Goal: Task Accomplishment & Management: Manage account settings

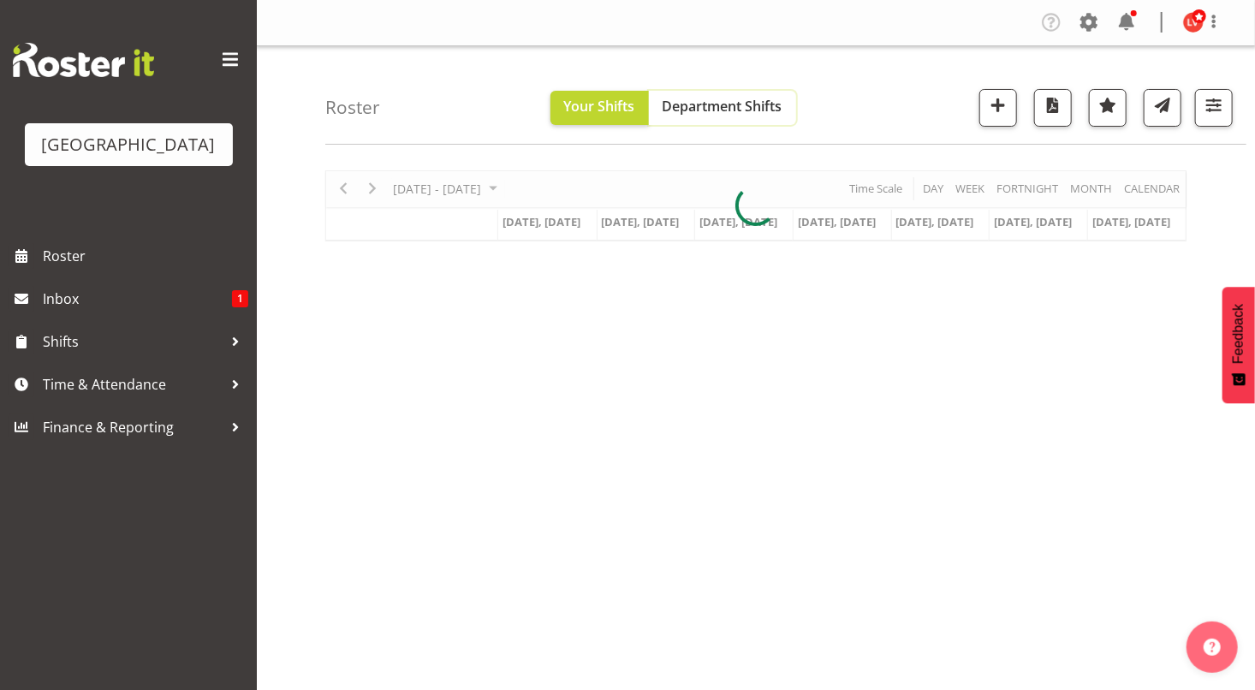
click at [750, 103] on span "Department Shifts" at bounding box center [723, 106] width 120 height 19
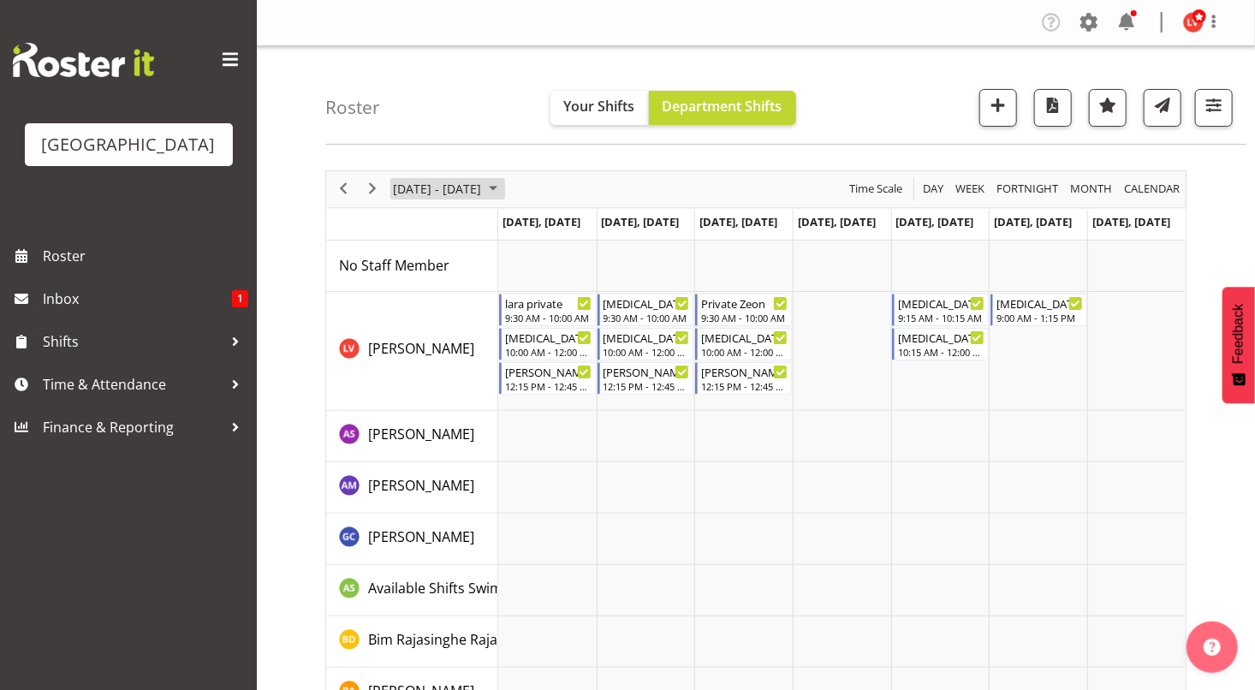
click at [483, 188] on span "September 23 - 29, 2024" at bounding box center [437, 188] width 92 height 21
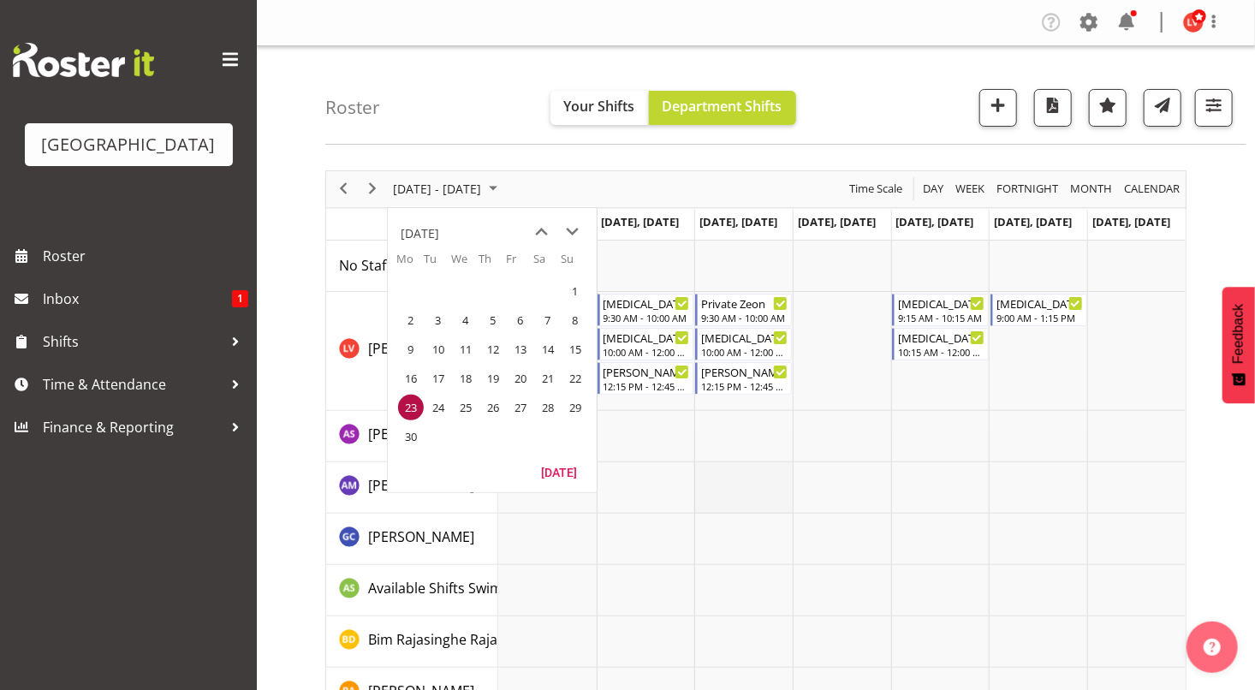
click at [722, 486] on td "Timeline Week of September 23, 2024" at bounding box center [743, 487] width 98 height 51
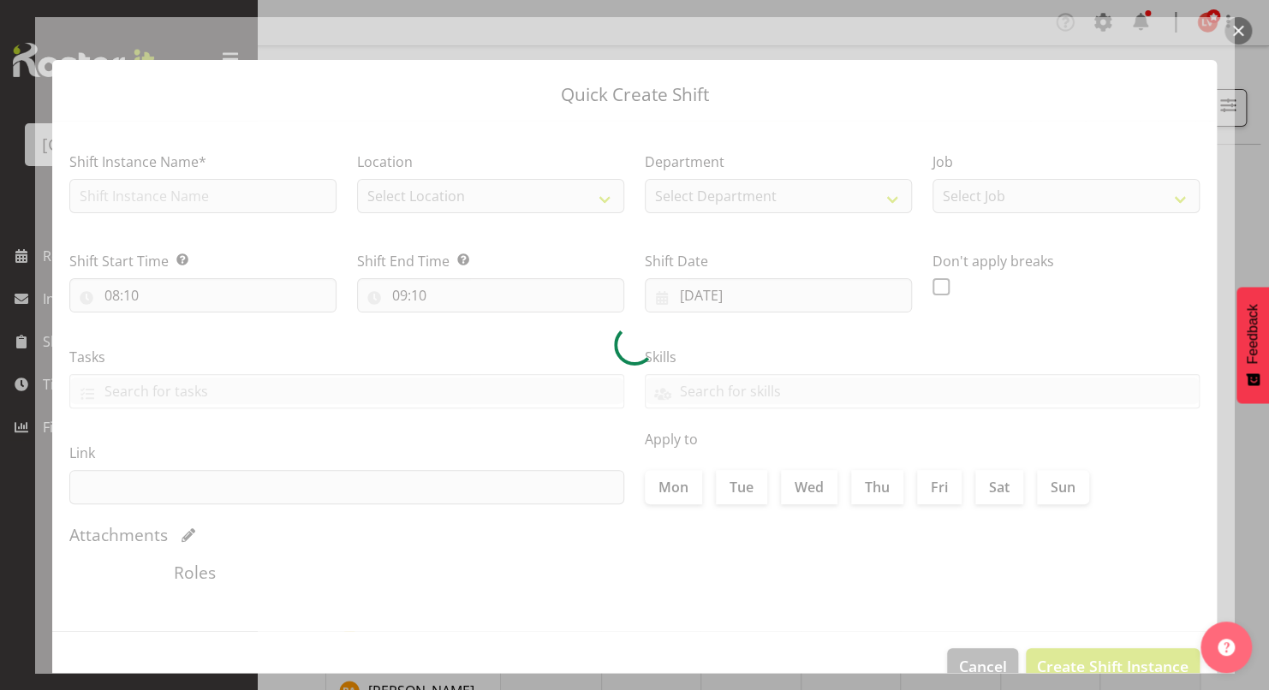
type input "25/09/2024"
checkbox input "true"
click at [1237, 29] on button "button" at bounding box center [1237, 30] width 27 height 27
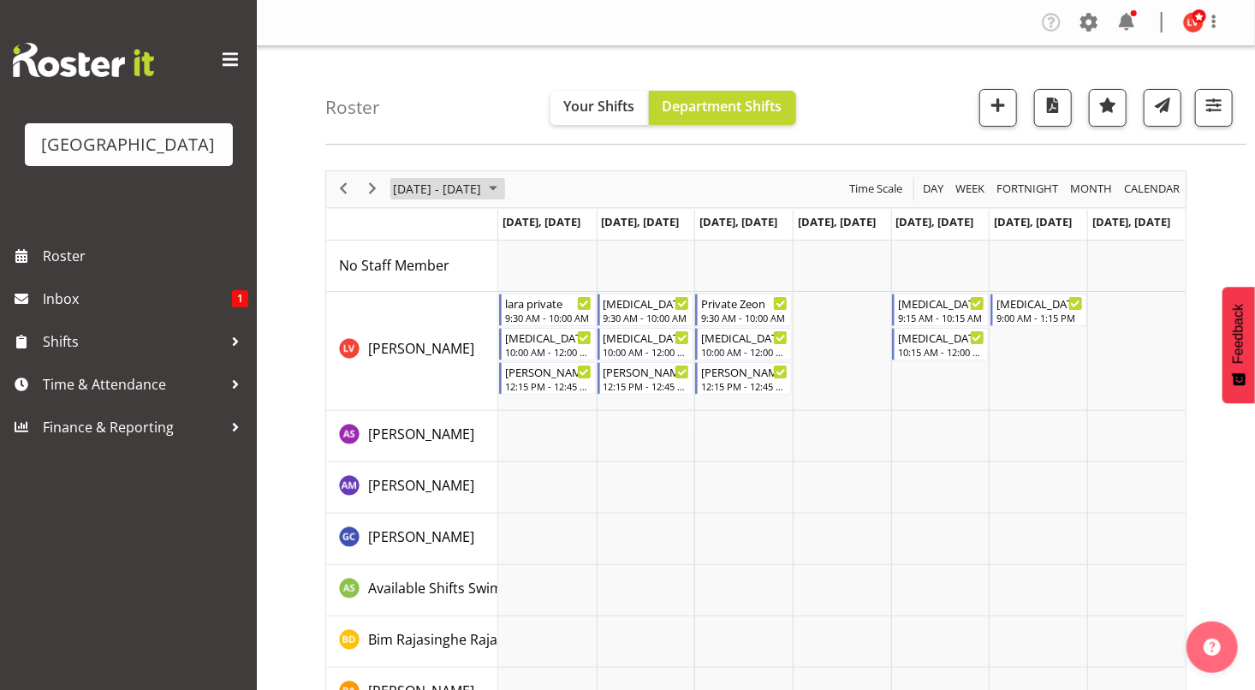
click at [451, 190] on span "September 23 - 29, 2024" at bounding box center [437, 188] width 92 height 21
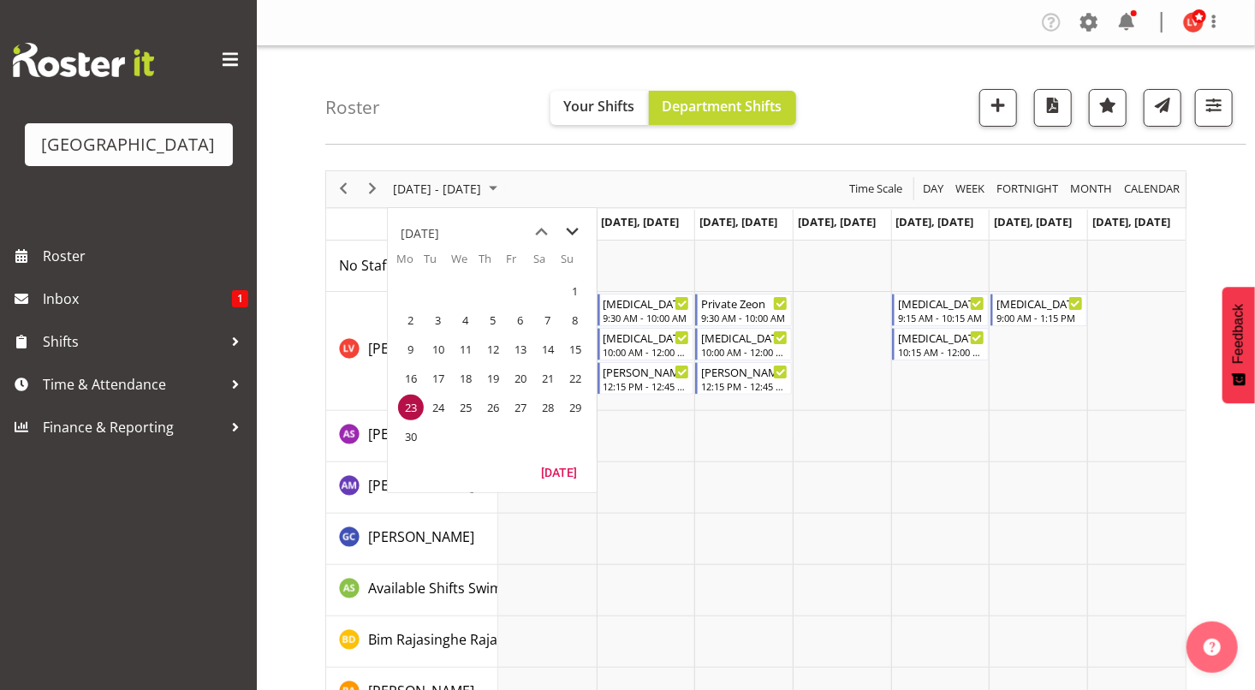
click at [574, 227] on span "next month" at bounding box center [573, 232] width 30 height 31
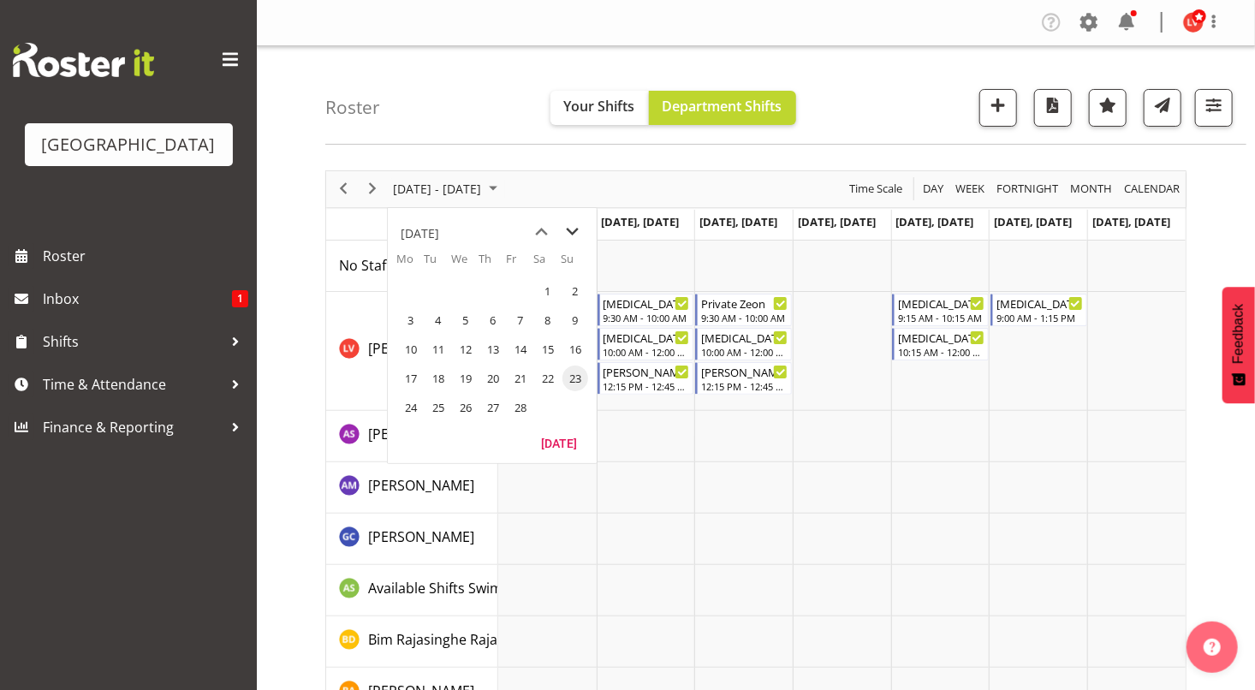
click at [574, 227] on span "next month" at bounding box center [573, 232] width 30 height 31
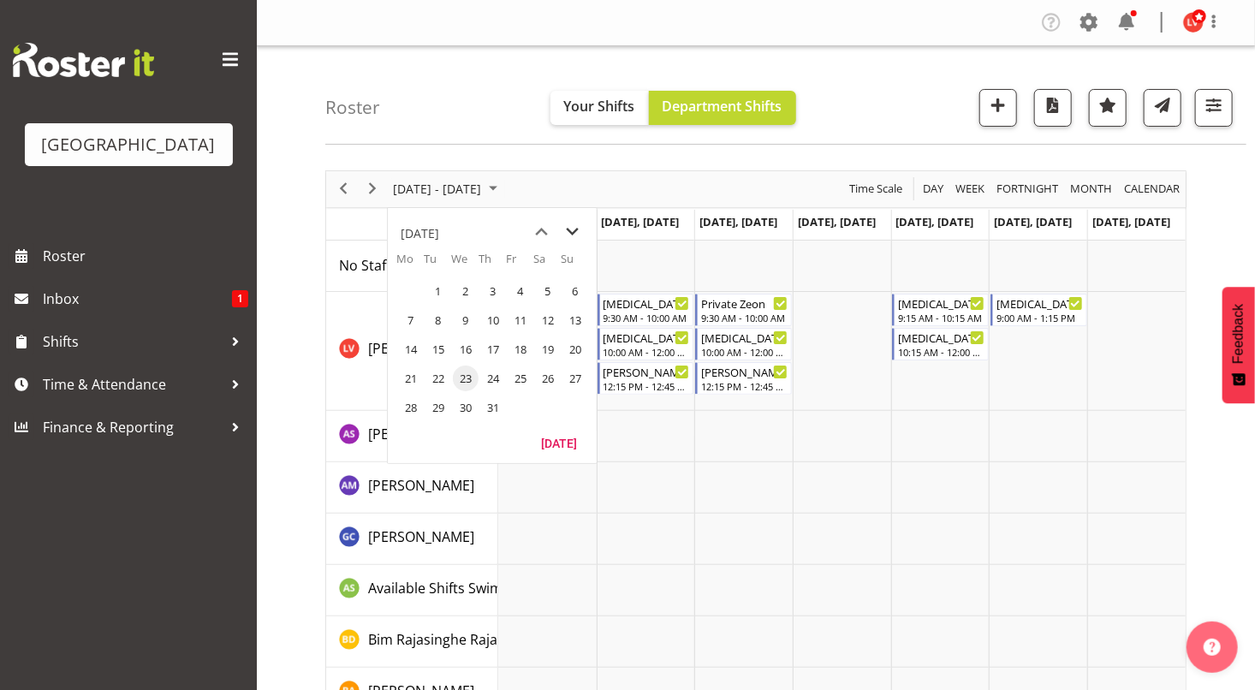
click at [574, 227] on span "next month" at bounding box center [573, 232] width 30 height 31
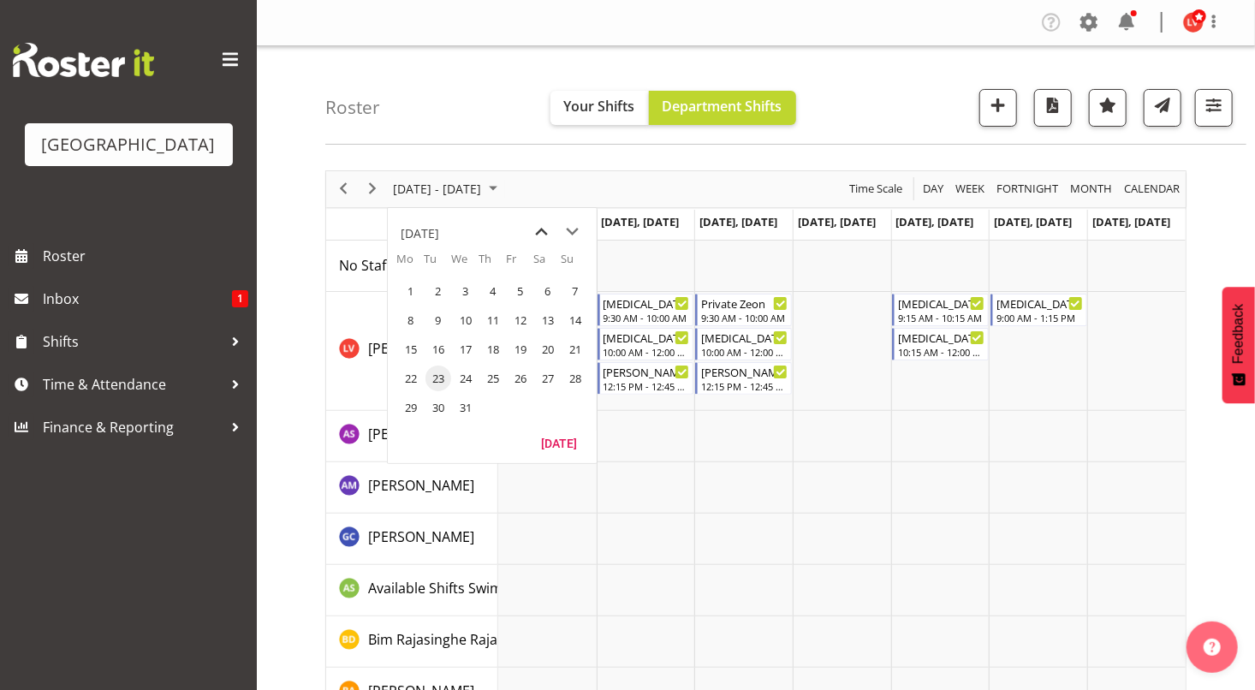
click at [544, 230] on span "previous month" at bounding box center [542, 232] width 30 height 31
click at [412, 376] on span "22" at bounding box center [411, 379] width 26 height 26
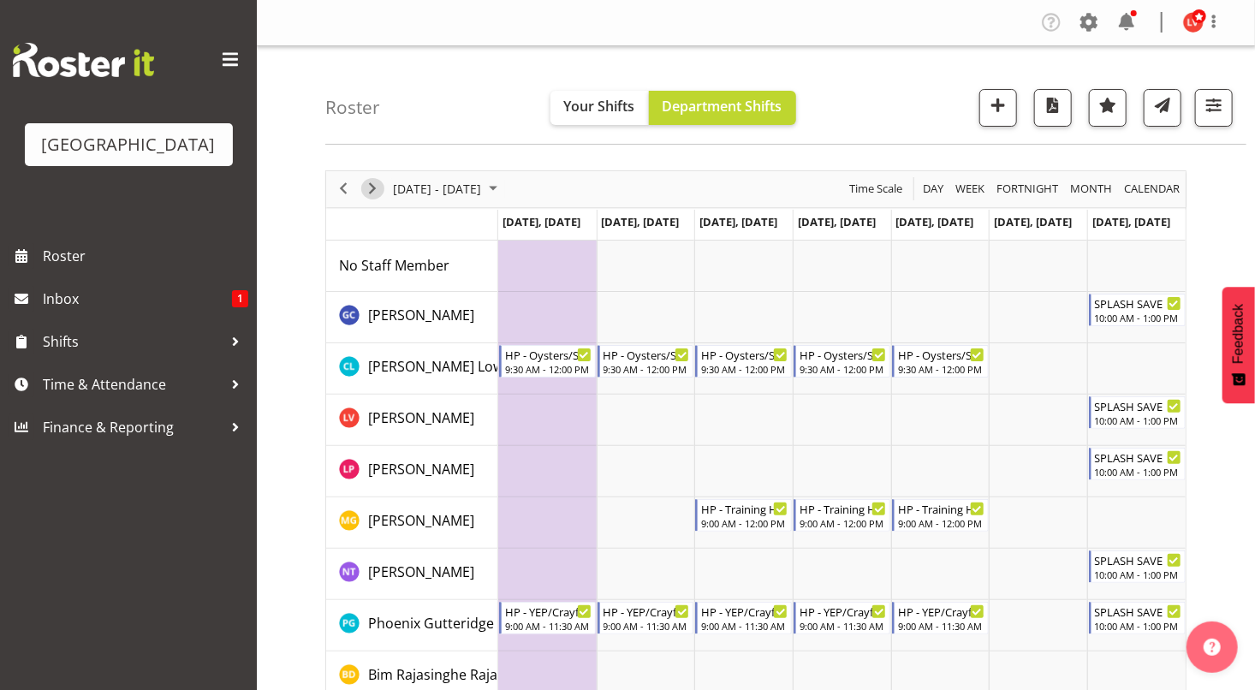
click at [370, 193] on span "Next" at bounding box center [372, 188] width 21 height 21
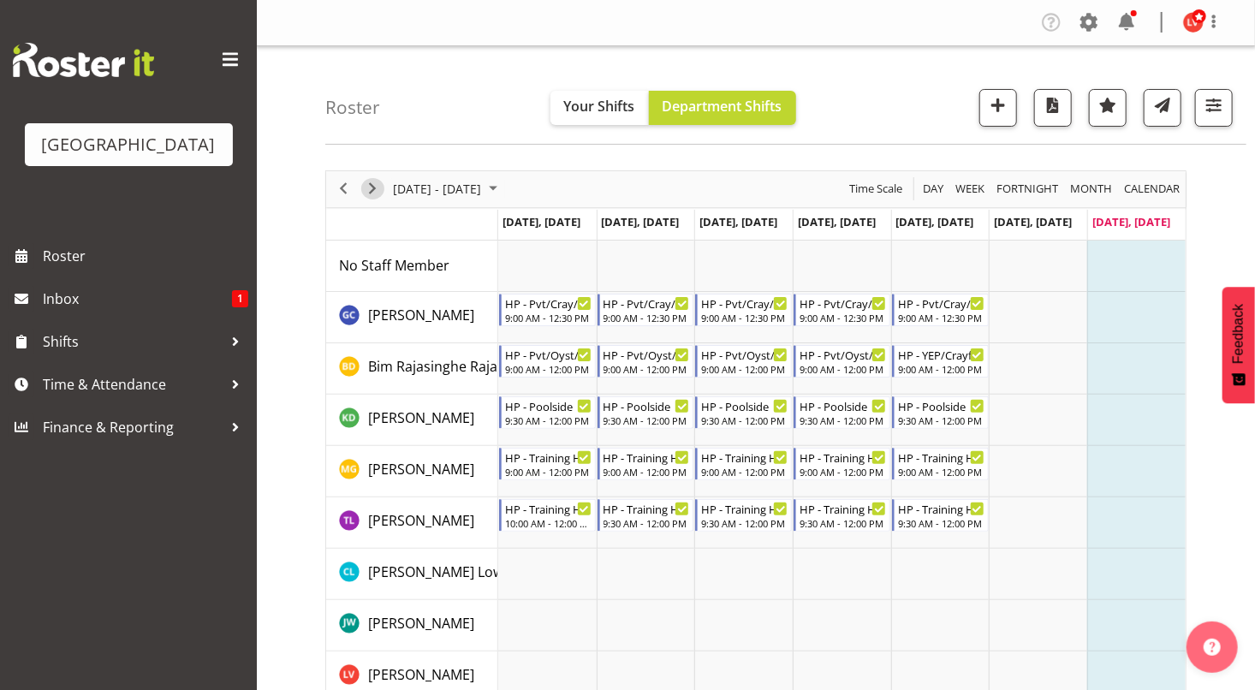
click at [371, 188] on span "Next" at bounding box center [372, 188] width 21 height 21
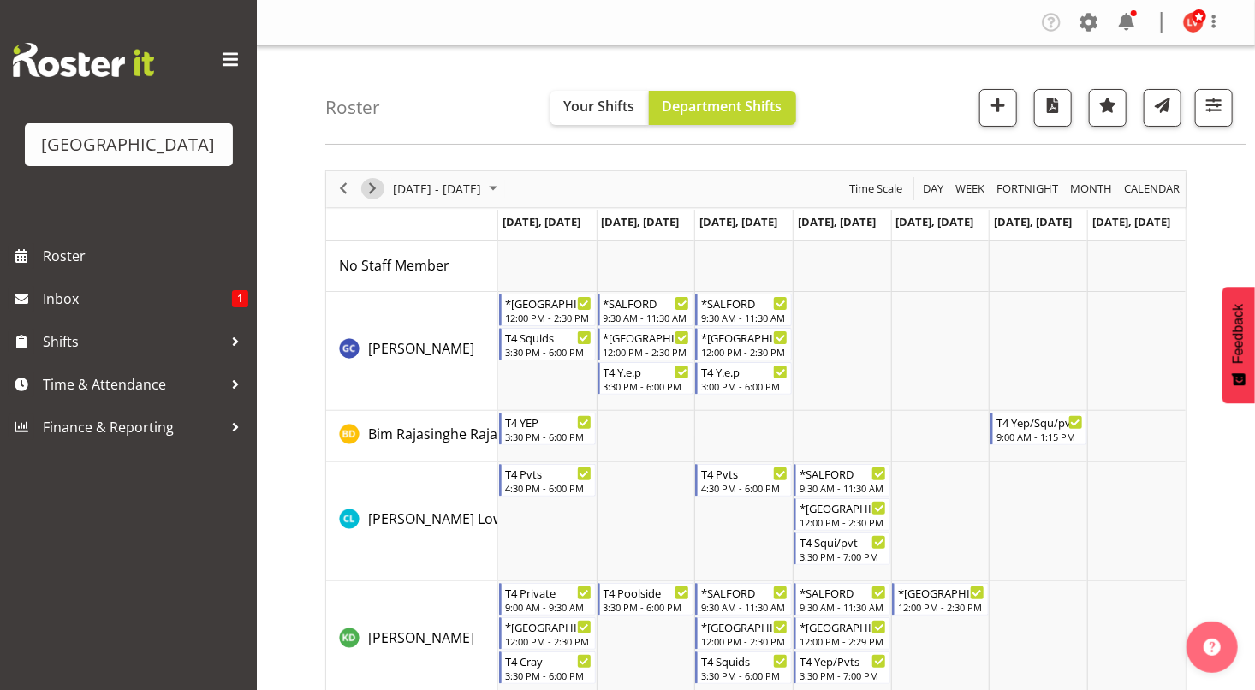
click at [371, 188] on span "Next" at bounding box center [372, 188] width 21 height 21
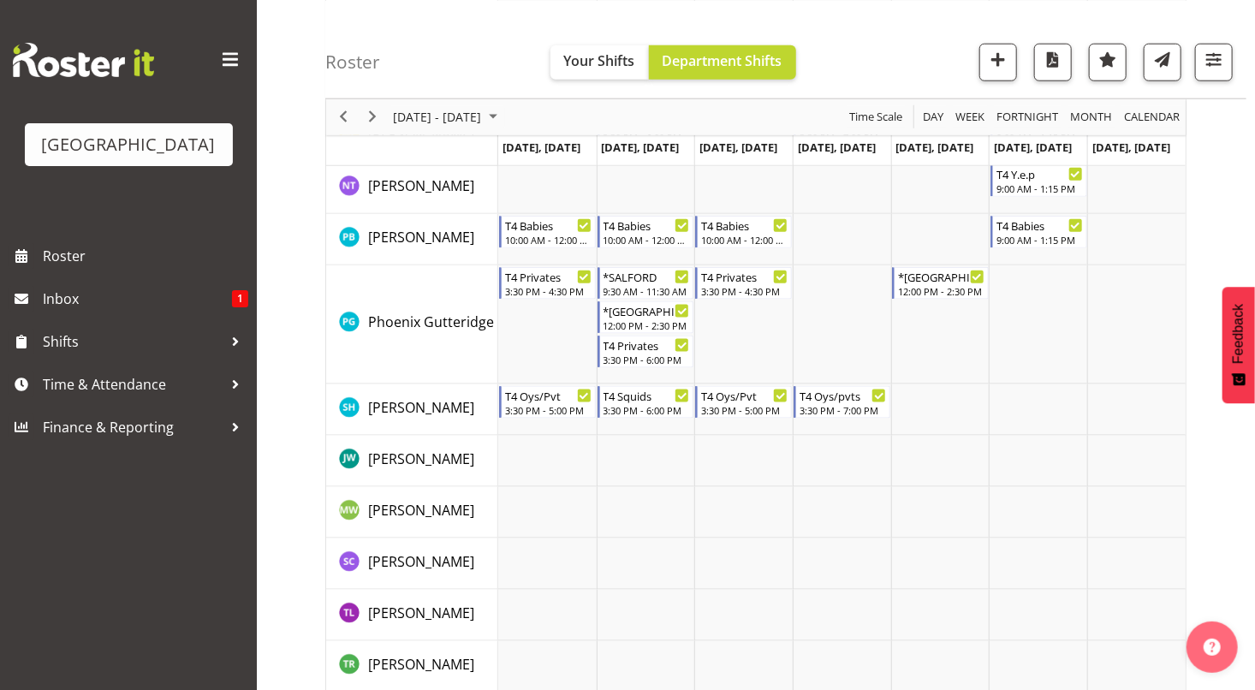
scroll to position [890, 0]
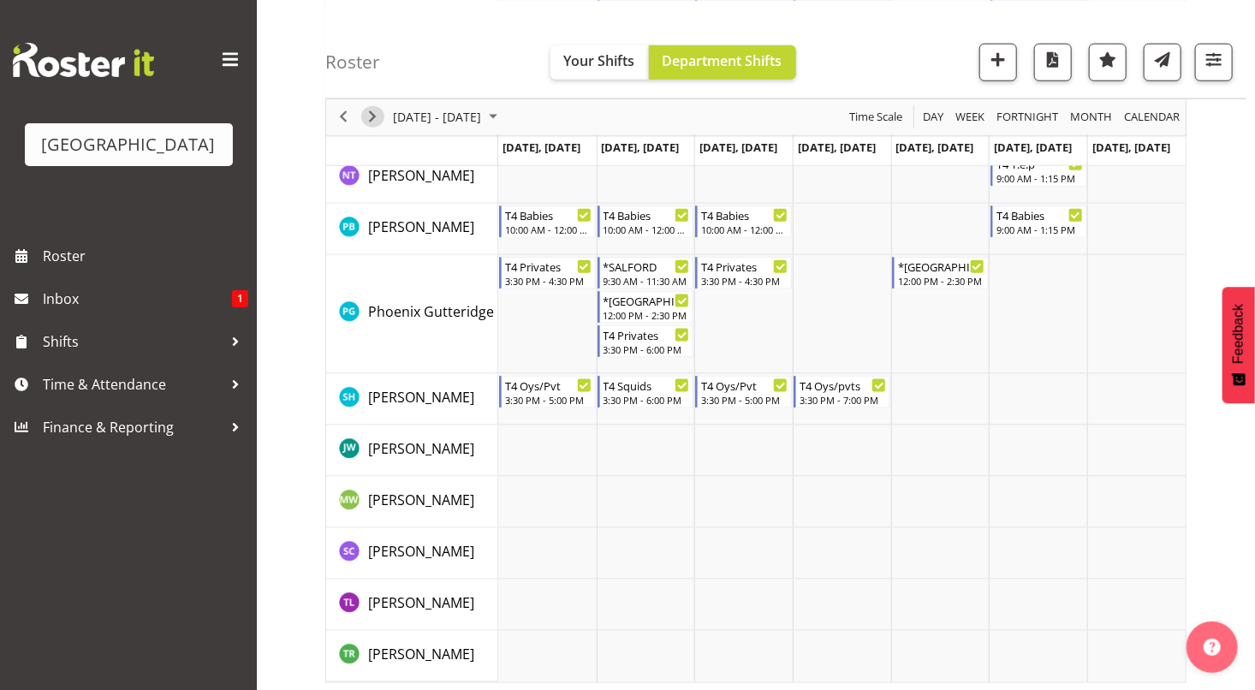
click at [372, 116] on span "Next" at bounding box center [372, 116] width 21 height 21
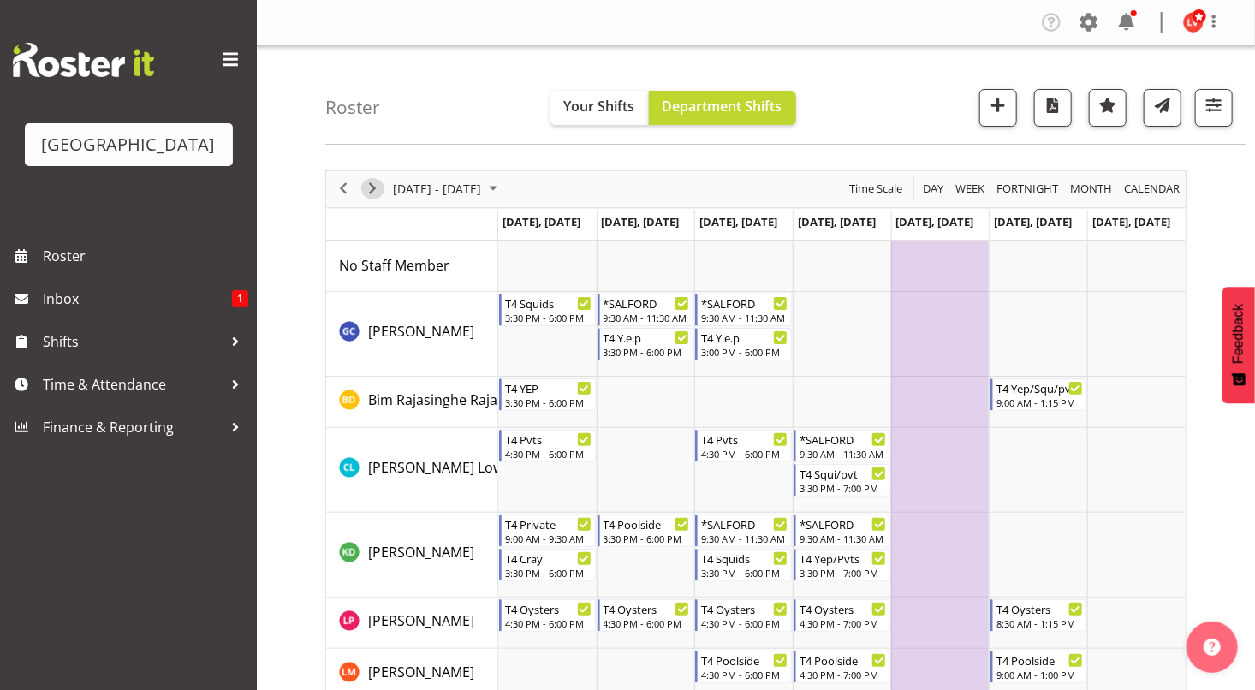
click at [372, 188] on span "Next" at bounding box center [372, 188] width 21 height 21
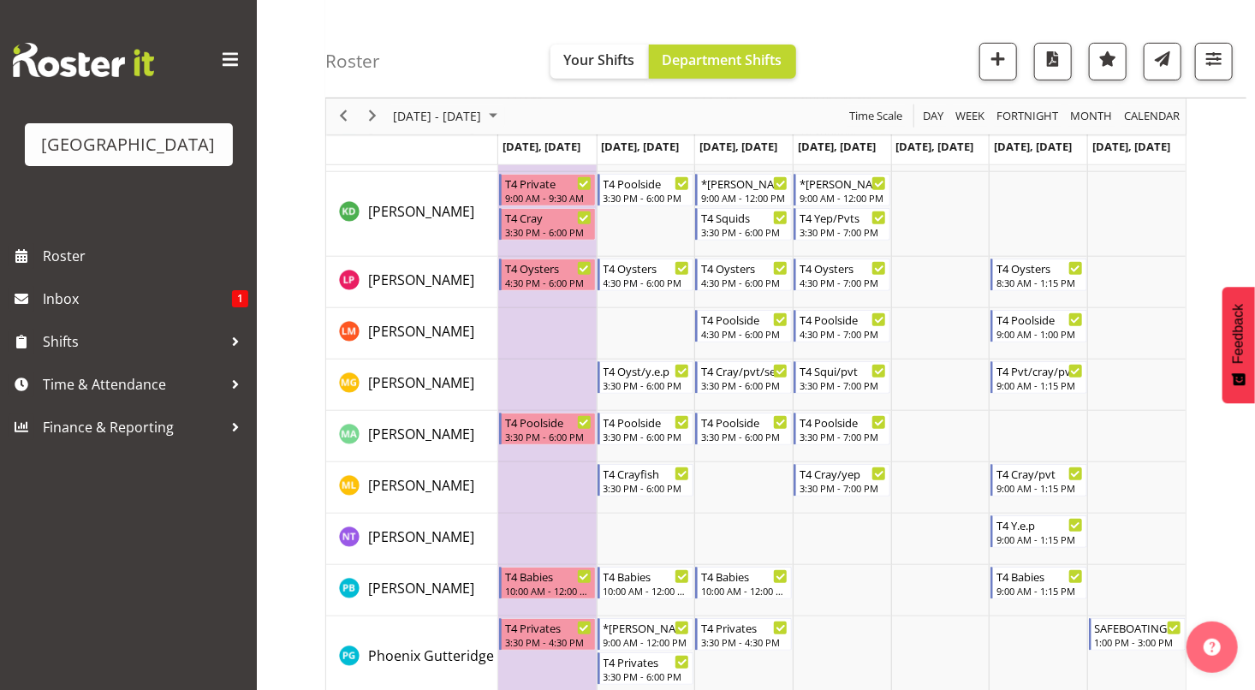
scroll to position [353, 0]
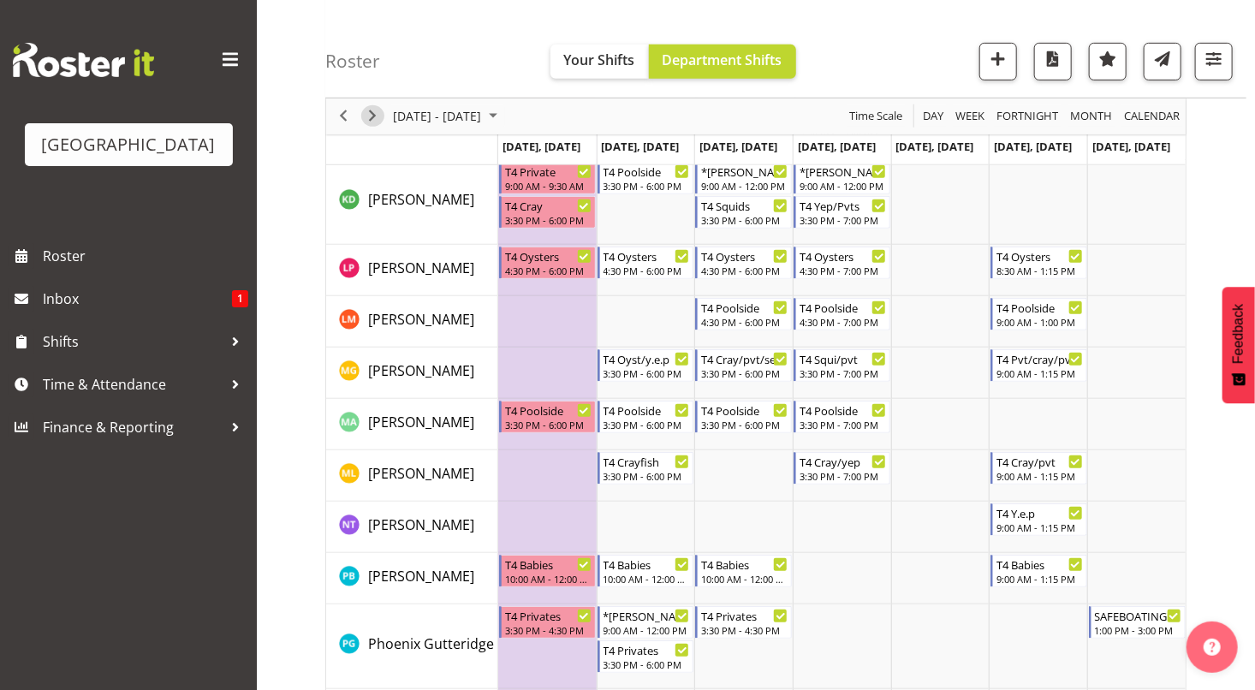
click at [375, 111] on span "Next" at bounding box center [372, 116] width 21 height 21
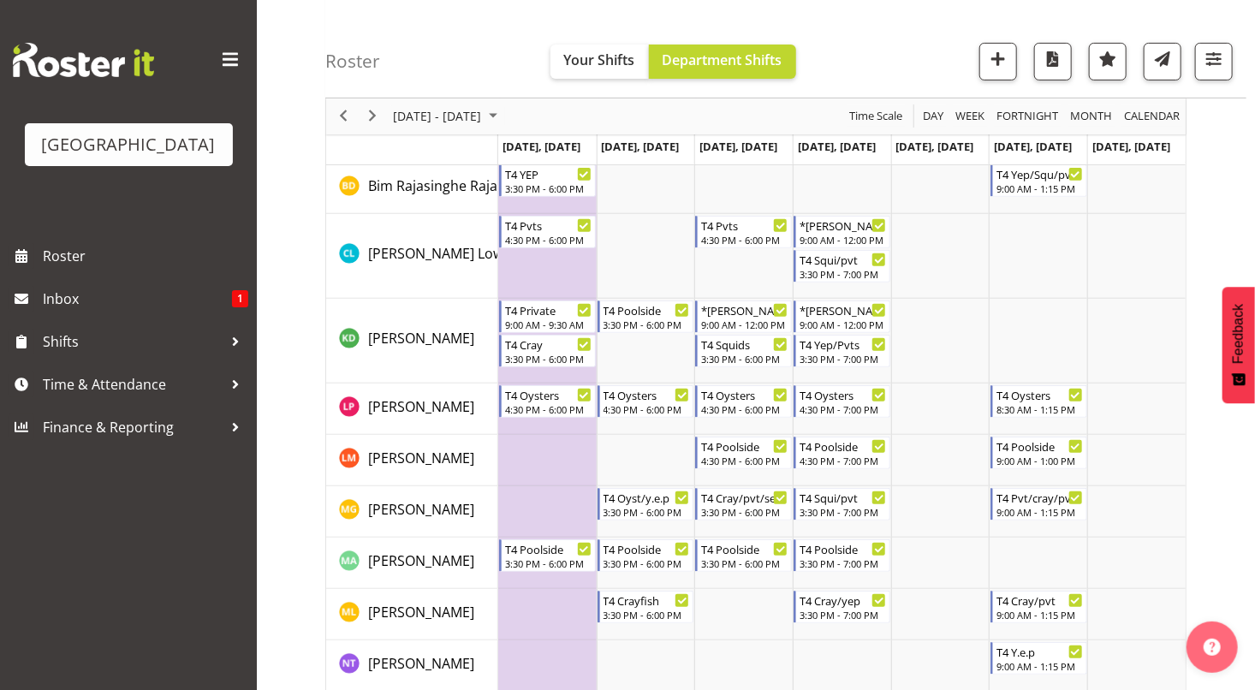
scroll to position [220, 0]
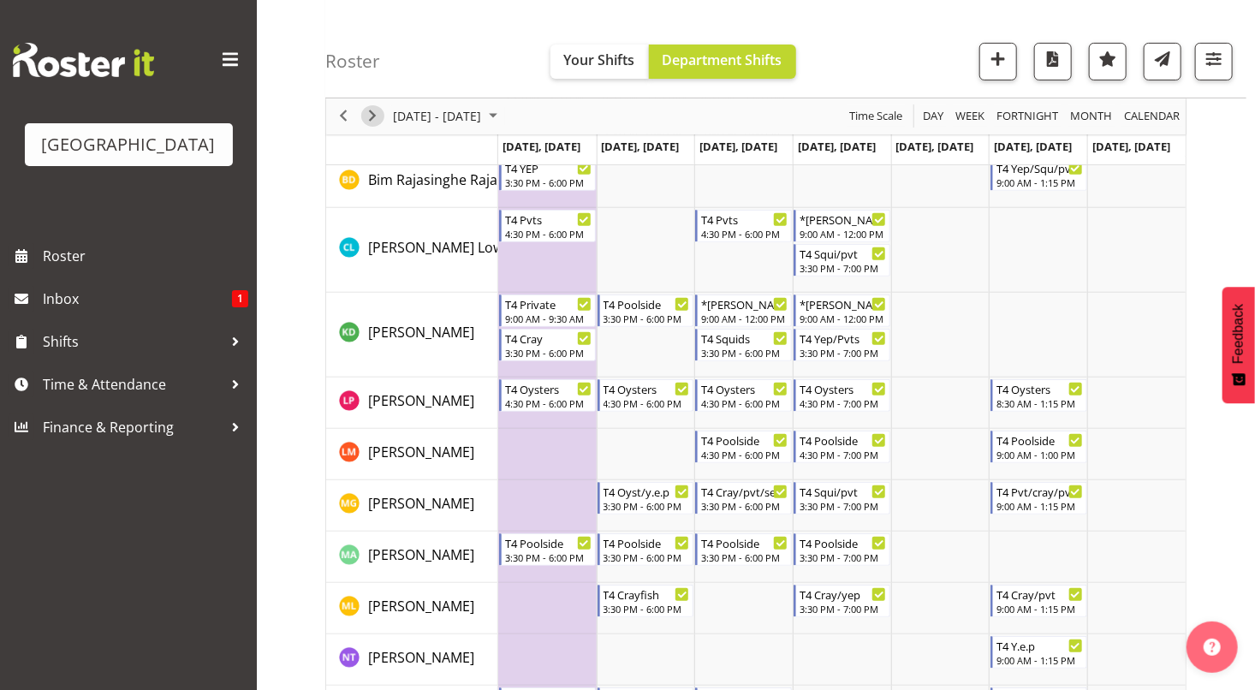
click at [372, 113] on span "Next" at bounding box center [372, 116] width 21 height 21
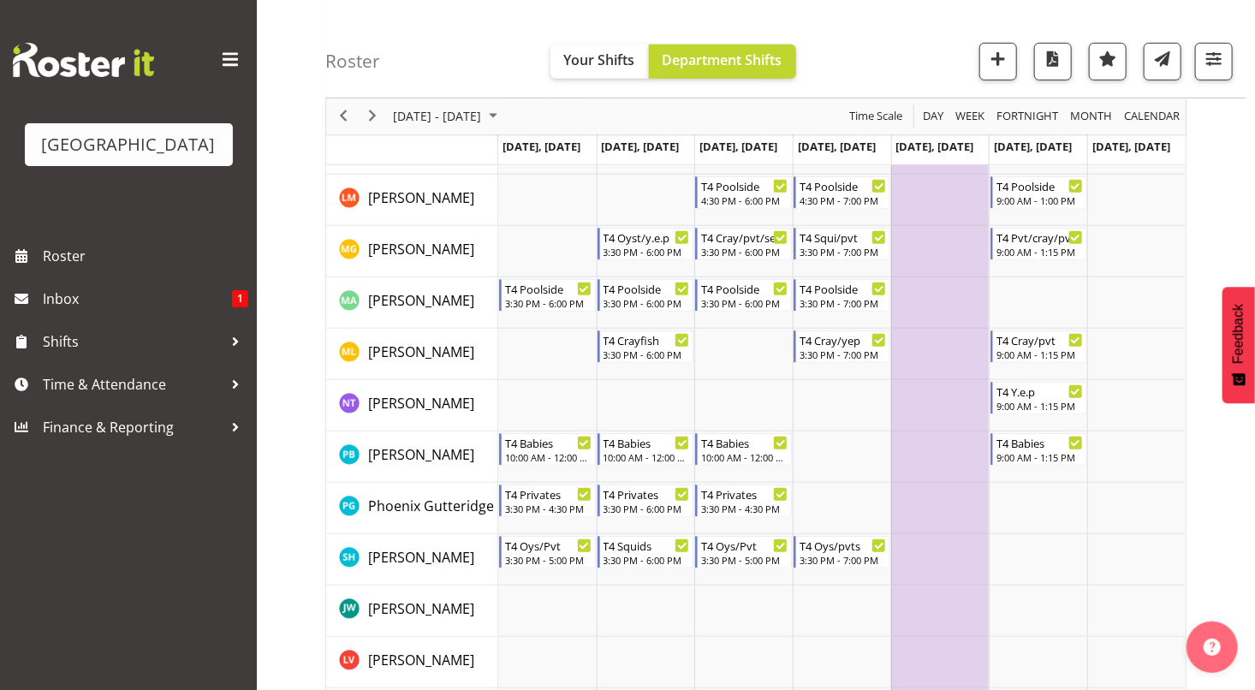
scroll to position [411, 0]
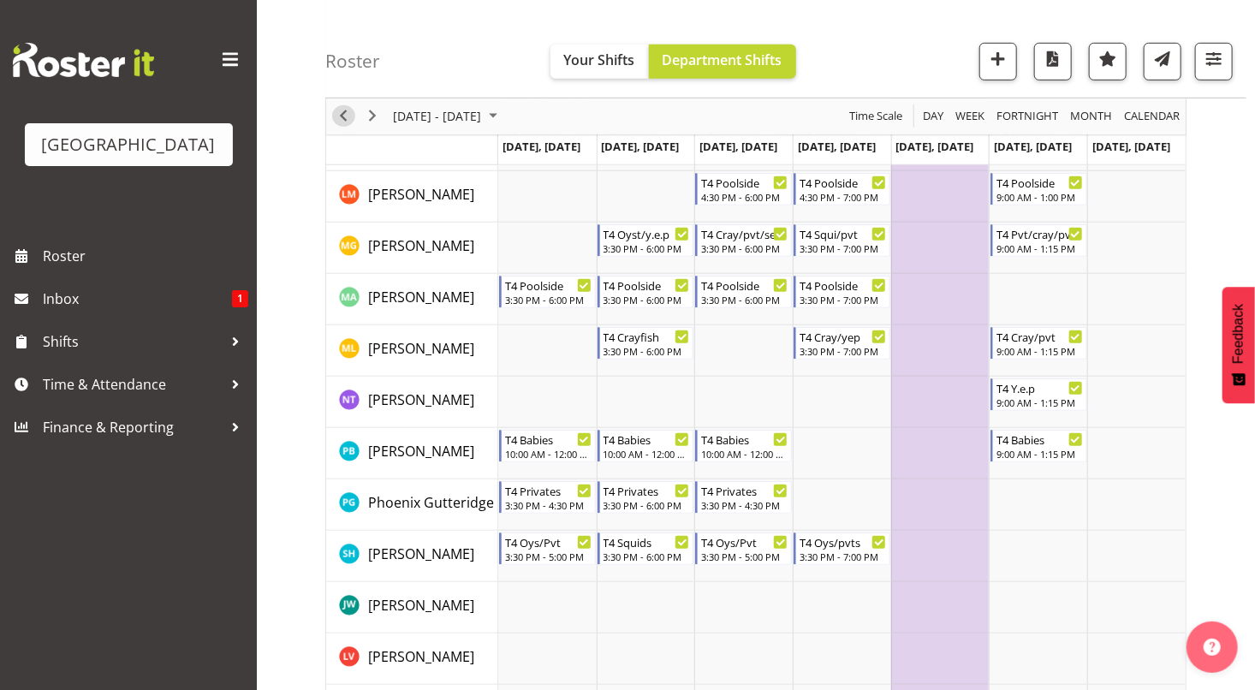
click at [349, 111] on span "Previous" at bounding box center [343, 116] width 21 height 21
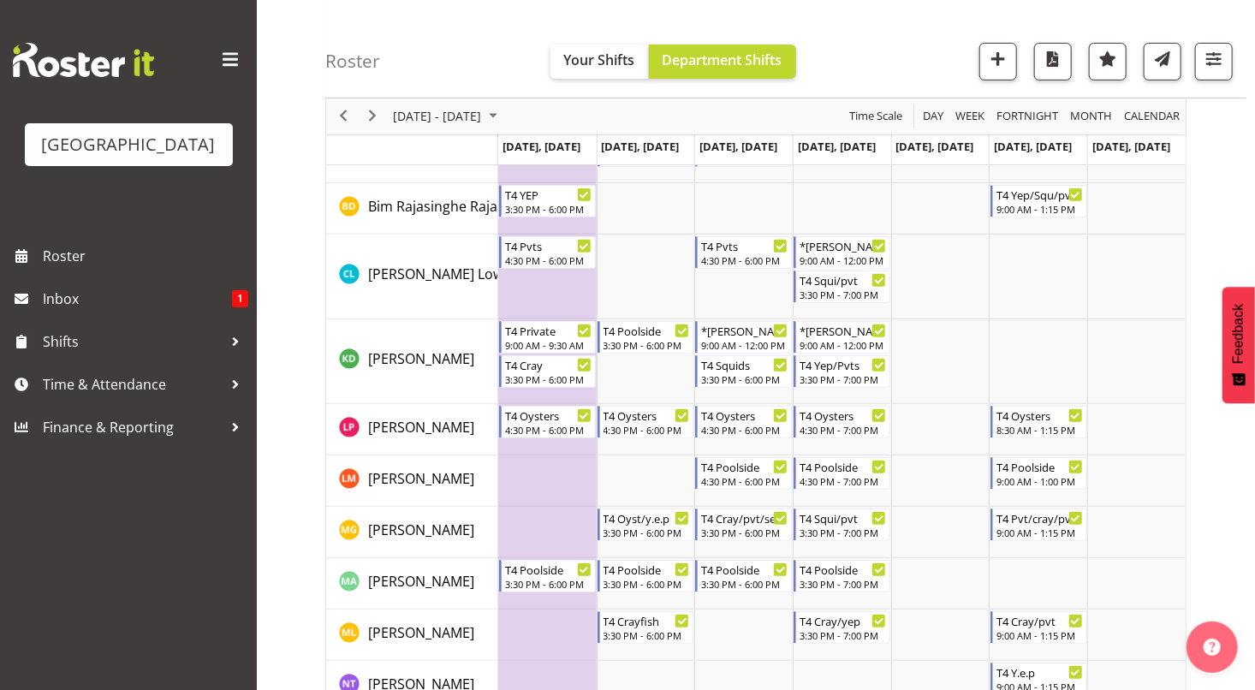
scroll to position [189, 0]
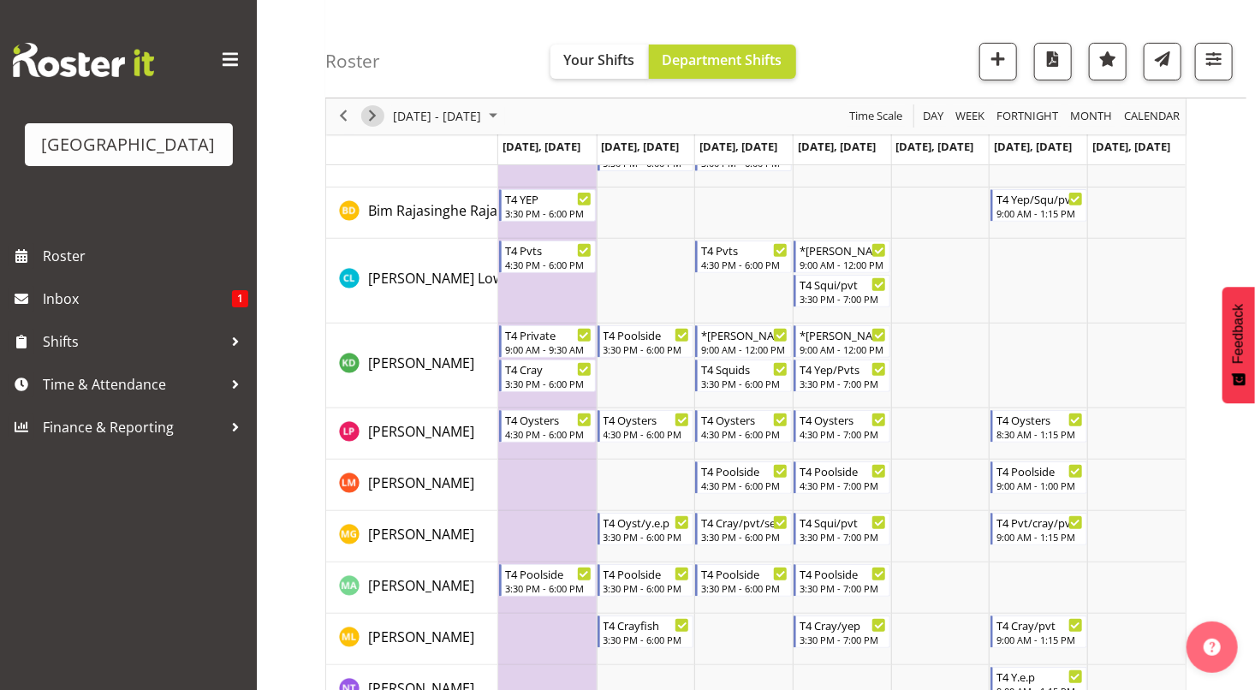
click at [374, 113] on span "Next" at bounding box center [372, 116] width 21 height 21
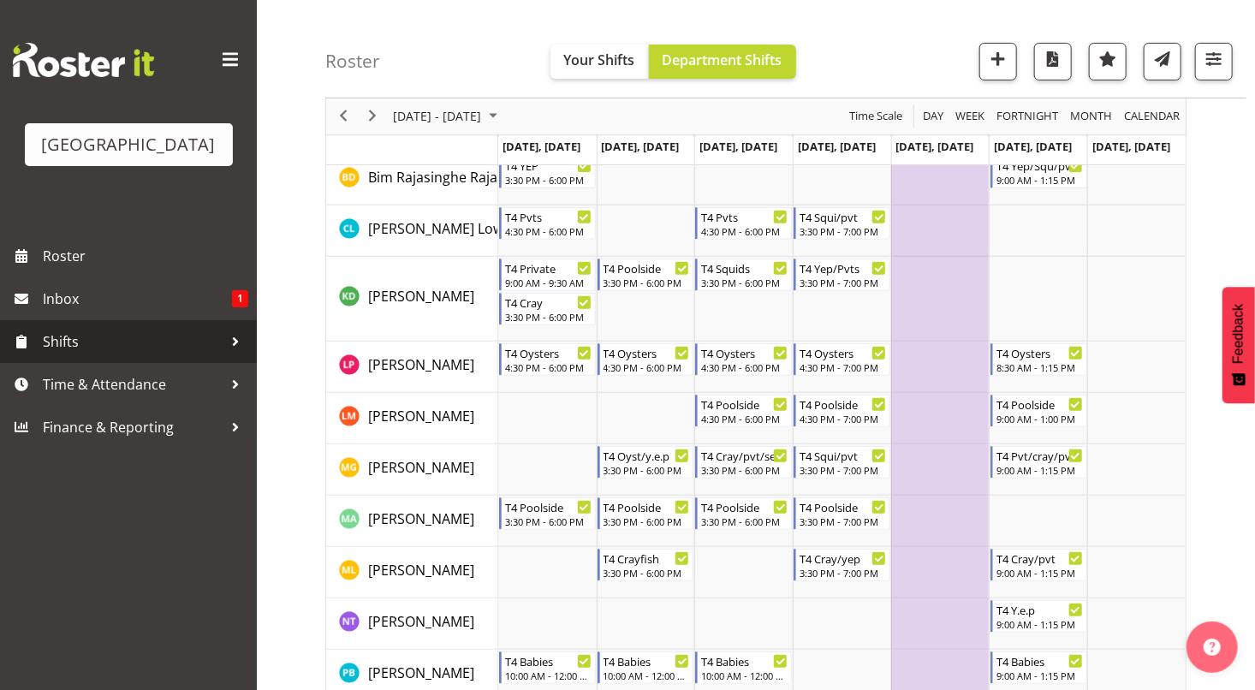
click at [134, 342] on span "Shifts" at bounding box center [133, 342] width 180 height 26
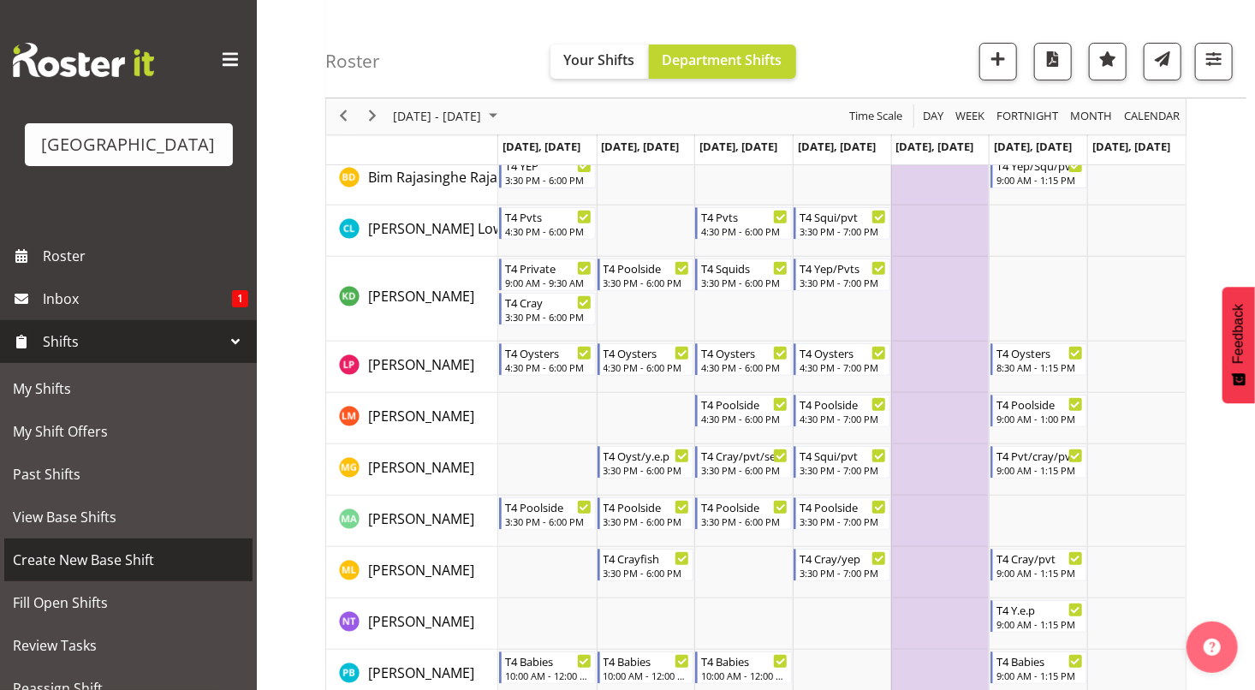
click at [110, 558] on span "Create New Base Shift" at bounding box center [128, 560] width 231 height 26
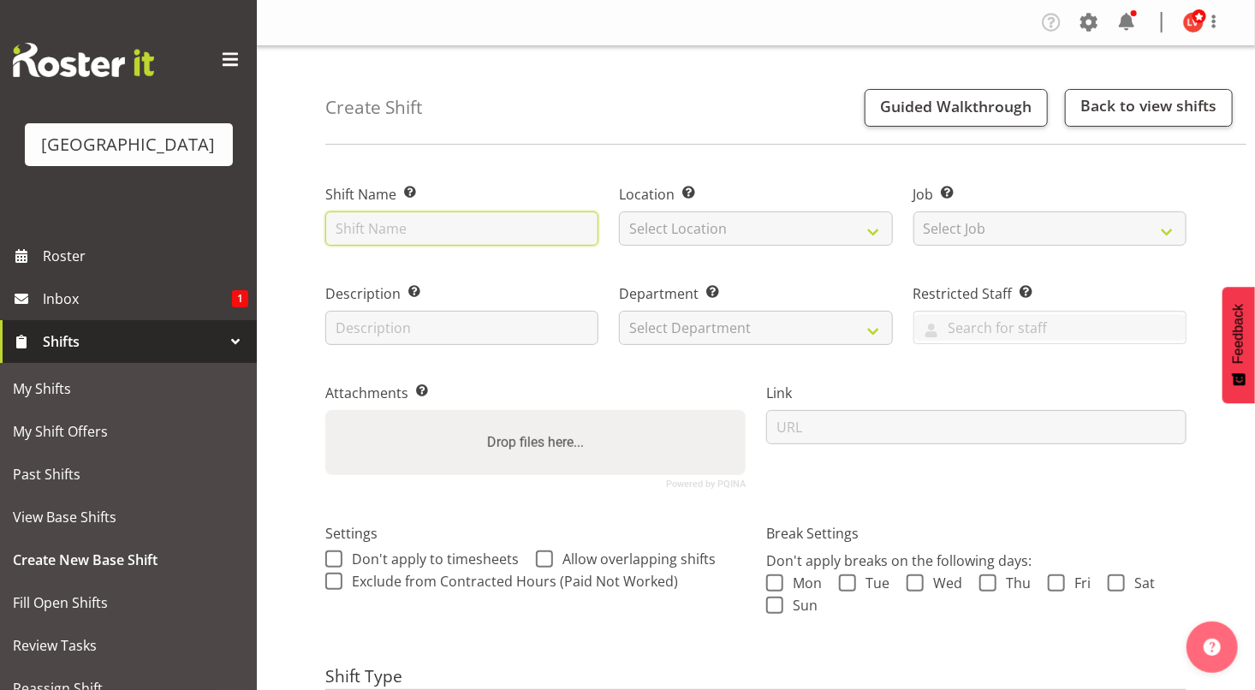
click at [389, 233] on input "text" at bounding box center [461, 228] width 273 height 34
type input "*[PERSON_NAME]"
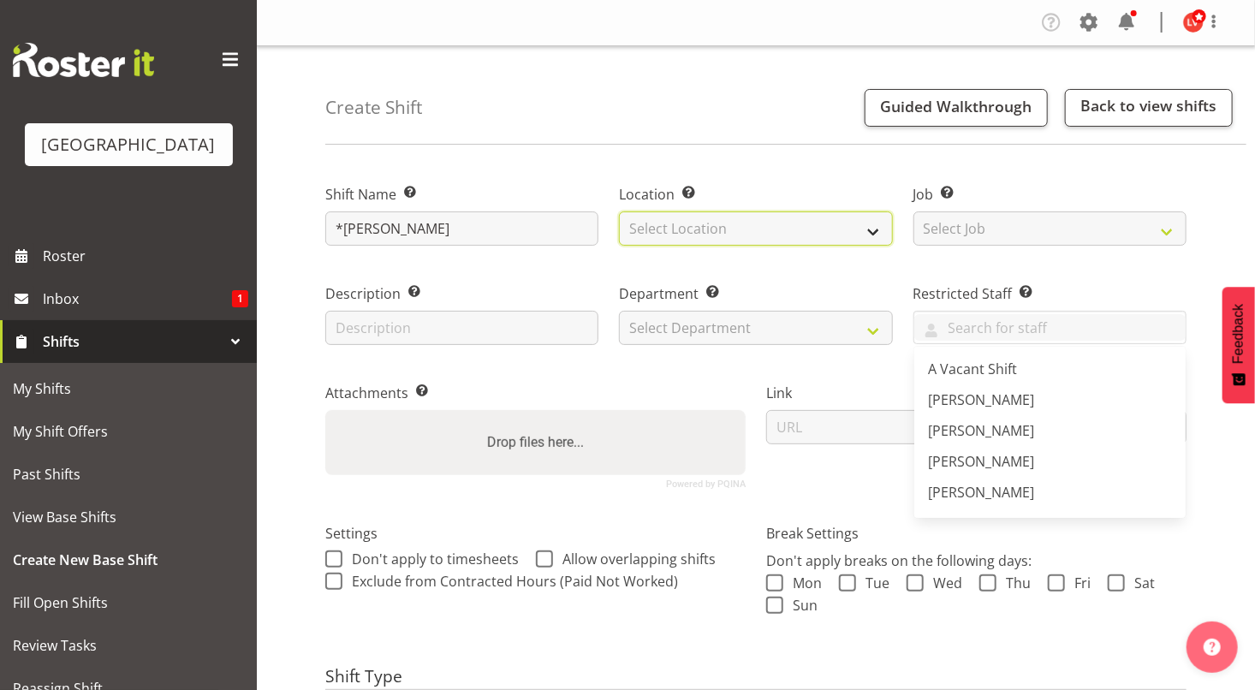
click at [655, 241] on select "Select Location [GEOGRAPHIC_DATA]" at bounding box center [755, 228] width 273 height 34
select select "83"
click at [619, 211] on select "Select Location [GEOGRAPHIC_DATA]" at bounding box center [755, 228] width 273 height 34
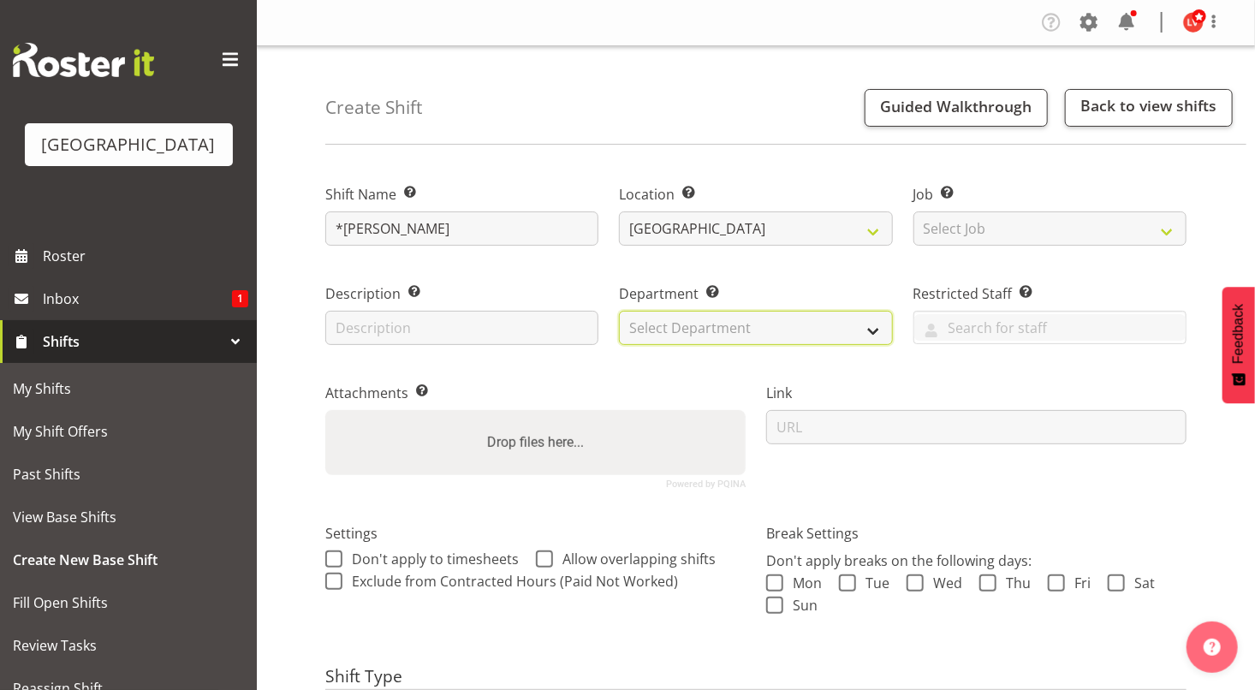
click at [655, 324] on select "Select Department Cleaning Crew Customer Services Crew Lifeguard Crew Maintenan…" at bounding box center [755, 328] width 273 height 34
select select "113"
click at [619, 311] on select "Select Department Cleaning Crew Customer Services Crew Lifeguard Crew Maintenan…" at bounding box center [755, 328] width 273 height 34
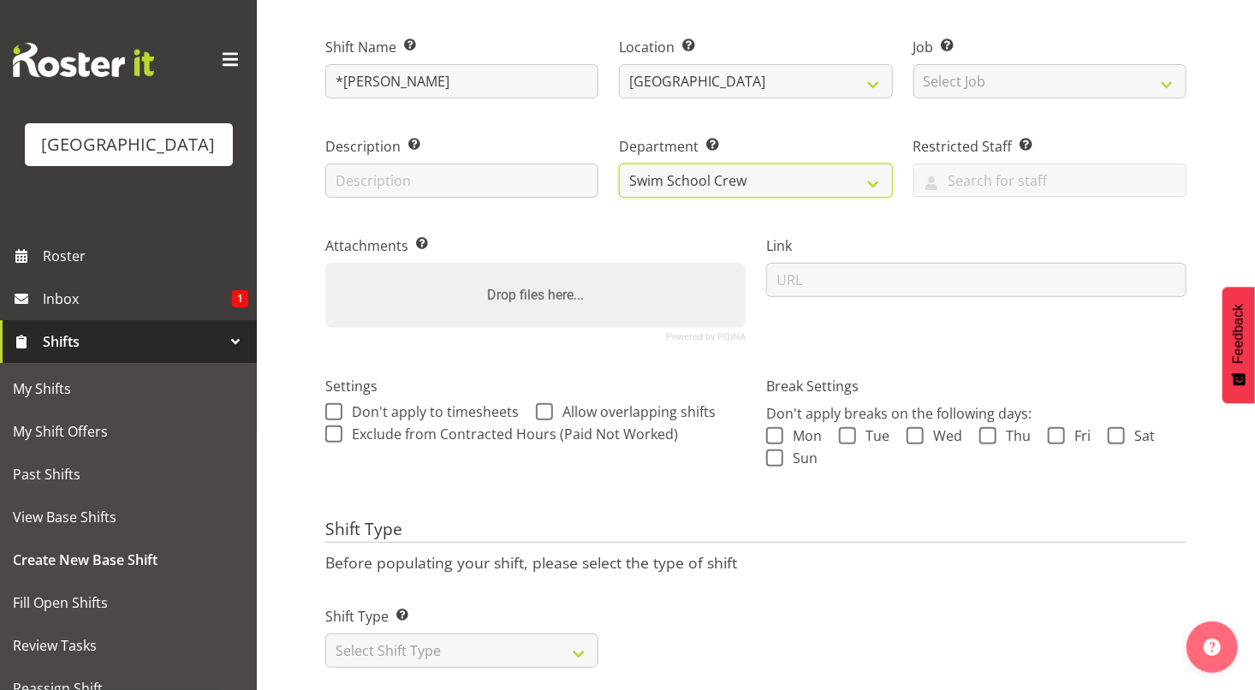
scroll to position [178, 0]
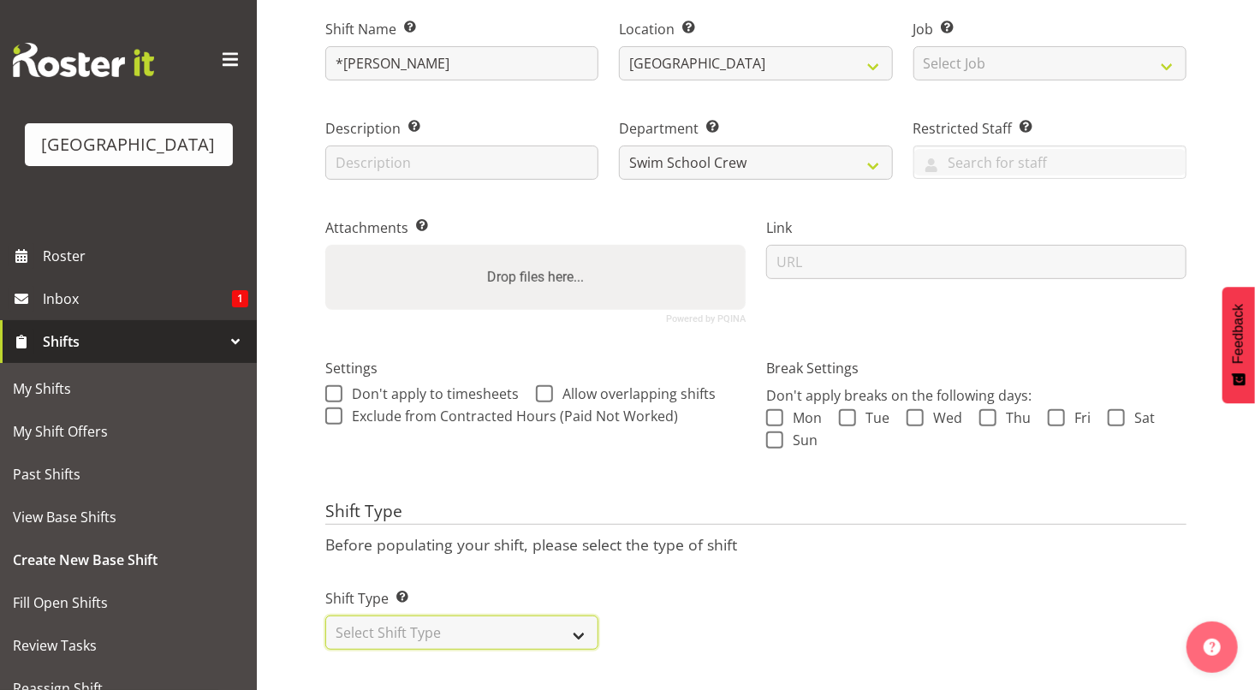
click at [509, 622] on select "Select Shift Type One Off Shift Recurring Shift Rotating Shift" at bounding box center [461, 633] width 273 height 34
select select "recurring"
click at [325, 616] on select "Select Shift Type One Off Shift Recurring Shift Rotating Shift" at bounding box center [461, 633] width 273 height 34
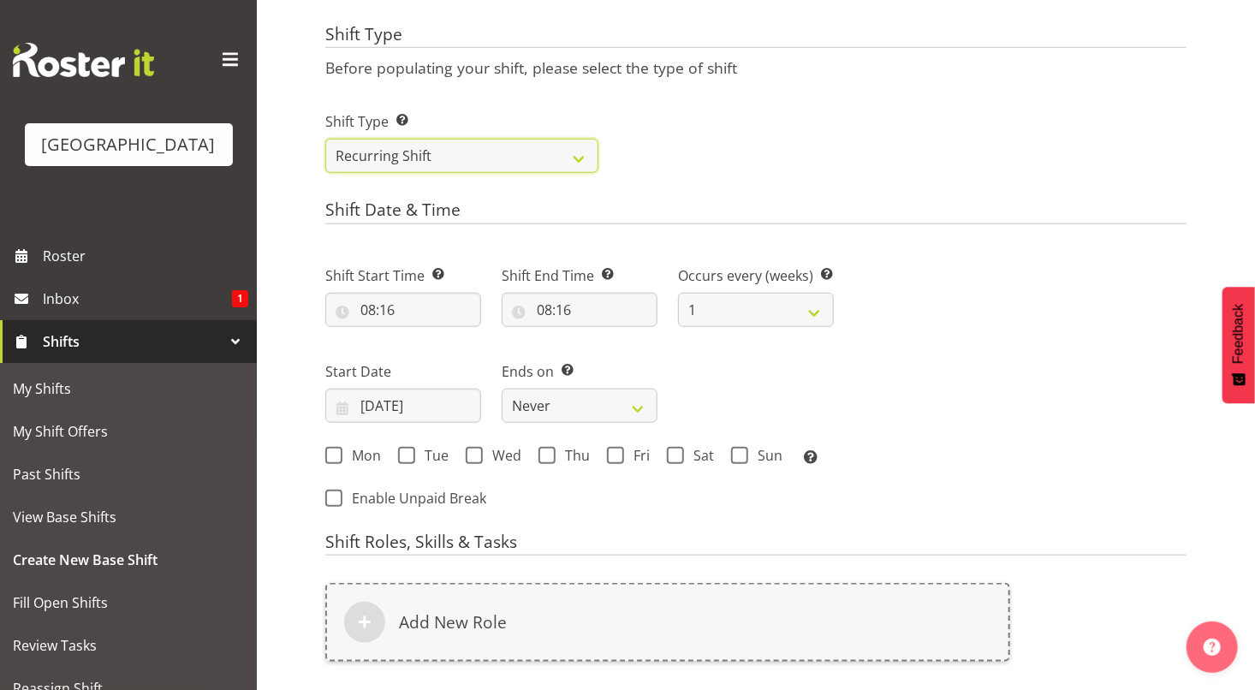
scroll to position [658, 0]
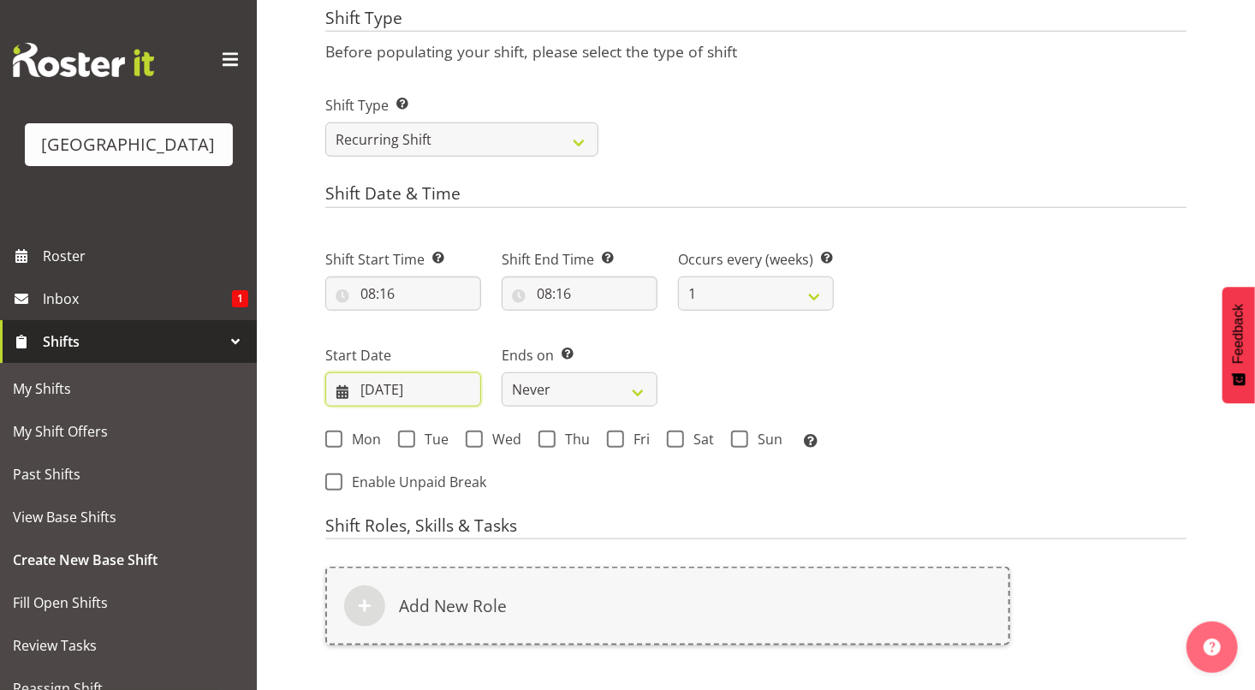
click at [417, 392] on input "[DATE]" at bounding box center [403, 389] width 156 height 34
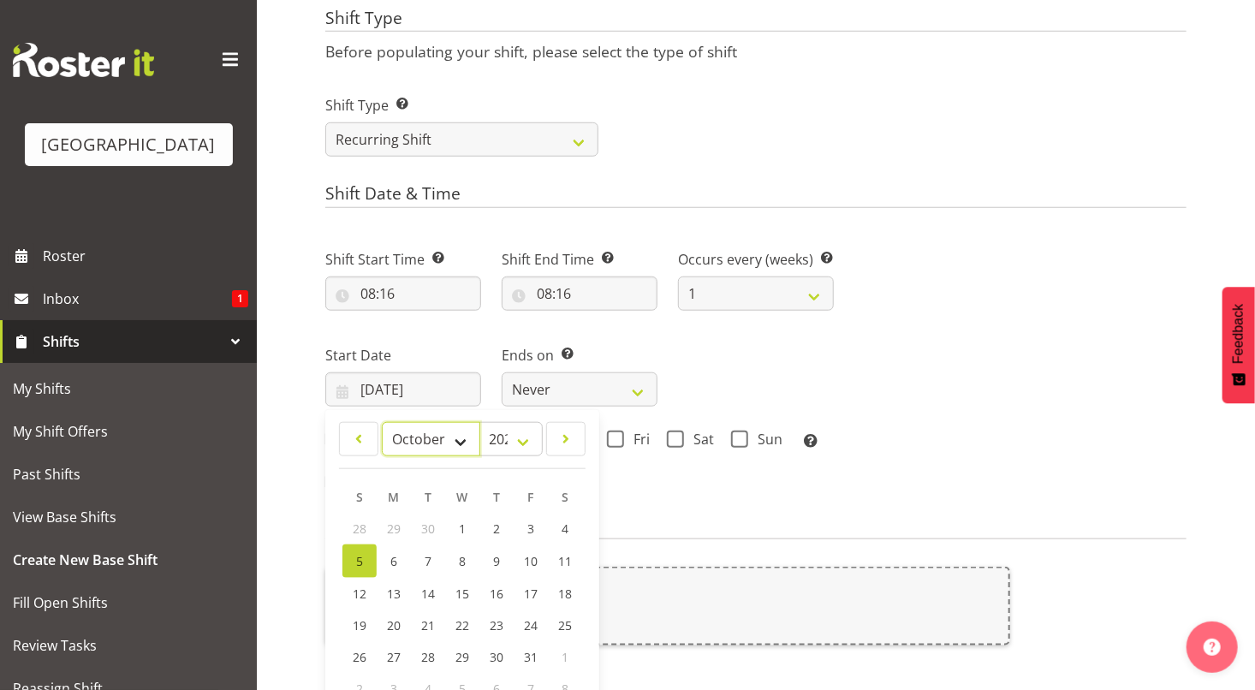
click at [456, 443] on select "January February March April May June July August September October November De…" at bounding box center [431, 439] width 98 height 34
select select "10"
click at [382, 422] on select "January February March April May June July August September October November De…" at bounding box center [431, 439] width 98 height 34
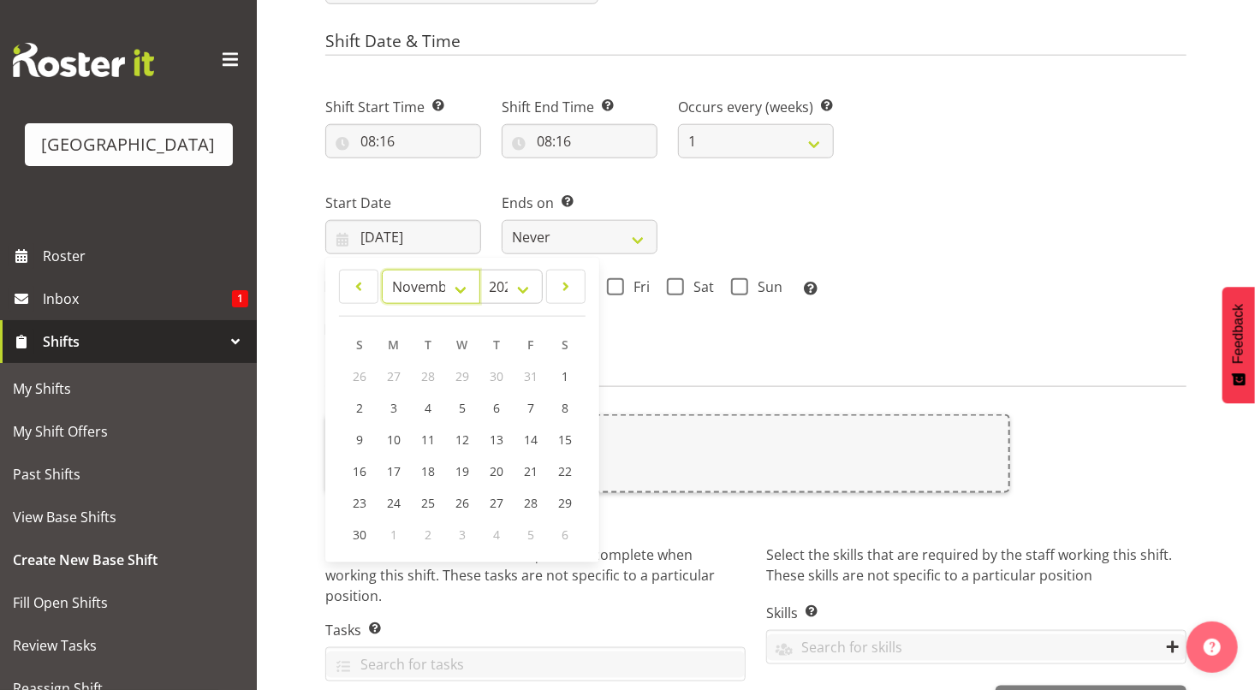
scroll to position [854, 0]
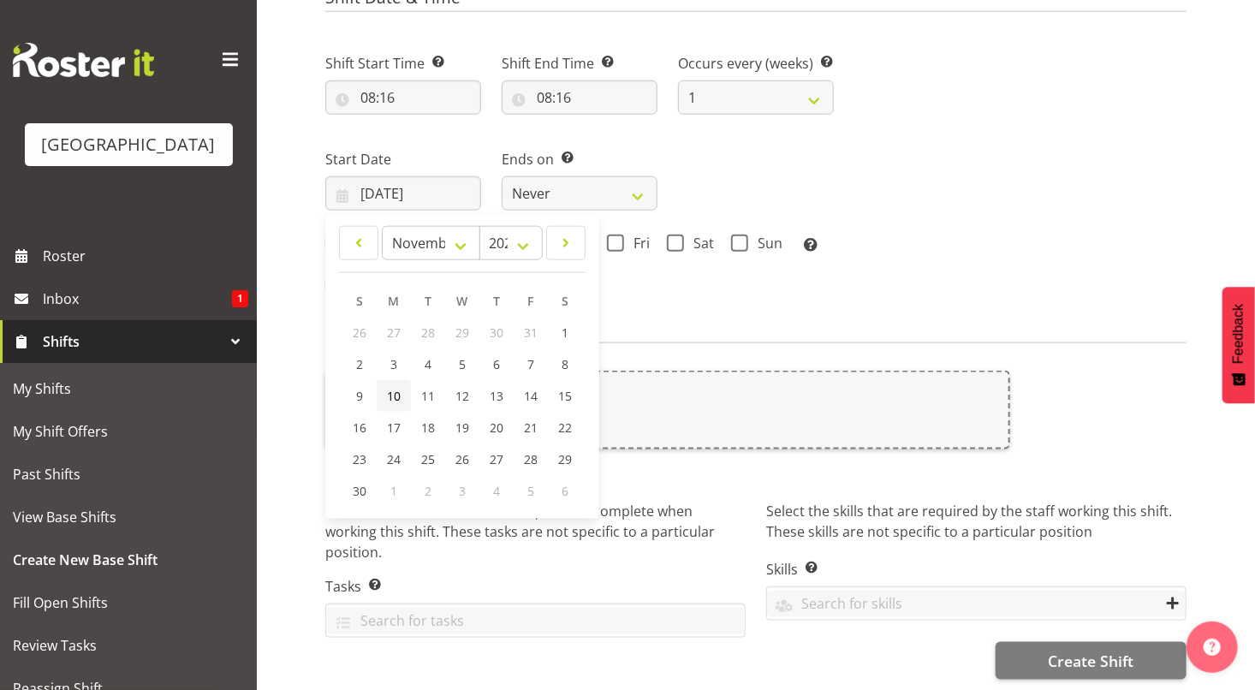
click at [390, 398] on span "10" at bounding box center [394, 396] width 14 height 16
type input "[DATE]"
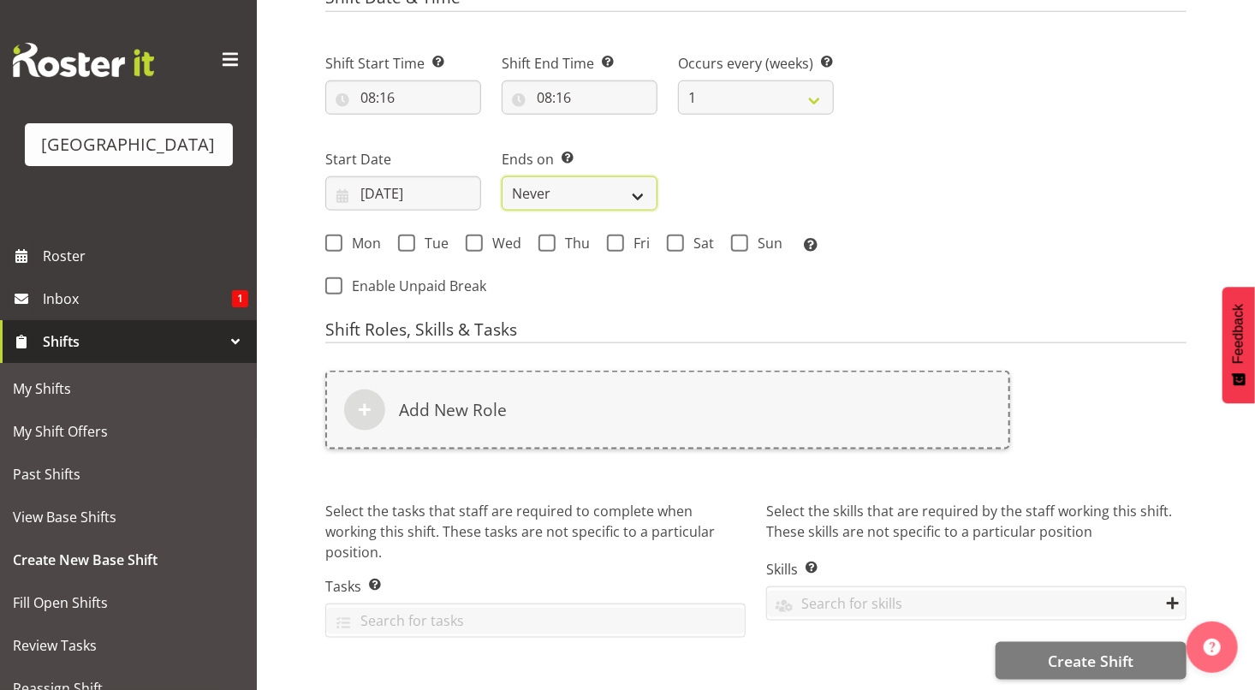
click at [569, 188] on select "Never On Date" at bounding box center [580, 193] width 156 height 34
select select "date"
click at [502, 176] on select "Never On Date" at bounding box center [580, 193] width 156 height 34
select select "9"
select select "2025"
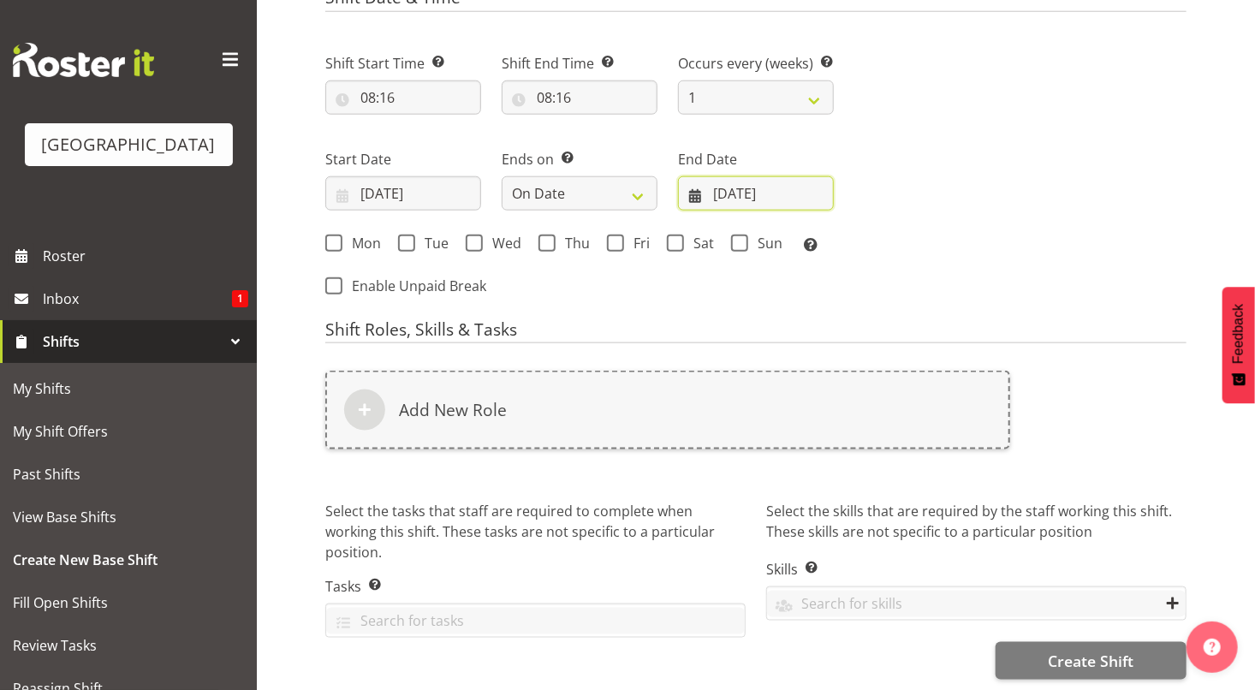
click at [733, 191] on input "05/10/2025" at bounding box center [756, 193] width 156 height 34
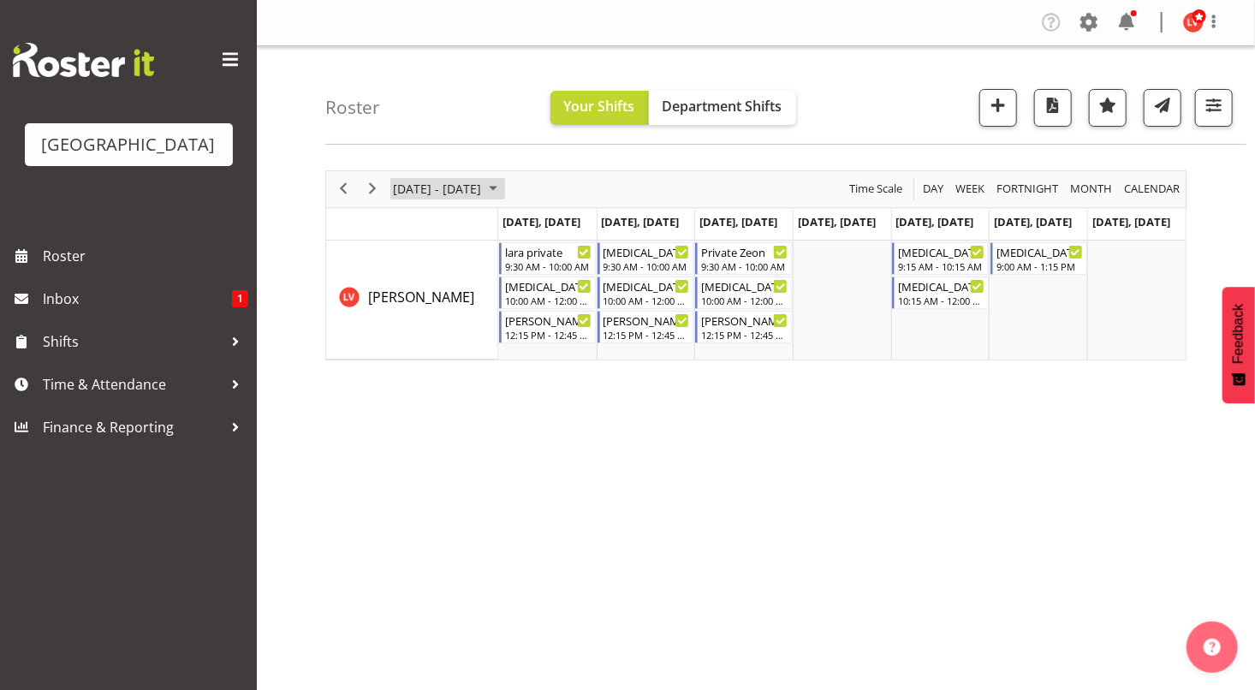
click at [483, 188] on span "September 23 - 29, 2024" at bounding box center [437, 188] width 92 height 21
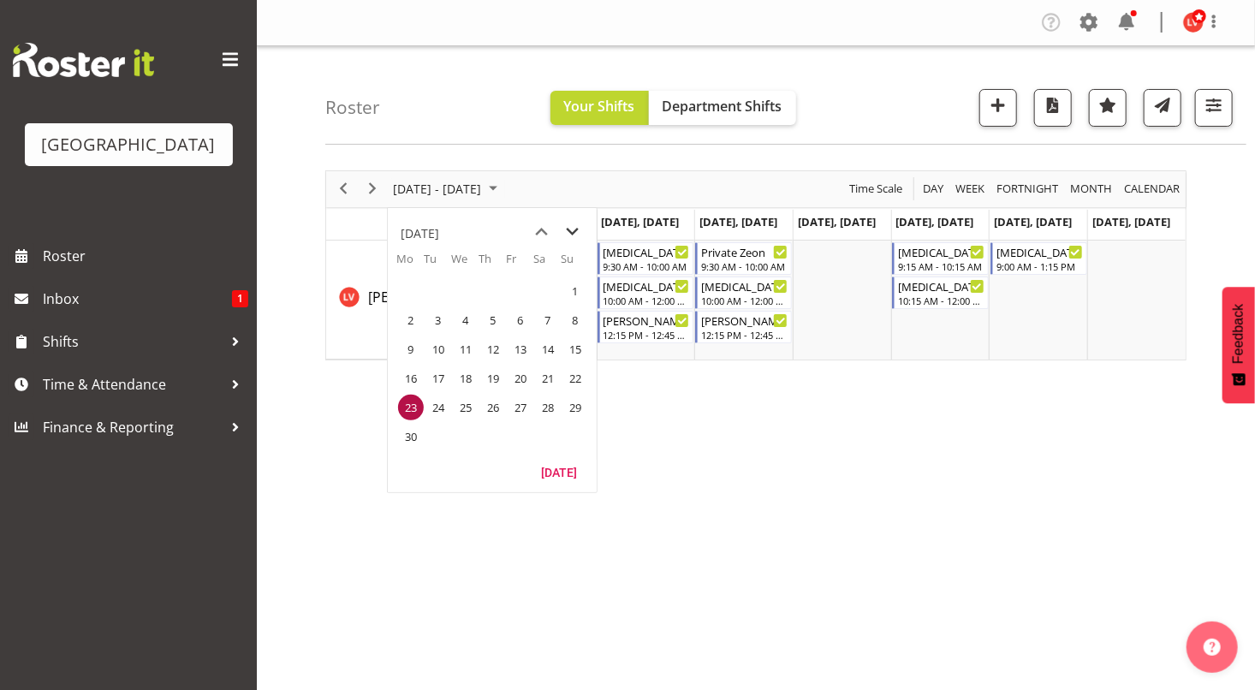
click at [585, 241] on span "next month" at bounding box center [573, 232] width 30 height 31
click at [580, 231] on span "next month" at bounding box center [573, 232] width 30 height 31
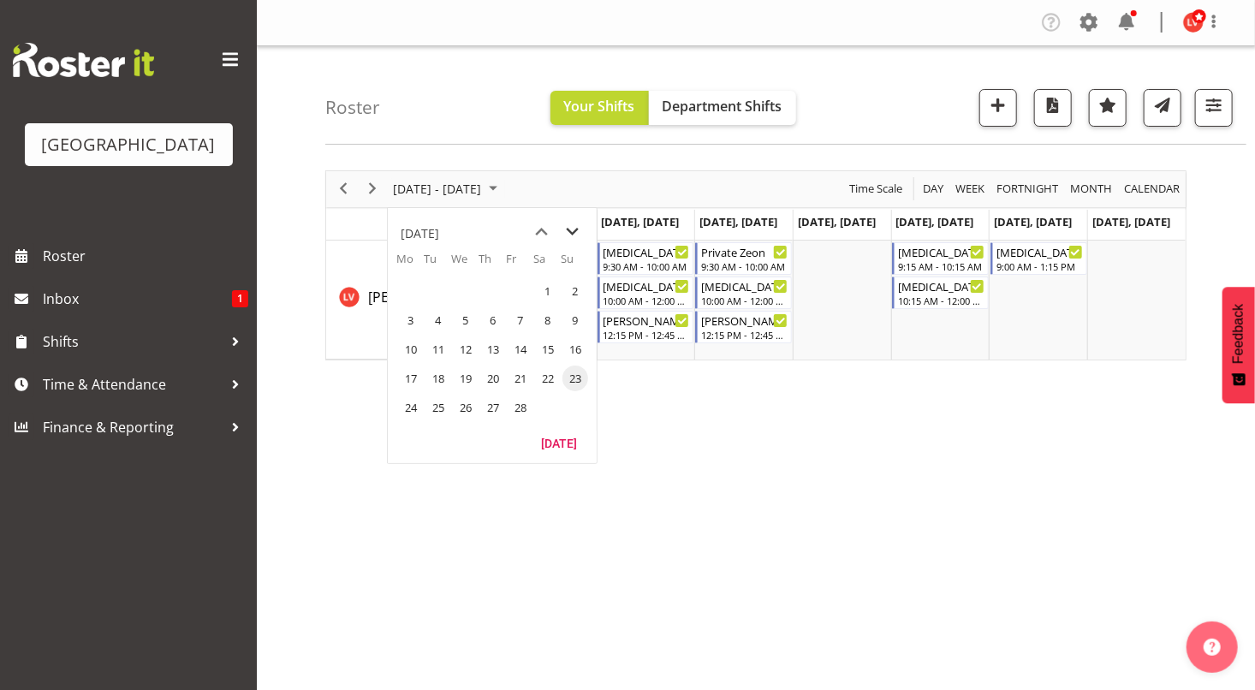
click at [580, 231] on span "next month" at bounding box center [573, 232] width 30 height 31
click at [572, 228] on span "next month" at bounding box center [573, 232] width 30 height 31
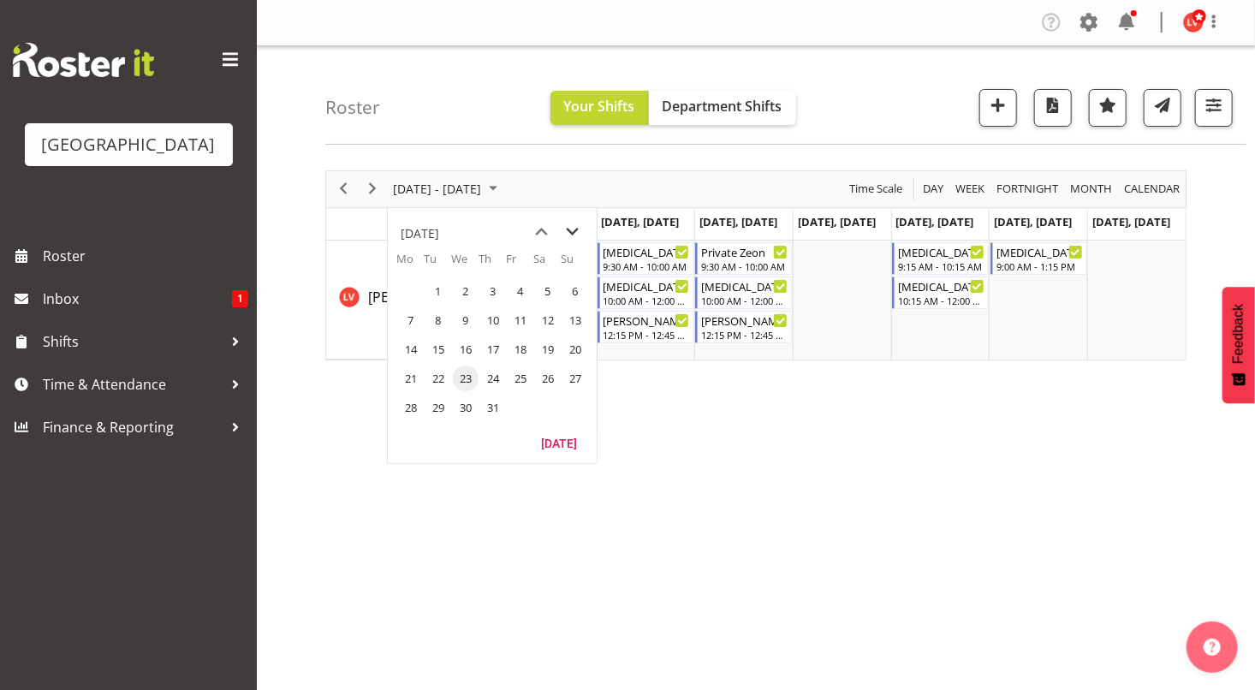
click at [572, 228] on span "next month" at bounding box center [573, 232] width 30 height 31
click at [571, 230] on span "next month" at bounding box center [573, 232] width 30 height 31
click at [410, 344] on span "10" at bounding box center [411, 349] width 26 height 26
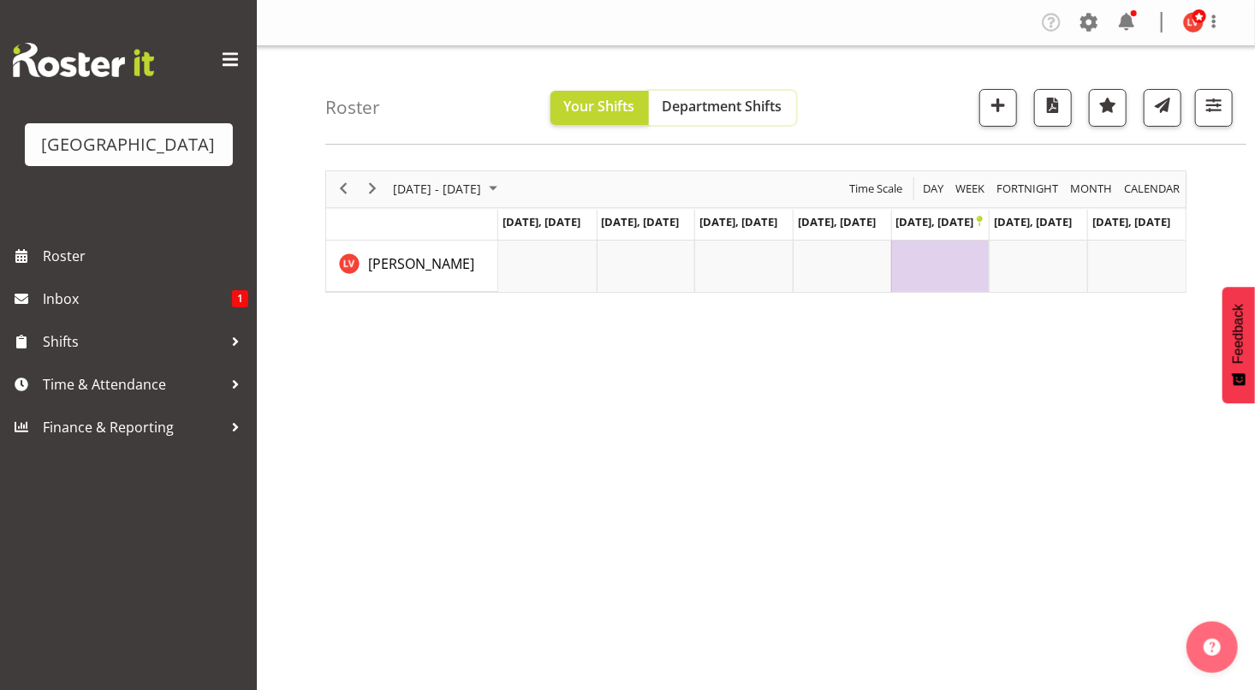
click at [699, 97] on span "Department Shifts" at bounding box center [723, 106] width 120 height 19
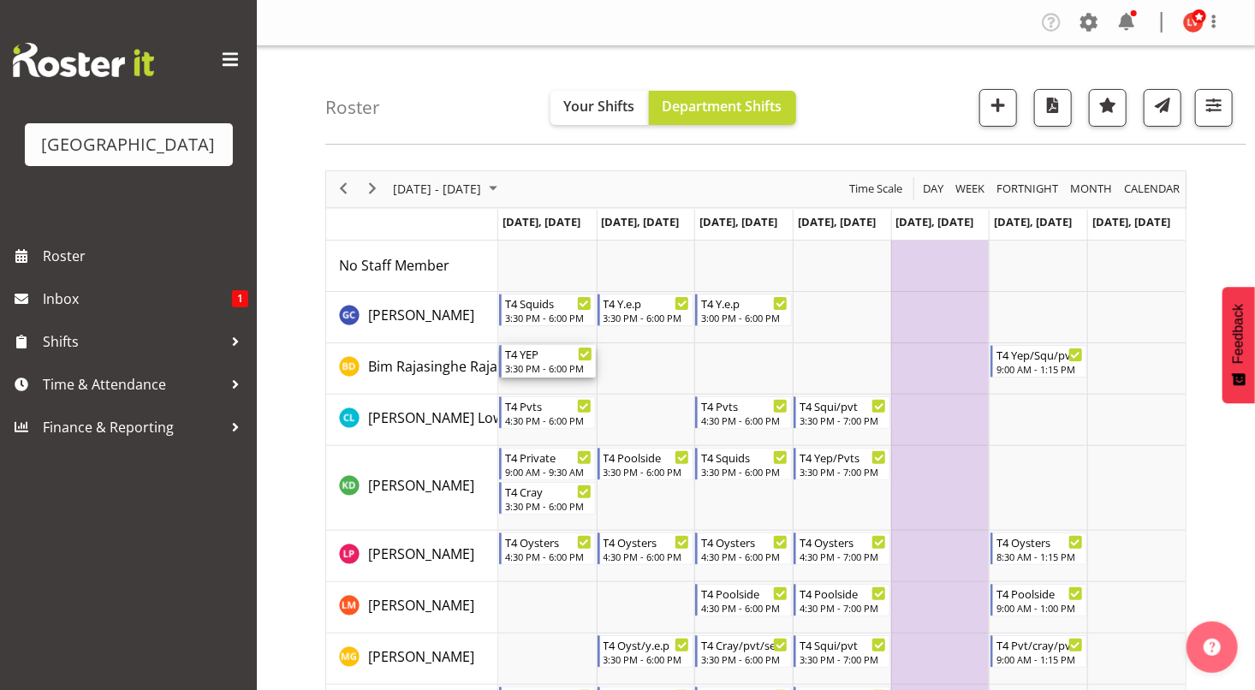
click at [542, 358] on div "T4 YEP" at bounding box center [548, 353] width 87 height 17
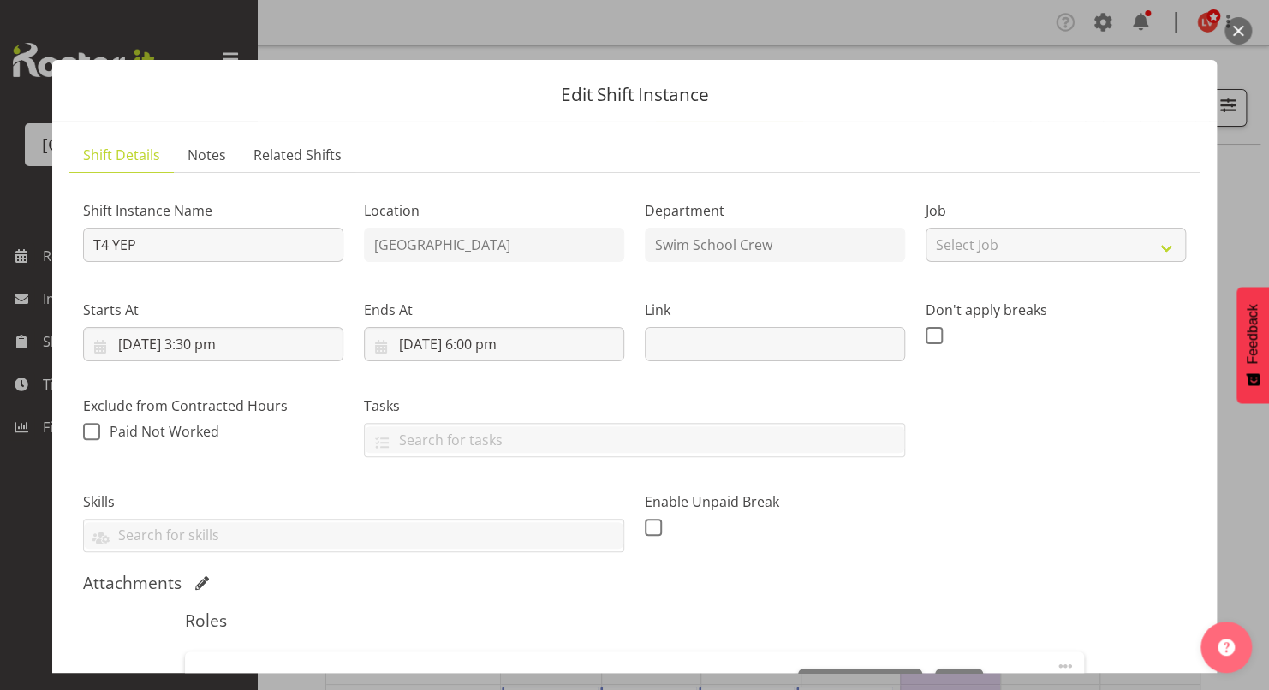
click at [1241, 24] on button "button" at bounding box center [1237, 30] width 27 height 27
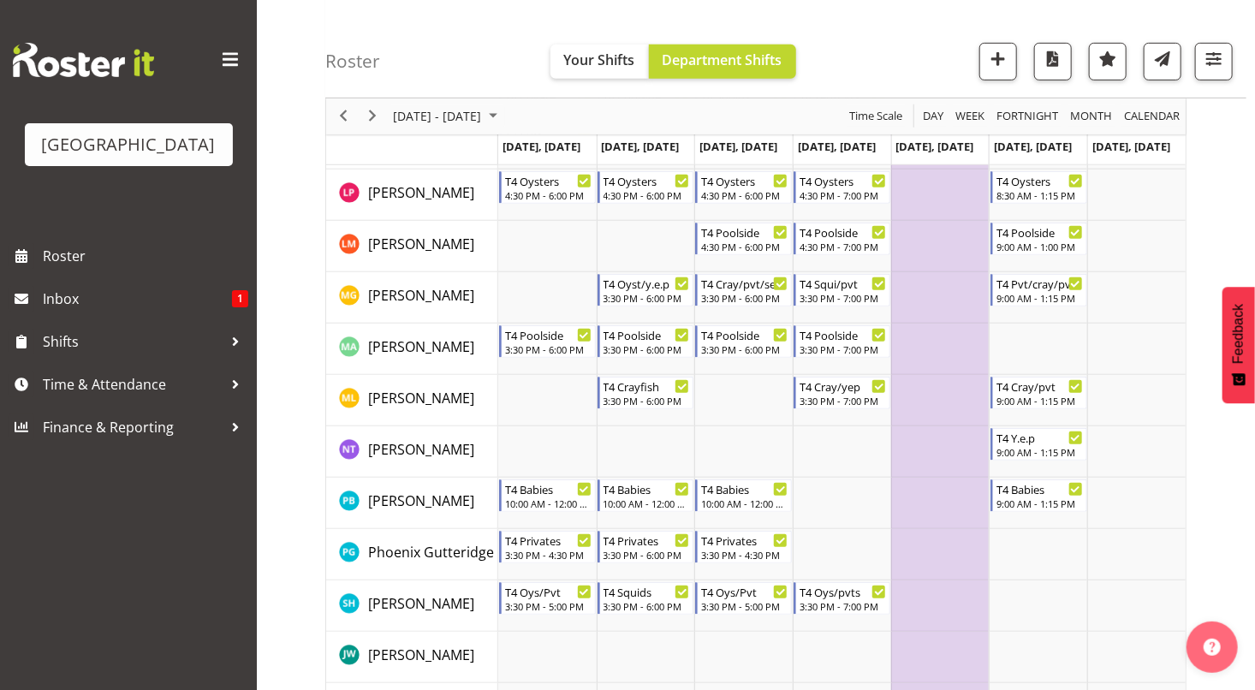
scroll to position [380, 0]
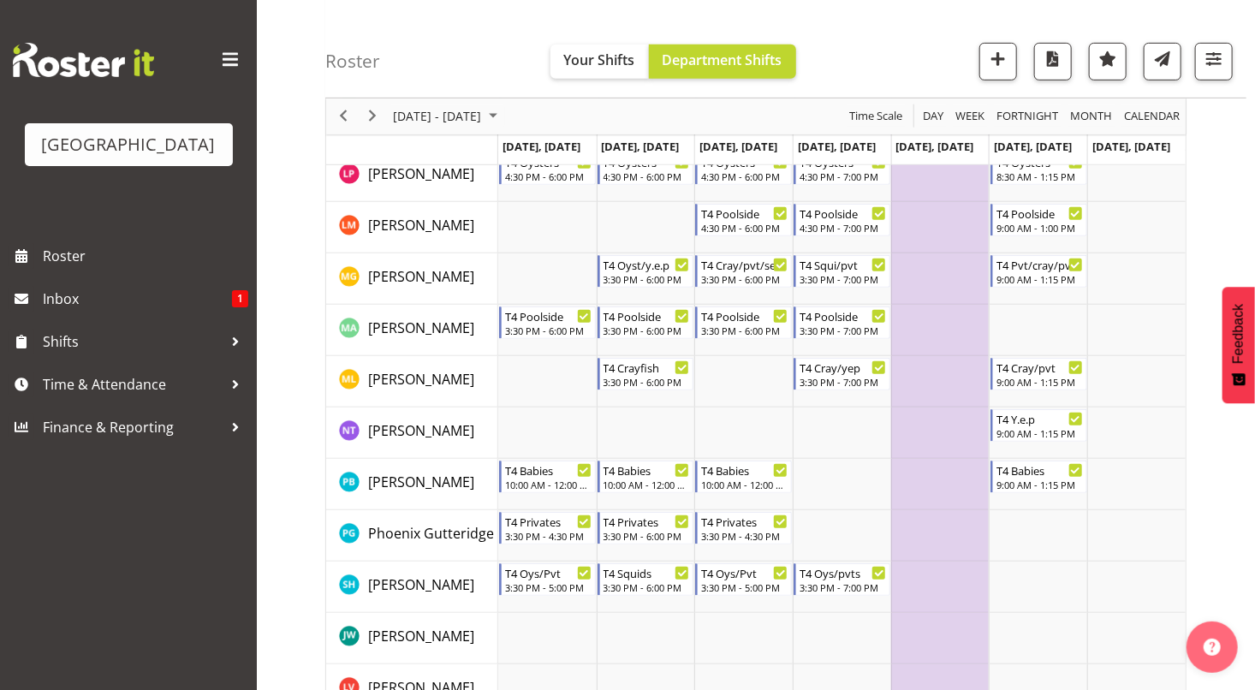
drag, startPoint x: 1267, startPoint y: 78, endPoint x: 1254, endPoint y: 478, distance: 400.0
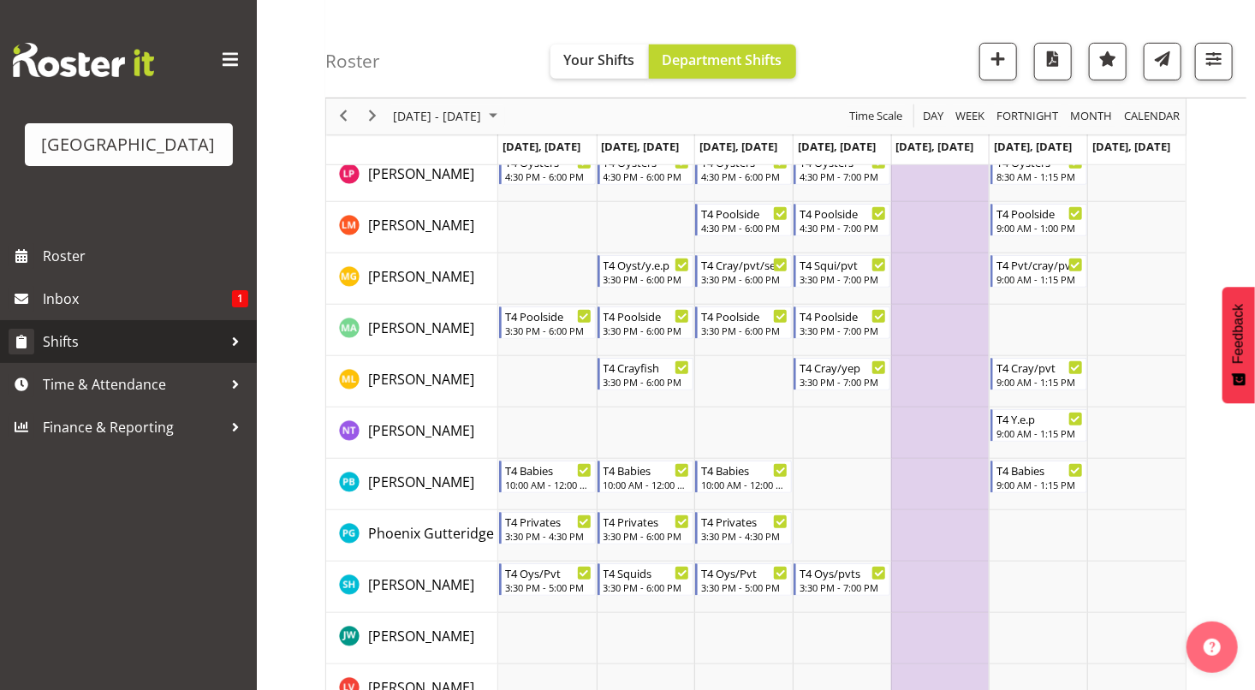
drag, startPoint x: 1254, startPoint y: 478, endPoint x: 70, endPoint y: 342, distance: 1191.9
click at [70, 342] on span "Shifts" at bounding box center [133, 342] width 180 height 26
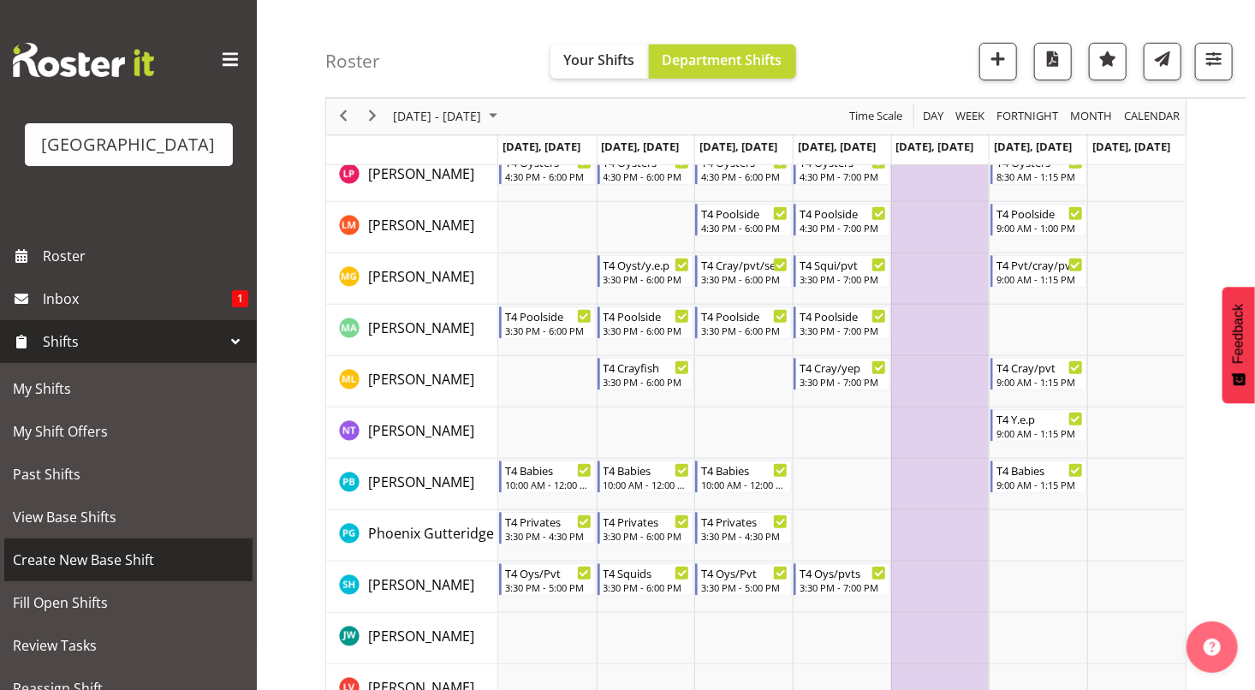
click at [56, 561] on span "Create New Base Shift" at bounding box center [128, 560] width 231 height 26
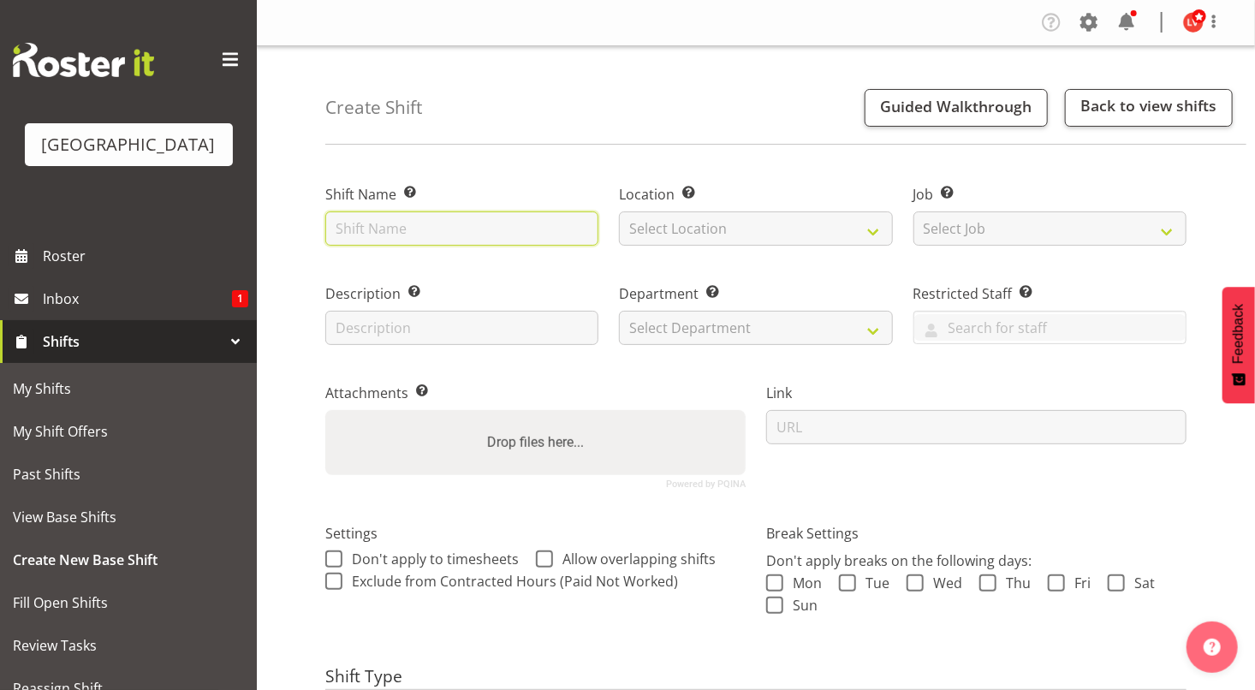
click at [397, 240] on input "text" at bounding box center [461, 228] width 273 height 34
type input "*[PERSON_NAME]"
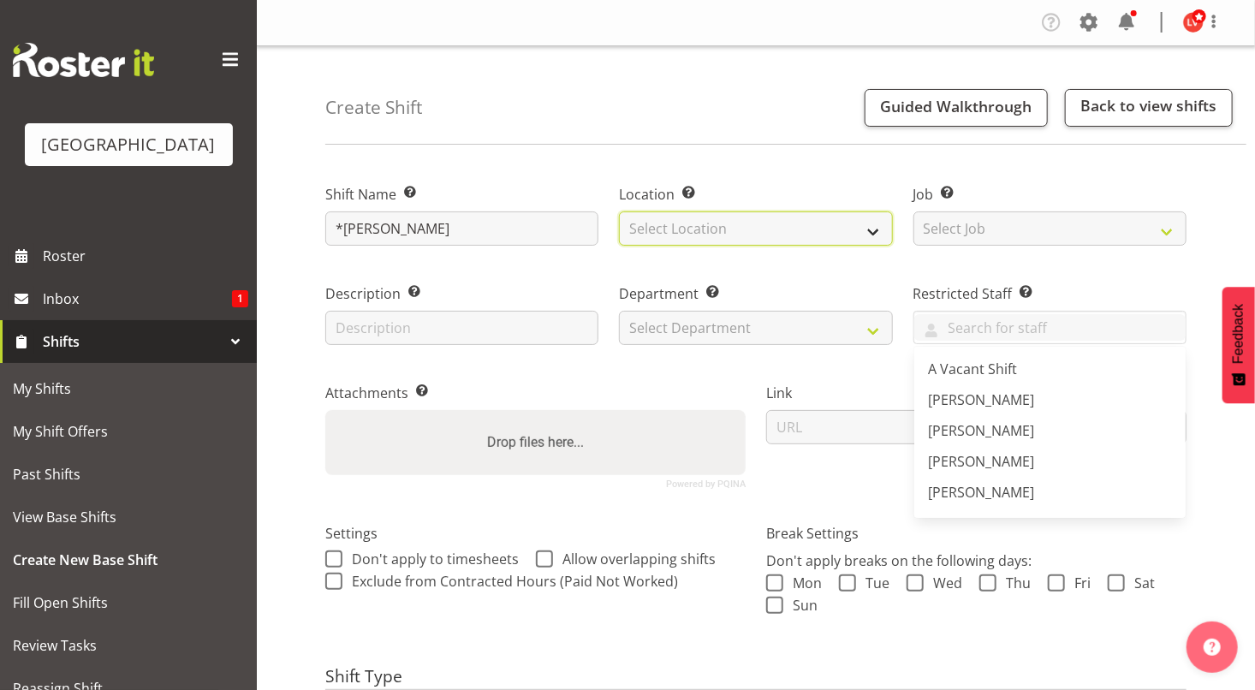
click at [655, 235] on select "Select Location [GEOGRAPHIC_DATA]" at bounding box center [755, 228] width 273 height 34
select select "83"
click at [619, 211] on select "Select Location [GEOGRAPHIC_DATA]" at bounding box center [755, 228] width 273 height 34
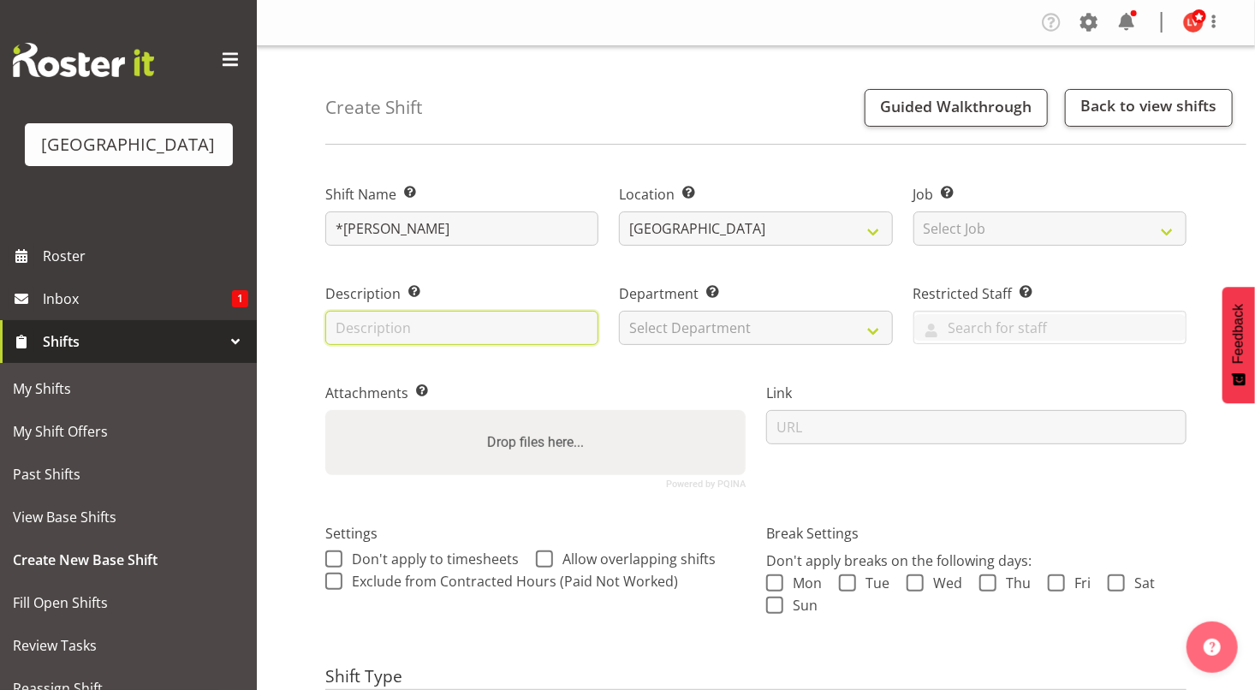
click at [415, 323] on input "text" at bounding box center [461, 328] width 273 height 34
click at [302, 279] on div "Create Shift Guided Walkthrough Back to view shifts Shift Name Enter a name for…" at bounding box center [756, 451] width 998 height 810
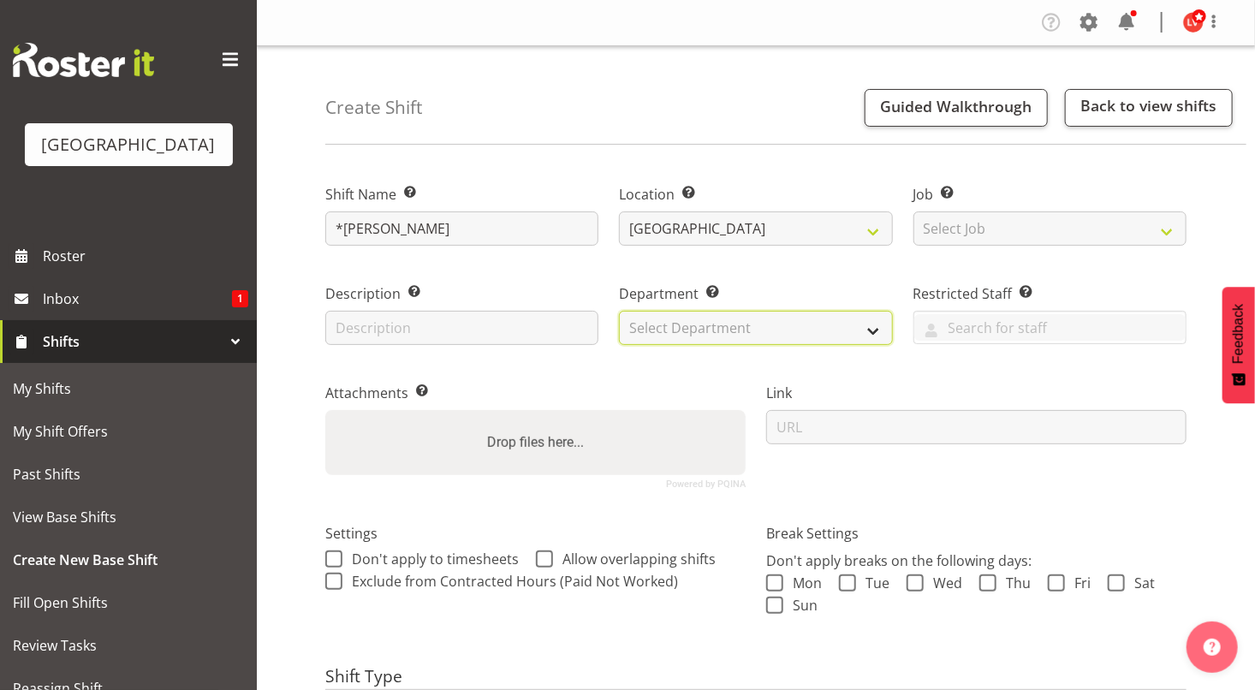
click at [644, 324] on select "Select Department Cleaning Crew Customer Services Crew Lifeguard Crew Maintenan…" at bounding box center [755, 328] width 273 height 34
select select "113"
click at [619, 311] on select "Select Department Cleaning Crew Customer Services Crew Lifeguard Crew Maintenan…" at bounding box center [755, 328] width 273 height 34
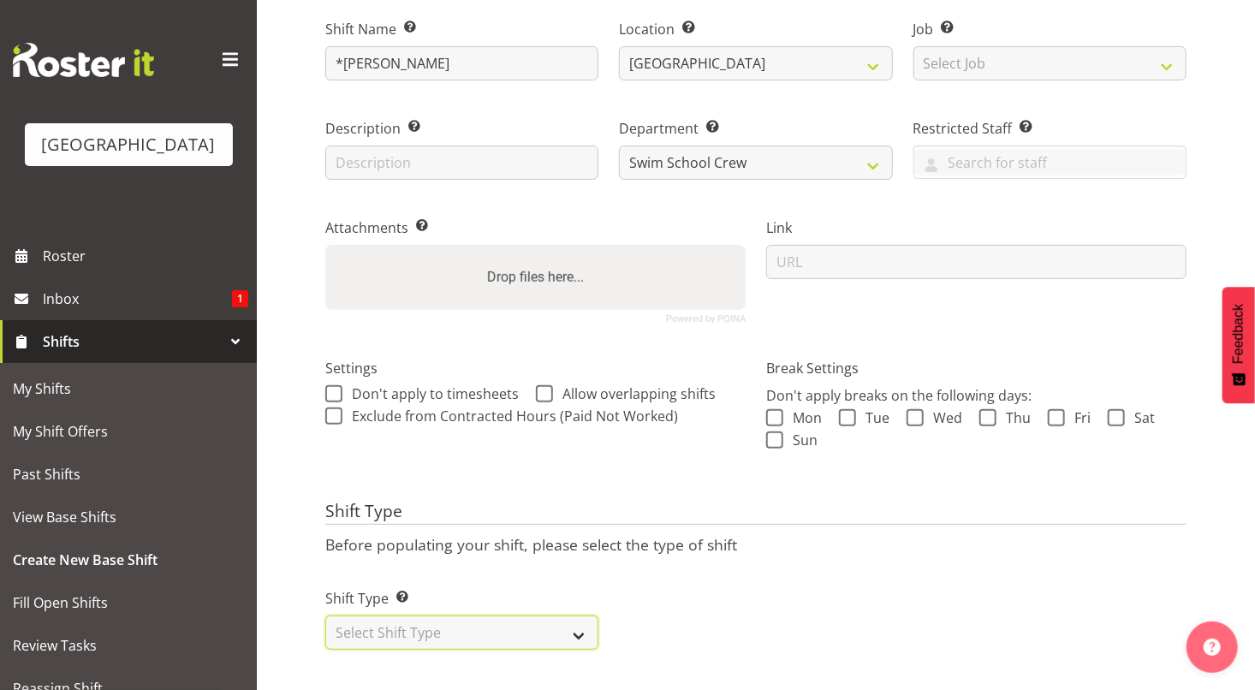
click at [443, 627] on select "Select Shift Type One Off Shift Recurring Shift Rotating Shift" at bounding box center [461, 633] width 273 height 34
select select "recurring"
click at [325, 616] on select "Select Shift Type One Off Shift Recurring Shift Rotating Shift" at bounding box center [461, 633] width 273 height 34
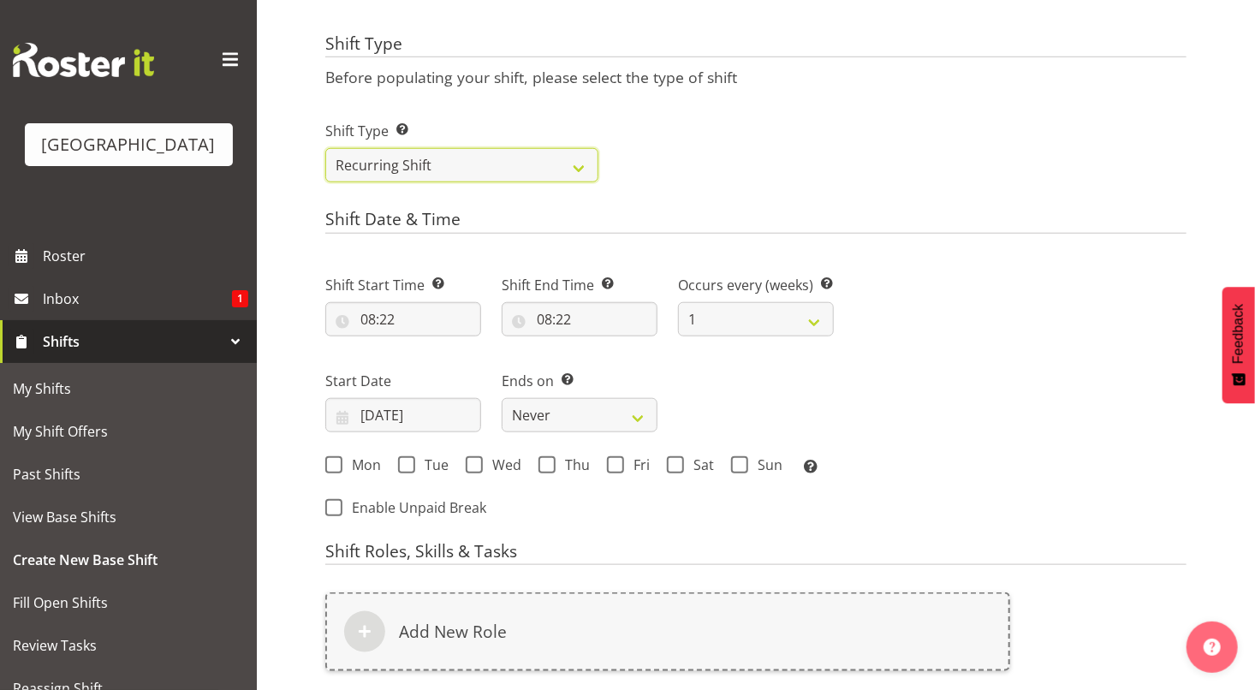
scroll to position [642, 0]
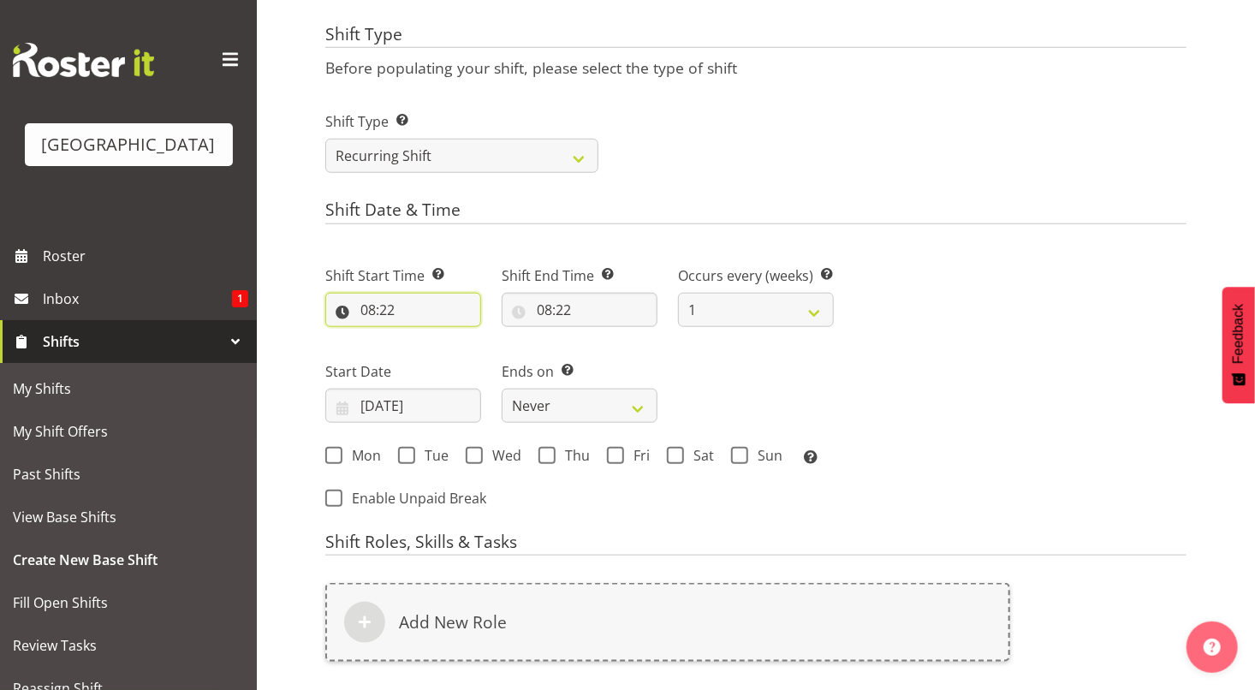
click at [371, 312] on input "08:22" at bounding box center [403, 310] width 156 height 34
click at [438, 354] on select "00 01 02 03 04 05 06 07 08 09 10 11 12 13 14 15 16 17 18 19 20 21 22 23" at bounding box center [442, 354] width 39 height 34
select select "9"
click at [423, 337] on select "00 01 02 03 04 05 06 07 08 09 10 11 12 13 14 15 16 17 18 19 20 21 22 23" at bounding box center [442, 354] width 39 height 34
type input "09:22"
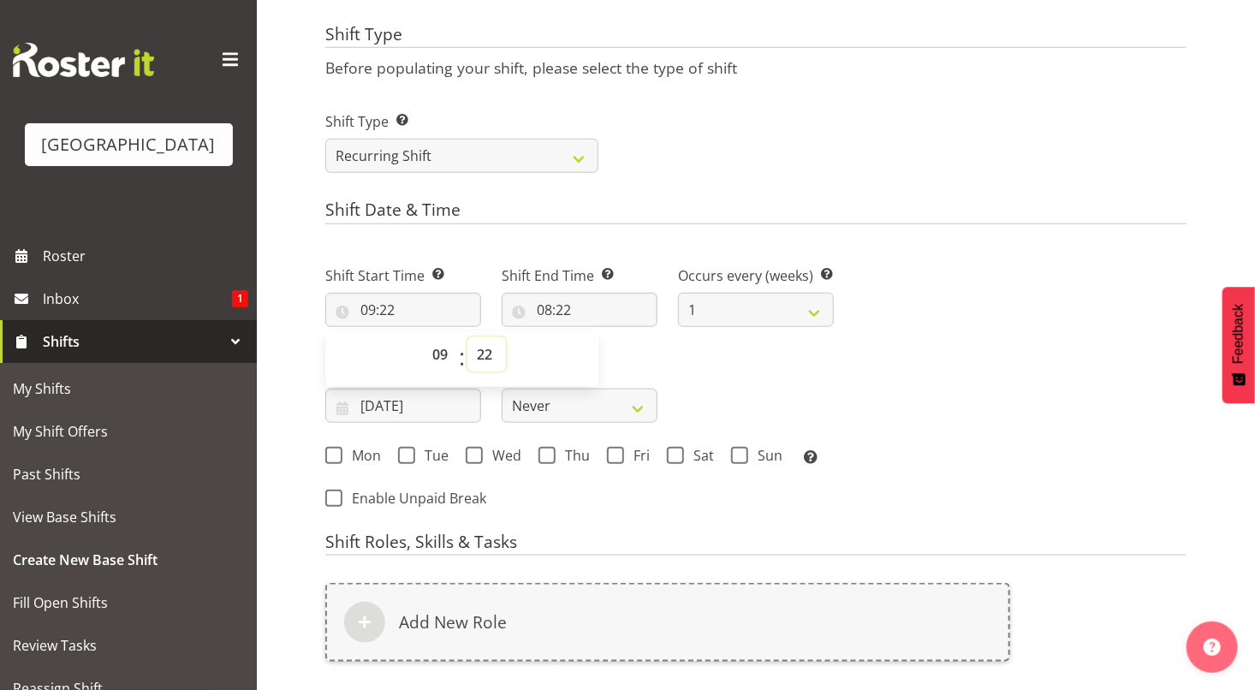
click at [485, 354] on select "00 01 02 03 04 05 06 07 08 09 10 11 12 13 14 15 16 17 18 19 20 21 22 23 24 25 2…" at bounding box center [486, 354] width 39 height 34
select select "0"
click at [467, 337] on select "00 01 02 03 04 05 06 07 08 09 10 11 12 13 14 15 16 17 18 19 20 21 22 23 24 25 2…" at bounding box center [486, 354] width 39 height 34
type input "09:00"
click at [670, 203] on h4 "Shift Date & Time" at bounding box center [755, 212] width 861 height 24
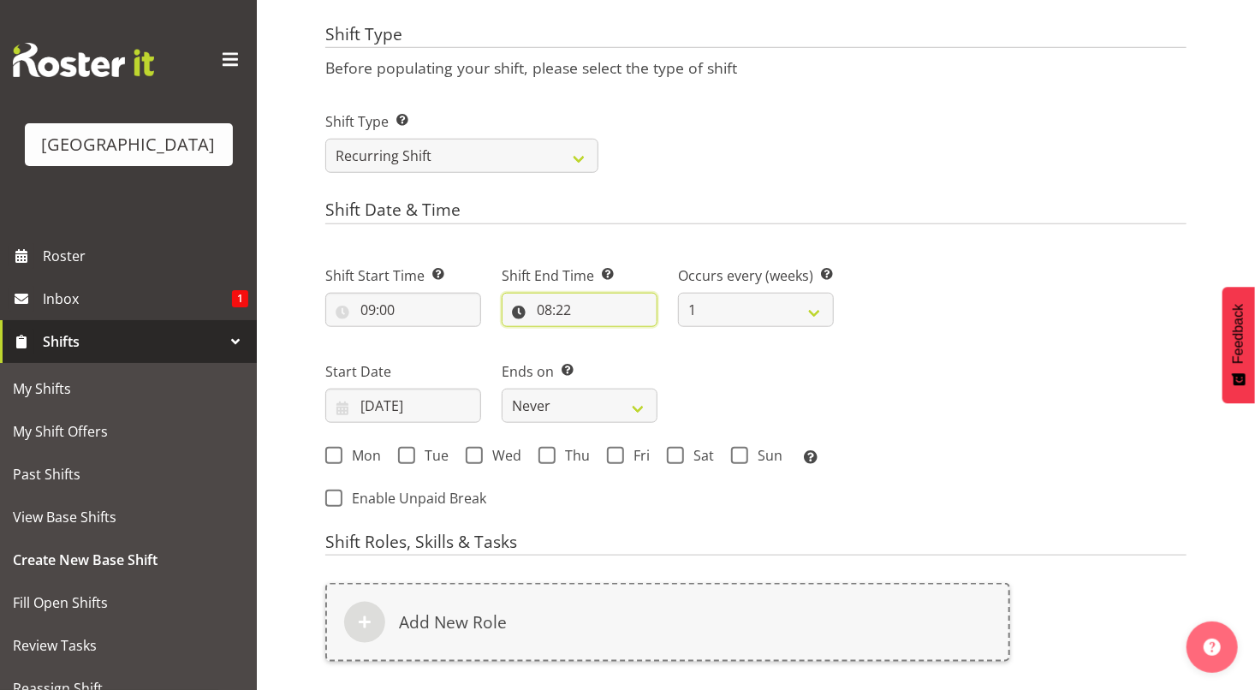
click at [546, 313] on input "08:22" at bounding box center [580, 310] width 156 height 34
click at [614, 354] on select "00 01 02 03 04 05 06 07 08 09 10 11 12 13 14 15 16 17 18 19 20 21 22 23" at bounding box center [618, 354] width 39 height 34
select select "12"
click at [599, 337] on select "00 01 02 03 04 05 06 07 08 09 10 11 12 13 14 15 16 17 18 19 20 21 22 23" at bounding box center [618, 354] width 39 height 34
type input "12:22"
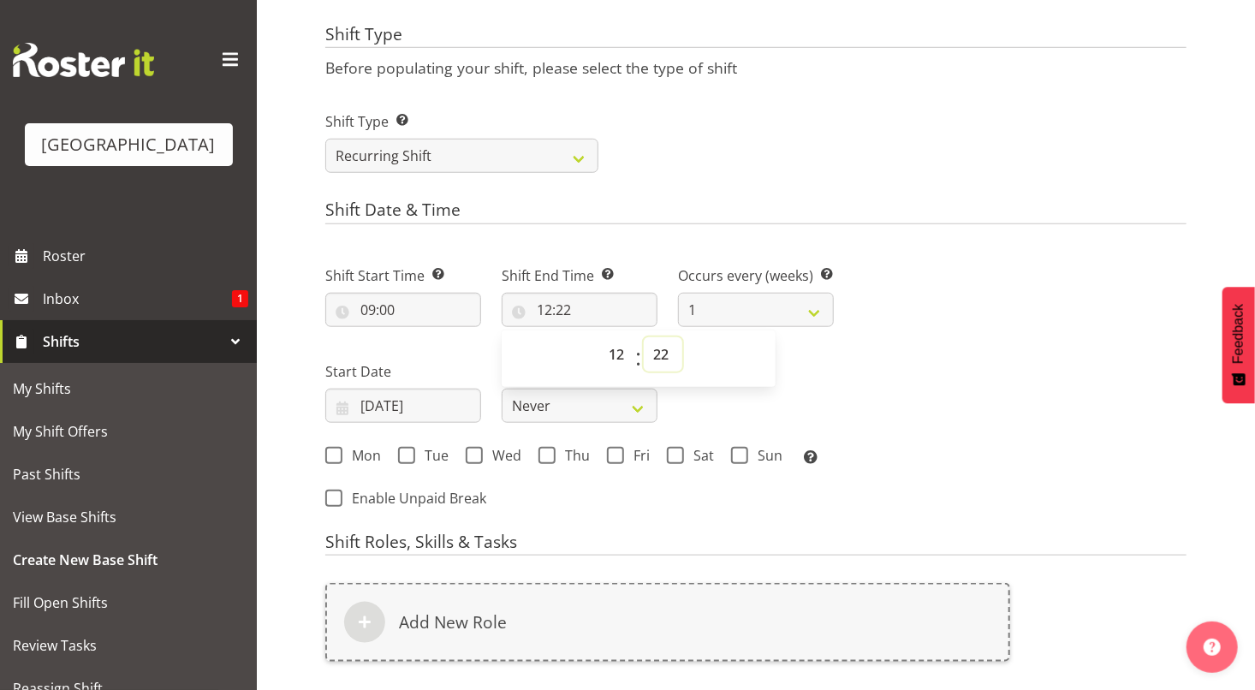
click at [659, 347] on select "00 01 02 03 04 05 06 07 08 09 10 11 12 13 14 15 16 17 18 19 20 21 22 23 24 25 2…" at bounding box center [663, 354] width 39 height 34
select select "0"
click at [644, 337] on select "00 01 02 03 04 05 06 07 08 09 10 11 12 13 14 15 16 17 18 19 20 21 22 23 24 25 2…" at bounding box center [663, 354] width 39 height 34
type input "12:00"
click at [824, 190] on form "Shift Name Enter a name for the shift (e.g. Day Shift). *[PERSON_NAME] Location…" at bounding box center [755, 205] width 861 height 1374
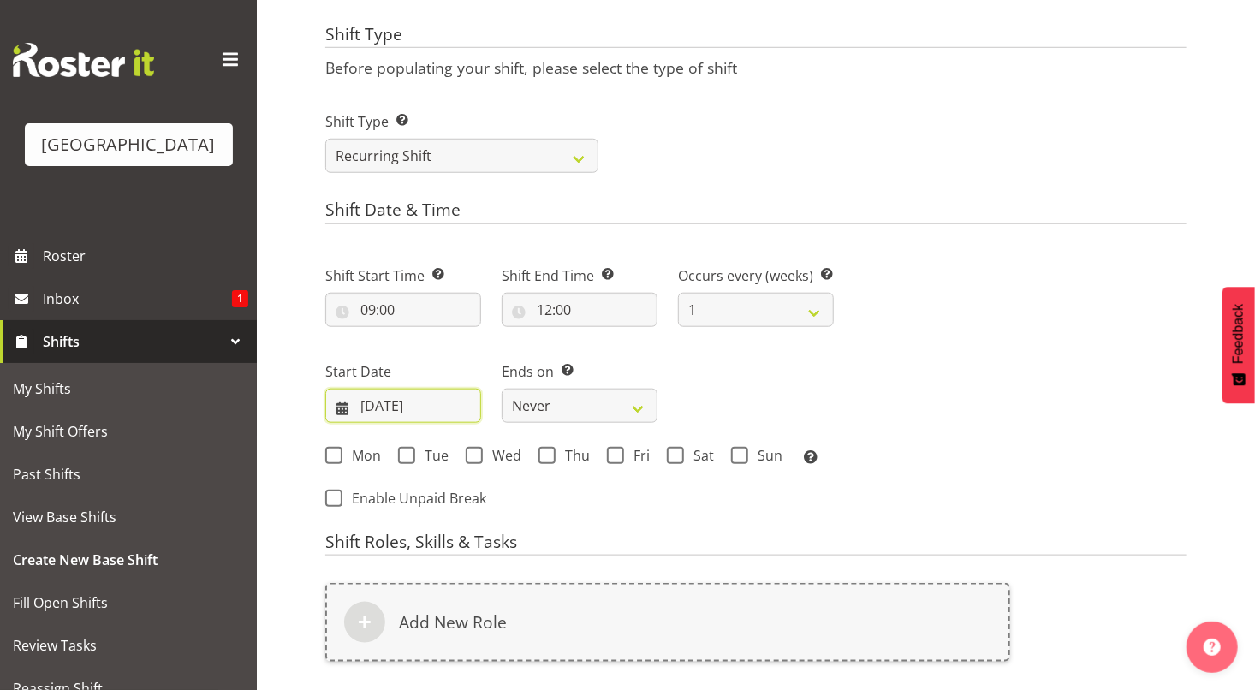
click at [436, 402] on input "[DATE]" at bounding box center [403, 406] width 156 height 34
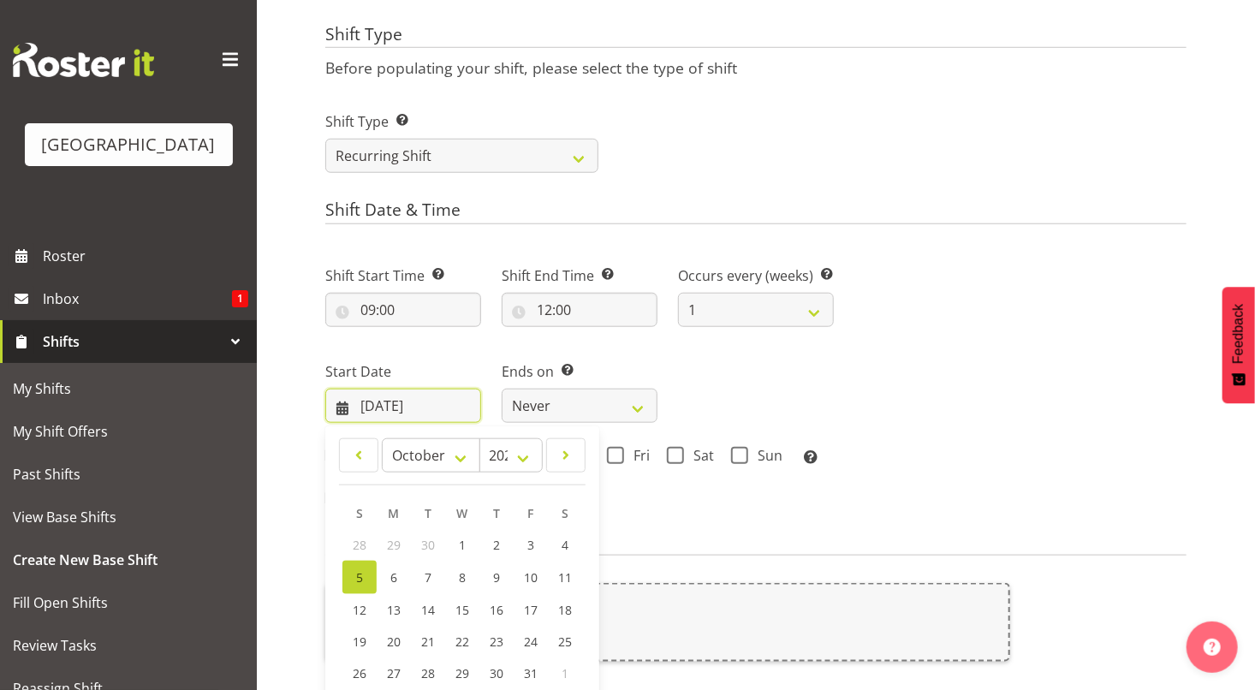
click at [408, 411] on input "[DATE]" at bounding box center [403, 406] width 156 height 34
click at [457, 455] on select "January February March April May June July August September October November De…" at bounding box center [431, 455] width 98 height 34
select select "10"
click at [382, 438] on select "January February March April May June July August September October November De…" at bounding box center [431, 455] width 98 height 34
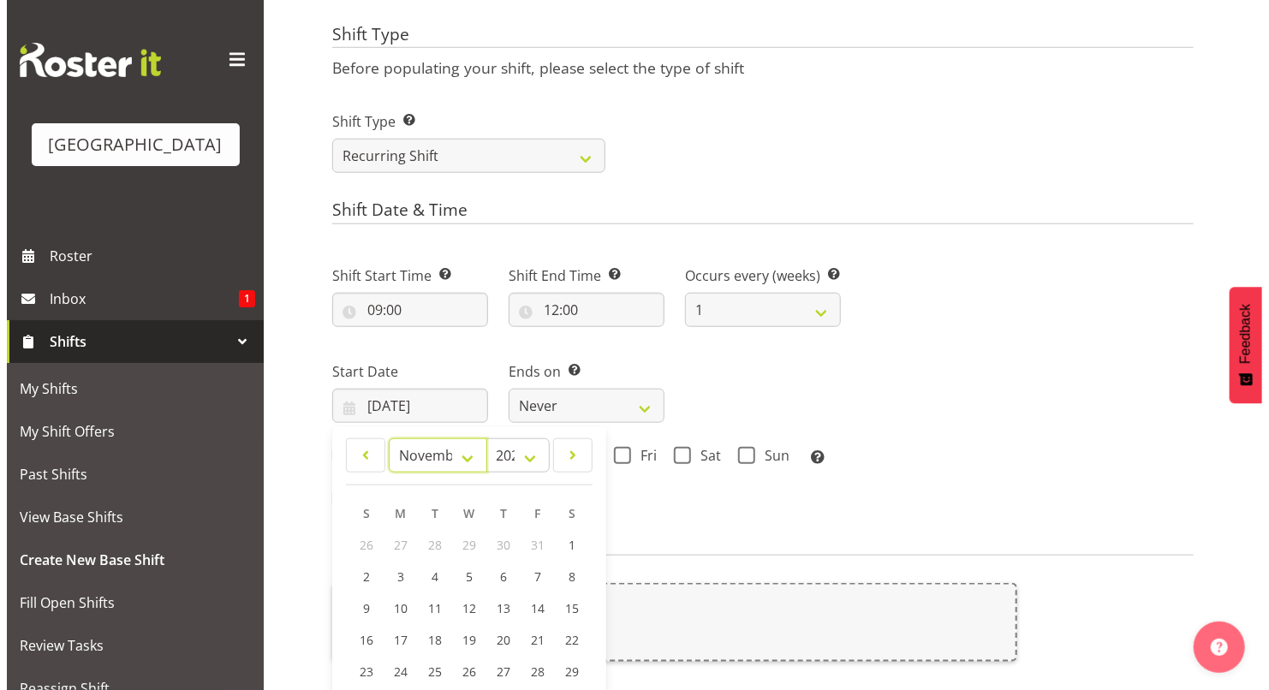
scroll to position [870, 0]
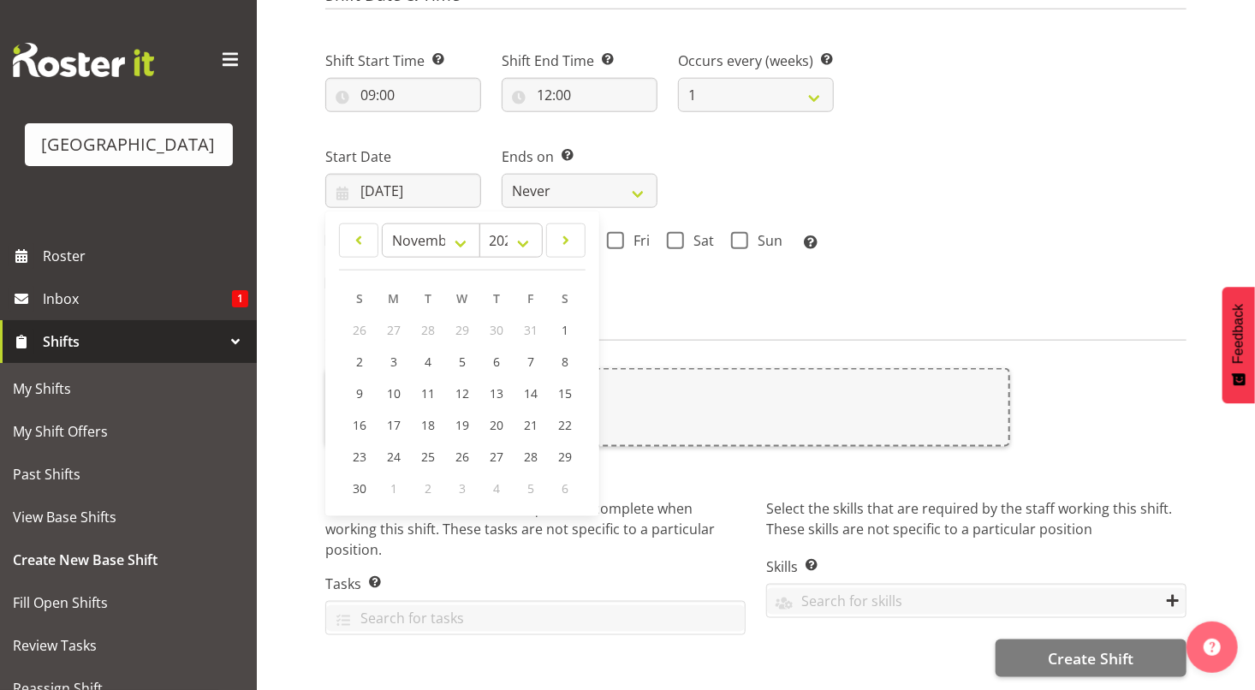
click at [645, 270] on div "Shift Start Time Set the time of the day you wish this shift to start 09:00 00 …" at bounding box center [579, 167] width 529 height 281
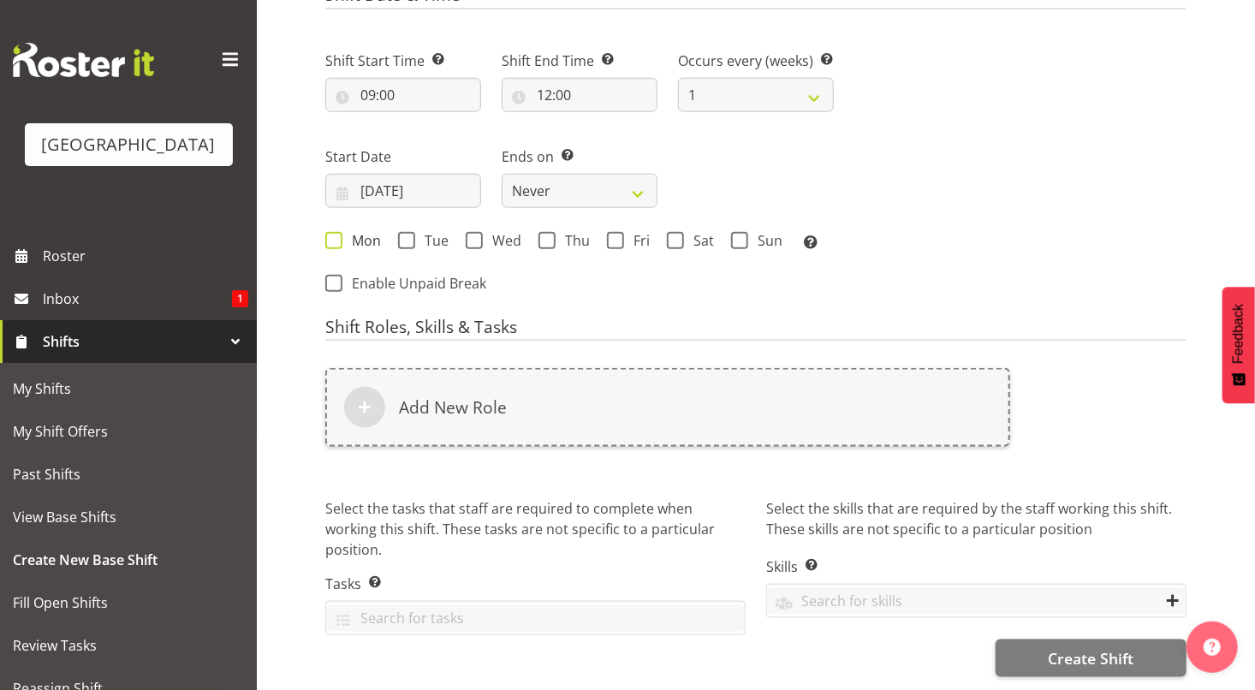
click at [336, 232] on span at bounding box center [333, 240] width 17 height 17
click at [336, 235] on input "Mon" at bounding box center [330, 240] width 11 height 11
checkbox input "true"
click at [408, 232] on span at bounding box center [406, 240] width 17 height 17
click at [408, 235] on input "Tue" at bounding box center [403, 240] width 11 height 11
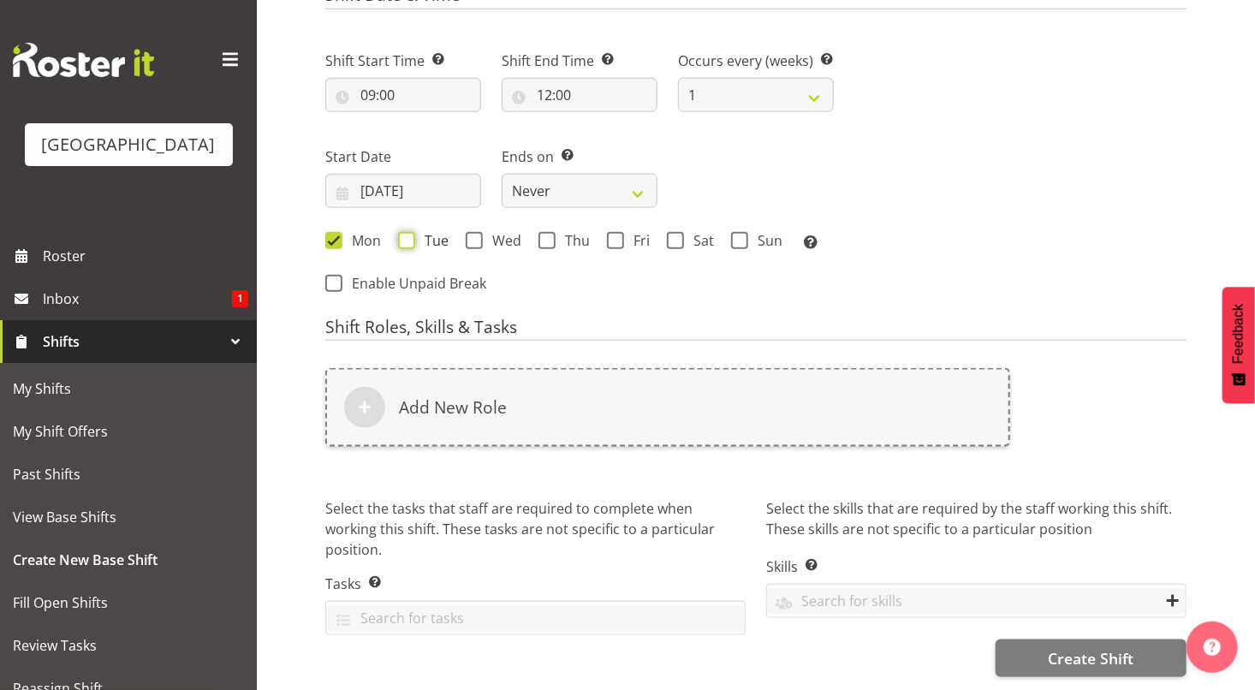
checkbox input "true"
click at [468, 232] on span at bounding box center [474, 240] width 17 height 17
click at [468, 235] on input "Wed" at bounding box center [471, 240] width 11 height 11
checkbox input "true"
click at [543, 232] on span at bounding box center [547, 240] width 17 height 17
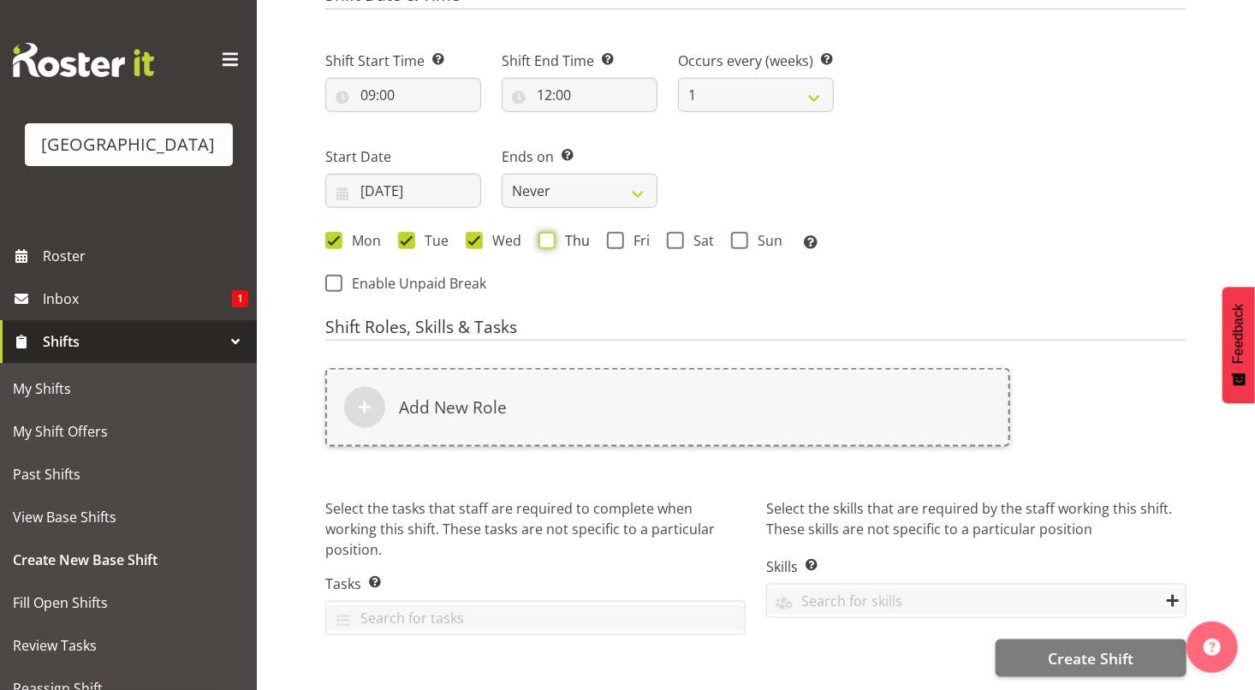
click at [543, 235] on input "Thu" at bounding box center [544, 240] width 11 height 11
checkbox input "true"
click at [455, 180] on input "05/10/2025" at bounding box center [403, 191] width 156 height 34
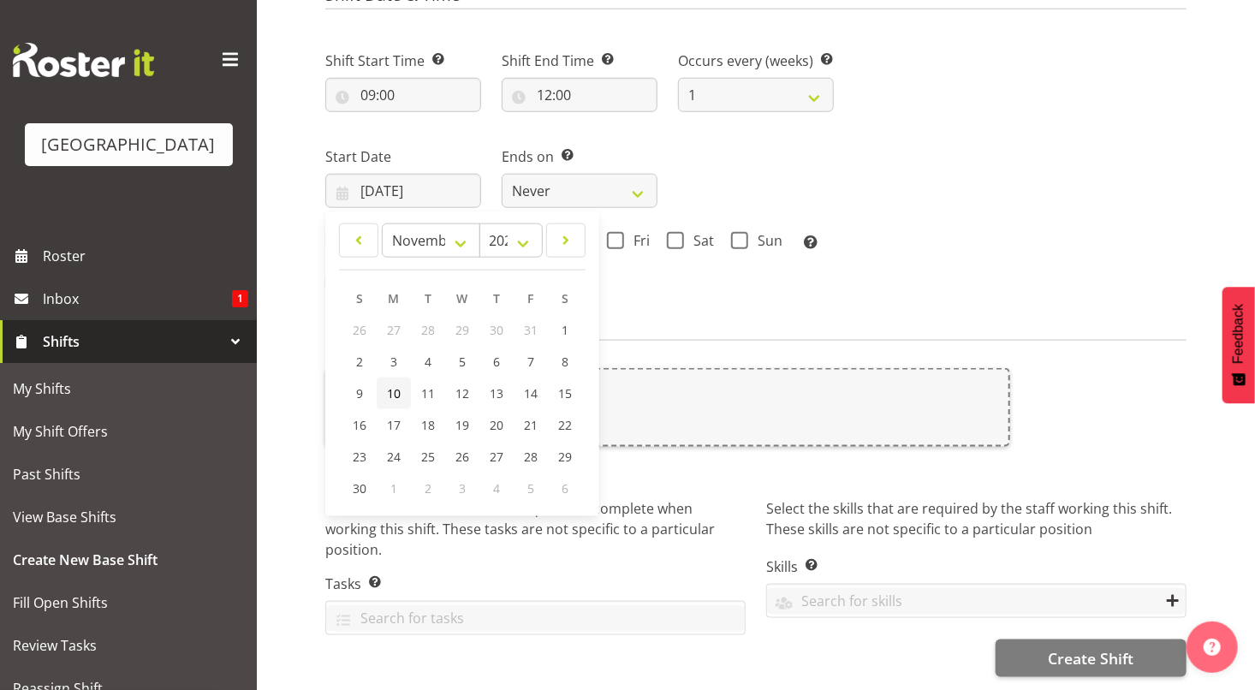
click at [388, 385] on span "10" at bounding box center [394, 393] width 14 height 16
type input "10/11/2025"
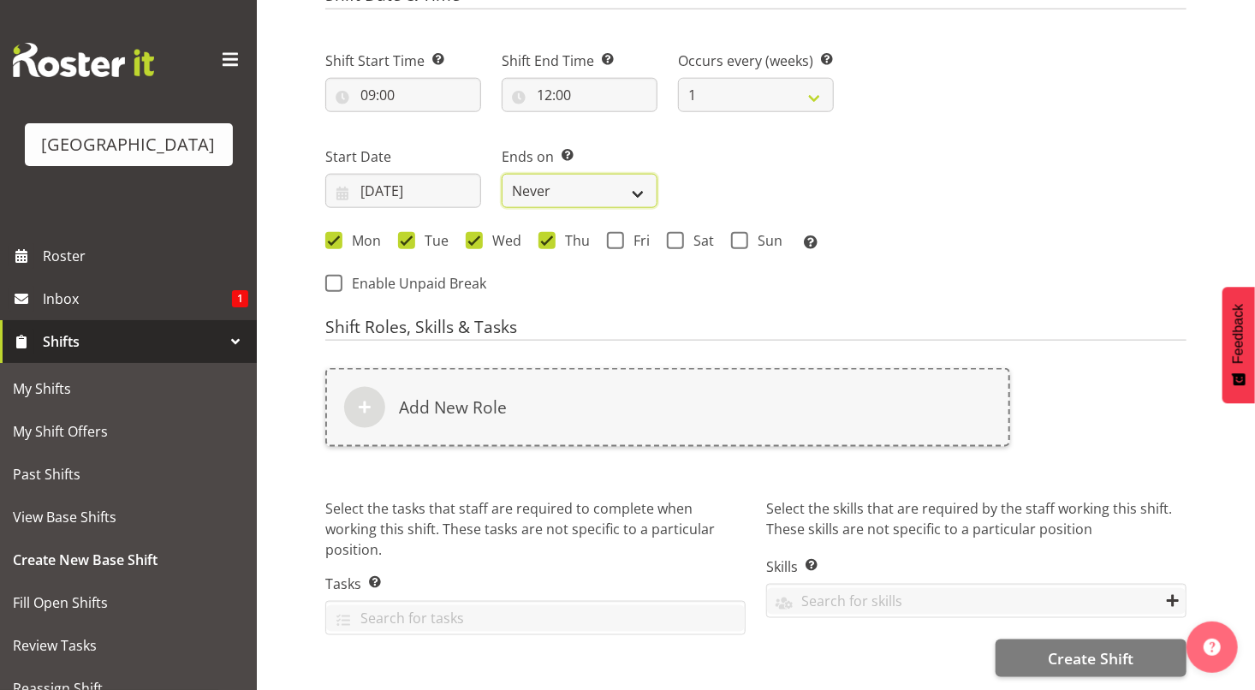
click at [638, 180] on select "Never On Date" at bounding box center [580, 191] width 156 height 34
select select "date"
click at [502, 174] on select "Never On Date" at bounding box center [580, 191] width 156 height 34
select select "9"
select select "2025"
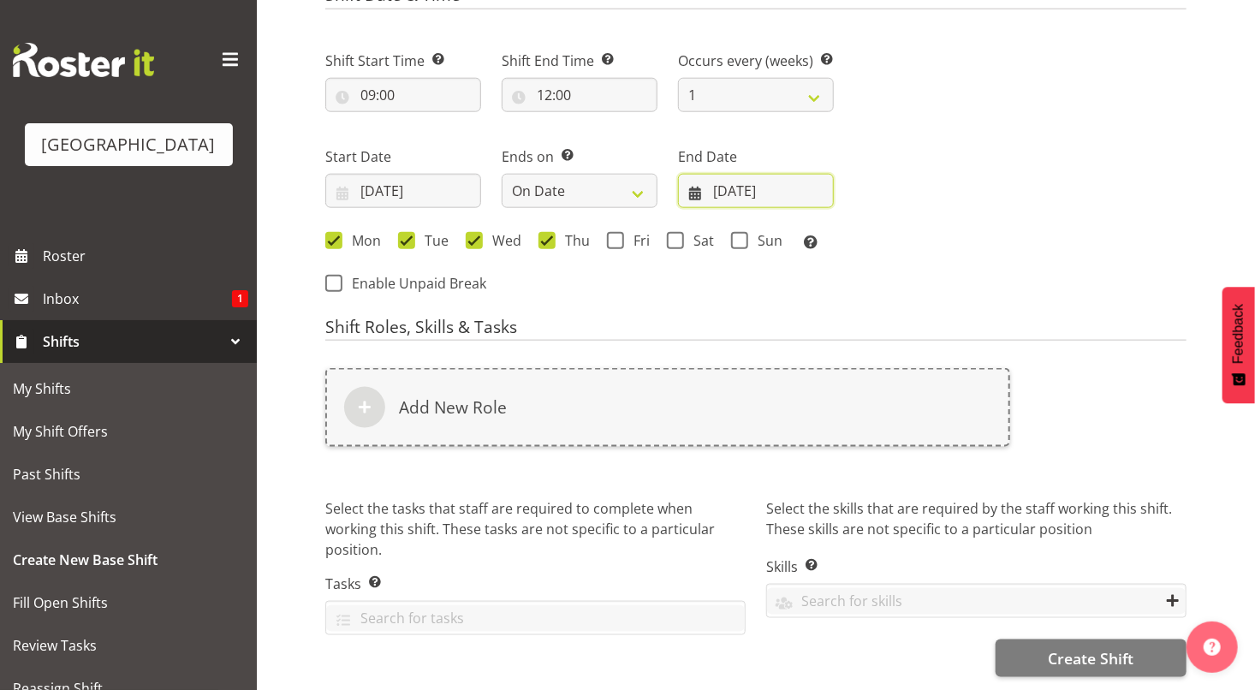
click at [750, 182] on input "05/10/2025" at bounding box center [756, 191] width 156 height 34
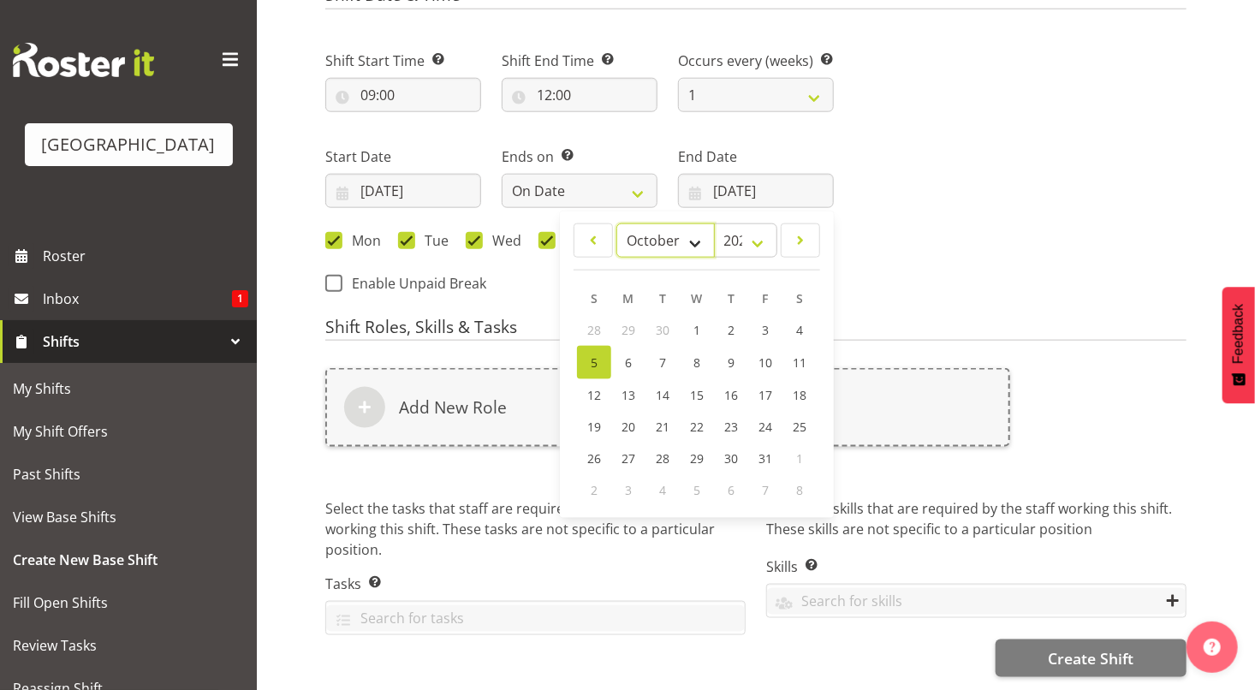
click at [699, 228] on select "January February March April May June July August September October November De…" at bounding box center [665, 240] width 98 height 34
select select "10"
click at [616, 223] on select "January February March April May June July August September October November De…" at bounding box center [665, 240] width 98 height 34
click at [730, 385] on span "13" at bounding box center [731, 393] width 14 height 16
type input "13/11/2025"
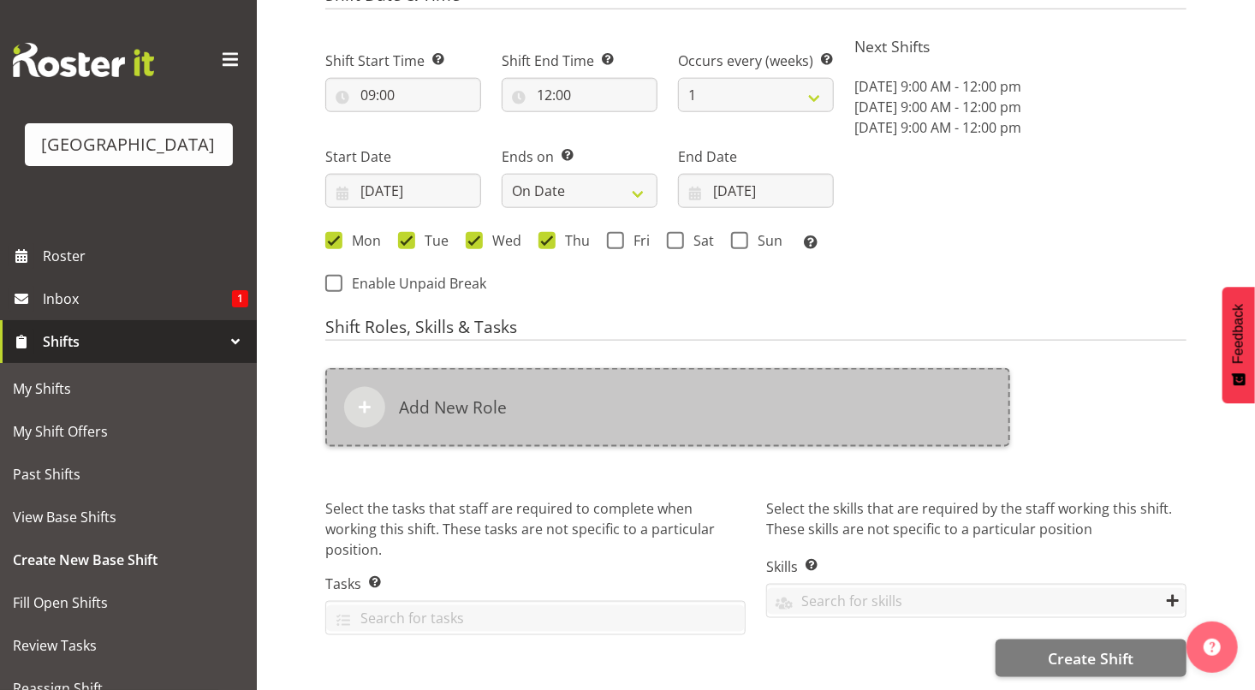
click at [730, 386] on div "Add New Role" at bounding box center [667, 407] width 685 height 79
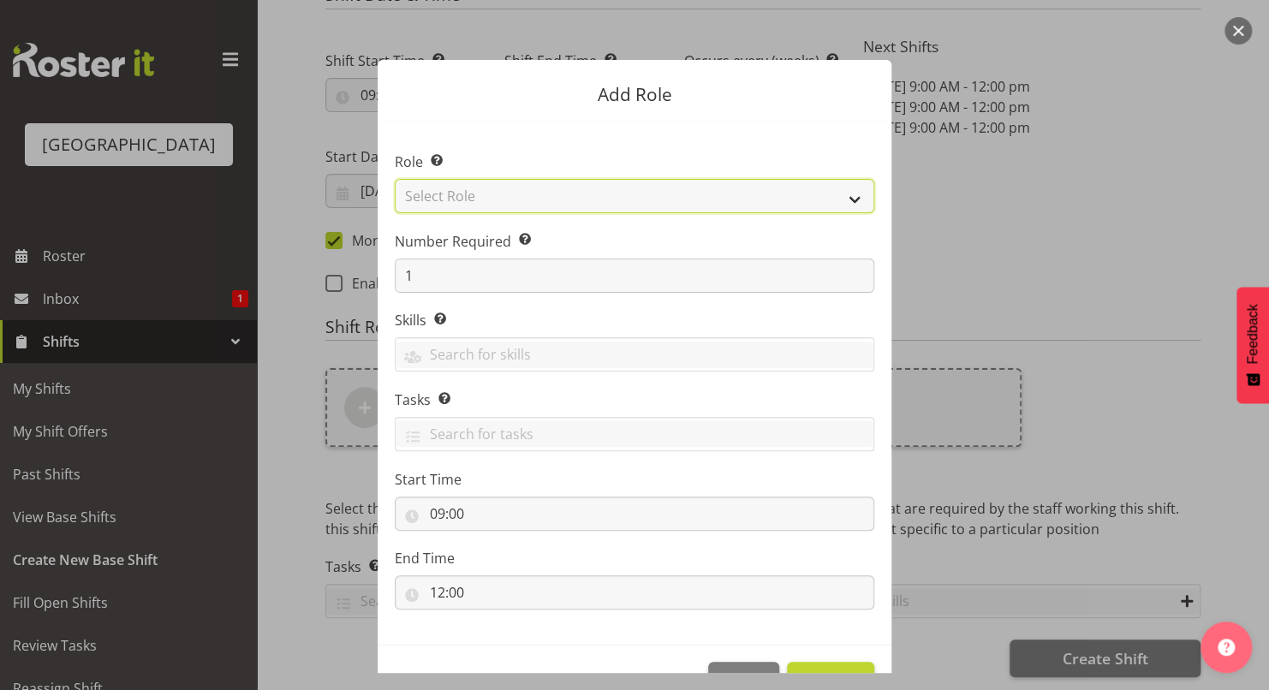
click at [681, 200] on select "Select Role Aquatic Customer Services Officer Cleaner - Splash Palace Facilties…" at bounding box center [634, 196] width 479 height 34
select select "98"
click at [395, 179] on select "Select Role Aquatic Customer Services Officer Cleaner - Splash Palace Facilties…" at bounding box center [634, 196] width 479 height 34
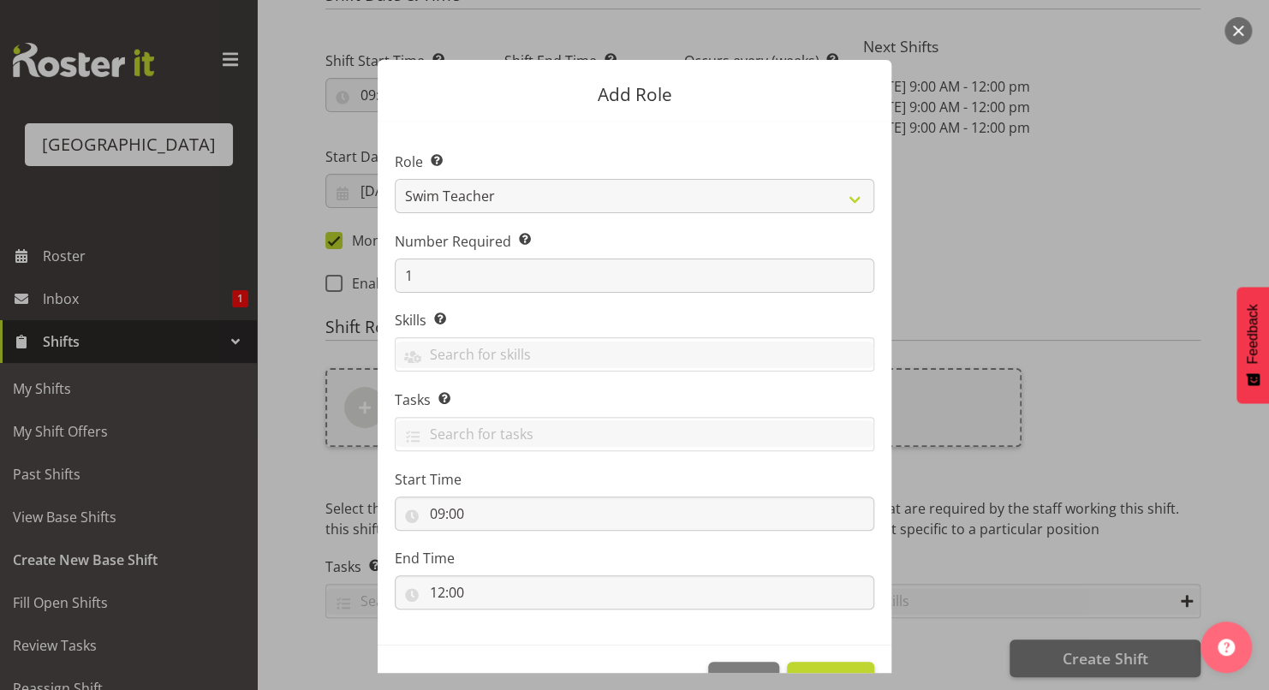
drag, startPoint x: 1033, startPoint y: 308, endPoint x: 1035, endPoint y: 409, distance: 101.1
click at [1035, 409] on div "Add Role Role Select the role you wish to add to the shift. Aquatic Customer Se…" at bounding box center [634, 345] width 822 height 656
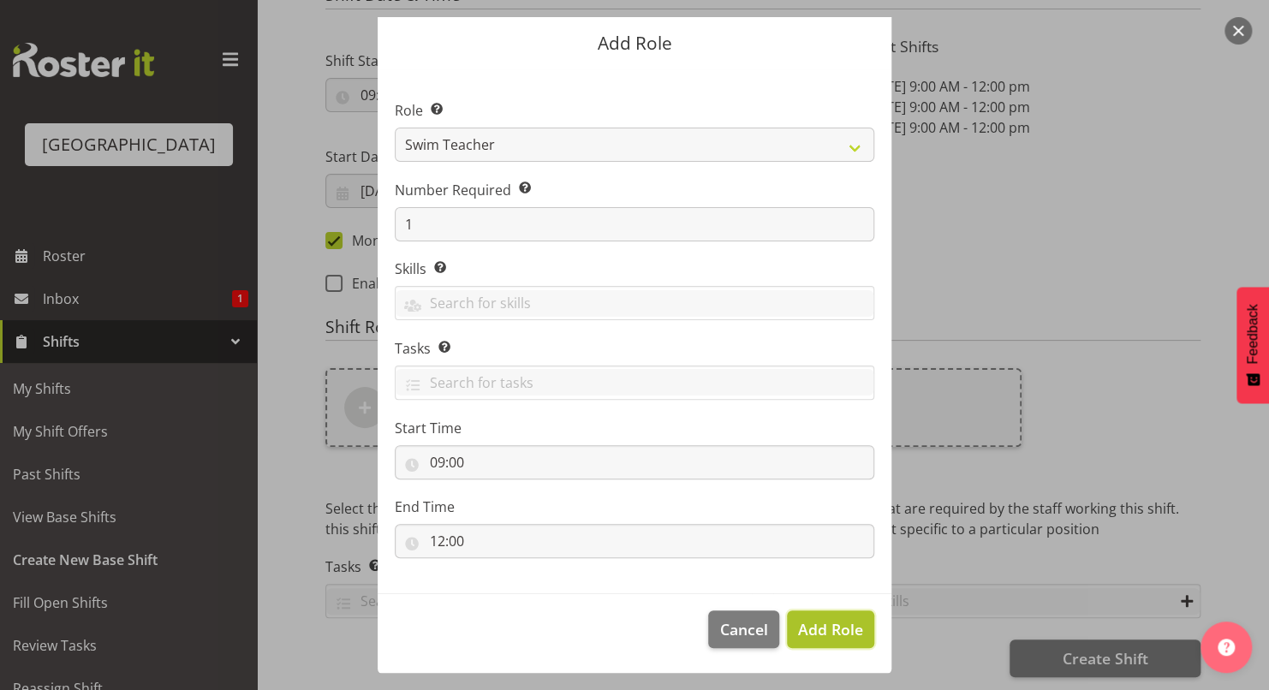
click at [823, 622] on span "Add Role" at bounding box center [830, 629] width 65 height 21
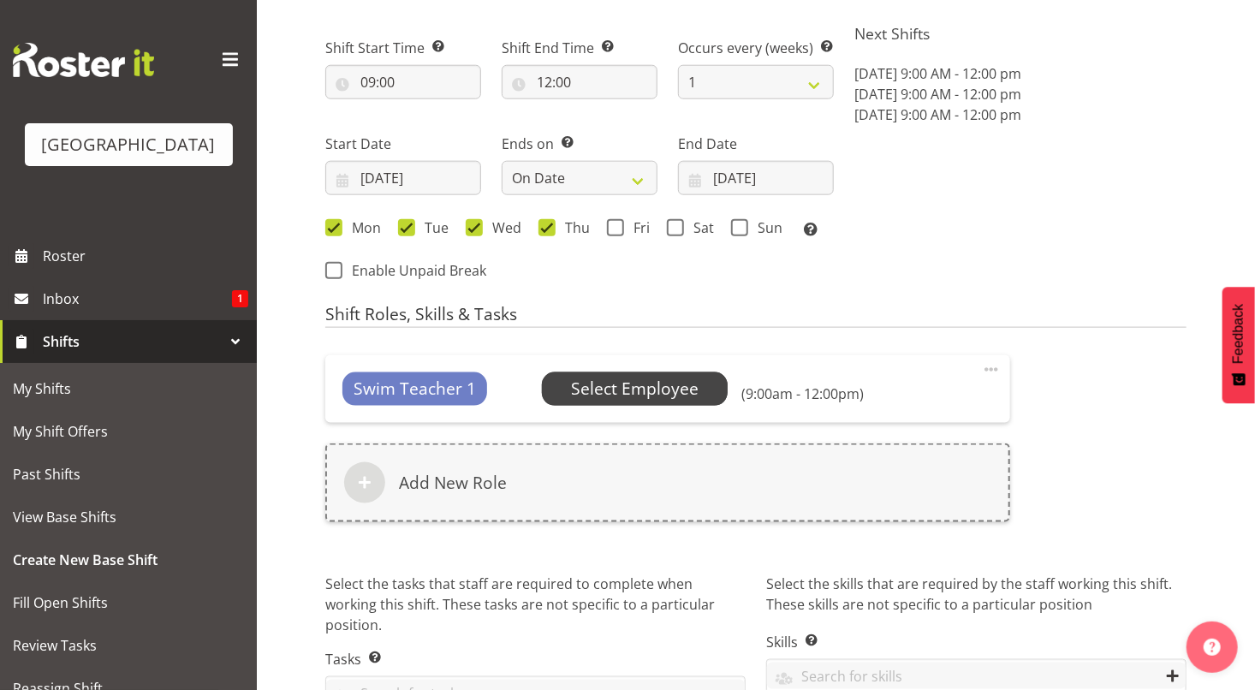
click at [646, 390] on span "Select Employee" at bounding box center [635, 389] width 128 height 25
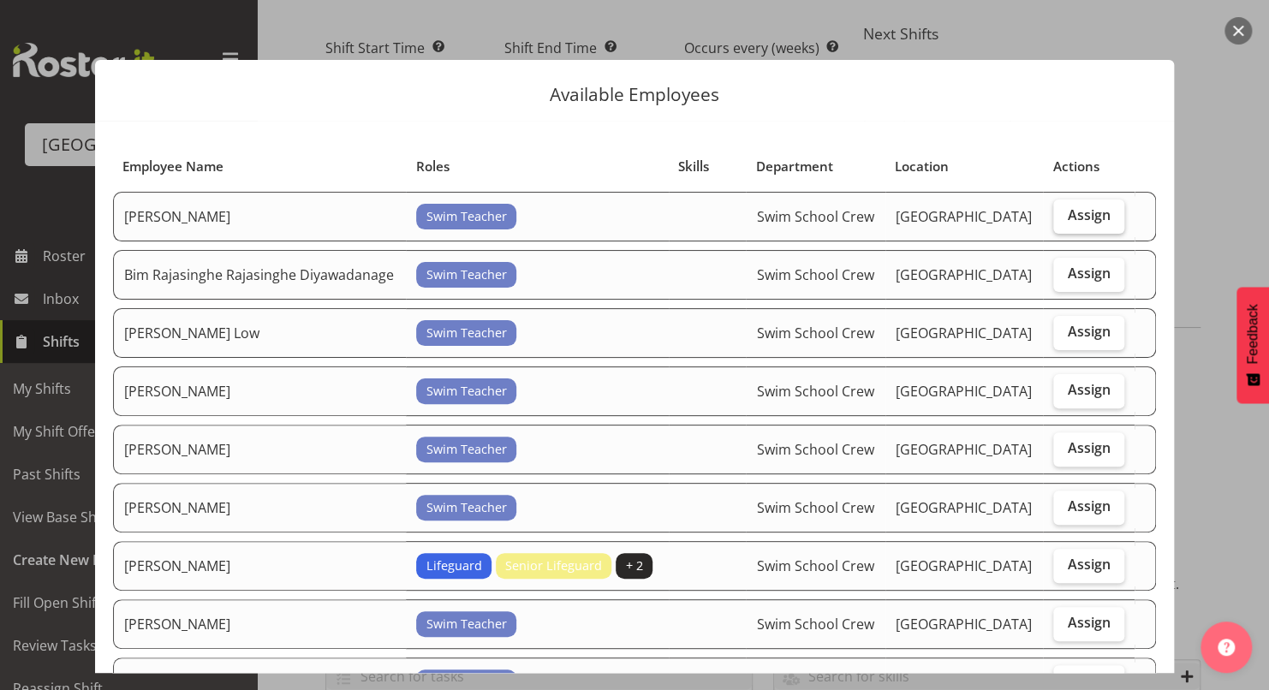
click at [1067, 219] on span "Assign" at bounding box center [1088, 214] width 43 height 17
click at [1058, 219] on input "Assign" at bounding box center [1058, 215] width 11 height 11
checkbox input "true"
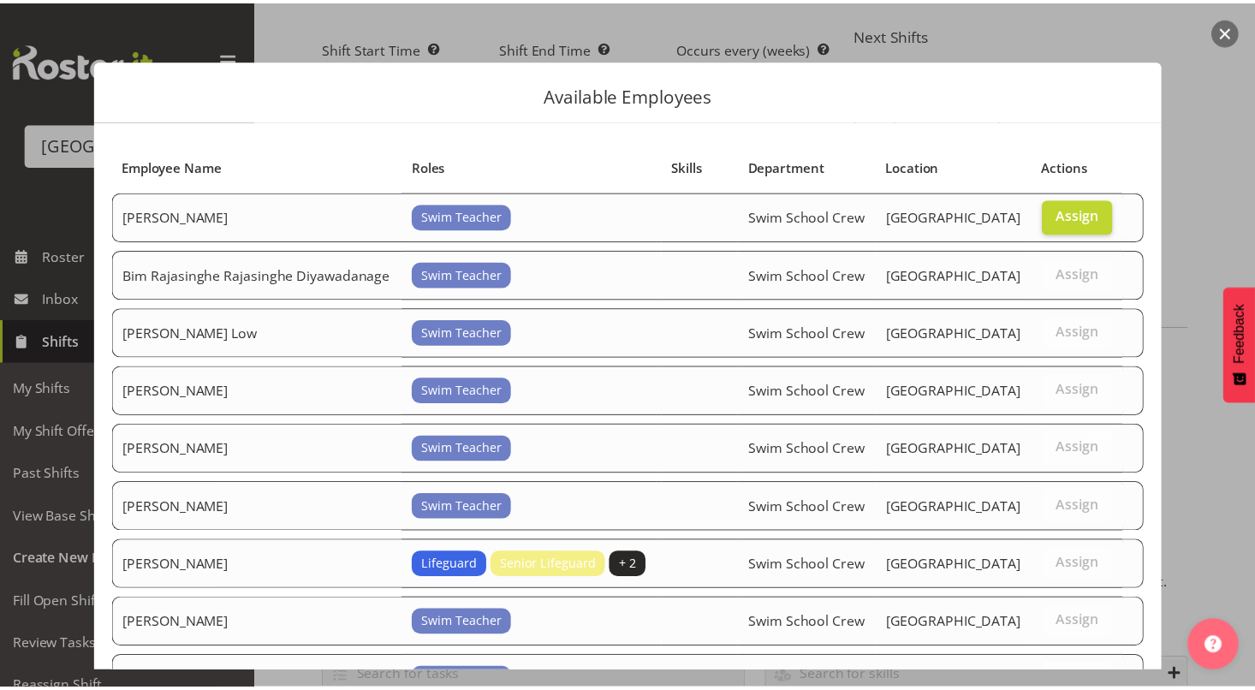
scroll to position [479, 0]
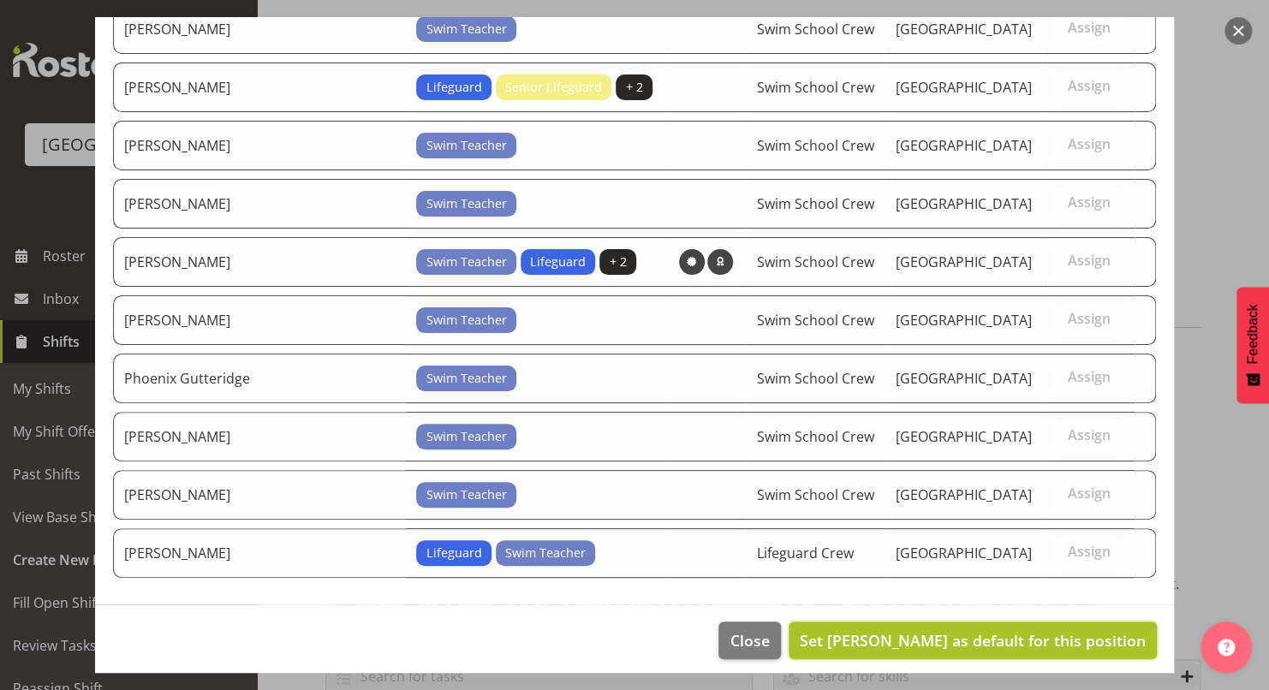
click at [1037, 630] on span "Set Argus Chay as default for this position" at bounding box center [973, 640] width 346 height 21
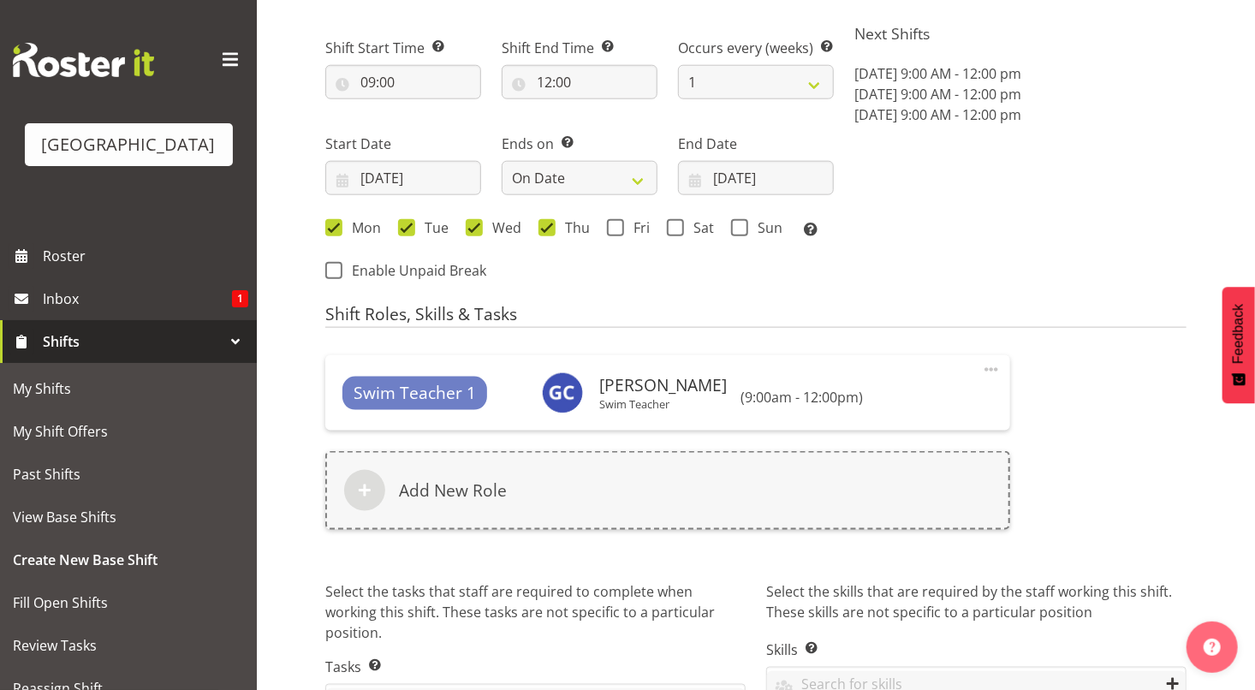
scroll to position [966, 0]
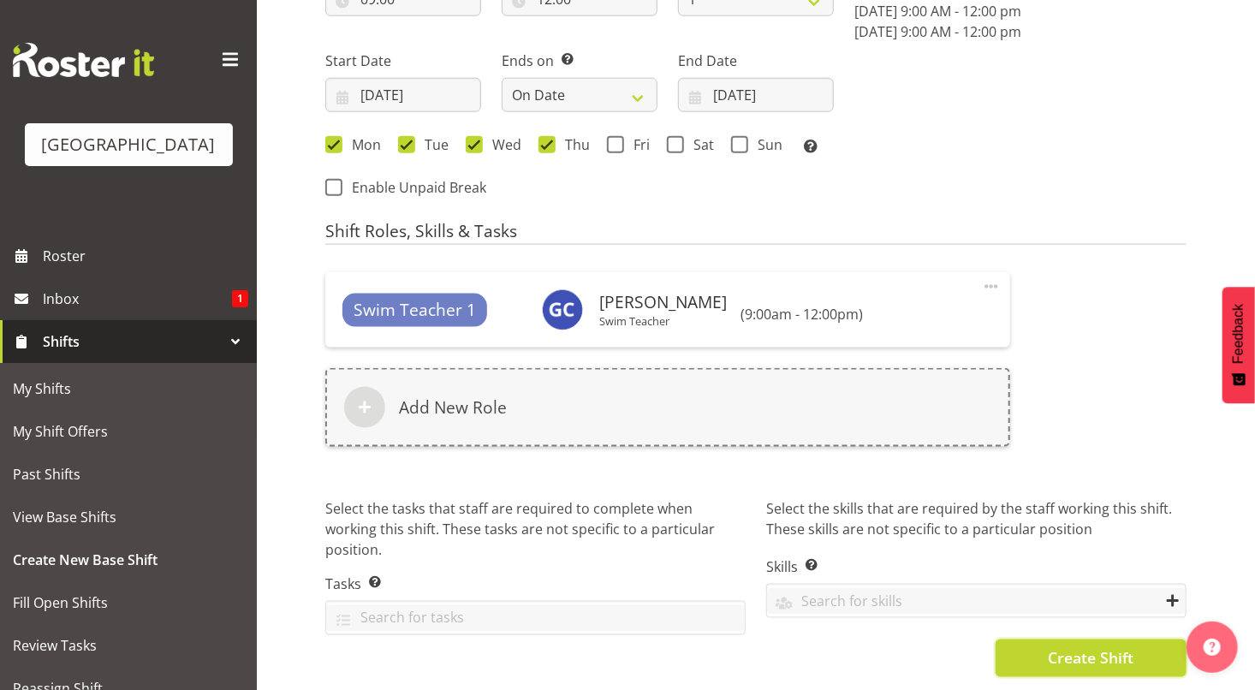
click at [1074, 652] on span "Create Shift" at bounding box center [1091, 658] width 86 height 22
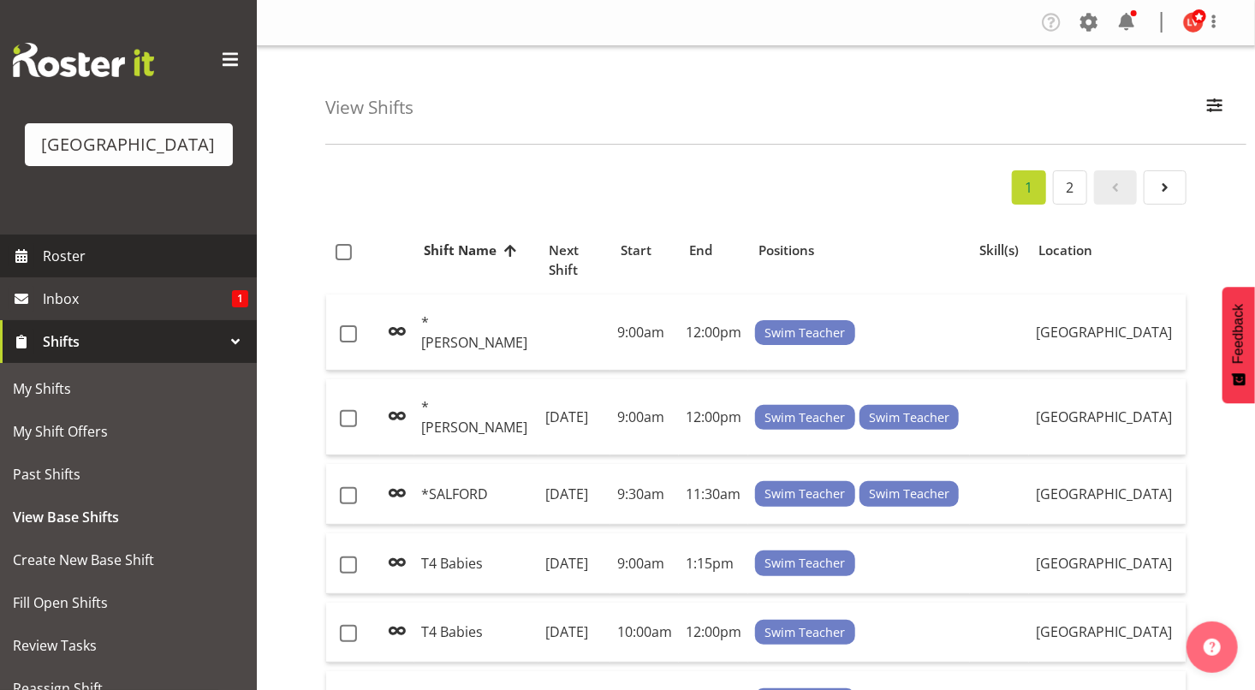
click at [179, 254] on span "Roster" at bounding box center [145, 256] width 205 height 26
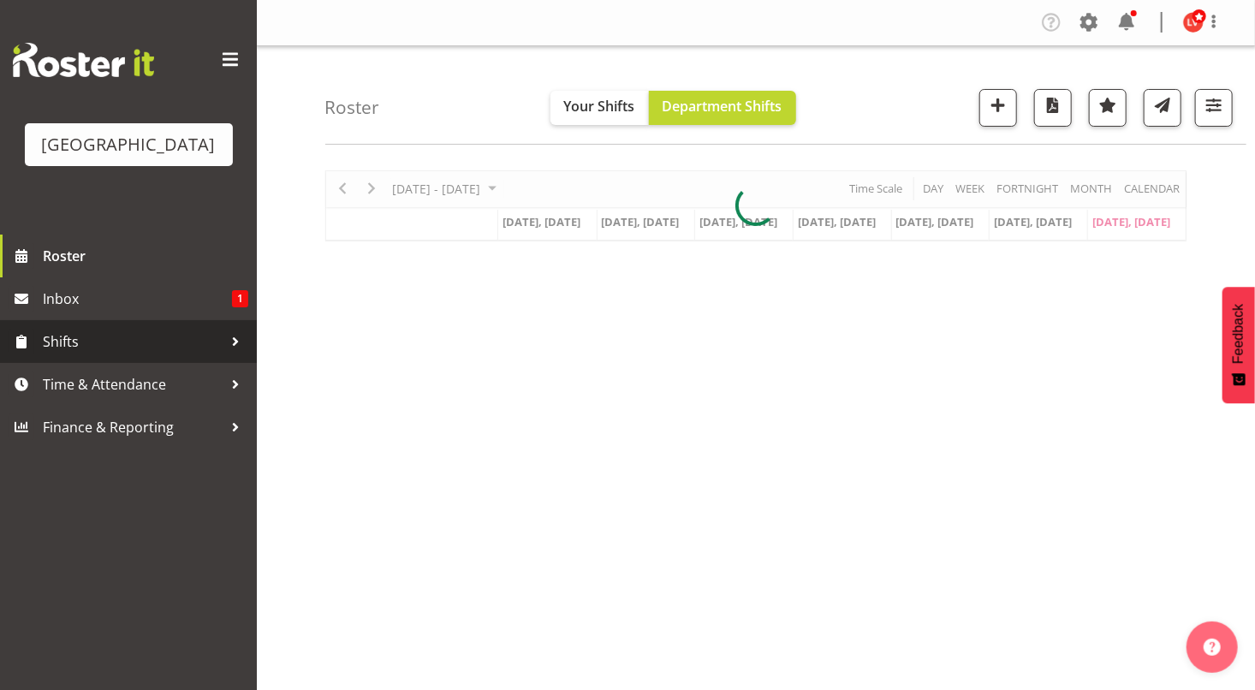
click at [132, 338] on span "Shifts" at bounding box center [133, 342] width 180 height 26
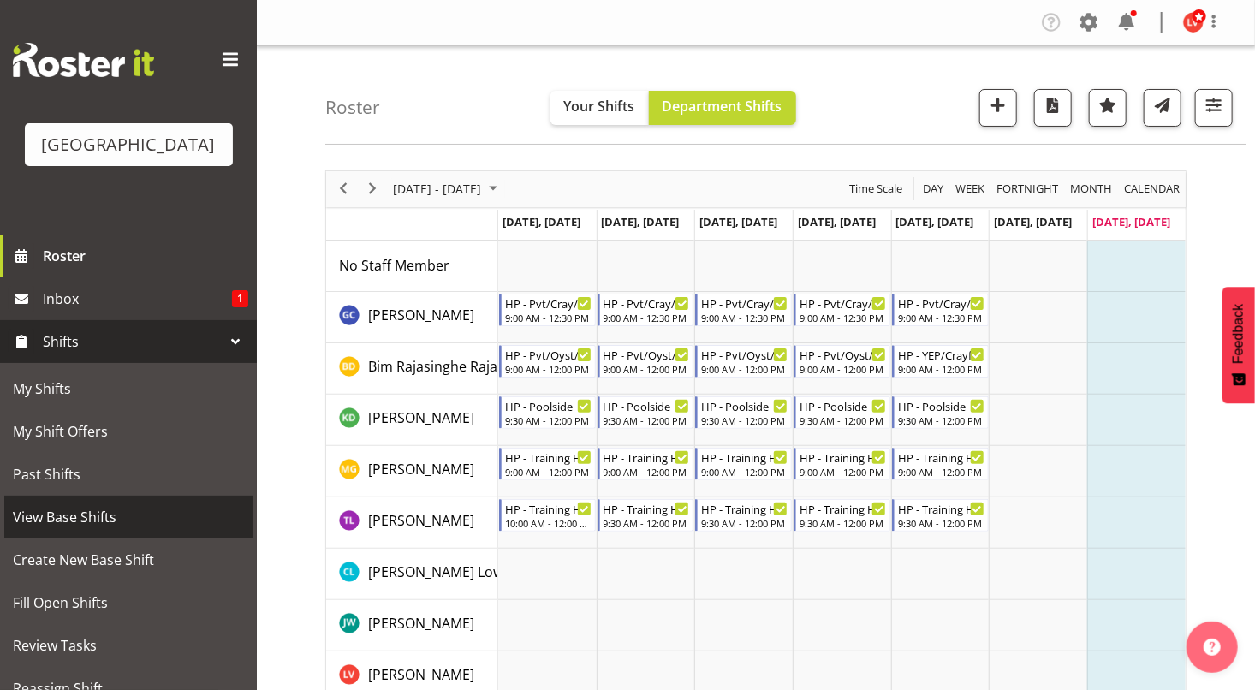
drag, startPoint x: 121, startPoint y: 522, endPoint x: 97, endPoint y: 519, distance: 24.2
click at [97, 519] on span "View Base Shifts" at bounding box center [128, 517] width 231 height 26
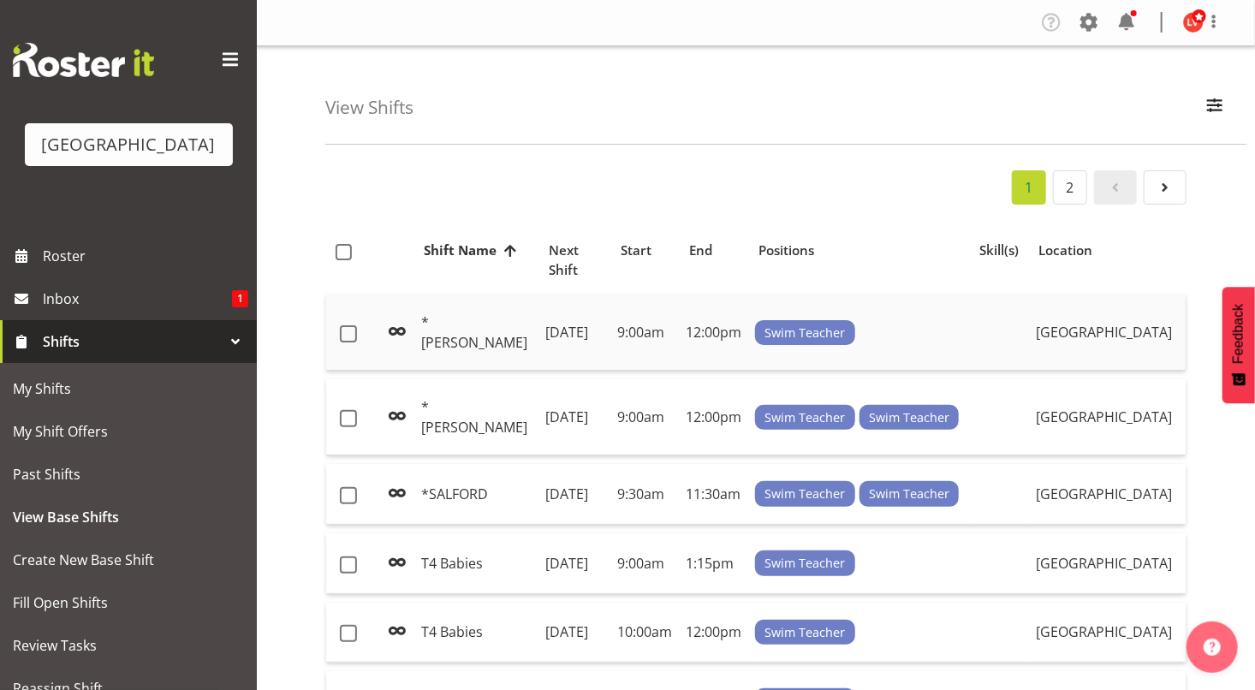
click at [603, 313] on td "[DATE]" at bounding box center [575, 333] width 72 height 76
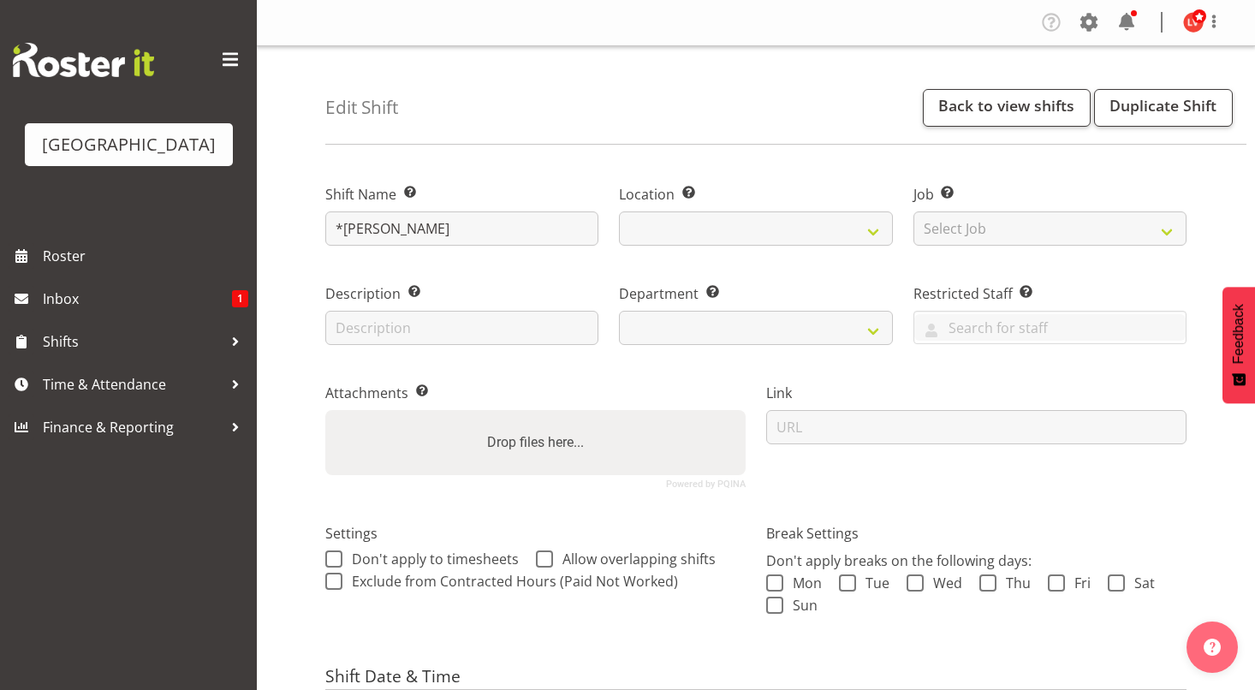
select select "date"
select select
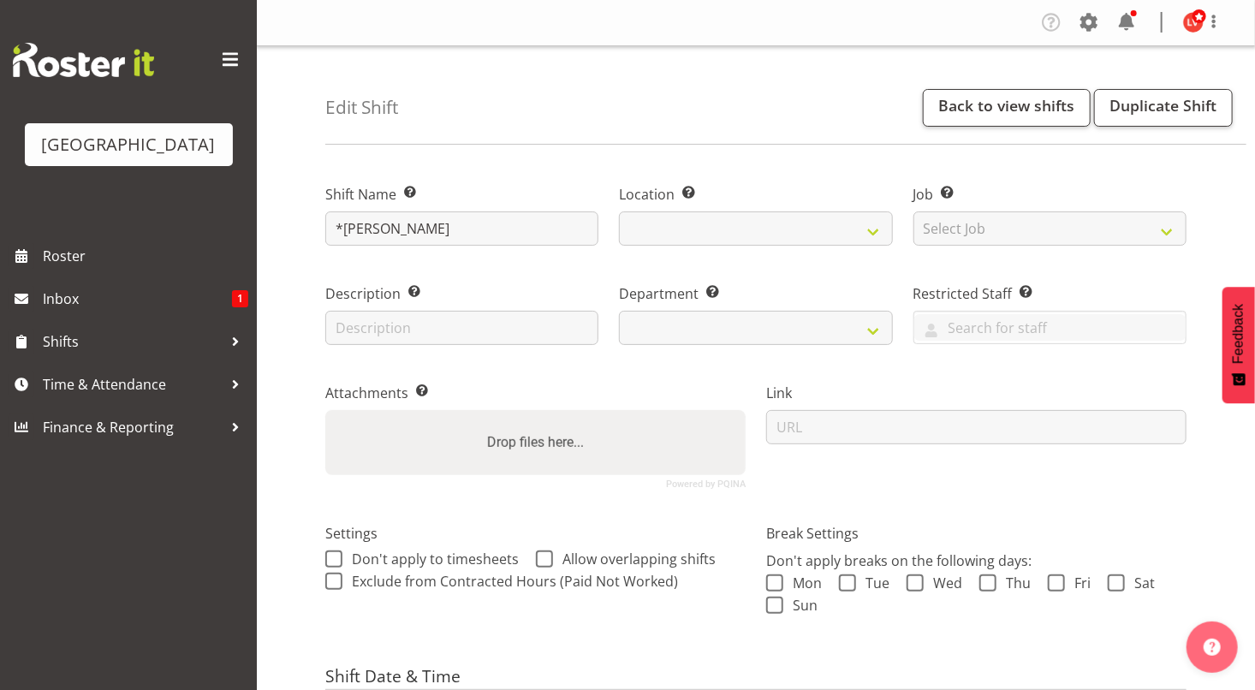
select select
select select "113"
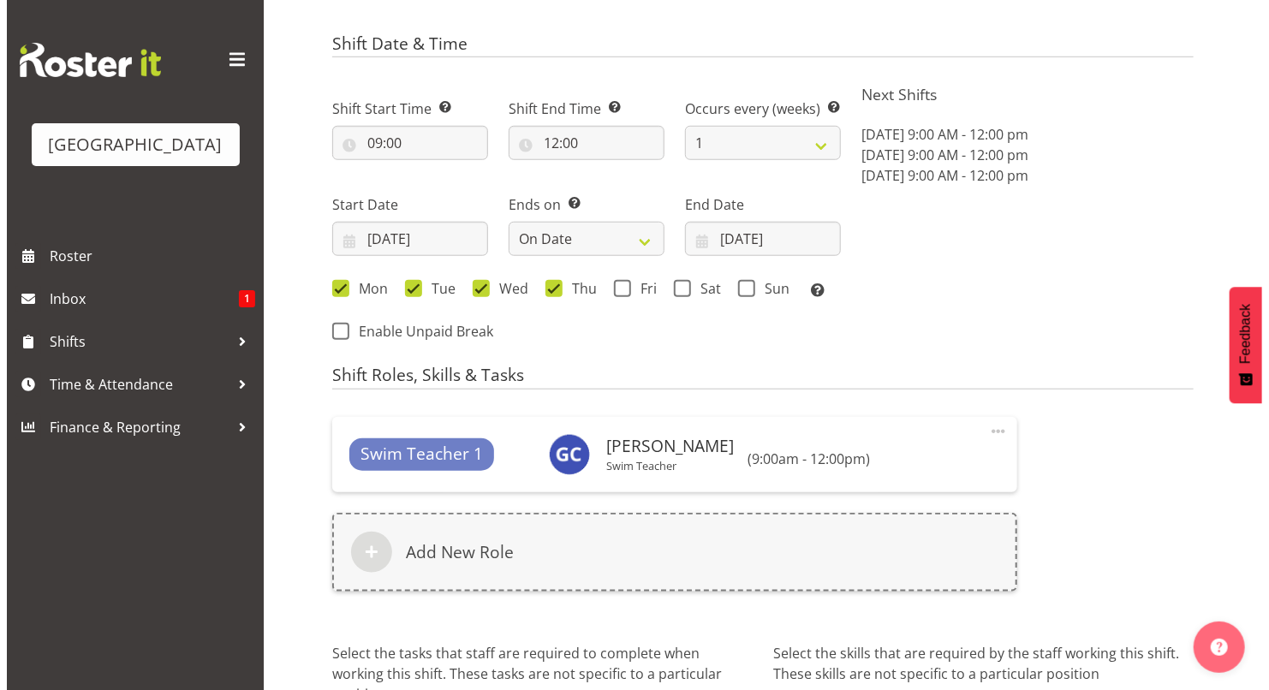
scroll to position [669, 0]
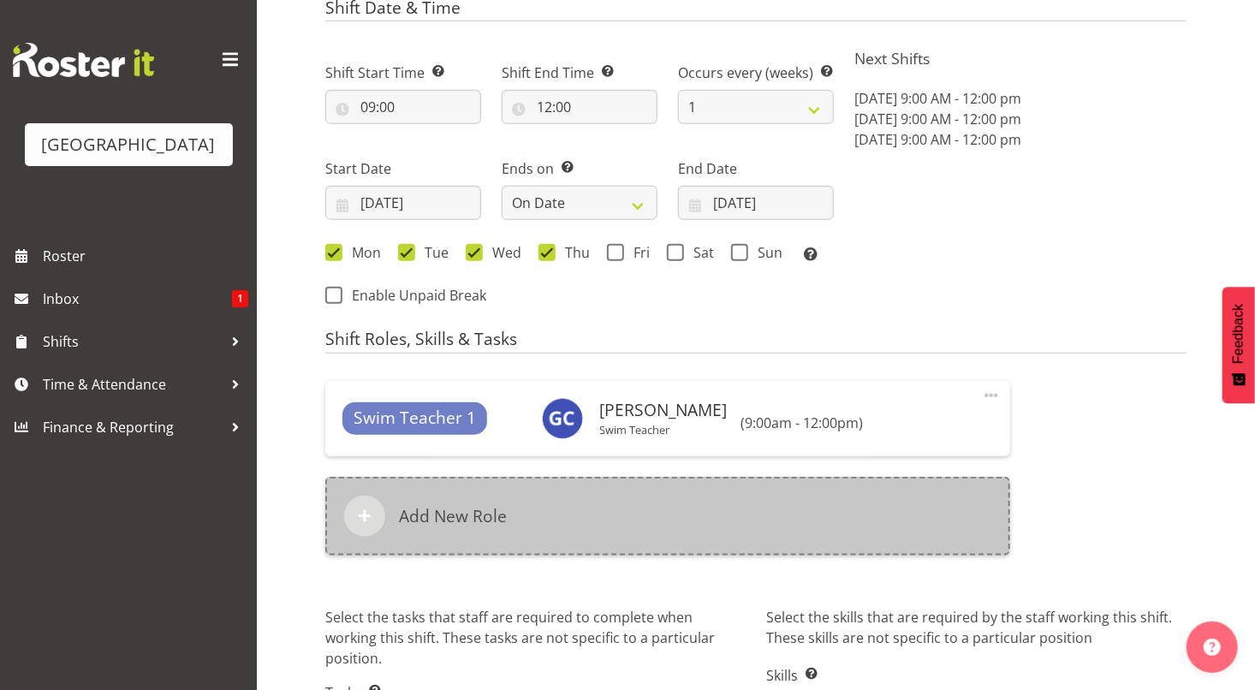
click at [797, 526] on div "Add New Role" at bounding box center [667, 516] width 685 height 79
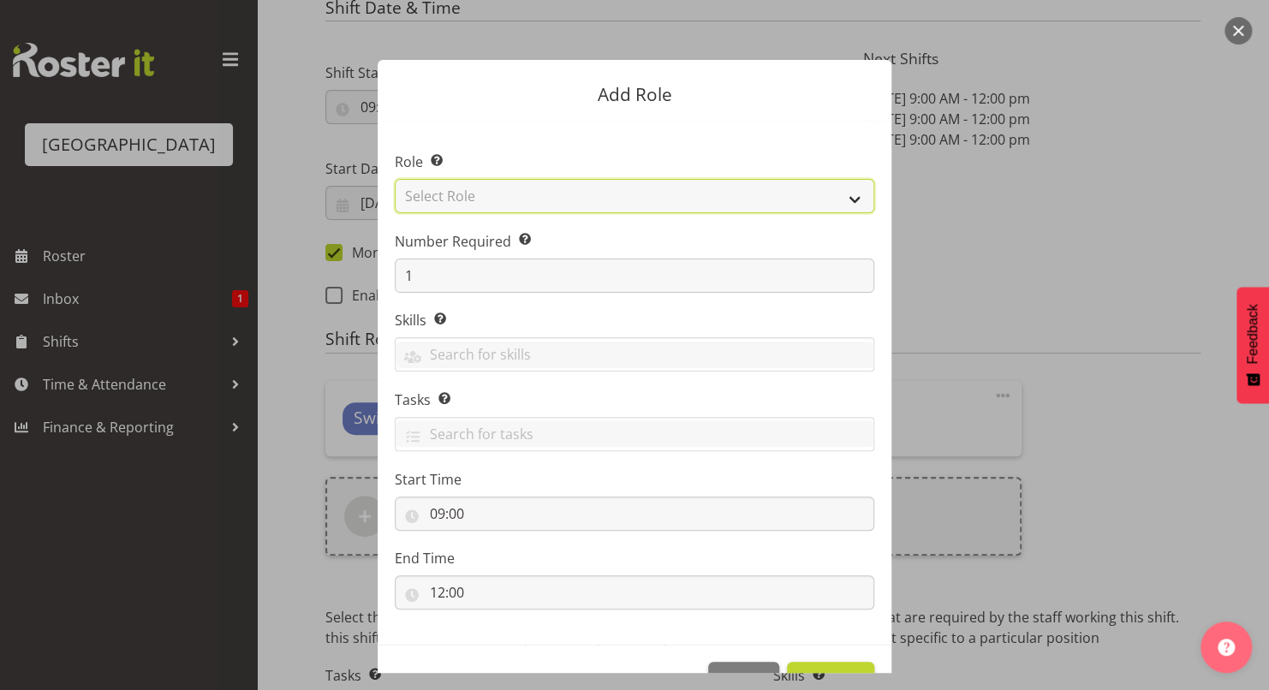
click at [795, 190] on select "Select Role Aquatic Customer Services Officer Cleaner - Splash Palace Facilties…" at bounding box center [634, 196] width 479 height 34
select select "98"
click at [395, 179] on select "Select Role Aquatic Customer Services Officer Cleaner - Splash Palace Facilties…" at bounding box center [634, 196] width 479 height 34
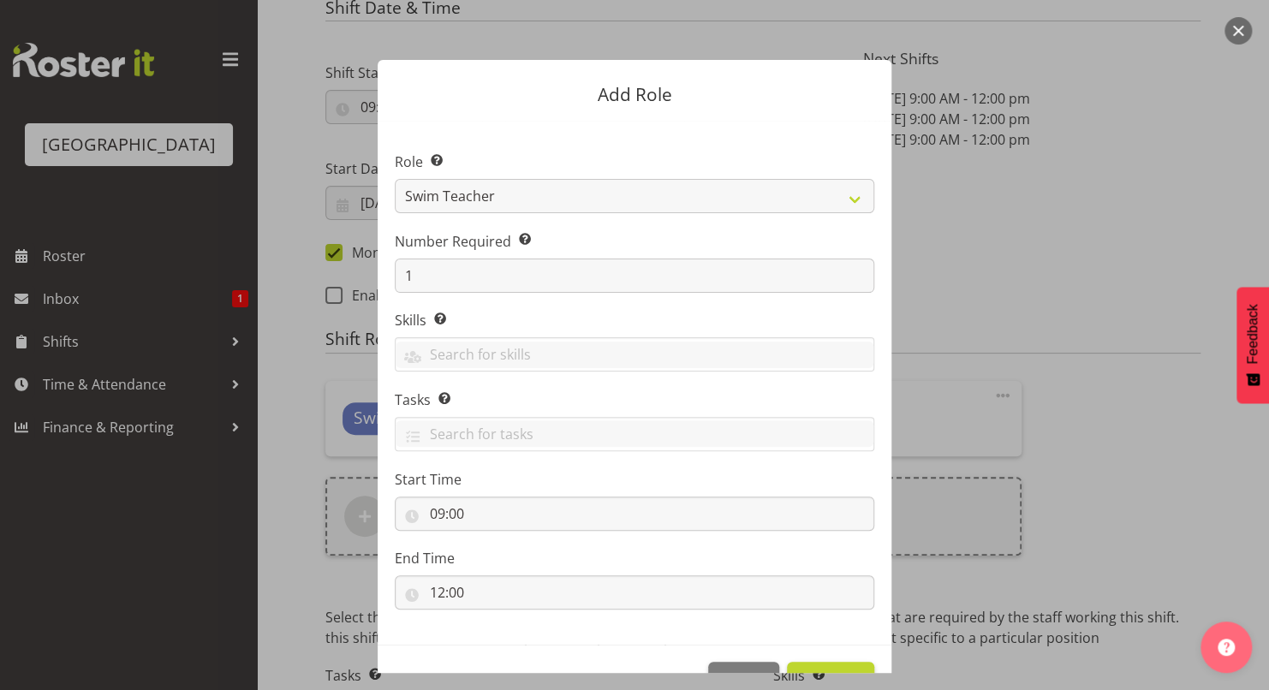
scroll to position [51, 0]
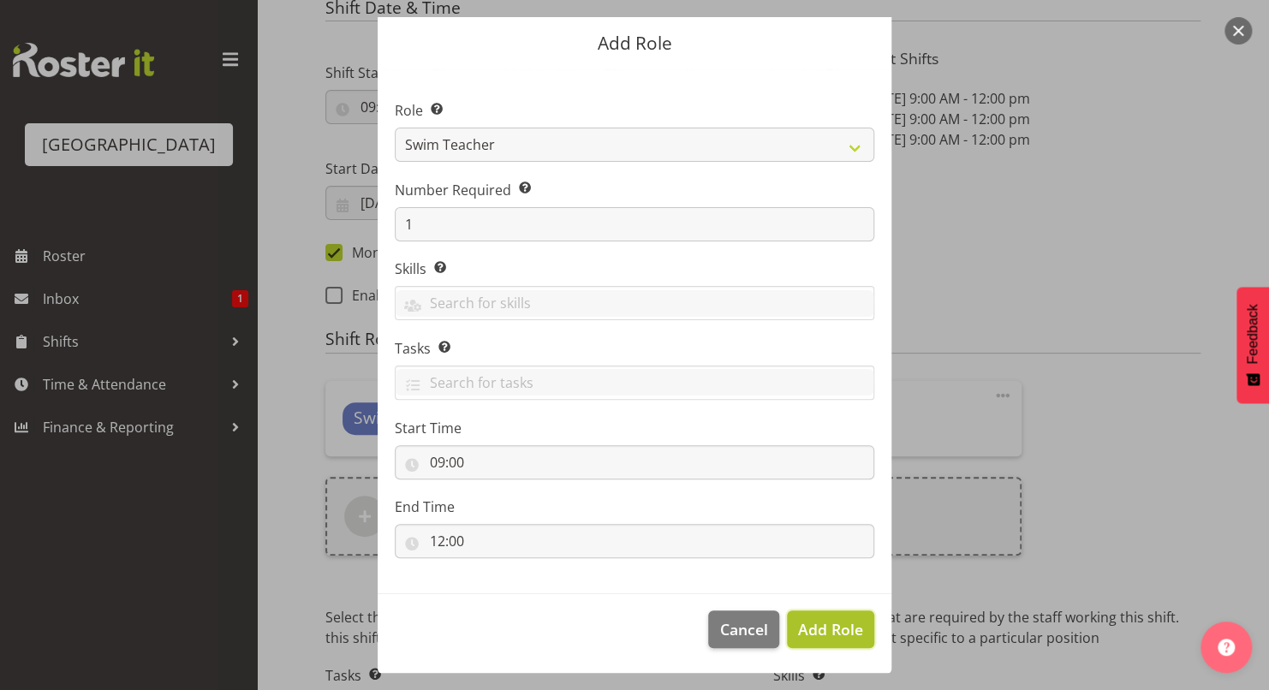
click at [829, 629] on span "Add Role" at bounding box center [830, 629] width 65 height 21
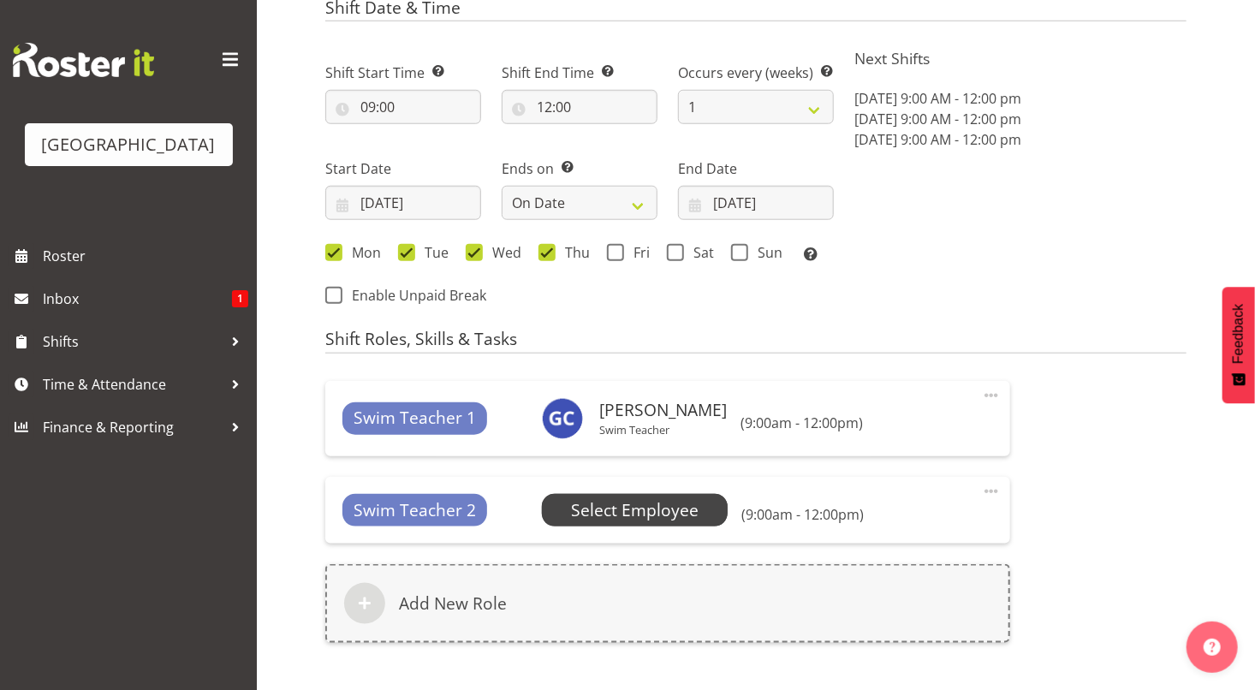
click at [676, 515] on span "Select Employee" at bounding box center [635, 510] width 128 height 25
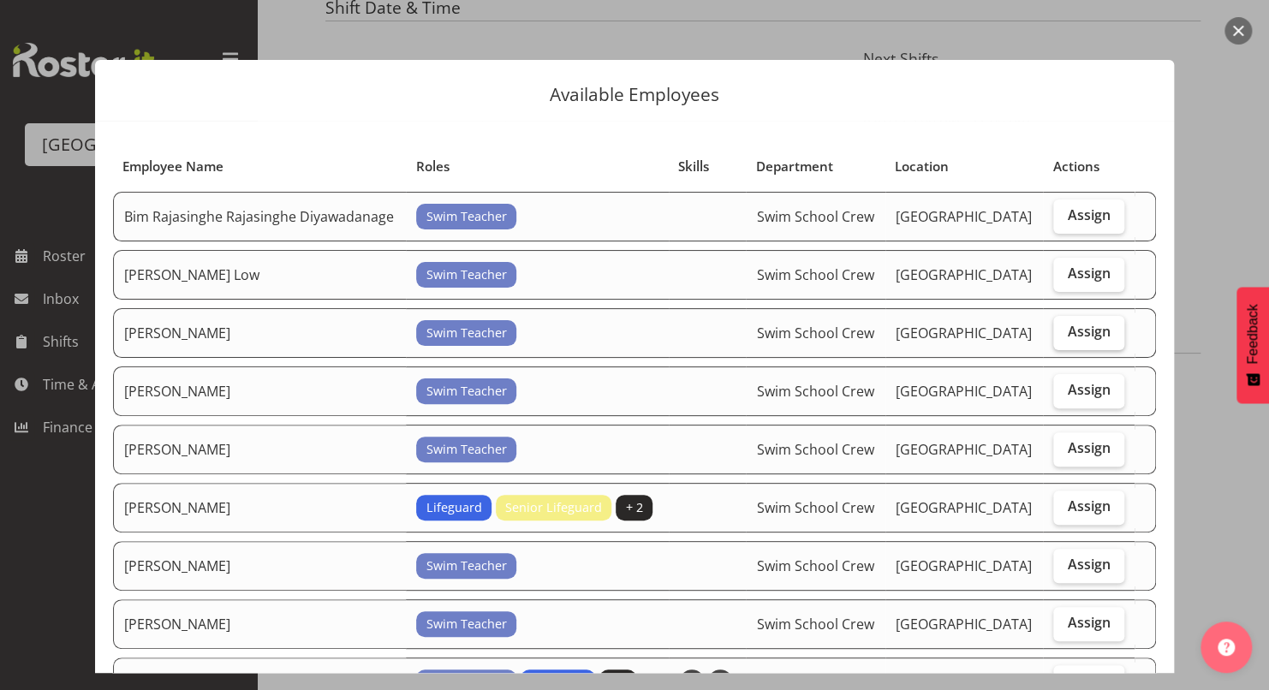
click at [1067, 326] on span "Assign" at bounding box center [1088, 331] width 43 height 17
click at [1055, 326] on input "Assign" at bounding box center [1058, 331] width 11 height 11
checkbox input "true"
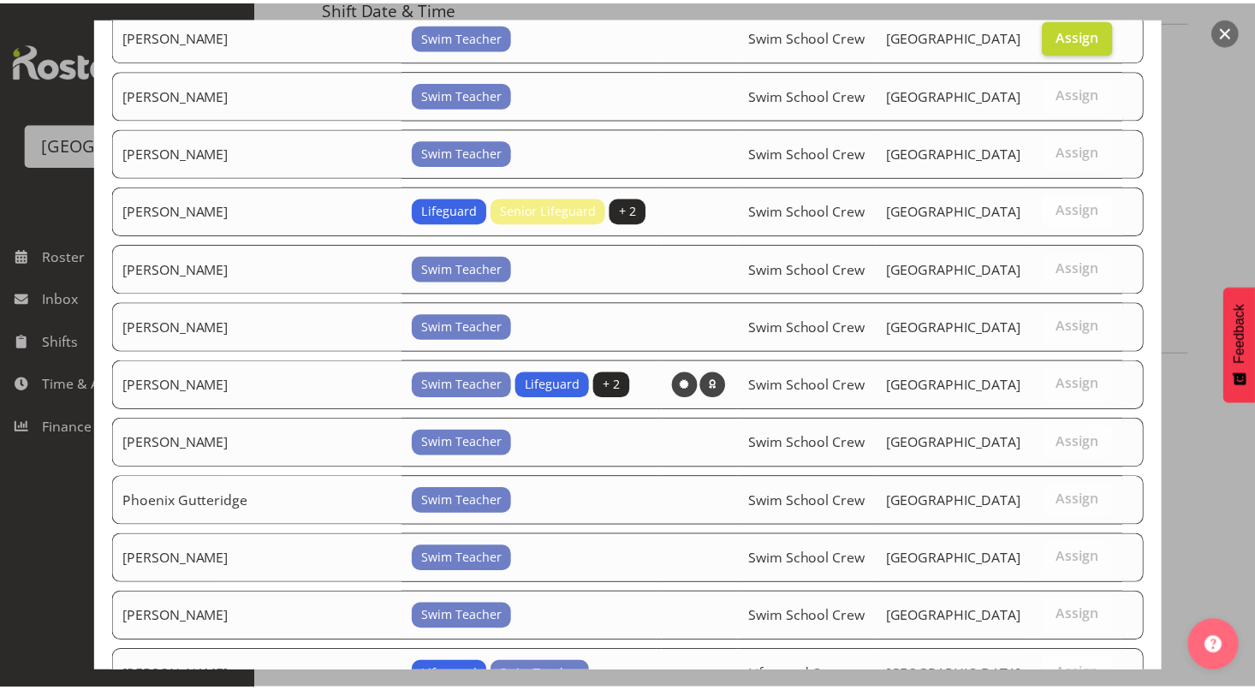
scroll to position [421, 0]
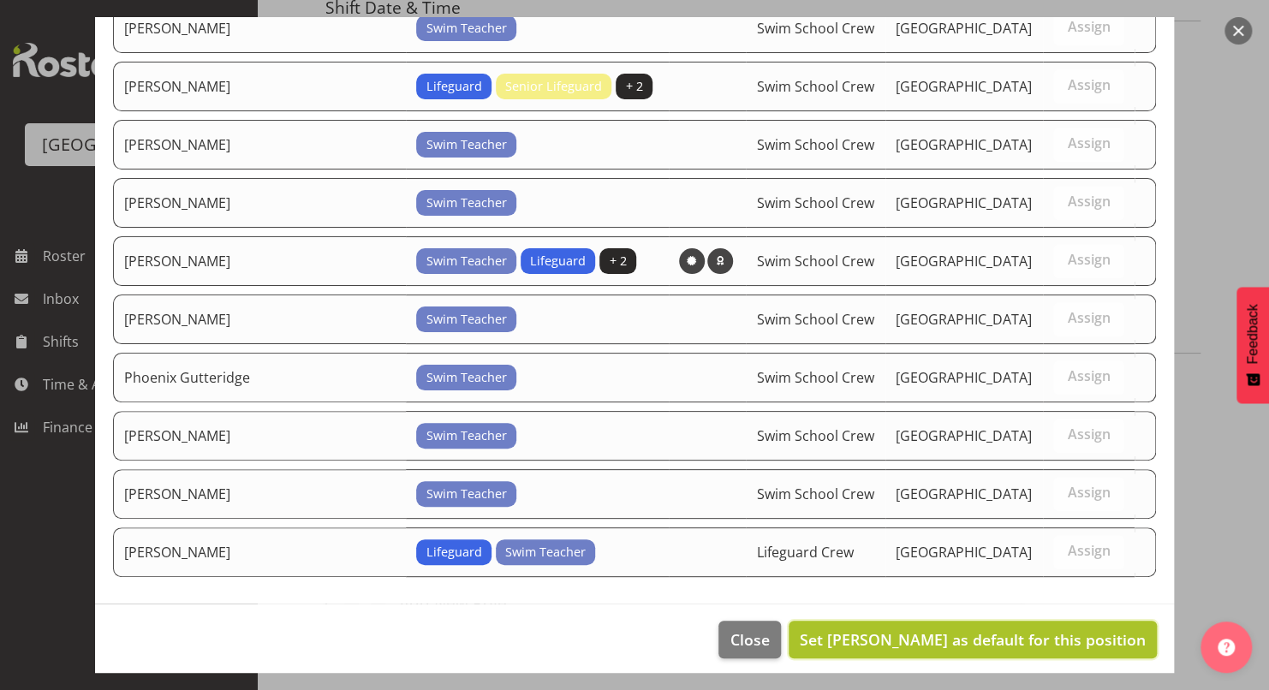
click at [1054, 629] on span "Set Lara Von Fintel as default for this position" at bounding box center [973, 639] width 346 height 21
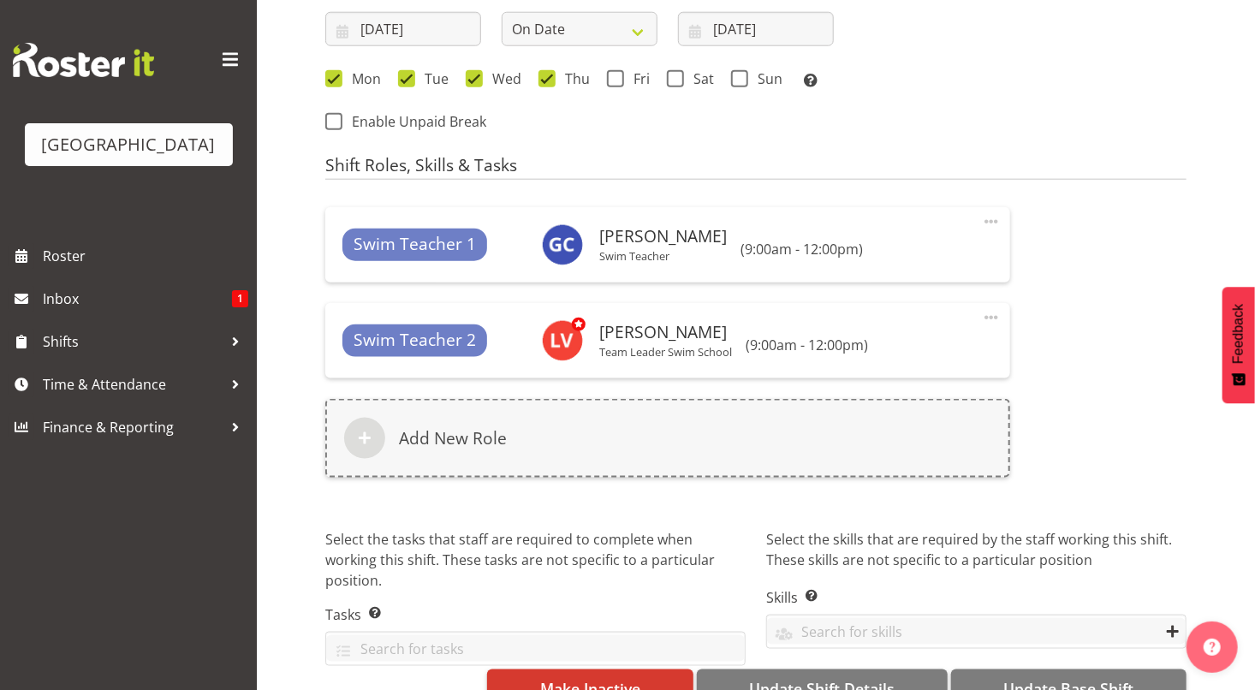
scroll to position [885, 0]
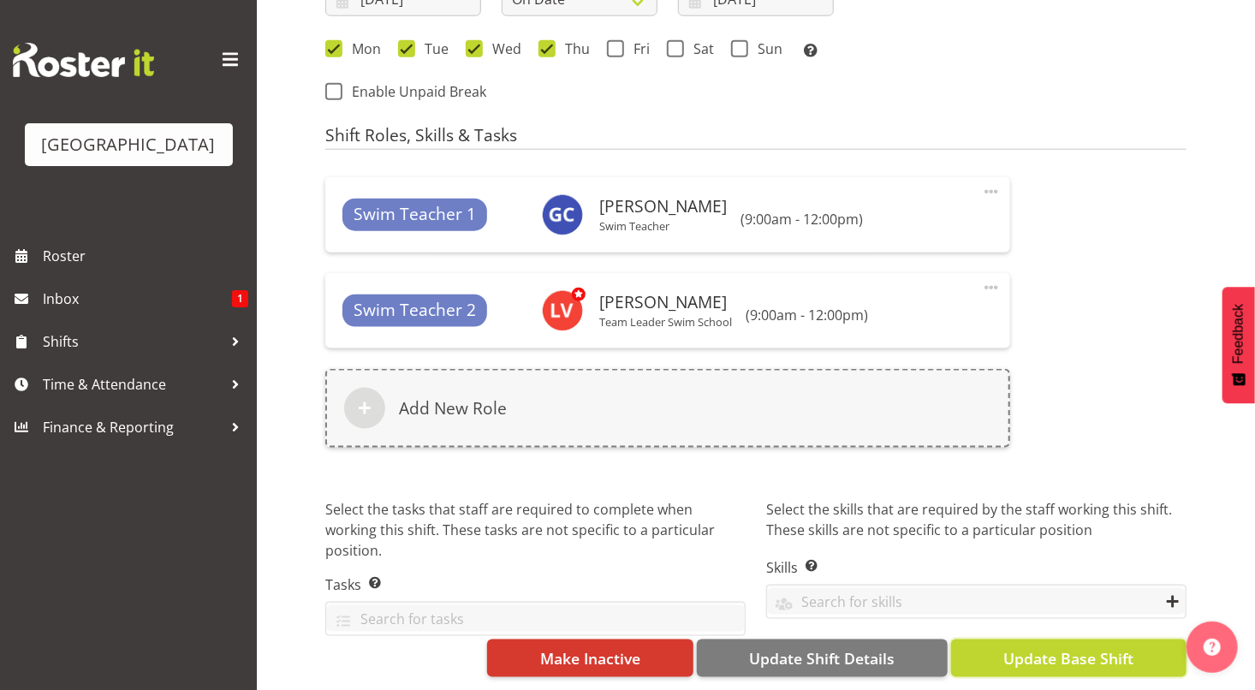
click at [1069, 647] on span "Update Base Shift" at bounding box center [1068, 658] width 130 height 22
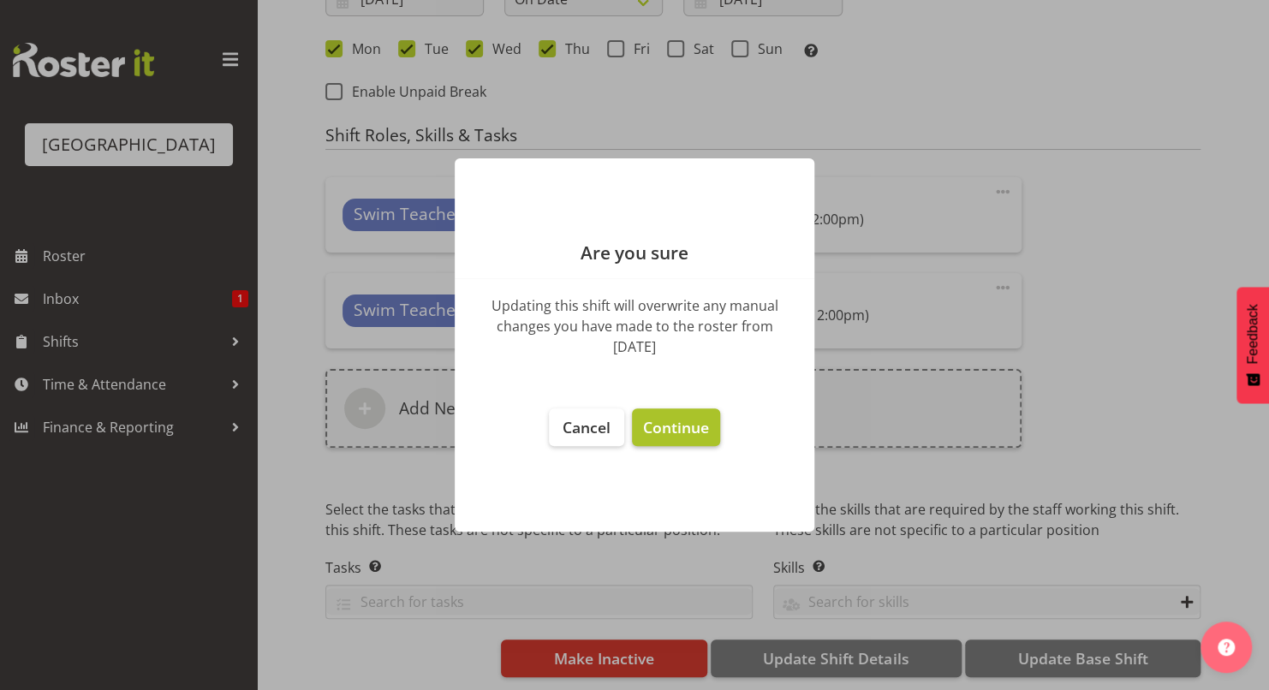
click at [698, 429] on span "Continue" at bounding box center [676, 427] width 66 height 21
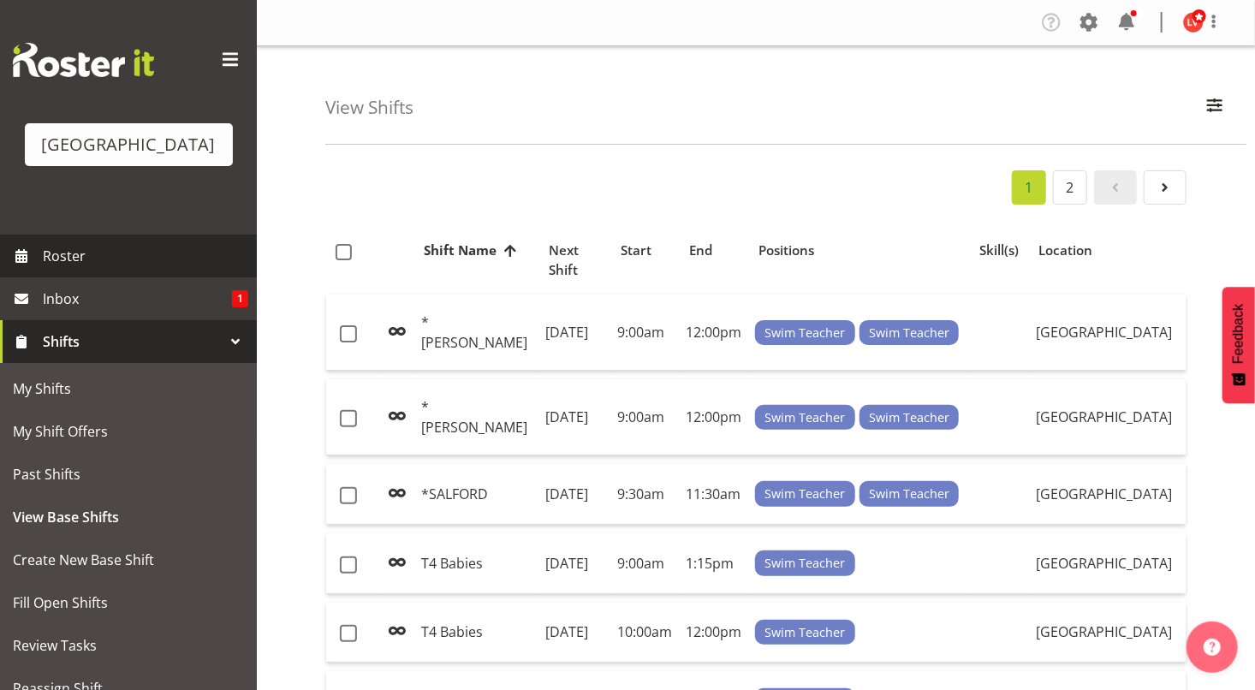
click at [114, 257] on span "Roster" at bounding box center [145, 256] width 205 height 26
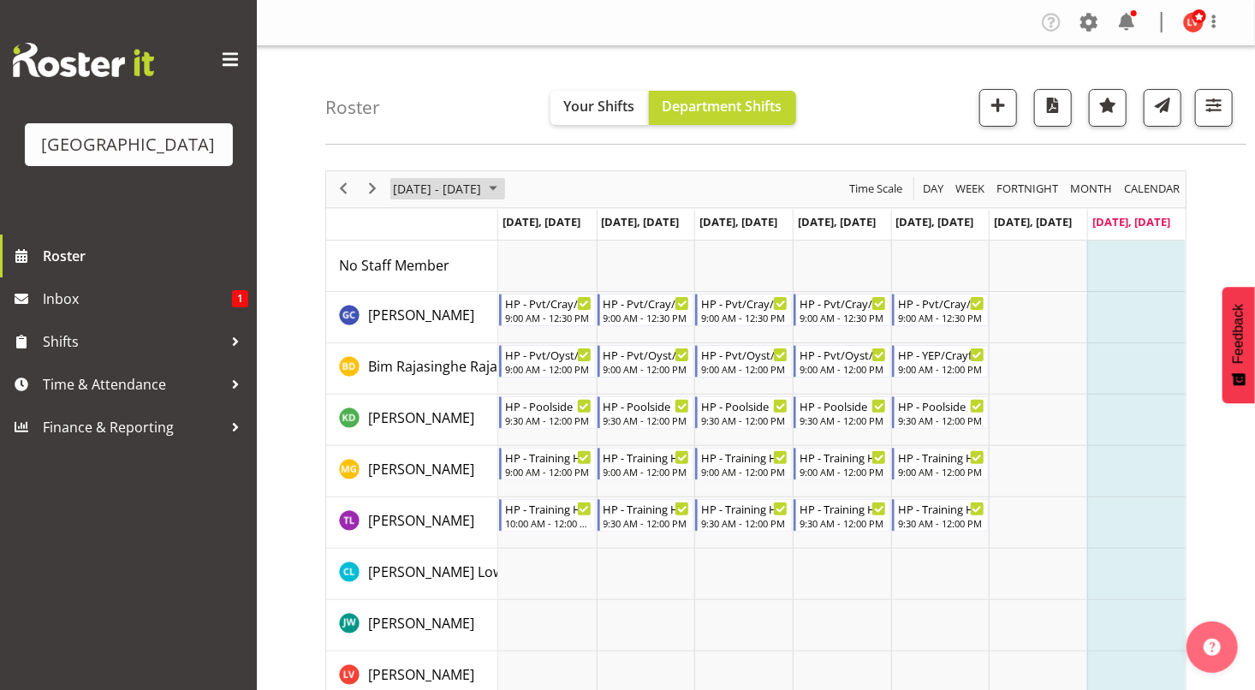
click at [435, 190] on span "[DATE] - [DATE]" at bounding box center [437, 188] width 92 height 21
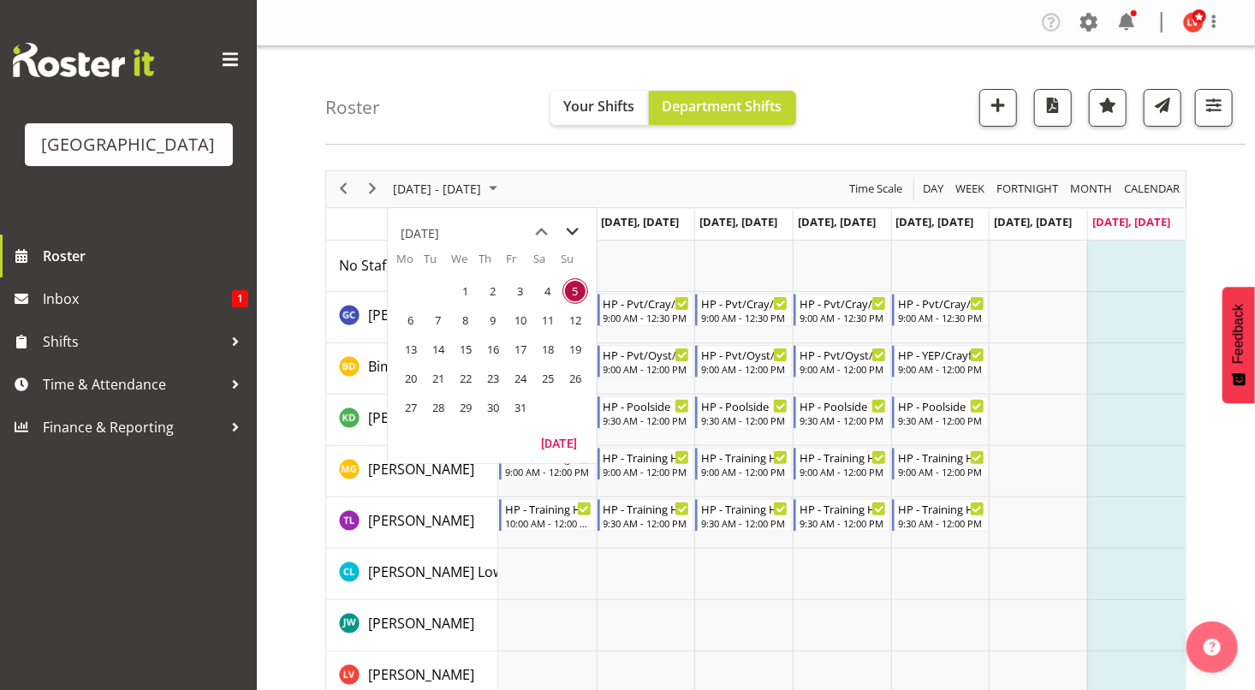
click at [574, 230] on span "next month" at bounding box center [573, 232] width 30 height 31
click at [408, 340] on span "10" at bounding box center [411, 349] width 26 height 26
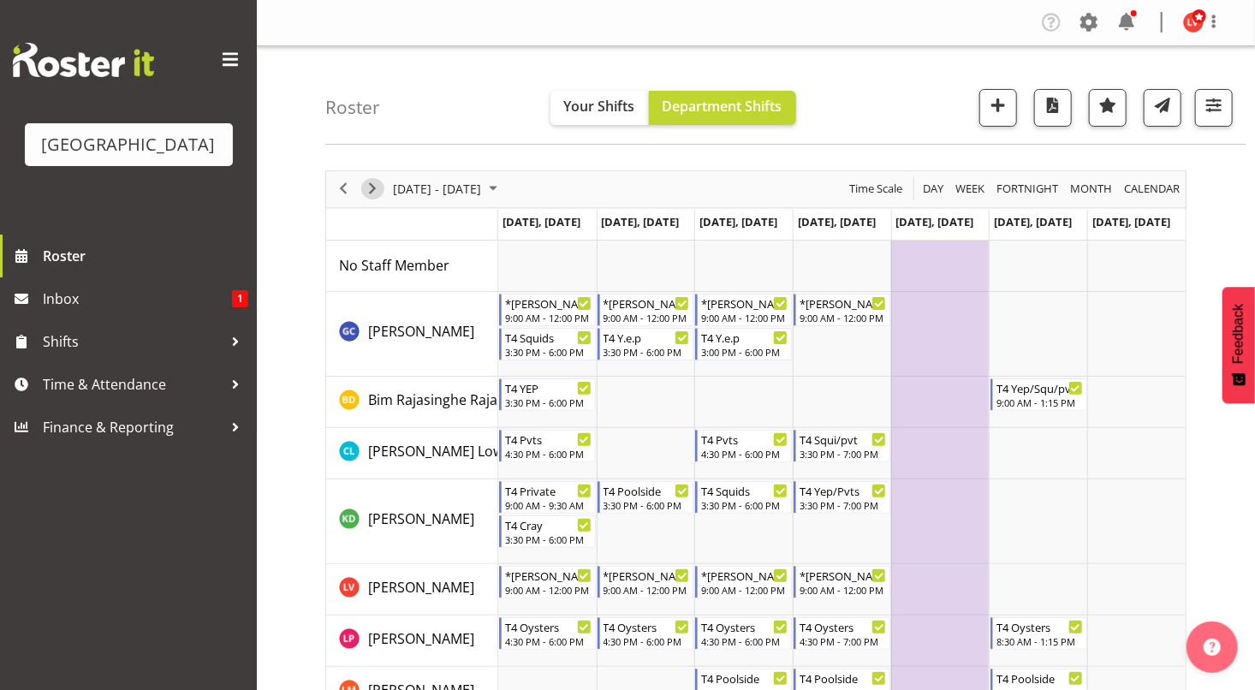
click at [371, 191] on span "Next" at bounding box center [372, 188] width 21 height 21
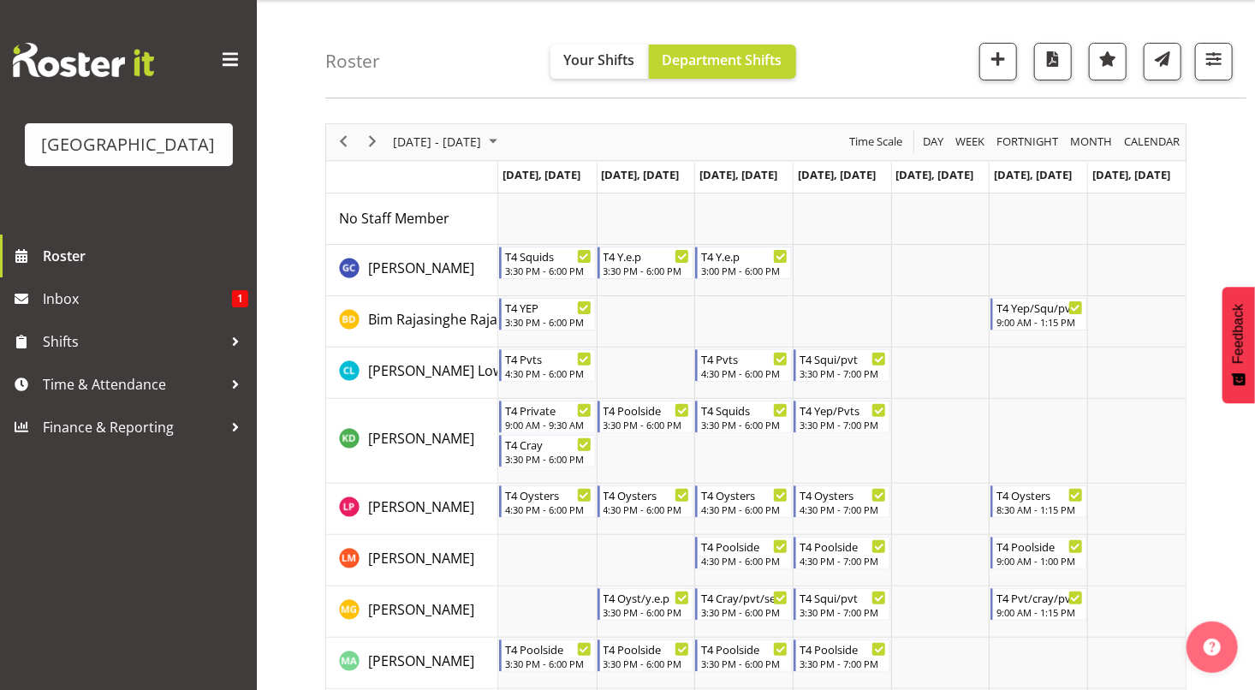
scroll to position [45, 0]
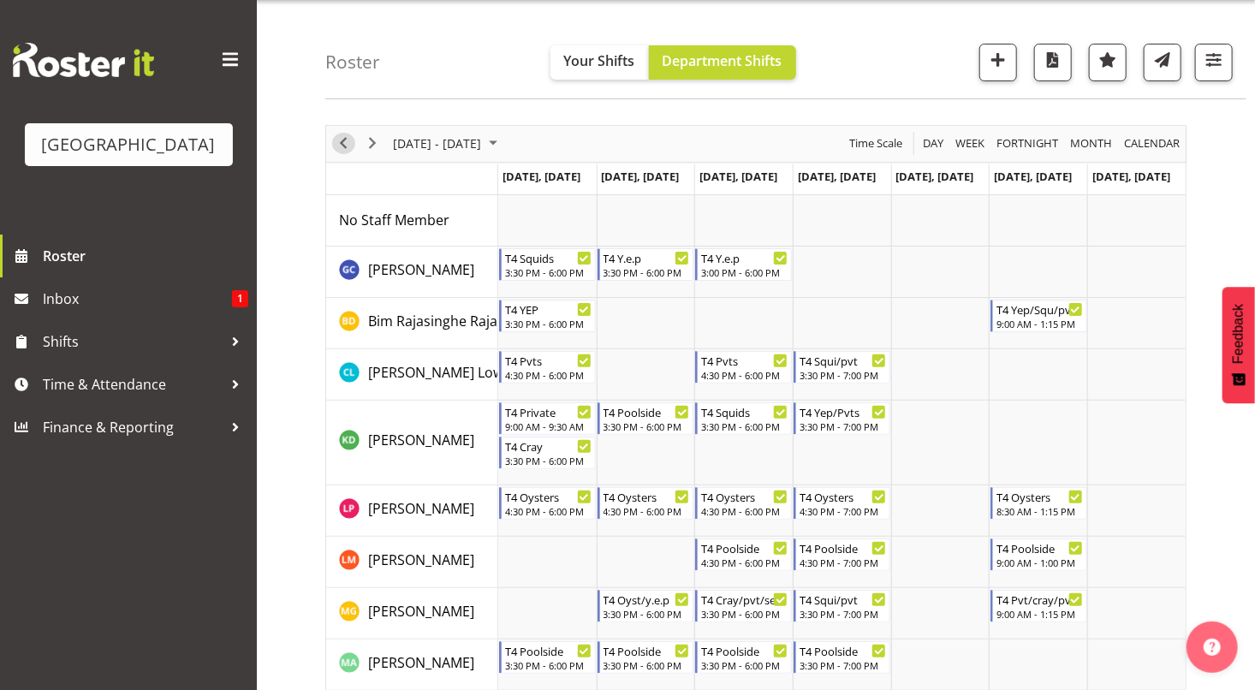
click at [342, 143] on span "Previous" at bounding box center [343, 143] width 21 height 21
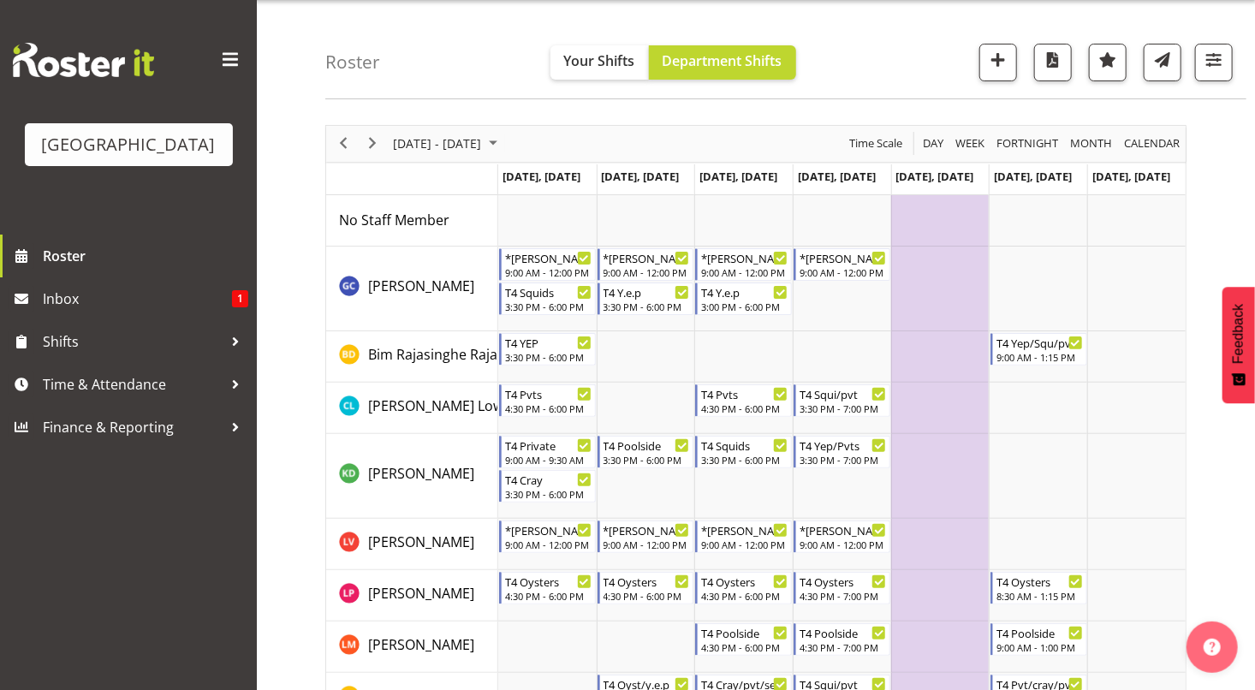
scroll to position [53, 0]
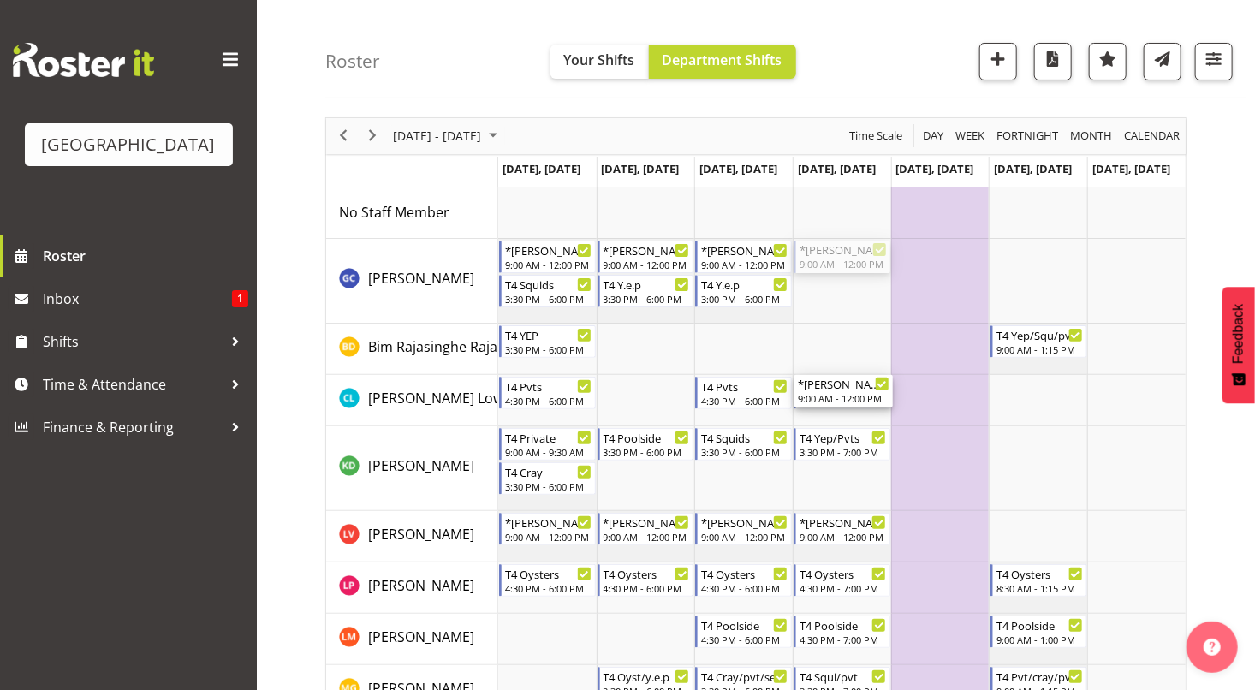
drag, startPoint x: 845, startPoint y: 252, endPoint x: 852, endPoint y: 379, distance: 127.8
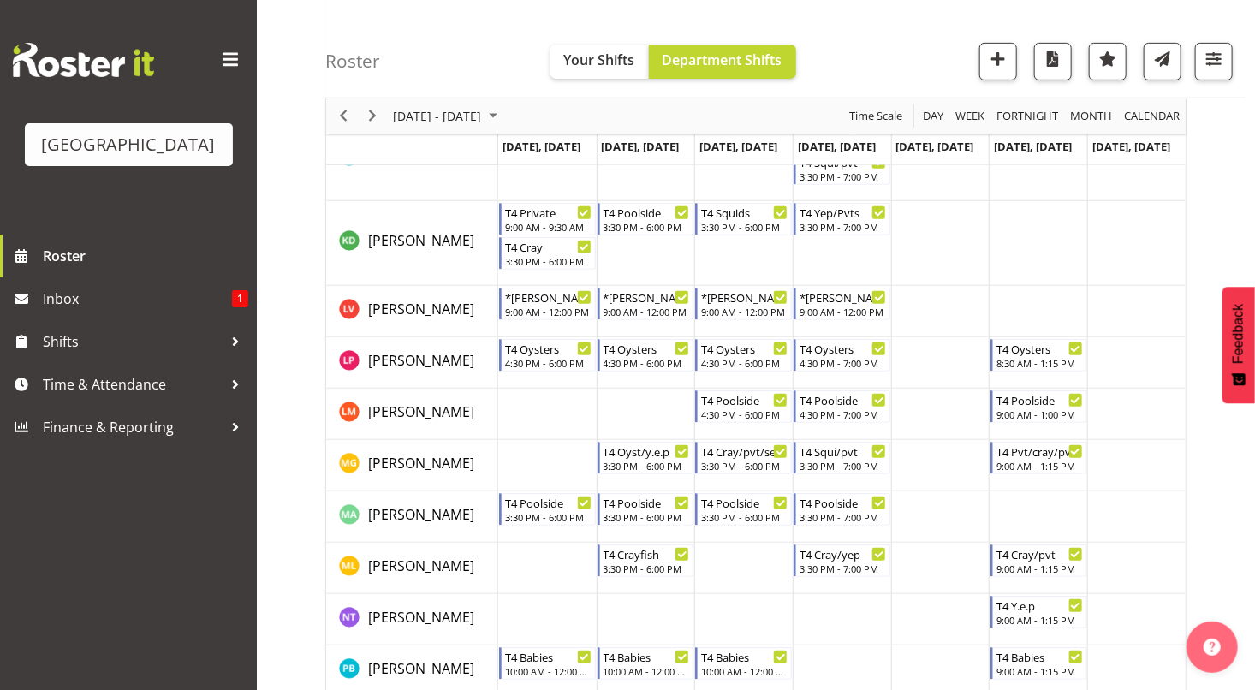
scroll to position [318, 0]
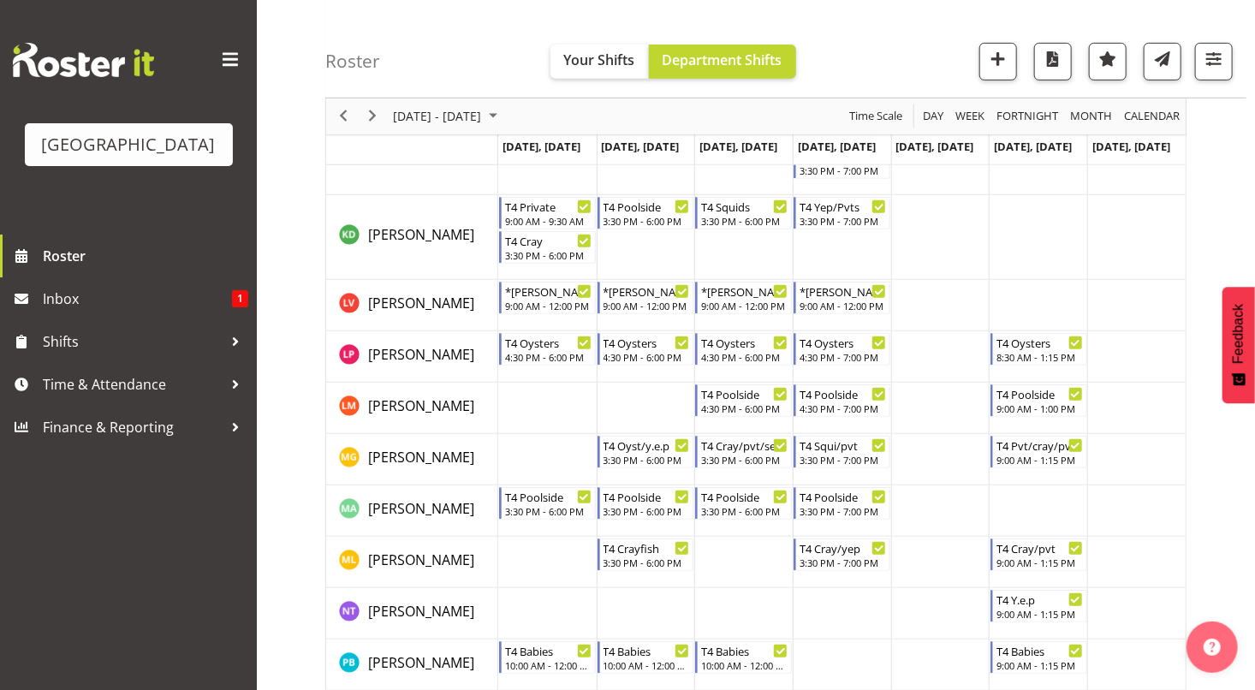
click at [823, 320] on td "Timeline Week of November 10, 2025" at bounding box center [842, 305] width 98 height 51
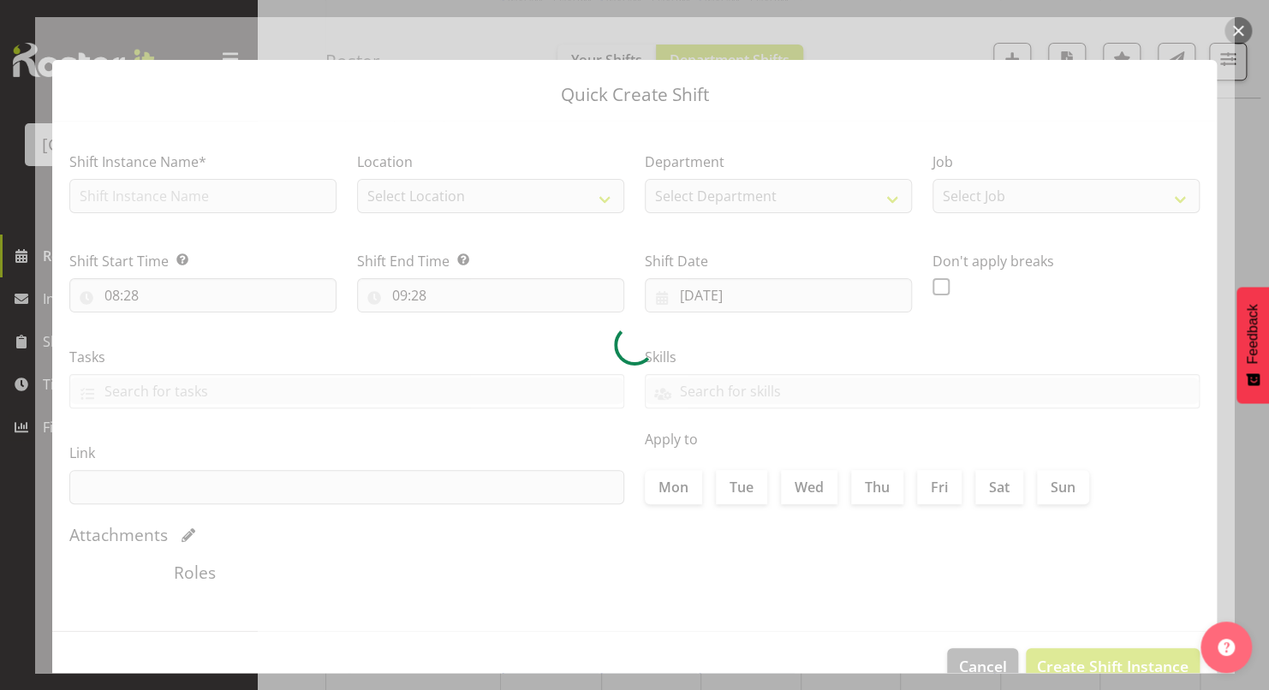
type input "13/11/2025"
checkbox input "true"
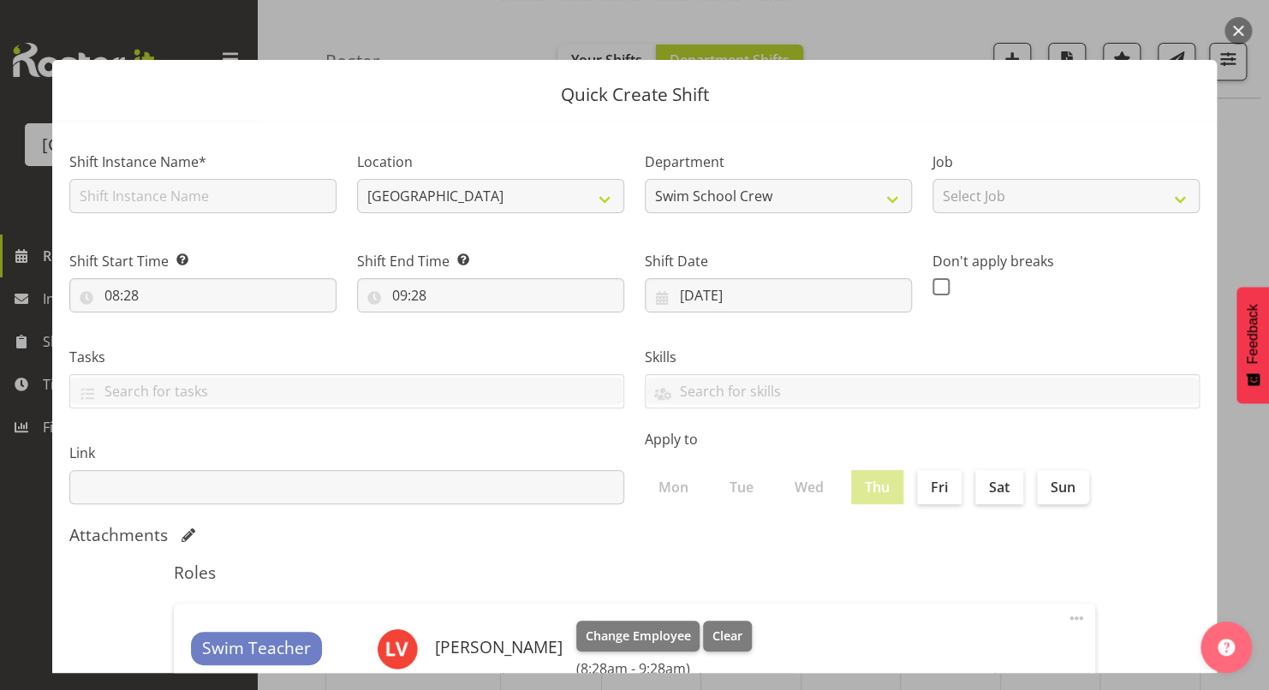
click at [1234, 36] on button "button" at bounding box center [1237, 30] width 27 height 27
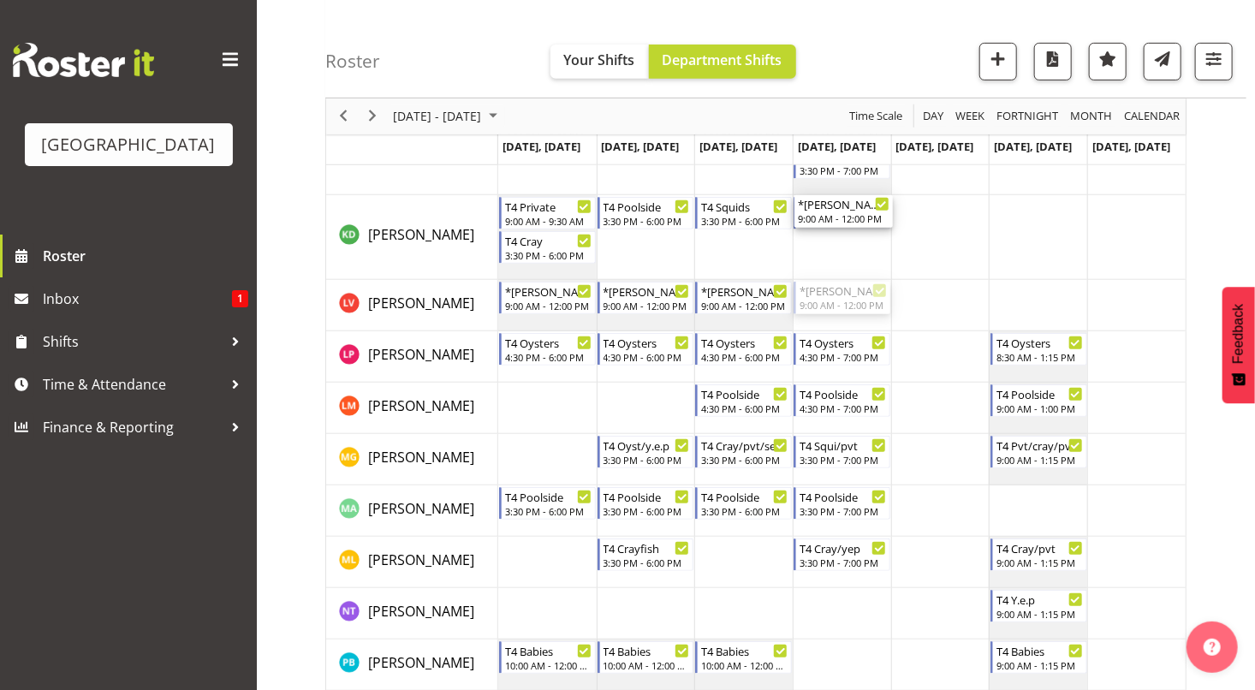
drag, startPoint x: 842, startPoint y: 304, endPoint x: 842, endPoint y: 276, distance: 28.3
click at [842, 276] on div "*DONOVAN 9:00 AM - 12:00 PM T4 Squids 3:30 PM - 6:00 PM *DONOVAN 9:00 AM - 12:0…" at bounding box center [842, 487] width 688 height 1128
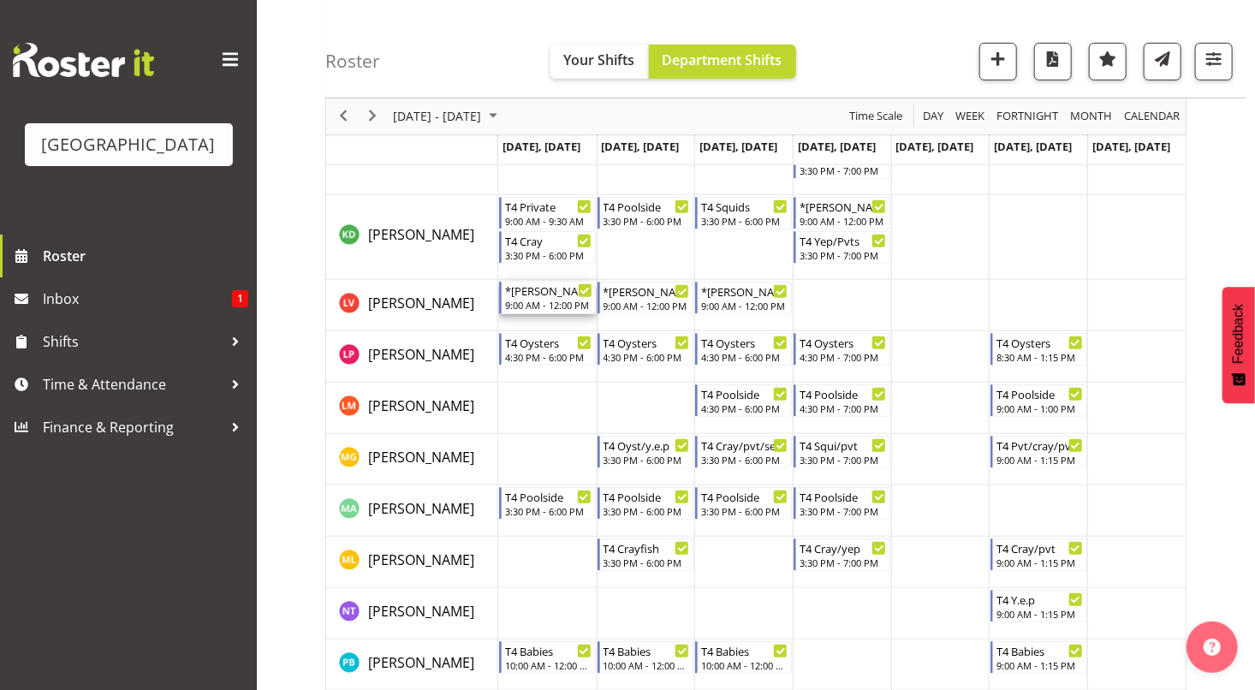
click at [539, 309] on div "9:00 AM - 12:00 PM" at bounding box center [548, 305] width 87 height 14
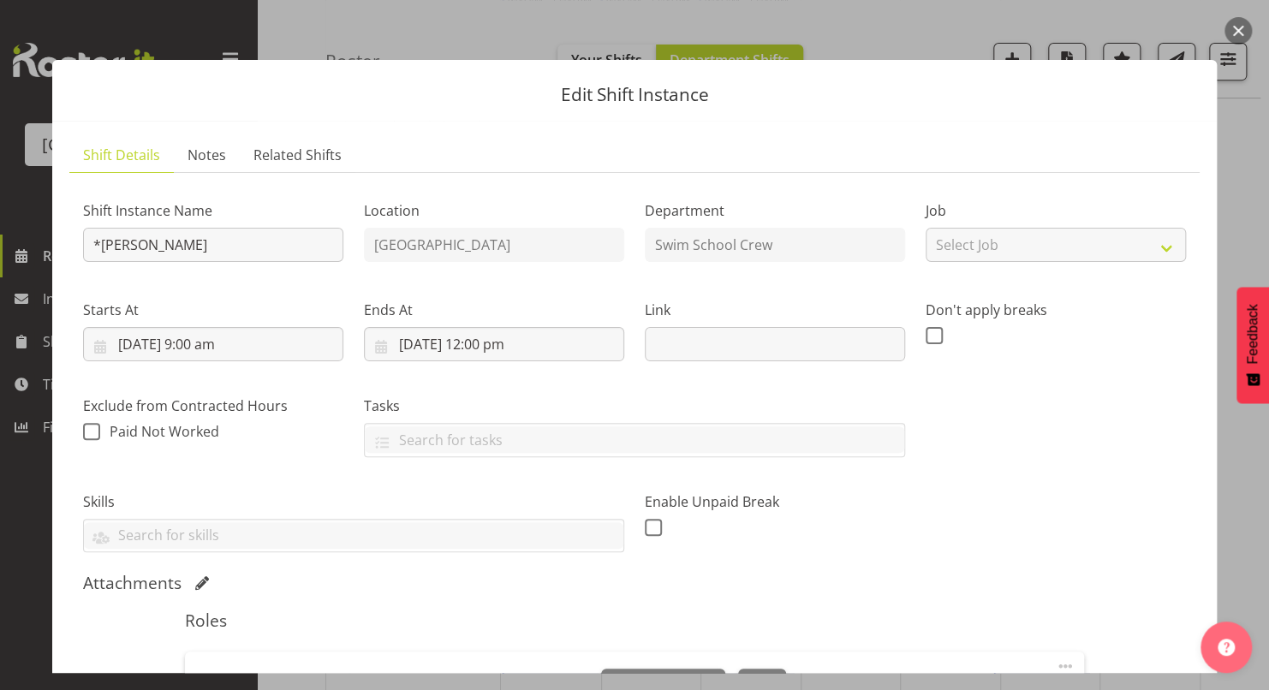
click at [1246, 26] on button "button" at bounding box center [1237, 30] width 27 height 27
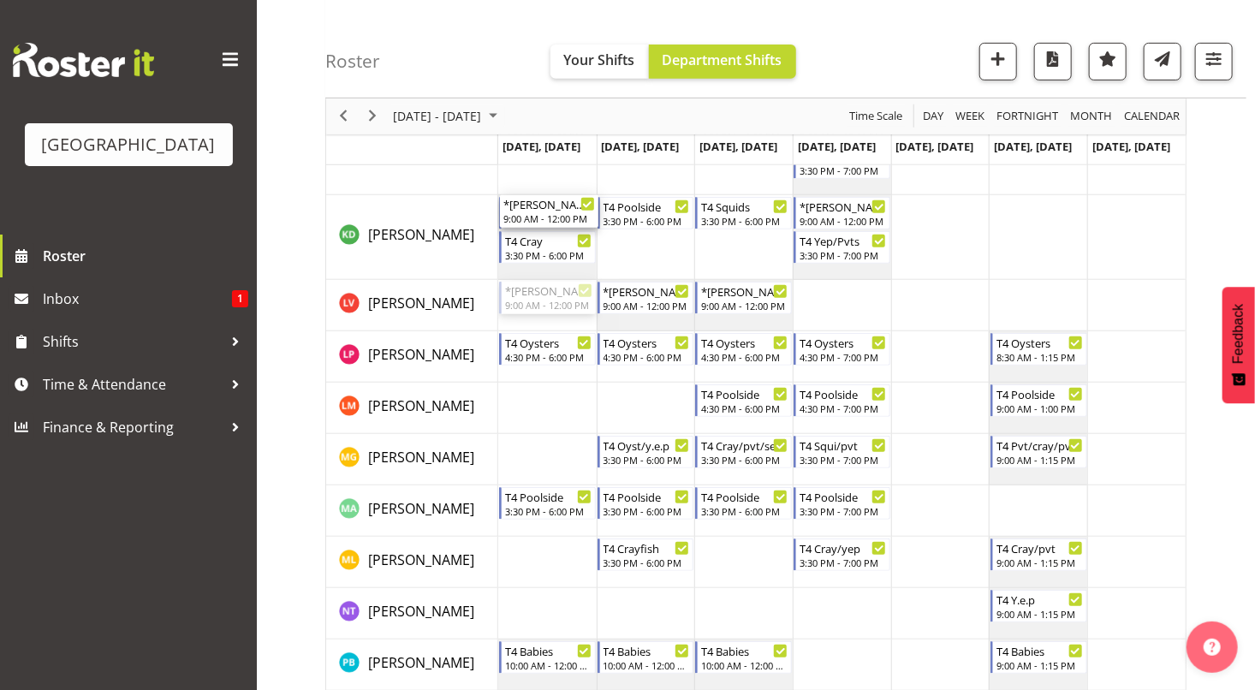
drag, startPoint x: 545, startPoint y: 297, endPoint x: 543, endPoint y: 262, distance: 35.2
click at [543, 262] on div "*DONOVAN 9:00 AM - 12:00 PM T4 Squids 3:30 PM - 6:00 PM *DONOVAN 9:00 AM - 12:0…" at bounding box center [842, 487] width 688 height 1128
drag, startPoint x: 536, startPoint y: 295, endPoint x: 535, endPoint y: 272, distance: 22.3
click at [535, 272] on div "*DONOVAN 9:00 AM - 12:00 PM T4 Squids 3:30 PM - 6:00 PM *DONOVAN 9:00 AM - 12:0…" at bounding box center [842, 487] width 688 height 1128
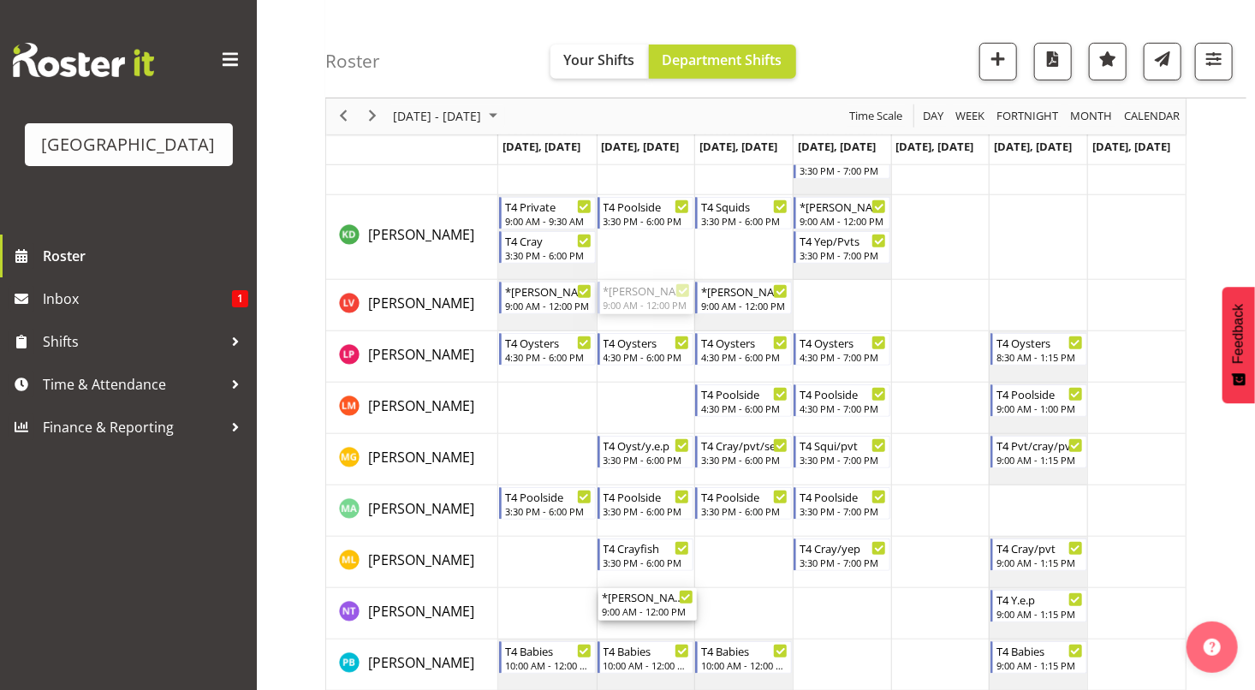
drag, startPoint x: 652, startPoint y: 295, endPoint x: 652, endPoint y: 604, distance: 309.9
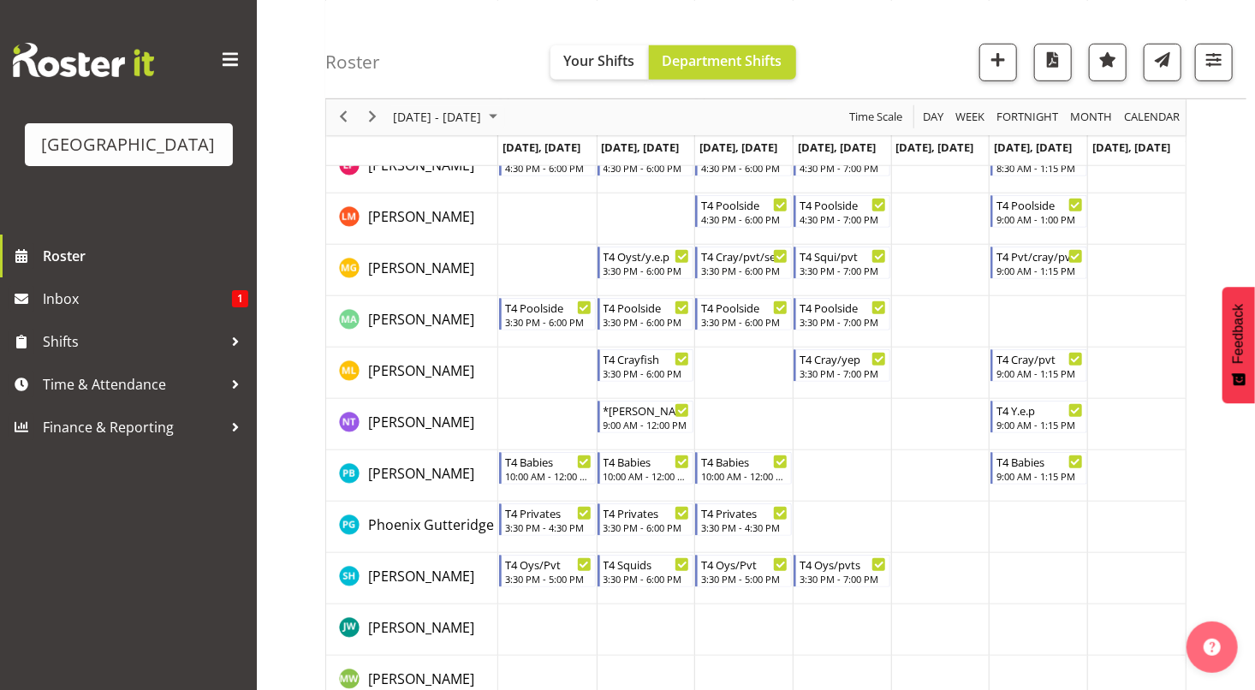
scroll to position [509, 0]
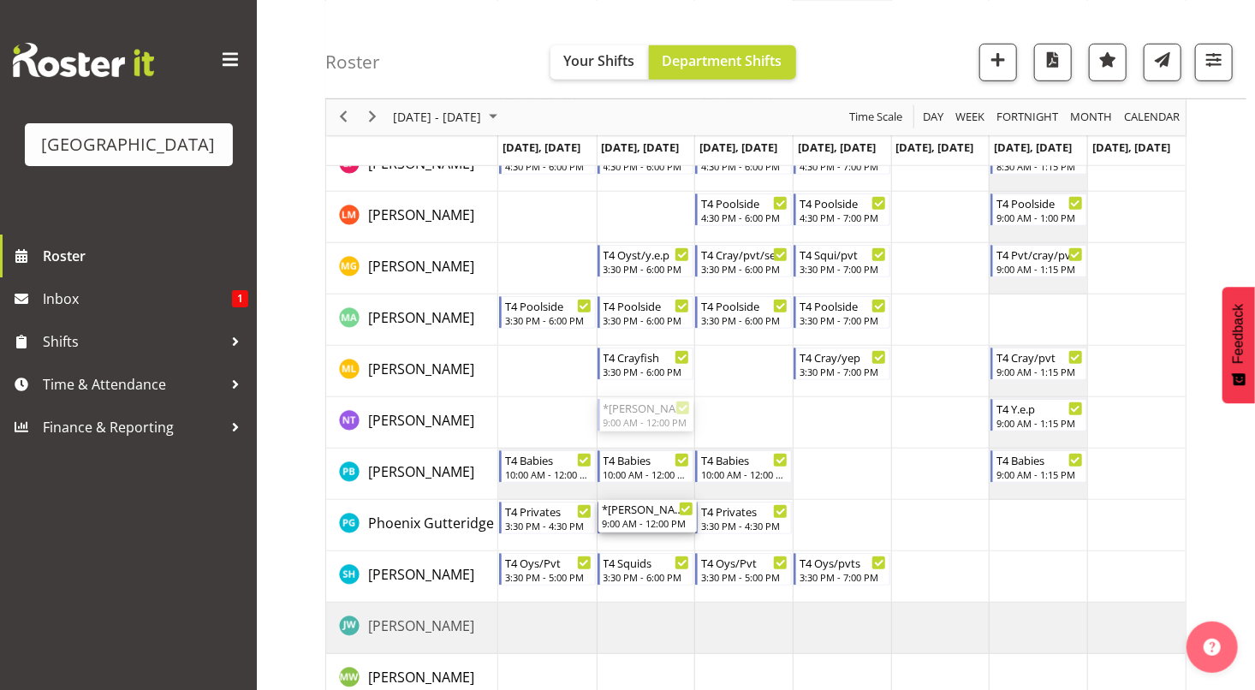
drag, startPoint x: 641, startPoint y: 416, endPoint x: 644, endPoint y: 521, distance: 105.3
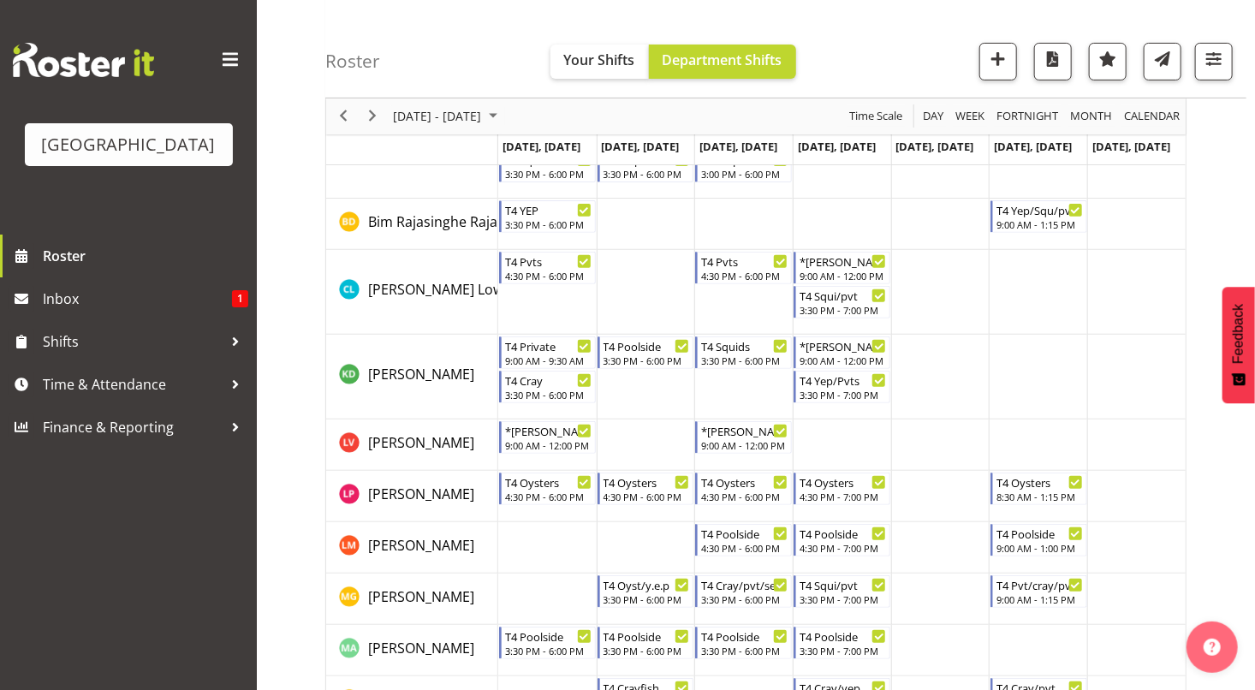
scroll to position [184, 0]
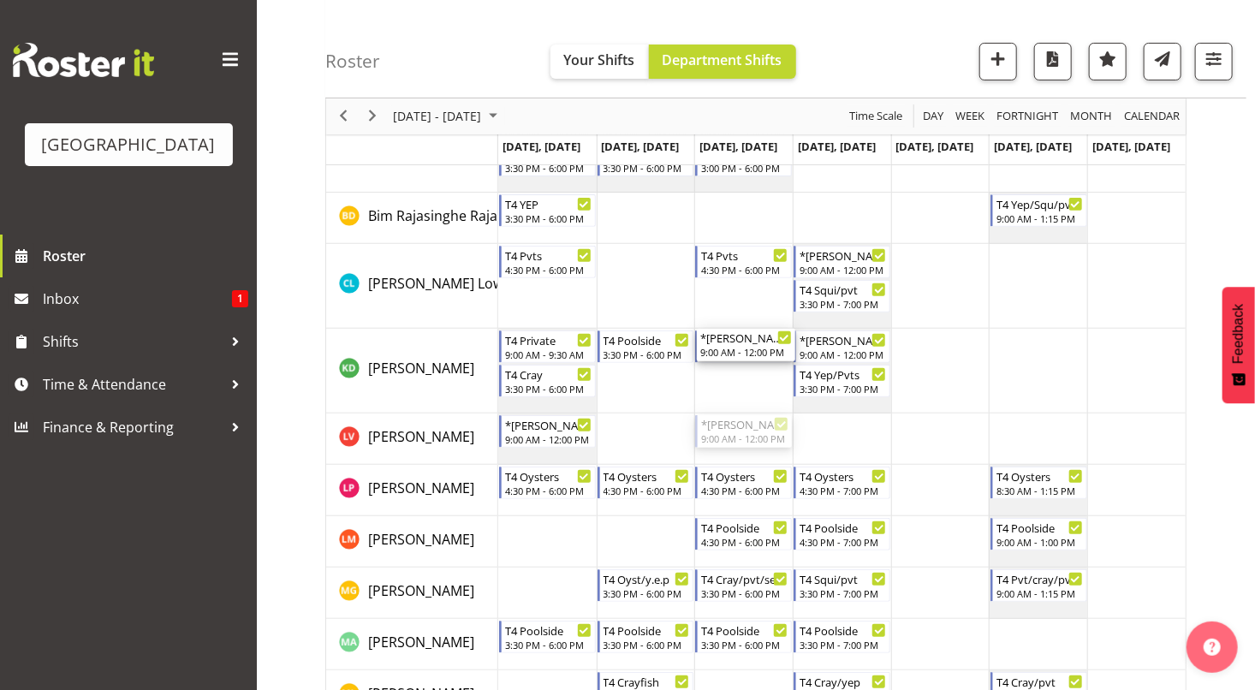
drag, startPoint x: 733, startPoint y: 439, endPoint x: 739, endPoint y: 401, distance: 39.0
click at [739, 401] on div "*DONOVAN 9:00 AM - 12:00 PM T4 Squids 3:30 PM - 6:00 PM *DONOVAN 9:00 AM - 12:0…" at bounding box center [842, 637] width 688 height 1161
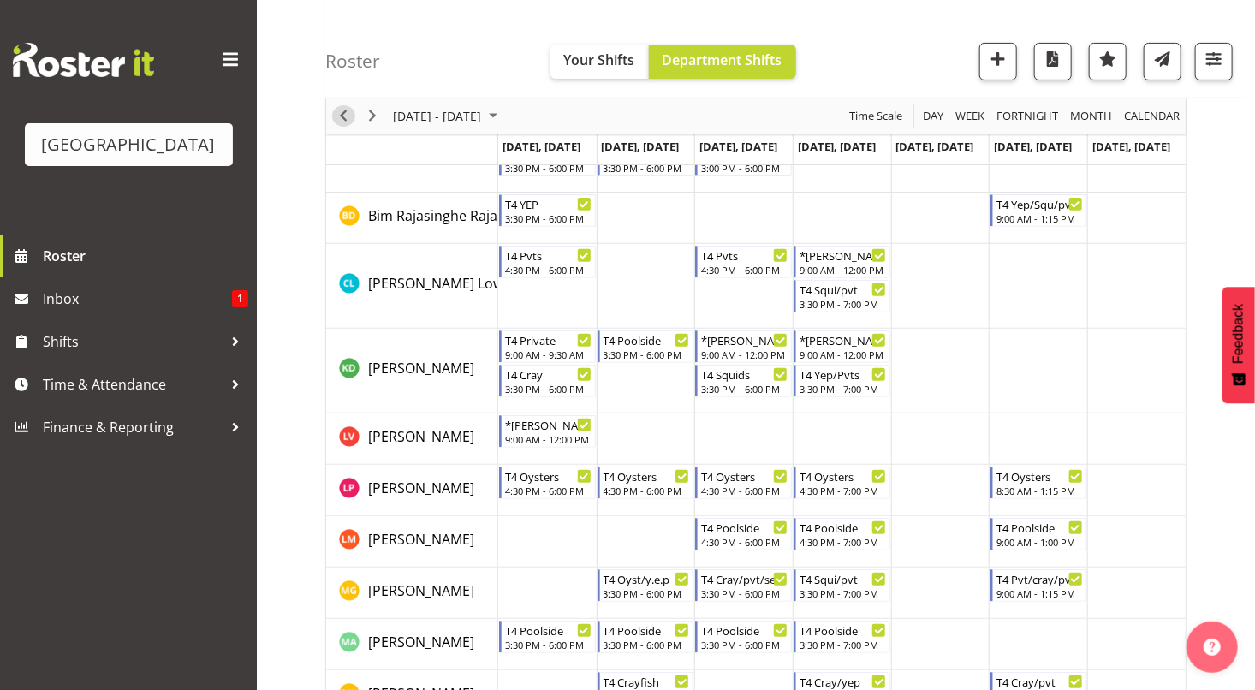
click at [343, 110] on span "Previous" at bounding box center [343, 116] width 21 height 21
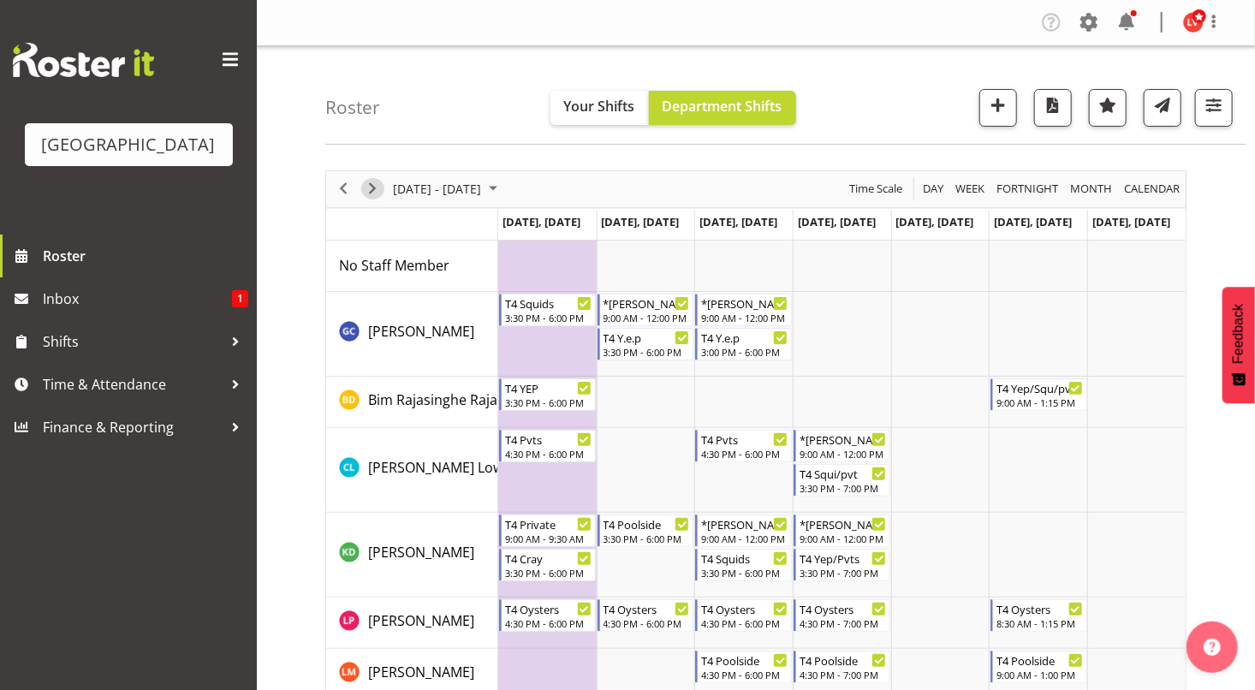
click at [376, 190] on span "Next" at bounding box center [372, 188] width 21 height 21
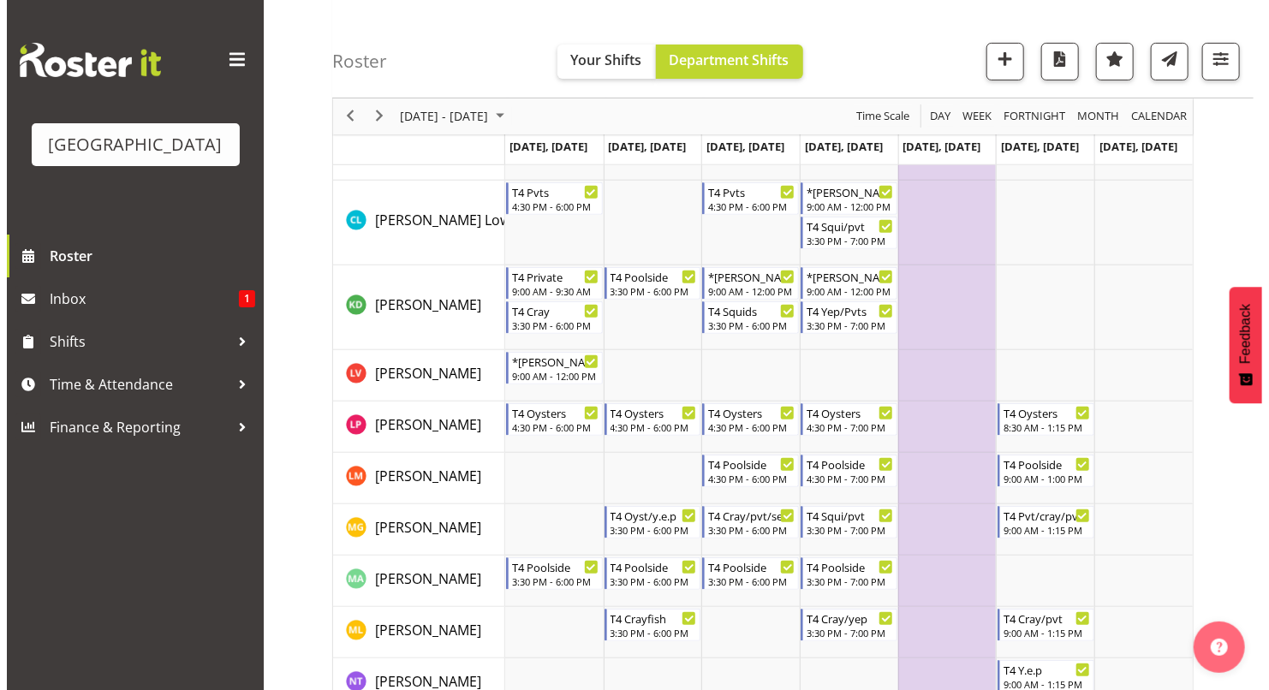
scroll to position [255, 0]
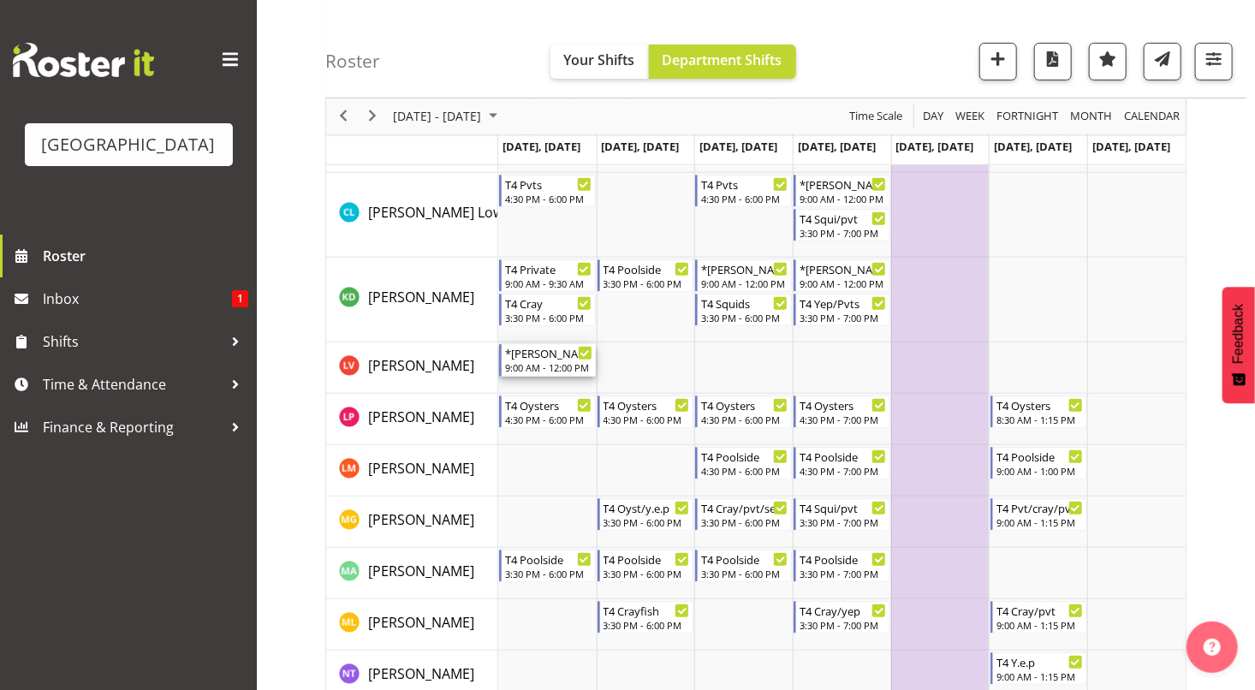
click at [559, 365] on div "9:00 AM - 12:00 PM" at bounding box center [548, 367] width 87 height 14
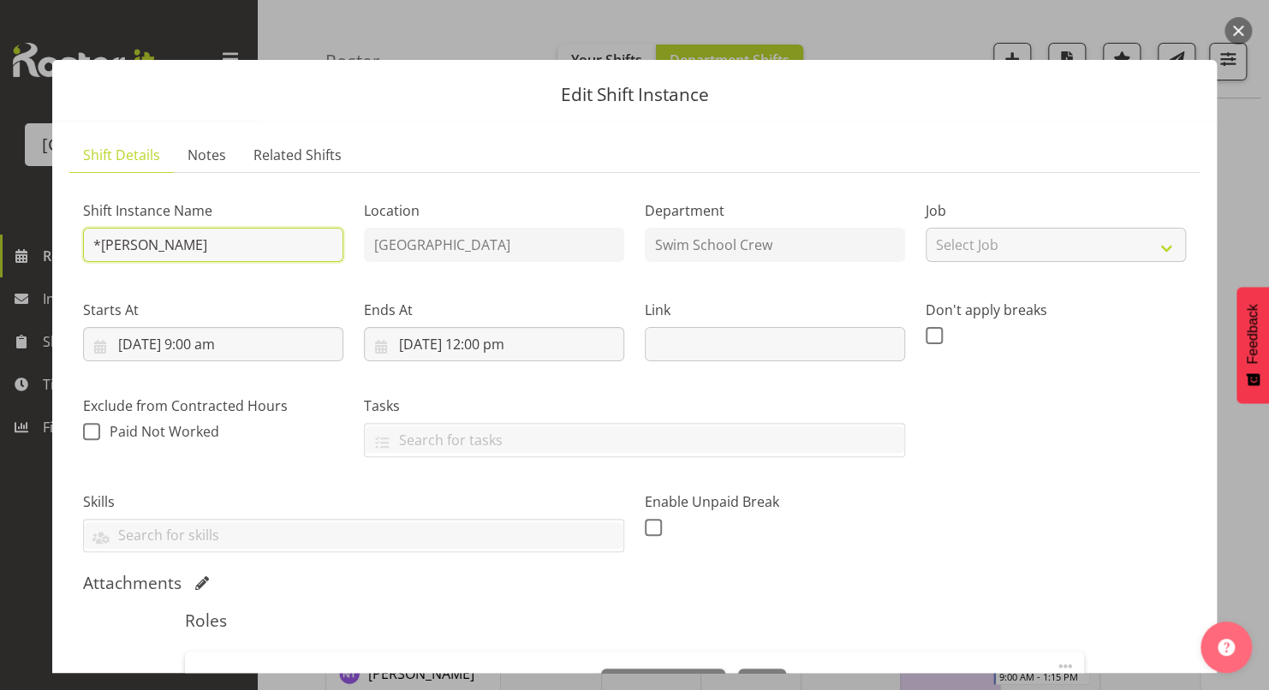
click at [236, 241] on input "*[PERSON_NAME]" at bounding box center [213, 245] width 260 height 34
type input "*DONOVAN - Kaelah??"
click at [1254, 214] on html "Splash Palace Roster Inbox 1 Shifts Time & Attendance Finance & Reporting Compa…" at bounding box center [634, 90] width 1269 height 690
click at [1254, 208] on div at bounding box center [634, 345] width 1269 height 690
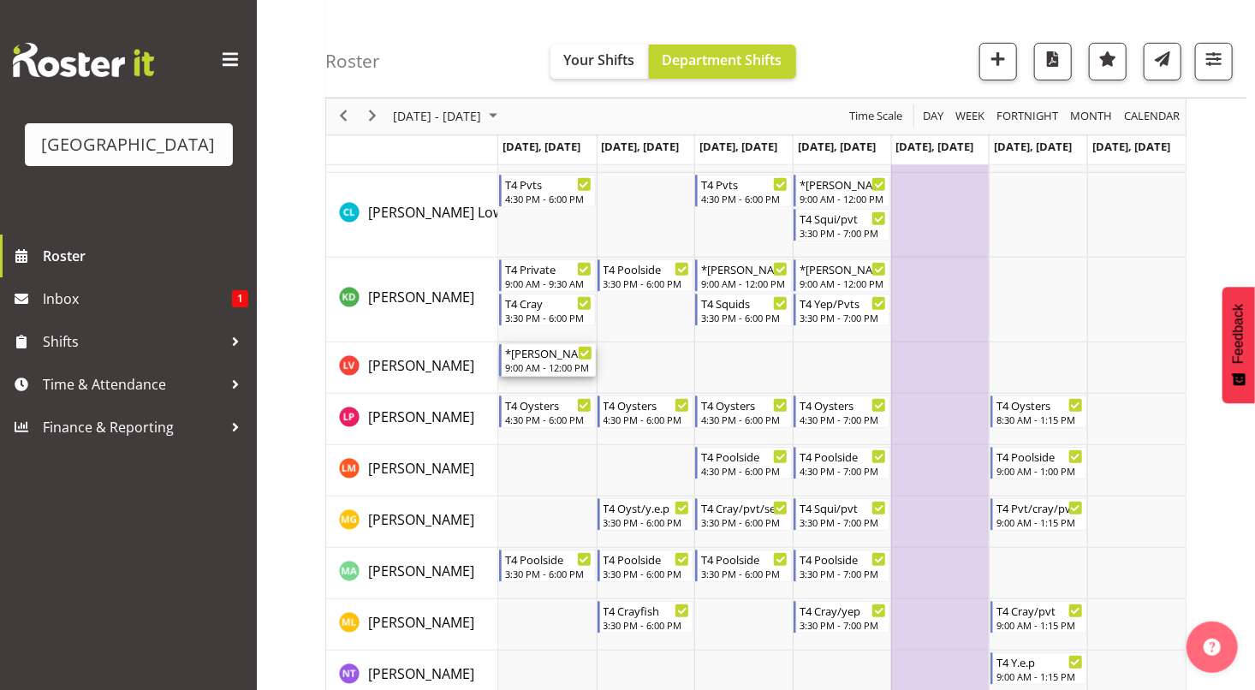
click at [552, 361] on div "9:00 AM - 12:00 PM" at bounding box center [548, 367] width 87 height 14
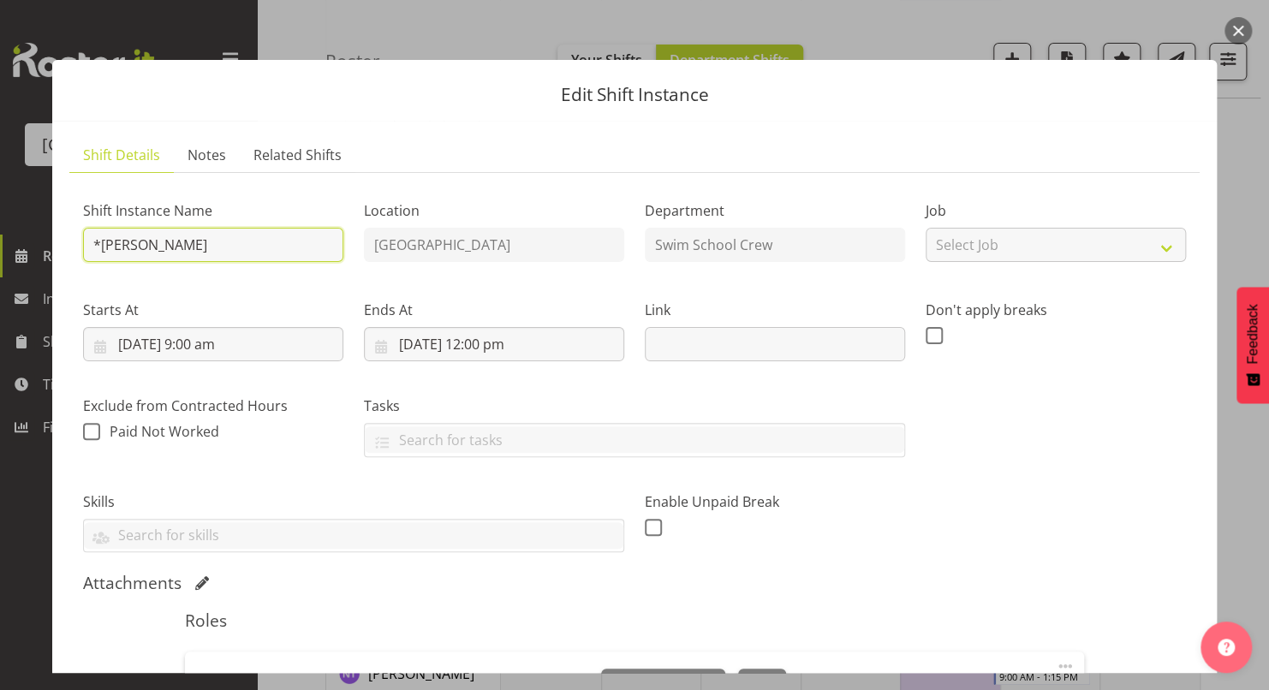
click at [260, 252] on input "*DONOVAN" at bounding box center [213, 245] width 260 height 34
type input "*DONOVAN - Kaelah??"
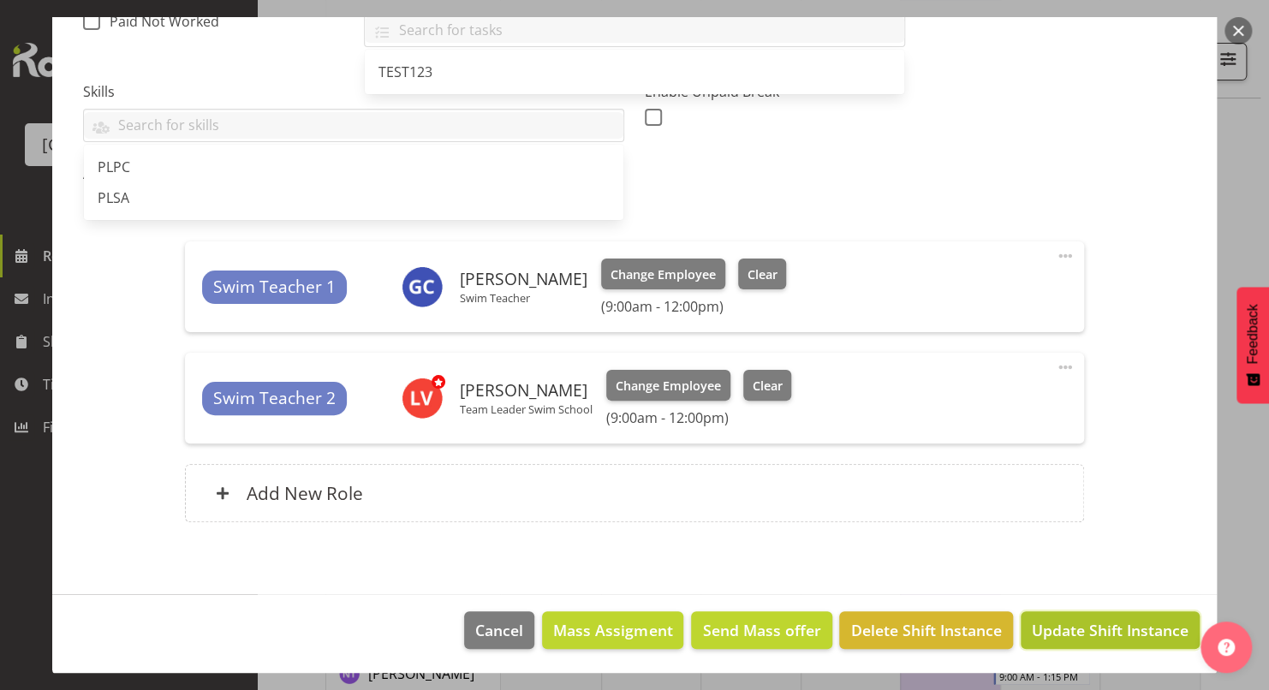
click at [1045, 628] on span "Update Shift Instance" at bounding box center [1110, 630] width 157 height 22
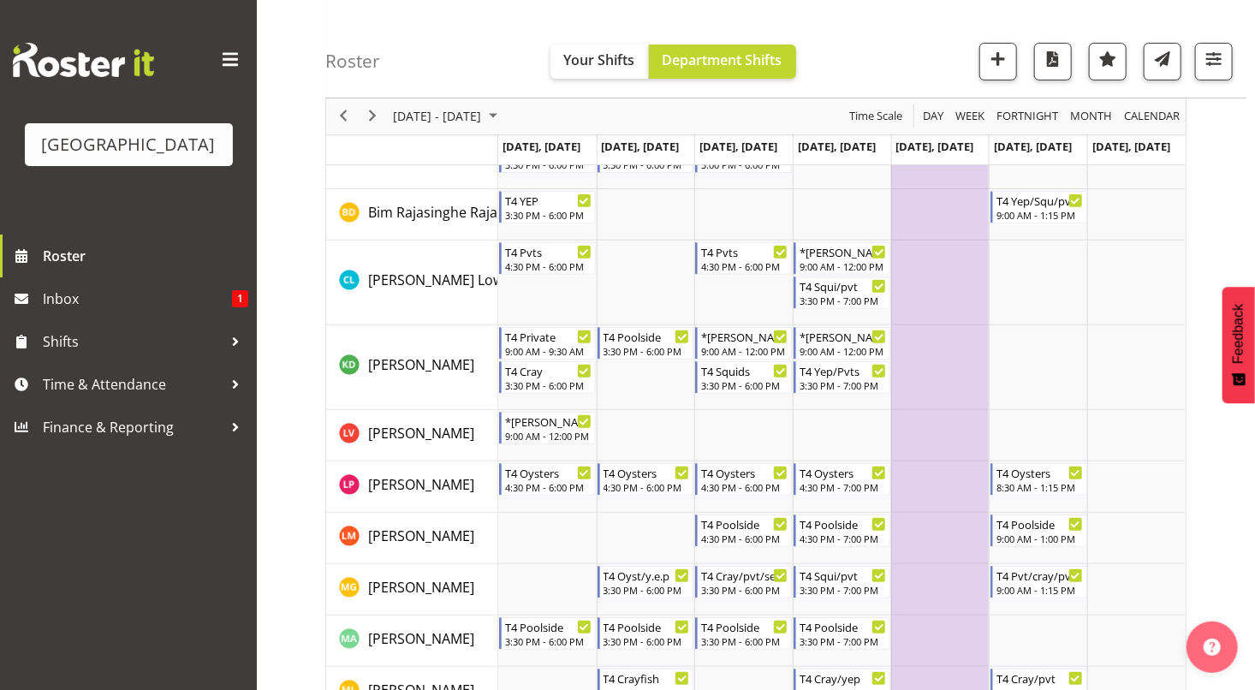
scroll to position [146, 0]
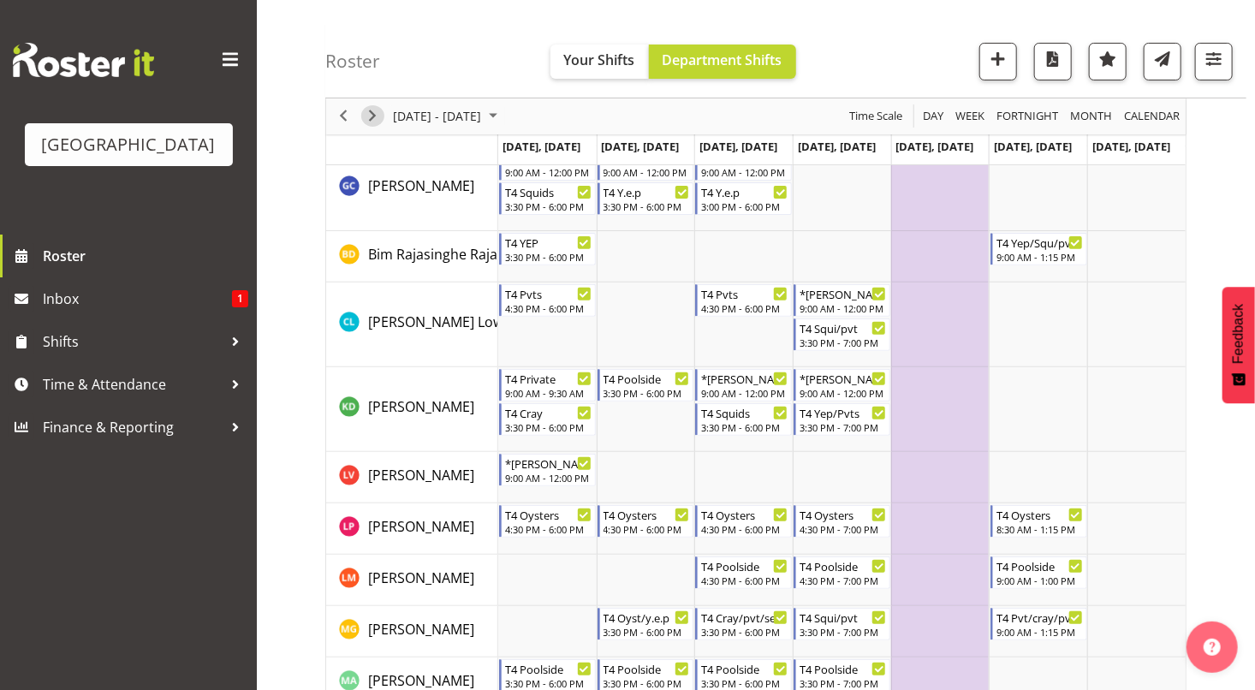
click at [371, 111] on span "Next" at bounding box center [372, 116] width 21 height 21
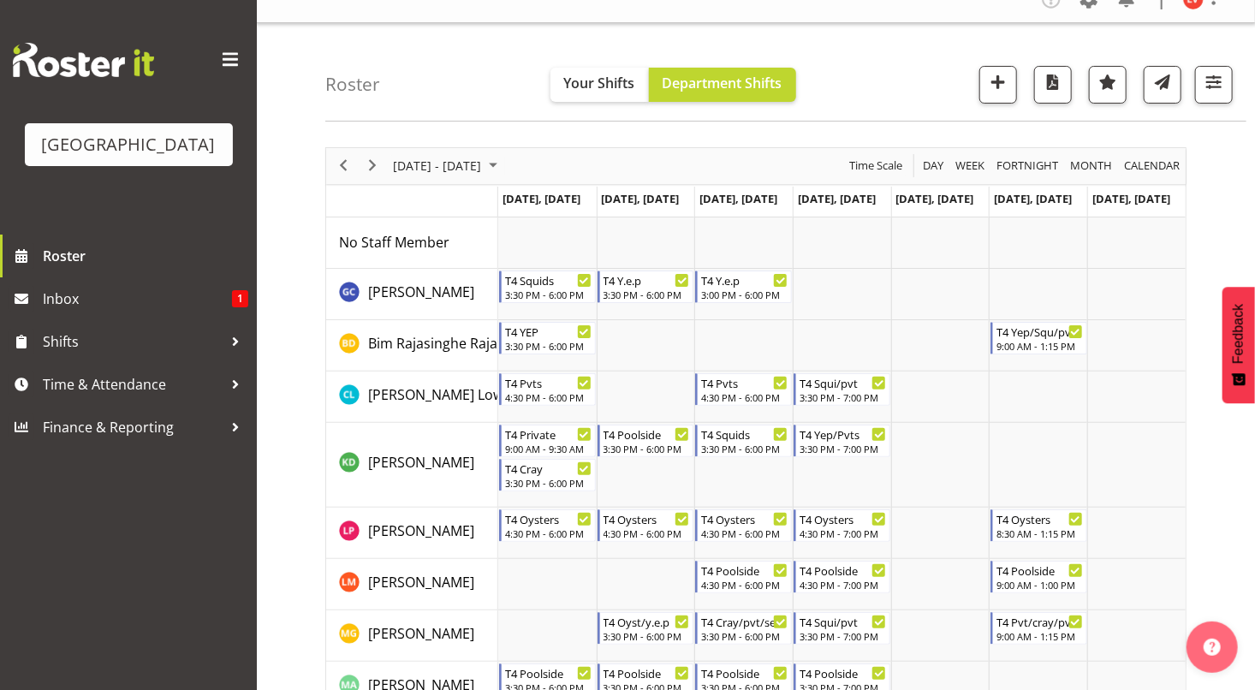
scroll to position [21, 0]
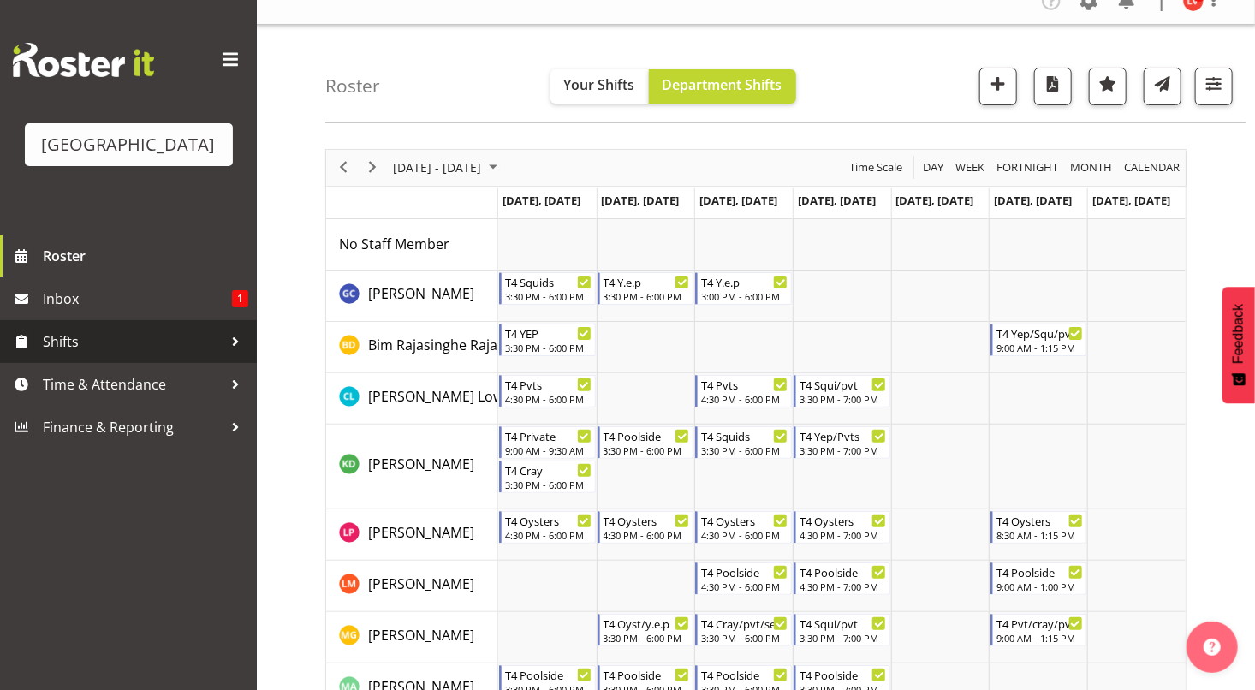
click at [117, 347] on span "Shifts" at bounding box center [133, 342] width 180 height 26
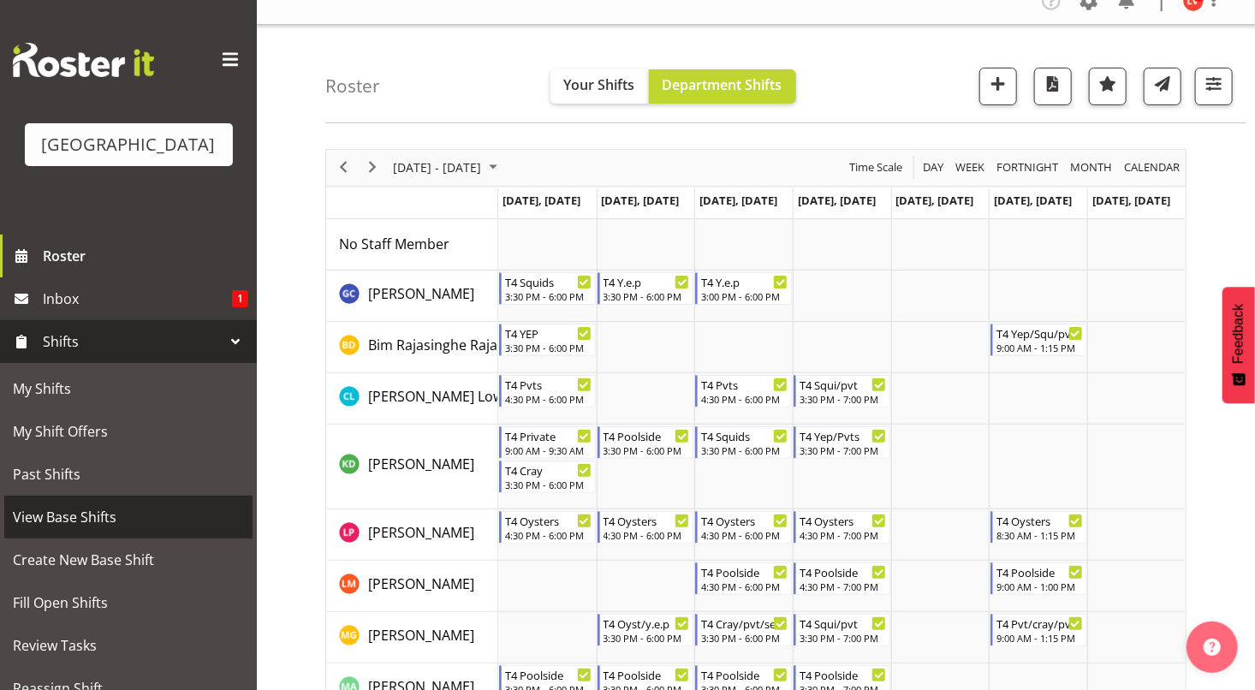
click at [131, 509] on span "View Base Shifts" at bounding box center [128, 517] width 231 height 26
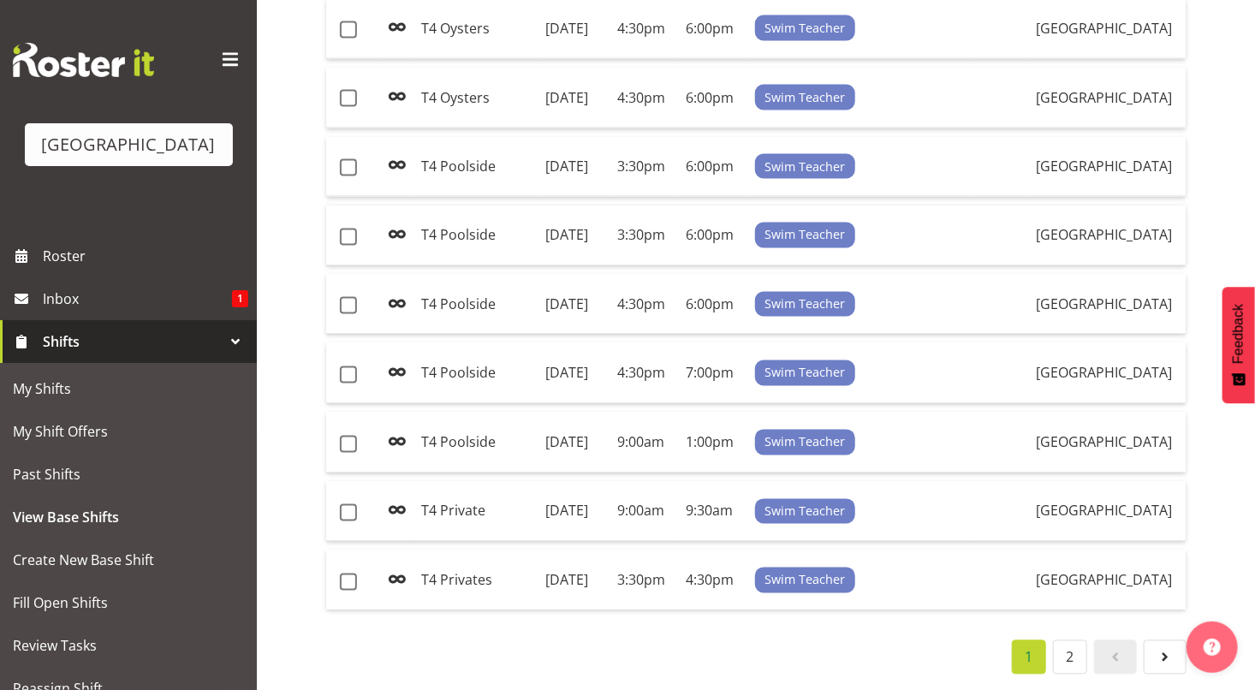
scroll to position [1359, 0]
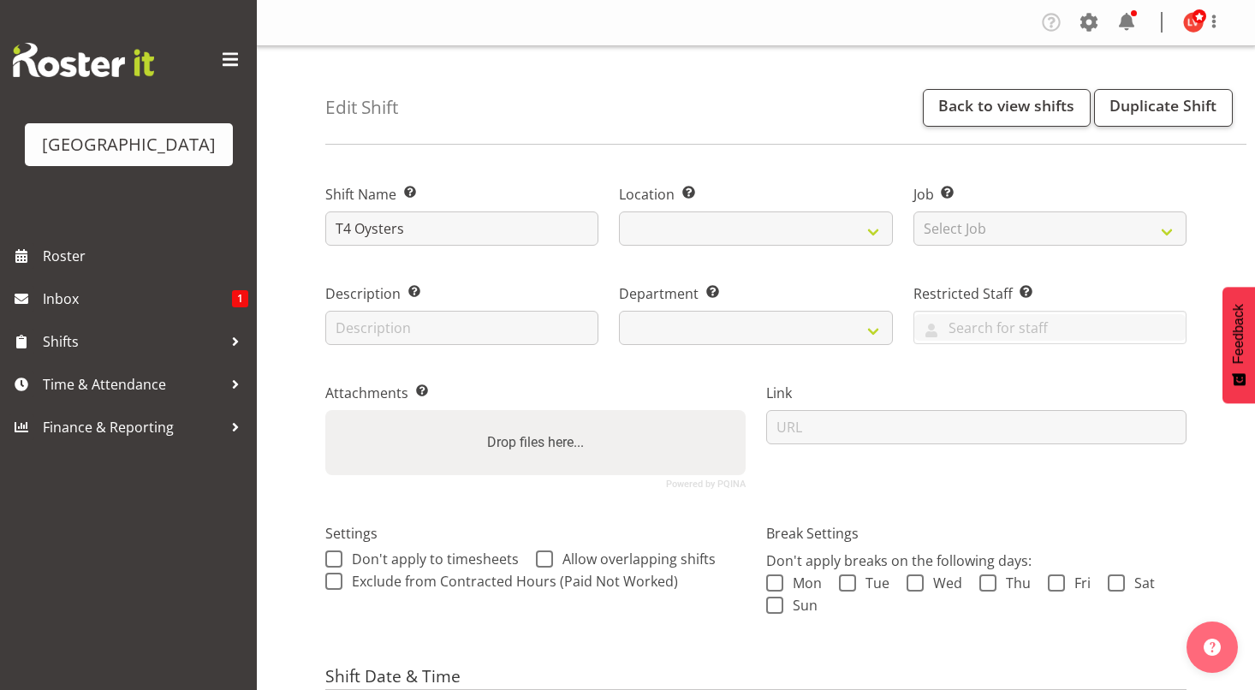
select select "date"
select select
select select "113"
click at [363, 230] on input "T4 Oysters" at bounding box center [461, 228] width 273 height 34
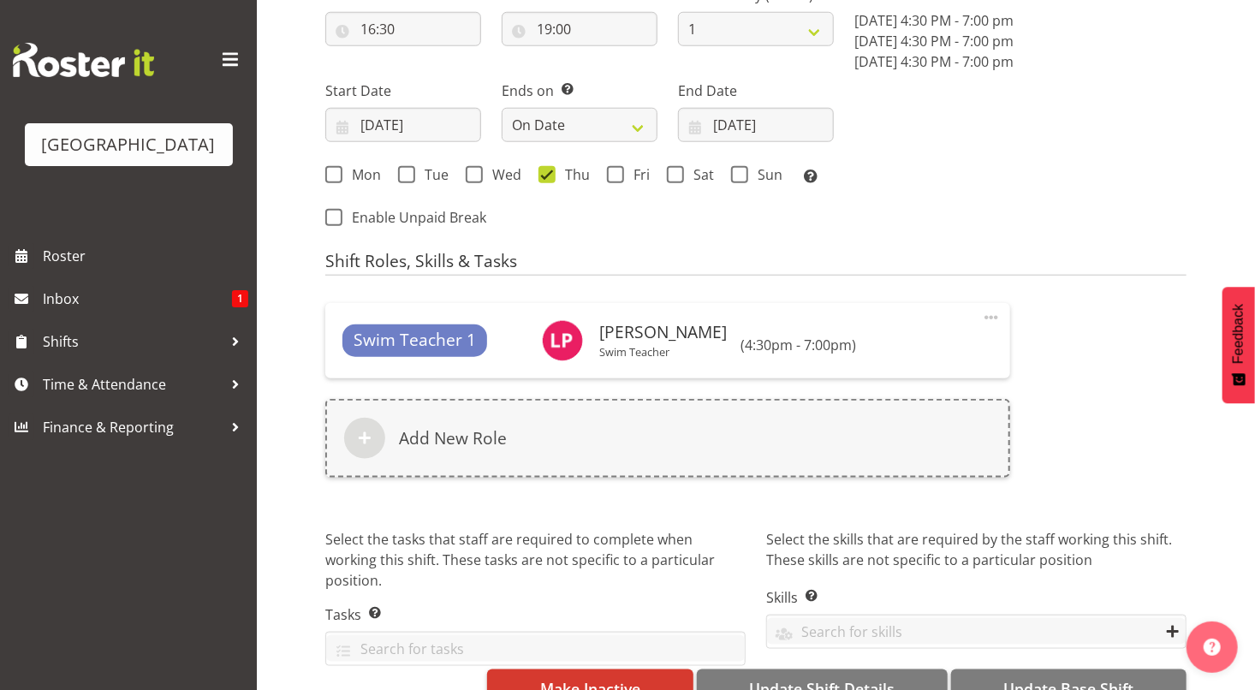
scroll to position [789, 0]
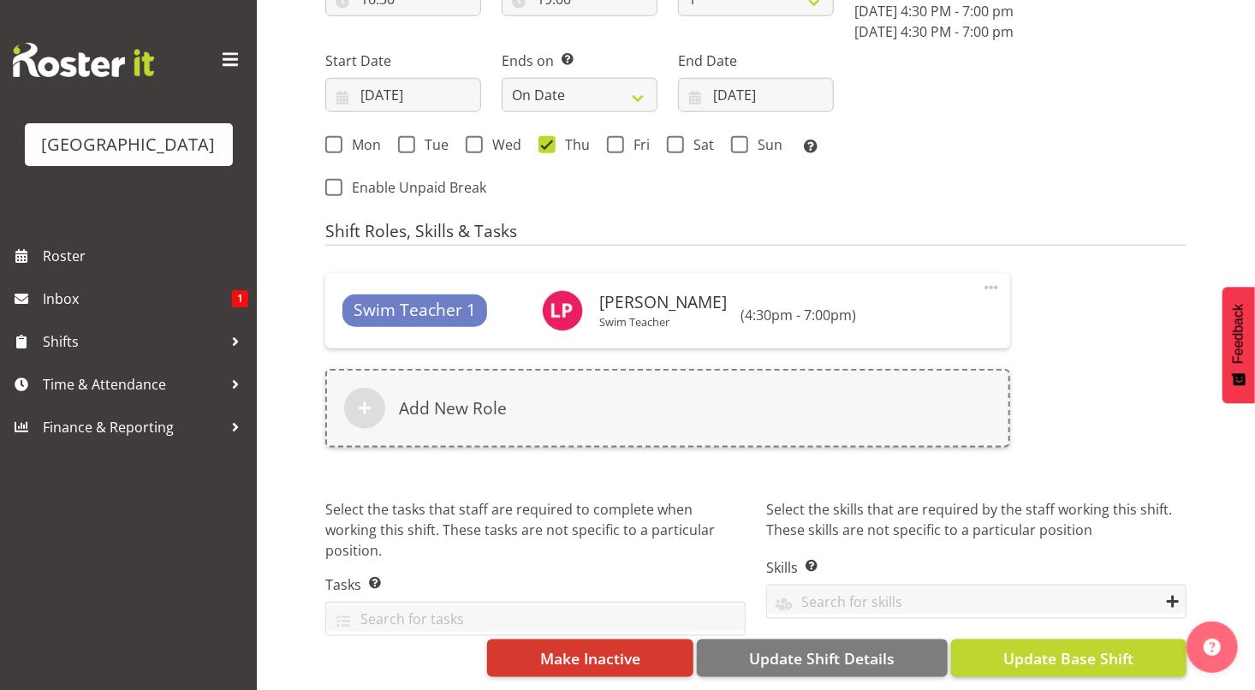
type input "T4 oysters"
click at [1060, 647] on span "Update Base Shift" at bounding box center [1068, 658] width 130 height 22
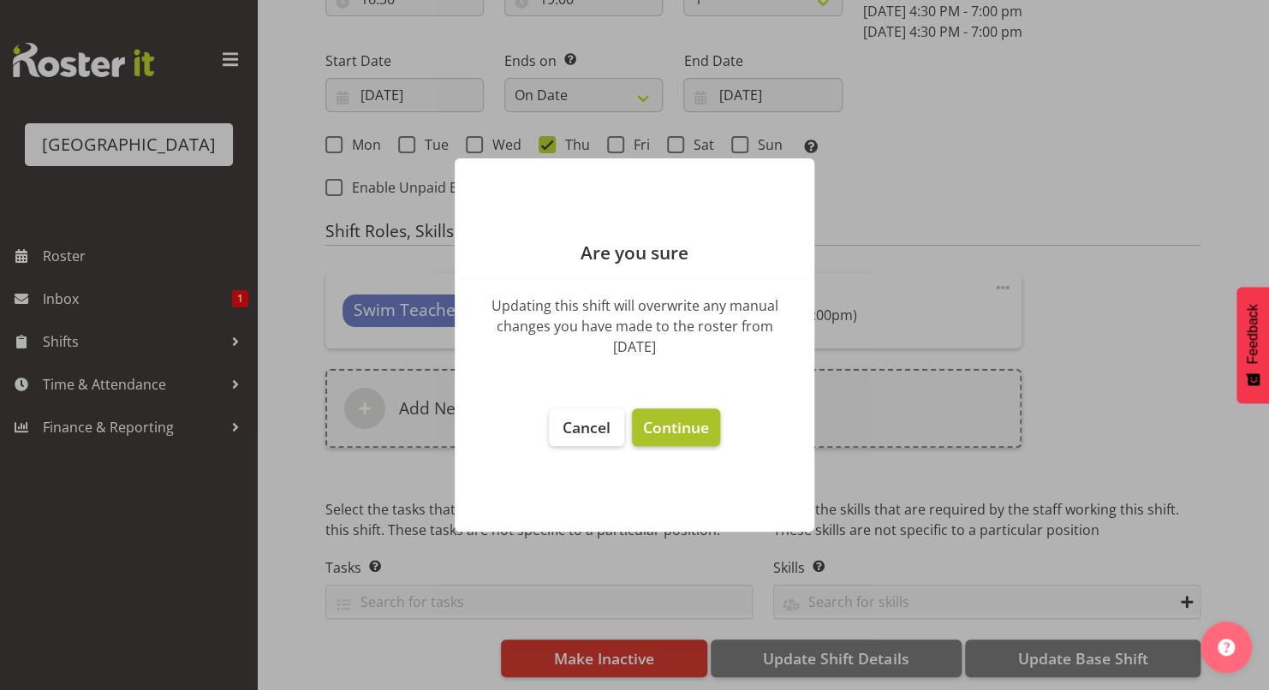
click at [693, 442] on button "Continue" at bounding box center [676, 427] width 88 height 38
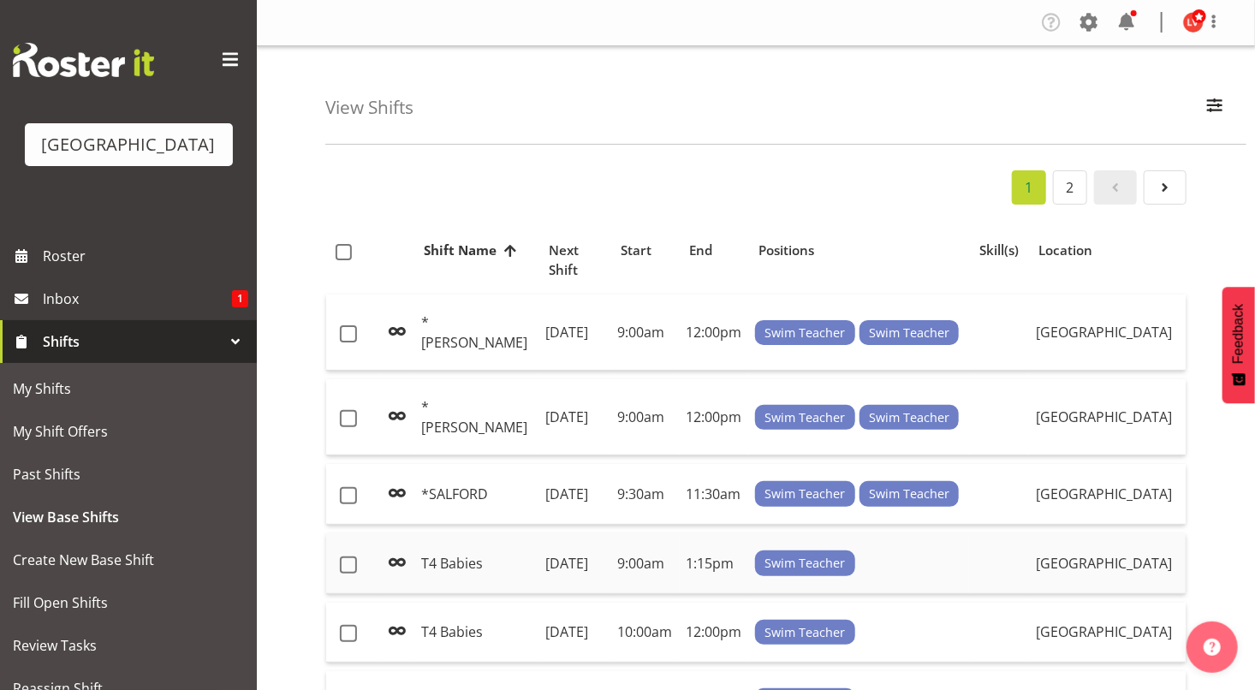
click at [542, 560] on td "[DATE]" at bounding box center [575, 563] width 72 height 61
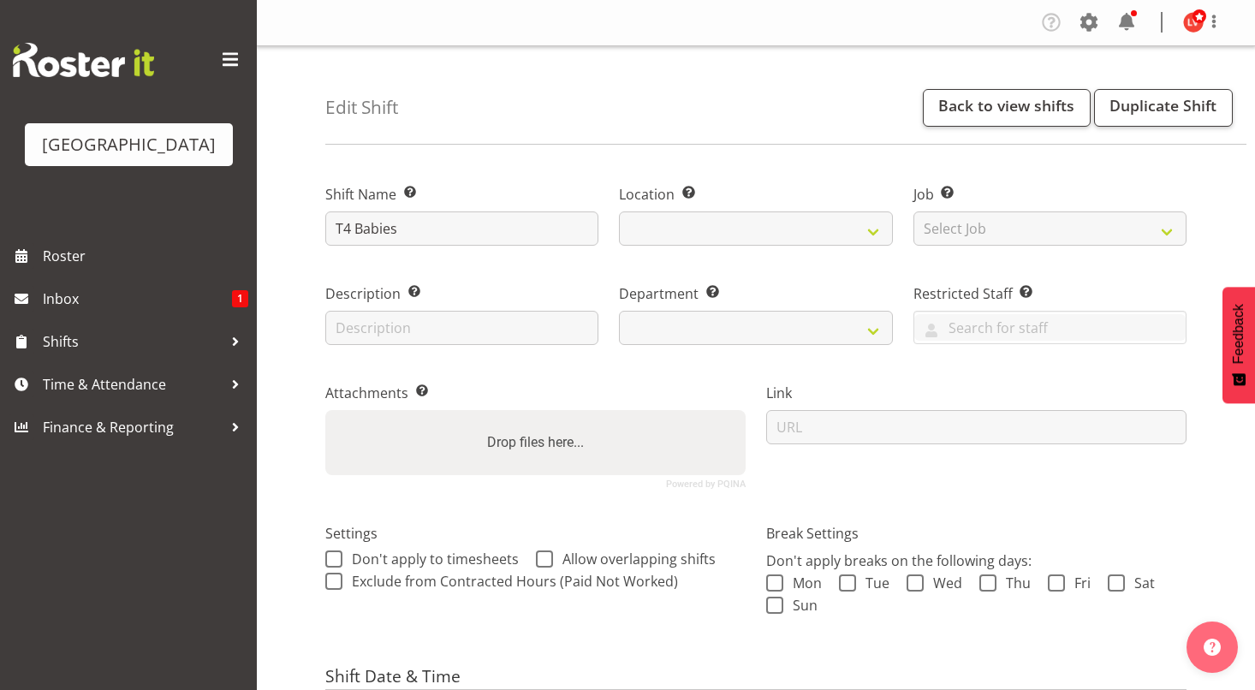
select select "date"
select select
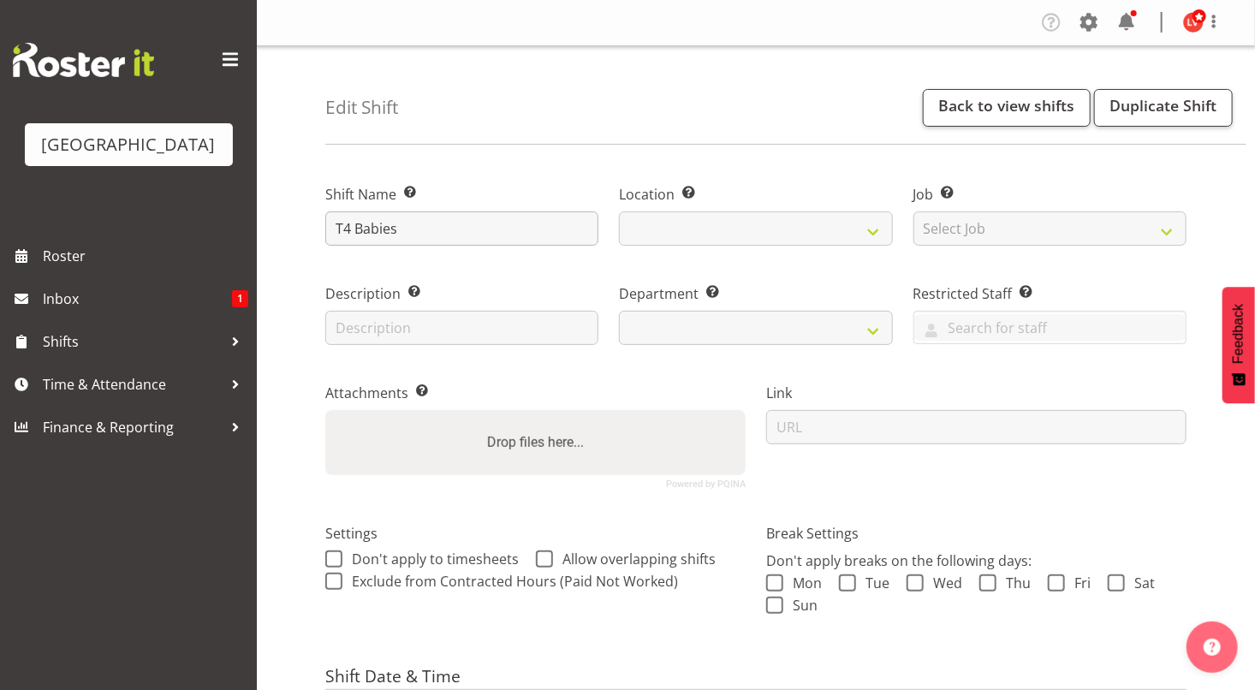
select select
click at [364, 229] on input "T4 Babies" at bounding box center [461, 228] width 273 height 34
select select "113"
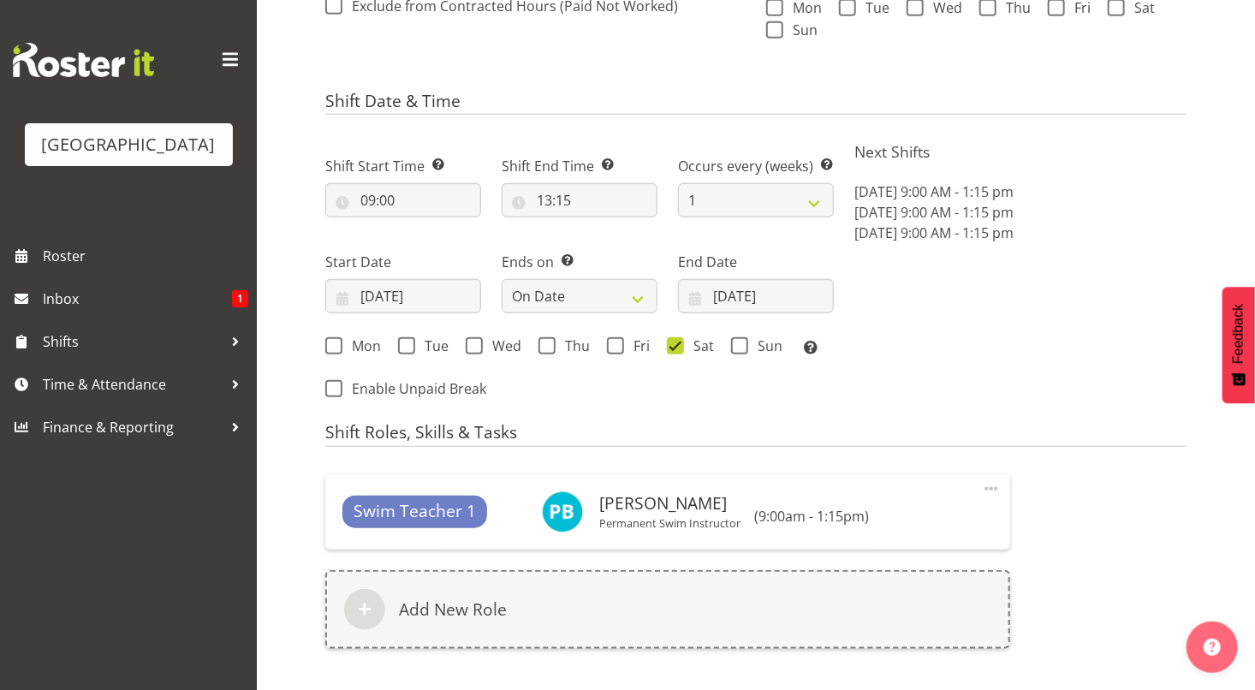
scroll to position [789, 0]
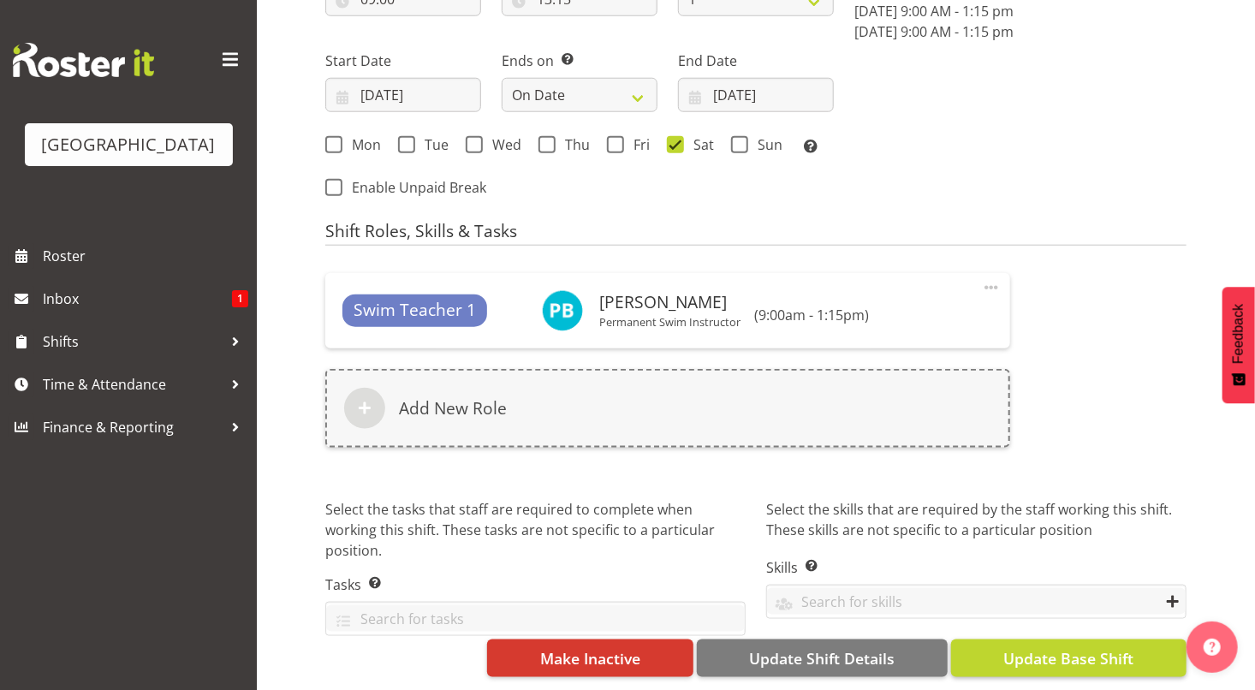
type input "T4 babies"
click at [1066, 647] on span "Update Base Shift" at bounding box center [1068, 658] width 130 height 22
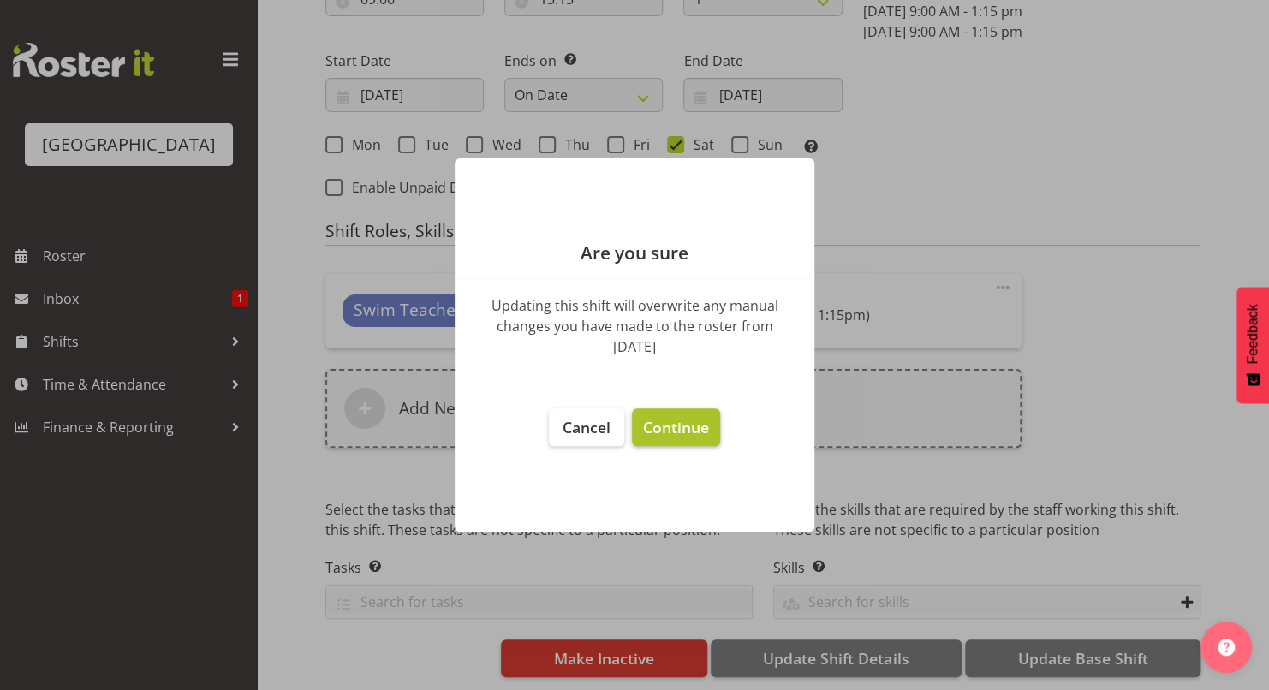
click at [664, 431] on span "Continue" at bounding box center [676, 427] width 66 height 21
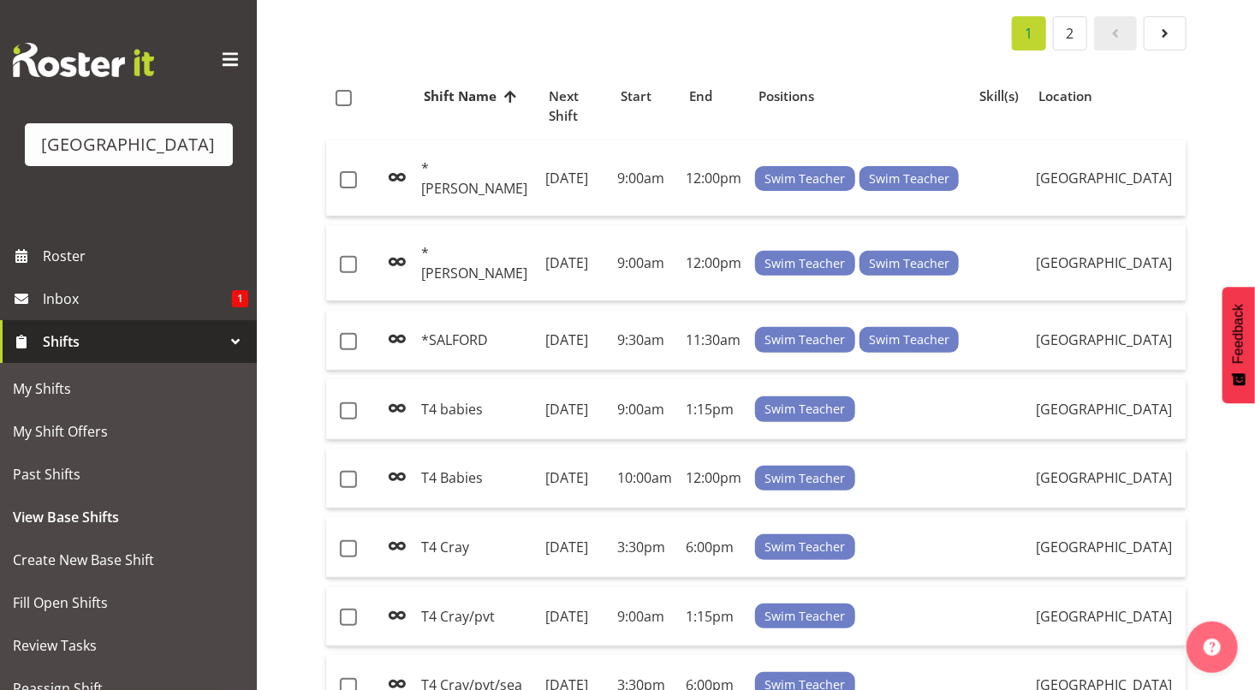
scroll to position [176, 0]
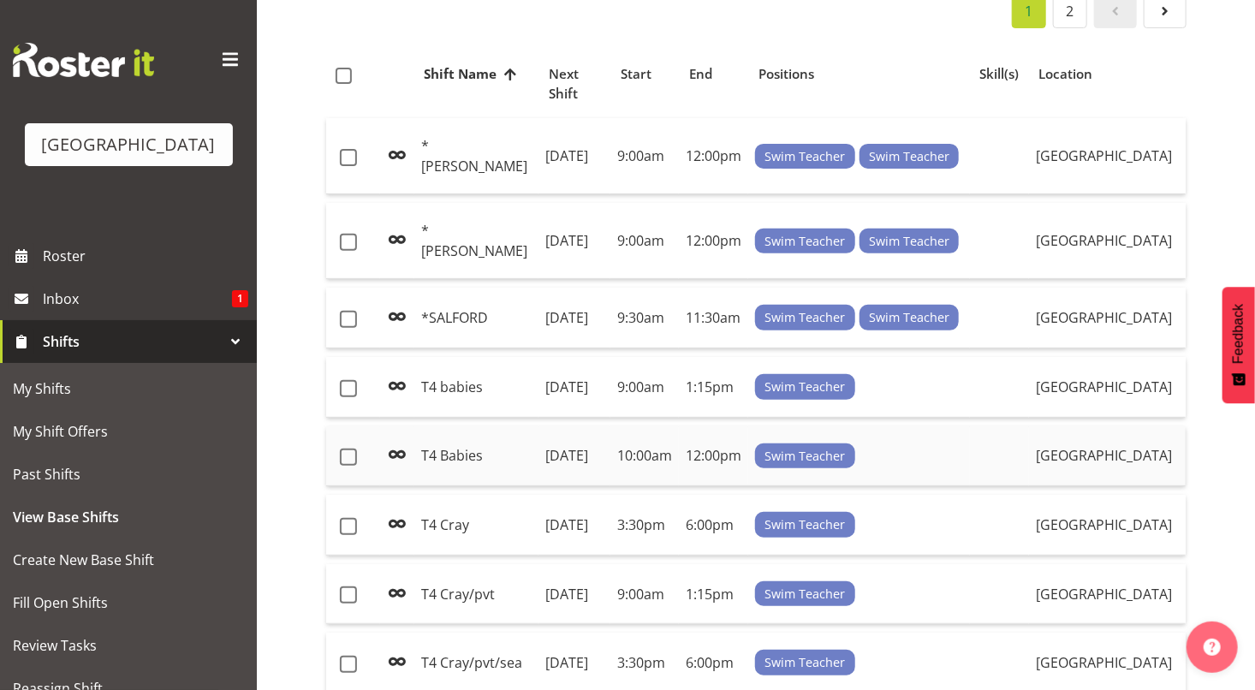
click at [486, 475] on td "T4 Babies" at bounding box center [476, 456] width 124 height 61
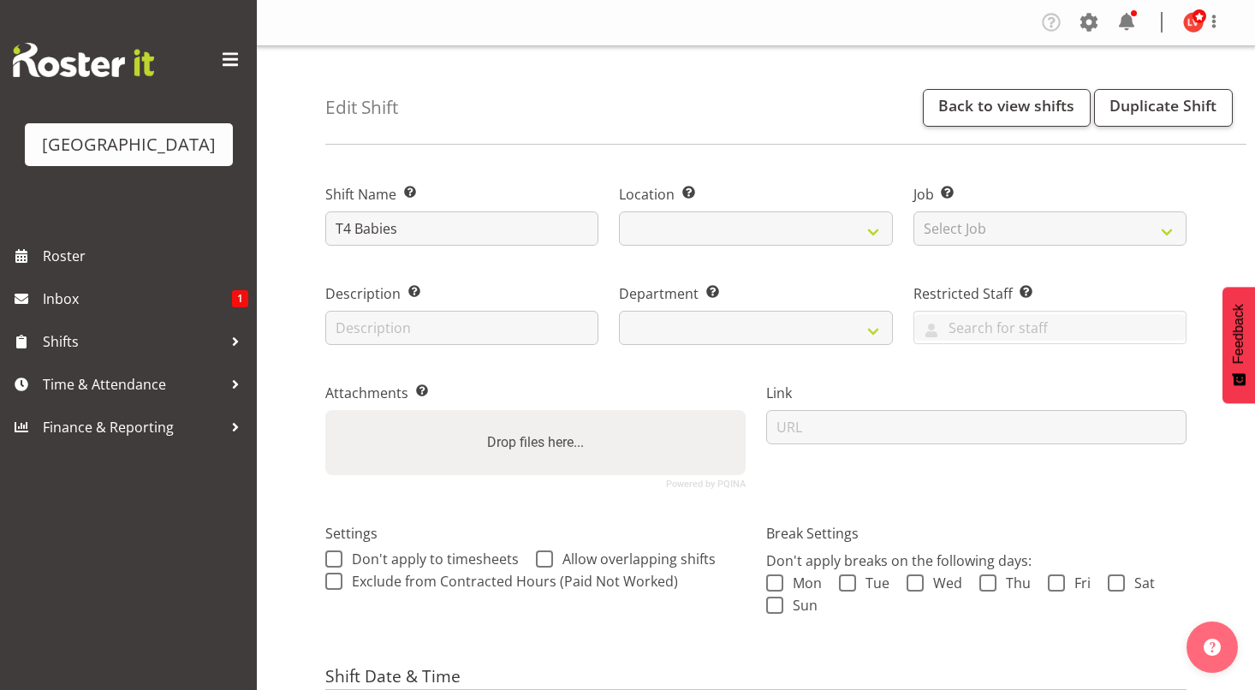
select select "date"
click at [362, 228] on input "T4 Babies" at bounding box center [461, 228] width 273 height 34
select select "113"
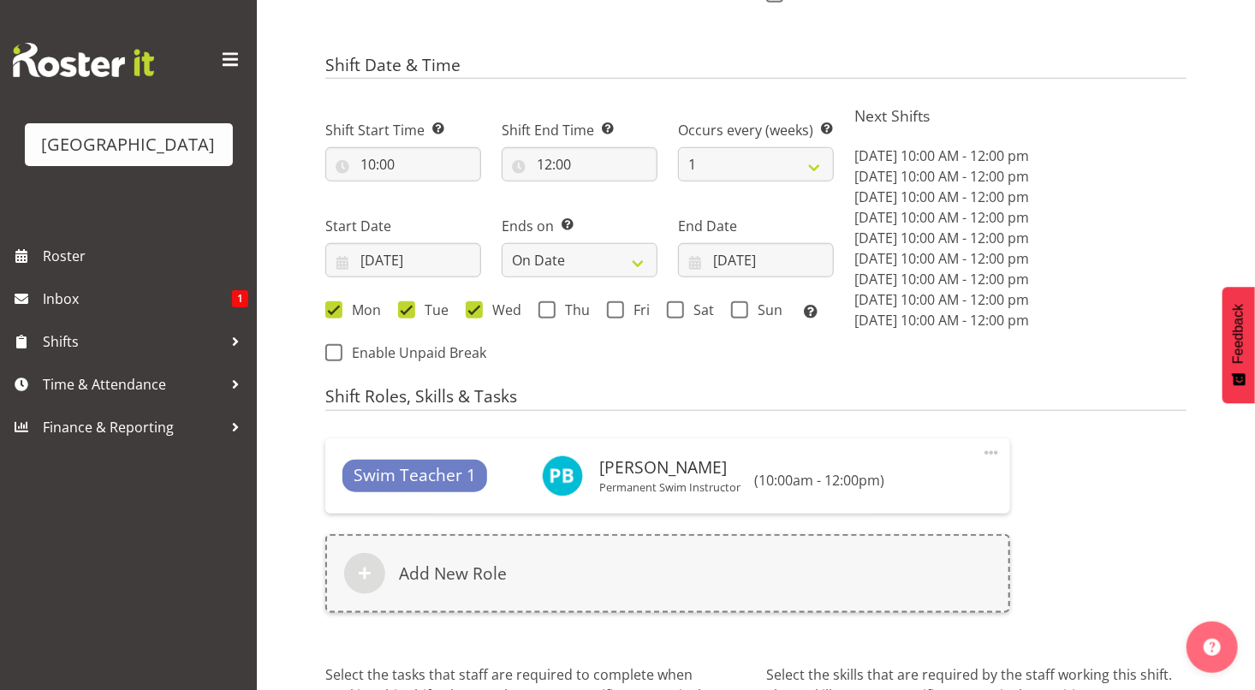
scroll to position [789, 0]
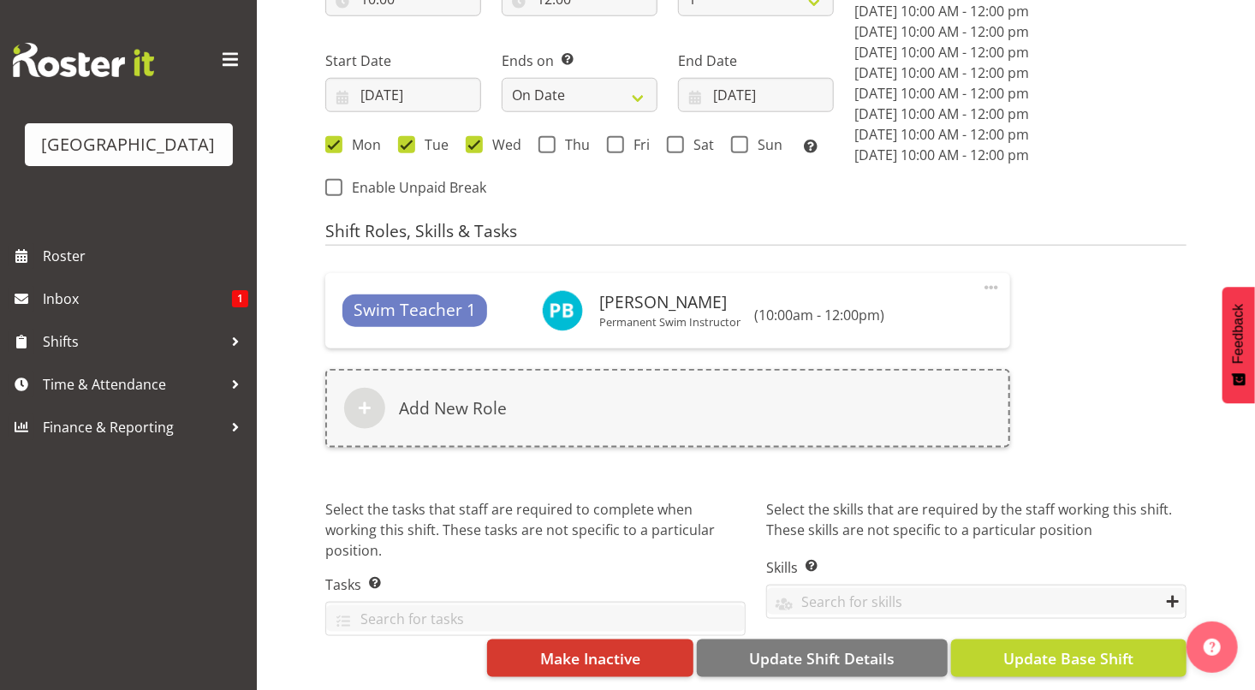
type input "T4 babies"
click at [1082, 647] on span "Update Base Shift" at bounding box center [1068, 658] width 130 height 22
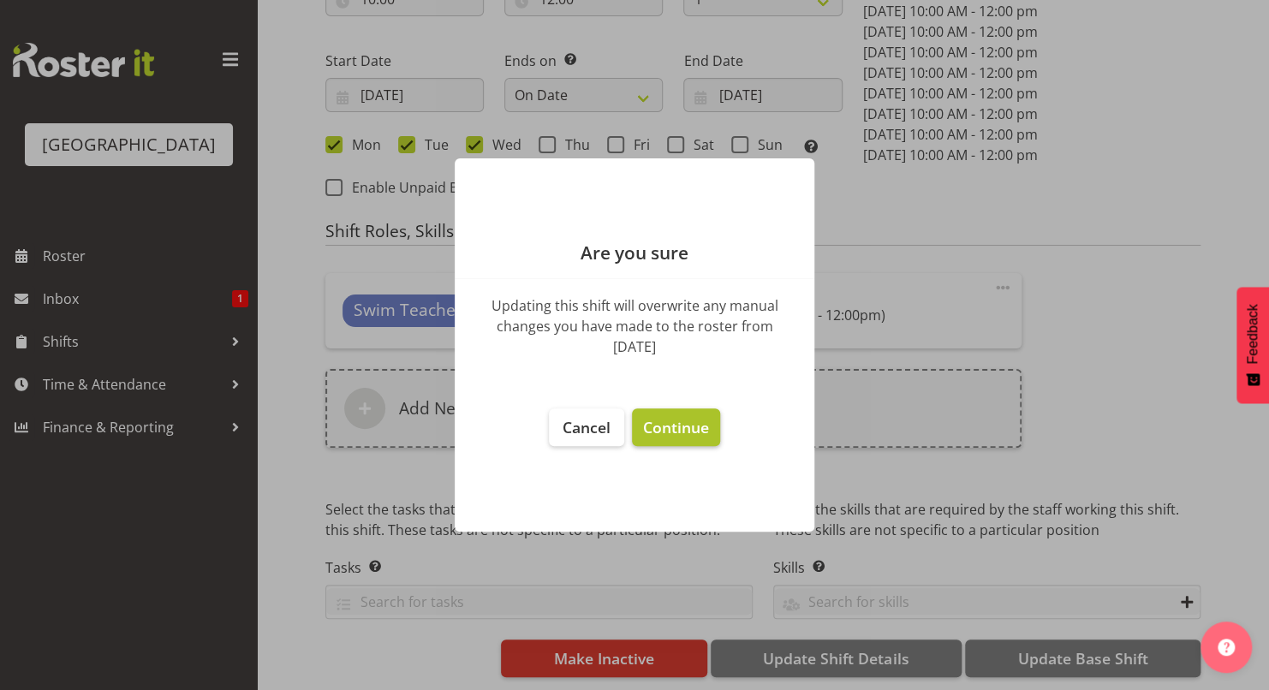
click at [675, 432] on span "Continue" at bounding box center [676, 427] width 66 height 21
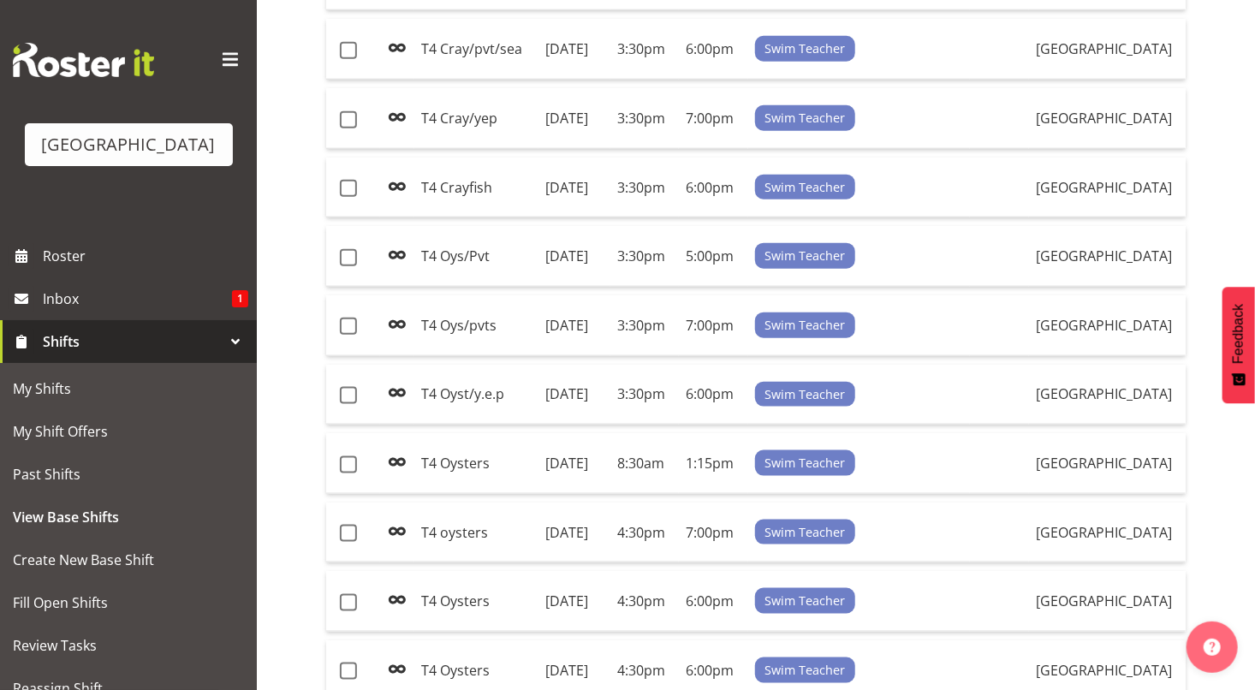
scroll to position [795, 0]
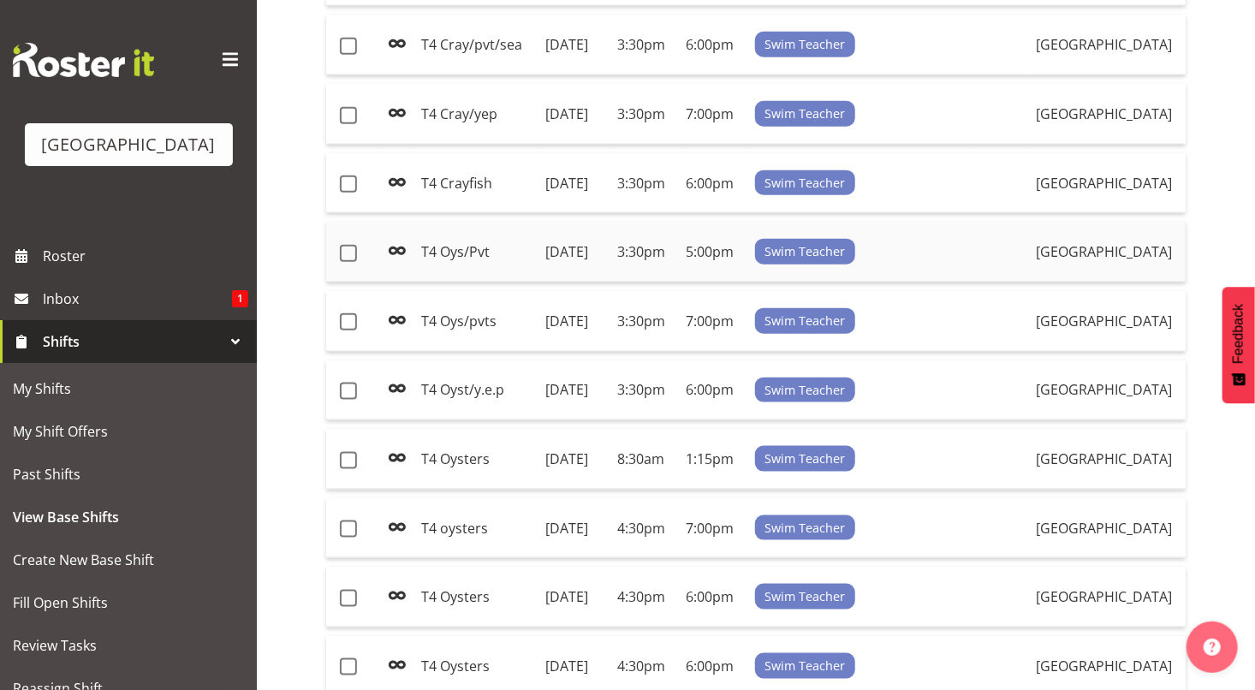
click at [566, 283] on td "[DATE]" at bounding box center [575, 252] width 72 height 61
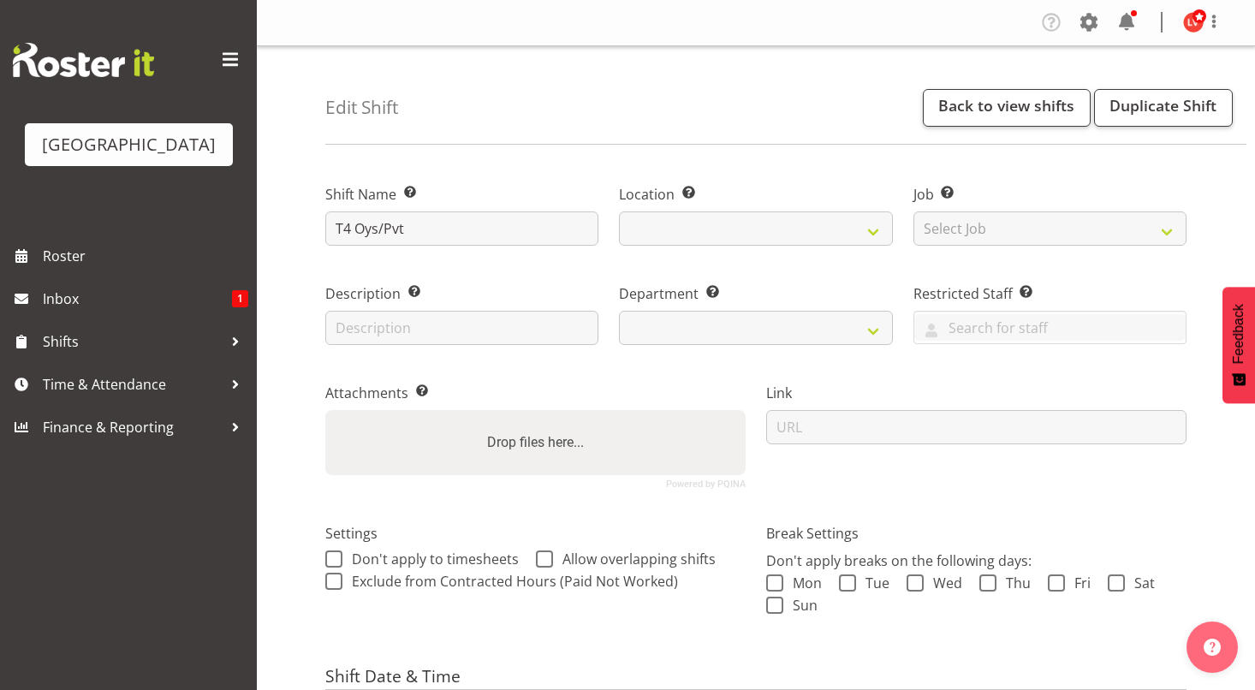
select select "date"
select select
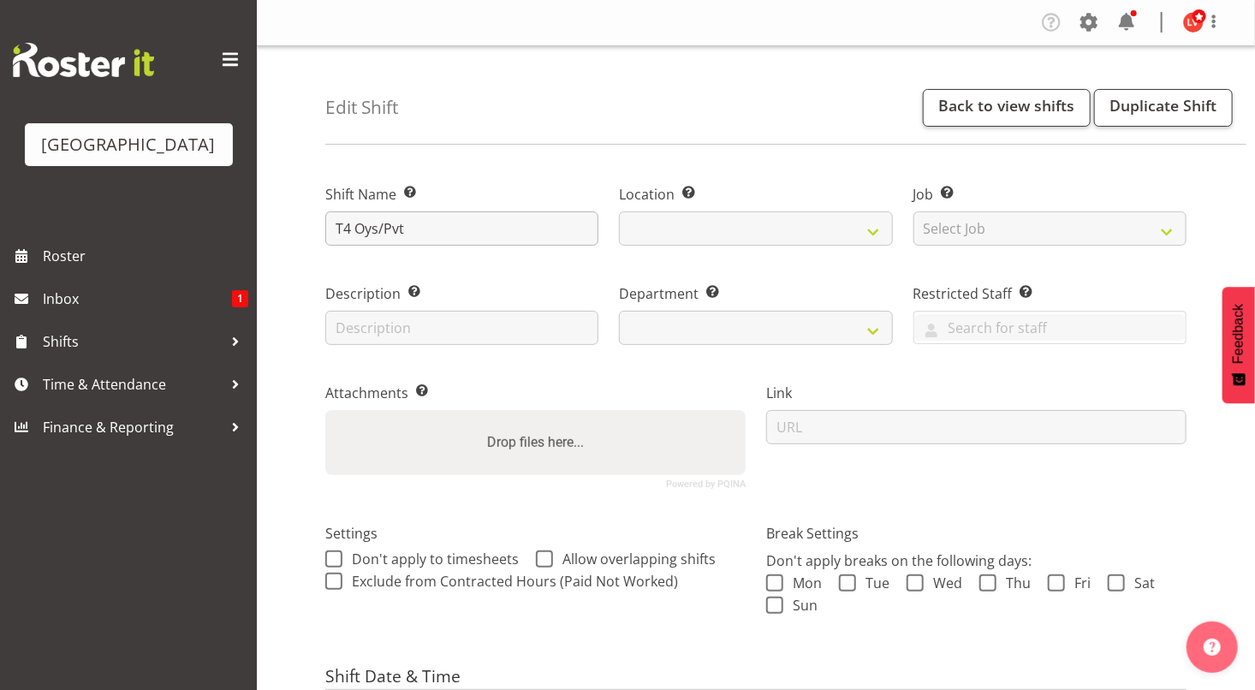
select select
click at [365, 228] on input "T4 Oys/Pvt" at bounding box center [461, 228] width 273 height 34
select select "113"
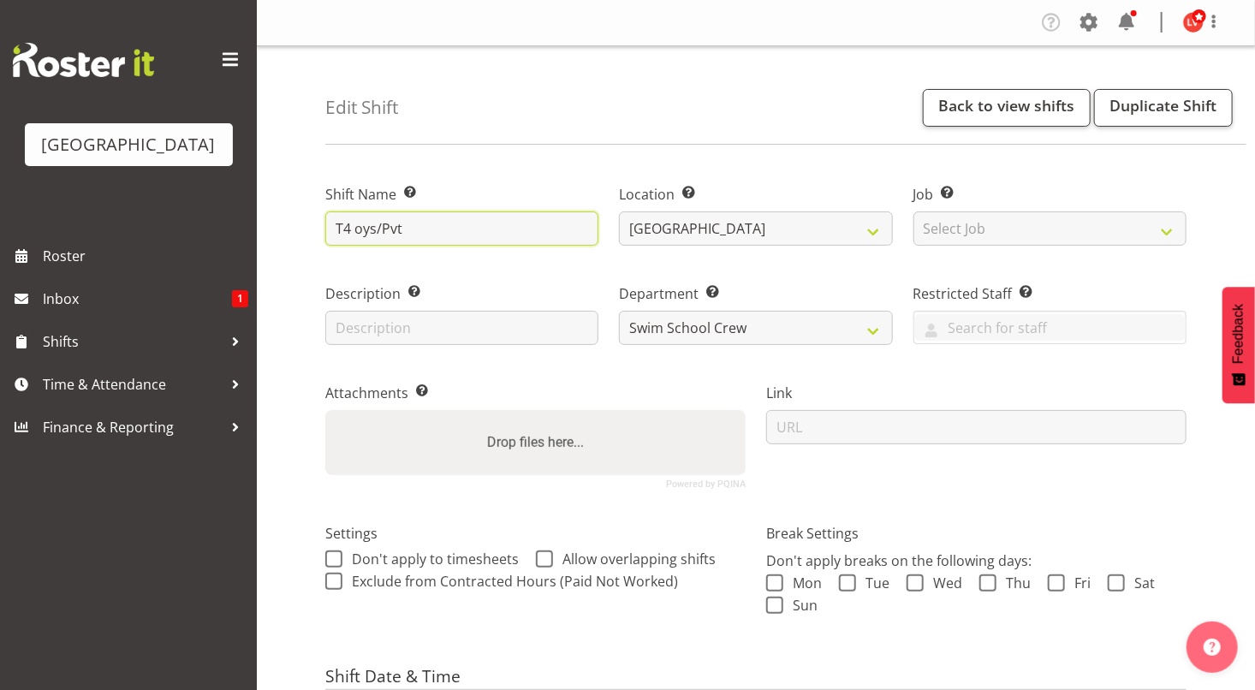
click at [389, 228] on input "T4 oys/Pvt" at bounding box center [461, 228] width 273 height 34
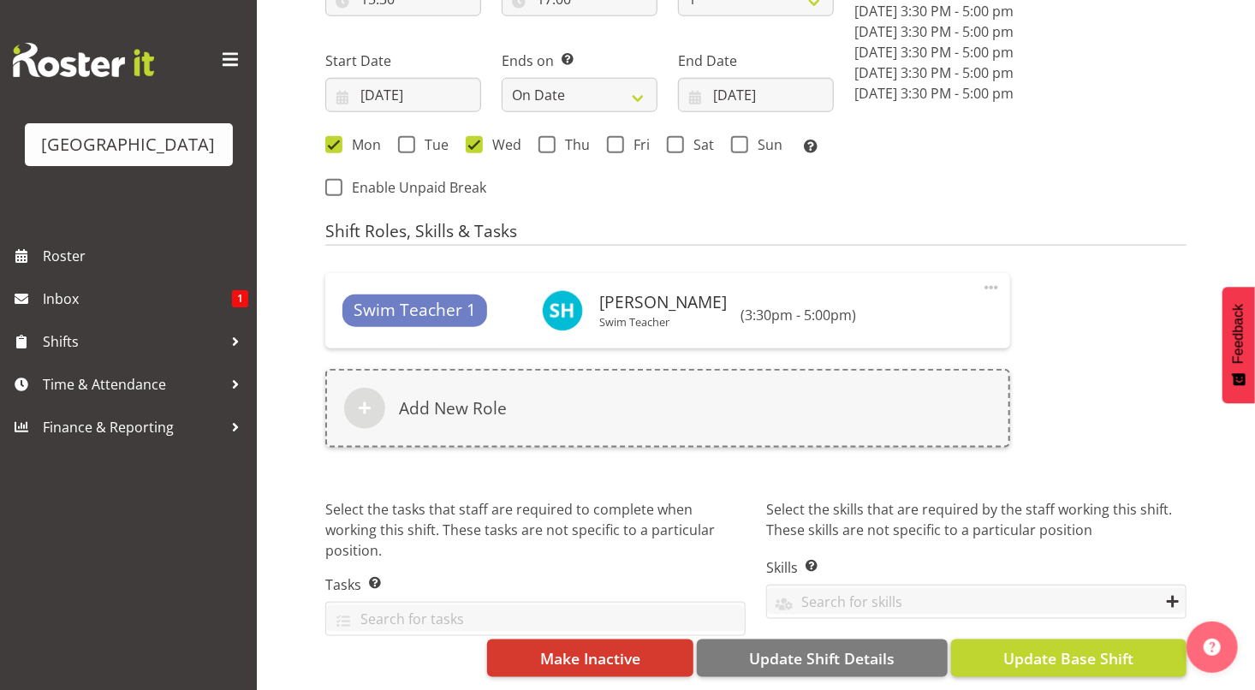
type input "T4 oys/pvt"
click at [1100, 647] on span "Update Base Shift" at bounding box center [1068, 658] width 130 height 22
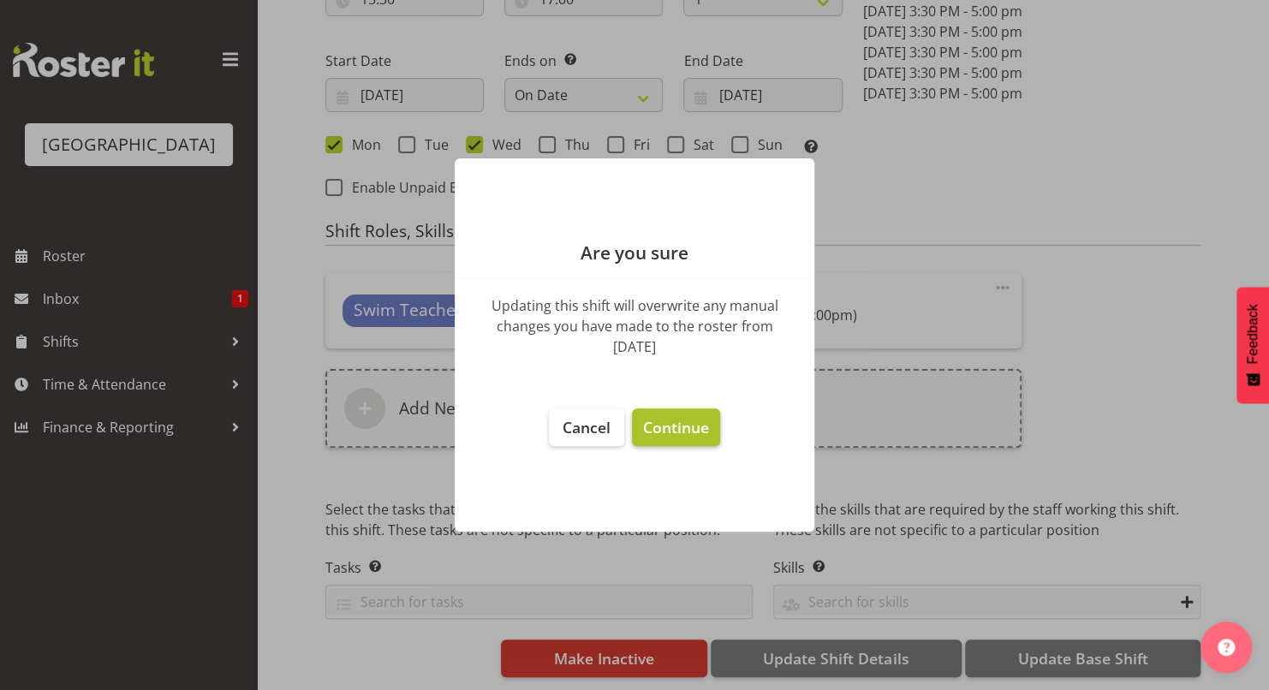
click at [670, 426] on span "Continue" at bounding box center [676, 427] width 66 height 21
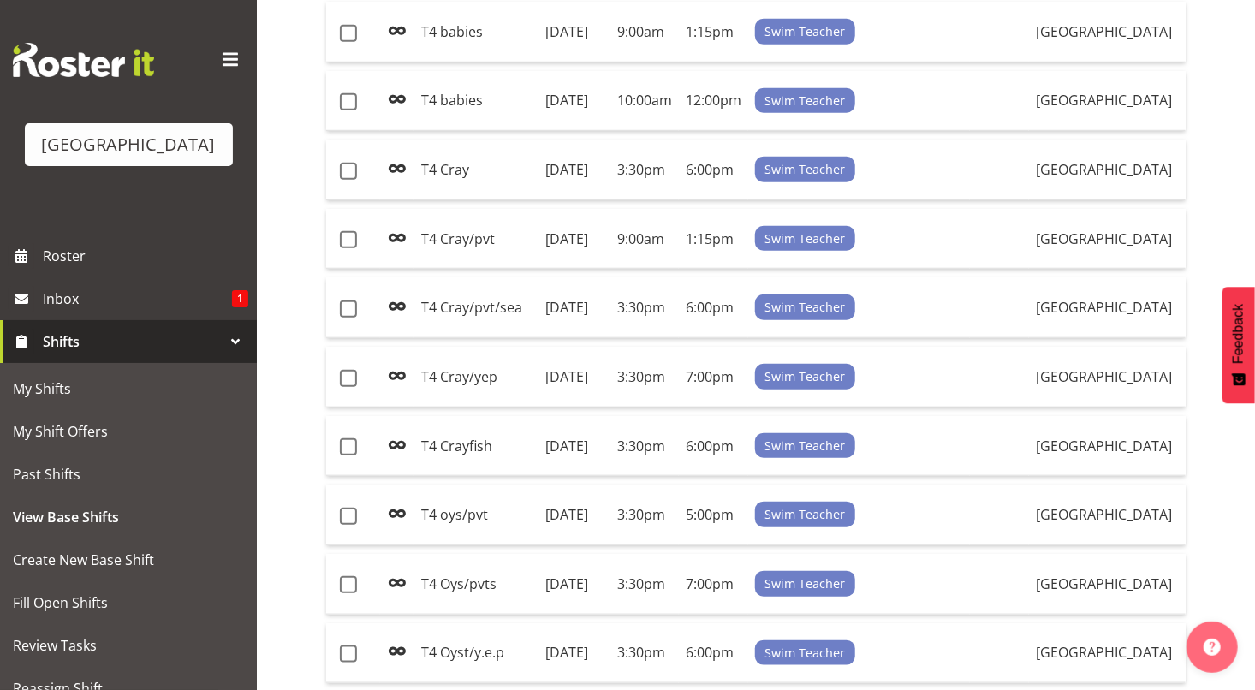
scroll to position [564, 0]
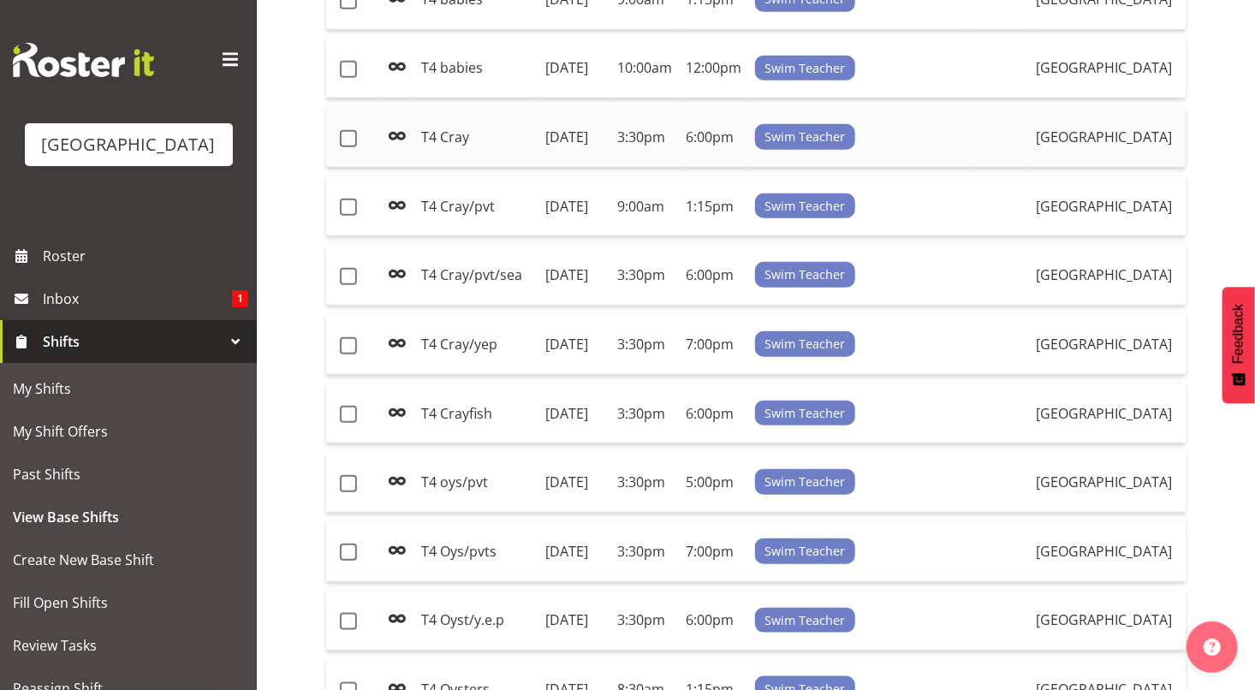
click at [439, 157] on td "T4 Cray" at bounding box center [476, 137] width 124 height 61
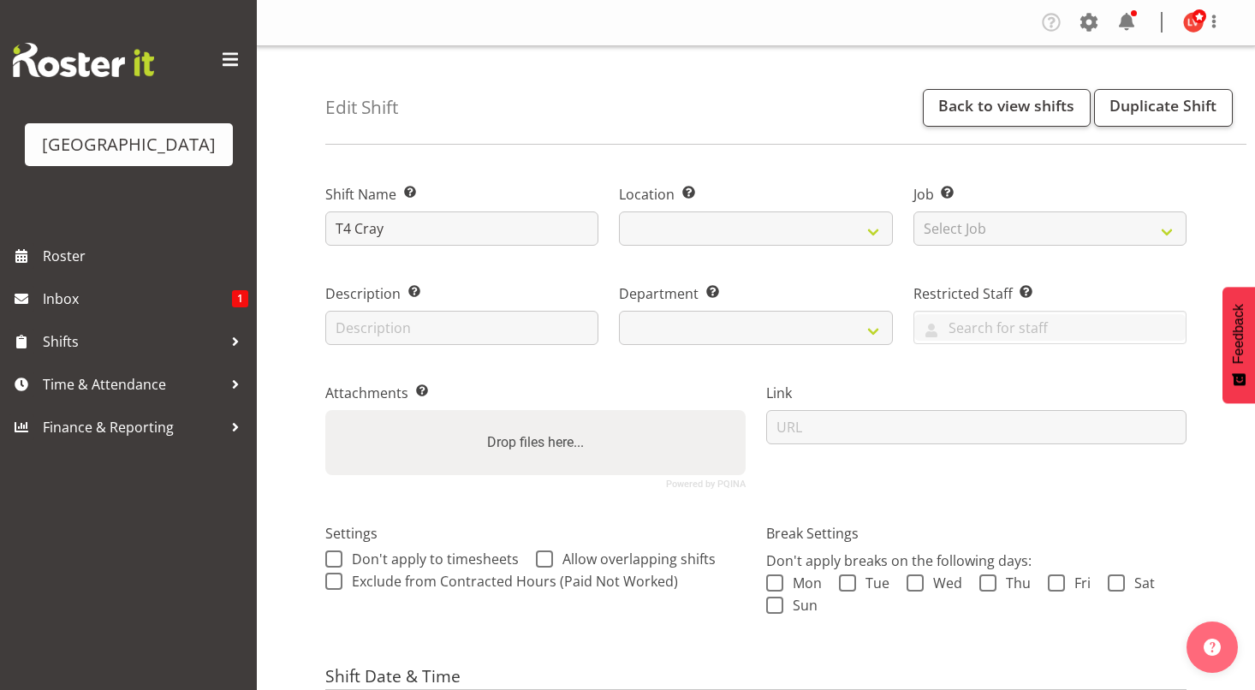
select select "date"
select select
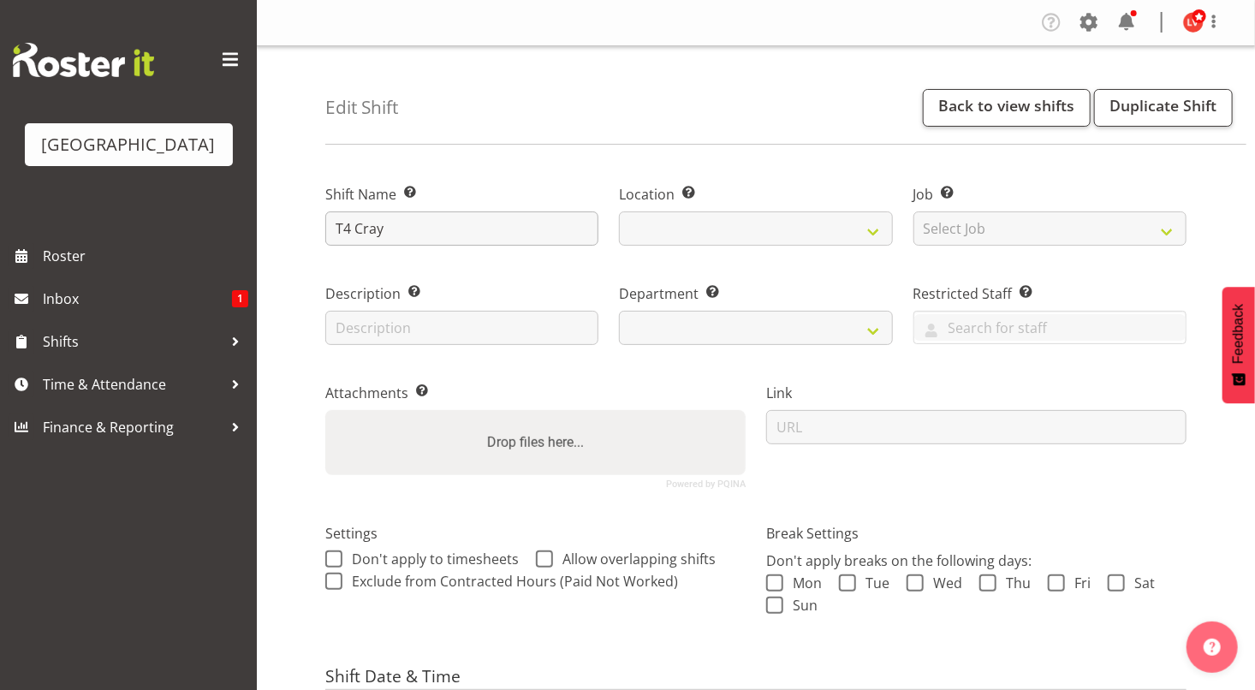
select select
select select "113"
click at [364, 226] on input "T4 Cray" at bounding box center [461, 228] width 273 height 34
click at [378, 228] on input "T4 cray" at bounding box center [461, 228] width 273 height 34
click at [471, 222] on input "T4 crayfish" at bounding box center [461, 228] width 273 height 34
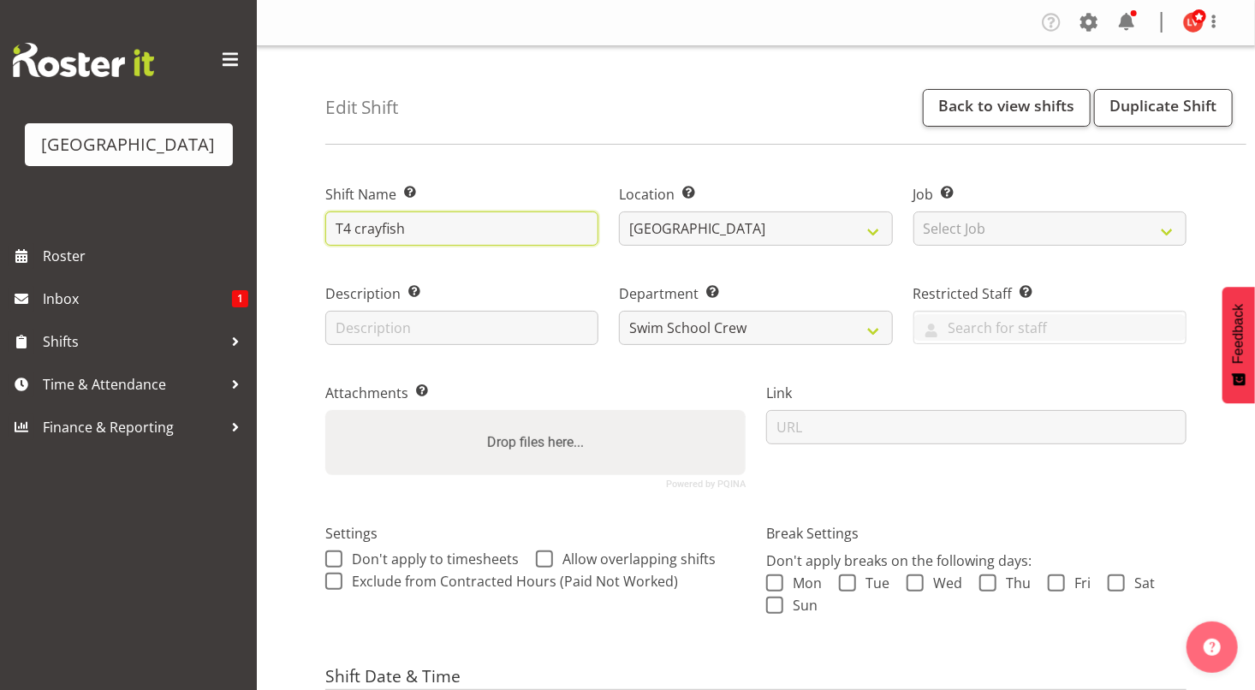
click at [498, 224] on input "T4 crayfish" at bounding box center [461, 228] width 273 height 34
type input "T4 crayfish"
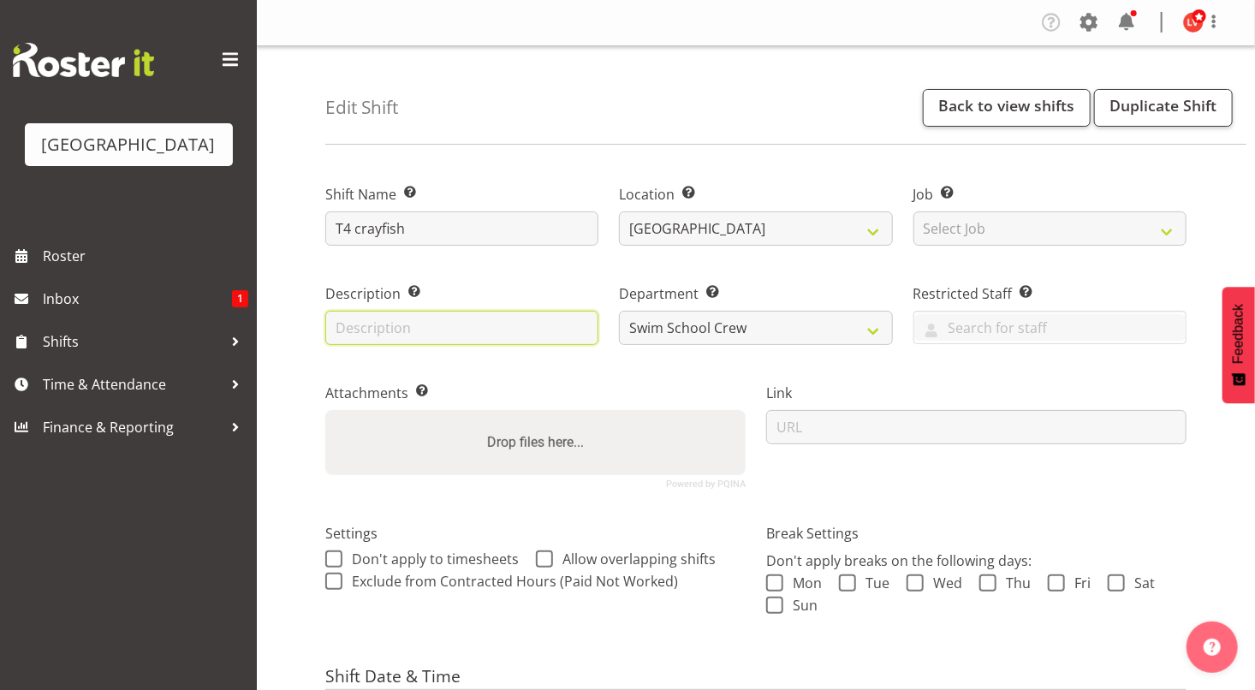
click at [497, 327] on input "text" at bounding box center [461, 328] width 273 height 34
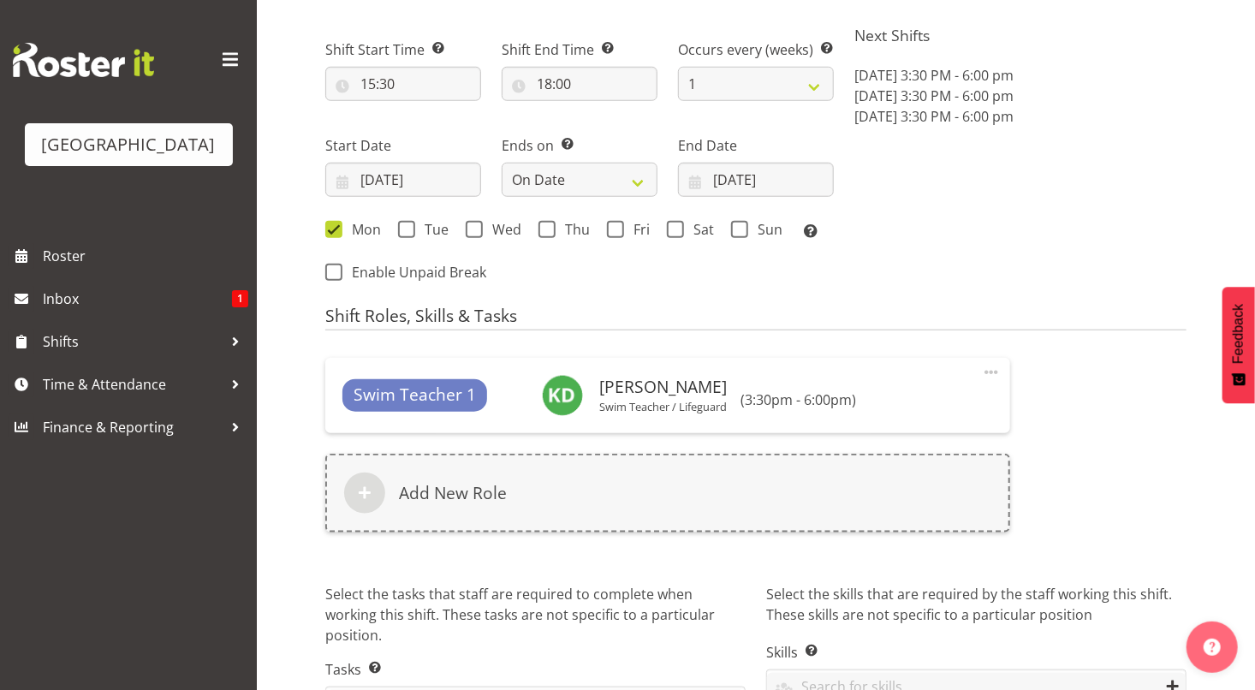
scroll to position [789, 0]
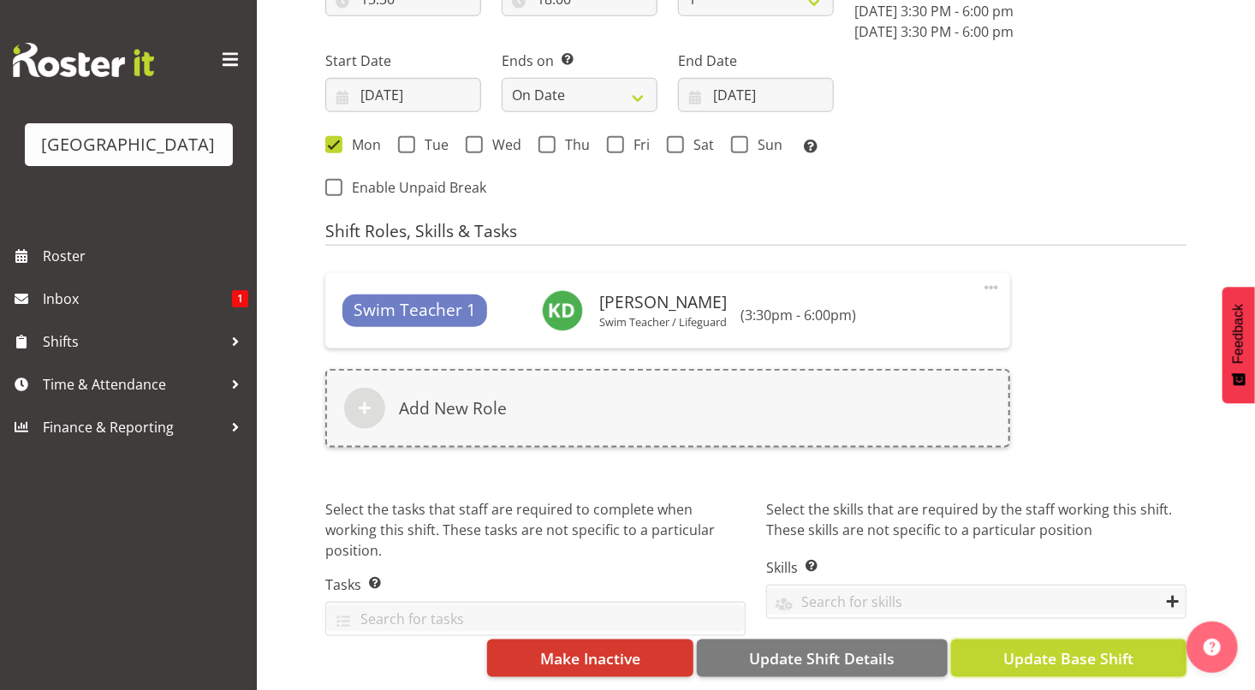
click at [1057, 647] on span "Update Base Shift" at bounding box center [1068, 658] width 130 height 22
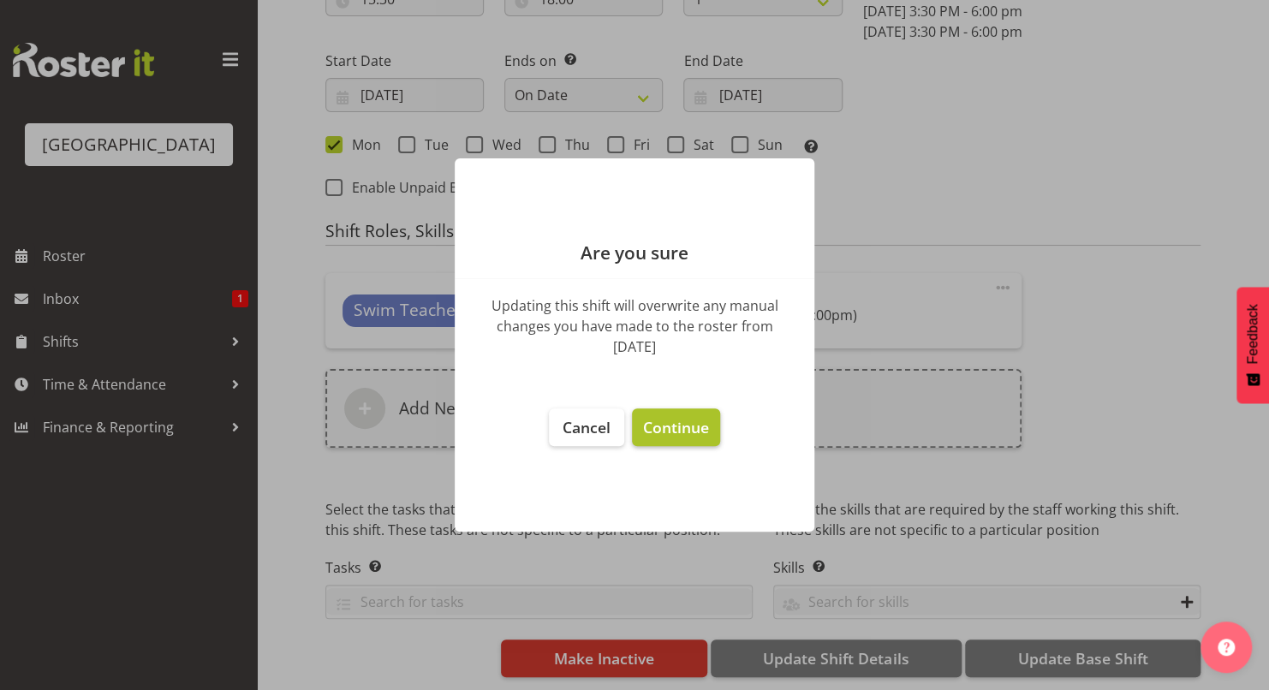
click at [699, 431] on span "Continue" at bounding box center [676, 427] width 66 height 21
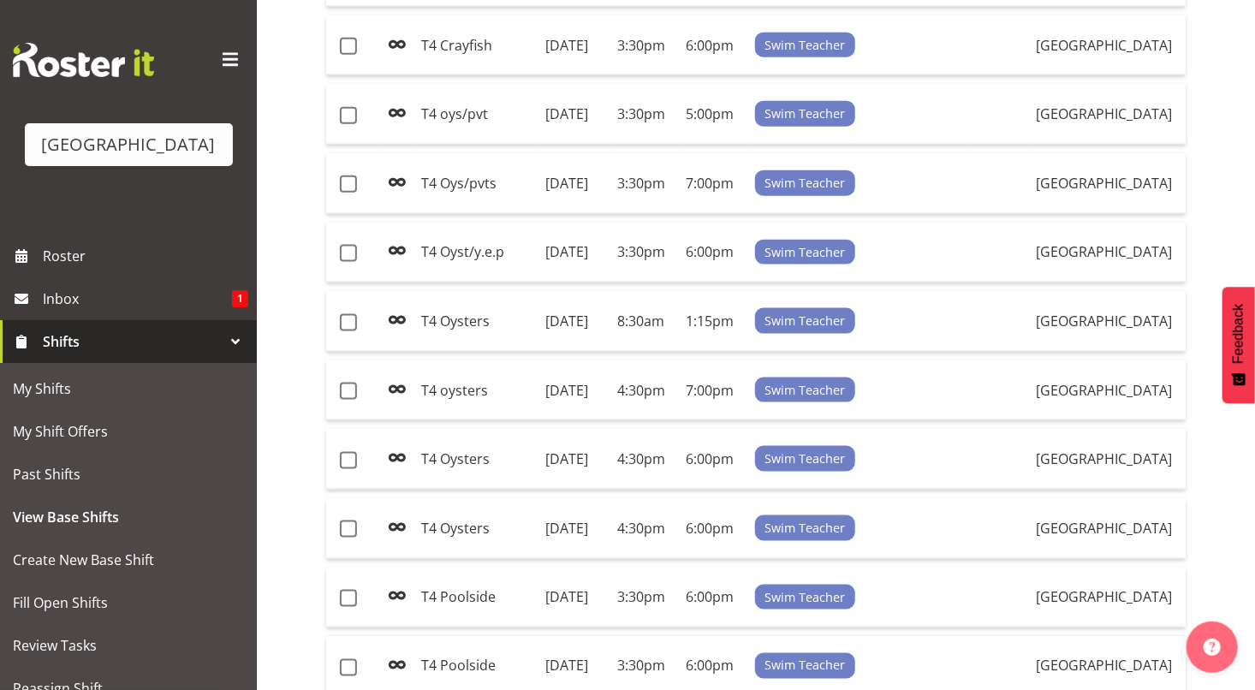
scroll to position [1023, 0]
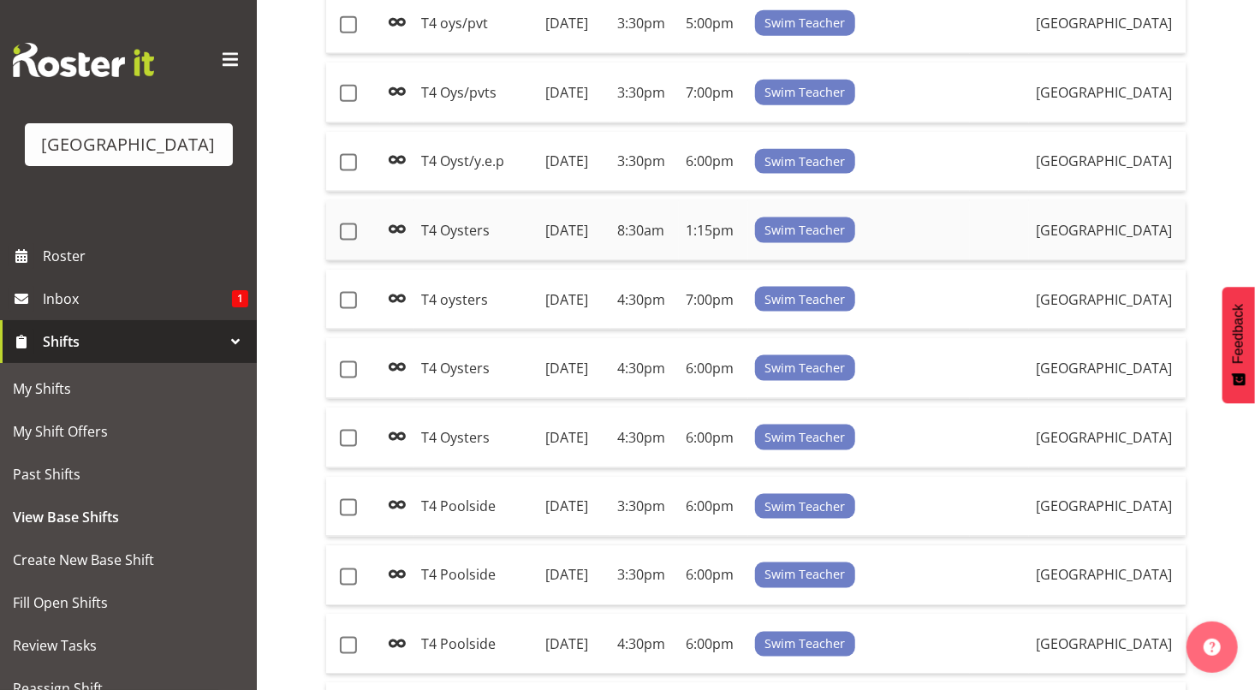
click at [477, 261] on td "T4 Oysters" at bounding box center [476, 230] width 124 height 61
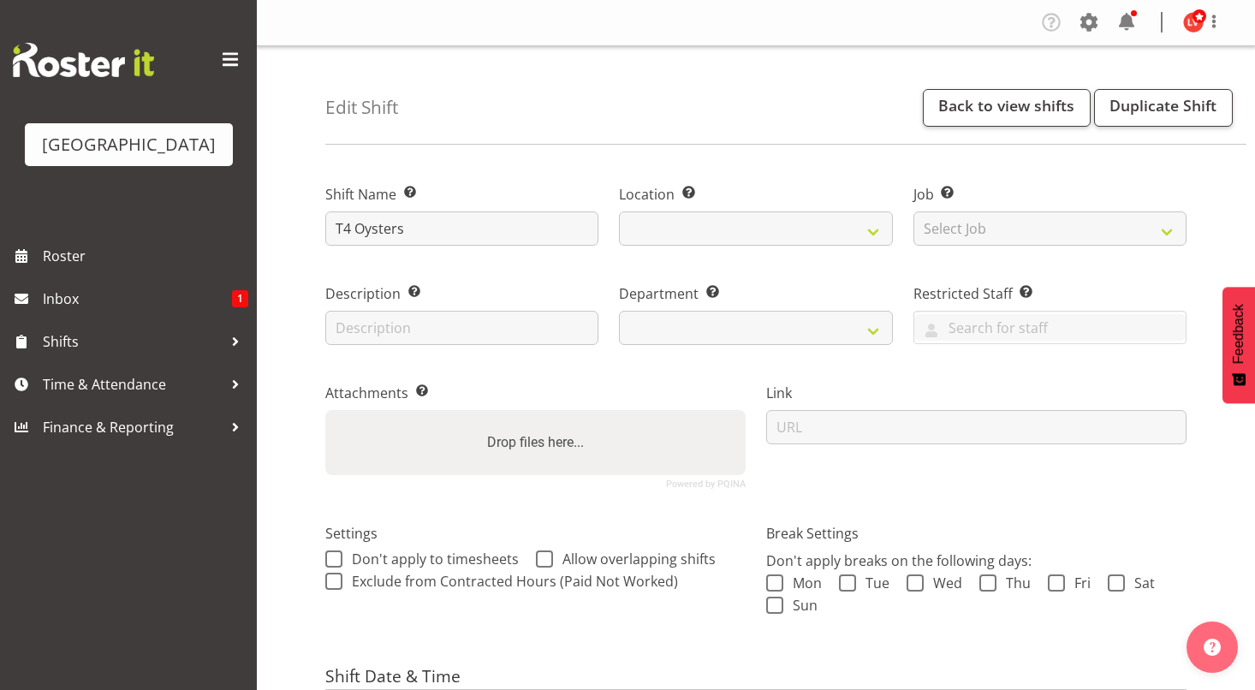
select select "date"
select select
click at [364, 229] on input "T4 Oysters" at bounding box center [461, 228] width 273 height 34
select select
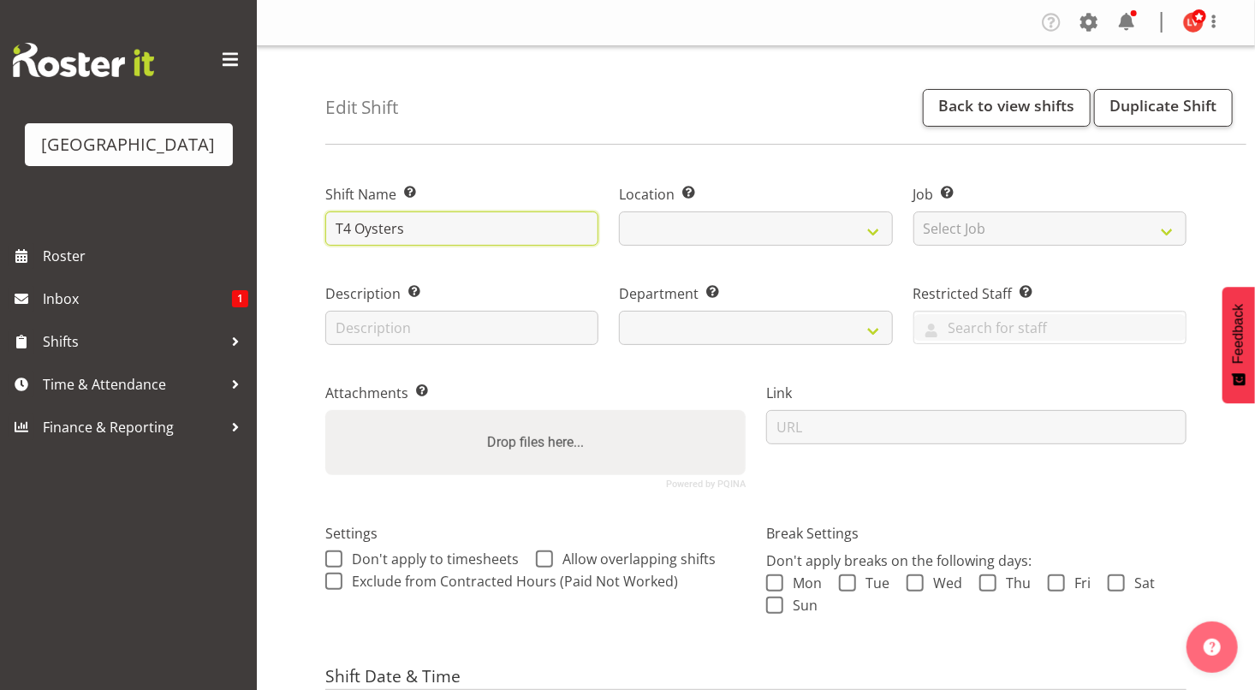
select select
type input "T4 ysters"
select select
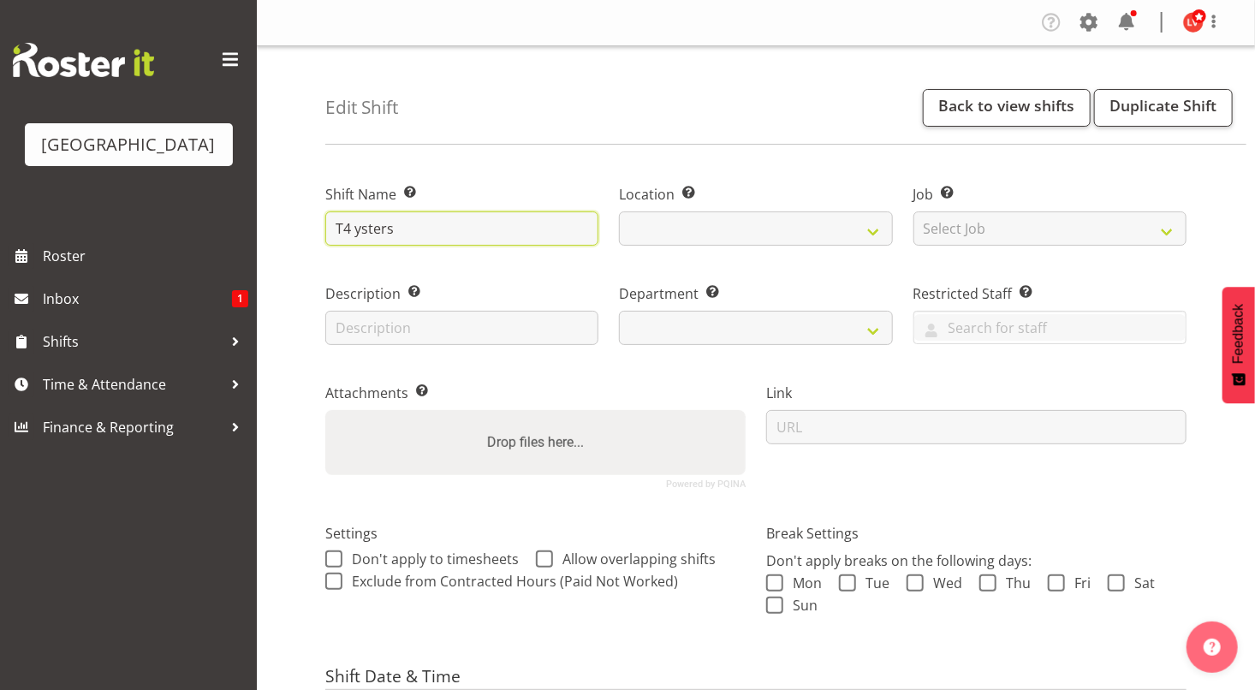
select select
type input "T4 oysters"
select select "113"
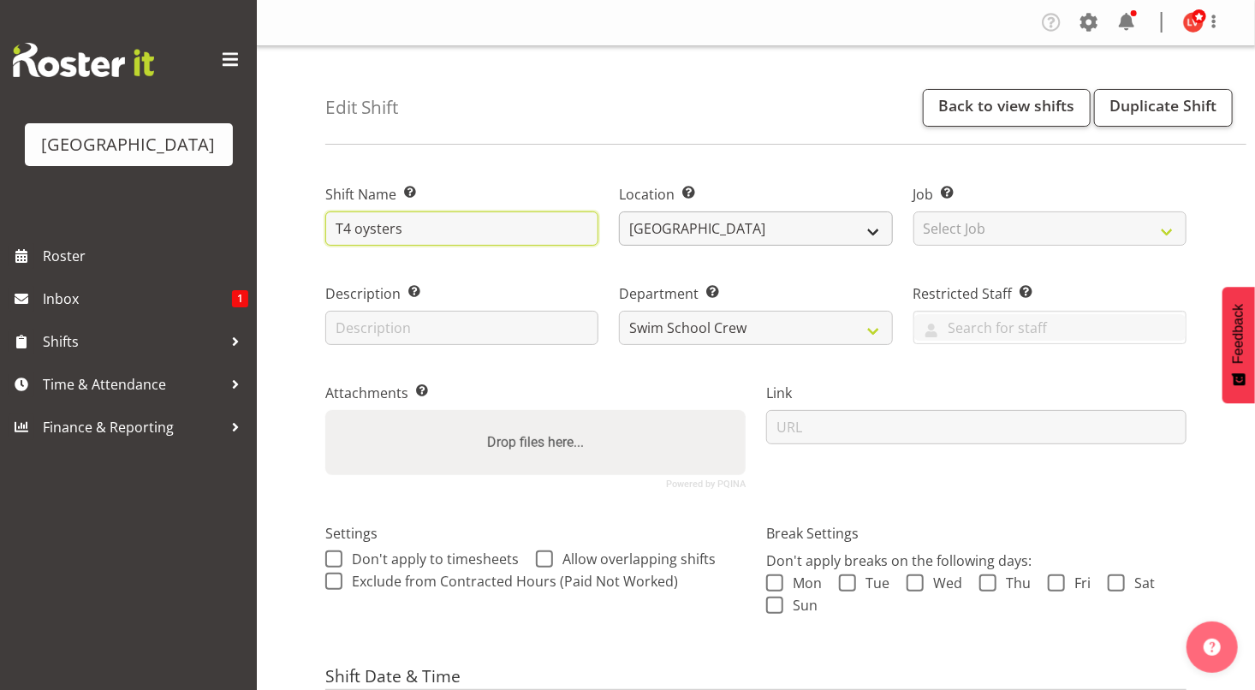
type input "T4 oysters"
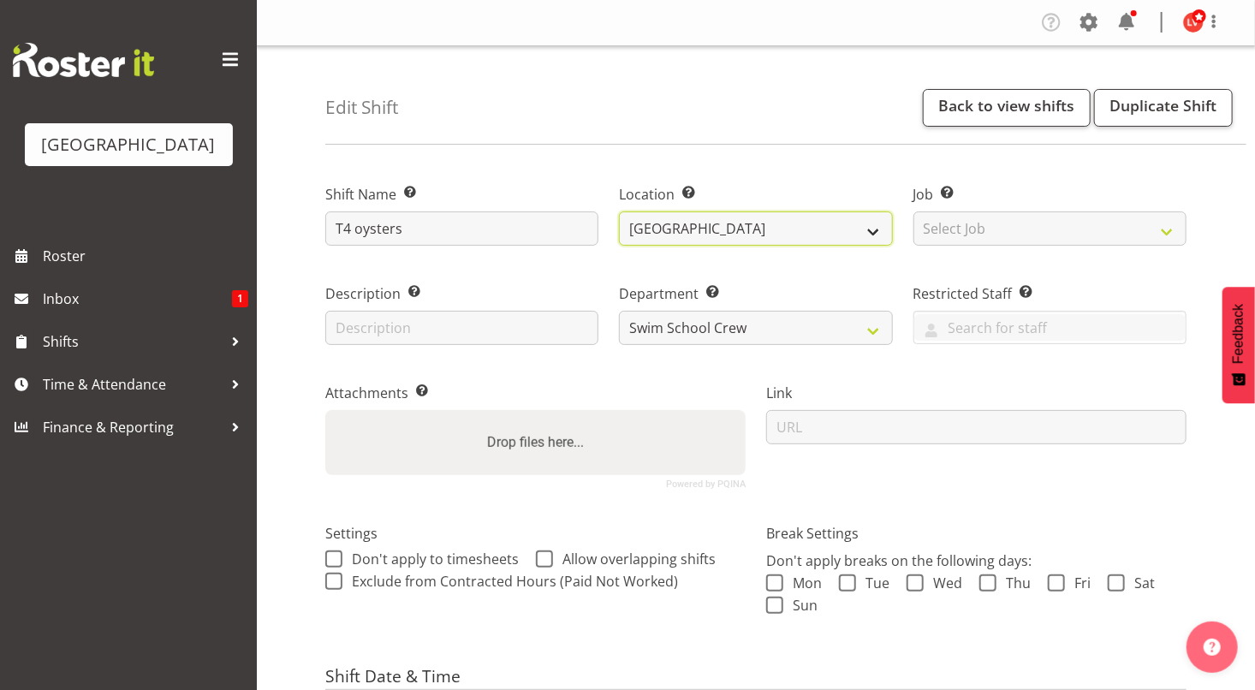
click at [744, 237] on select "[GEOGRAPHIC_DATA]" at bounding box center [755, 228] width 273 height 34
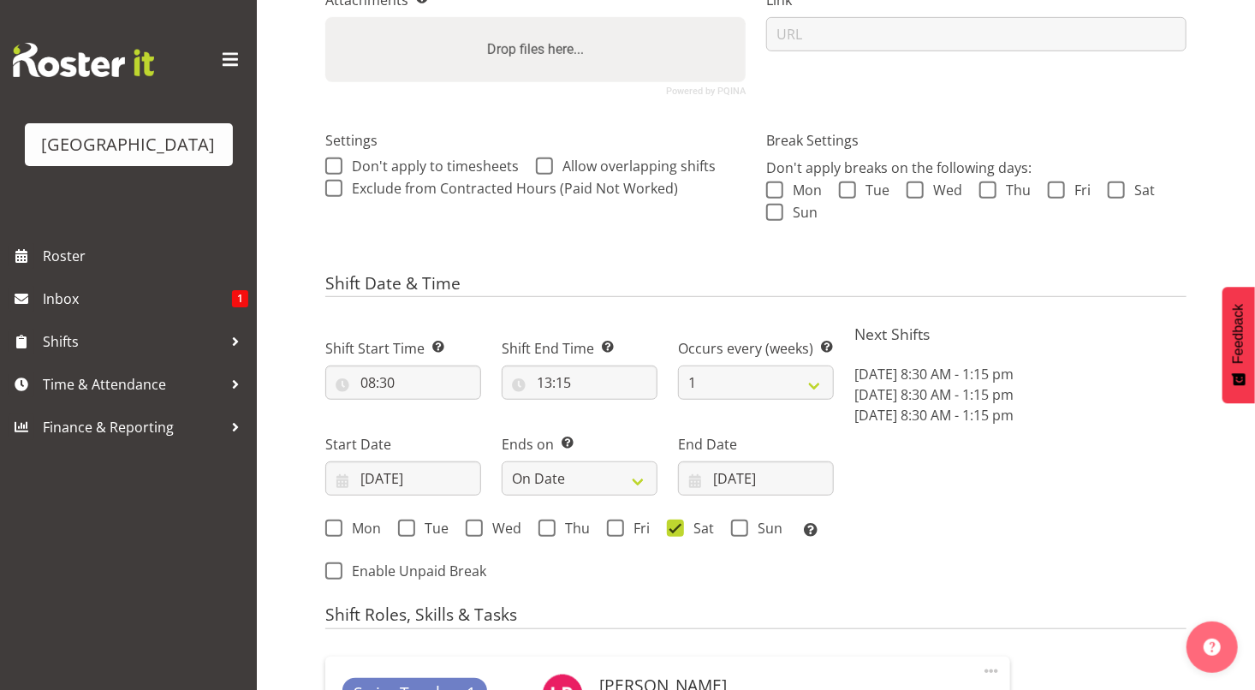
scroll to position [789, 0]
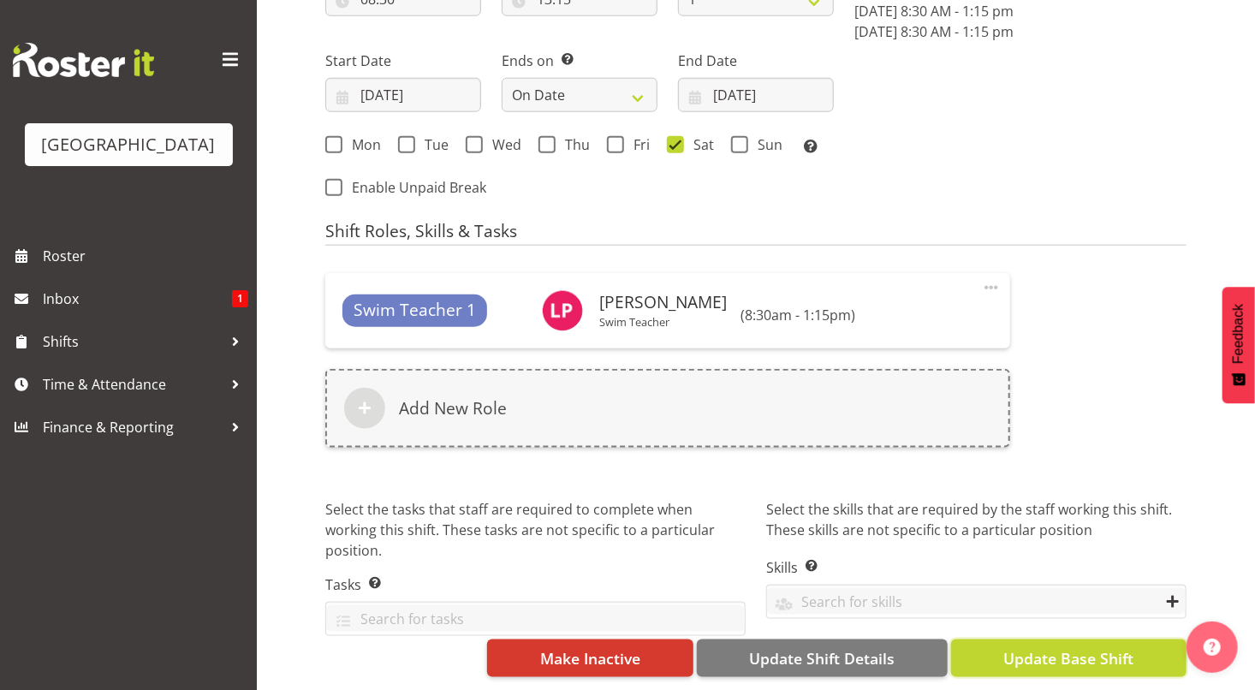
click at [1065, 647] on span "Update Base Shift" at bounding box center [1068, 658] width 130 height 22
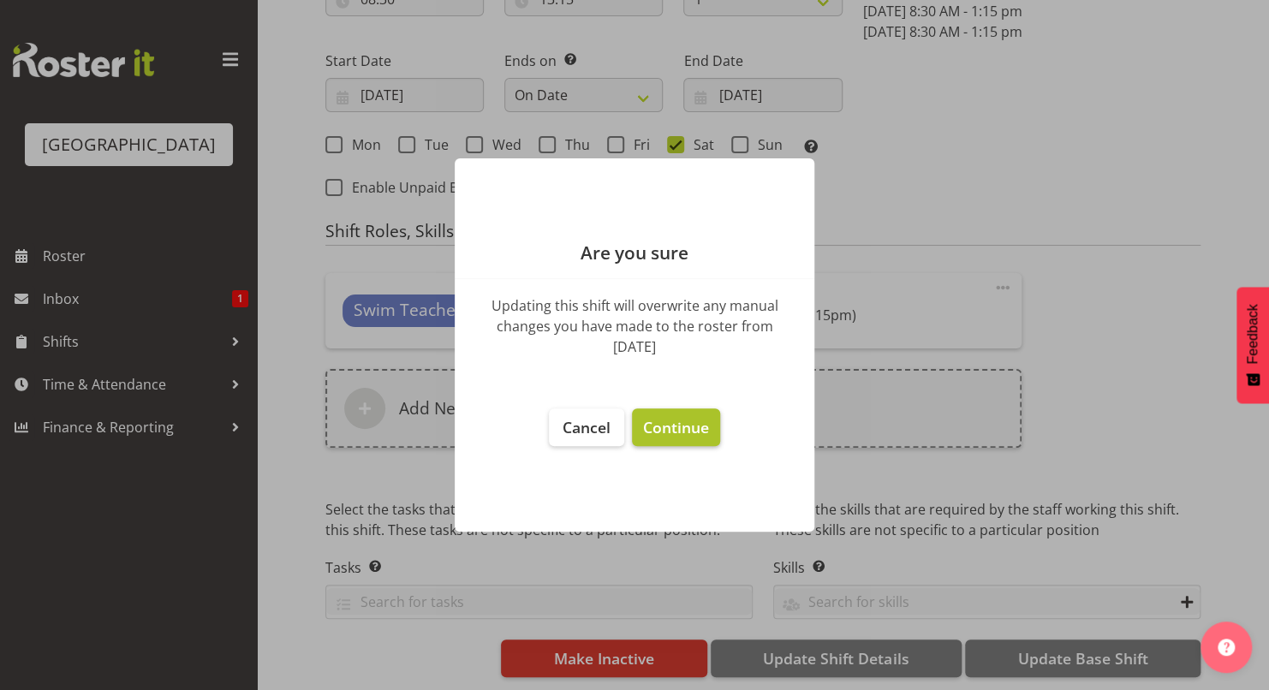
click at [682, 440] on button "Continue" at bounding box center [676, 427] width 88 height 38
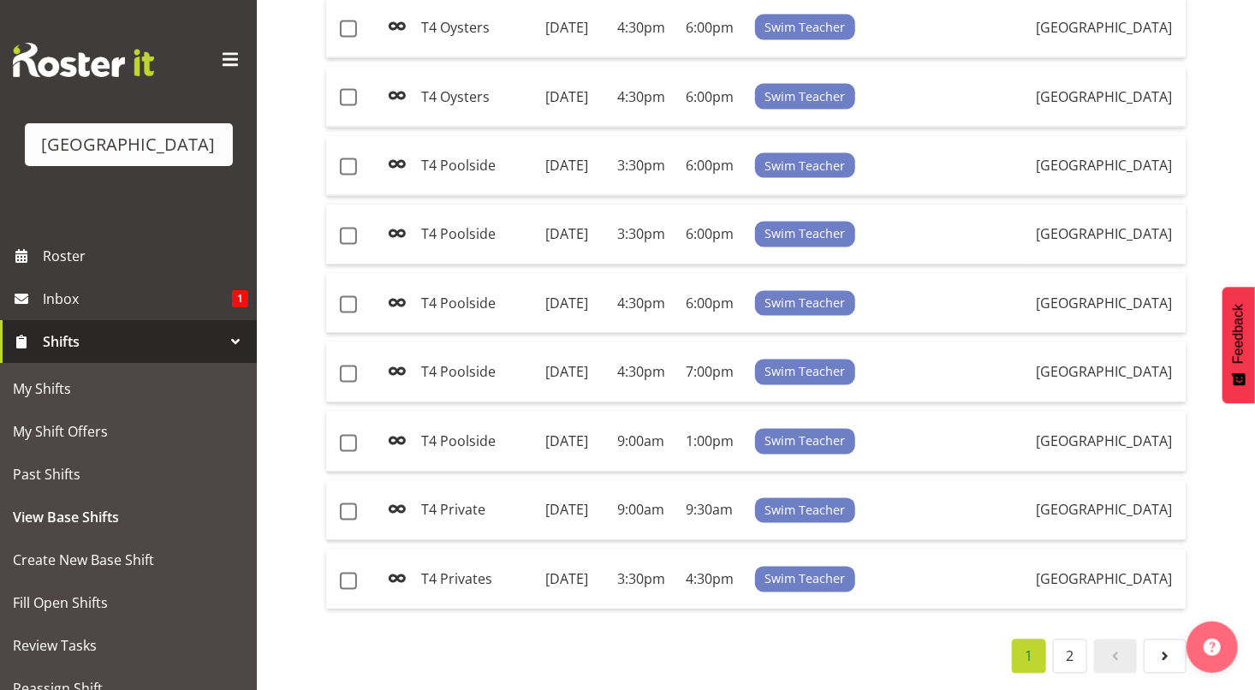
scroll to position [1690, 0]
click at [456, 481] on td "T4 Private" at bounding box center [476, 511] width 124 height 61
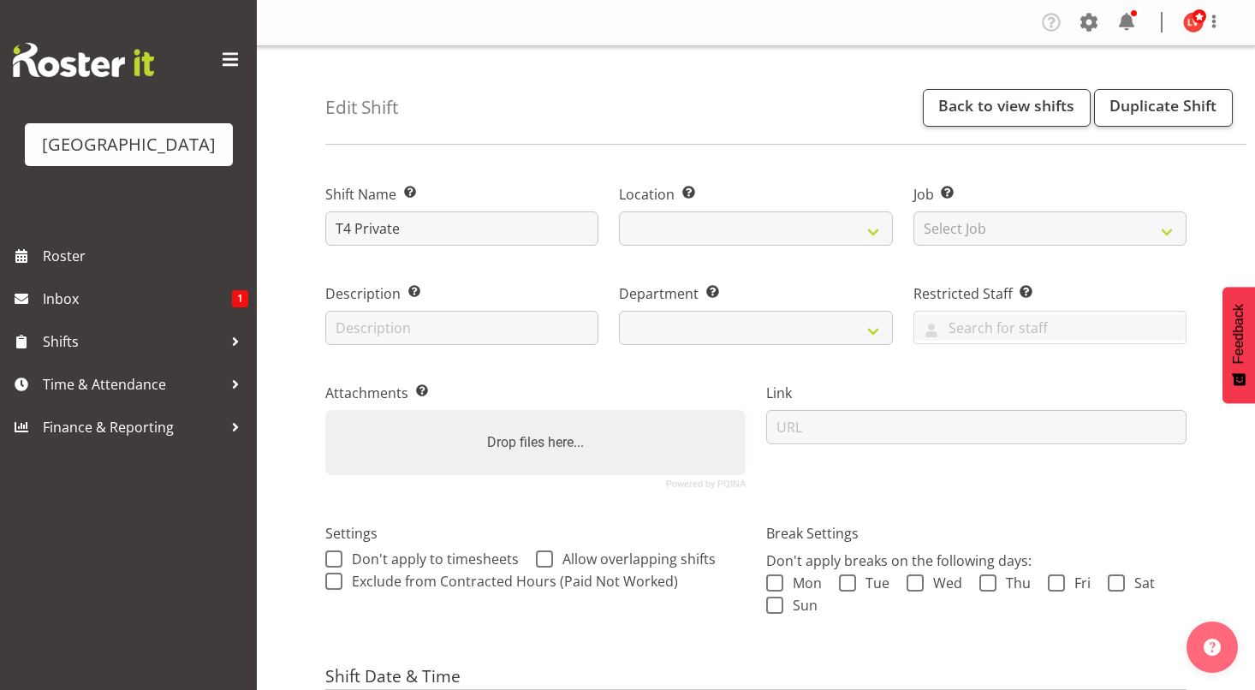
select select "date"
click at [361, 222] on input "T4 Private" at bounding box center [461, 228] width 273 height 34
select select
select select "113"
select select
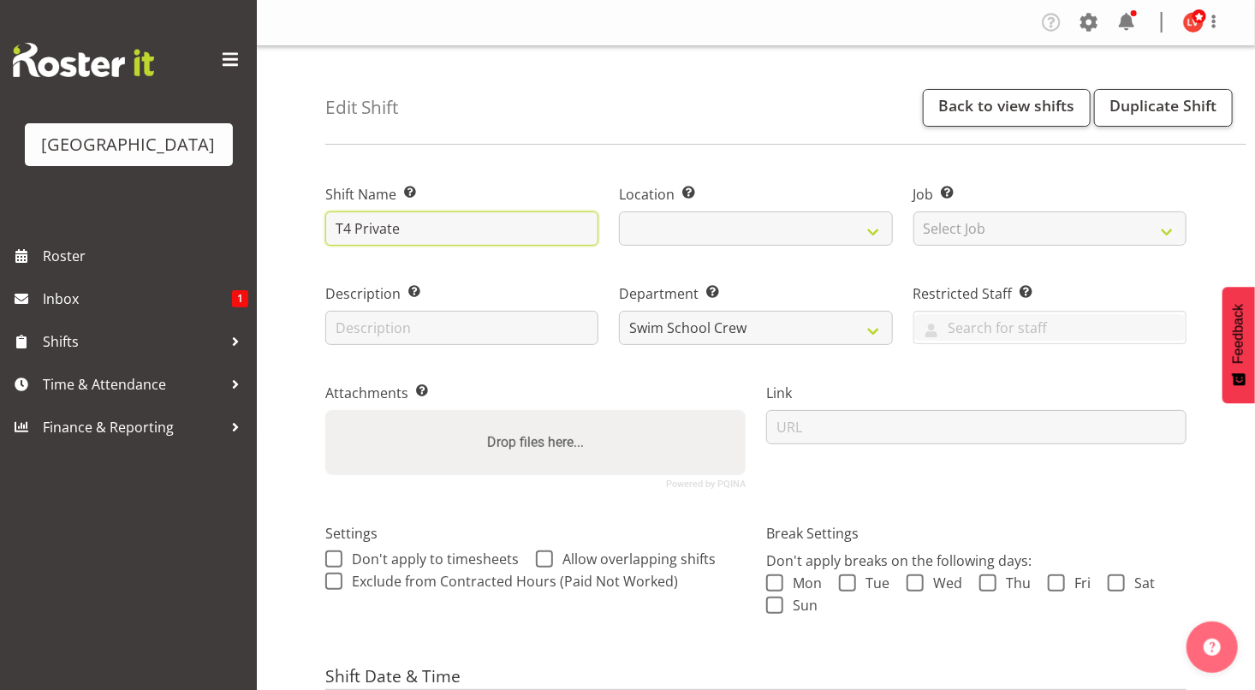
type input "T4 rivate"
select select
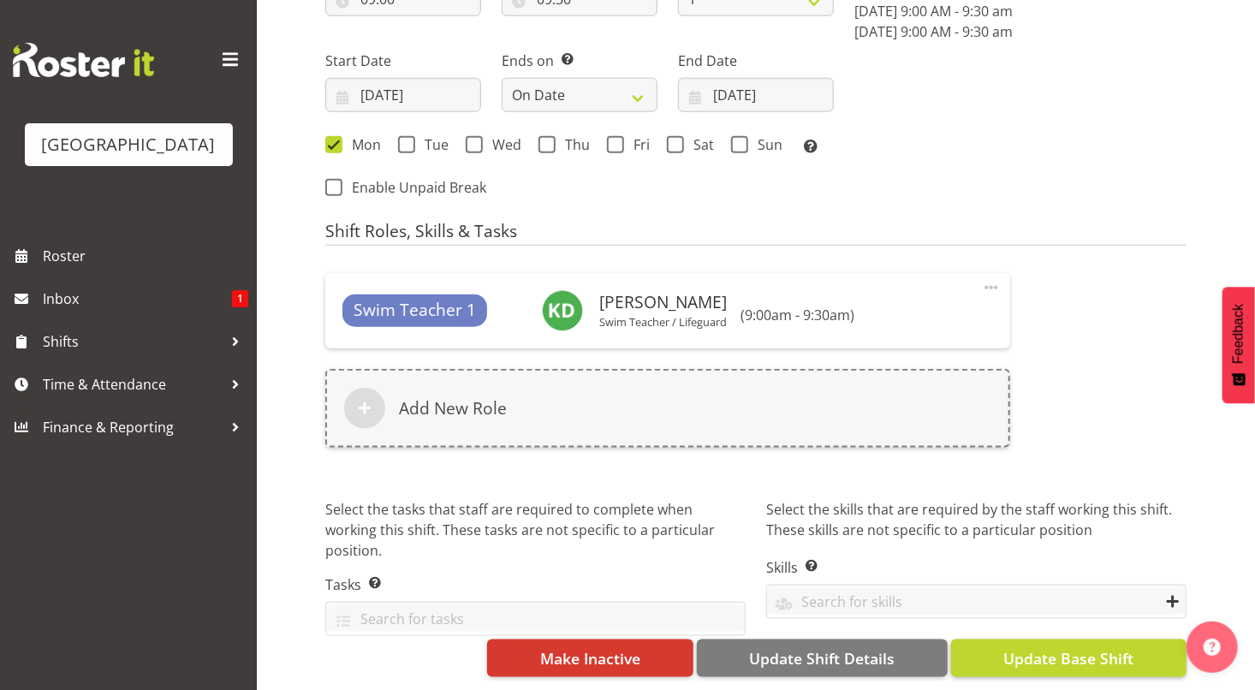
type input "T4 private"
click at [1080, 649] on span "Update Base Shift" at bounding box center [1068, 658] width 130 height 22
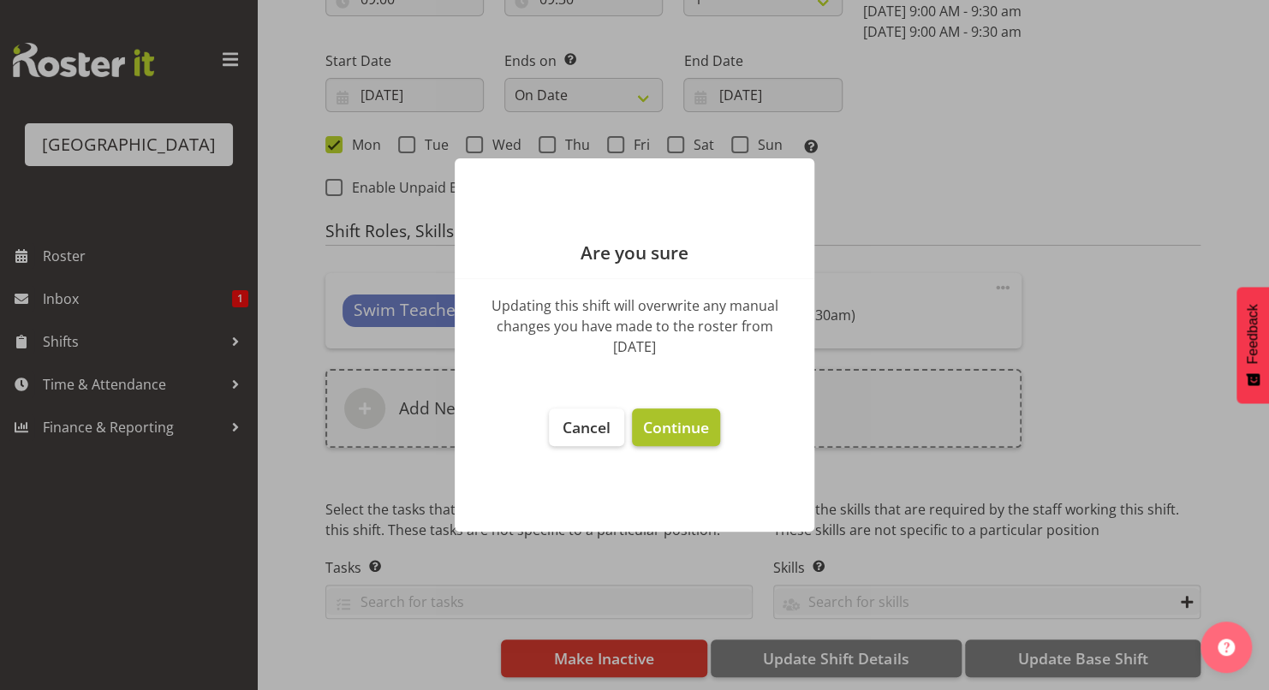
click at [682, 426] on span "Continue" at bounding box center [676, 427] width 66 height 21
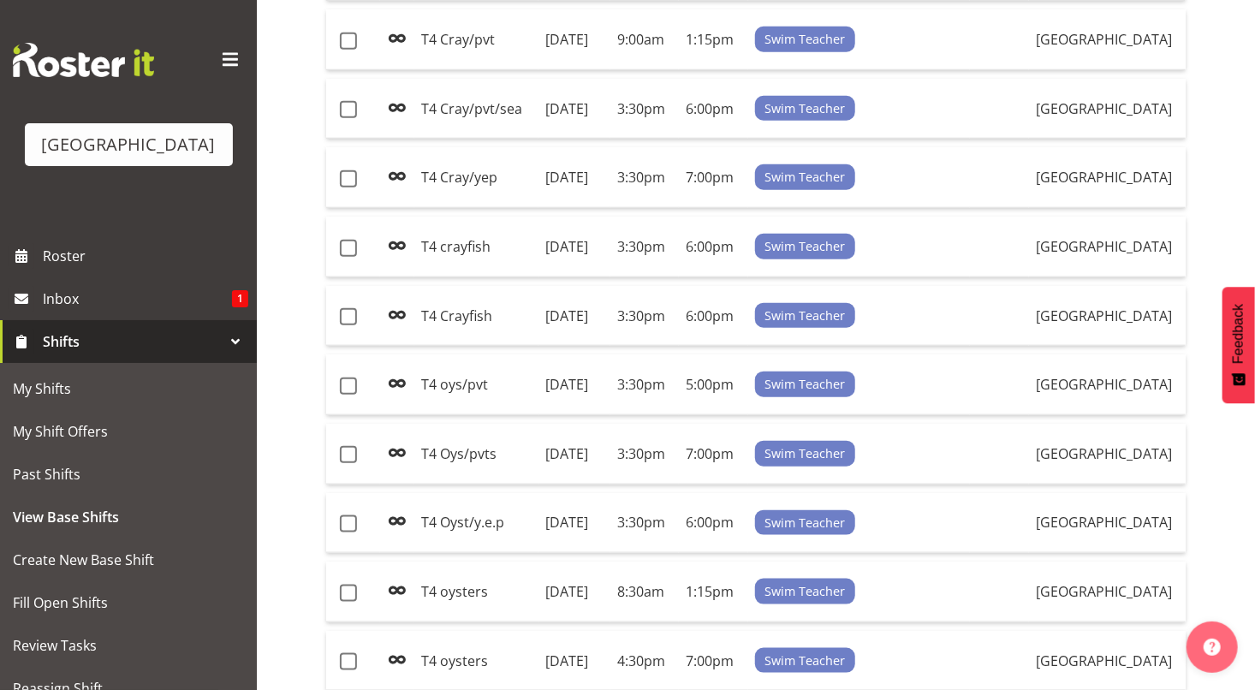
scroll to position [762, 0]
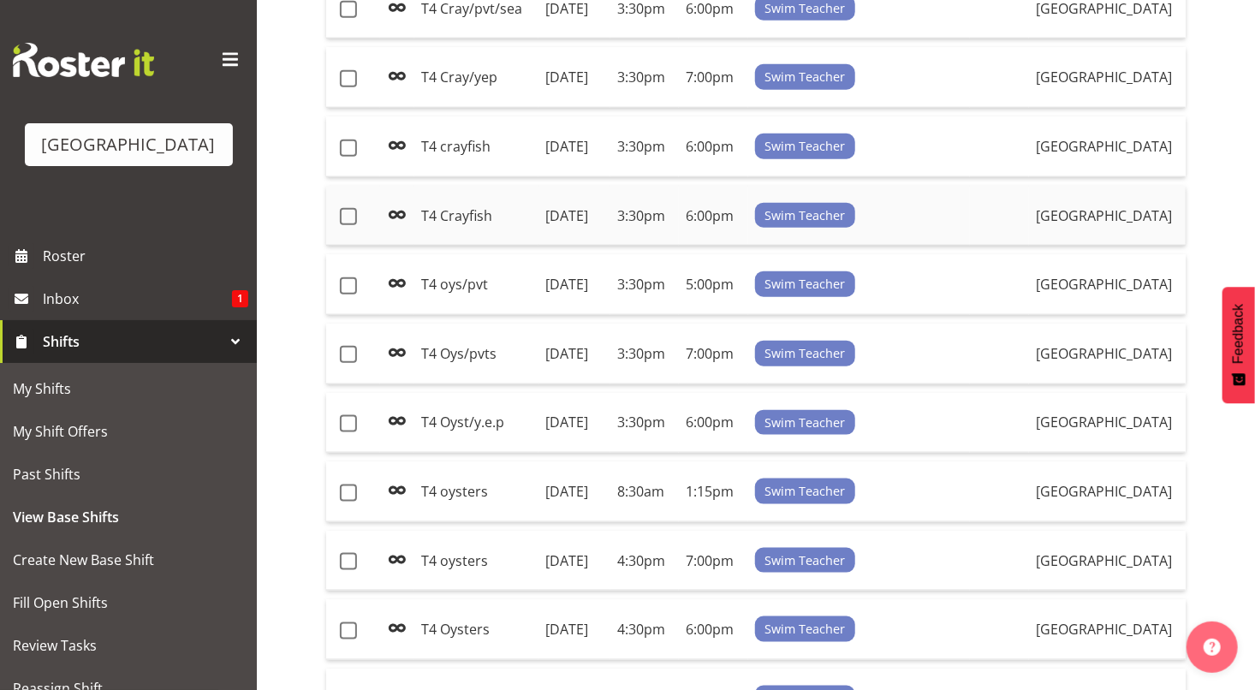
click at [461, 247] on td "T4 Crayfish" at bounding box center [476, 216] width 124 height 61
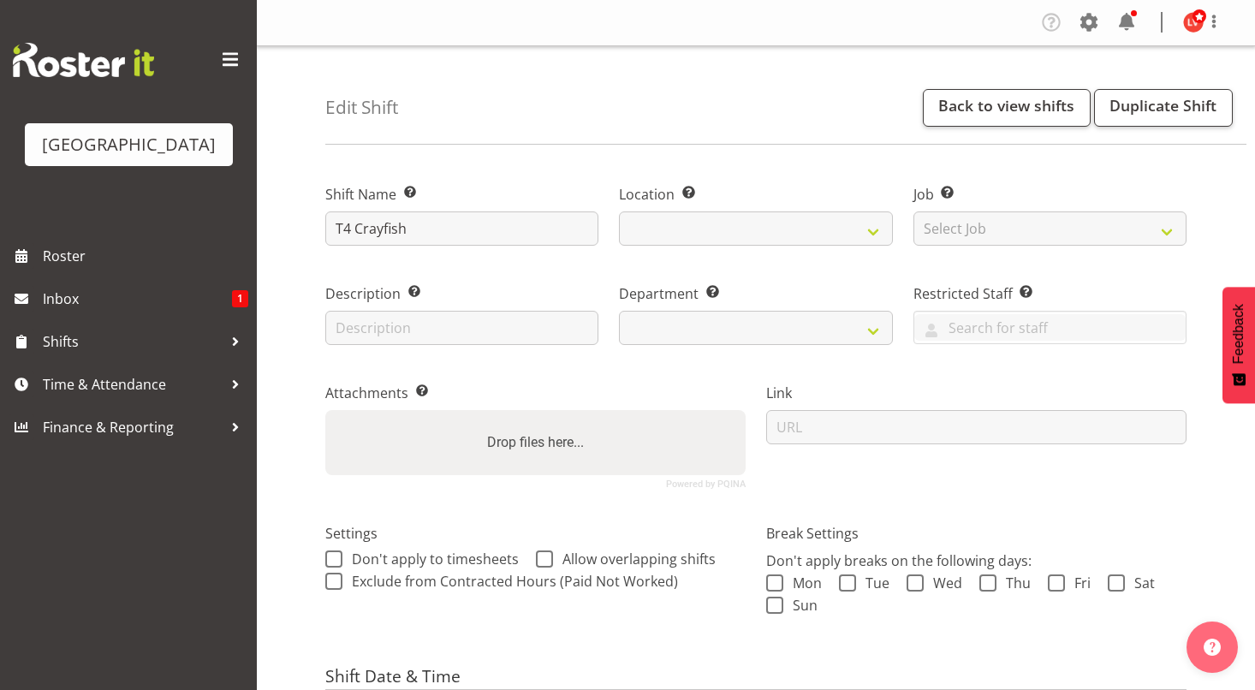
select select "date"
select select
select select "113"
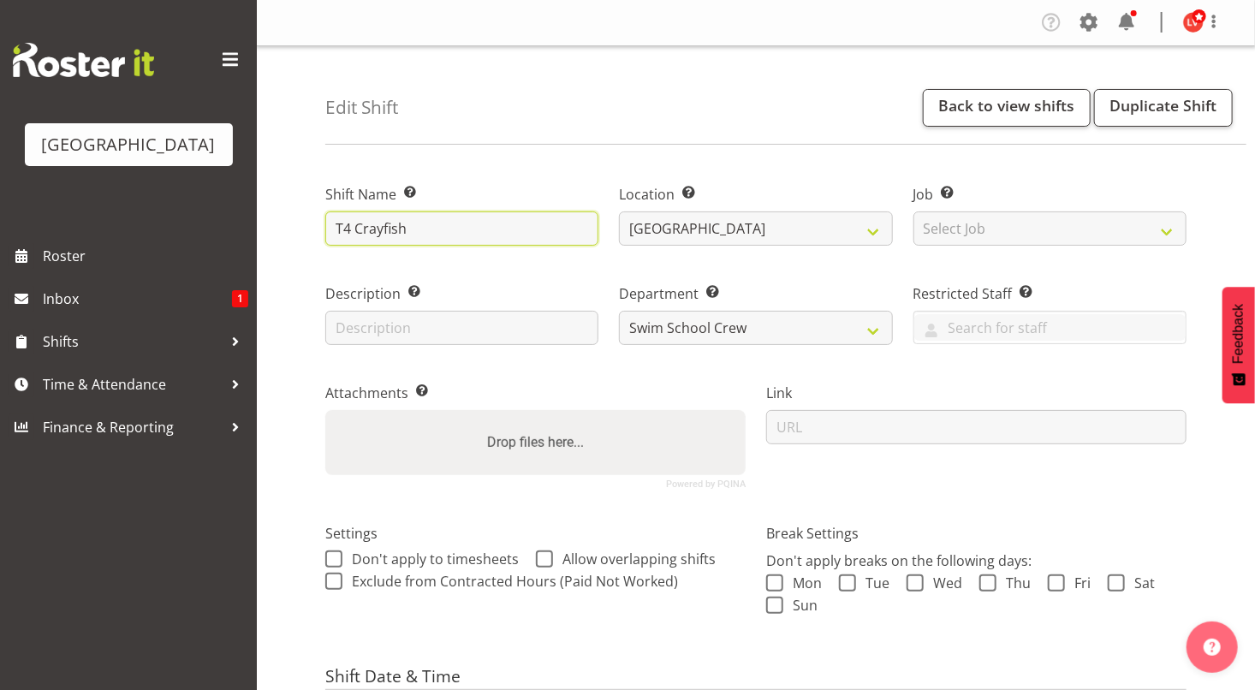
click at [362, 229] on input "T4 Crayfish" at bounding box center [461, 228] width 273 height 34
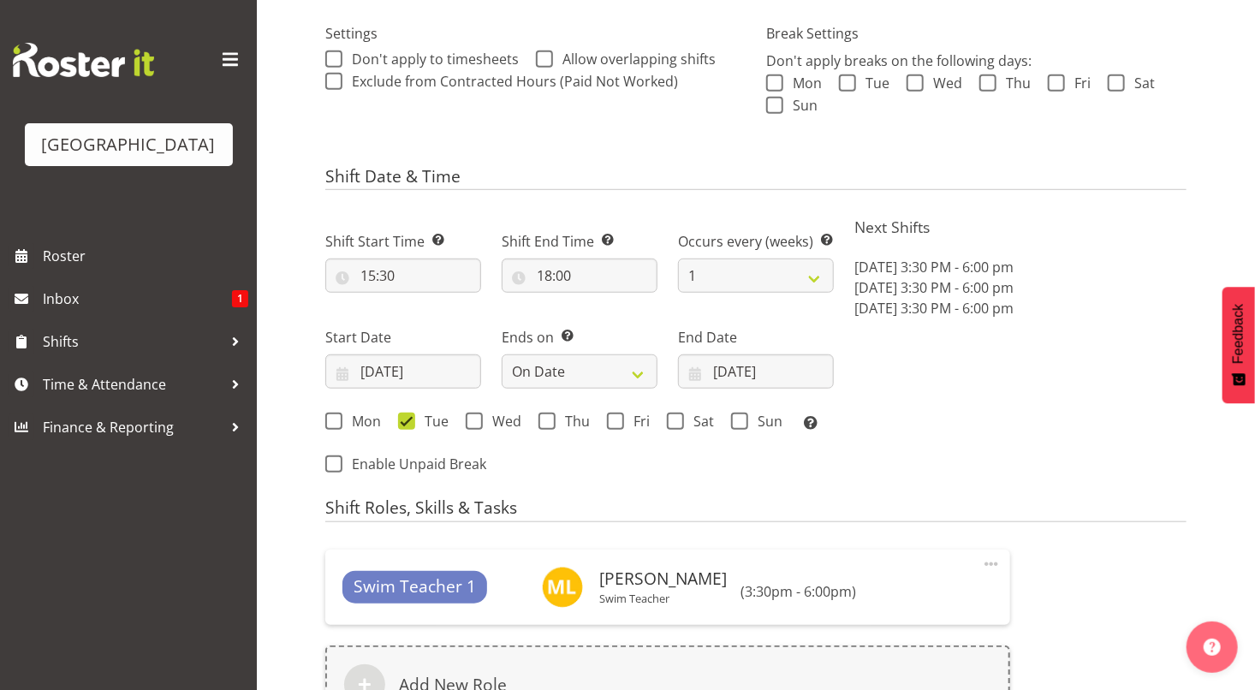
scroll to position [789, 0]
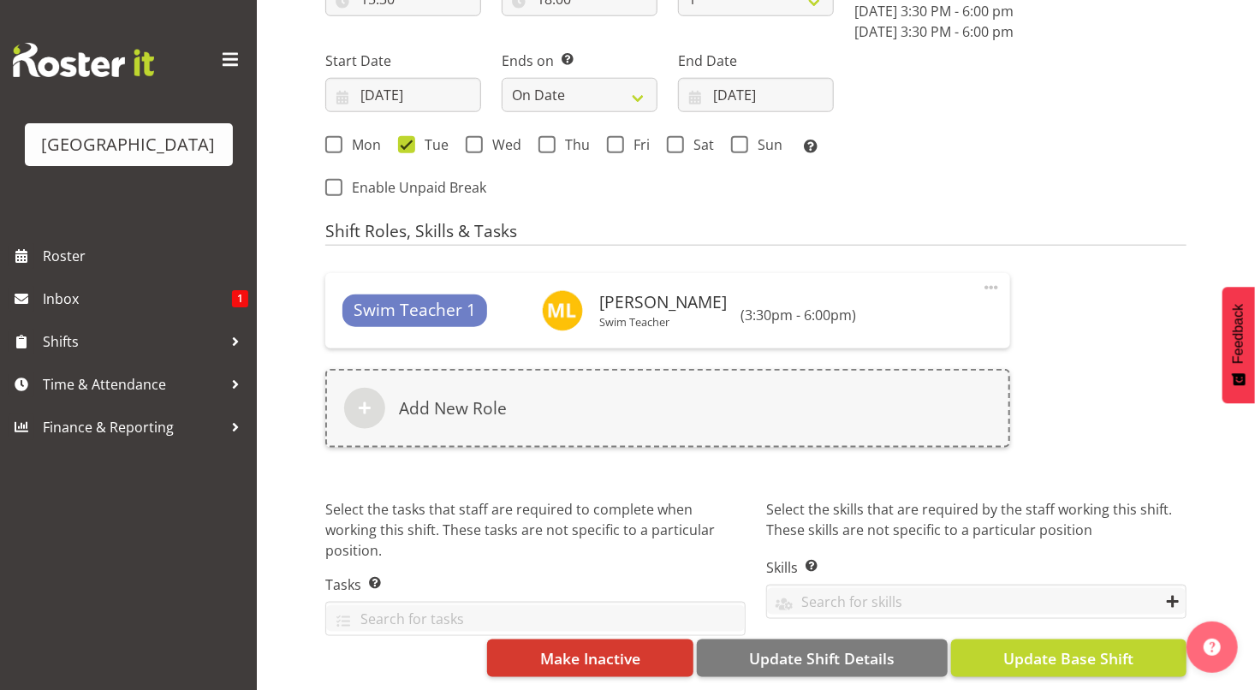
type input "T4 crayfish"
click at [1082, 648] on span "Update Base Shift" at bounding box center [1068, 658] width 130 height 22
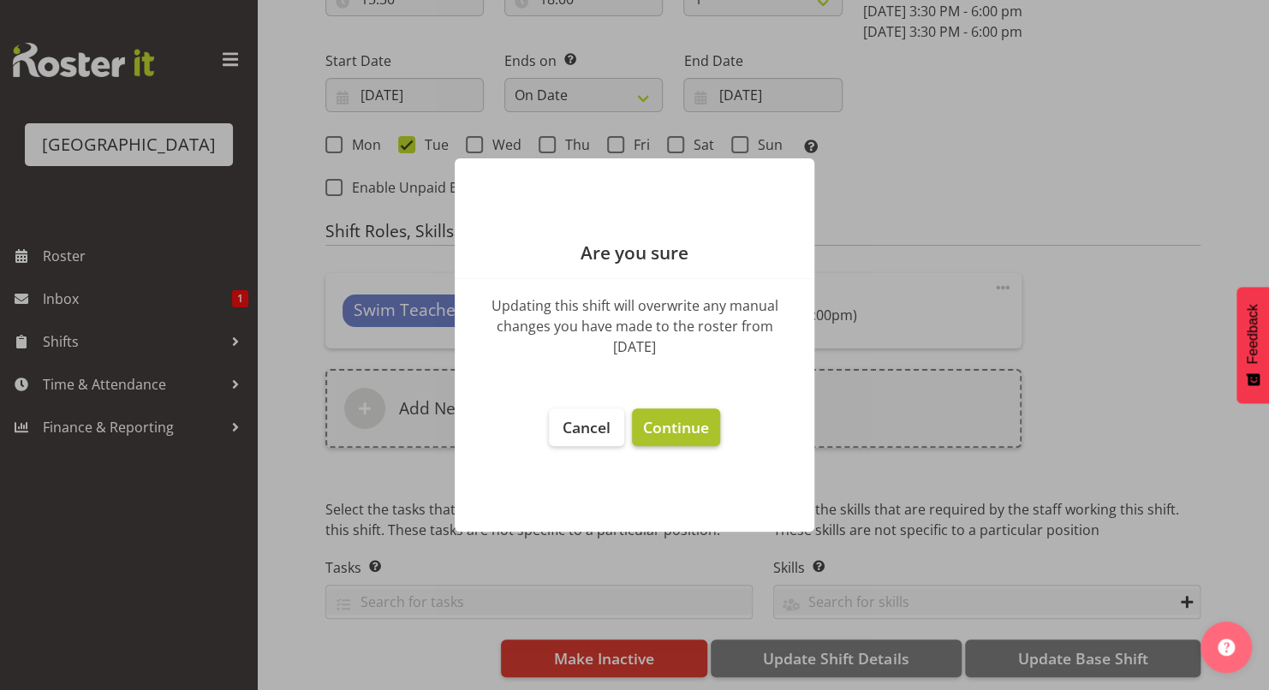
click at [701, 422] on span "Continue" at bounding box center [676, 427] width 66 height 21
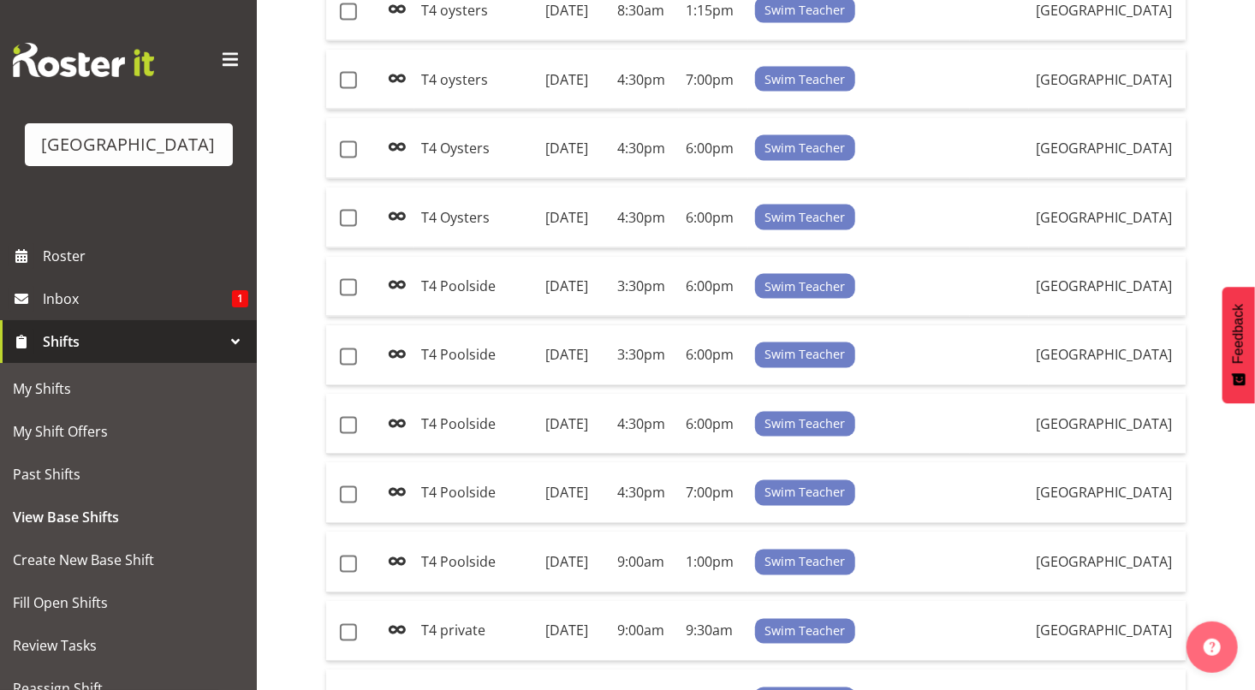
scroll to position [1690, 0]
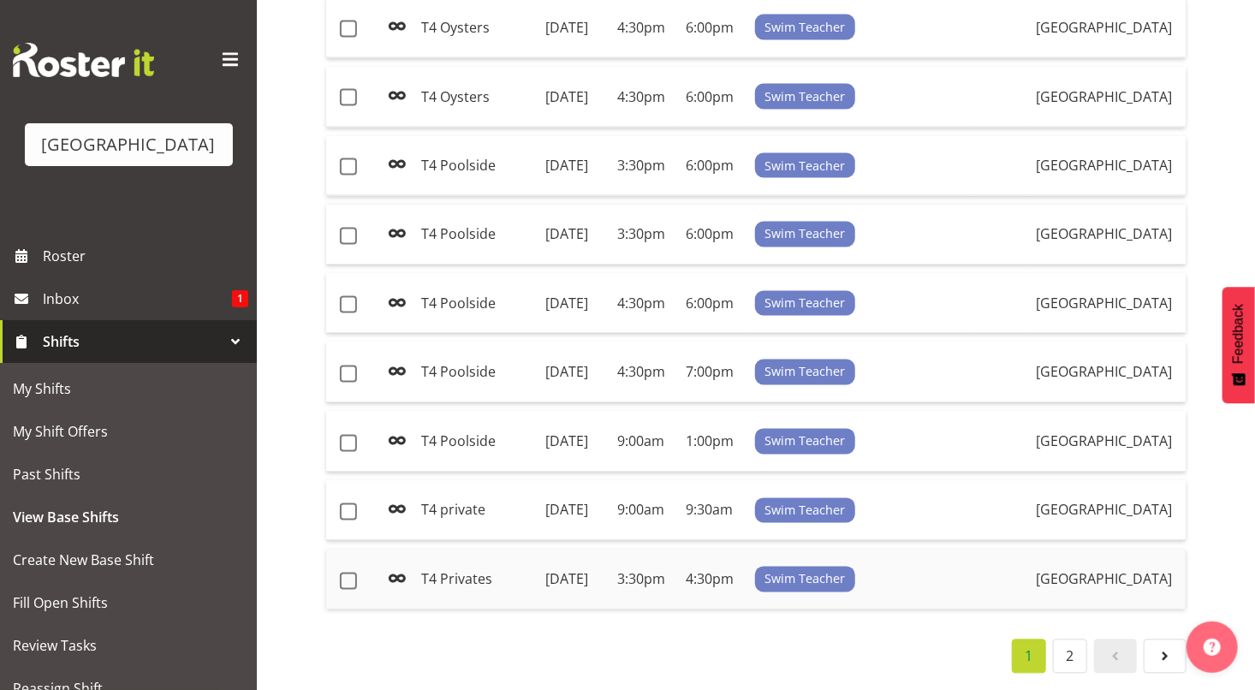
click at [557, 551] on td "[DATE]" at bounding box center [575, 580] width 72 height 60
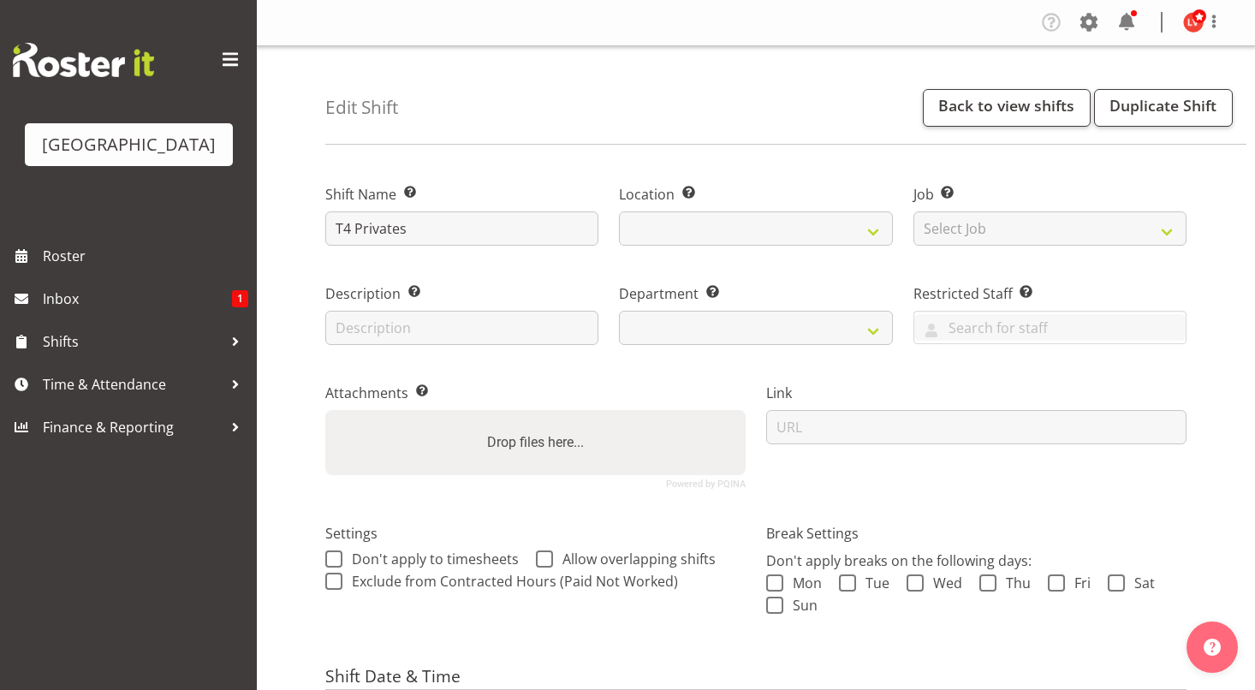
select select "date"
select select
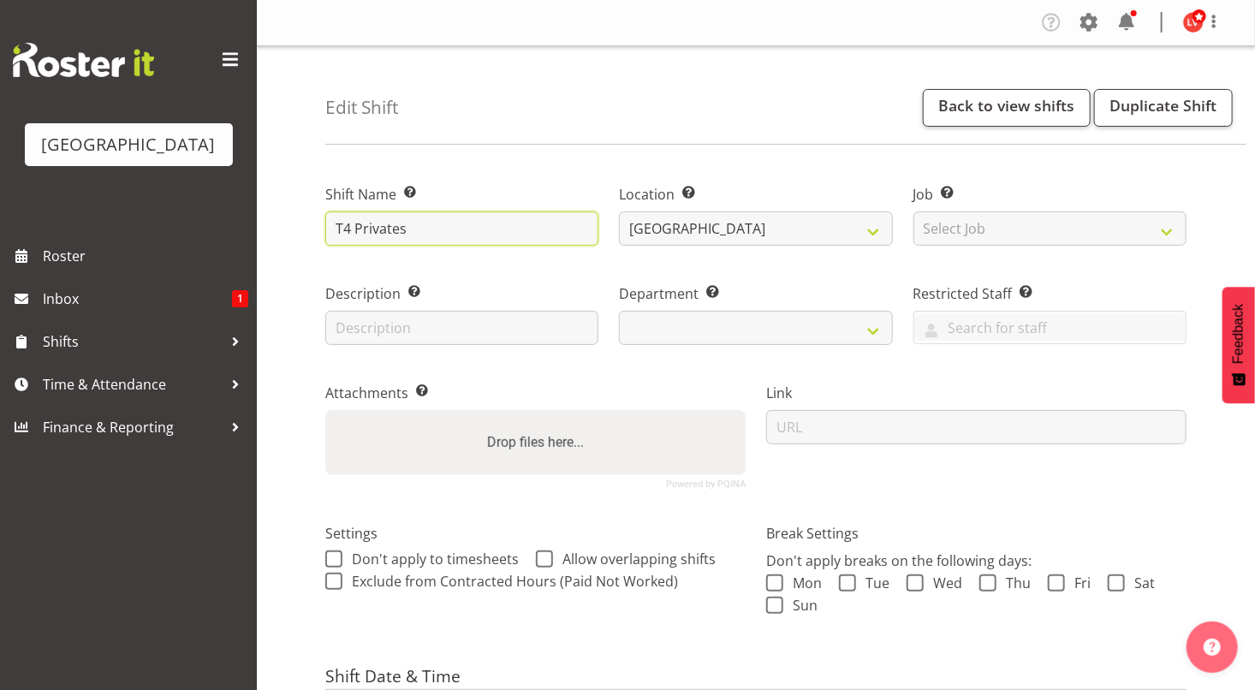
click at [360, 223] on input "T4 Privates" at bounding box center [461, 228] width 273 height 34
select select "113"
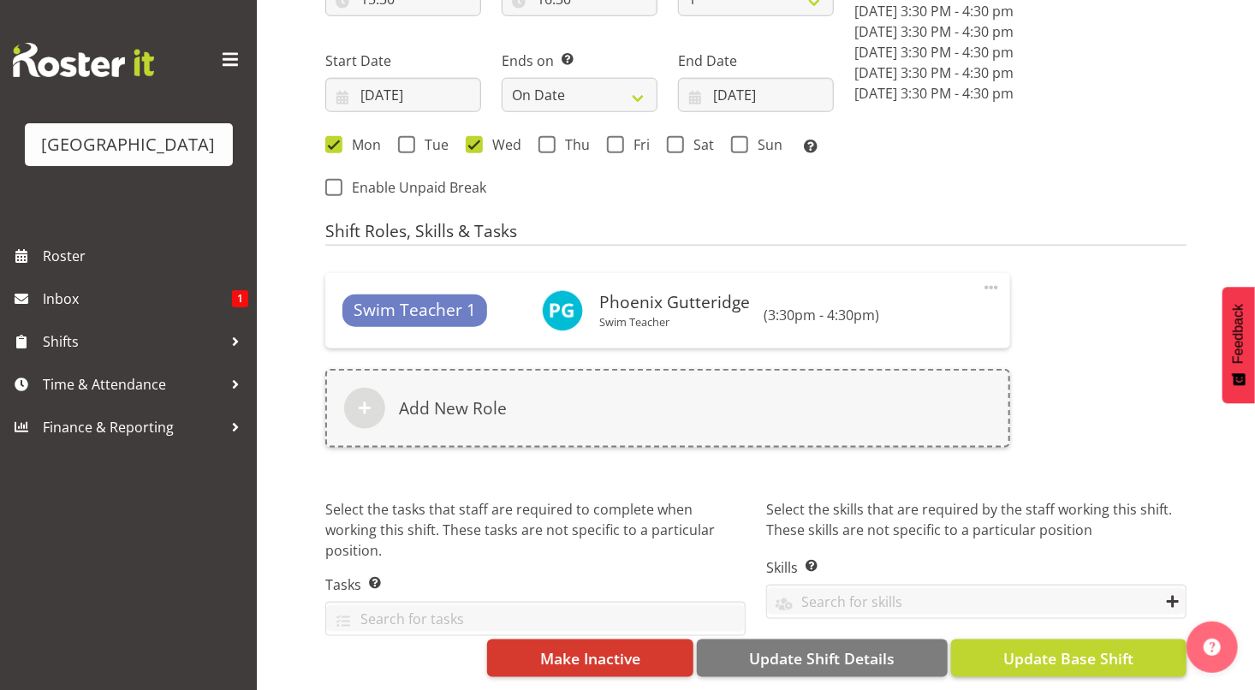
type input "T4 privates"
click at [1062, 647] on span "Update Base Shift" at bounding box center [1068, 658] width 130 height 22
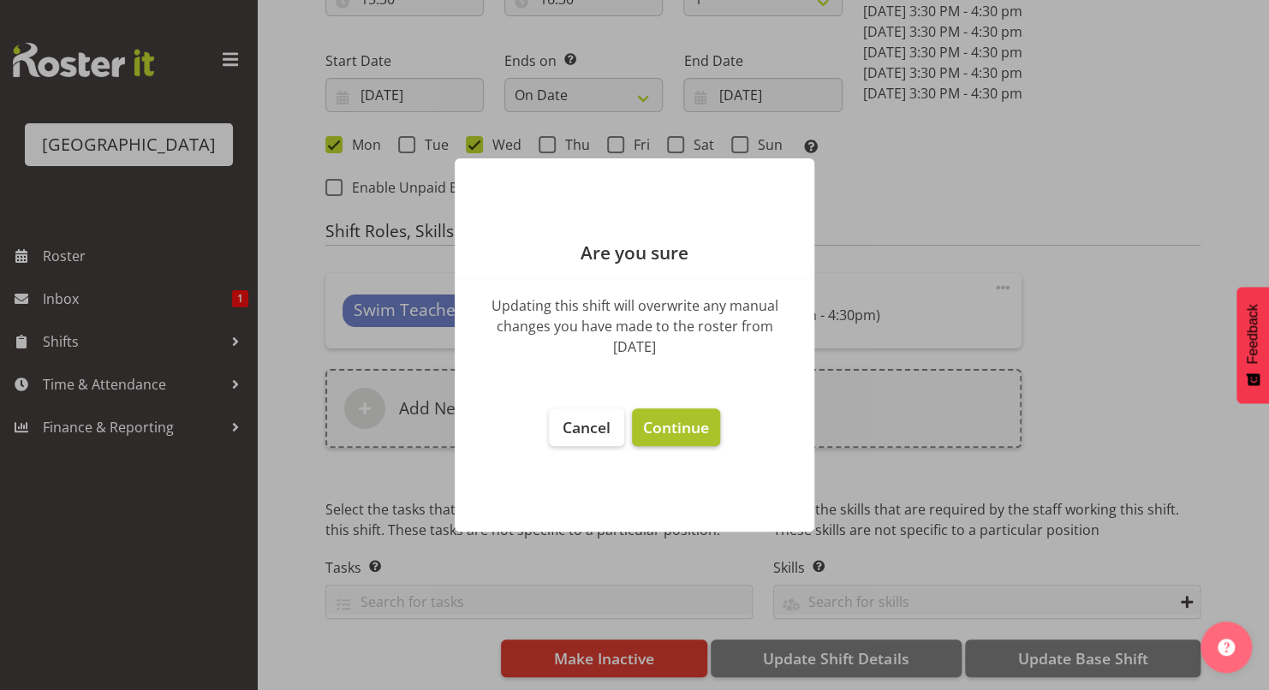
click at [681, 438] on button "Continue" at bounding box center [676, 427] width 88 height 38
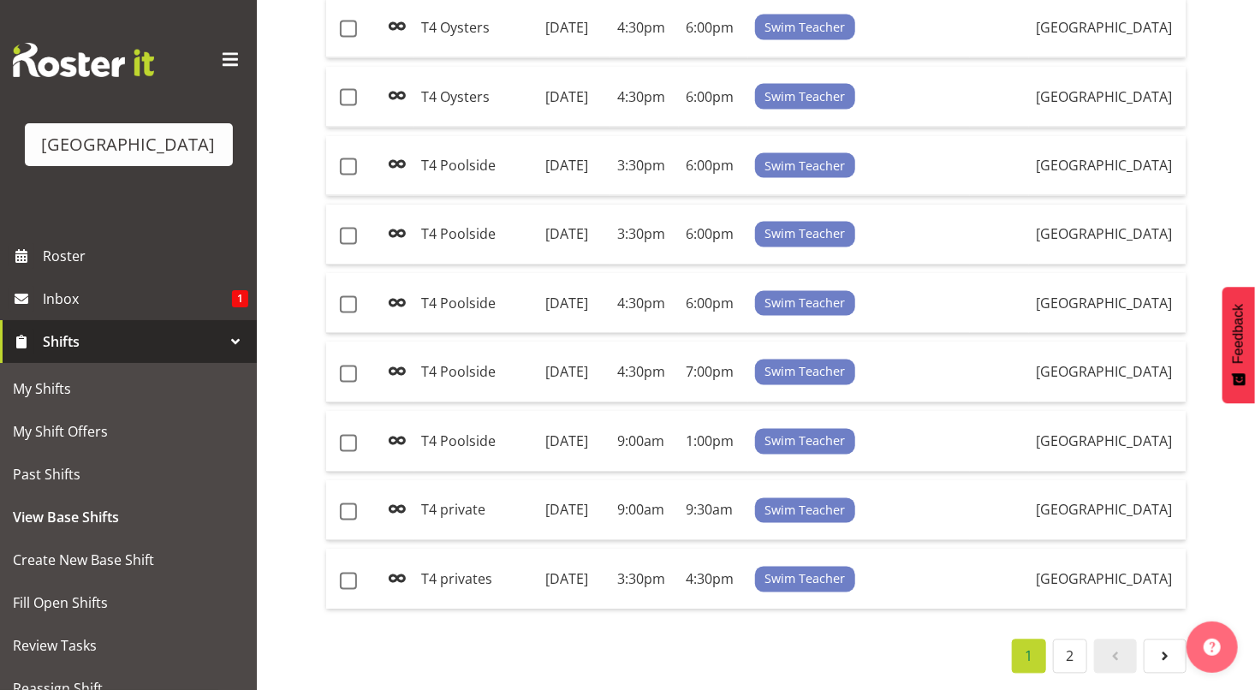
scroll to position [1690, 0]
click at [606, 342] on td "[DATE]" at bounding box center [575, 372] width 72 height 61
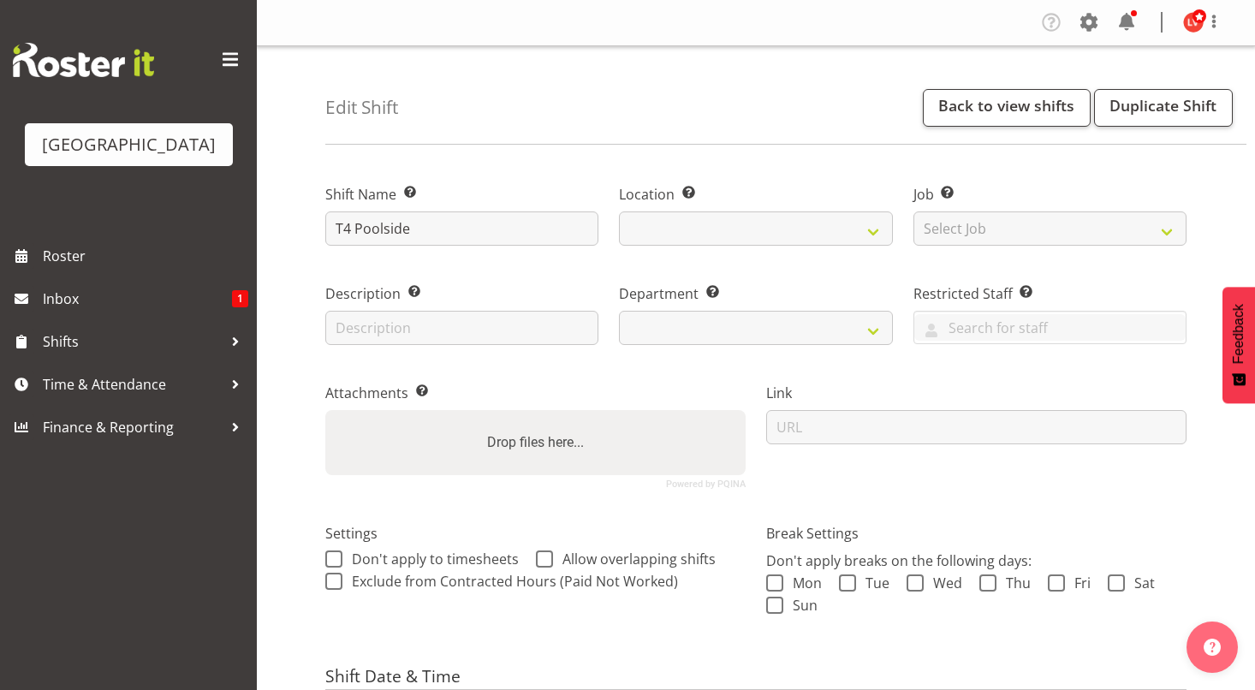
select select "date"
select select
select select "113"
click at [364, 227] on input "T4 Poolside" at bounding box center [461, 228] width 273 height 34
type input "T4 poolside"
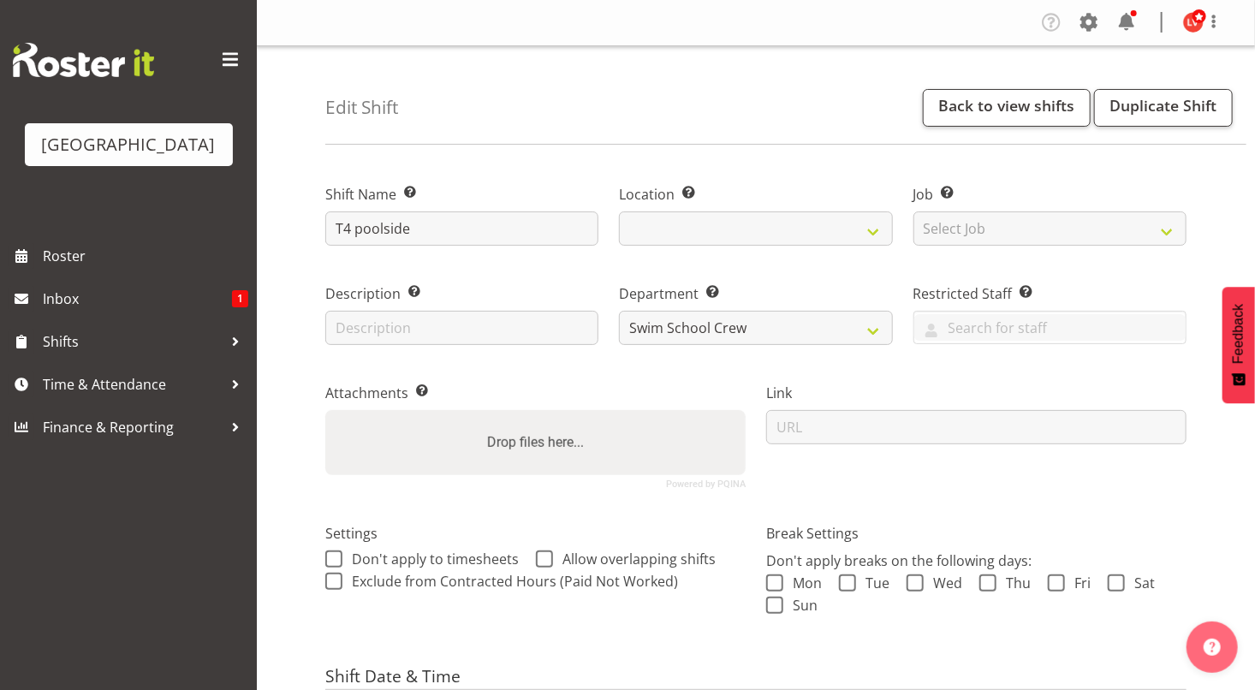
click at [597, 80] on div "Edit Shift Back to view shifts Duplicate Shift" at bounding box center [785, 95] width 921 height 98
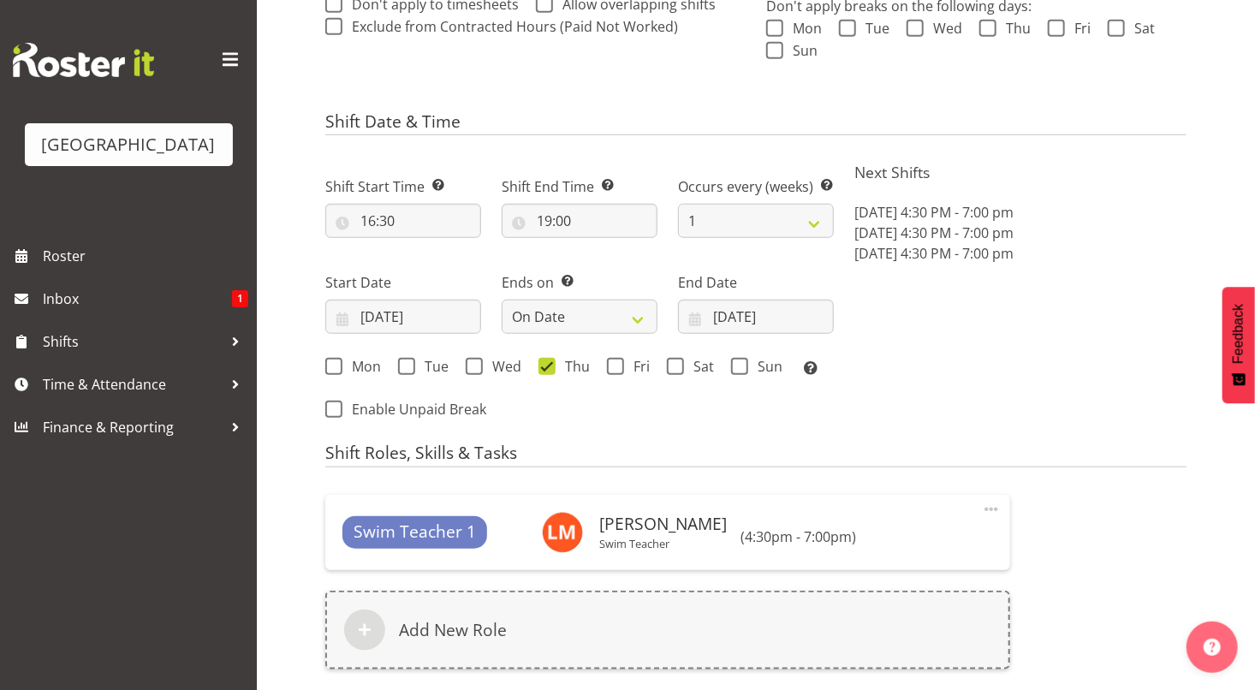
scroll to position [789, 0]
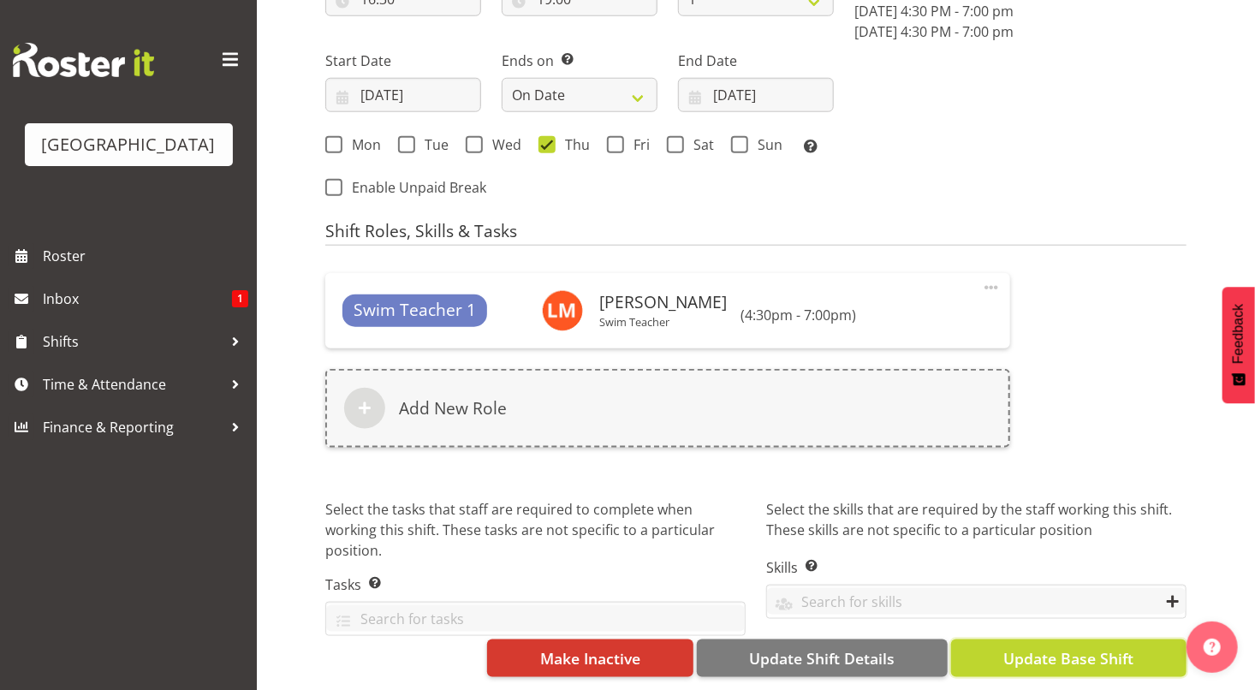
click at [1072, 647] on span "Update Base Shift" at bounding box center [1068, 658] width 130 height 22
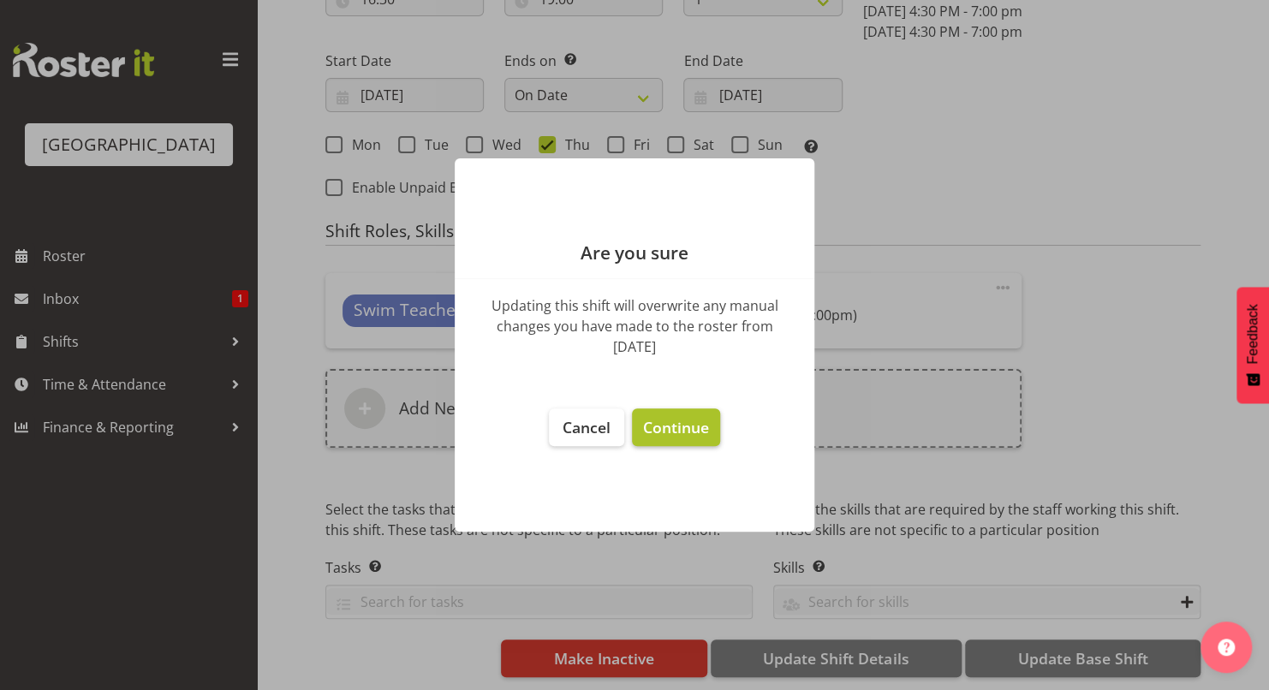
click at [673, 424] on span "Continue" at bounding box center [676, 427] width 66 height 21
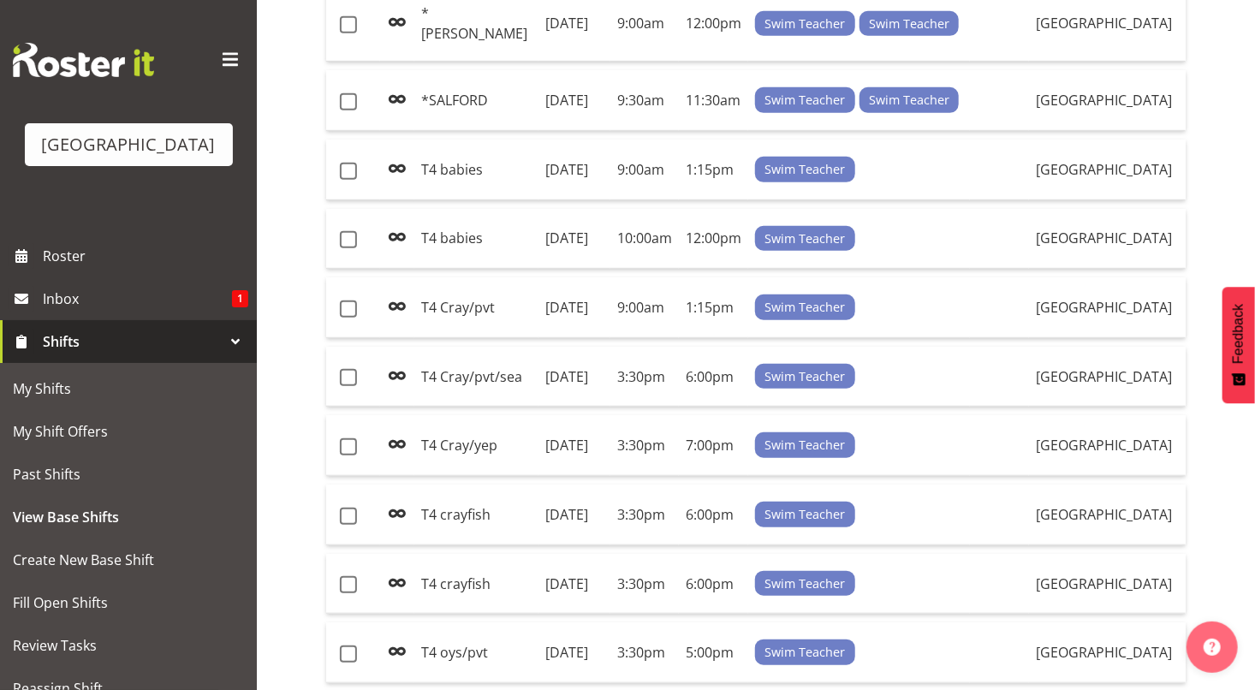
scroll to position [397, 0]
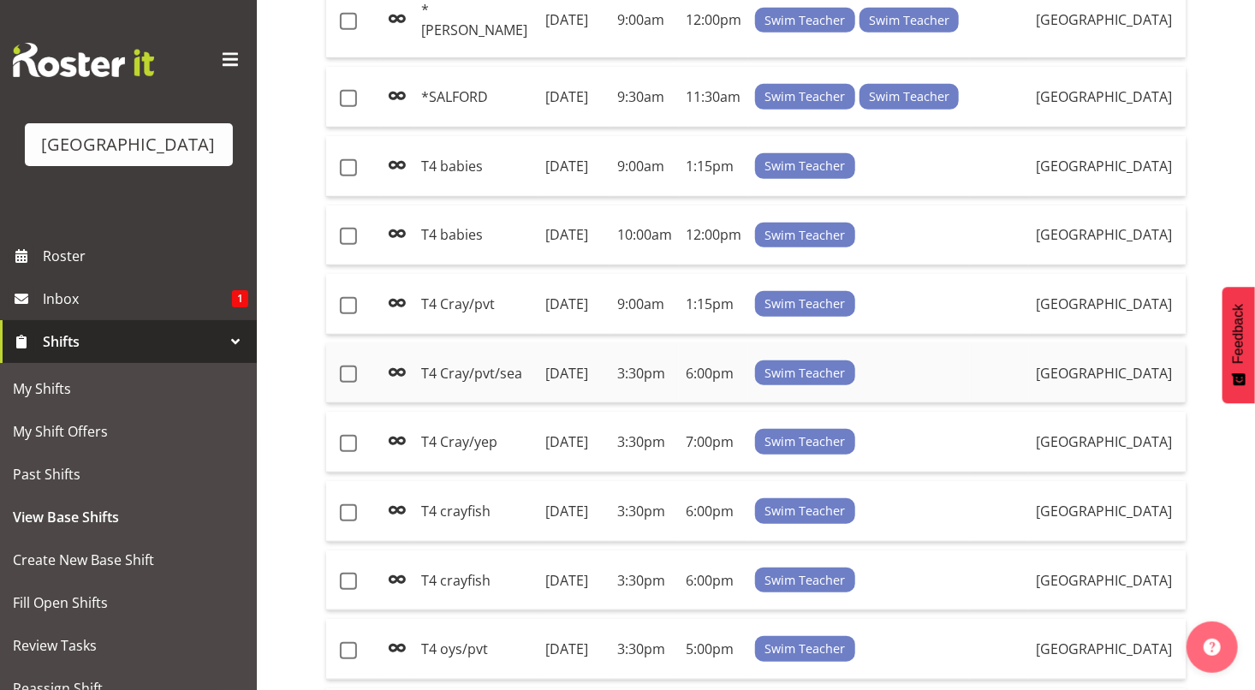
click at [463, 404] on td "T4 Cray/pvt/sea" at bounding box center [476, 373] width 124 height 61
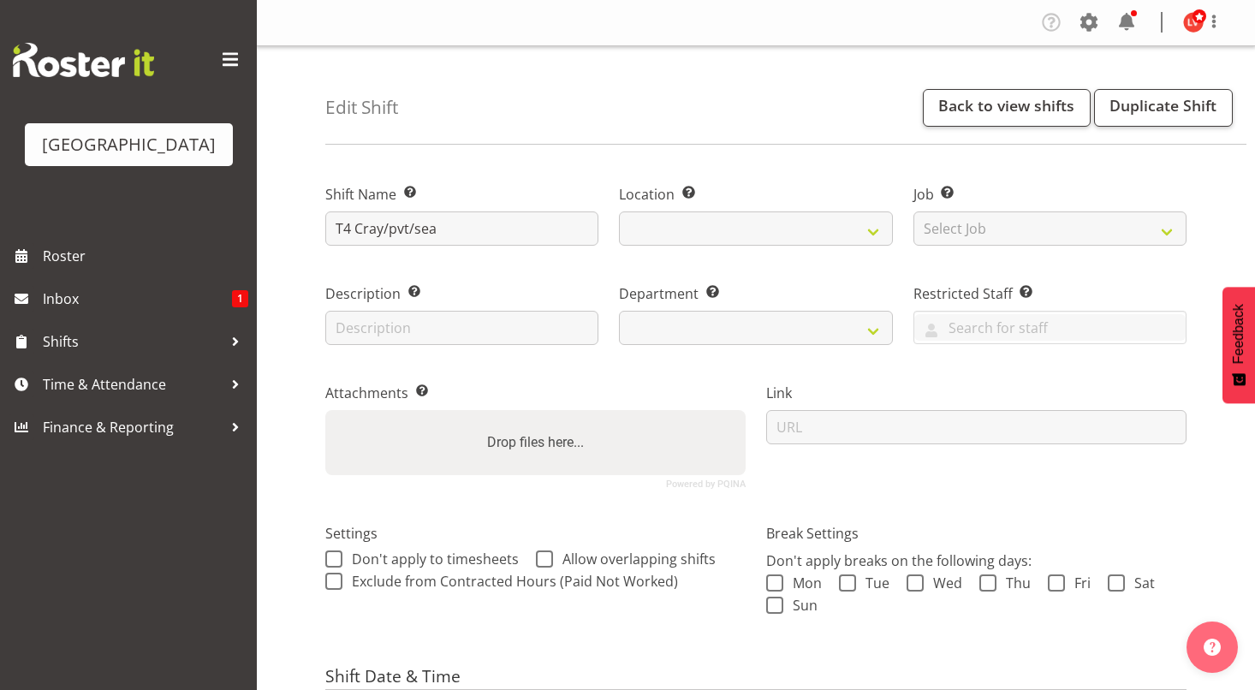
select select "date"
select select
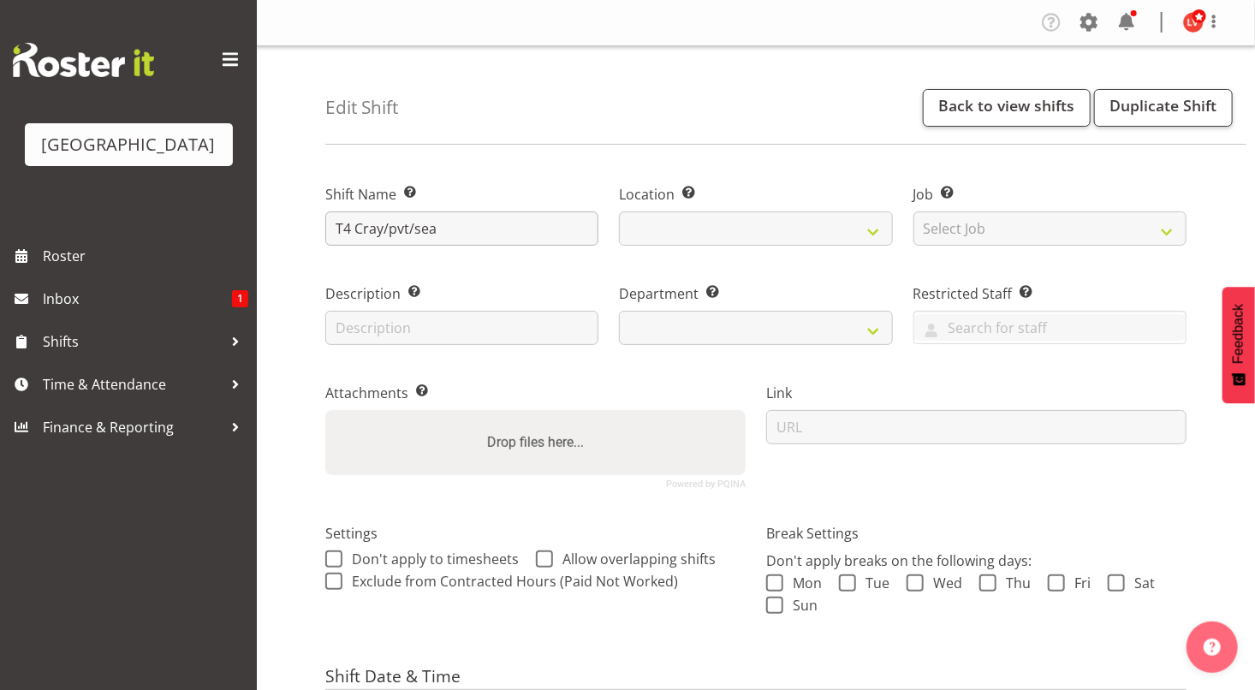
select select
select select "113"
click at [360, 225] on input "T4 Cray/pvt/sea" at bounding box center [461, 228] width 273 height 34
select select "83"
click at [446, 232] on input "T4 cray/pvt/sea" at bounding box center [461, 228] width 273 height 34
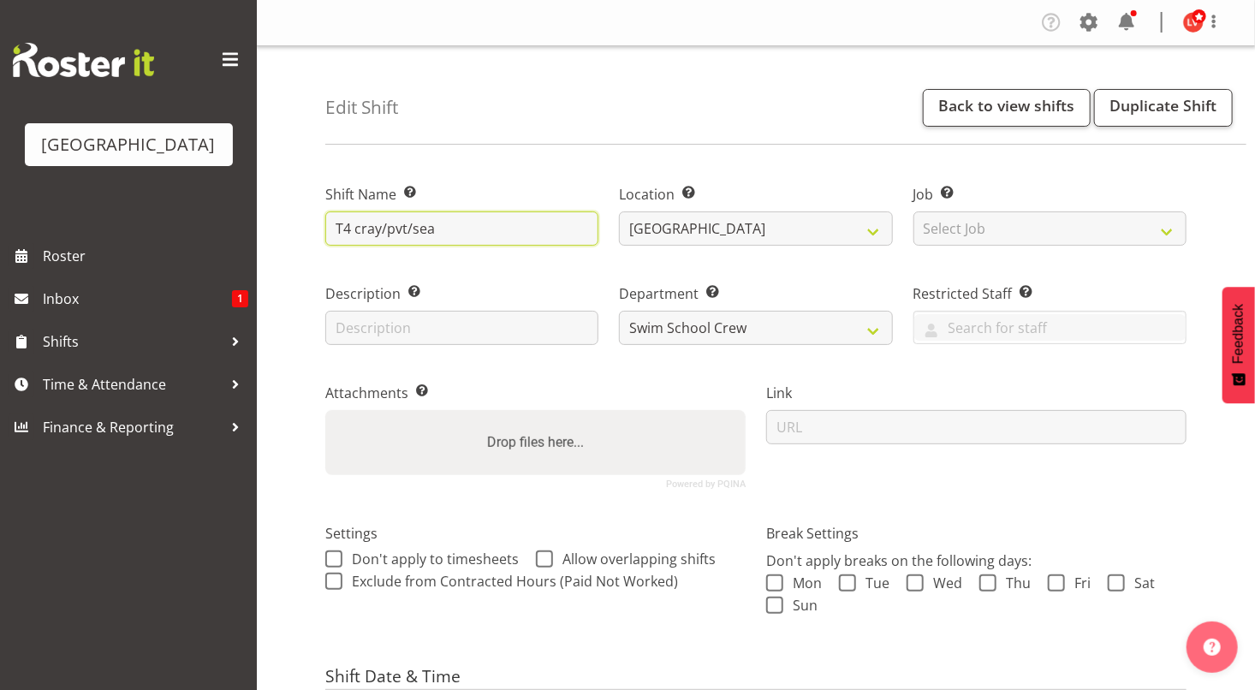
drag, startPoint x: 446, startPoint y: 232, endPoint x: 413, endPoint y: 225, distance: 34.1
click at [413, 225] on input "T4 cray/pvt/sea" at bounding box center [461, 228] width 273 height 34
type input "T4 cray/pvt"
click at [651, 80] on div "Edit Shift Back to view shifts Duplicate Shift" at bounding box center [785, 95] width 921 height 98
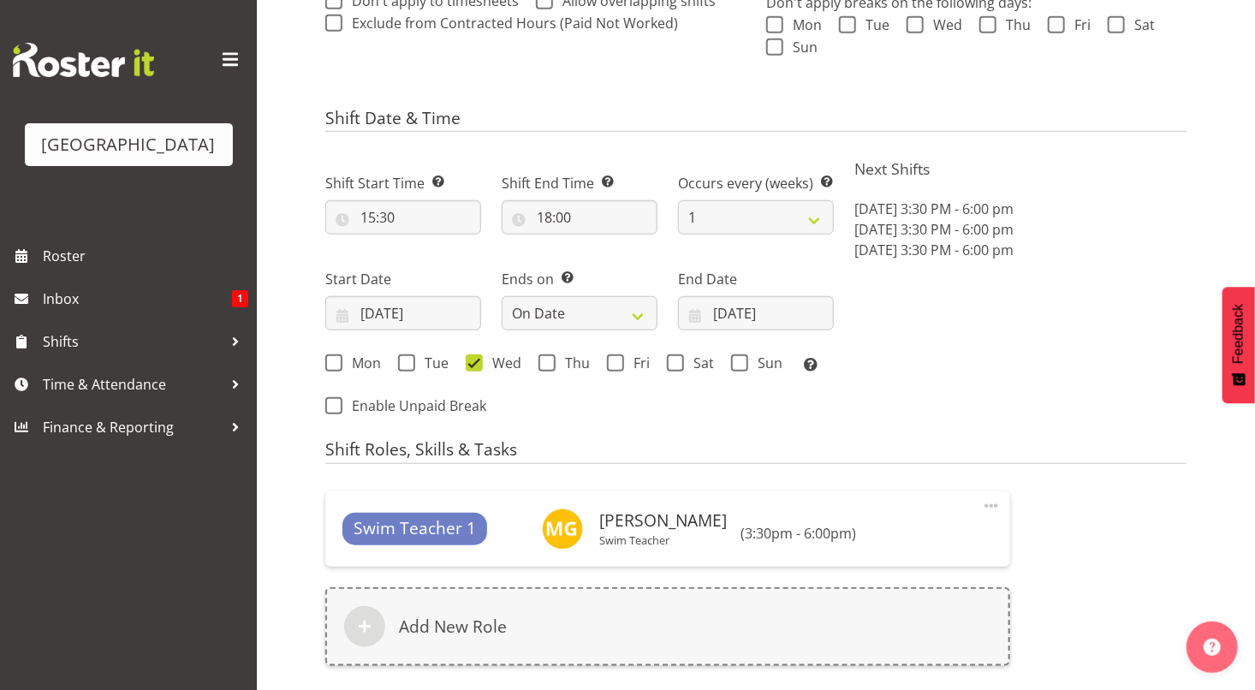
scroll to position [789, 0]
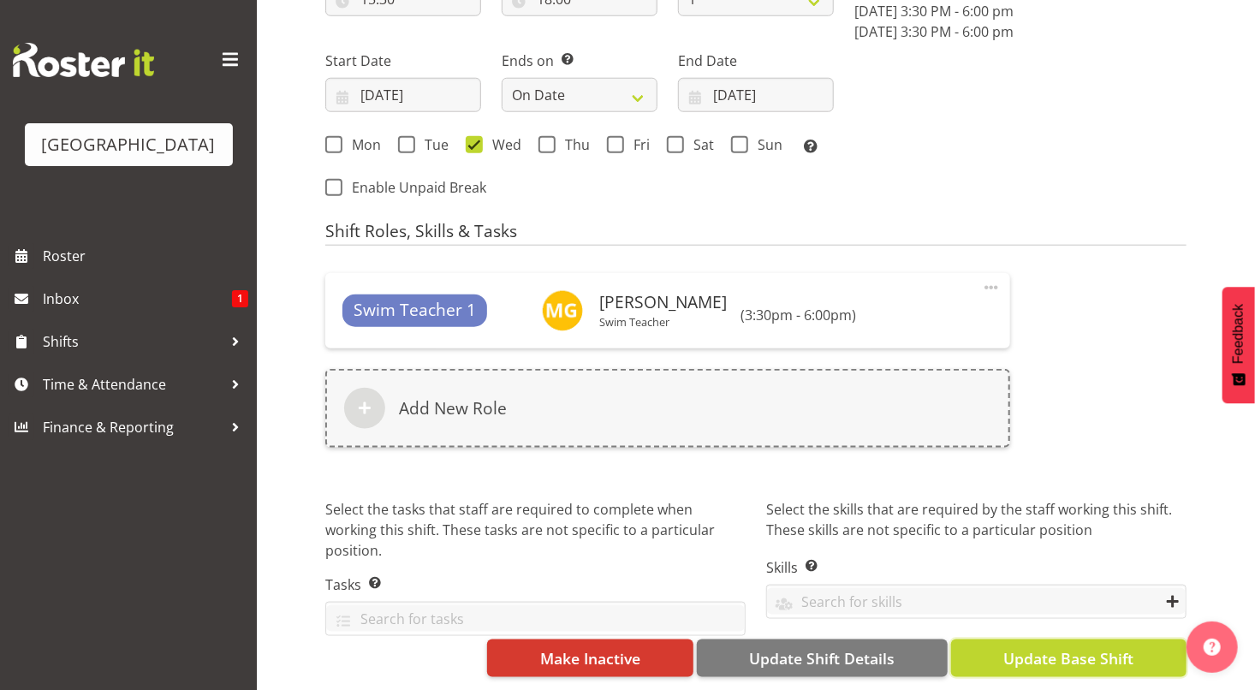
click at [1051, 647] on span "Update Base Shift" at bounding box center [1068, 658] width 130 height 22
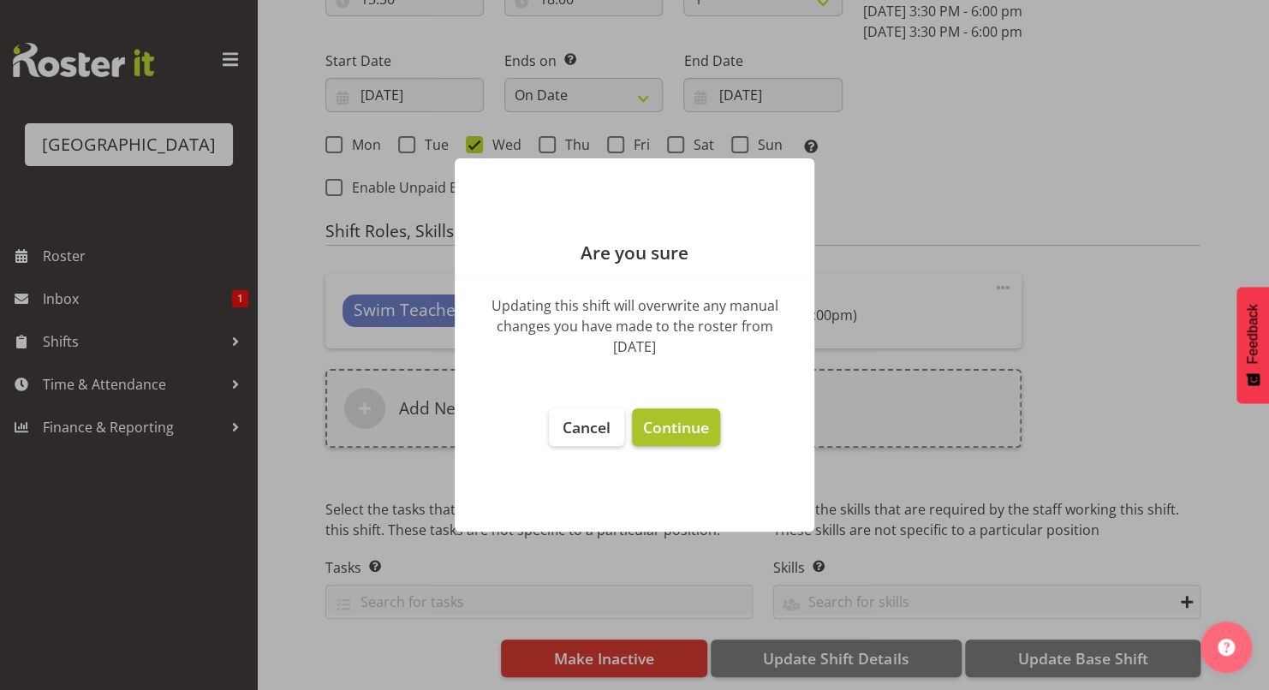
click at [677, 430] on span "Continue" at bounding box center [676, 427] width 66 height 21
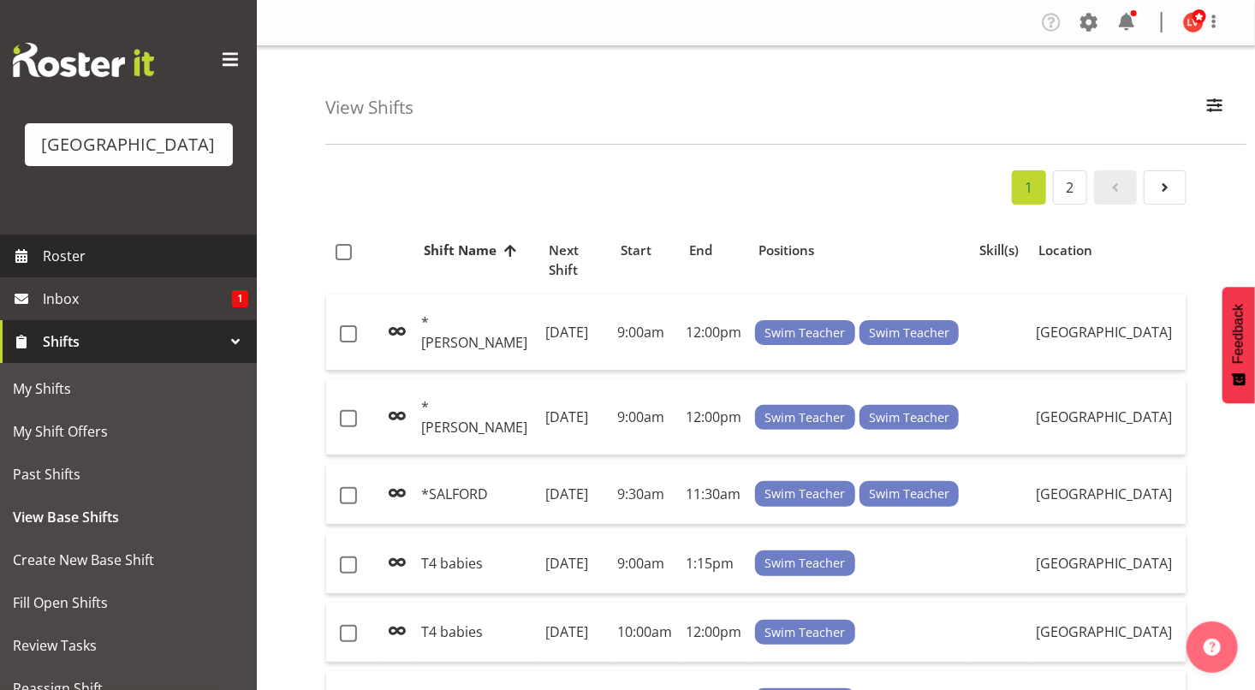
click at [87, 258] on span "Roster" at bounding box center [145, 256] width 205 height 26
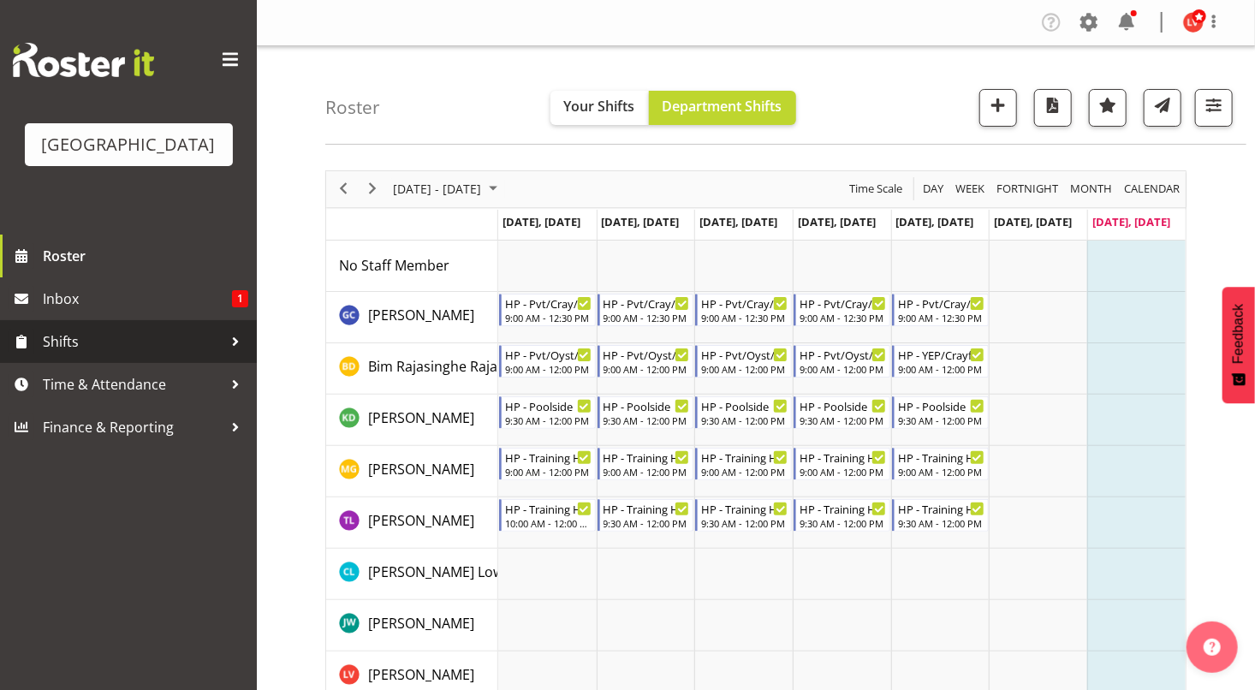
click at [101, 340] on span "Shifts" at bounding box center [133, 342] width 180 height 26
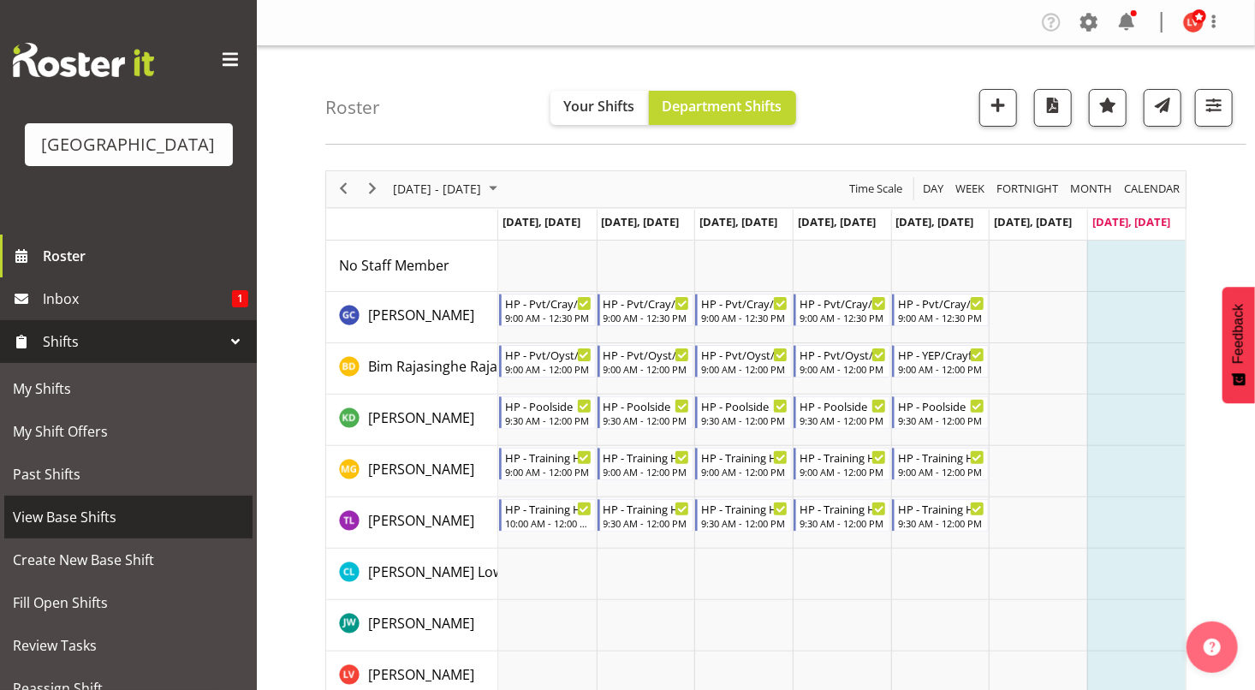
click at [80, 519] on span "View Base Shifts" at bounding box center [128, 517] width 231 height 26
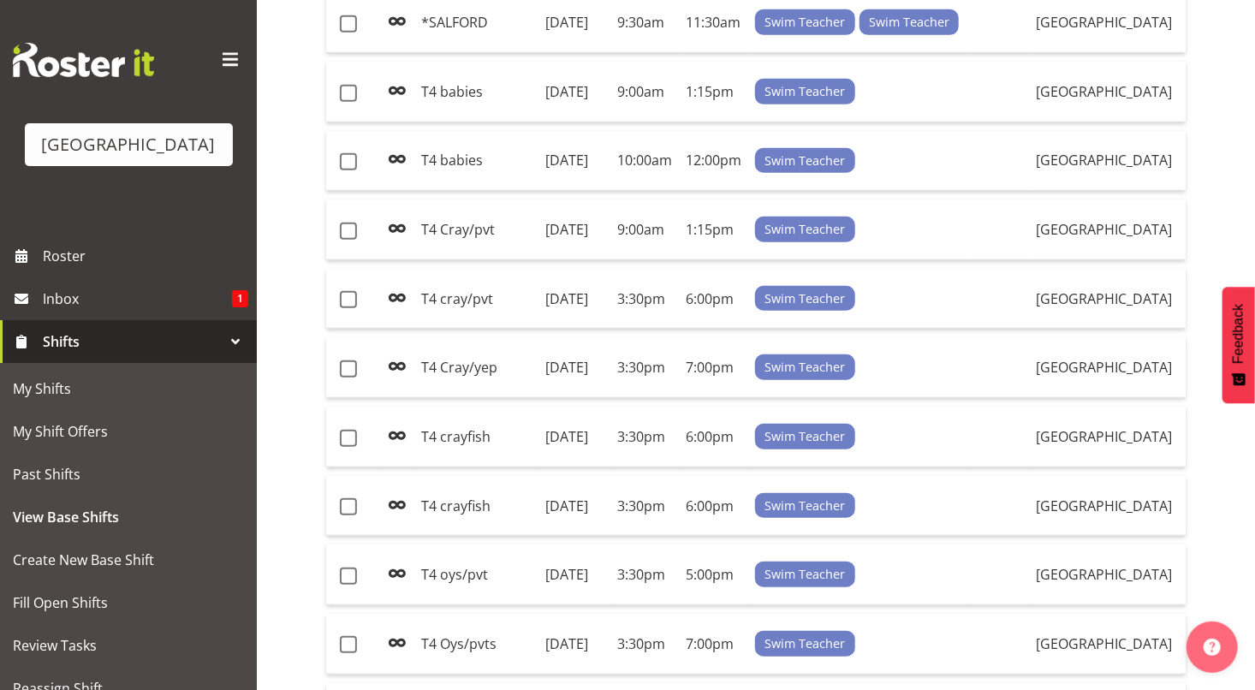
scroll to position [467, 0]
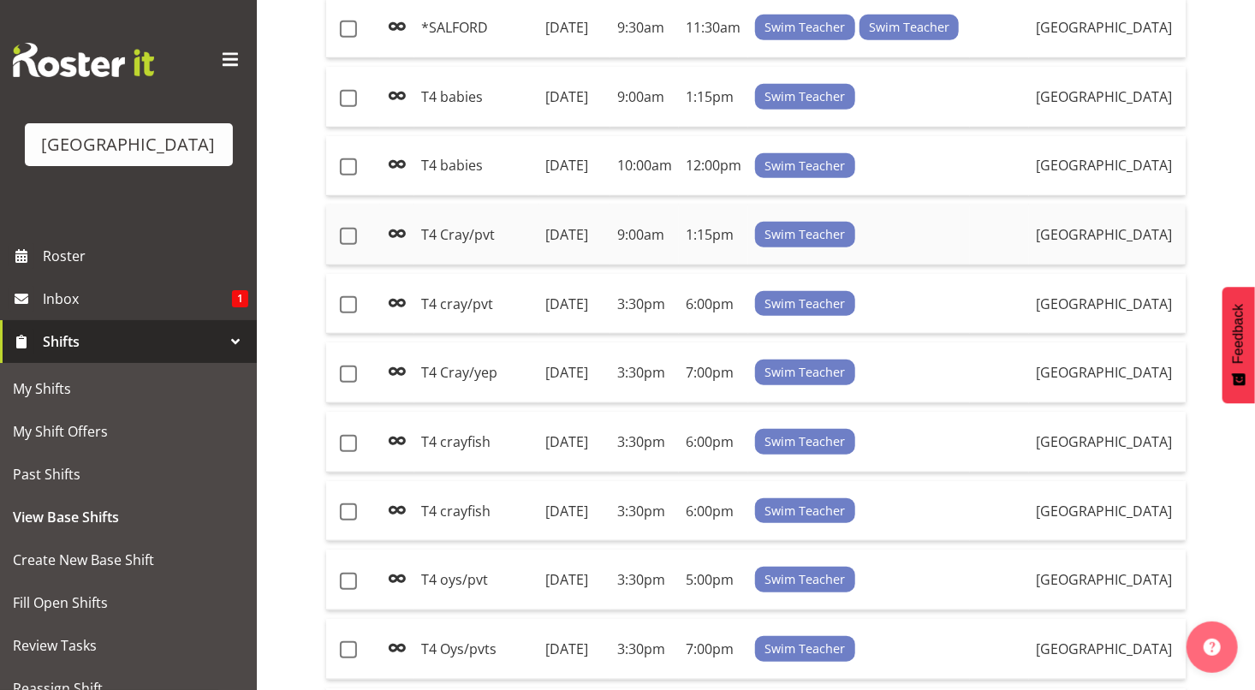
click at [543, 259] on td "[DATE]" at bounding box center [575, 235] width 72 height 61
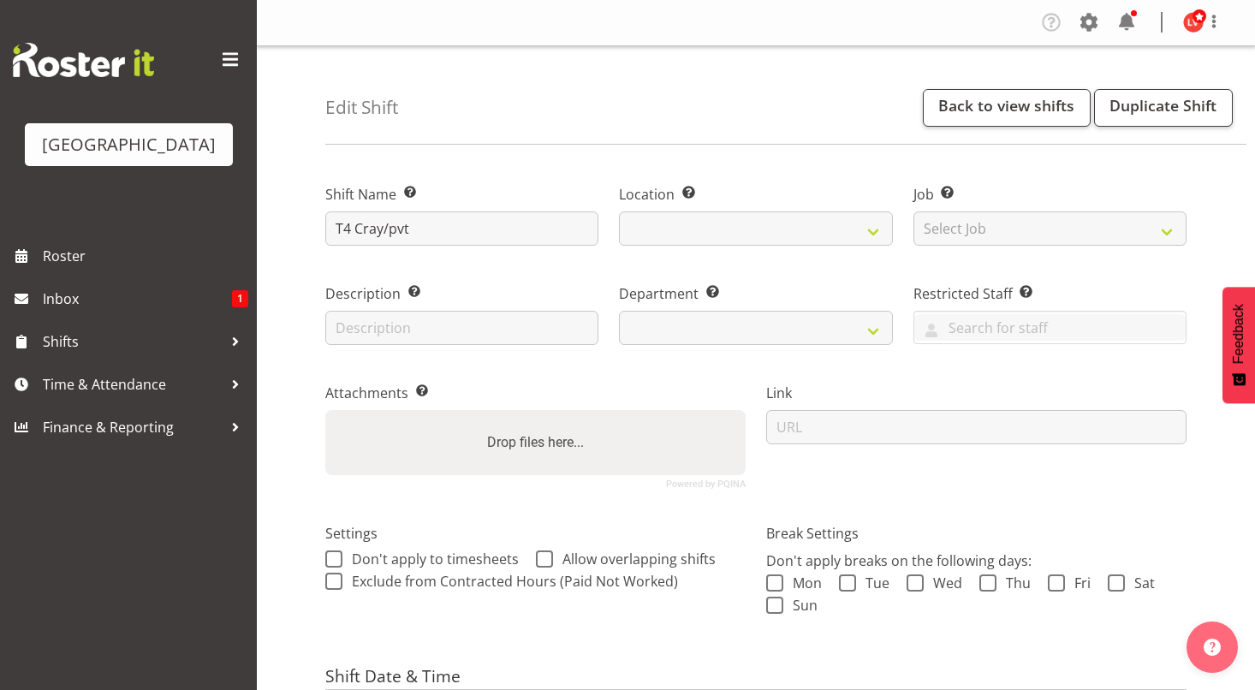
select select "date"
select select
click at [363, 227] on input "T4 Cray/pvt" at bounding box center [461, 228] width 273 height 34
select select "113"
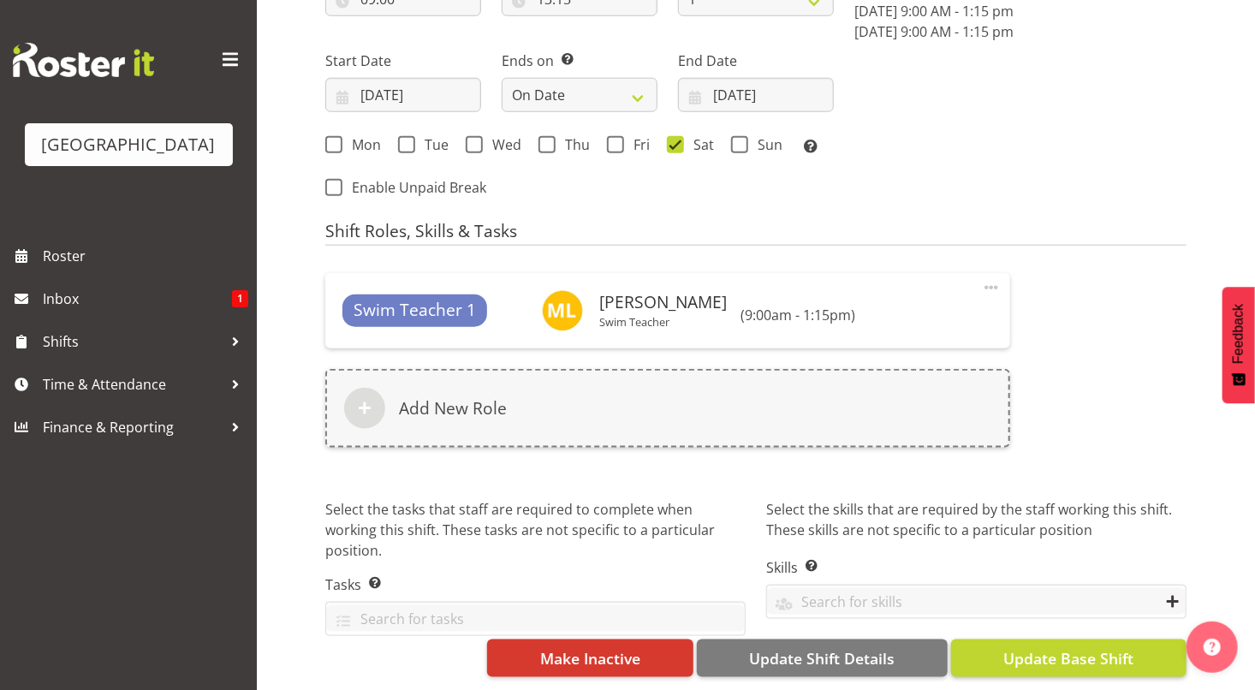
type input "T4 cray/pvt"
click at [1061, 647] on span "Update Base Shift" at bounding box center [1068, 658] width 130 height 22
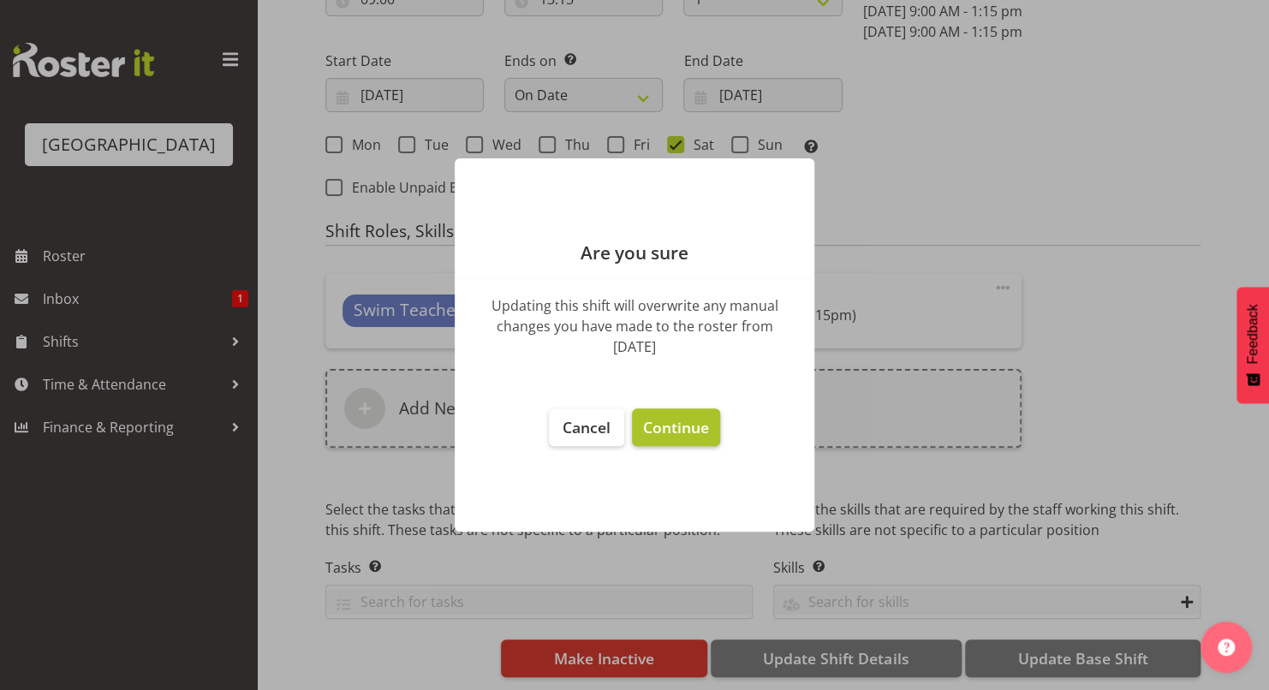
click at [677, 426] on span "Continue" at bounding box center [676, 427] width 66 height 21
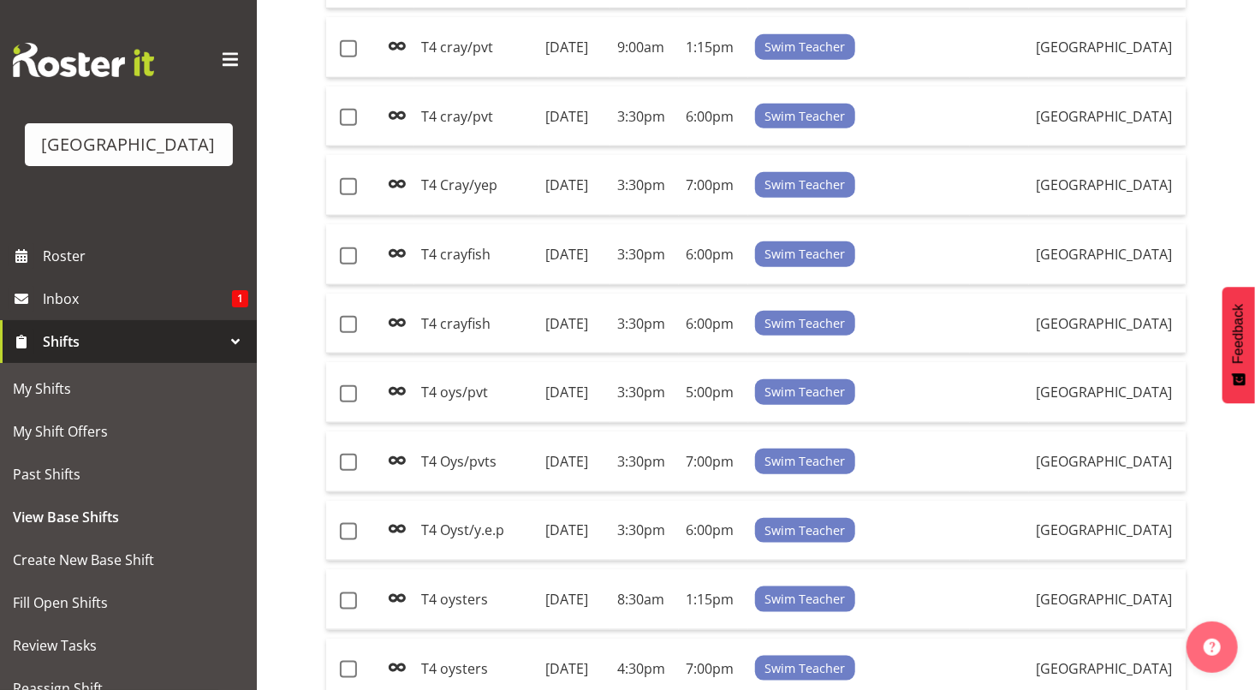
scroll to position [662, 0]
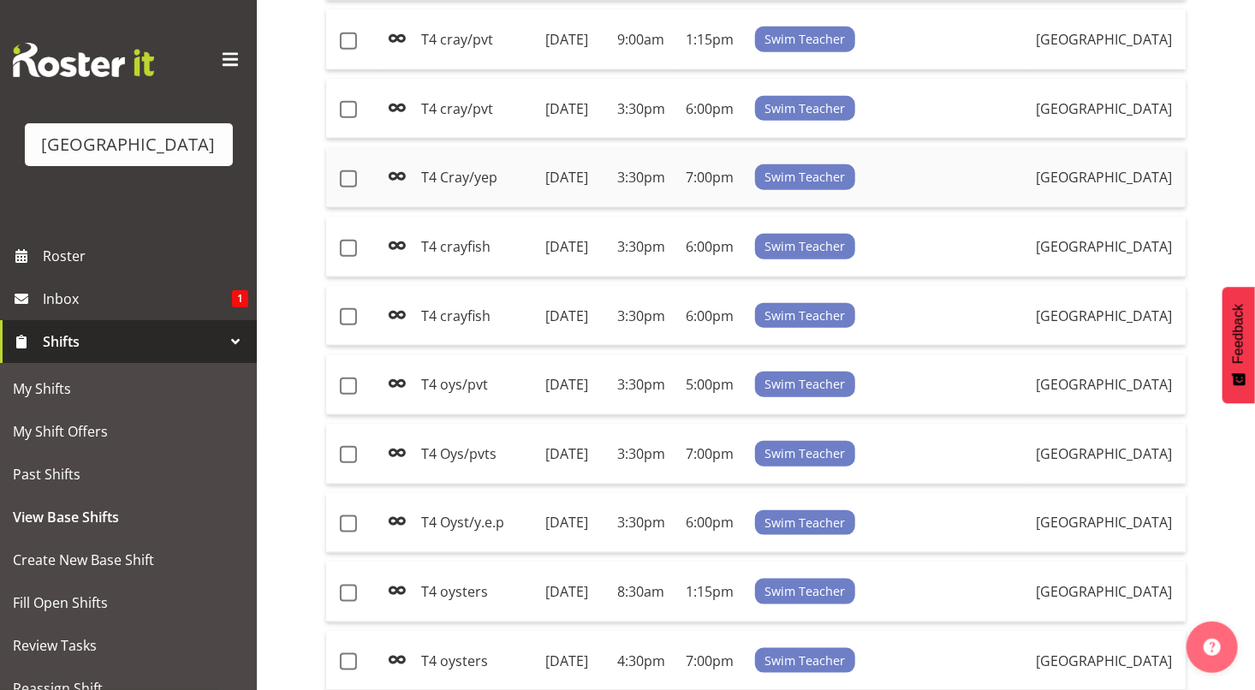
click at [484, 208] on td "T4 Cray/yep" at bounding box center [476, 177] width 124 height 61
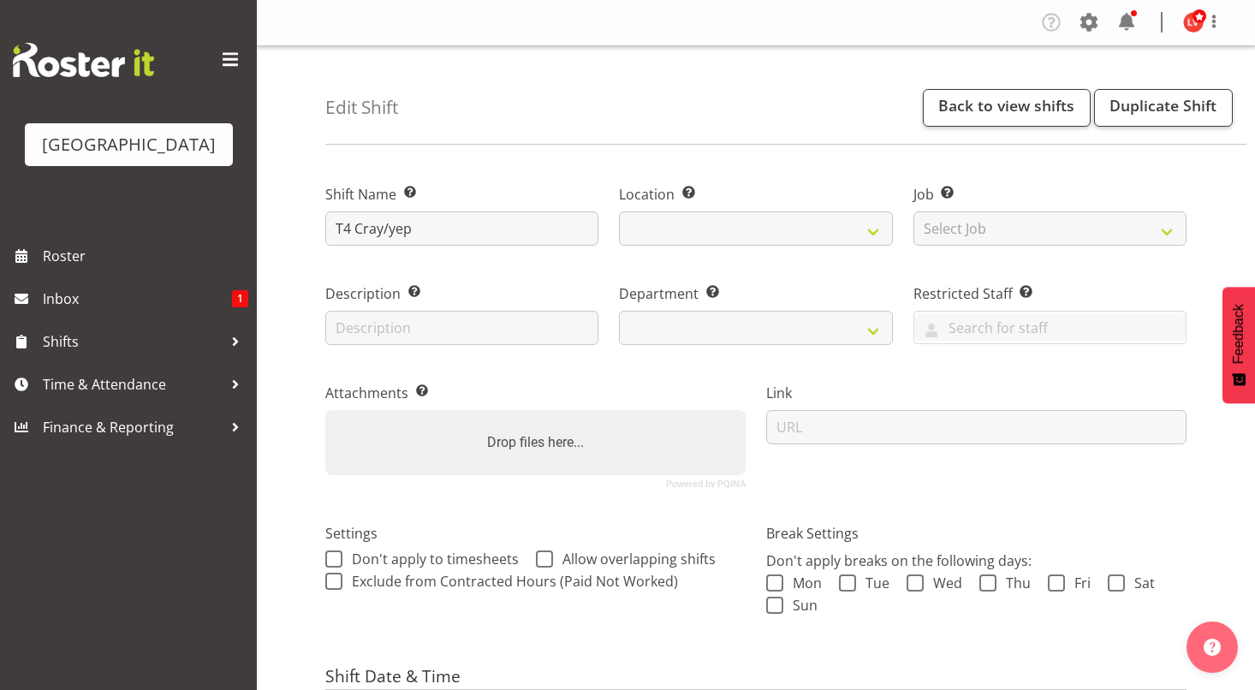
select select "date"
select select
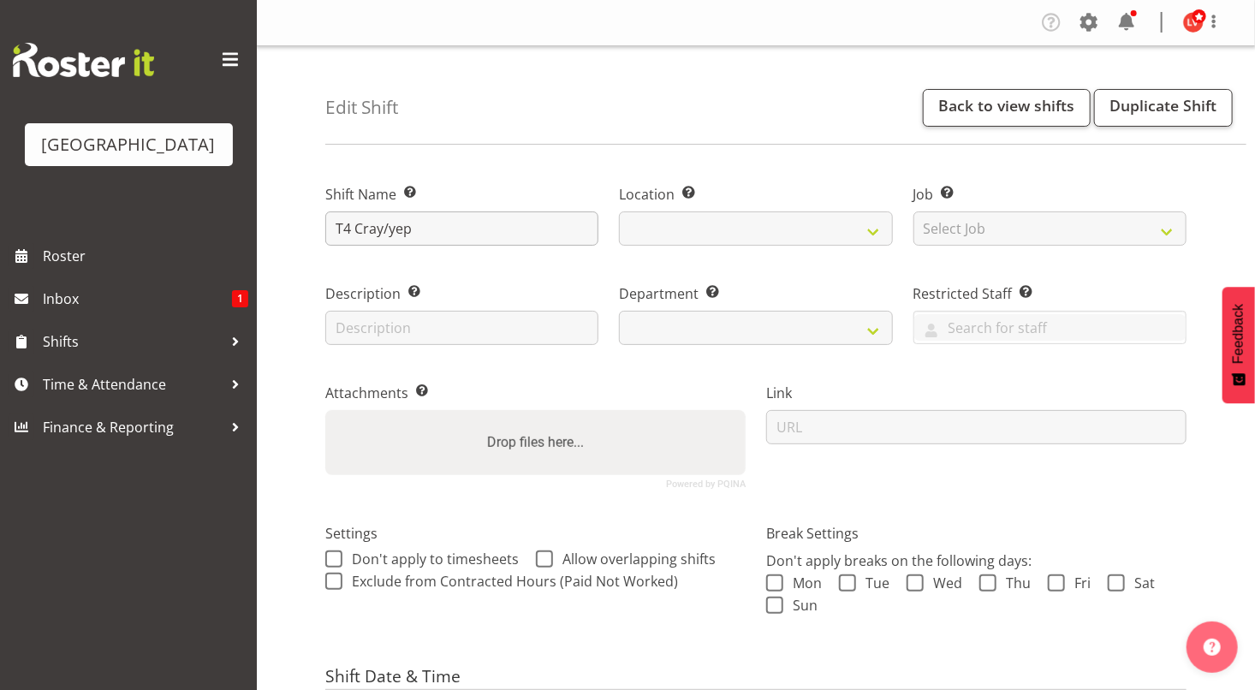
select select
click at [360, 231] on input "T4 Cray/yep" at bounding box center [461, 228] width 273 height 34
select select "113"
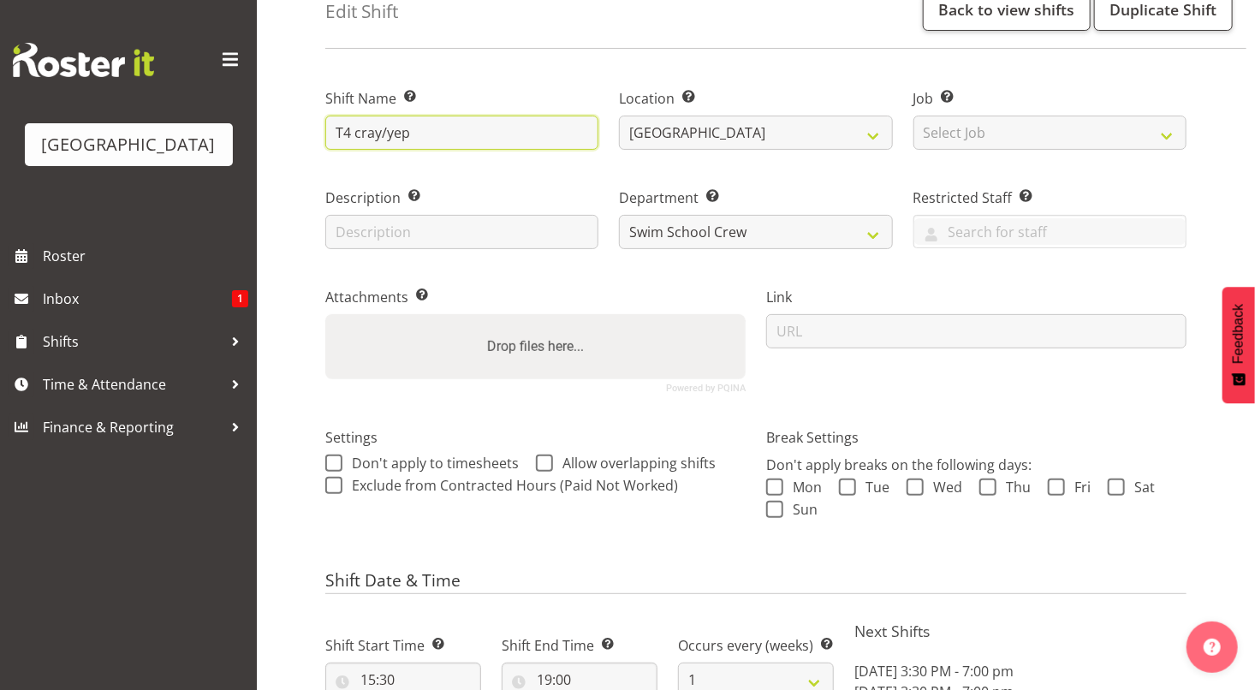
scroll to position [789, 0]
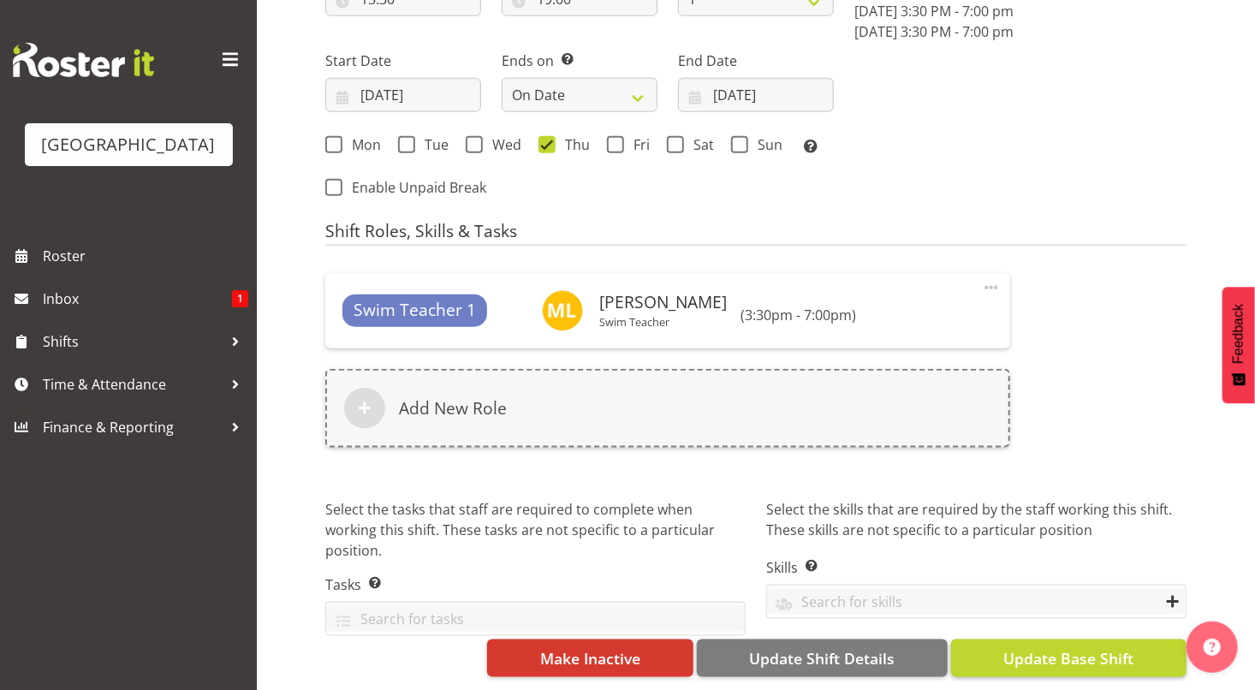
type input "T4 cray/yep"
click at [1021, 647] on span "Update Base Shift" at bounding box center [1068, 658] width 130 height 22
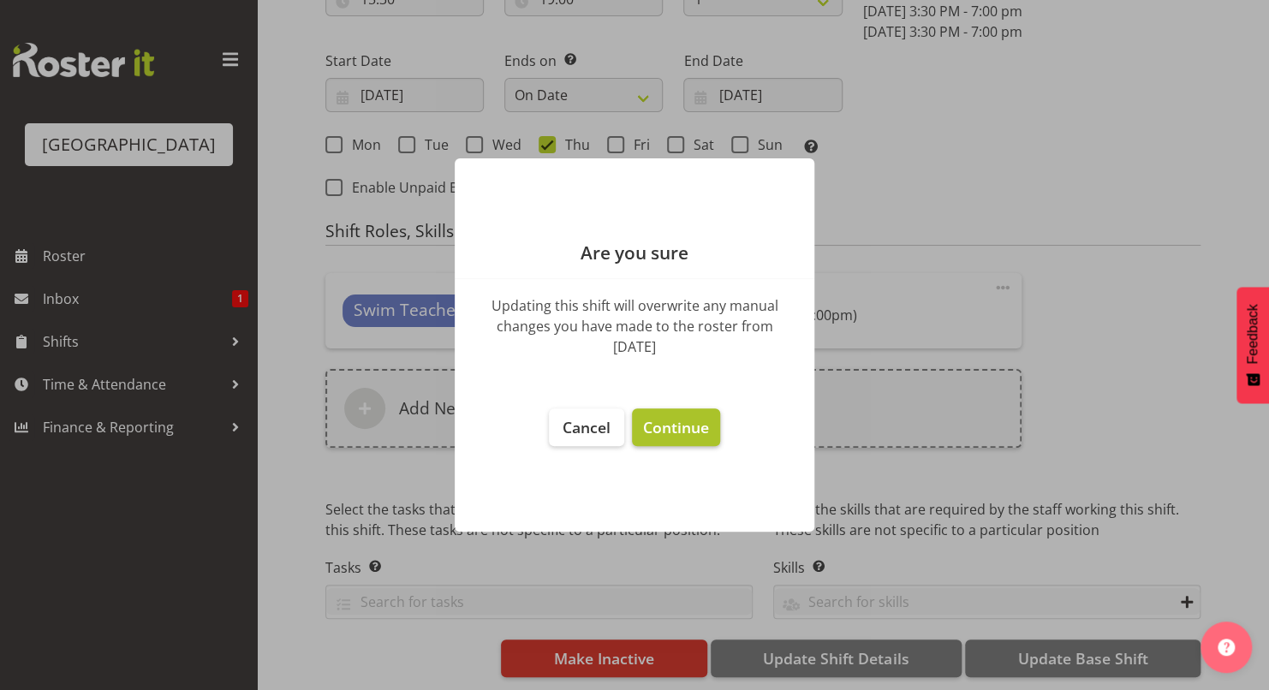
click at [673, 427] on span "Continue" at bounding box center [676, 427] width 66 height 21
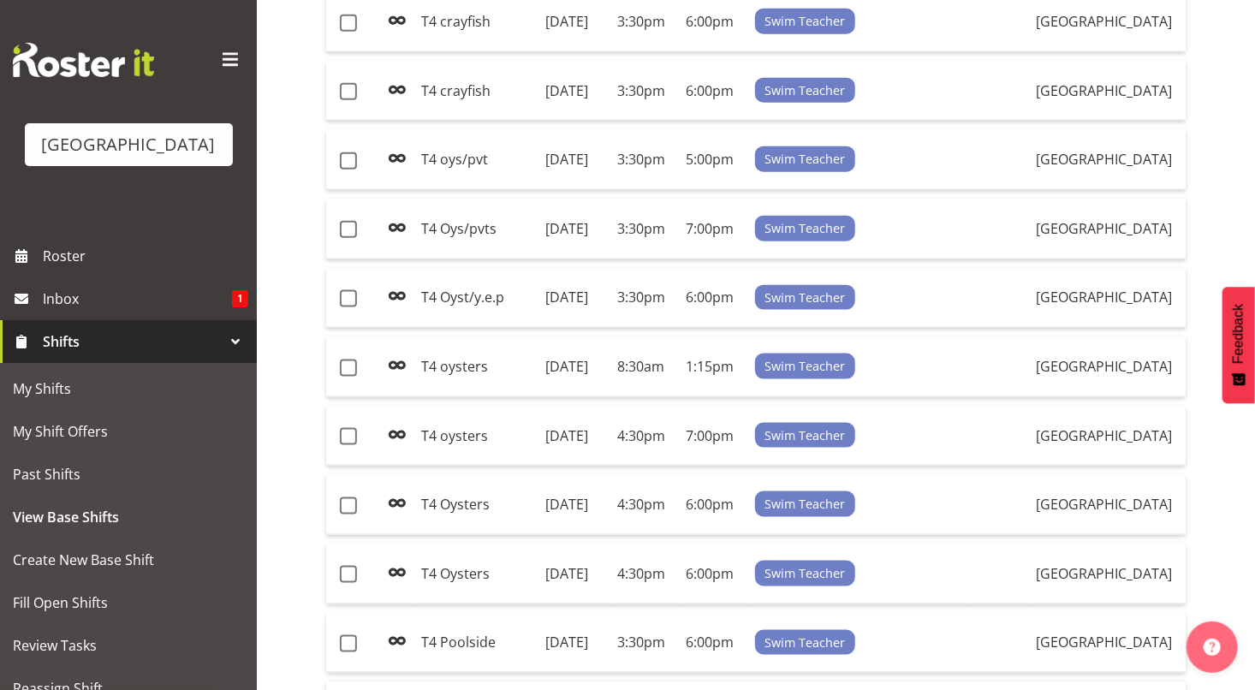
scroll to position [918, 0]
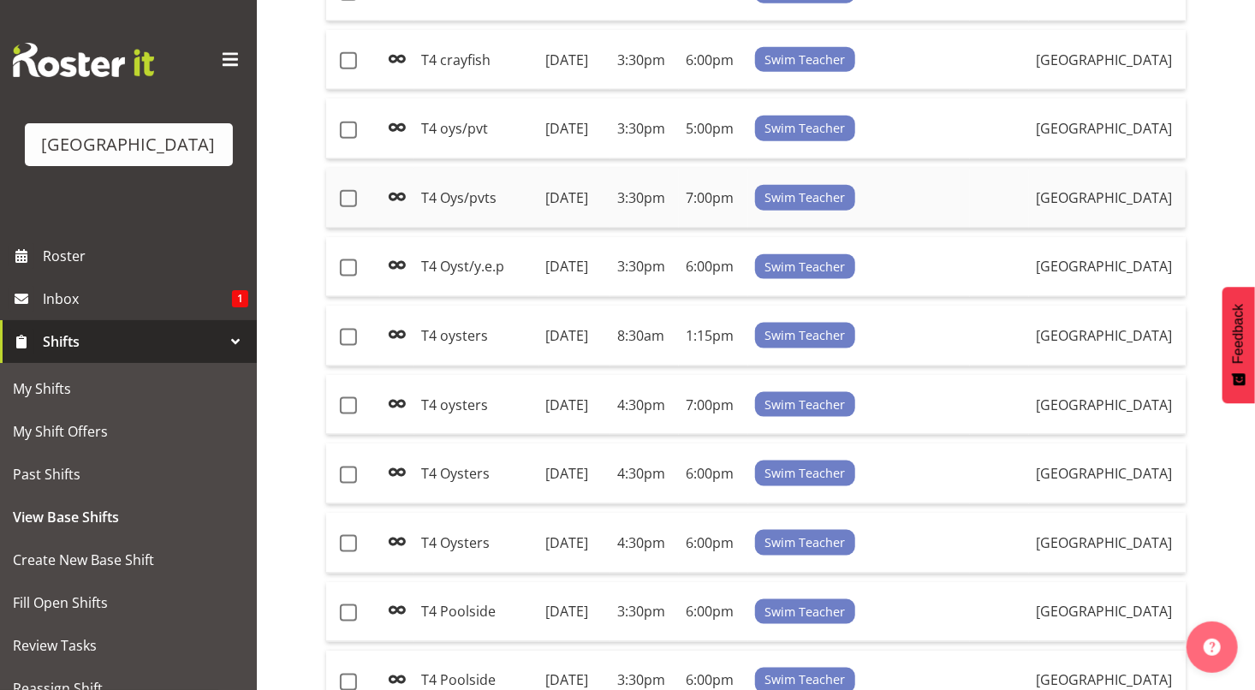
click at [543, 229] on td "[DATE]" at bounding box center [575, 198] width 72 height 61
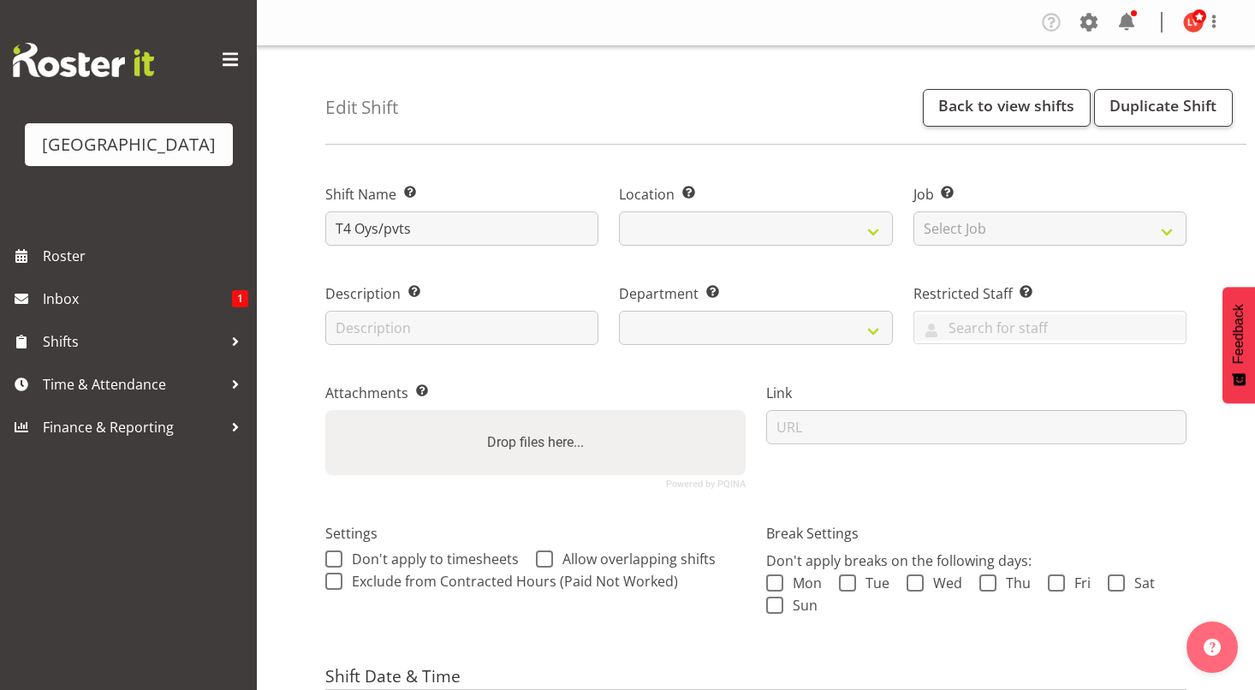
select select "date"
select select
click at [366, 224] on input "T4 Oys/pvts" at bounding box center [461, 228] width 273 height 34
select select
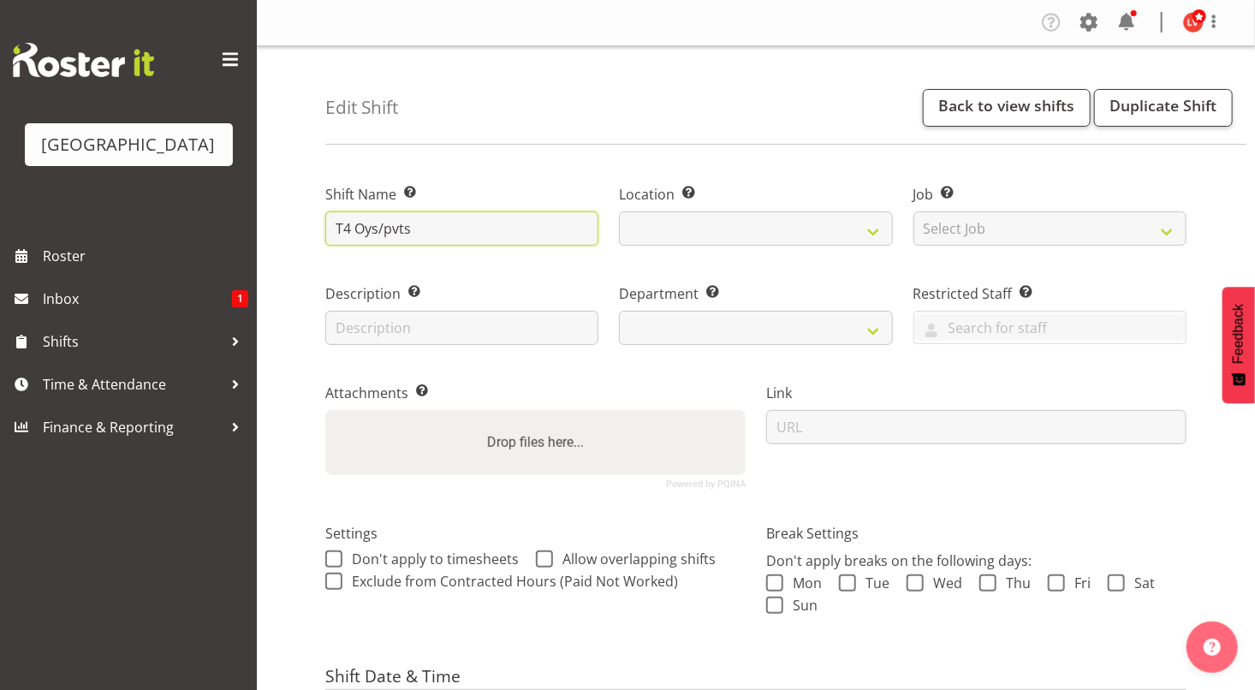
select select
type input "T4 ys/pvts"
select select "113"
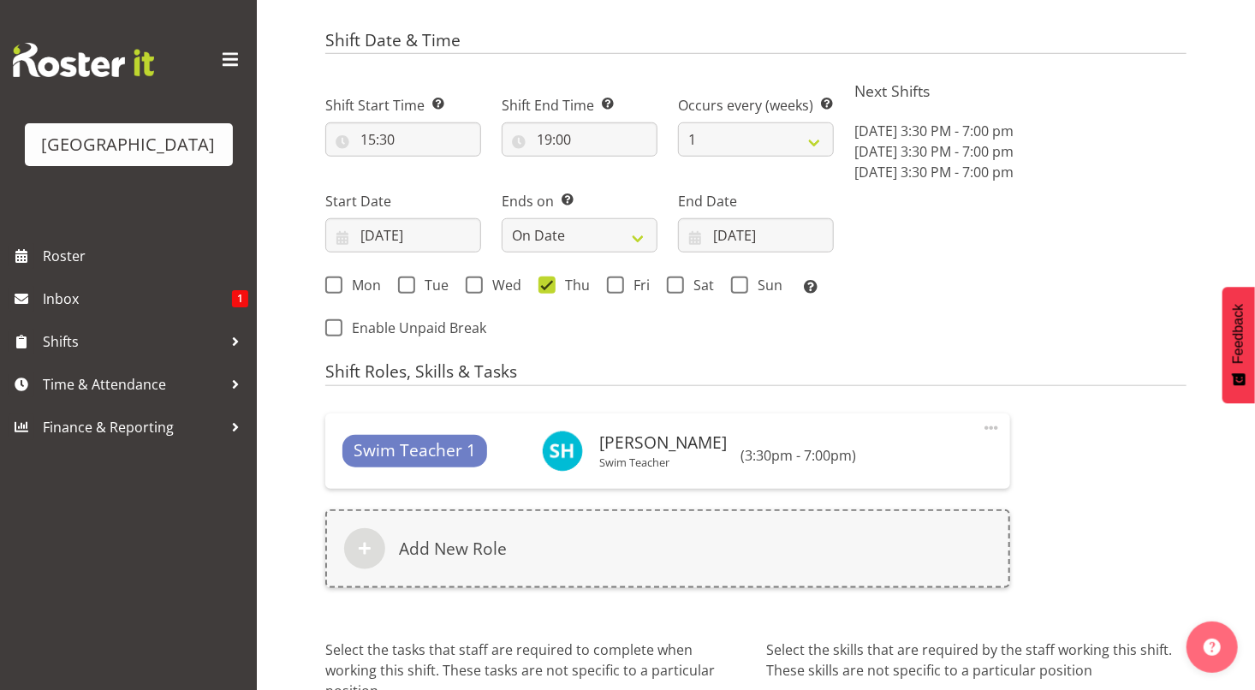
scroll to position [789, 0]
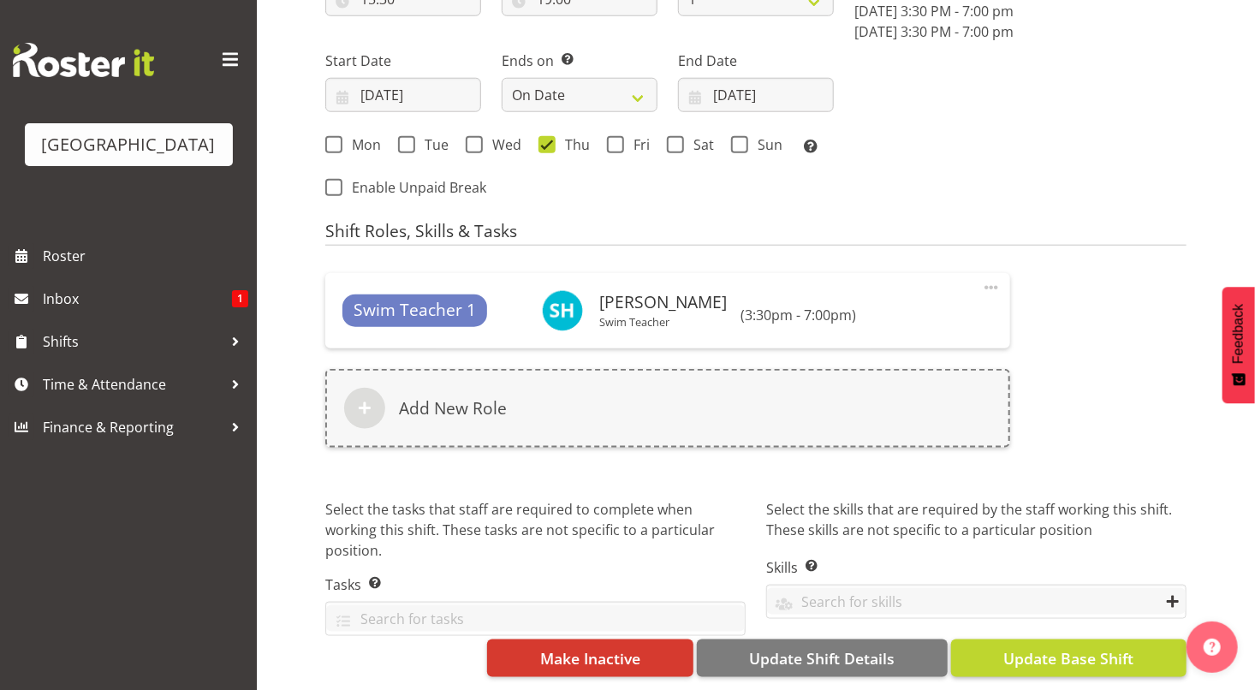
type input "T4 oys/pvts"
click at [1069, 647] on span "Update Base Shift" at bounding box center [1068, 658] width 130 height 22
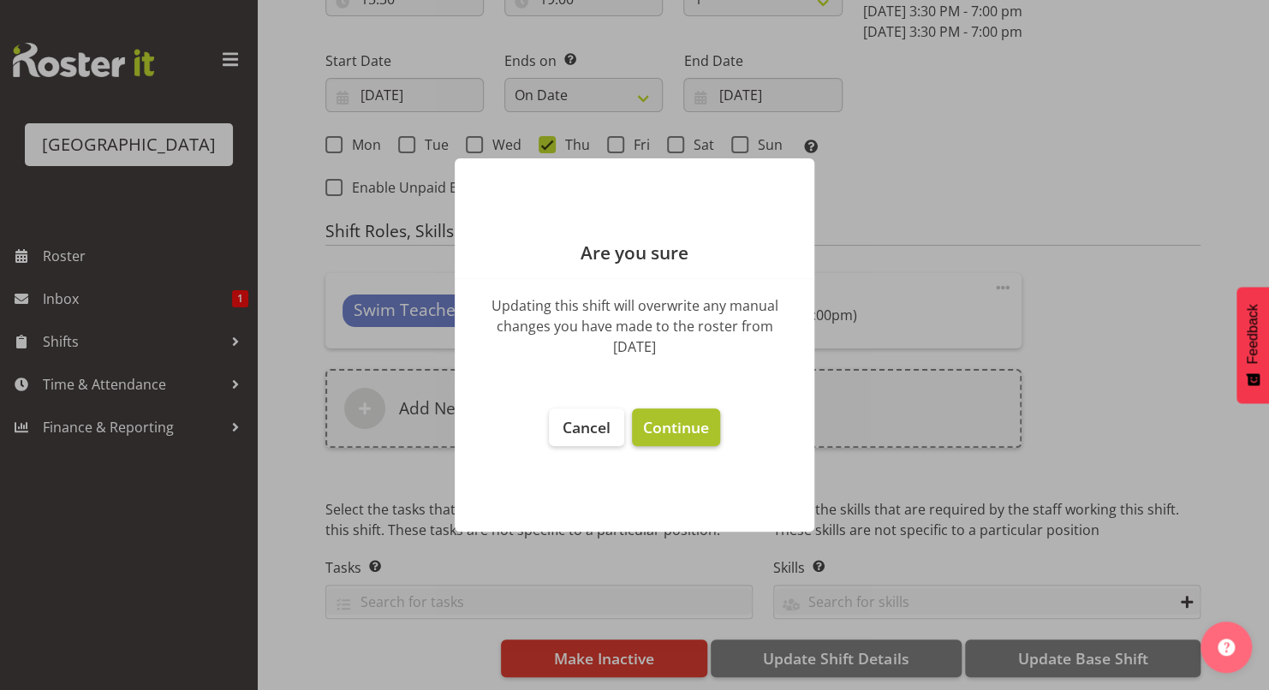
click at [665, 417] on span "Continue" at bounding box center [676, 427] width 66 height 21
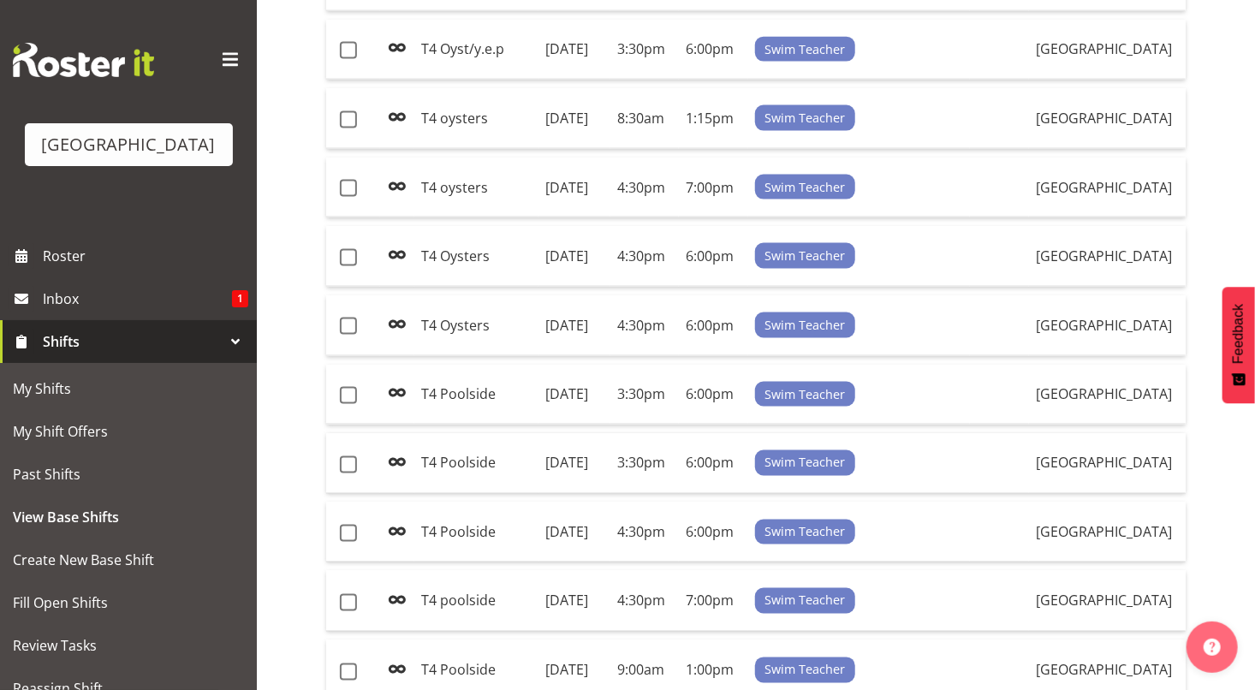
scroll to position [1151, 0]
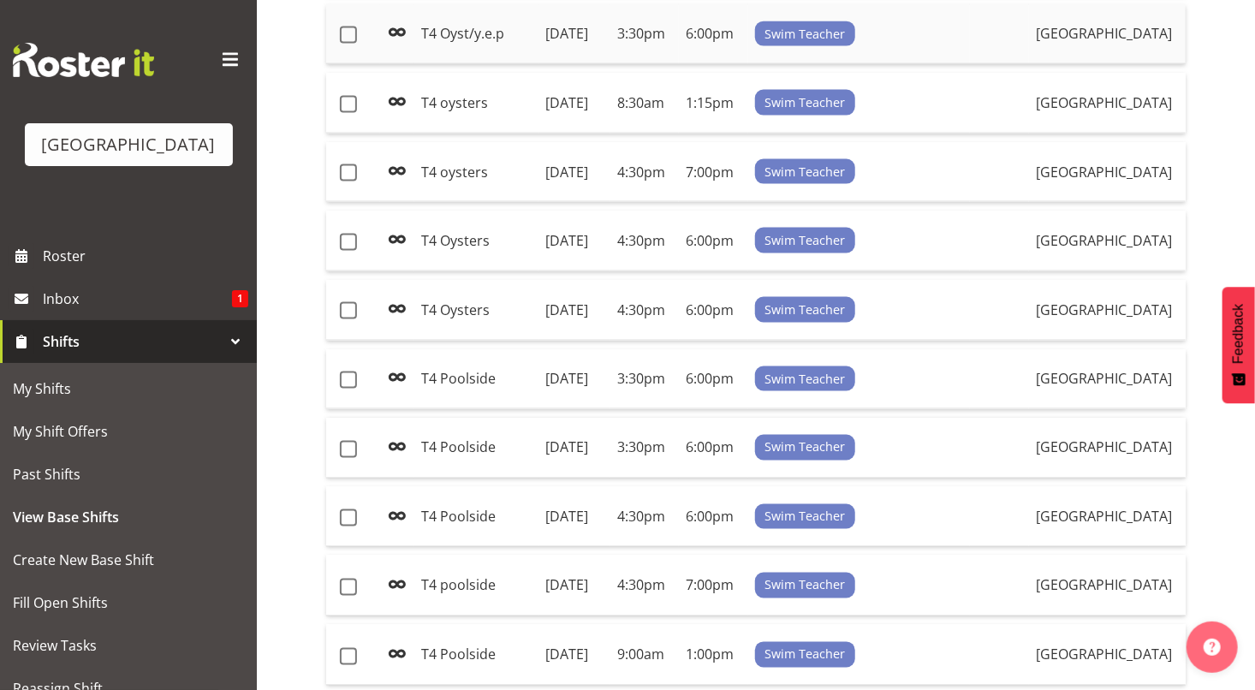
click at [449, 65] on td "T4 Oyst/y.e.p" at bounding box center [476, 34] width 124 height 61
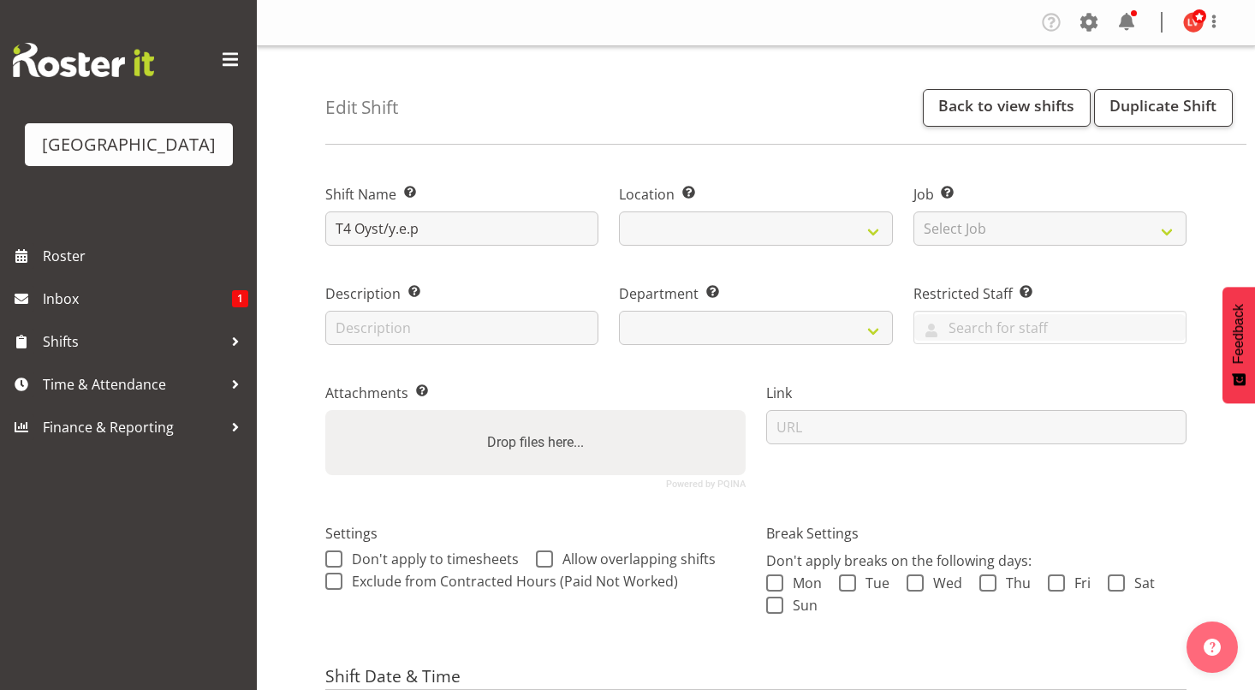
select select "date"
select select
click at [364, 227] on input "T4 Oyst/y.e.p" at bounding box center [461, 228] width 273 height 34
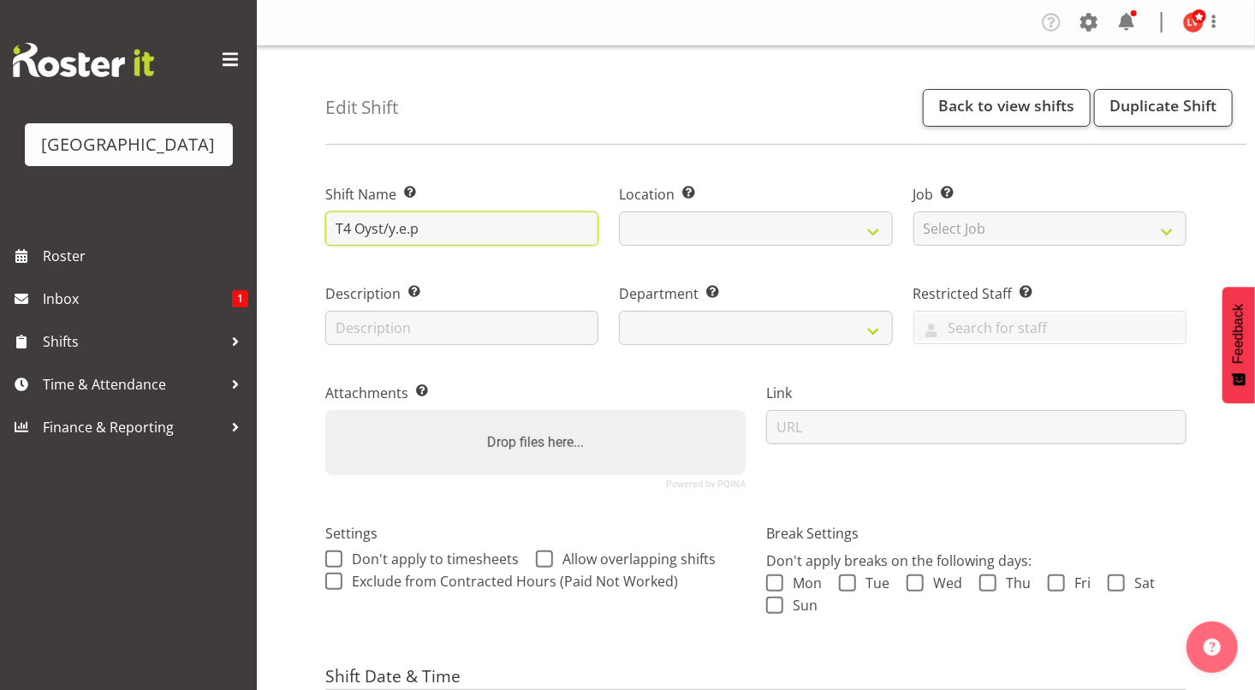
select select "113"
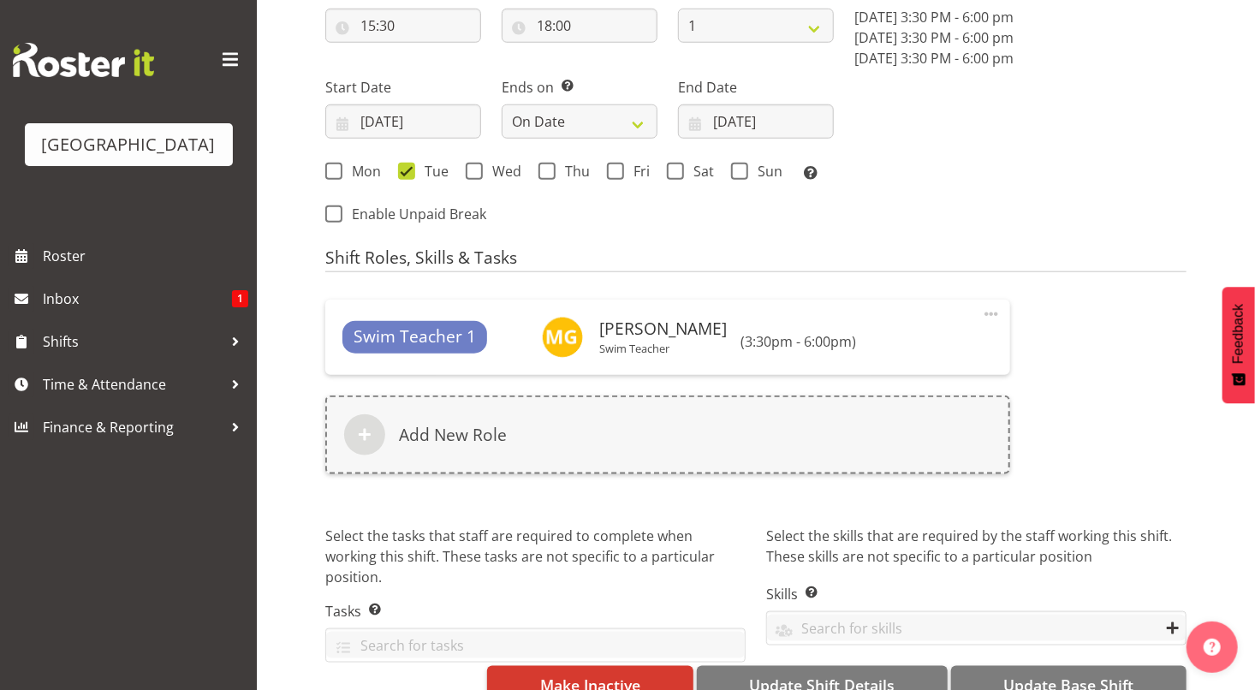
scroll to position [789, 0]
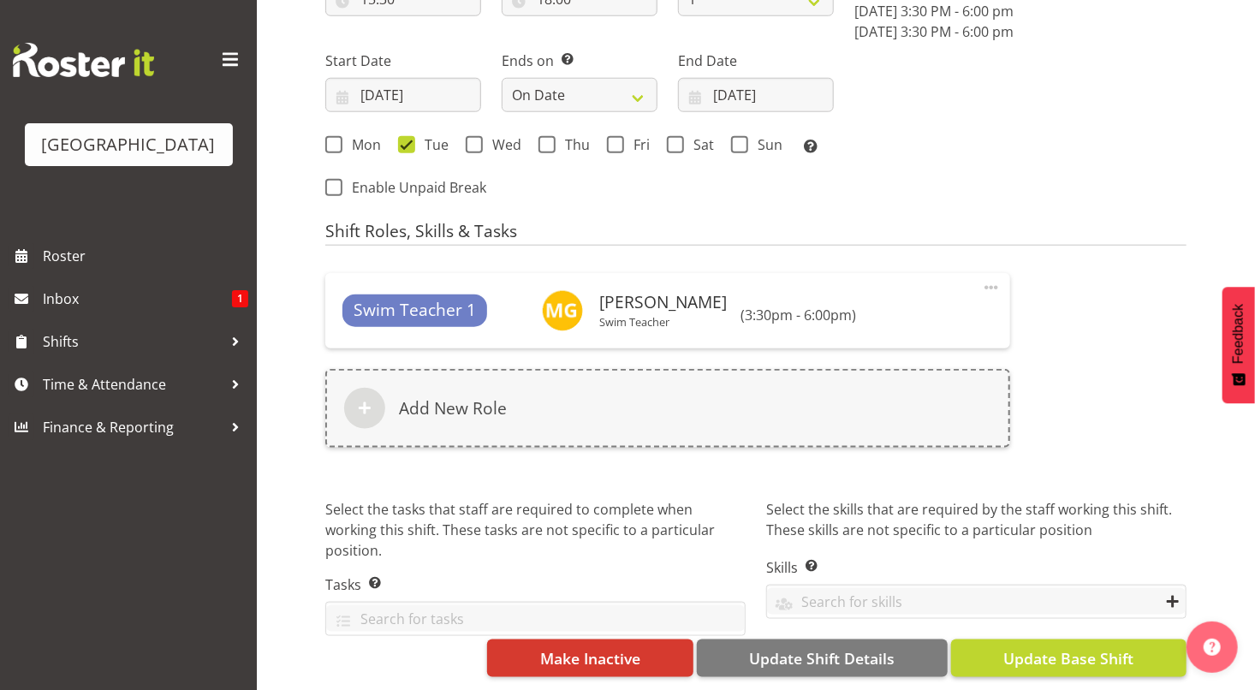
type input "T4 oyst/y.e.p"
click at [1121, 647] on span "Update Base Shift" at bounding box center [1068, 658] width 130 height 22
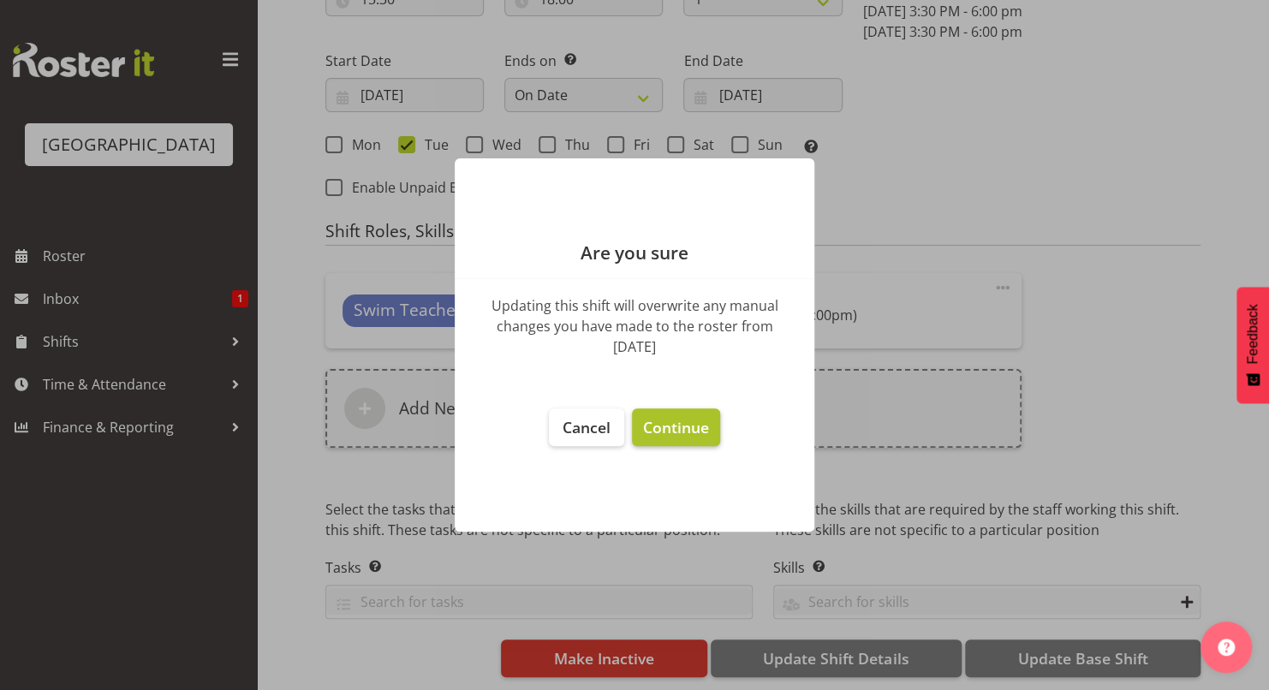
click at [703, 432] on span "Continue" at bounding box center [676, 427] width 66 height 21
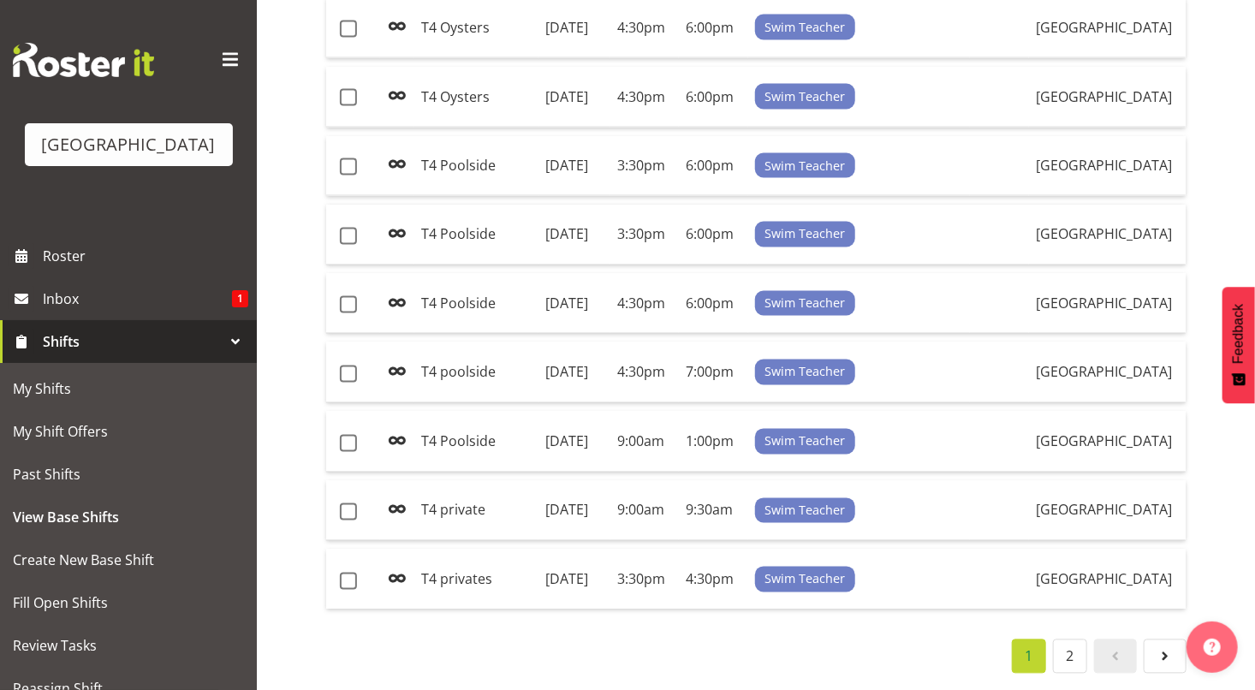
scroll to position [1402, 0]
click at [462, 128] on td "T4 Oysters" at bounding box center [476, 97] width 124 height 61
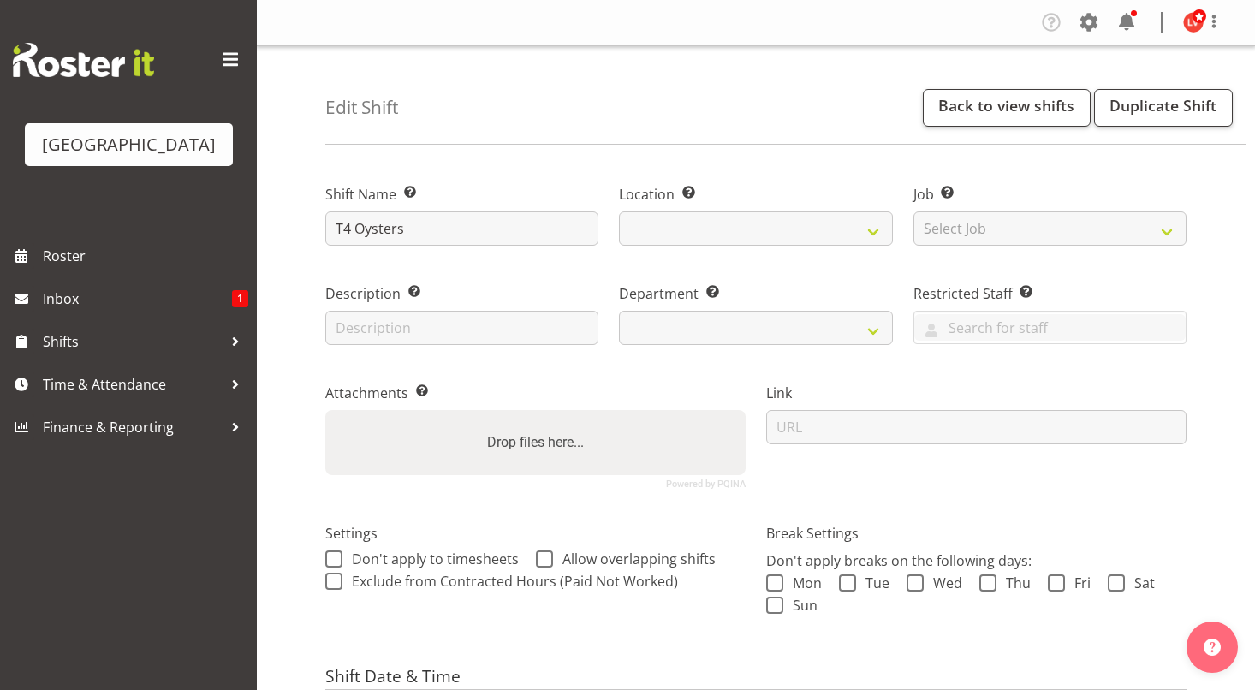
select select "date"
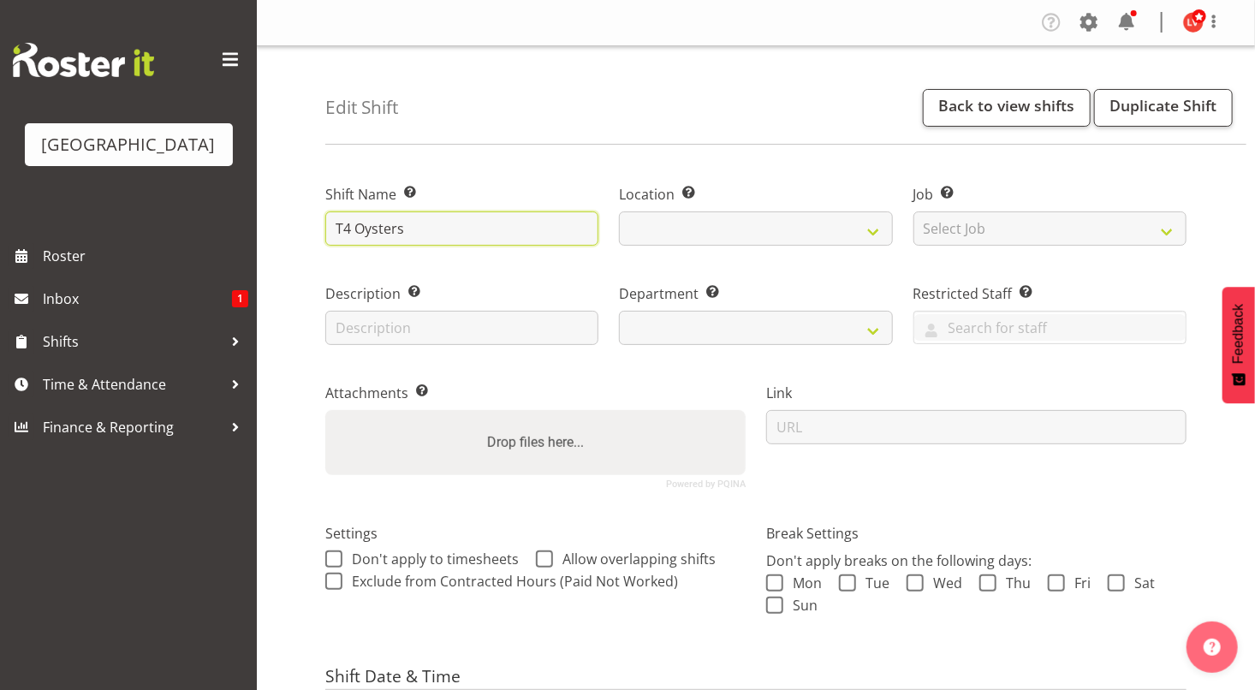
select select
click at [363, 231] on input "T4 Oysters" at bounding box center [461, 228] width 273 height 34
select select "113"
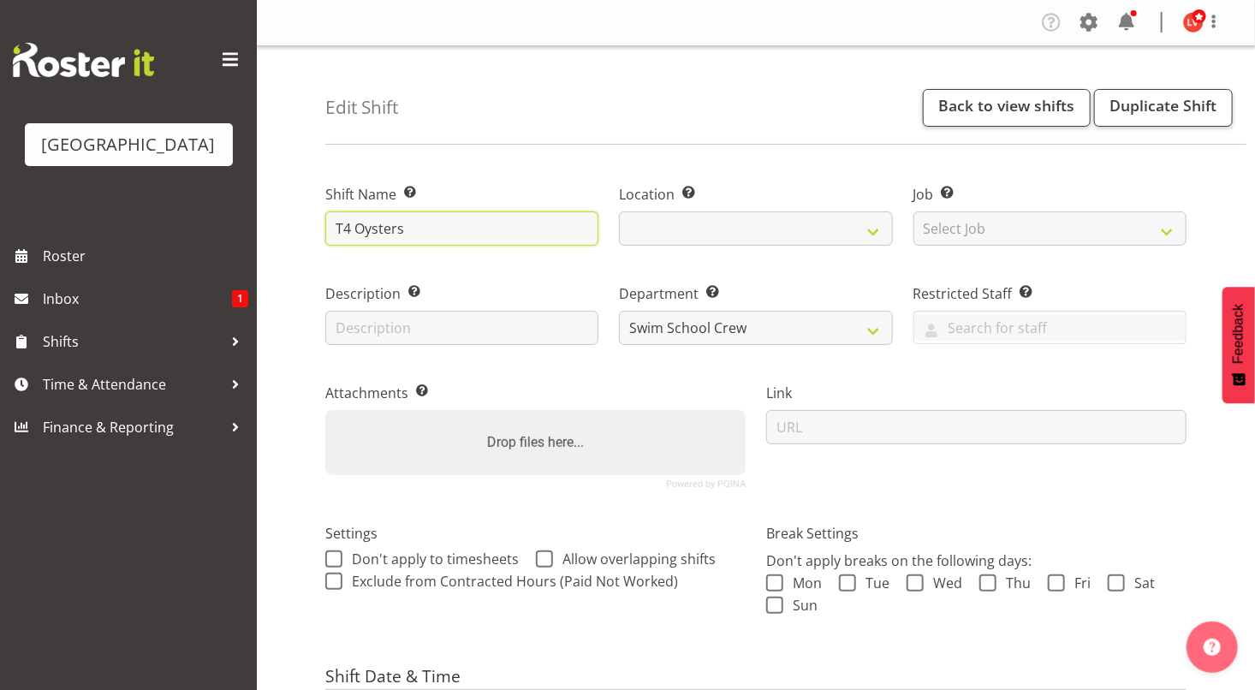
select select
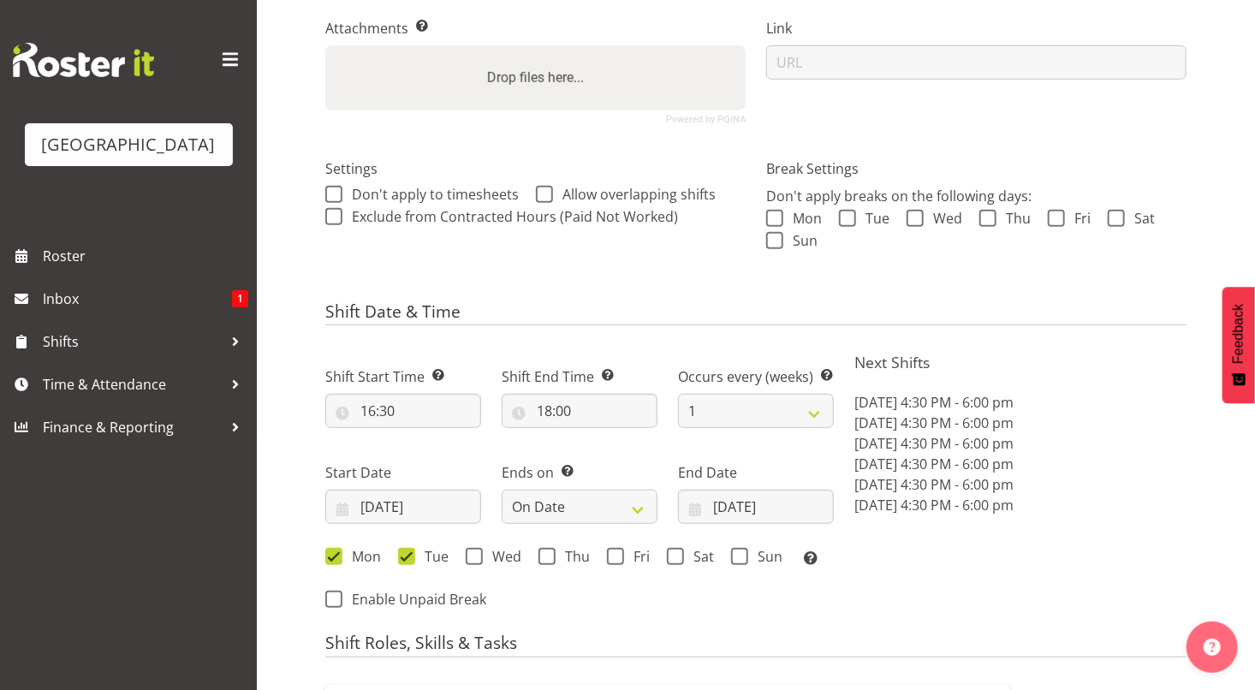
scroll to position [789, 0]
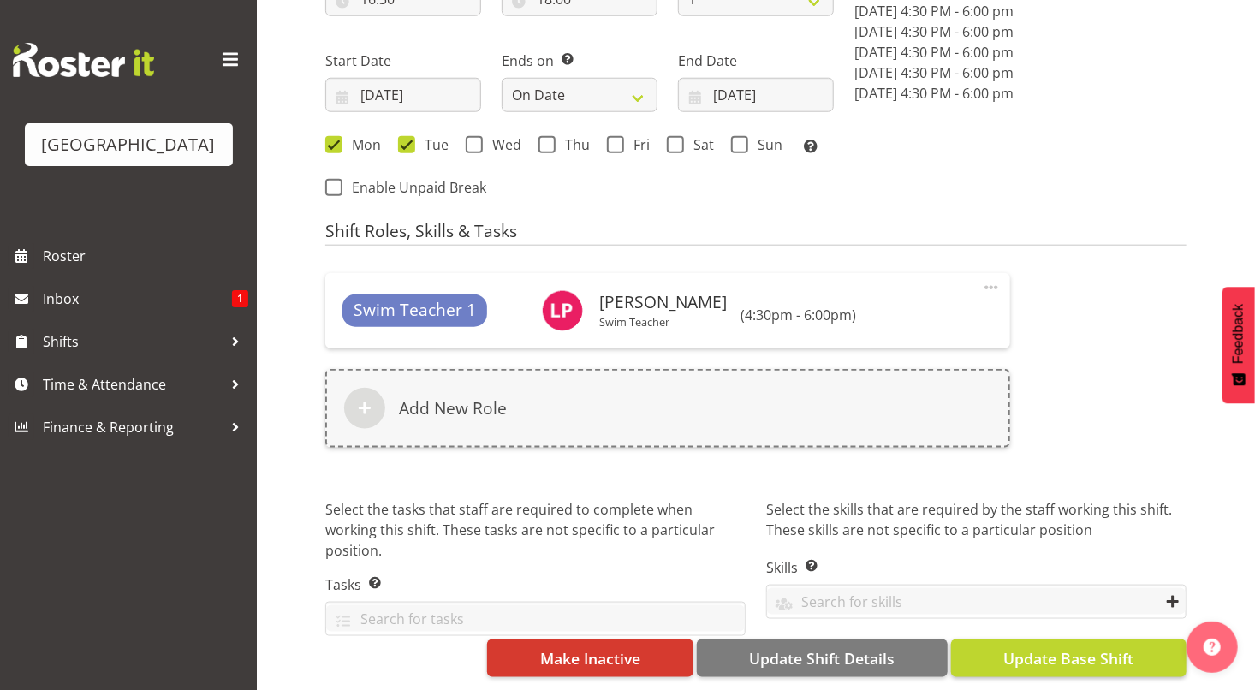
type input "T4 oysters"
click at [1097, 647] on span "Update Base Shift" at bounding box center [1068, 658] width 130 height 22
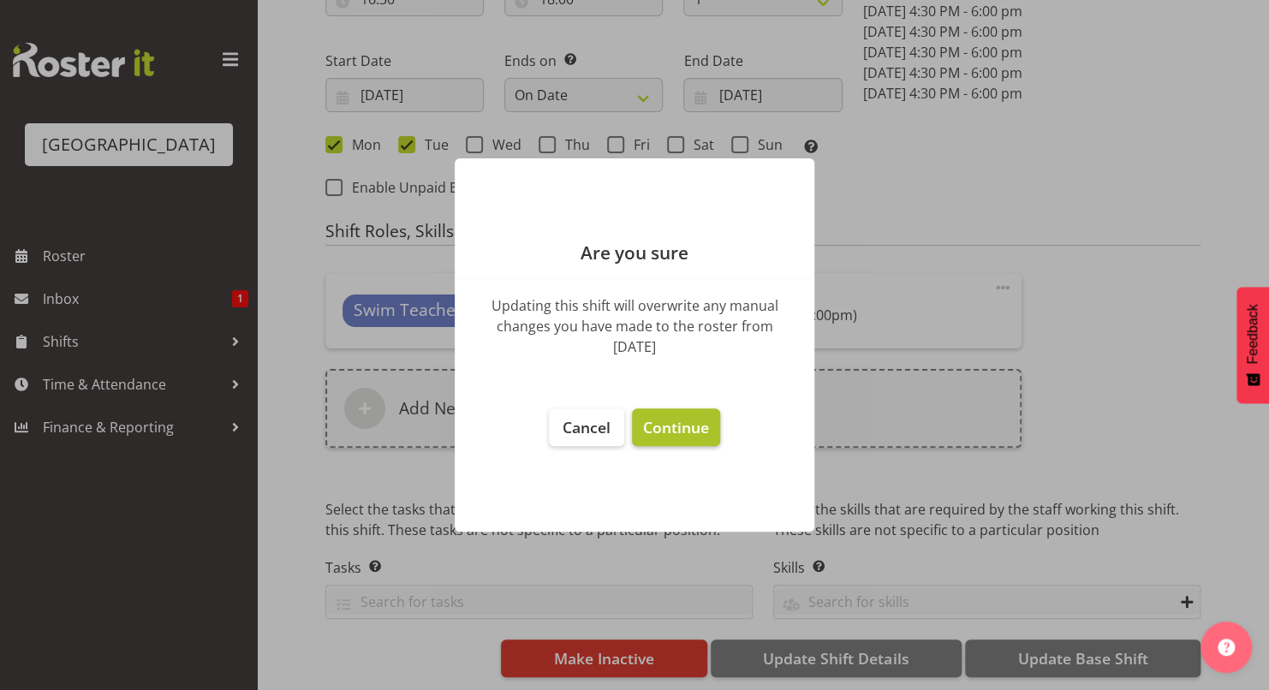
click at [693, 424] on span "Continue" at bounding box center [676, 427] width 66 height 21
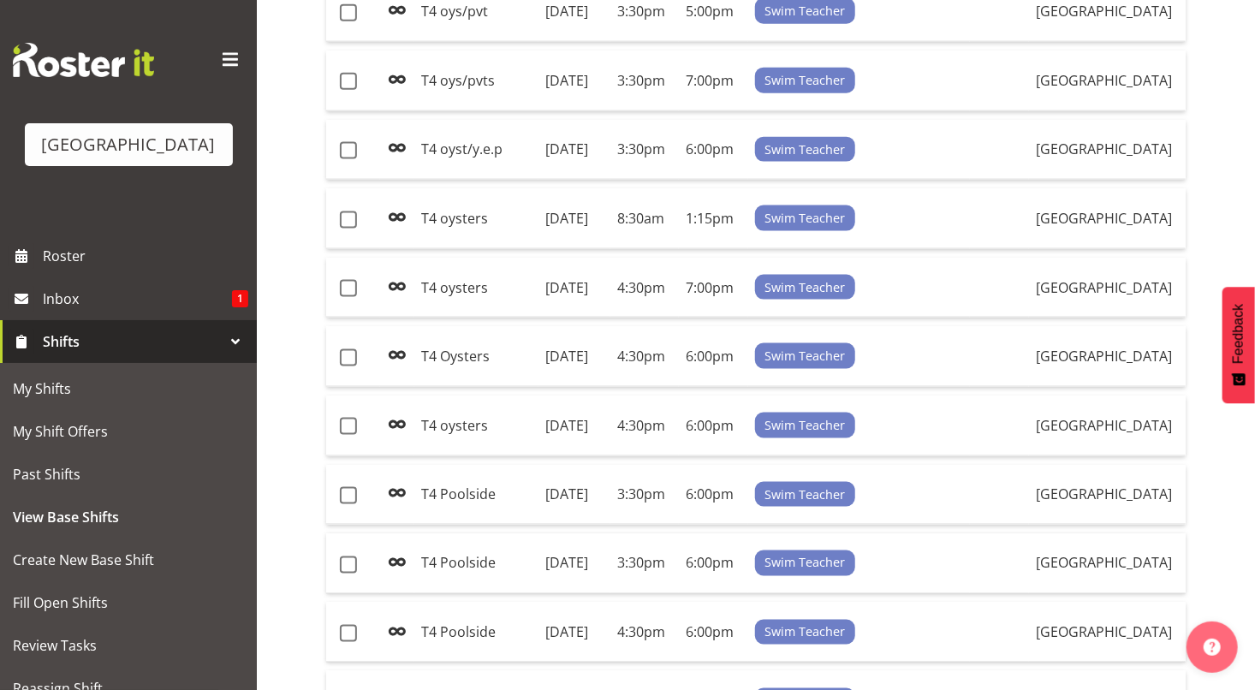
scroll to position [1133, 0]
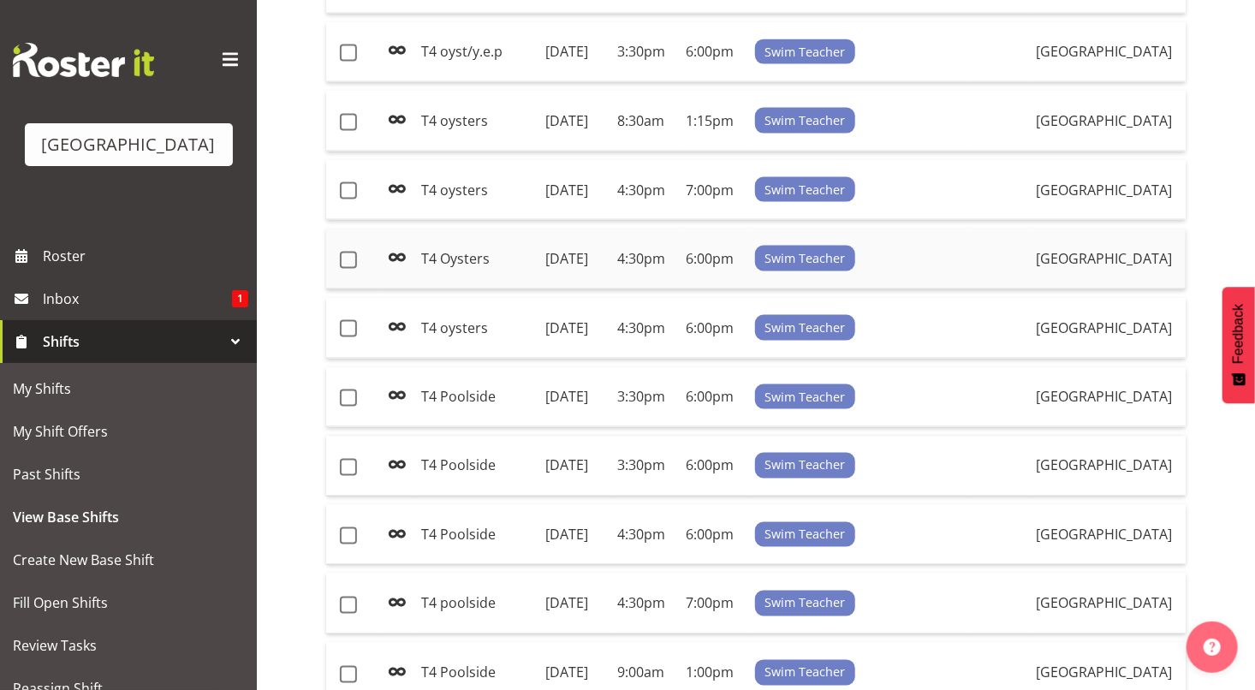
click at [610, 289] on td "[DATE]" at bounding box center [575, 259] width 72 height 61
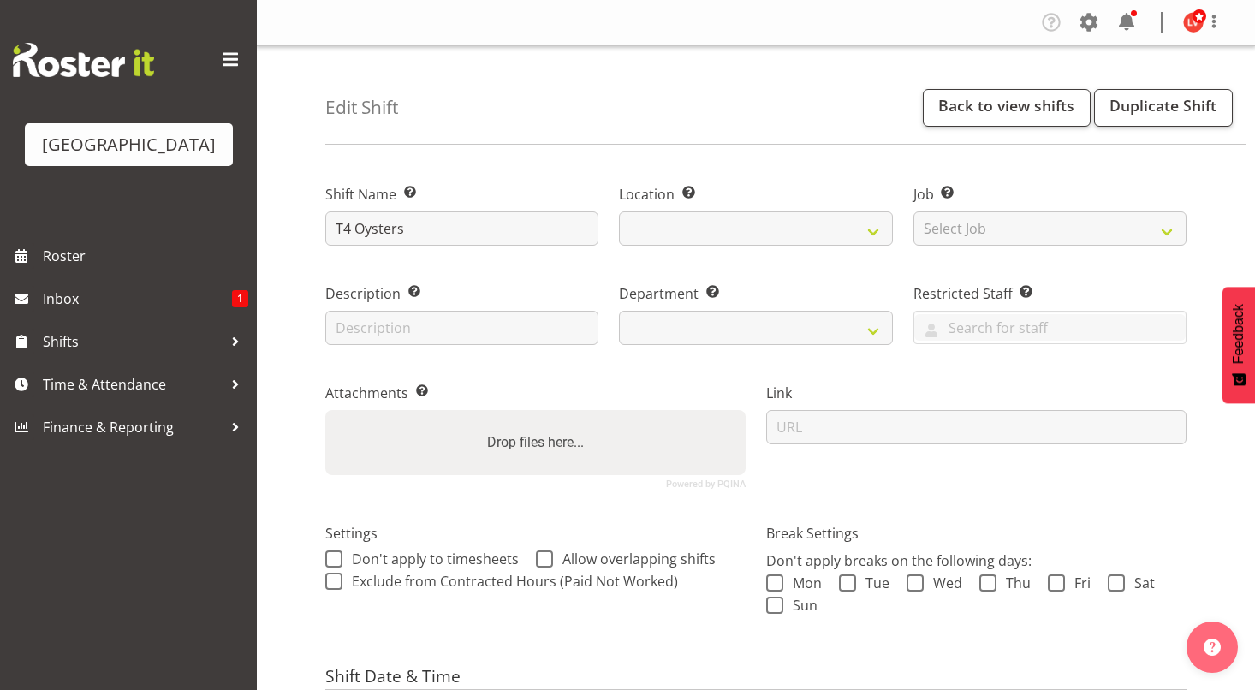
select select "date"
select select
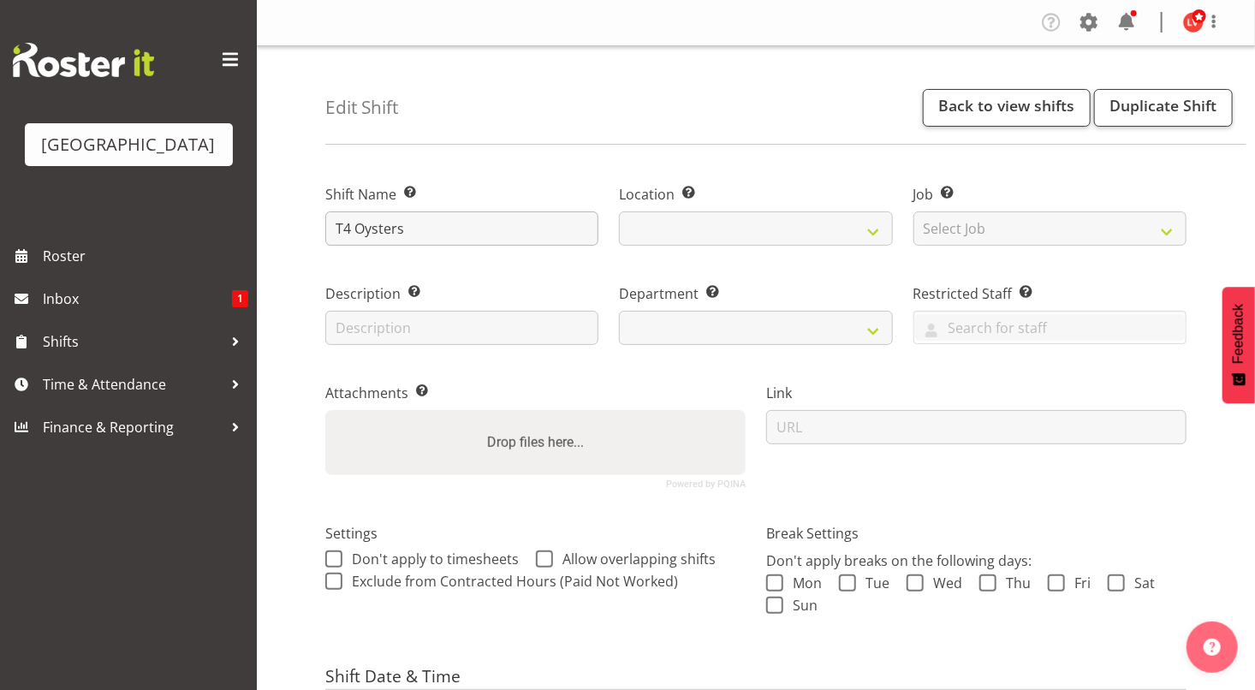
select select
click at [363, 229] on input "T4 Oysters" at bounding box center [461, 228] width 273 height 34
select select
select select "113"
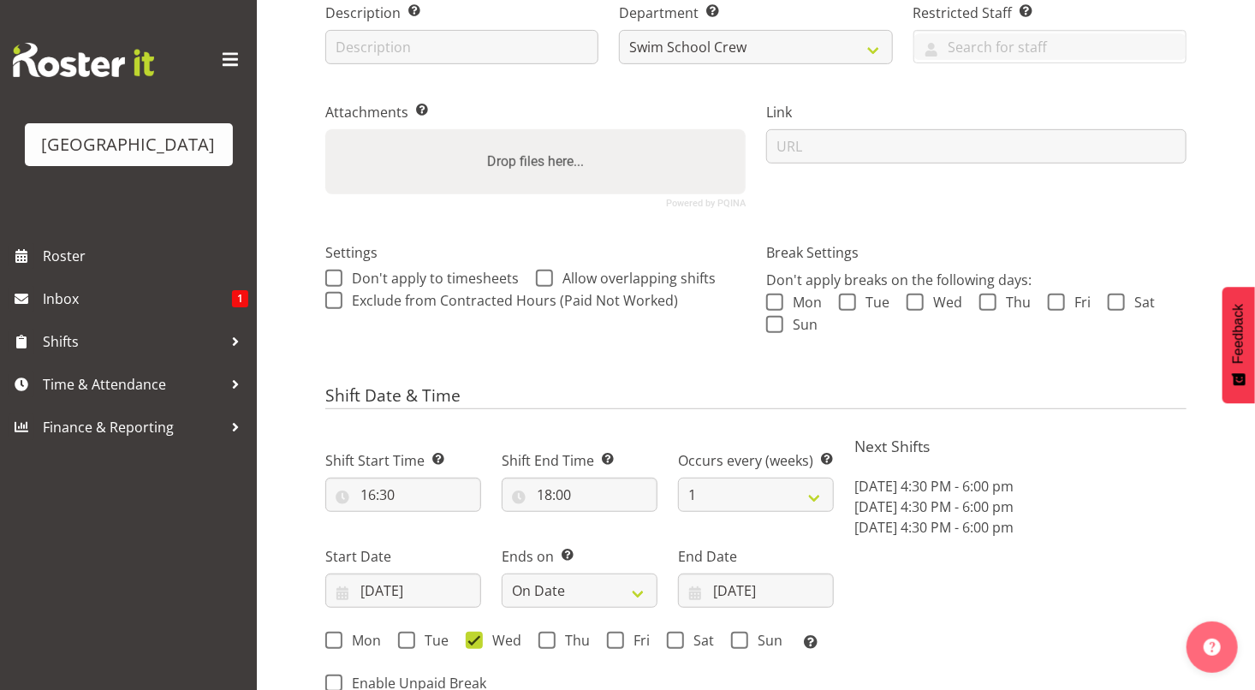
scroll to position [789, 0]
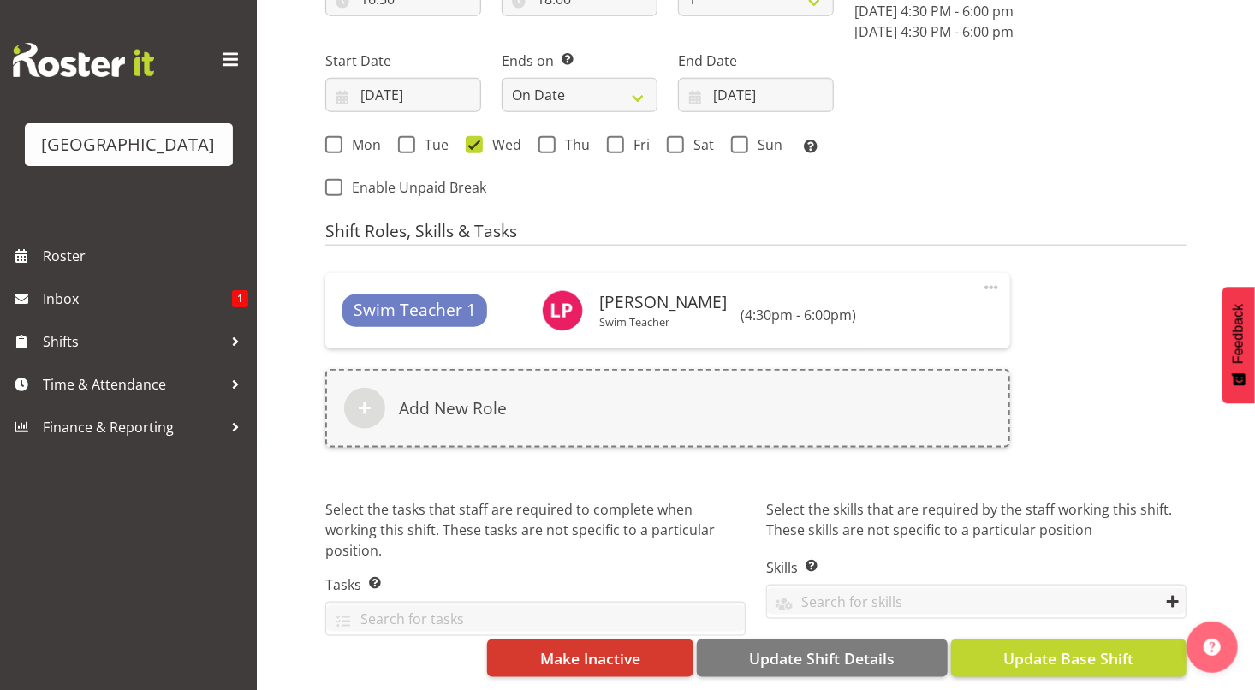
type input "T4 oysters"
click at [1070, 647] on span "Update Base Shift" at bounding box center [1068, 658] width 130 height 22
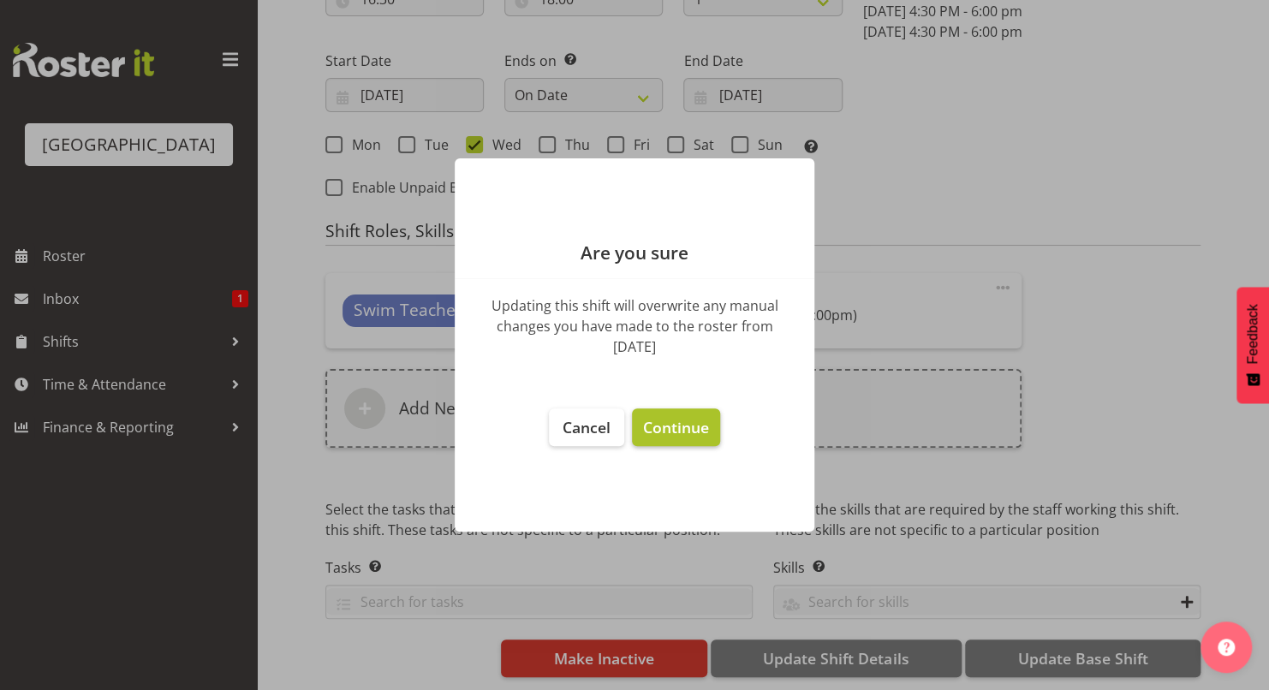
click at [699, 433] on span "Continue" at bounding box center [676, 427] width 66 height 21
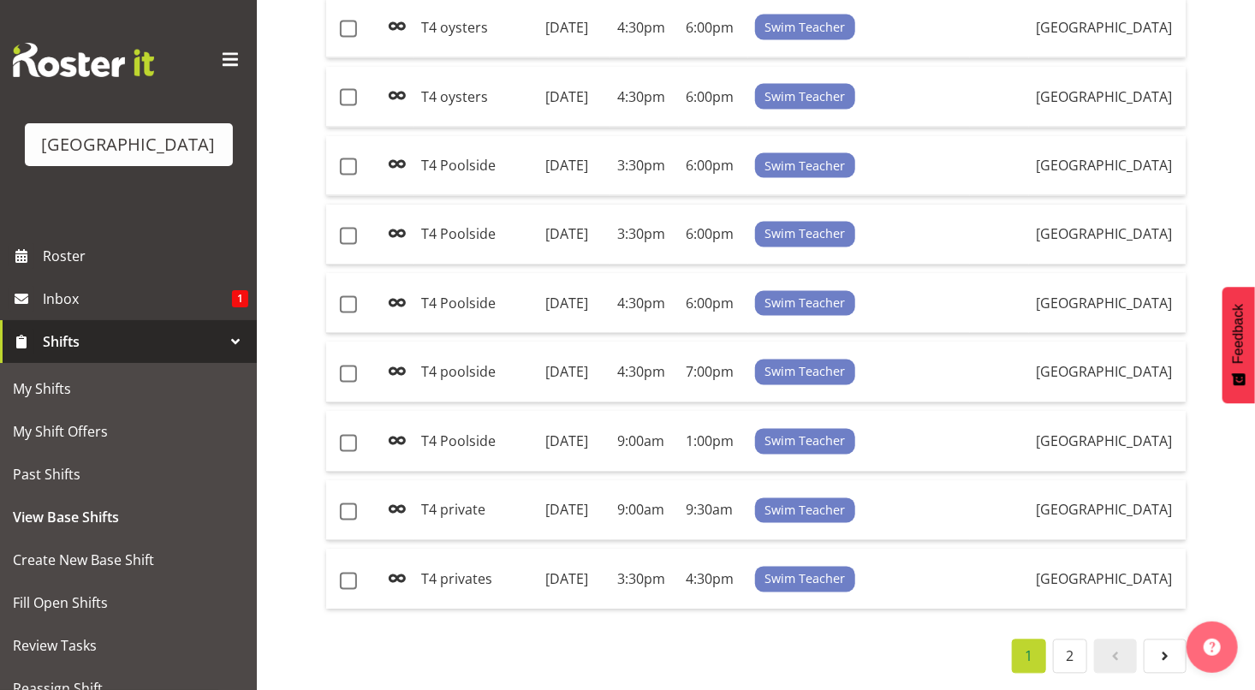
scroll to position [1668, 0]
click at [485, 274] on td "T4 Poolside" at bounding box center [476, 304] width 124 height 61
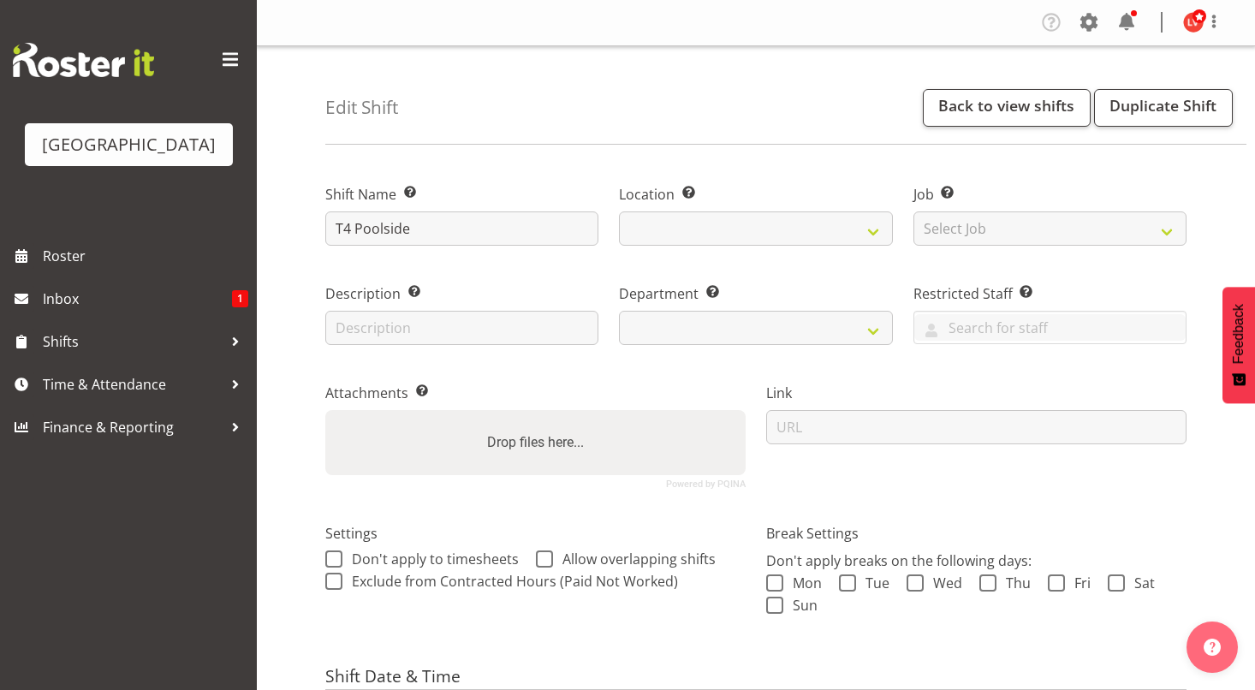
select select "date"
select select
select select "113"
click at [364, 222] on input "T4 Poolside" at bounding box center [461, 228] width 273 height 34
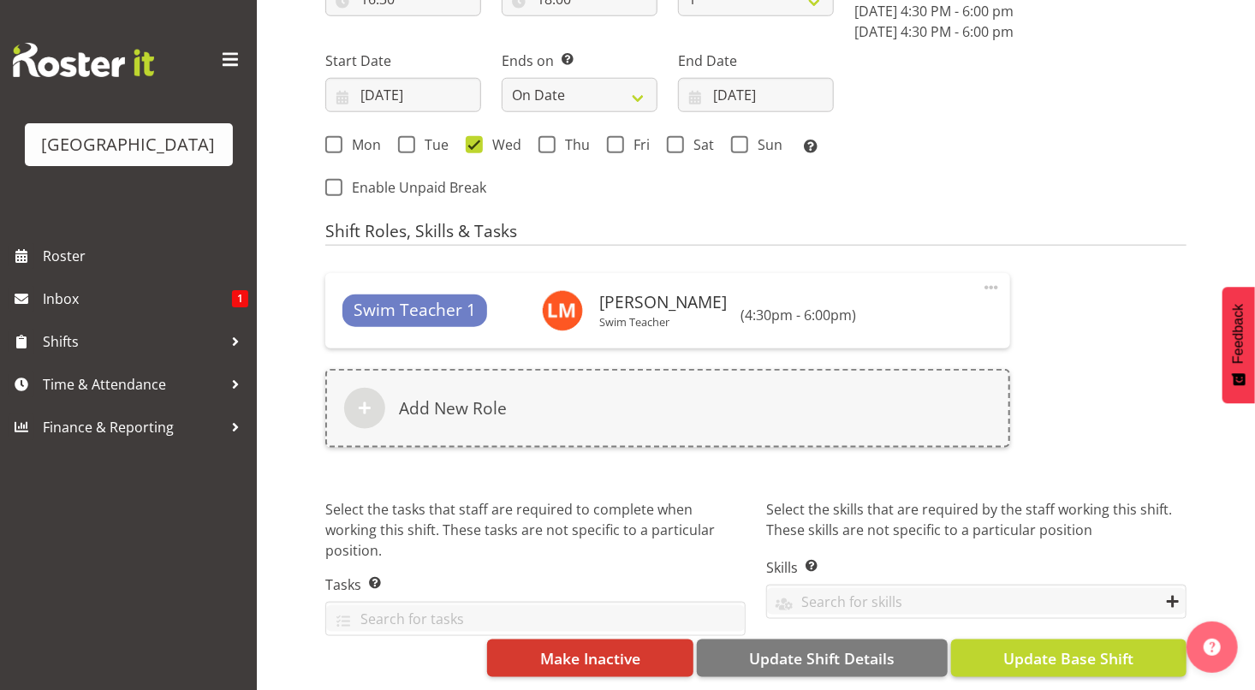
type input "T4 poolside"
click at [1049, 650] on span "Update Base Shift" at bounding box center [1068, 658] width 130 height 22
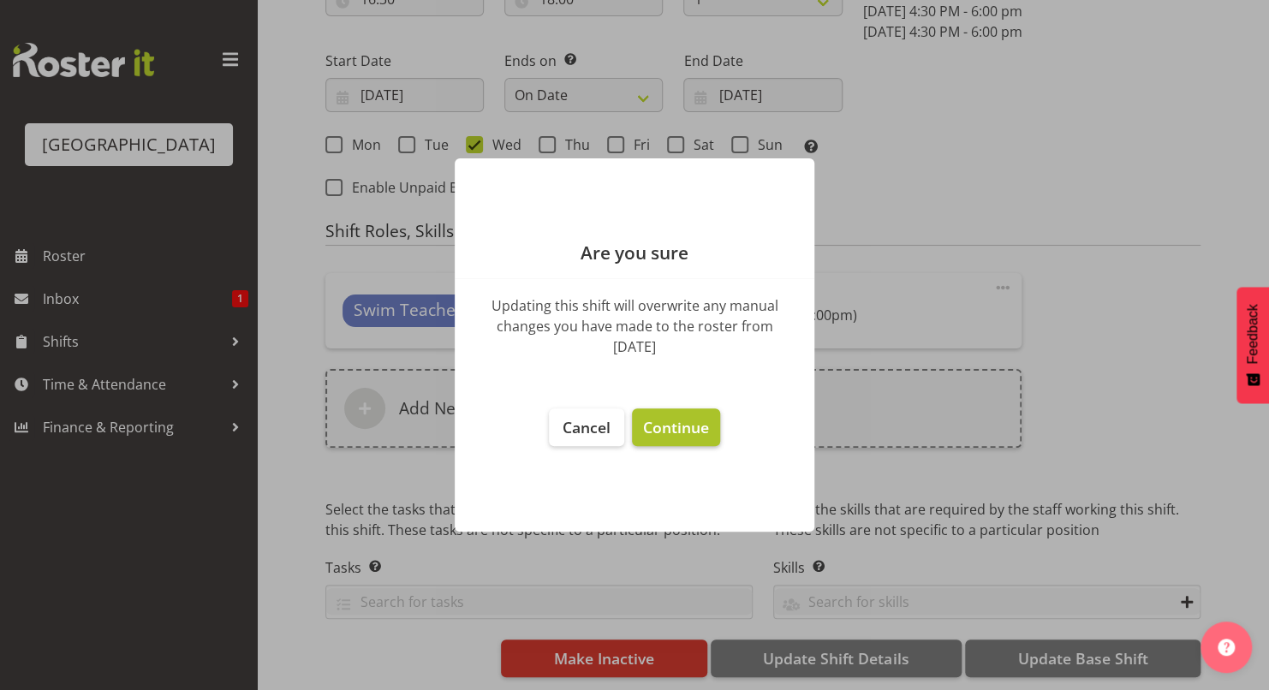
click at [687, 432] on span "Continue" at bounding box center [676, 427] width 66 height 21
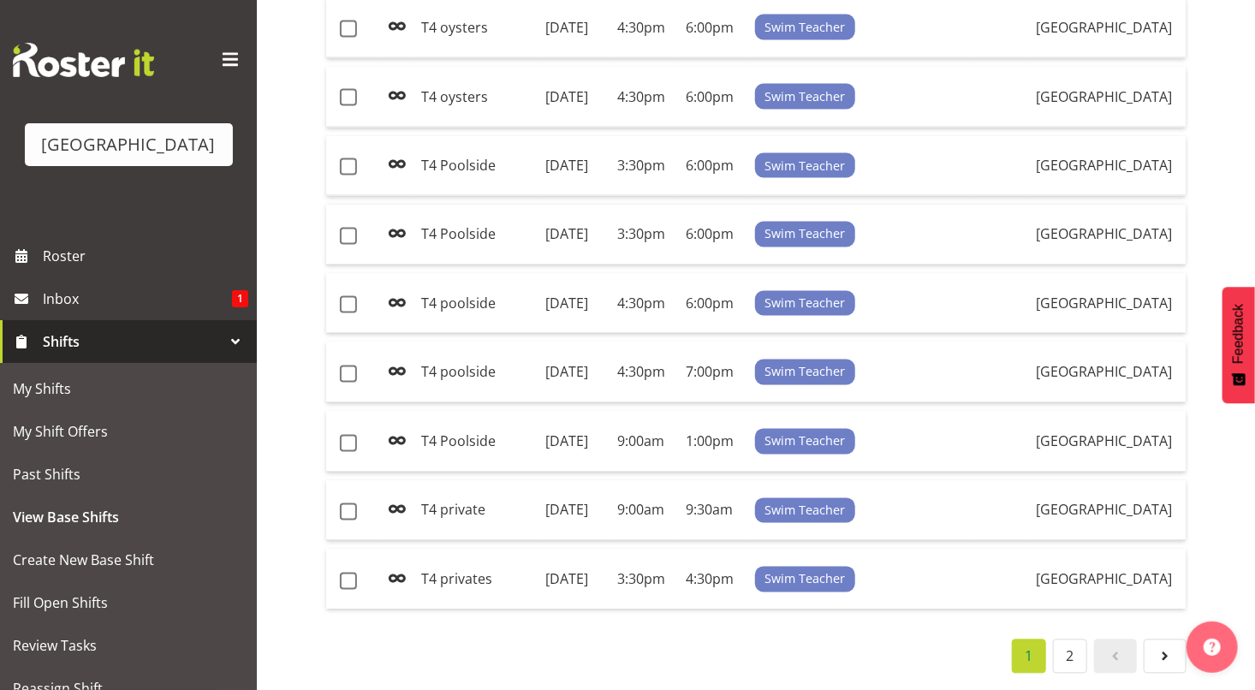
scroll to position [1546, 0]
click at [487, 194] on td "T4 Poolside" at bounding box center [476, 166] width 124 height 61
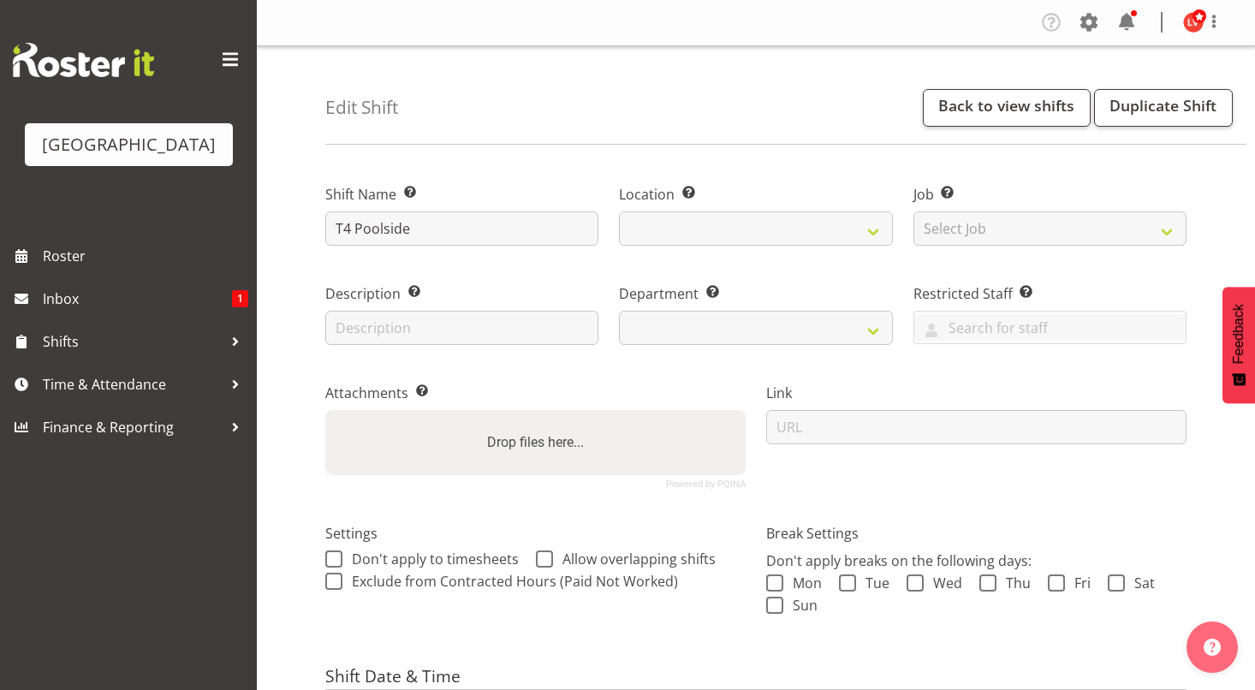
select select "date"
select select
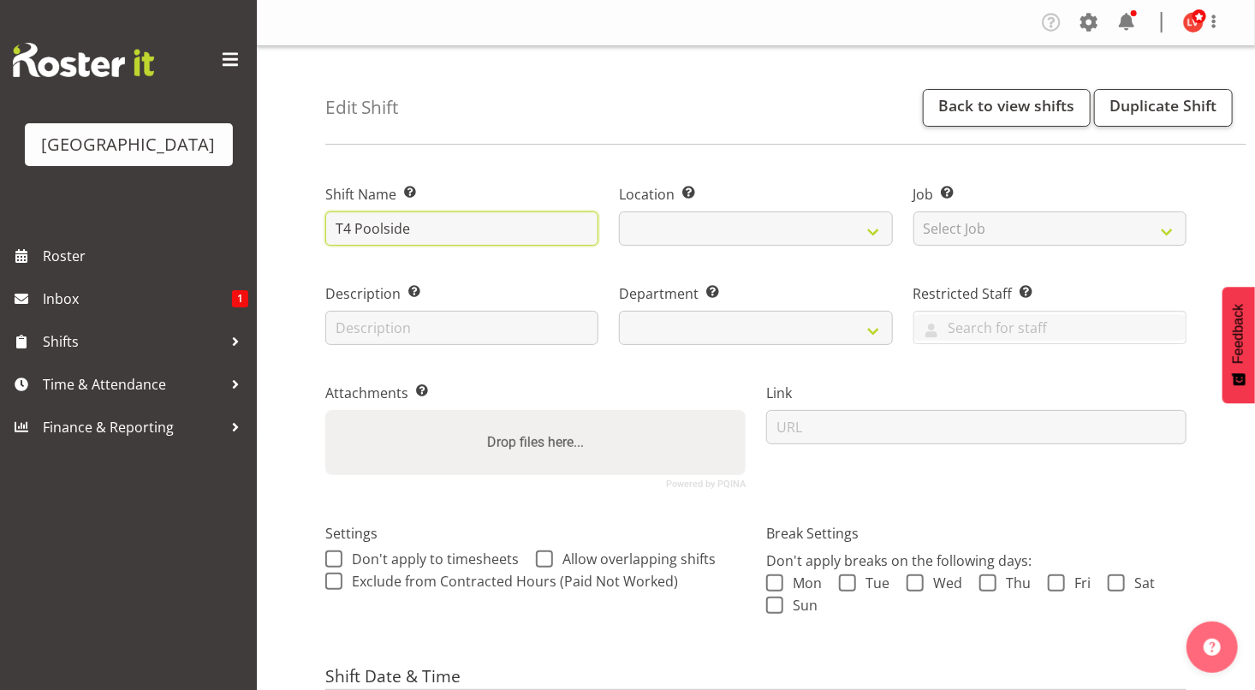
select select
click at [362, 223] on input "T4 Poolside" at bounding box center [461, 228] width 273 height 34
select select "113"
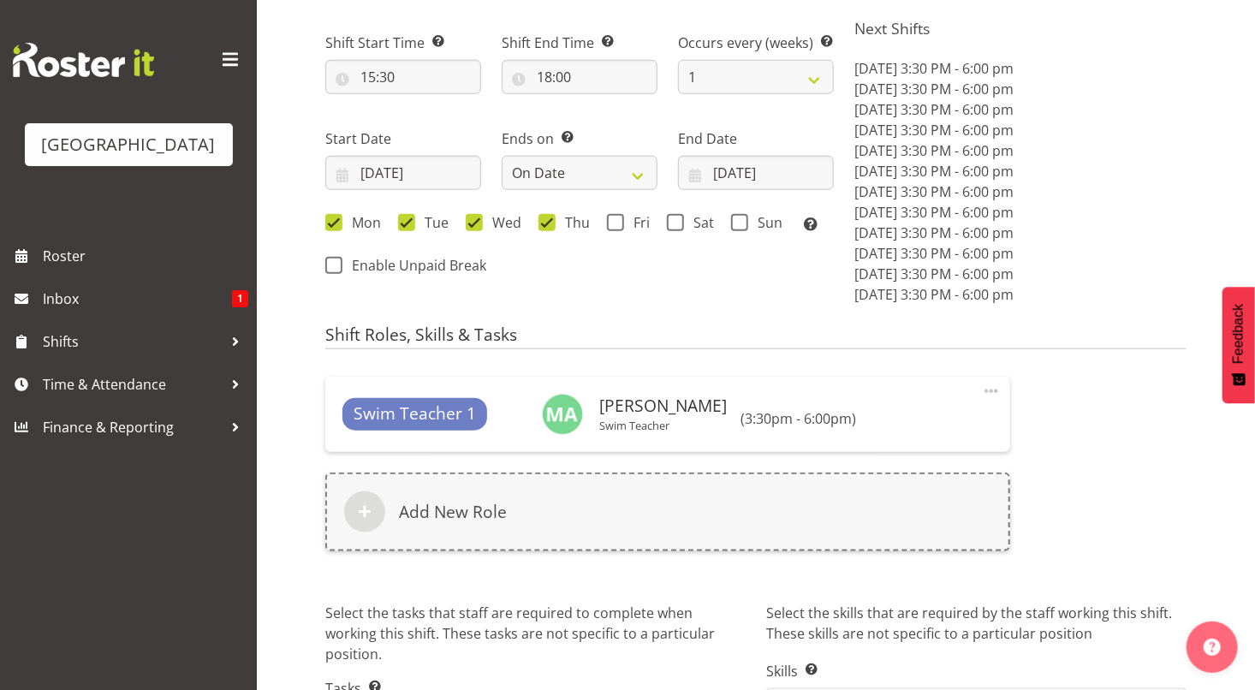
scroll to position [814, 0]
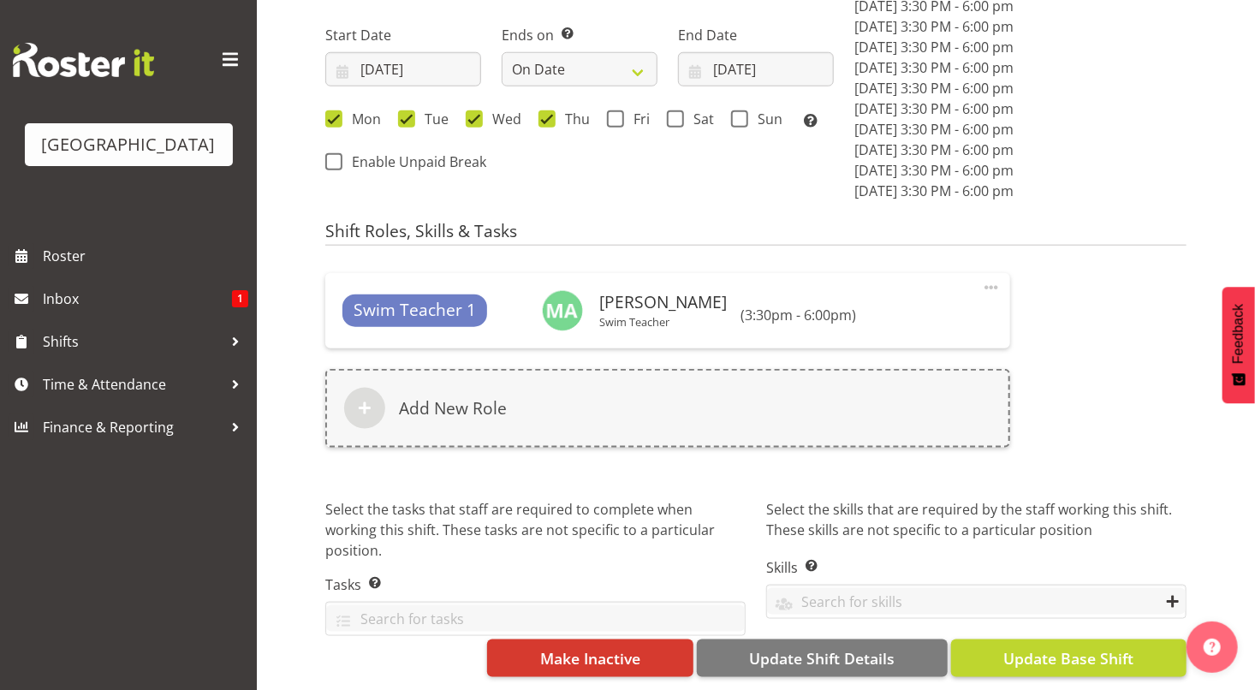
type input "T4 poolside"
click at [1025, 649] on span "Update Base Shift" at bounding box center [1068, 658] width 130 height 22
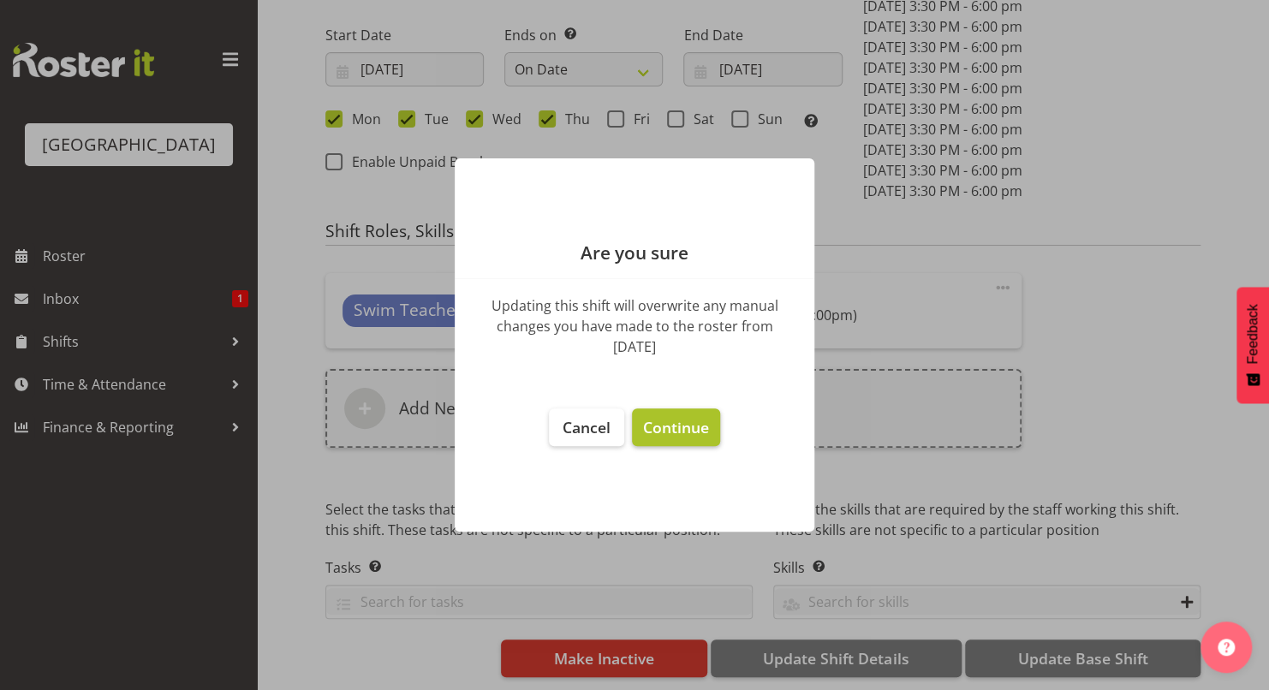
click at [680, 416] on button "Continue" at bounding box center [676, 427] width 88 height 38
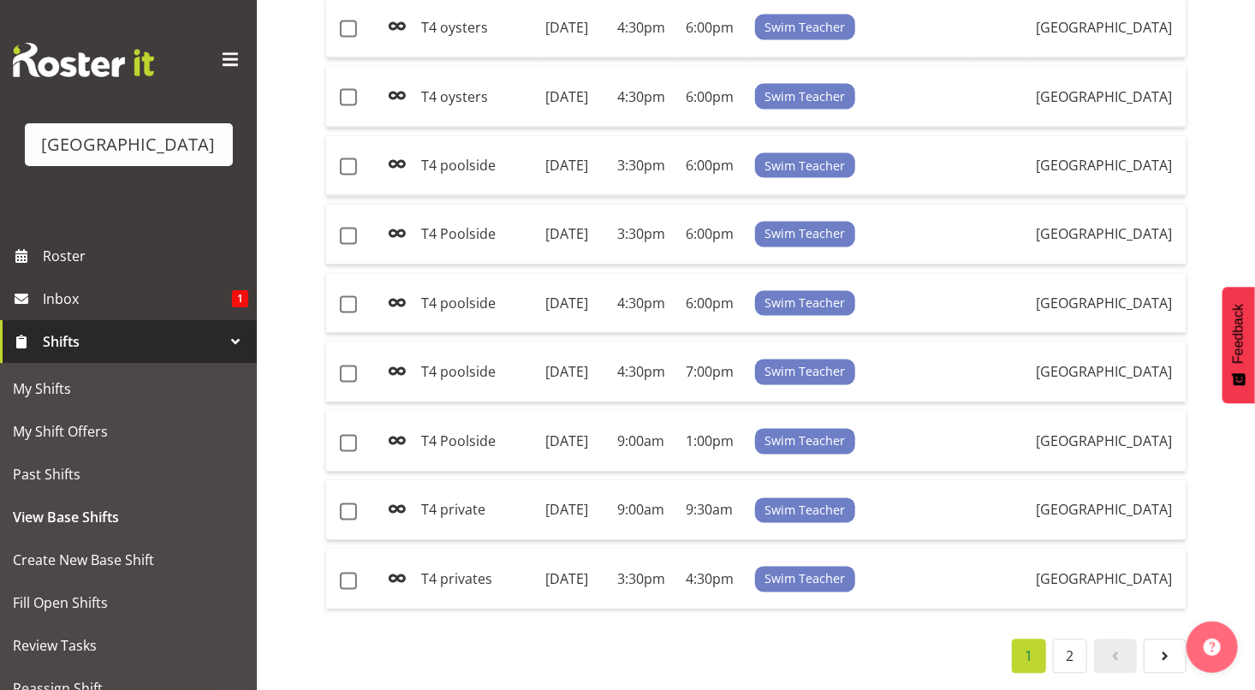
scroll to position [1666, 0]
click at [565, 421] on td "Saturday, 11th Oct 2025" at bounding box center [575, 442] width 72 height 61
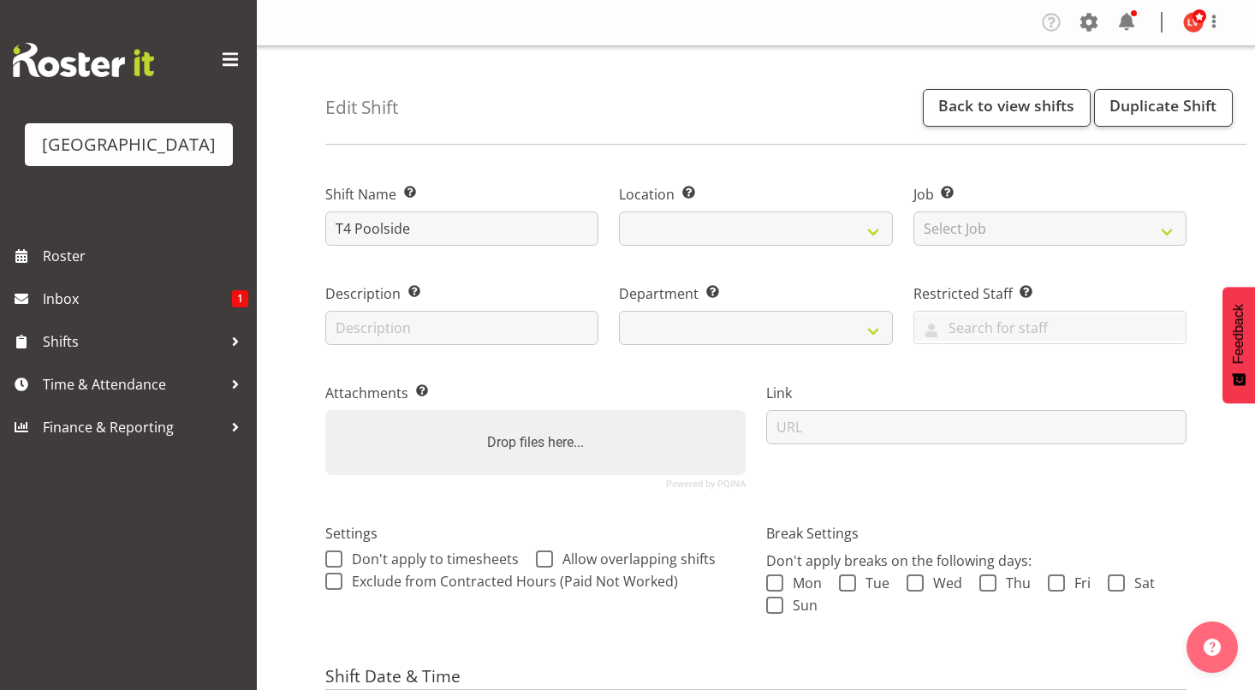
select select "date"
click at [362, 228] on input "T4 Poolside" at bounding box center [461, 228] width 273 height 34
select select "113"
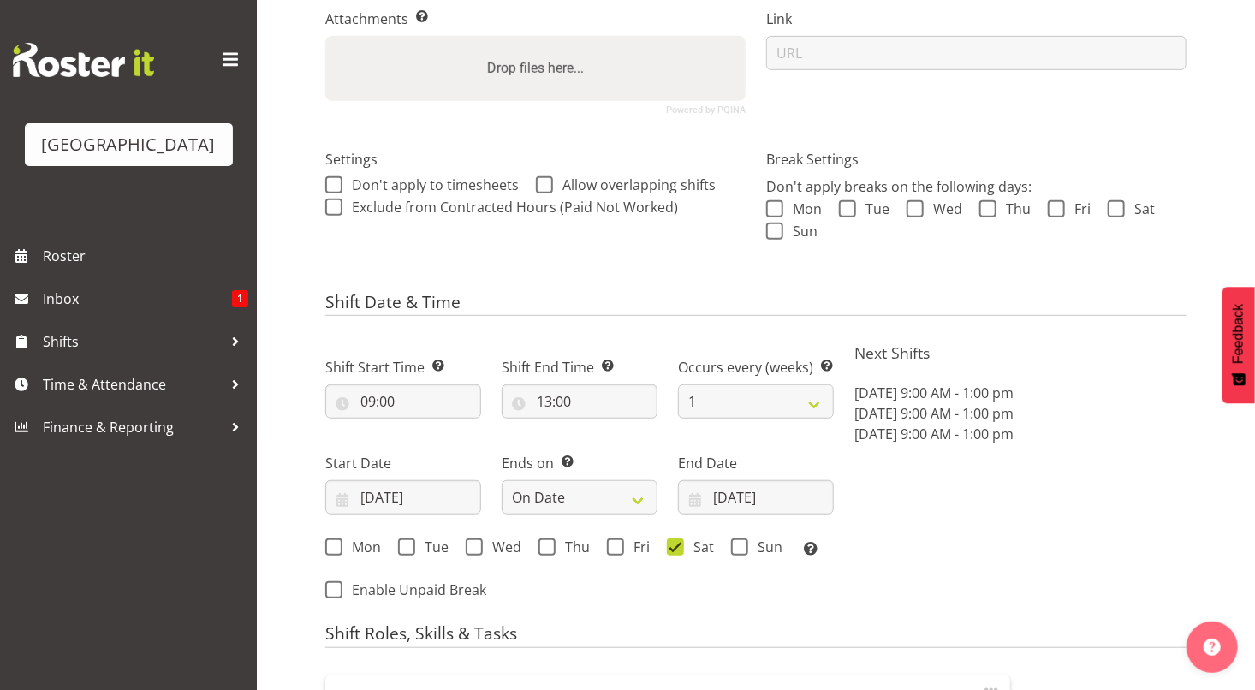
scroll to position [789, 0]
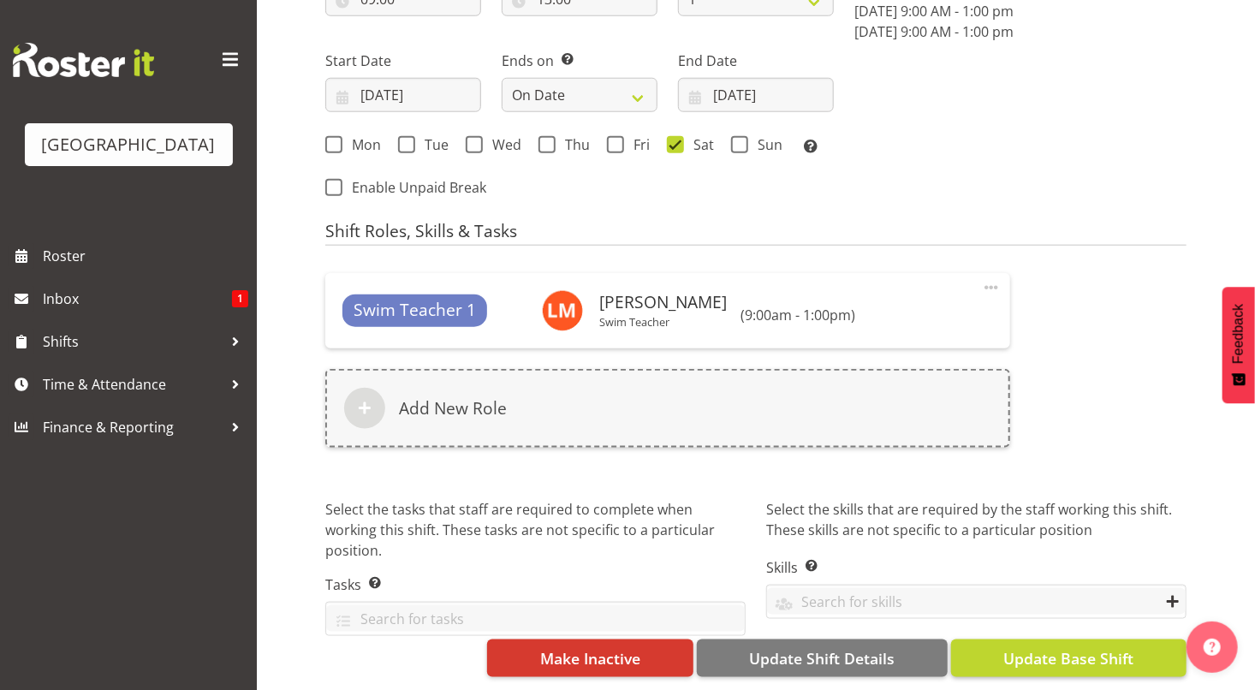
type input "T4 poolside"
click at [1054, 647] on span "Update Base Shift" at bounding box center [1068, 658] width 130 height 22
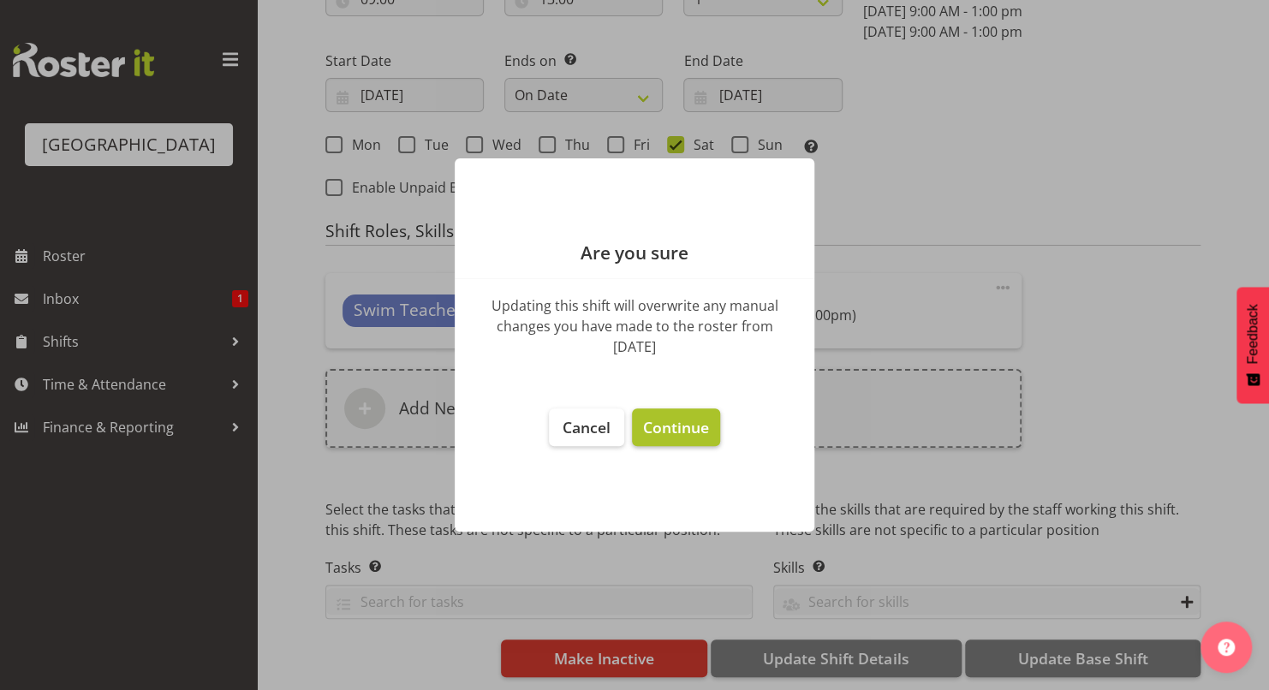
click at [675, 426] on span "Continue" at bounding box center [676, 427] width 66 height 21
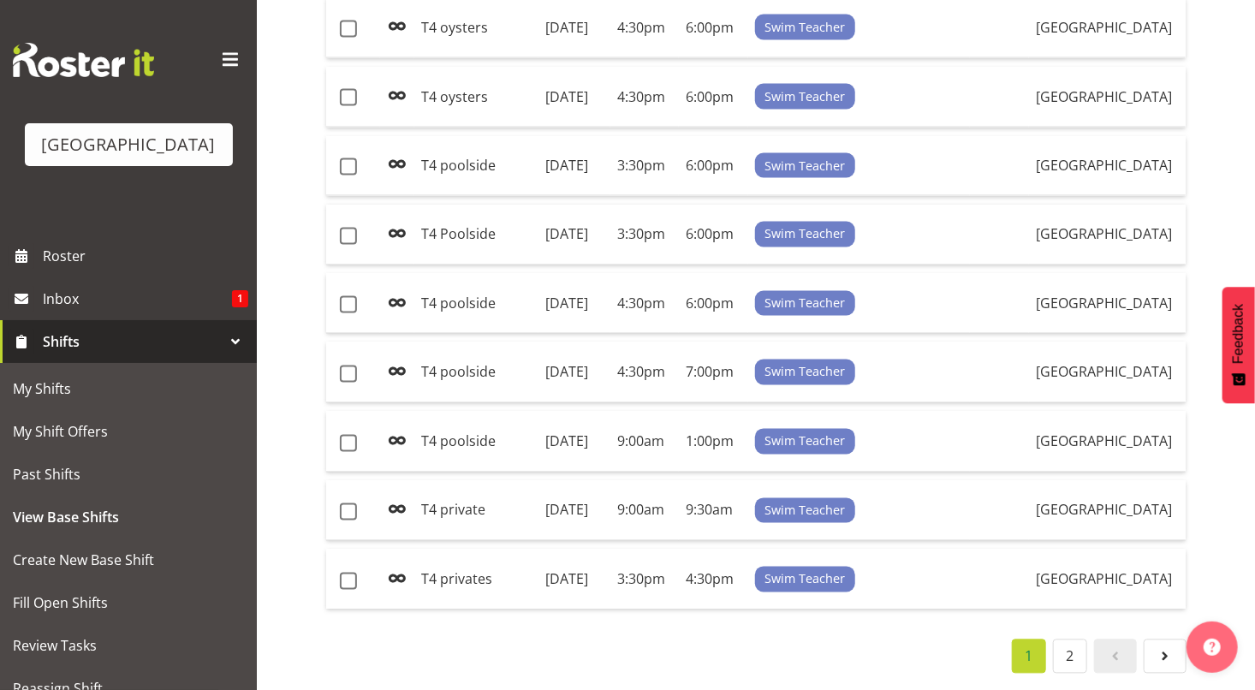
scroll to position [1401, 0]
click at [590, 265] on td "[DATE]" at bounding box center [575, 235] width 72 height 61
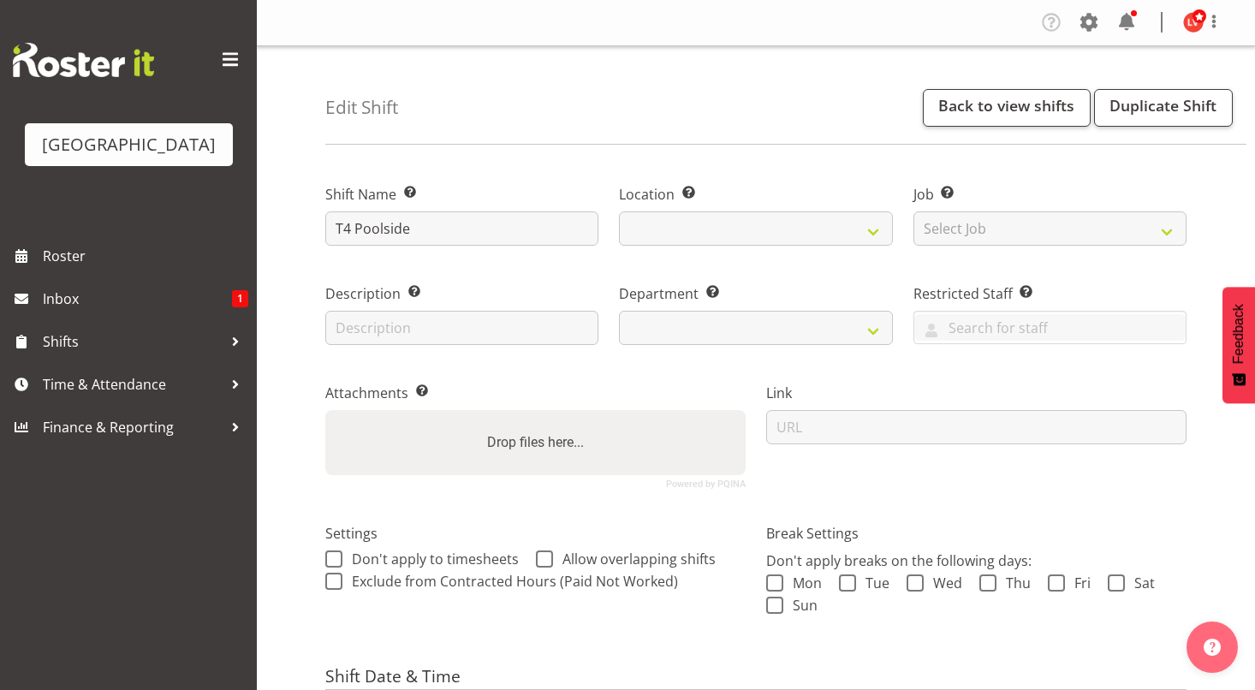
select select "date"
select select
select select "113"
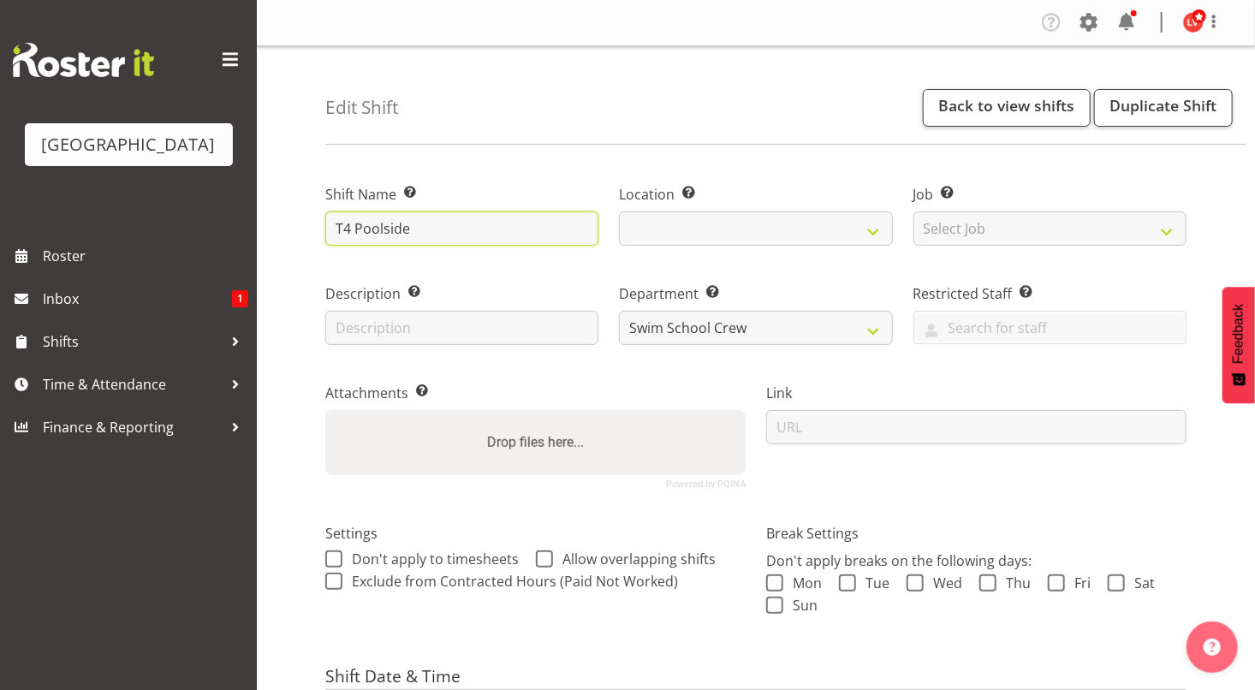
click at [360, 226] on input "T4 Poolside" at bounding box center [461, 228] width 273 height 34
select select
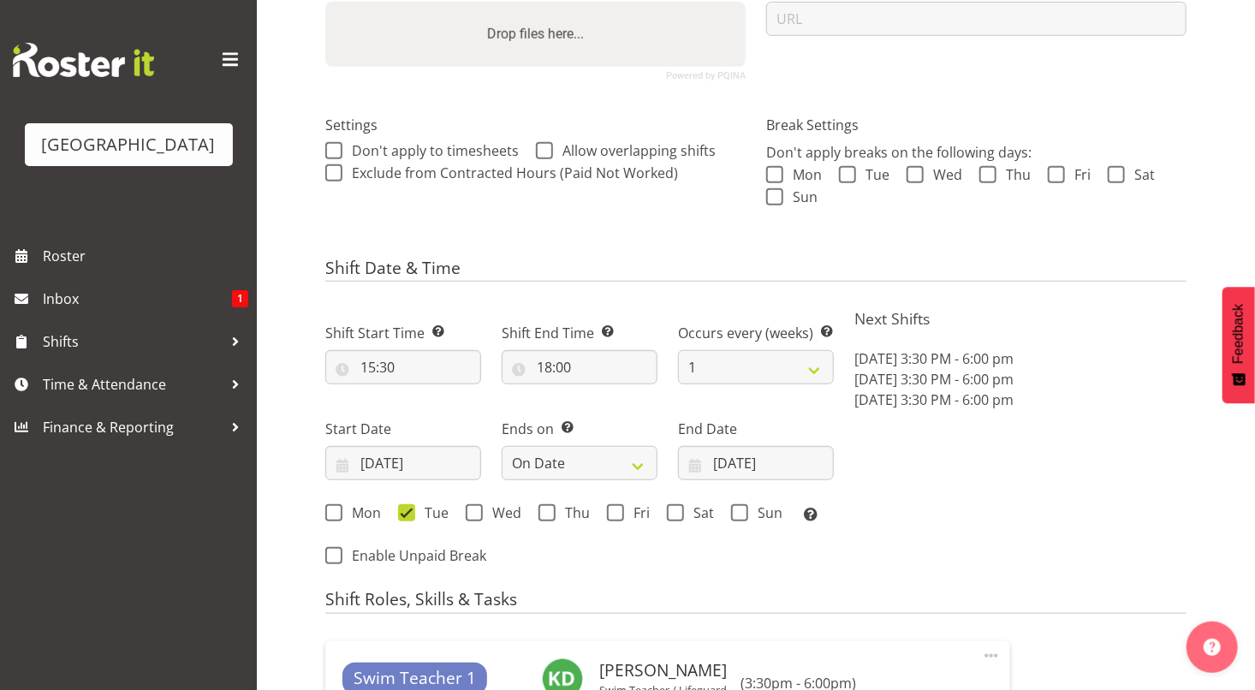
scroll to position [789, 0]
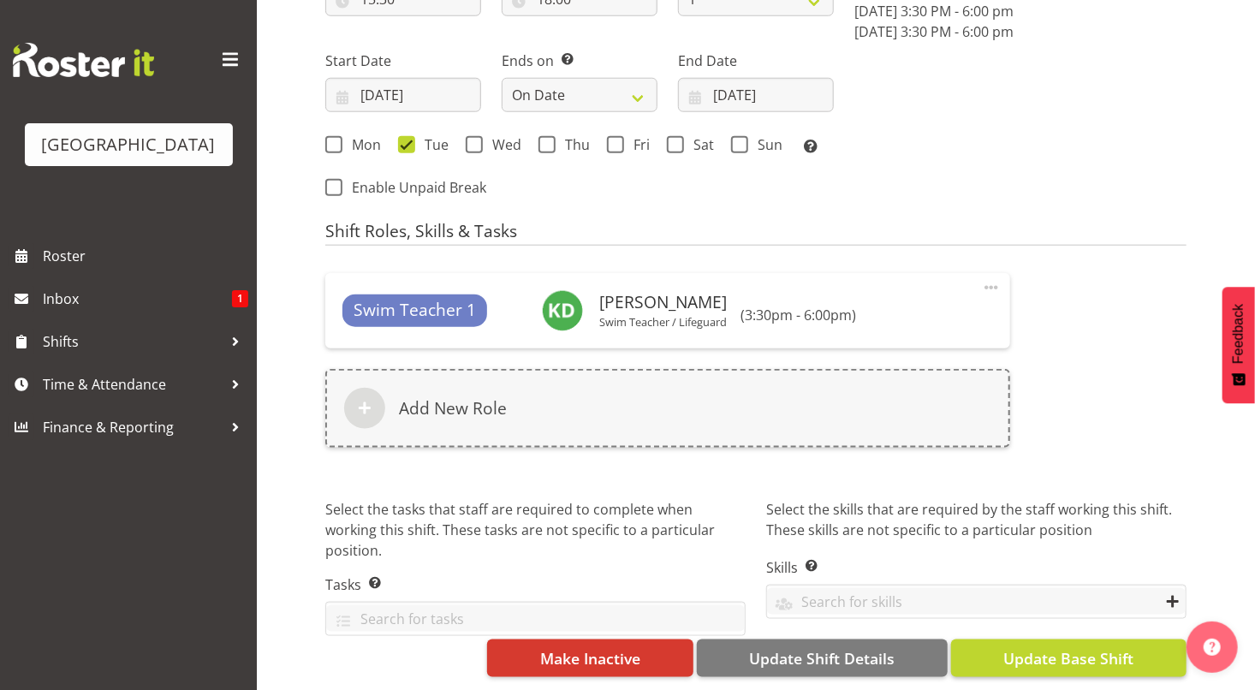
type input "T4 poolside"
click at [1082, 647] on span "Update Base Shift" at bounding box center [1068, 658] width 130 height 22
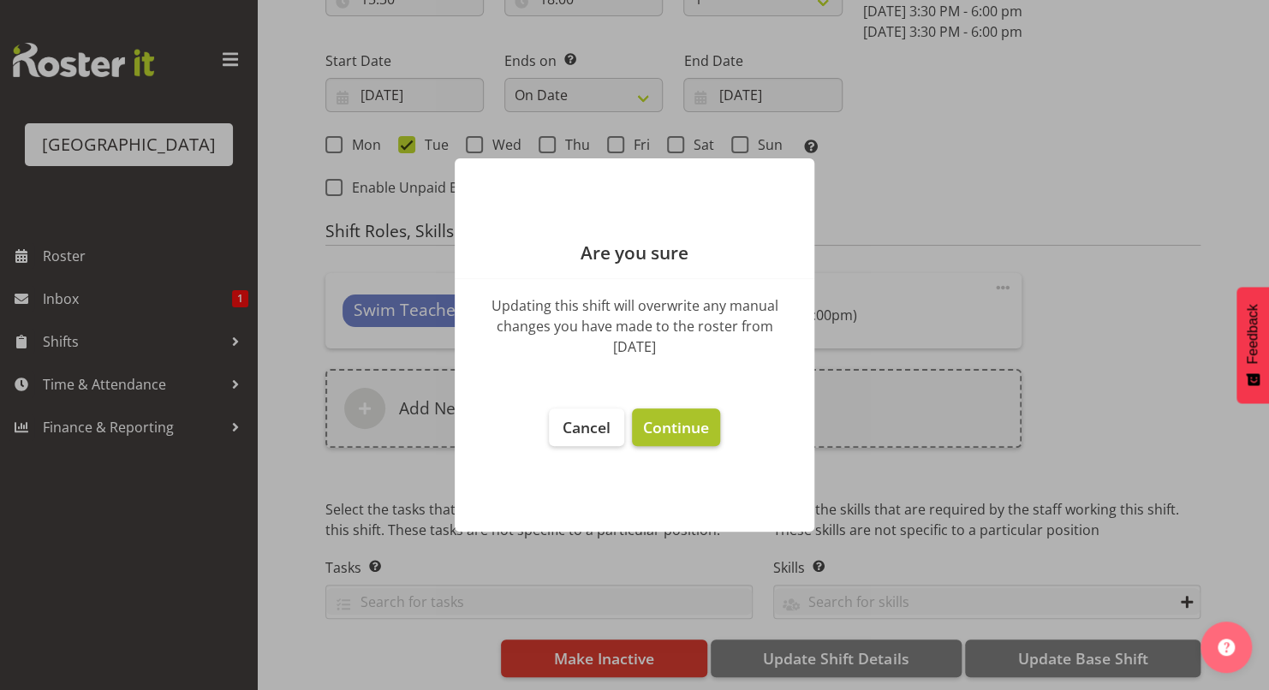
click at [698, 428] on span "Continue" at bounding box center [676, 427] width 66 height 21
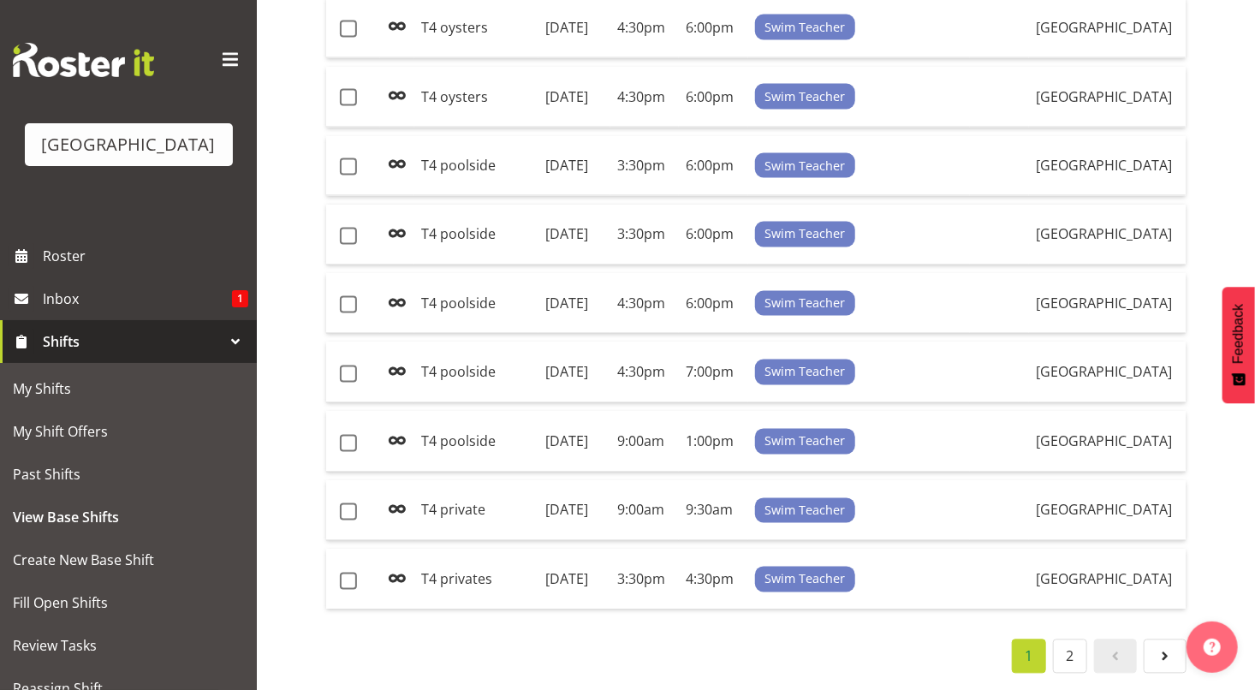
scroll to position [1690, 0]
click at [1076, 645] on link "2" at bounding box center [1070, 657] width 34 height 34
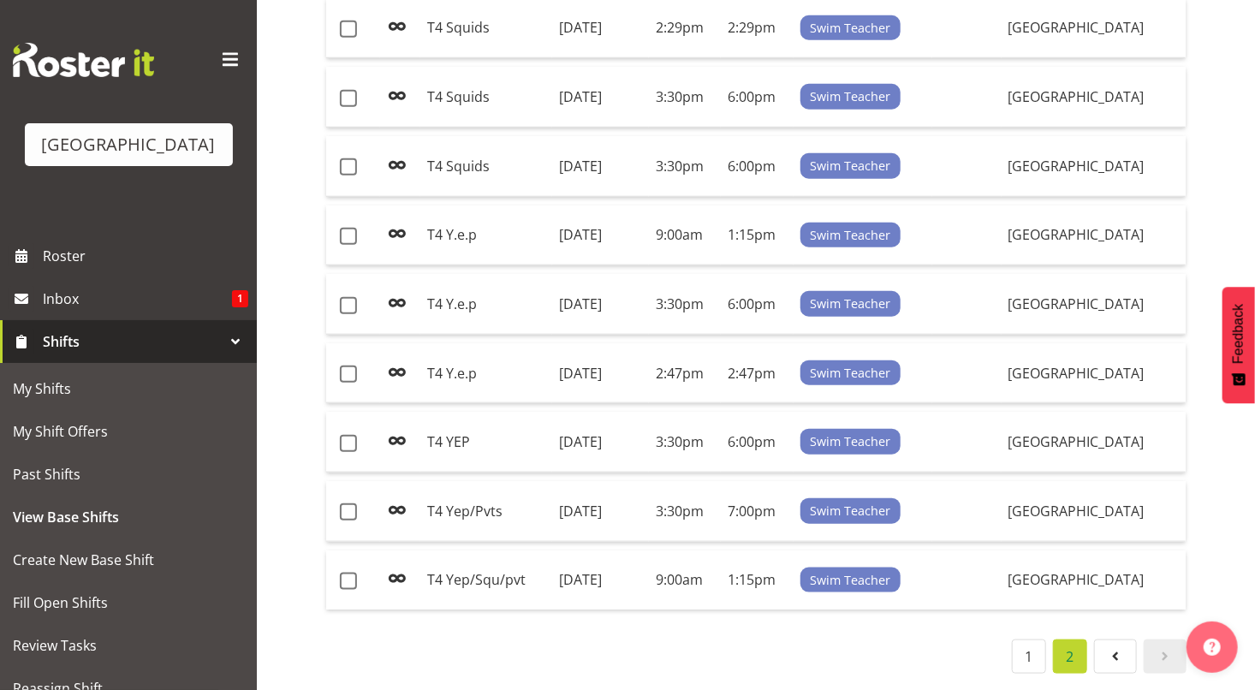
scroll to position [627, 0]
click at [501, 426] on td "T4 YEP" at bounding box center [486, 442] width 132 height 61
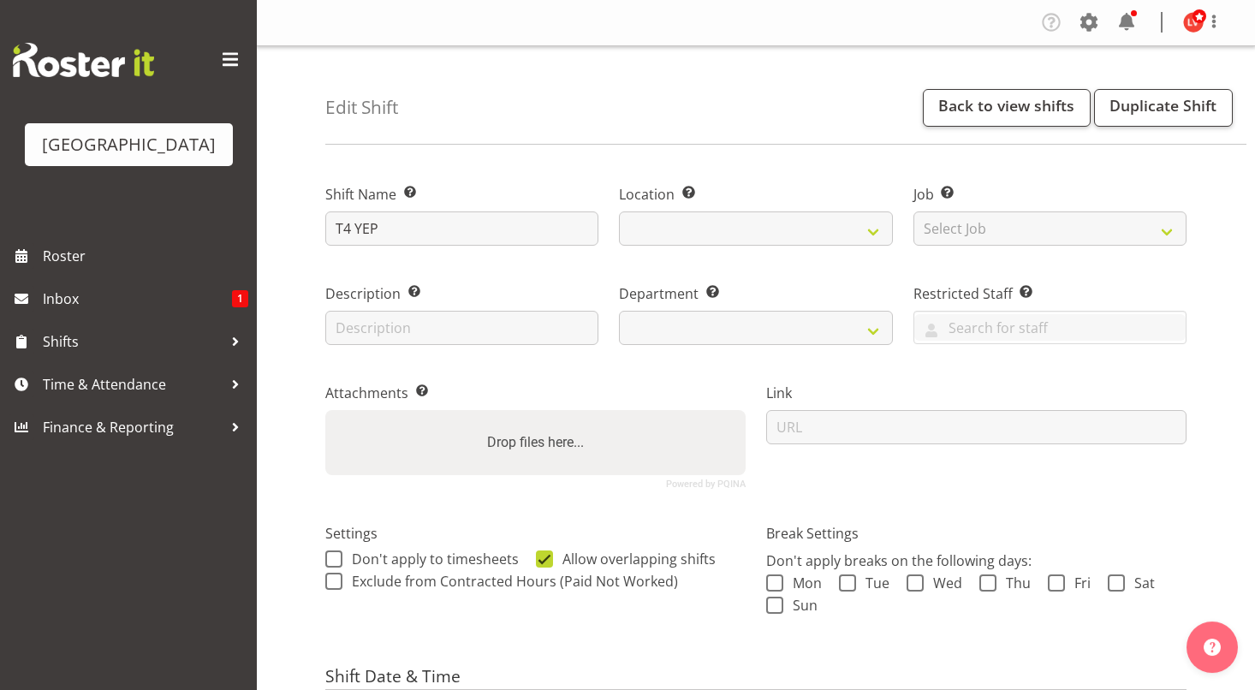
select select "date"
select select
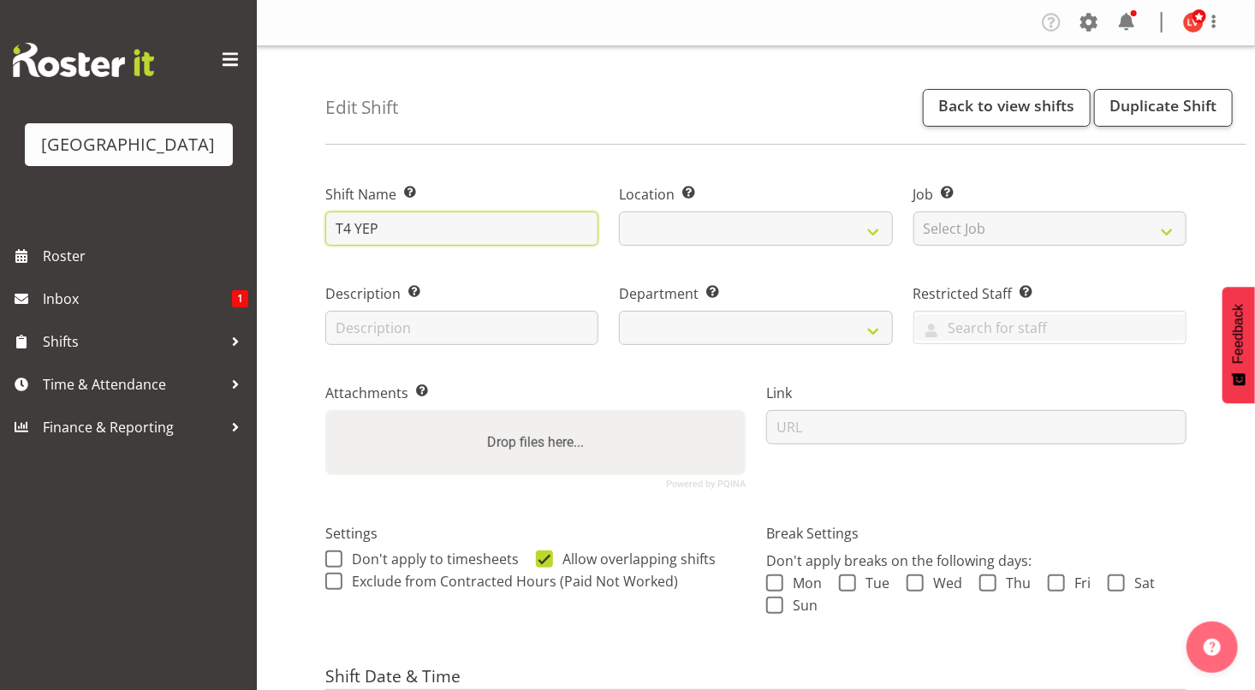
select select
select select "113"
select select
drag, startPoint x: 385, startPoint y: 227, endPoint x: 357, endPoint y: 223, distance: 28.5
click at [357, 223] on input "T4 YEP" at bounding box center [461, 228] width 273 height 34
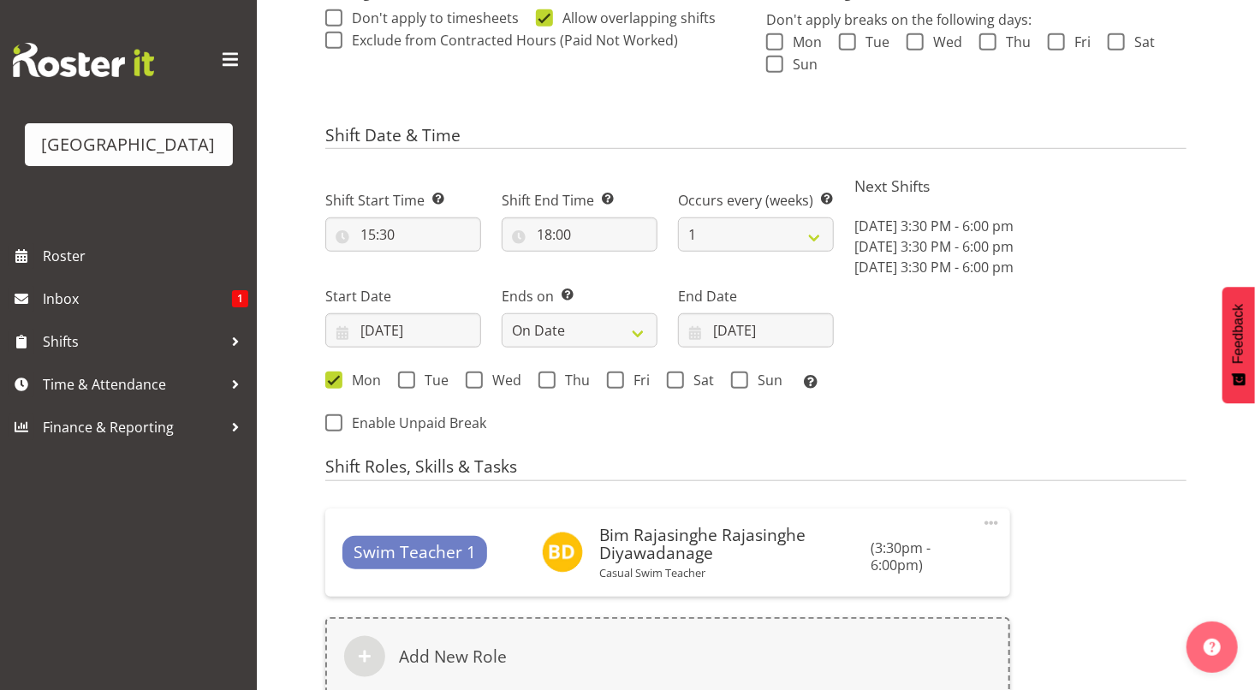
scroll to position [802, 0]
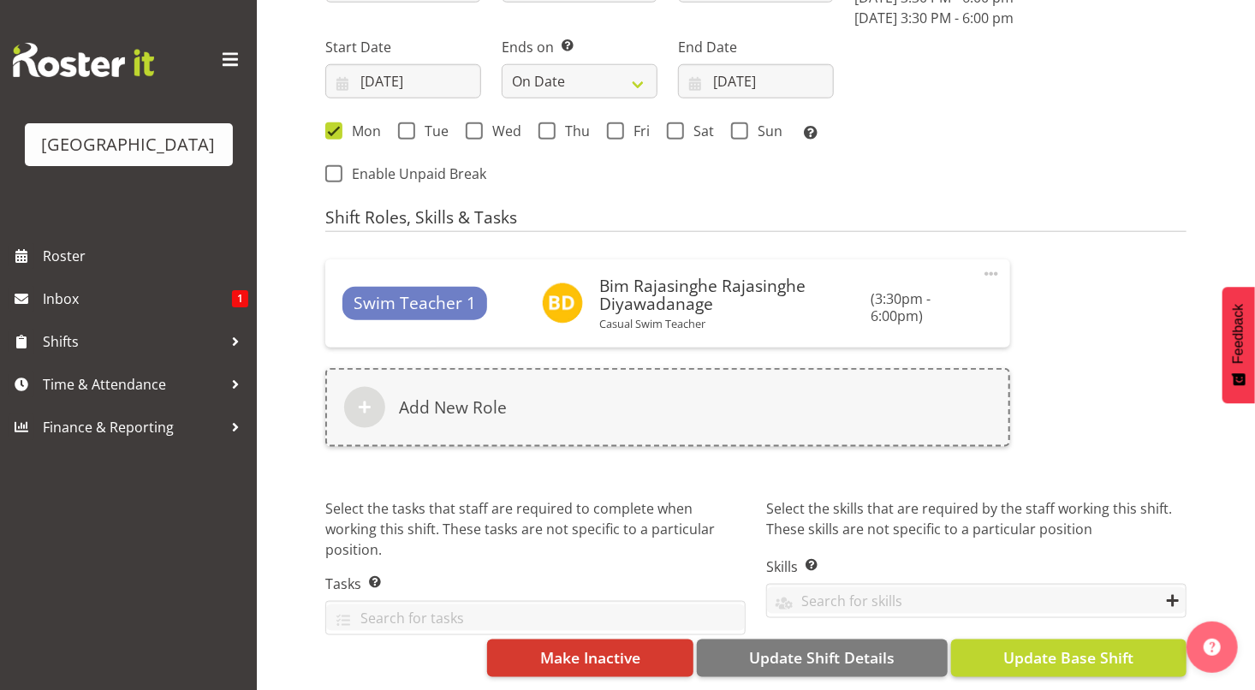
type input "T4 y.e.p"
click at [1053, 652] on span "Update Base Shift" at bounding box center [1068, 657] width 130 height 22
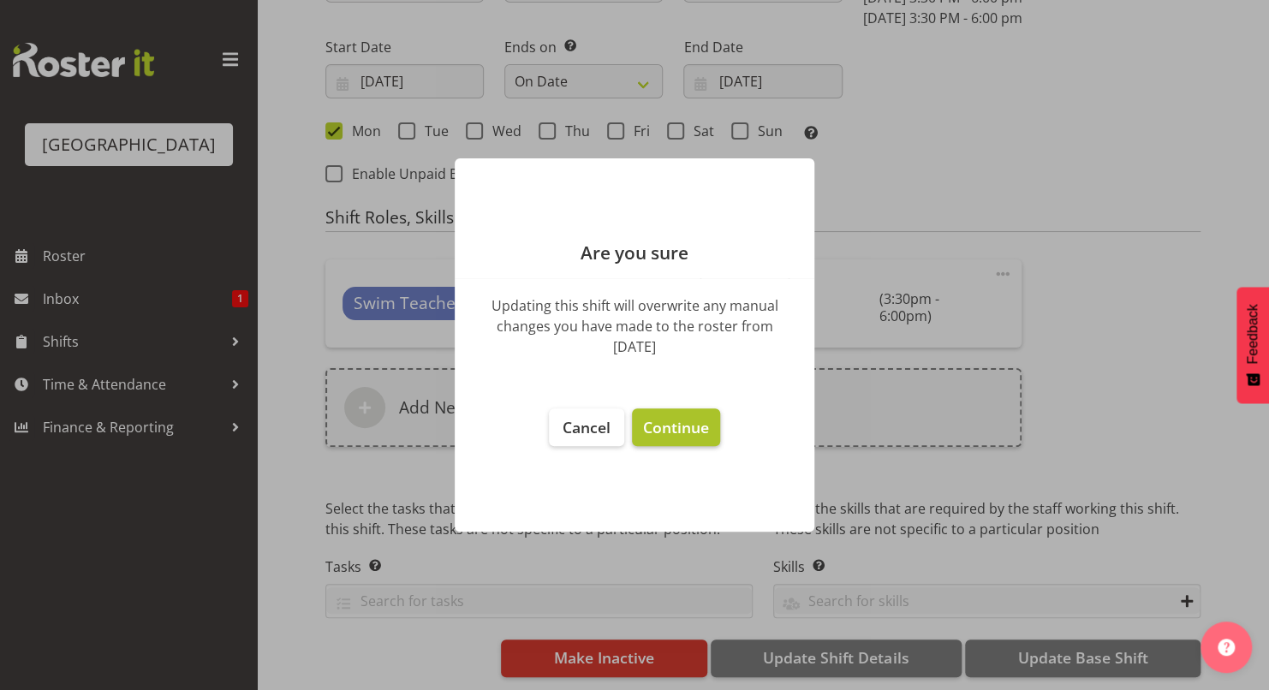
click at [691, 426] on span "Continue" at bounding box center [676, 427] width 66 height 21
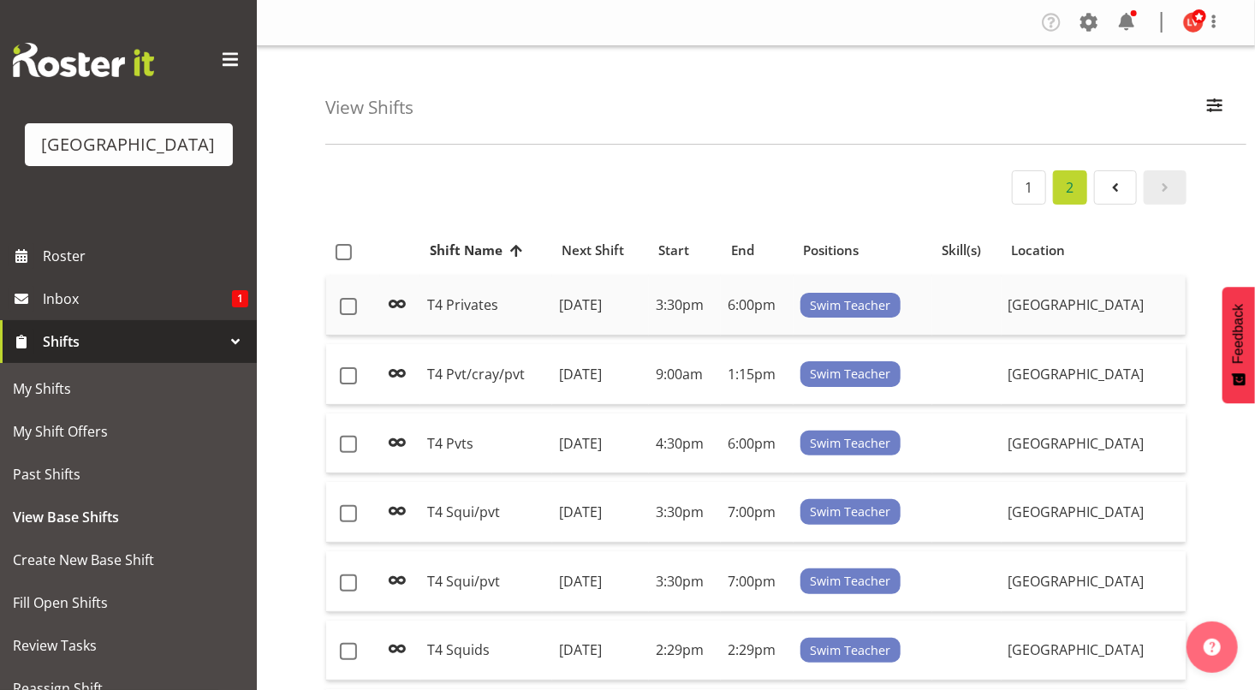
click at [451, 310] on td "T4 Privates" at bounding box center [486, 306] width 132 height 61
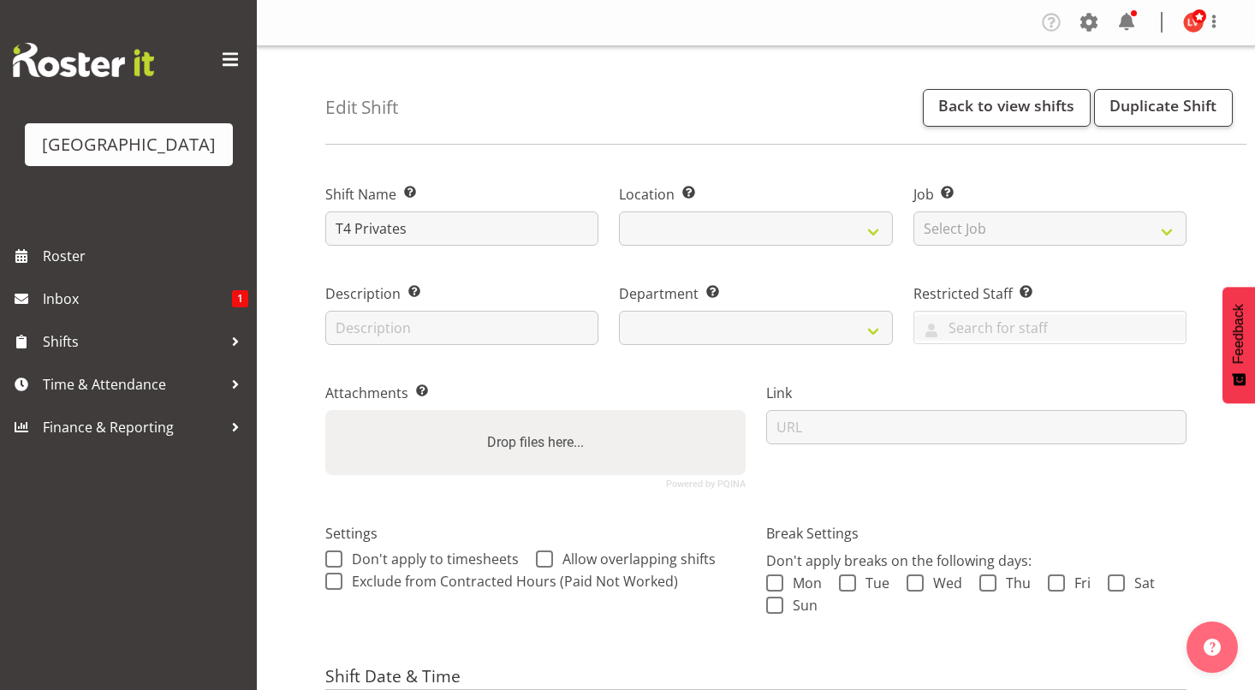
select select "date"
select select "113"
drag, startPoint x: 412, startPoint y: 231, endPoint x: 357, endPoint y: 225, distance: 55.1
click at [357, 225] on input "T4 Privates" at bounding box center [461, 228] width 273 height 34
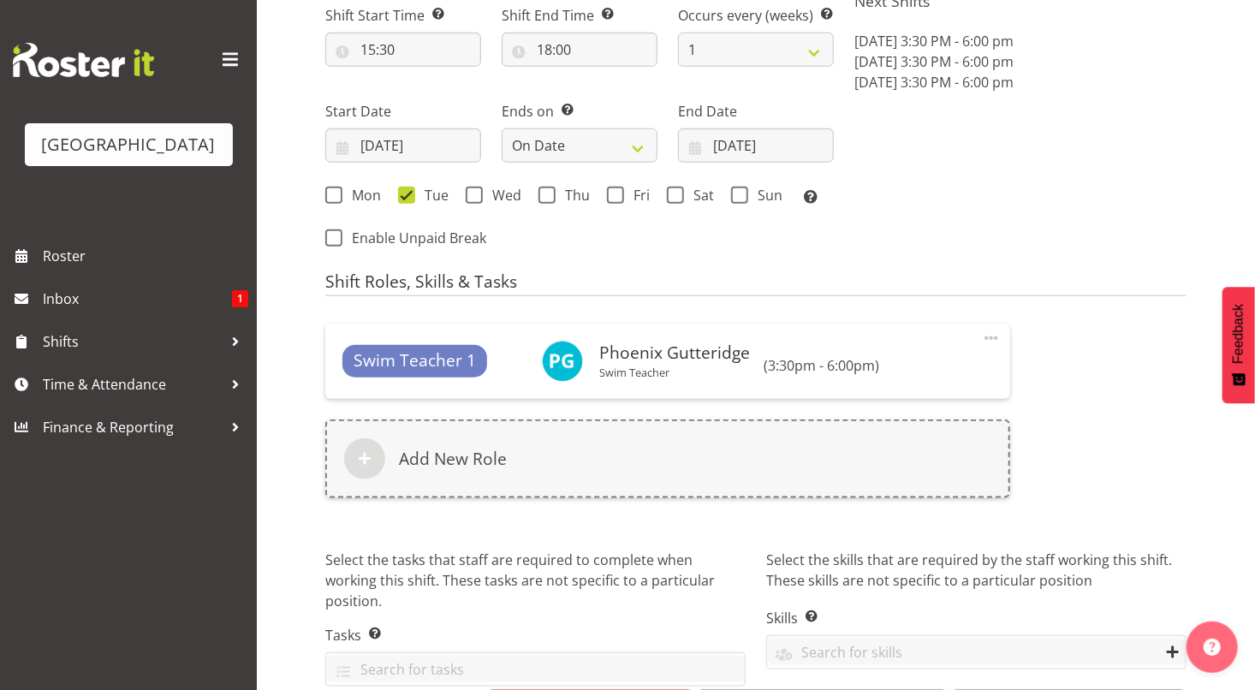
scroll to position [789, 0]
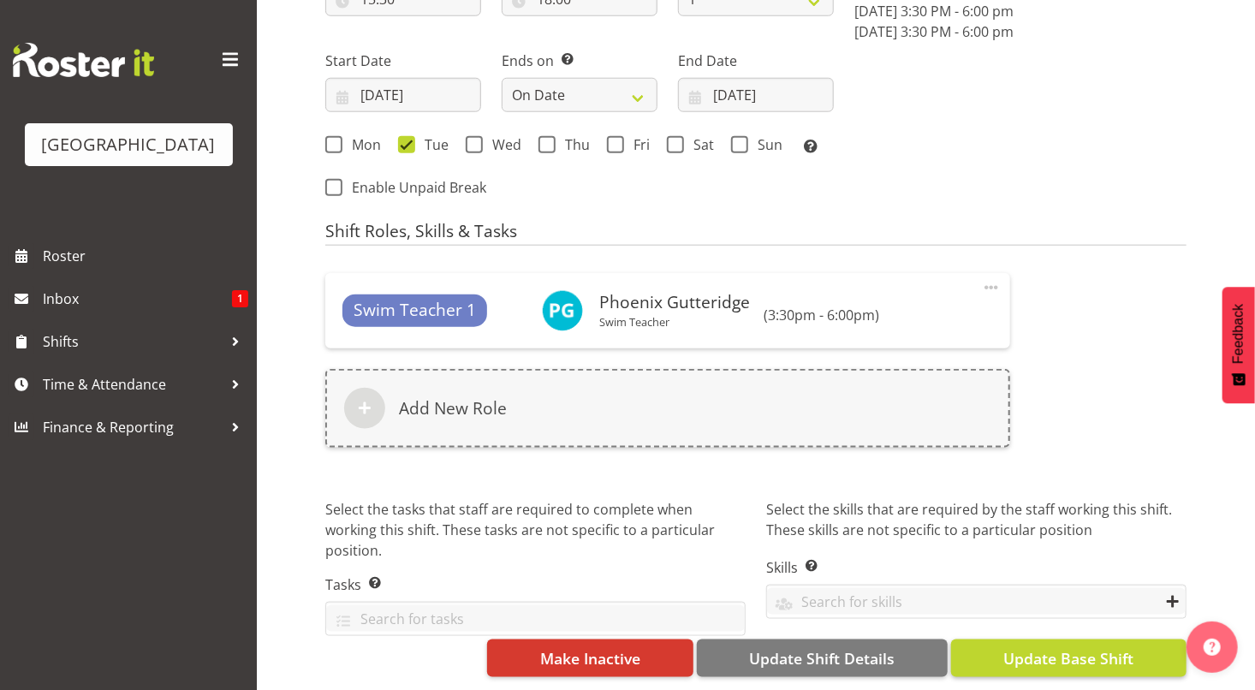
type input "T4 pvts"
click at [1105, 647] on span "Update Base Shift" at bounding box center [1068, 658] width 130 height 22
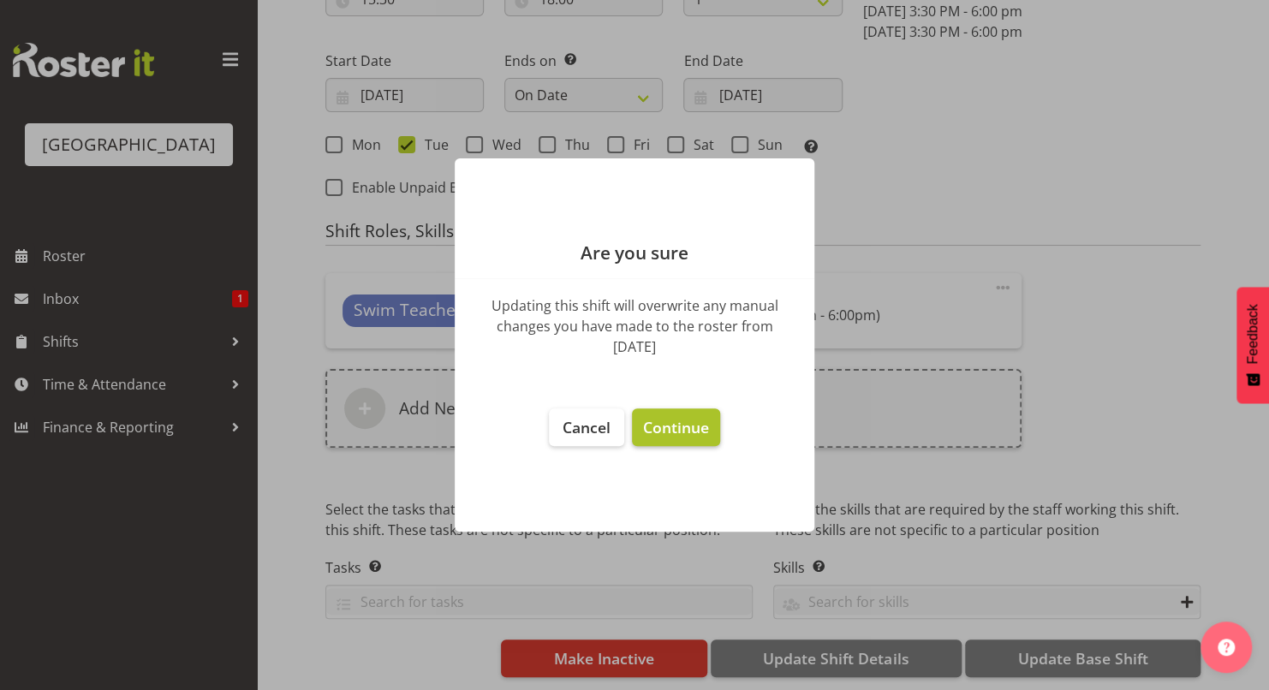
click at [692, 432] on span "Continue" at bounding box center [676, 427] width 66 height 21
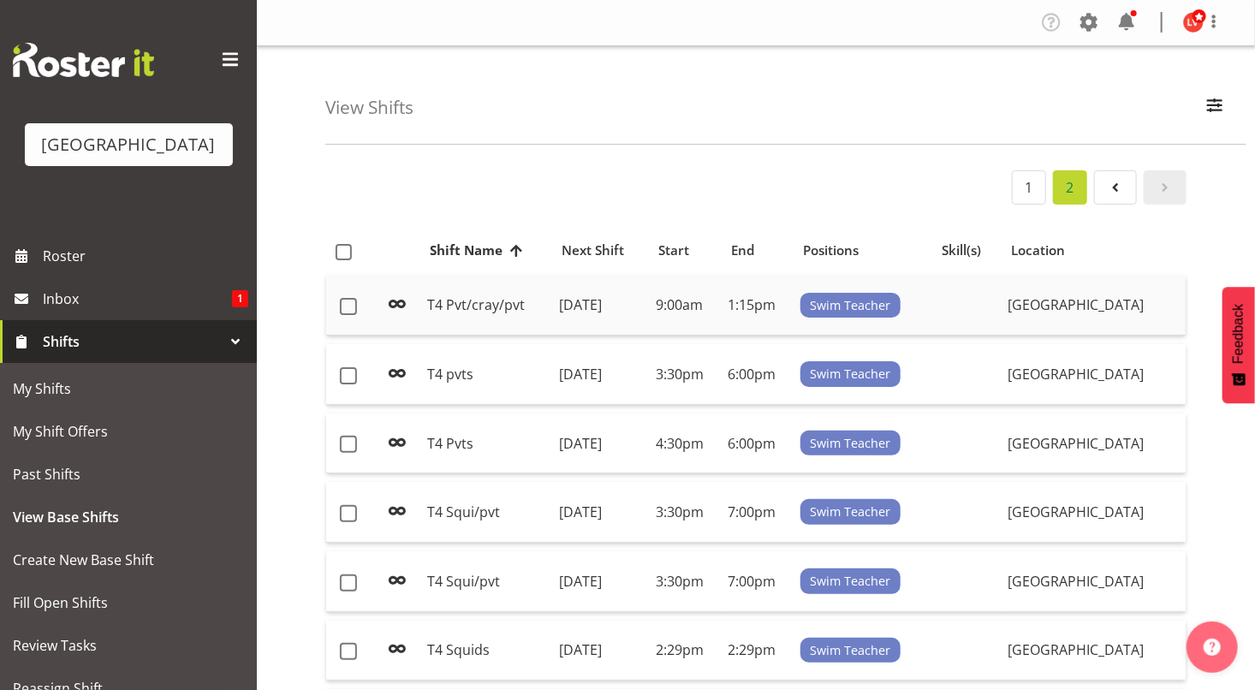
click at [589, 318] on td "[DATE]" at bounding box center [600, 306] width 97 height 61
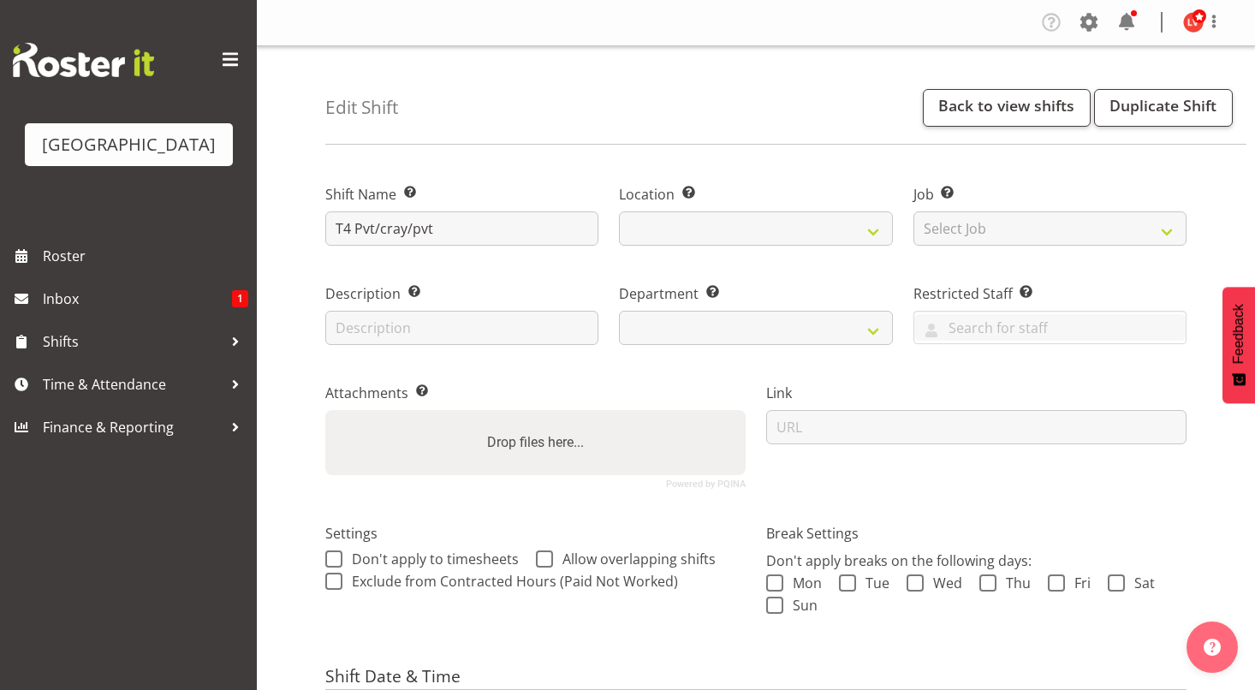
select select "date"
select select
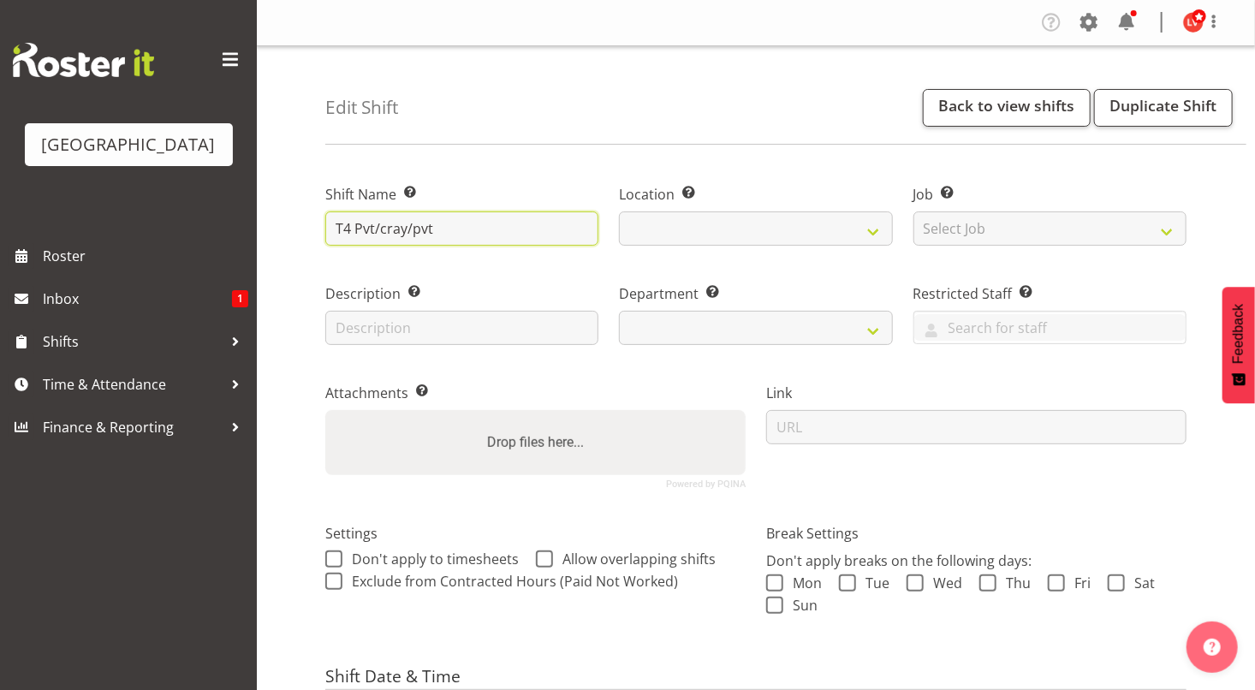
click at [362, 224] on input "T4 Pvt/cray/pvt" at bounding box center [461, 228] width 273 height 34
select select
select select "113"
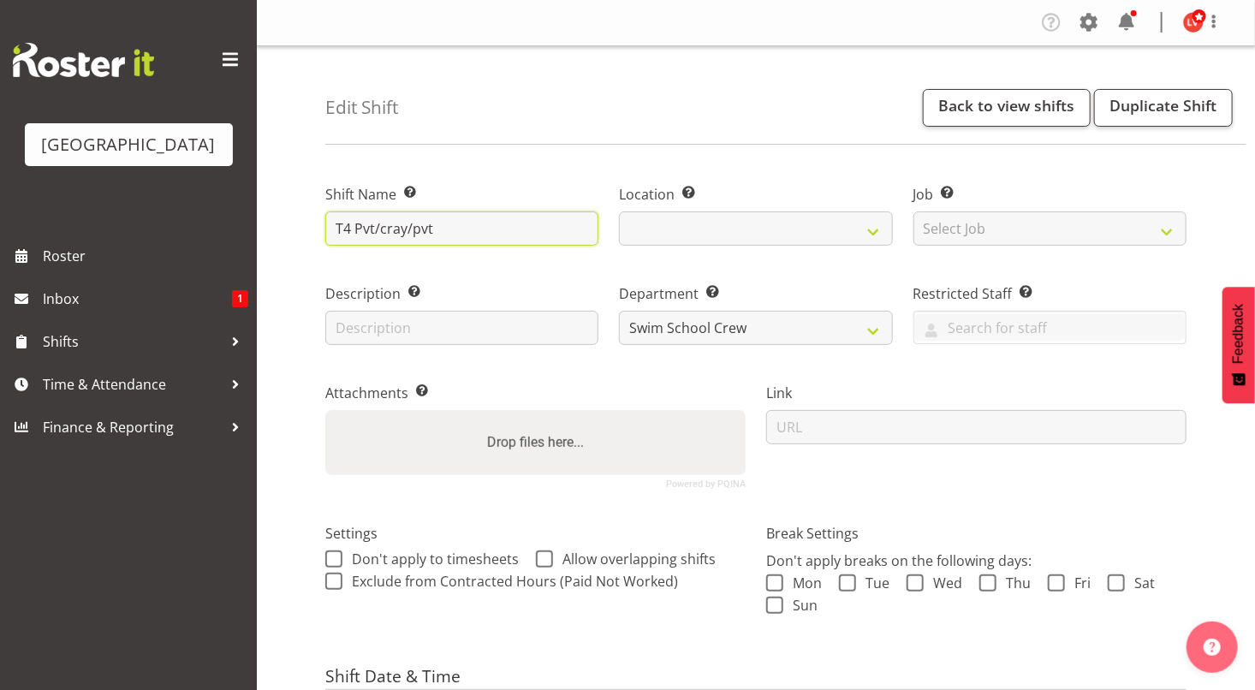
select select
type input "T4 pvt/cray/pvt"
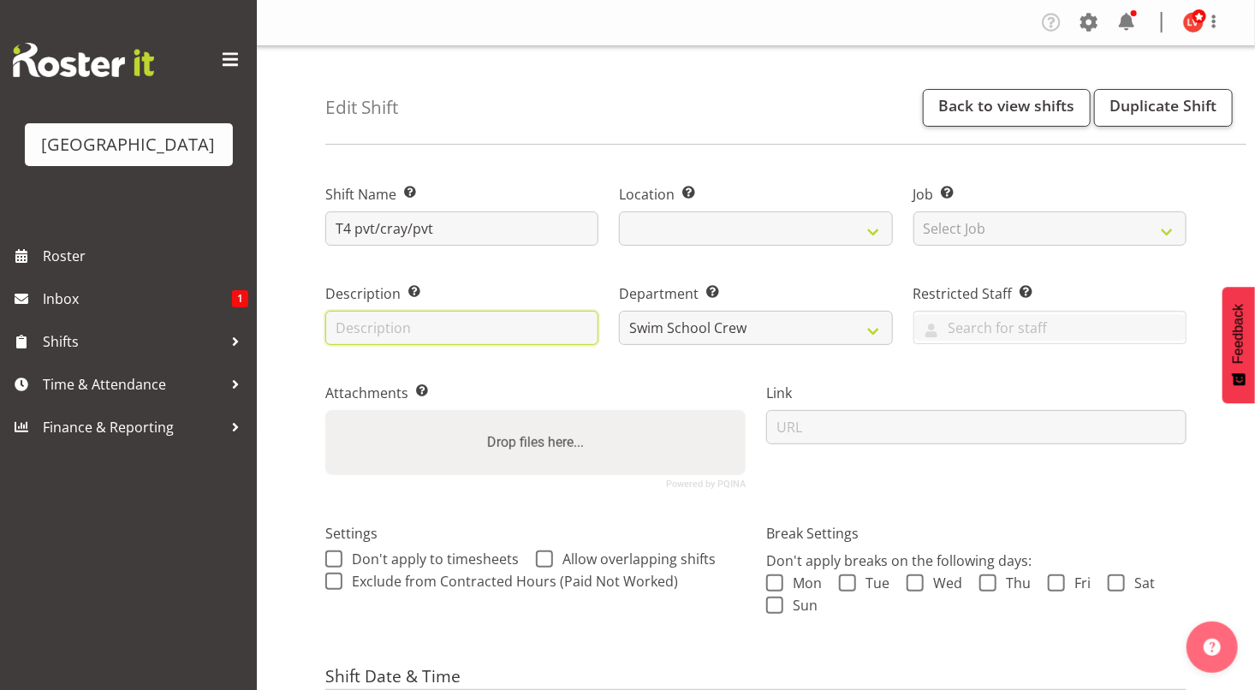
click at [419, 332] on input "text" at bounding box center [461, 328] width 273 height 34
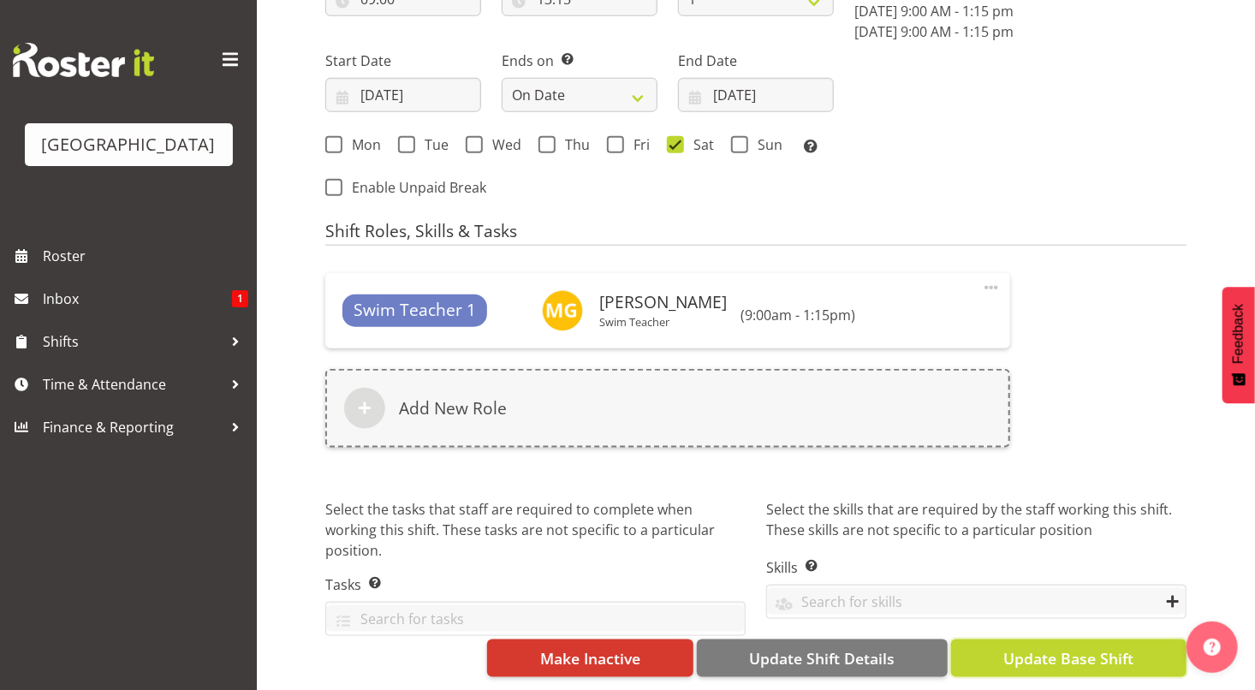
click at [1069, 640] on button "Update Base Shift" at bounding box center [1068, 659] width 235 height 38
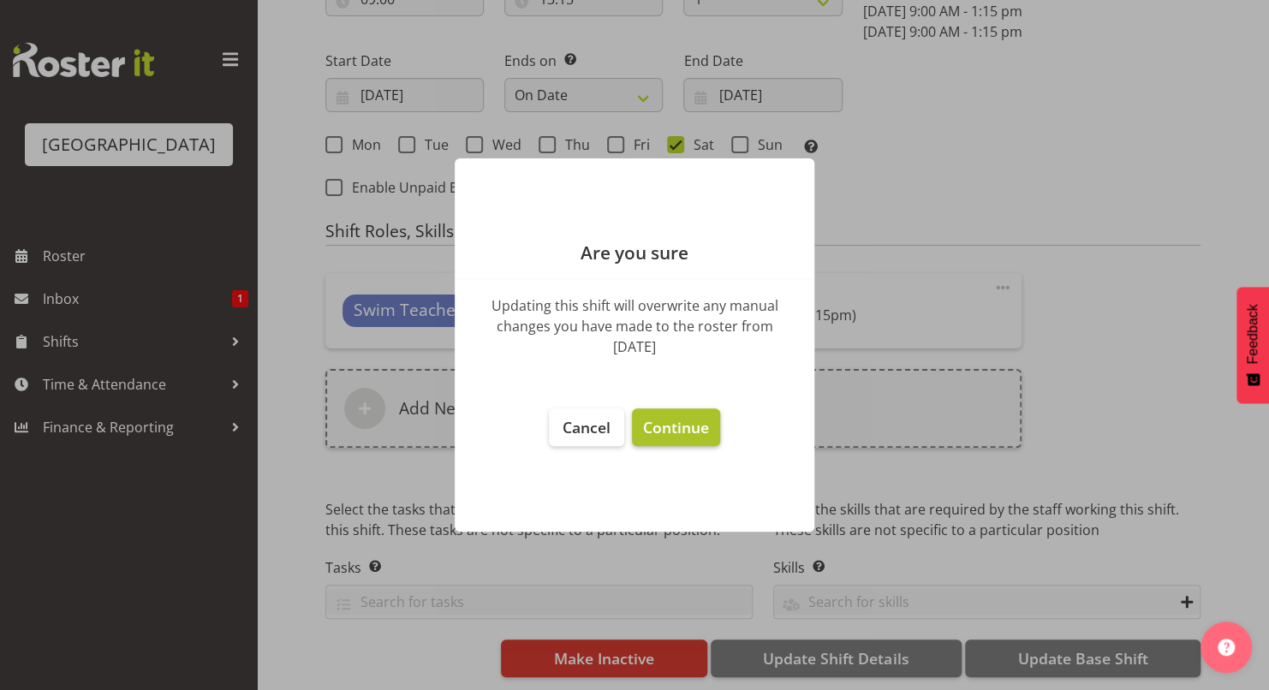
click at [679, 426] on span "Continue" at bounding box center [676, 427] width 66 height 21
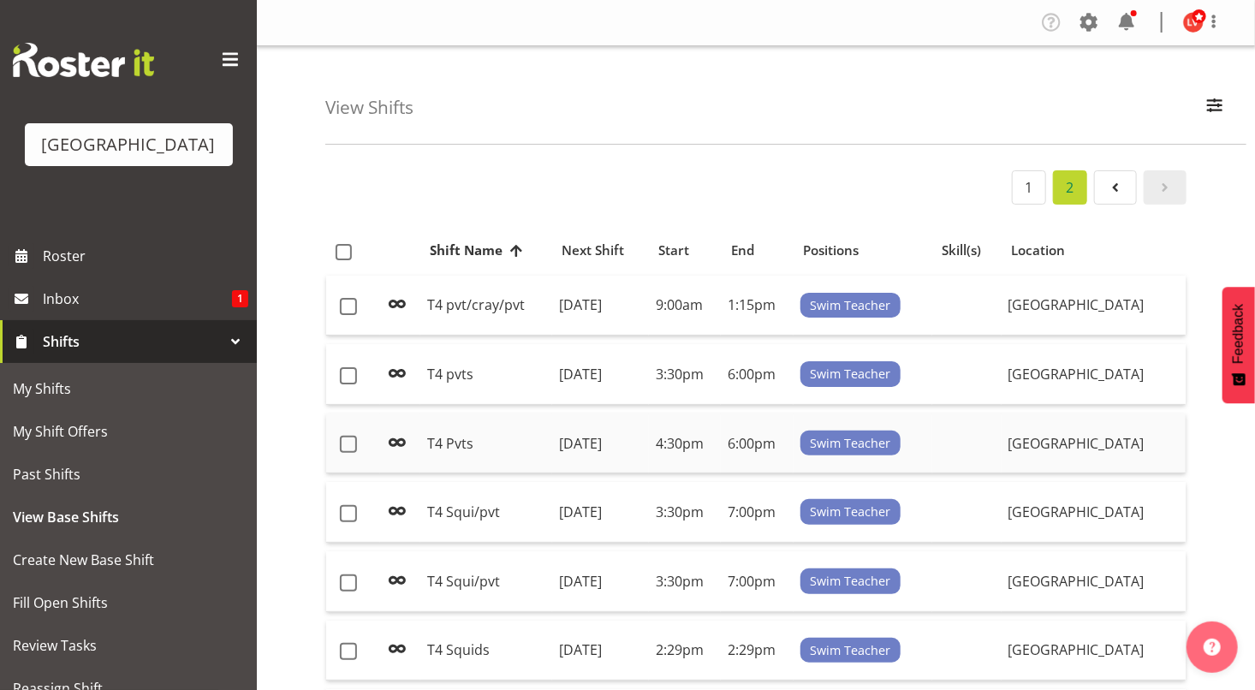
click at [552, 445] on td "[DATE]" at bounding box center [600, 444] width 97 height 61
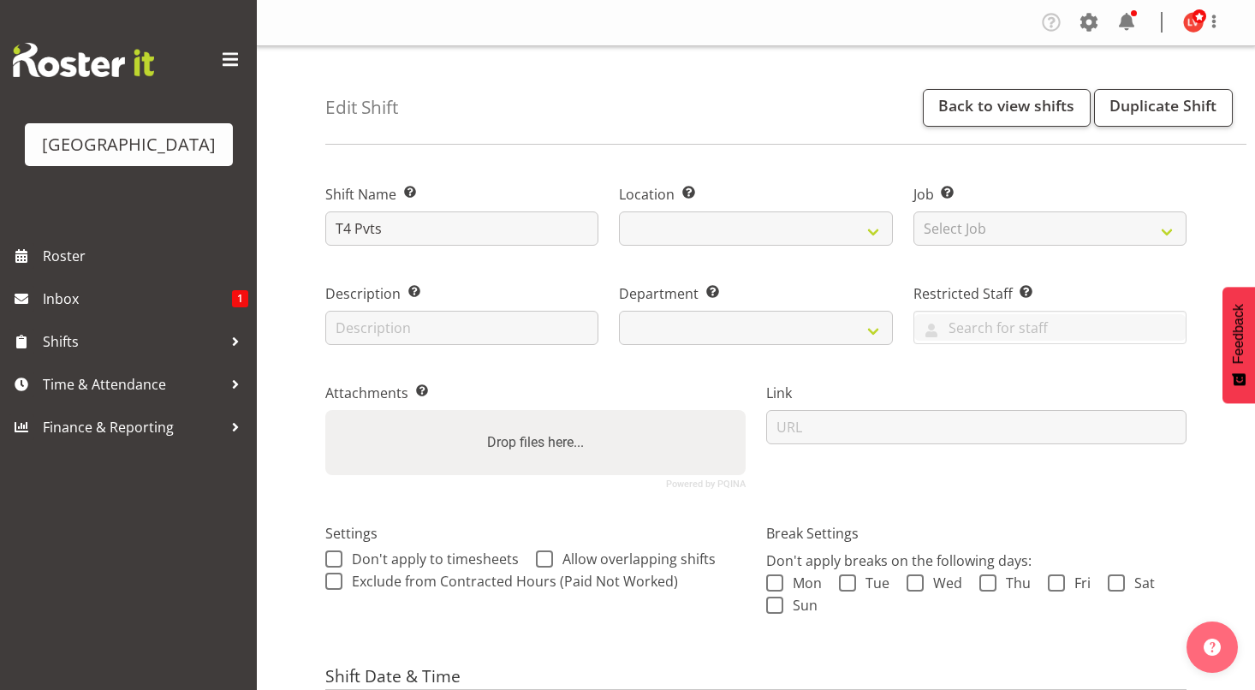
select select "date"
click at [362, 229] on input "T4 Pvts" at bounding box center [461, 228] width 273 height 34
select select
type input "T4 vts"
select select "113"
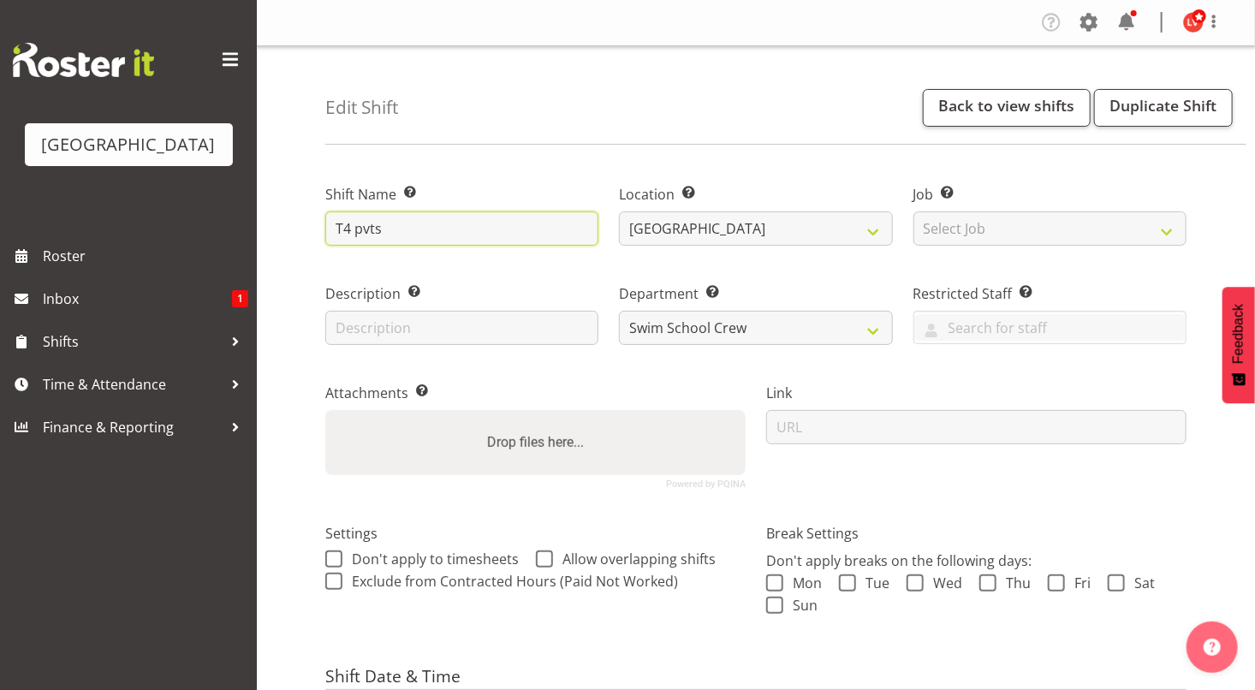
scroll to position [789, 0]
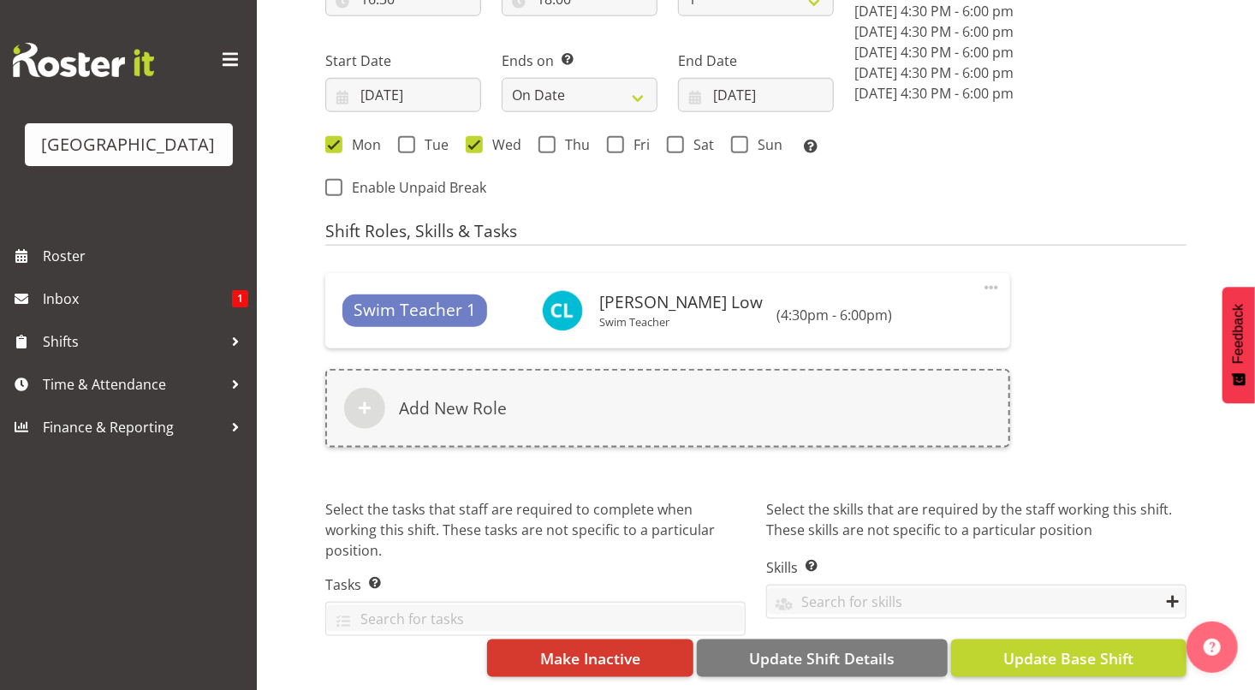
type input "T4 pvts"
click at [1033, 647] on span "Update Base Shift" at bounding box center [1068, 658] width 130 height 22
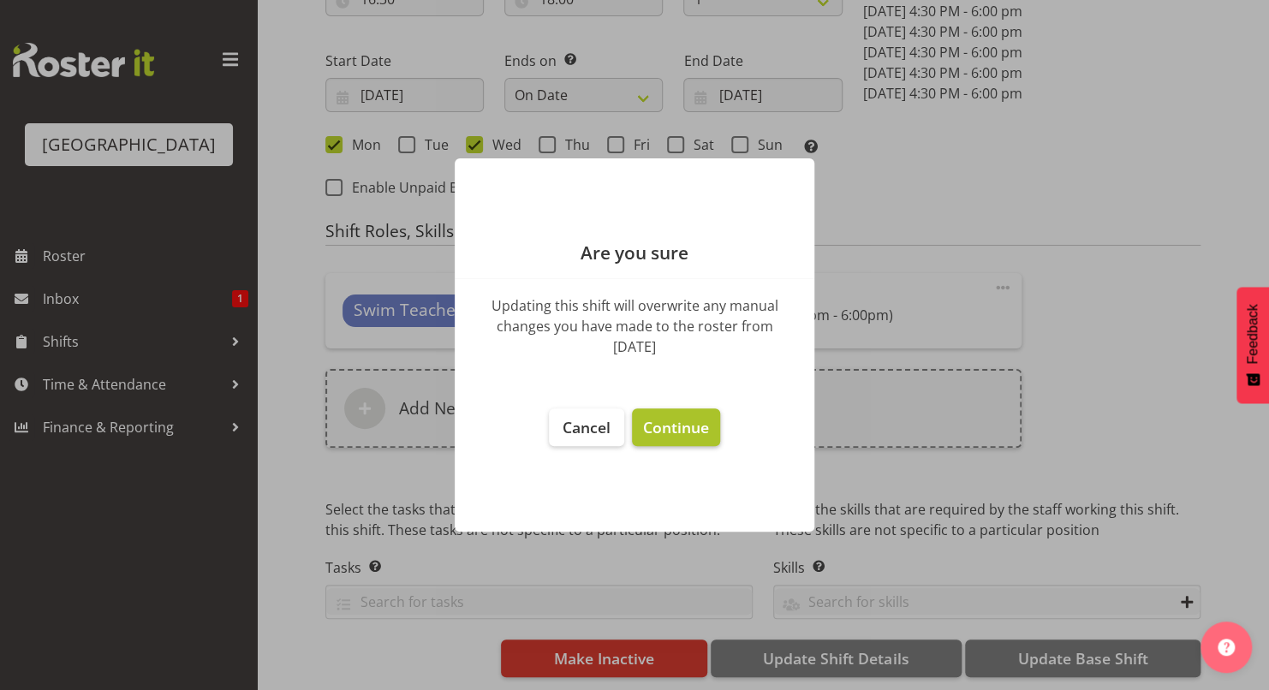
click at [677, 432] on span "Continue" at bounding box center [676, 427] width 66 height 21
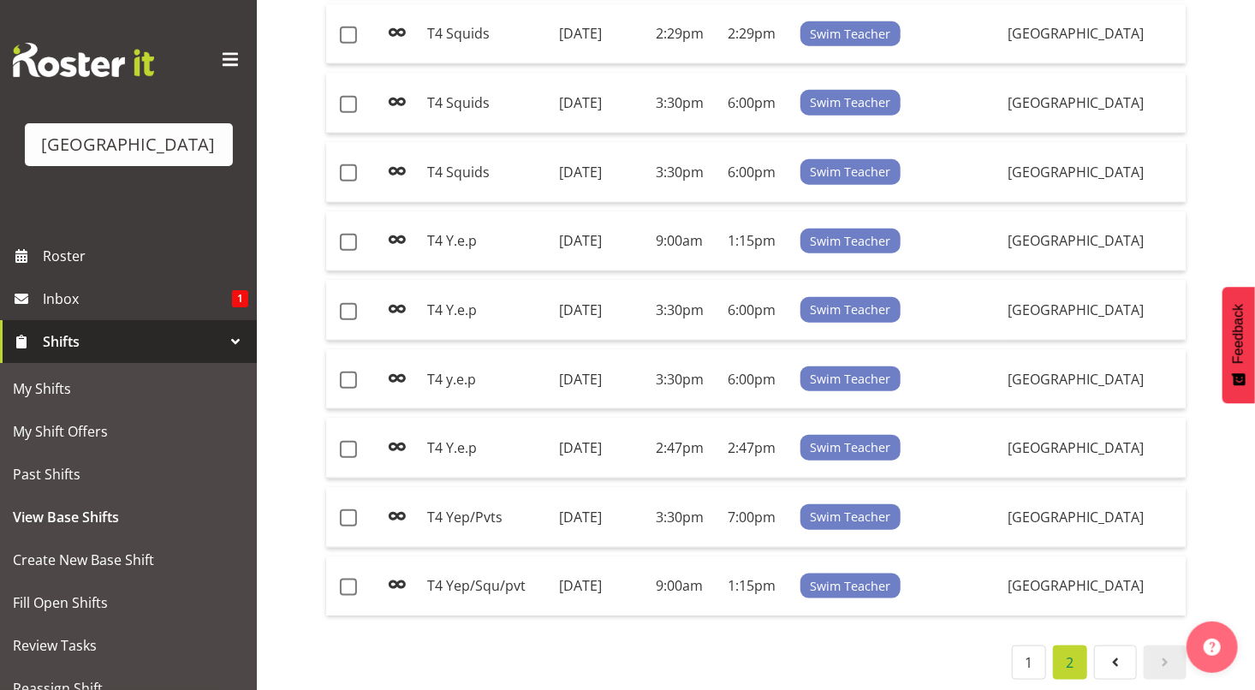
scroll to position [620, 0]
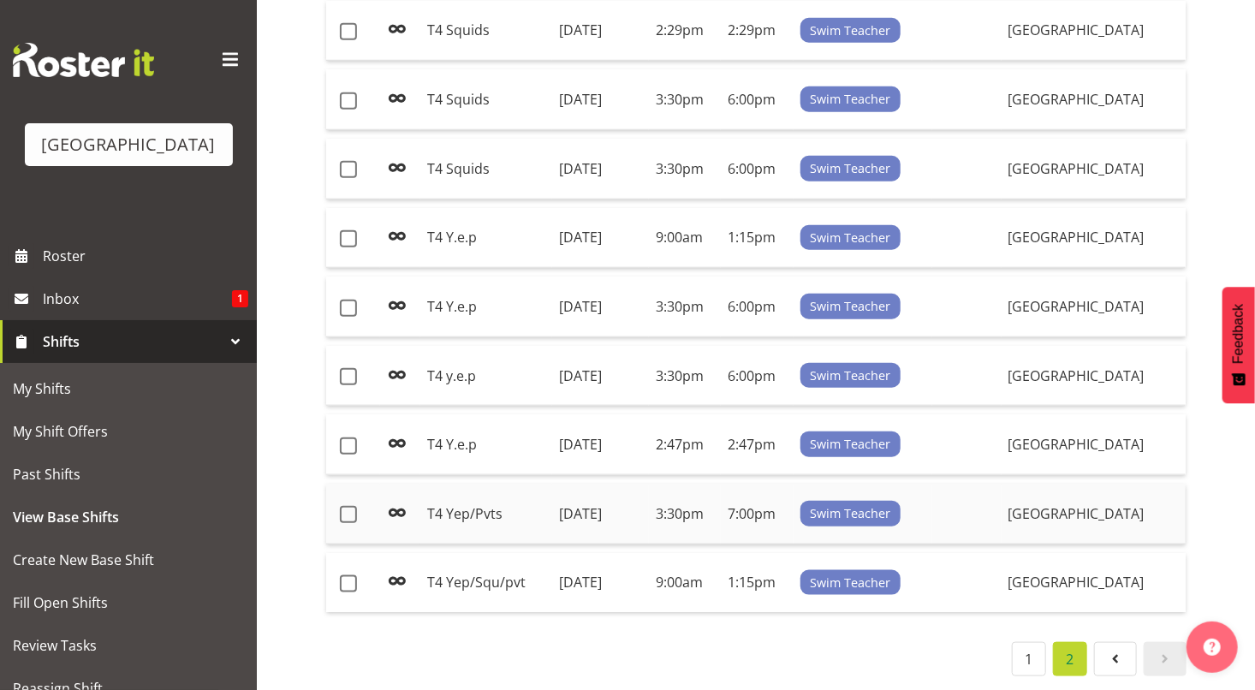
click at [522, 503] on td "T4 Yep/Pvts" at bounding box center [486, 514] width 132 height 61
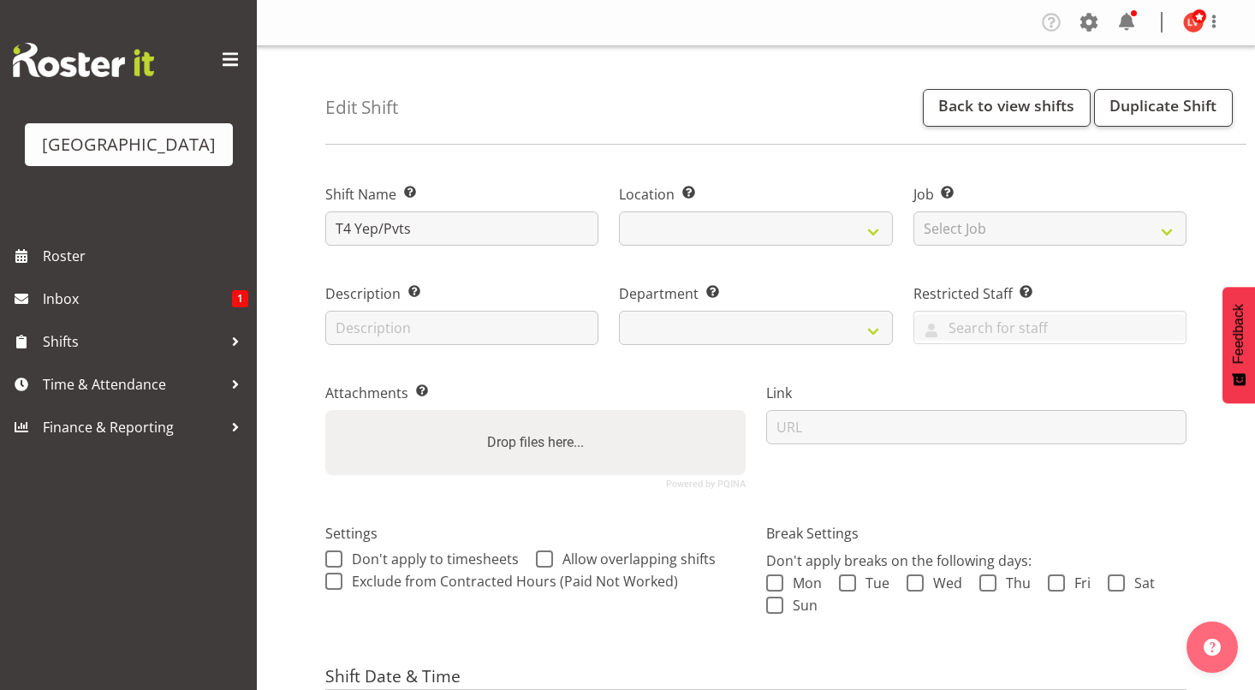
select select "date"
select select
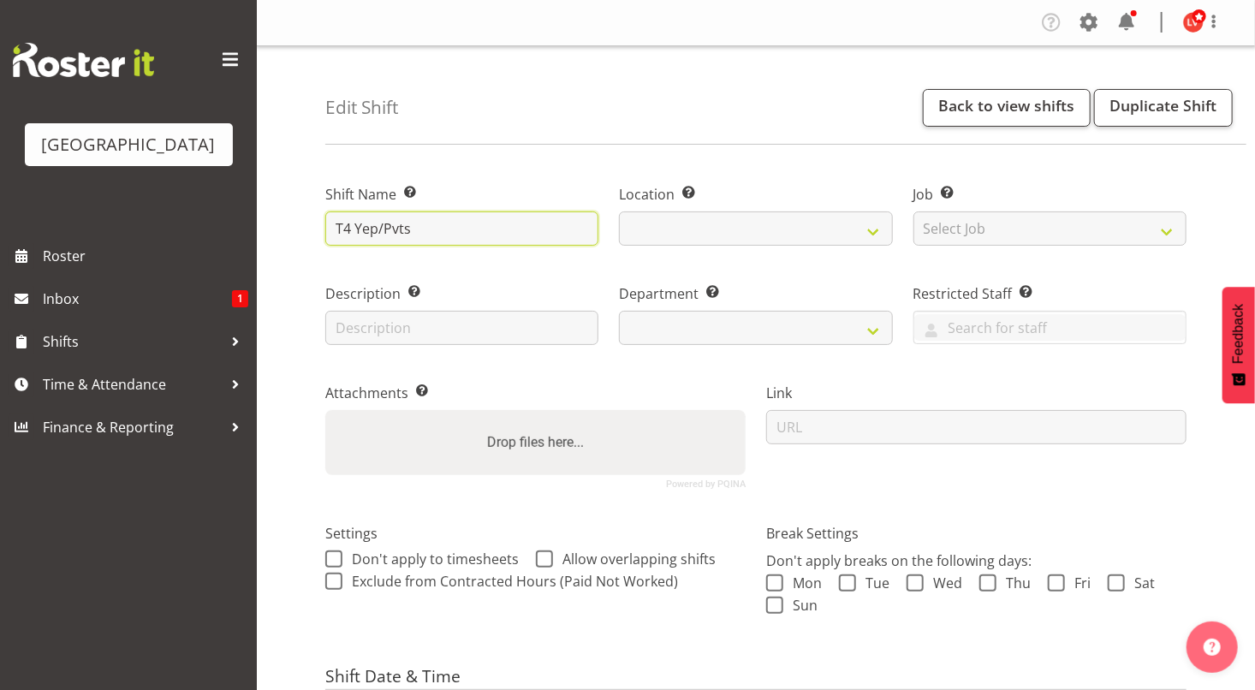
click at [360, 231] on input "T4 Yep/Pvts" at bounding box center [461, 228] width 273 height 34
select select
select select "113"
click at [388, 232] on input "T4 yep/Pvts" at bounding box center [461, 228] width 273 height 34
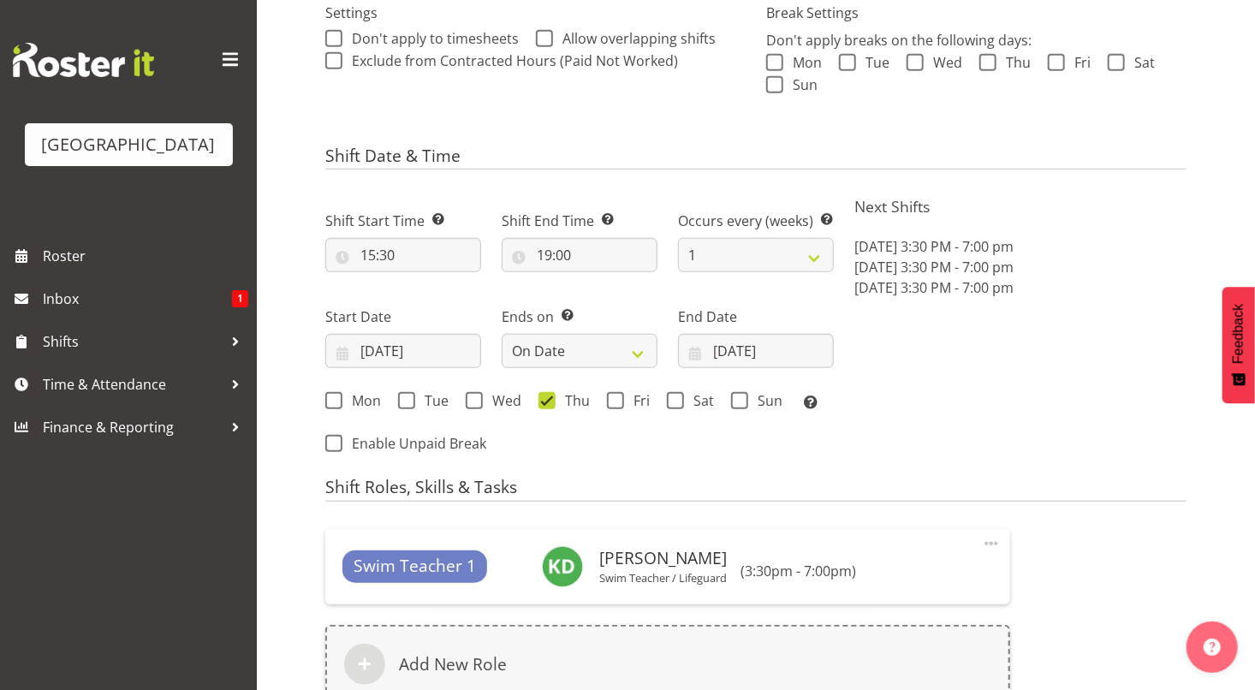
scroll to position [789, 0]
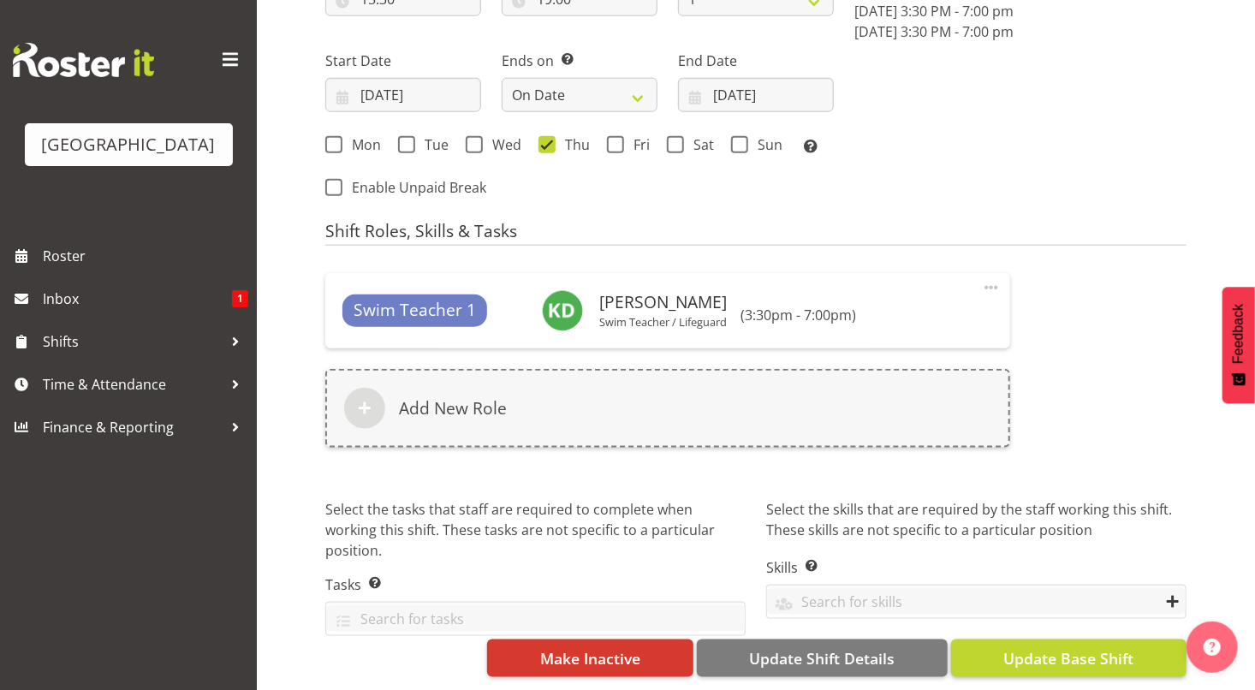
type input "T4 yep/pvts"
click at [1059, 647] on span "Update Base Shift" at bounding box center [1068, 658] width 130 height 22
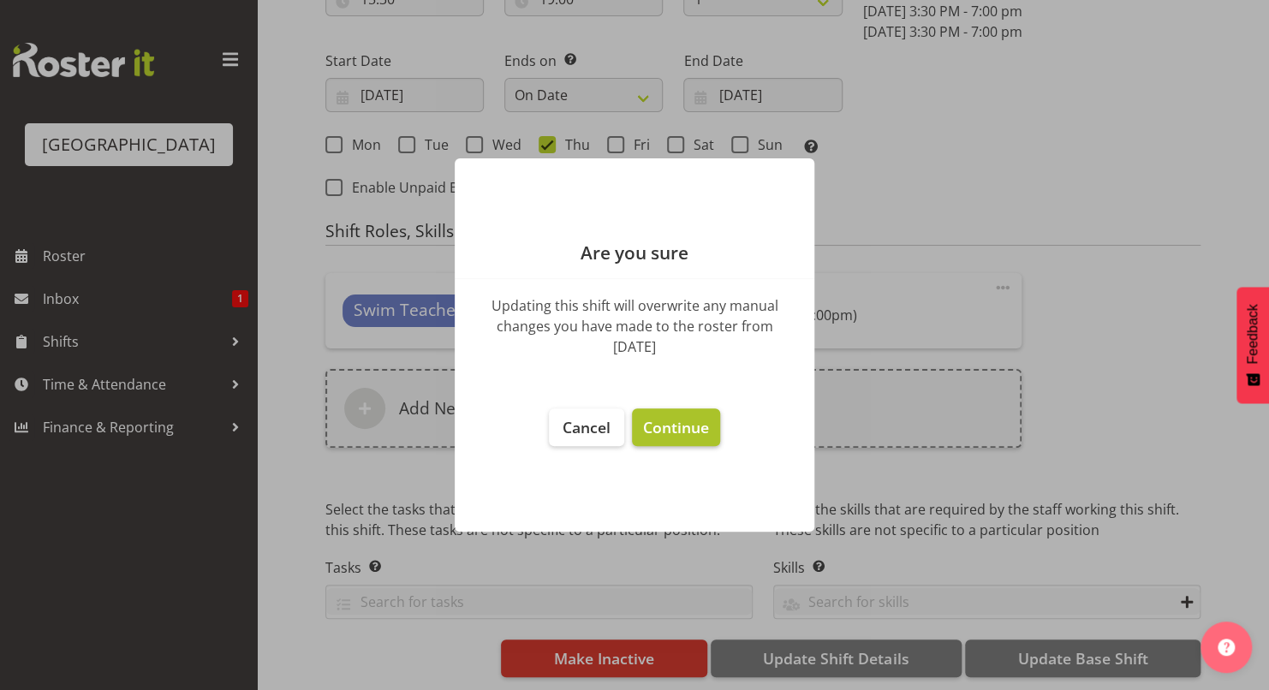
click at [694, 425] on span "Continue" at bounding box center [676, 427] width 66 height 21
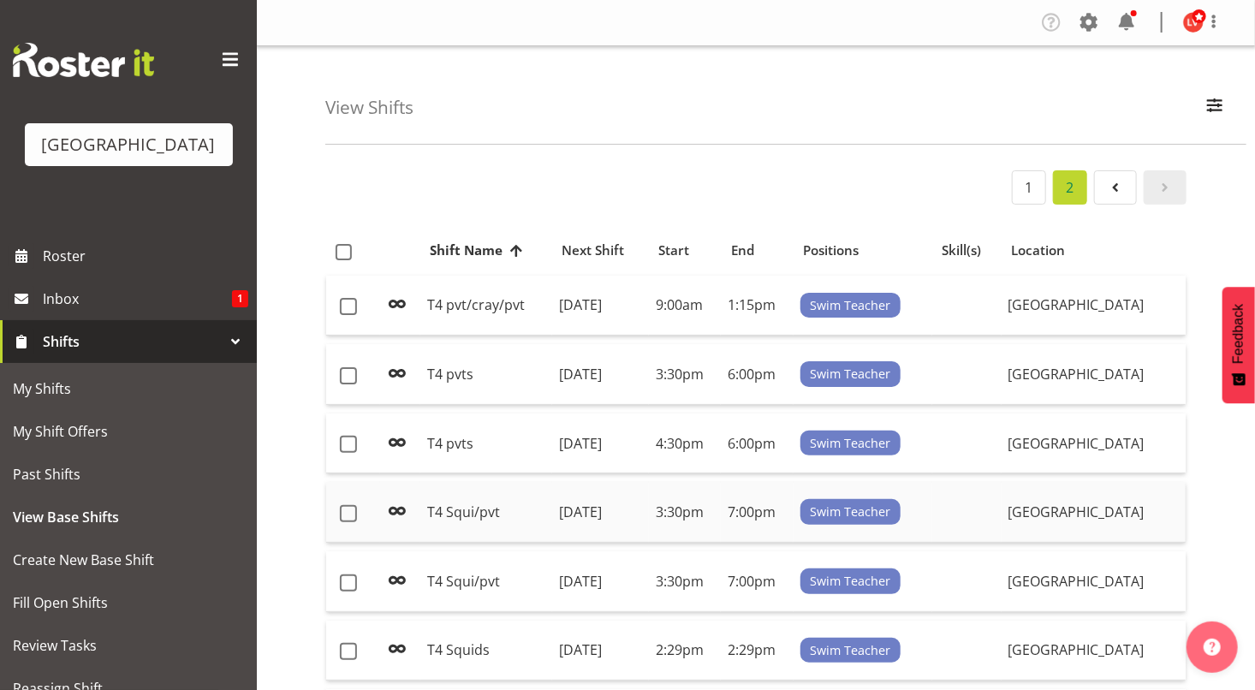
click at [649, 502] on td "[DATE]" at bounding box center [600, 512] width 97 height 61
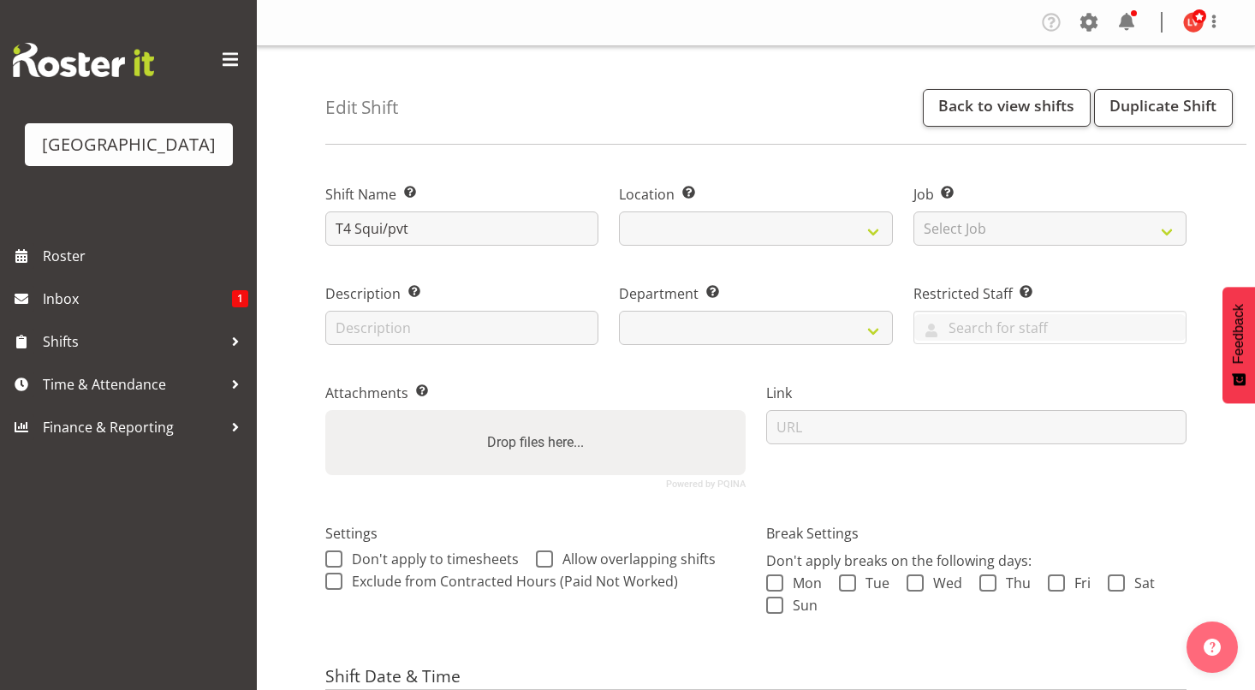
select select "date"
select select
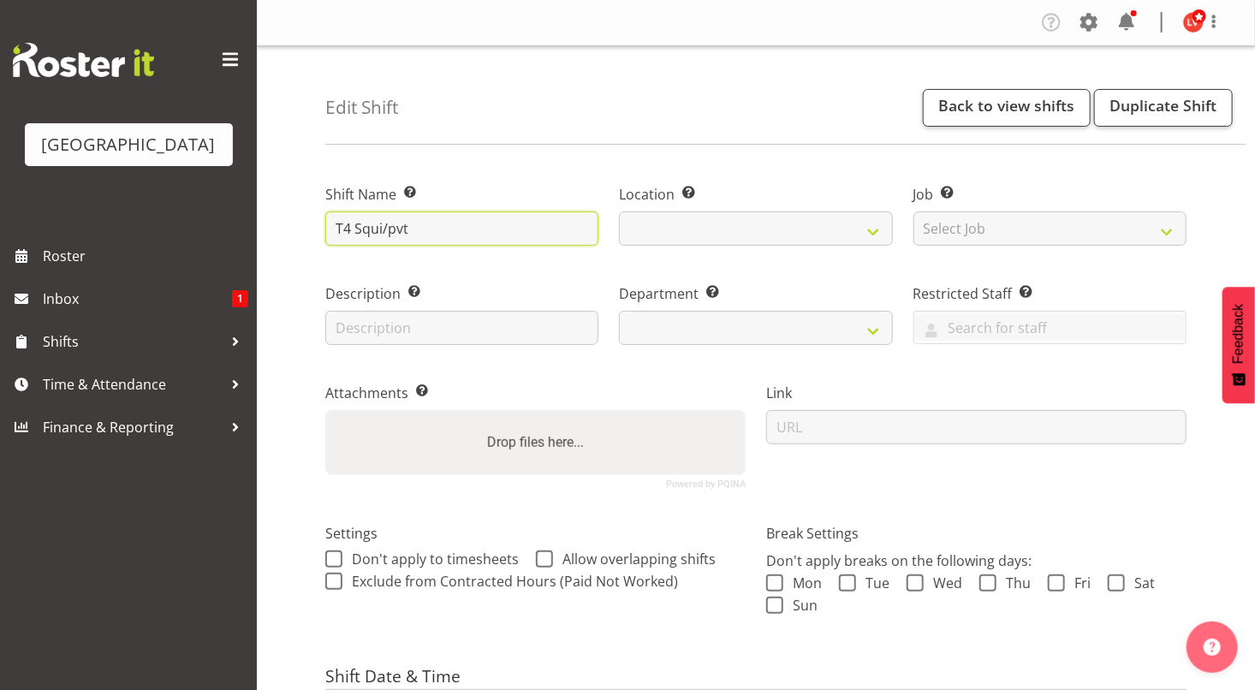
click at [360, 224] on input "T4 Squi/pvt" at bounding box center [461, 228] width 273 height 34
select select
select select "113"
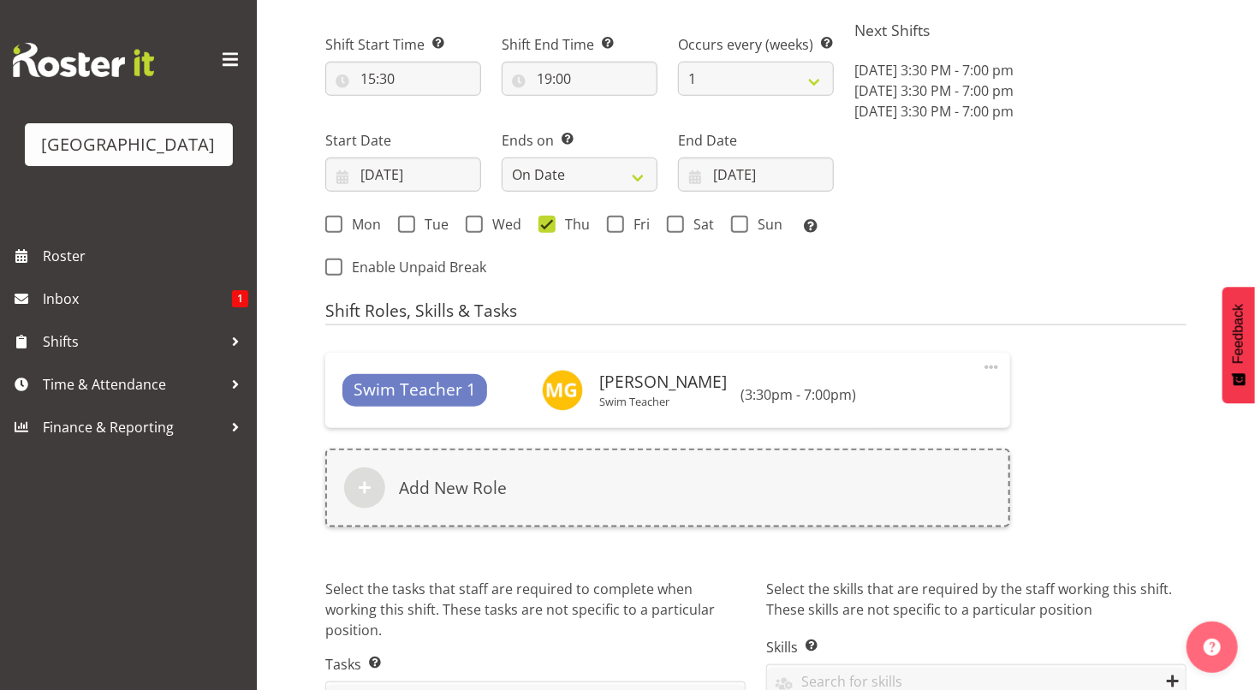
scroll to position [779, 0]
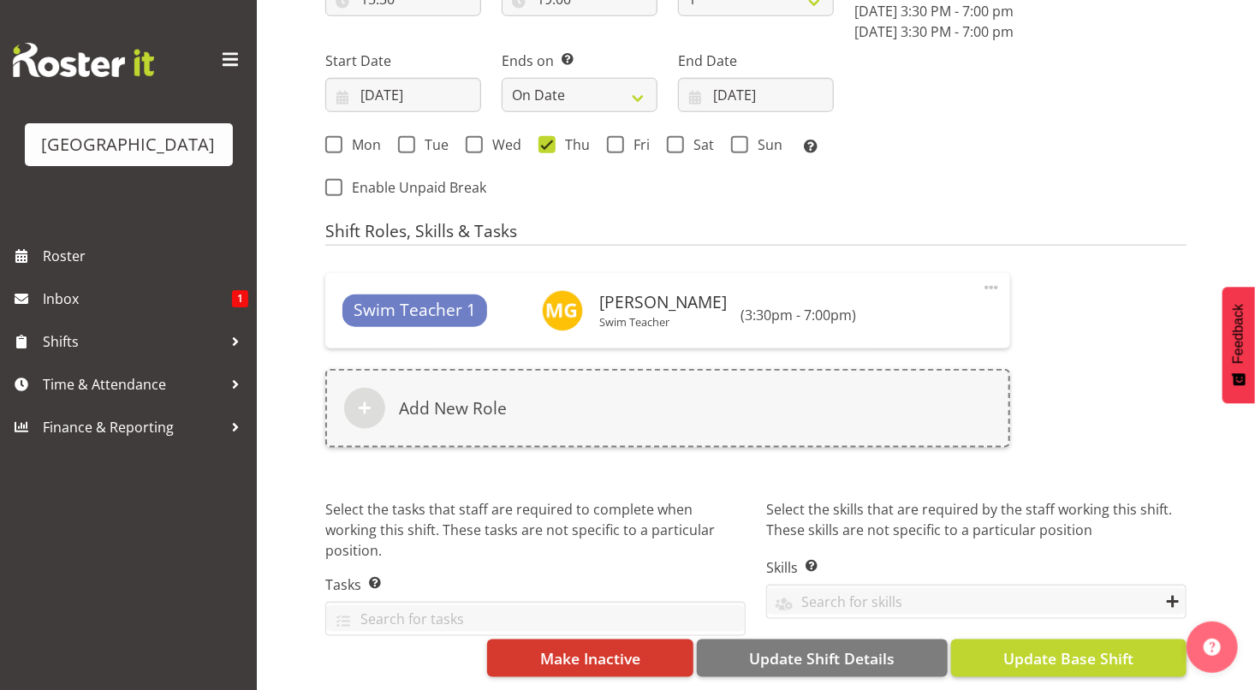
type input "T4 squi/pvt"
click at [1004, 663] on span "Update Base Shift" at bounding box center [1068, 658] width 130 height 22
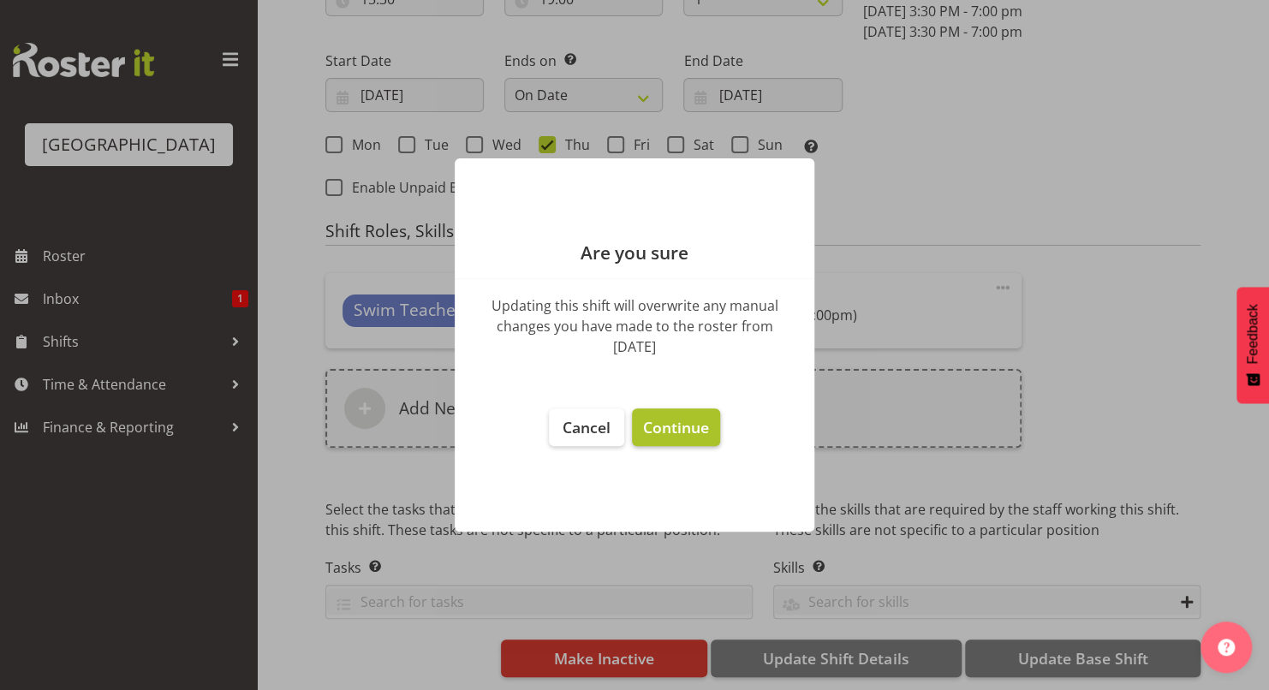
click at [699, 430] on span "Continue" at bounding box center [676, 427] width 66 height 21
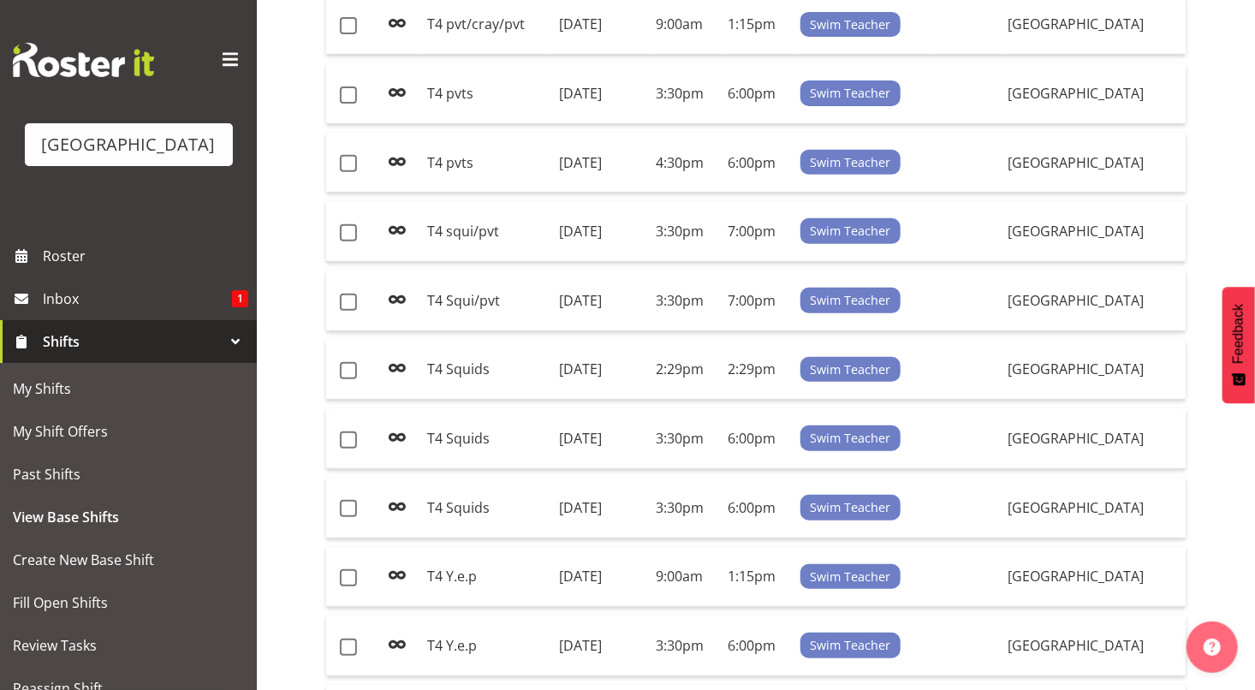
scroll to position [282, 0]
click at [456, 293] on td "T4 Squi/pvt" at bounding box center [486, 300] width 132 height 61
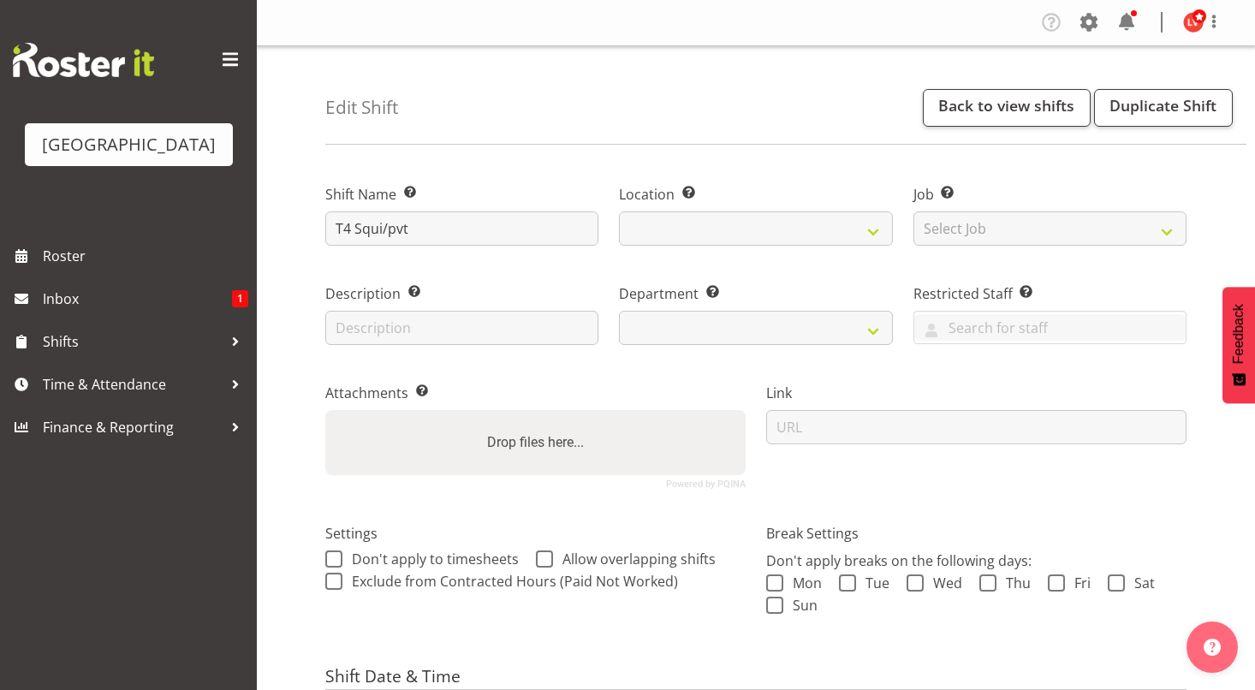
select select "date"
select select
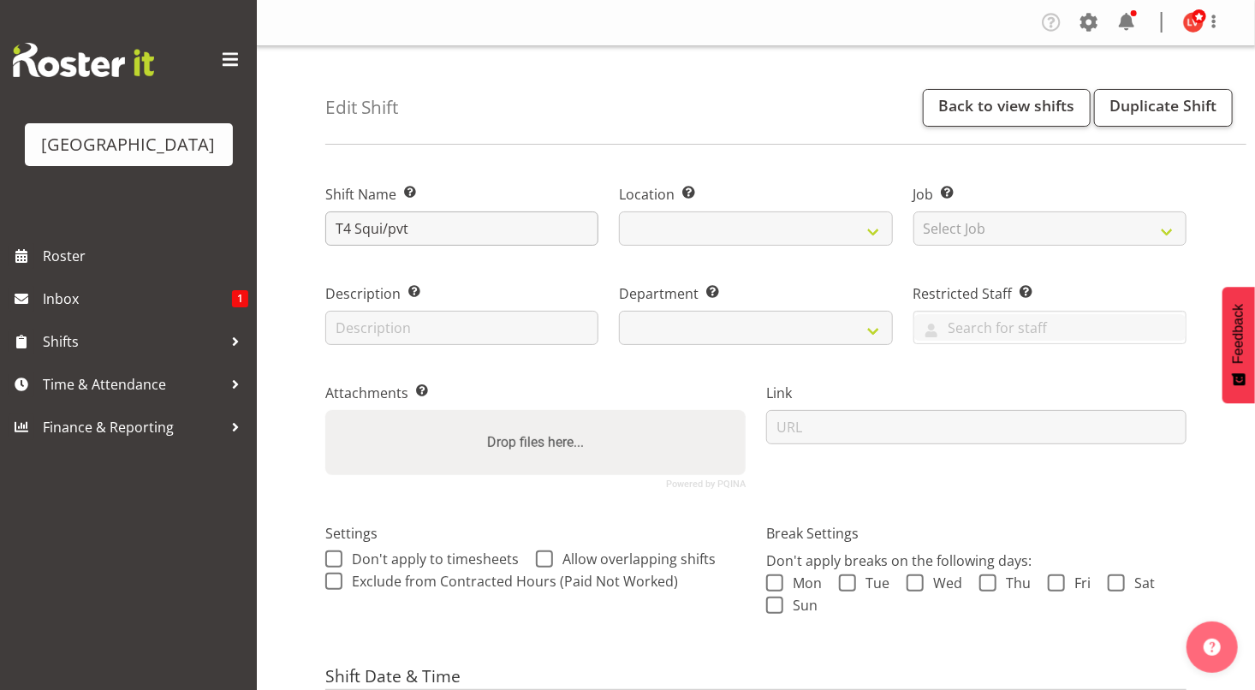
select select
click at [361, 231] on input "T4 Squi/pvt" at bounding box center [461, 228] width 273 height 34
select select
select select "113"
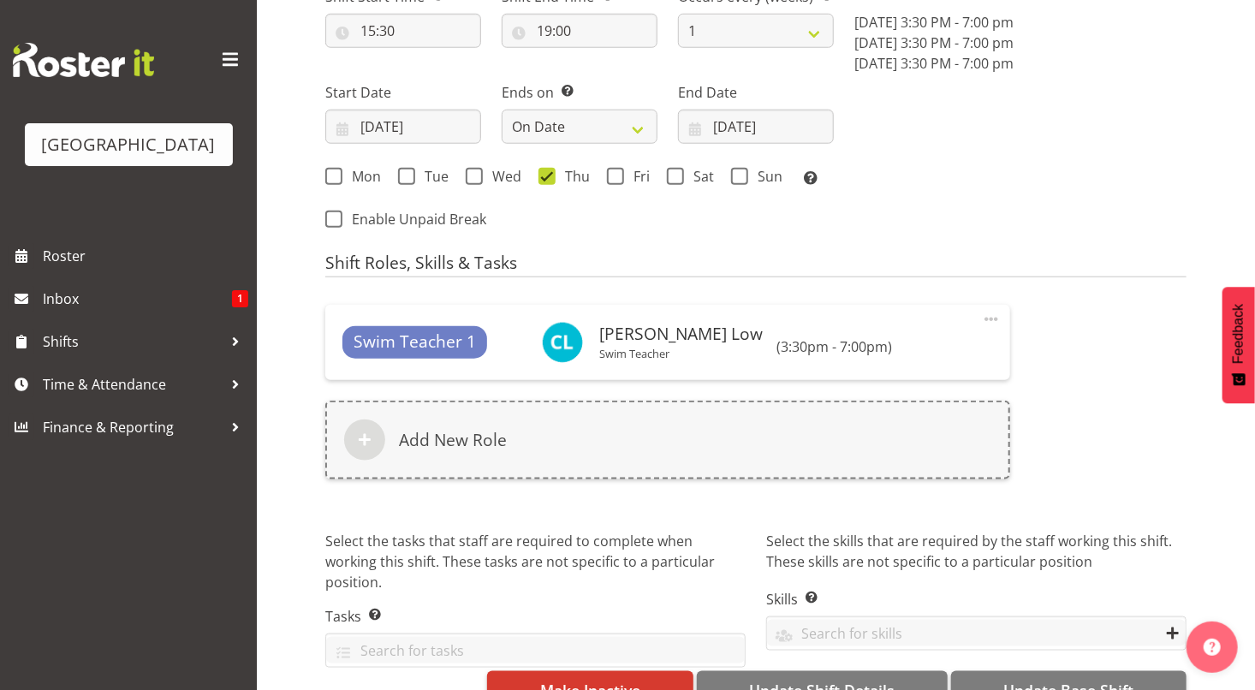
scroll to position [789, 0]
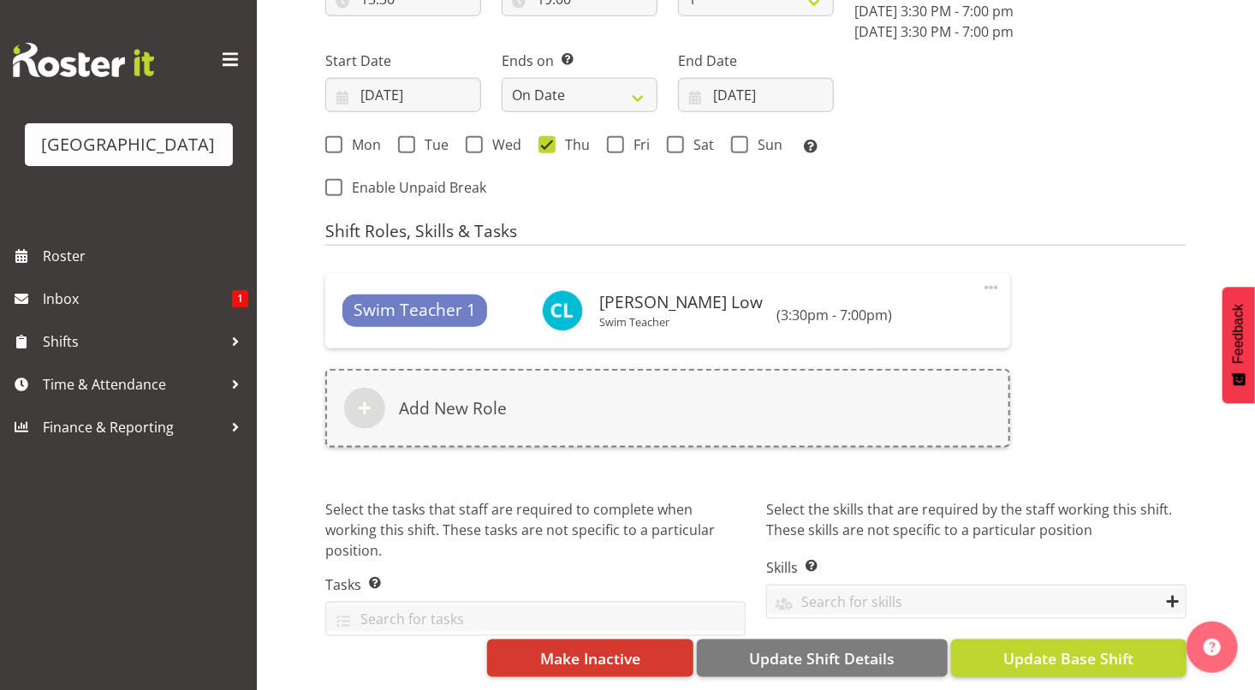
type input "T4 squi/pvt"
click at [1097, 647] on span "Update Base Shift" at bounding box center [1068, 658] width 130 height 22
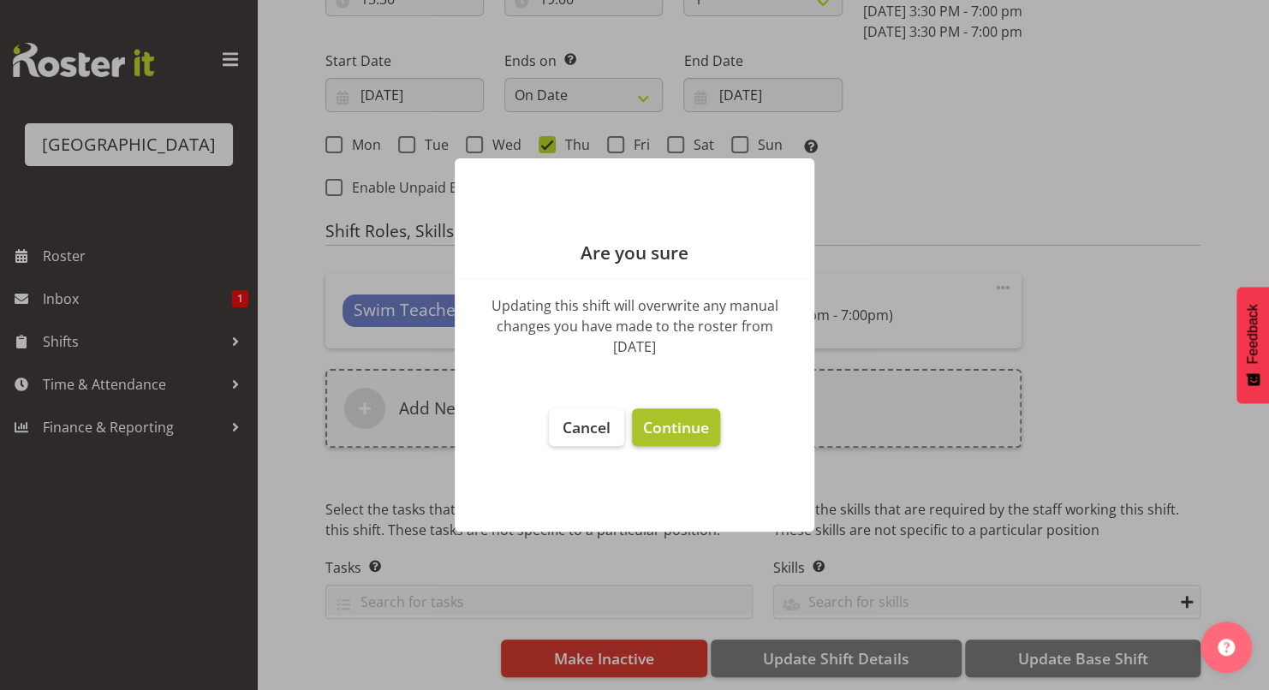
click at [696, 420] on span "Continue" at bounding box center [676, 427] width 66 height 21
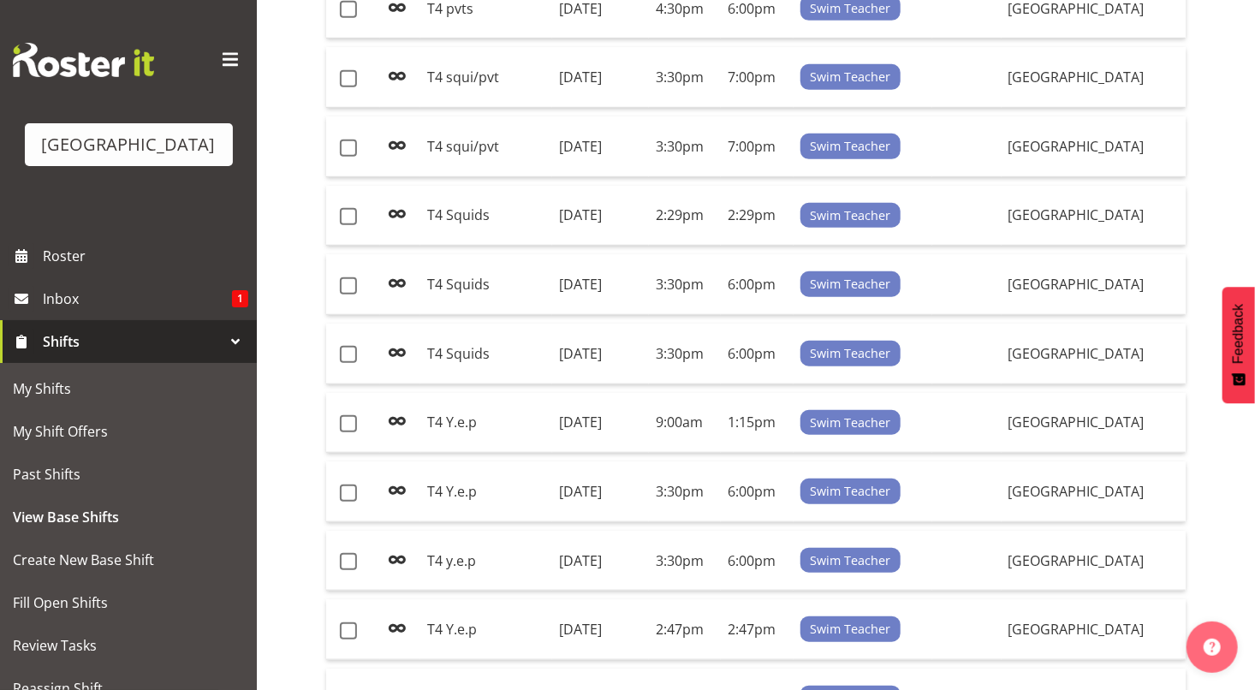
scroll to position [442, 0]
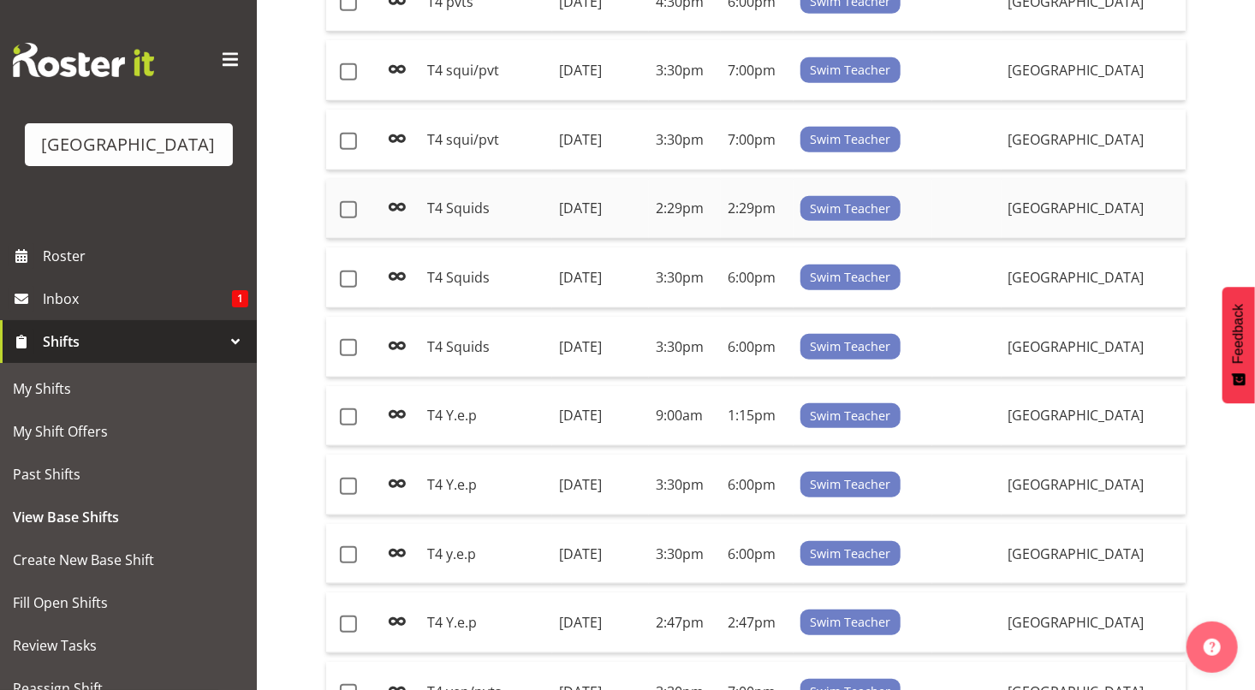
click at [467, 205] on td "T4 Squids" at bounding box center [486, 209] width 132 height 61
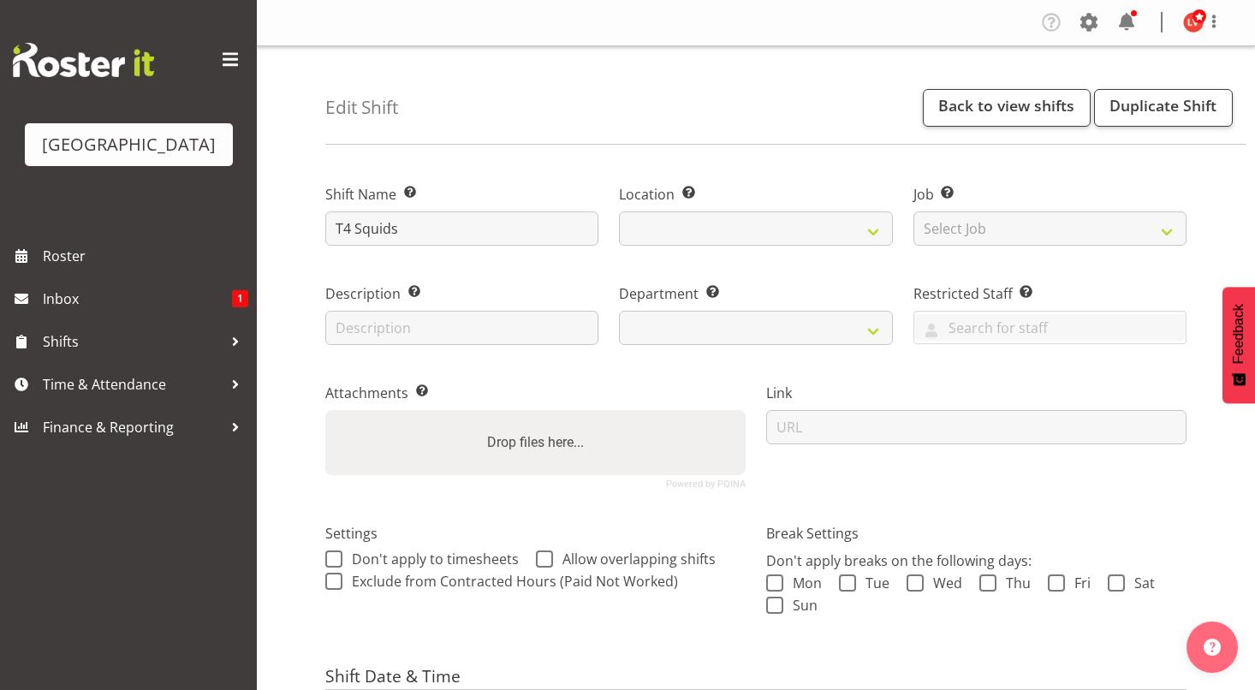
select select "date"
select select
select select "113"
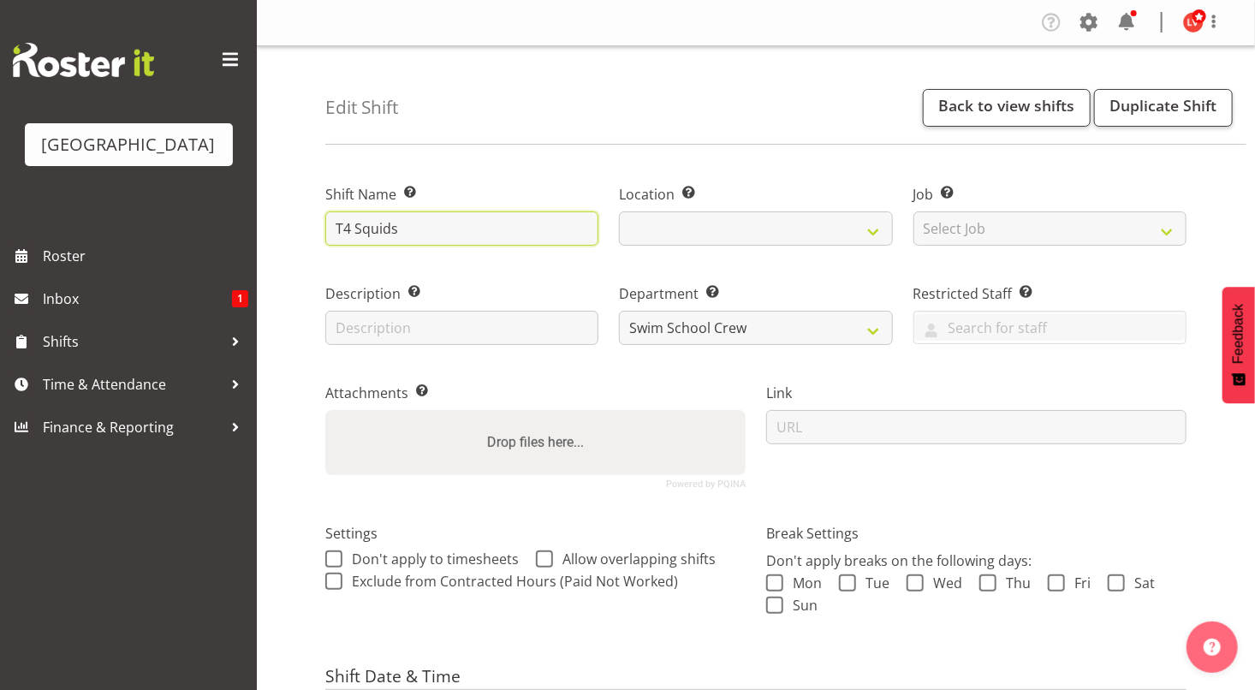
select select
click at [360, 225] on input "T4 Squids" at bounding box center [461, 228] width 273 height 34
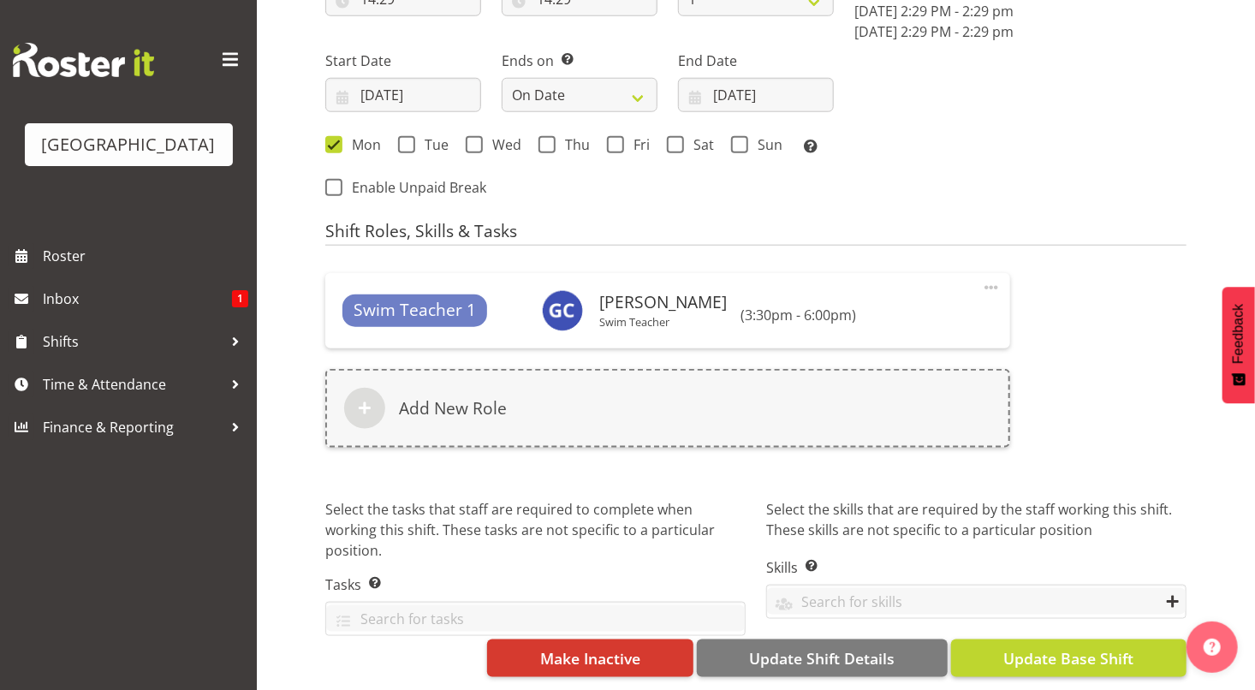
type input "T4 squids"
click at [1056, 647] on span "Update Base Shift" at bounding box center [1068, 658] width 130 height 22
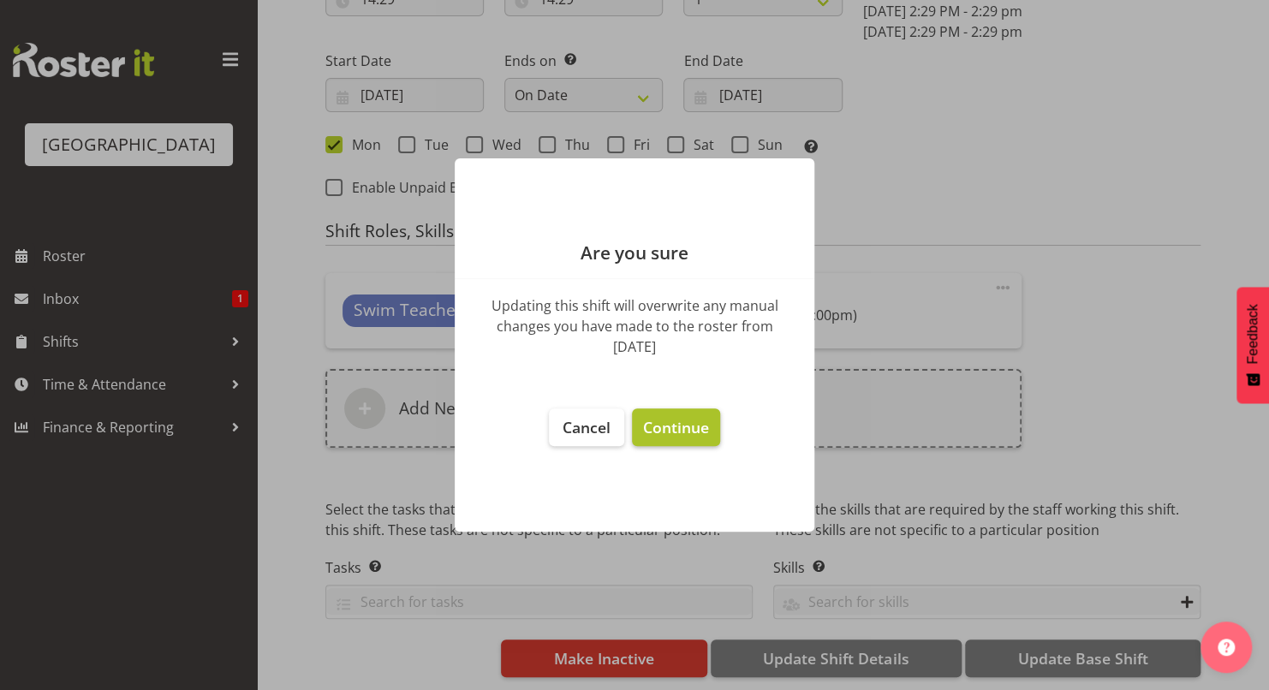
click at [690, 434] on span "Continue" at bounding box center [676, 427] width 66 height 21
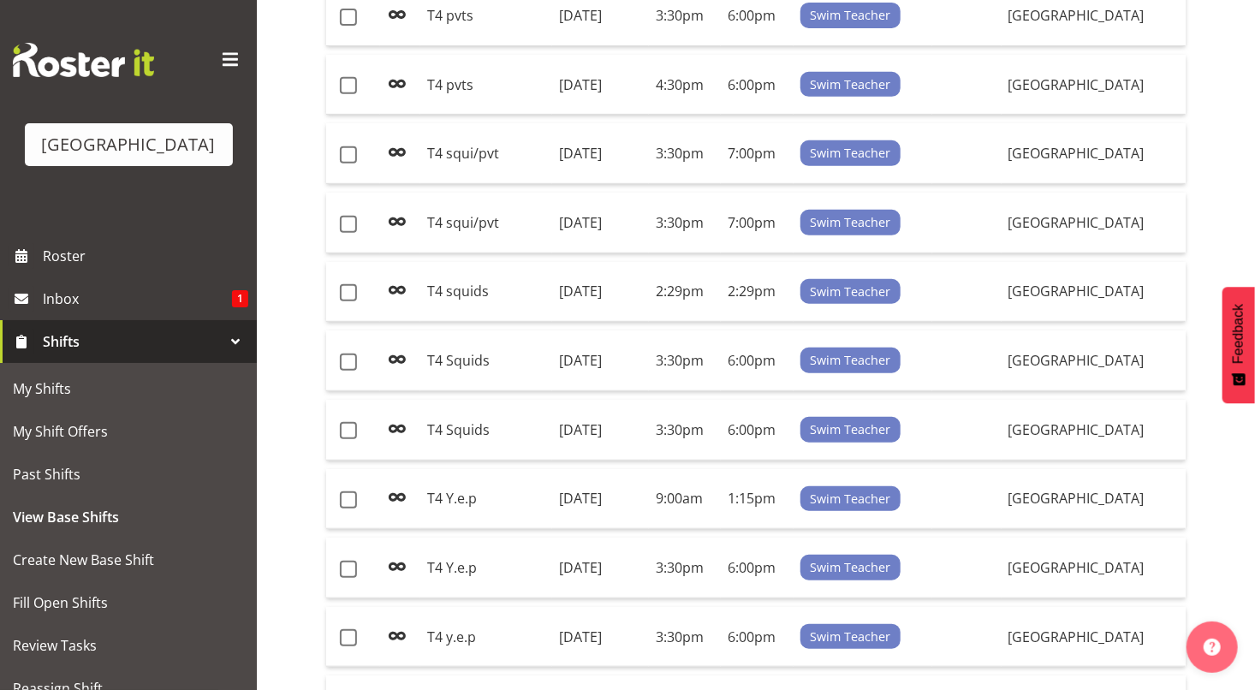
scroll to position [380, 0]
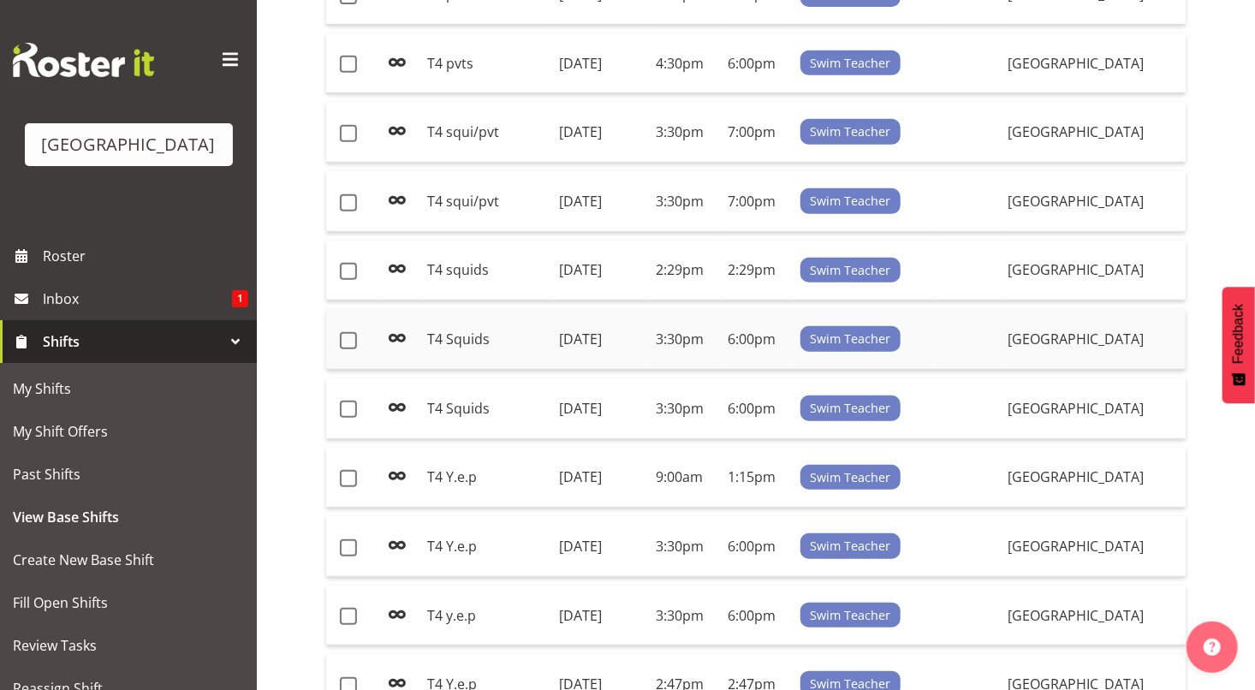
click at [552, 348] on td "Tuesday, 7th Oct 2025" at bounding box center [600, 339] width 97 height 61
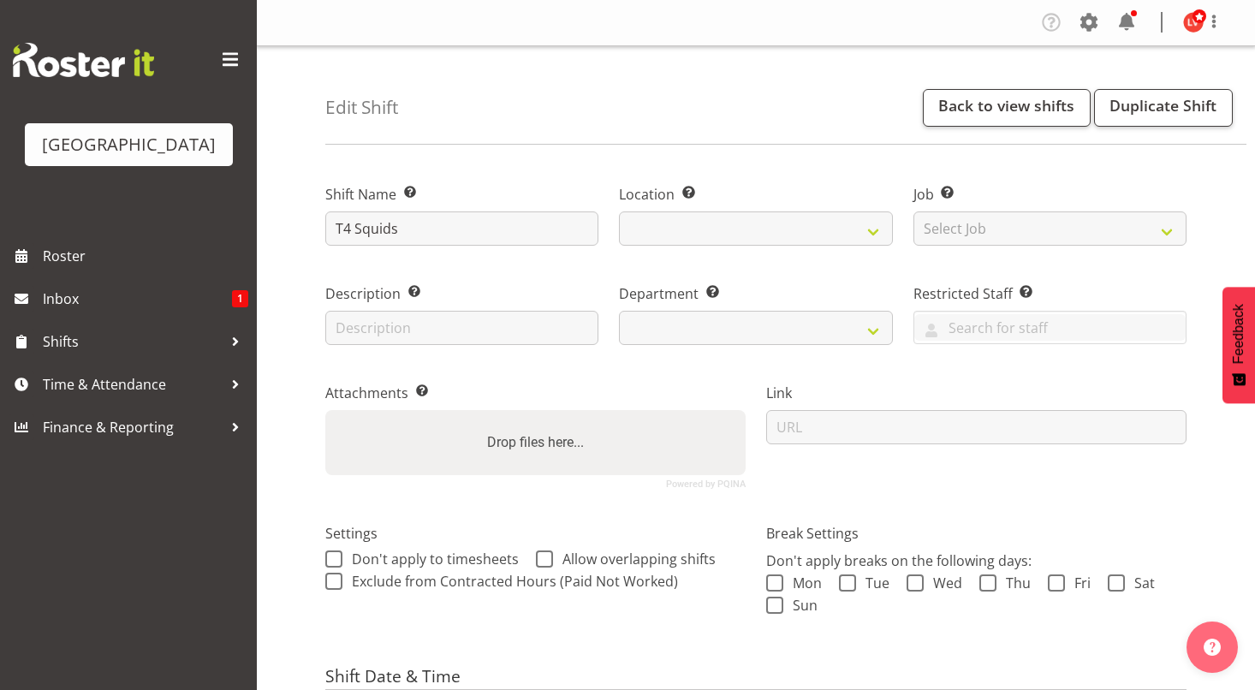
select select "date"
select select
select select "113"
click at [366, 228] on input "T4 Squids" at bounding box center [461, 228] width 273 height 34
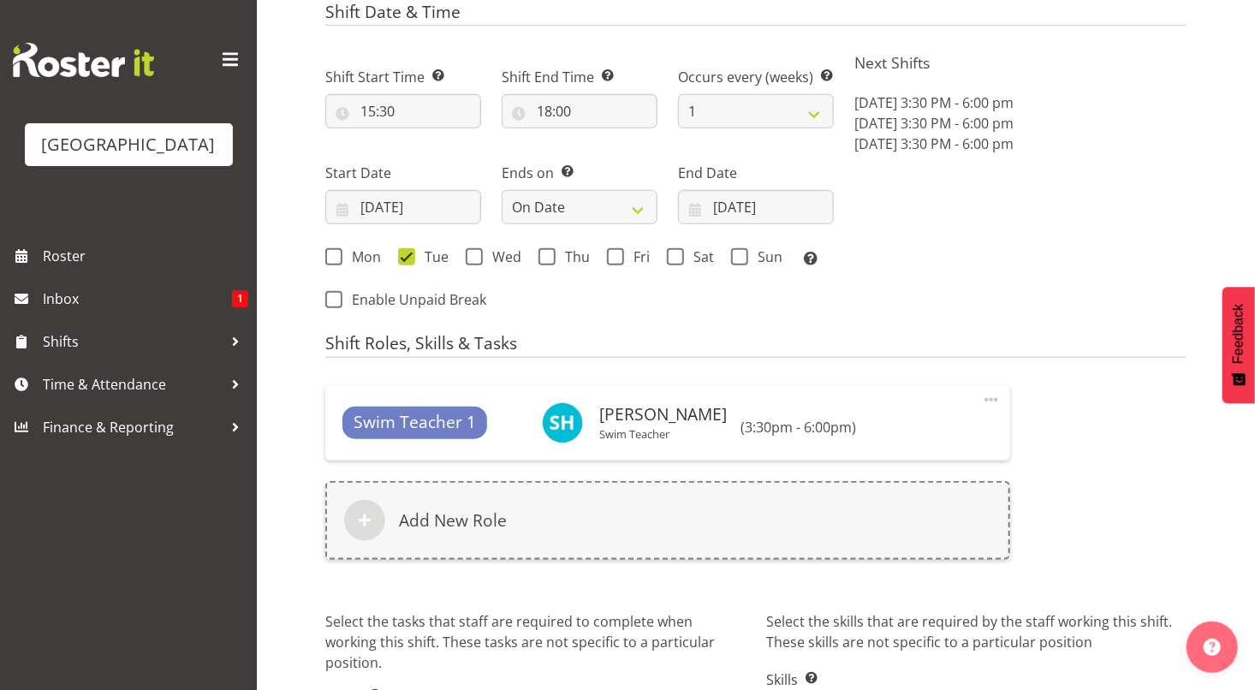
scroll to position [789, 0]
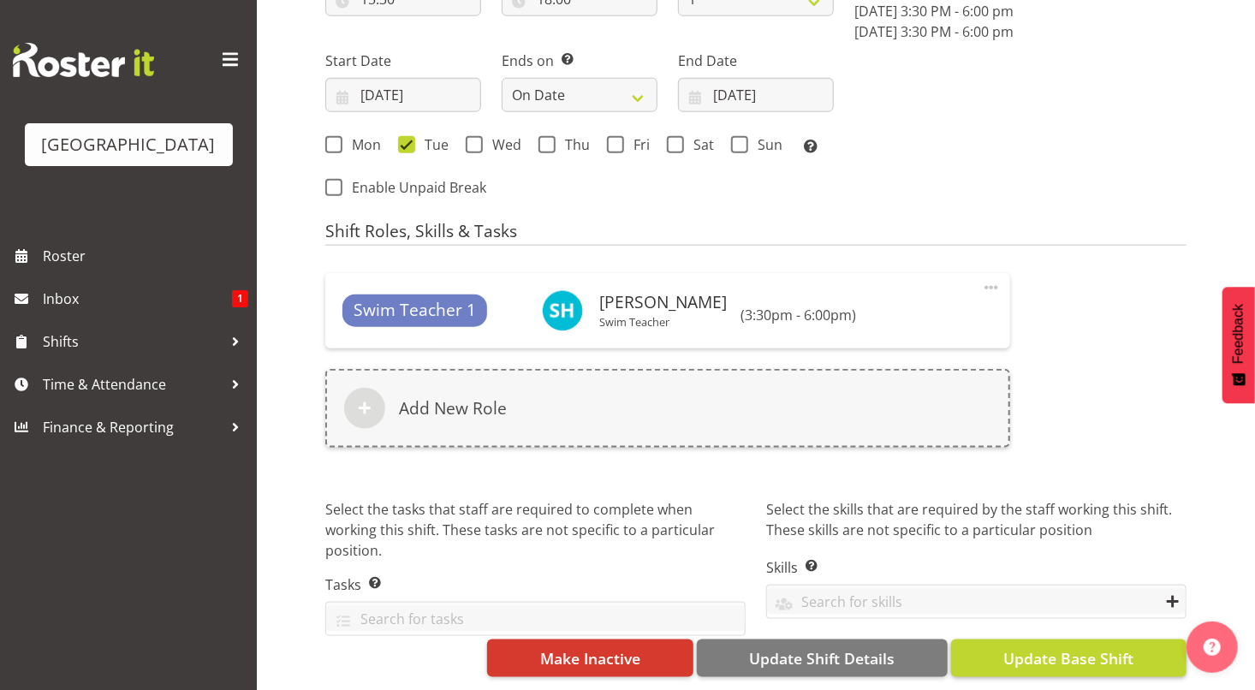
type input "T4 squids"
click at [1062, 647] on span "Update Base Shift" at bounding box center [1068, 658] width 130 height 22
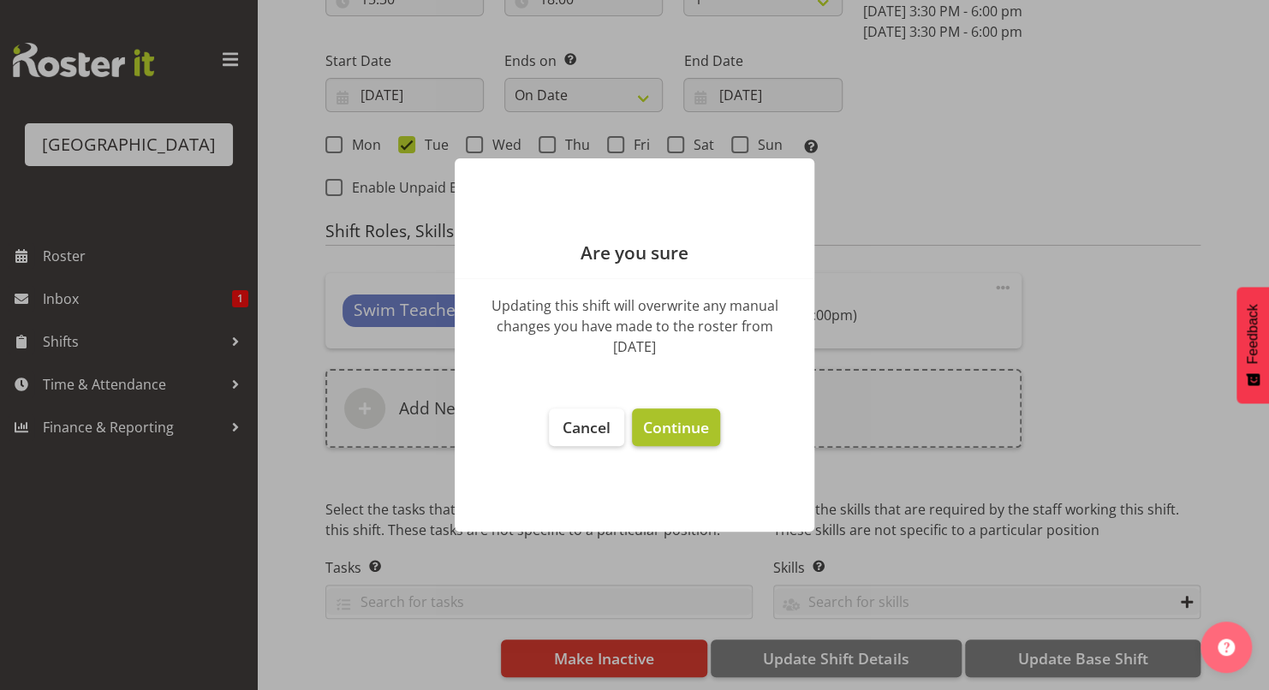
click at [669, 431] on span "Continue" at bounding box center [676, 427] width 66 height 21
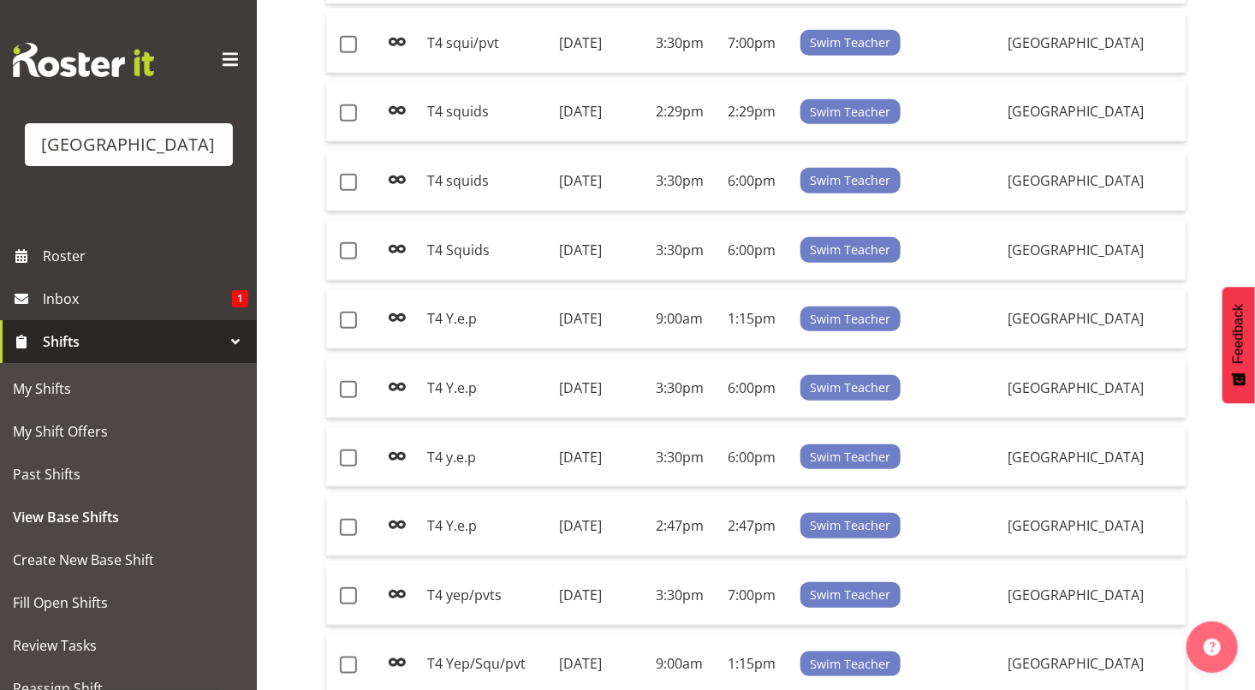
scroll to position [547, 0]
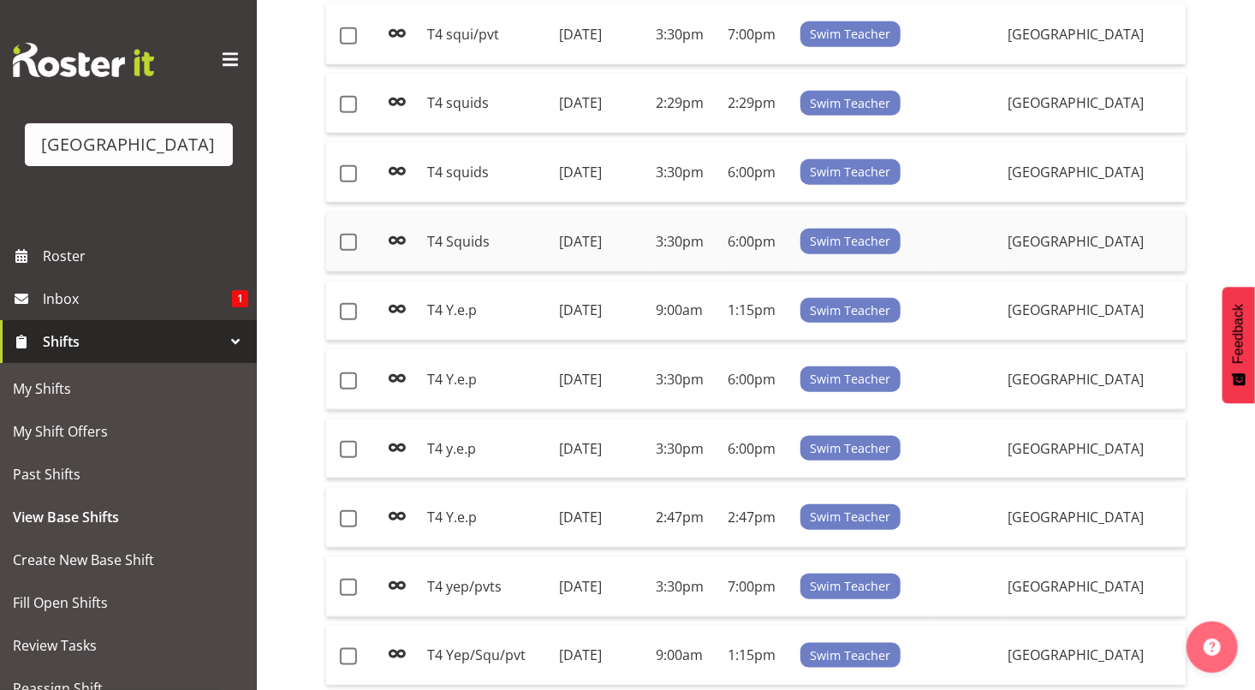
click at [501, 238] on td "T4 Squids" at bounding box center [486, 241] width 132 height 61
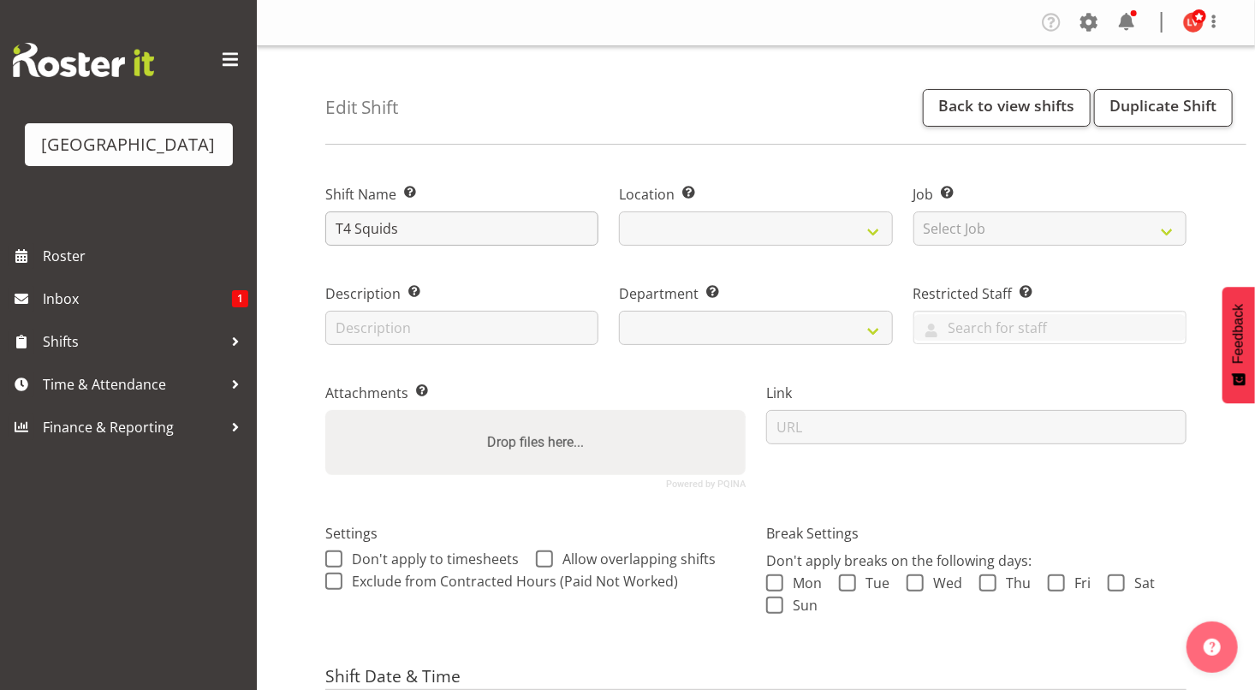
select select
click at [362, 226] on input "T4 Squids" at bounding box center [461, 228] width 273 height 34
select select "113"
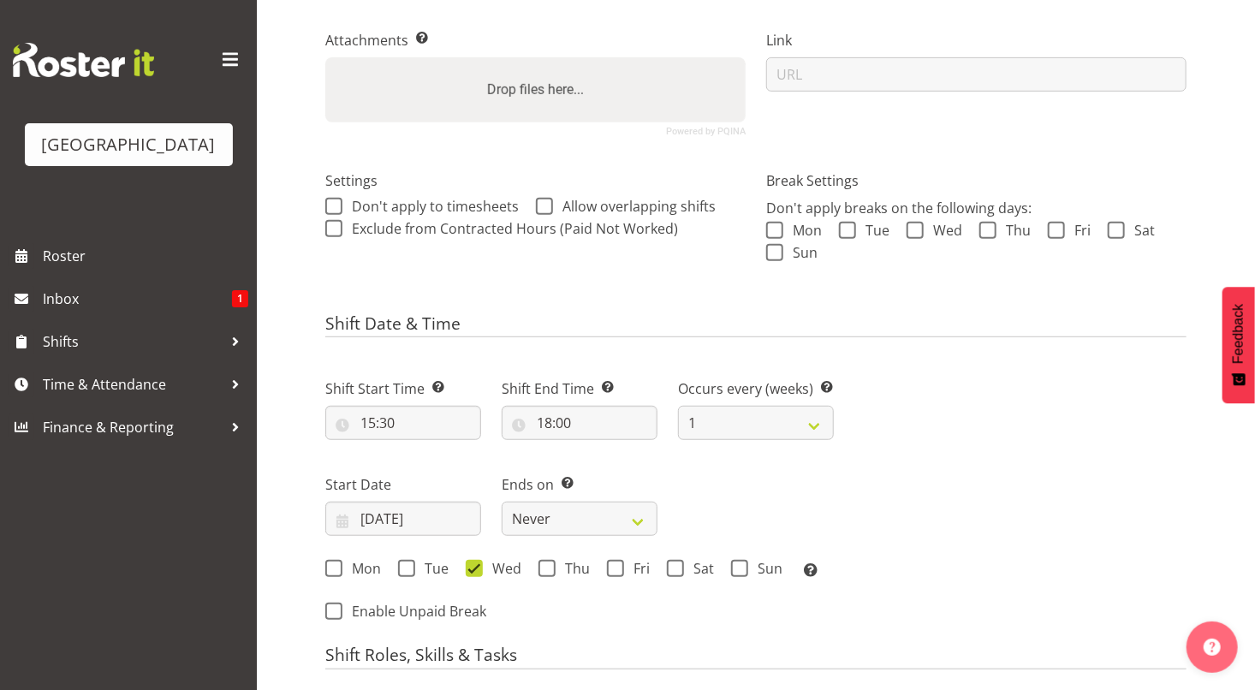
scroll to position [789, 0]
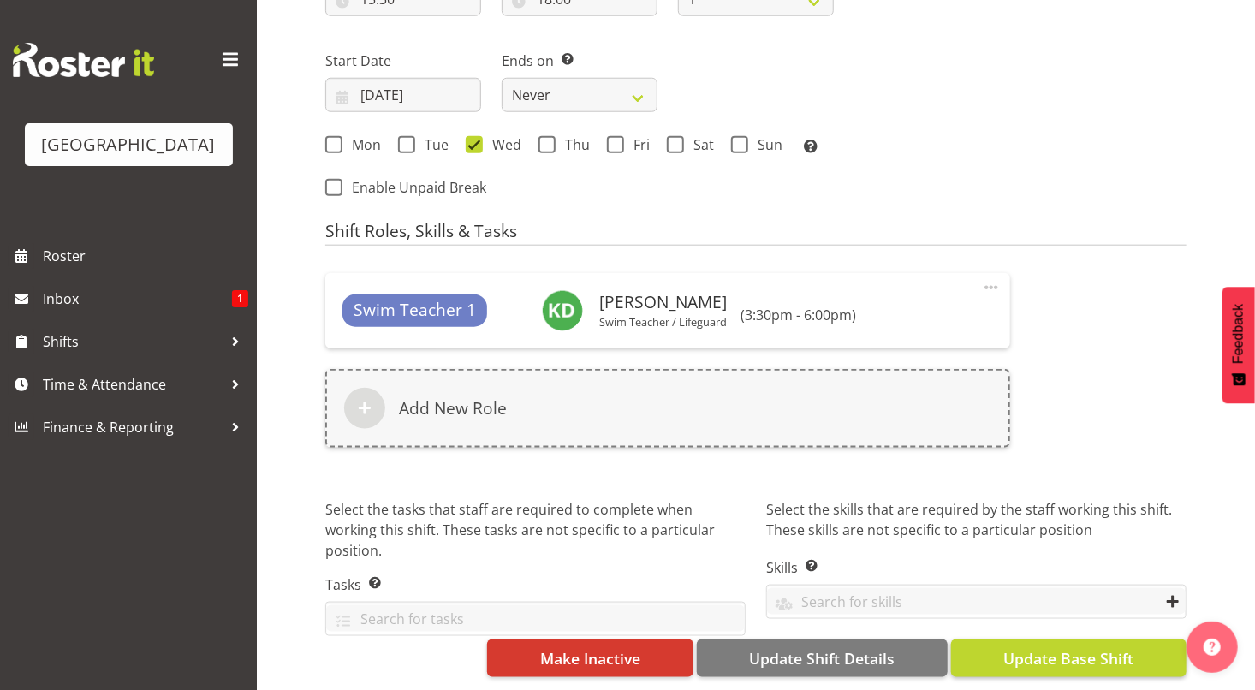
type input "T4 squids"
click at [1074, 647] on span "Update Base Shift" at bounding box center [1068, 658] width 130 height 22
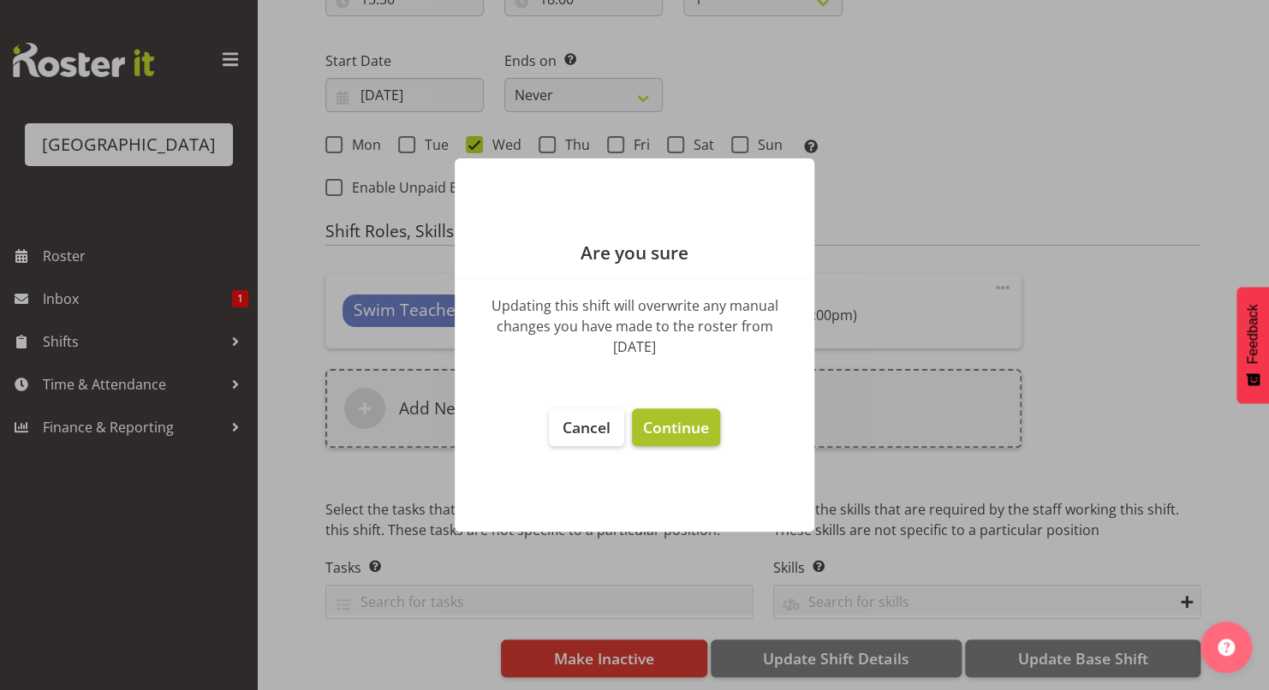
click at [669, 420] on span "Continue" at bounding box center [676, 427] width 66 height 21
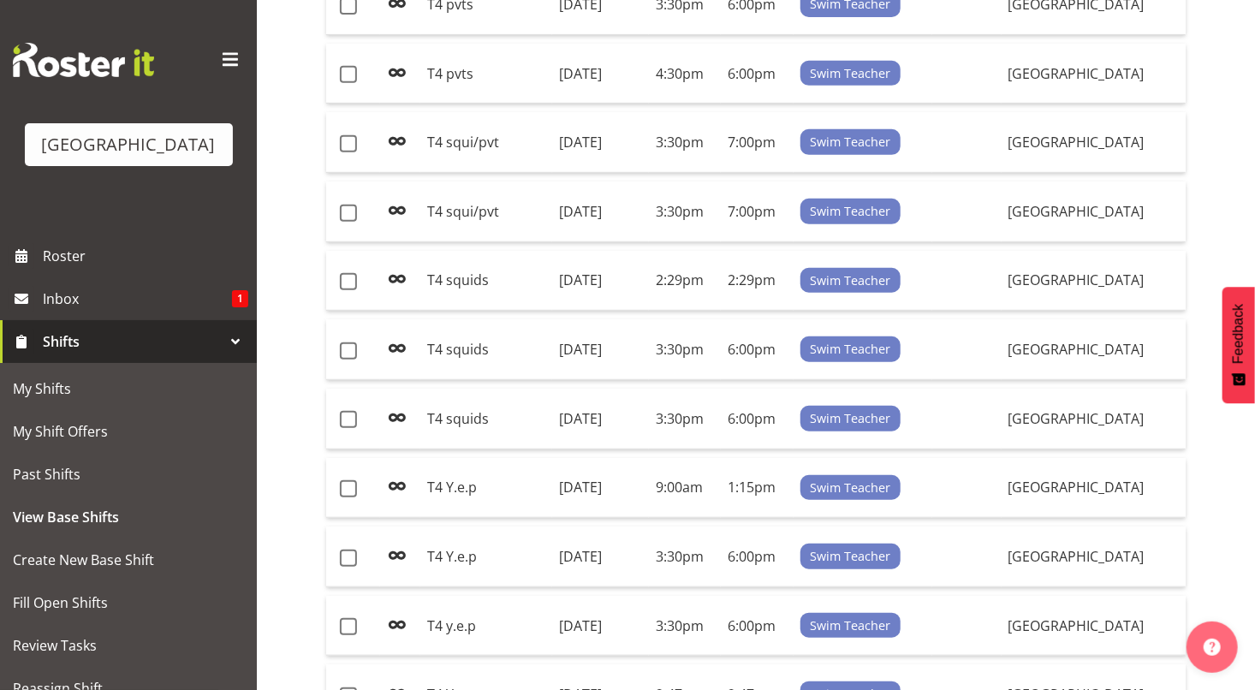
scroll to position [627, 0]
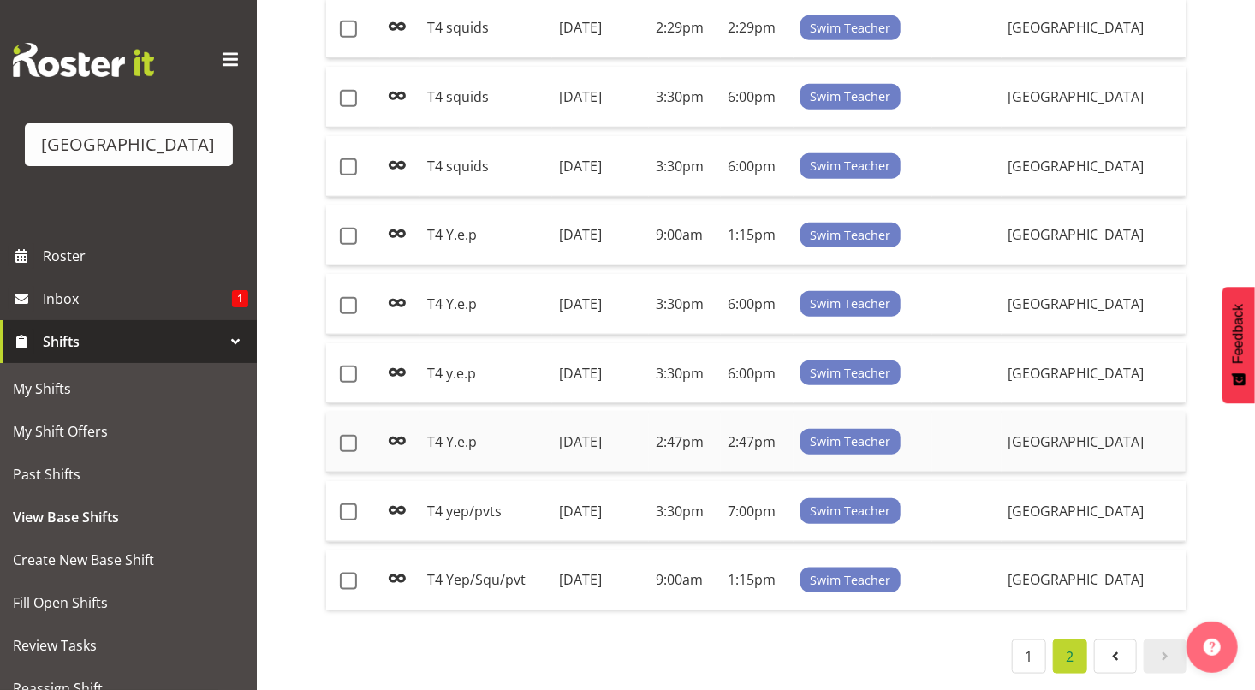
click at [520, 437] on td "T4 Y.e.p" at bounding box center [486, 442] width 132 height 61
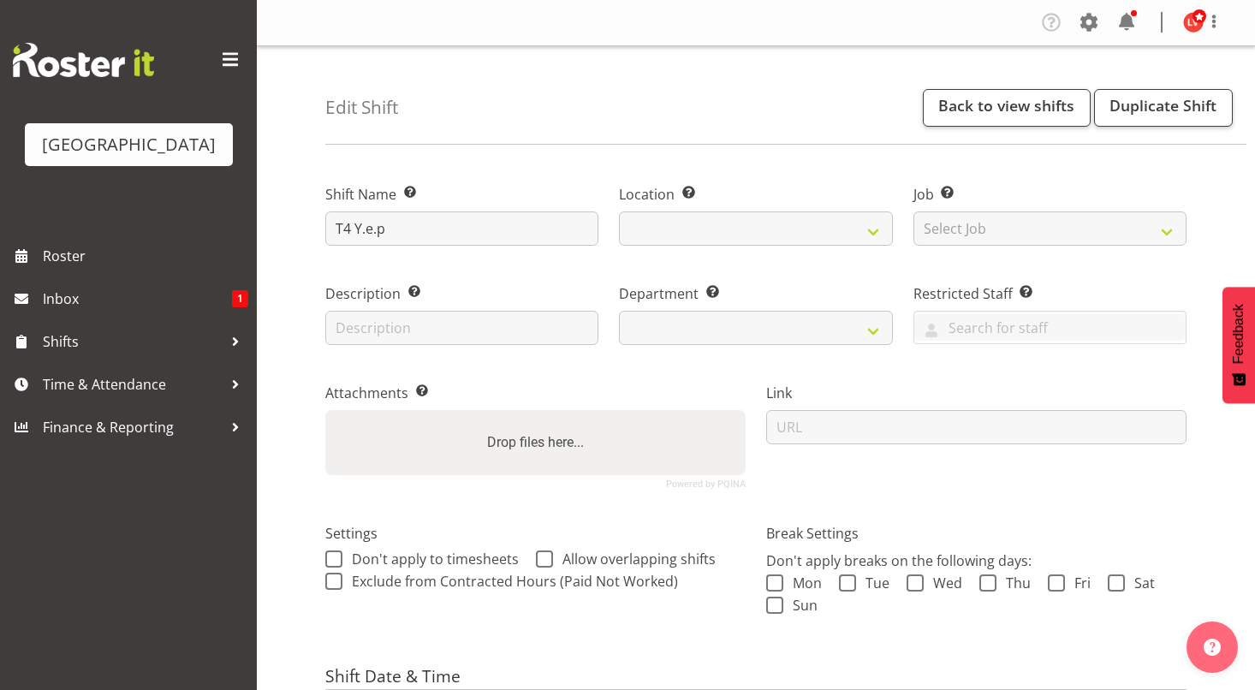
select select "date"
select select
select select "113"
select select
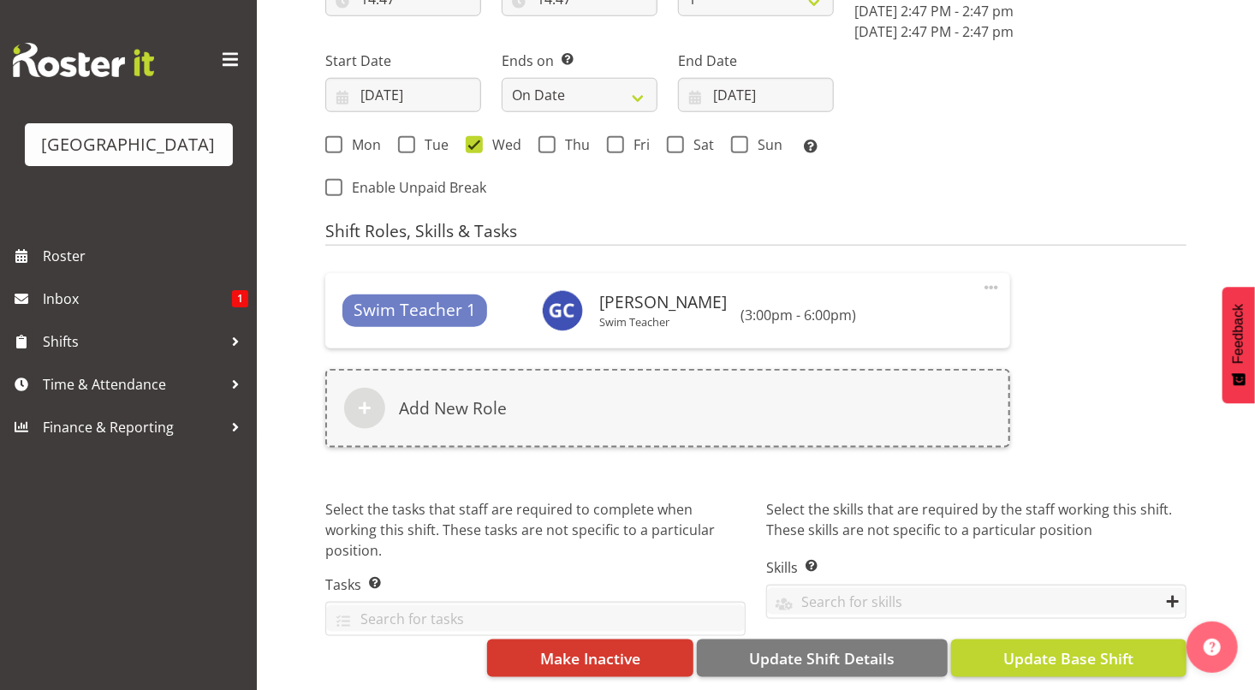
type input "T4 y.e.p"
click at [1069, 647] on span "Update Base Shift" at bounding box center [1068, 658] width 130 height 22
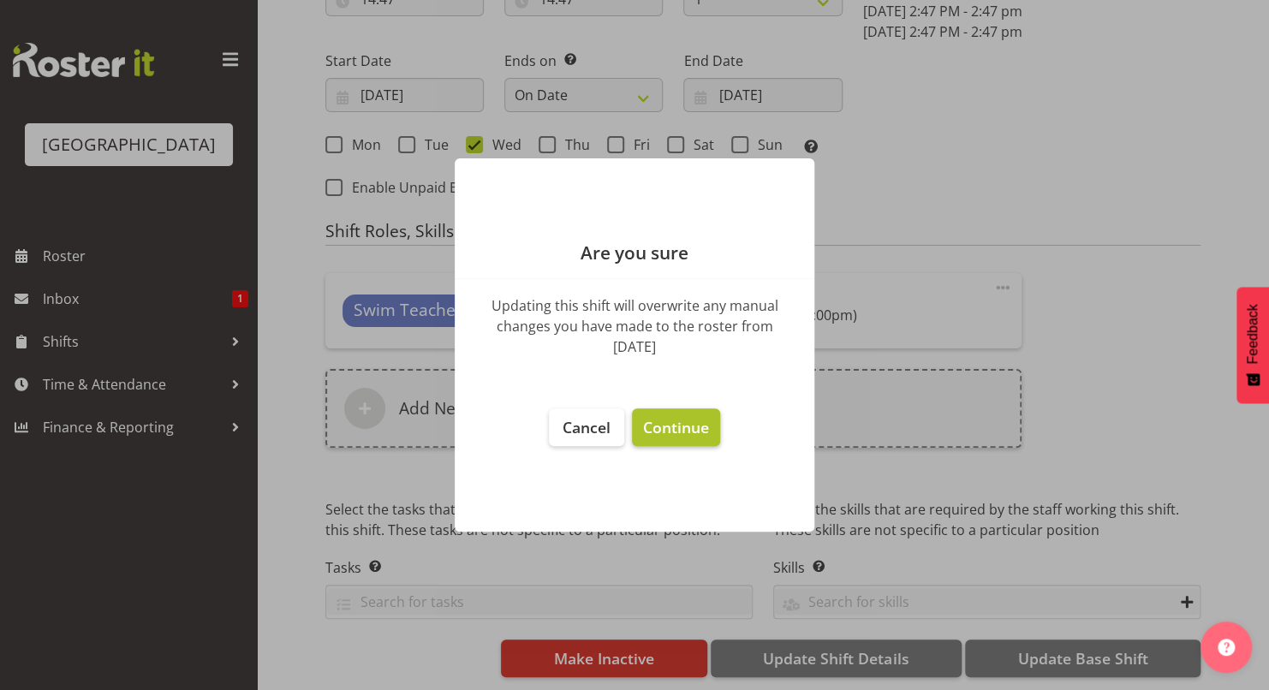
click at [679, 421] on span "Continue" at bounding box center [676, 427] width 66 height 21
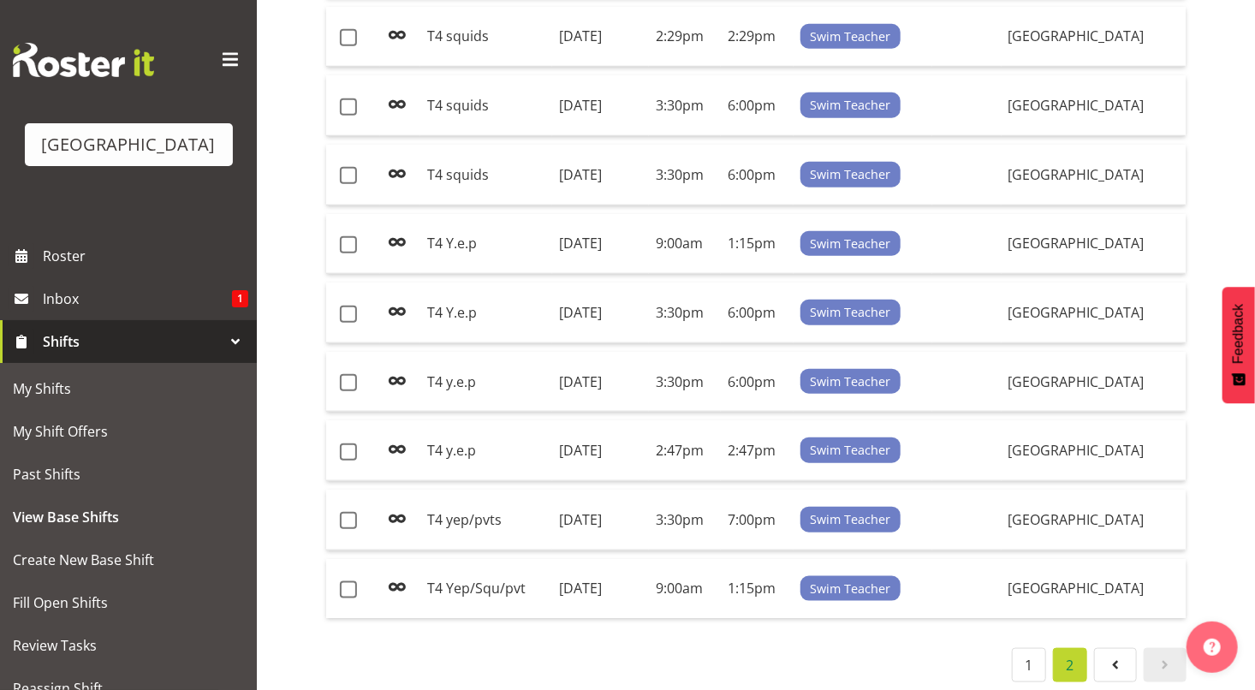
scroll to position [625, 0]
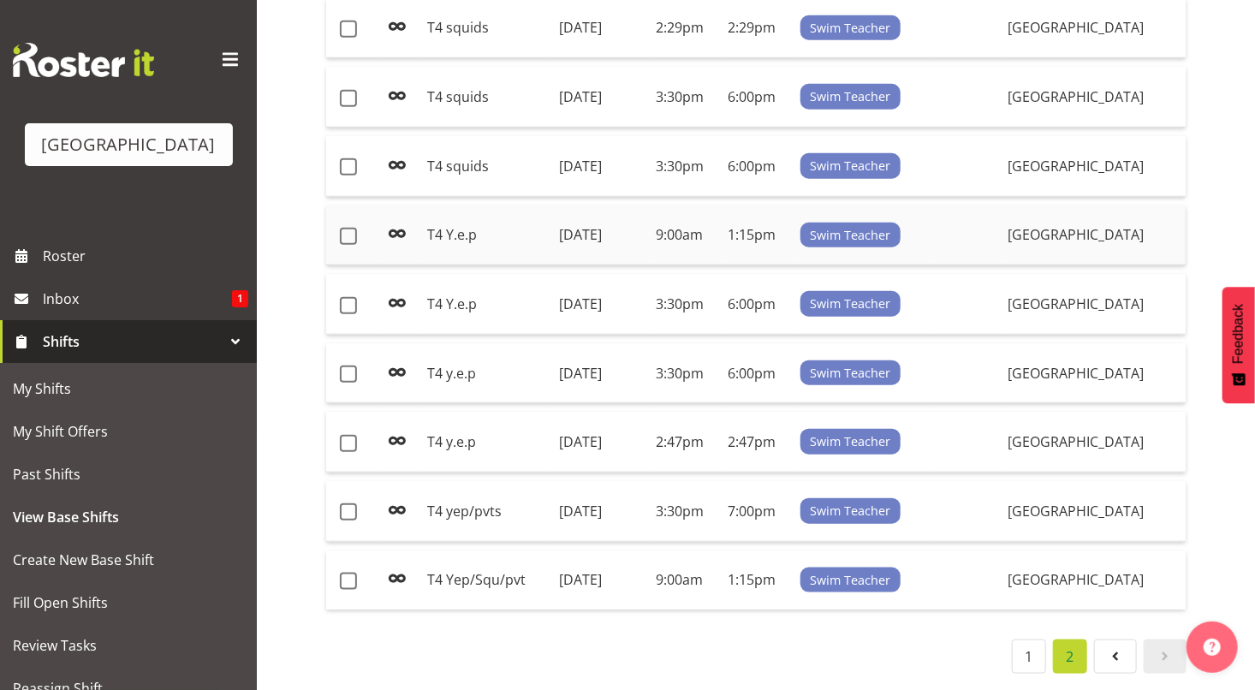
click at [449, 229] on td "T4 Y.e.p" at bounding box center [486, 235] width 132 height 61
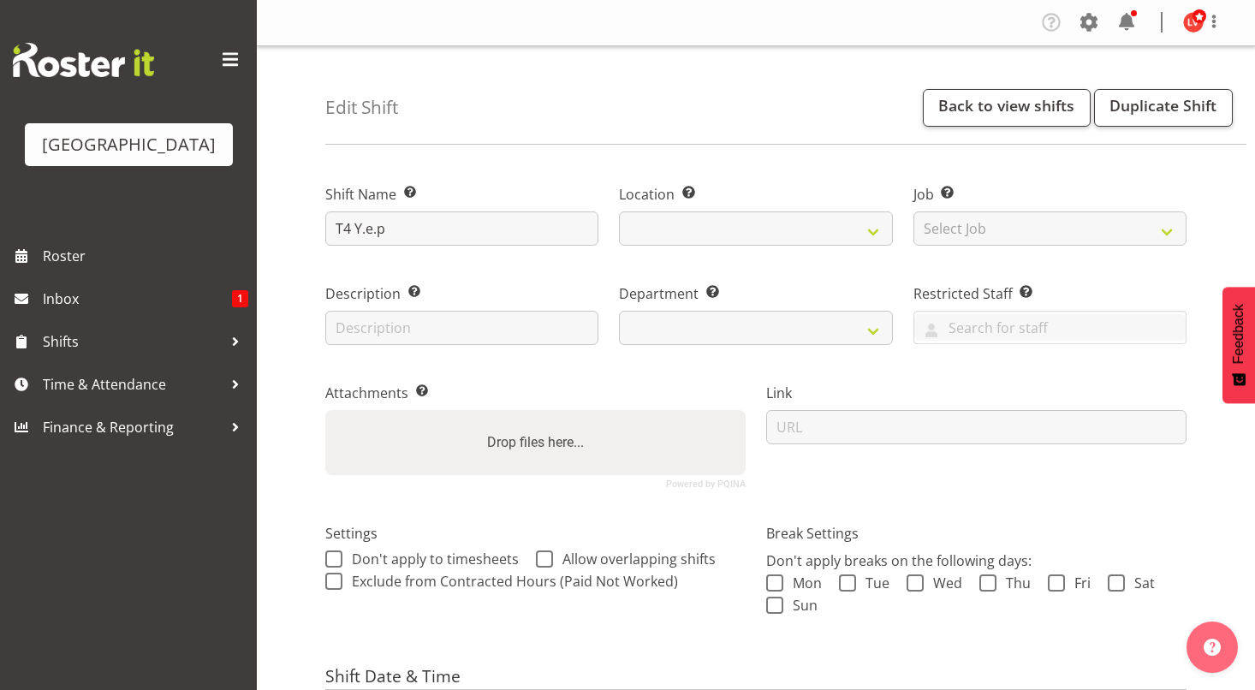
select select "date"
select select
select select "113"
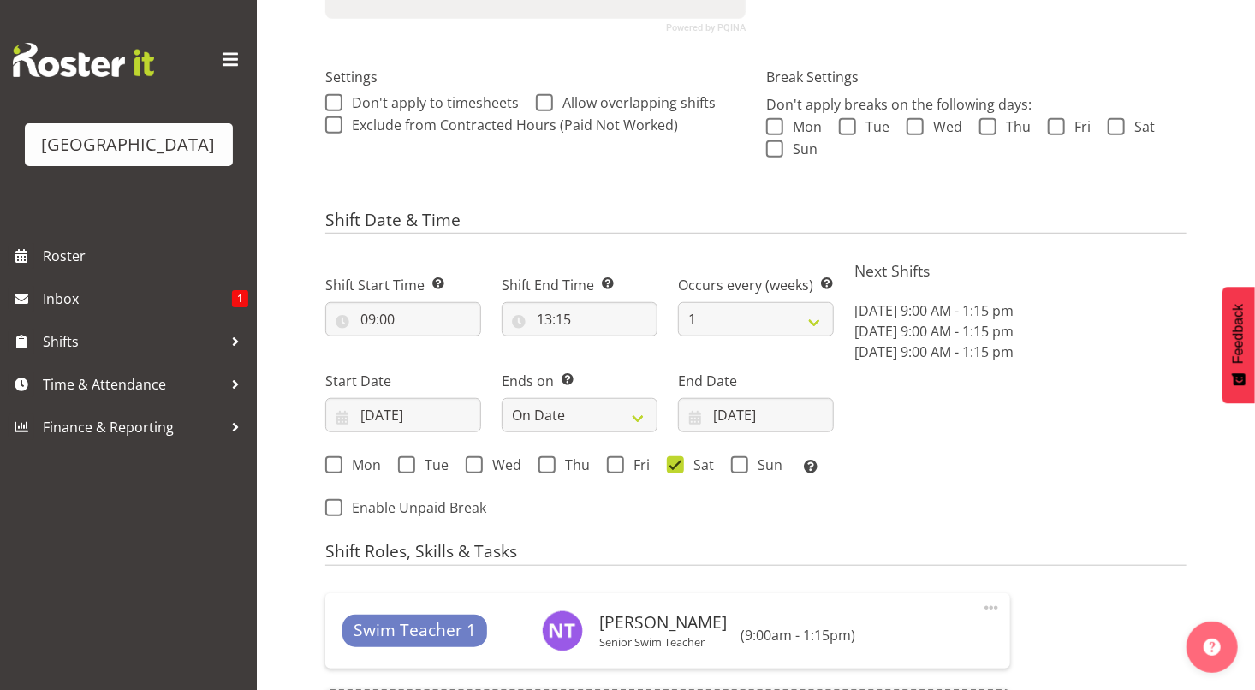
scroll to position [789, 0]
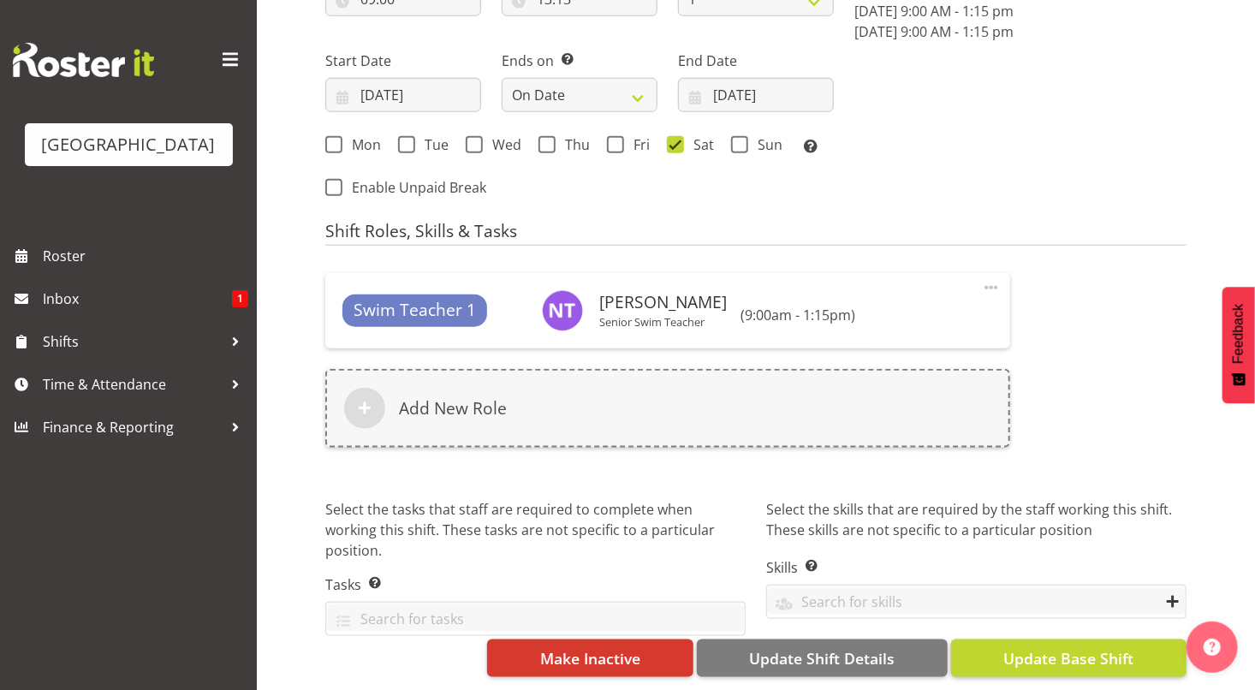
type input "T4 y.e.p"
click at [1063, 647] on span "Update Base Shift" at bounding box center [1068, 658] width 130 height 22
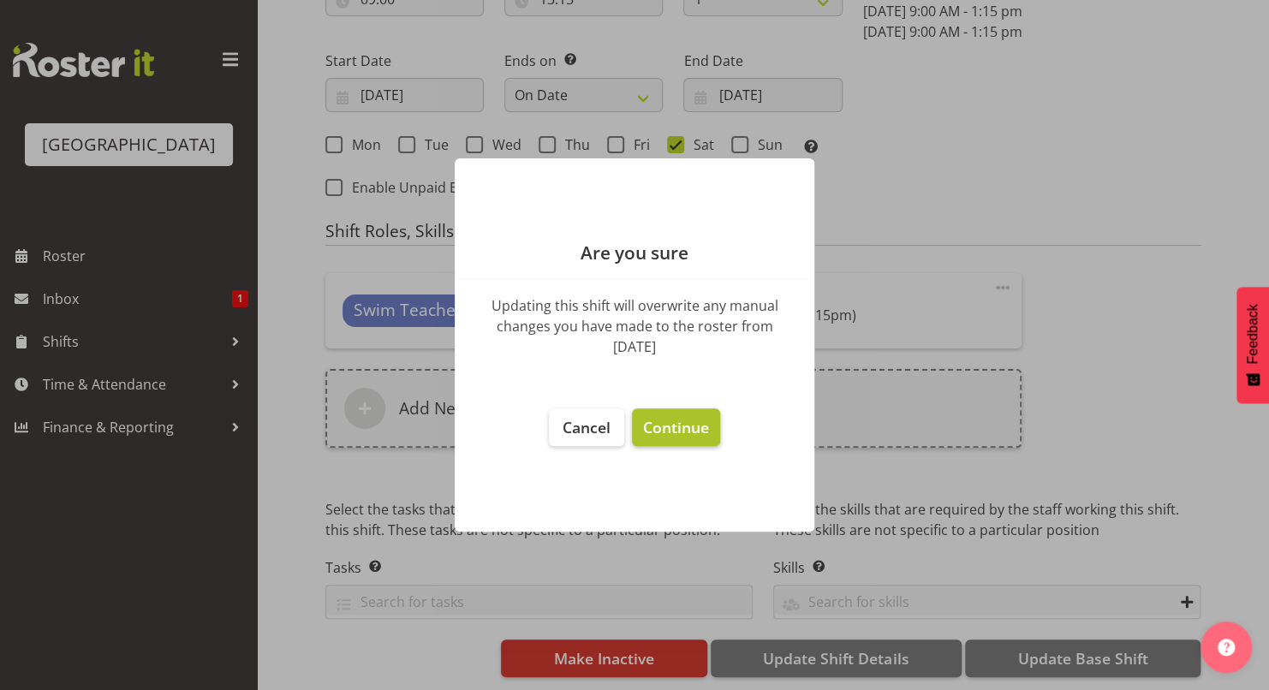
click at [665, 427] on span "Continue" at bounding box center [676, 427] width 66 height 21
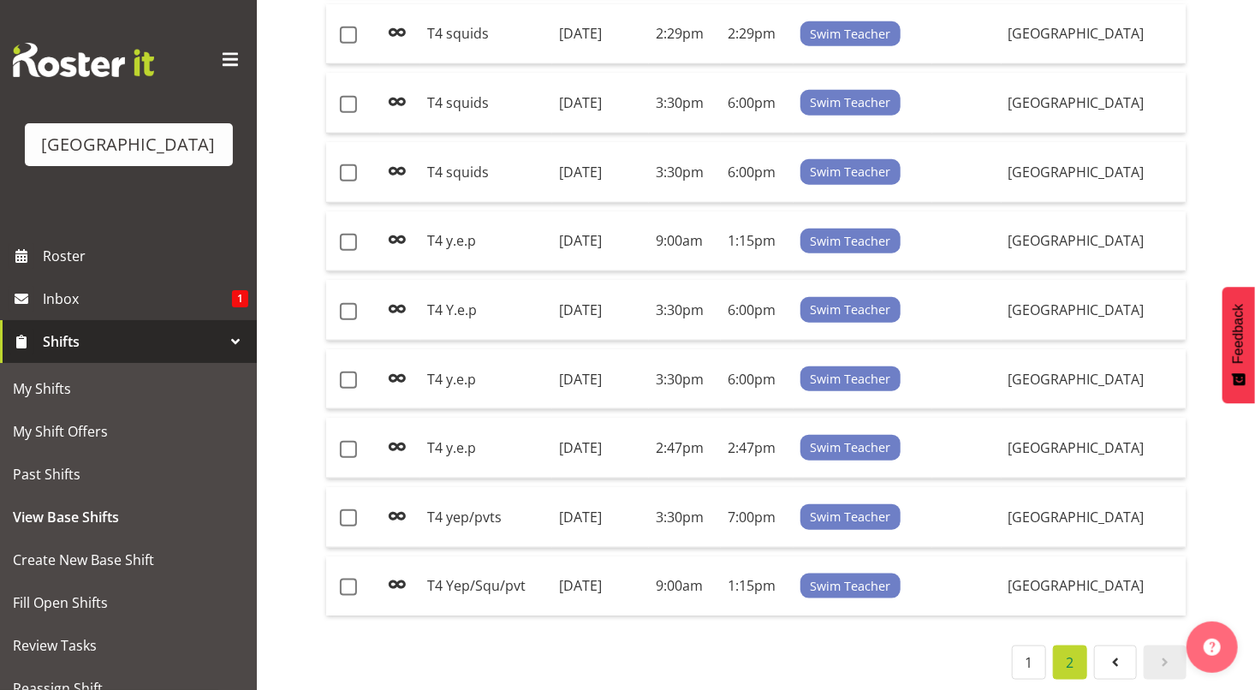
scroll to position [627, 0]
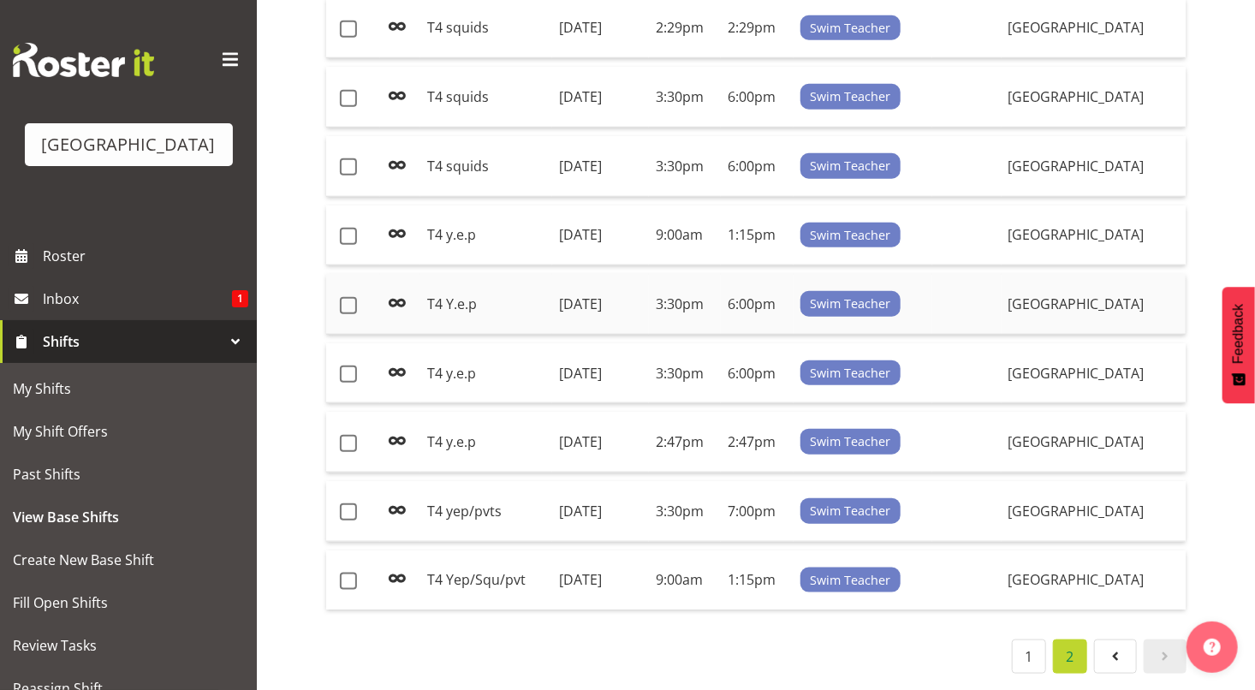
click at [467, 292] on td "T4 Y.e.p" at bounding box center [486, 304] width 132 height 61
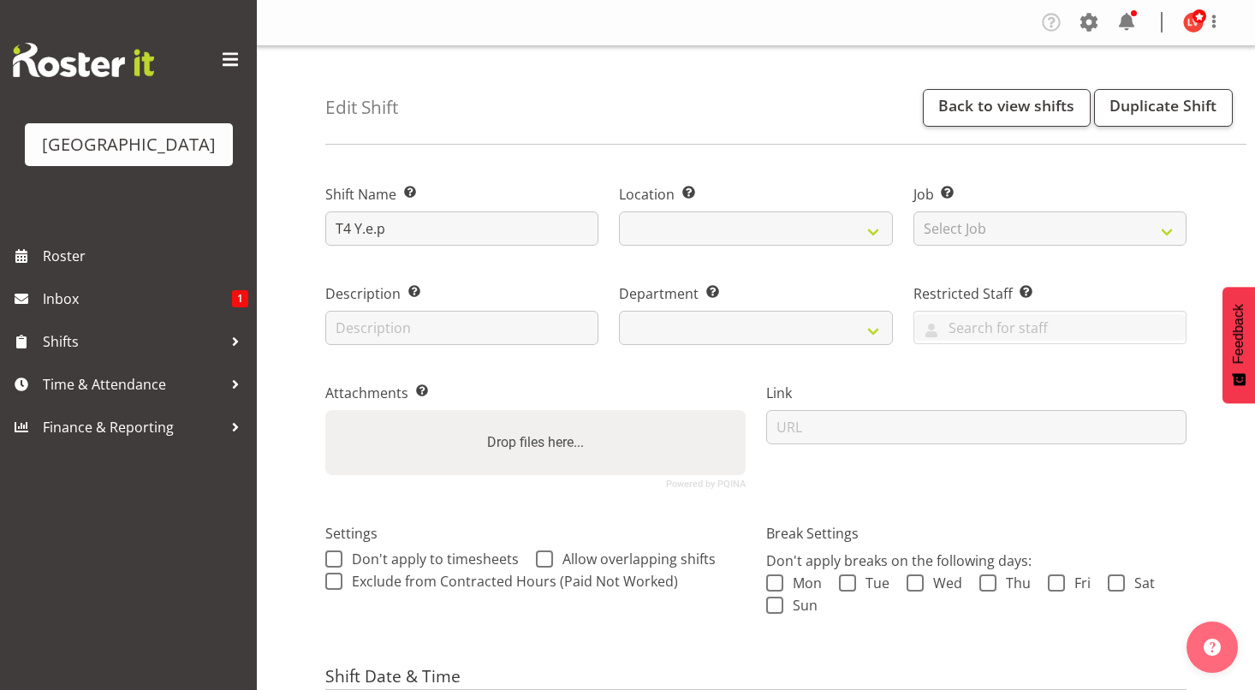
select select "date"
select select
select select "83"
select select "113"
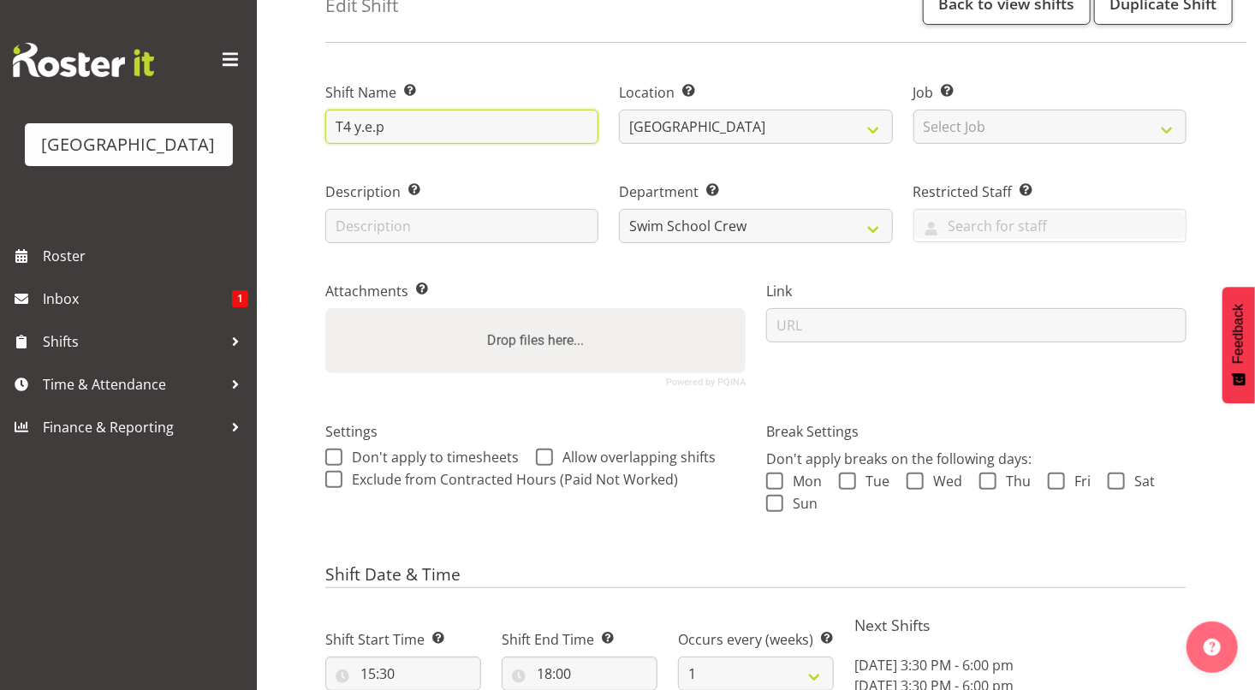
scroll to position [789, 0]
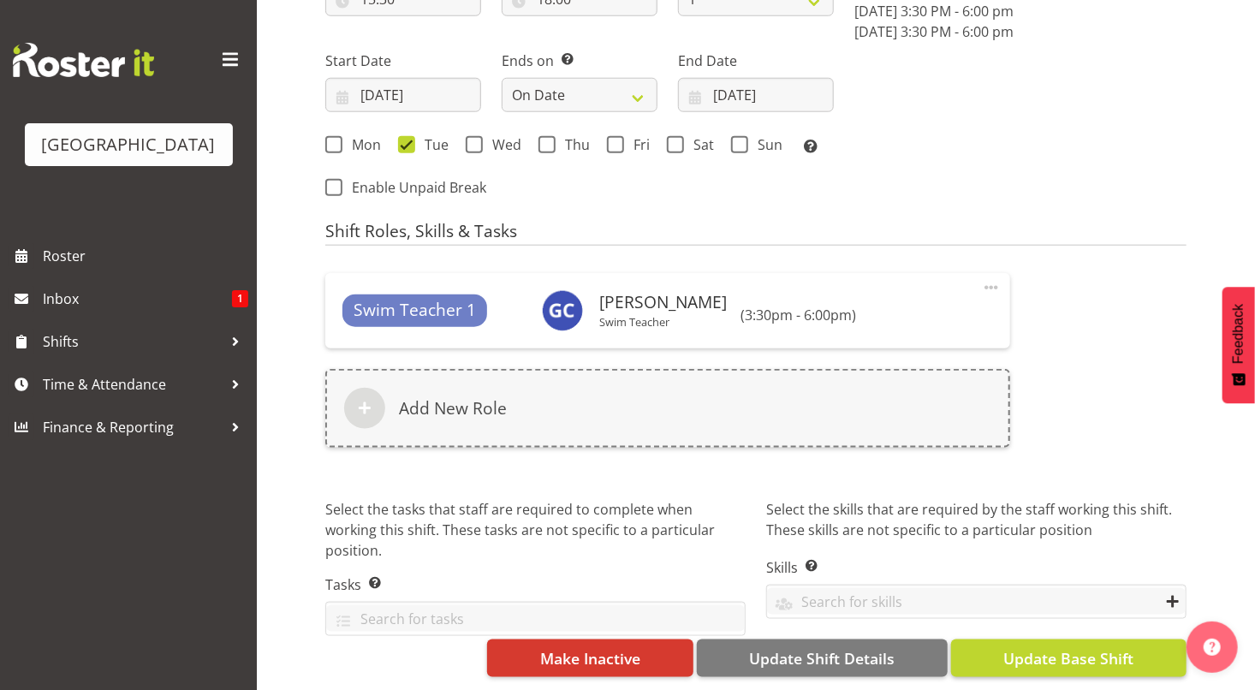
type input "T4 y.e.p"
click at [1045, 647] on span "Update Base Shift" at bounding box center [1068, 658] width 130 height 22
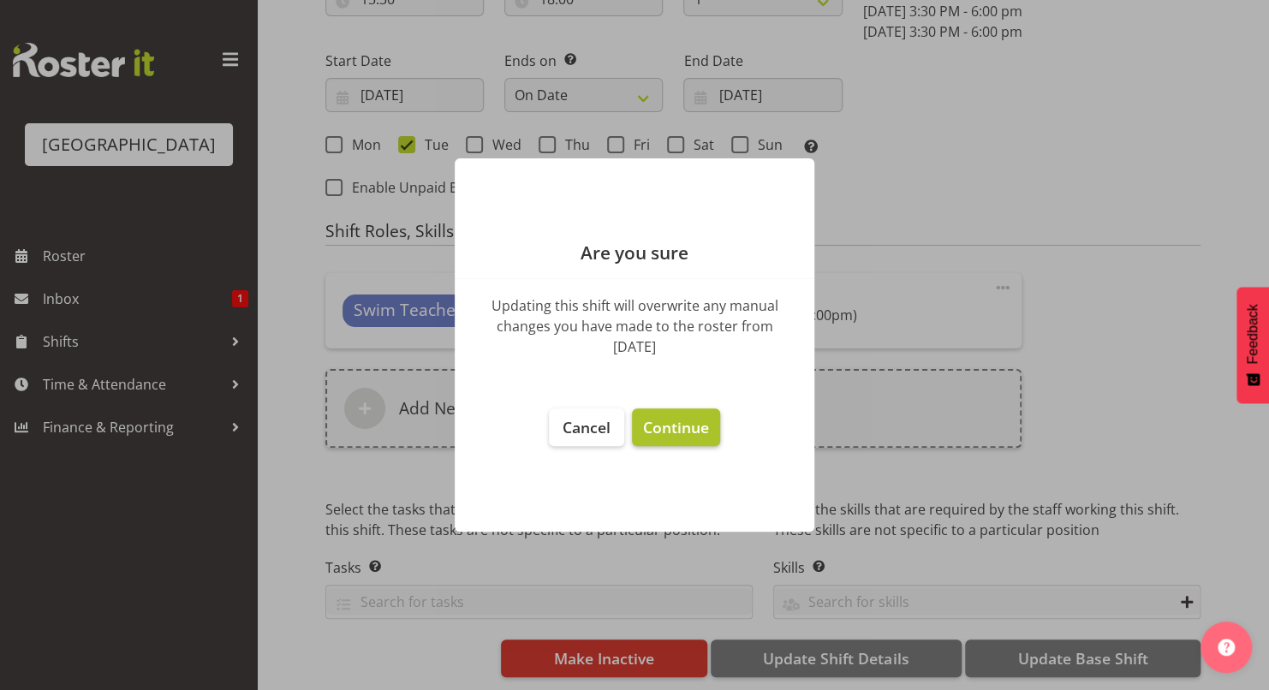
click at [692, 426] on span "Continue" at bounding box center [676, 427] width 66 height 21
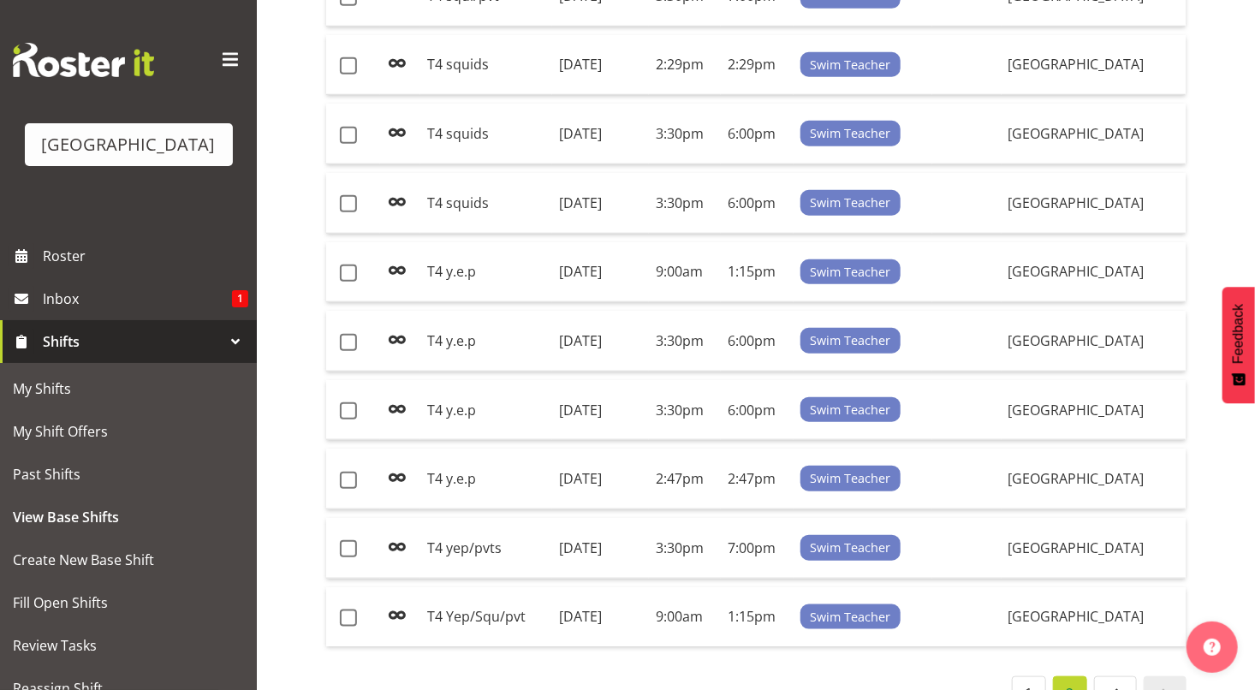
scroll to position [627, 0]
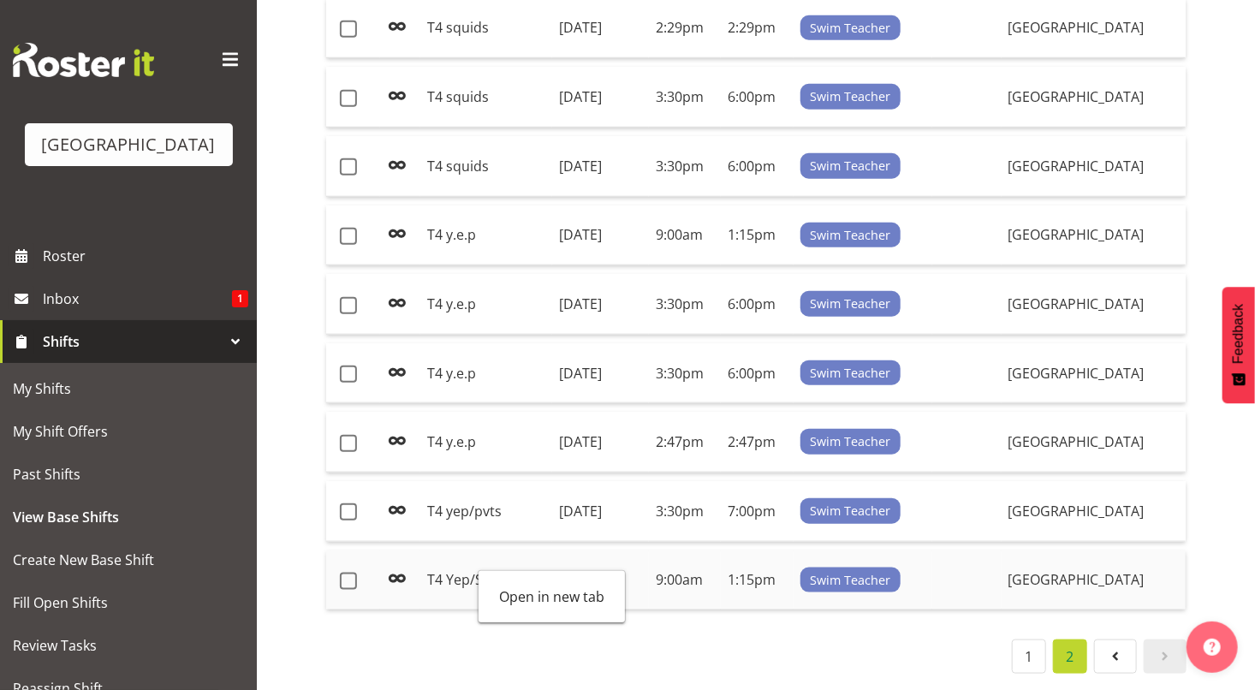
click at [455, 562] on td "T4 Yep/Squ/pvt" at bounding box center [486, 581] width 132 height 60
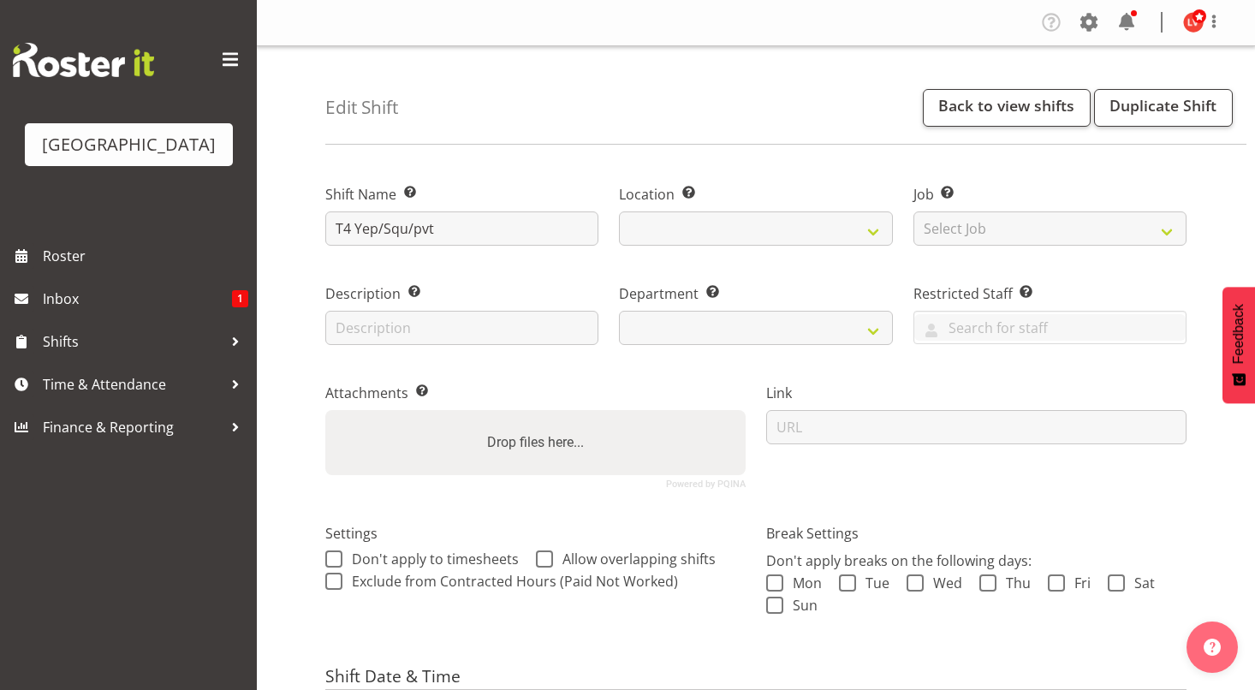
select select "date"
select select
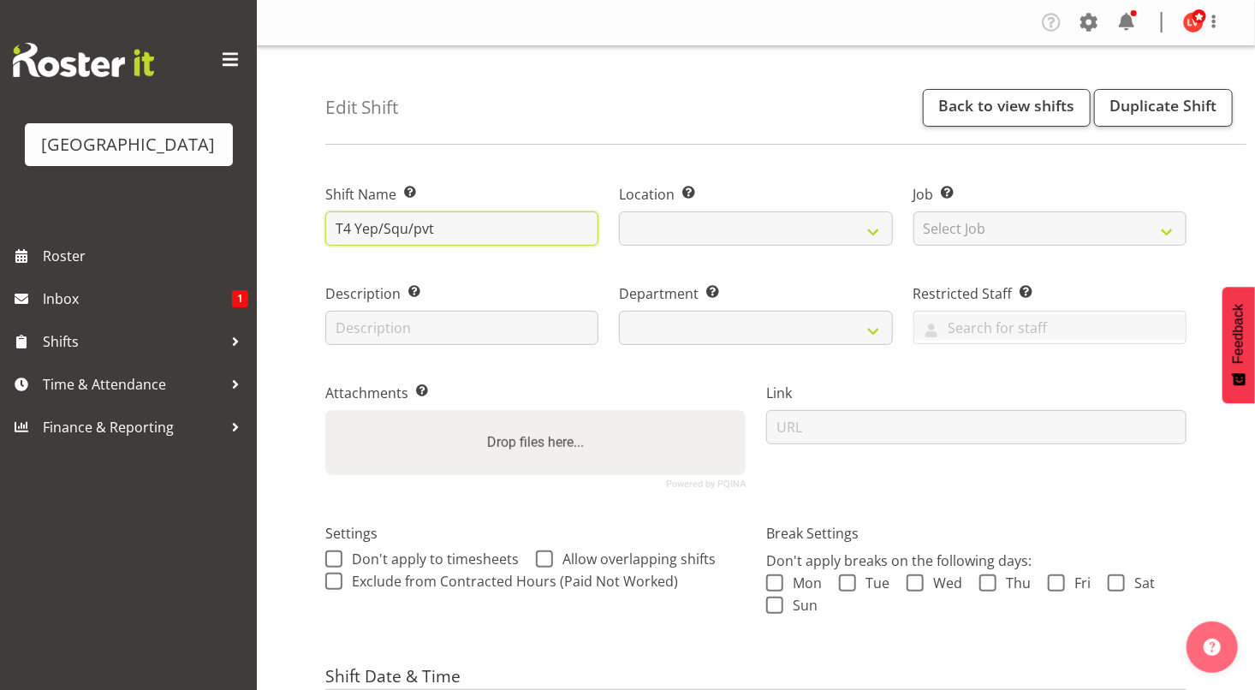
select select
click at [360, 221] on input "T4 Yep/Squ/pvt" at bounding box center [461, 228] width 273 height 34
select select "113"
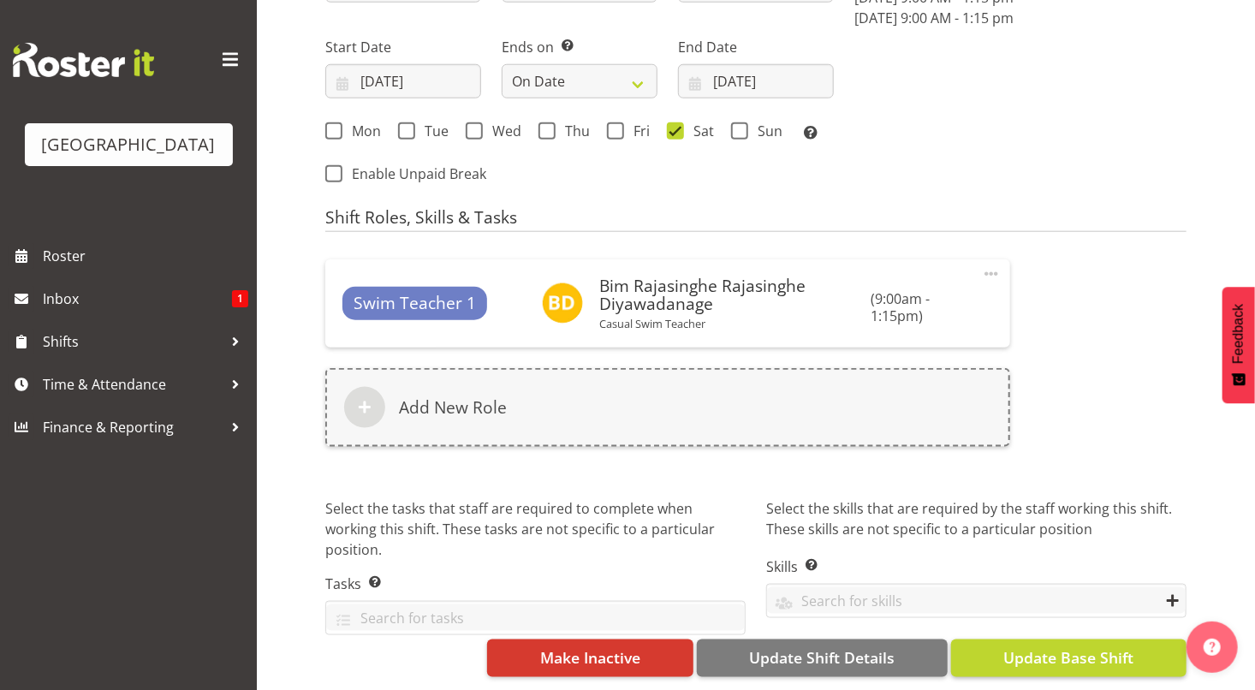
type input "T4 yep/squ/pvt"
click at [1058, 652] on span "Update Base Shift" at bounding box center [1068, 657] width 130 height 22
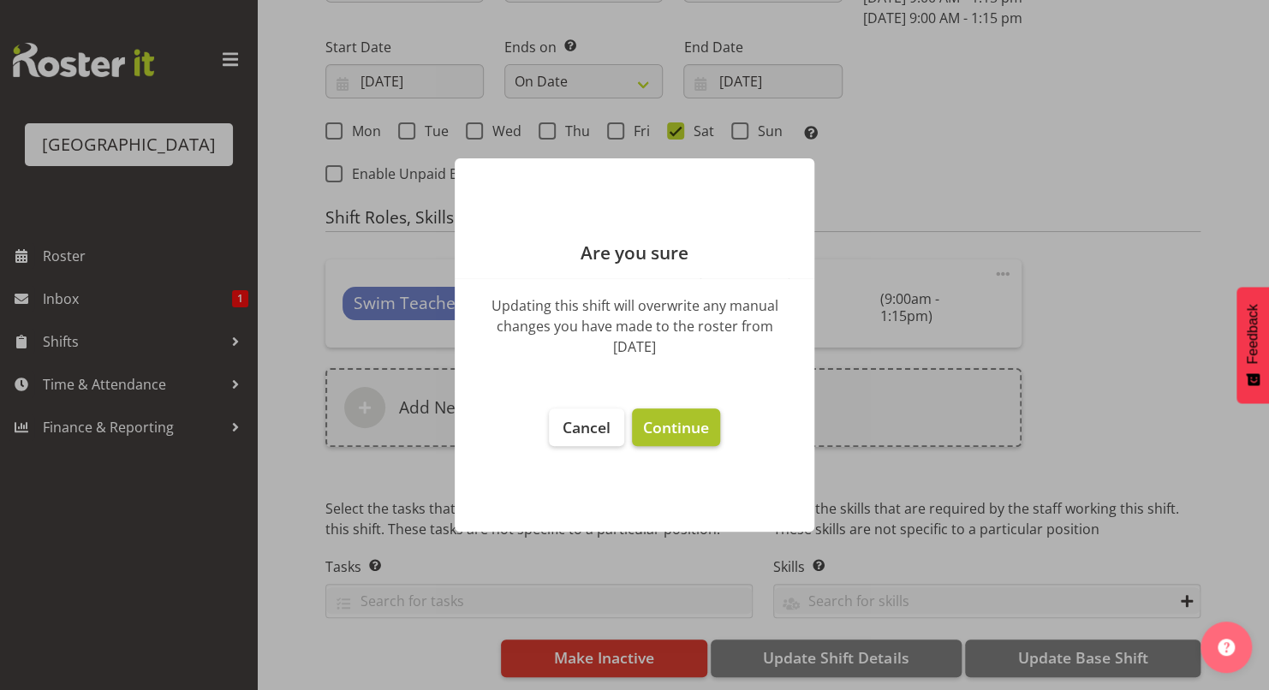
click at [680, 433] on span "Continue" at bounding box center [676, 427] width 66 height 21
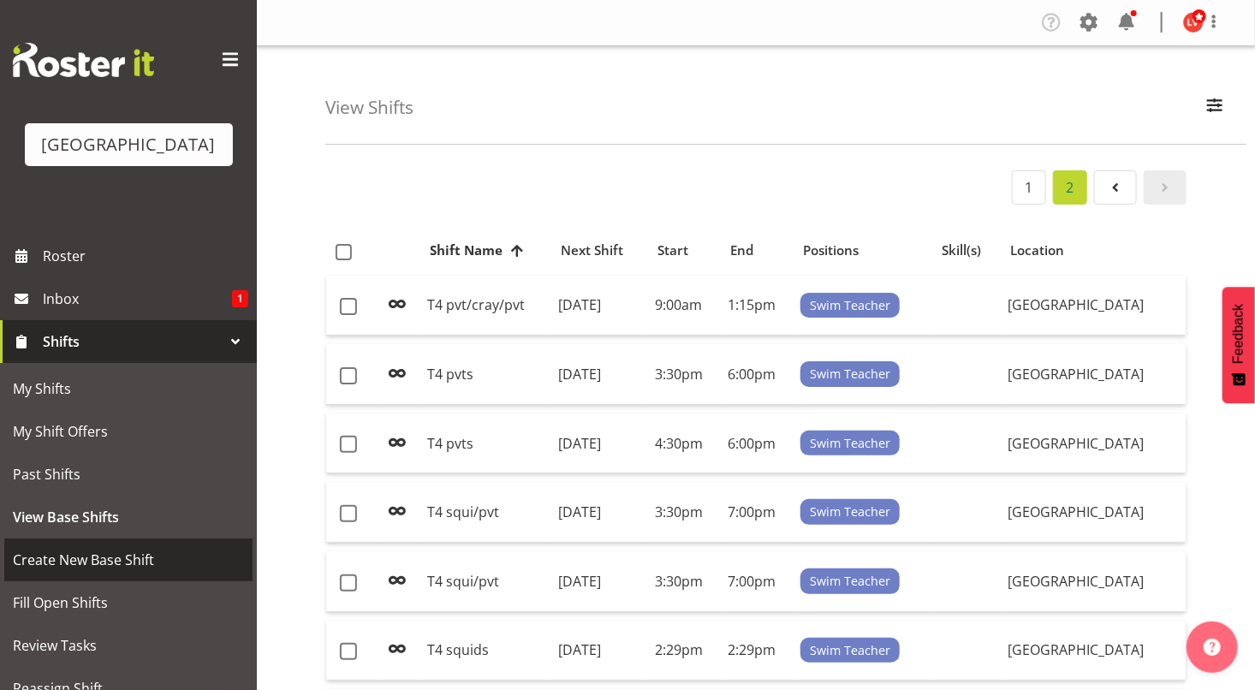
click at [74, 556] on span "Create New Base Shift" at bounding box center [128, 560] width 231 height 26
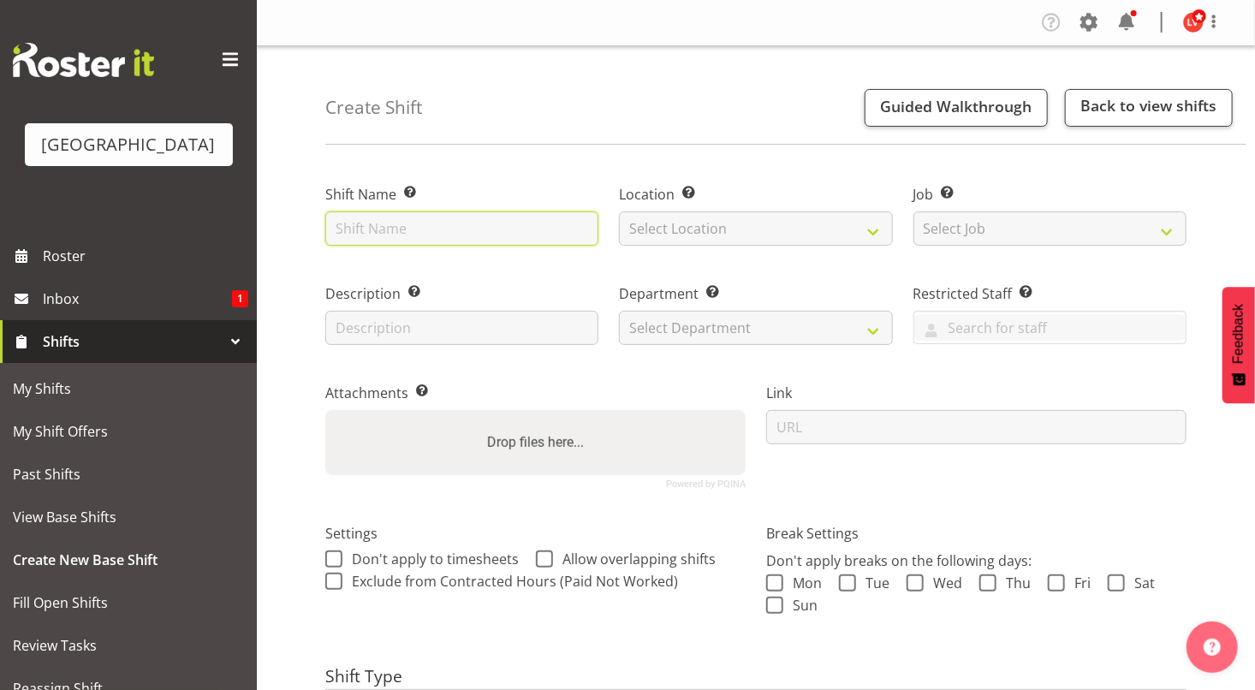
click at [396, 231] on input "text" at bounding box center [461, 228] width 273 height 34
type input "WAIHOPAI"
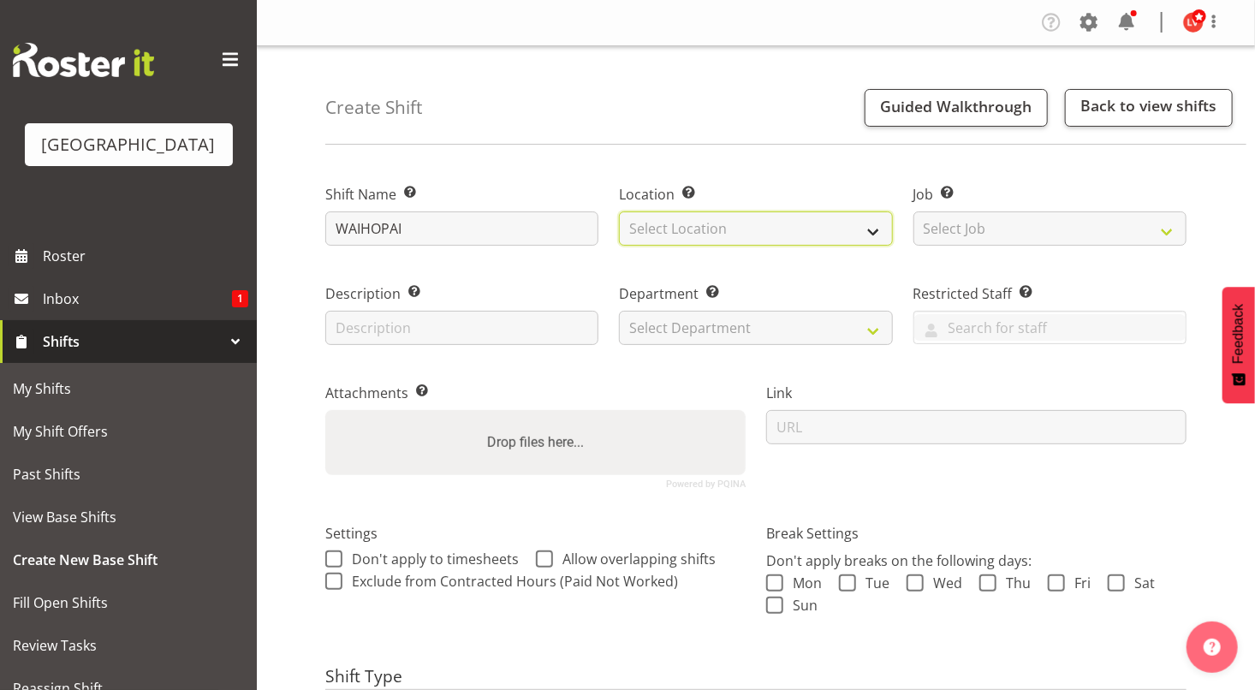
click at [734, 223] on select "Select Location [GEOGRAPHIC_DATA]" at bounding box center [755, 228] width 273 height 34
select select "83"
click at [619, 211] on select "Select Location [GEOGRAPHIC_DATA]" at bounding box center [755, 228] width 273 height 34
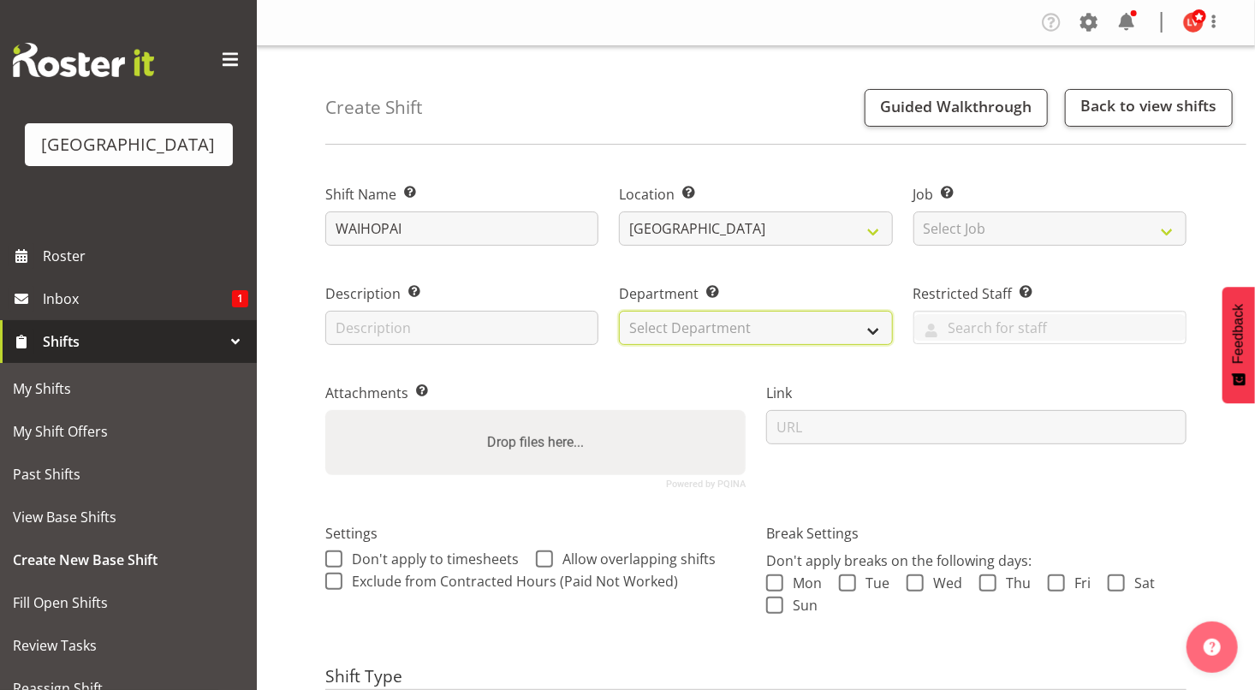
click at [706, 327] on select "Select Department Cleaning Crew Customer Services Crew Lifeguard Crew Maintenan…" at bounding box center [755, 328] width 273 height 34
select select "113"
click at [619, 311] on select "Select Department Cleaning Crew Customer Services Crew Lifeguard Crew Maintenan…" at bounding box center [755, 328] width 273 height 34
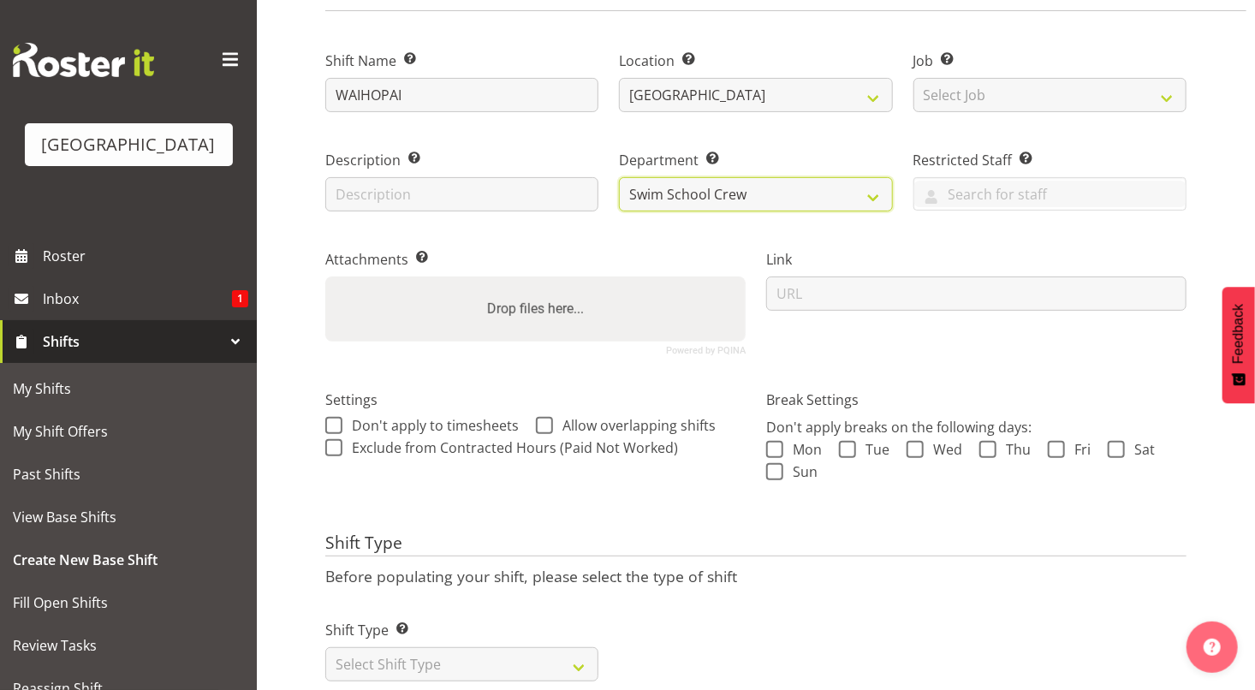
scroll to position [178, 0]
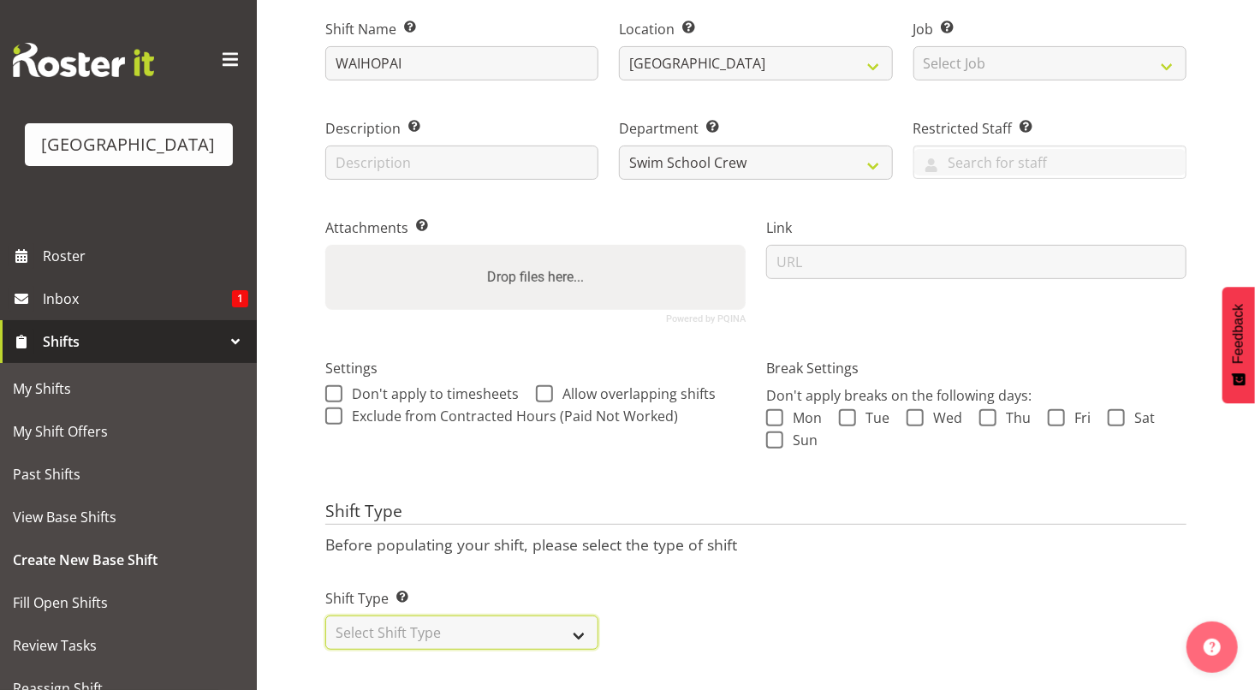
click at [480, 626] on select "Select Shift Type One Off Shift Recurring Shift Rotating Shift" at bounding box center [461, 633] width 273 height 34
select select "recurring"
click at [325, 616] on select "Select Shift Type One Off Shift Recurring Shift Rotating Shift" at bounding box center [461, 633] width 273 height 34
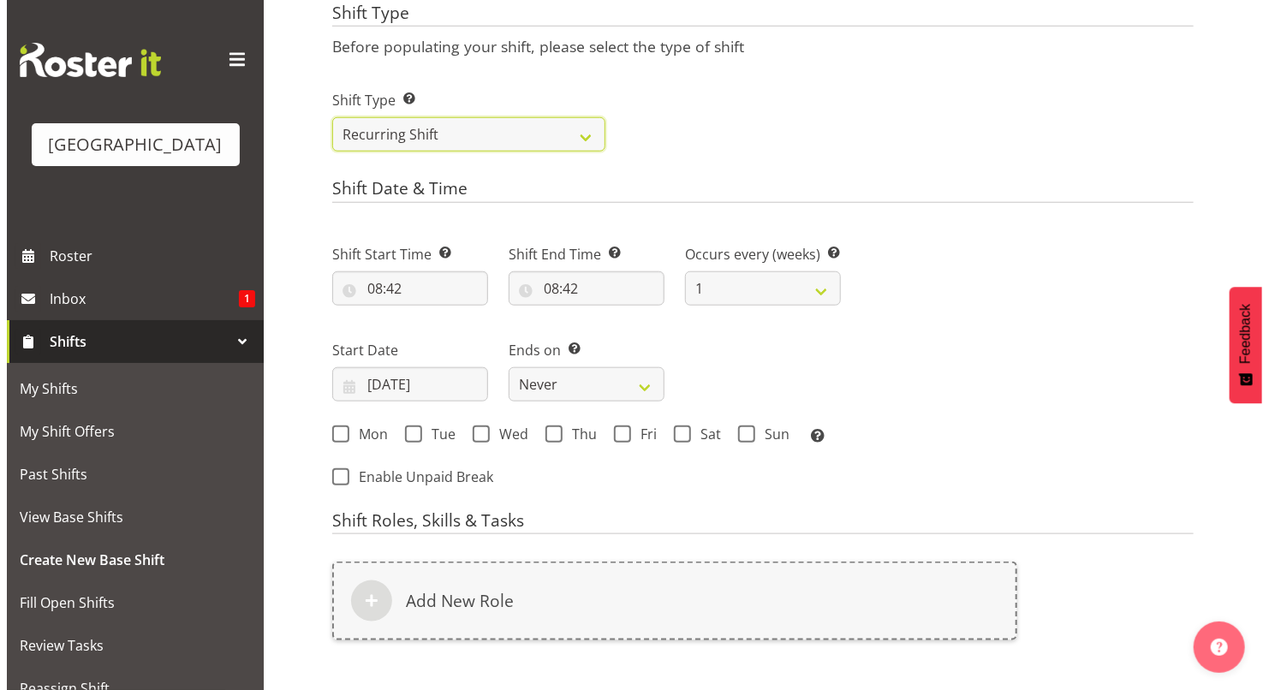
scroll to position [870, 0]
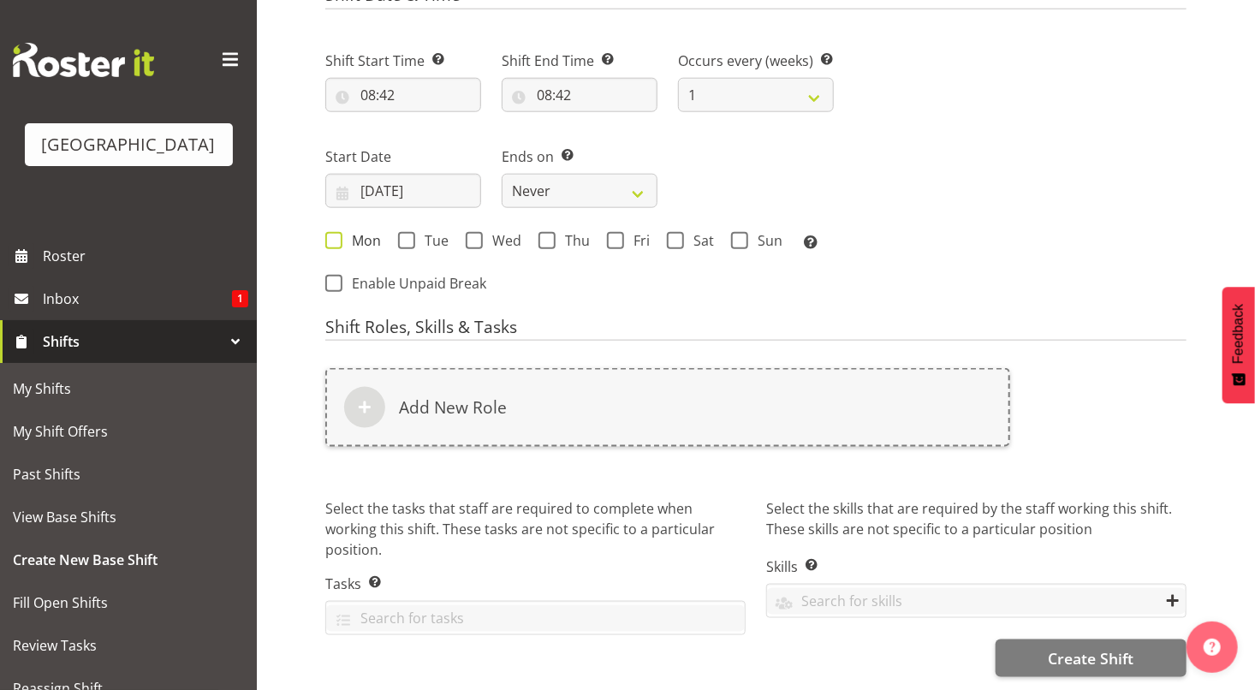
click at [330, 232] on span at bounding box center [333, 240] width 17 height 17
click at [330, 235] on input "Mon" at bounding box center [330, 240] width 11 height 11
checkbox input "true"
click at [402, 232] on span at bounding box center [406, 240] width 17 height 17
click at [402, 235] on input "Tue" at bounding box center [403, 240] width 11 height 11
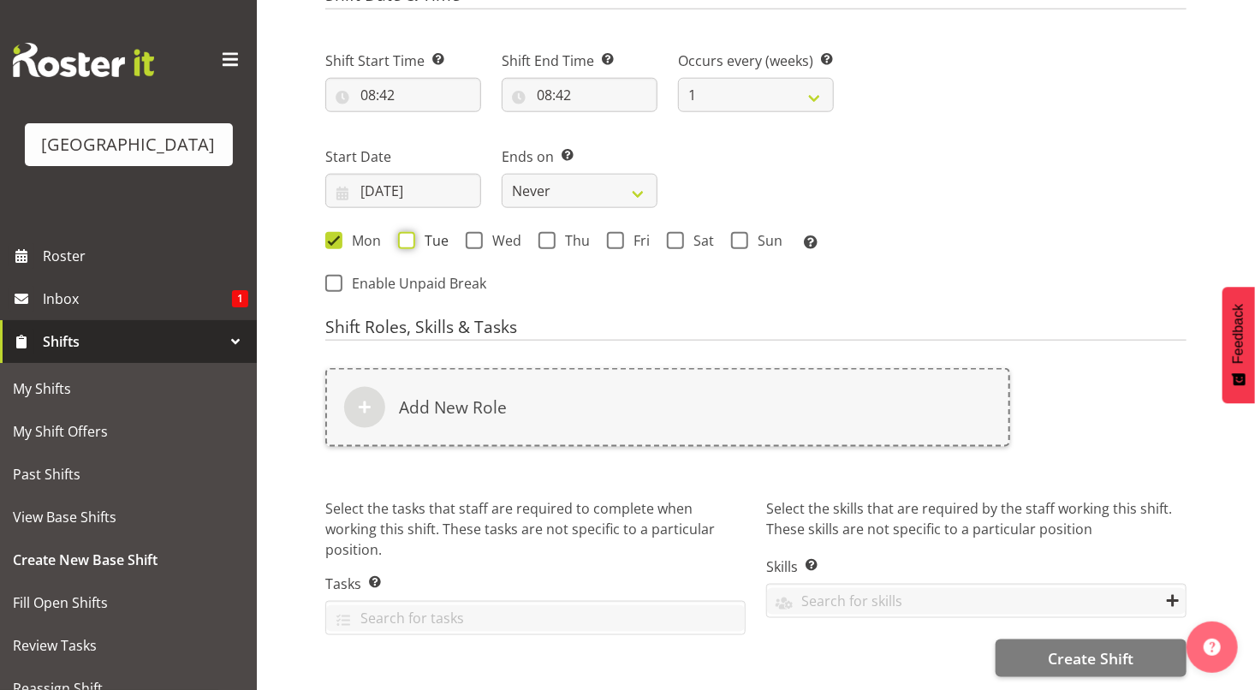
checkbox input "true"
click at [470, 235] on span at bounding box center [474, 240] width 17 height 17
click at [470, 235] on input "Wed" at bounding box center [471, 240] width 11 height 11
checkbox input "true"
click at [547, 234] on span at bounding box center [547, 240] width 17 height 17
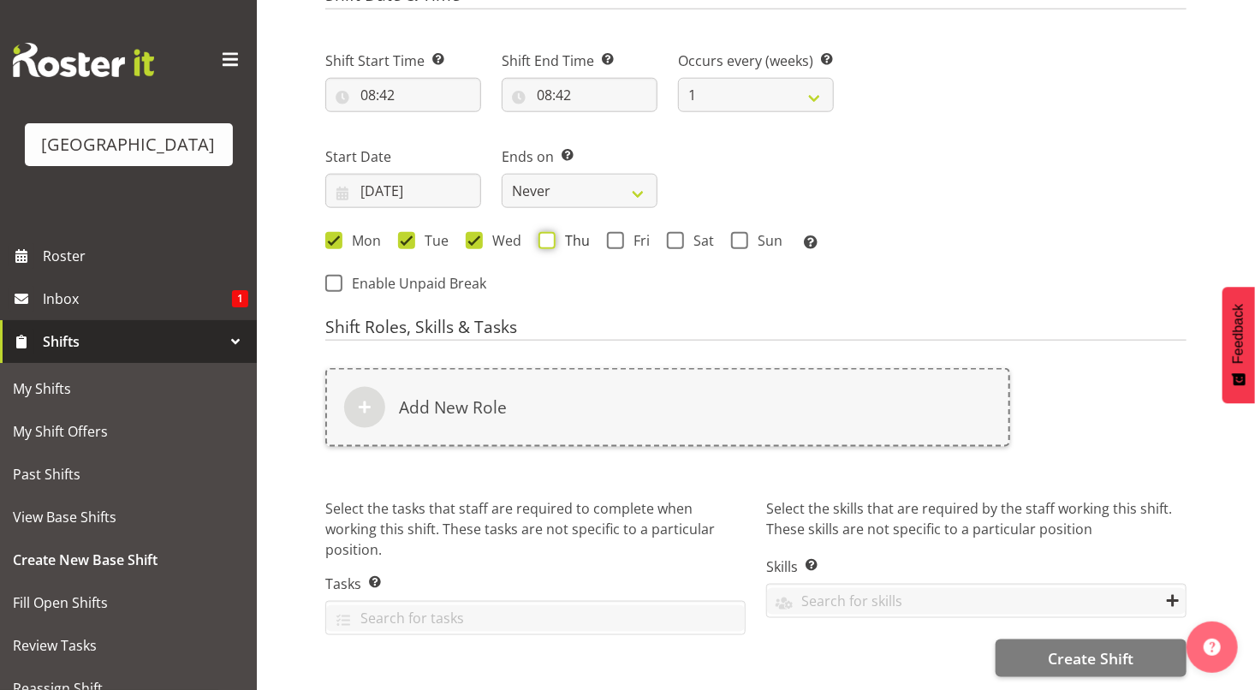
click at [547, 235] on input "Thu" at bounding box center [544, 240] width 11 height 11
checkbox input "true"
click at [614, 232] on span at bounding box center [615, 240] width 17 height 17
click at [614, 235] on input "Fri" at bounding box center [612, 240] width 11 height 11
checkbox input "true"
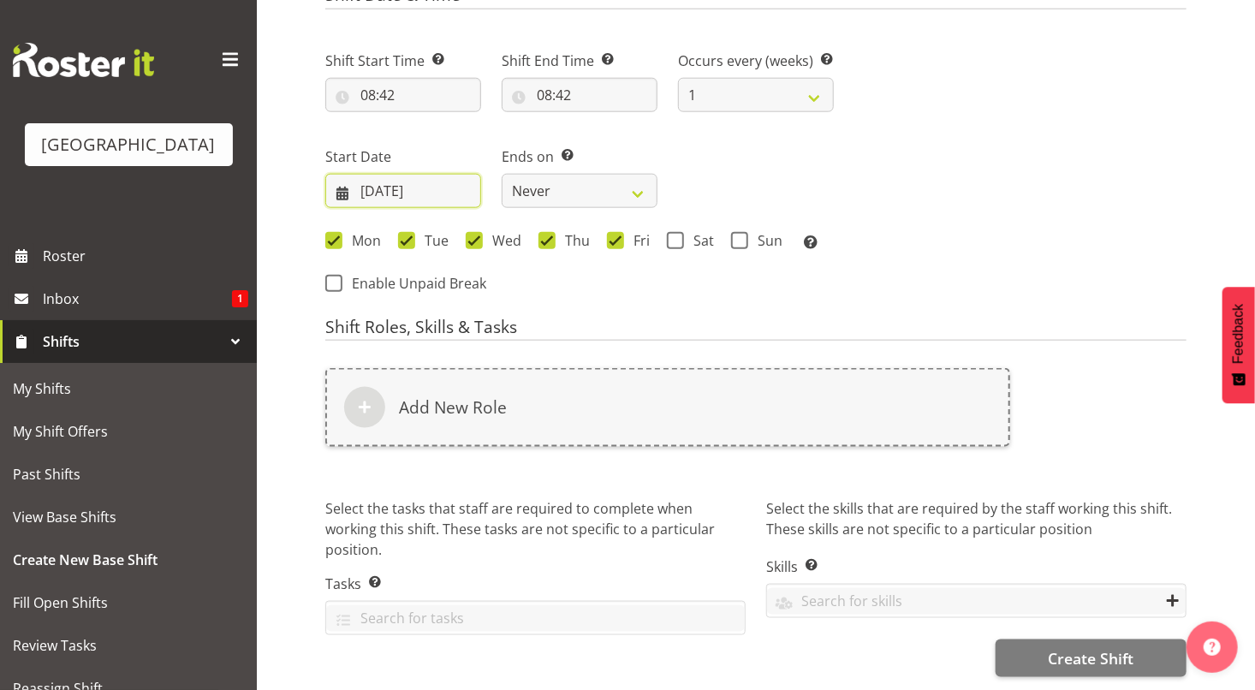
click at [456, 178] on input "05/10/2025" at bounding box center [403, 191] width 156 height 34
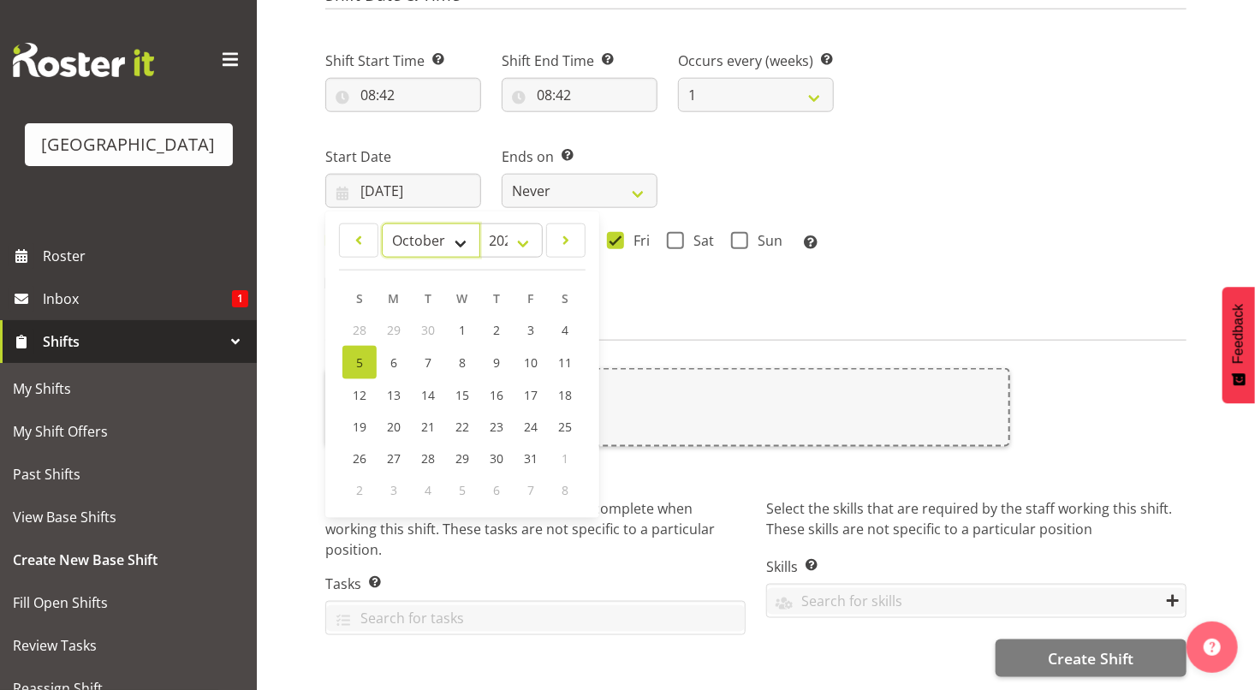
click at [461, 228] on select "January February March April May June July August September October November De…" at bounding box center [431, 240] width 98 height 34
select select "10"
click at [382, 223] on select "January February March April May June July August September October November De…" at bounding box center [431, 240] width 98 height 34
click at [398, 417] on span "17" at bounding box center [394, 425] width 14 height 16
type input "17/11/2025"
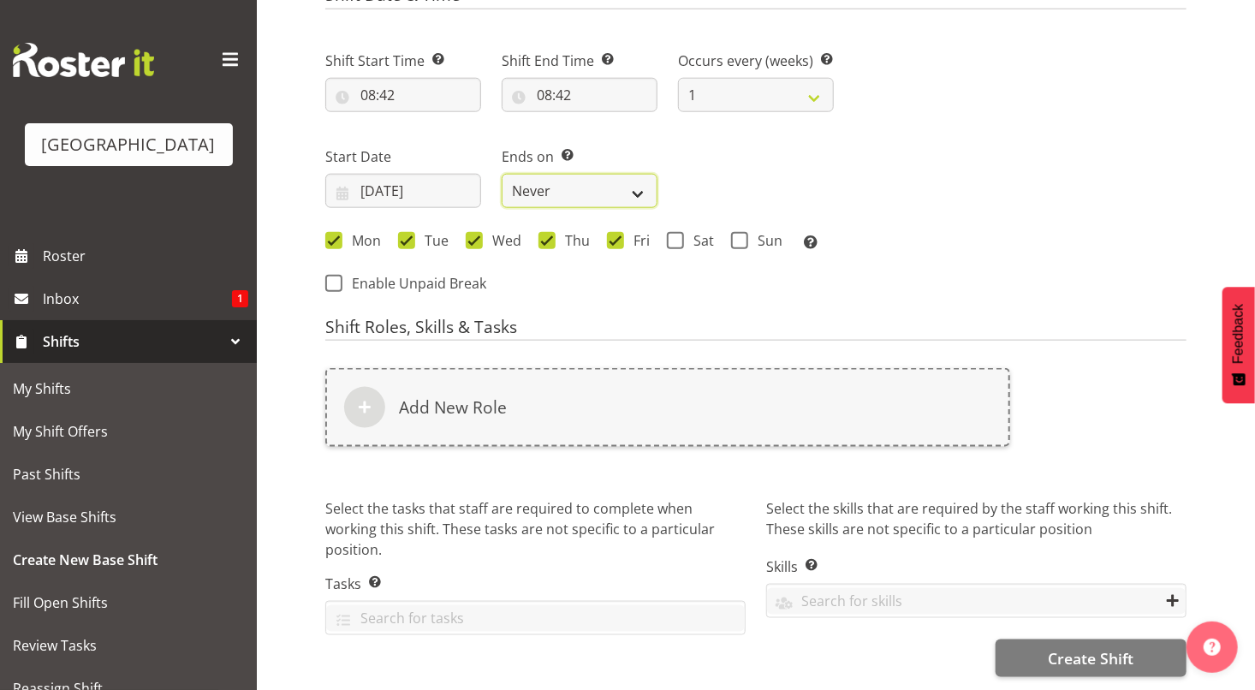
click at [558, 180] on select "Never On Date" at bounding box center [580, 191] width 156 height 34
select select "date"
click at [502, 174] on select "Never On Date" at bounding box center [580, 191] width 156 height 34
select select "9"
select select "2025"
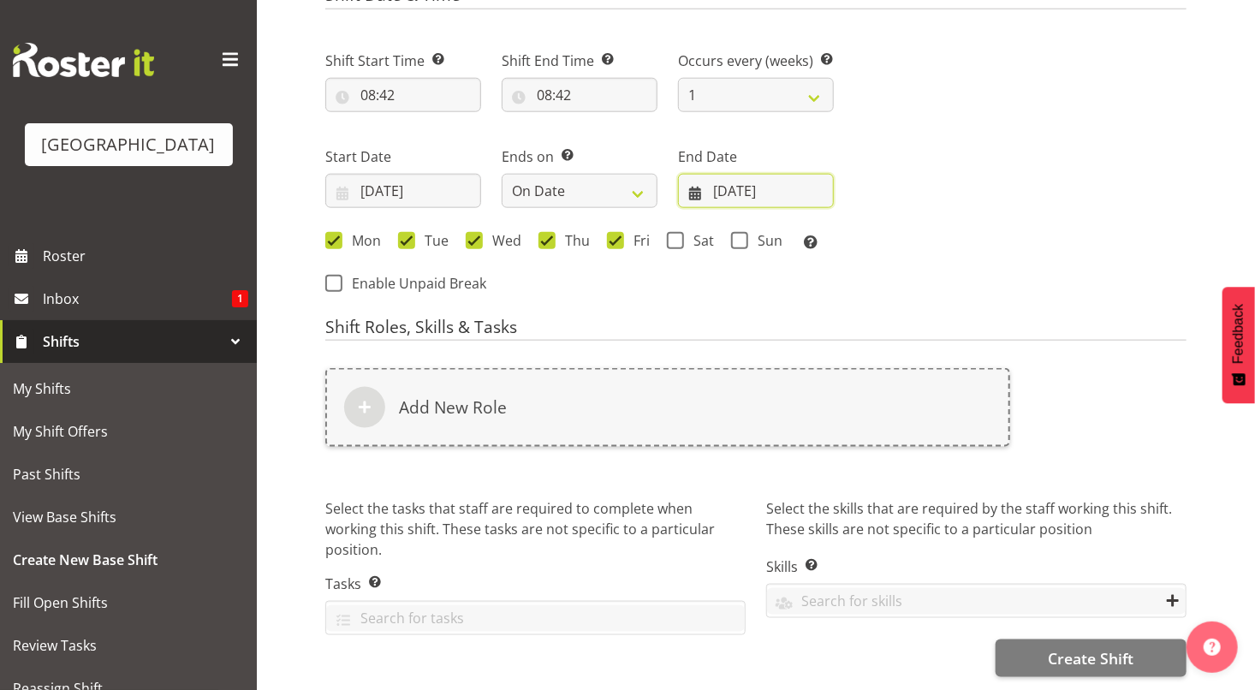
click at [742, 174] on input "05/10/2025" at bounding box center [756, 191] width 156 height 34
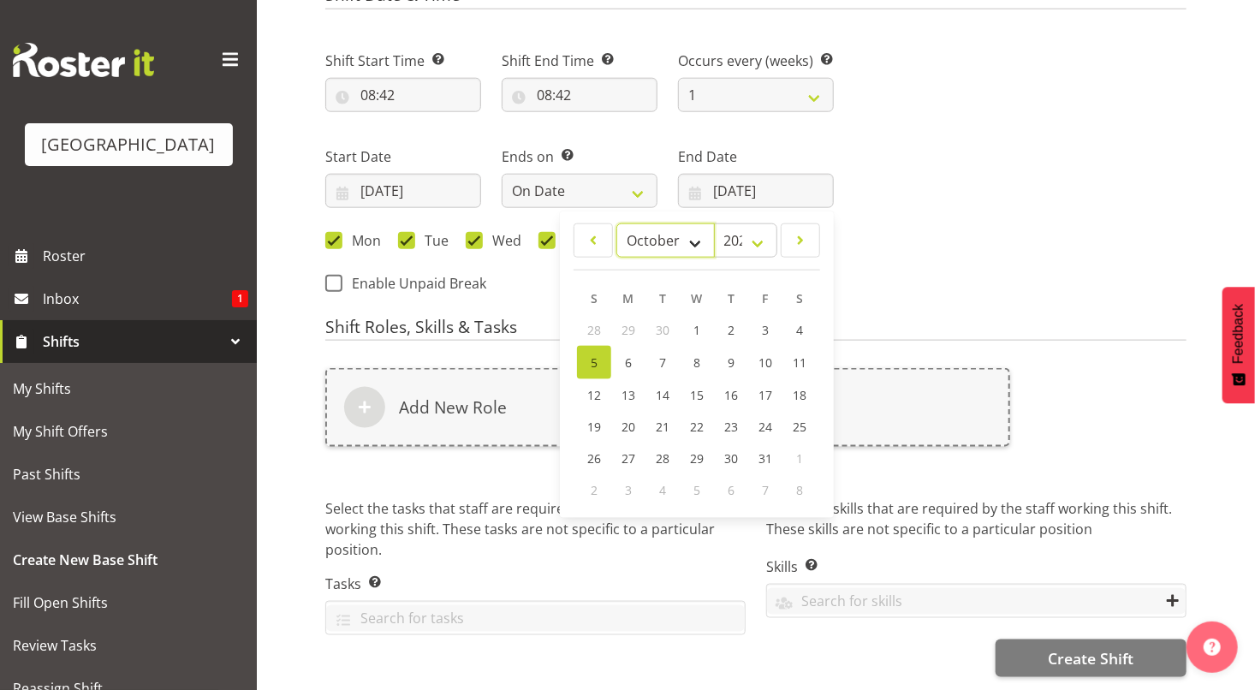
click at [695, 235] on select "January February March April May June July August September October November De…" at bounding box center [665, 240] width 98 height 34
select select "11"
click at [616, 223] on select "January February March April May June July August September October November De…" at bounding box center [665, 240] width 98 height 34
click at [664, 322] on span "2" at bounding box center [662, 330] width 7 height 16
type input "02/12/2025"
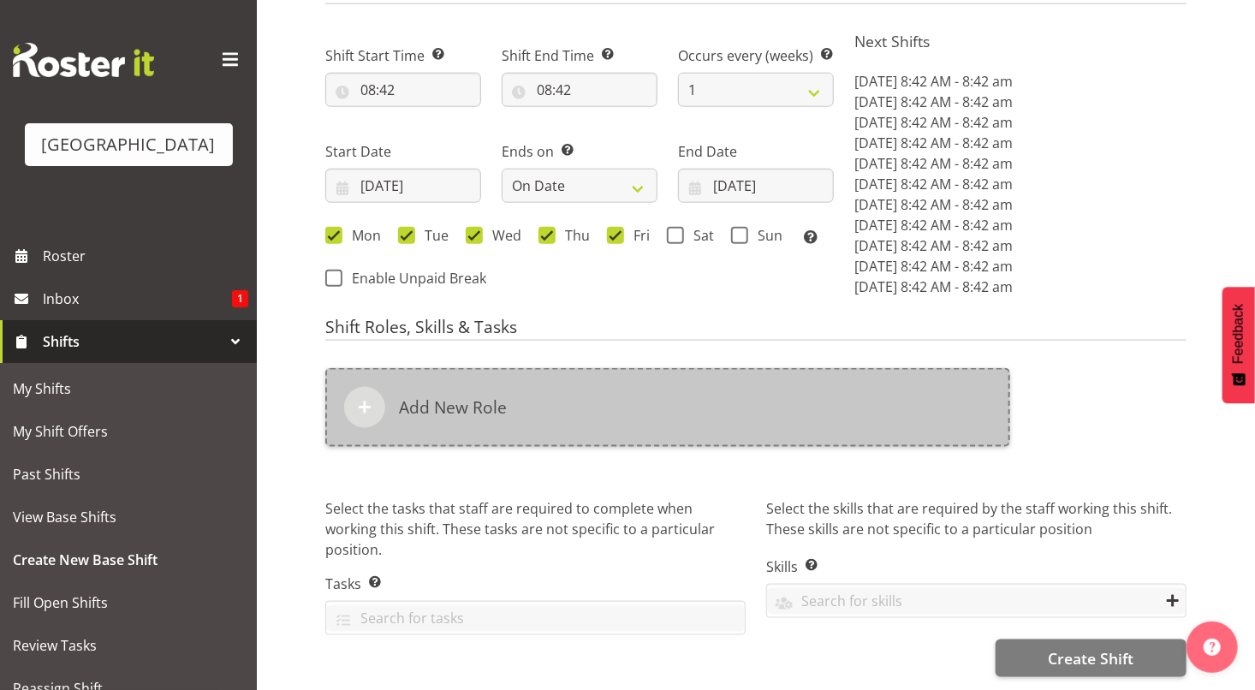
click at [616, 392] on div "Add New Role" at bounding box center [667, 407] width 685 height 79
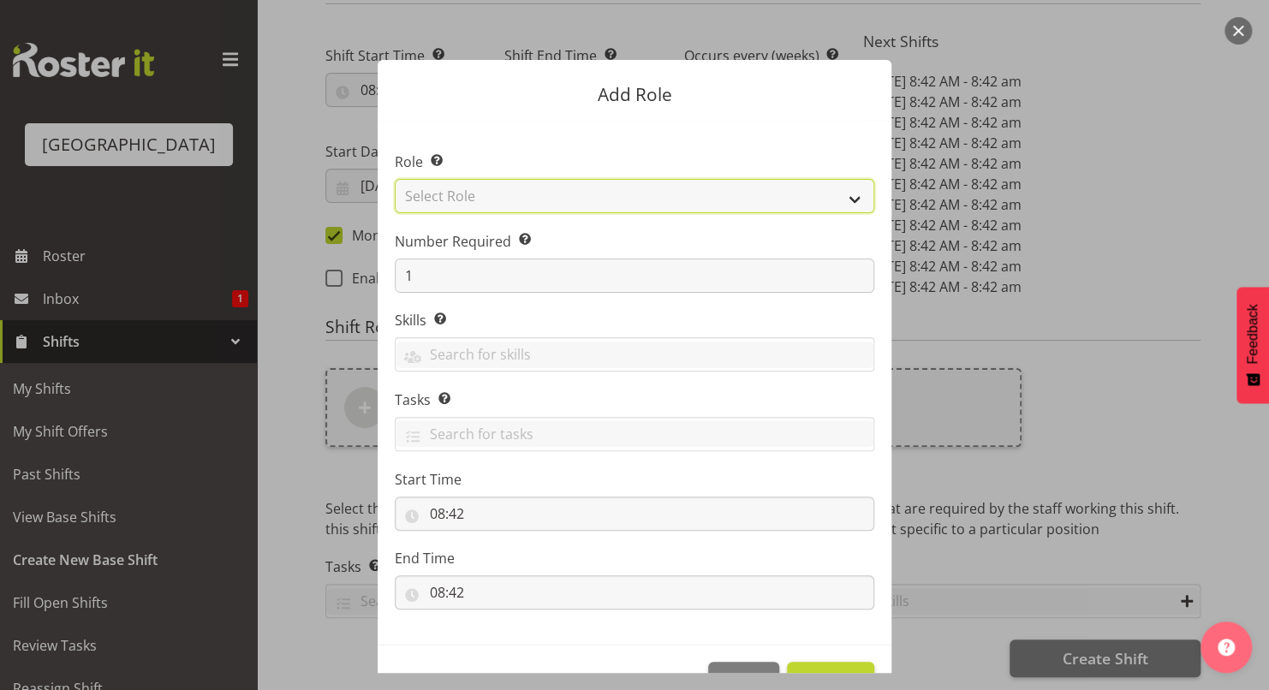
click at [570, 195] on select "Select Role Aquatic Customer Services Officer Cleaner - Splash Palace Facilties…" at bounding box center [634, 196] width 479 height 34
select select "98"
click at [395, 179] on select "Select Role Aquatic Customer Services Officer Cleaner - Splash Palace Facilties…" at bounding box center [634, 196] width 479 height 34
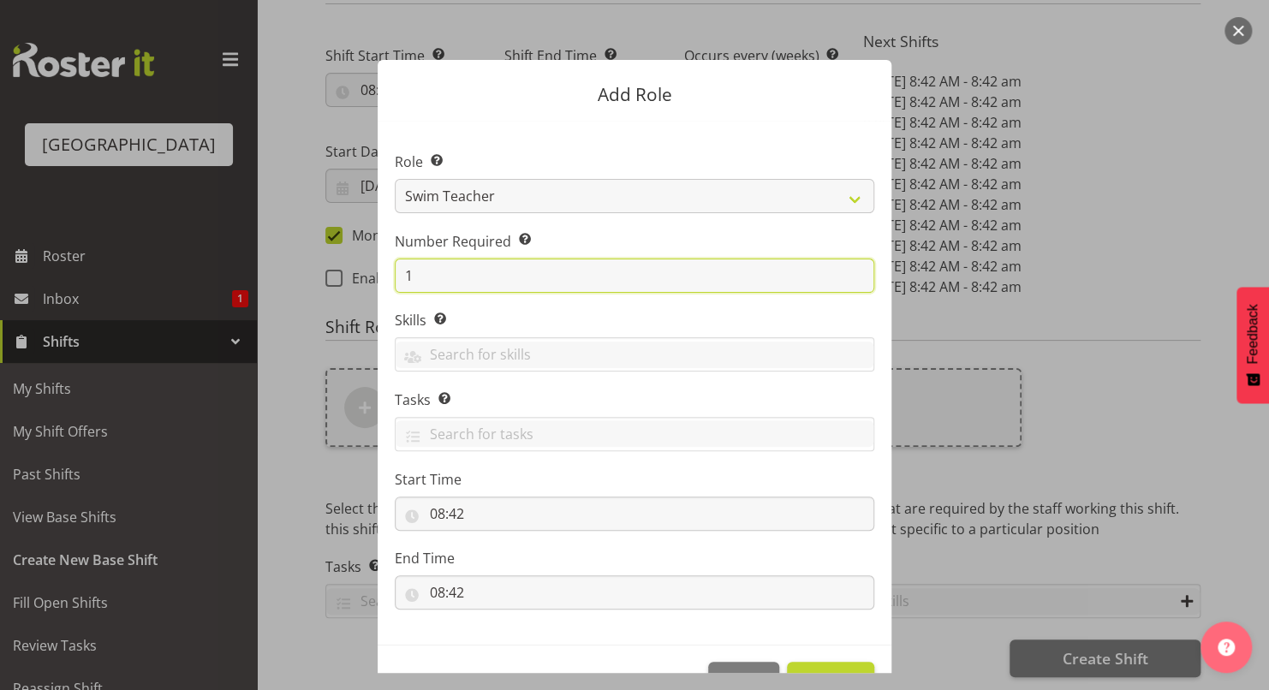
click at [525, 274] on input "1" at bounding box center [634, 276] width 479 height 34
type input "2"
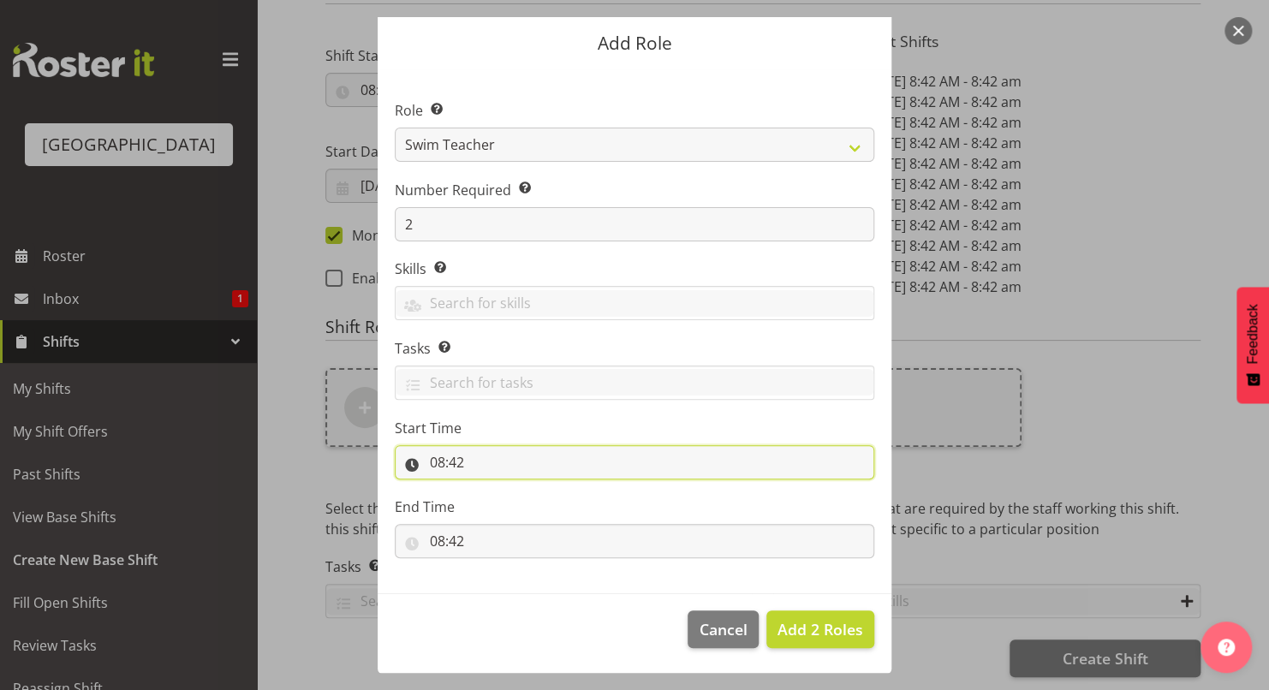
click at [430, 463] on input "08:42" at bounding box center [634, 462] width 479 height 34
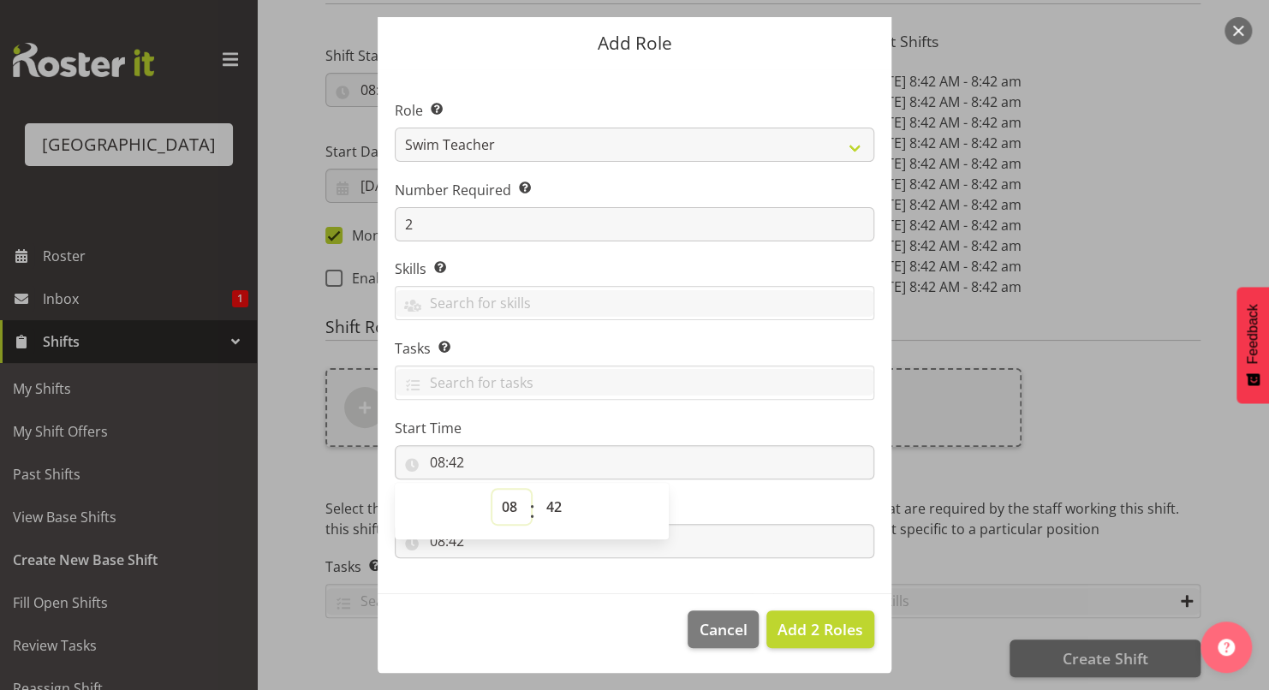
click at [501, 503] on select "00 01 02 03 04 05 06 07 08 09 10 11 12 13 14 15 16 17 18 19 20 21 22 23" at bounding box center [511, 507] width 39 height 34
select select "9"
click at [492, 490] on select "00 01 02 03 04 05 06 07 08 09 10 11 12 13 14 15 16 17 18 19 20 21 22 23" at bounding box center [511, 507] width 39 height 34
type input "09:42"
click at [554, 503] on select "00 01 02 03 04 05 06 07 08 09 10 11 12 13 14 15 16 17 18 19 20 21 22 23 24 25 2…" at bounding box center [556, 507] width 39 height 34
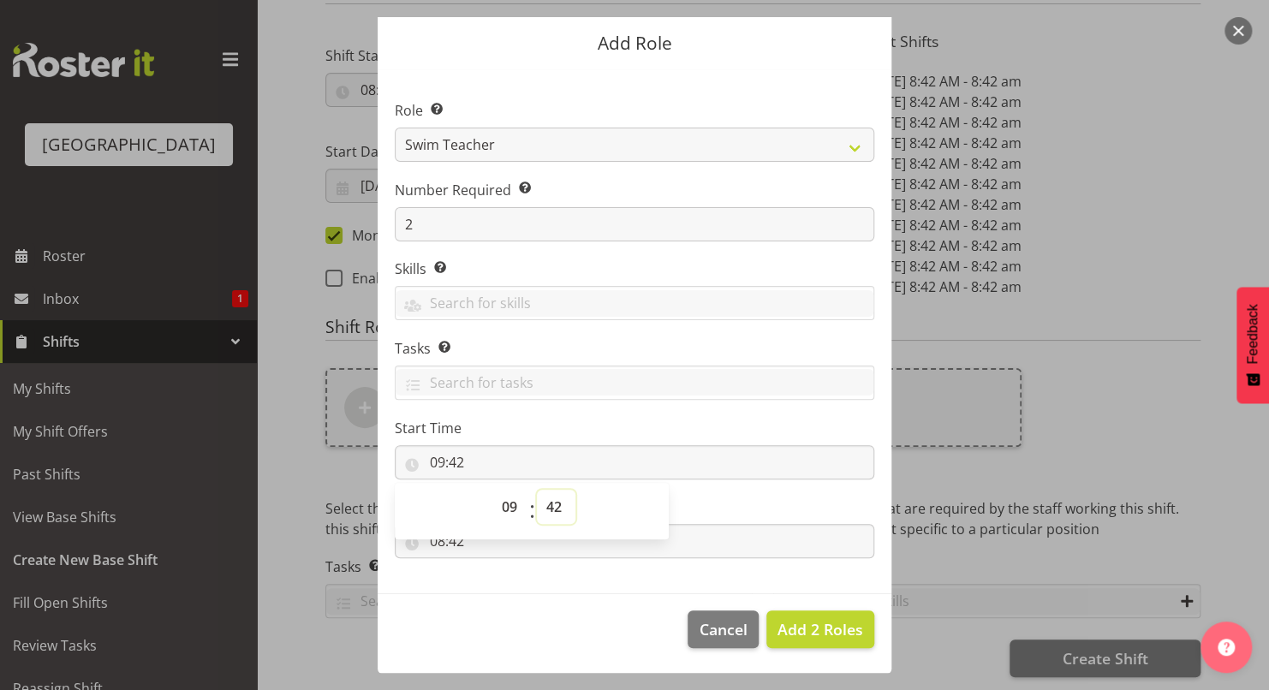
select select "12"
click at [537, 490] on select "00 01 02 03 04 05 06 07 08 09 10 11 12 13 14 15 16 17 18 19 20 21 22 23 24 25 2…" at bounding box center [556, 507] width 39 height 34
type input "09:12"
click at [692, 412] on section "Role Select the role you wish to add to the shift. Aquatic Customer Services Of…" at bounding box center [635, 331] width 514 height 524
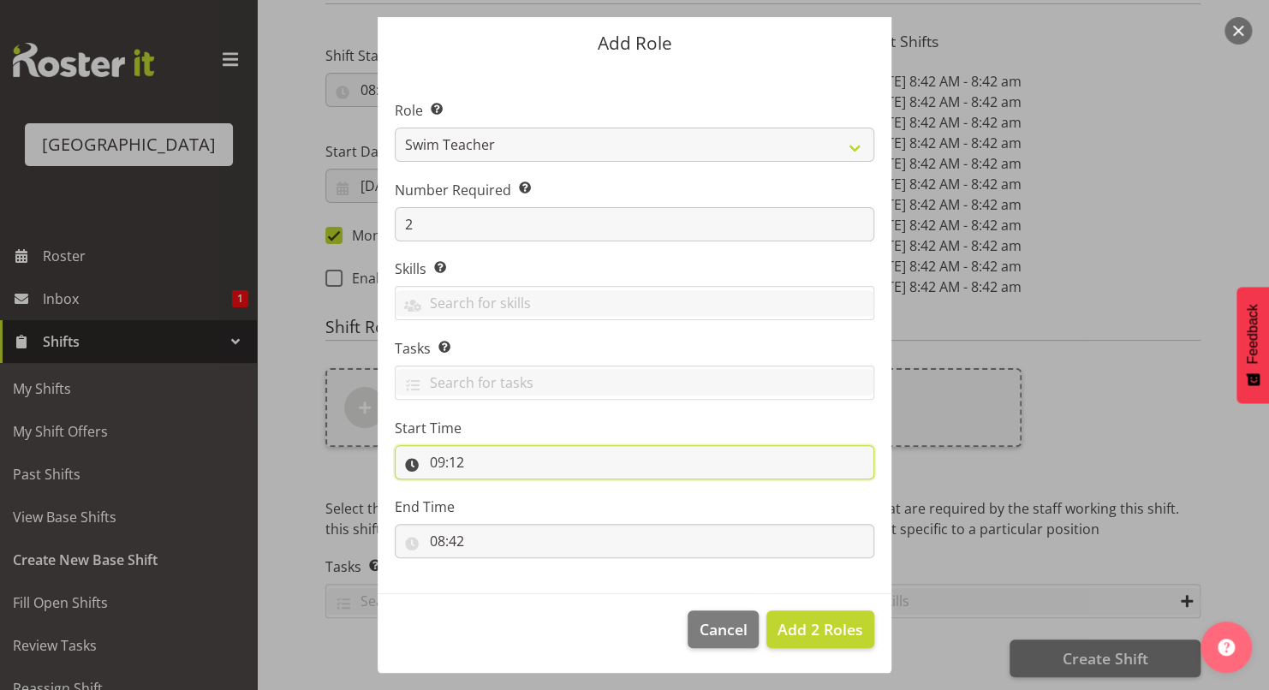
click at [456, 460] on input "09:12" at bounding box center [634, 462] width 479 height 34
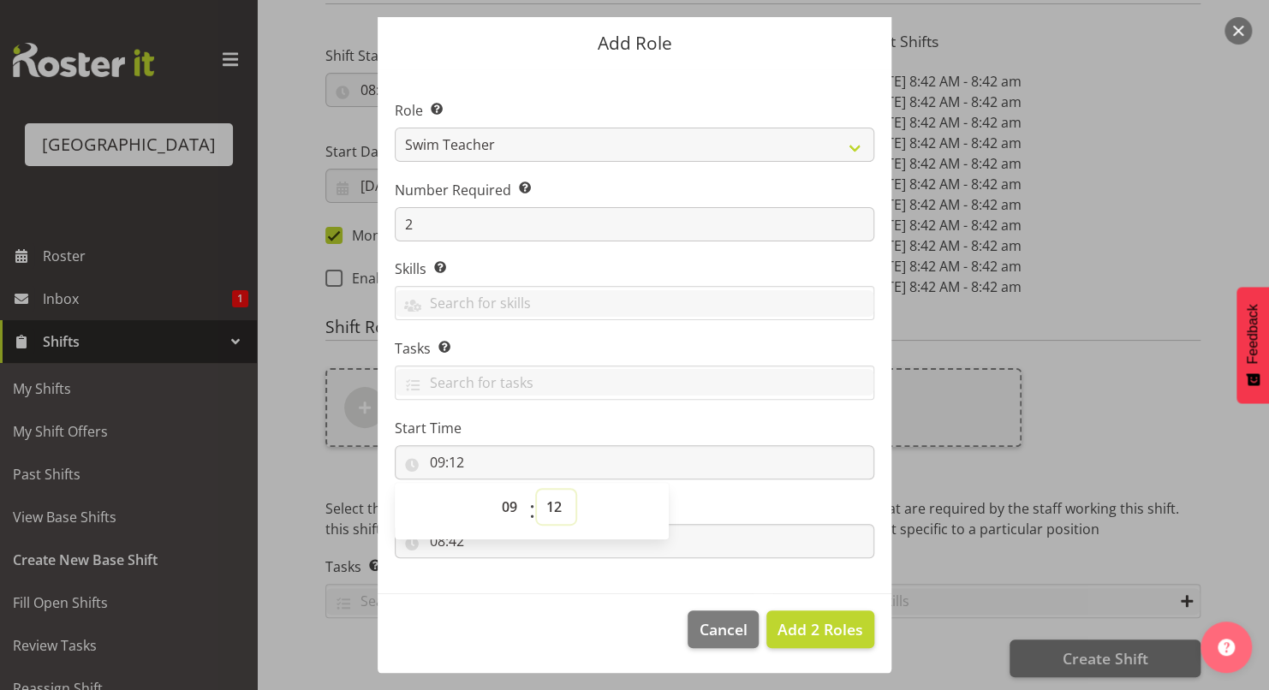
click at [543, 503] on select "00 01 02 03 04 05 06 07 08 09 10 11 12 13 14 15 16 17 18 19 20 21 22 23 24 25 2…" at bounding box center [556, 507] width 39 height 34
select select "0"
click at [537, 490] on select "00 01 02 03 04 05 06 07 08 09 10 11 12 13 14 15 16 17 18 19 20 21 22 23 24 25 2…" at bounding box center [556, 507] width 39 height 34
type input "09:00"
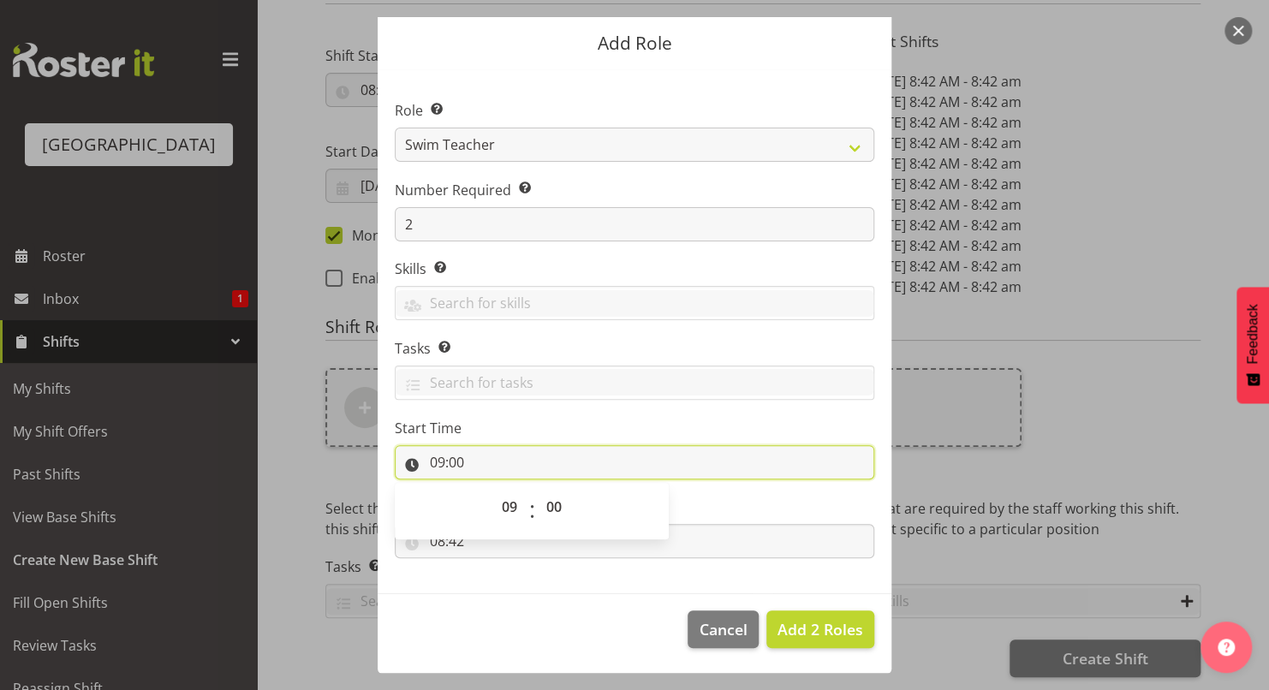
click at [710, 469] on input "09:00" at bounding box center [634, 462] width 479 height 34
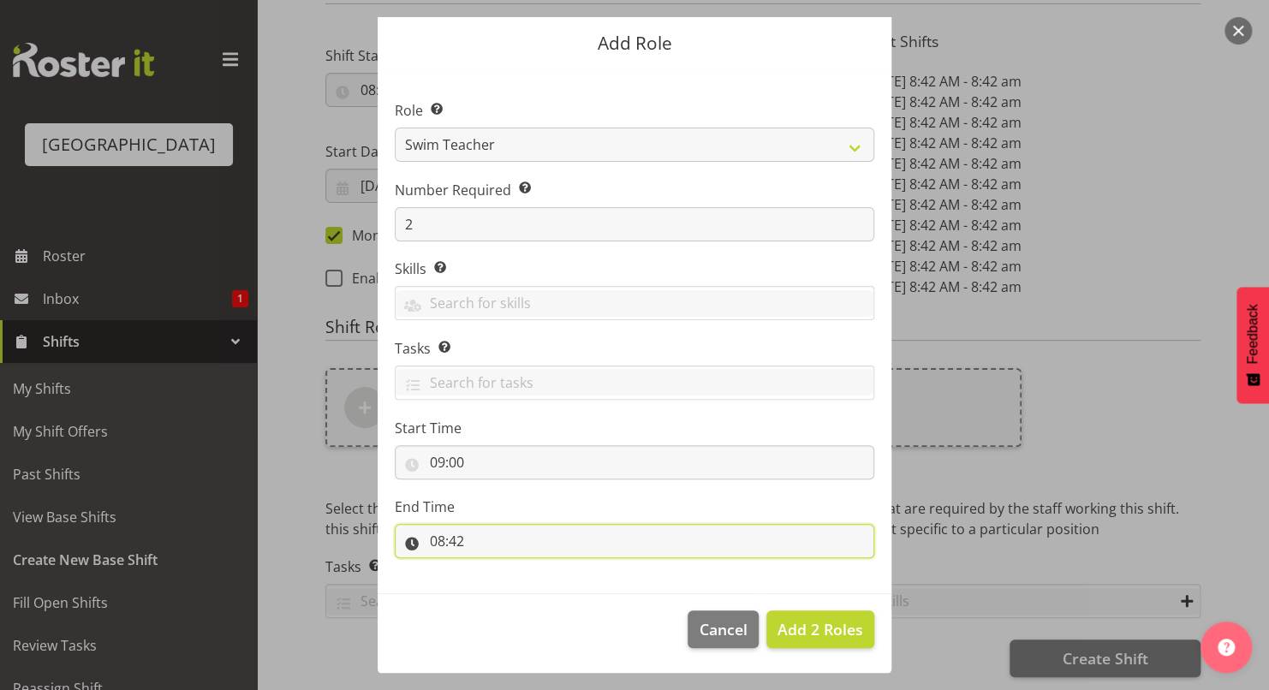
click at [435, 539] on input "08:42" at bounding box center [634, 541] width 479 height 34
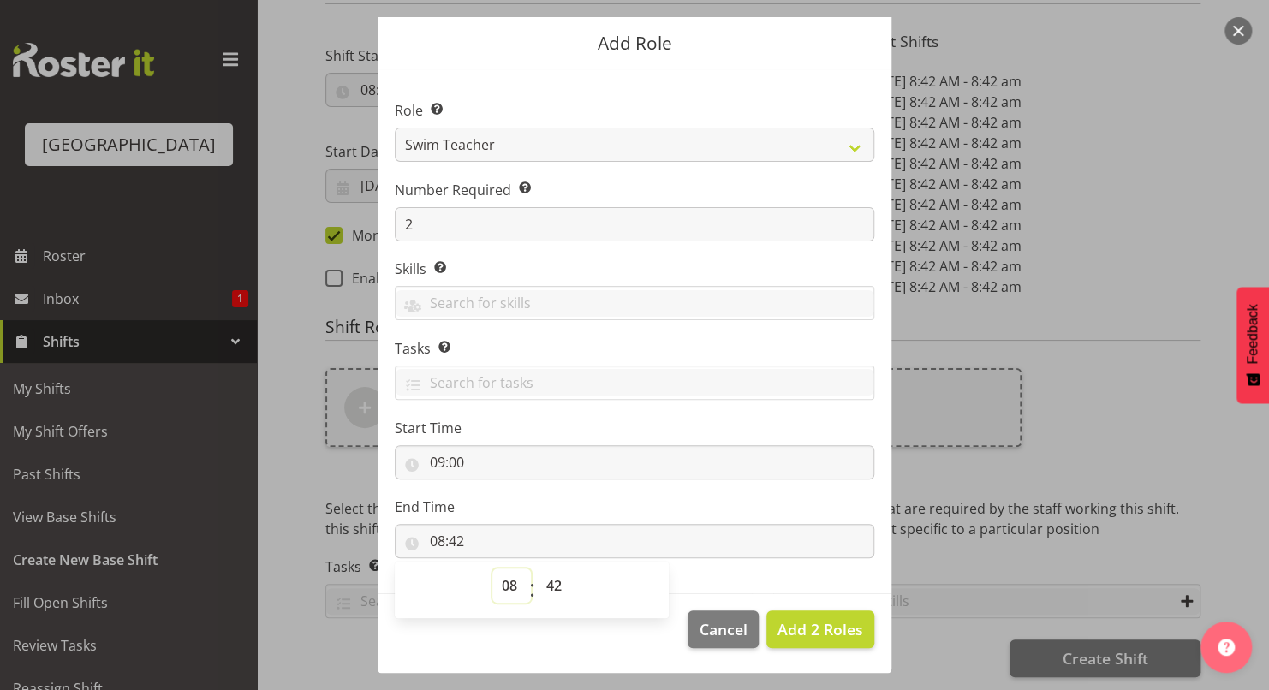
click at [497, 584] on select "00 01 02 03 04 05 06 07 08 09 10 11 12 13 14 15 16 17 18 19 20 21 22 23" at bounding box center [511, 586] width 39 height 34
select select "12"
click at [492, 569] on select "00 01 02 03 04 05 06 07 08 09 10 11 12 13 14 15 16 17 18 19 20 21 22 23" at bounding box center [511, 586] width 39 height 34
type input "12:42"
click at [545, 587] on select "00 01 02 03 04 05 06 07 08 09 10 11 12 13 14 15 16 17 18 19 20 21 22 23 24 25 2…" at bounding box center [556, 586] width 39 height 34
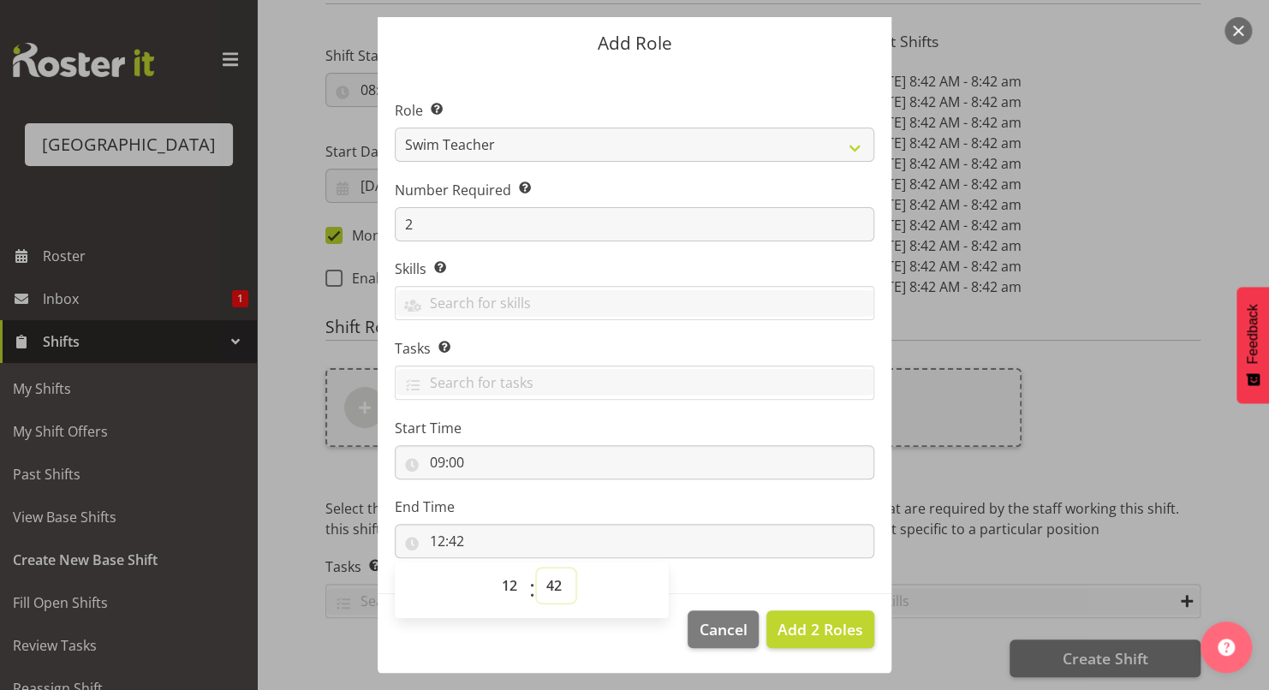
select select "0"
click at [537, 569] on select "00 01 02 03 04 05 06 07 08 09 10 11 12 13 14 15 16 17 18 19 20 21 22 23 24 25 2…" at bounding box center [556, 586] width 39 height 34
type input "12:00"
click at [786, 626] on span "Add 2 Roles" at bounding box center [820, 629] width 86 height 21
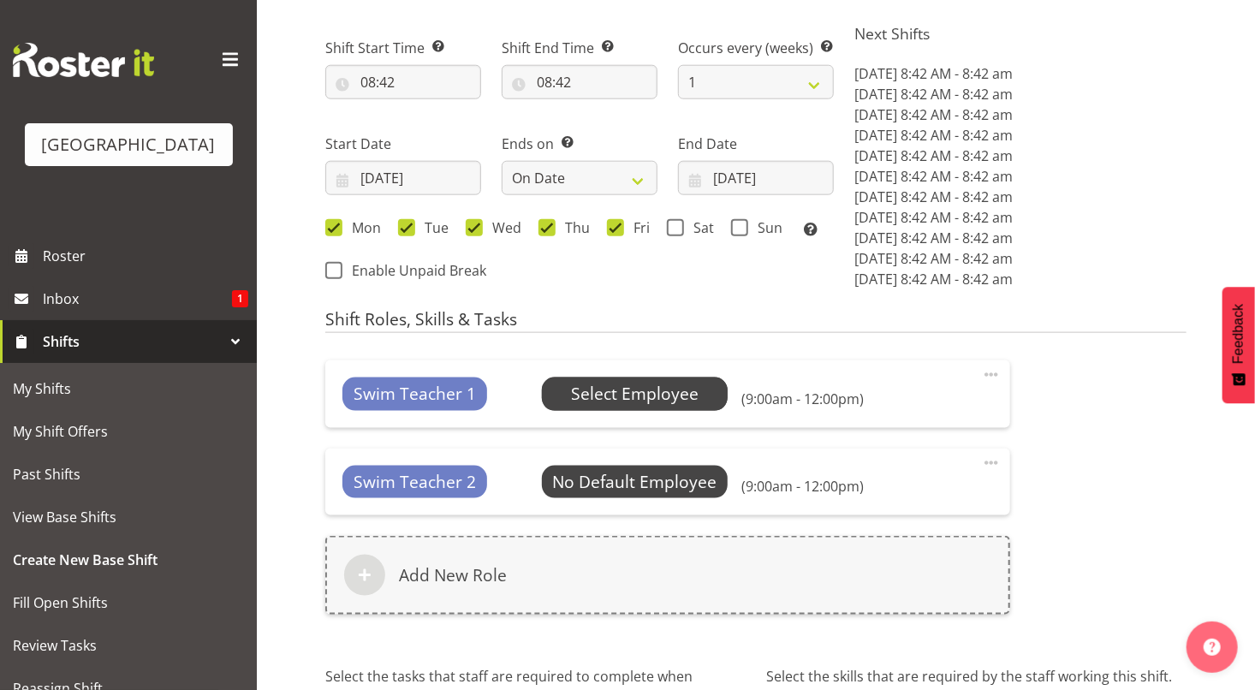
click at [629, 404] on span "Select Employee" at bounding box center [635, 394] width 128 height 25
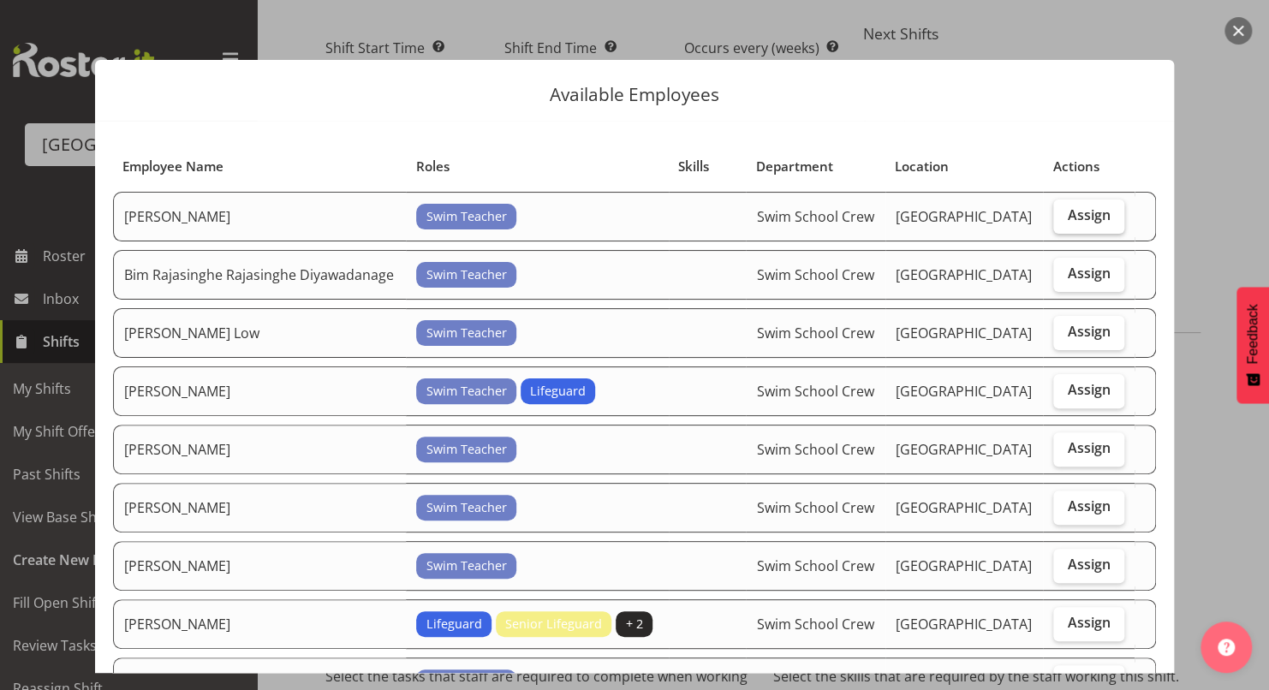
click at [1067, 215] on span "Assign" at bounding box center [1088, 214] width 43 height 17
click at [1060, 215] on input "Assign" at bounding box center [1058, 215] width 11 height 11
checkbox input "true"
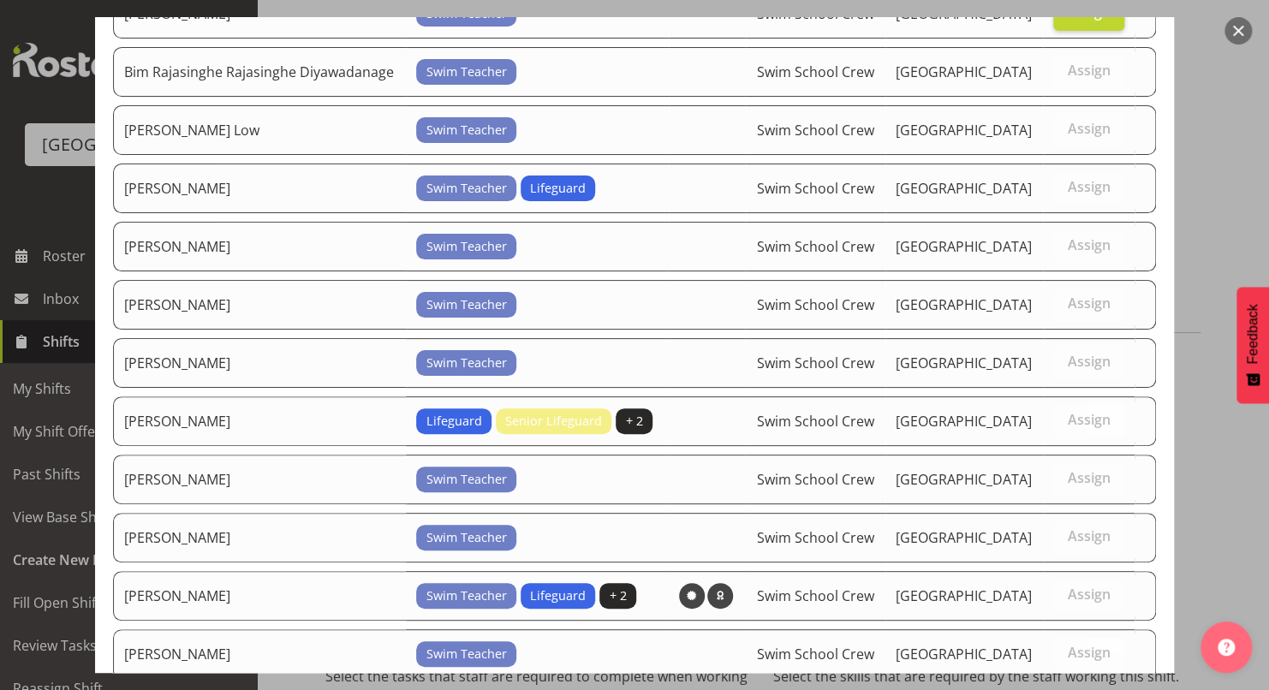
scroll to position [593, 0]
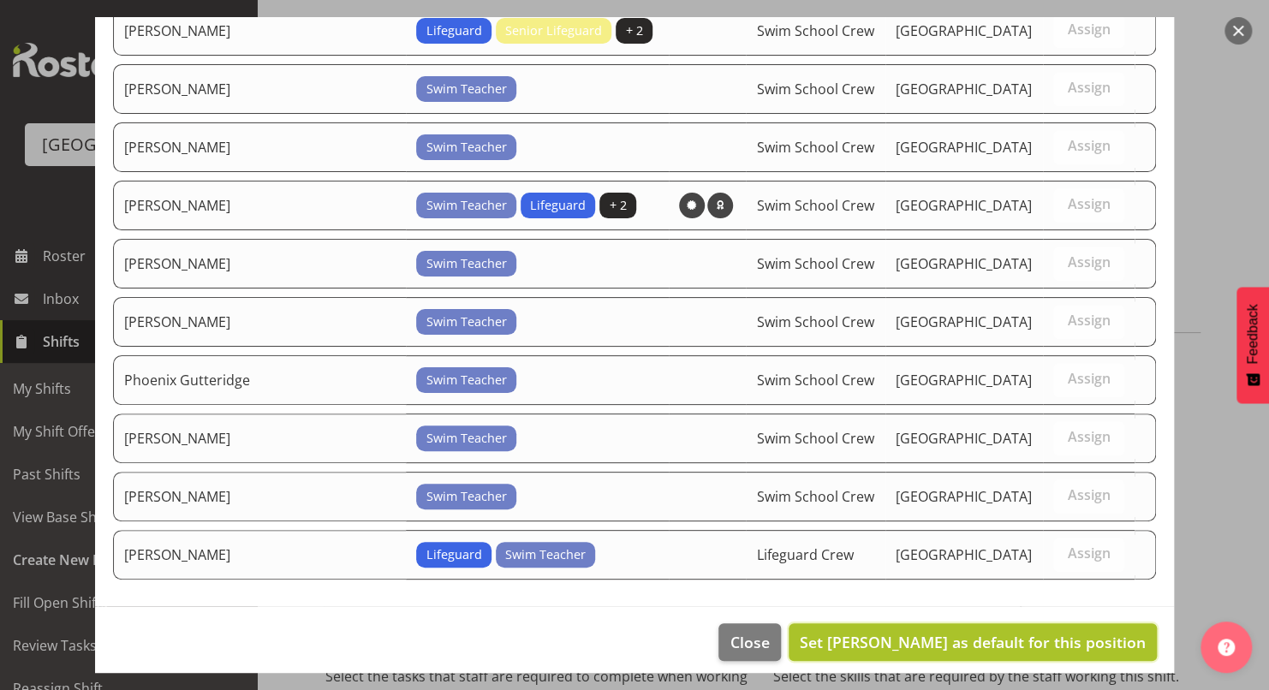
click at [1028, 632] on span "Set [PERSON_NAME] as default for this position" at bounding box center [973, 642] width 346 height 21
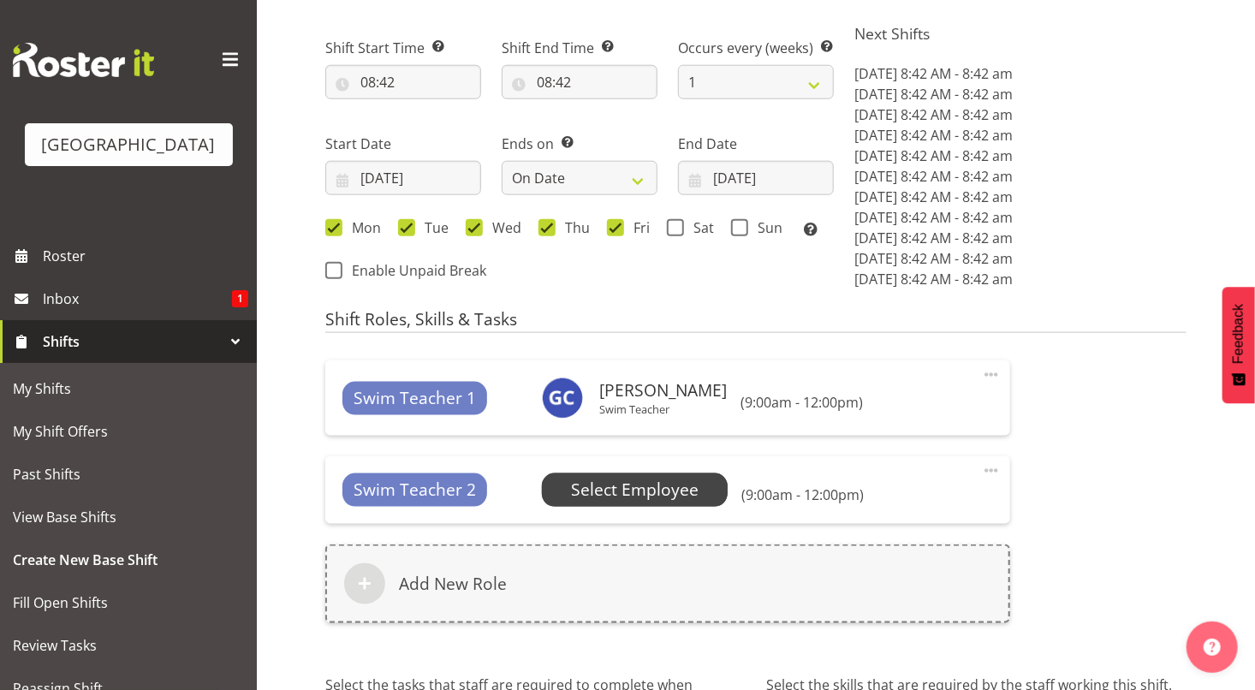
click at [623, 484] on span "Select Employee" at bounding box center [635, 490] width 128 height 25
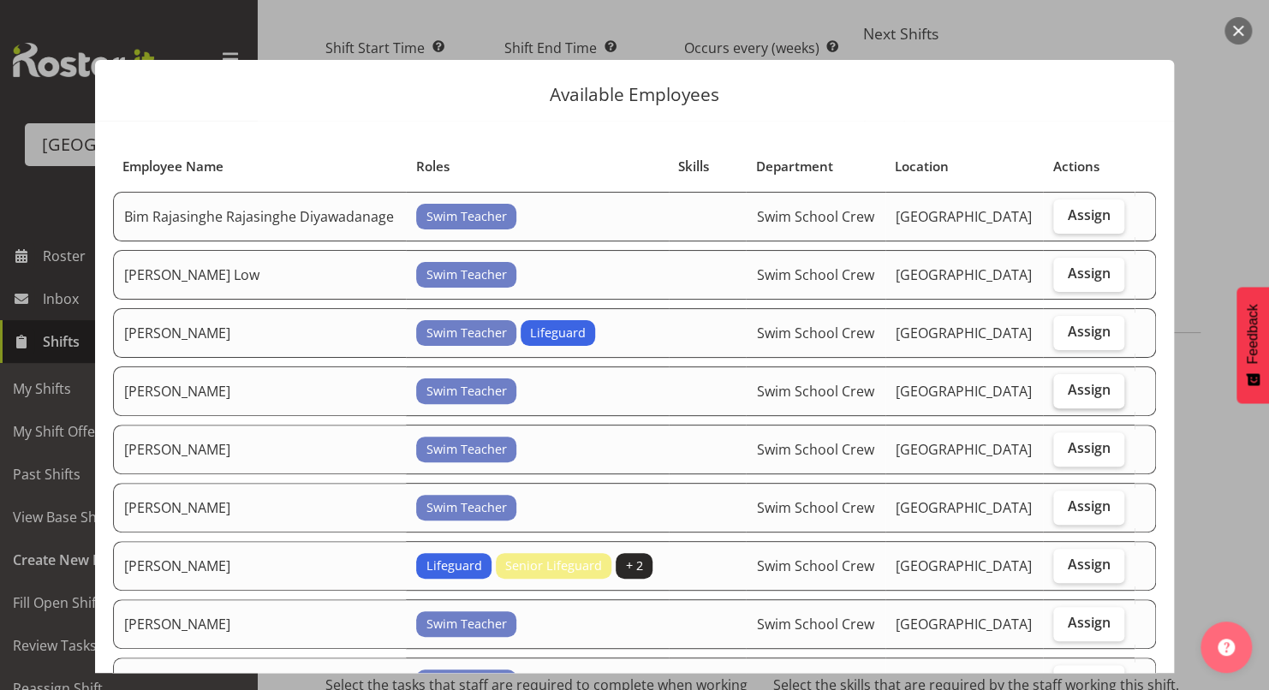
click at [1079, 384] on span "Assign" at bounding box center [1088, 389] width 43 height 17
click at [1064, 384] on input "Assign" at bounding box center [1058, 389] width 11 height 11
checkbox input "true"
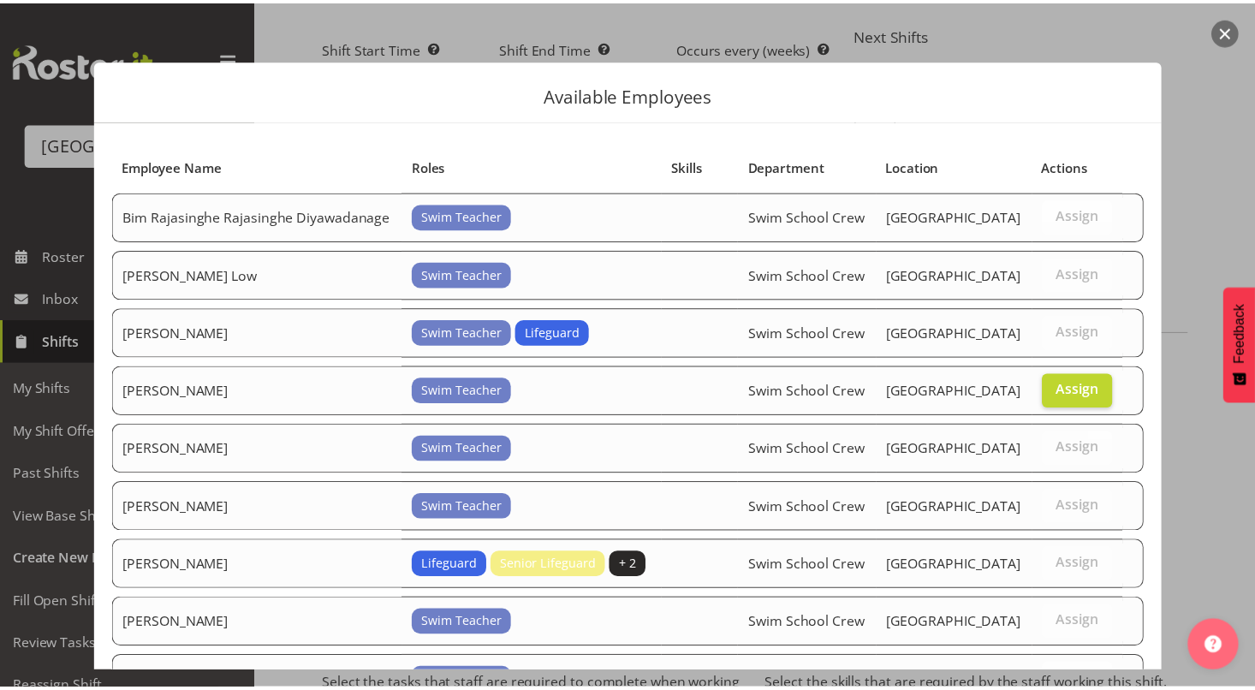
scroll to position [536, 0]
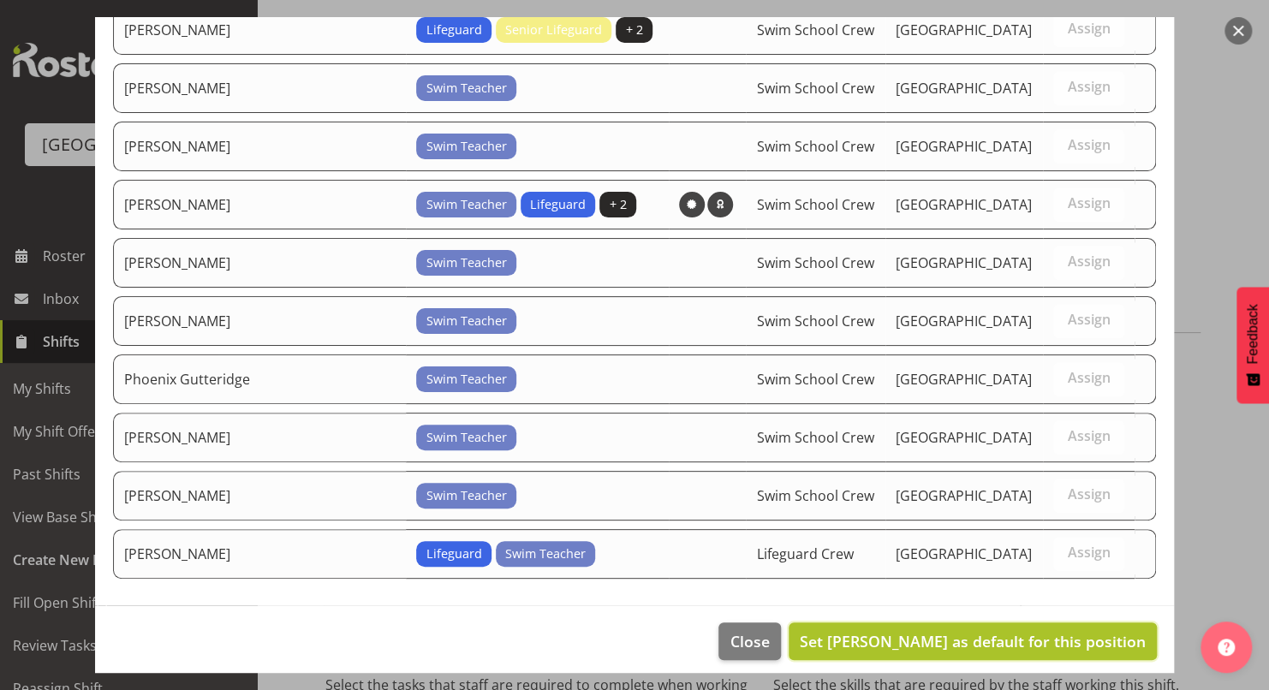
click at [1015, 631] on span "Set [PERSON_NAME] as default for this position" at bounding box center [973, 641] width 346 height 21
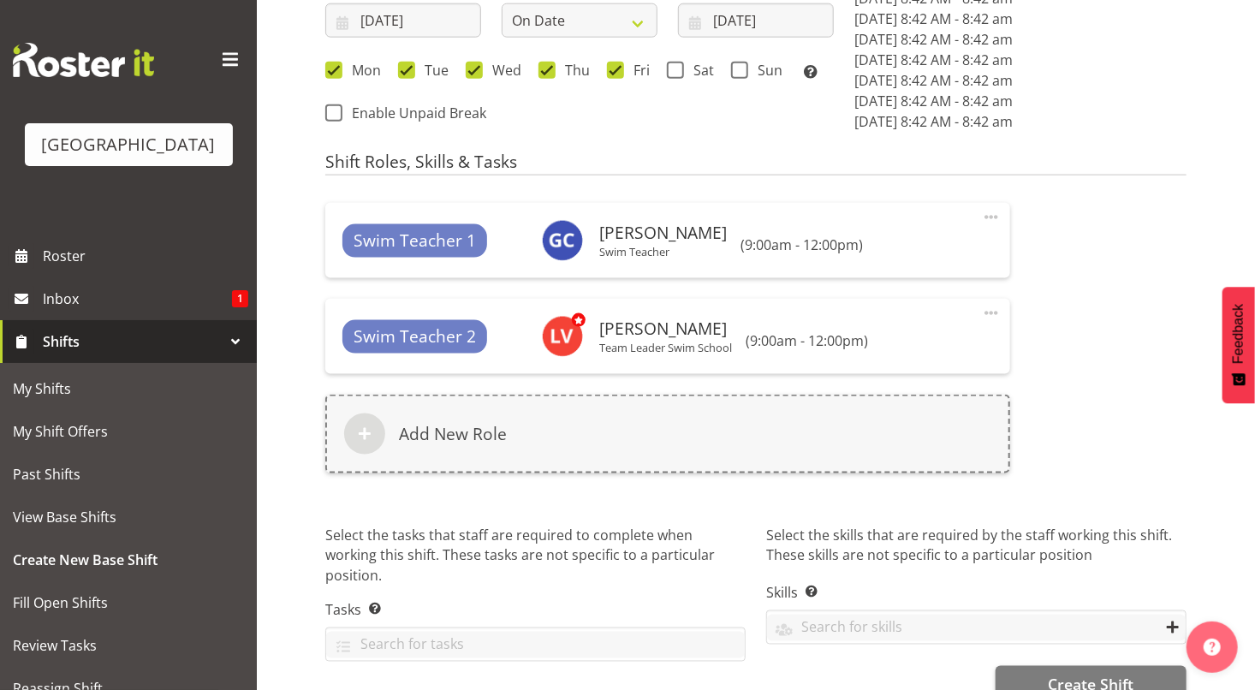
scroll to position [1065, 0]
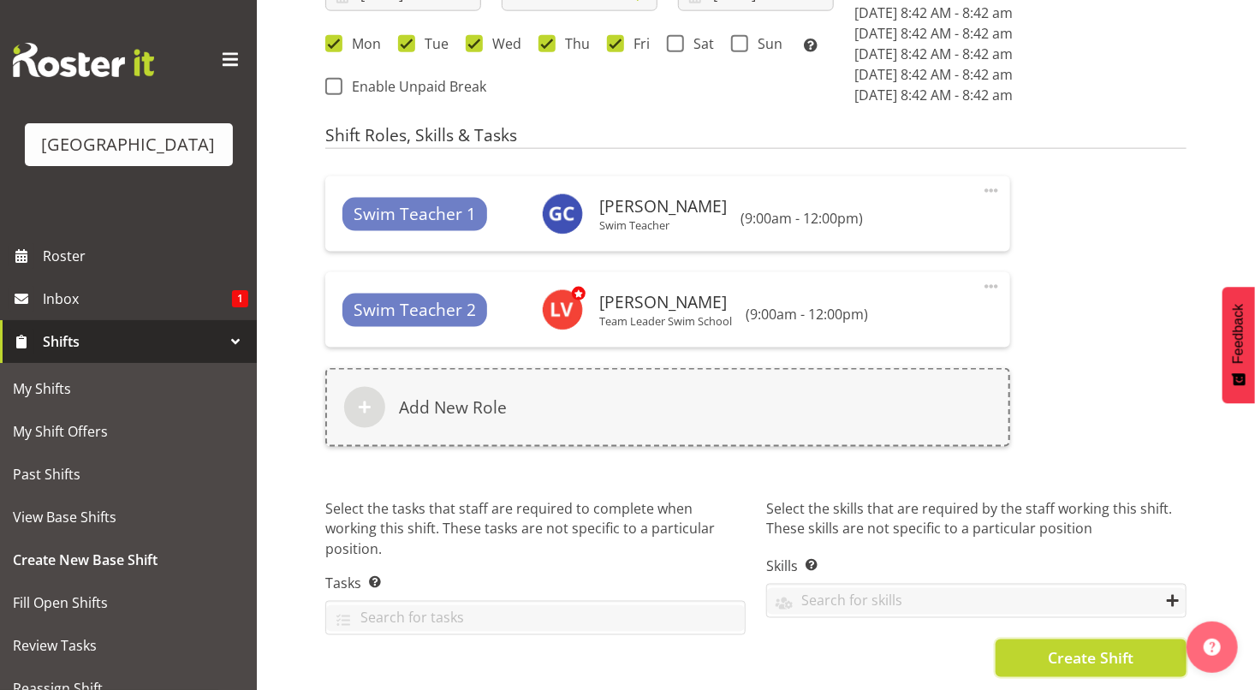
click at [1086, 647] on span "Create Shift" at bounding box center [1091, 658] width 86 height 22
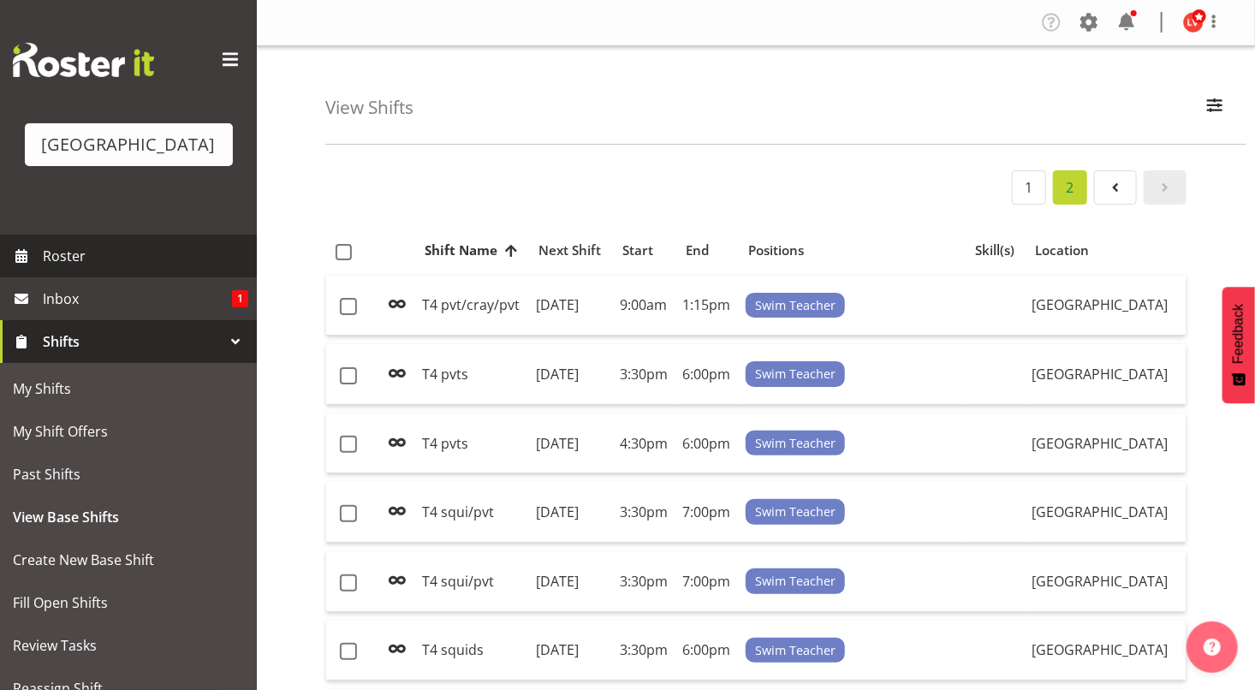
click at [131, 265] on span "Roster" at bounding box center [145, 256] width 205 height 26
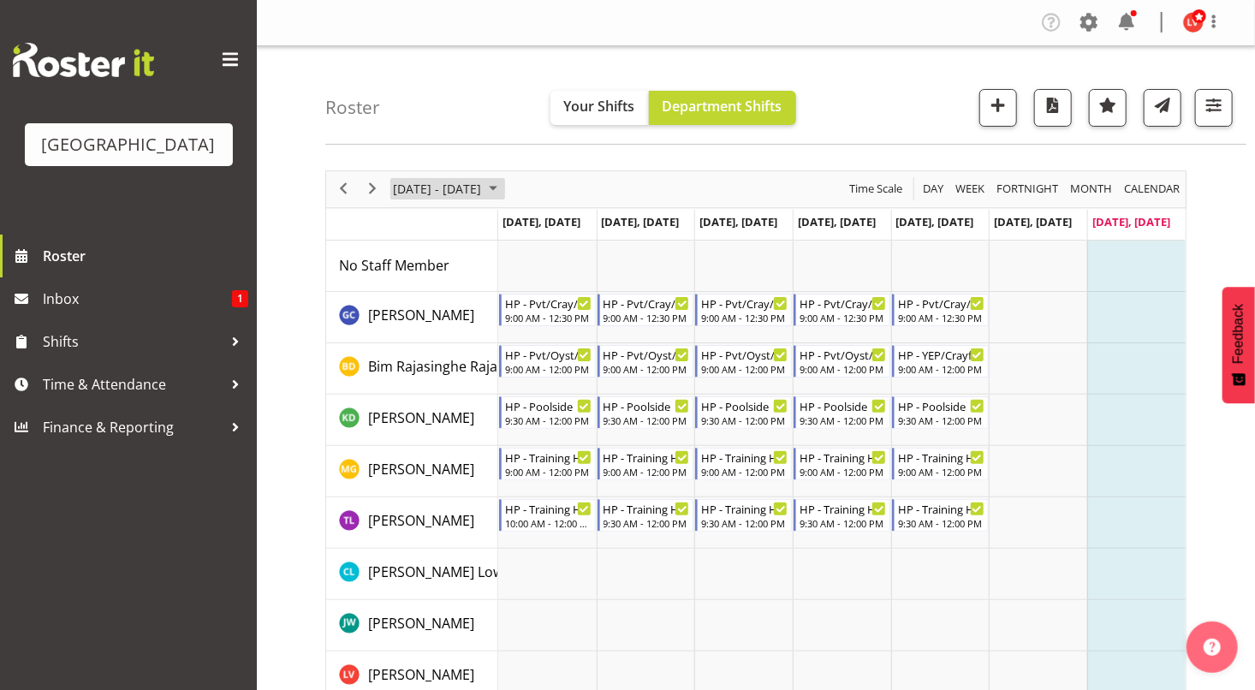
click at [503, 187] on span "October 2025" at bounding box center [493, 188] width 21 height 21
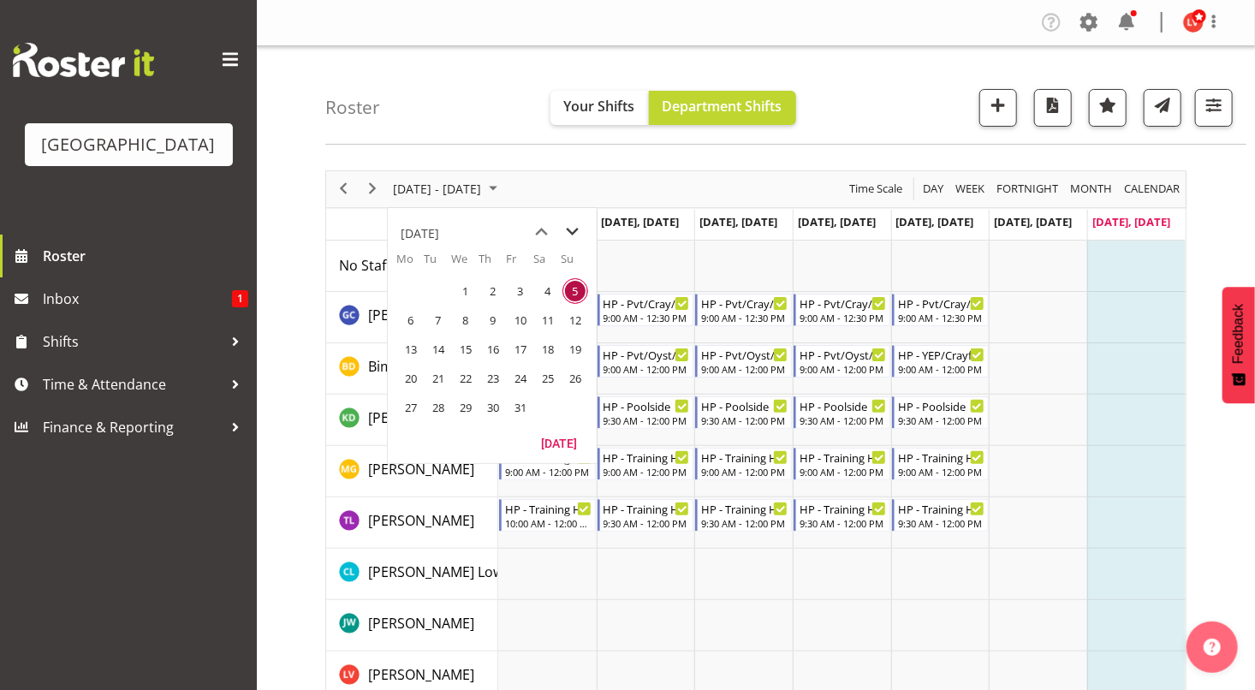
click at [580, 217] on span "next month" at bounding box center [573, 232] width 30 height 31
click at [411, 191] on span "Sep 29 - Oct 05, 2025" at bounding box center [437, 188] width 92 height 21
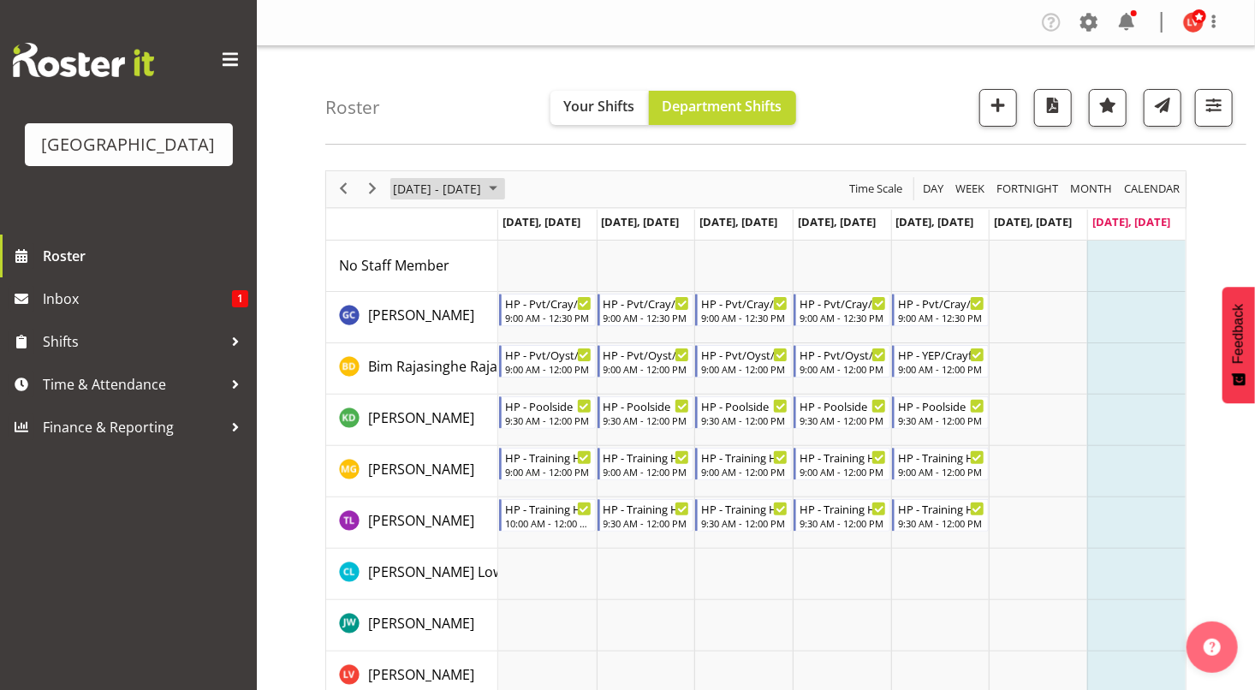
click at [503, 193] on span "October 2025" at bounding box center [493, 188] width 21 height 21
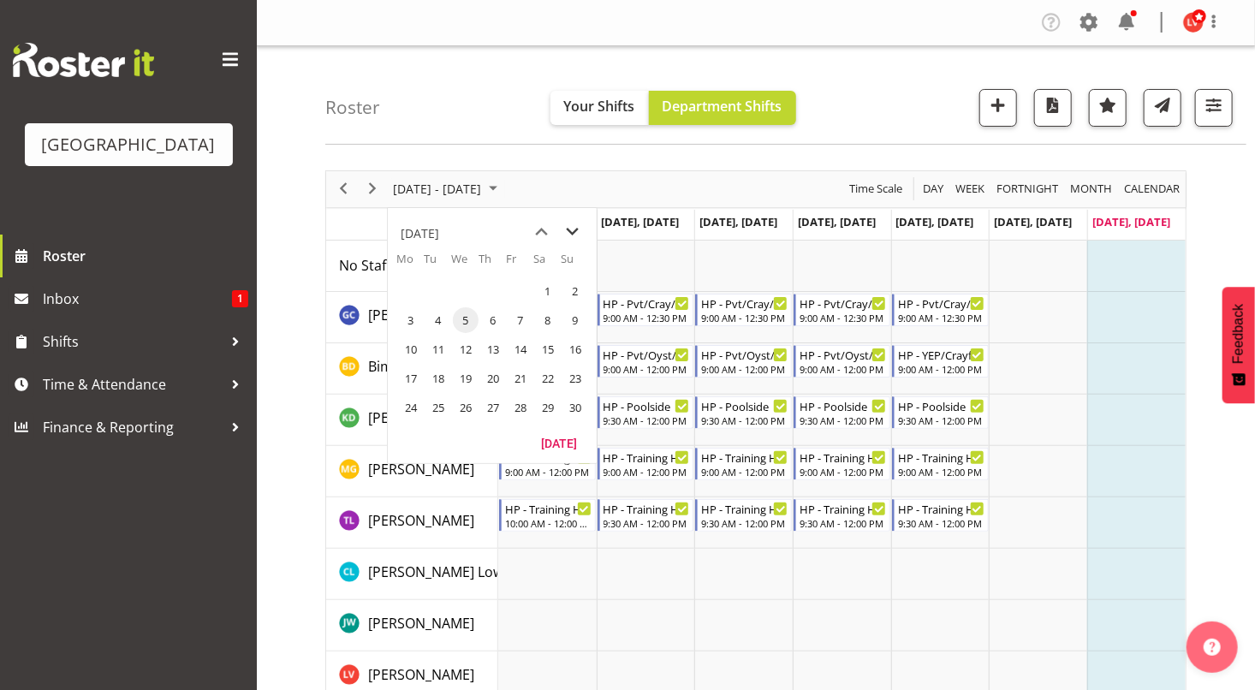
click at [569, 235] on span "next month" at bounding box center [573, 232] width 30 height 31
click at [533, 230] on span "previous month" at bounding box center [542, 232] width 30 height 31
click at [412, 376] on span "17" at bounding box center [411, 379] width 26 height 26
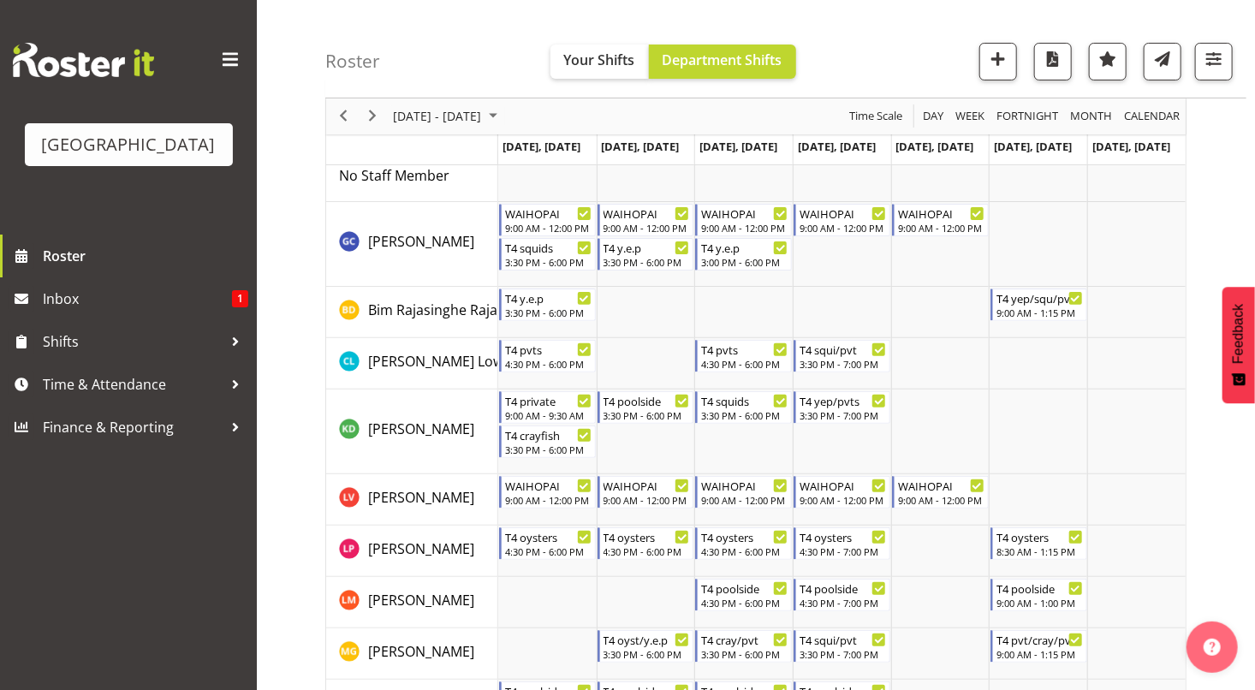
scroll to position [92, 0]
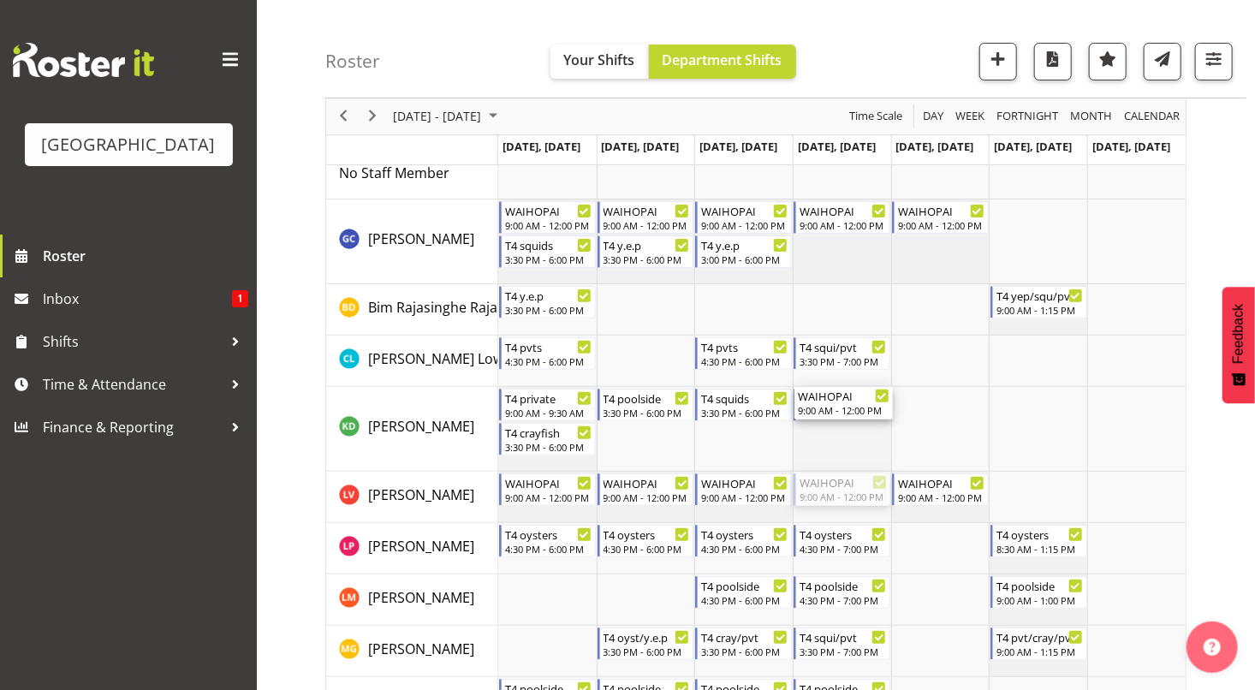
drag, startPoint x: 826, startPoint y: 492, endPoint x: 828, endPoint y: 459, distance: 33.4
click at [828, 459] on div "WAIHOPAI 9:00 AM - 12:00 PM T4 squids 3:30 PM - 6:00 PM WAIHOPAI 9:00 AM - 12:0…" at bounding box center [842, 695] width 688 height 1094
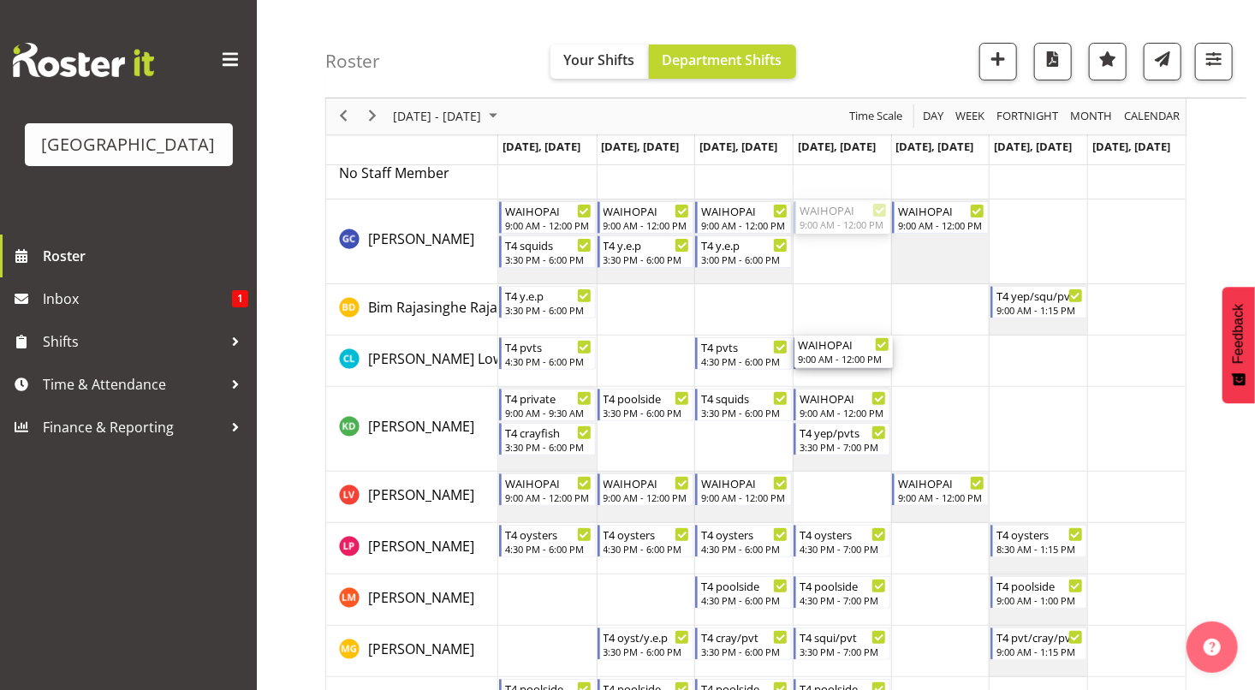
drag, startPoint x: 840, startPoint y: 205, endPoint x: 825, endPoint y: 348, distance: 143.7
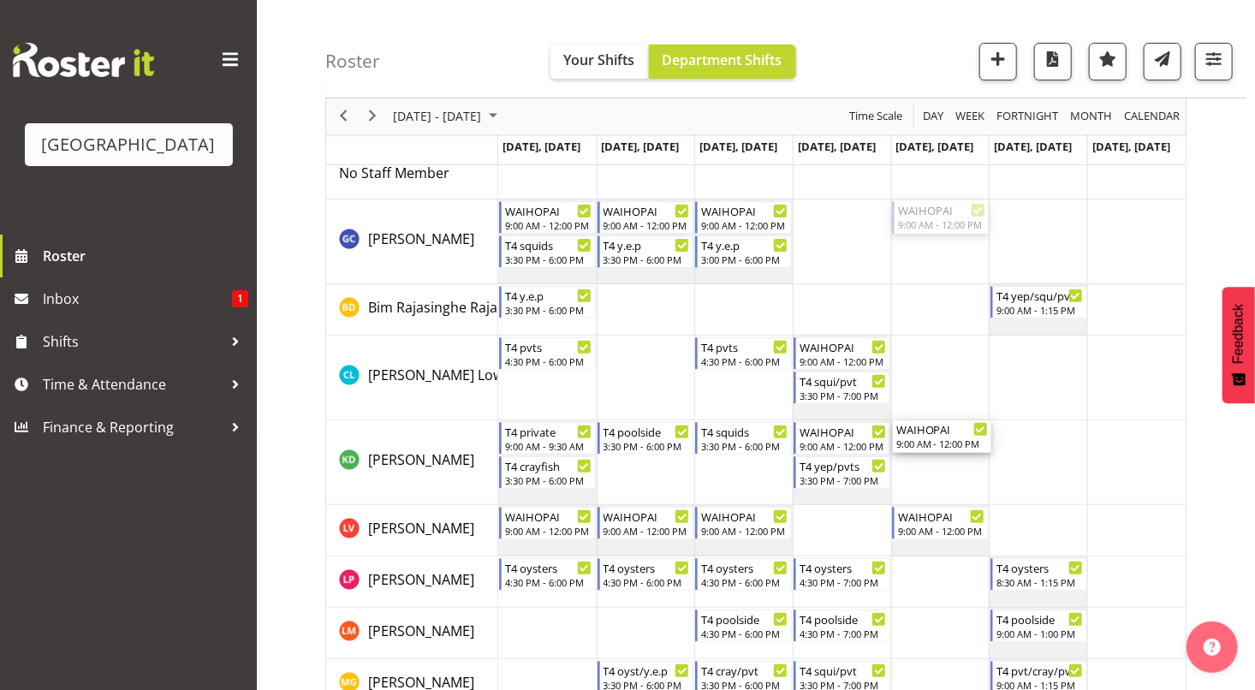
drag, startPoint x: 926, startPoint y: 217, endPoint x: 932, endPoint y: 436, distance: 218.4
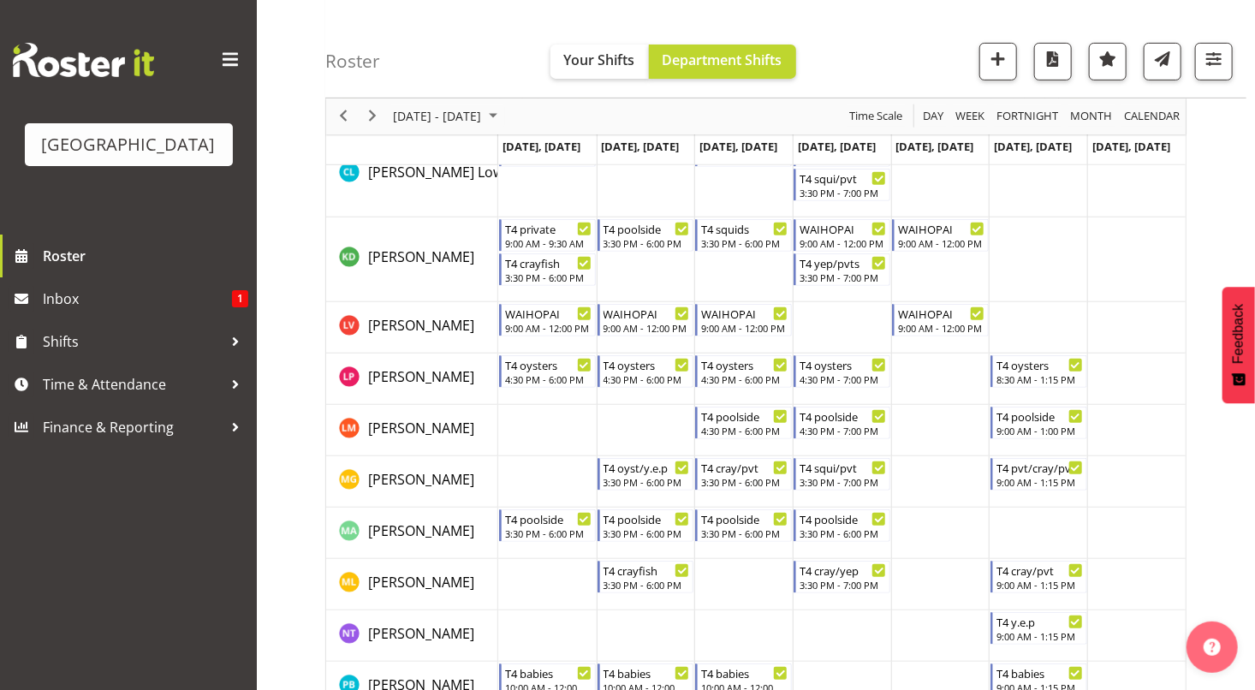
scroll to position [298, 0]
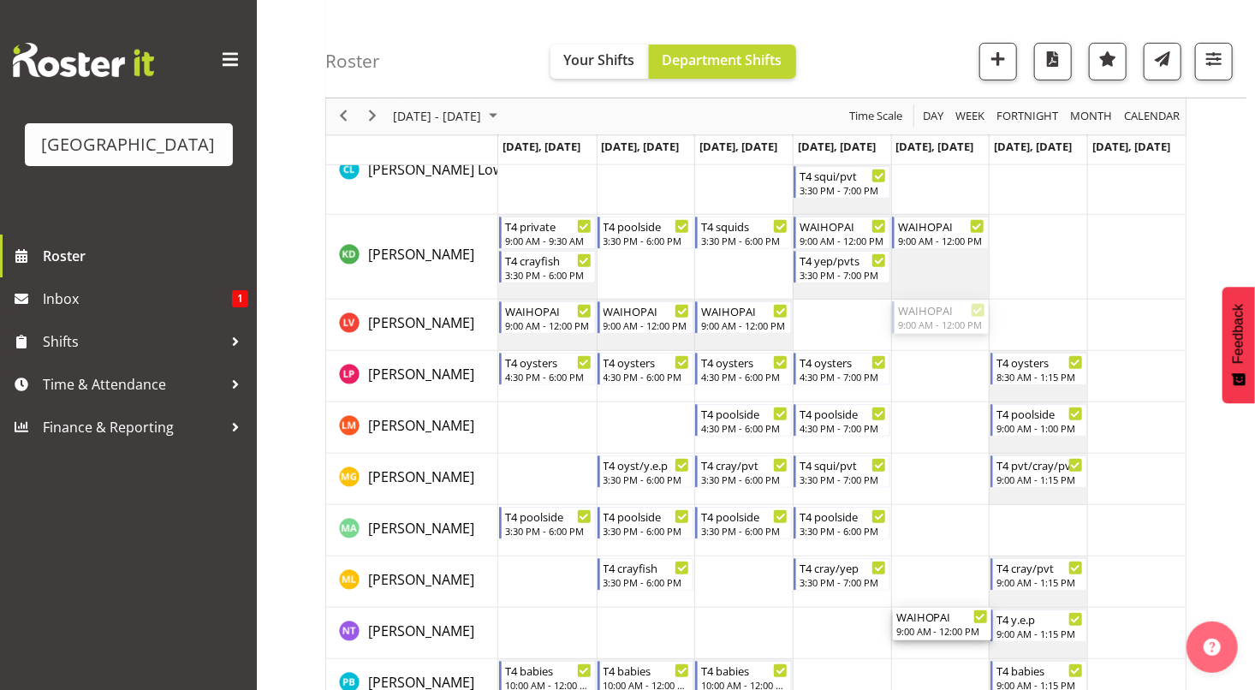
drag, startPoint x: 948, startPoint y: 313, endPoint x: 935, endPoint y: 620, distance: 306.8
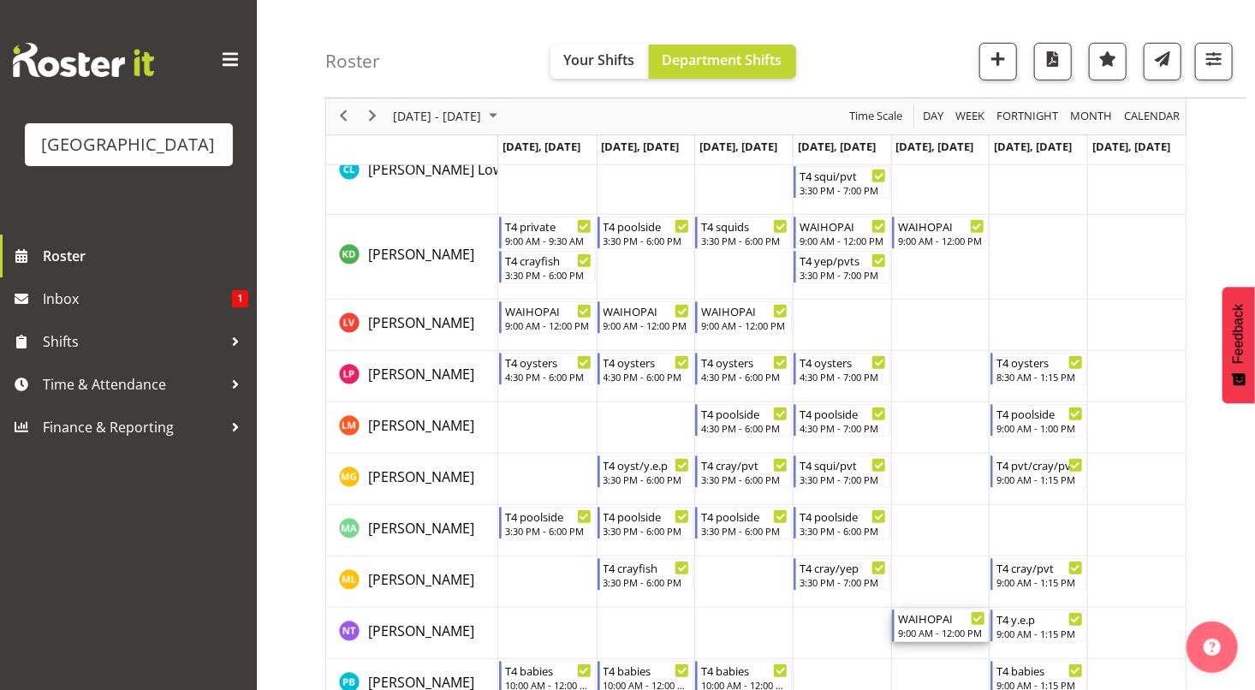
click at [935, 620] on div "WAIHOPAI" at bounding box center [941, 618] width 87 height 17
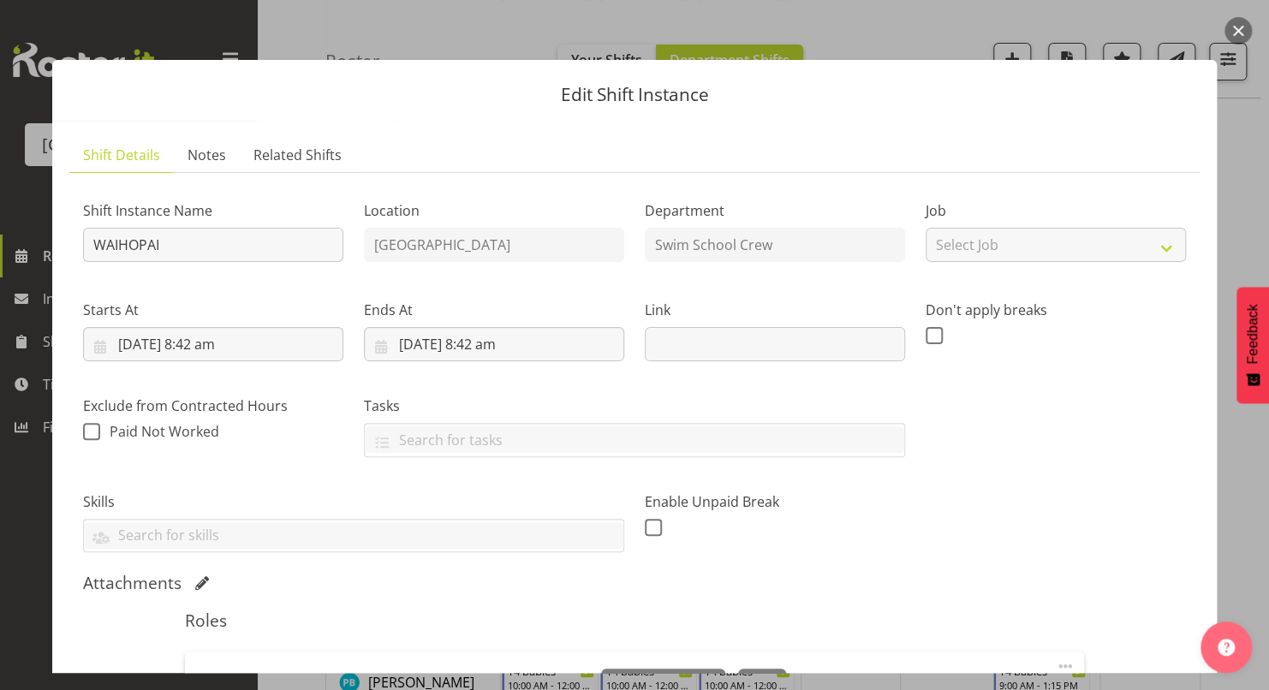
click at [1254, 252] on div at bounding box center [634, 345] width 1269 height 690
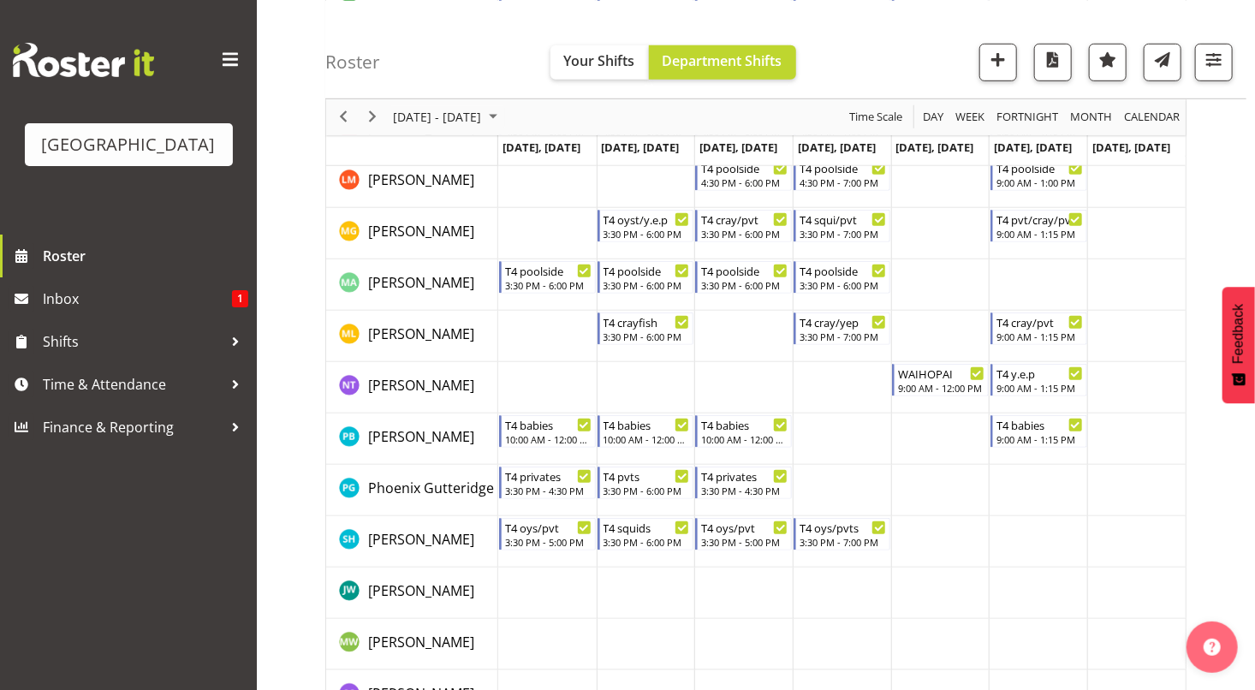
scroll to position [545, 0]
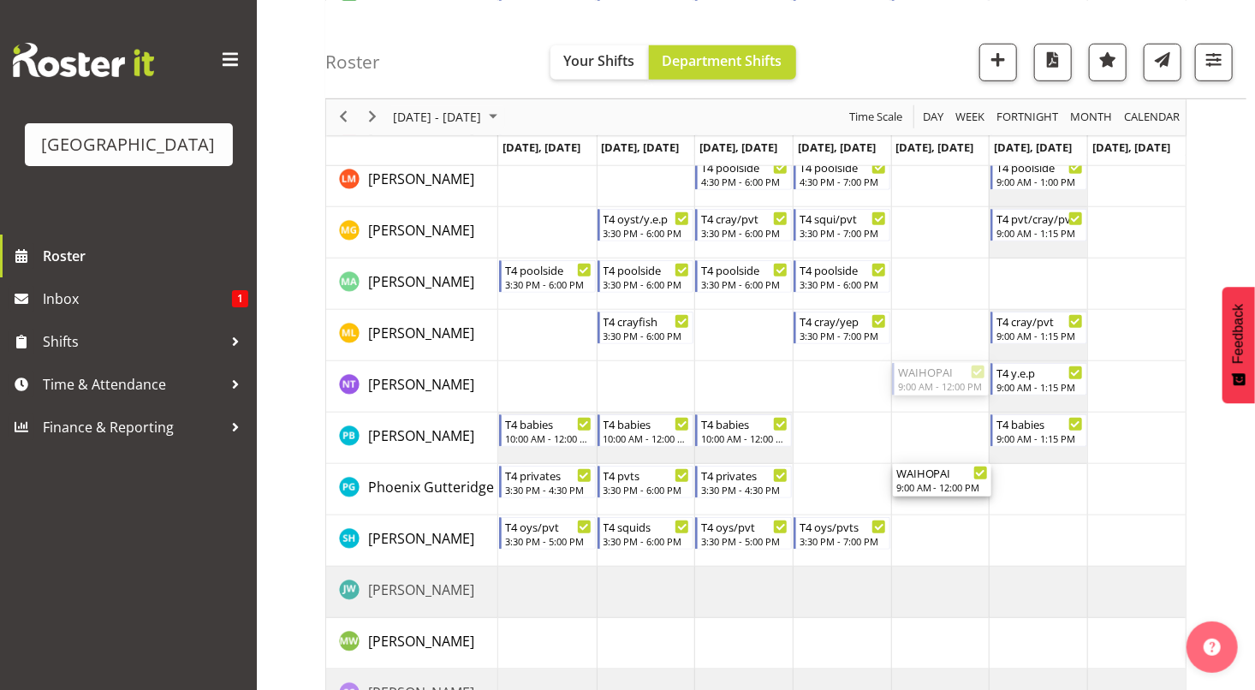
drag, startPoint x: 943, startPoint y: 378, endPoint x: 941, endPoint y: 509, distance: 130.2
click at [941, 509] on div "WAIHOPAI 9:00 AM - 12:00 PM T4 squids 3:30 PM - 6:00 PM WAIHOPAI 9:00 AM - 12:0…" at bounding box center [842, 260] width 688 height 1128
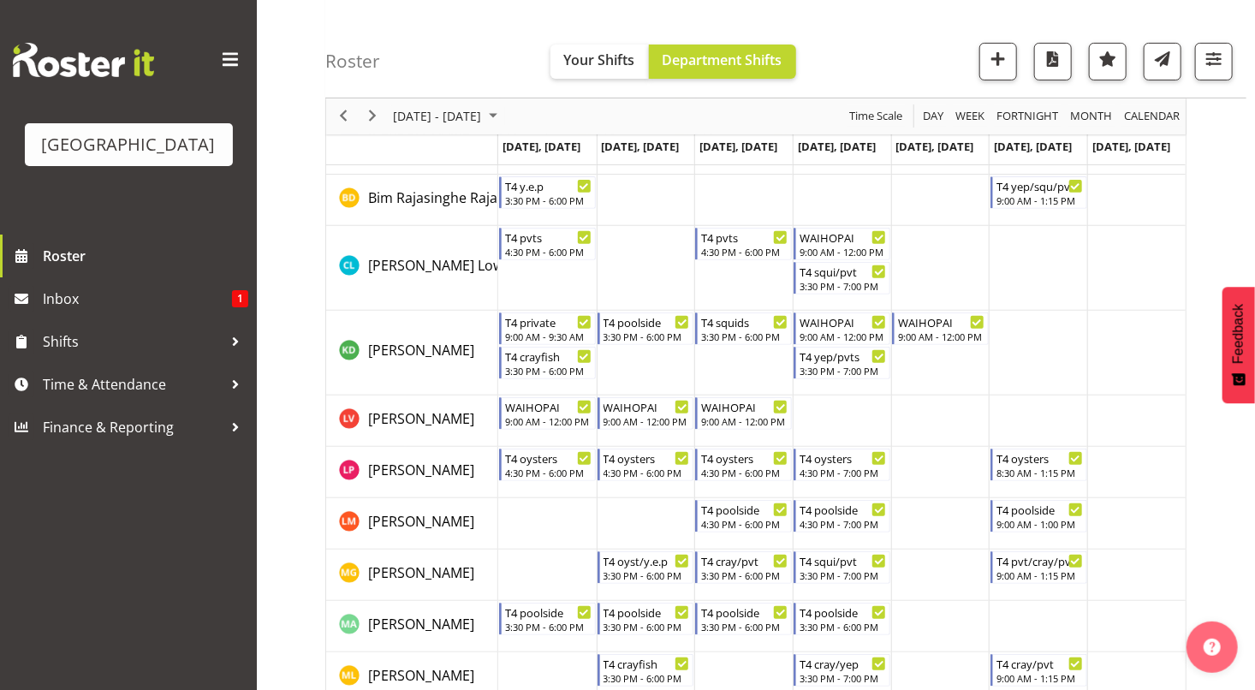
scroll to position [199, 0]
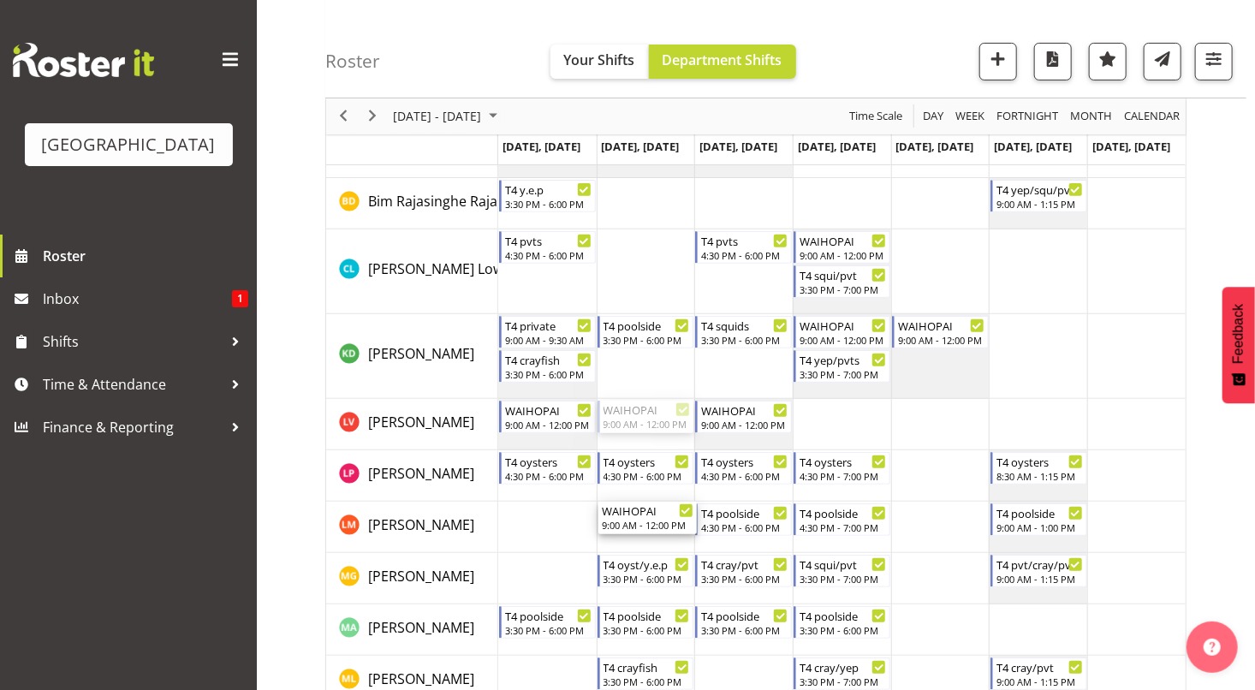
drag, startPoint x: 632, startPoint y: 417, endPoint x: 624, endPoint y: 530, distance: 113.3
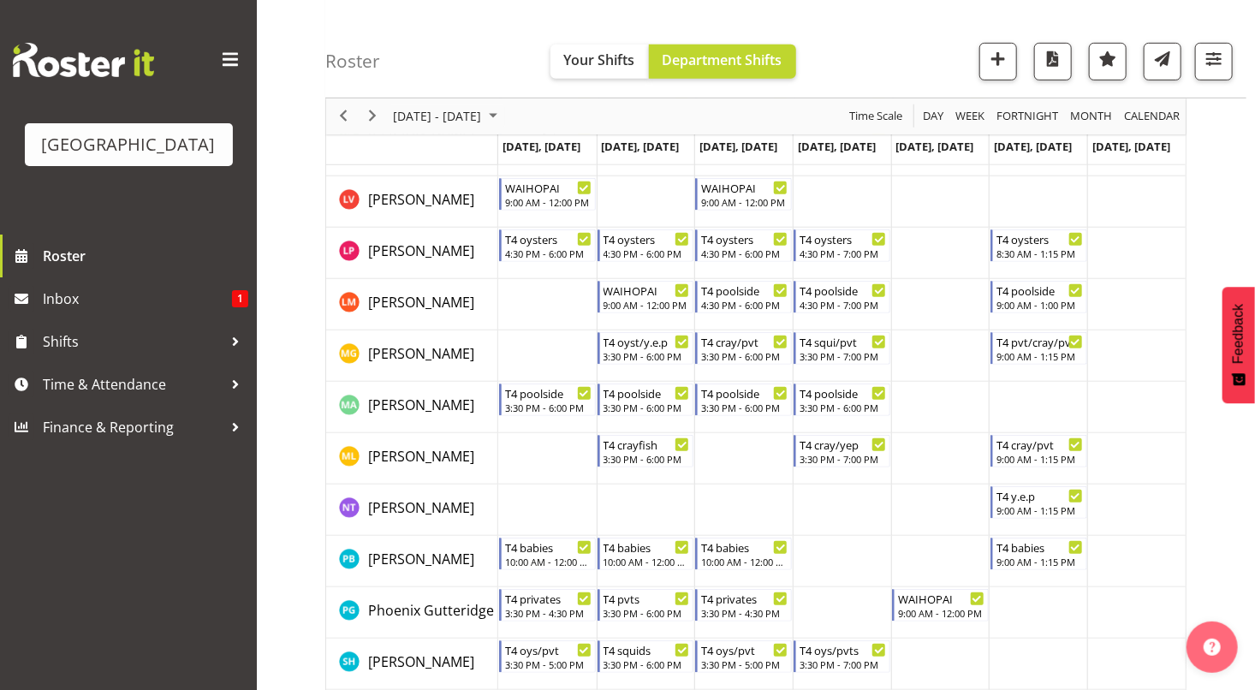
scroll to position [428, 0]
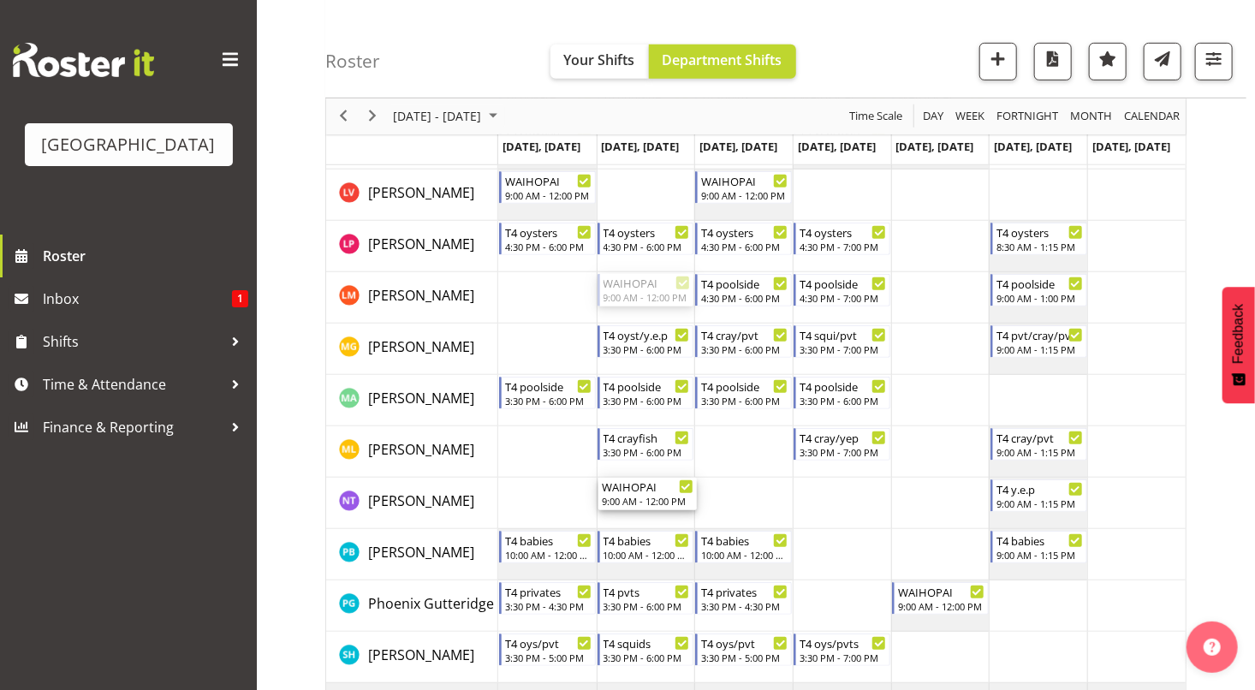
drag, startPoint x: 640, startPoint y: 286, endPoint x: 628, endPoint y: 493, distance: 207.5
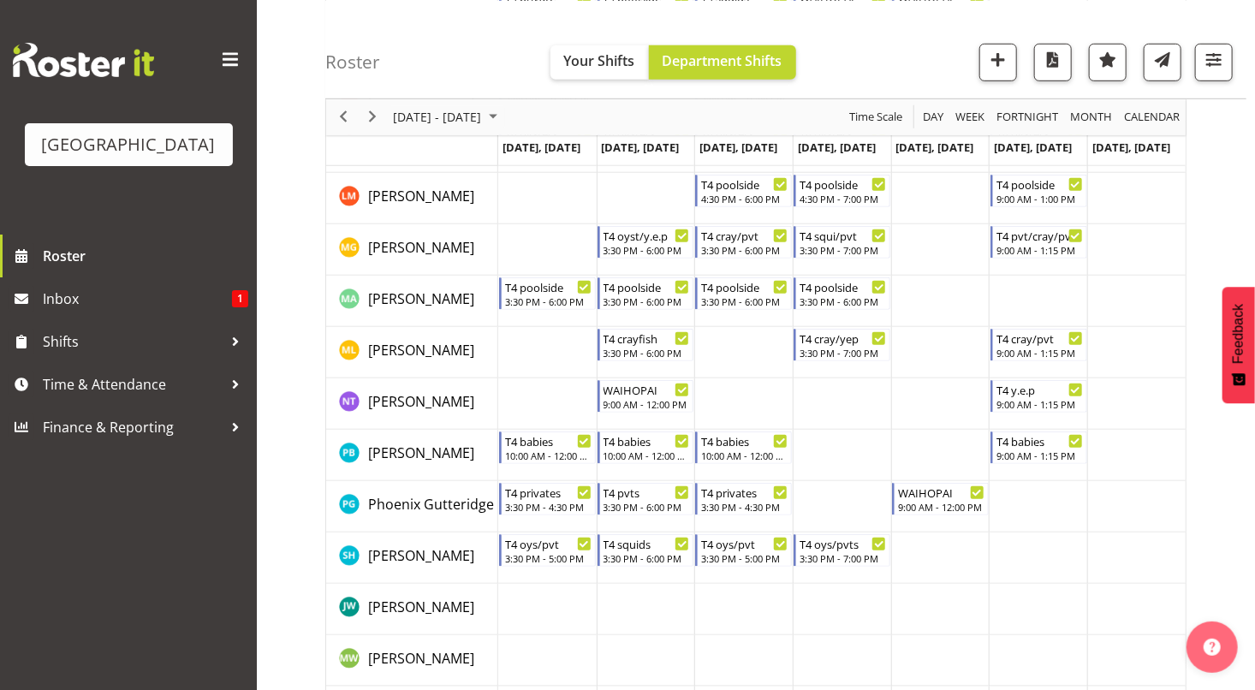
scroll to position [659, 0]
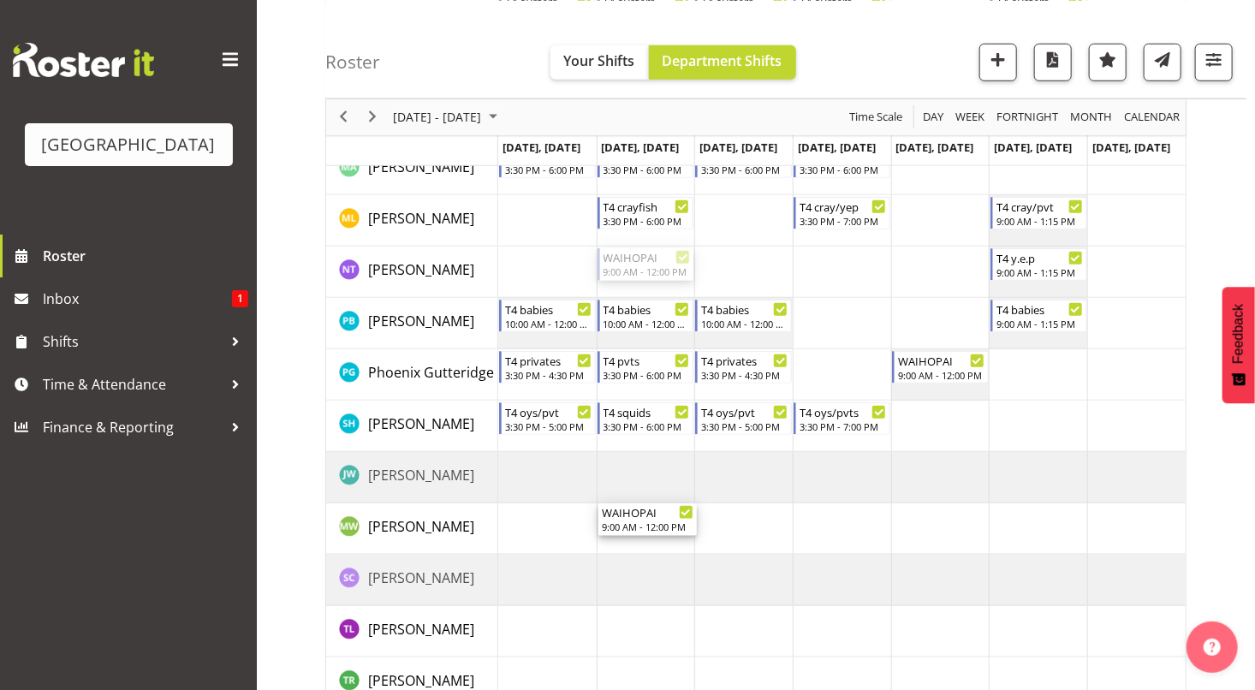
drag, startPoint x: 629, startPoint y: 263, endPoint x: 629, endPoint y: 509, distance: 245.7
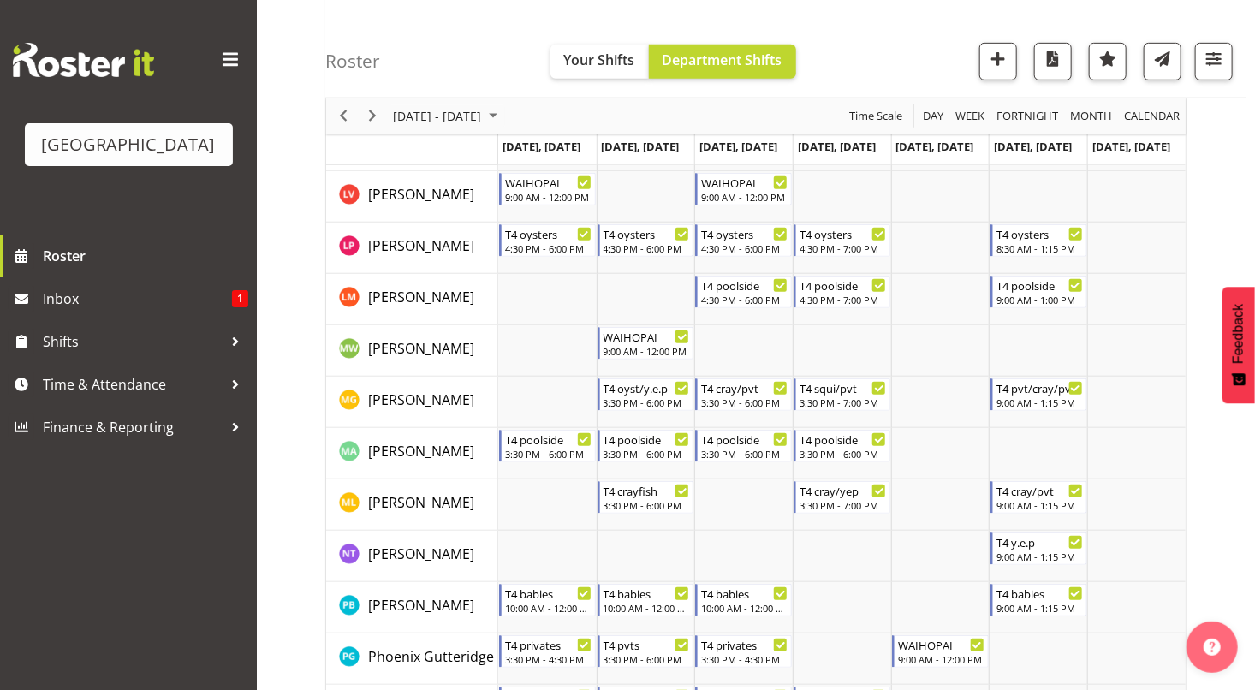
scroll to position [424, 0]
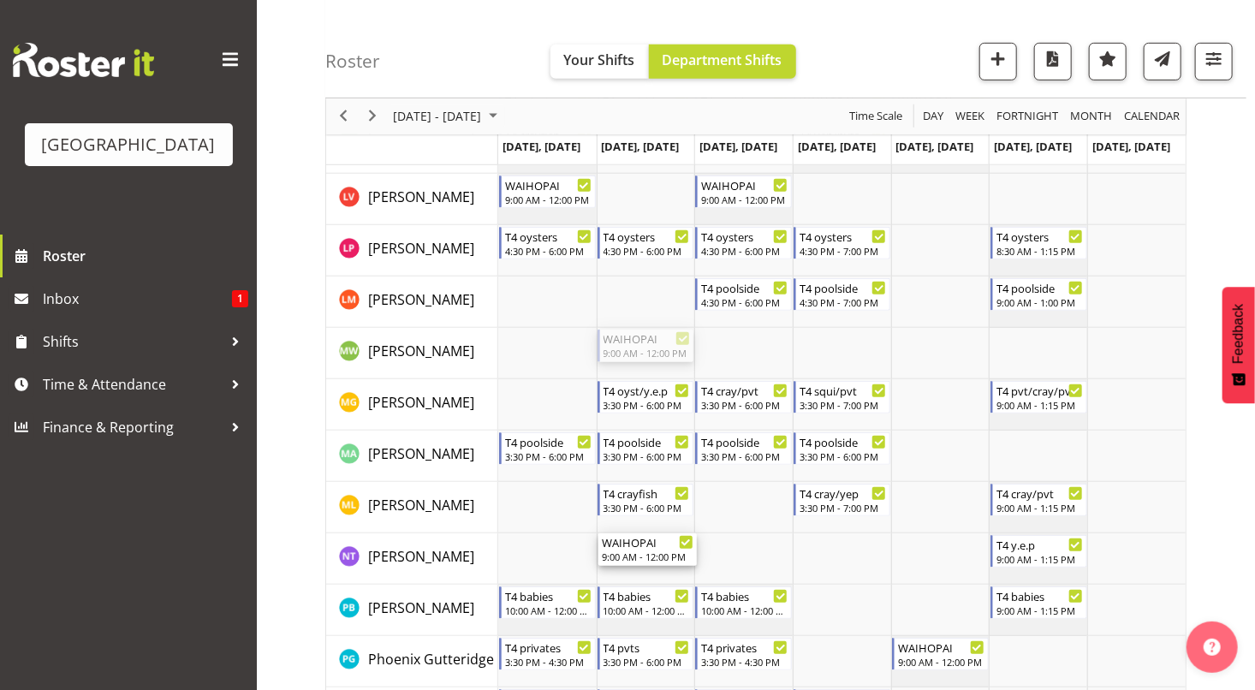
drag, startPoint x: 649, startPoint y: 337, endPoint x: 631, endPoint y: 563, distance: 225.9
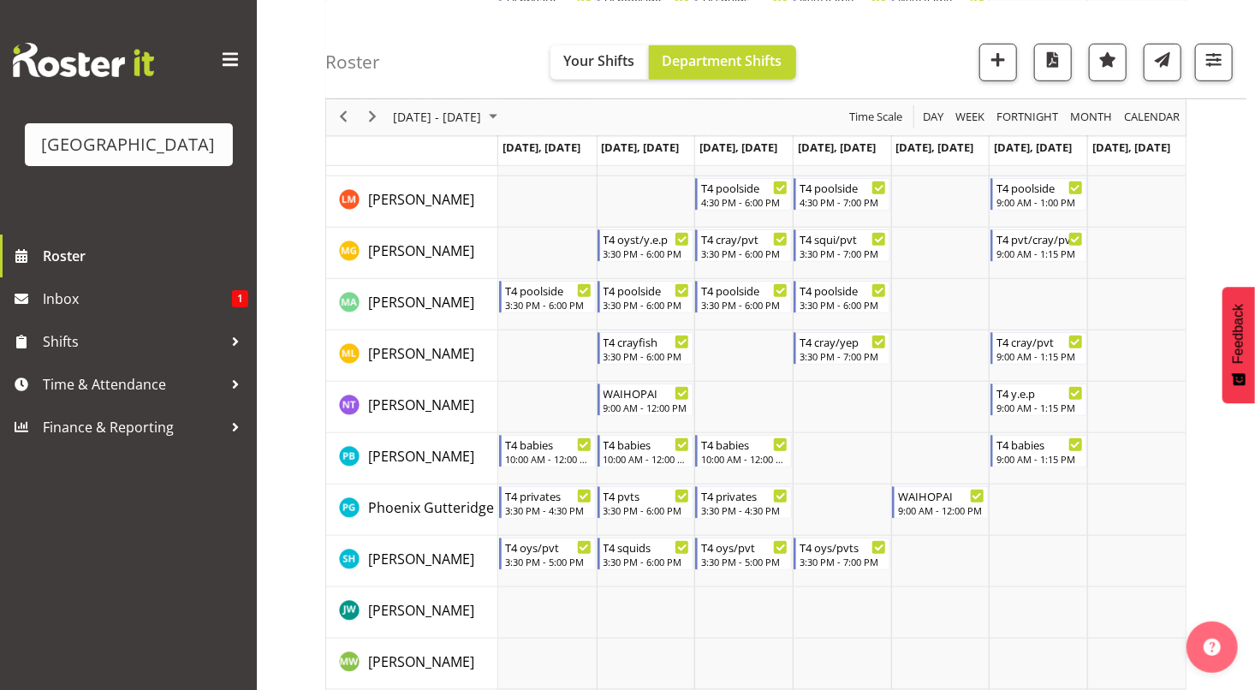
scroll to position [592, 0]
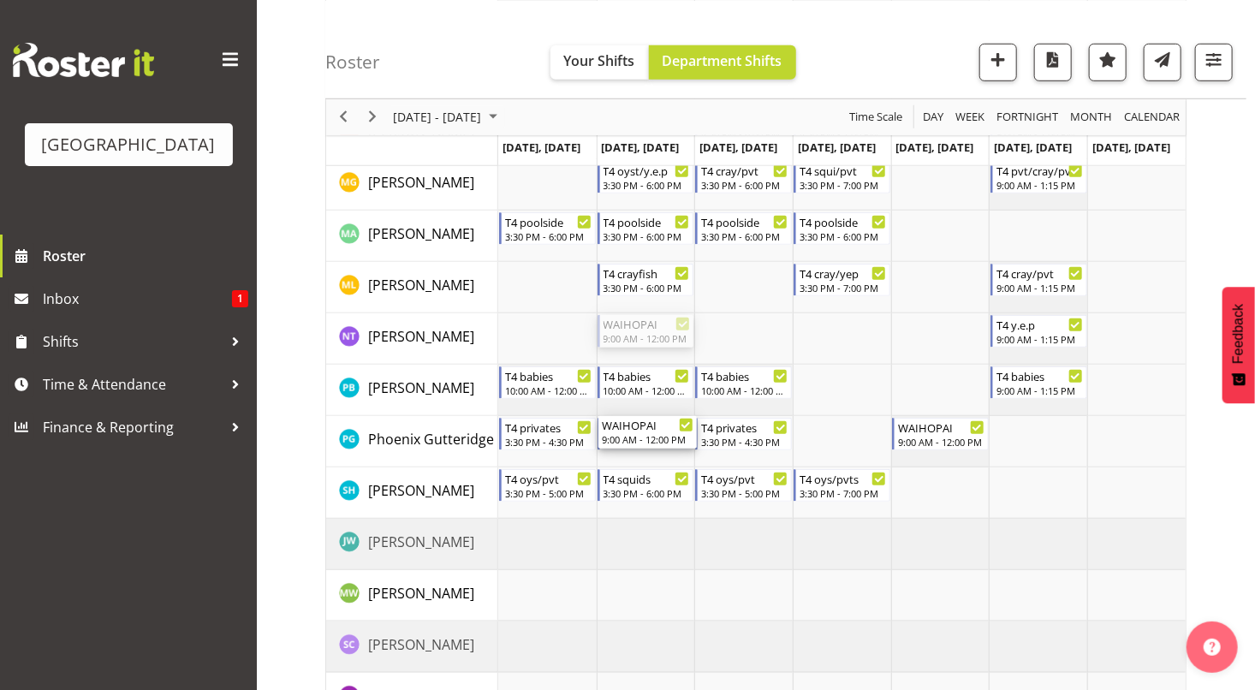
drag, startPoint x: 628, startPoint y: 327, endPoint x: 628, endPoint y: 416, distance: 89.0
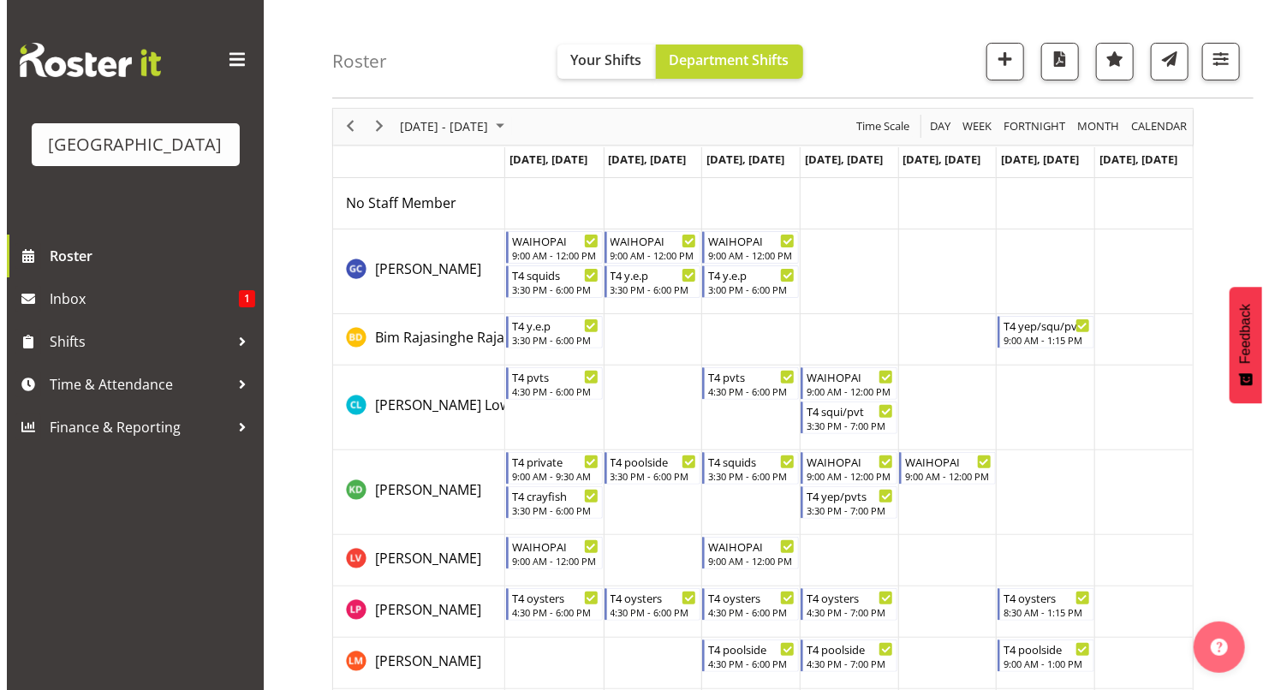
scroll to position [28, 0]
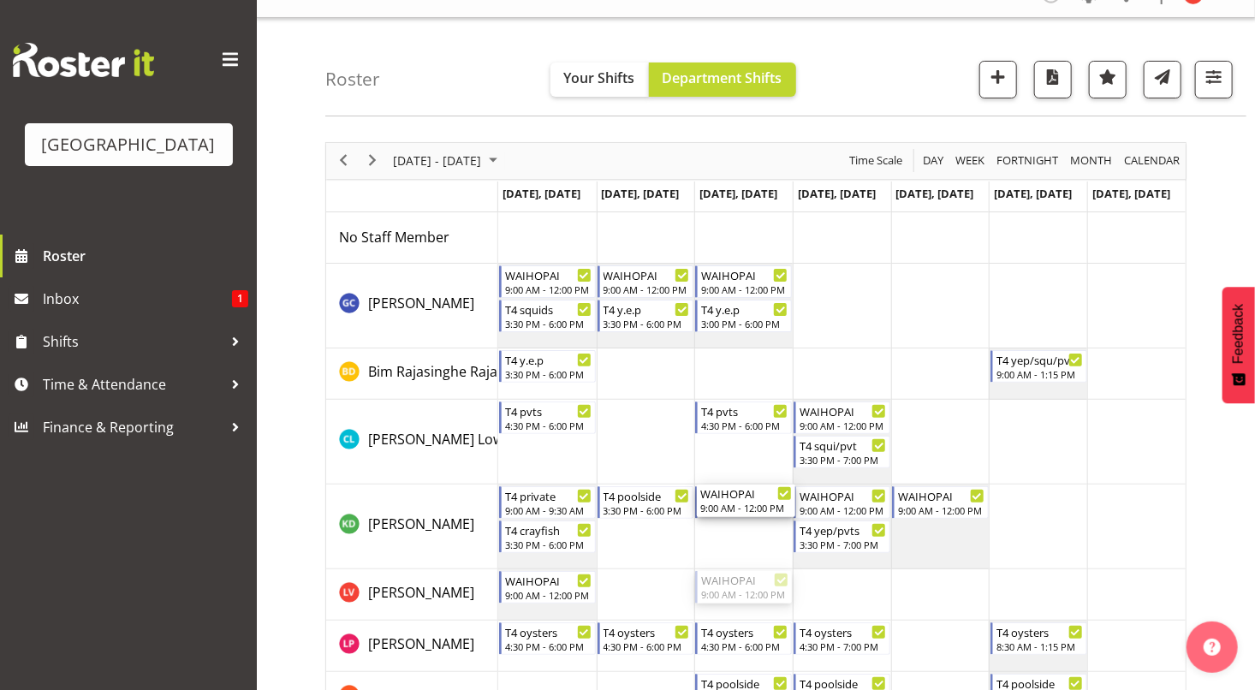
drag, startPoint x: 726, startPoint y: 588, endPoint x: 713, endPoint y: 530, distance: 59.6
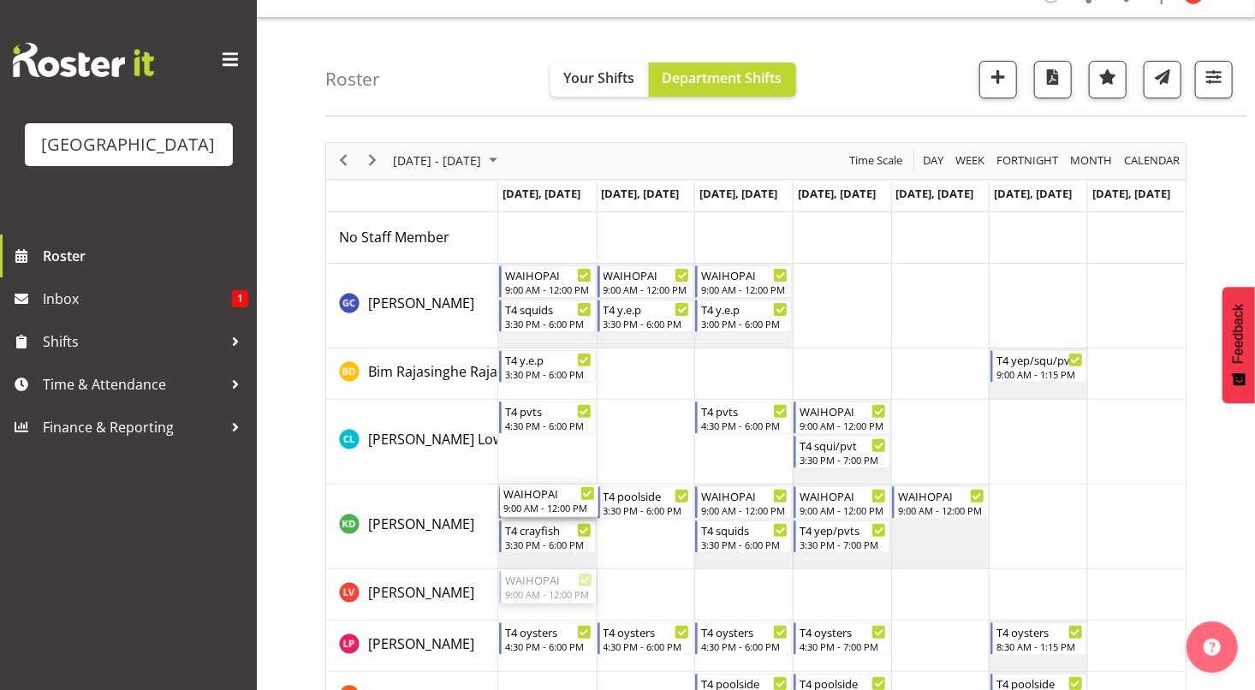
drag, startPoint x: 546, startPoint y: 586, endPoint x: 550, endPoint y: 540, distance: 45.5
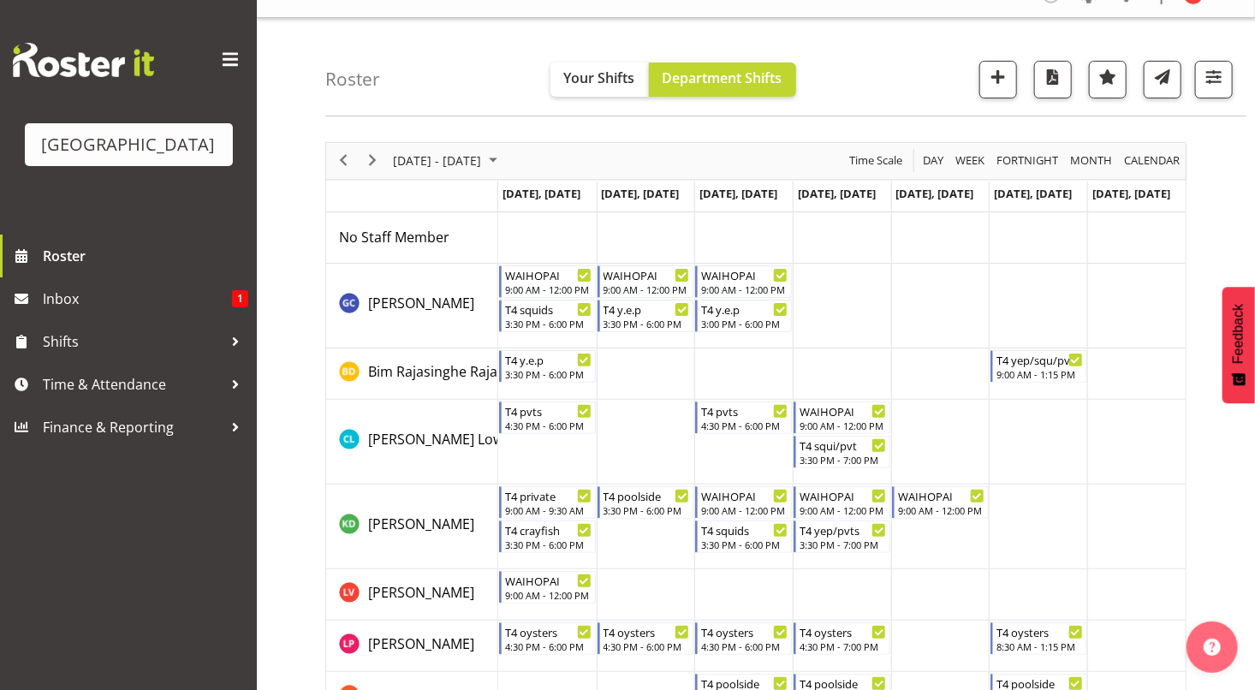
click at [878, 579] on td "Timeline Week of November 17, 2025" at bounding box center [842, 594] width 98 height 51
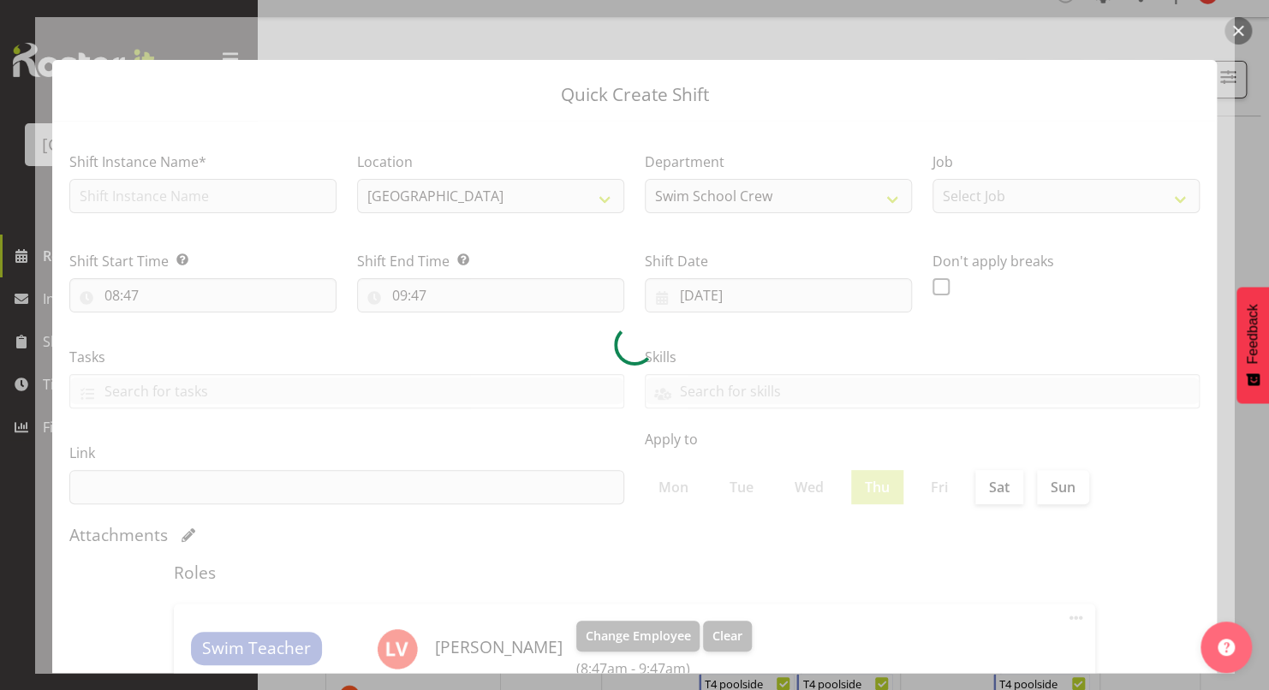
type input "20/11/2025"
checkbox input "true"
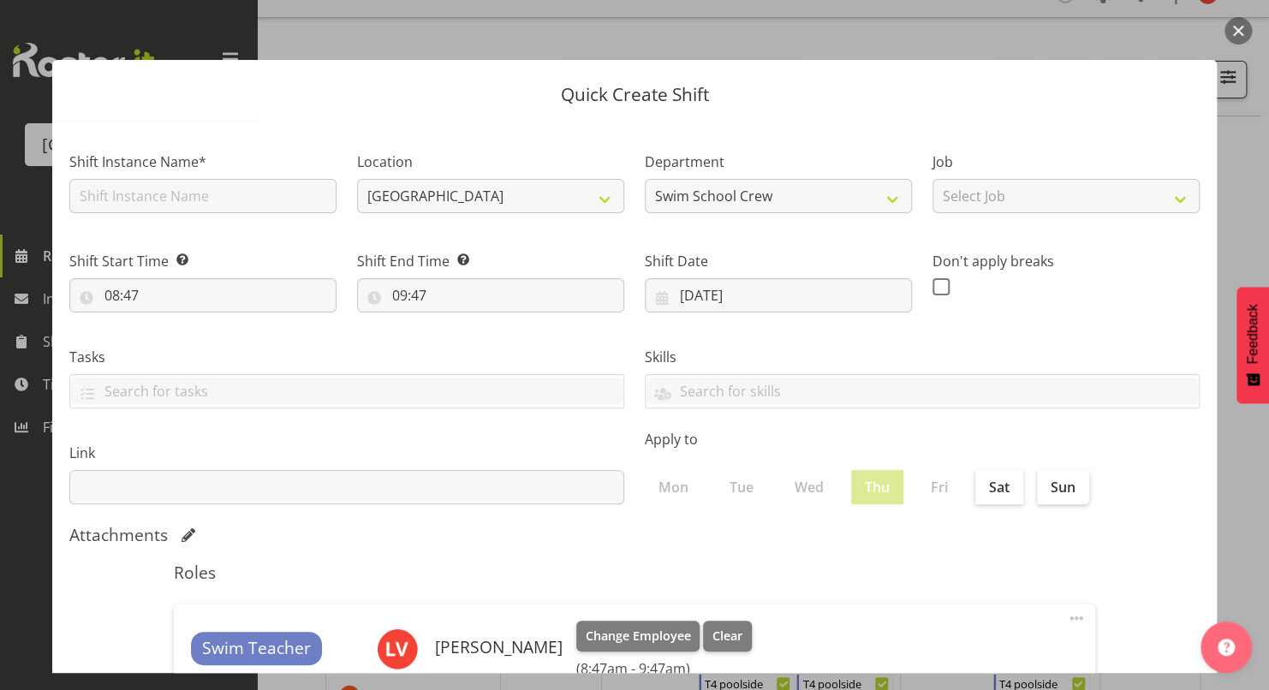
click at [1238, 32] on button "button" at bounding box center [1237, 30] width 27 height 27
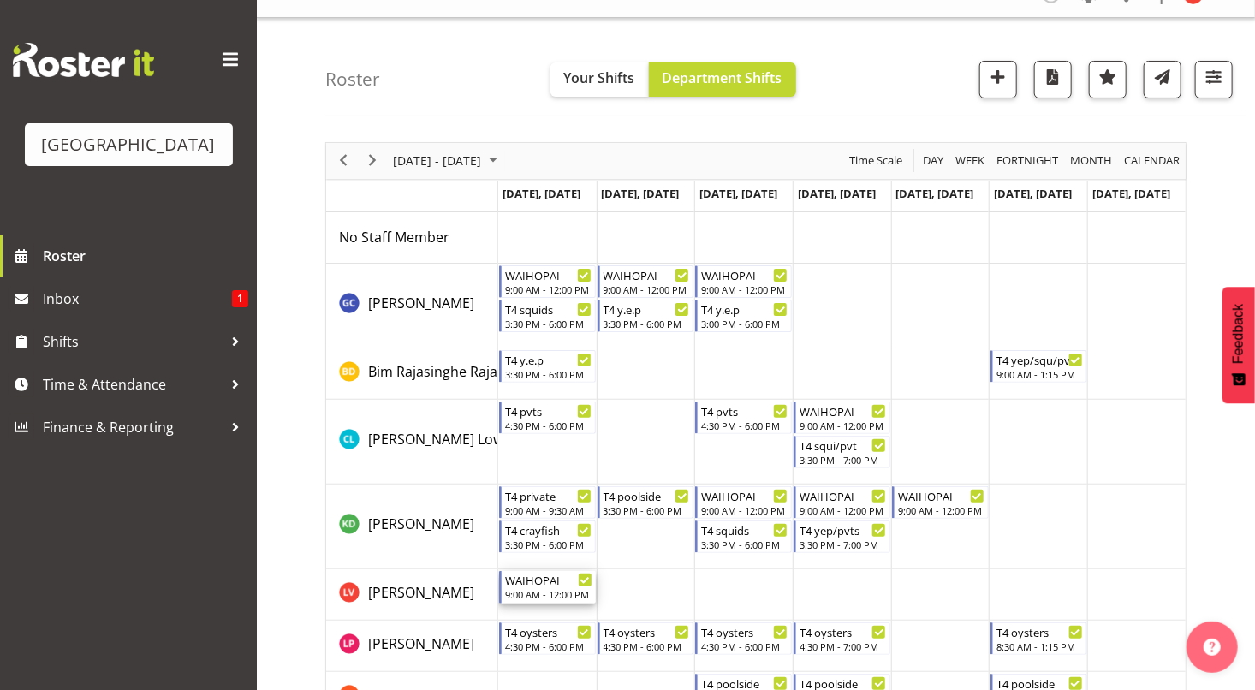
click at [518, 584] on div "WAIHOPAI" at bounding box center [548, 579] width 87 height 17
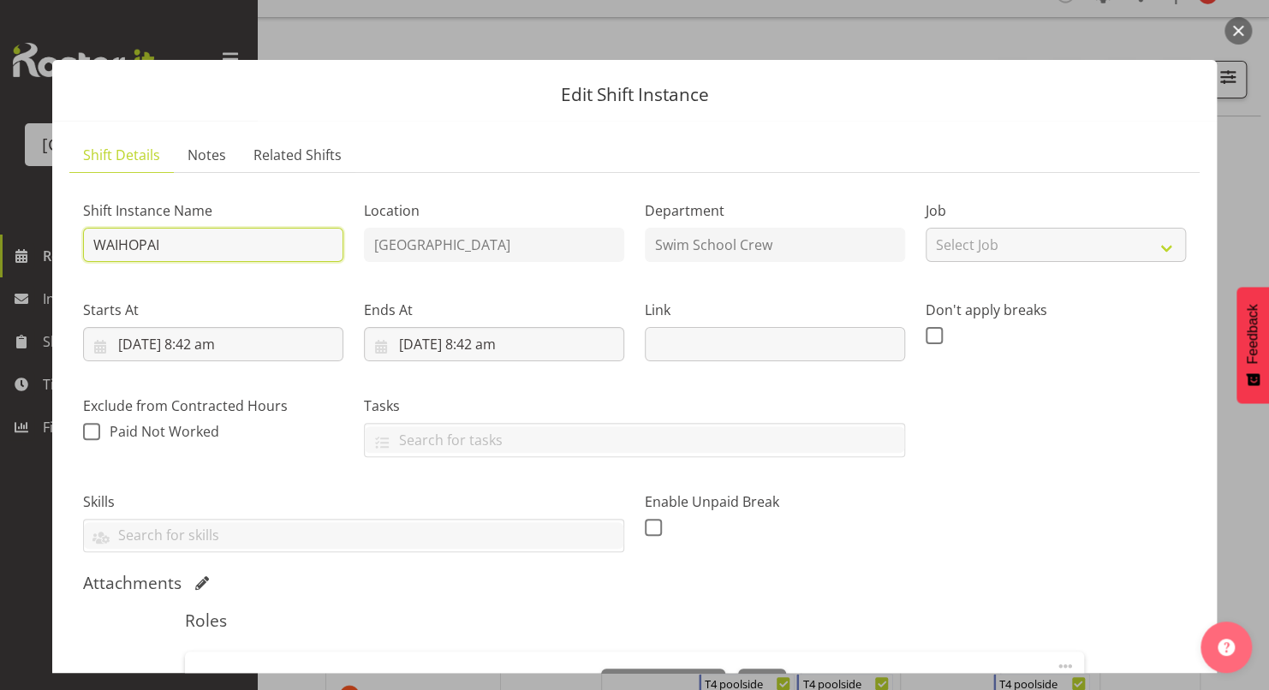
click at [241, 248] on input "WAIHOPAI" at bounding box center [213, 245] width 260 height 34
type input "WAIHOPAI - Kaelah?"
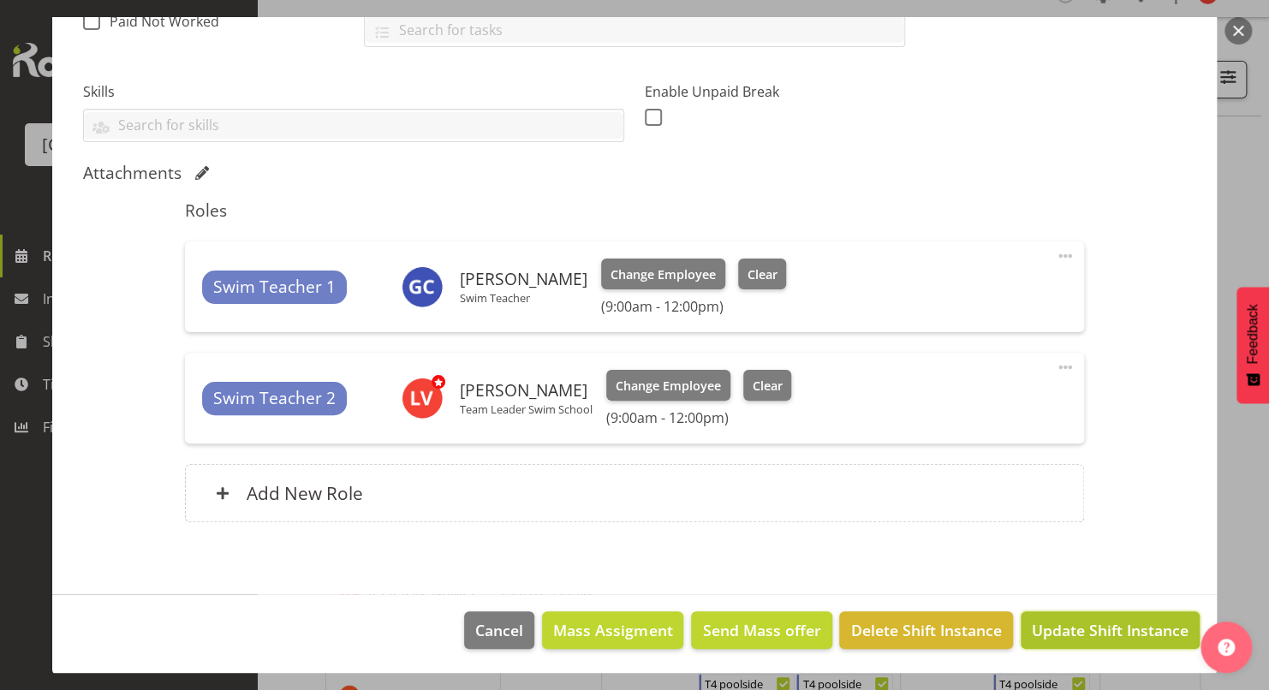
click at [1080, 635] on span "Update Shift Instance" at bounding box center [1110, 630] width 157 height 22
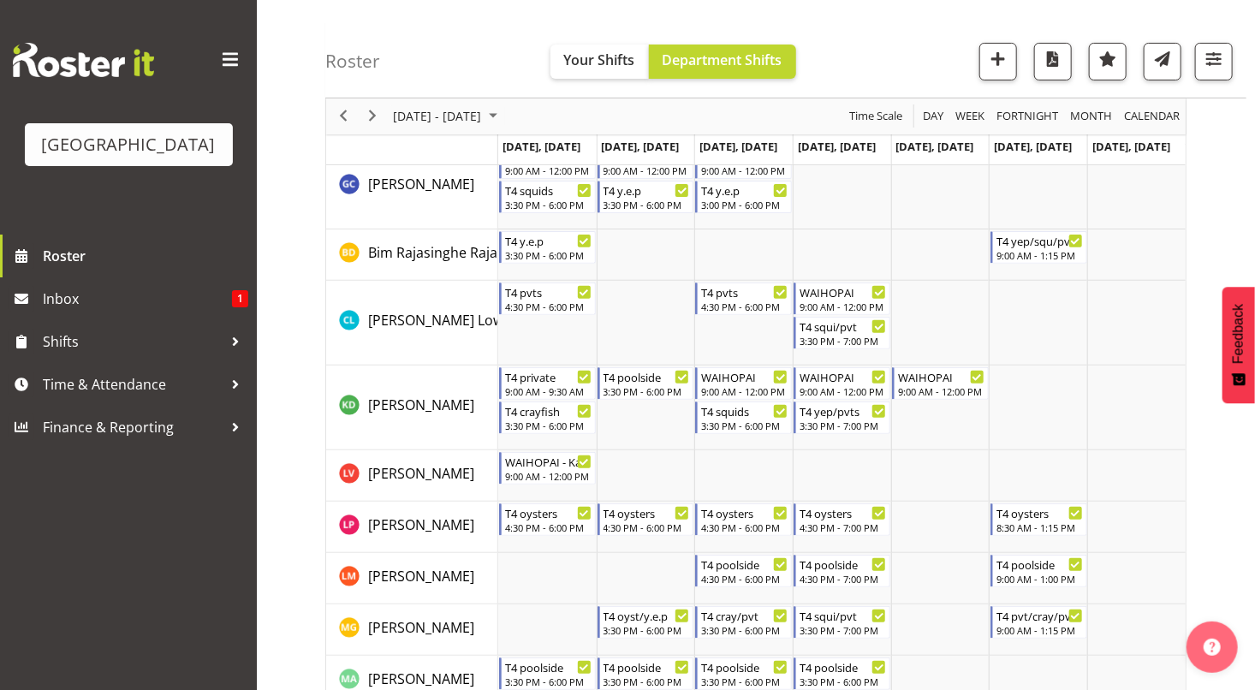
scroll to position [193, 0]
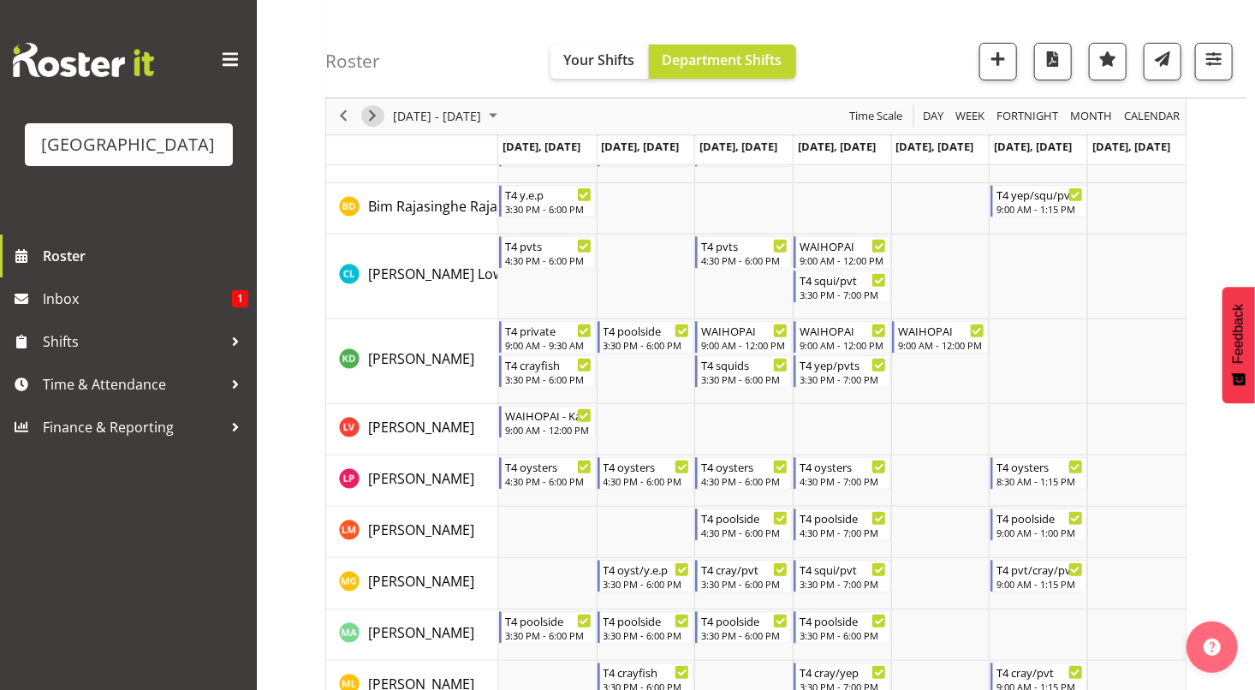
click at [373, 113] on span "Next" at bounding box center [372, 116] width 21 height 21
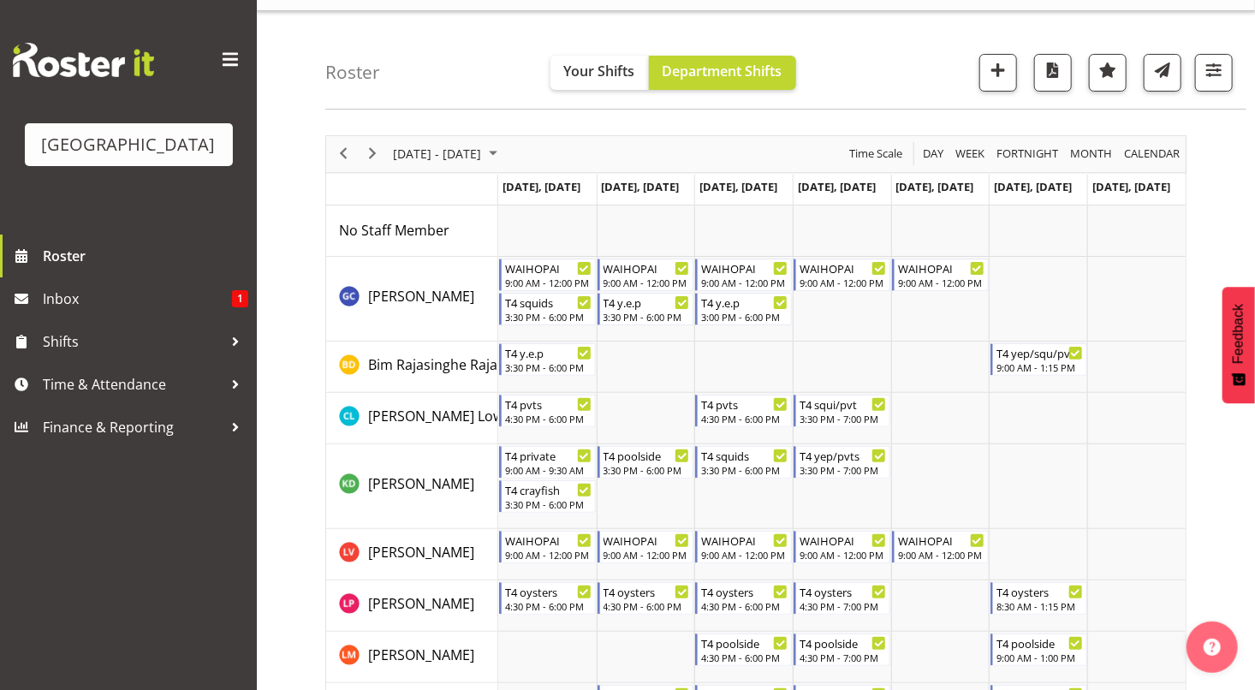
scroll to position [34, 0]
drag, startPoint x: 850, startPoint y: 273, endPoint x: 827, endPoint y: 465, distance: 193.2
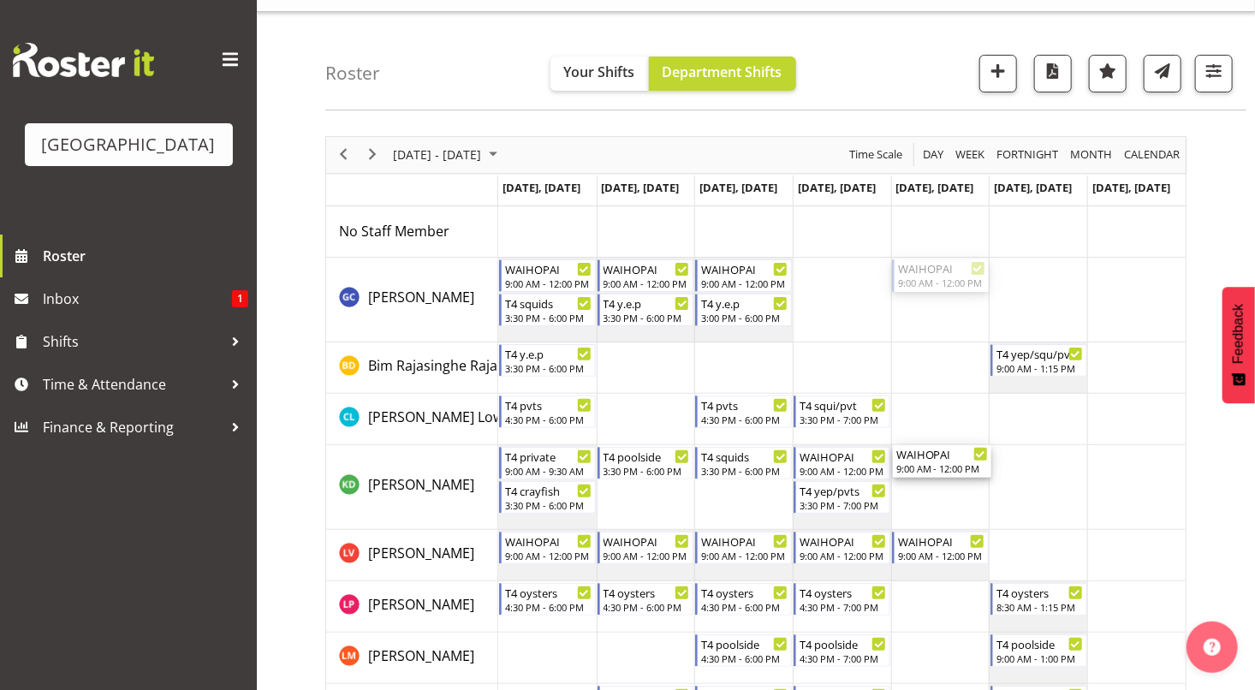
drag, startPoint x: 920, startPoint y: 276, endPoint x: 919, endPoint y: 467, distance: 191.8
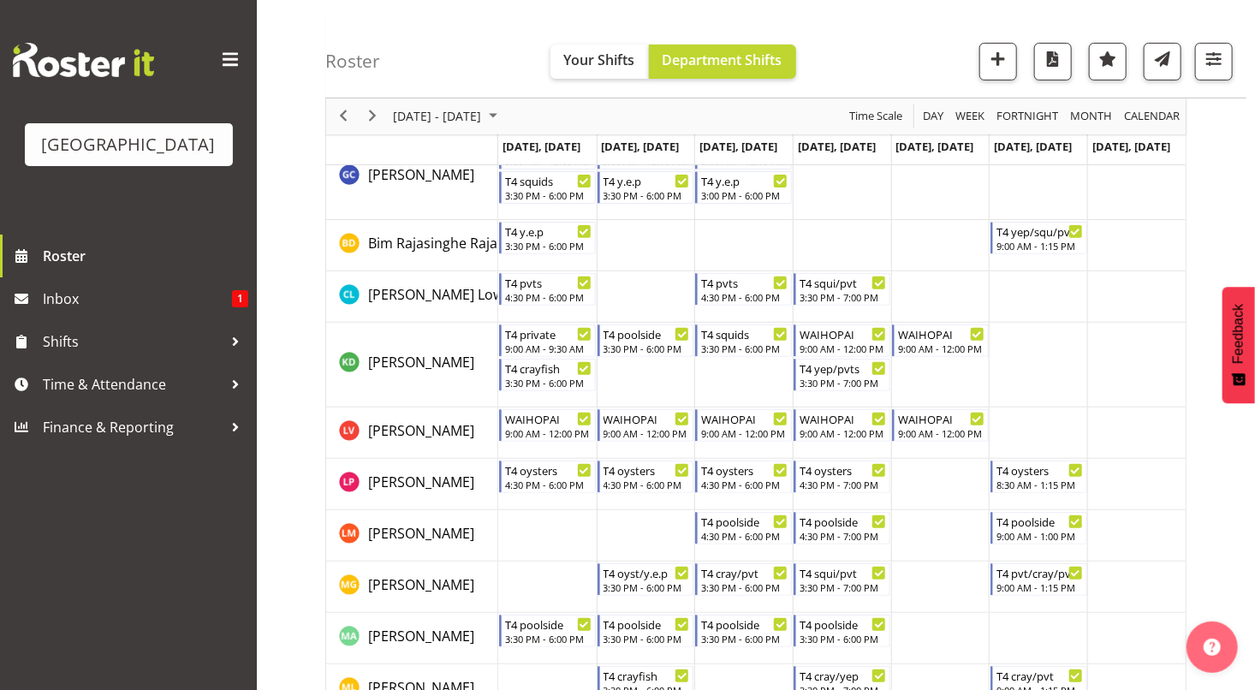
scroll to position [182, 0]
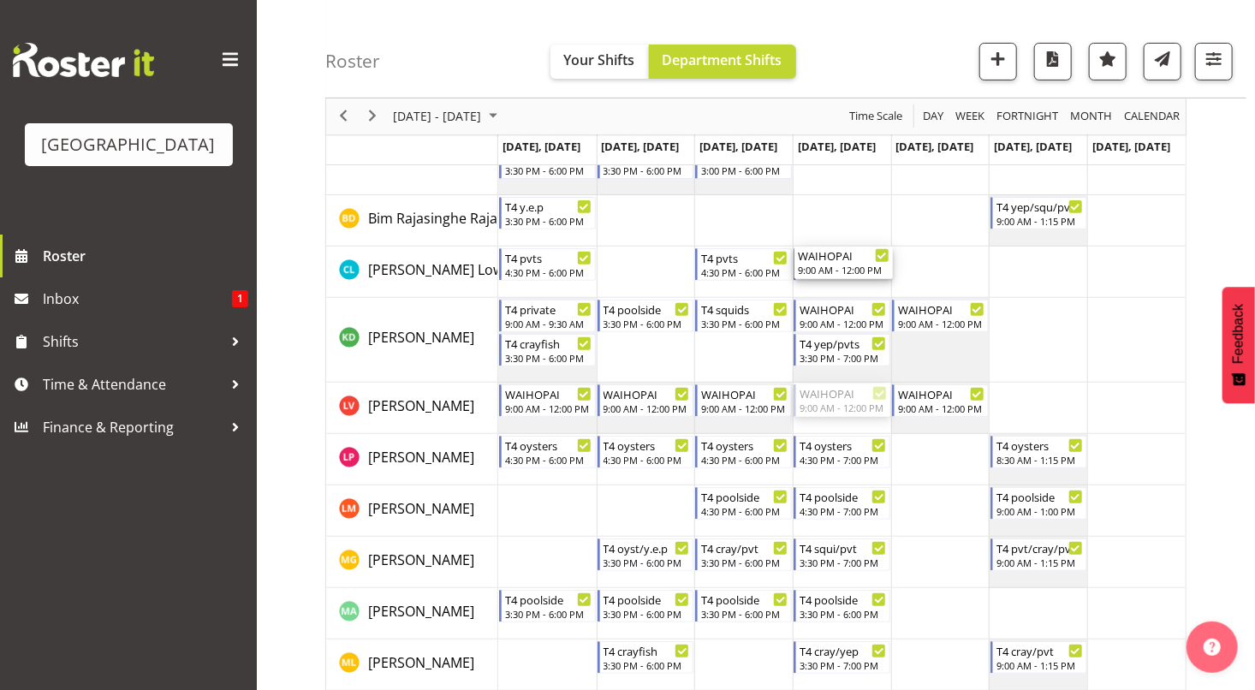
drag, startPoint x: 843, startPoint y: 404, endPoint x: 831, endPoint y: 291, distance: 113.6
click at [831, 291] on div "WAIHOPAI 9:00 AM - 12:00 PM T4 squids 3:30 PM - 6:00 PM WAIHOPAI 9:00 AM - 12:0…" at bounding box center [842, 606] width 688 height 1094
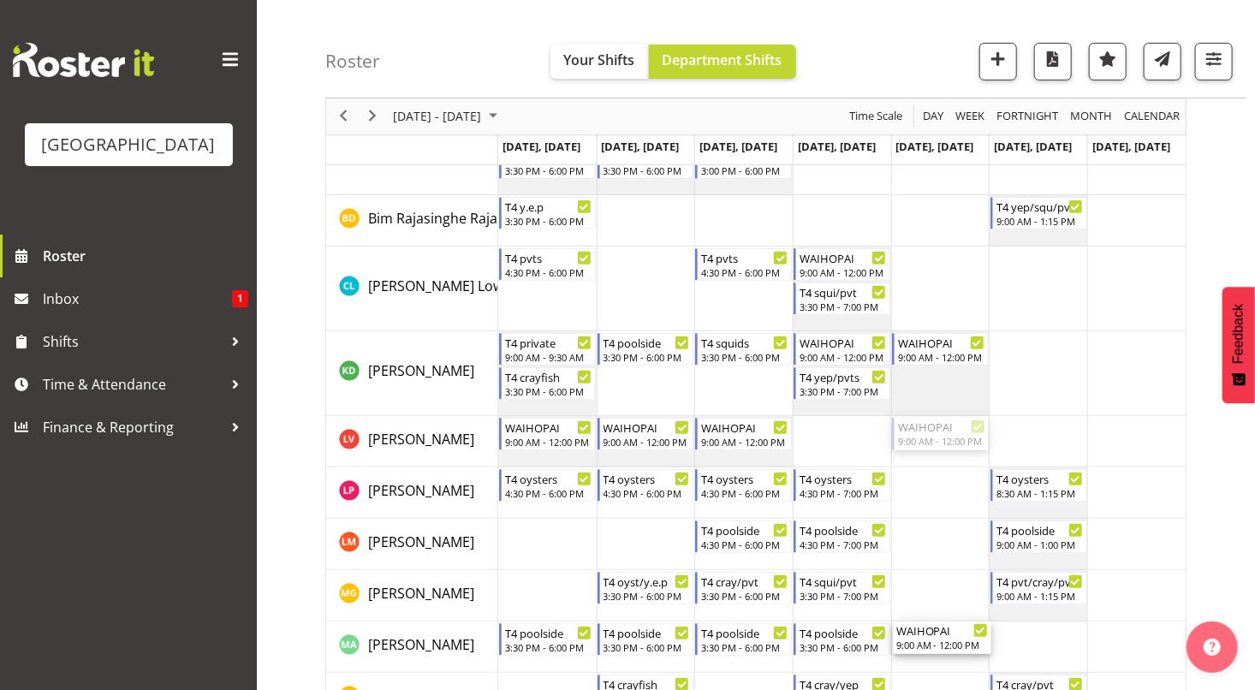
drag, startPoint x: 928, startPoint y: 430, endPoint x: 929, endPoint y: 642, distance: 212.3
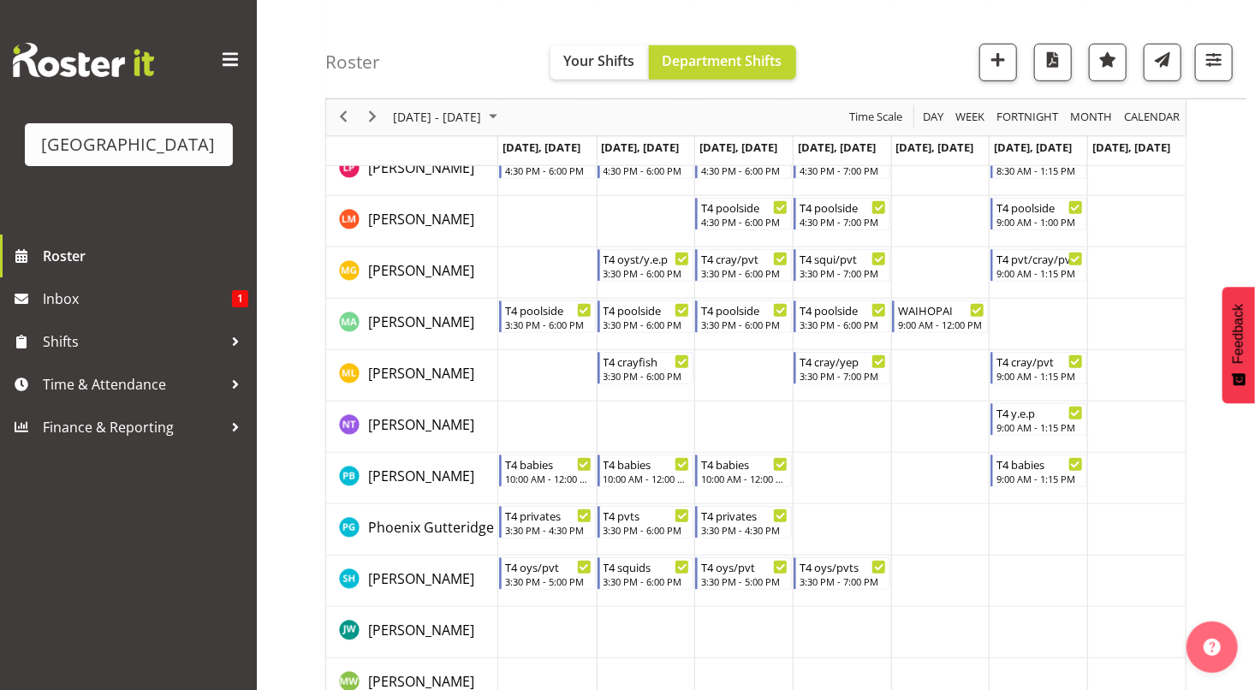
scroll to position [521, 0]
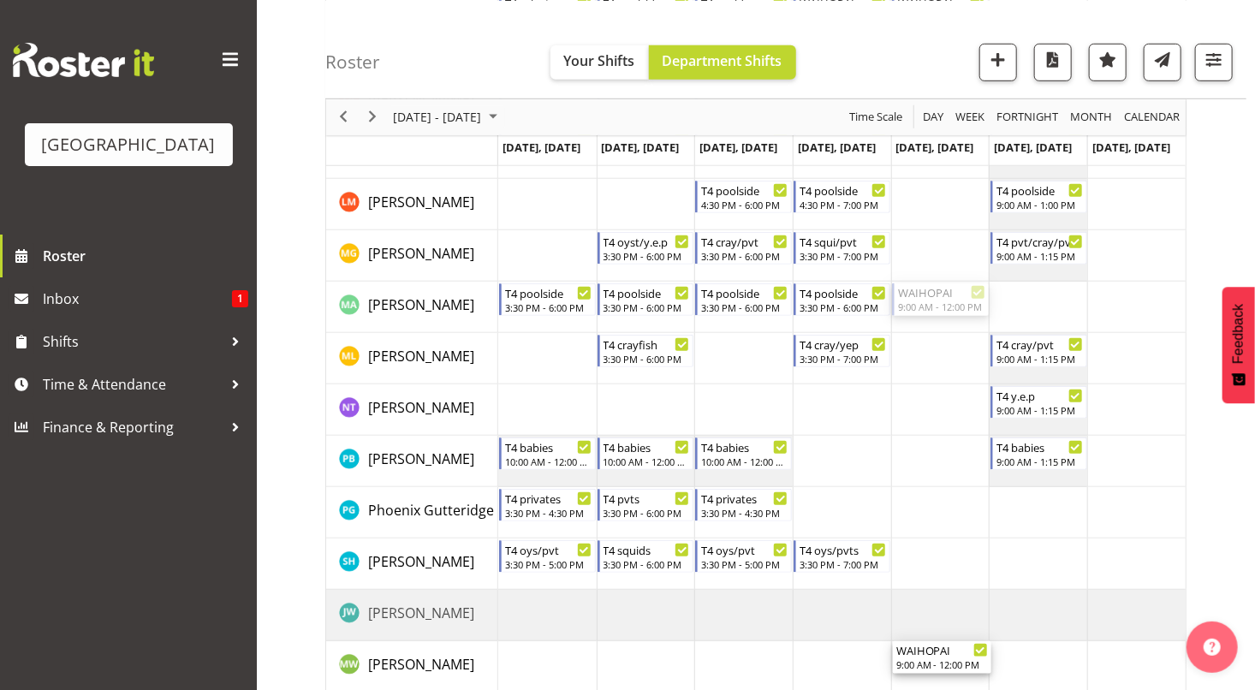
drag, startPoint x: 938, startPoint y: 296, endPoint x: 949, endPoint y: 642, distance: 346.1
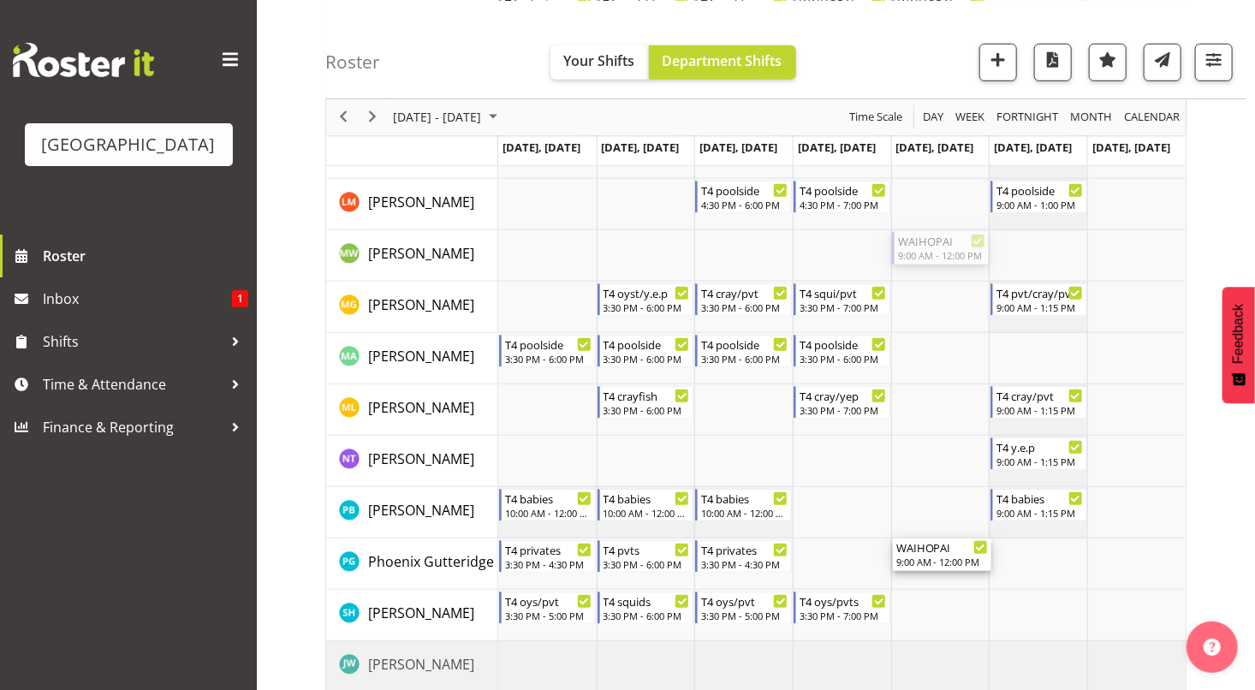
drag, startPoint x: 936, startPoint y: 245, endPoint x: 931, endPoint y: 546, distance: 301.4
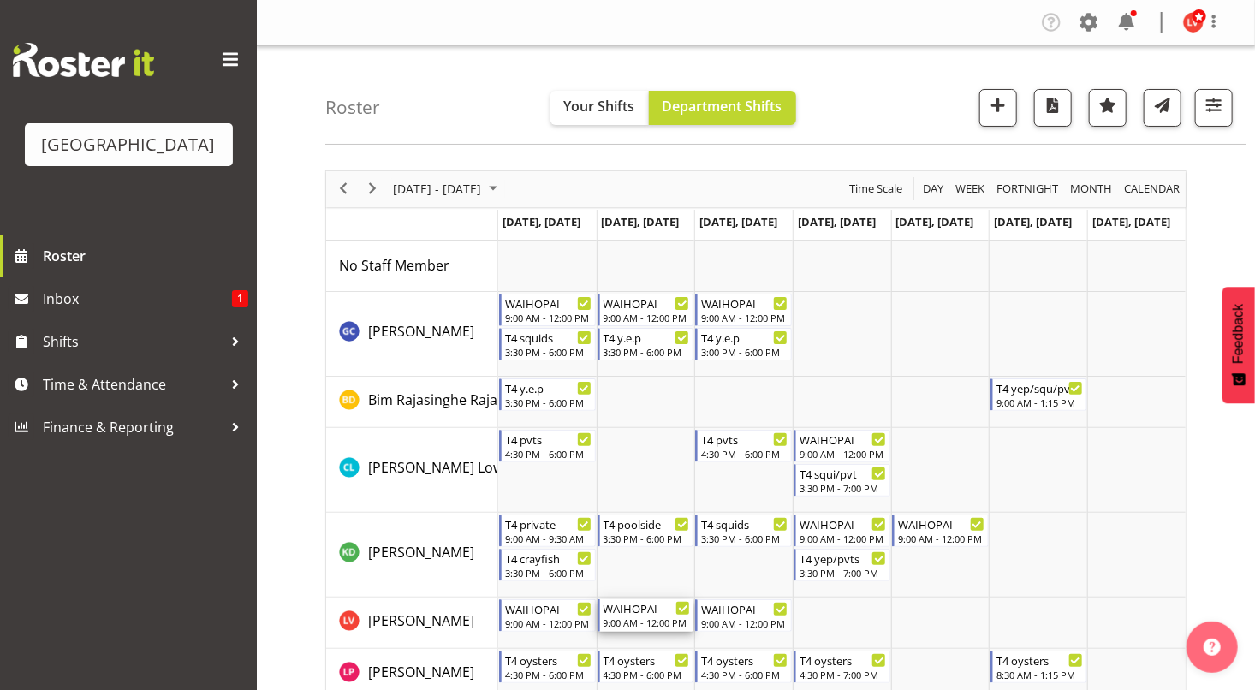
click at [625, 617] on div "9:00 AM - 12:00 PM" at bounding box center [647, 623] width 87 height 14
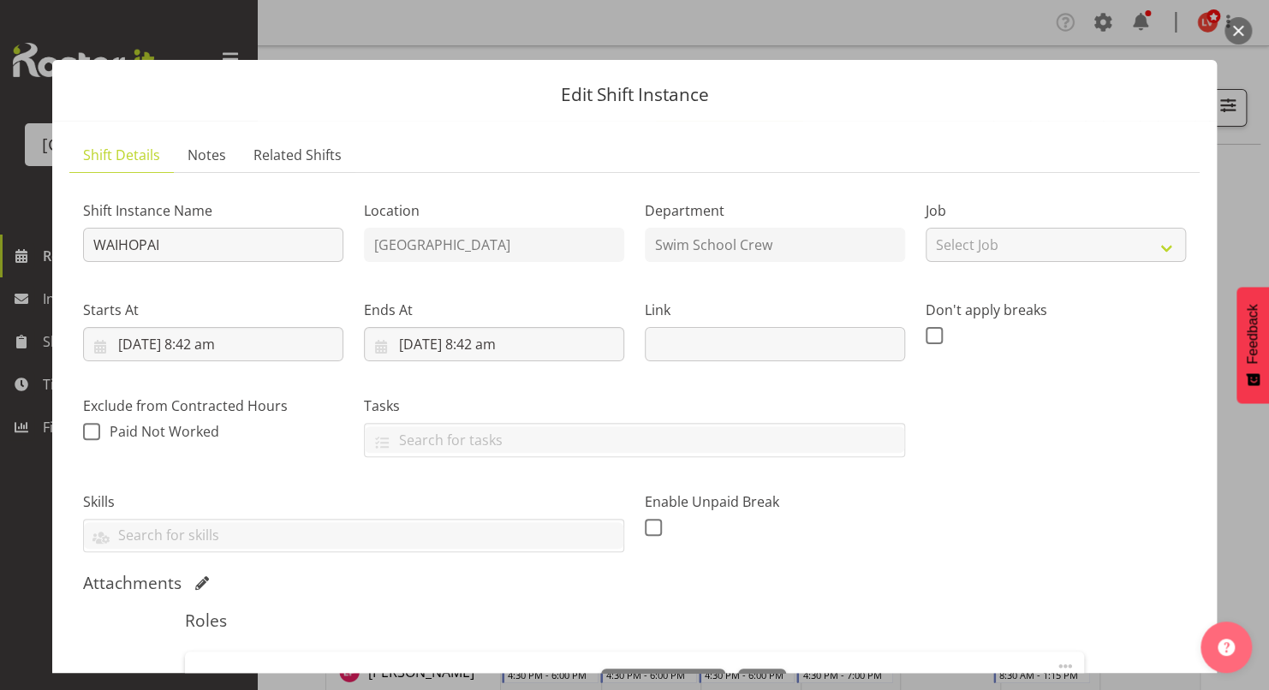
click at [1249, 175] on div at bounding box center [634, 345] width 1269 height 690
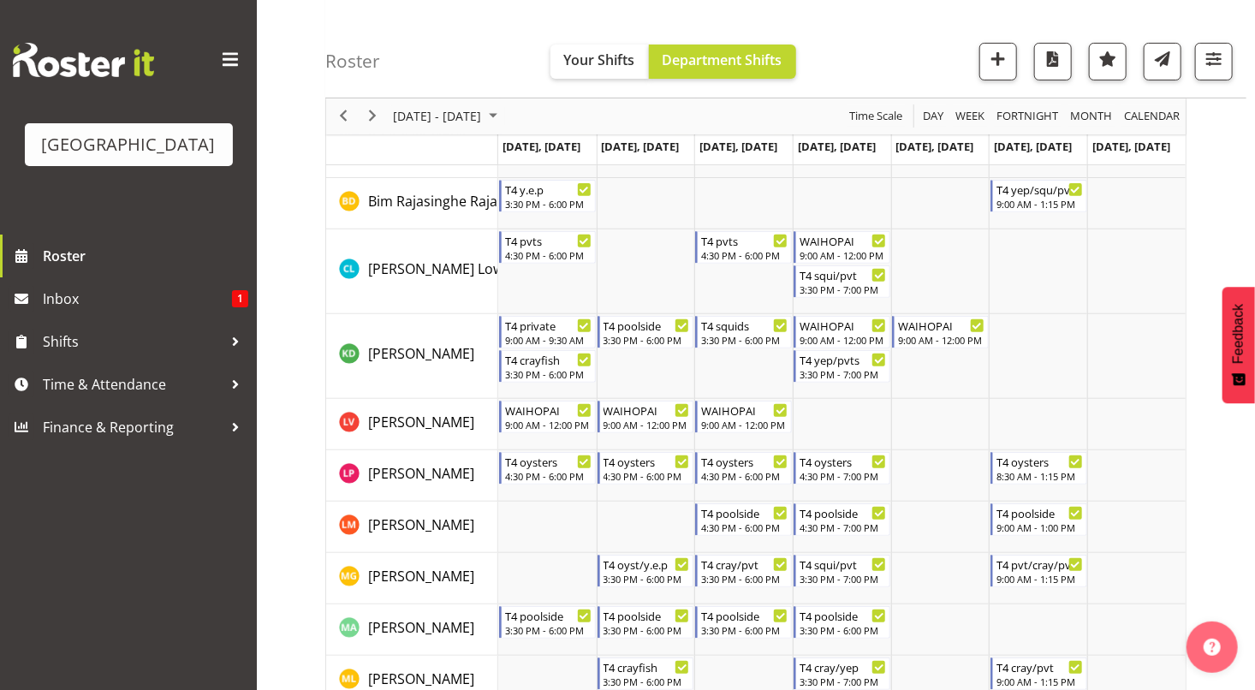
scroll to position [342, 0]
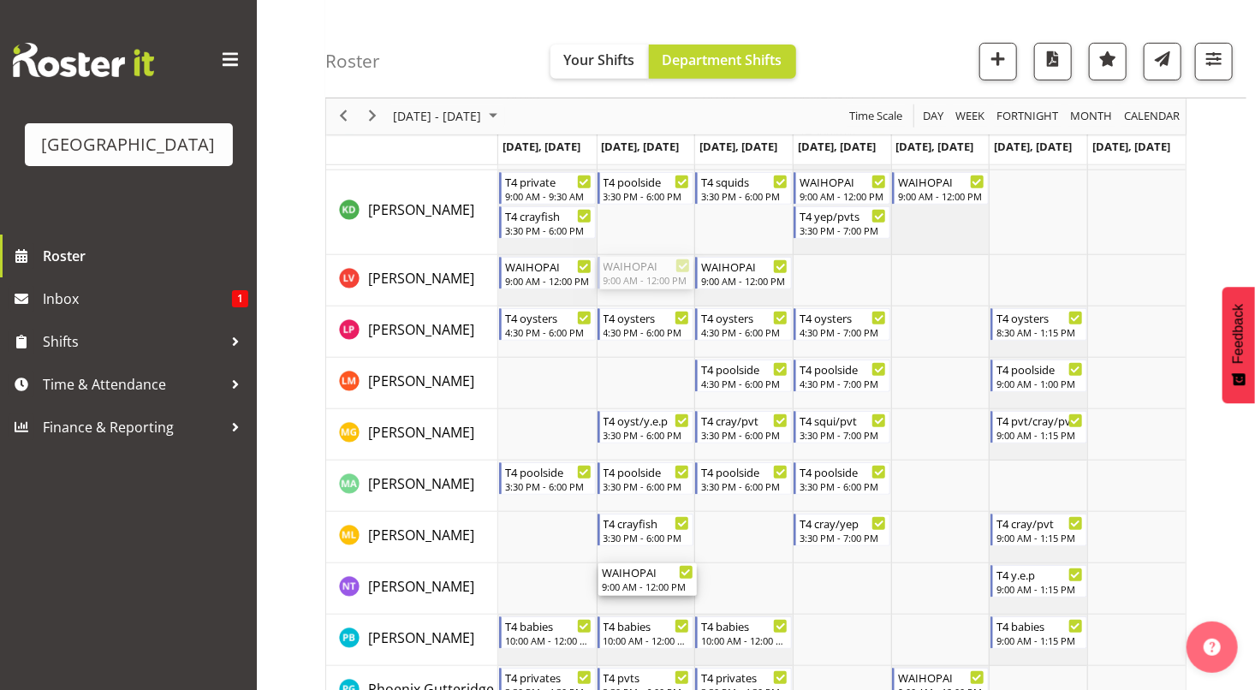
drag, startPoint x: 641, startPoint y: 271, endPoint x: 643, endPoint y: 568, distance: 296.2
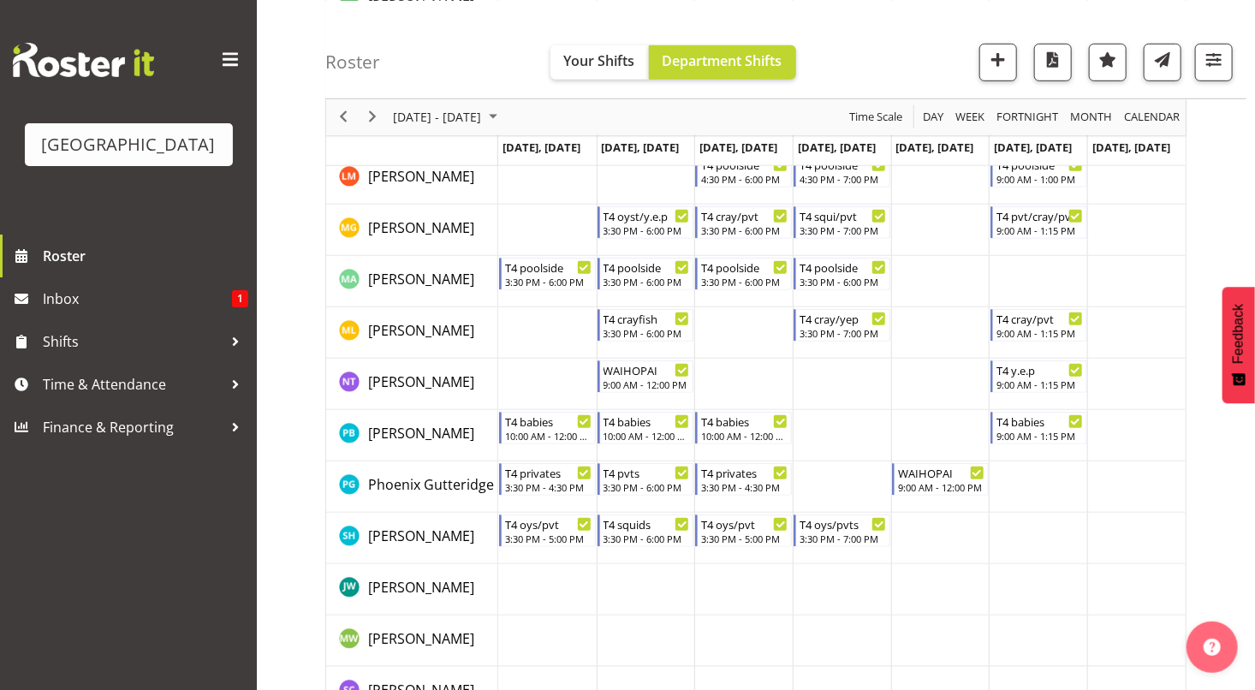
scroll to position [605, 0]
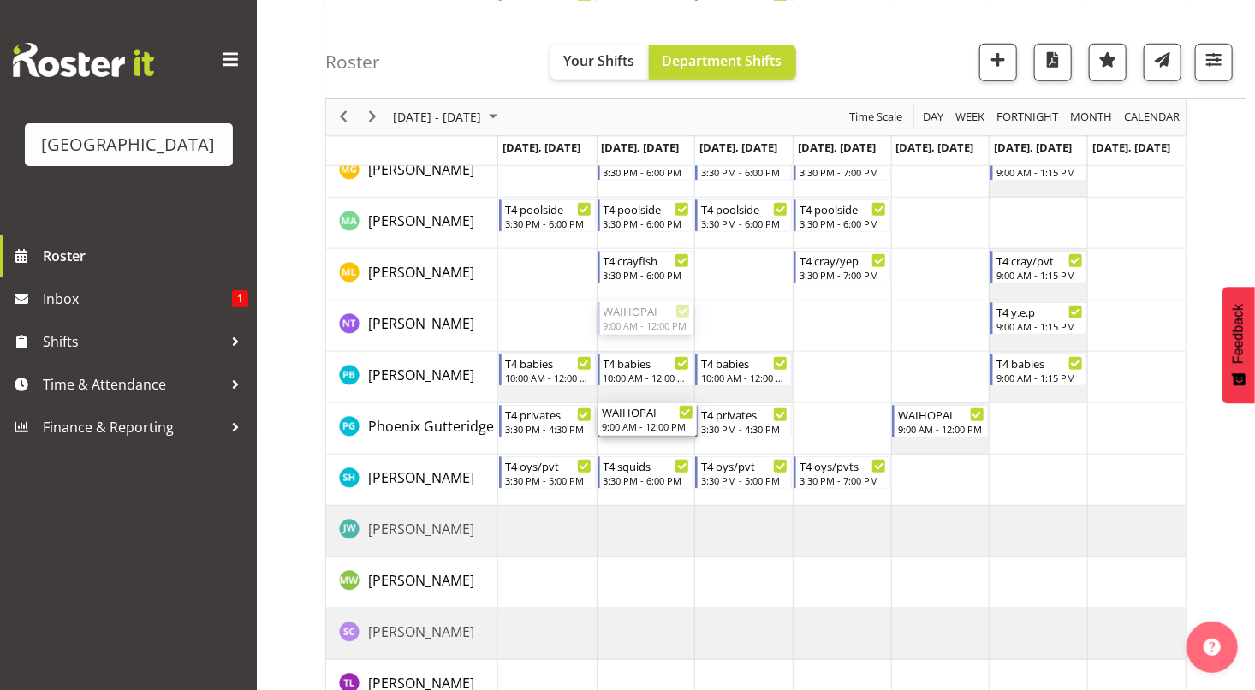
drag, startPoint x: 636, startPoint y: 313, endPoint x: 626, endPoint y: 436, distance: 122.9
click at [626, 436] on div "WAIHOPAI 9:00 AM - 12:00 PM T4 squids 3:30 PM - 6:00 PM WAIHOPAI 9:00 AM - 12:0…" at bounding box center [842, 199] width 688 height 1128
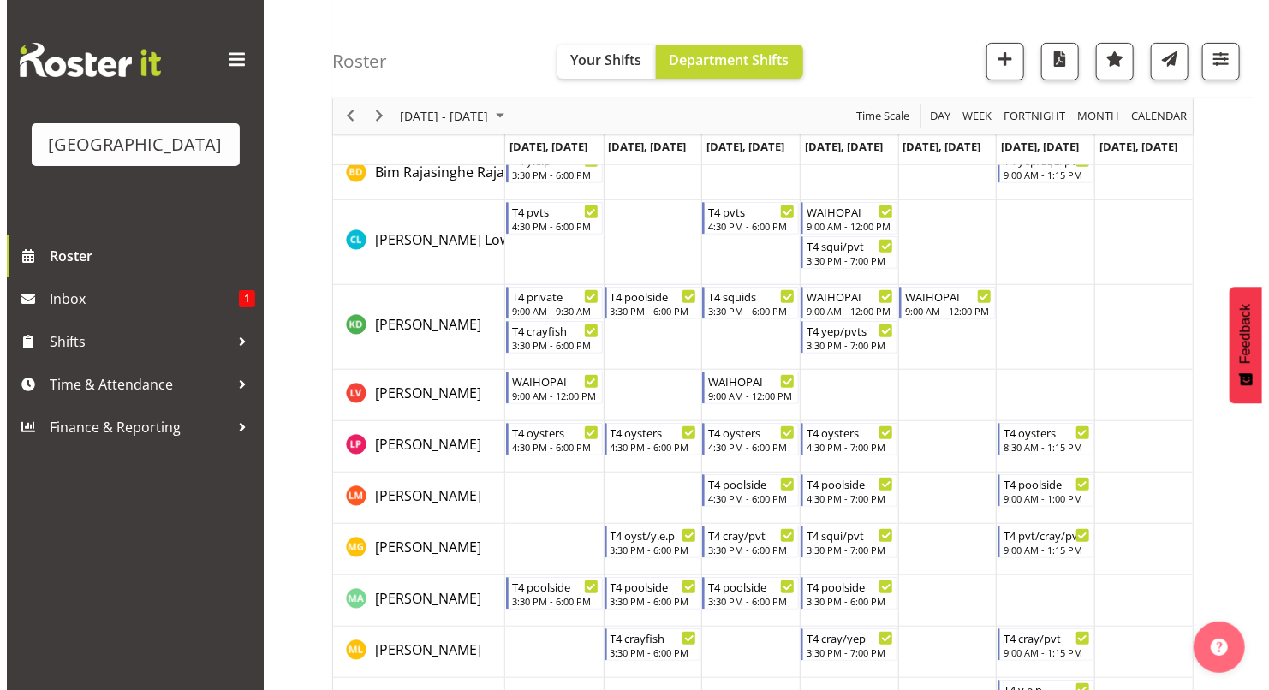
scroll to position [225, 0]
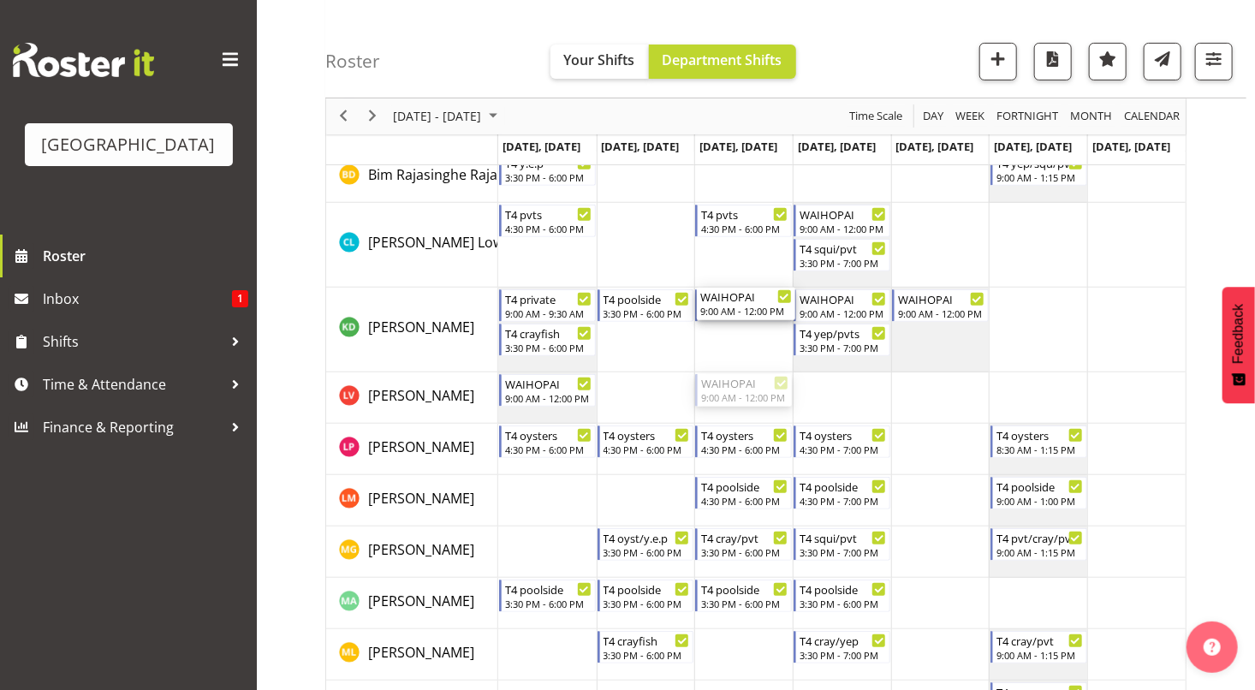
drag, startPoint x: 723, startPoint y: 385, endPoint x: 723, endPoint y: 348, distance: 36.8
click at [723, 348] on div "WAIHOPAI 9:00 AM - 12:00 PM T4 squids 3:30 PM - 6:00 PM WAIHOPAI 9:00 AM - 12:0…" at bounding box center [842, 595] width 688 height 1161
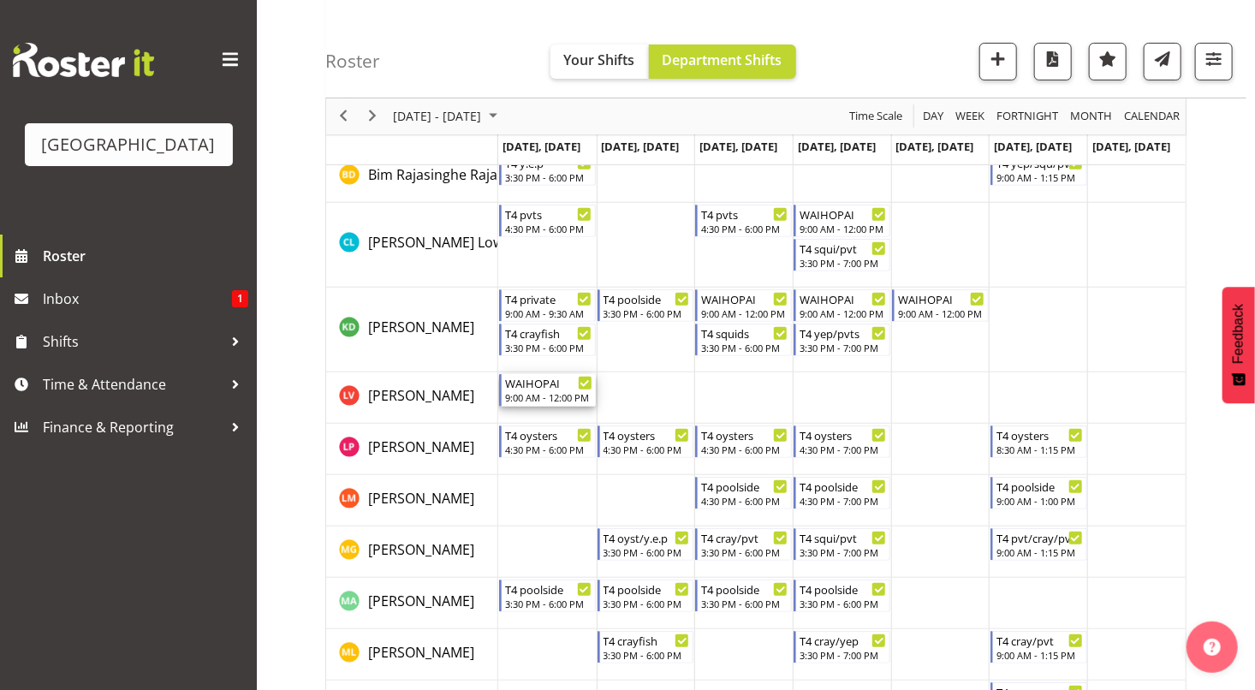
click at [515, 392] on div "9:00 AM - 12:00 PM" at bounding box center [548, 397] width 87 height 14
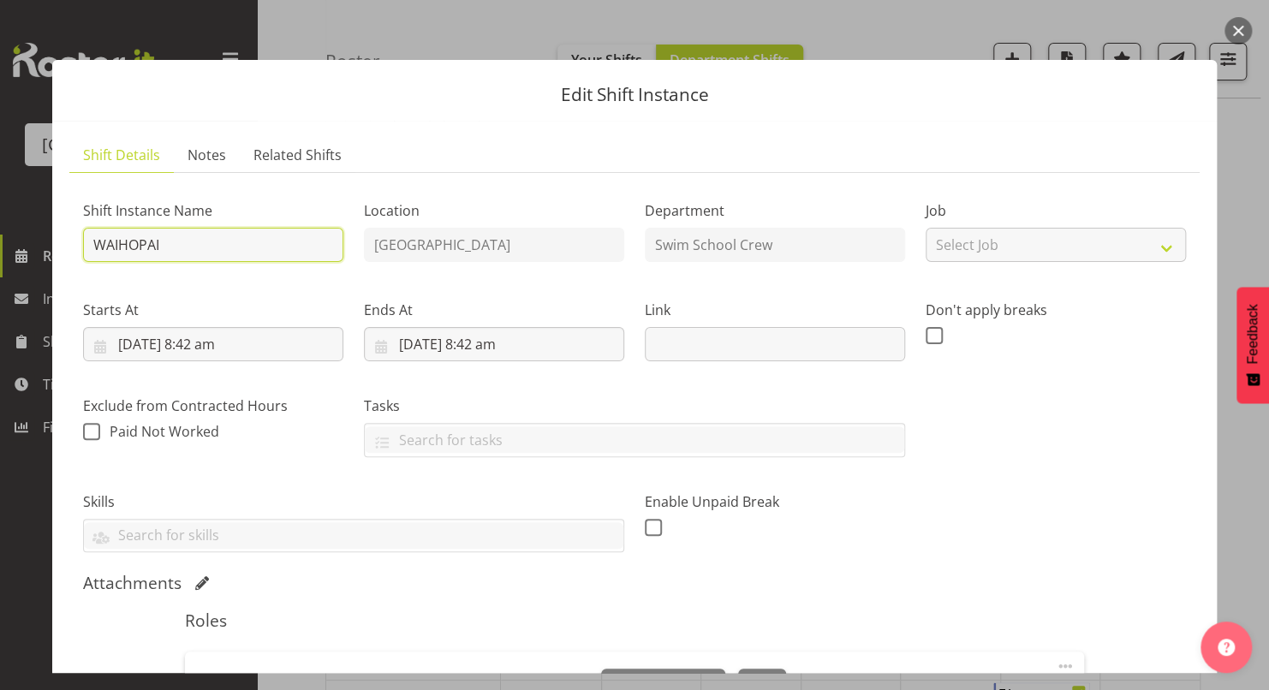
click at [182, 248] on input "WAIHOPAI" at bounding box center [213, 245] width 260 height 34
type input "WAIHOPAI - Kaelah?"
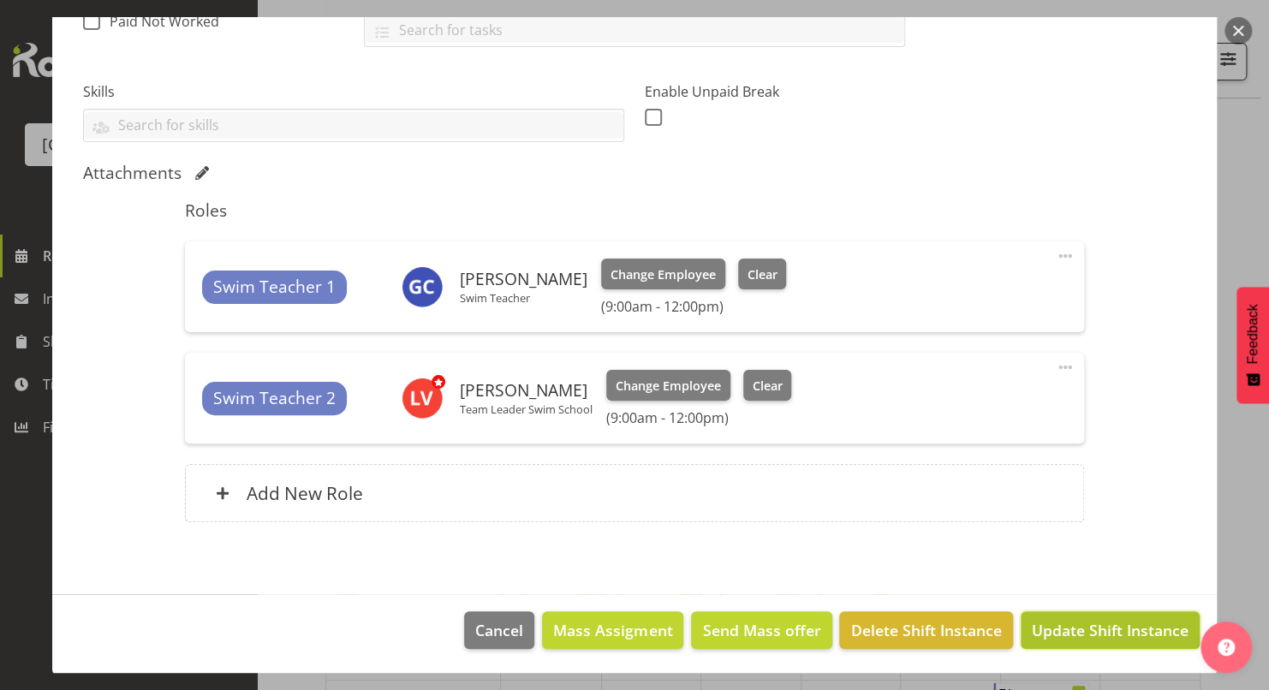
click at [1066, 628] on span "Update Shift Instance" at bounding box center [1110, 630] width 157 height 22
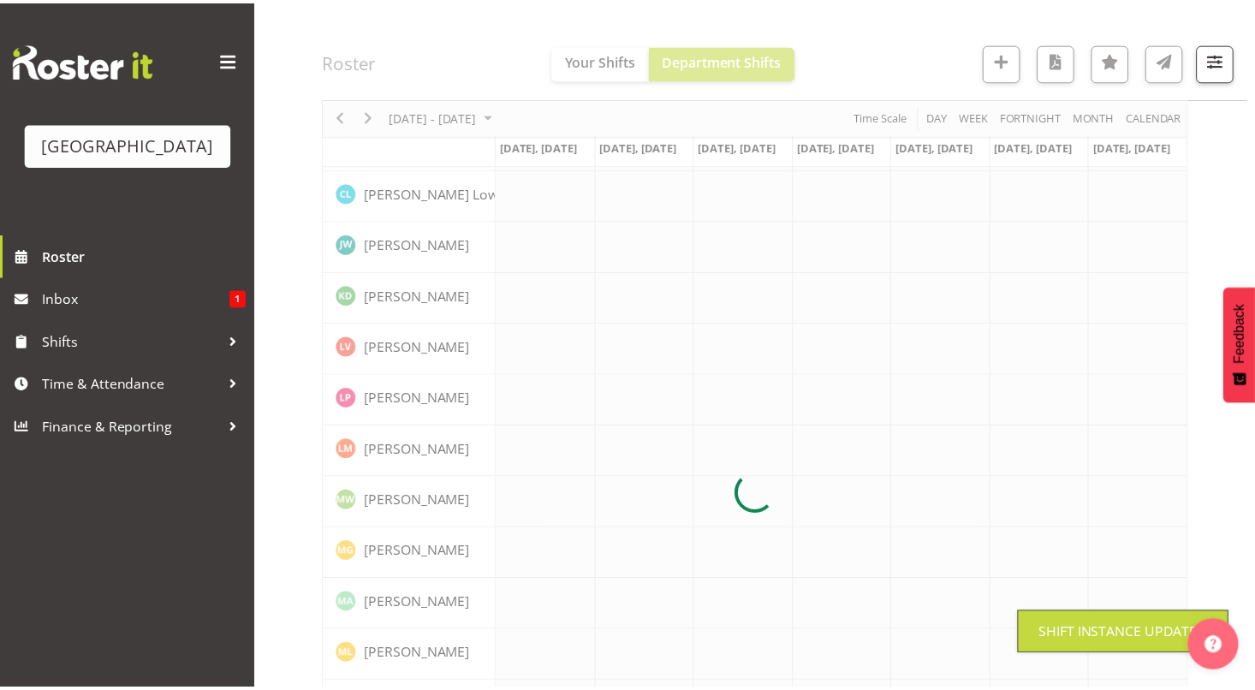
scroll to position [0, 0]
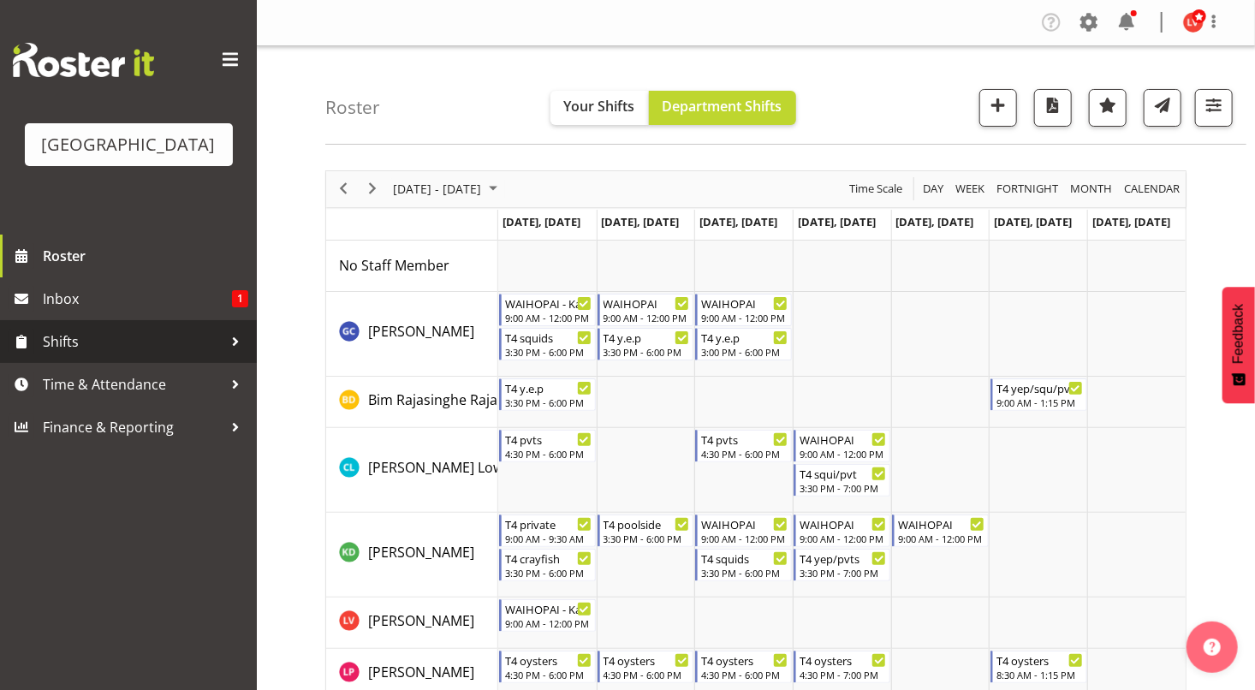
click at [177, 348] on span "Shifts" at bounding box center [133, 342] width 180 height 26
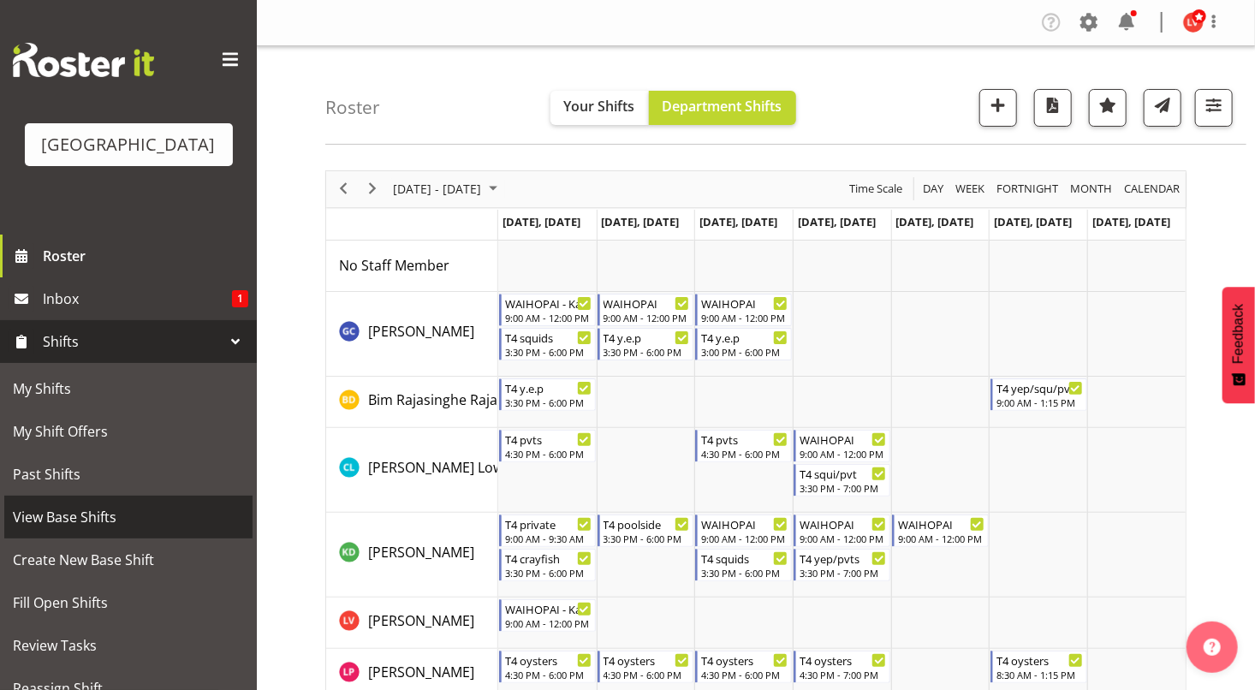
click at [121, 515] on span "View Base Shifts" at bounding box center [128, 517] width 231 height 26
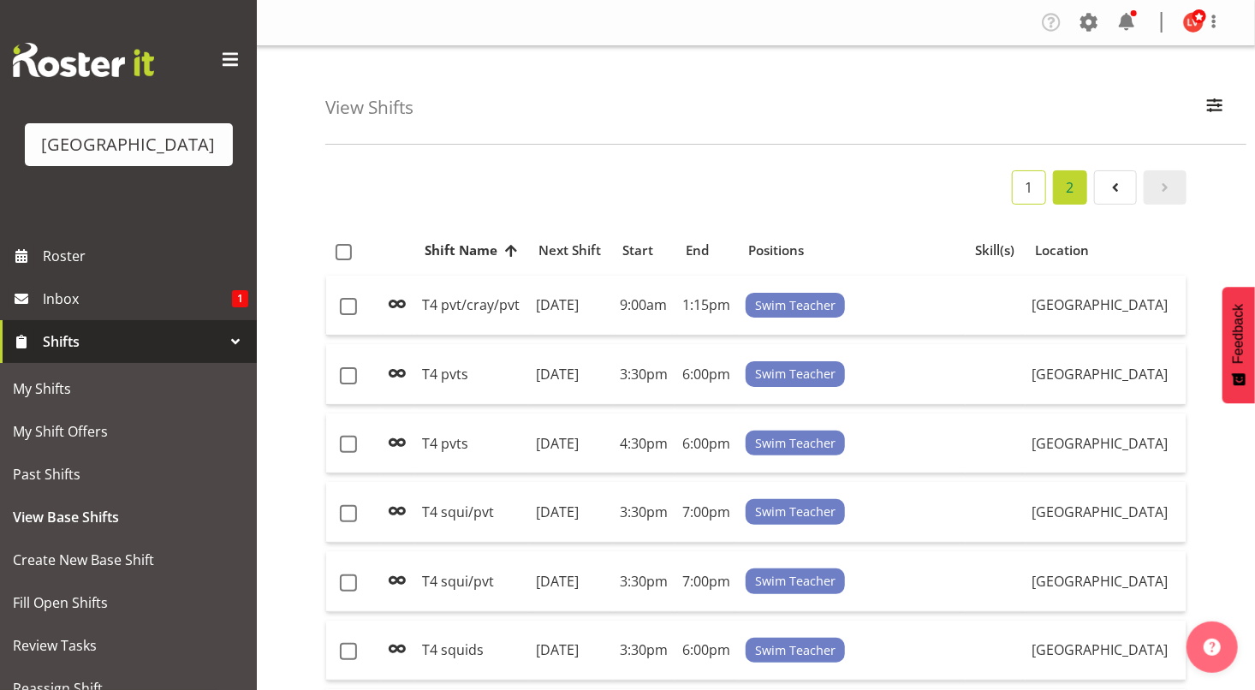
click at [1026, 183] on link "1" at bounding box center [1029, 187] width 34 height 34
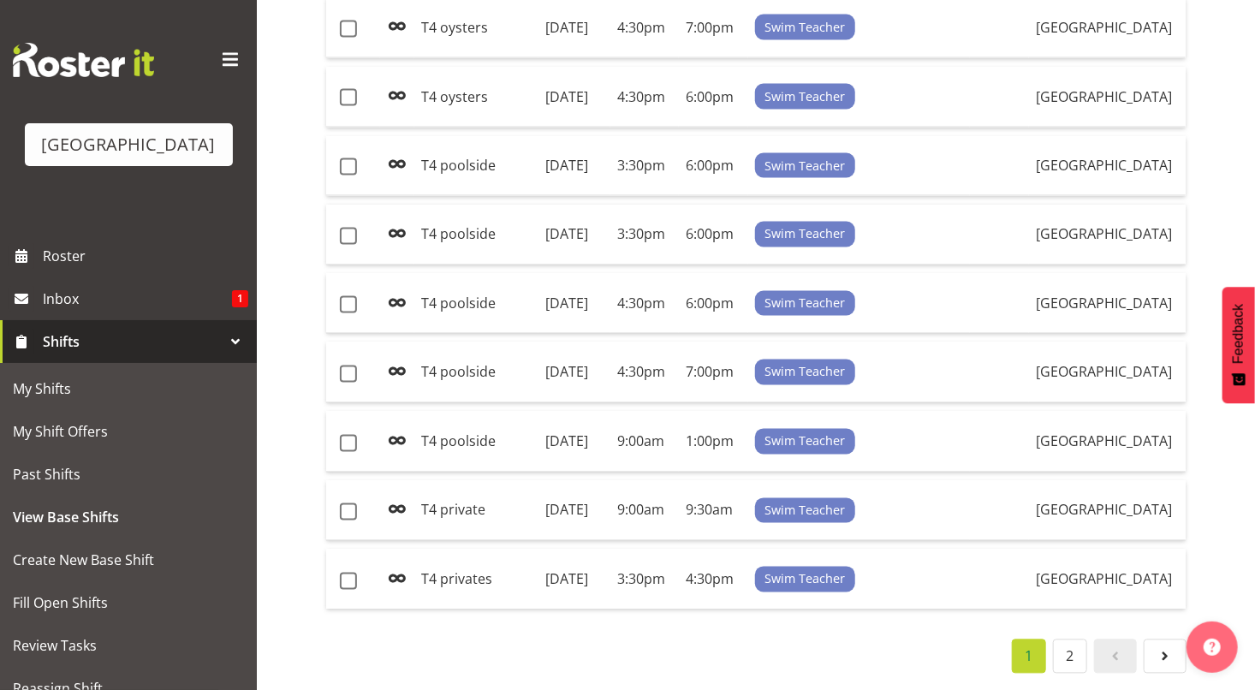
scroll to position [1690, 0]
click at [1072, 645] on link "2" at bounding box center [1070, 657] width 34 height 34
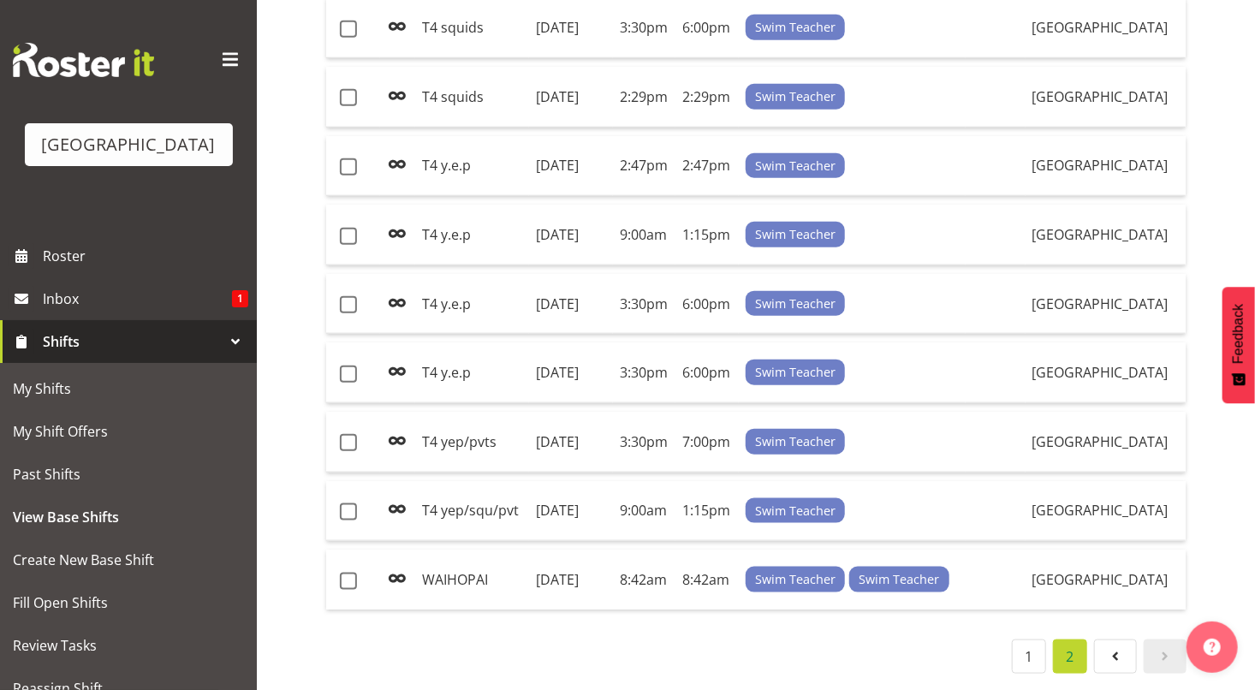
scroll to position [932, 0]
click at [613, 563] on td "[DATE]" at bounding box center [571, 580] width 84 height 60
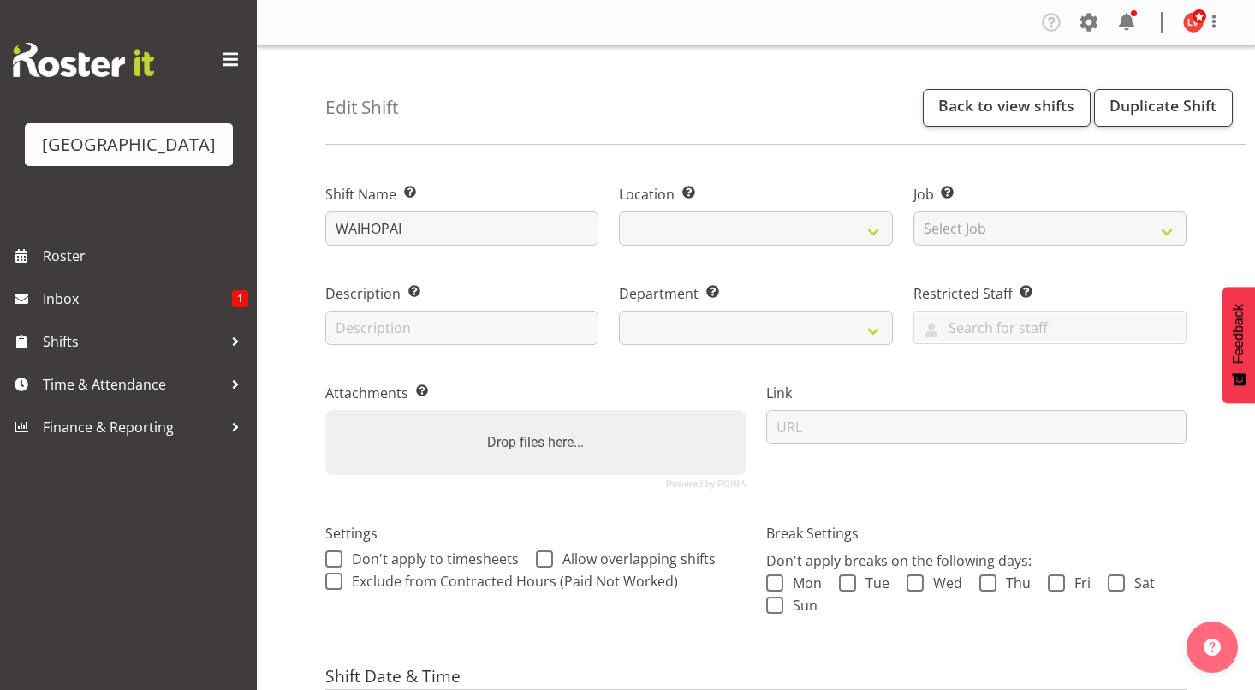
select select "date"
select select
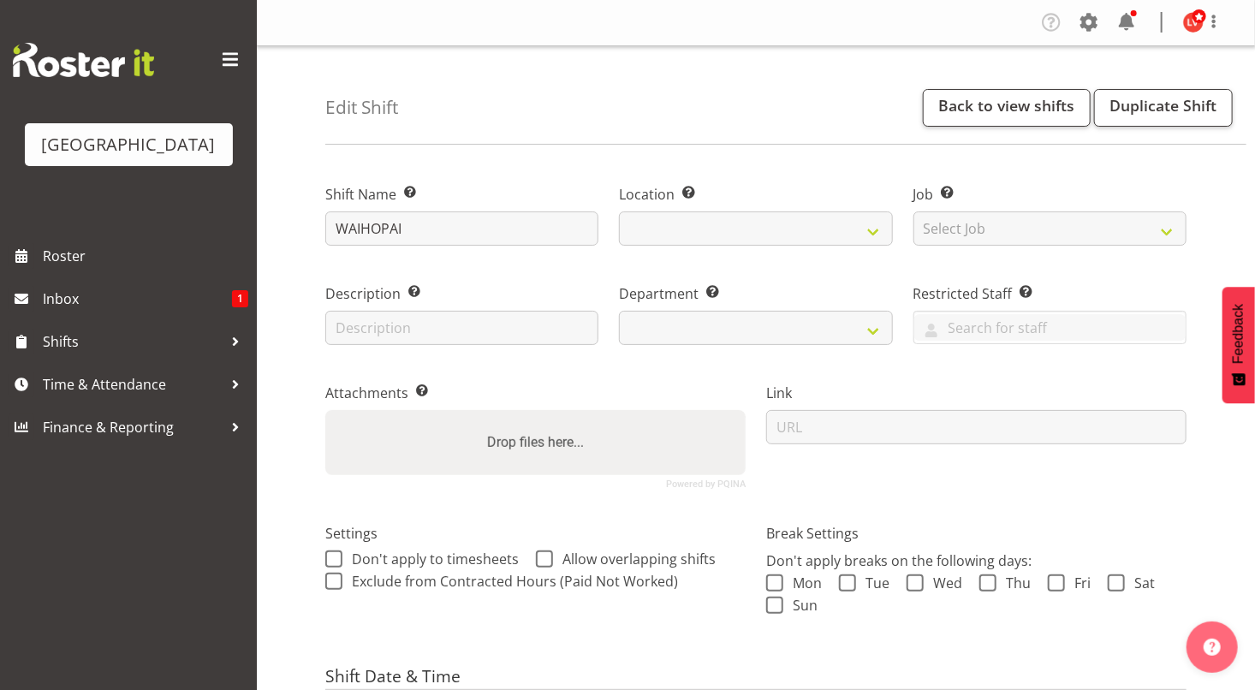
select select
select select "113"
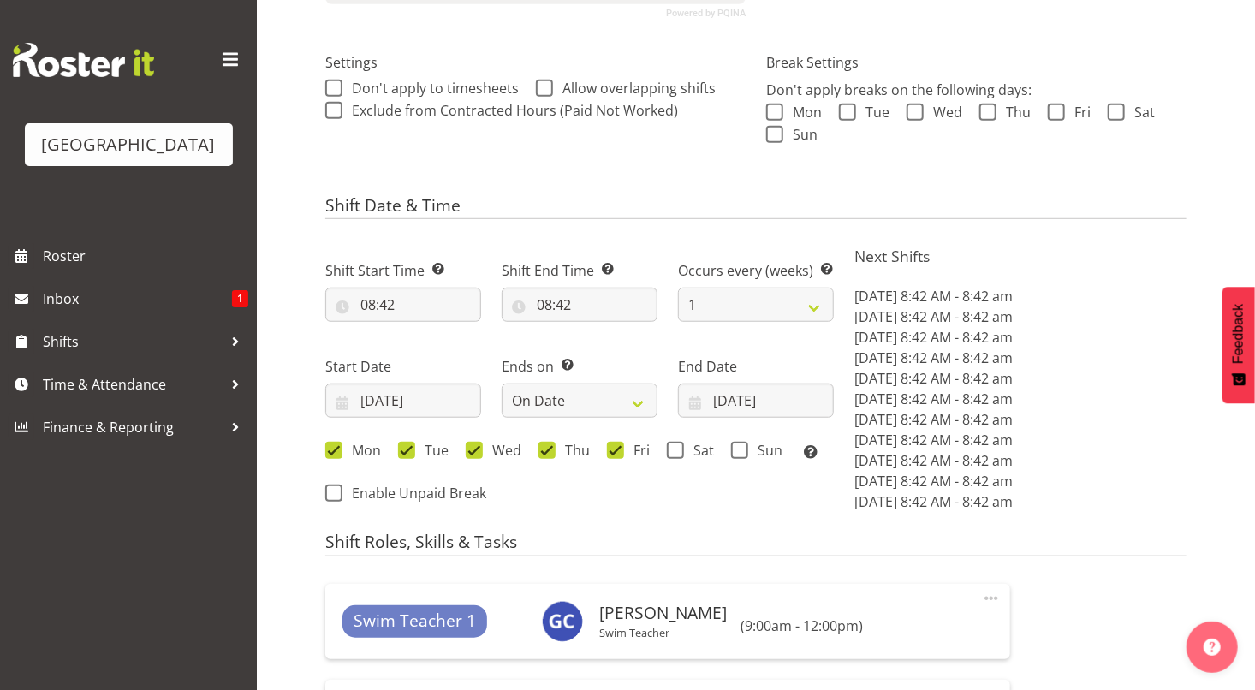
scroll to position [467, 0]
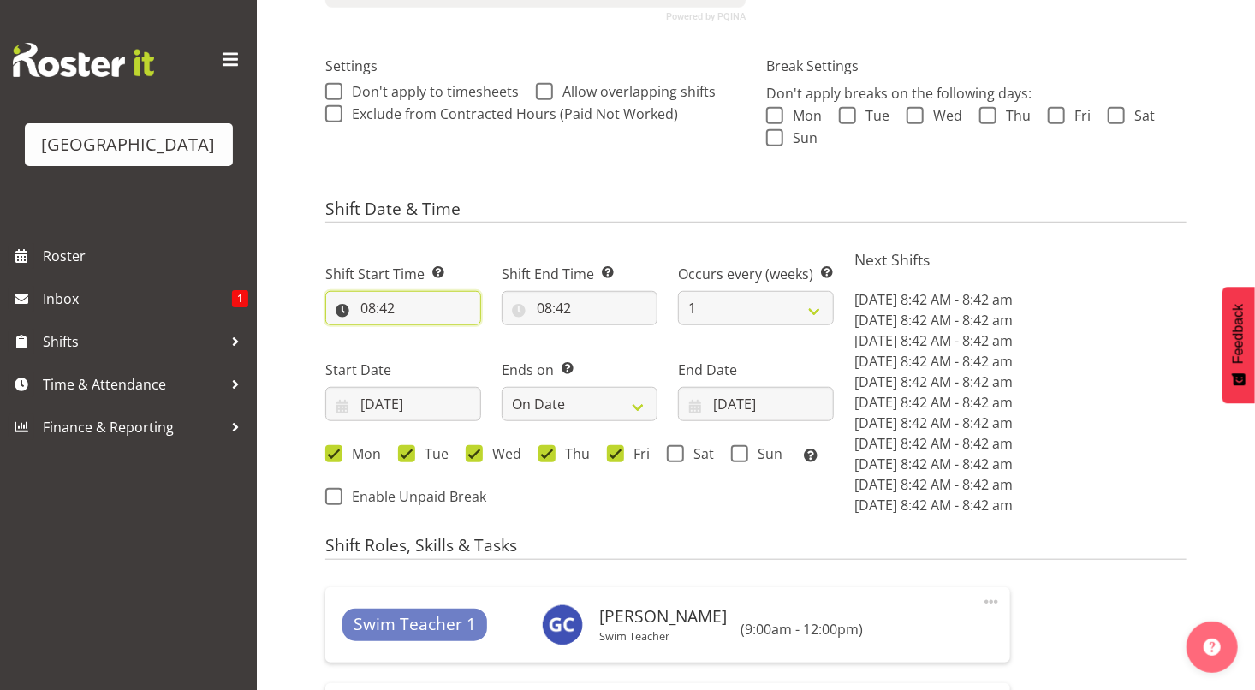
click at [377, 310] on input "08:42" at bounding box center [403, 308] width 156 height 34
click at [439, 357] on select "00 01 02 03 04 05 06 07 08 09 10 11 12 13 14 15 16 17 18 19 20 21 22 23" at bounding box center [442, 353] width 39 height 34
select select "9"
click at [423, 336] on select "00 01 02 03 04 05 06 07 08 09 10 11 12 13 14 15 16 17 18 19 20 21 22 23" at bounding box center [442, 353] width 39 height 34
type input "09:42"
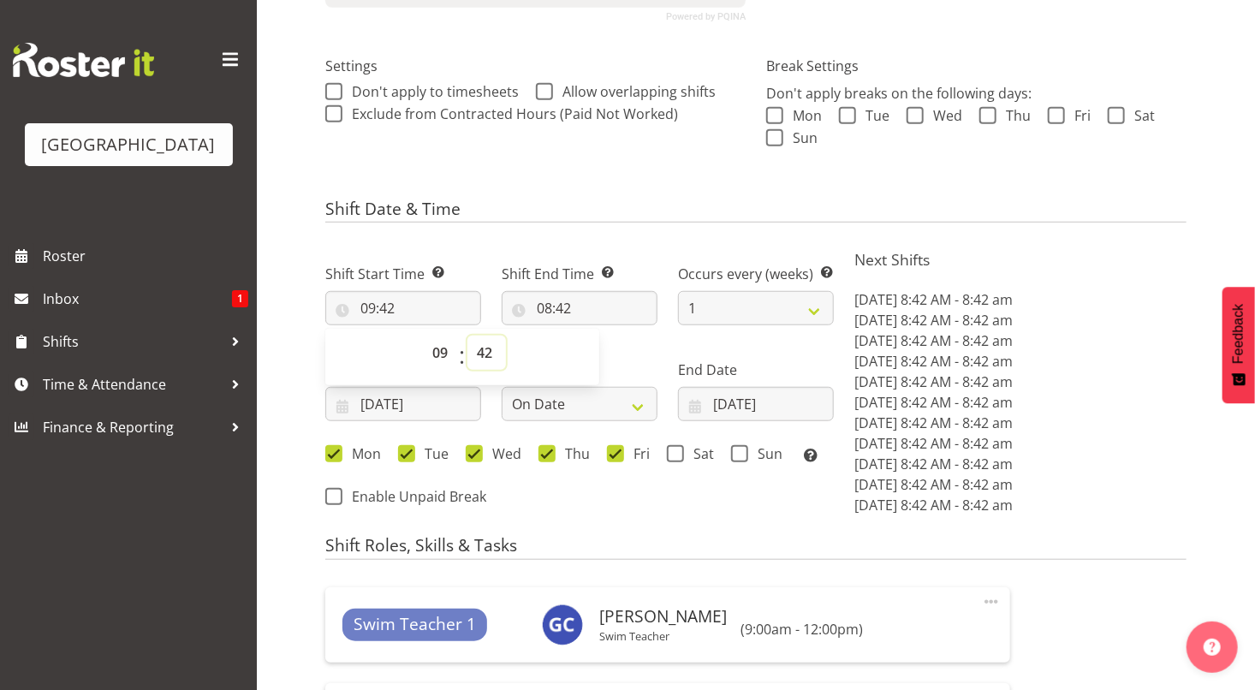
click at [479, 353] on select "00 01 02 03 04 05 06 07 08 09 10 11 12 13 14 15 16 17 18 19 20 21 22 23 24 25 2…" at bounding box center [486, 353] width 39 height 34
select select "0"
click at [467, 336] on select "00 01 02 03 04 05 06 07 08 09 10 11 12 13 14 15 16 17 18 19 20 21 22 23 24 25 2…" at bounding box center [486, 353] width 39 height 34
type input "09:00"
click at [550, 312] on input "08:42" at bounding box center [580, 308] width 156 height 34
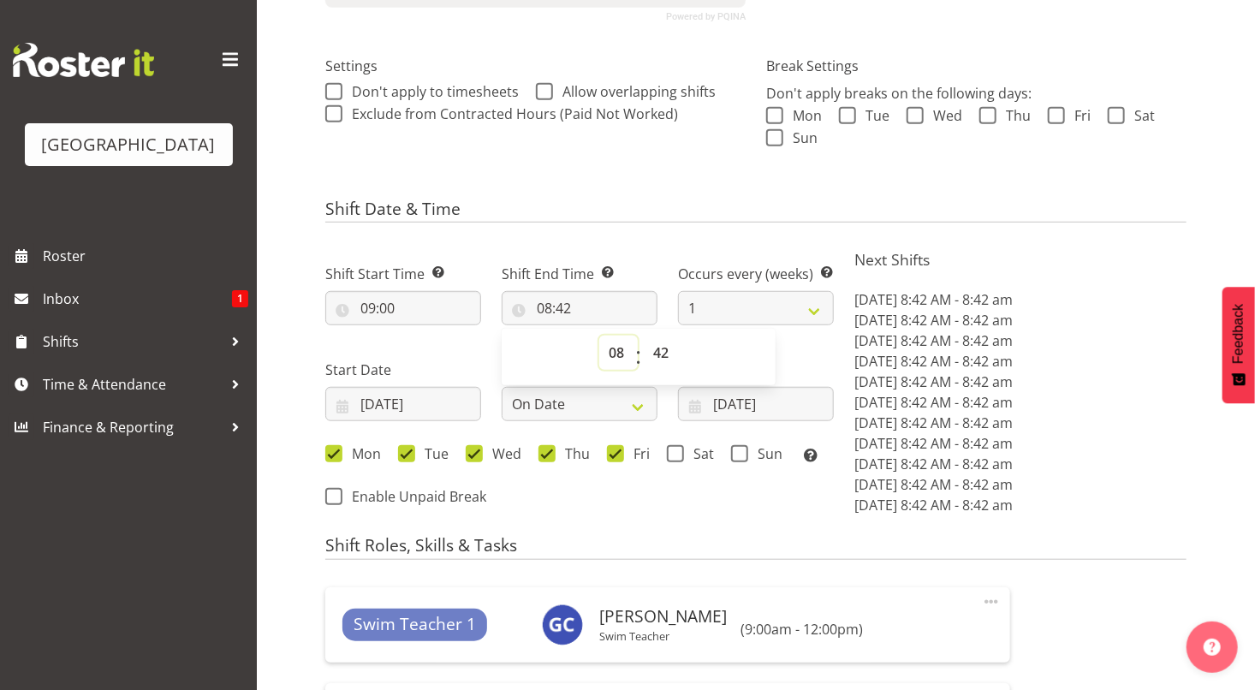
click at [613, 358] on select "00 01 02 03 04 05 06 07 08 09 10 11 12 13 14 15 16 17 18 19 20 21 22 23" at bounding box center [618, 353] width 39 height 34
select select "12"
click at [599, 336] on select "00 01 02 03 04 05 06 07 08 09 10 11 12 13 14 15 16 17 18 19 20 21 22 23" at bounding box center [618, 353] width 39 height 34
type input "12:42"
click at [661, 354] on select "00 01 02 03 04 05 06 07 08 09 10 11 12 13 14 15 16 17 18 19 20 21 22 23 24 25 2…" at bounding box center [663, 353] width 39 height 34
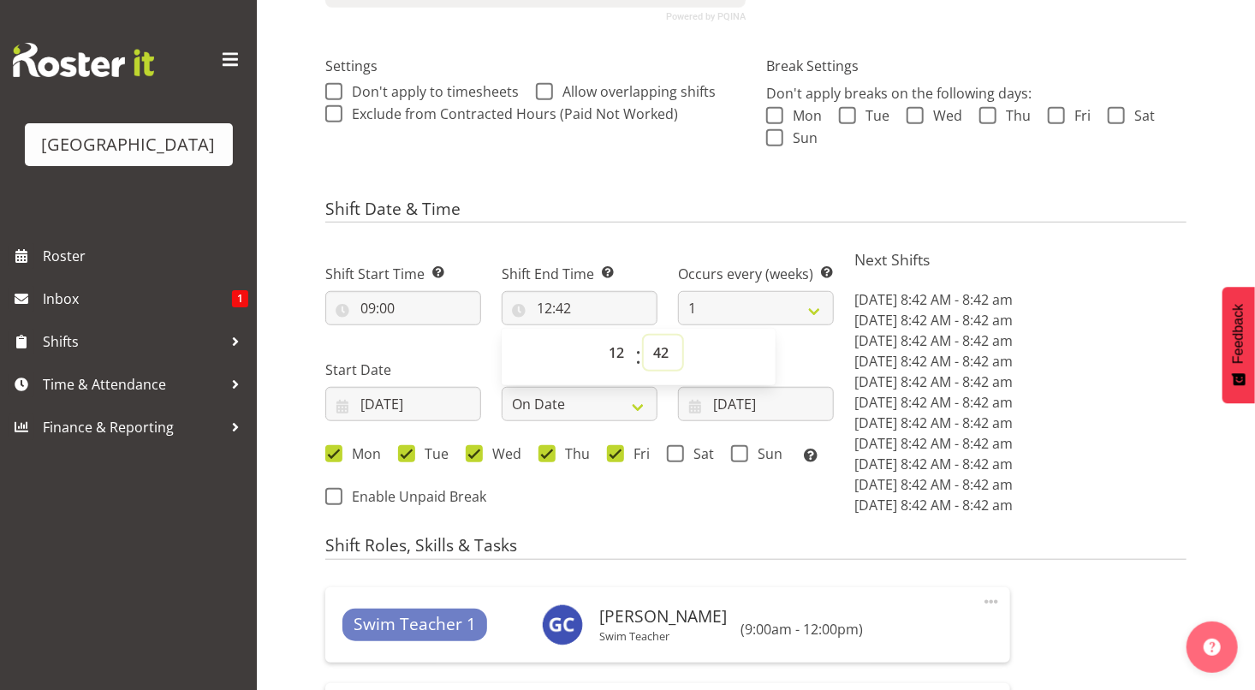
select select "0"
click at [644, 336] on select "00 01 02 03 04 05 06 07 08 09 10 11 12 13 14 15 16 17 18 19 20 21 22 23 24 25 2…" at bounding box center [663, 353] width 39 height 34
type input "12:00"
click at [1181, 208] on h4 "Shift Date & Time" at bounding box center [755, 211] width 861 height 24
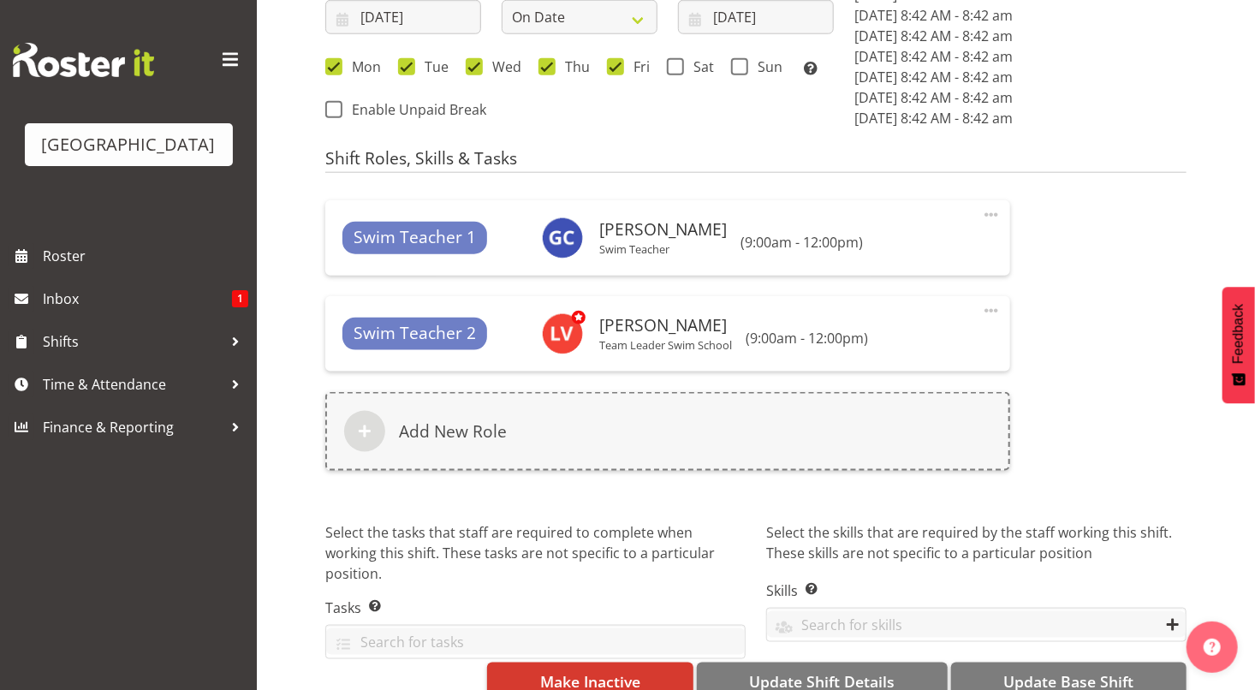
scroll to position [890, 0]
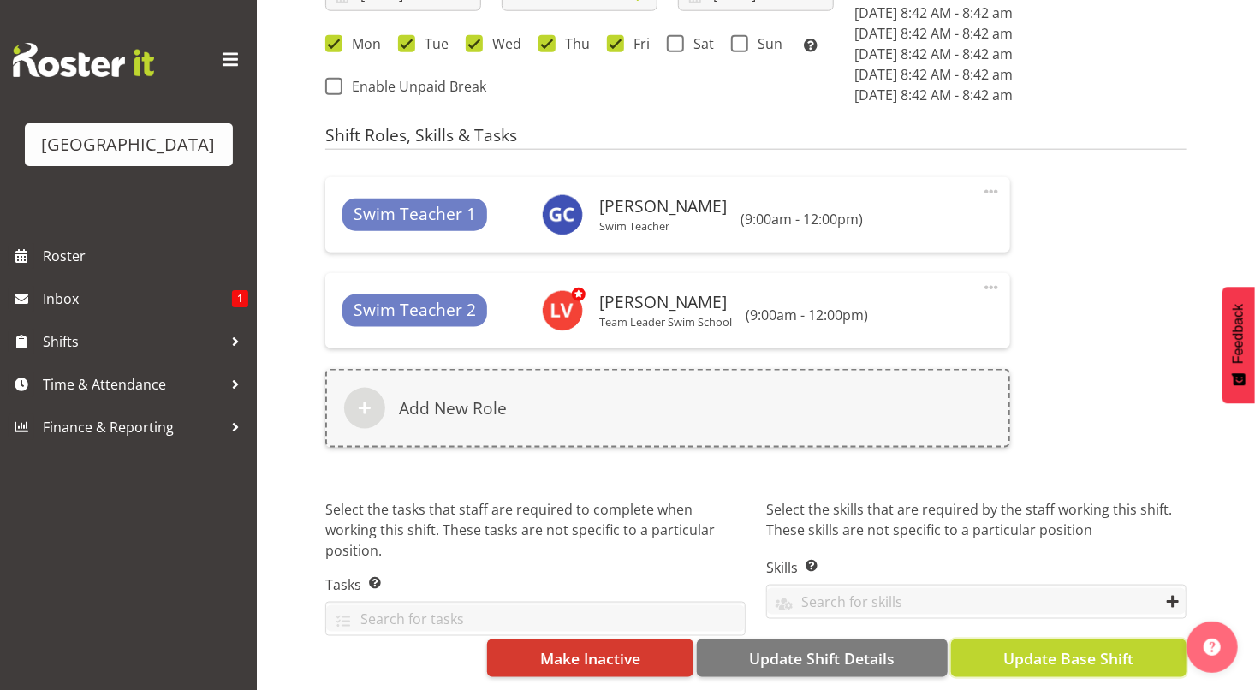
click at [1047, 652] on span "Update Base Shift" at bounding box center [1068, 658] width 130 height 22
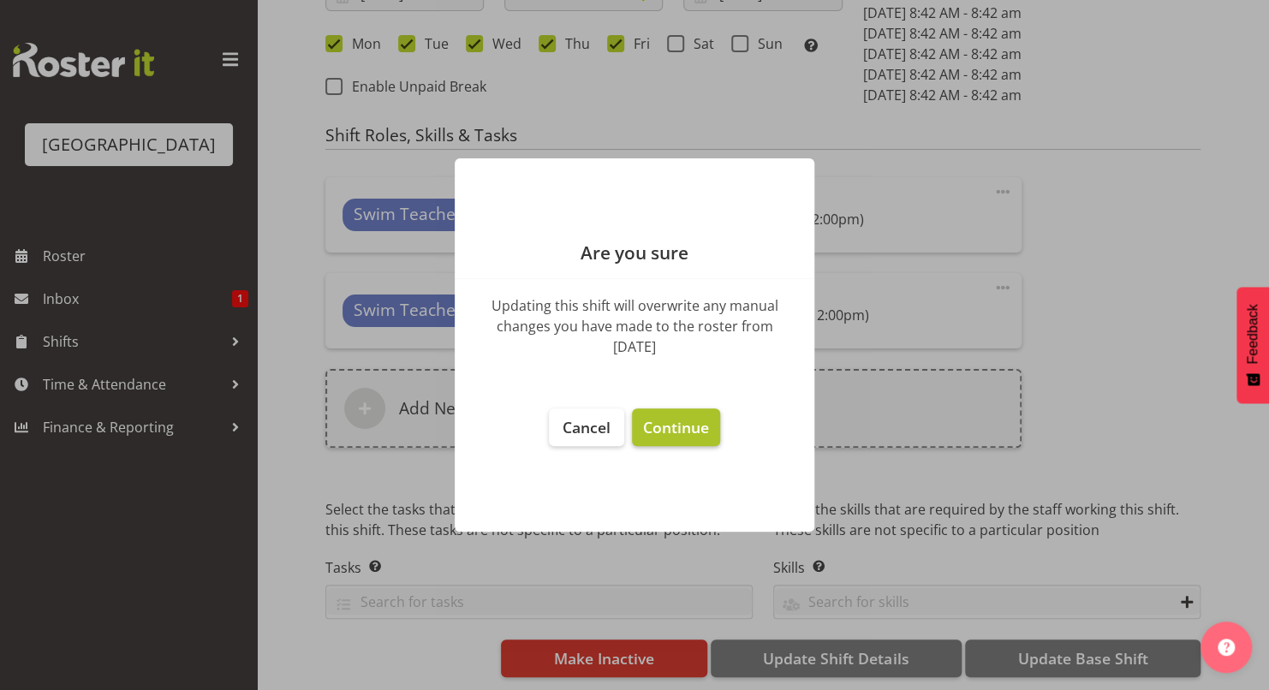
click at [691, 426] on span "Continue" at bounding box center [676, 427] width 66 height 21
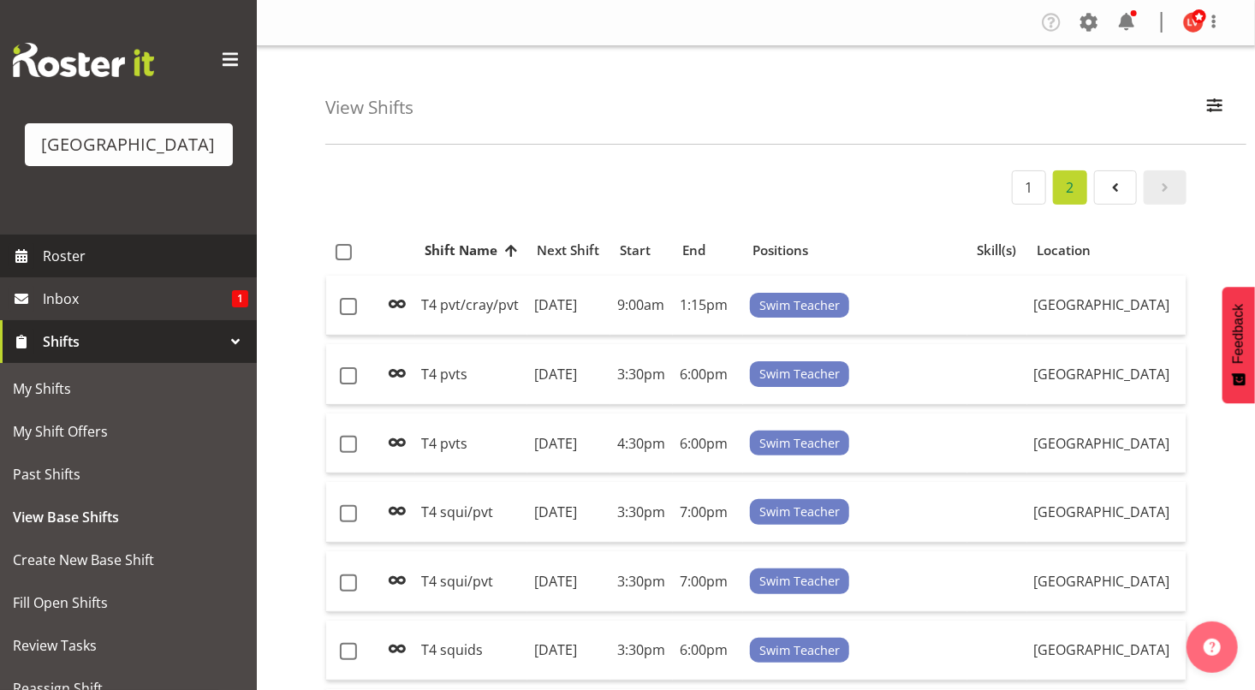
click at [164, 238] on link "Roster" at bounding box center [128, 256] width 257 height 43
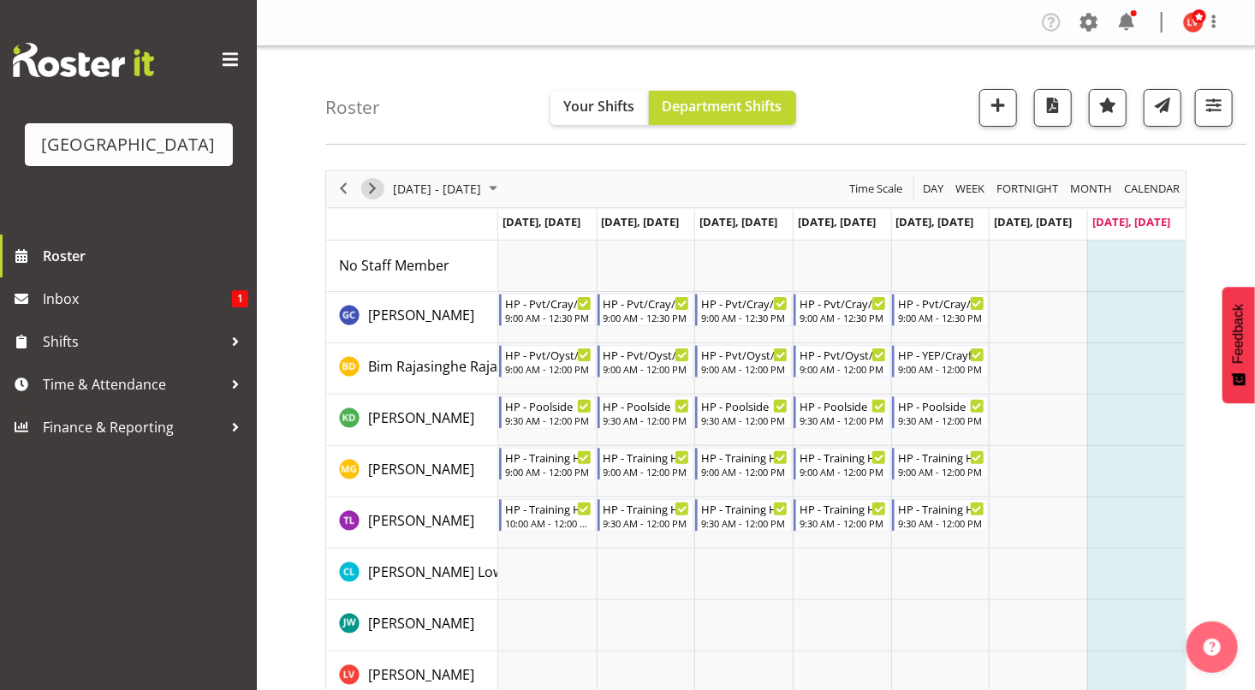
click at [369, 187] on span "Next" at bounding box center [372, 188] width 21 height 21
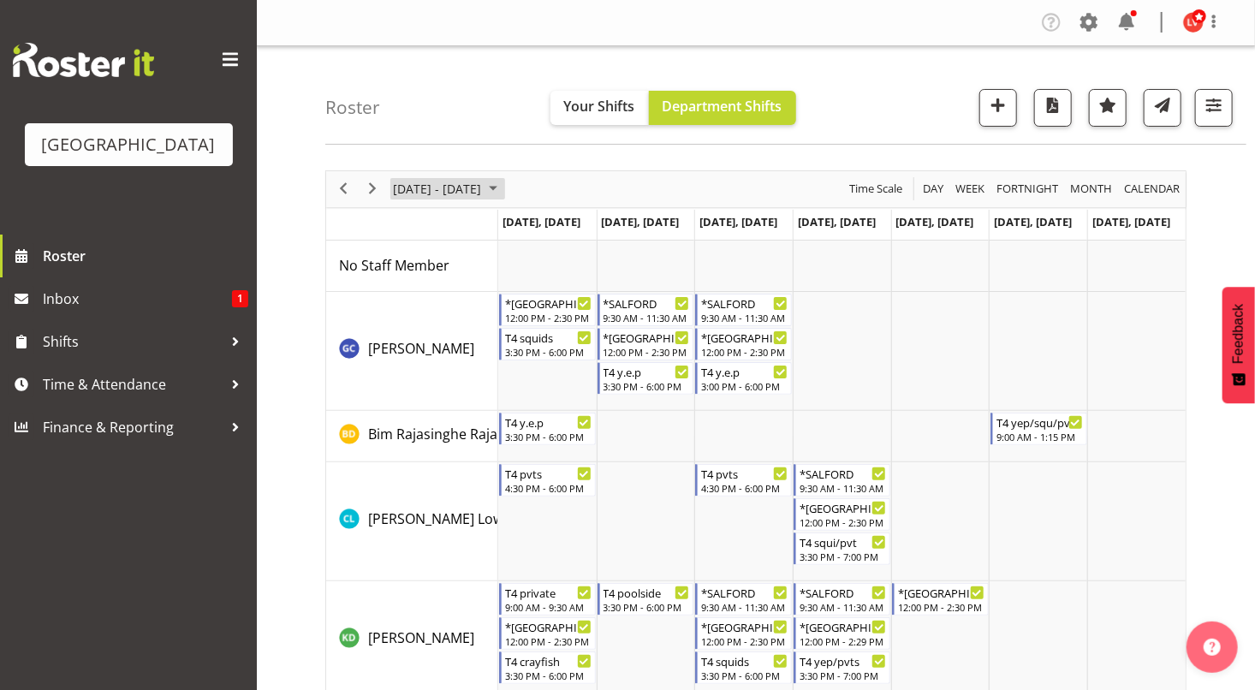
click at [446, 188] on span "[DATE] - [DATE]" at bounding box center [437, 188] width 92 height 21
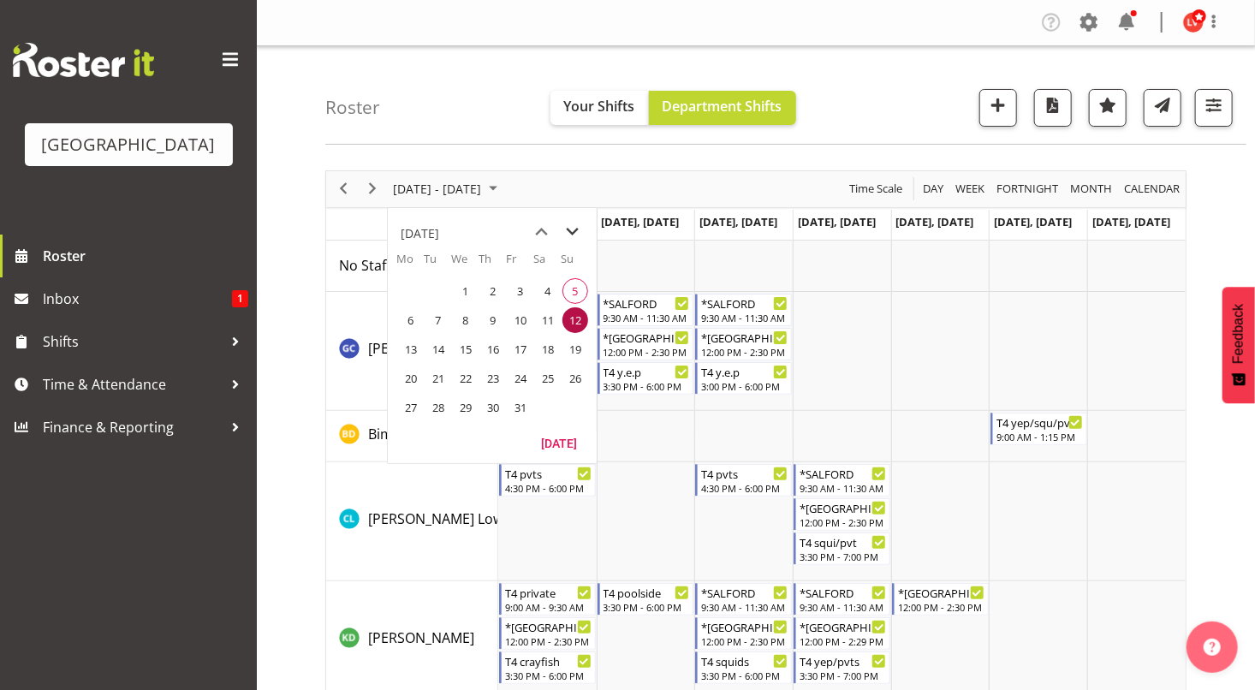
click at [576, 234] on span "next month" at bounding box center [573, 232] width 30 height 31
click at [400, 382] on span "17" at bounding box center [411, 379] width 26 height 26
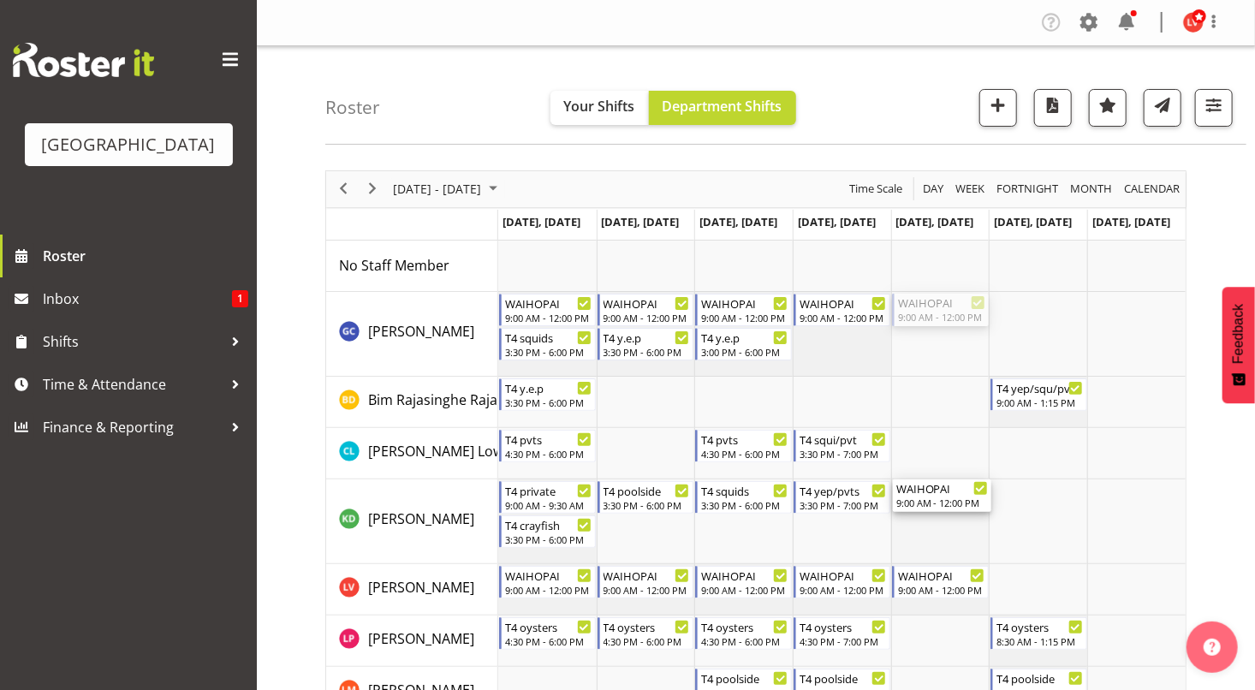
drag, startPoint x: 937, startPoint y: 307, endPoint x: 932, endPoint y: 503, distance: 195.3
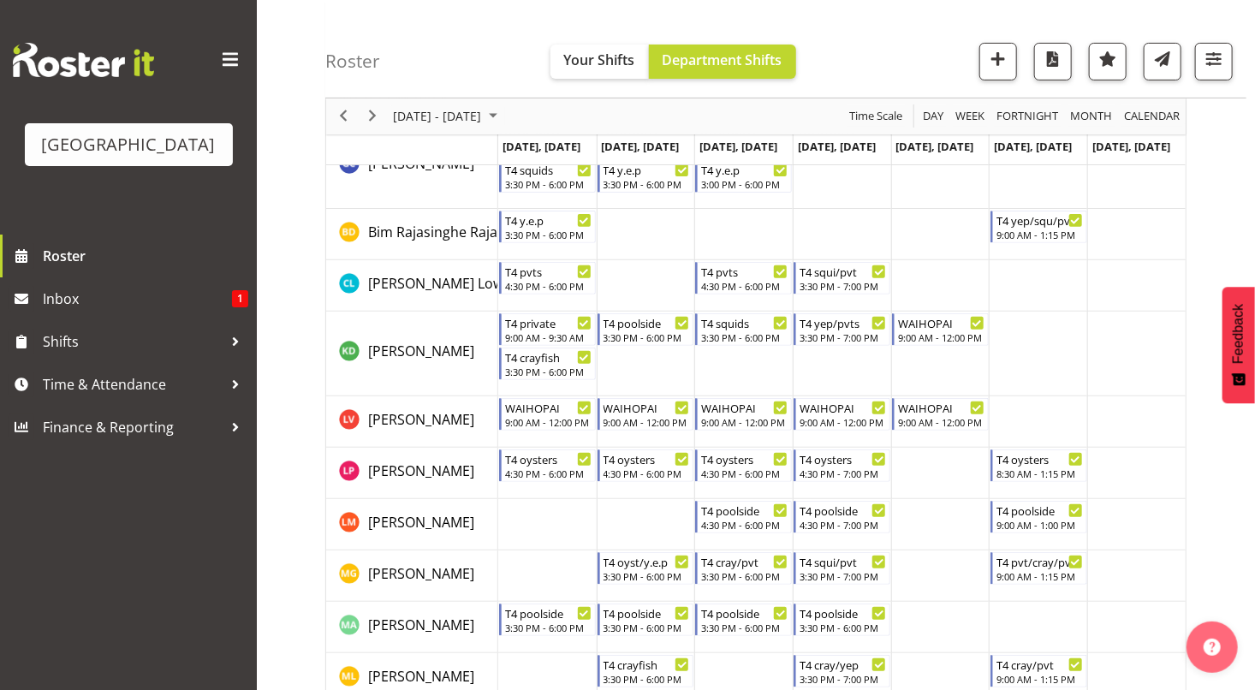
scroll to position [217, 0]
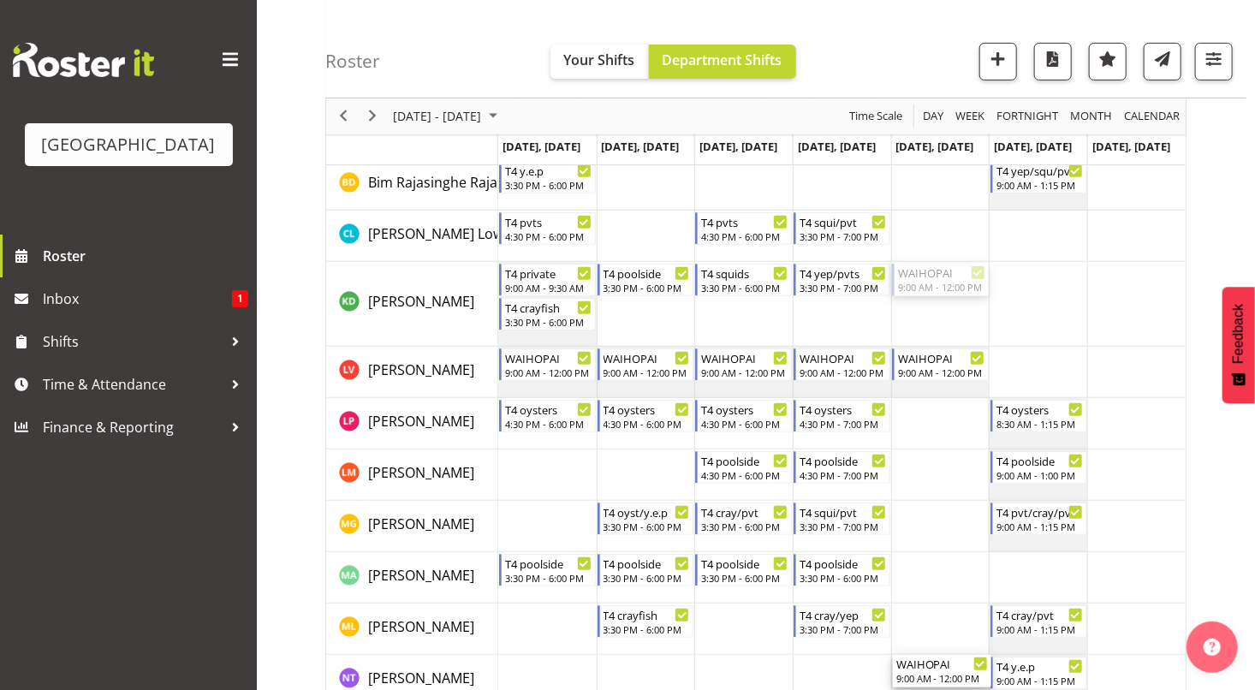
drag, startPoint x: 939, startPoint y: 275, endPoint x: 936, endPoint y: 673, distance: 398.1
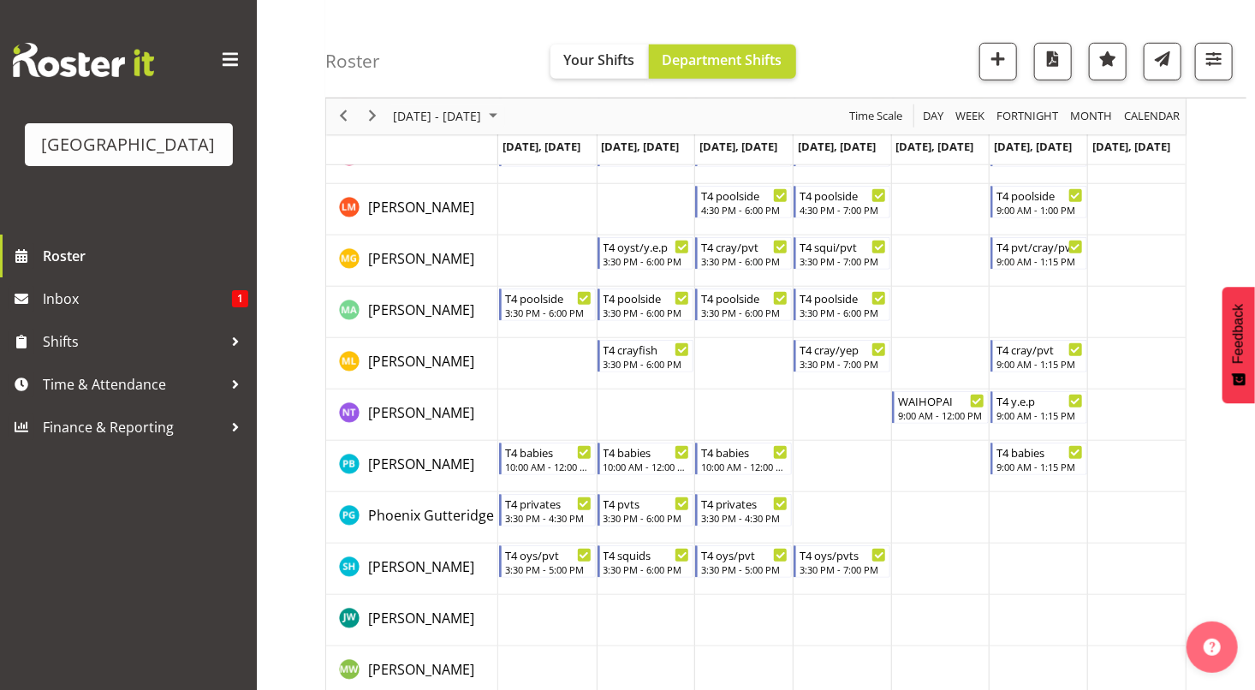
scroll to position [485, 0]
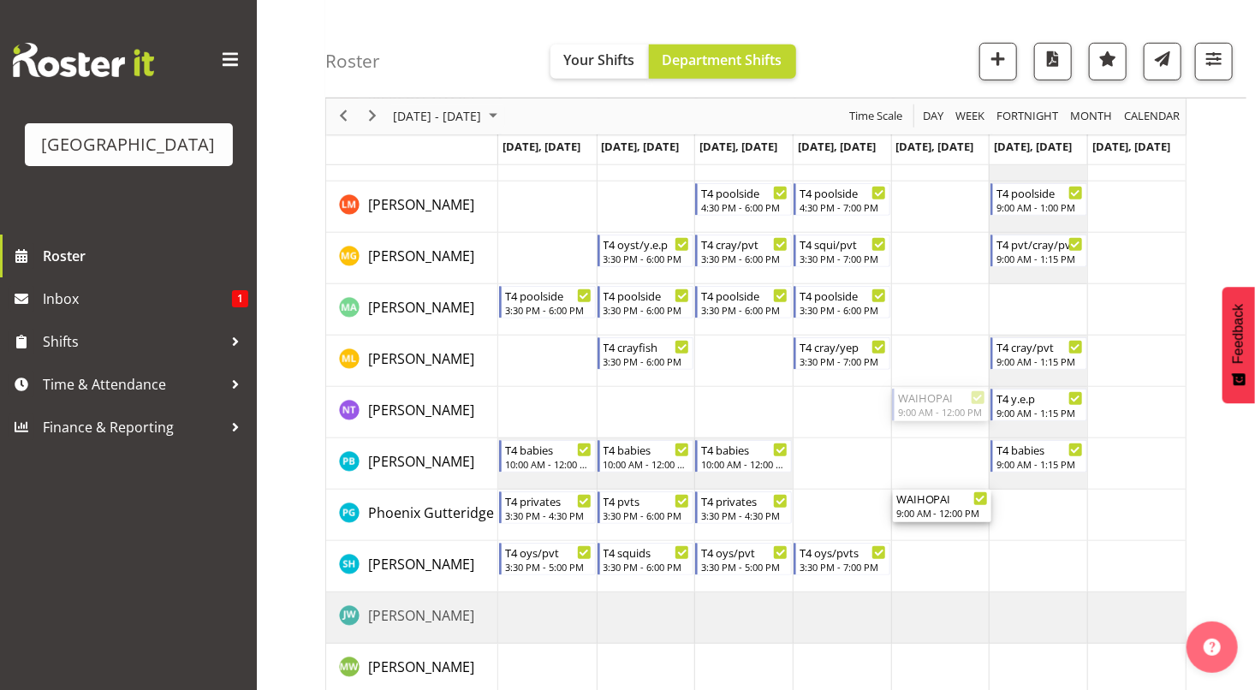
drag, startPoint x: 938, startPoint y: 405, endPoint x: 938, endPoint y: 512, distance: 107.0
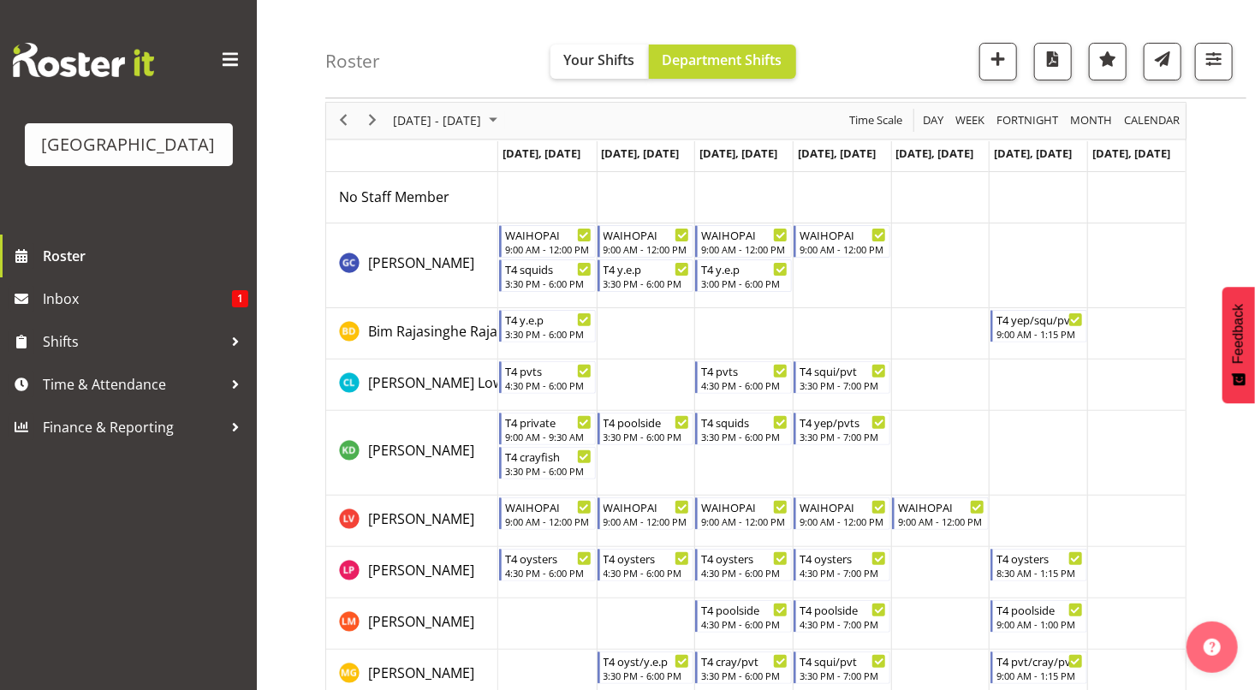
scroll to position [58, 0]
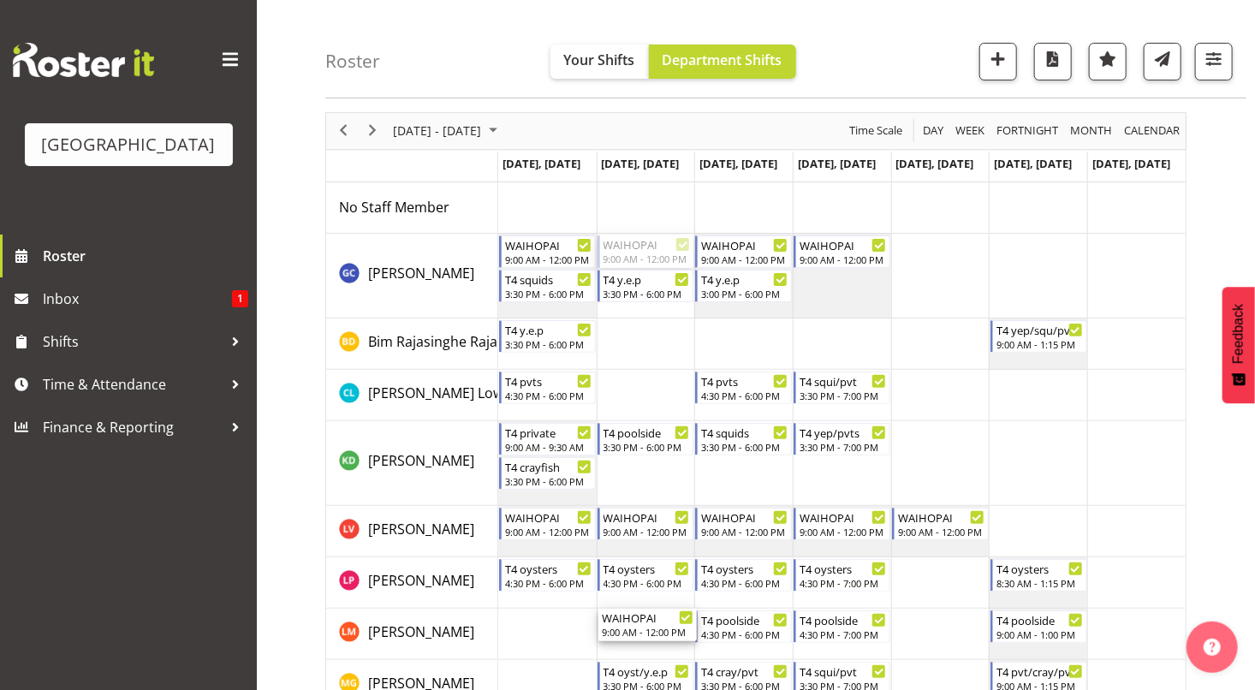
drag, startPoint x: 655, startPoint y: 249, endPoint x: 659, endPoint y: 687, distance: 437.5
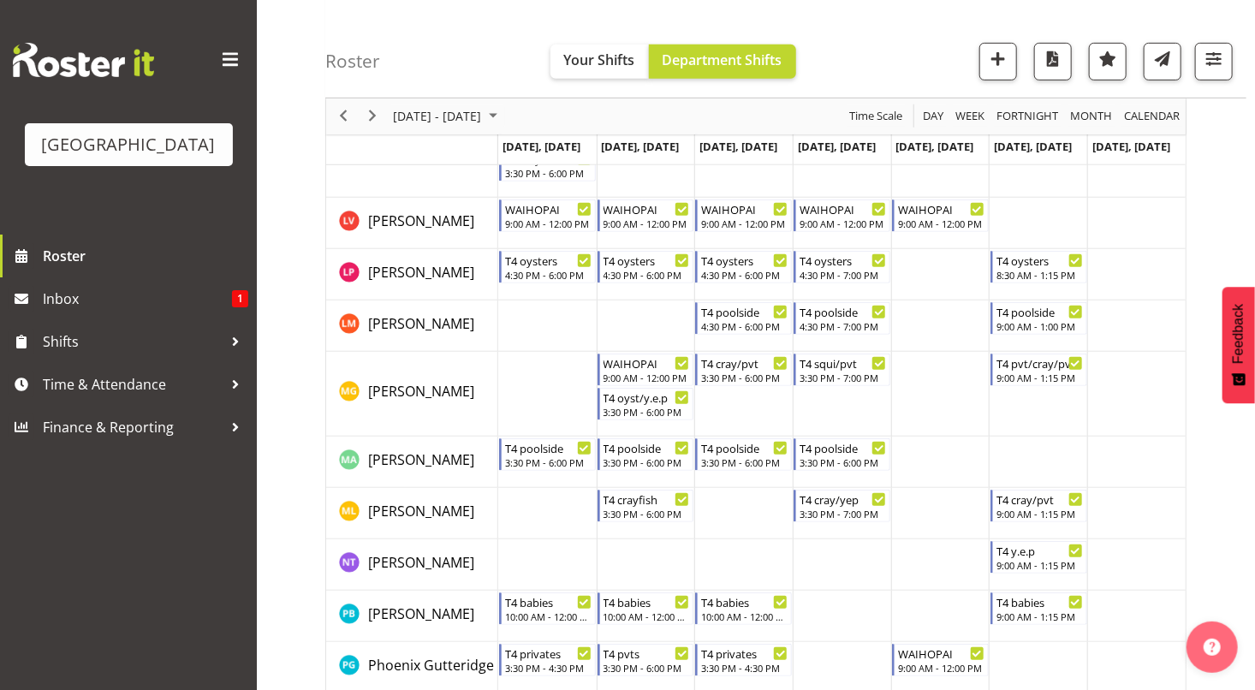
scroll to position [455, 0]
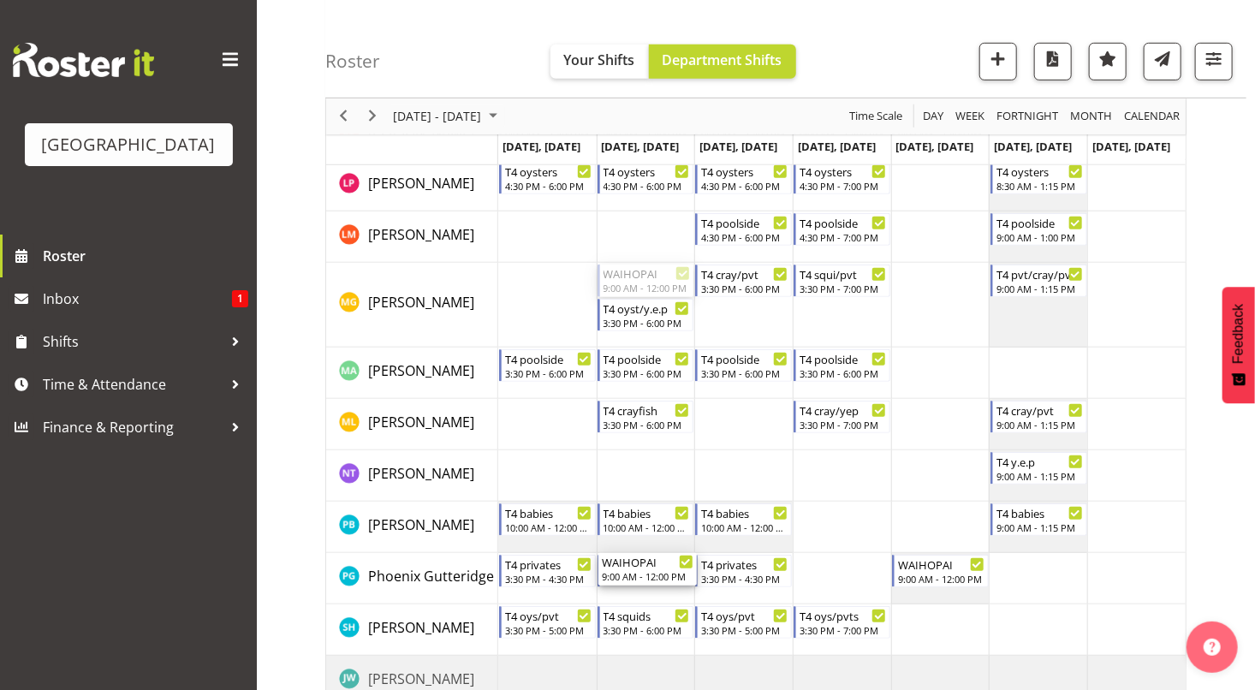
drag, startPoint x: 638, startPoint y: 275, endPoint x: 651, endPoint y: 594, distance: 319.6
click at [651, 594] on div "WAIHOPAI 9:00 AM - 12:00 PM T4 squids 3:30 PM - 6:00 PM T4 y.e.p 3:30 PM - 6:00…" at bounding box center [842, 349] width 688 height 1128
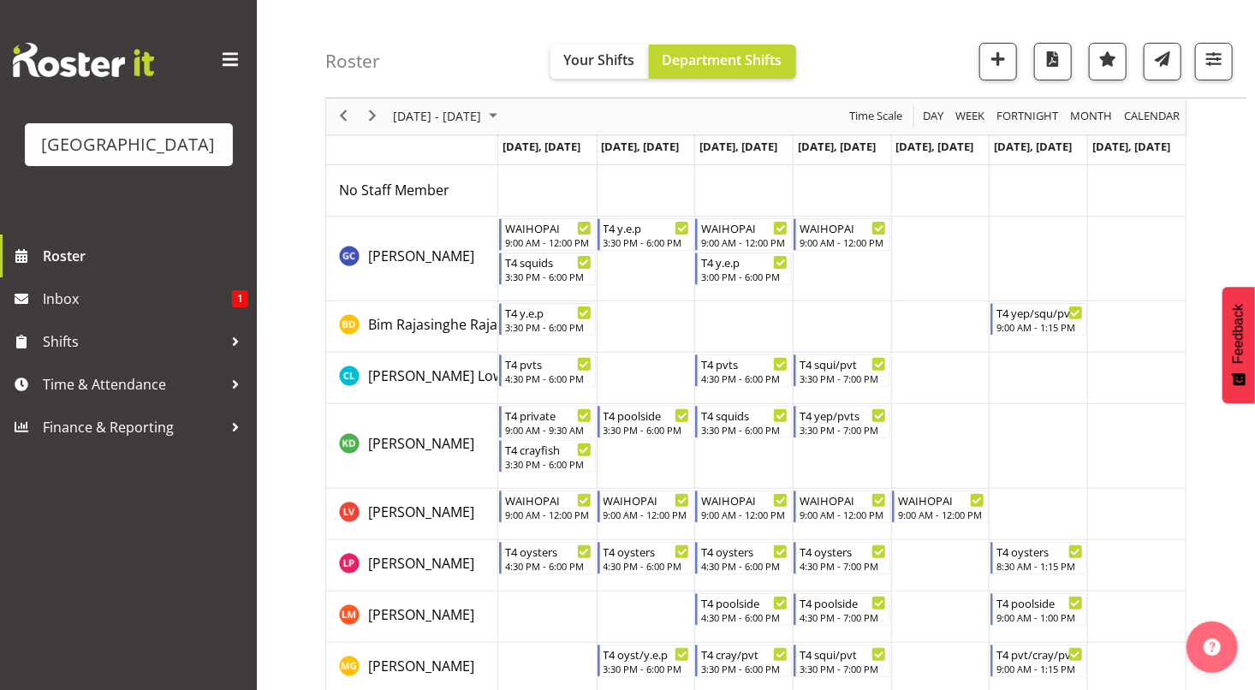
scroll to position [87, 0]
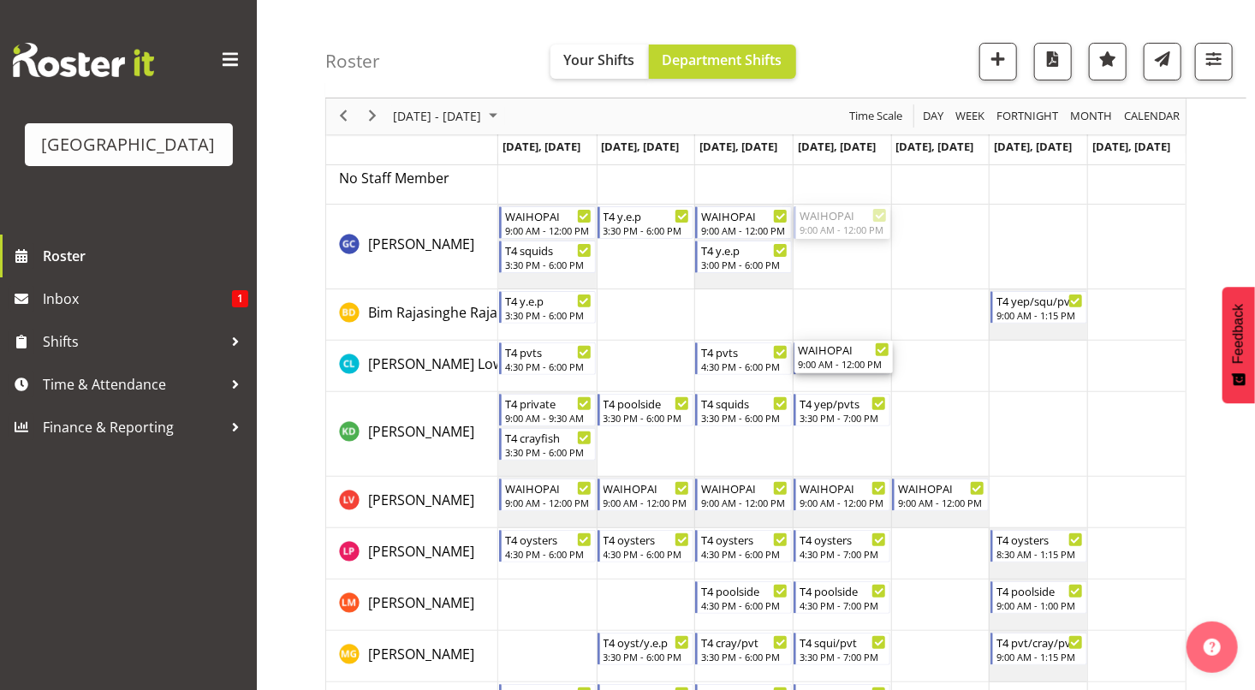
drag, startPoint x: 842, startPoint y: 221, endPoint x: 833, endPoint y: 351, distance: 130.5
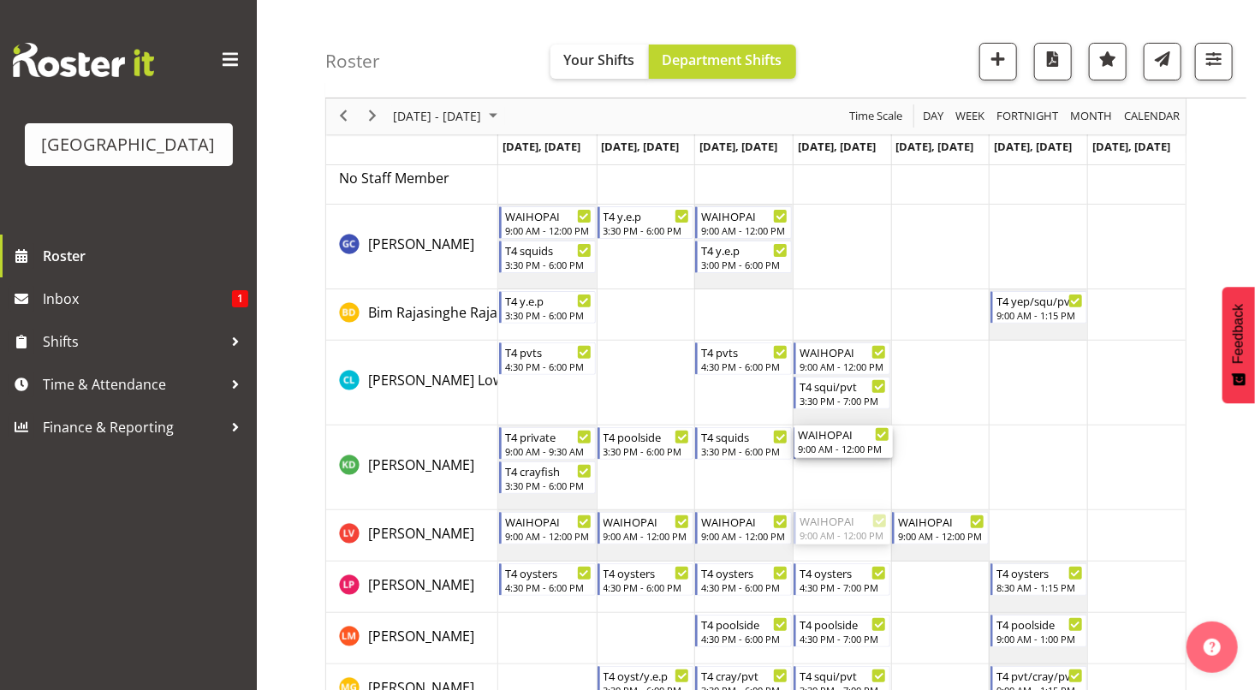
drag, startPoint x: 824, startPoint y: 527, endPoint x: 823, endPoint y: 474, distance: 52.3
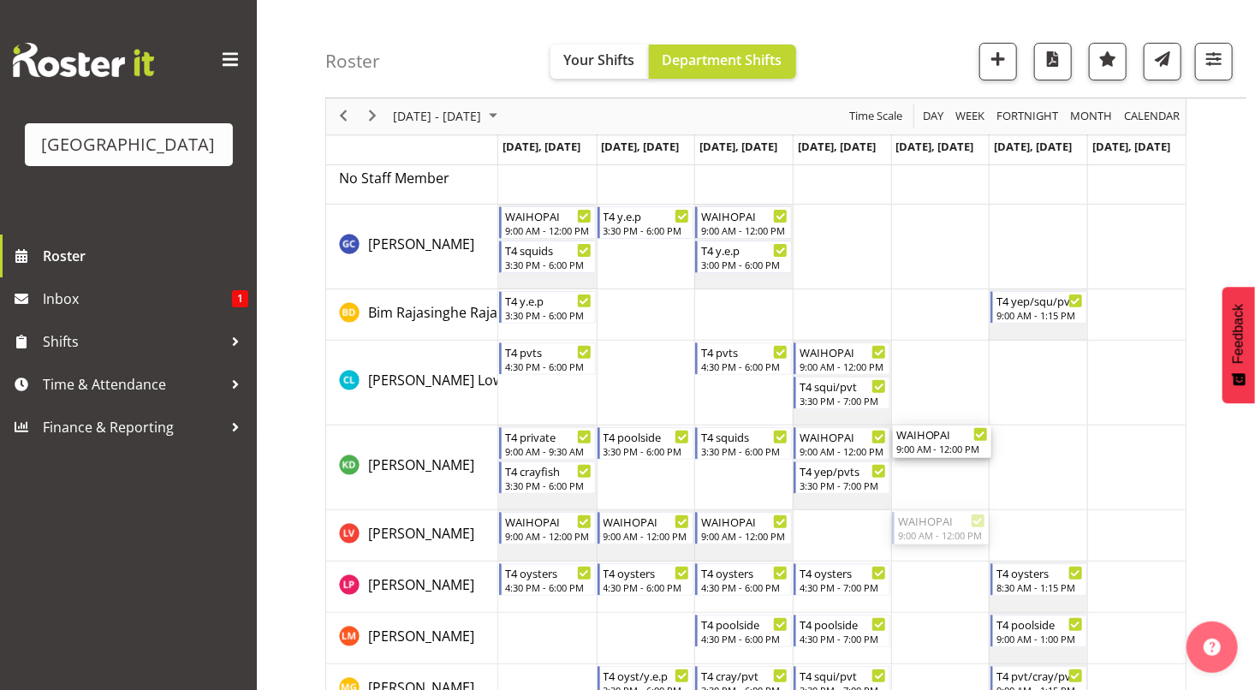
drag, startPoint x: 956, startPoint y: 529, endPoint x: 953, endPoint y: 491, distance: 38.7
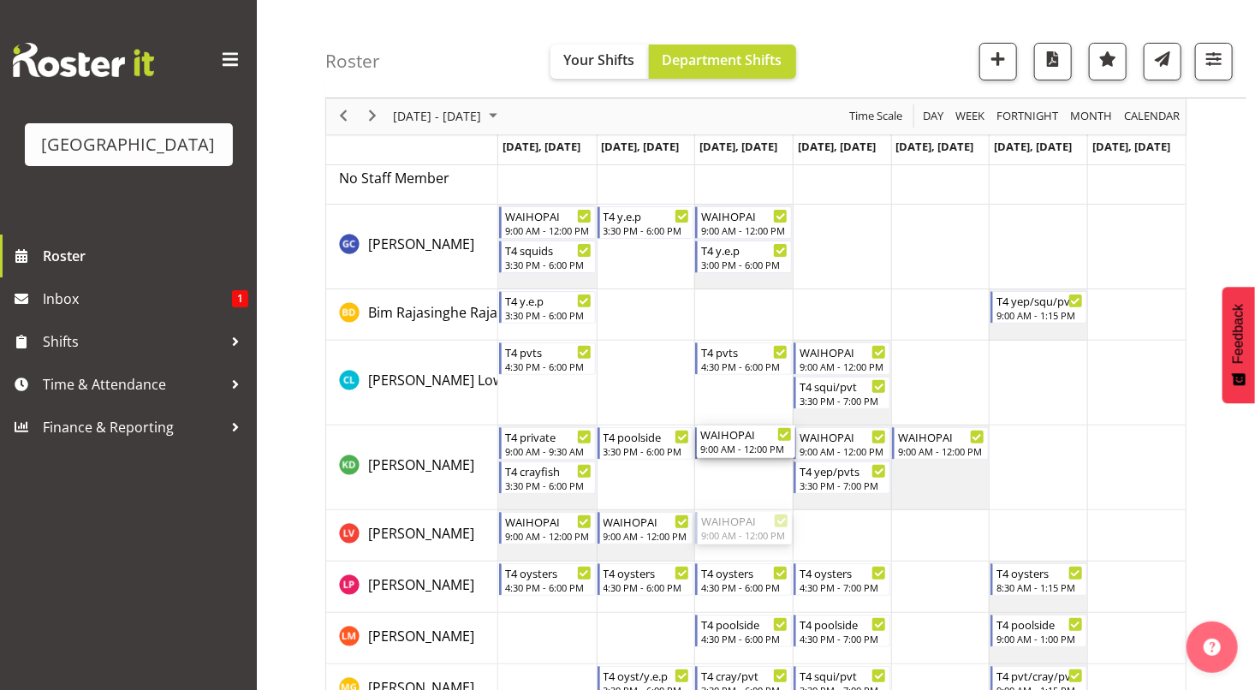
drag, startPoint x: 736, startPoint y: 519, endPoint x: 736, endPoint y: 488, distance: 30.8
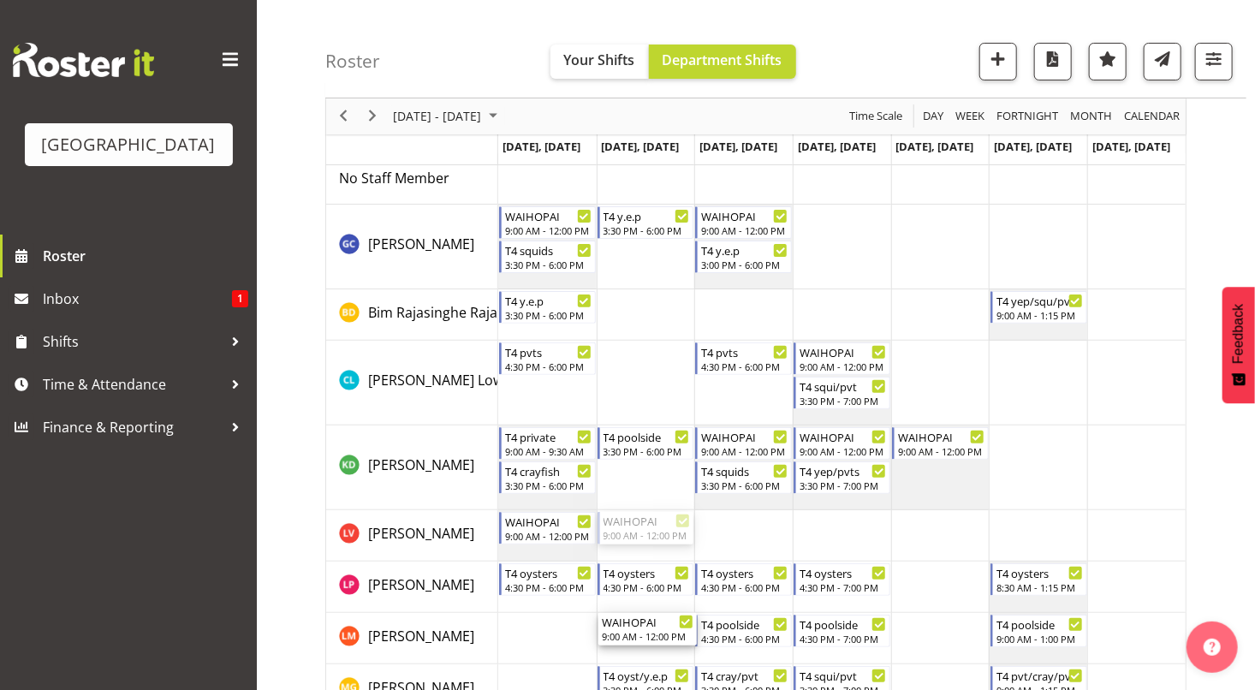
drag, startPoint x: 618, startPoint y: 529, endPoint x: 621, endPoint y: 632, distance: 102.8
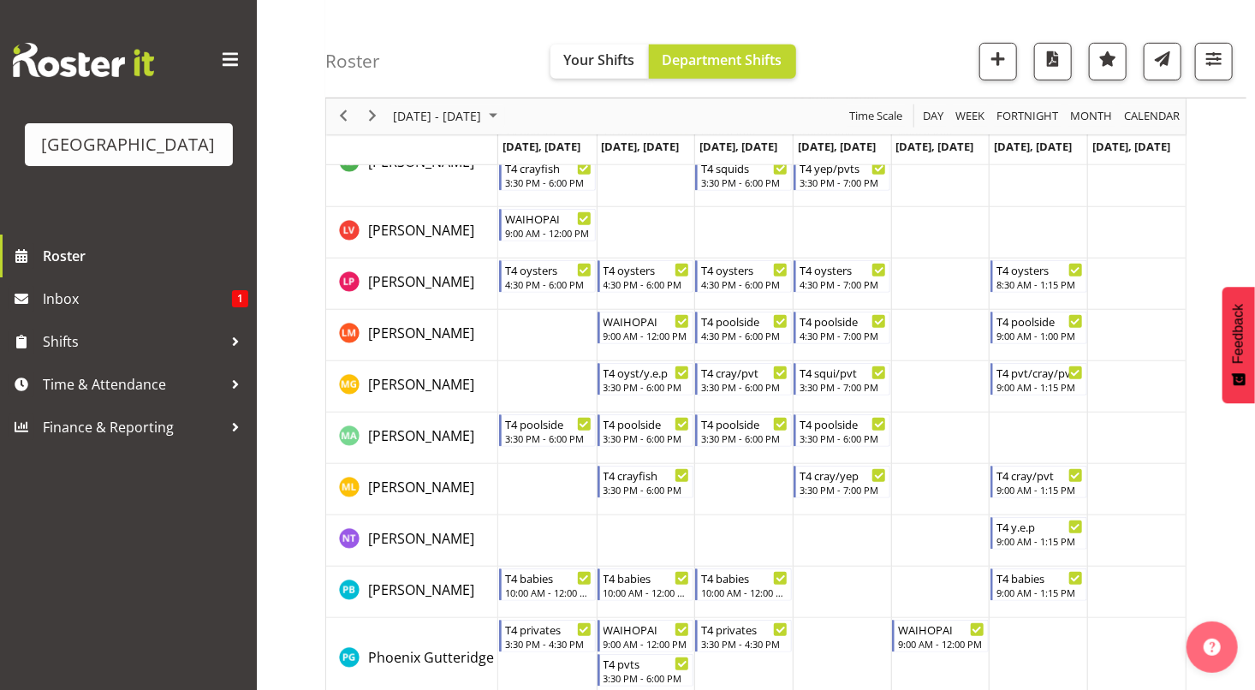
scroll to position [392, 0]
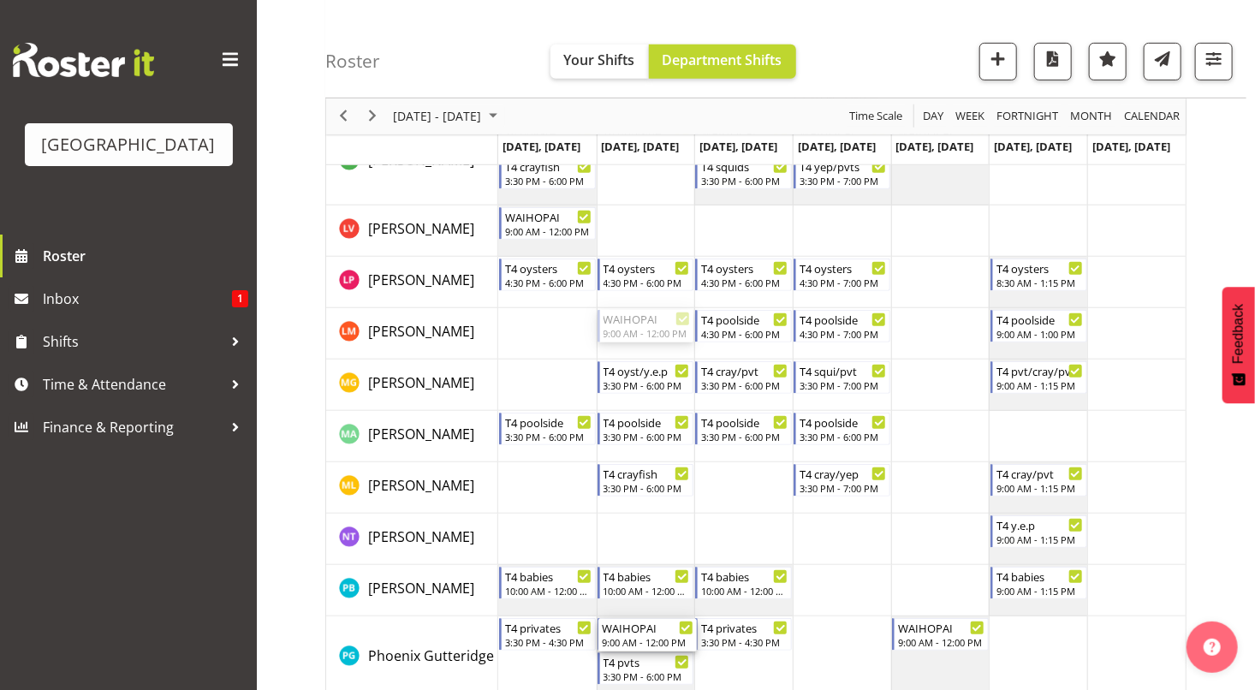
drag, startPoint x: 619, startPoint y: 324, endPoint x: 643, endPoint y: 717, distance: 394.6
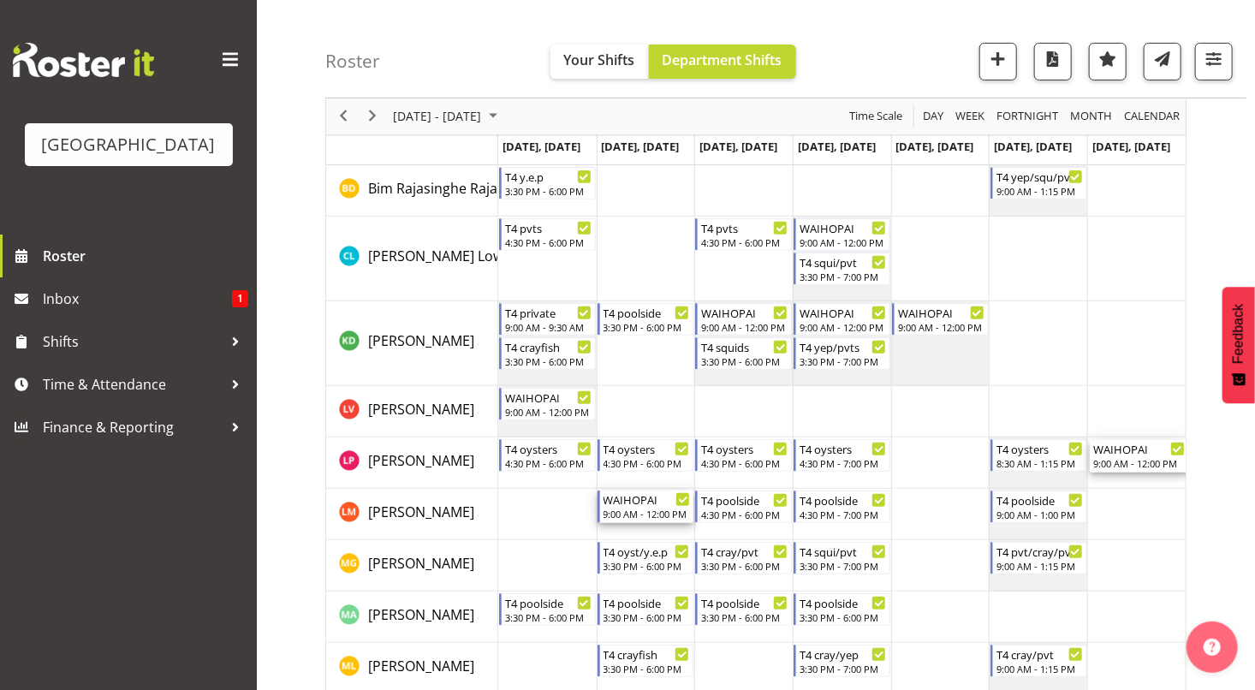
scroll to position [210, 0]
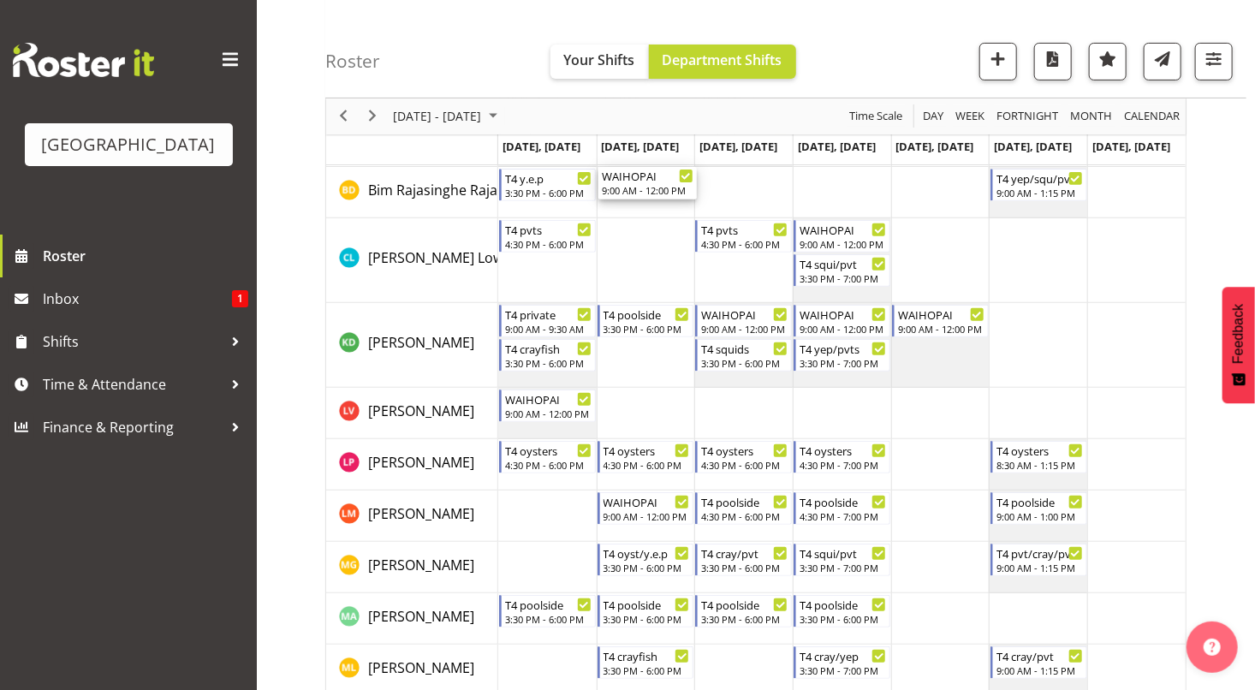
drag, startPoint x: 648, startPoint y: 512, endPoint x: 647, endPoint y: 208, distance: 303.9
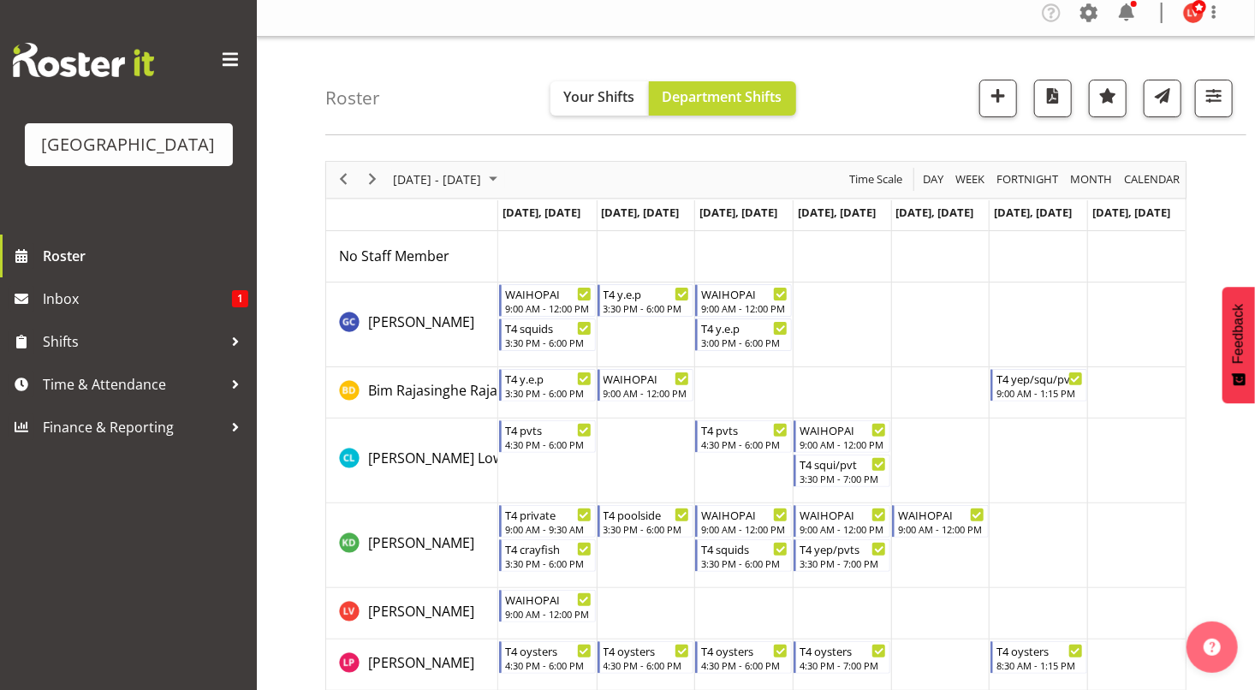
scroll to position [8, 0]
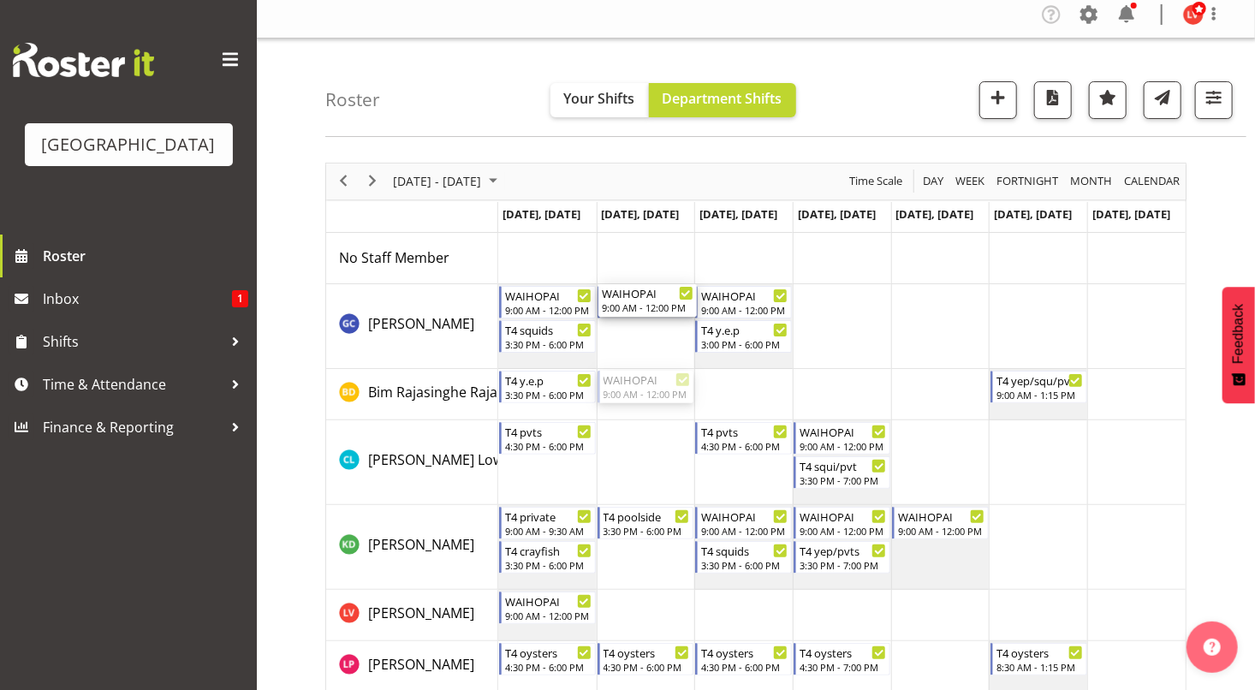
drag, startPoint x: 643, startPoint y: 382, endPoint x: 645, endPoint y: 341, distance: 41.1
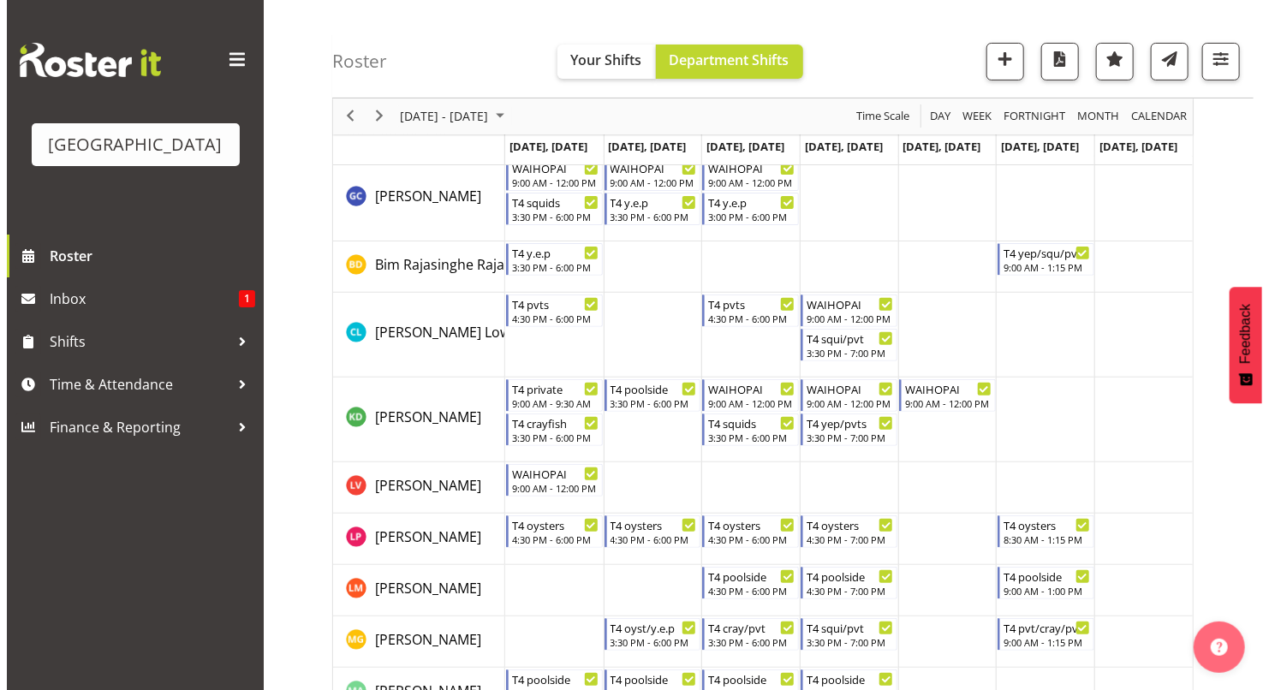
scroll to position [188, 0]
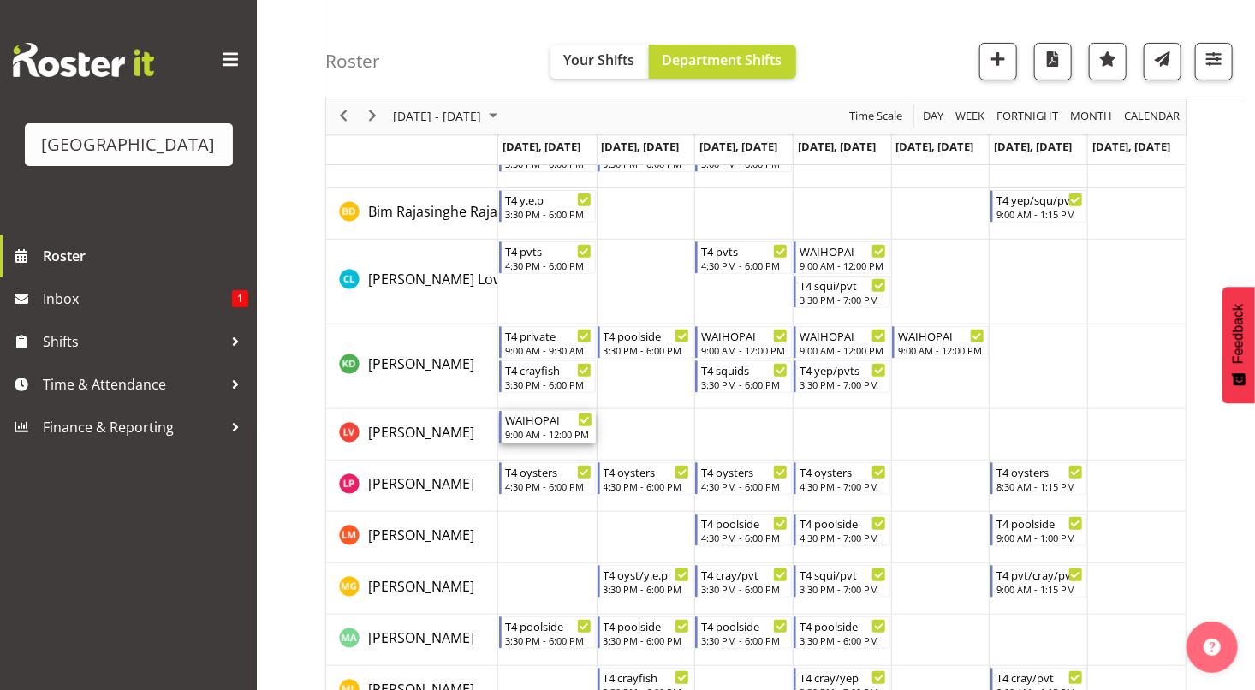
click at [556, 426] on div "WAIHOPAI" at bounding box center [548, 419] width 87 height 17
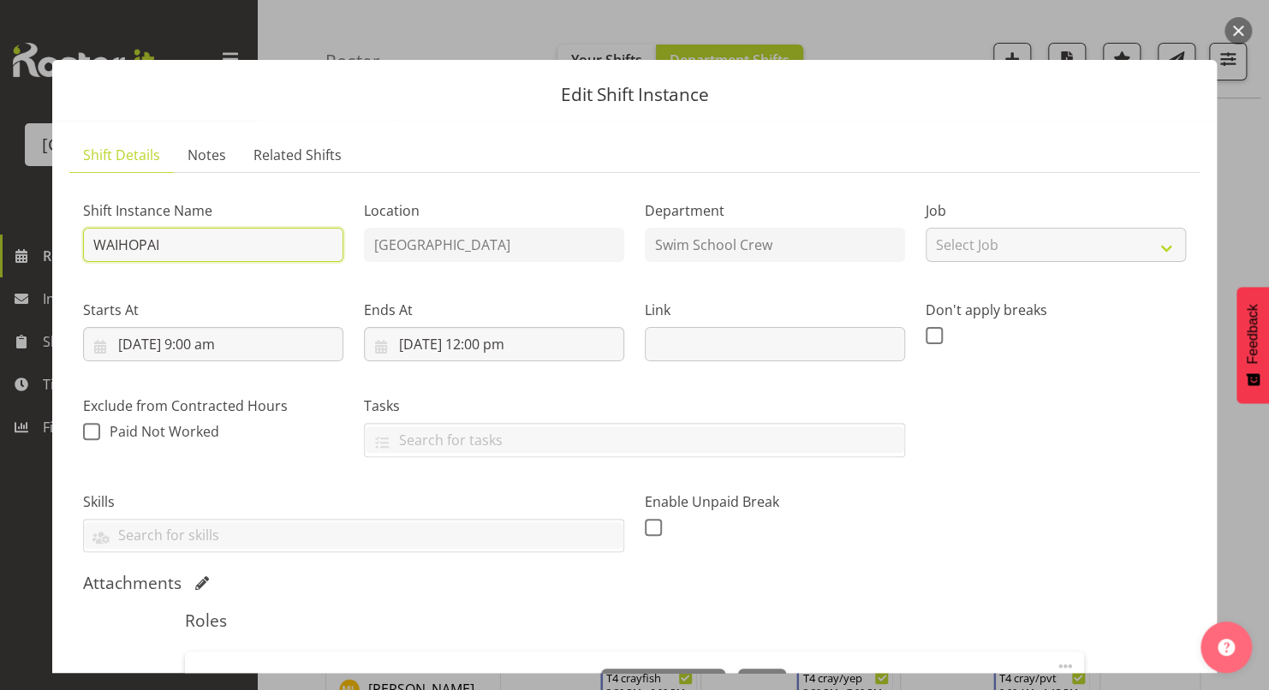
click at [227, 247] on input "WAIHOPAI" at bounding box center [213, 245] width 260 height 34
type input "WAIHOPAI - Kaelah?"
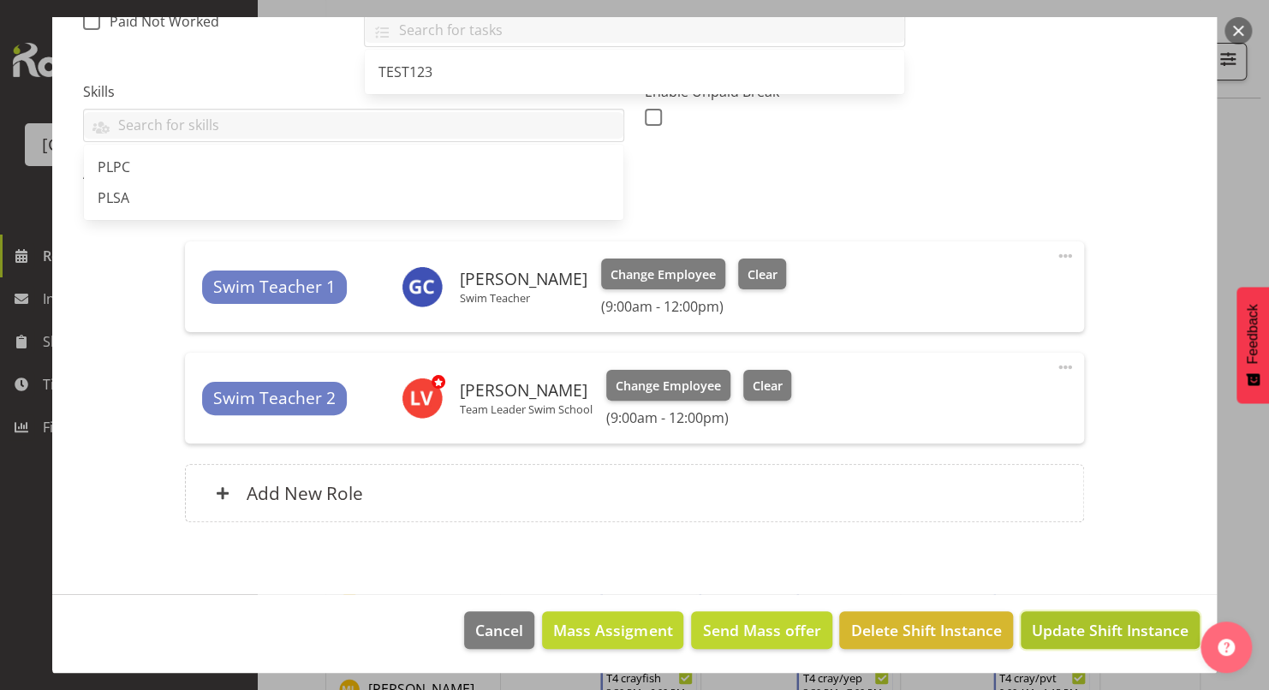
click at [1078, 628] on span "Update Shift Instance" at bounding box center [1110, 630] width 157 height 22
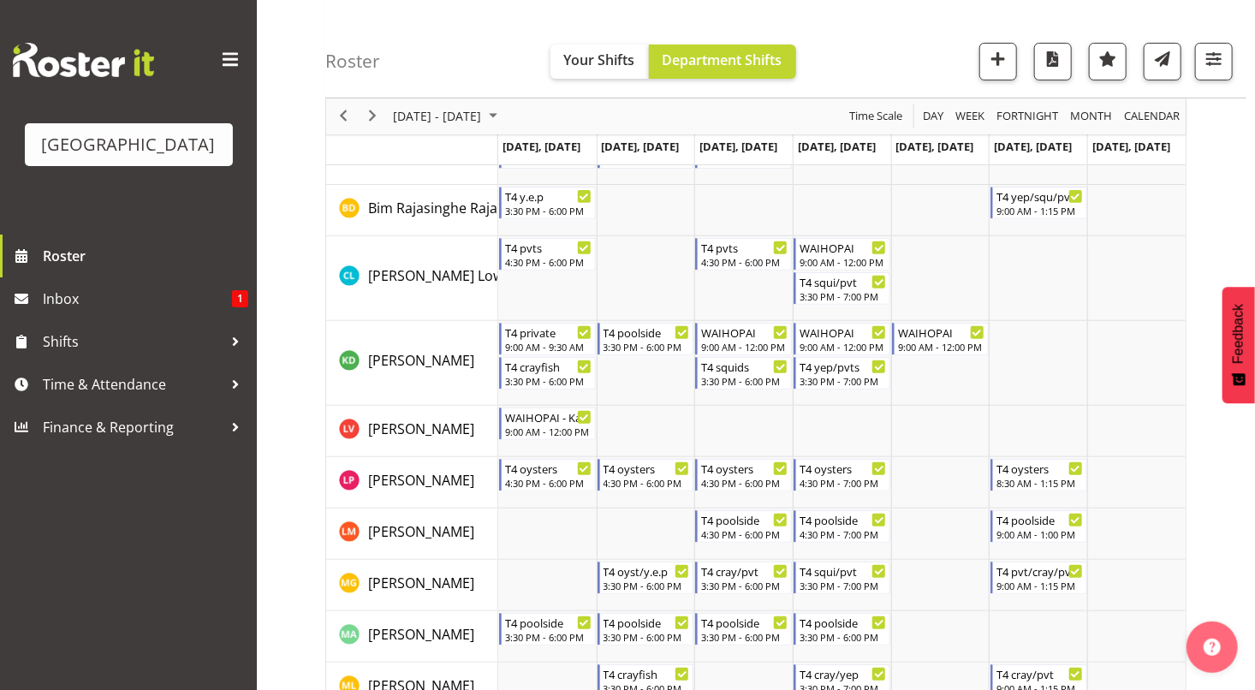
scroll to position [0, 0]
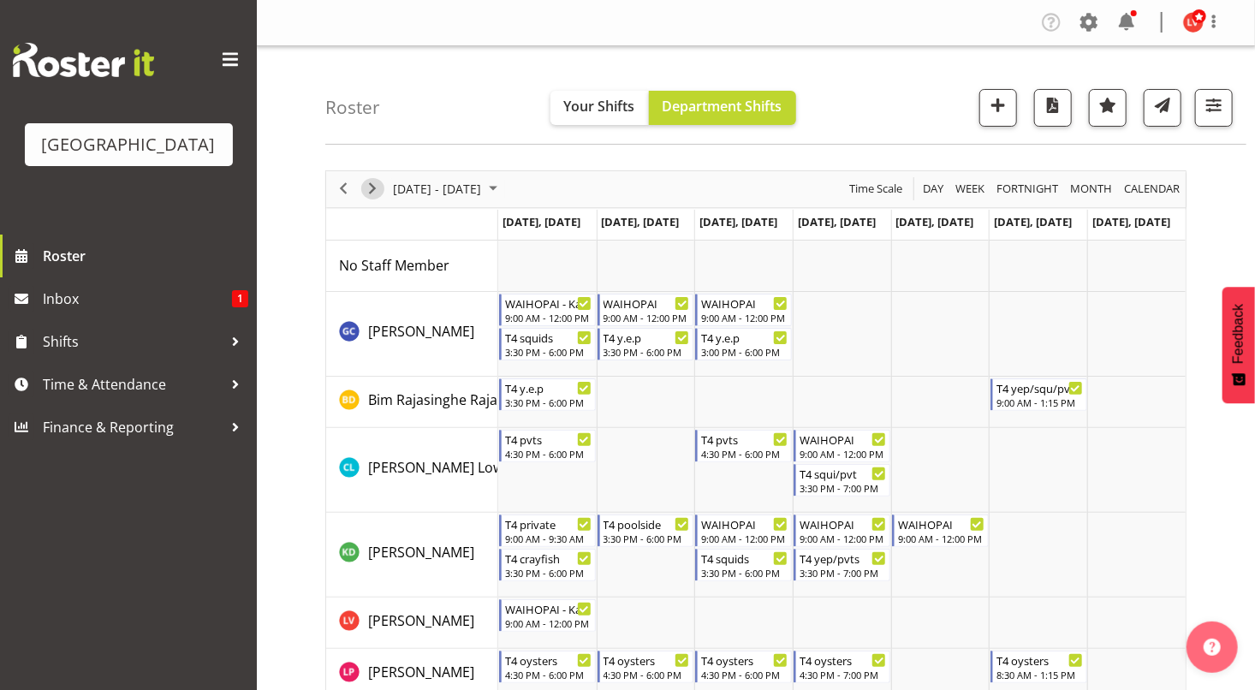
click at [375, 187] on span "Next" at bounding box center [372, 188] width 21 height 21
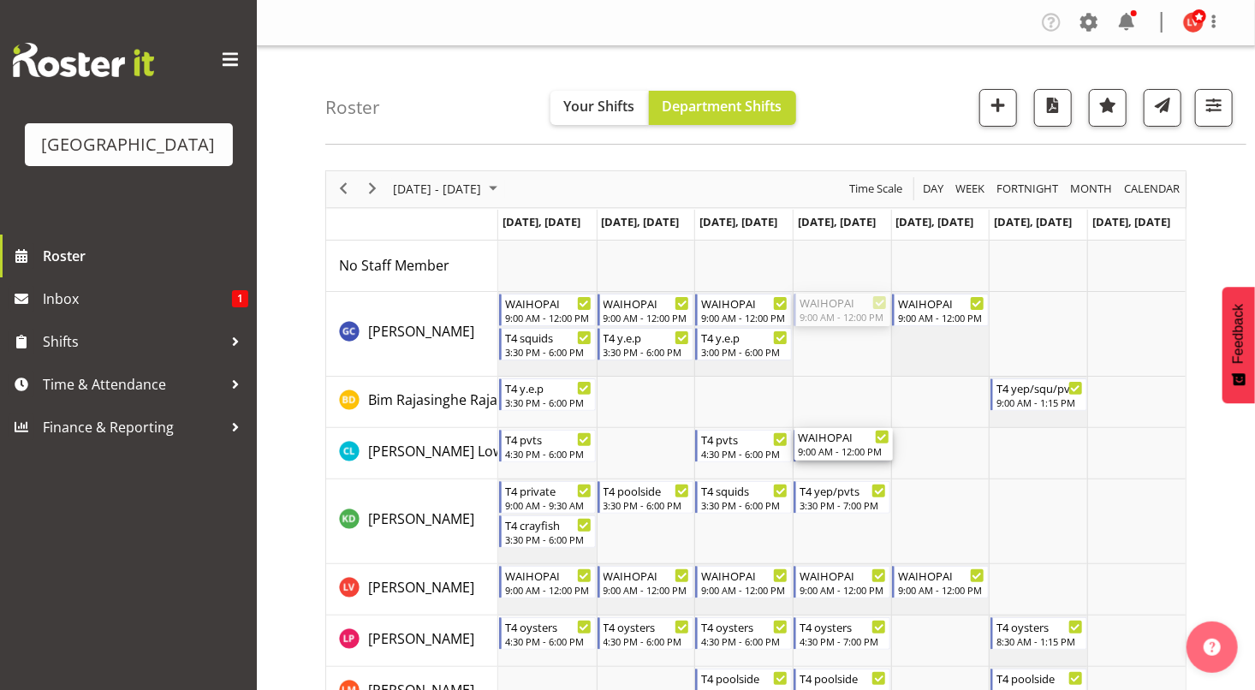
drag, startPoint x: 824, startPoint y: 310, endPoint x: 814, endPoint y: 439, distance: 129.7
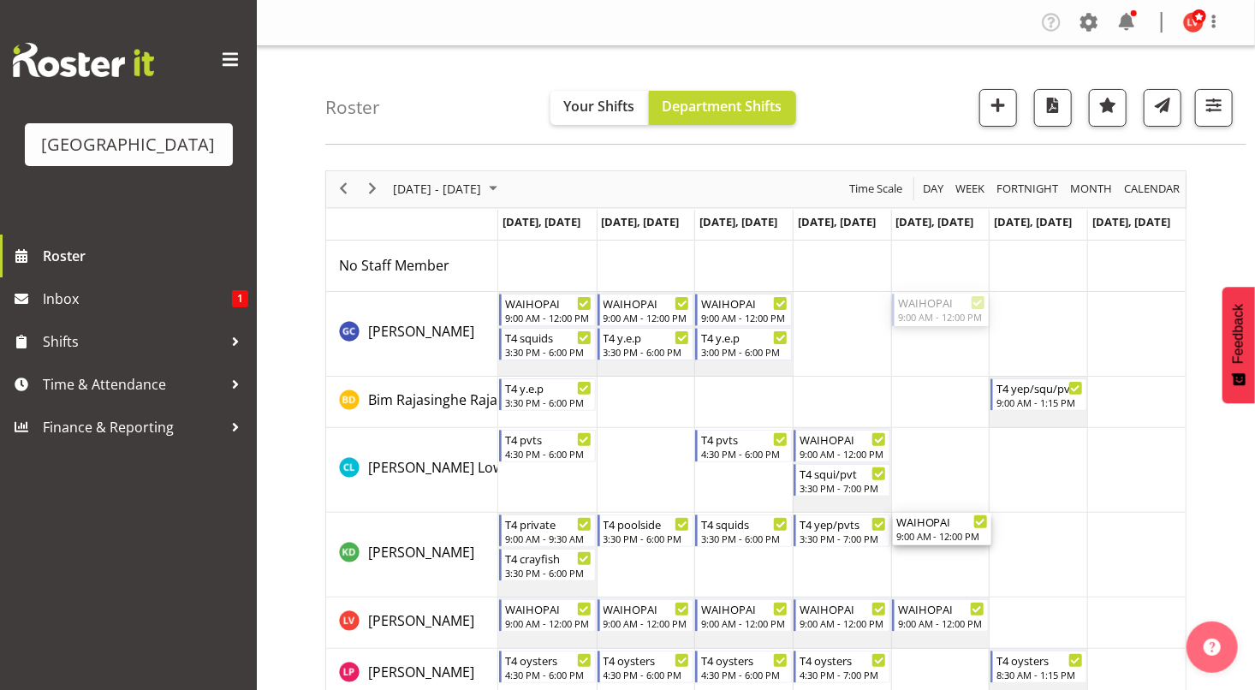
drag, startPoint x: 929, startPoint y: 313, endPoint x: 938, endPoint y: 533, distance: 219.4
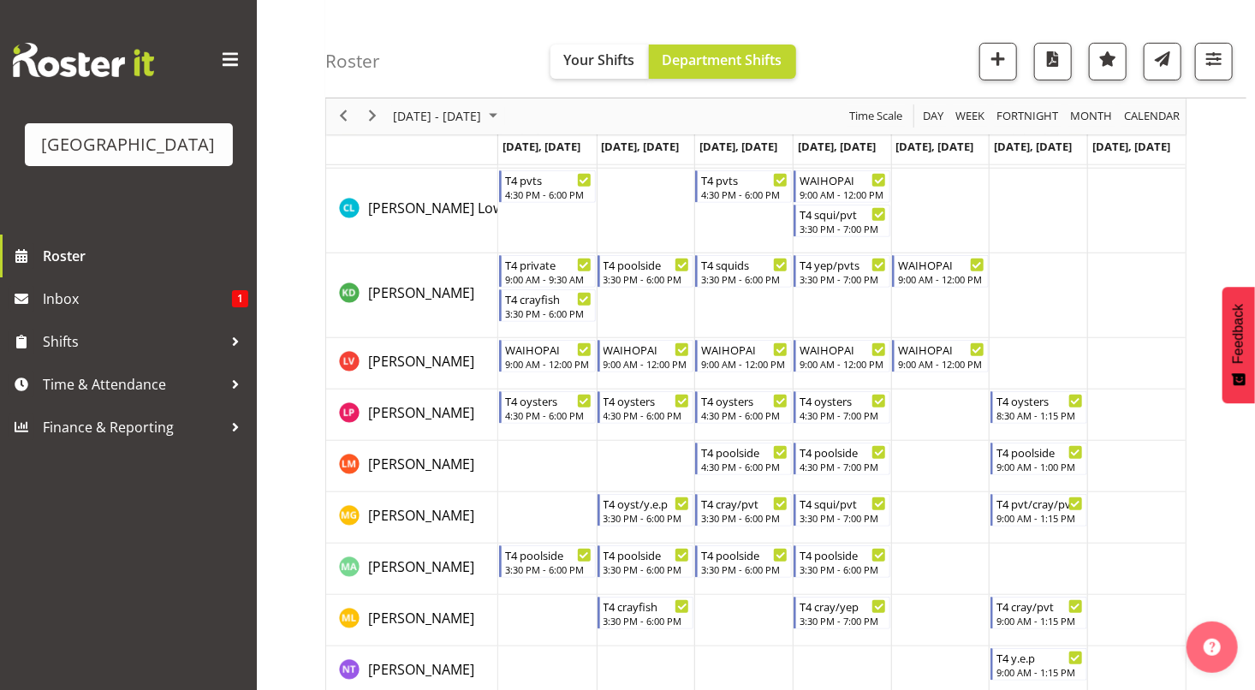
scroll to position [271, 0]
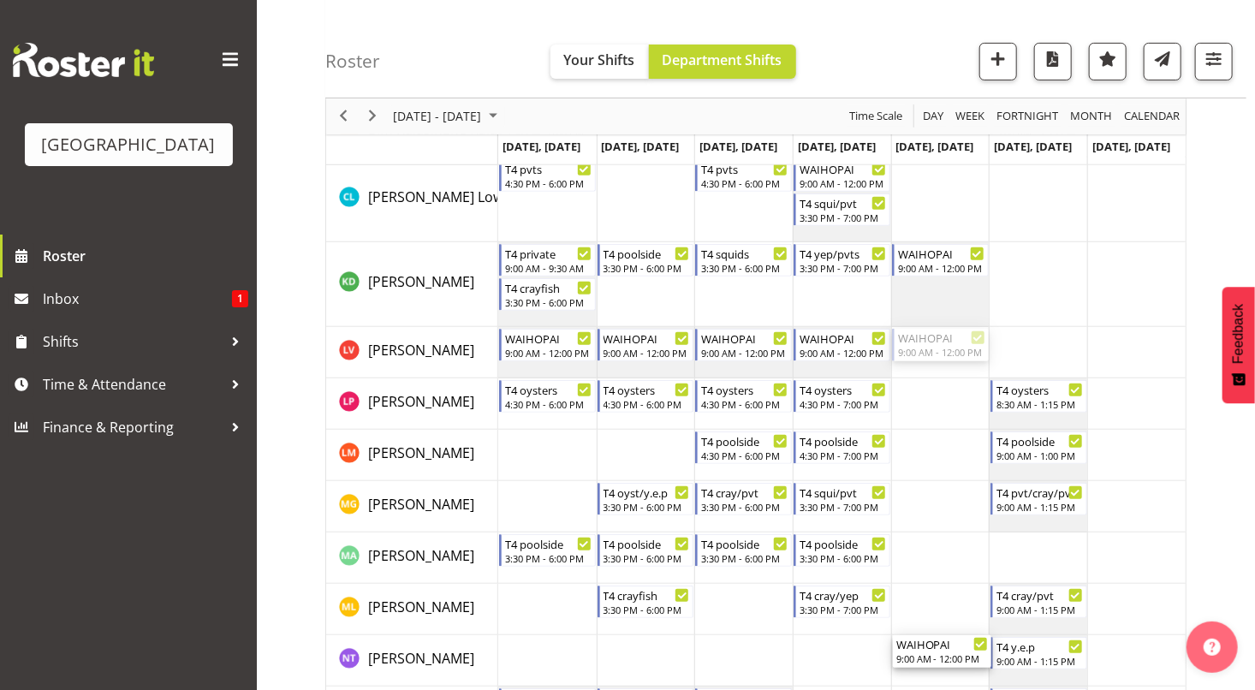
drag, startPoint x: 934, startPoint y: 348, endPoint x: 929, endPoint y: 648, distance: 299.7
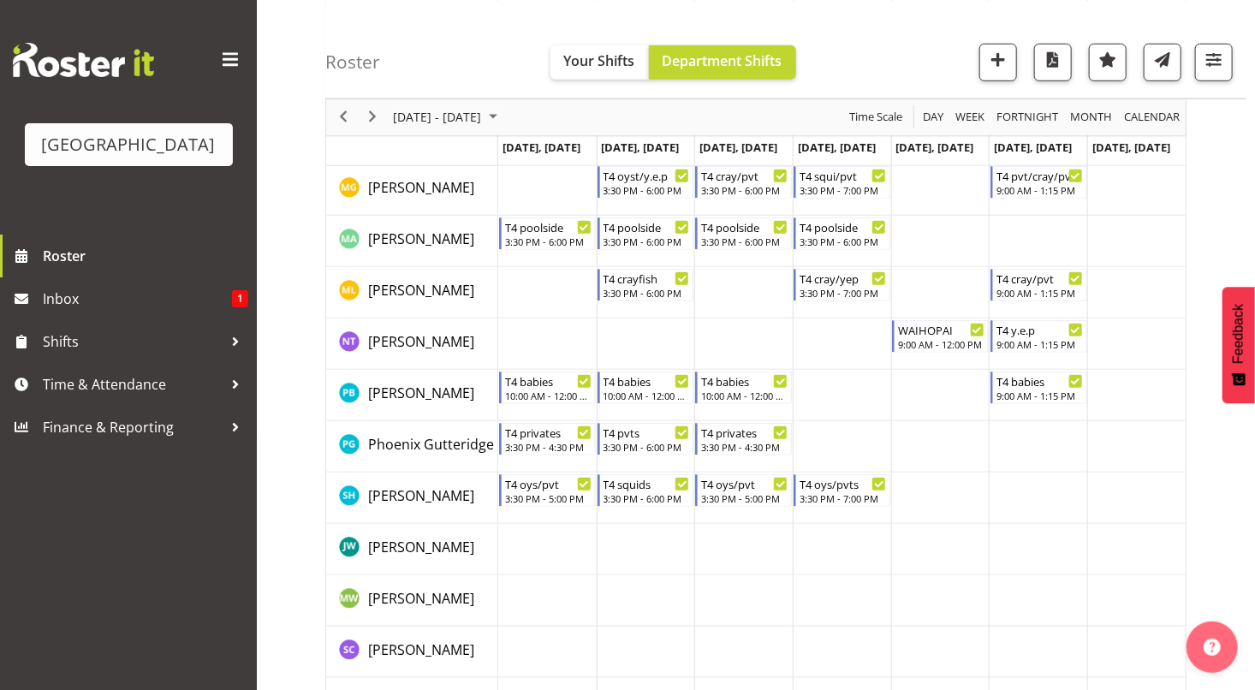
scroll to position [602, 0]
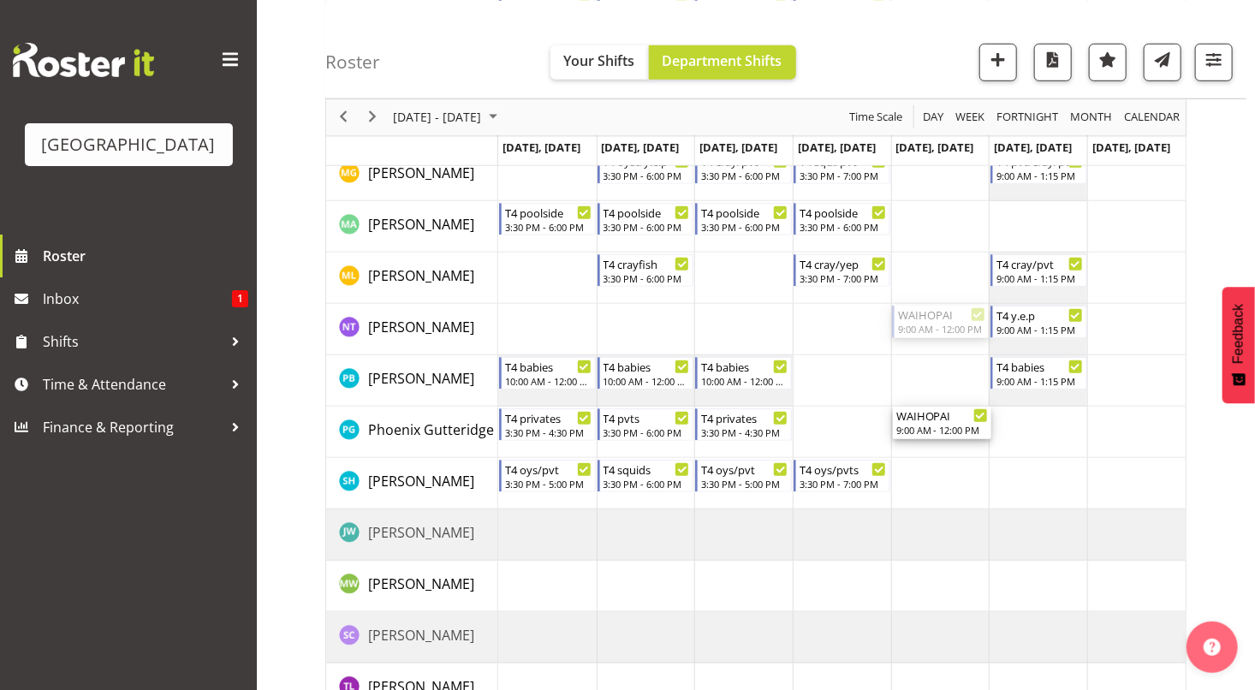
drag, startPoint x: 949, startPoint y: 318, endPoint x: 939, endPoint y: 413, distance: 95.6
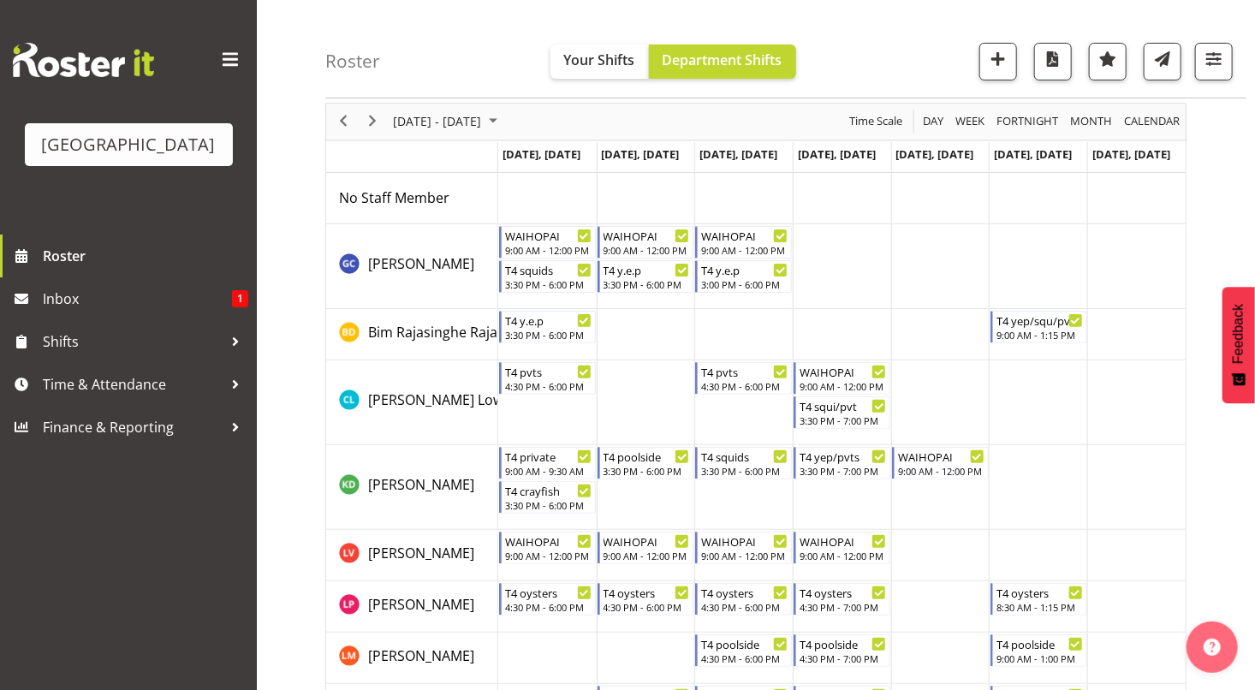
scroll to position [62, 0]
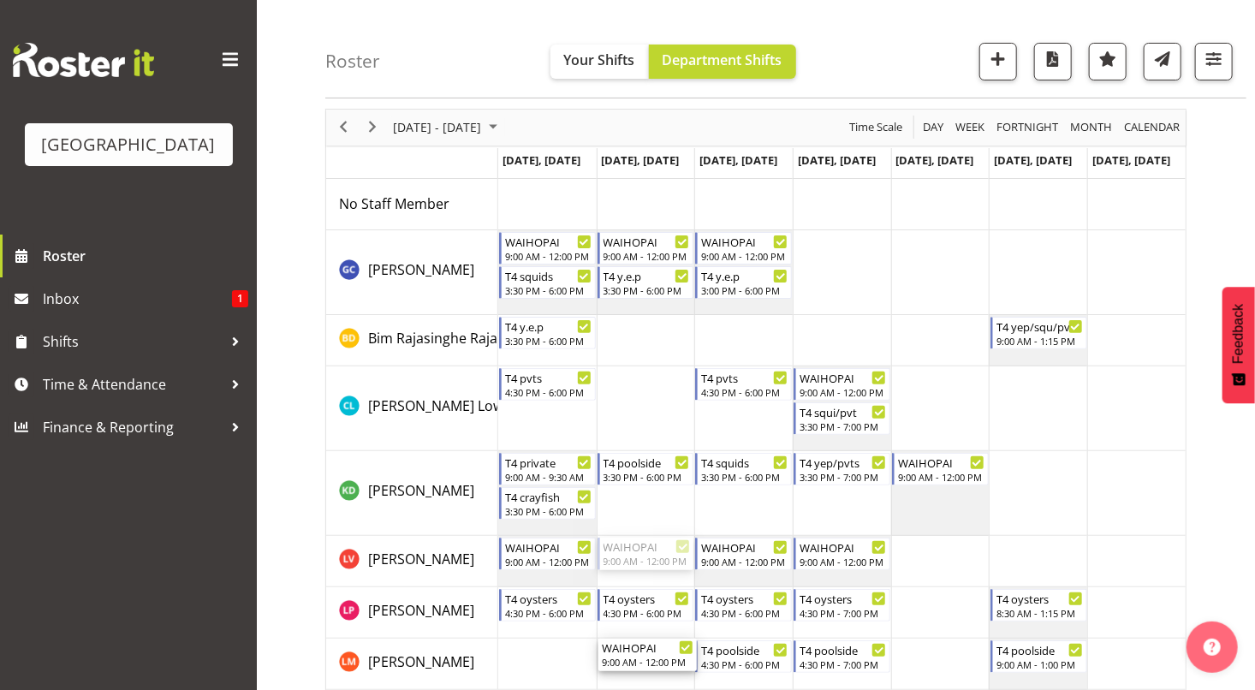
drag, startPoint x: 634, startPoint y: 543, endPoint x: 629, endPoint y: 663, distance: 120.0
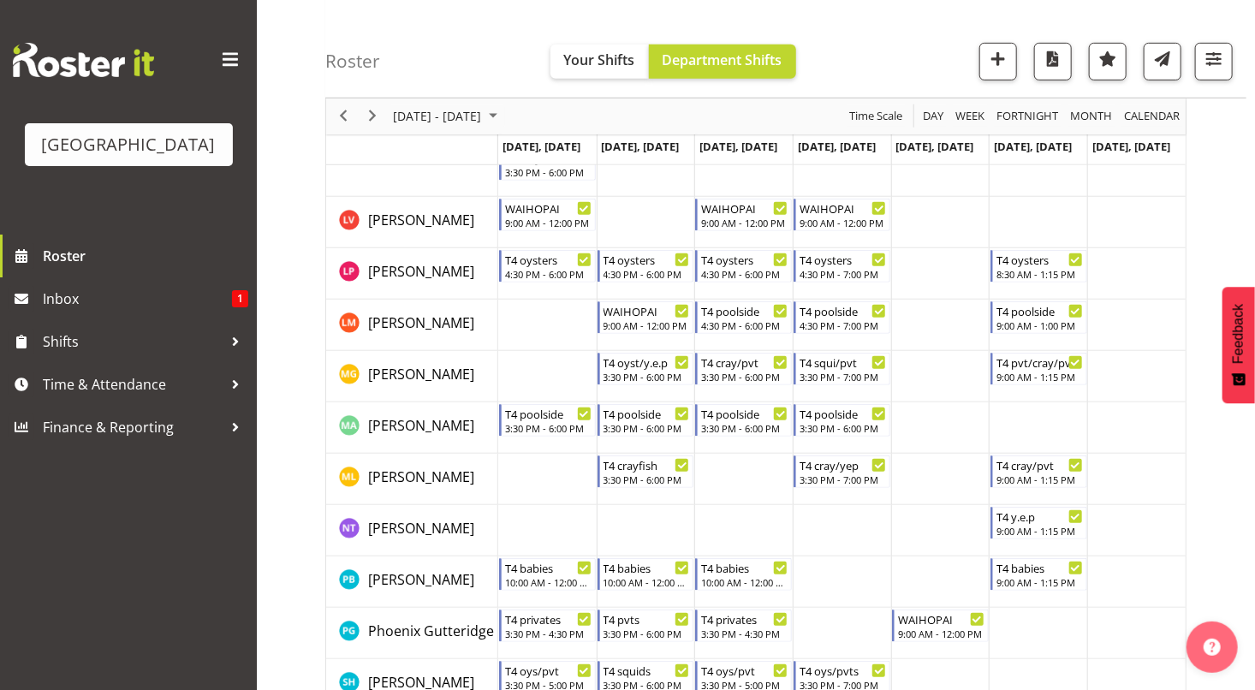
scroll to position [446, 0]
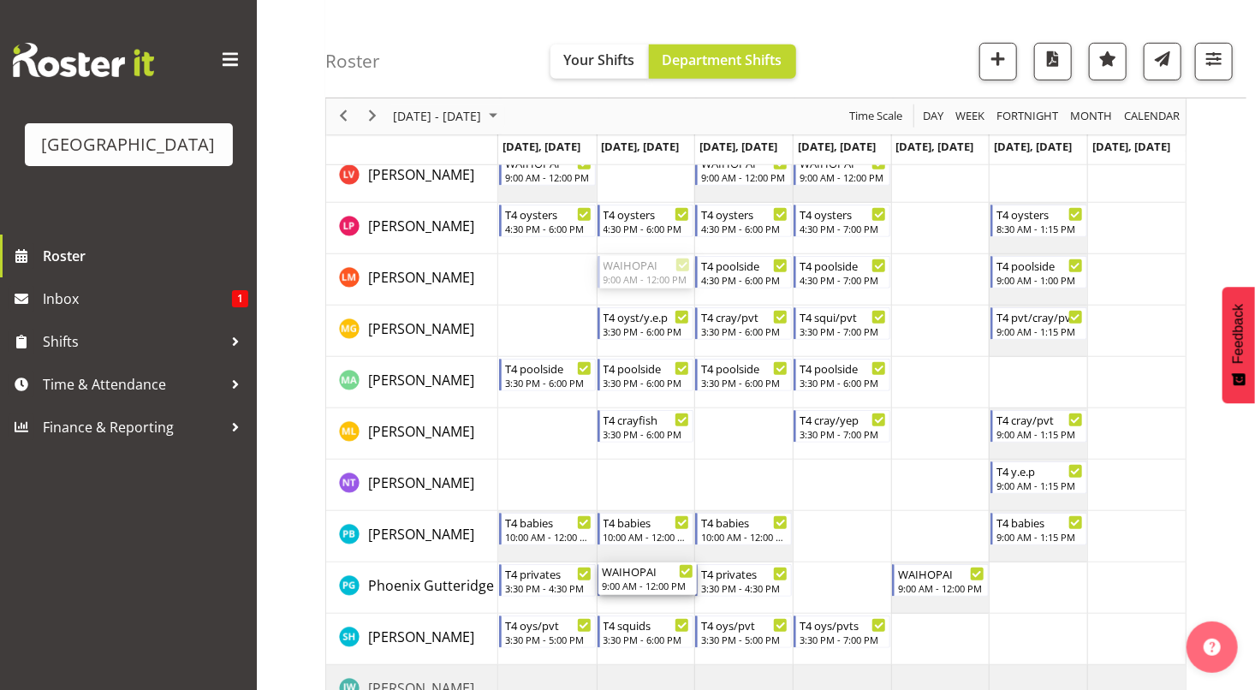
drag, startPoint x: 631, startPoint y: 262, endPoint x: 636, endPoint y: 576, distance: 314.3
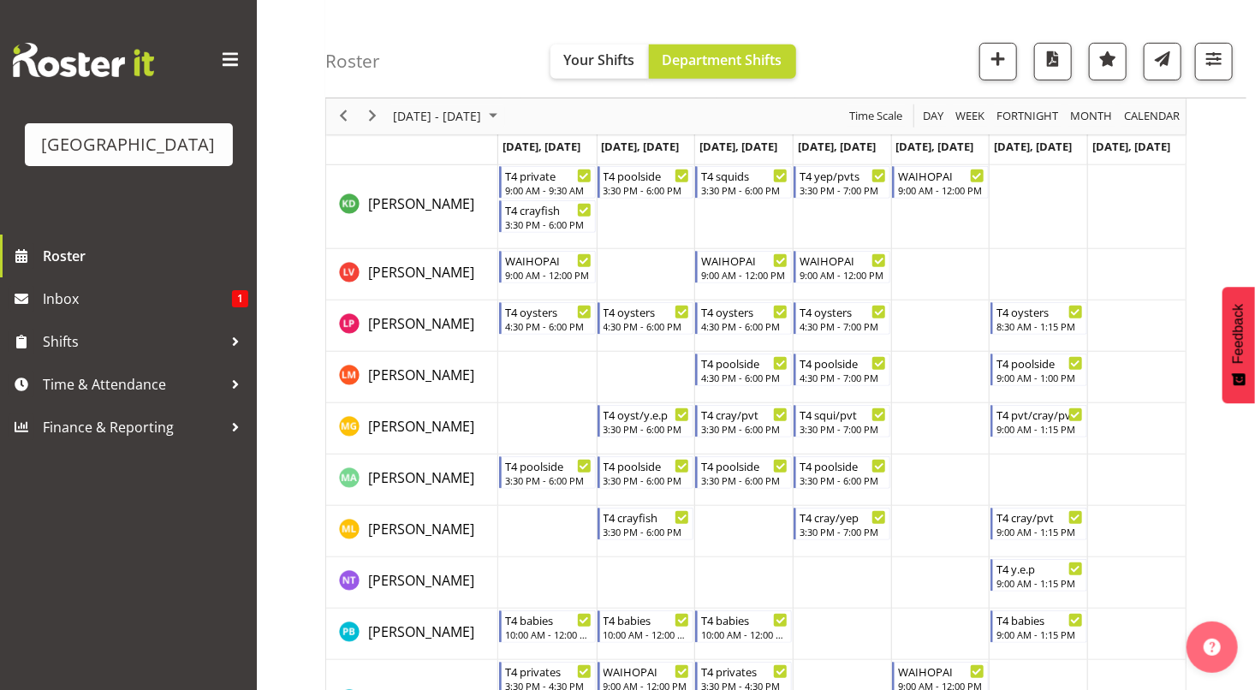
scroll to position [339, 0]
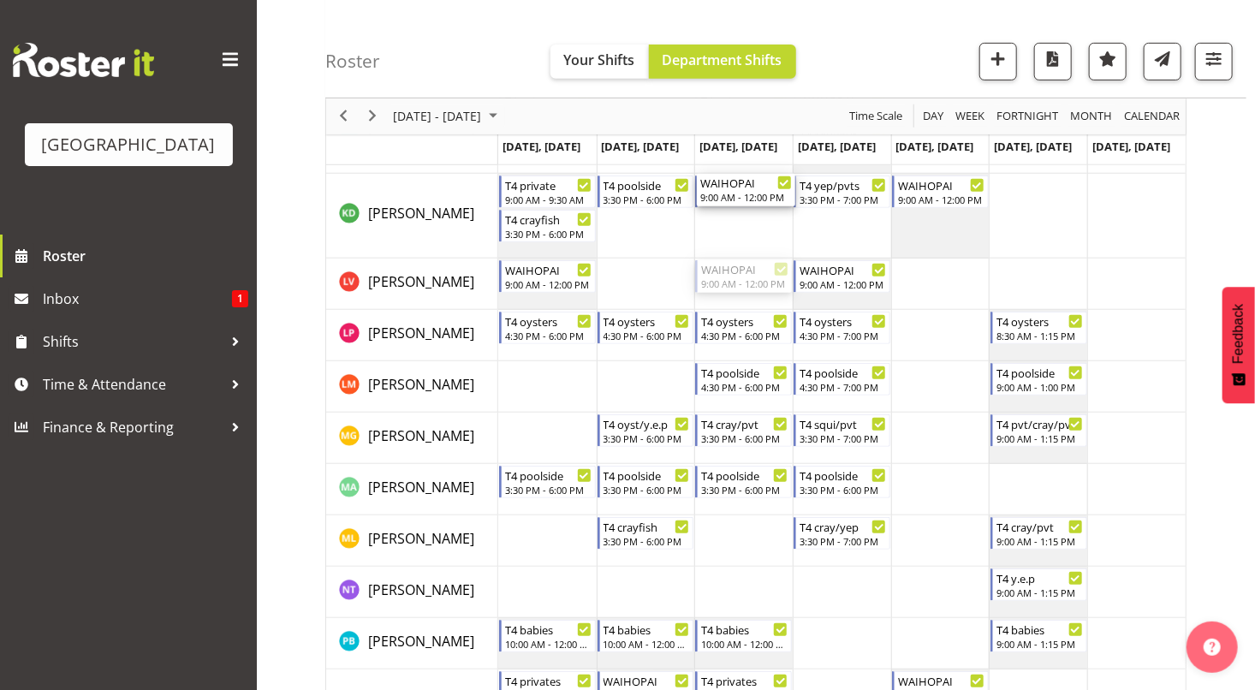
drag, startPoint x: 723, startPoint y: 276, endPoint x: 723, endPoint y: 253, distance: 23.1
click at [723, 253] on div "WAIHOPAI 9:00 AM - 12:00 PM T4 squids 3:30 PM - 6:00 PM WAIHOPAI 9:00 AM - 12:0…" at bounding box center [842, 482] width 688 height 1161
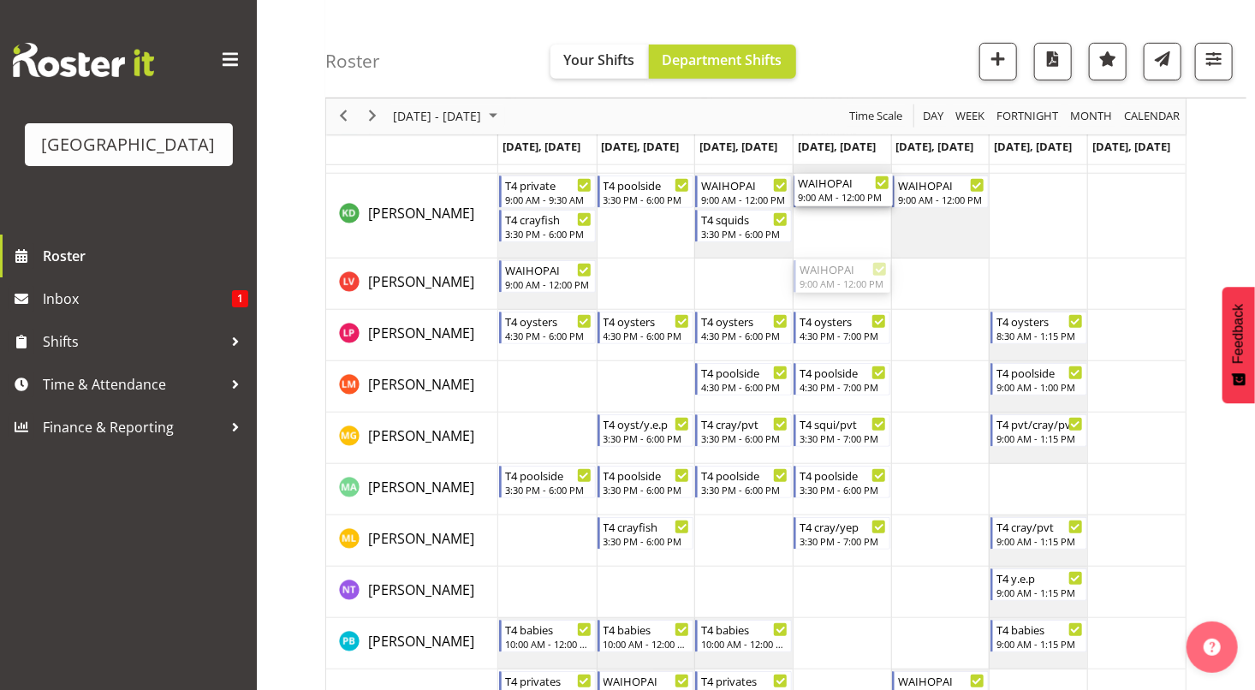
drag, startPoint x: 823, startPoint y: 280, endPoint x: 823, endPoint y: 250, distance: 30.0
click at [823, 250] on div "WAIHOPAI 9:00 AM - 12:00 PM T4 squids 3:30 PM - 6:00 PM WAIHOPAI 9:00 AM - 12:0…" at bounding box center [842, 482] width 688 height 1161
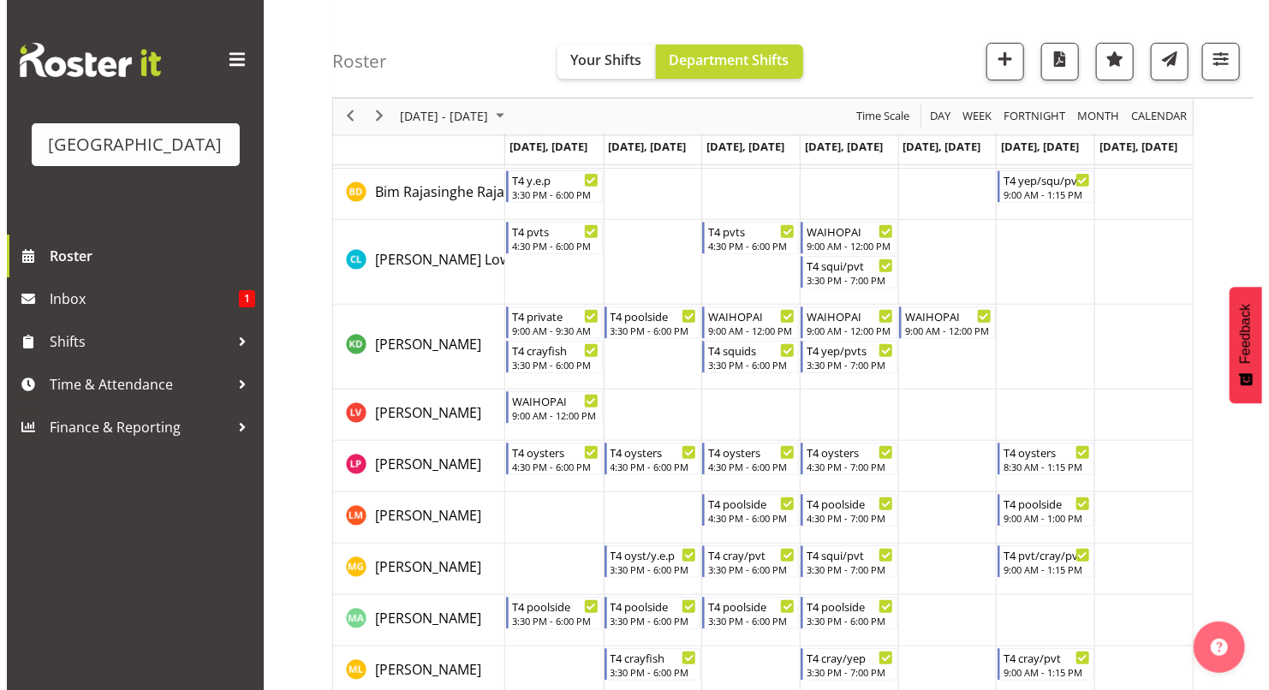
scroll to position [221, 0]
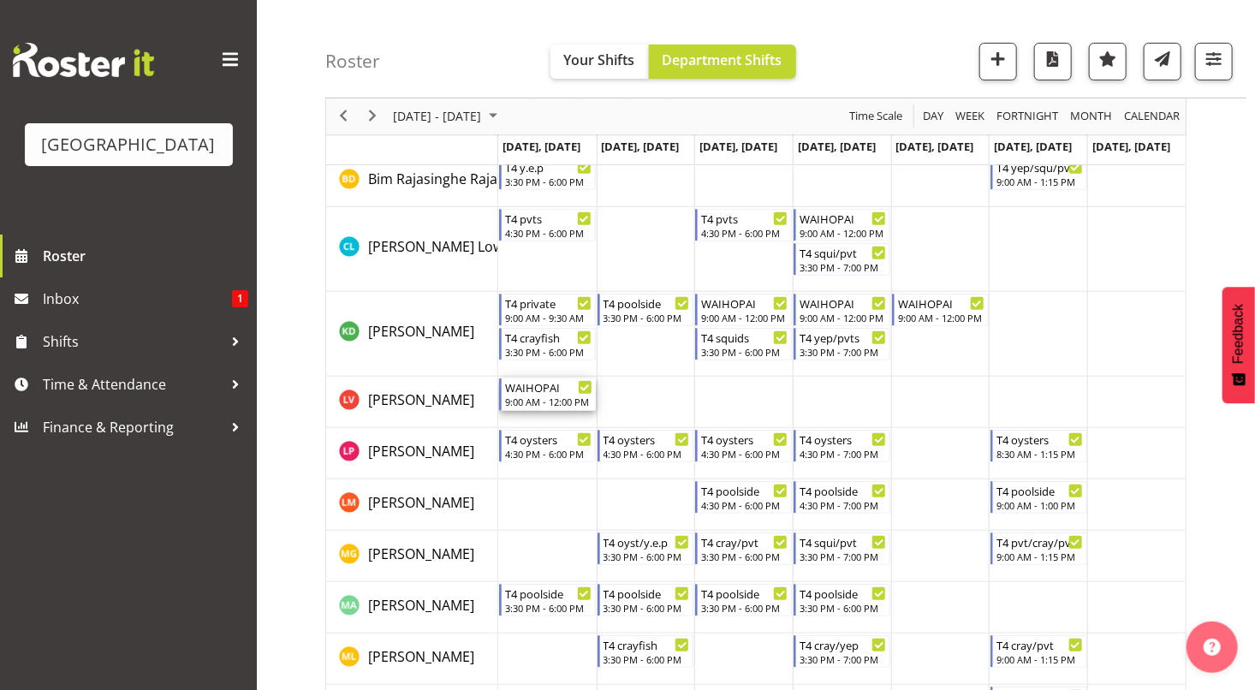
click at [530, 392] on div "WAIHOPAI" at bounding box center [548, 386] width 87 height 17
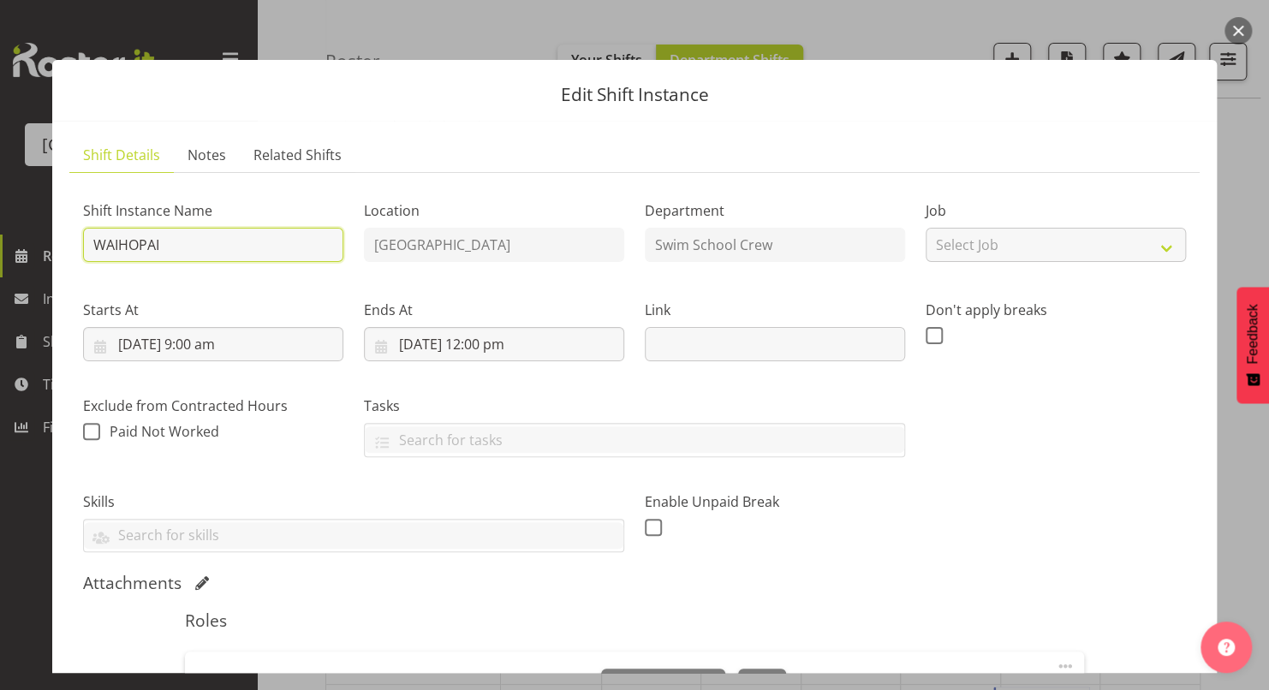
click at [259, 245] on input "WAIHOPAI" at bounding box center [213, 245] width 260 height 34
type input "WAIHOPAI - Kaelah?"
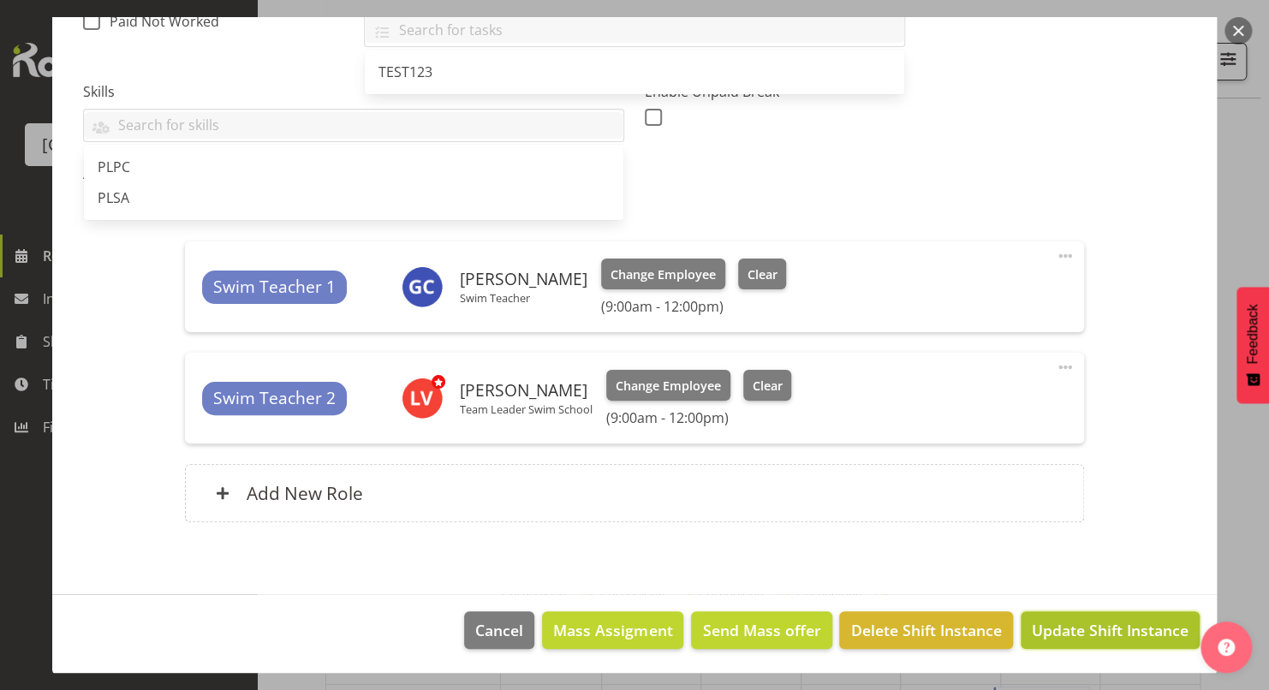
click at [1058, 644] on button "Update Shift Instance" at bounding box center [1110, 630] width 179 height 38
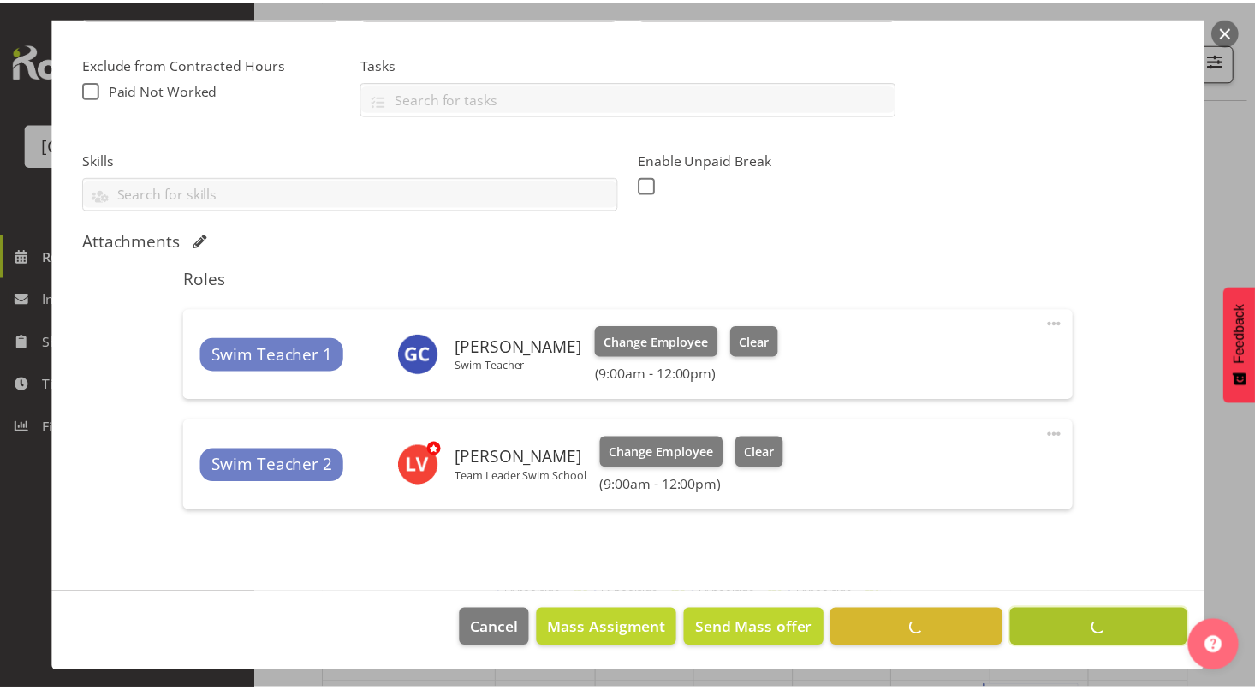
scroll to position [0, 0]
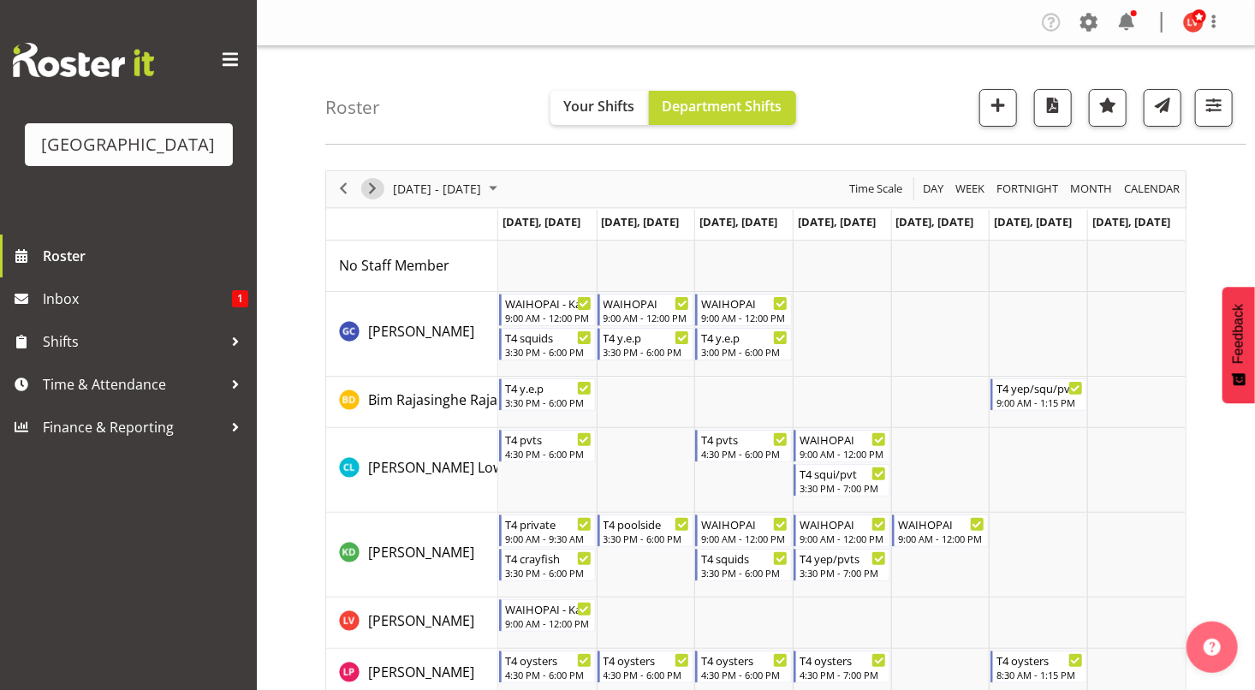
click at [368, 193] on span "Next" at bounding box center [372, 188] width 21 height 21
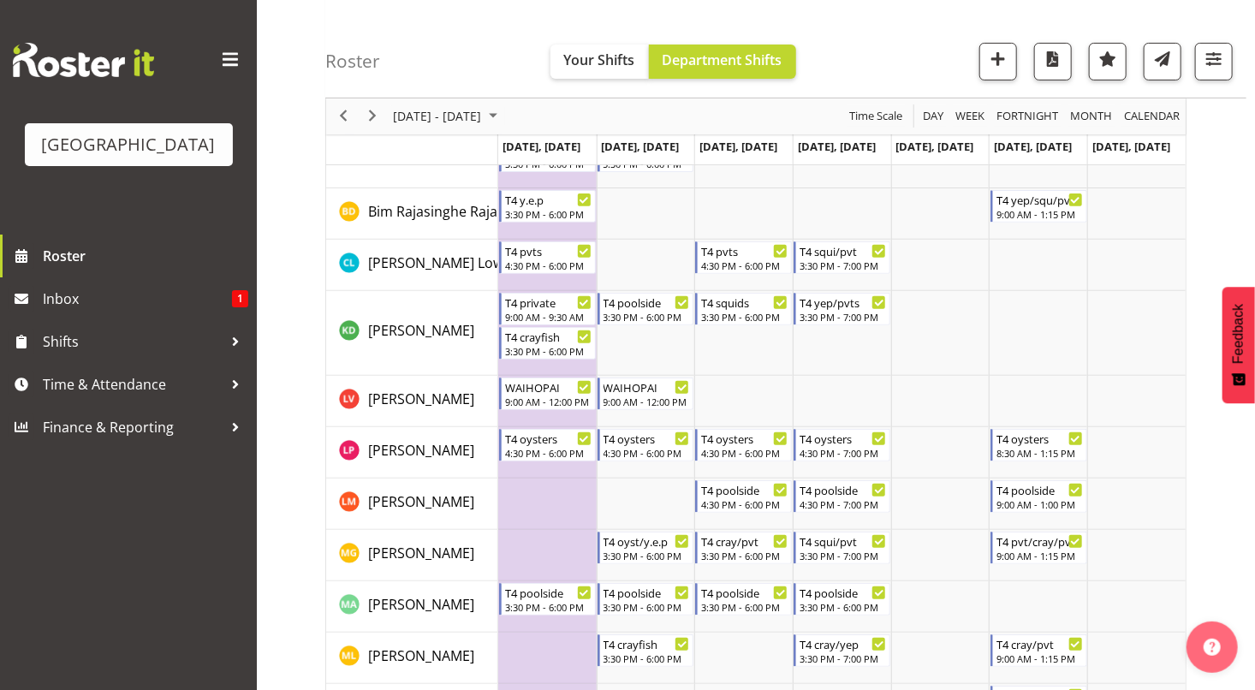
scroll to position [215, 0]
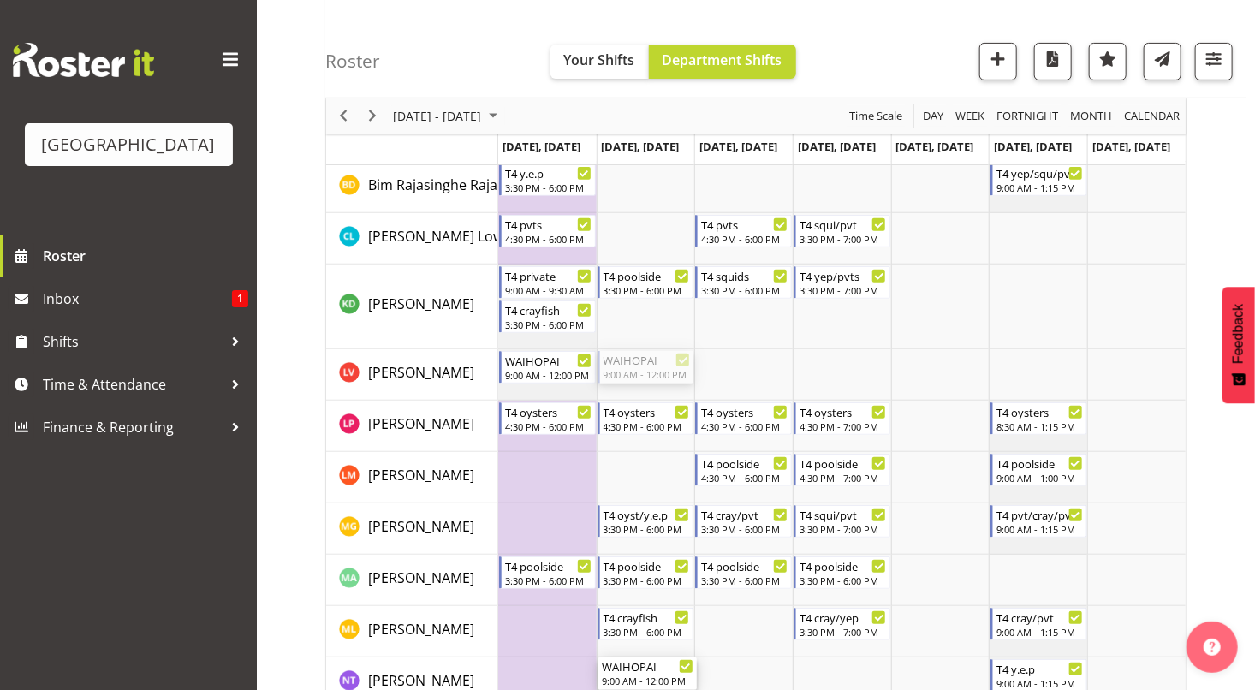
drag, startPoint x: 650, startPoint y: 366, endPoint x: 646, endPoint y: 688, distance: 321.9
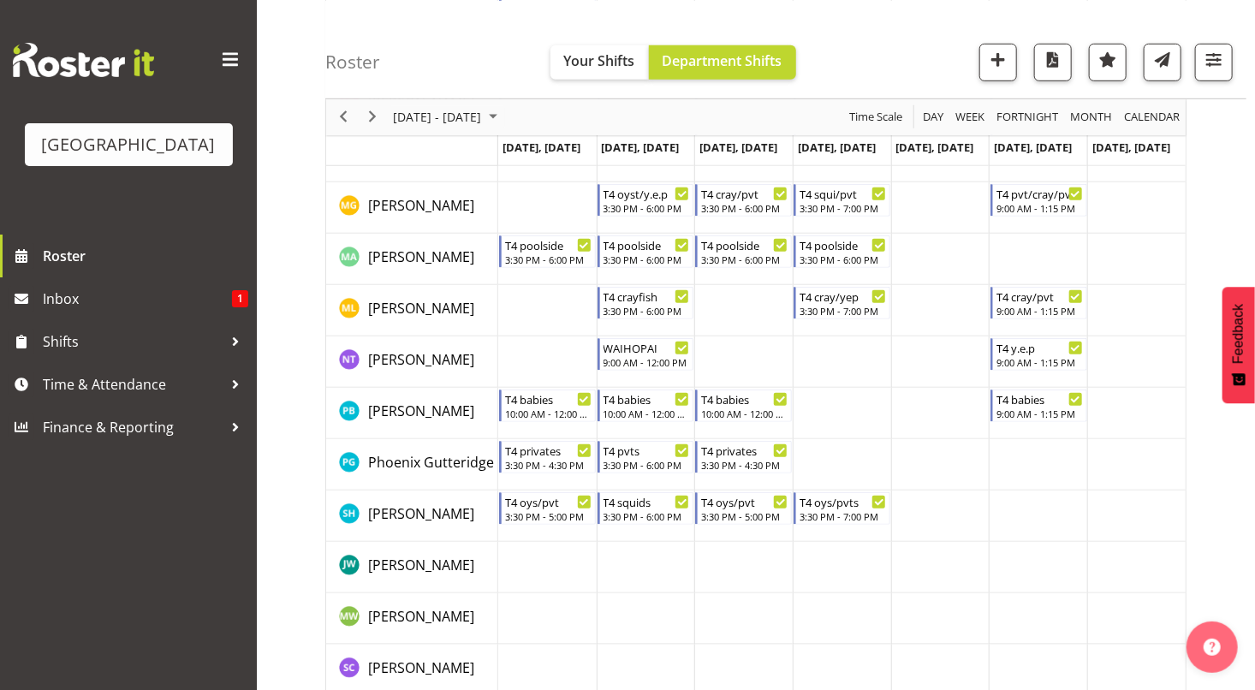
scroll to position [545, 0]
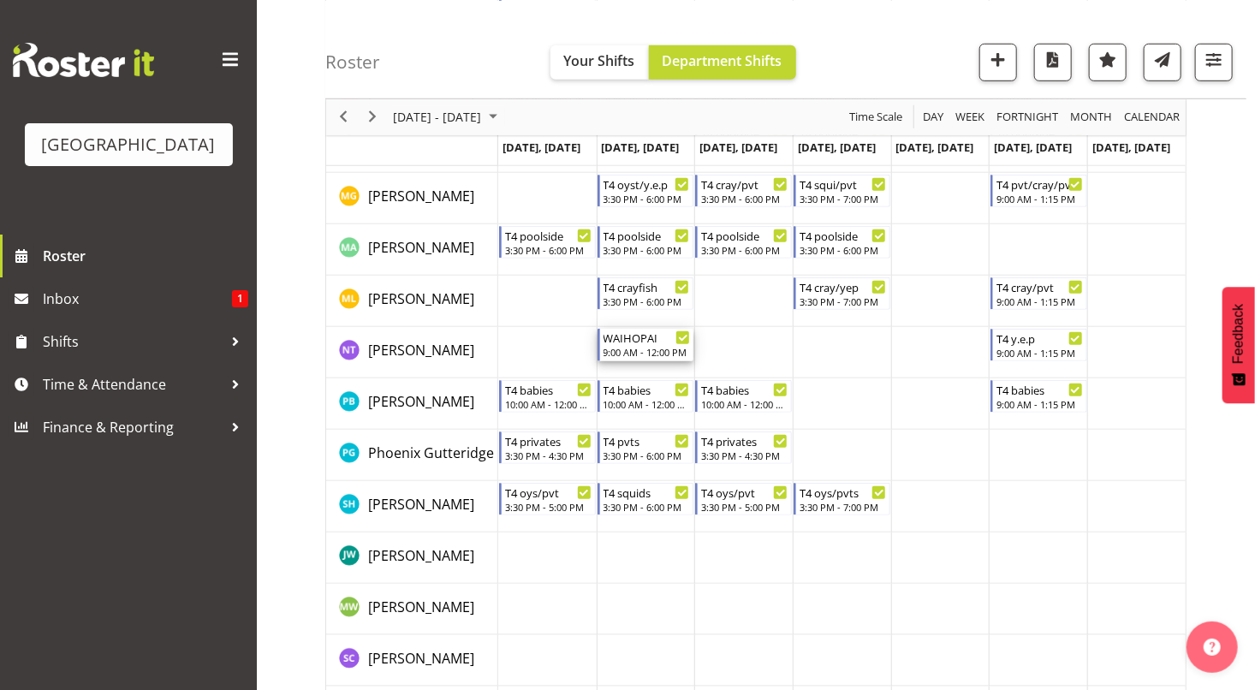
click at [637, 347] on div "9:00 AM - 12:00 PM" at bounding box center [647, 352] width 87 height 14
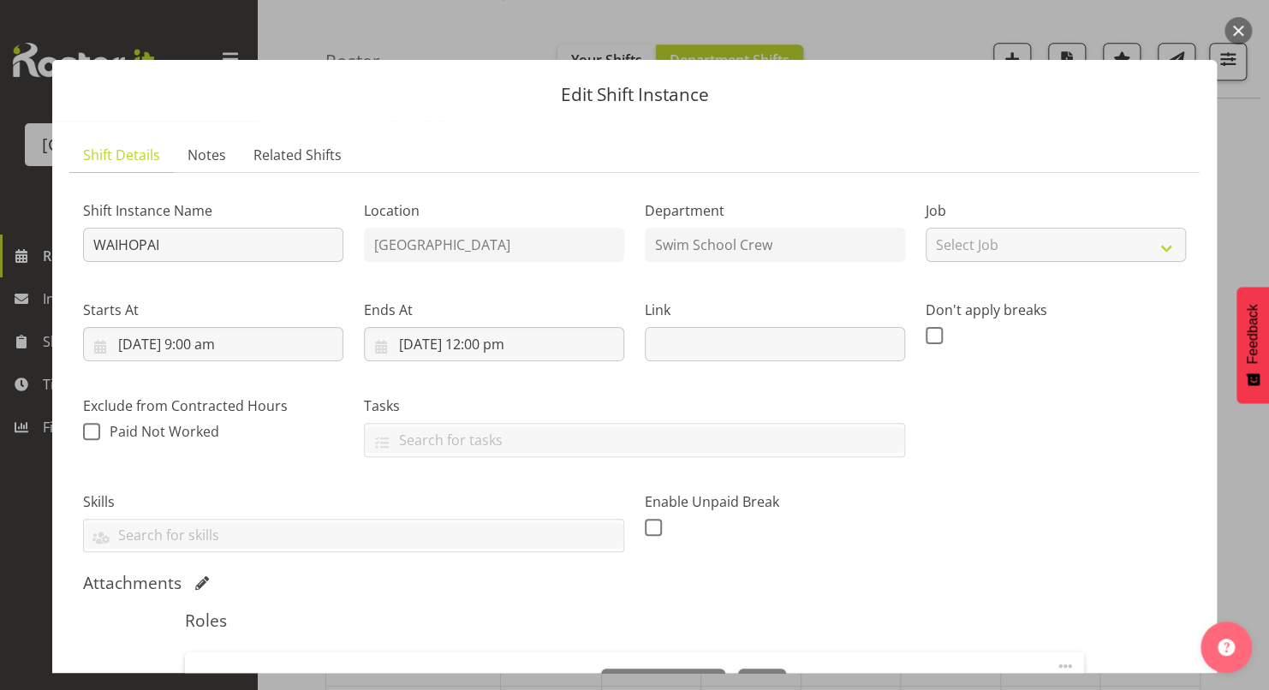
click at [1238, 22] on button "button" at bounding box center [1237, 30] width 27 height 27
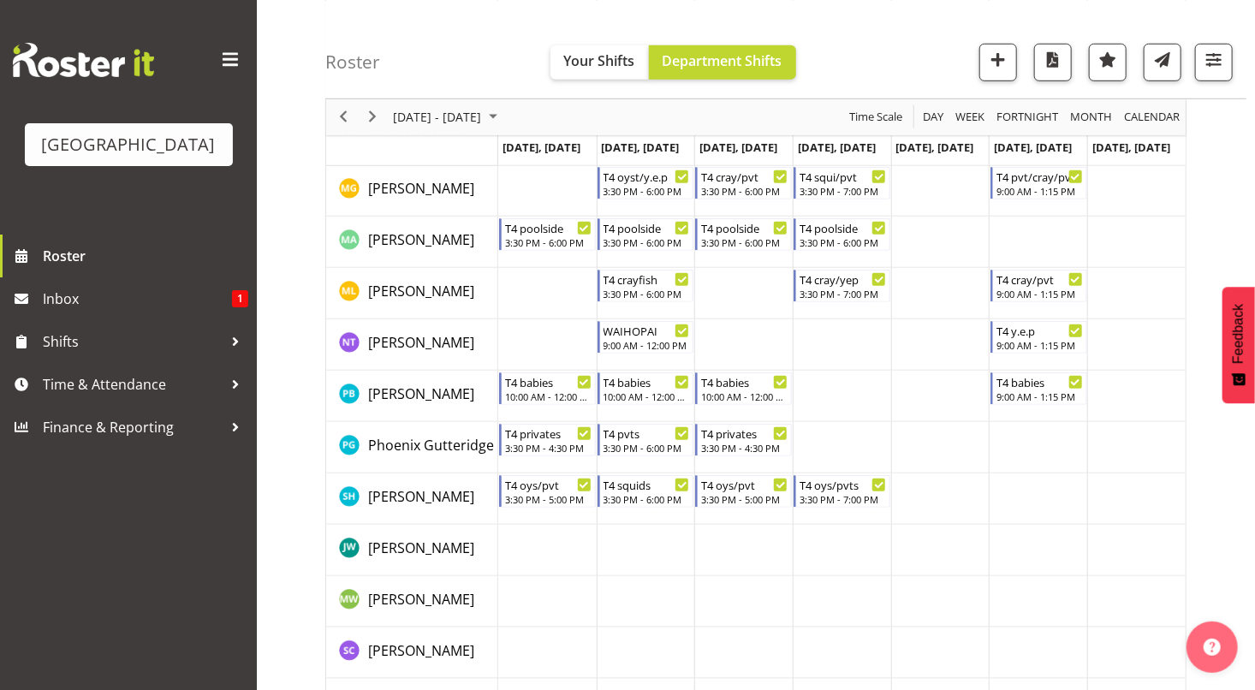
scroll to position [563, 0]
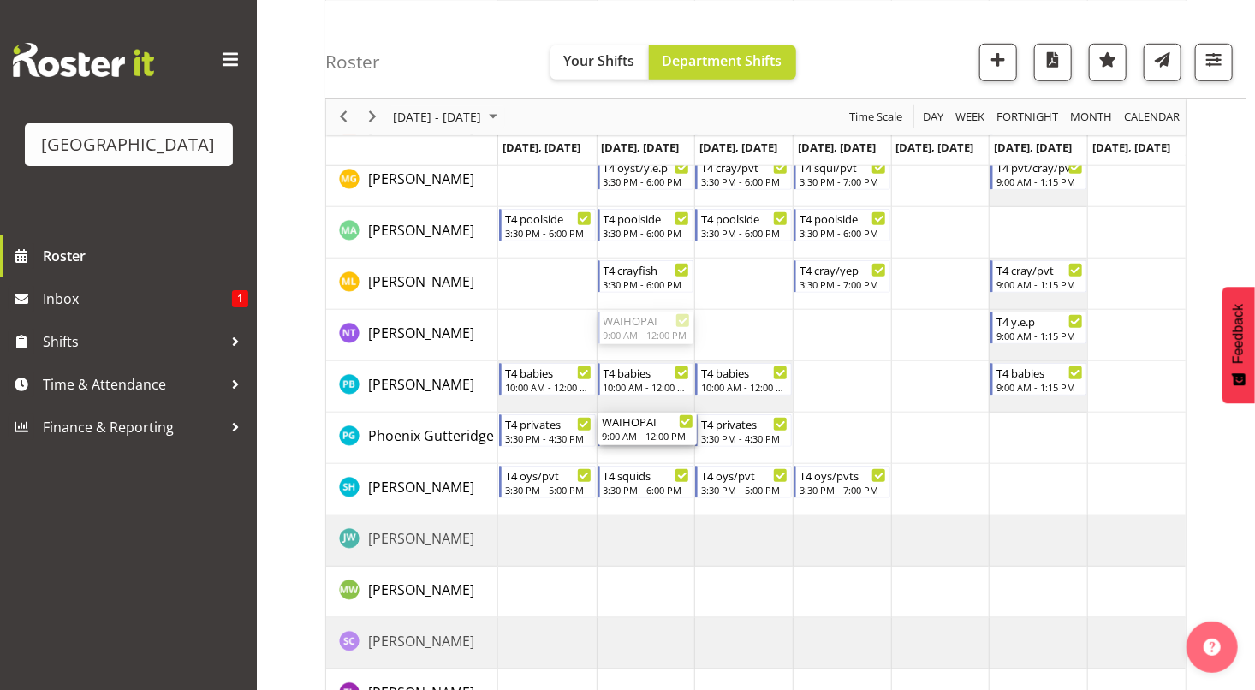
drag, startPoint x: 642, startPoint y: 320, endPoint x: 630, endPoint y: 432, distance: 111.9
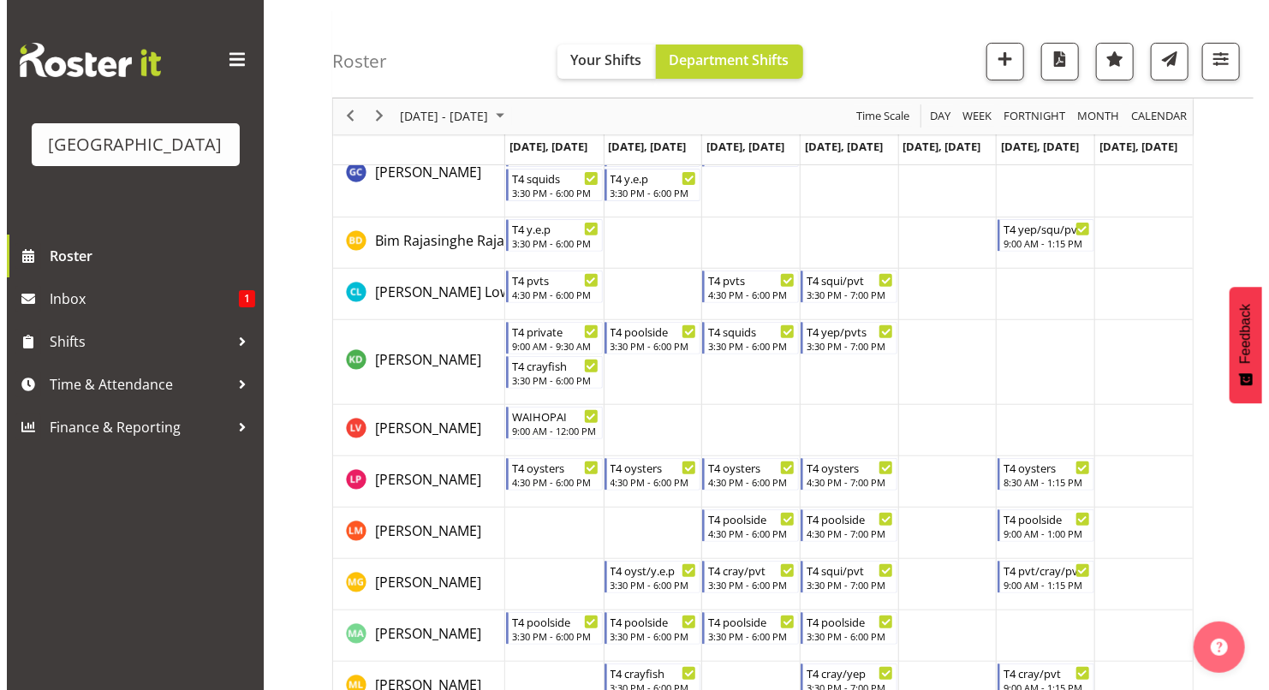
scroll to position [158, 0]
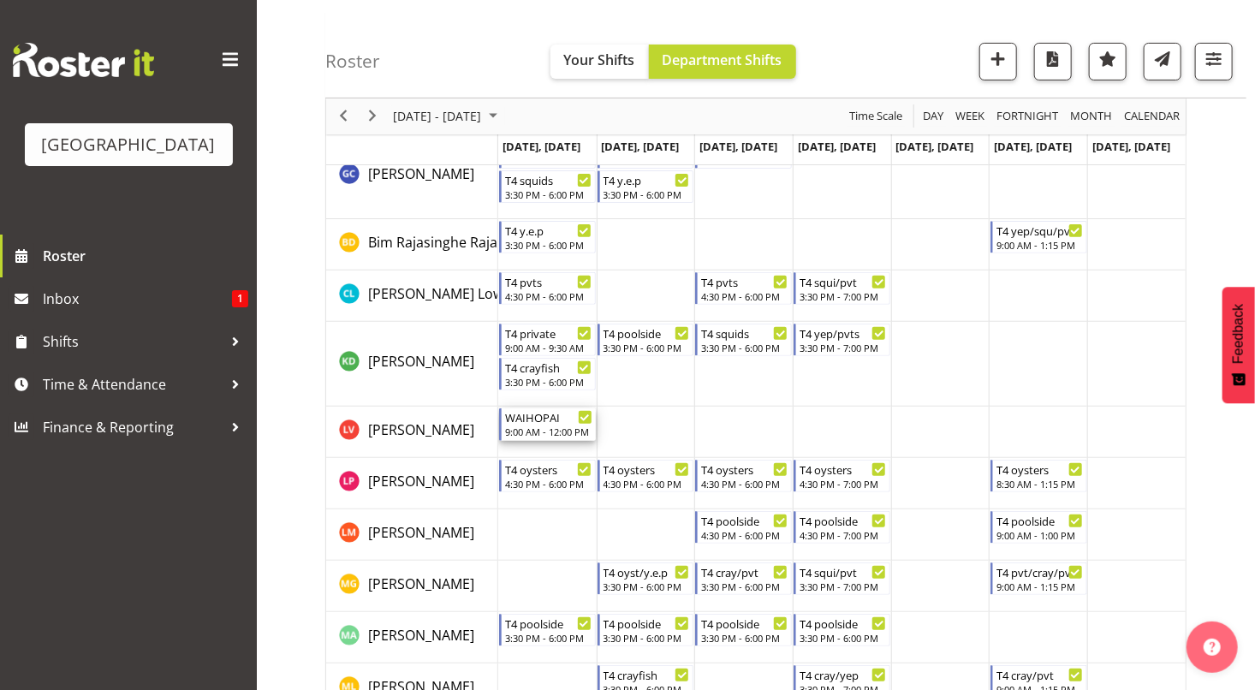
click at [540, 420] on div "WAIHOPAI" at bounding box center [548, 416] width 87 height 17
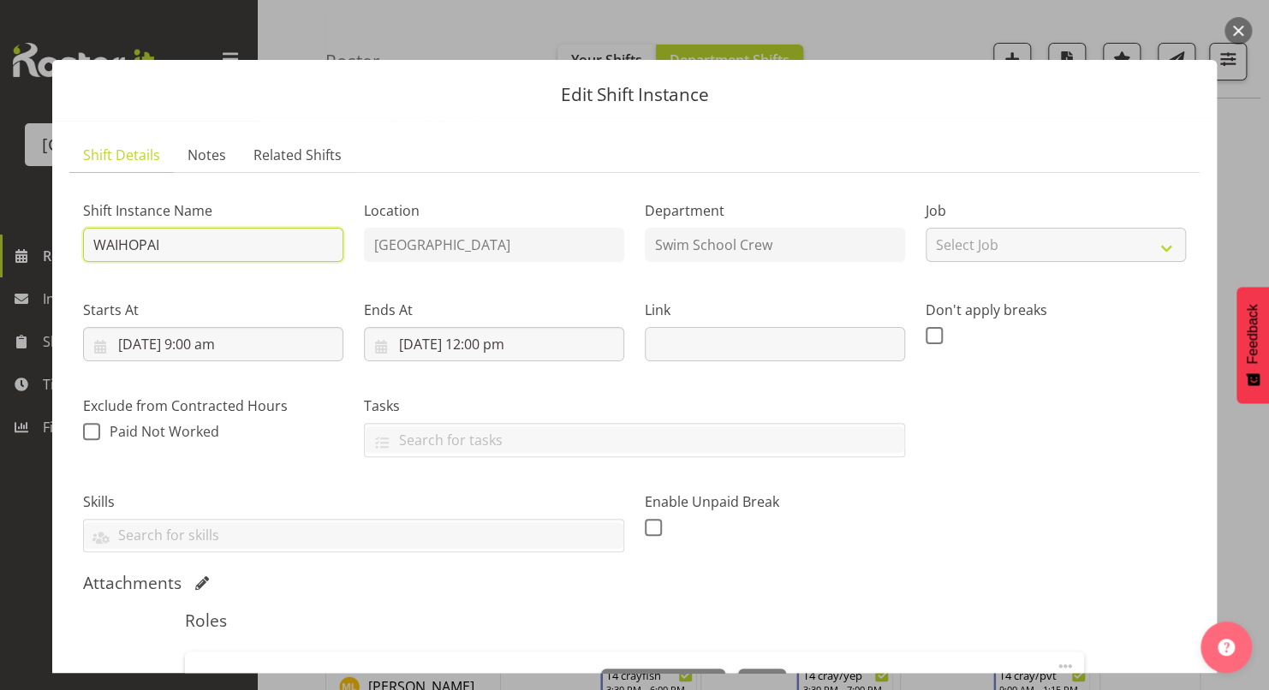
click at [214, 241] on input "WAIHOPAI" at bounding box center [213, 245] width 260 height 34
type input "WAIHOPAI - Kaelah?"
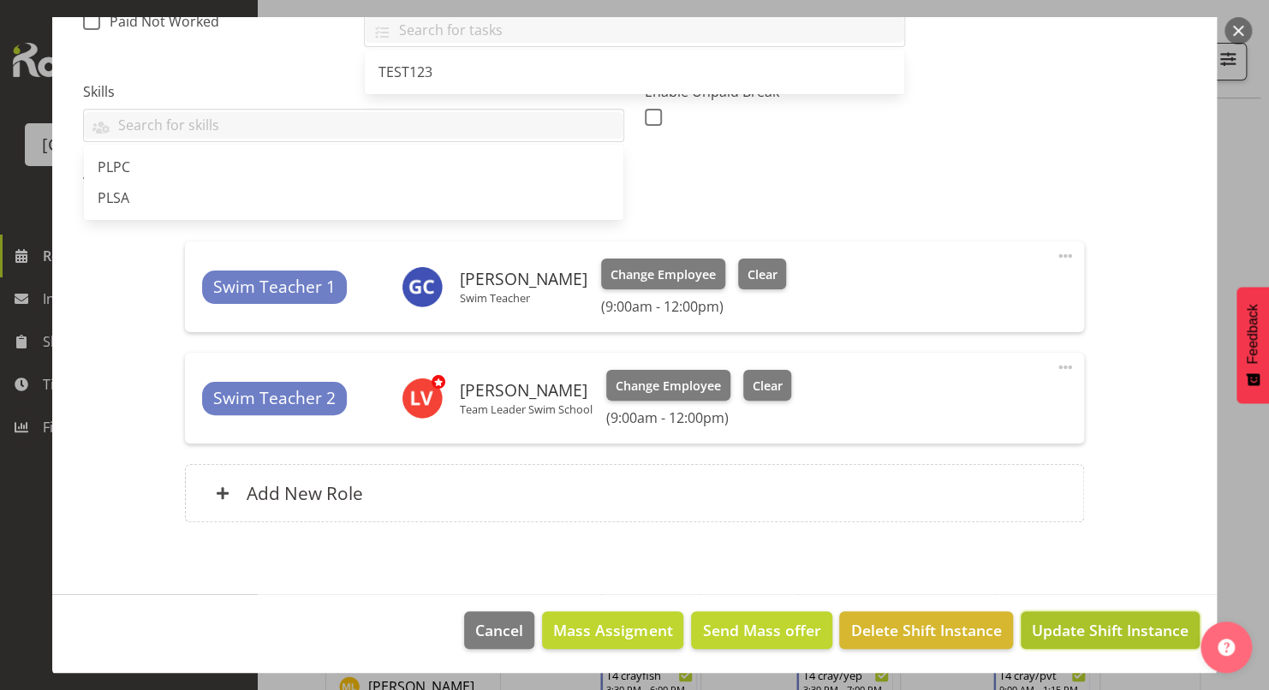
click at [1081, 636] on span "Update Shift Instance" at bounding box center [1110, 630] width 157 height 22
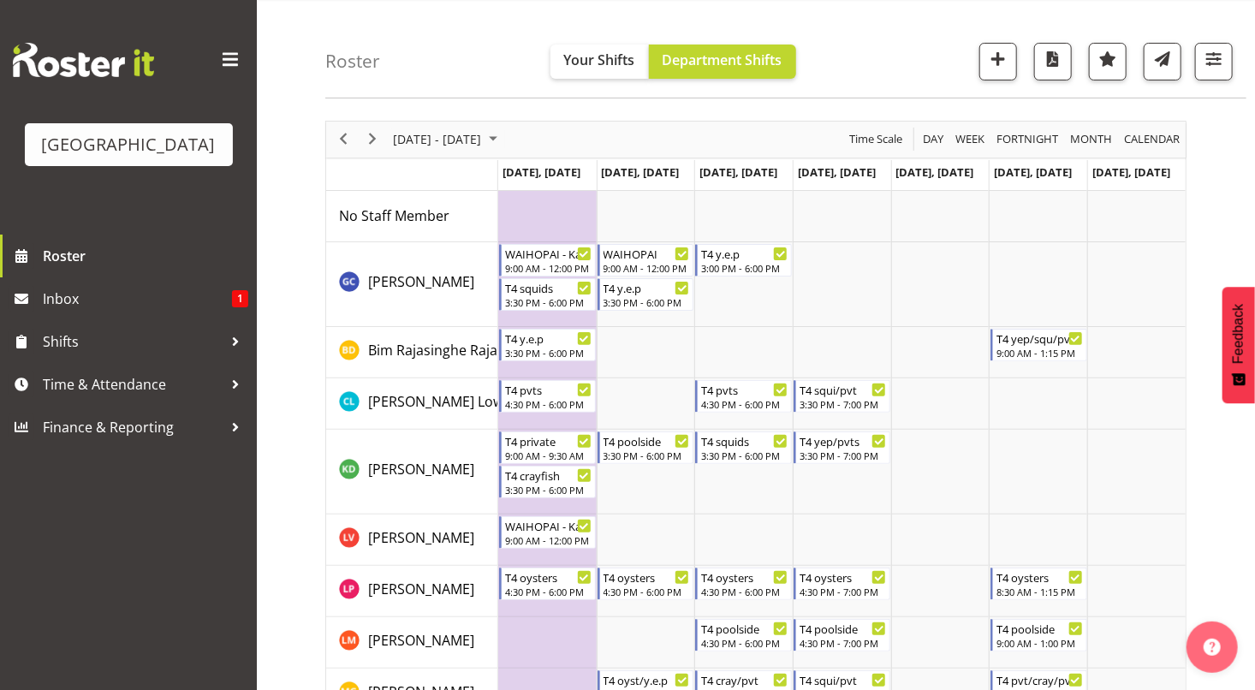
scroll to position [0, 0]
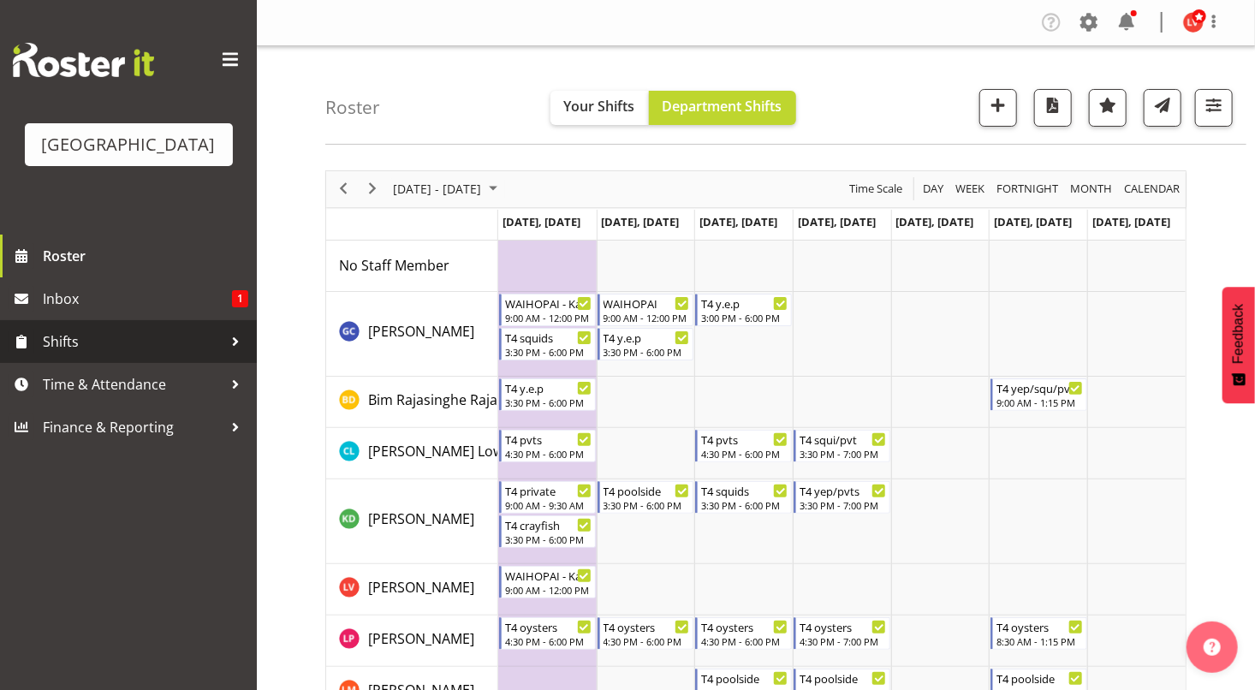
click at [83, 344] on span "Shifts" at bounding box center [133, 342] width 180 height 26
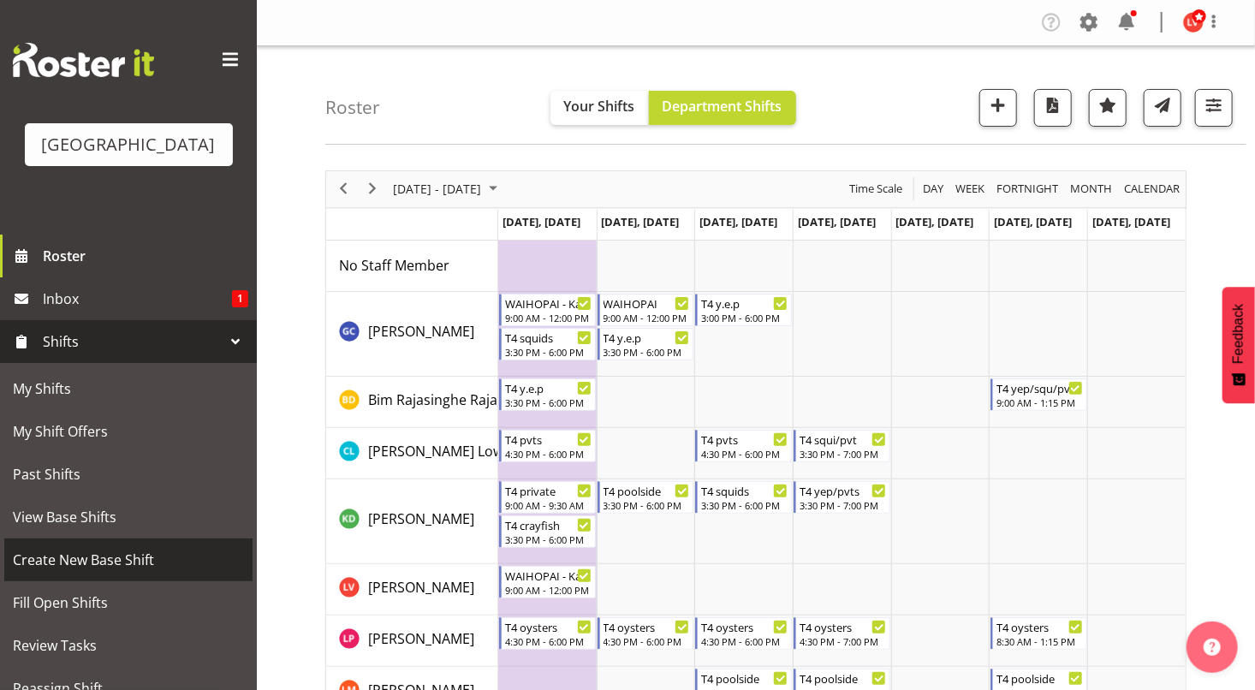
click at [56, 557] on span "Create New Base Shift" at bounding box center [128, 560] width 231 height 26
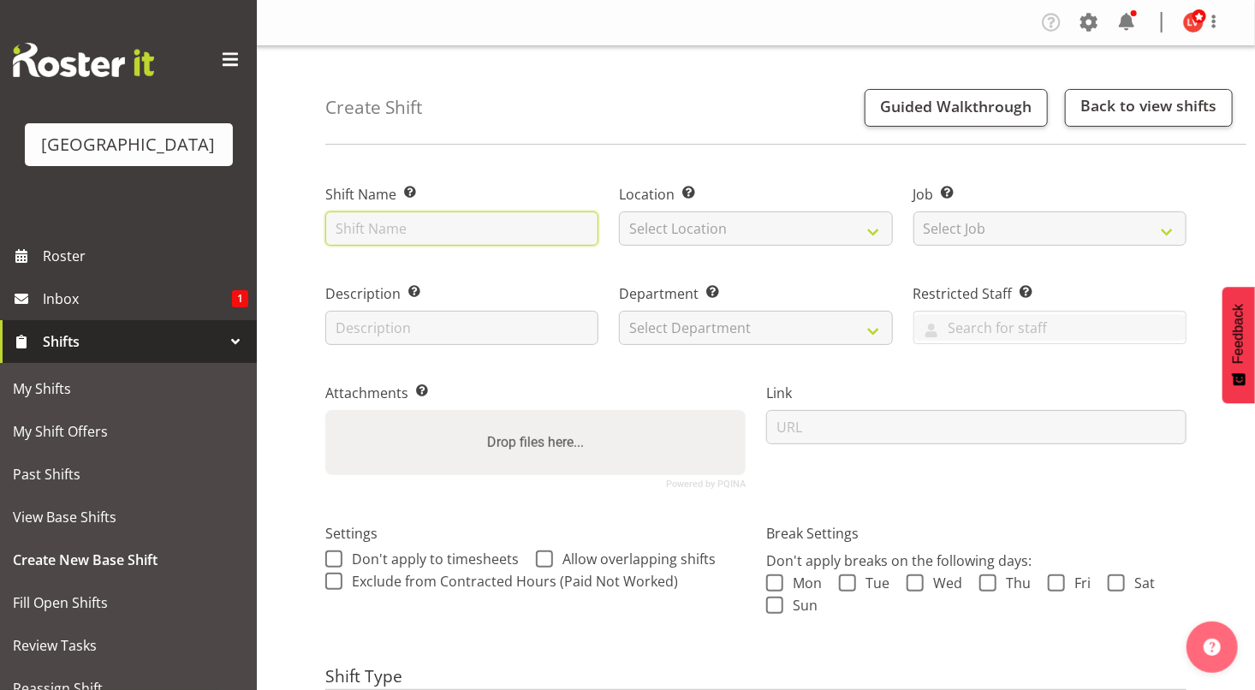
click at [378, 235] on input "text" at bounding box center [461, 228] width 273 height 34
type input "ST THERESAS"
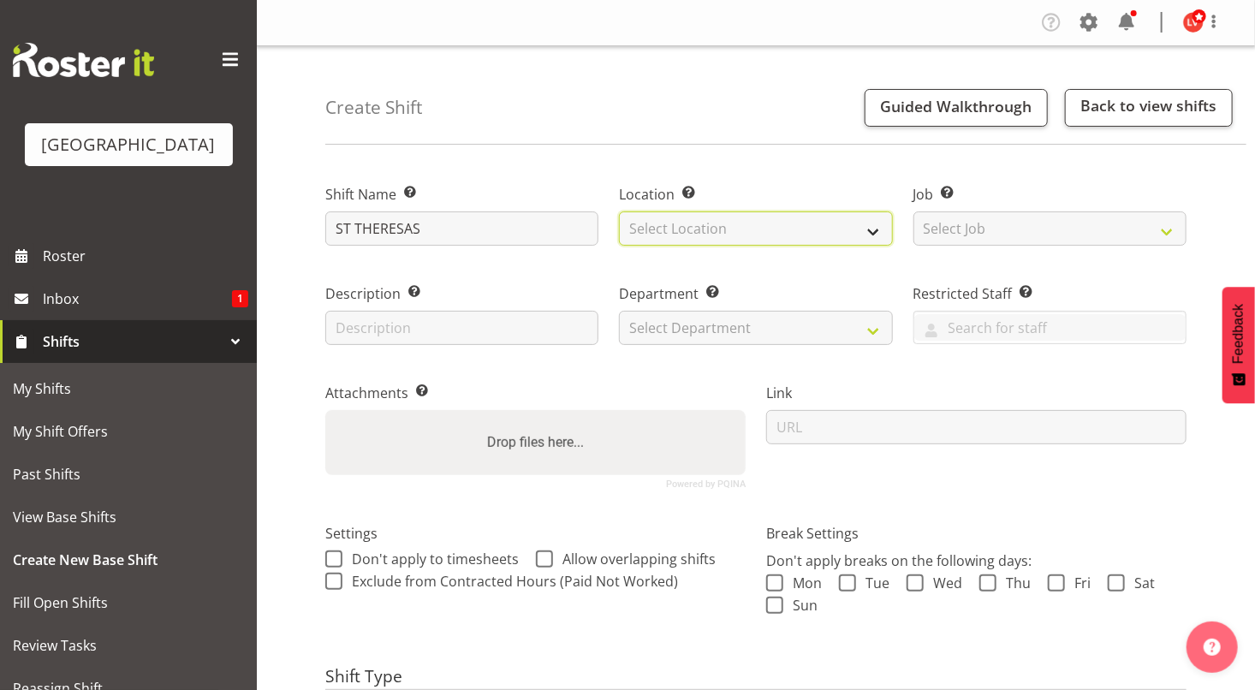
click at [646, 217] on select "Select Location [GEOGRAPHIC_DATA]" at bounding box center [755, 228] width 273 height 34
select select "83"
click at [619, 211] on select "Select Location [GEOGRAPHIC_DATA]" at bounding box center [755, 228] width 273 height 34
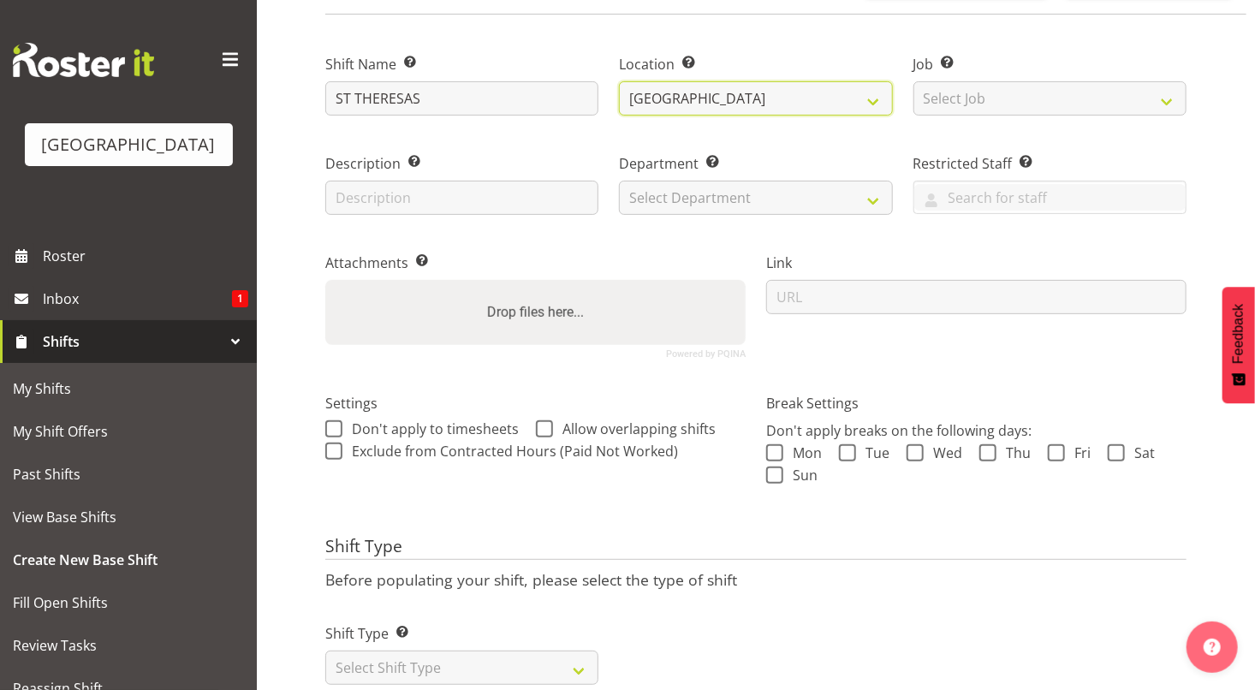
scroll to position [151, 0]
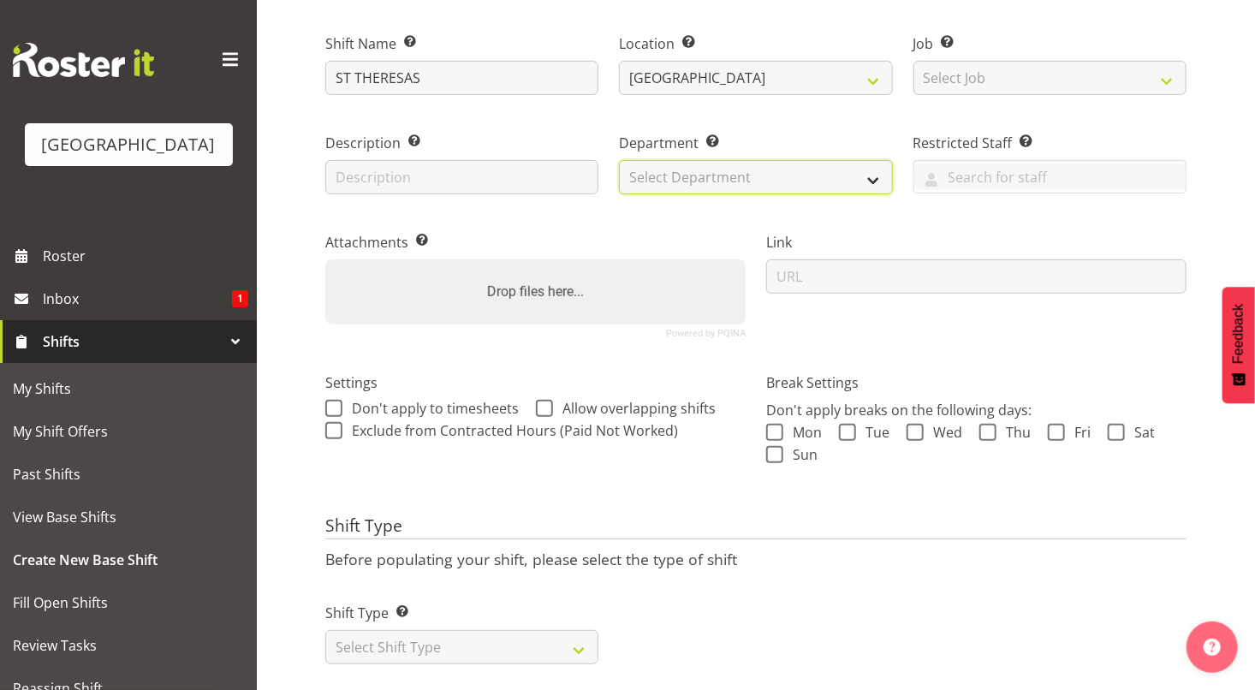
click at [795, 180] on select "Select Department Cleaning Crew Customer Services Crew Lifeguard Crew Maintenan…" at bounding box center [755, 177] width 273 height 34
select select "113"
click at [619, 160] on select "Select Department Cleaning Crew Customer Services Crew Lifeguard Crew Maintenan…" at bounding box center [755, 177] width 273 height 34
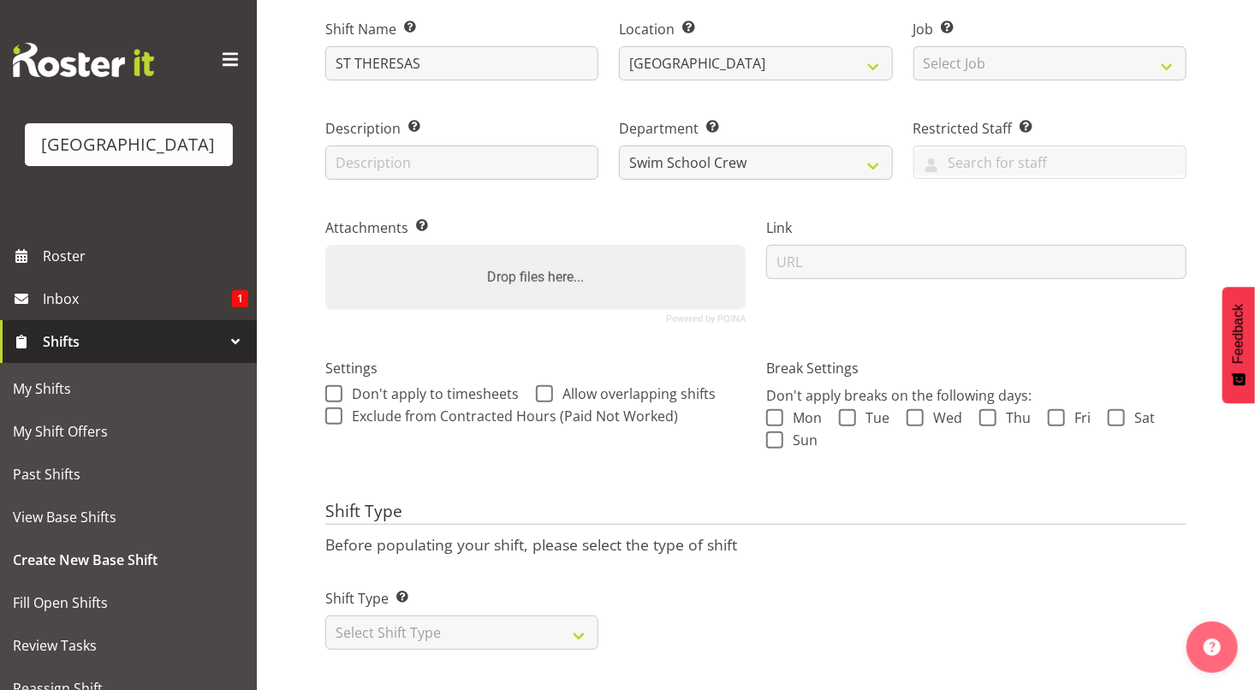
click at [476, 641] on div "Shift Type Shift Types: One Off – Select this if you would like a single shift …" at bounding box center [462, 612] width 294 height 96
click at [476, 636] on select "Select Shift Type One Off Shift Recurring Shift Rotating Shift" at bounding box center [461, 633] width 273 height 34
select select "recurring"
click at [325, 616] on select "Select Shift Type One Off Shift Recurring Shift Rotating Shift" at bounding box center [461, 633] width 273 height 34
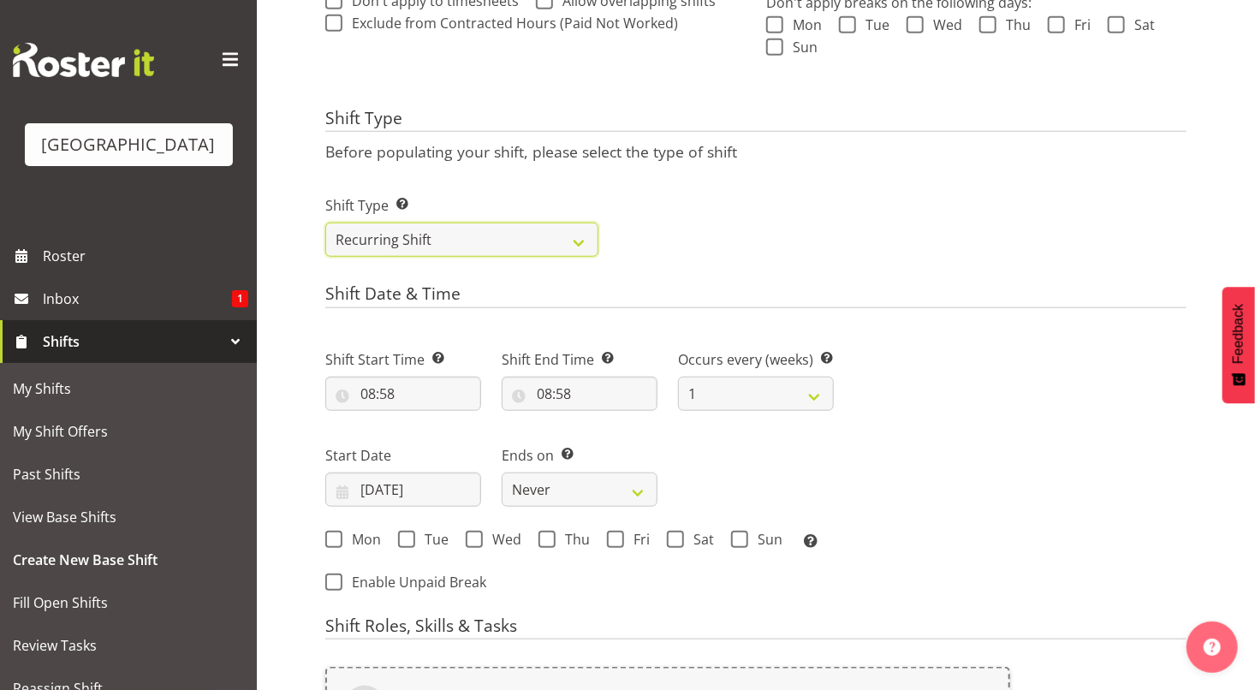
scroll to position [614, 0]
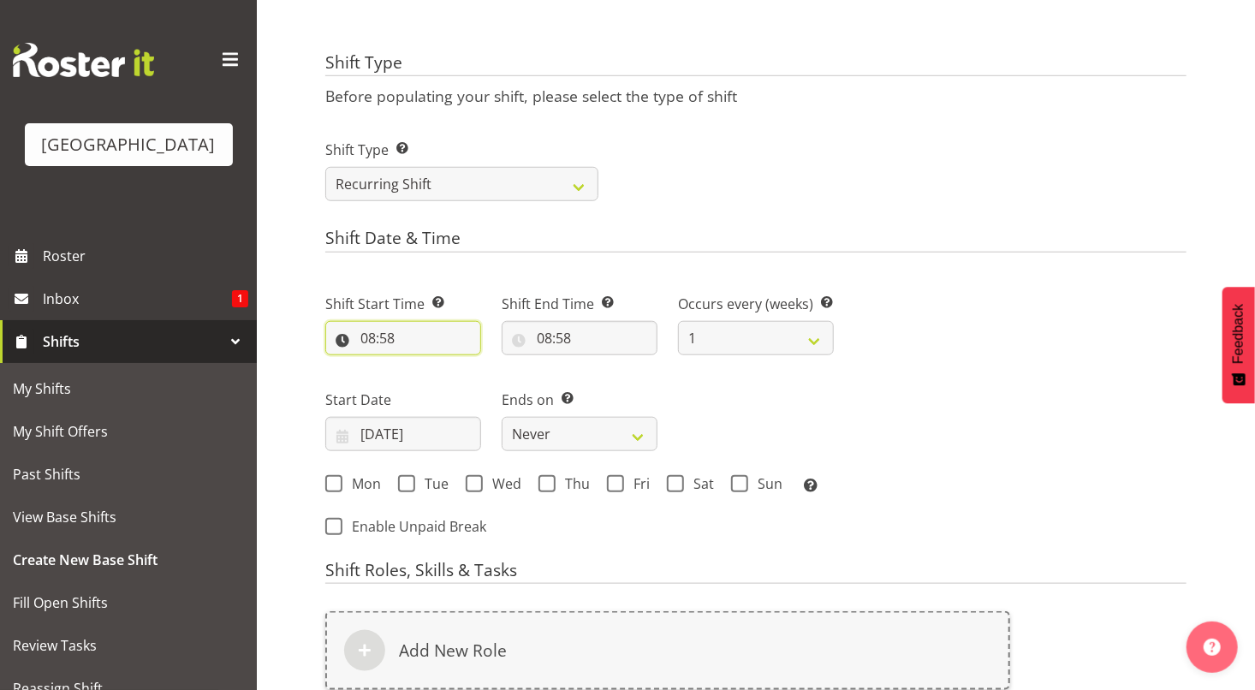
click at [370, 334] on input "08:58" at bounding box center [403, 338] width 156 height 34
click at [441, 384] on select "00 01 02 03 04 05 06 07 08 09 10 11 12 13 14 15 16 17 18 19 20 21 22 23" at bounding box center [442, 383] width 39 height 34
select select "13"
click at [423, 366] on select "00 01 02 03 04 05 06 07 08 09 10 11 12 13 14 15 16 17 18 19 20 21 22 23" at bounding box center [442, 383] width 39 height 34
type input "13:58"
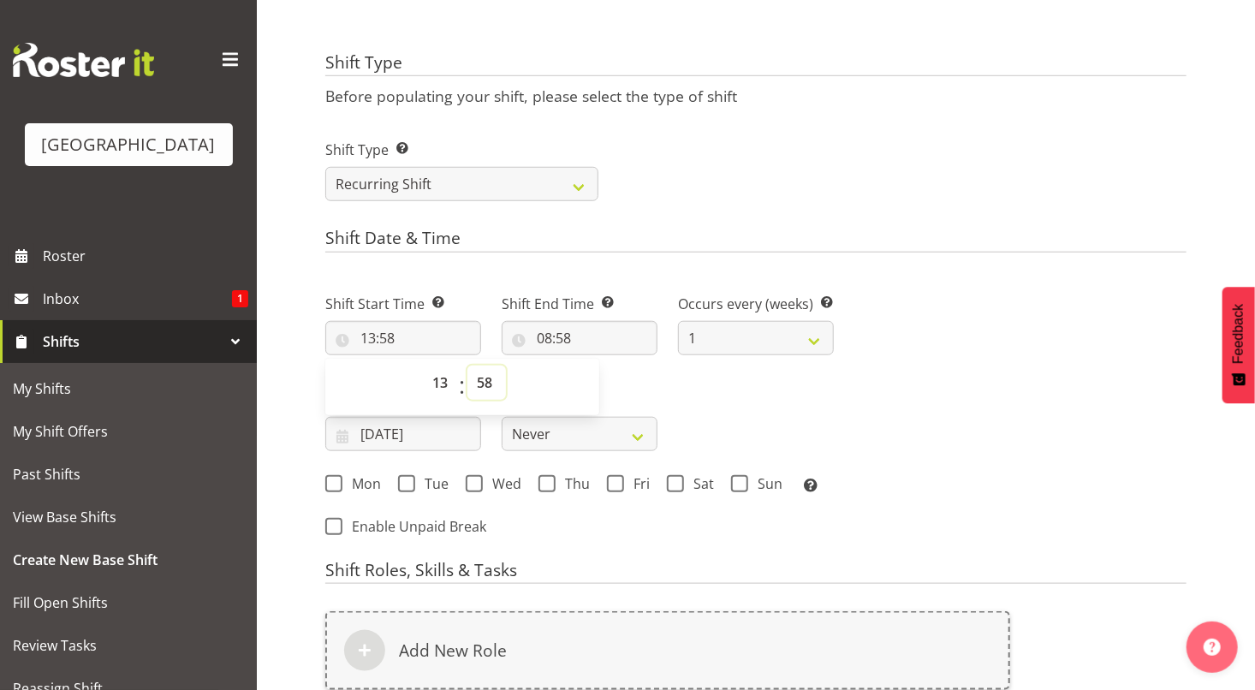
click at [485, 380] on select "00 01 02 03 04 05 06 07 08 09 10 11 12 13 14 15 16 17 18 19 20 21 22 23 24 25 2…" at bounding box center [486, 383] width 39 height 34
select select "0"
click at [467, 366] on select "00 01 02 03 04 05 06 07 08 09 10 11 12 13 14 15 16 17 18 19 20 21 22 23 24 25 2…" at bounding box center [486, 383] width 39 height 34
type input "13:00"
click at [545, 343] on input "08:58" at bounding box center [580, 338] width 156 height 34
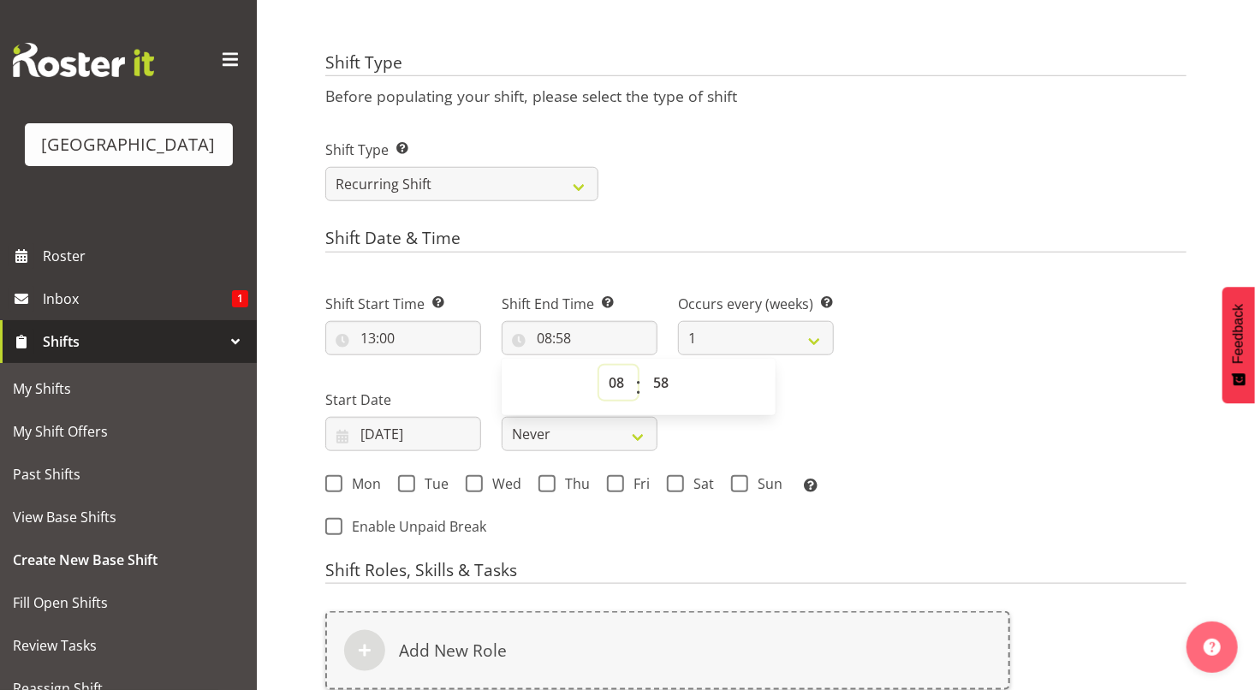
click at [618, 384] on select "00 01 02 03 04 05 06 07 08 09 10 11 12 13 14 15 16 17 18 19 20 21 22 23" at bounding box center [618, 383] width 39 height 34
select select "14"
click at [599, 366] on select "00 01 02 03 04 05 06 07 08 09 10 11 12 13 14 15 16 17 18 19 20 21 22 23" at bounding box center [618, 383] width 39 height 34
type input "14:58"
click at [664, 381] on select "00 01 02 03 04 05 06 07 08 09 10 11 12 13 14 15 16 17 18 19 20 21 22 23 24 25 2…" at bounding box center [663, 383] width 39 height 34
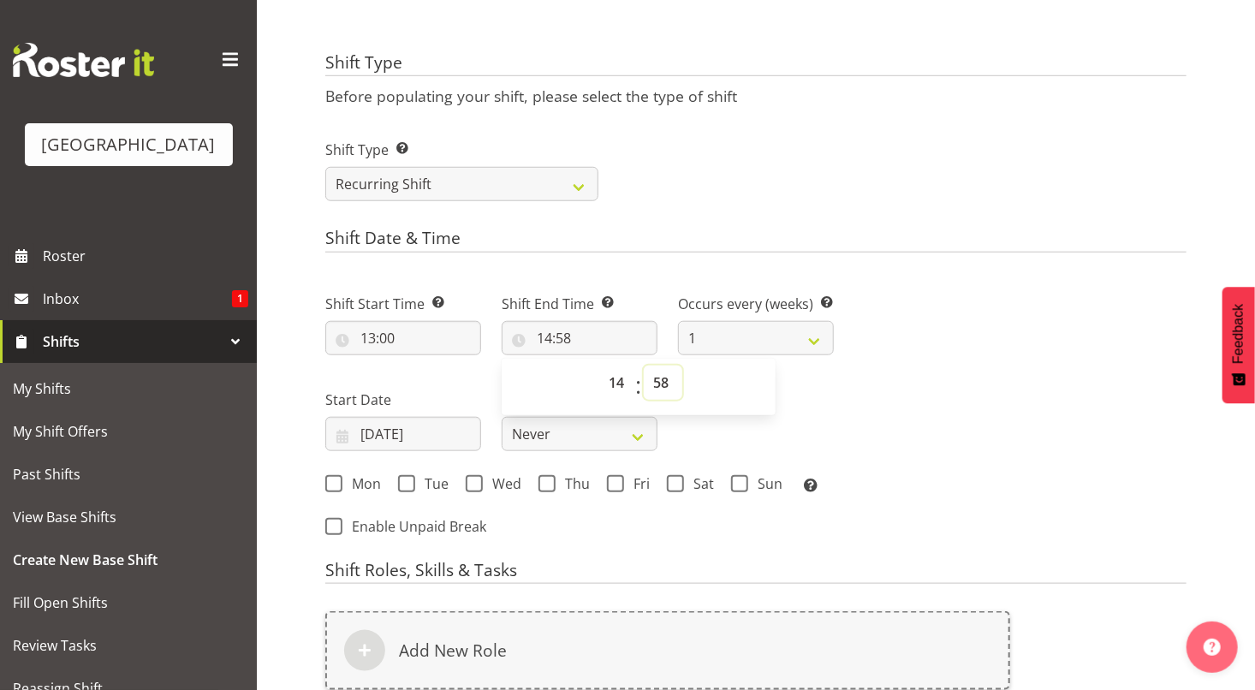
select select "0"
click at [644, 366] on select "00 01 02 03 04 05 06 07 08 09 10 11 12 13 14 15 16 17 18 19 20 21 22 23 24 25 2…" at bounding box center [663, 383] width 39 height 34
type input "14:00"
click at [994, 238] on h4 "Shift Date & Time" at bounding box center [755, 241] width 861 height 24
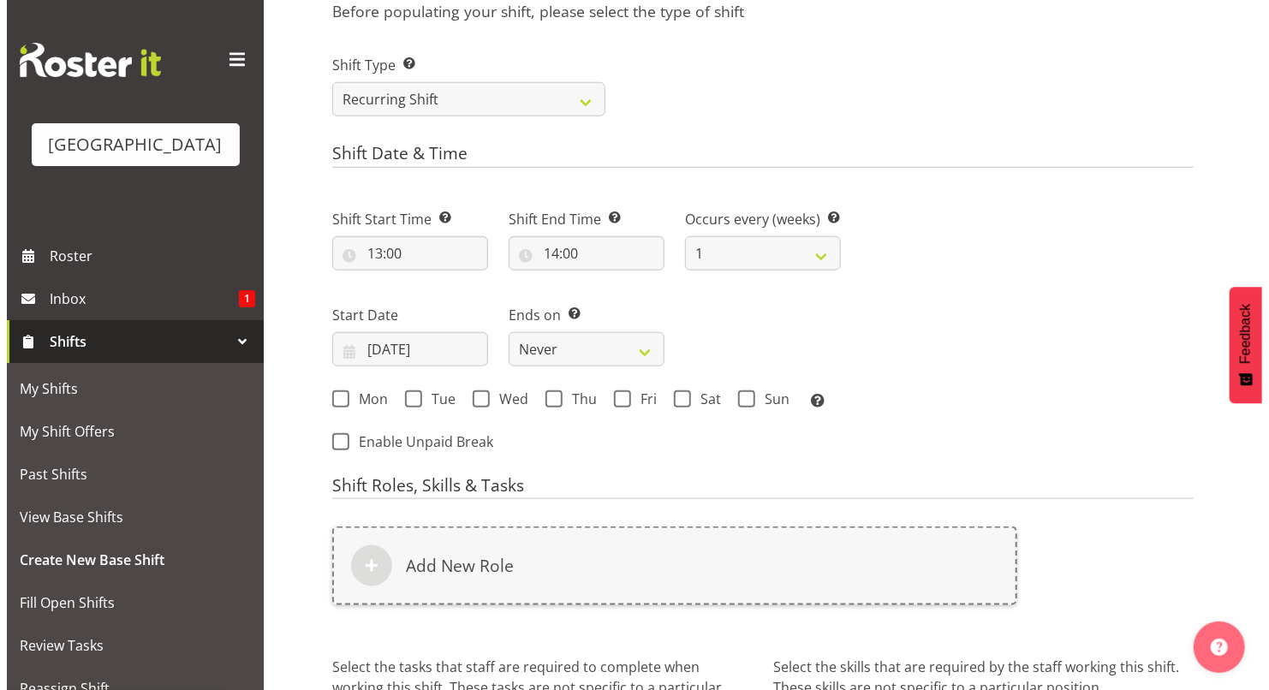
scroll to position [791, 0]
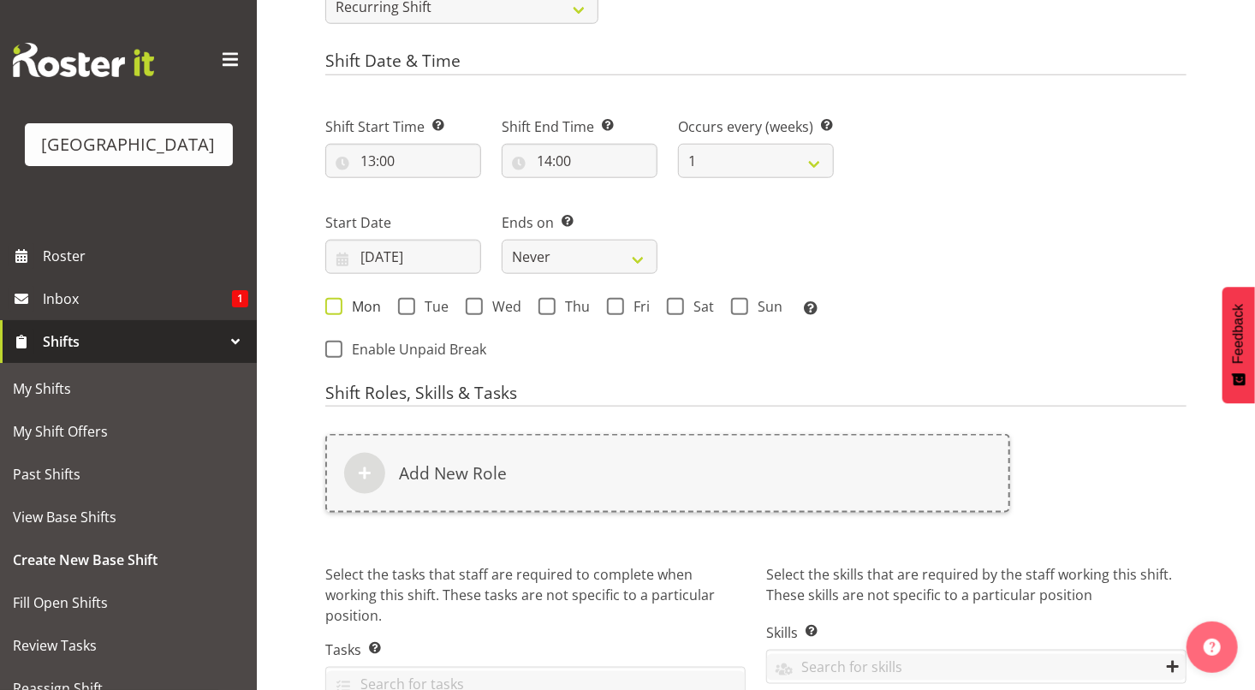
click at [330, 309] on span at bounding box center [333, 306] width 17 height 17
click at [330, 309] on input "Mon" at bounding box center [330, 306] width 11 height 11
checkbox input "true"
click at [407, 313] on span at bounding box center [406, 306] width 17 height 17
click at [407, 312] on input "Tue" at bounding box center [403, 306] width 11 height 11
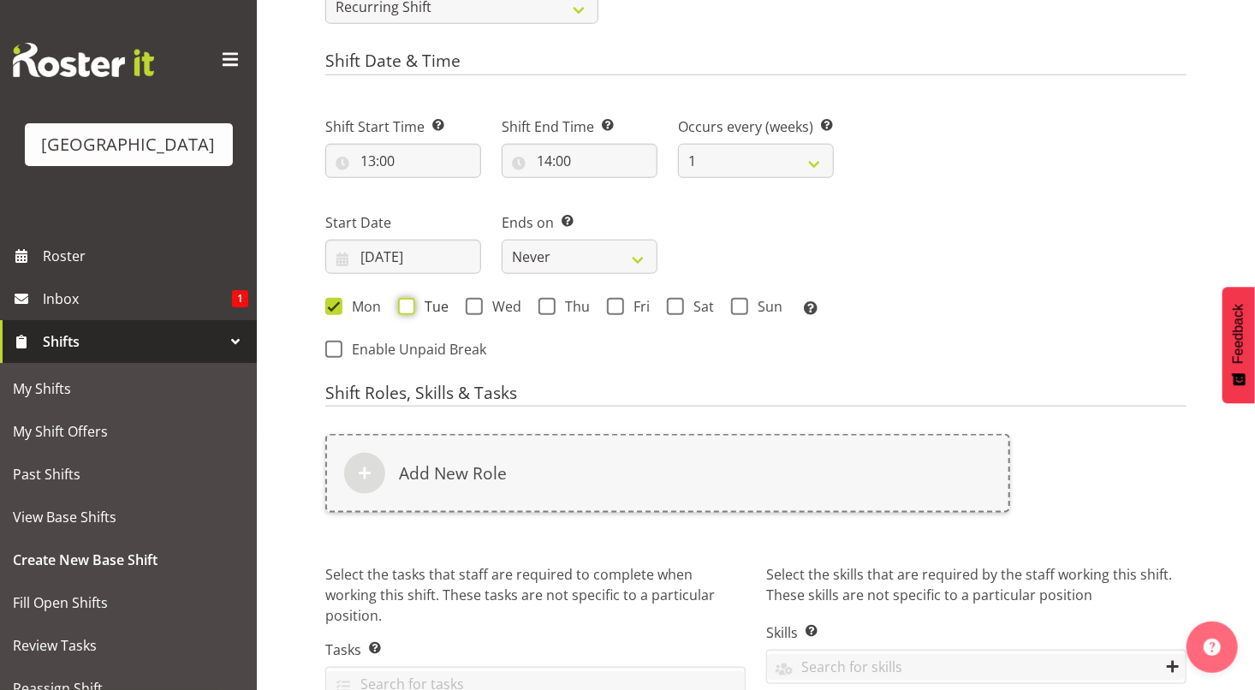
checkbox input "true"
click at [470, 310] on span at bounding box center [474, 306] width 17 height 17
click at [470, 310] on input "Wed" at bounding box center [471, 306] width 11 height 11
checkbox input "true"
click at [545, 307] on span at bounding box center [547, 306] width 17 height 17
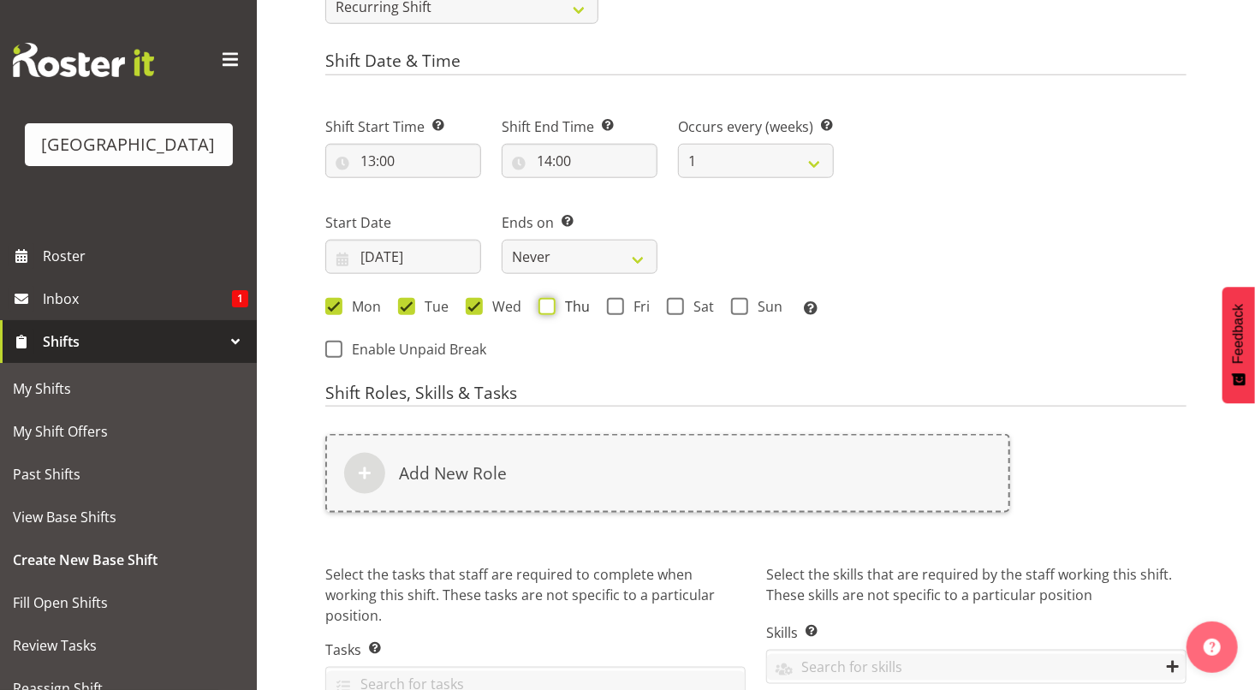
click at [545, 307] on input "Thu" at bounding box center [544, 306] width 11 height 11
checkbox input "true"
click at [455, 265] on input "05/10/2025" at bounding box center [403, 257] width 156 height 34
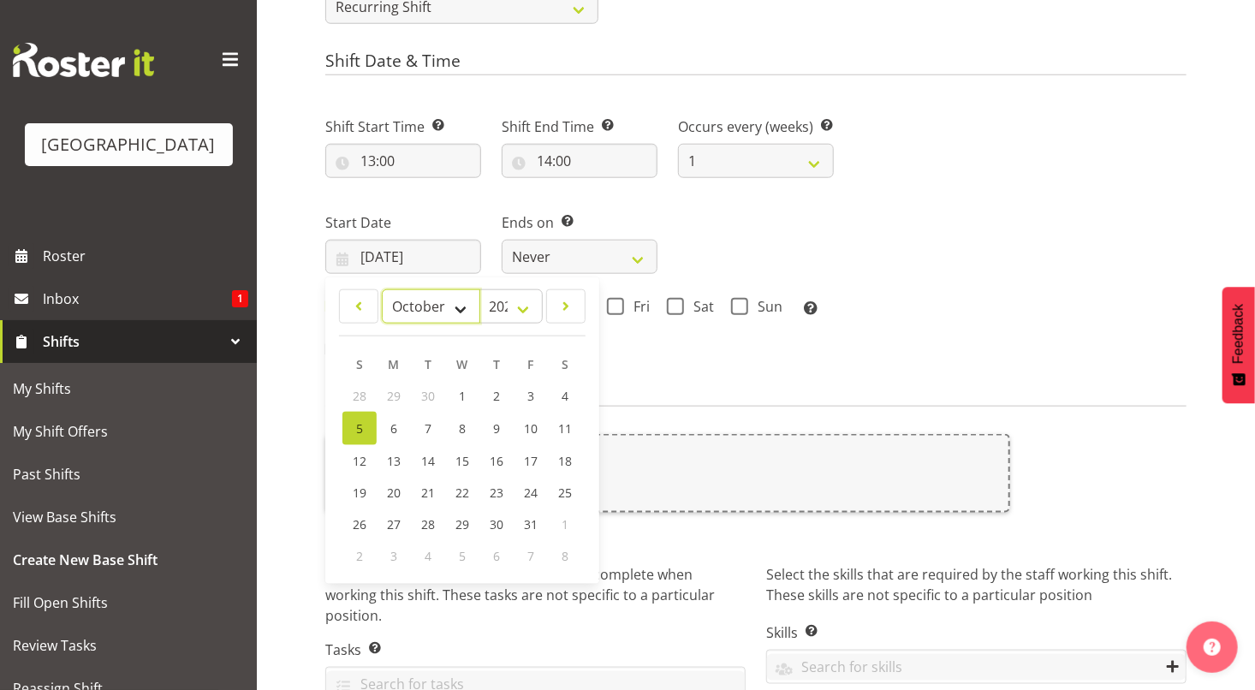
click at [459, 307] on select "January February March April May June July August September October November De…" at bounding box center [431, 306] width 98 height 34
select select "10"
click at [382, 289] on select "January February March April May June July August September October November De…" at bounding box center [431, 306] width 98 height 34
click at [394, 493] on span "17" at bounding box center [394, 491] width 14 height 16
type input "17/11/2025"
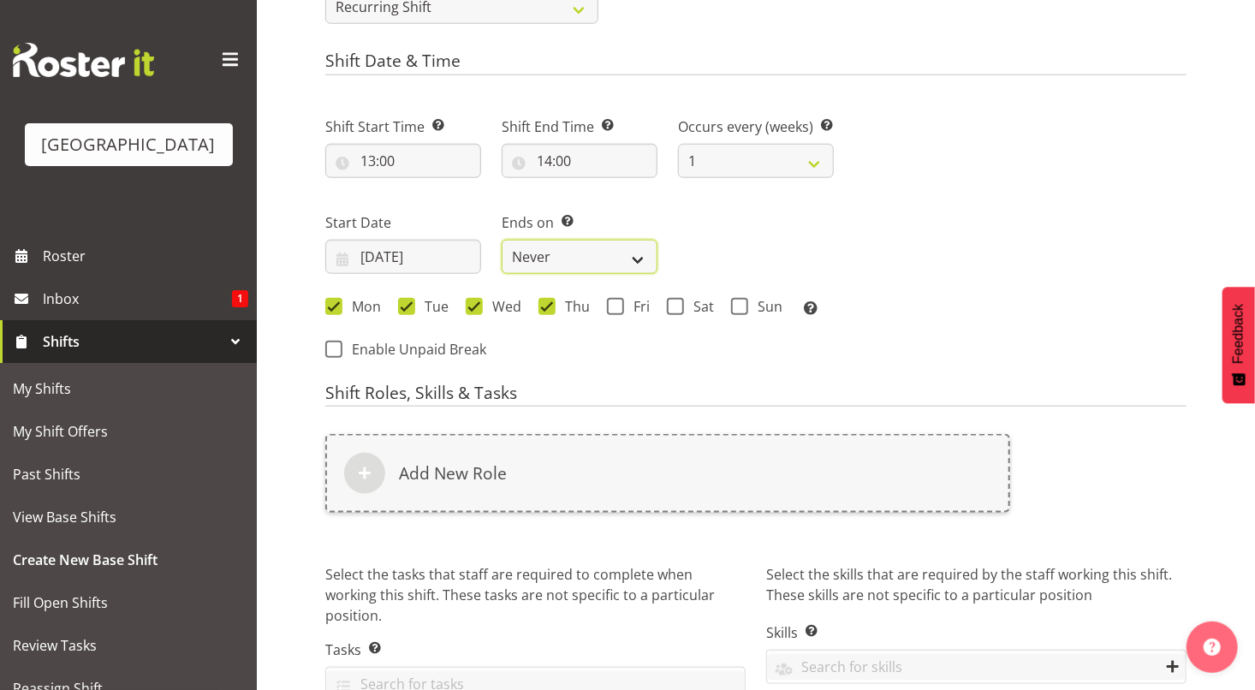
click at [553, 259] on select "Never On Date" at bounding box center [580, 257] width 156 height 34
select select "date"
click at [502, 240] on select "Never On Date" at bounding box center [580, 257] width 156 height 34
select select "9"
select select "2025"
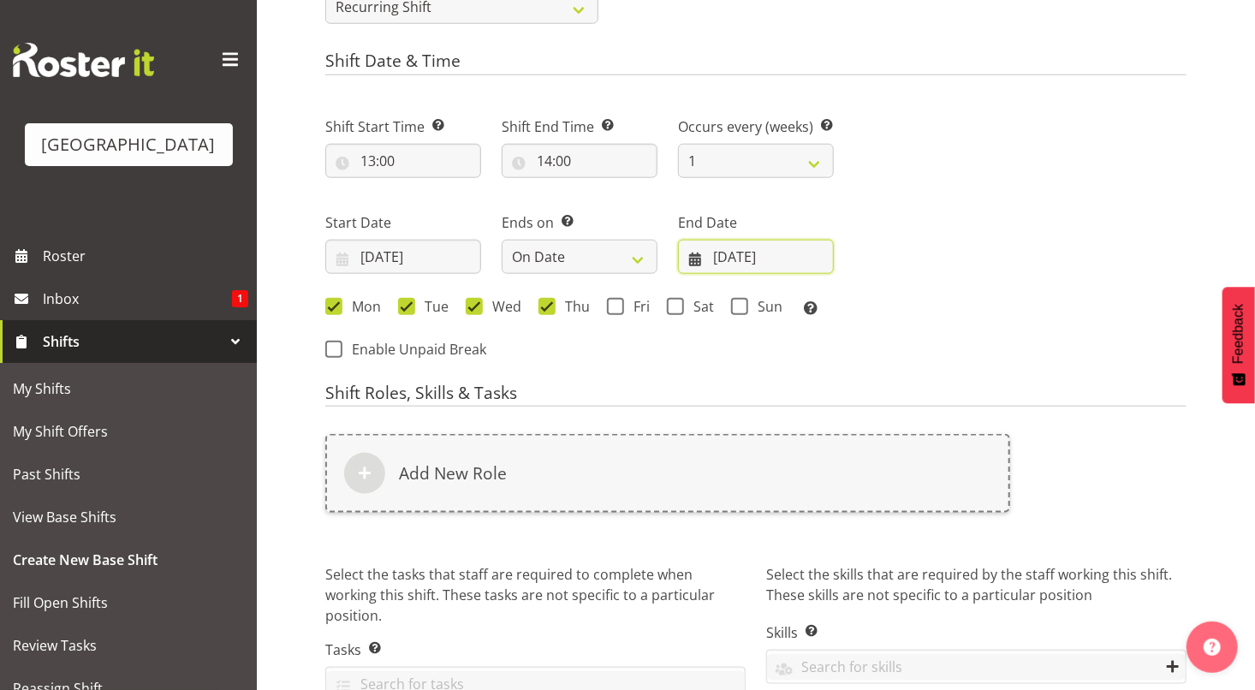
click at [744, 255] on input "05/10/2025" at bounding box center [756, 257] width 156 height 34
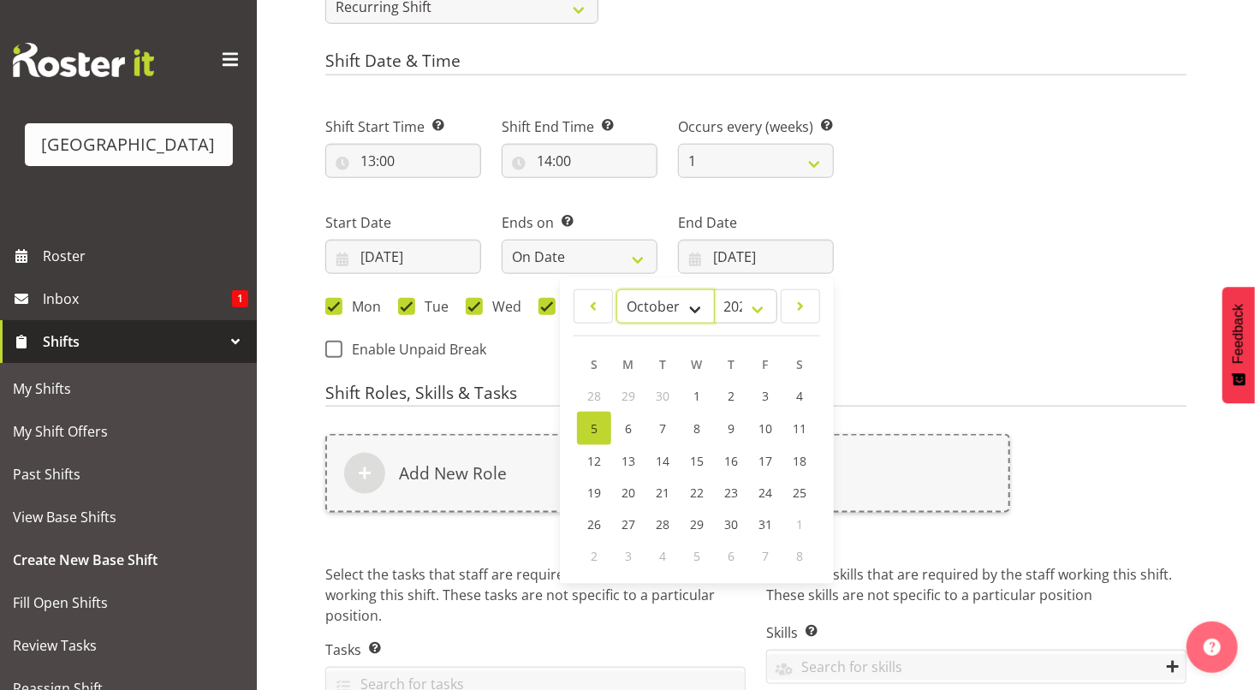
click at [691, 313] on select "January February March April May June July August September October November De…" at bounding box center [665, 306] width 98 height 34
click at [616, 289] on select "January February March April May June July August September October November De…" at bounding box center [665, 306] width 98 height 34
click at [692, 310] on select "January February March April May June July August September October November De…" at bounding box center [665, 306] width 98 height 34
select select "11"
click at [616, 289] on select "January February March April May June July August September October November De…" at bounding box center [665, 306] width 98 height 34
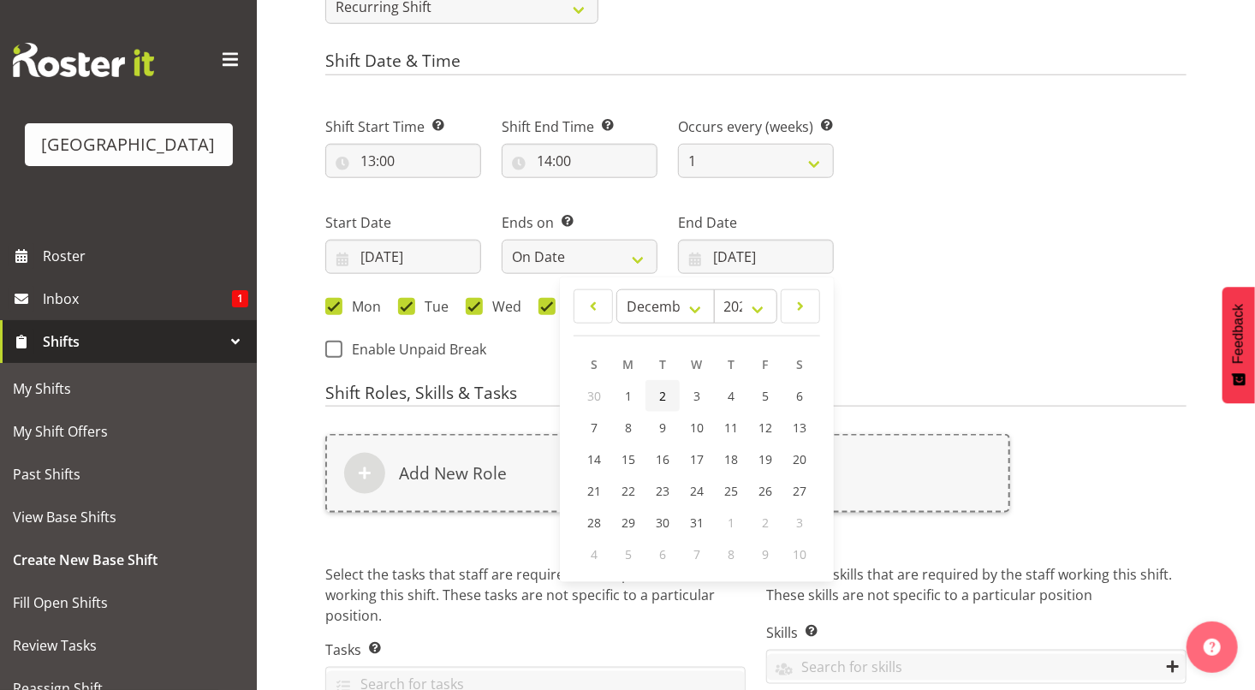
click at [662, 400] on span "2" at bounding box center [662, 396] width 7 height 16
type input "02/12/2025"
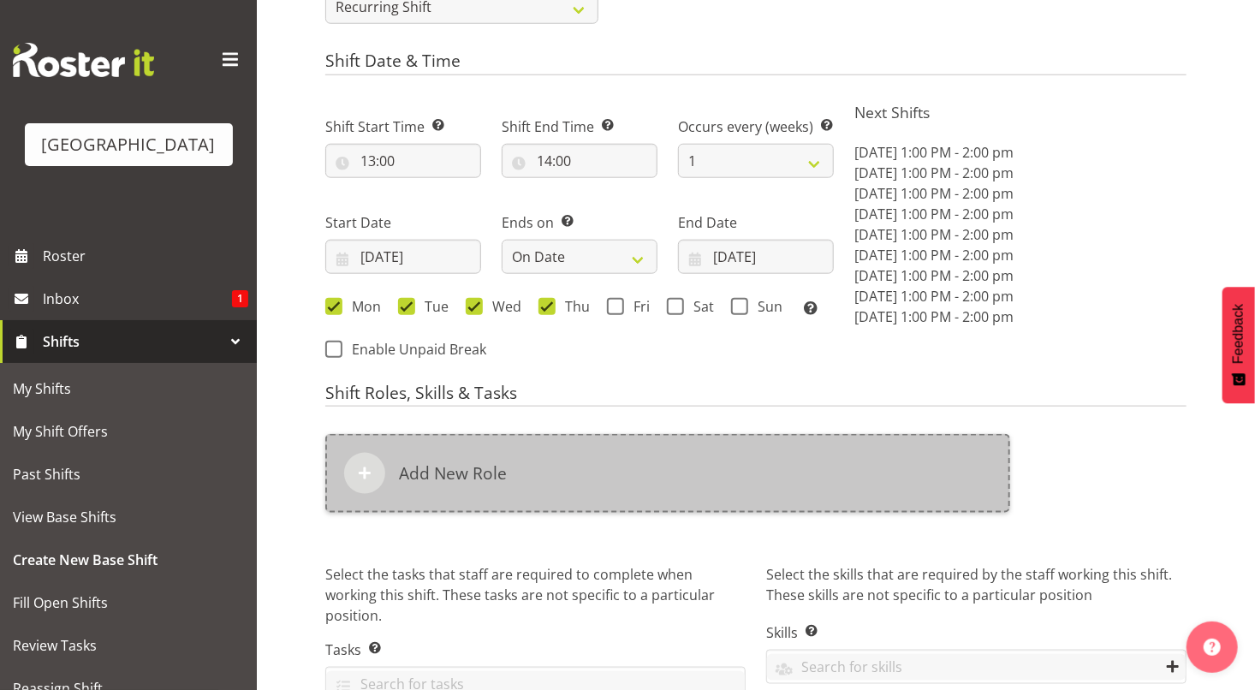
click at [616, 464] on div "Add New Role" at bounding box center [667, 473] width 685 height 79
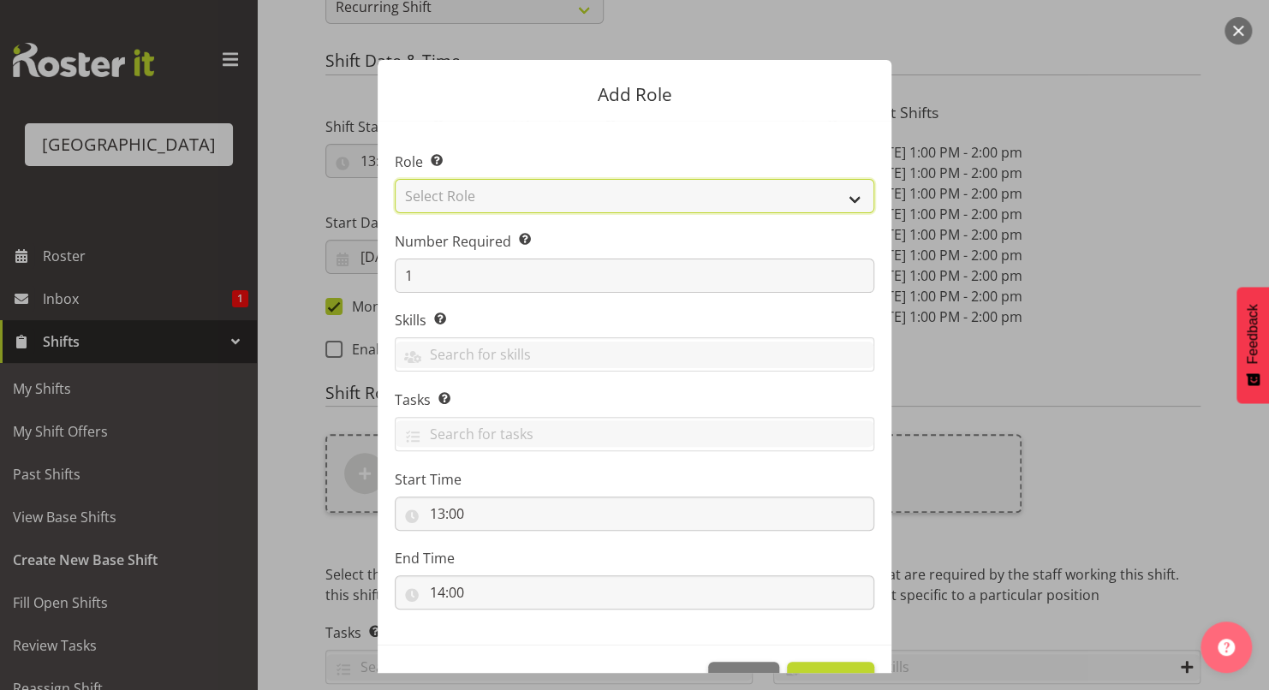
click at [519, 195] on select "Select Role Aquatic Customer Services Officer Cleaner - Splash Palace Facilties…" at bounding box center [634, 196] width 479 height 34
select select "98"
click at [395, 179] on select "Select Role Aquatic Customer Services Officer Cleaner - Splash Palace Facilties…" at bounding box center [634, 196] width 479 height 34
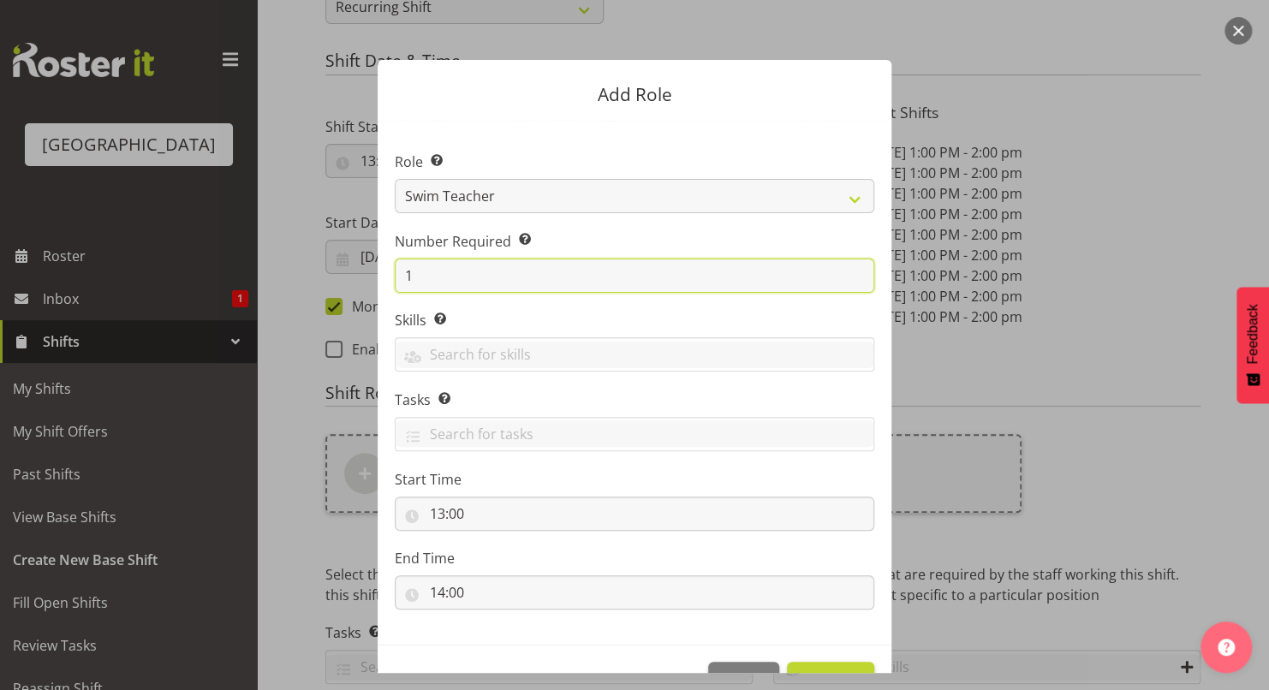
click at [459, 269] on input "1" at bounding box center [634, 276] width 479 height 34
type input "2"
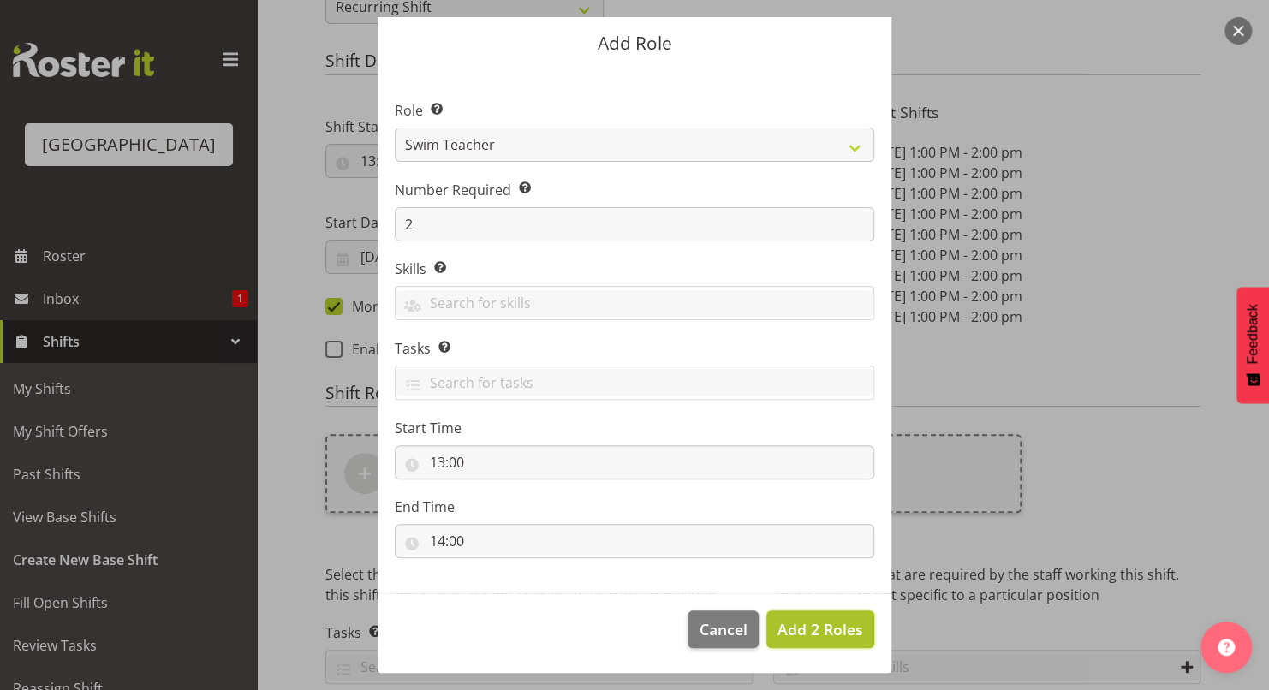
click at [815, 615] on button "Add 2 Roles" at bounding box center [820, 629] width 108 height 38
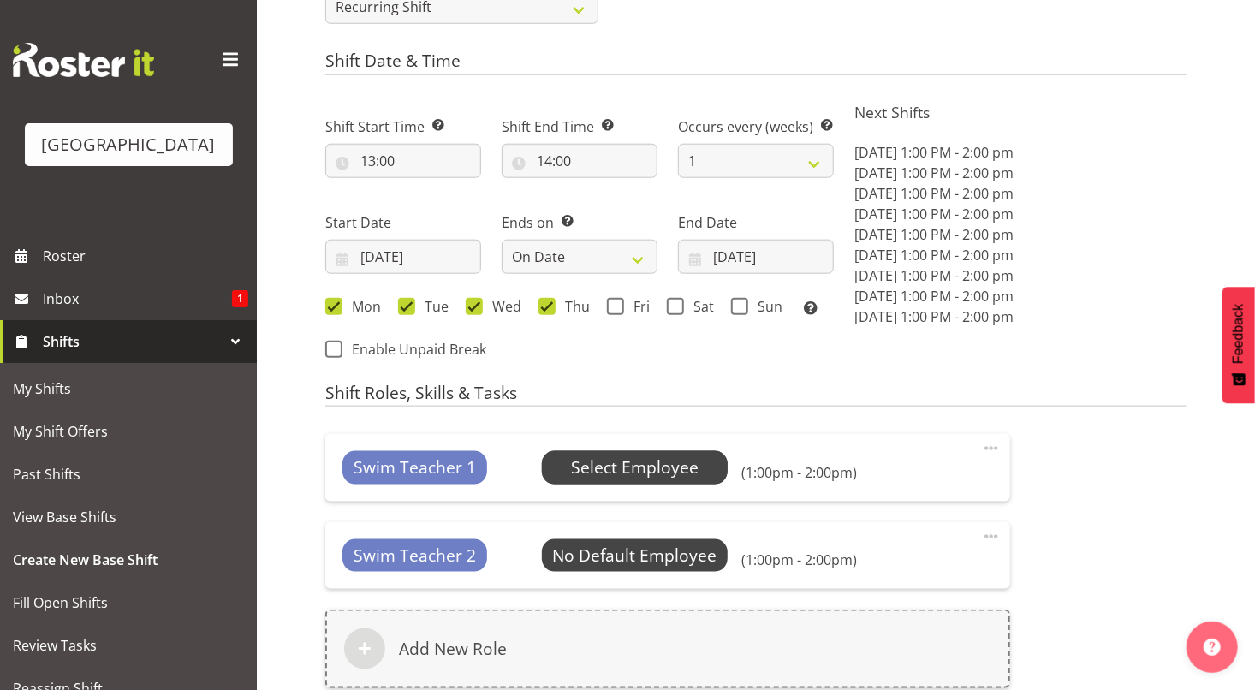
click at [670, 479] on span "Select Employee" at bounding box center [635, 467] width 128 height 25
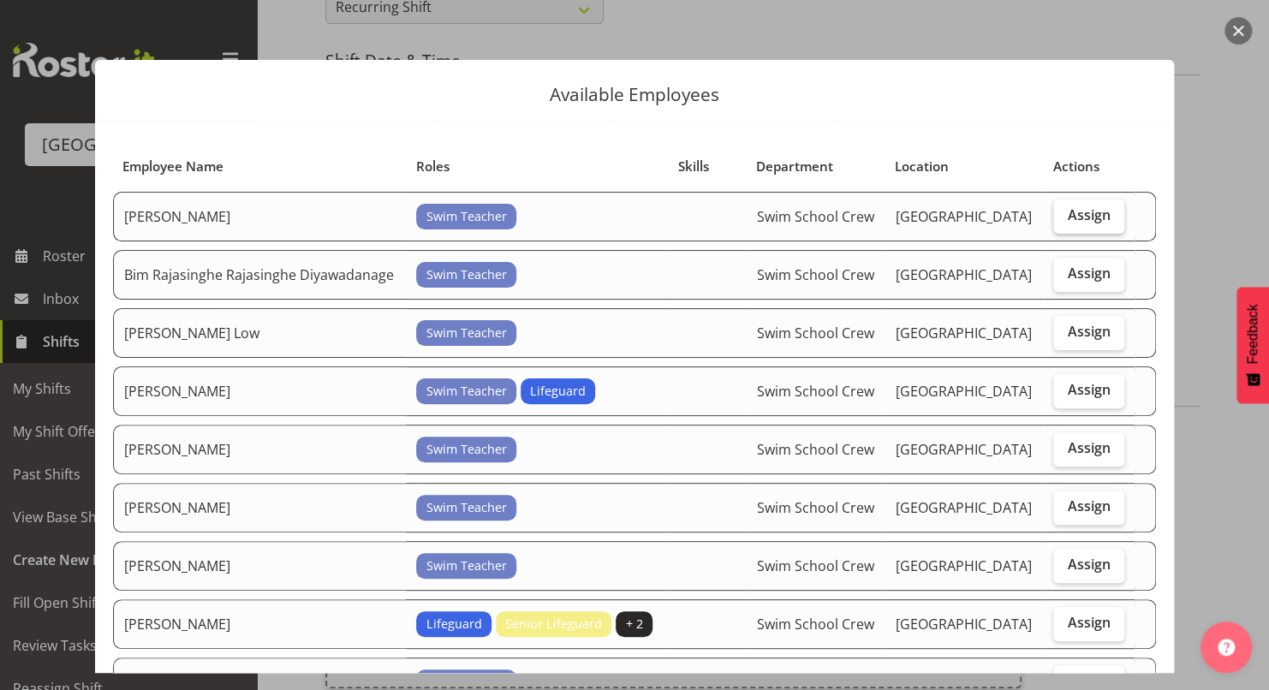
click at [1077, 224] on label "Assign" at bounding box center [1088, 216] width 71 height 34
click at [1064, 221] on input "Assign" at bounding box center [1058, 215] width 11 height 11
checkbox input "true"
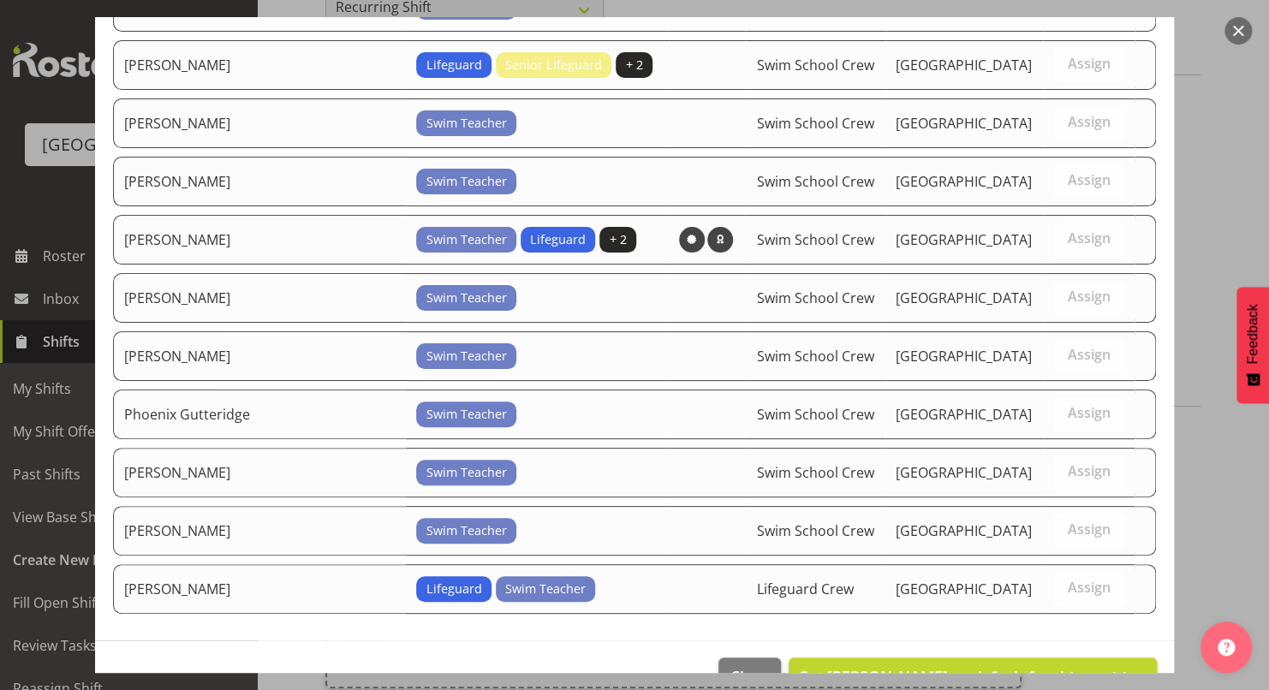
scroll to position [593, 0]
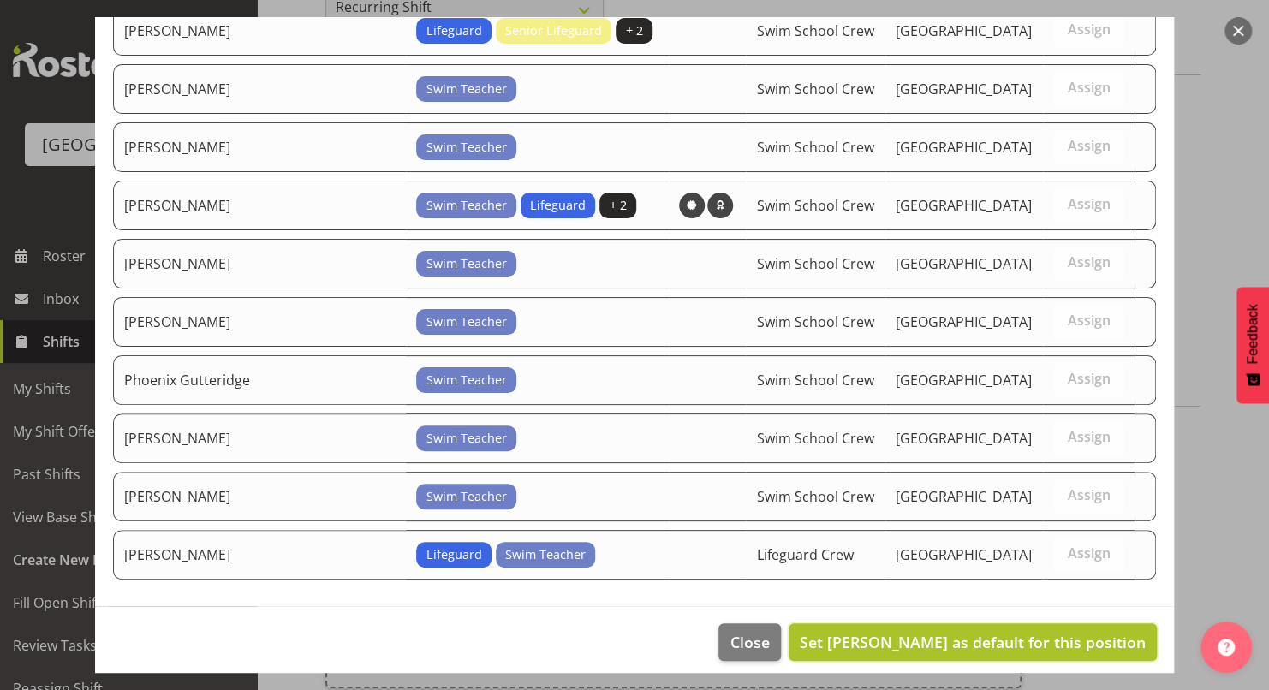
click at [1037, 632] on span "Set Argus Chay as default for this position" at bounding box center [973, 642] width 346 height 21
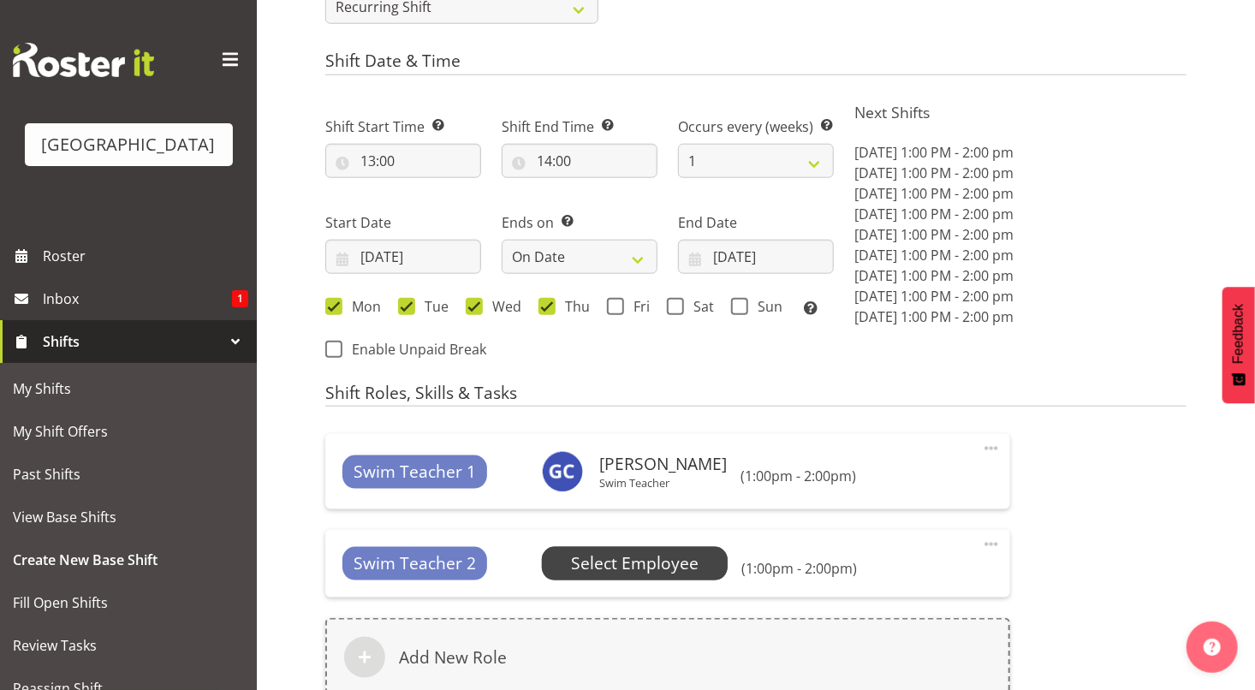
click at [669, 560] on span "Select Employee" at bounding box center [635, 563] width 128 height 25
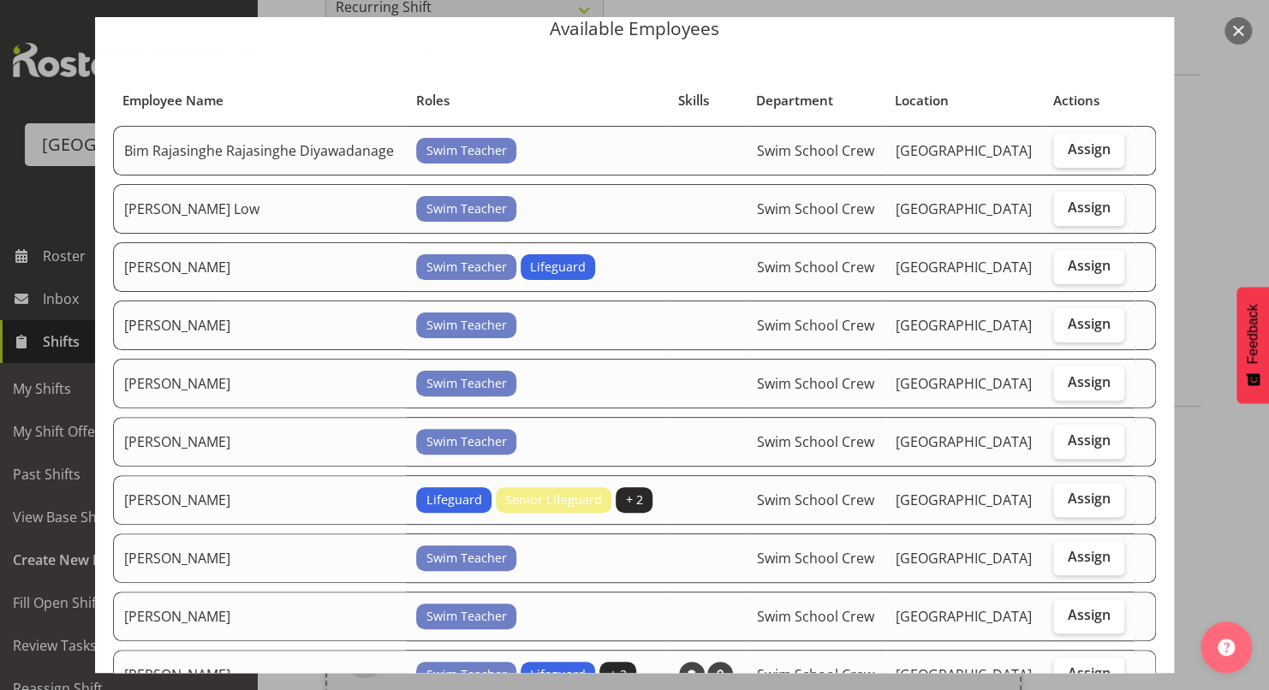
scroll to position [55, 0]
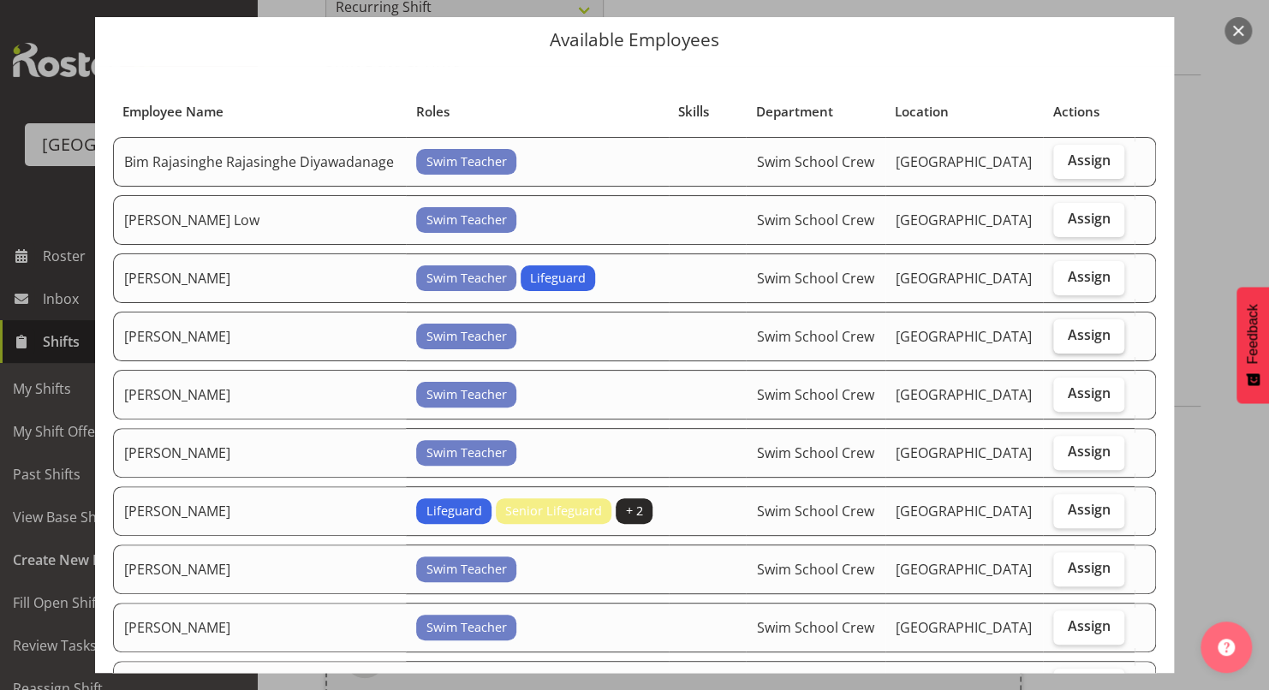
click at [1068, 336] on span "Assign" at bounding box center [1088, 334] width 43 height 17
click at [1064, 336] on input "Assign" at bounding box center [1058, 335] width 11 height 11
checkbox input "true"
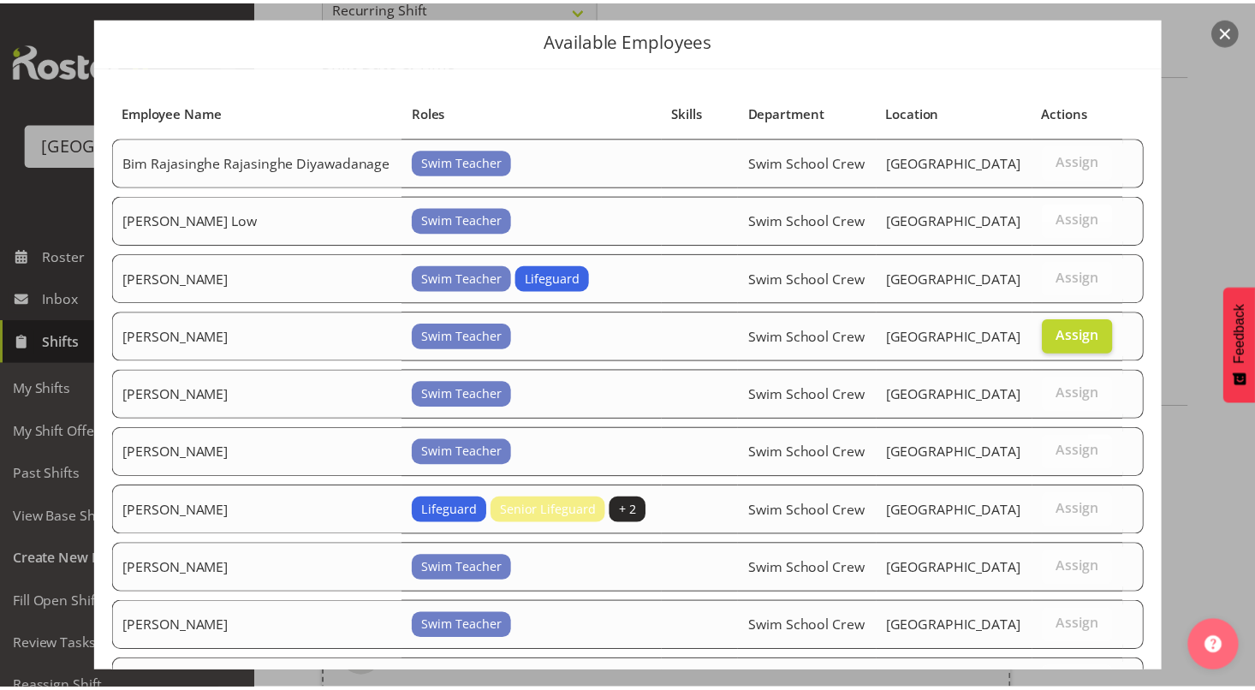
scroll to position [536, 0]
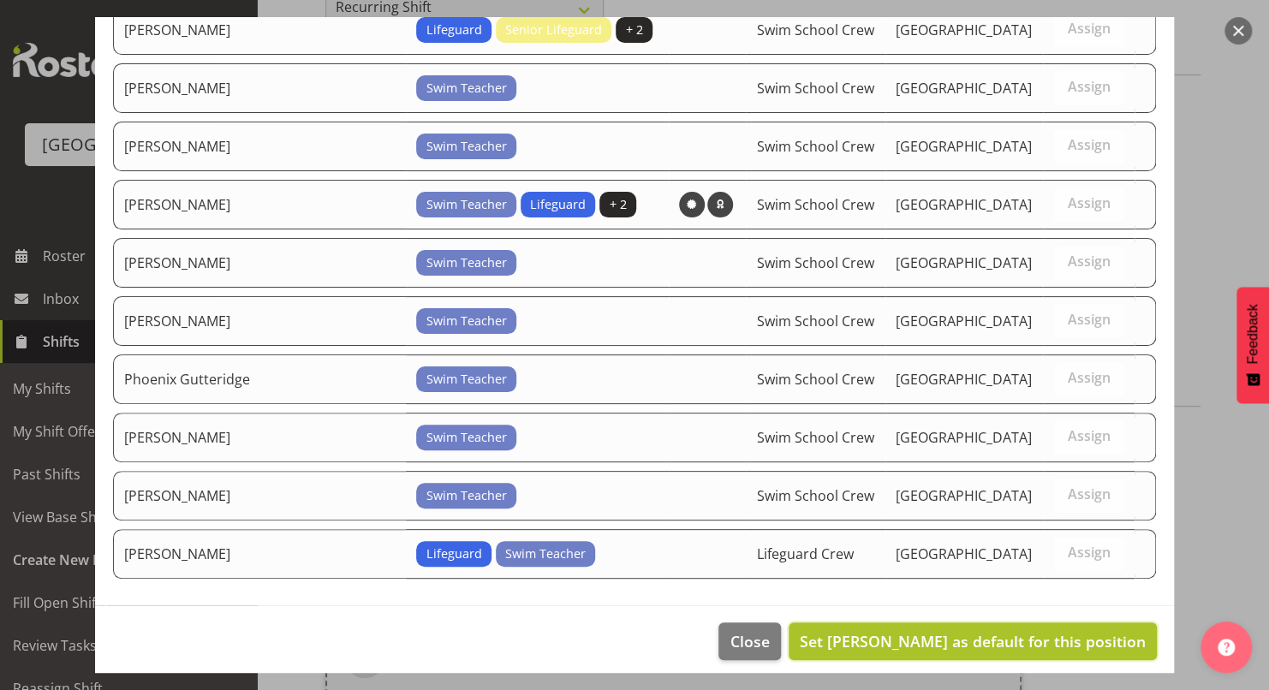
click at [1067, 632] on span "Set Lara Von Fintel as default for this position" at bounding box center [973, 641] width 346 height 21
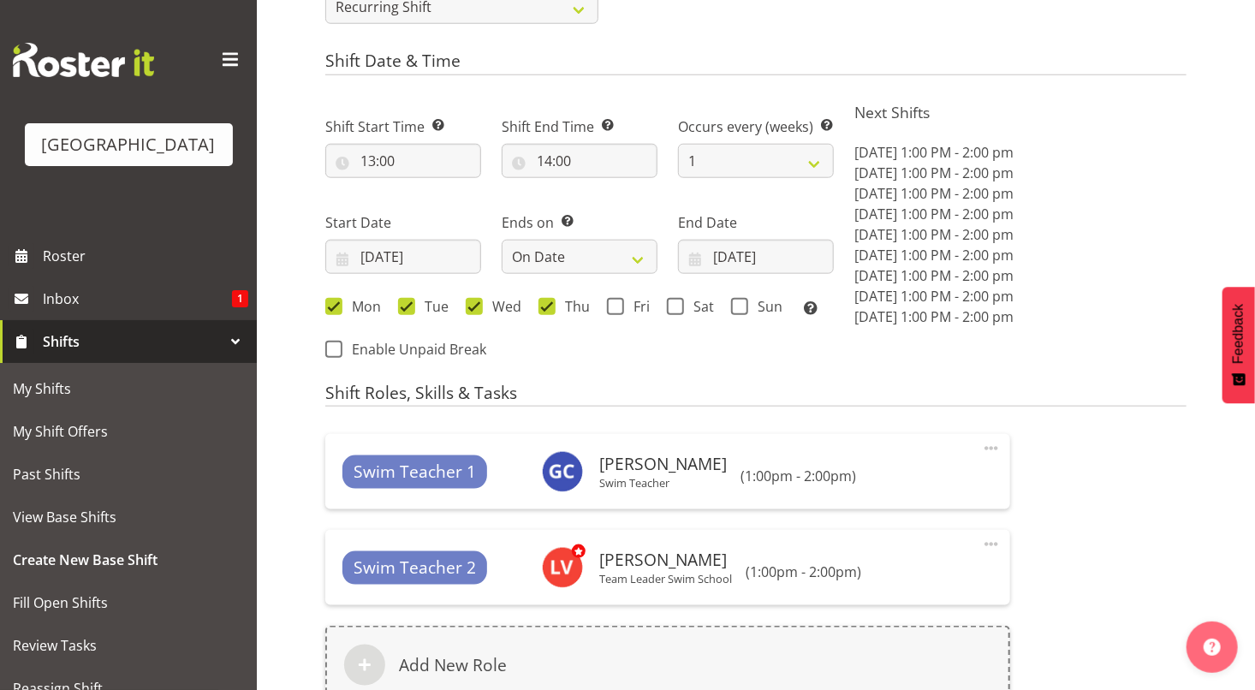
scroll to position [1062, 0]
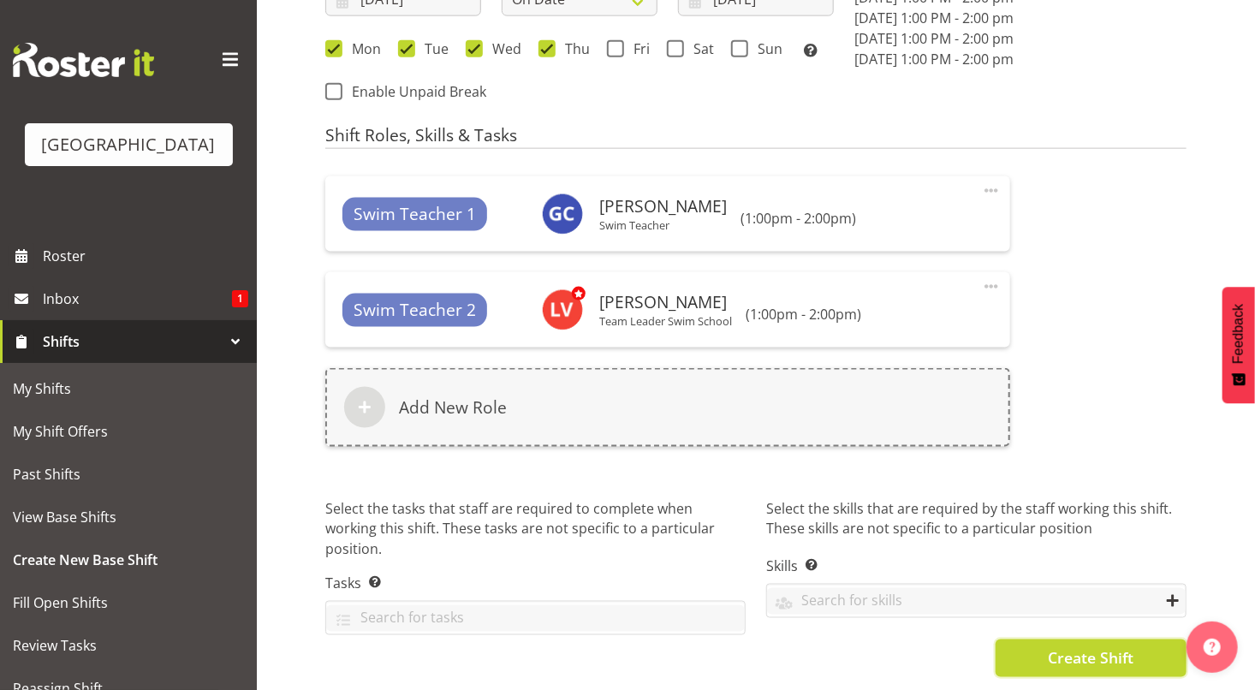
click at [1072, 647] on span "Create Shift" at bounding box center [1091, 658] width 86 height 22
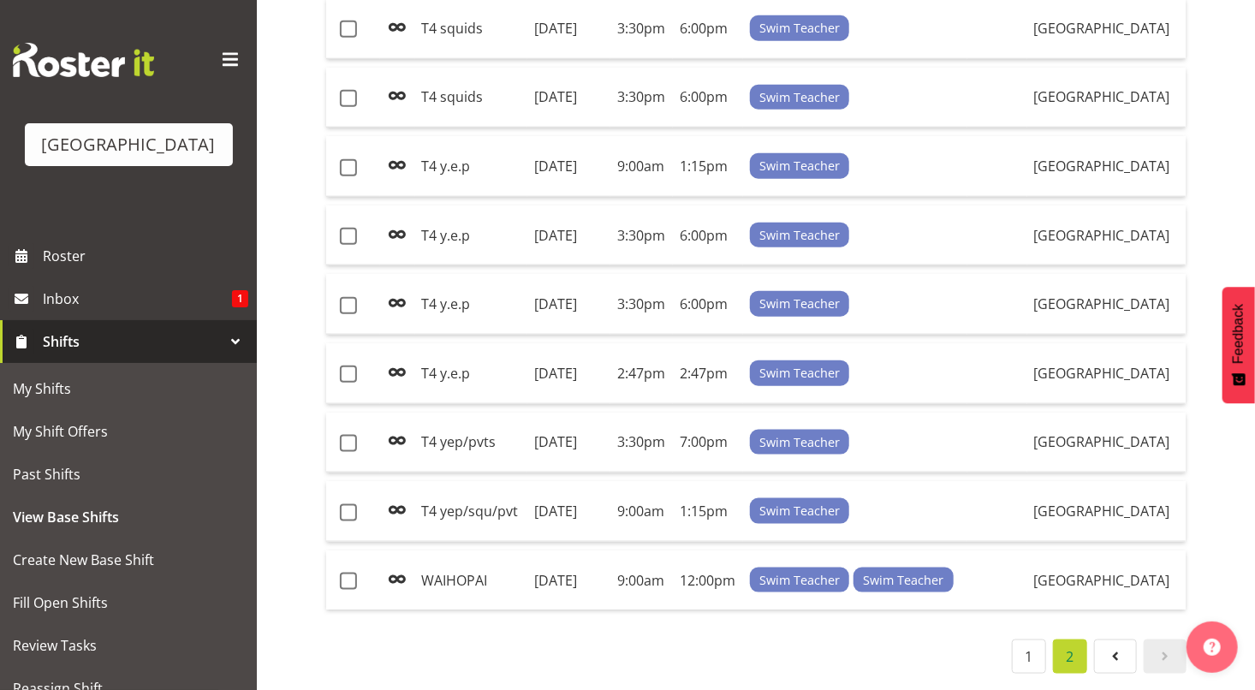
scroll to position [1016, 0]
click at [1031, 648] on link "1" at bounding box center [1029, 657] width 34 height 34
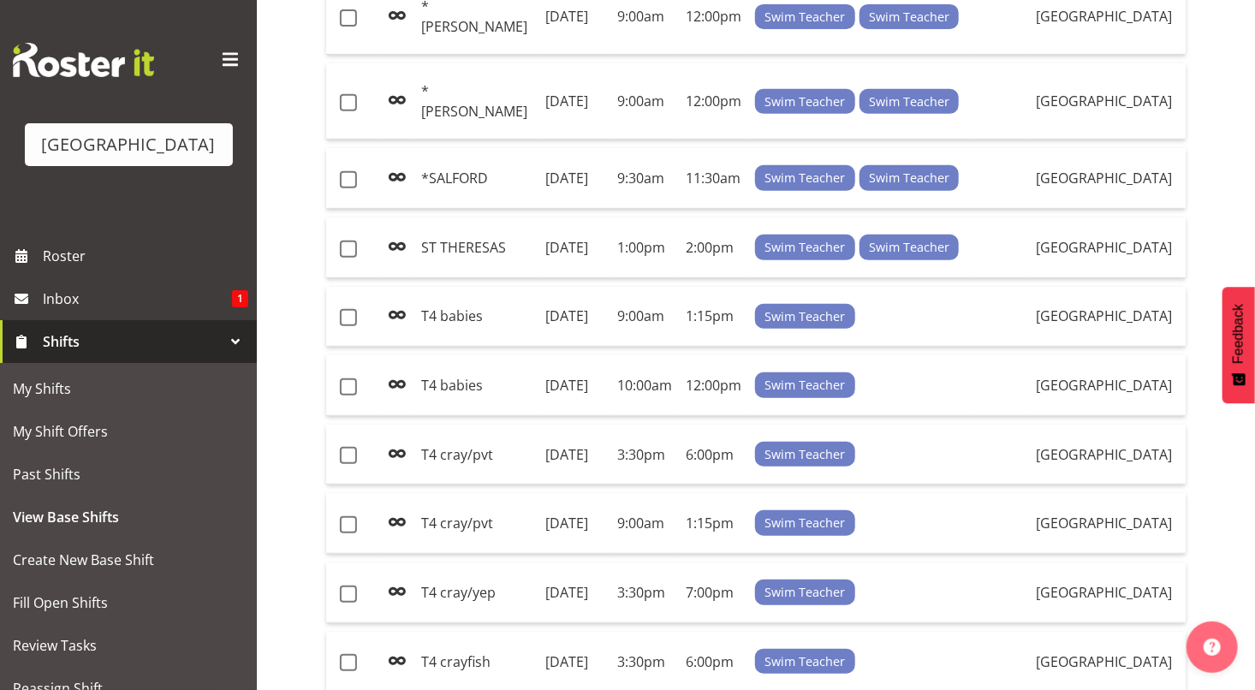
scroll to position [346, 0]
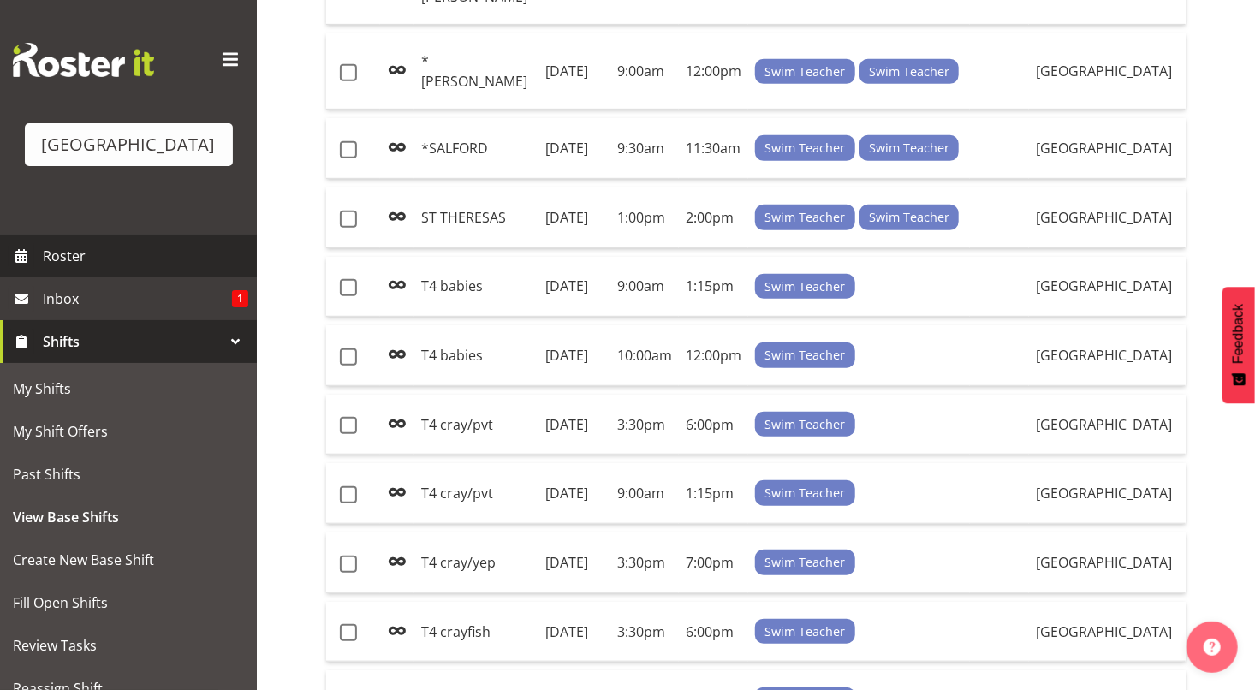
click at [92, 259] on span "Roster" at bounding box center [145, 256] width 205 height 26
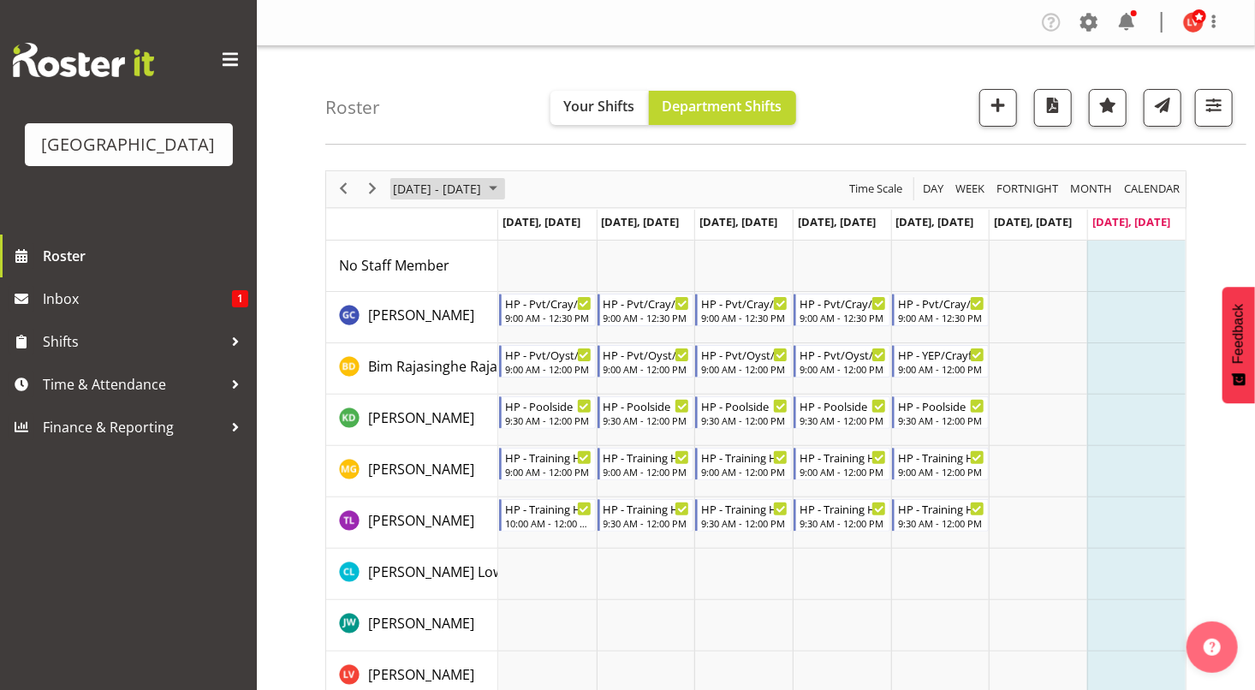
click at [483, 188] on span "[DATE] - [DATE]" at bounding box center [437, 188] width 92 height 21
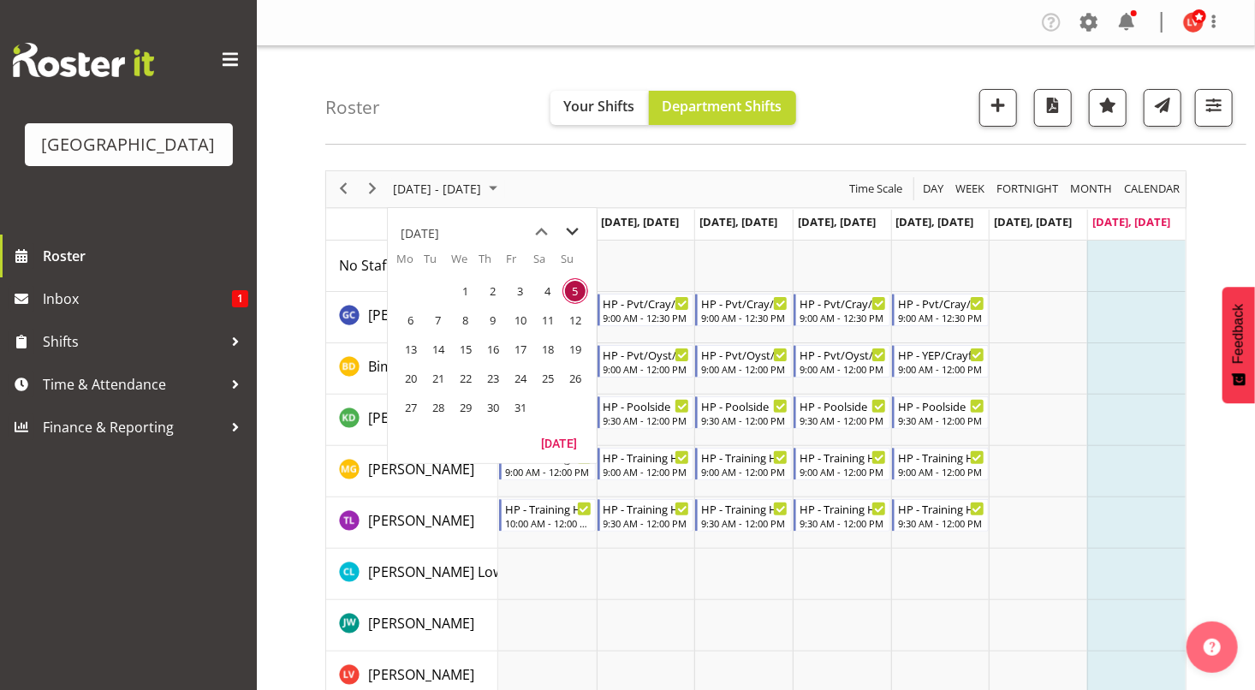
click at [574, 232] on span "next month" at bounding box center [573, 232] width 30 height 31
click at [537, 229] on span "previous month" at bounding box center [542, 232] width 30 height 31
click at [570, 234] on span "next month" at bounding box center [573, 232] width 30 height 31
click at [410, 375] on span "17" at bounding box center [411, 379] width 26 height 26
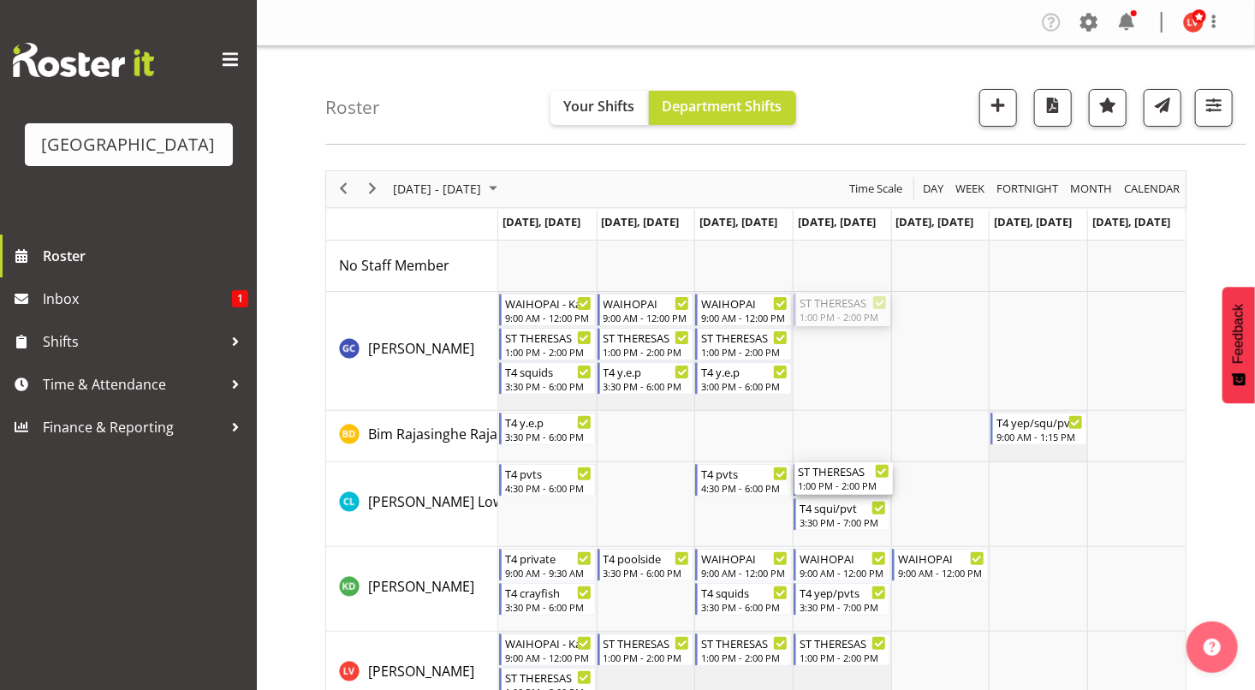
drag, startPoint x: 824, startPoint y: 305, endPoint x: 830, endPoint y: 471, distance: 166.2
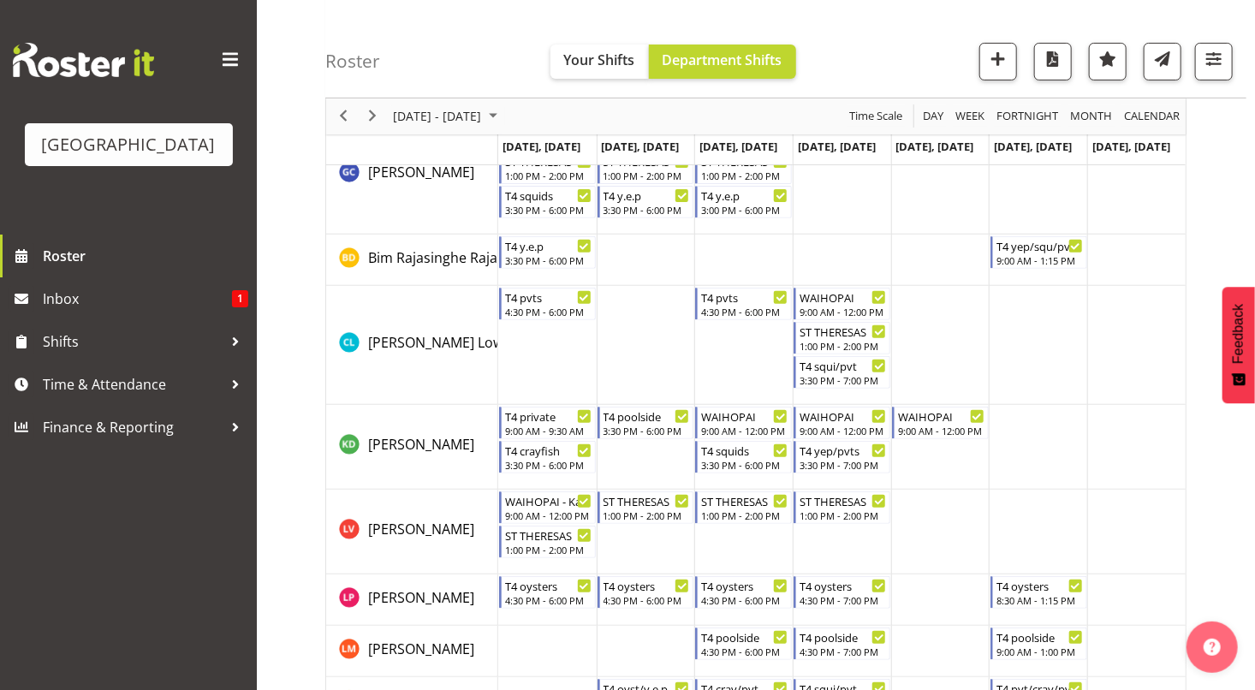
scroll to position [182, 0]
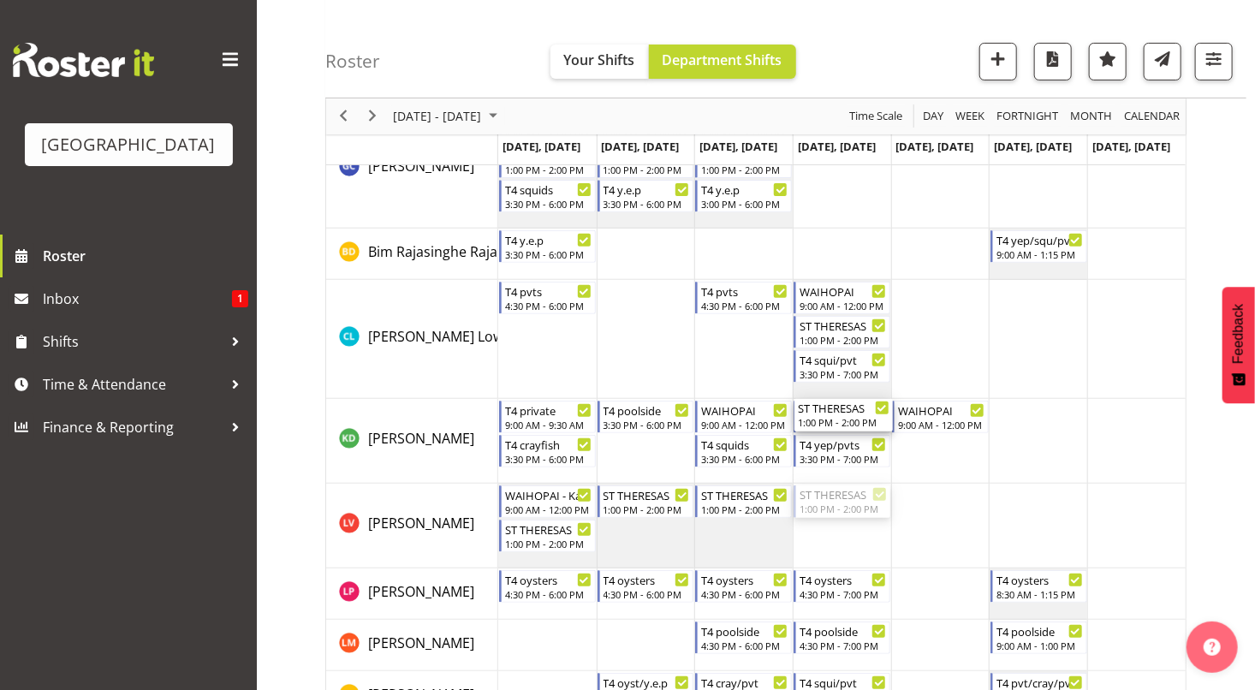
drag, startPoint x: 818, startPoint y: 505, endPoint x: 818, endPoint y: 467, distance: 38.5
click at [818, 467] on div "WAIHOPAI - Kaelah? 9:00 AM - 12:00 PM ST THERESAS 1:00 PM - 2:00 PM T4 squids 3…" at bounding box center [842, 689] width 688 height 1263
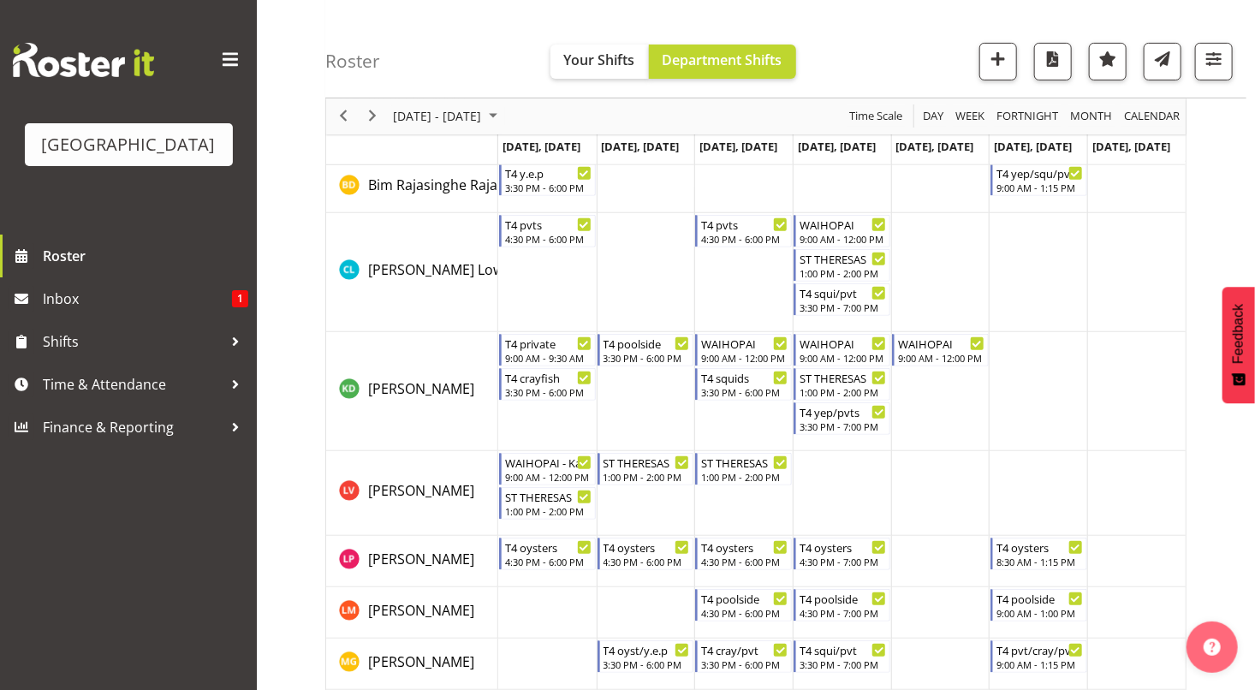
scroll to position [301, 0]
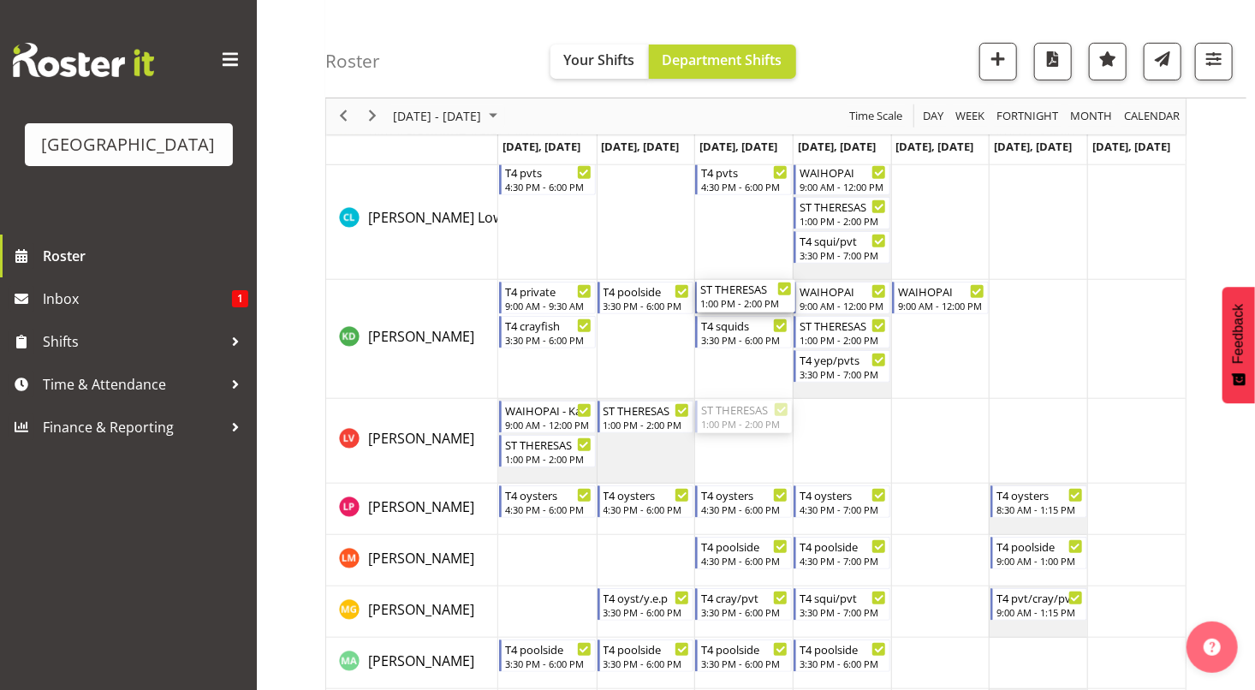
drag, startPoint x: 734, startPoint y: 416, endPoint x: 734, endPoint y: 388, distance: 28.3
click at [734, 388] on div "WAIHOPAI - Kaelah? 9:00 AM - 12:00 PM ST THERESAS 1:00 PM - 2:00 PM T4 squids 3…" at bounding box center [842, 587] width 688 height 1297
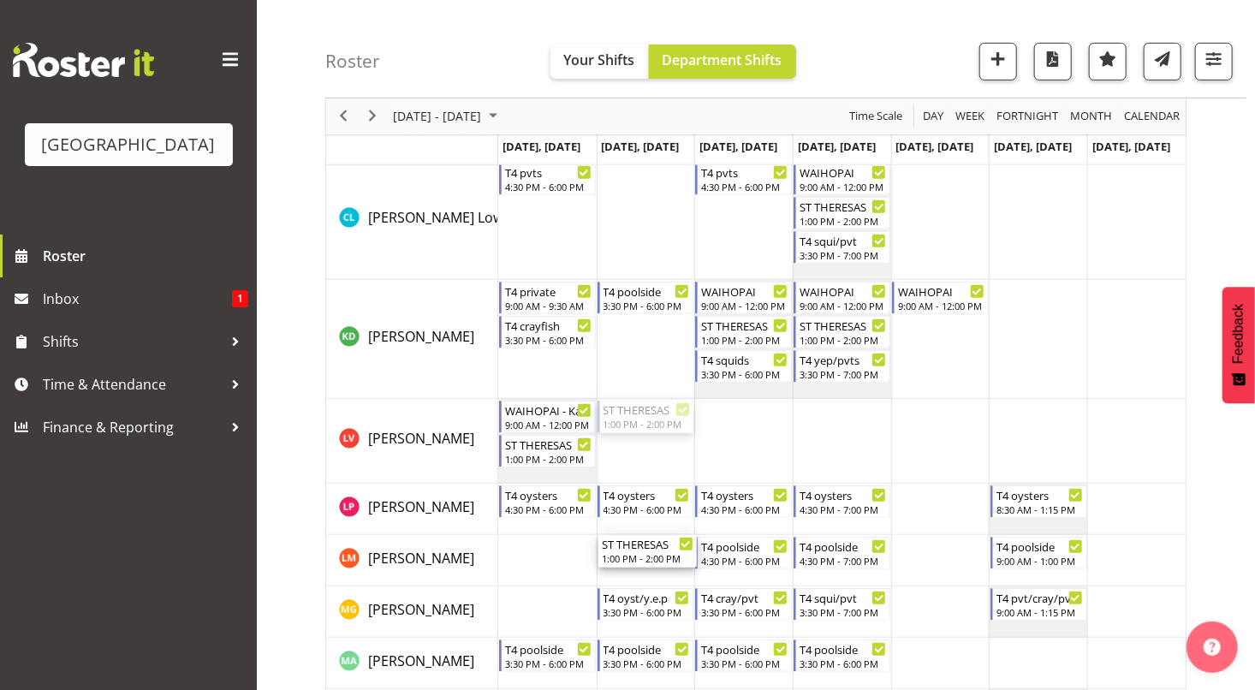
drag, startPoint x: 619, startPoint y: 413, endPoint x: 614, endPoint y: 555, distance: 142.2
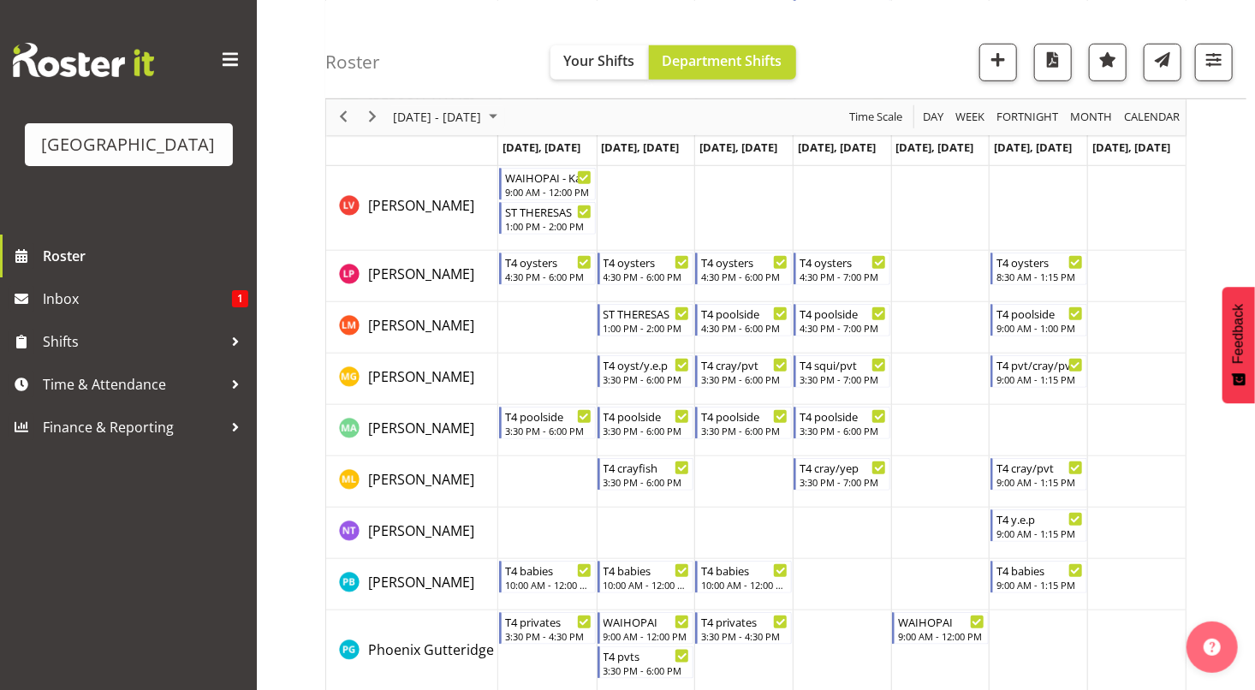
scroll to position [562, 0]
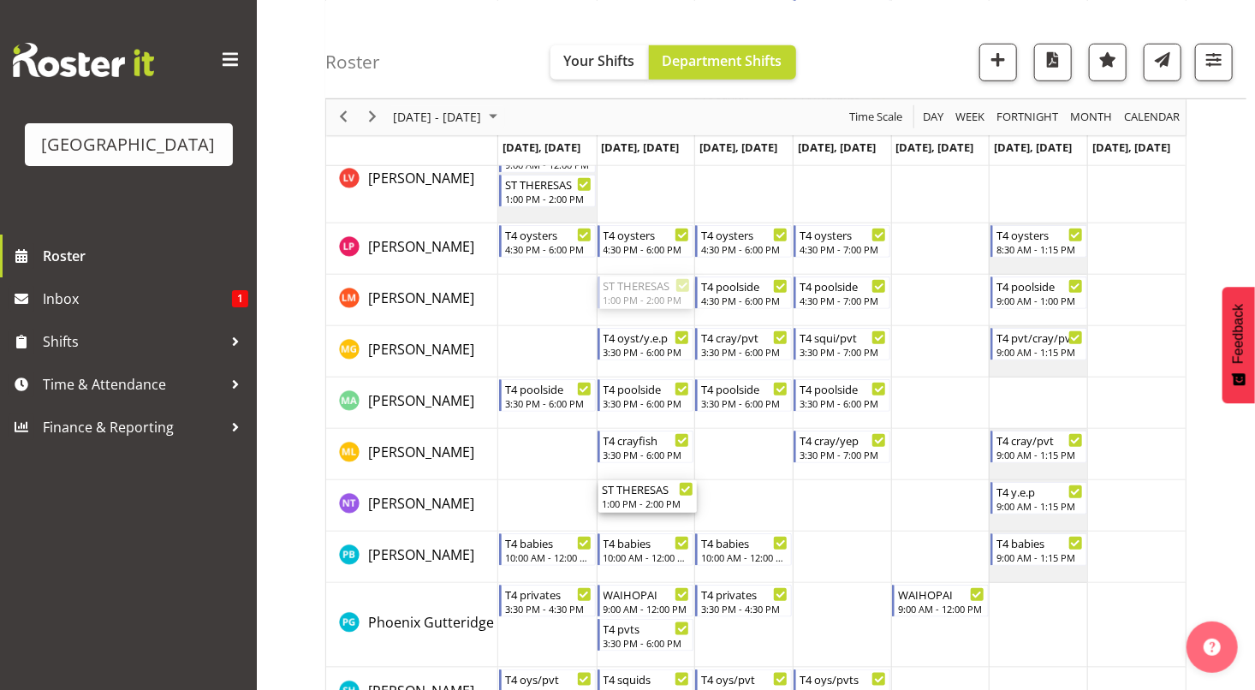
drag, startPoint x: 654, startPoint y: 285, endPoint x: 645, endPoint y: 515, distance: 230.5
click at [645, 515] on div "WAIHOPAI - Kaelah? 9:00 AM - 12:00 PM ST THERESAS 1:00 PM - 2:00 PM T4 squids 3…" at bounding box center [842, 327] width 688 height 1297
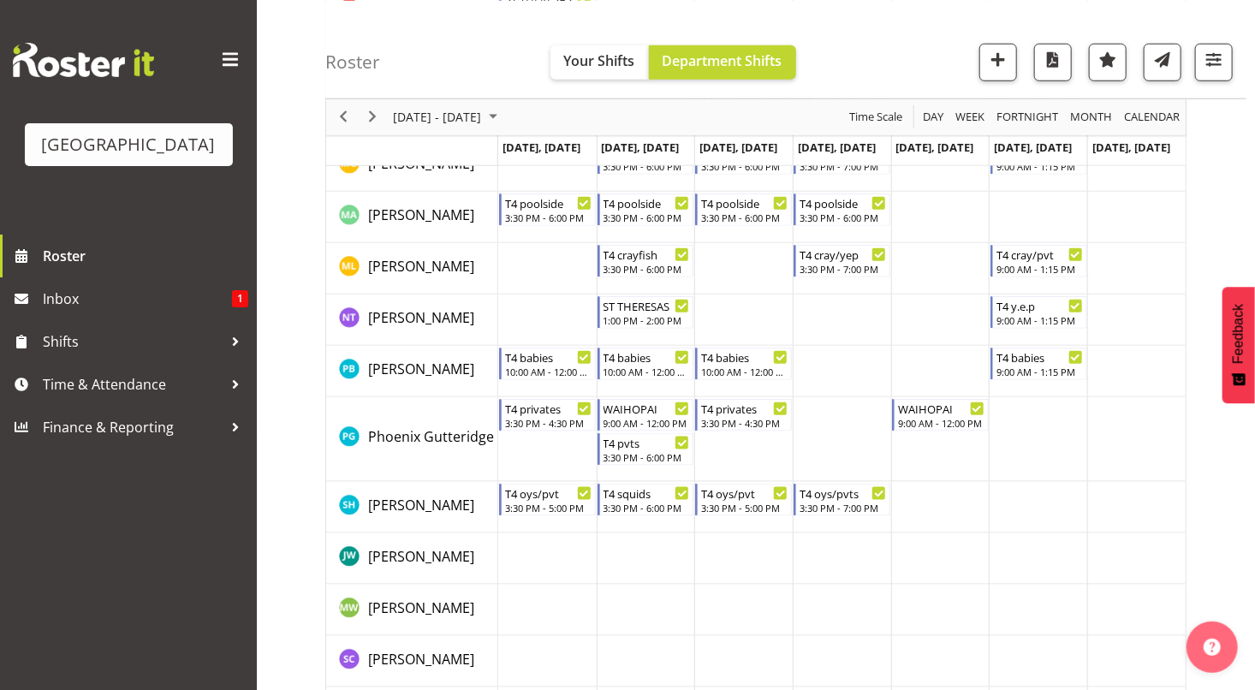
scroll to position [731, 0]
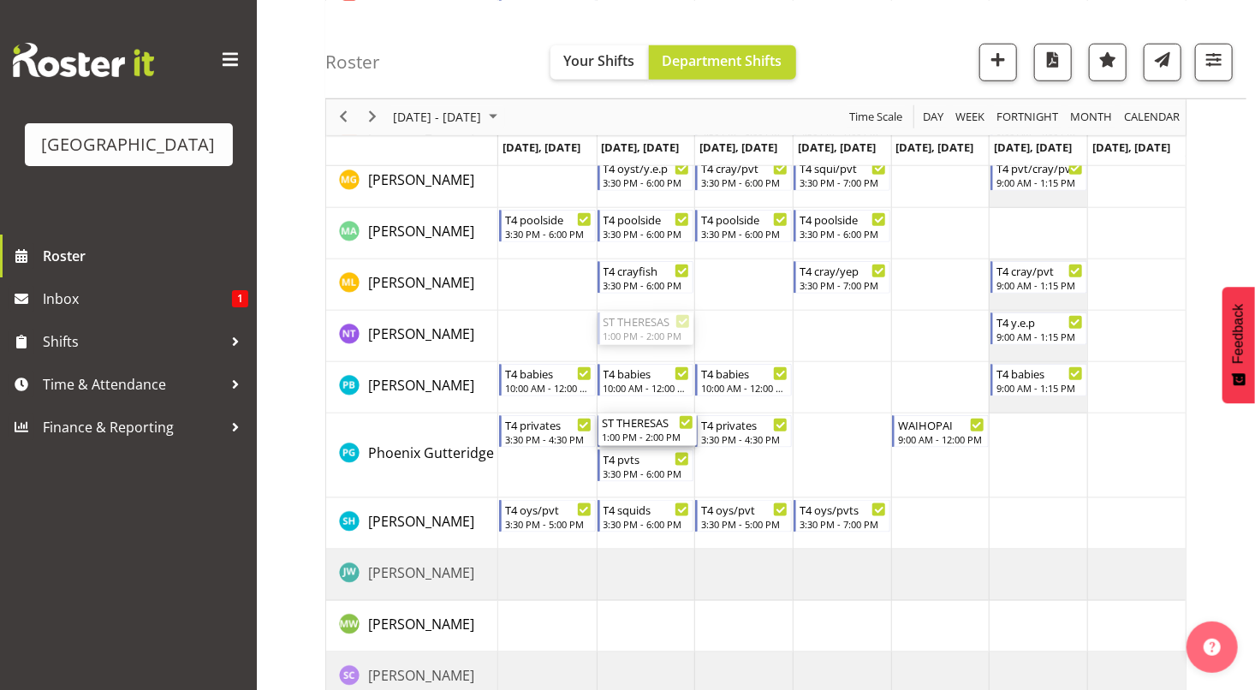
drag, startPoint x: 634, startPoint y: 332, endPoint x: 632, endPoint y: 454, distance: 121.6
click at [632, 454] on div "WAIHOPAI - Kaelah? 9:00 AM - 12:00 PM ST THERESAS 1:00 PM - 2:00 PM T4 squids 3…" at bounding box center [842, 157] width 688 height 1297
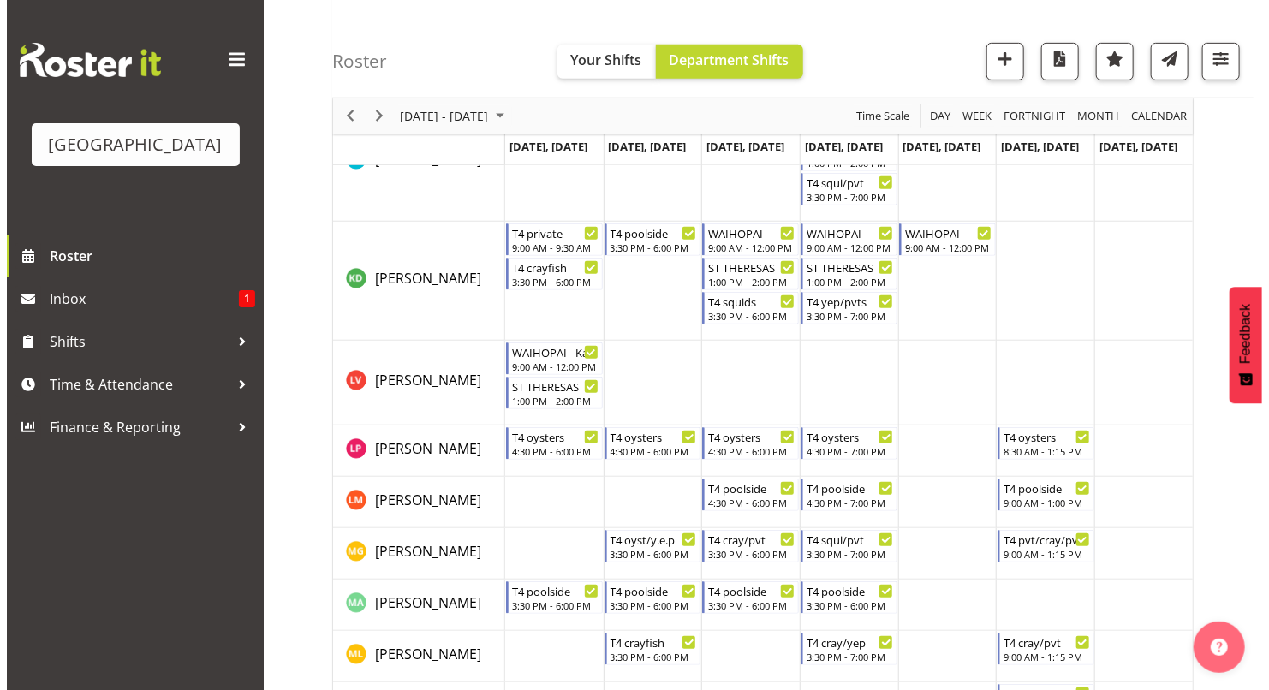
scroll to position [355, 0]
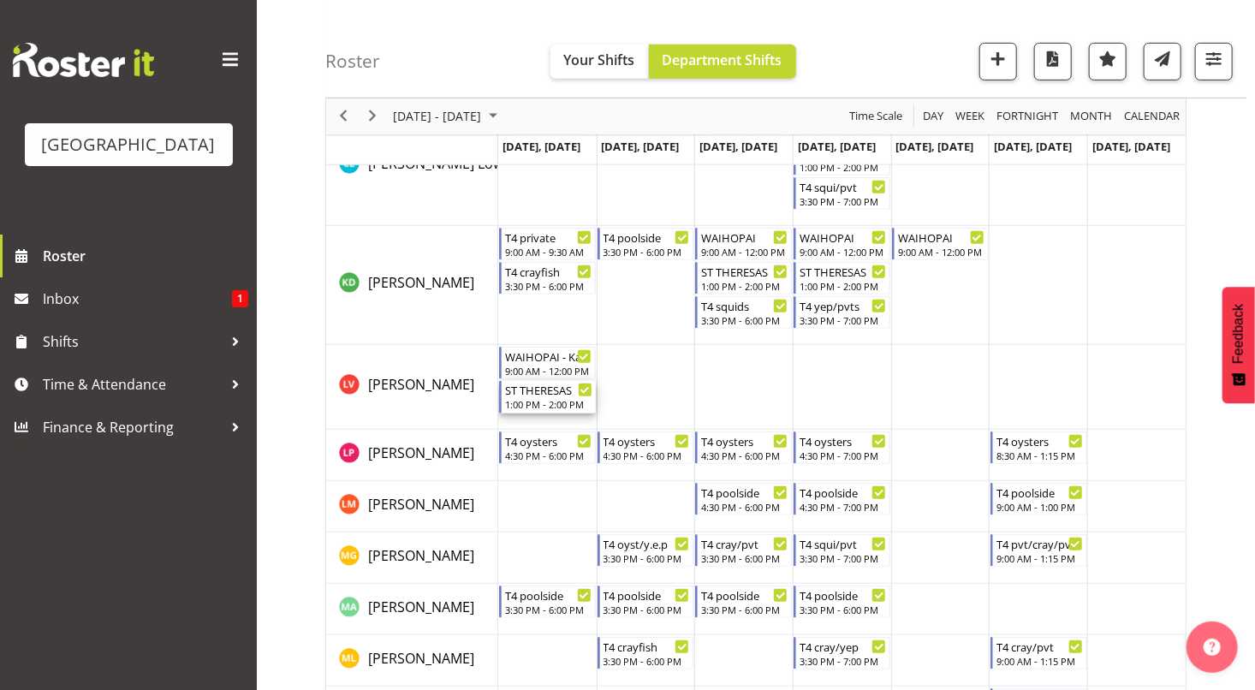
click at [546, 396] on div "ST THERESAS" at bounding box center [548, 389] width 87 height 17
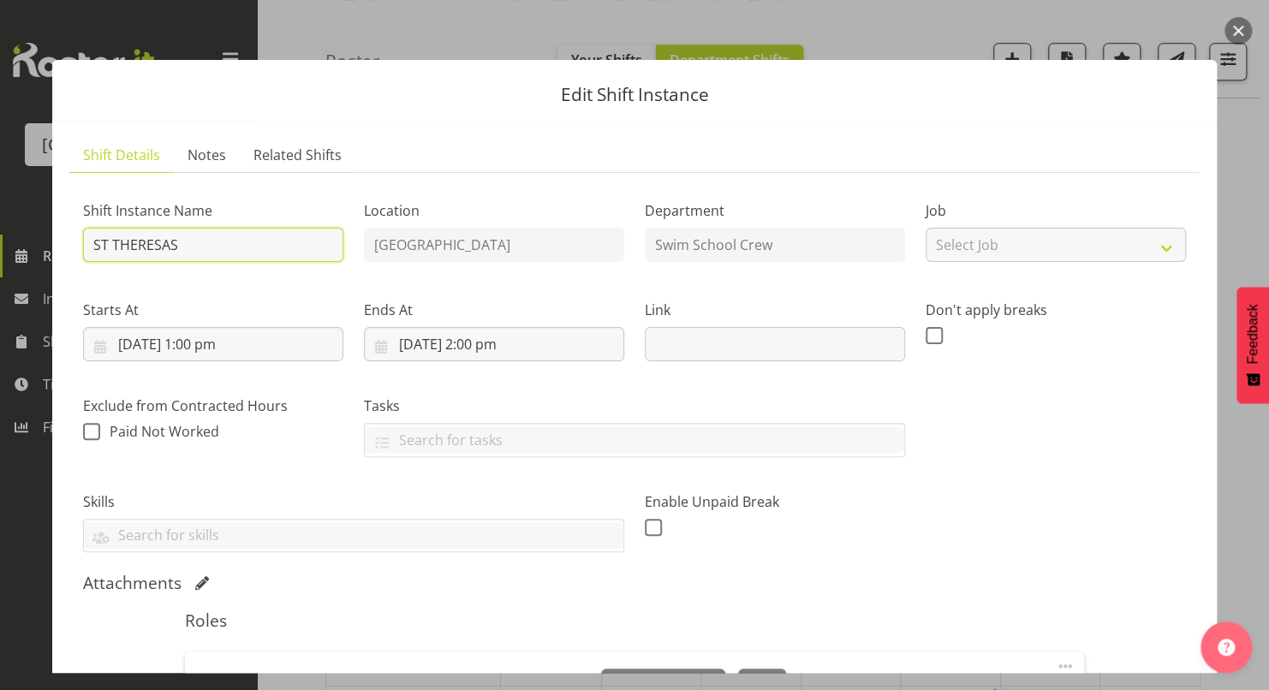
click at [211, 252] on input "ST THERESAS" at bounding box center [213, 245] width 260 height 34
type input "ST [PERSON_NAME]???"
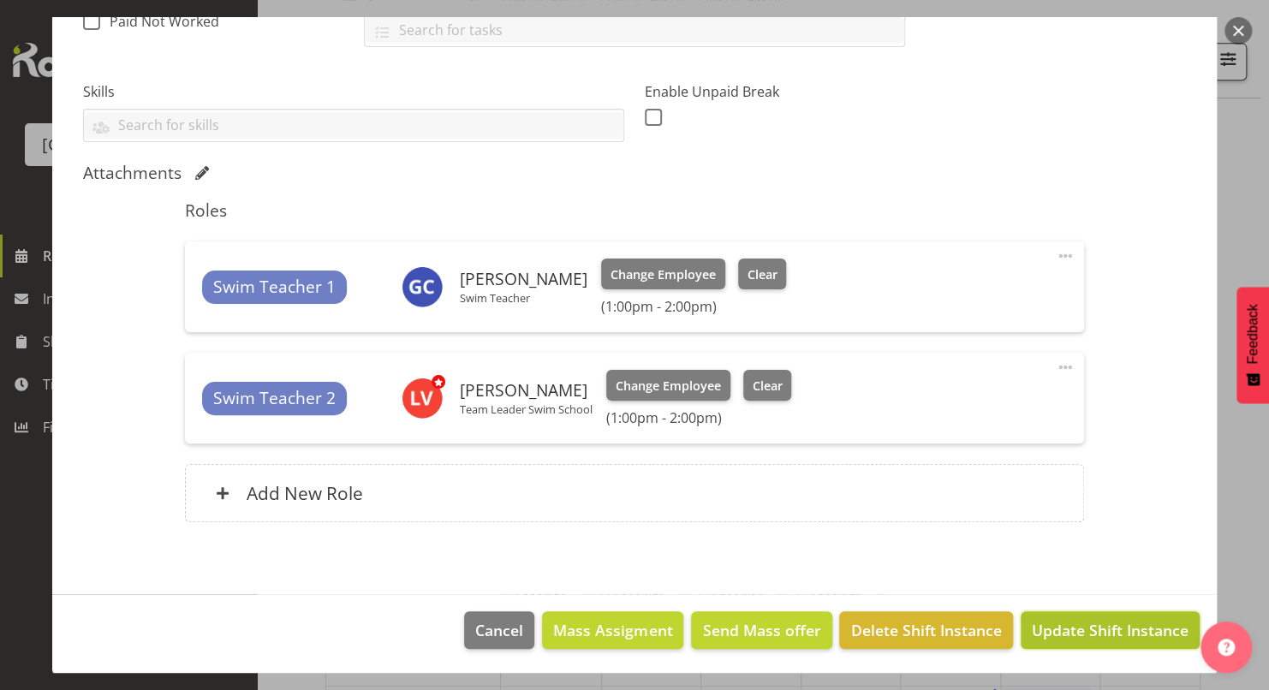
click at [1062, 623] on span "Update Shift Instance" at bounding box center [1110, 630] width 157 height 22
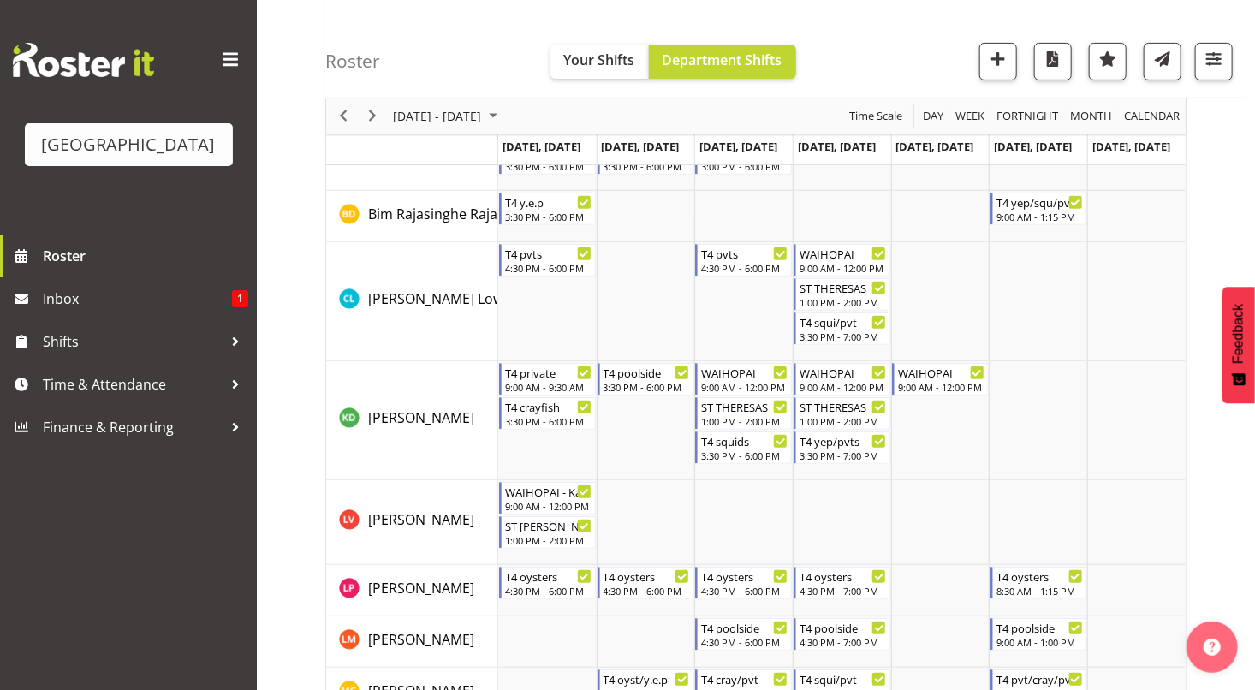
scroll to position [0, 0]
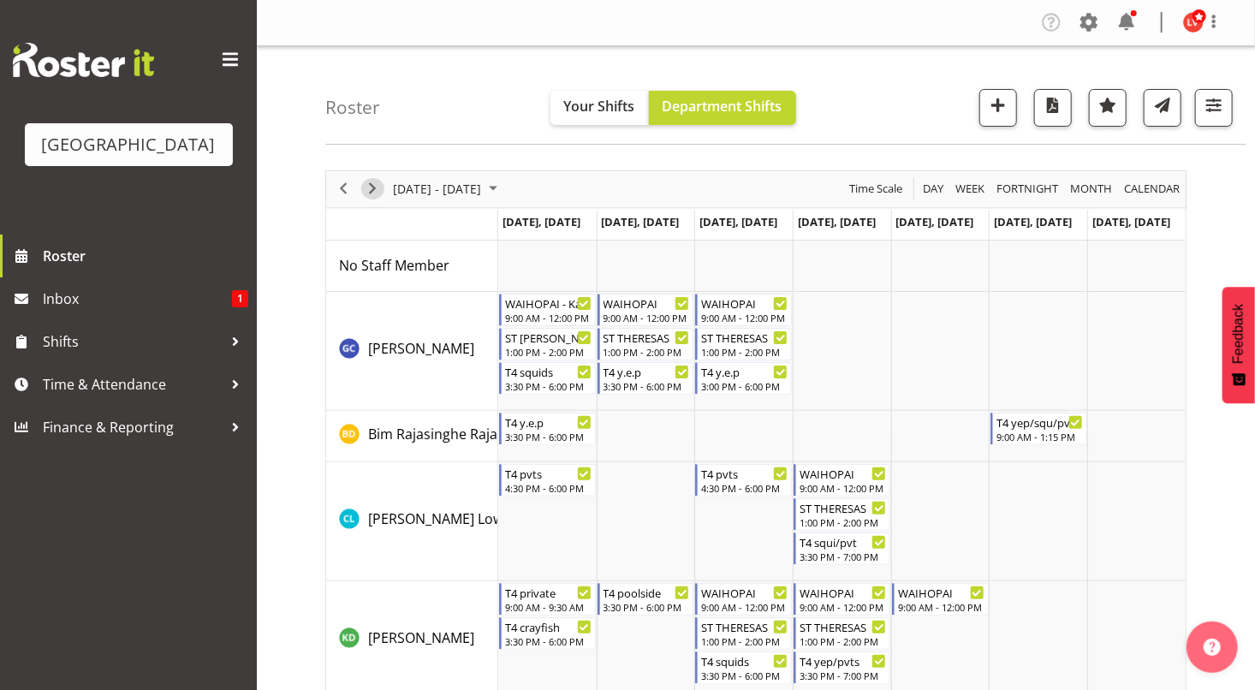
click at [369, 185] on span "Next" at bounding box center [372, 188] width 21 height 21
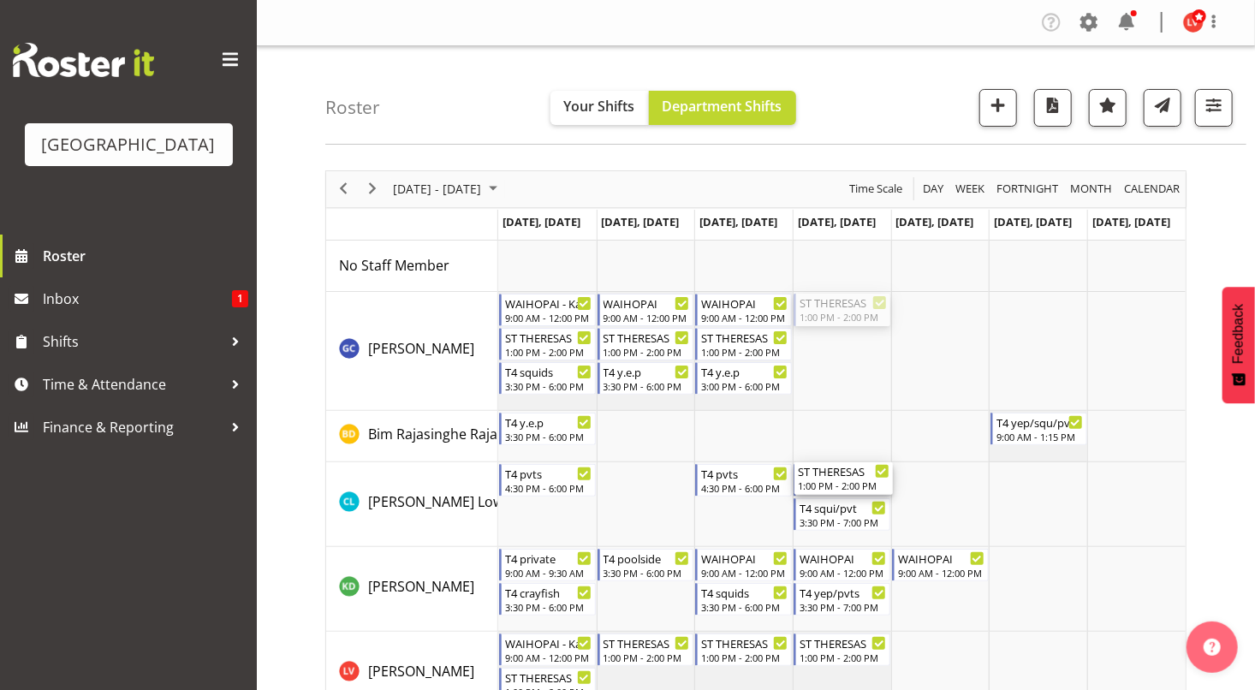
drag, startPoint x: 850, startPoint y: 310, endPoint x: 828, endPoint y: 467, distance: 159.1
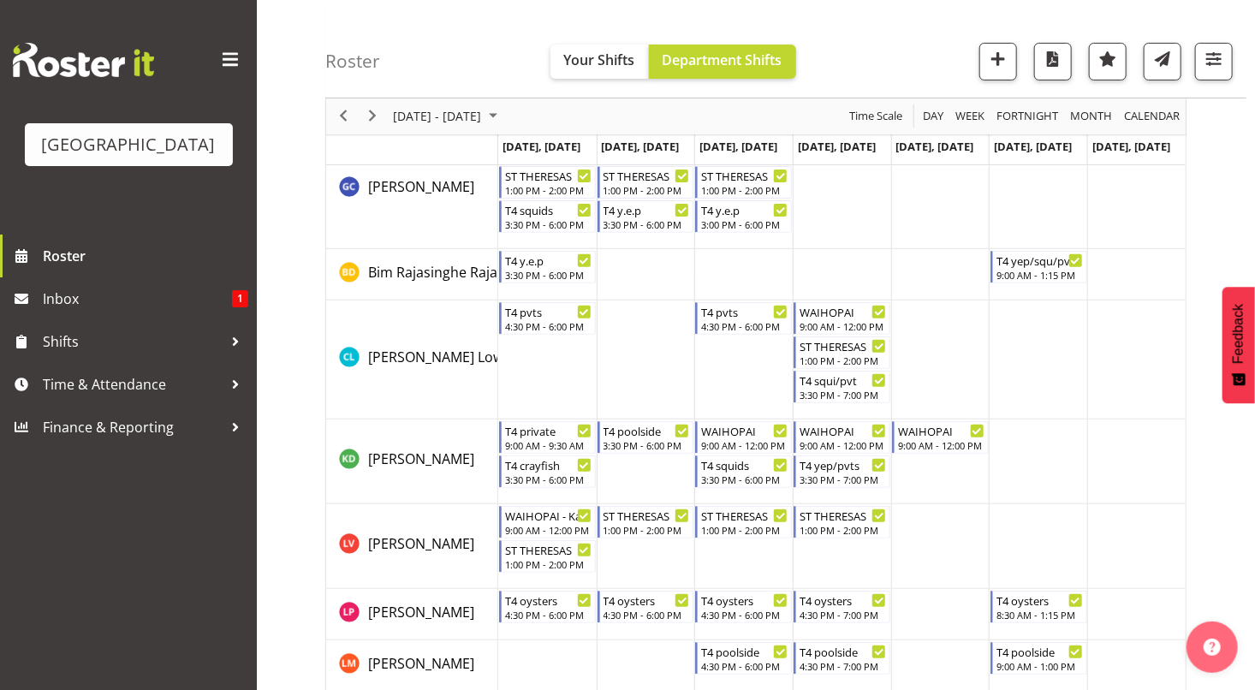
scroll to position [175, 0]
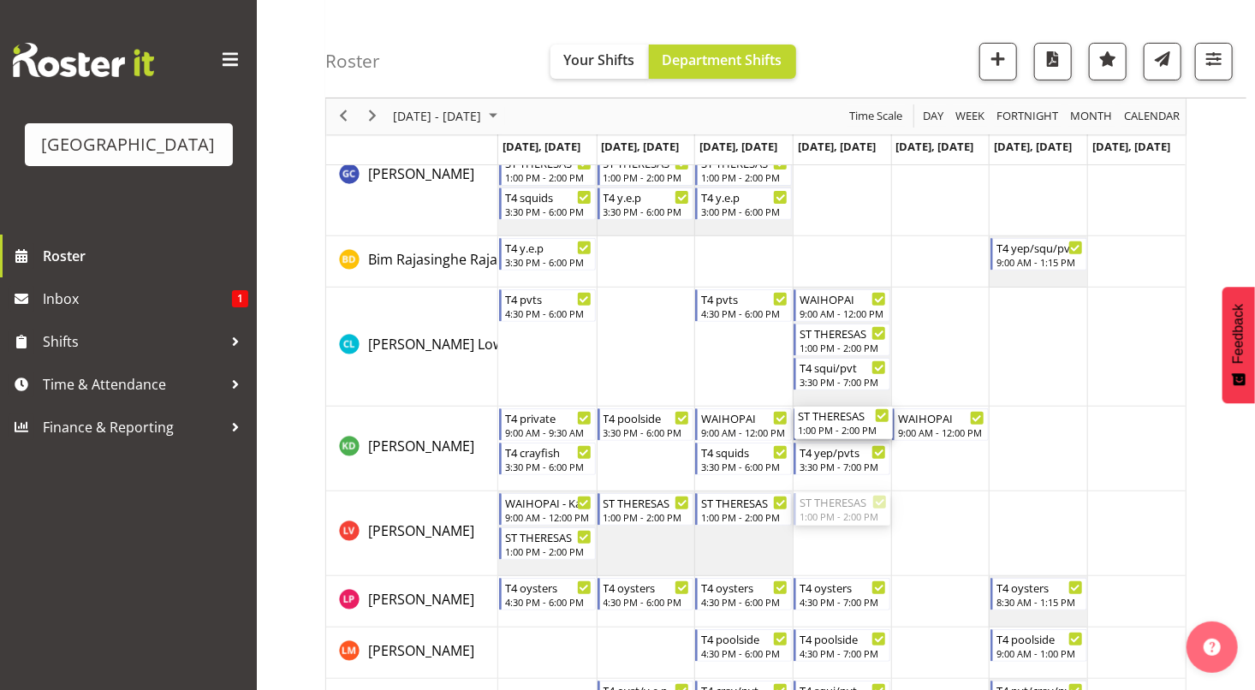
drag, startPoint x: 816, startPoint y: 509, endPoint x: 814, endPoint y: 472, distance: 36.9
click at [814, 472] on div "WAIHOPAI - Kaelah? 9:00 AM - 12:00 PM ST THERESAS 1:00 PM - 2:00 PM T4 squids 3…" at bounding box center [842, 697] width 688 height 1263
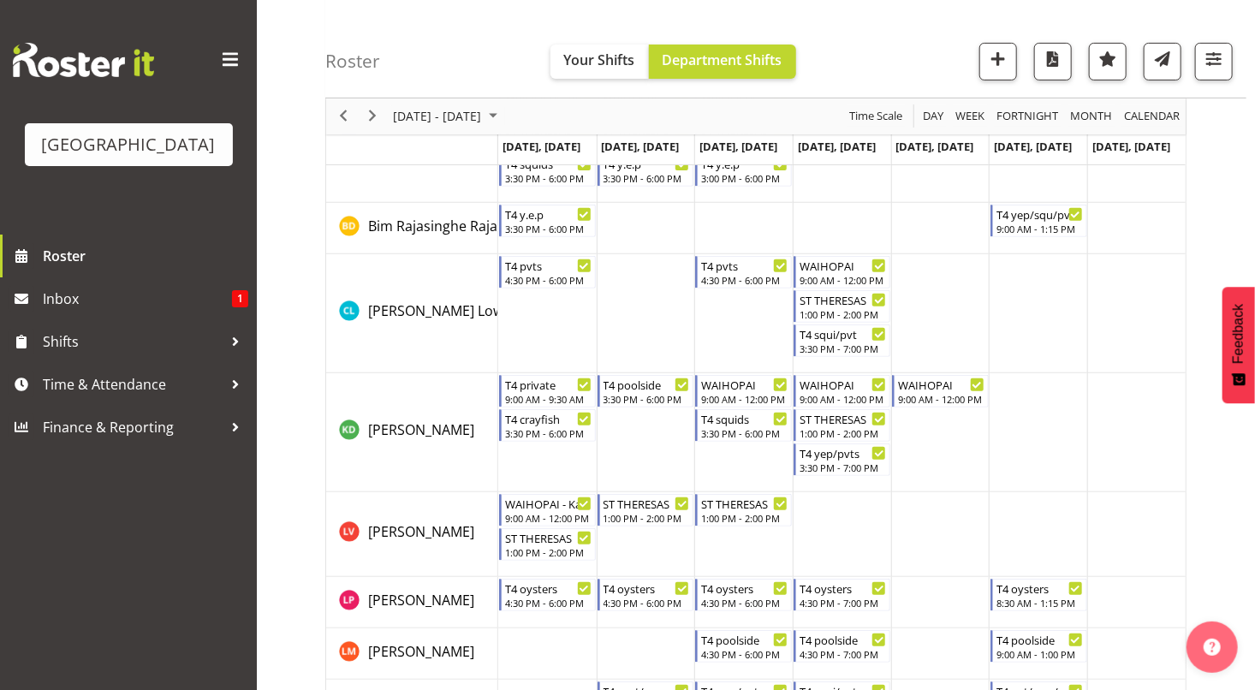
scroll to position [248, 0]
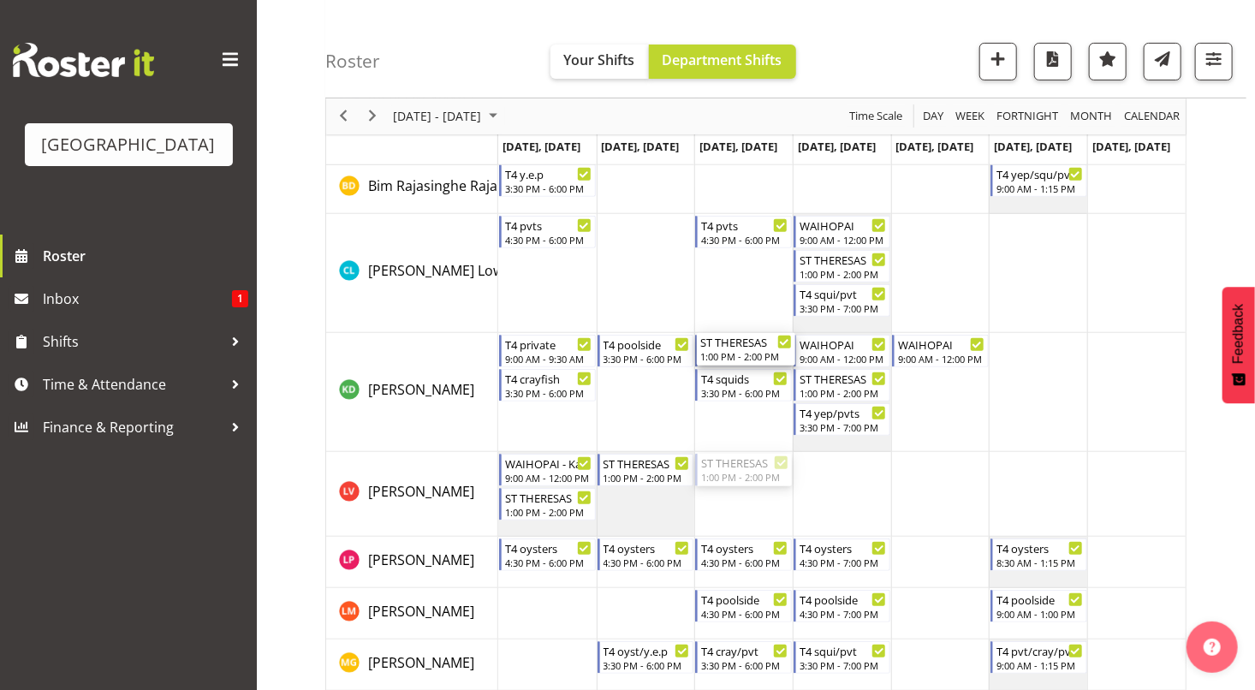
drag, startPoint x: 723, startPoint y: 480, endPoint x: 723, endPoint y: 434, distance: 46.2
click at [723, 434] on div "WAIHOPAI - Kaelah? 9:00 AM - 12:00 PM ST THERESAS 1:00 PM - 2:00 PM T4 squids 3…" at bounding box center [842, 640] width 688 height 1297
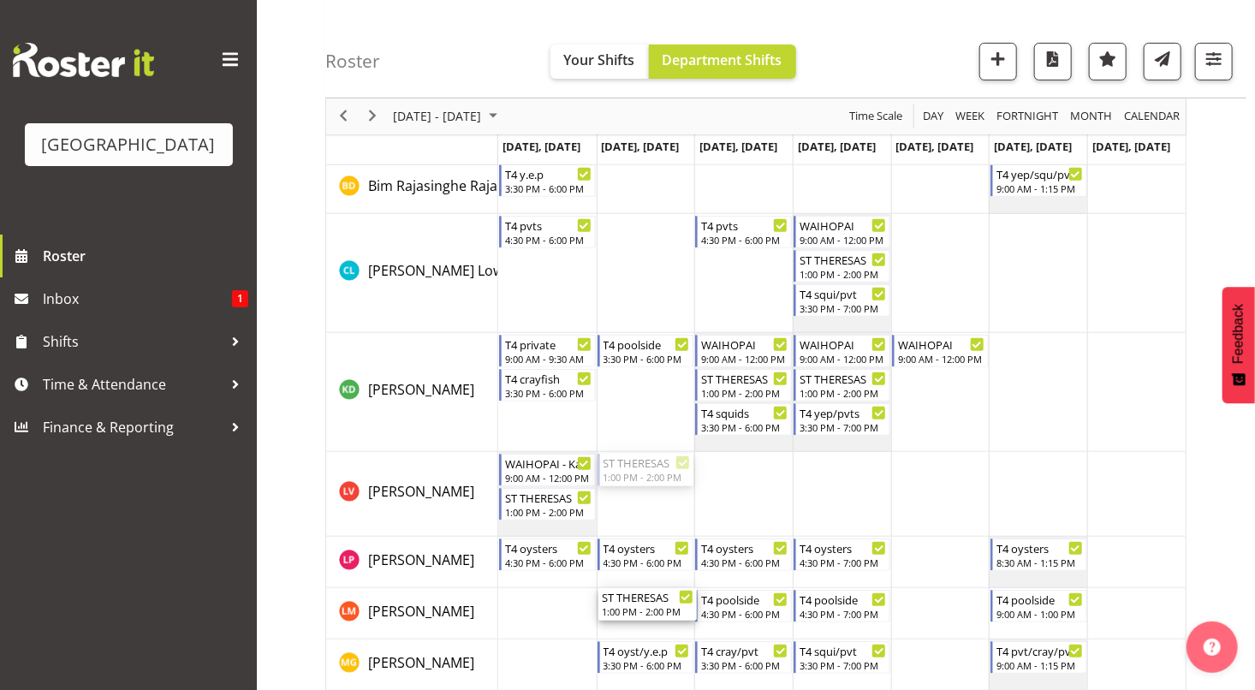
drag, startPoint x: 628, startPoint y: 473, endPoint x: 628, endPoint y: 608, distance: 135.3
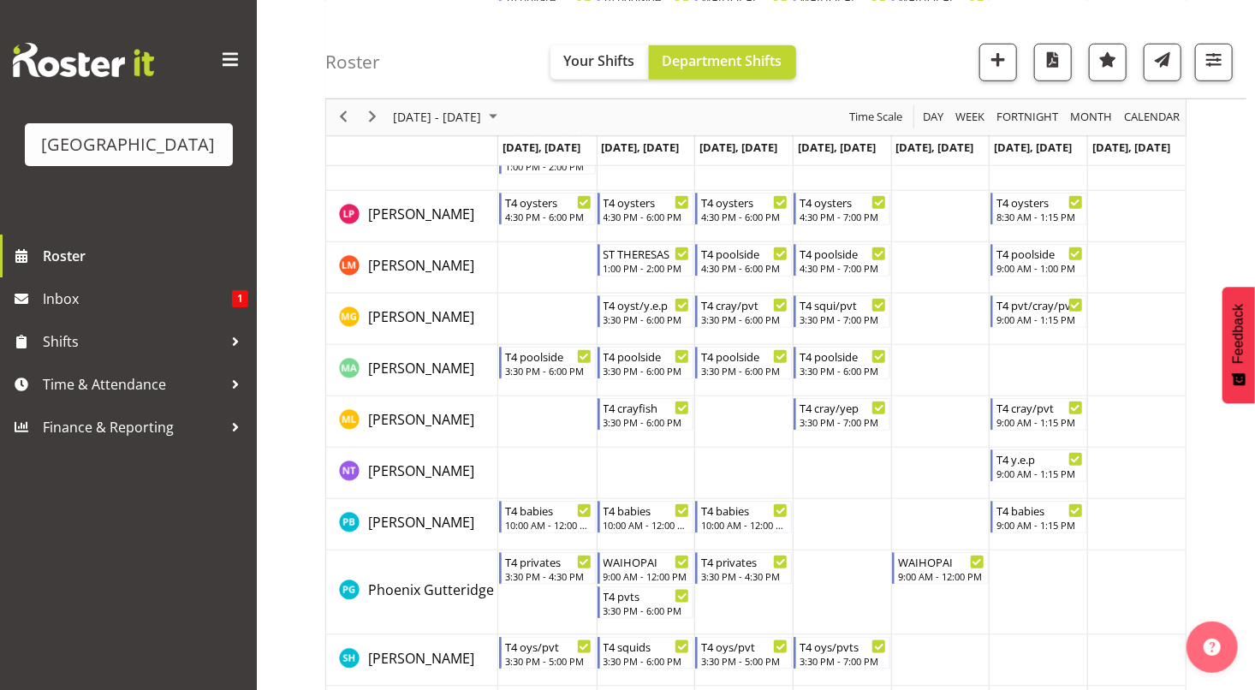
scroll to position [631, 0]
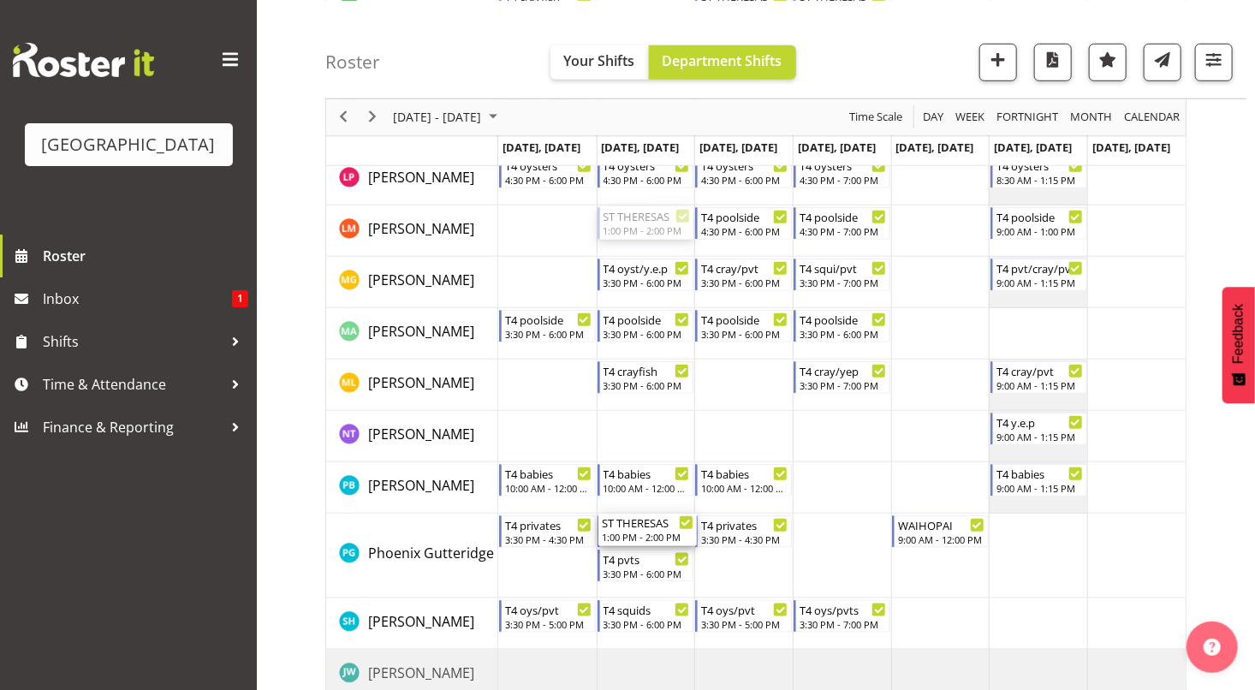
drag, startPoint x: 640, startPoint y: 217, endPoint x: 640, endPoint y: 523, distance: 305.7
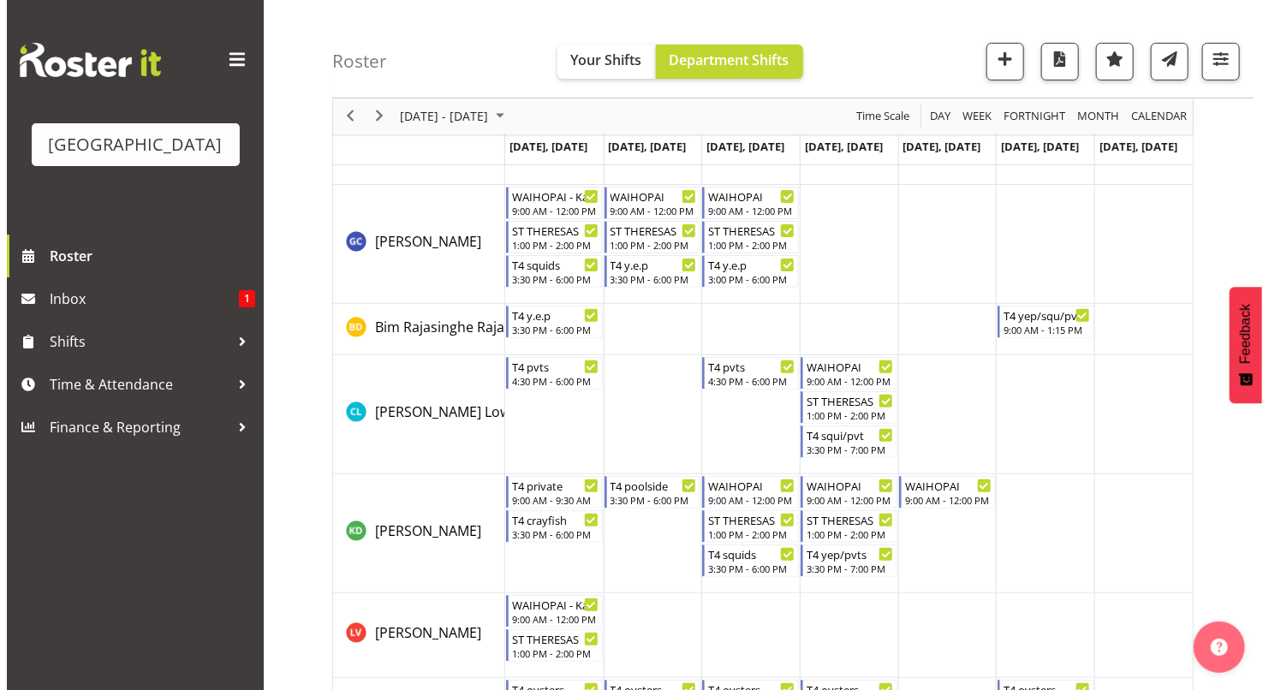
scroll to position [106, 0]
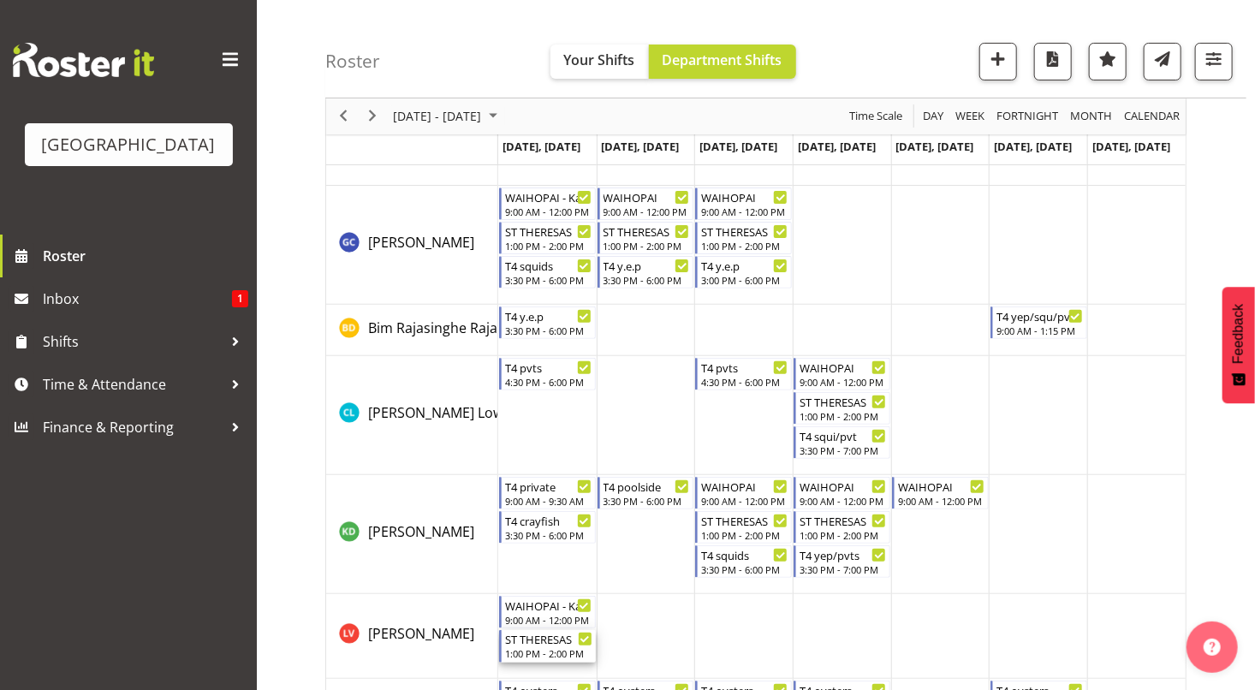
click at [539, 643] on div "ST THERESAS" at bounding box center [548, 638] width 87 height 17
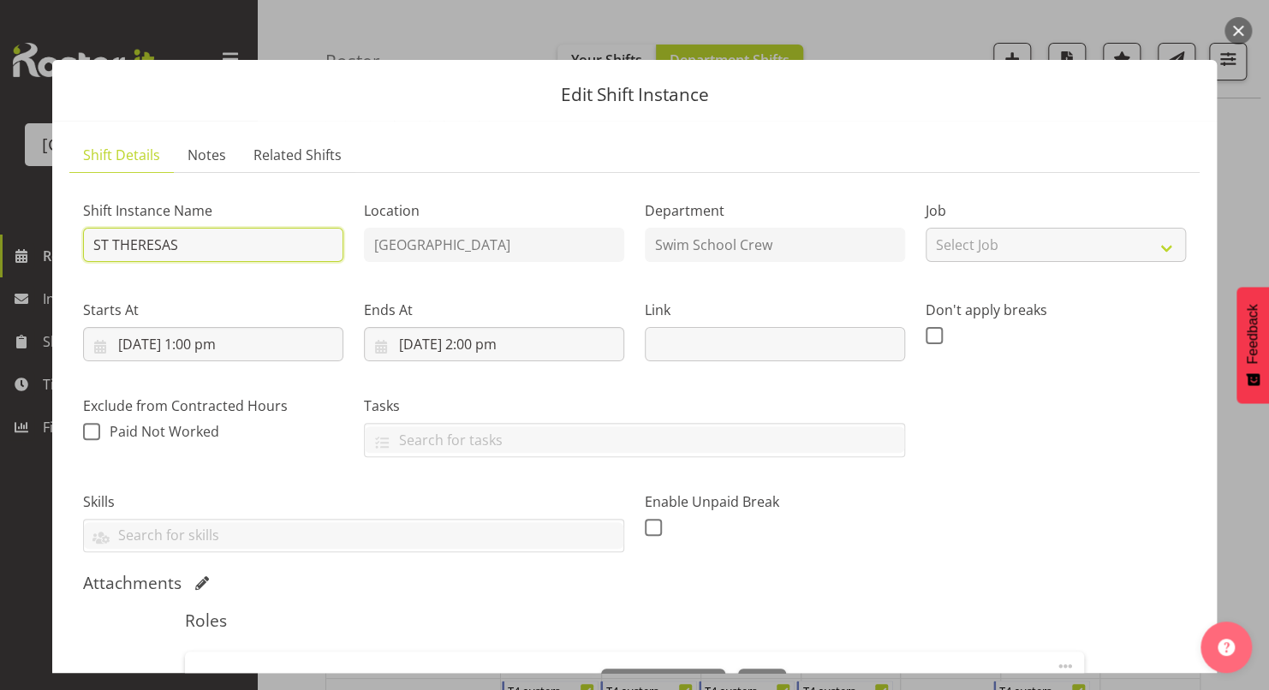
click at [207, 245] on input "ST THERESAS" at bounding box center [213, 245] width 260 height 34
type input "ST THERESAS - Kaelah???"
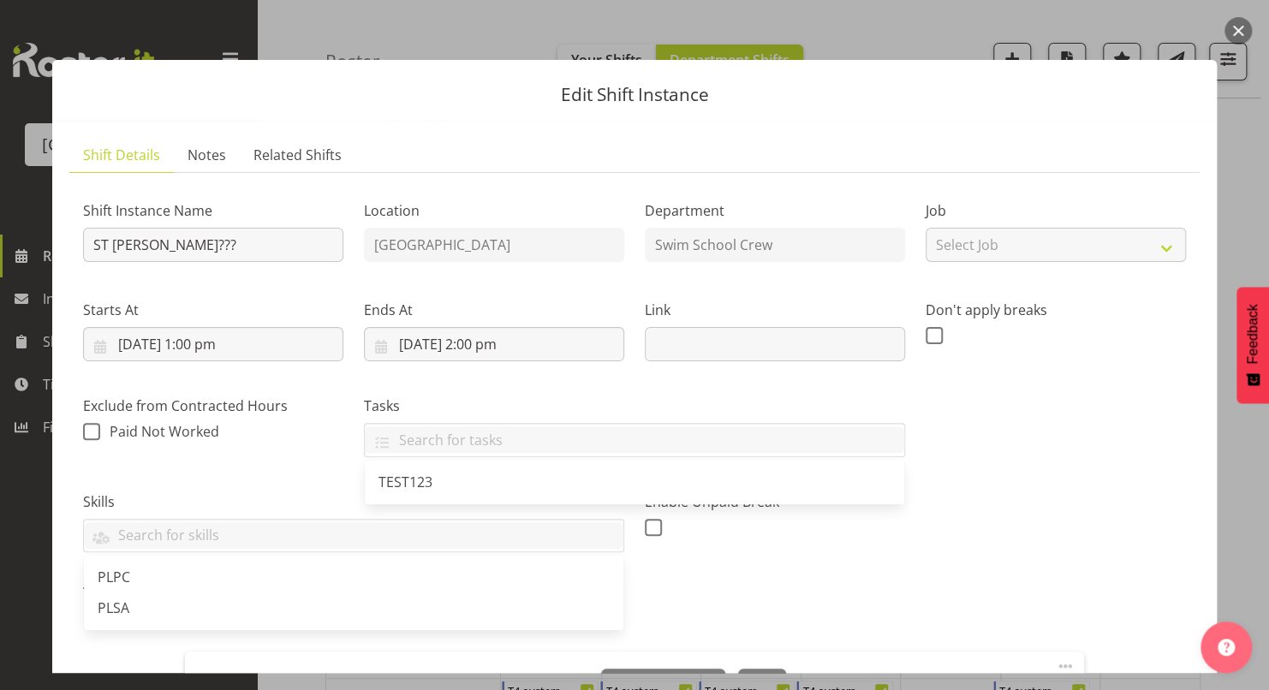
scroll to position [410, 0]
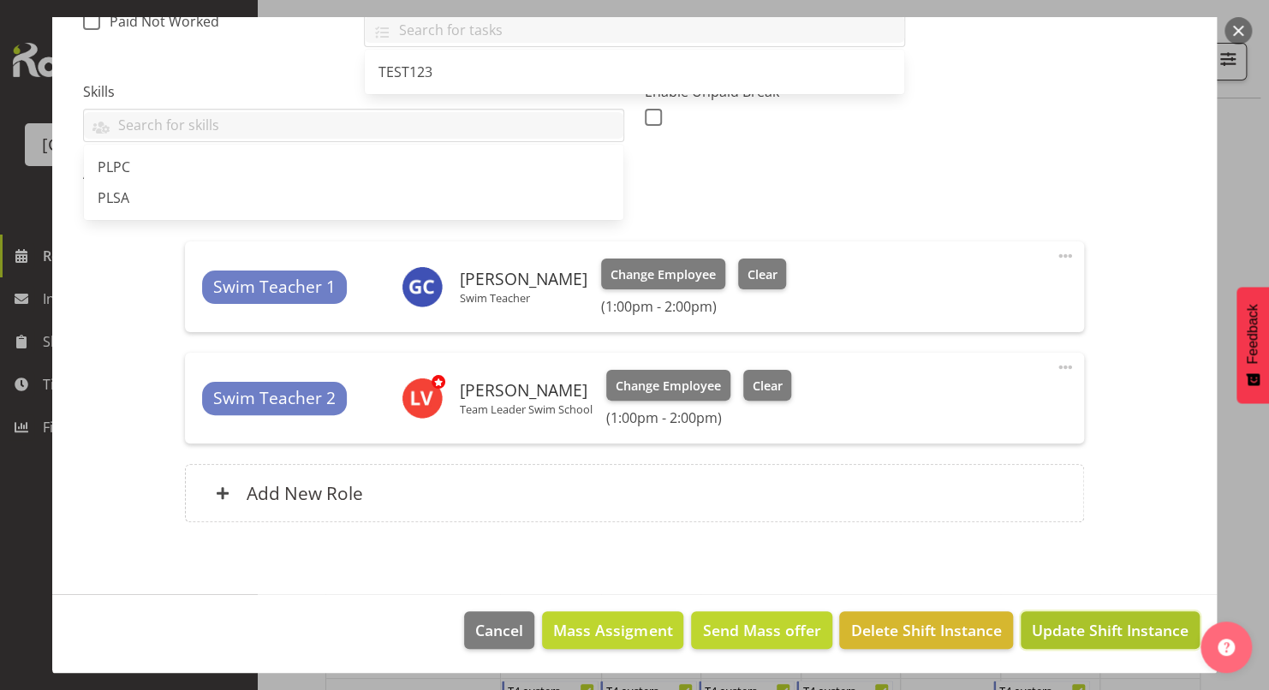
click at [1032, 628] on span "Update Shift Instance" at bounding box center [1110, 630] width 157 height 22
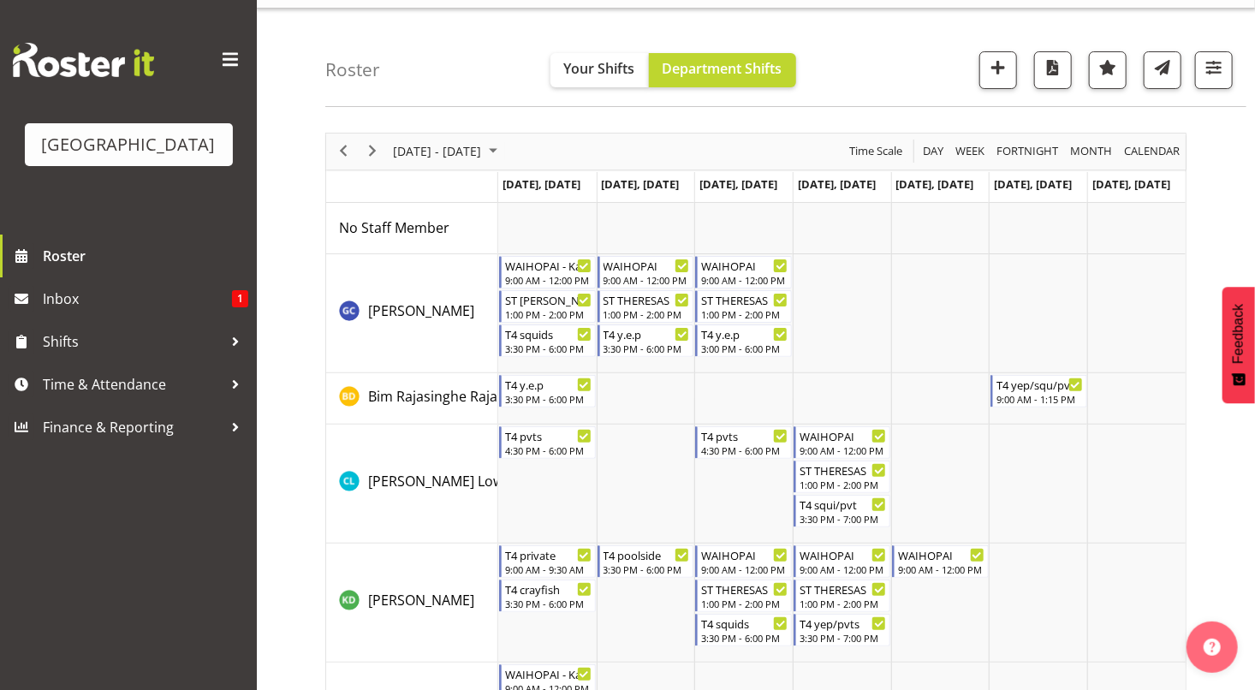
scroll to position [37, 0]
click at [374, 142] on span "Next" at bounding box center [372, 151] width 21 height 21
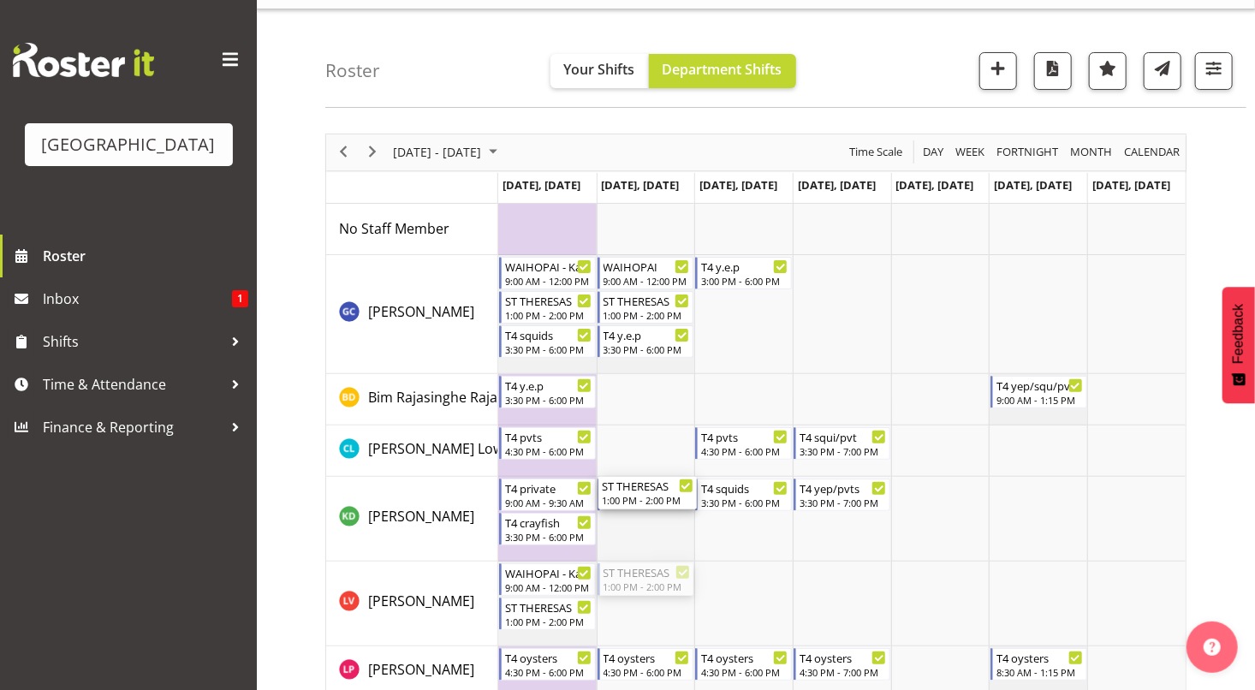
drag, startPoint x: 638, startPoint y: 586, endPoint x: 638, endPoint y: 539, distance: 47.1
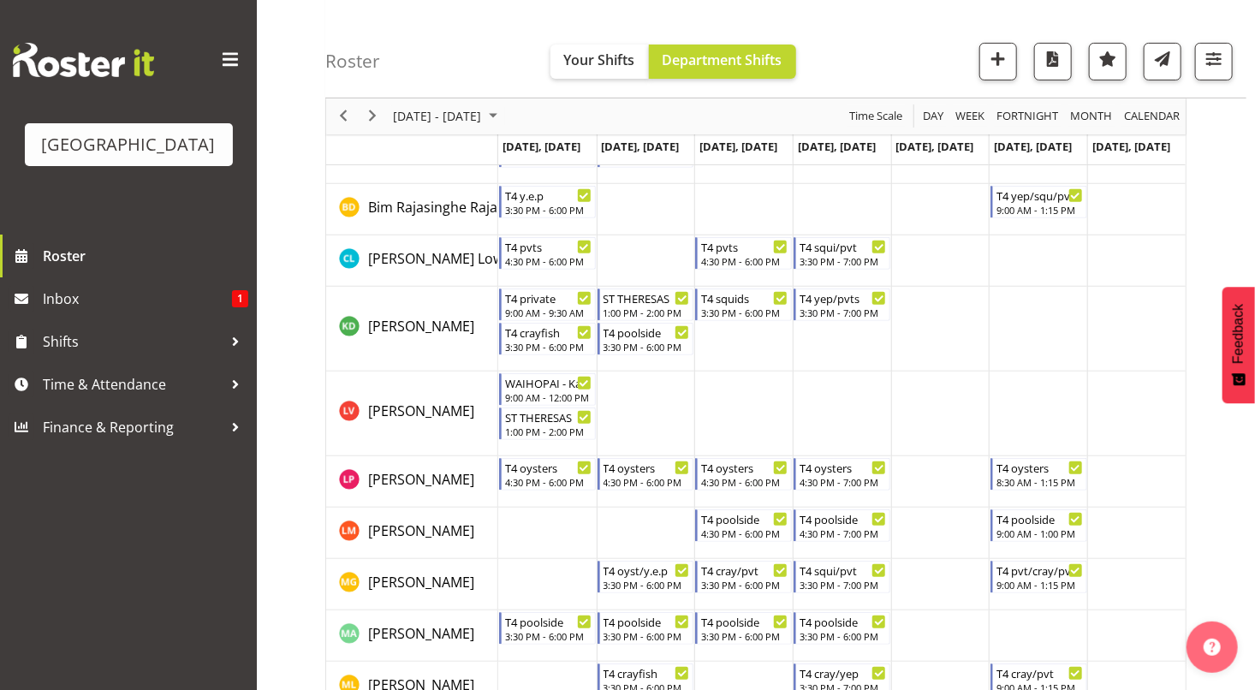
scroll to position [229, 0]
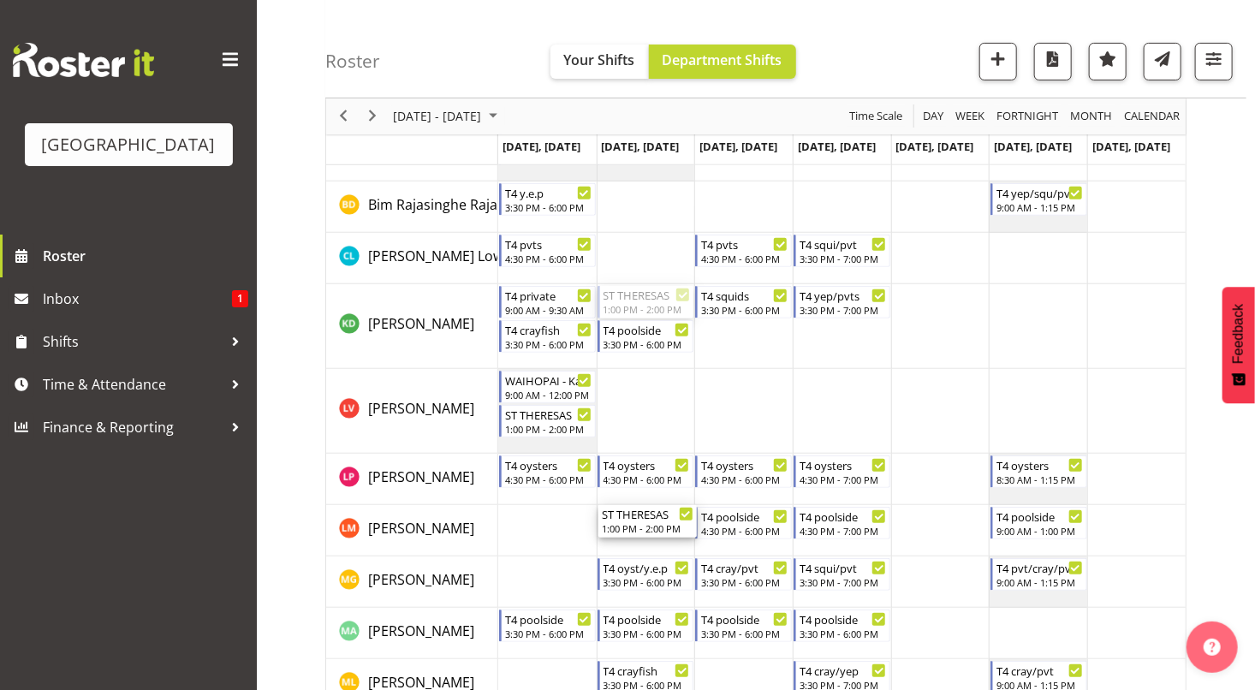
drag, startPoint x: 645, startPoint y: 296, endPoint x: 617, endPoint y: 515, distance: 220.0
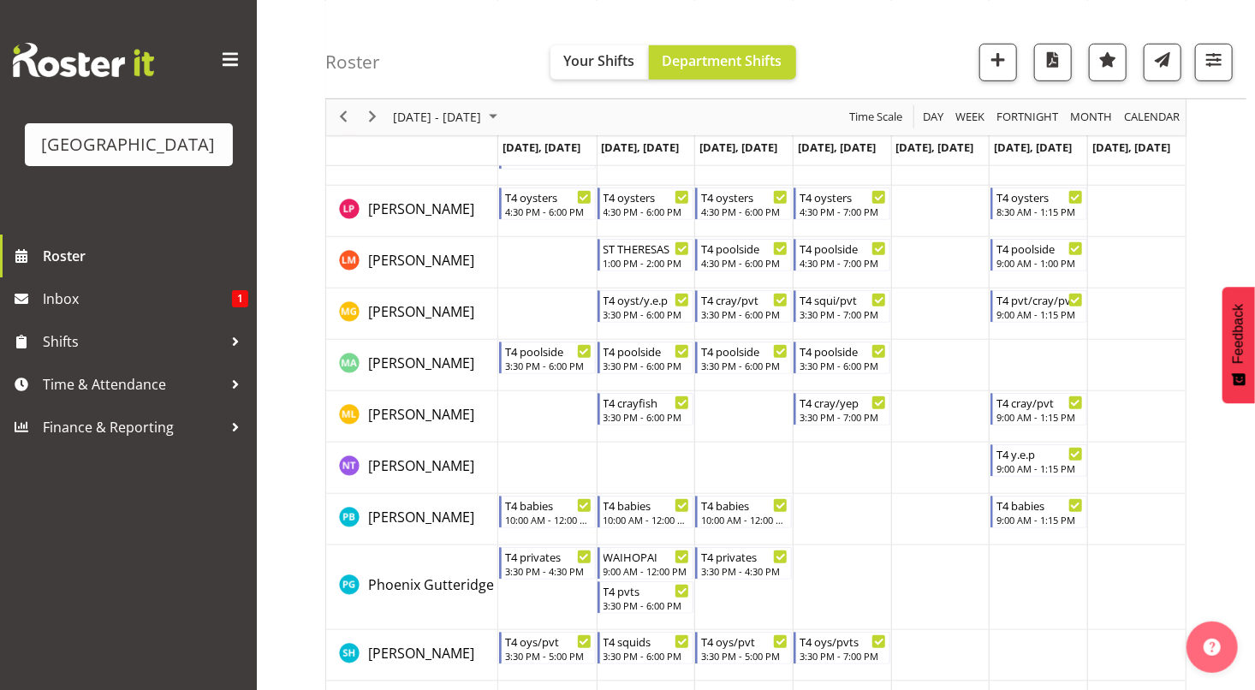
scroll to position [515, 0]
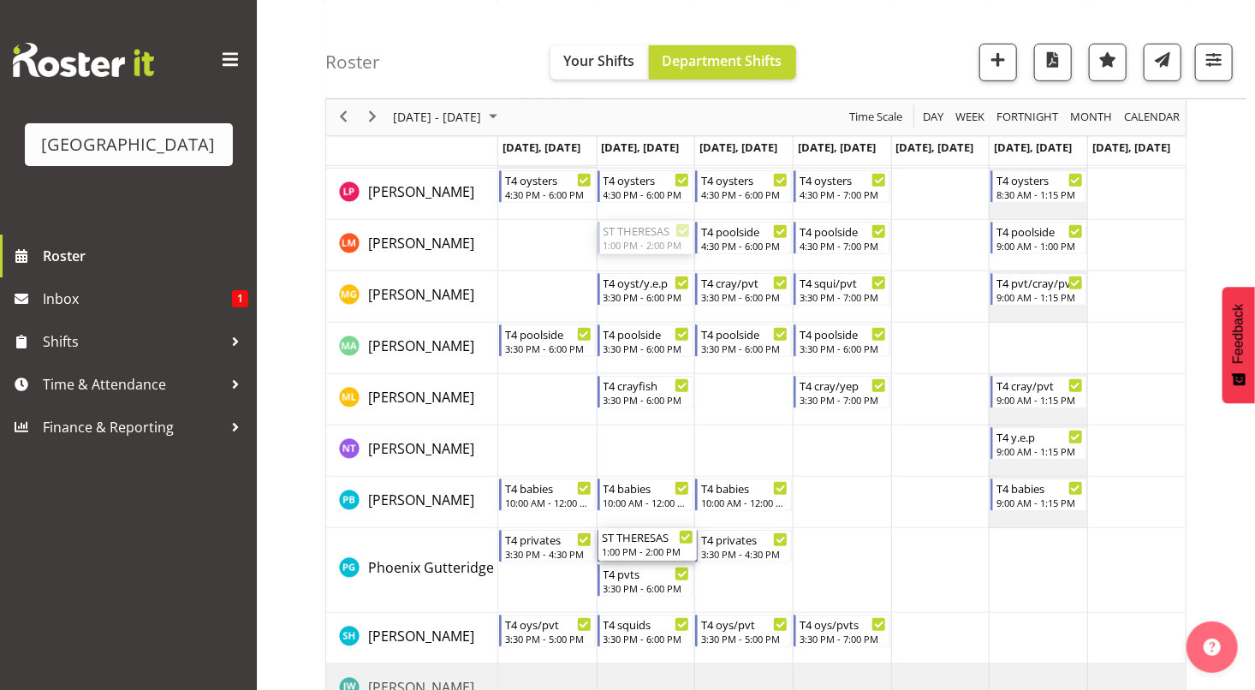
drag, startPoint x: 651, startPoint y: 241, endPoint x: 652, endPoint y: 542, distance: 300.5
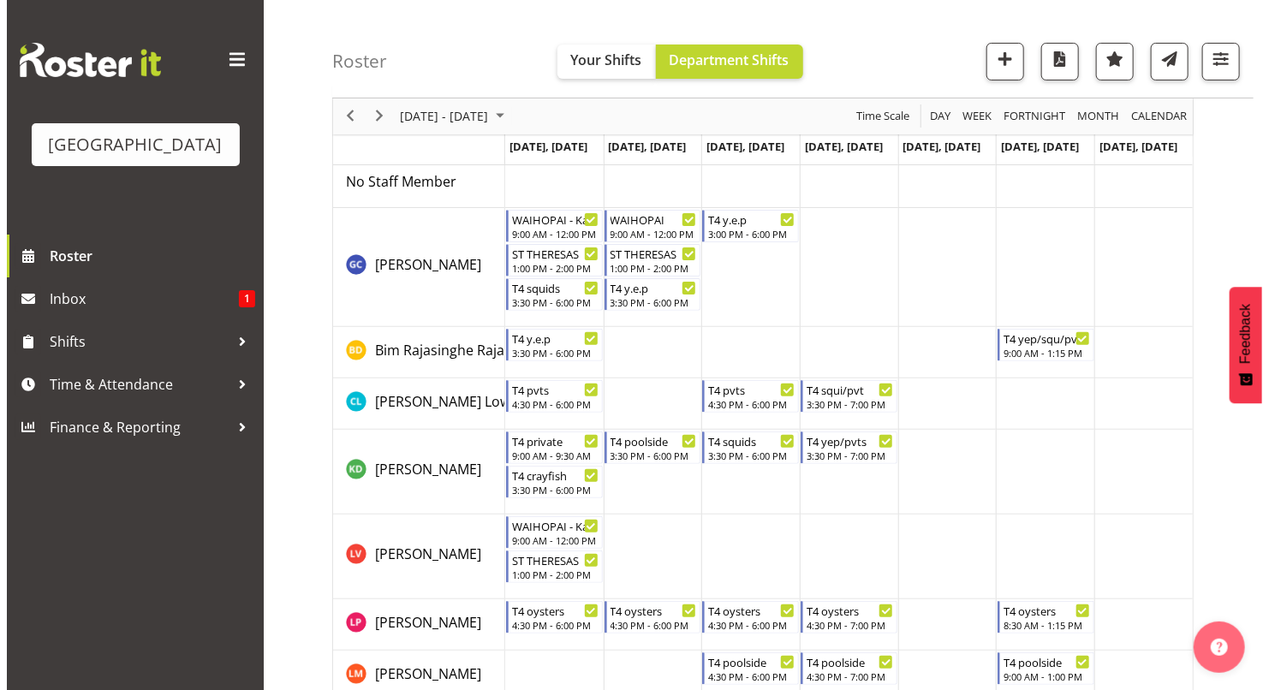
scroll to position [80, 0]
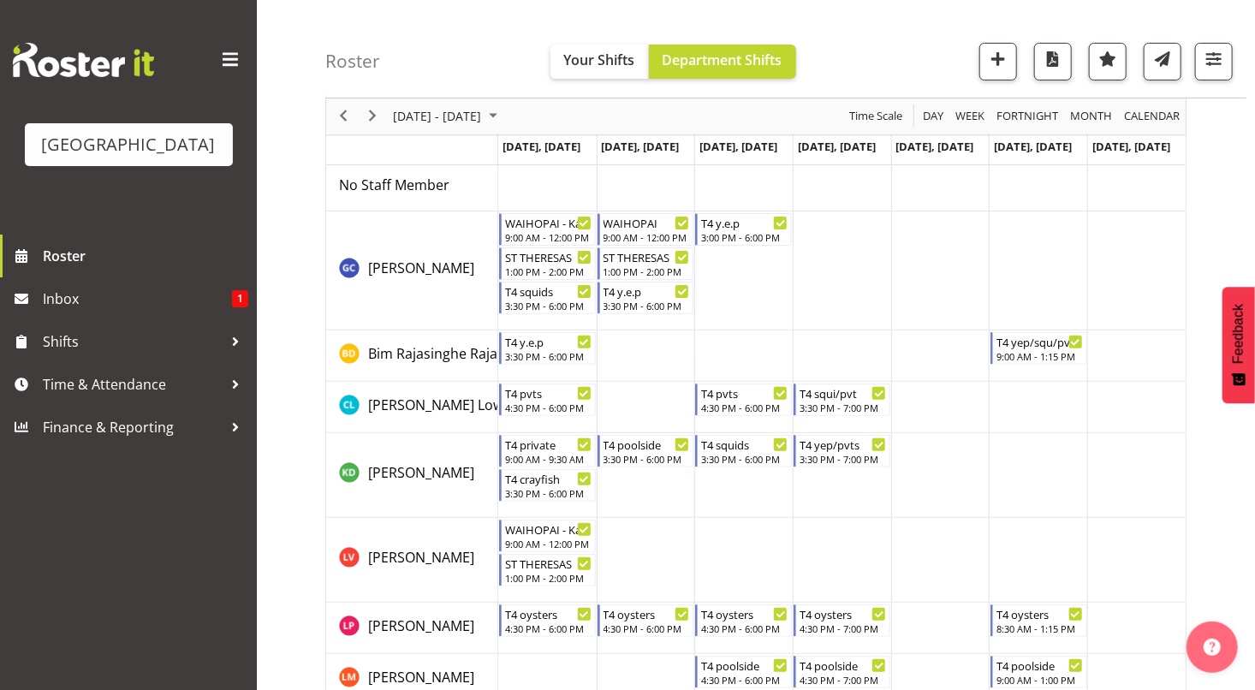
click at [930, 473] on td "Timeline Week of December 1, 2025" at bounding box center [940, 475] width 98 height 85
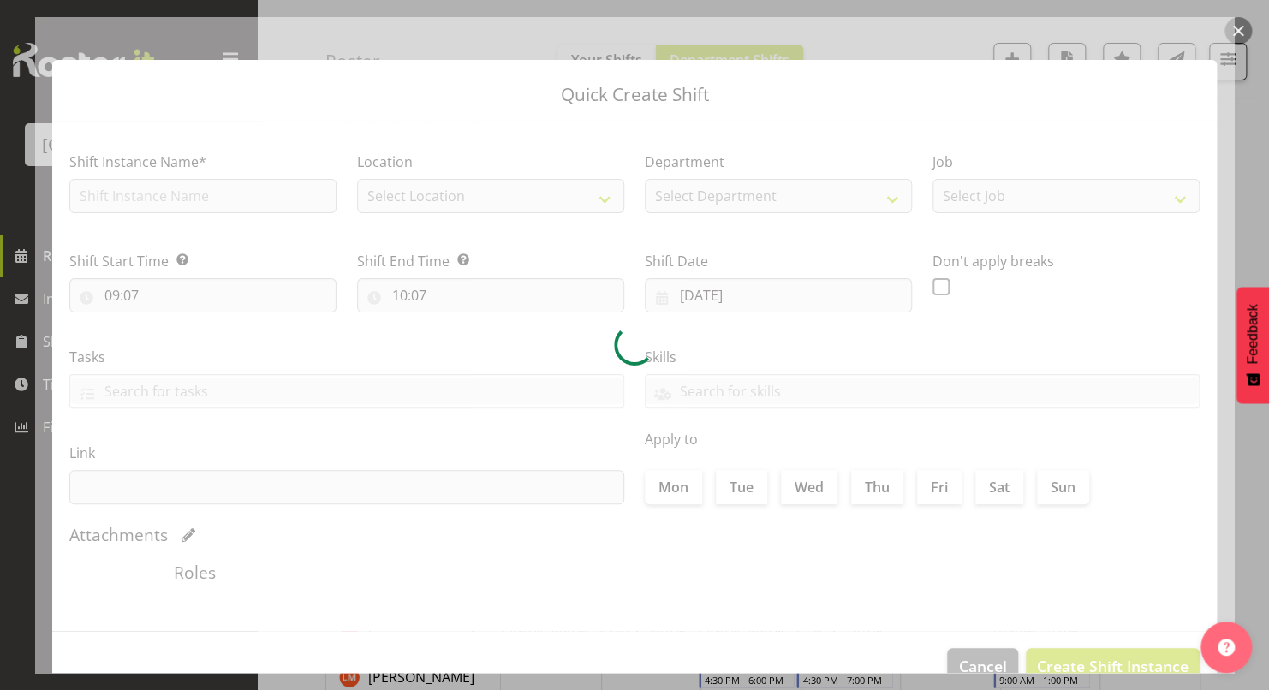
type input "05/12/2025"
checkbox input "true"
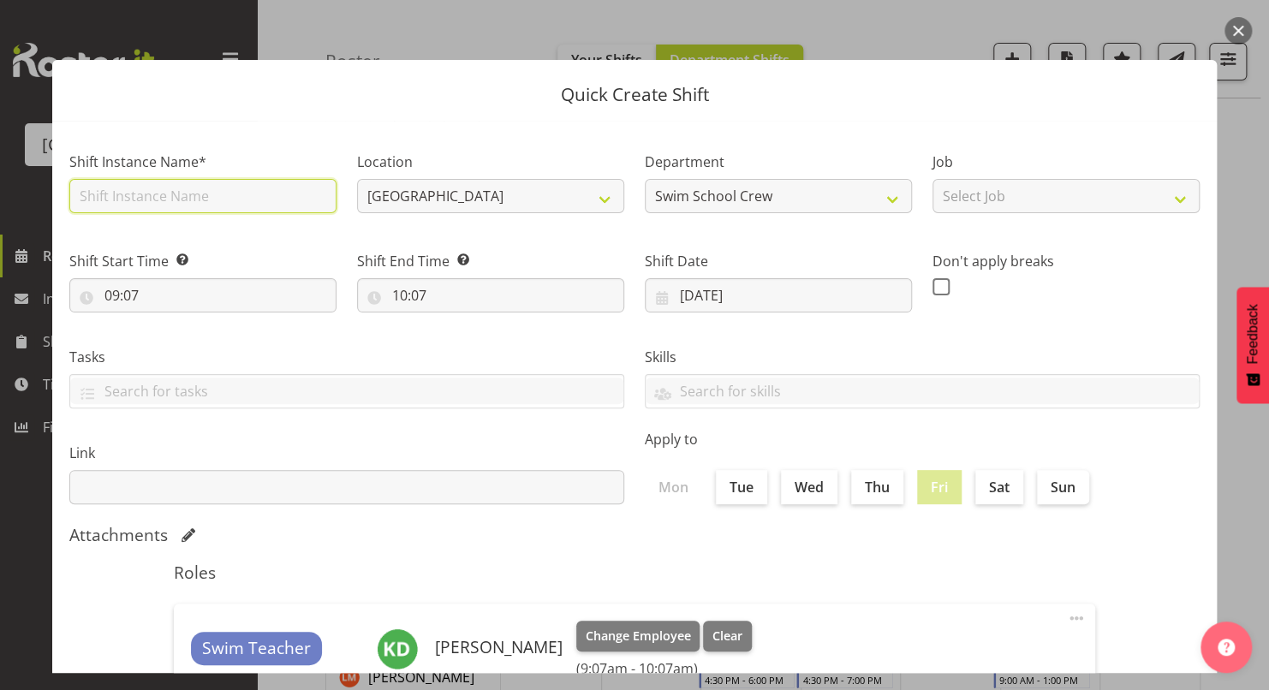
click at [301, 197] on input "text" at bounding box center [202, 196] width 267 height 34
type input "WINDSOR NORTH catch up"
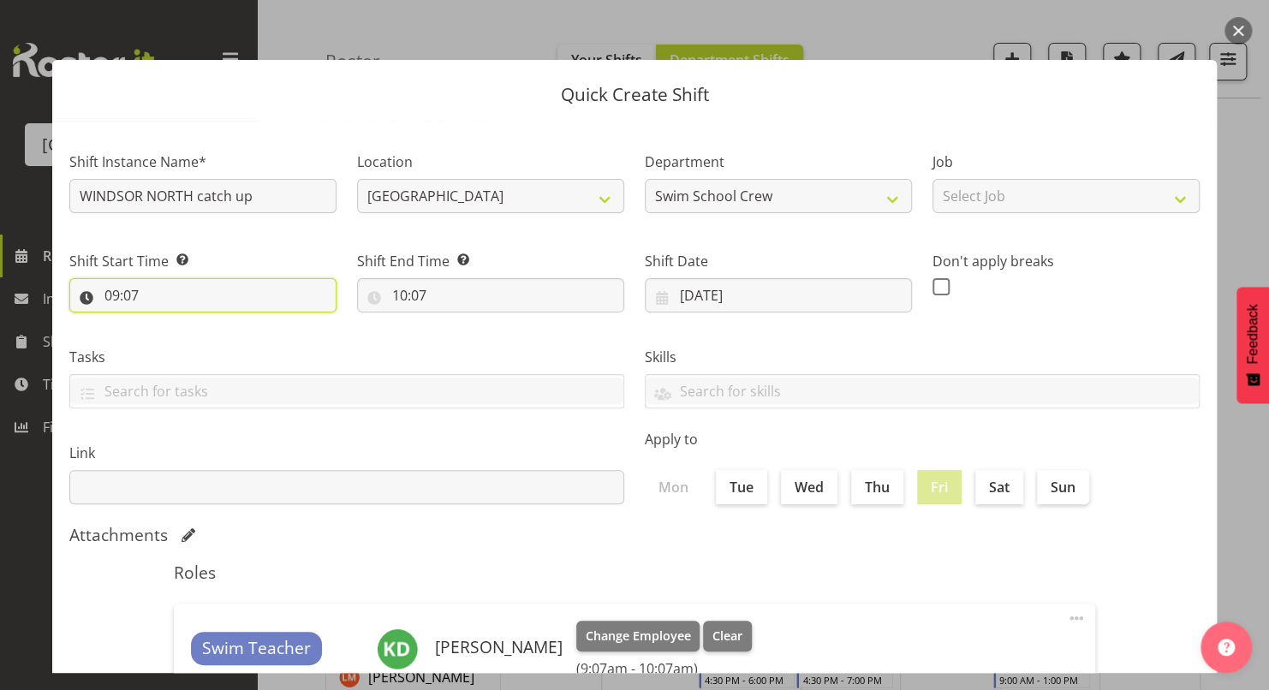
click at [111, 296] on input "09:07" at bounding box center [202, 295] width 267 height 34
click at [178, 344] on select "00 01 02 03 04 05 06 07 08 09 10 11 12 13 14 15 16 17 18 19 20 21 22 23" at bounding box center [186, 340] width 39 height 34
click at [225, 343] on select "00 01 02 03 04 05 06 07 08 09 10 11 12 13 14 15 16 17 18 19 20 21 22 23 24 25 2…" at bounding box center [230, 340] width 39 height 34
select select "0"
click at [211, 323] on select "00 01 02 03 04 05 06 07 08 09 10 11 12 13 14 15 16 17 18 19 20 21 22 23 24 25 2…" at bounding box center [230, 340] width 39 height 34
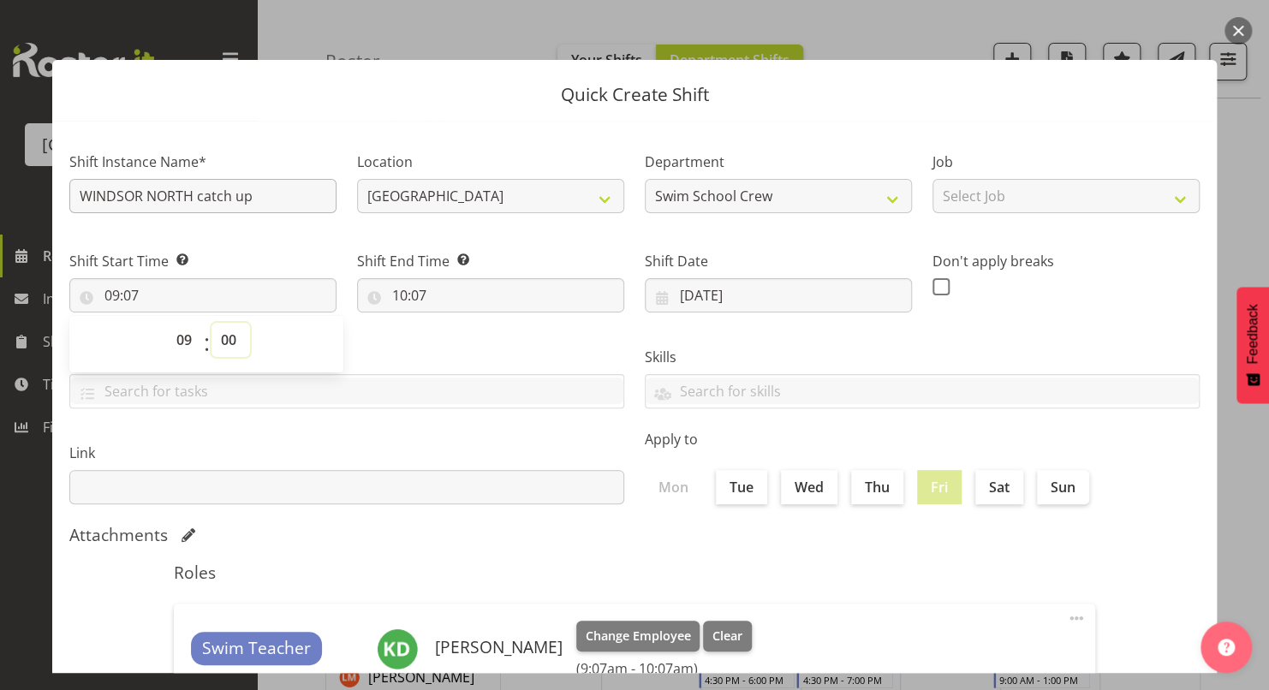
type input "09:00"
click at [407, 342] on div "Tasks TEST123" at bounding box center [346, 371] width 575 height 96
click at [398, 298] on input "10:07" at bounding box center [490, 295] width 267 height 34
click at [469, 341] on select "00 01 02 03 04 05 06 07 08 09 10 11 12 13 14 15 16 17 18 19 20 21 22 23" at bounding box center [474, 340] width 39 height 34
select select "11"
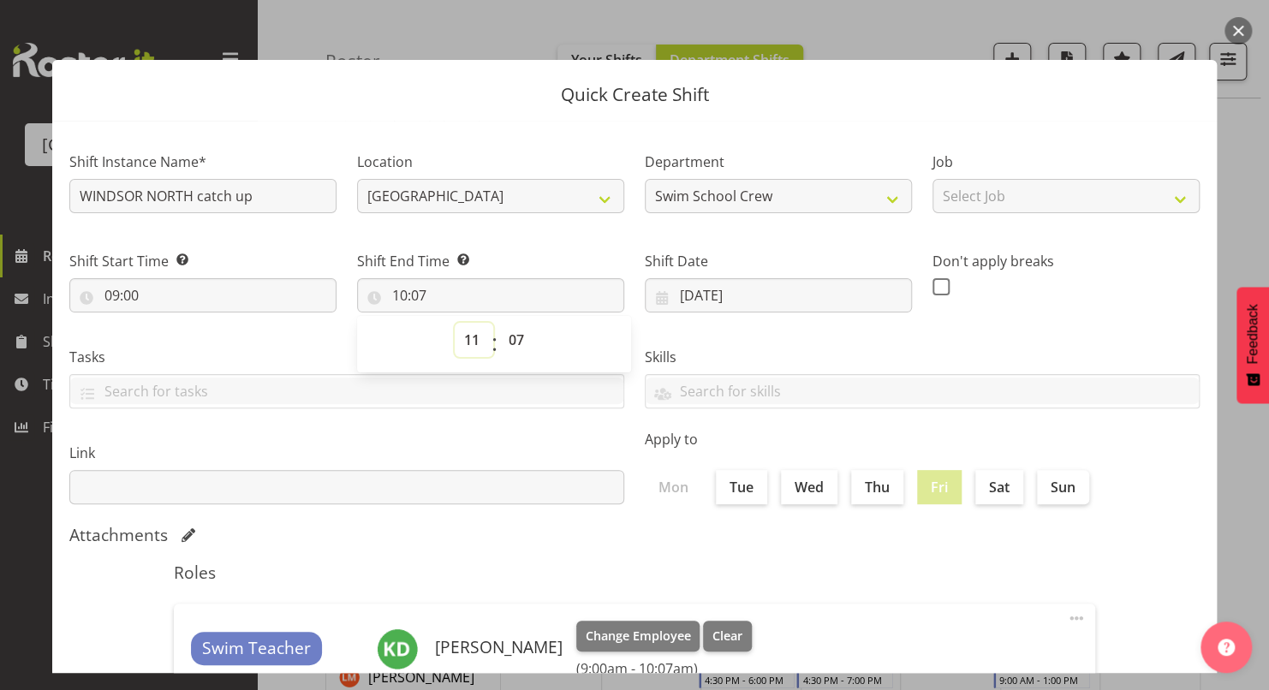
click at [455, 323] on select "00 01 02 03 04 05 06 07 08 09 10 11 12 13 14 15 16 17 18 19 20 21 22 23" at bounding box center [474, 340] width 39 height 34
type input "11:07"
click at [511, 344] on select "00 01 02 03 04 05 06 07 08 09 10 11 12 13 14 15 16 17 18 19 20 21 22 23 24 25 2…" at bounding box center [518, 340] width 39 height 34
select select "0"
click at [499, 323] on select "00 01 02 03 04 05 06 07 08 09 10 11 12 13 14 15 16 17 18 19 20 21 22 23 24 25 2…" at bounding box center [518, 340] width 39 height 34
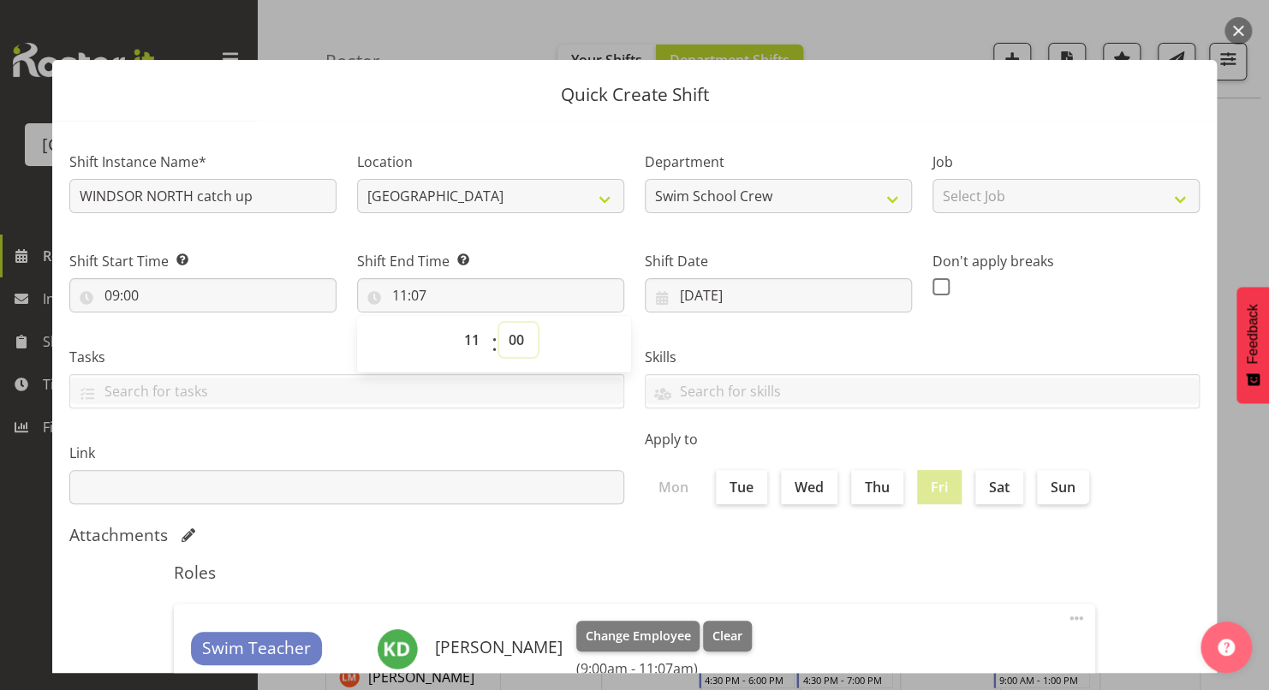
type input "11:00"
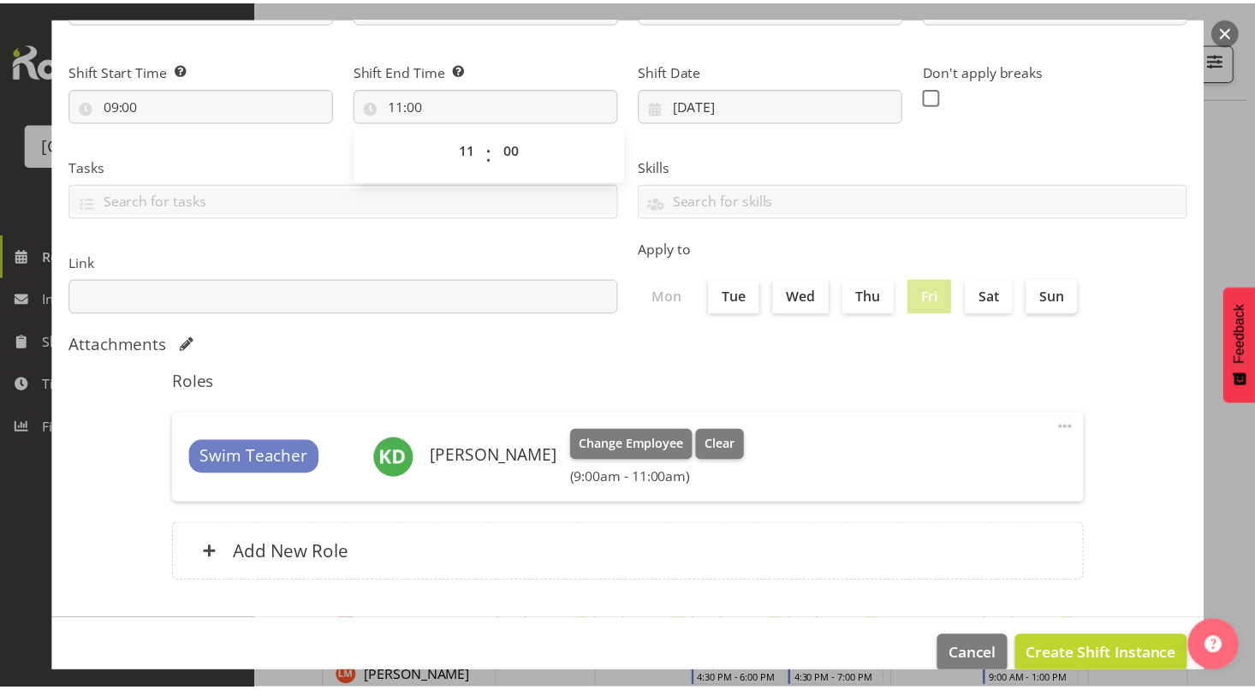
scroll to position [217, 0]
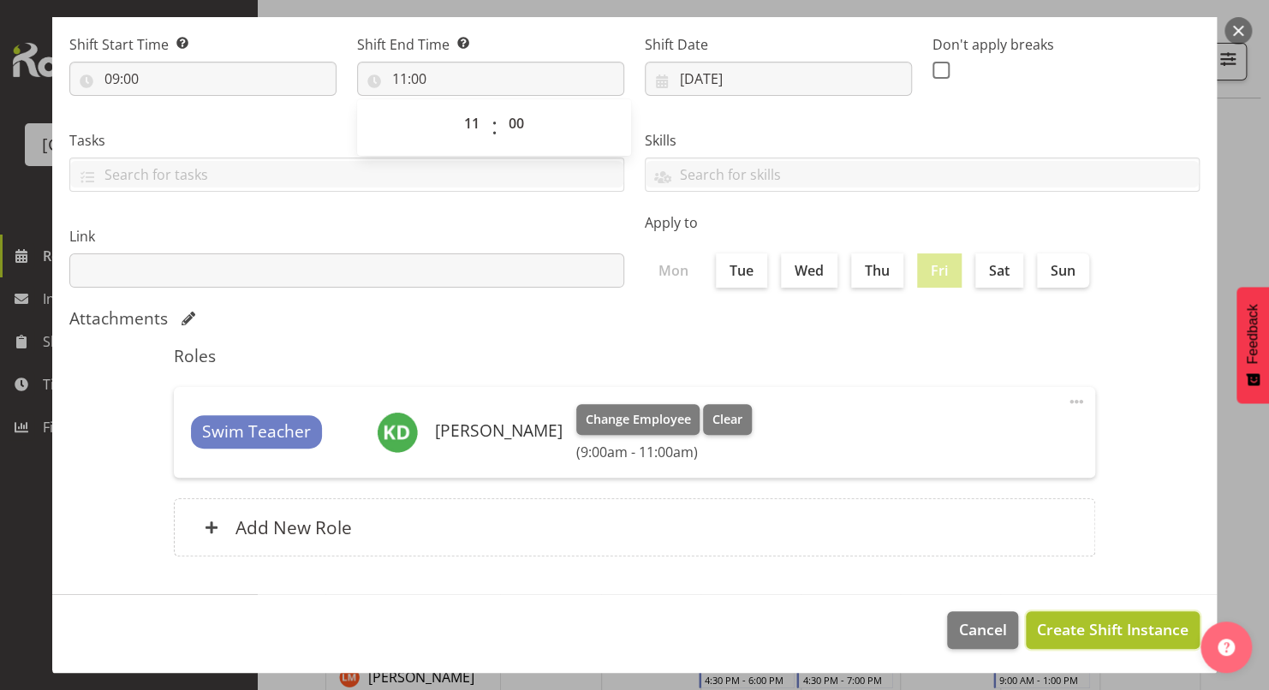
click at [1046, 628] on span "Create Shift Instance" at bounding box center [1113, 629] width 152 height 22
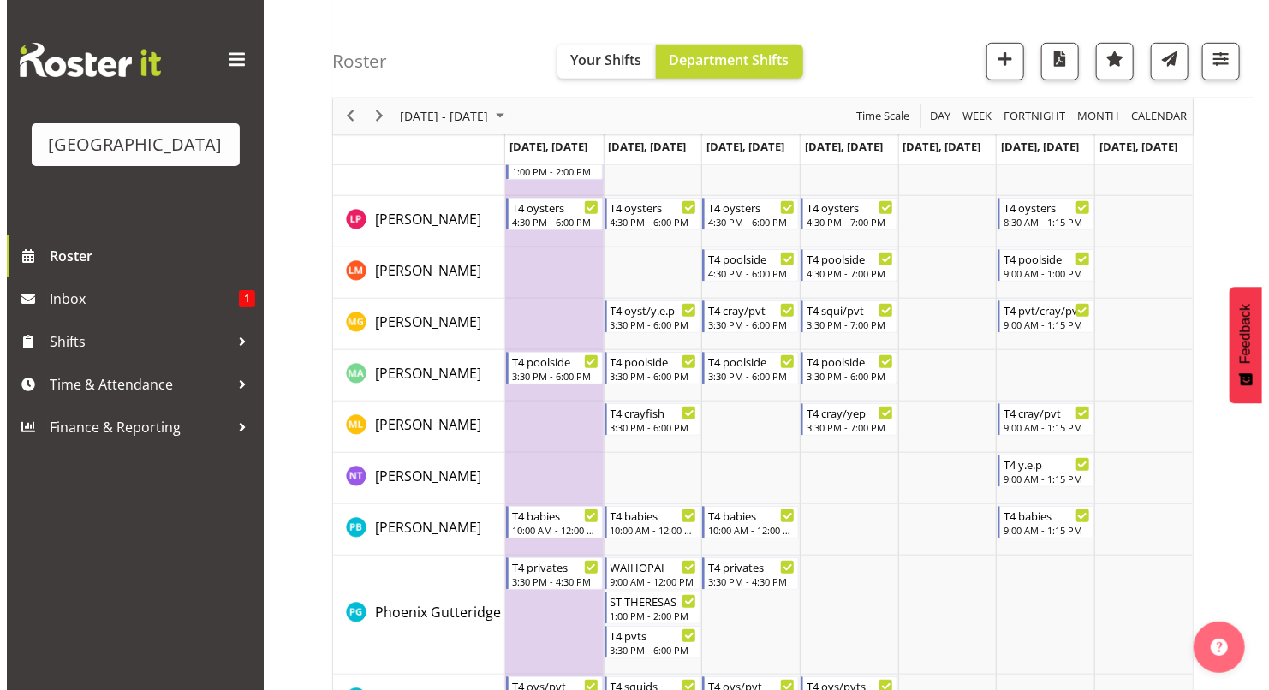
scroll to position [492, 0]
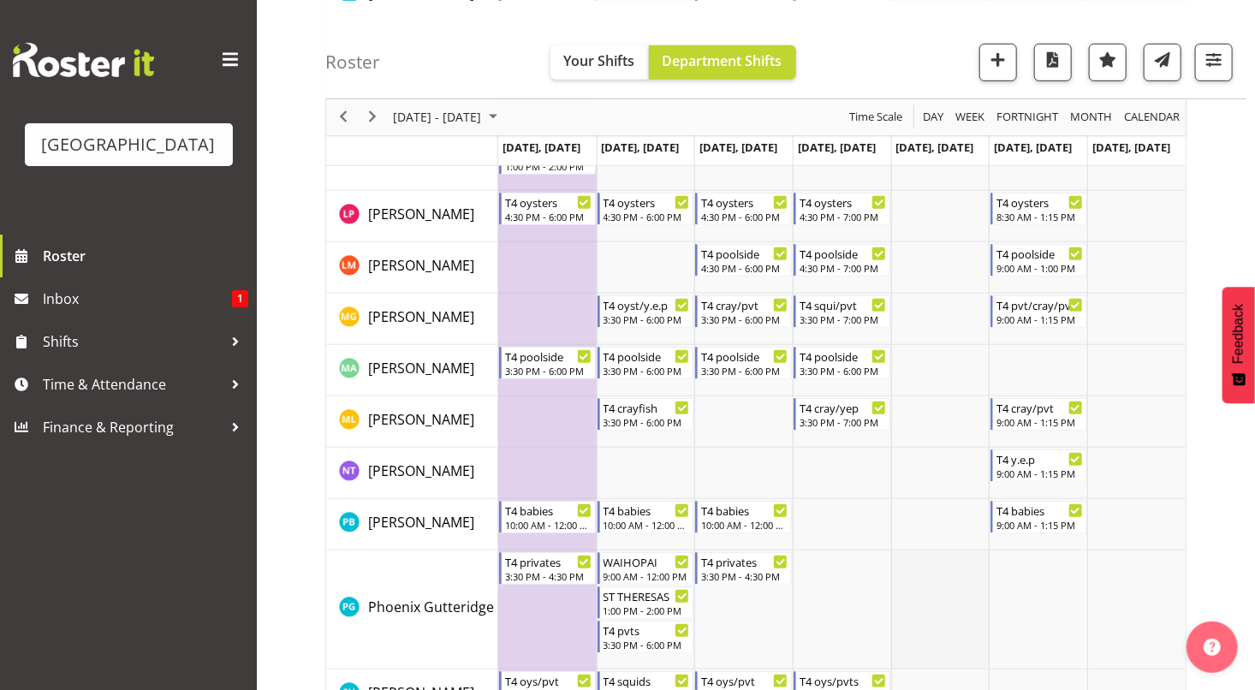
click at [939, 608] on td "Timeline Week of December 1, 2025" at bounding box center [940, 610] width 98 height 119
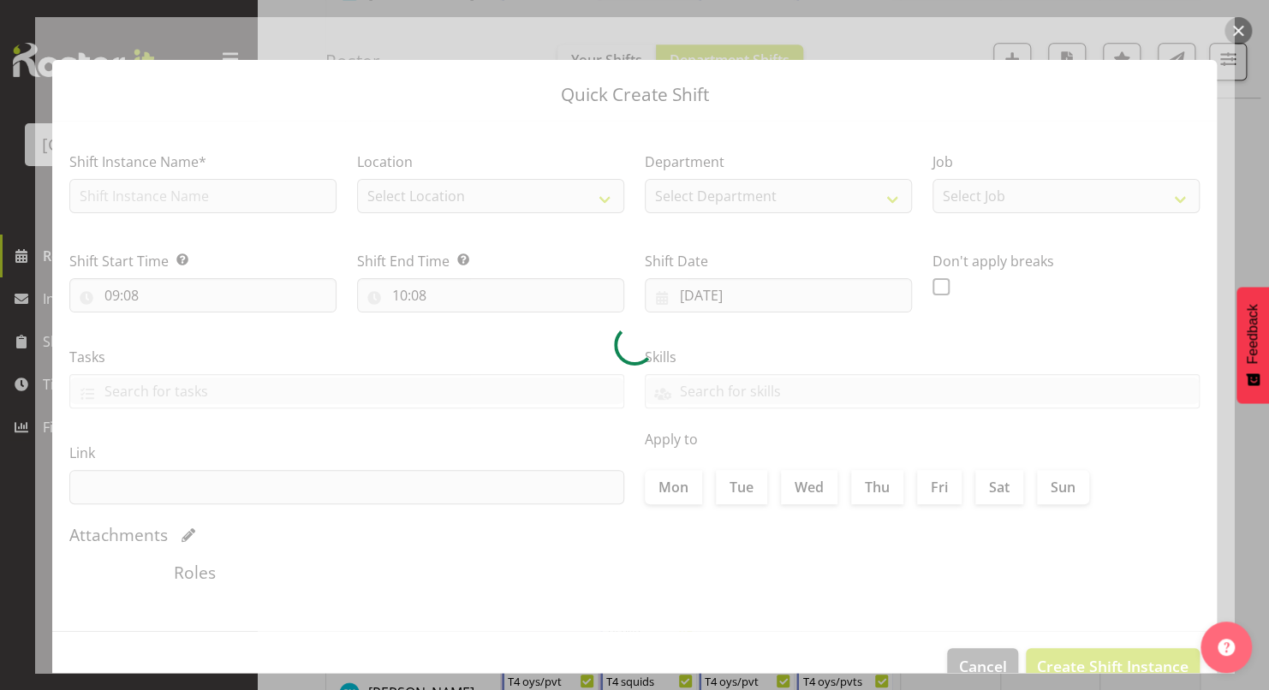
type input "05/12/2025"
checkbox input "true"
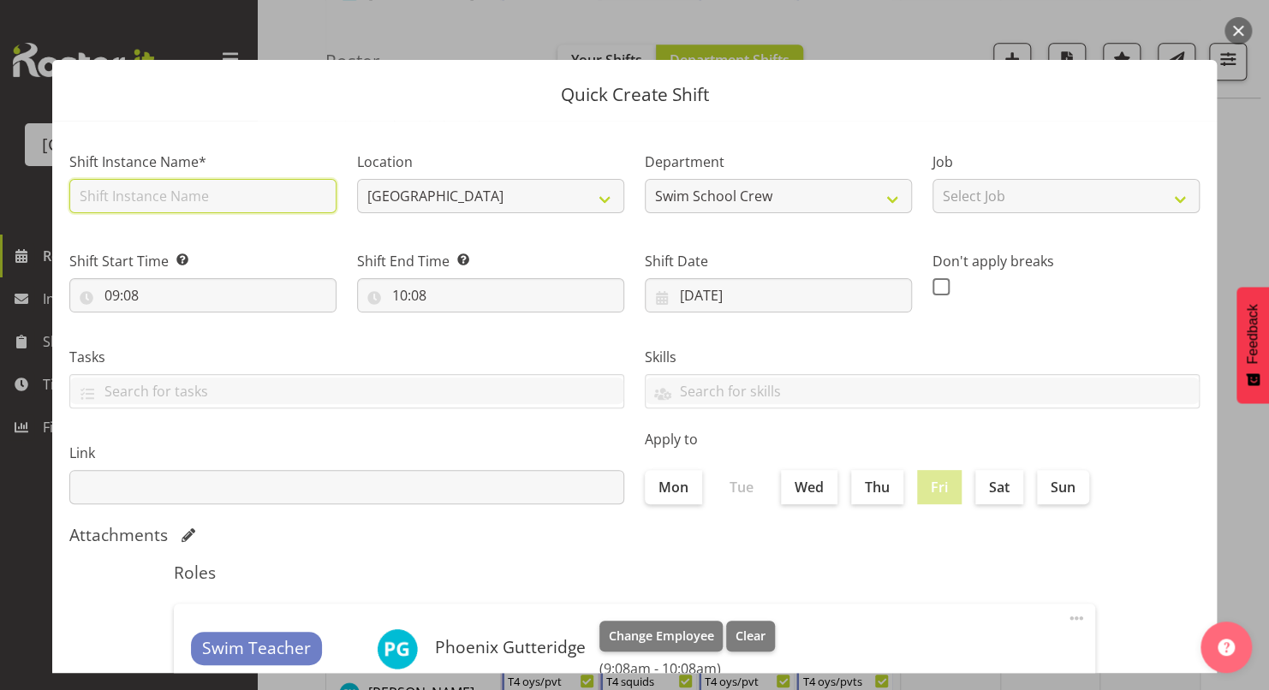
click at [279, 199] on input "text" at bounding box center [202, 196] width 267 height 34
type input "WINDSOR NORTH catch up"
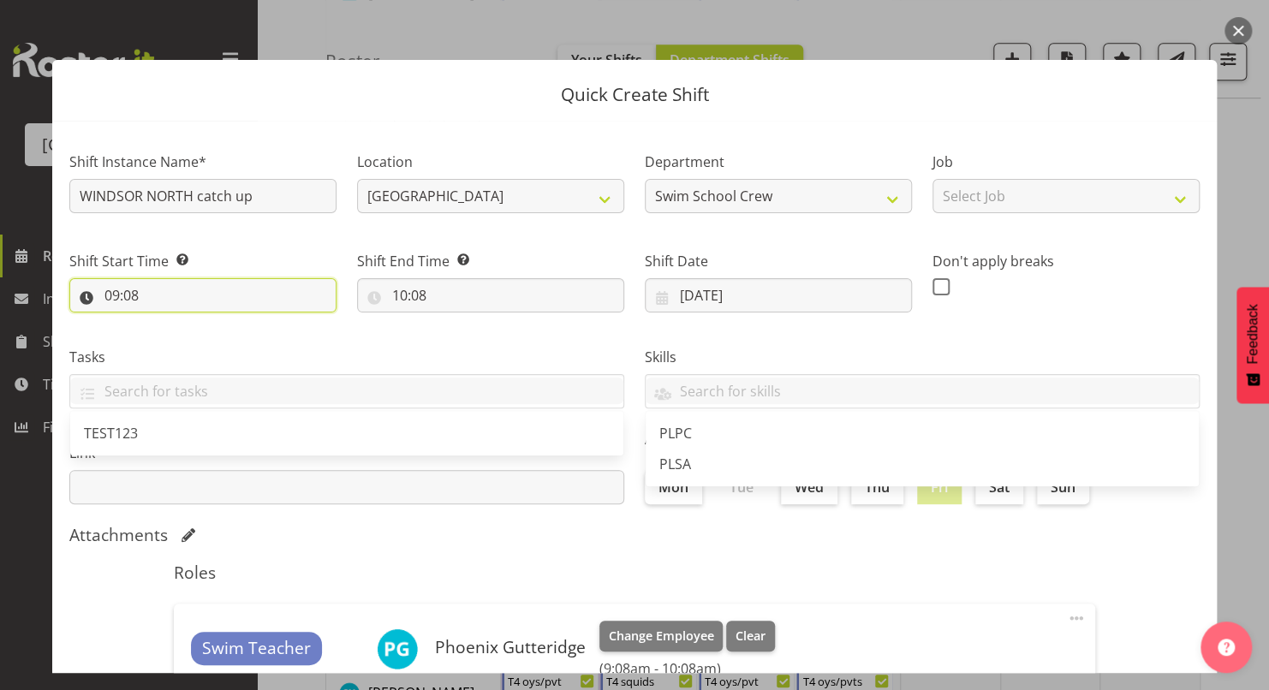
click at [131, 297] on input "09:08" at bounding box center [202, 295] width 267 height 34
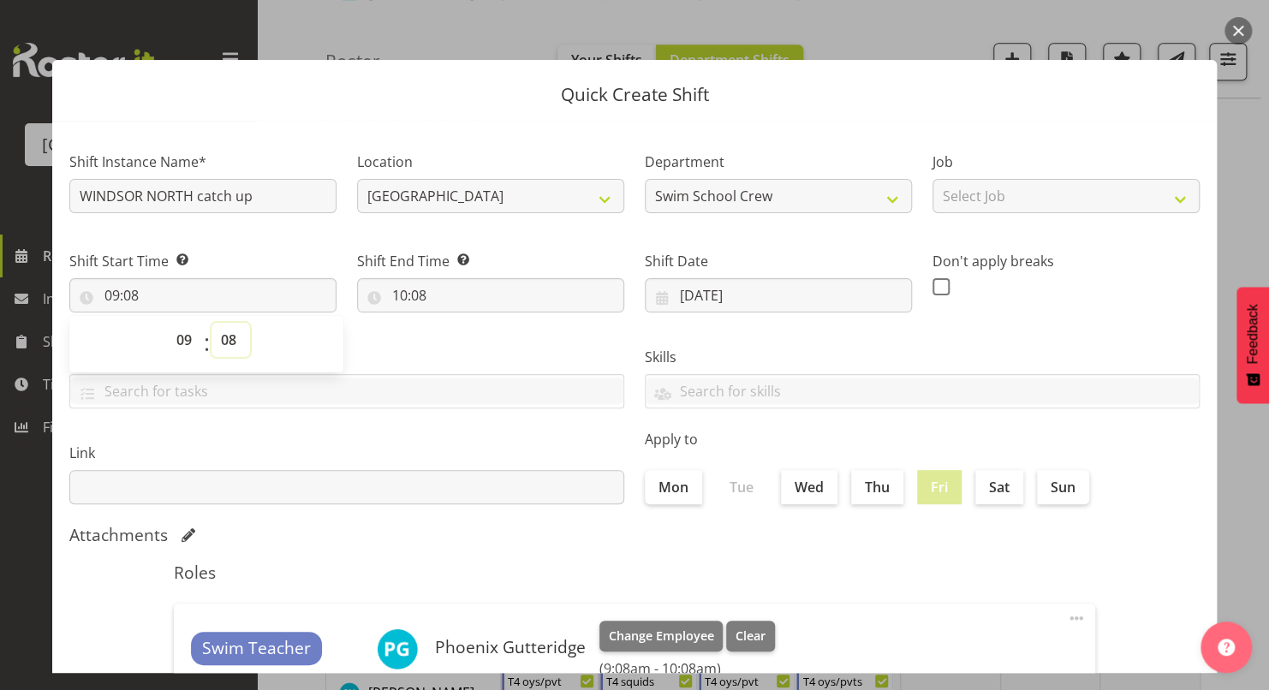
click at [223, 343] on select "00 01 02 03 04 05 06 07 08 09 10 11 12 13 14 15 16 17 18 19 20 21 22 23 24 25 2…" at bounding box center [230, 340] width 39 height 34
select select "0"
click at [211, 323] on select "00 01 02 03 04 05 06 07 08 09 10 11 12 13 14 15 16 17 18 19 20 21 22 23 24 25 2…" at bounding box center [230, 340] width 39 height 34
type input "09:00"
click at [396, 297] on input "10:08" at bounding box center [490, 295] width 267 height 34
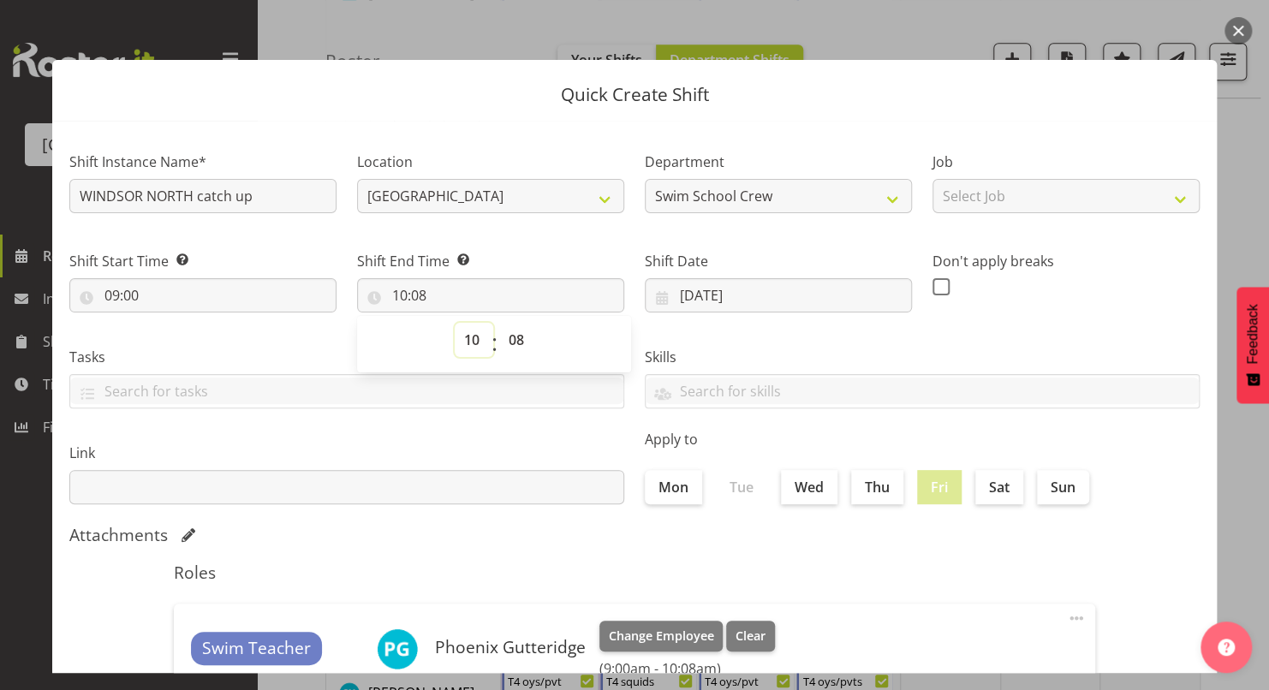
click at [467, 342] on select "00 01 02 03 04 05 06 07 08 09 10 11 12 13 14 15 16 17 18 19 20 21 22 23" at bounding box center [474, 340] width 39 height 34
select select "11"
click at [455, 323] on select "00 01 02 03 04 05 06 07 08 09 10 11 12 13 14 15 16 17 18 19 20 21 22 23" at bounding box center [474, 340] width 39 height 34
type input "11:08"
click at [511, 341] on select "00 01 02 03 04 05 06 07 08 09 10 11 12 13 14 15 16 17 18 19 20 21 22 23 24 25 2…" at bounding box center [518, 340] width 39 height 34
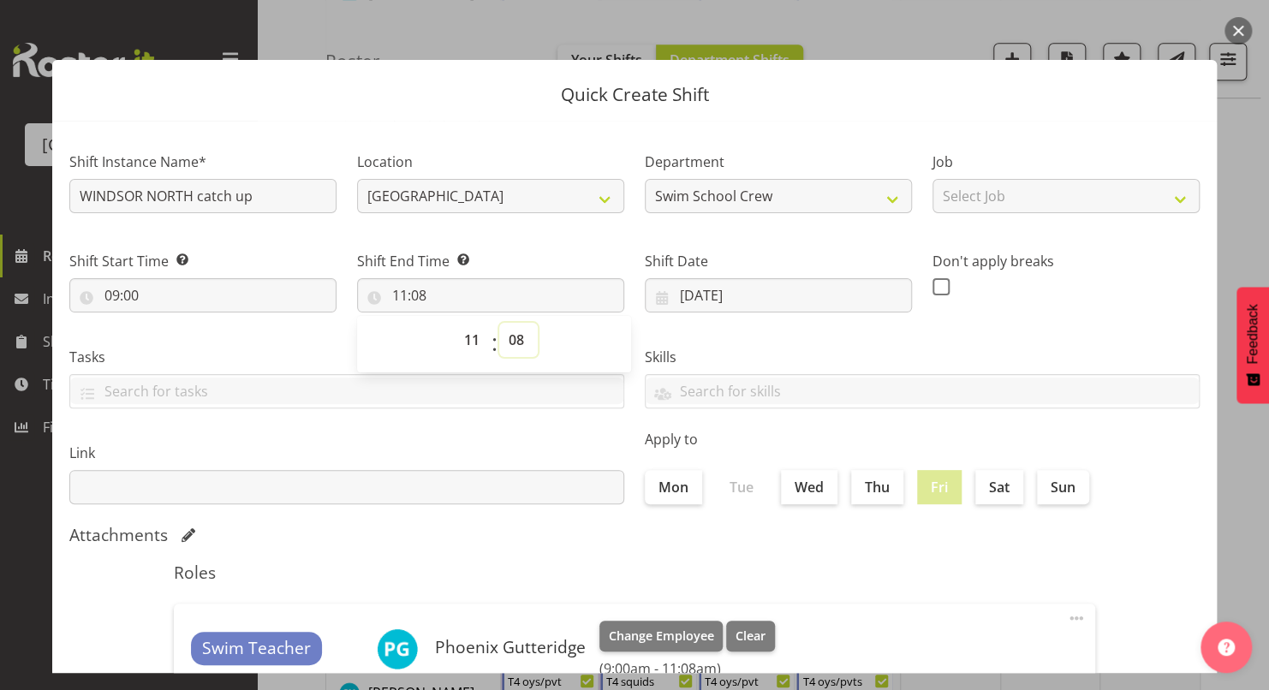
select select "11"
click at [499, 323] on select "00 01 02 03 04 05 06 07 08 09 10 11 12 13 14 15 16 17 18 19 20 21 22 23 24 25 2…" at bounding box center [518, 340] width 39 height 34
type input "11:11"
click at [514, 334] on select "00 01 02 03 04 05 06 07 08 09 10 11 12 13 14 15 16 17 18 19 20 21 22 23 24 25 2…" at bounding box center [518, 340] width 39 height 34
select select "0"
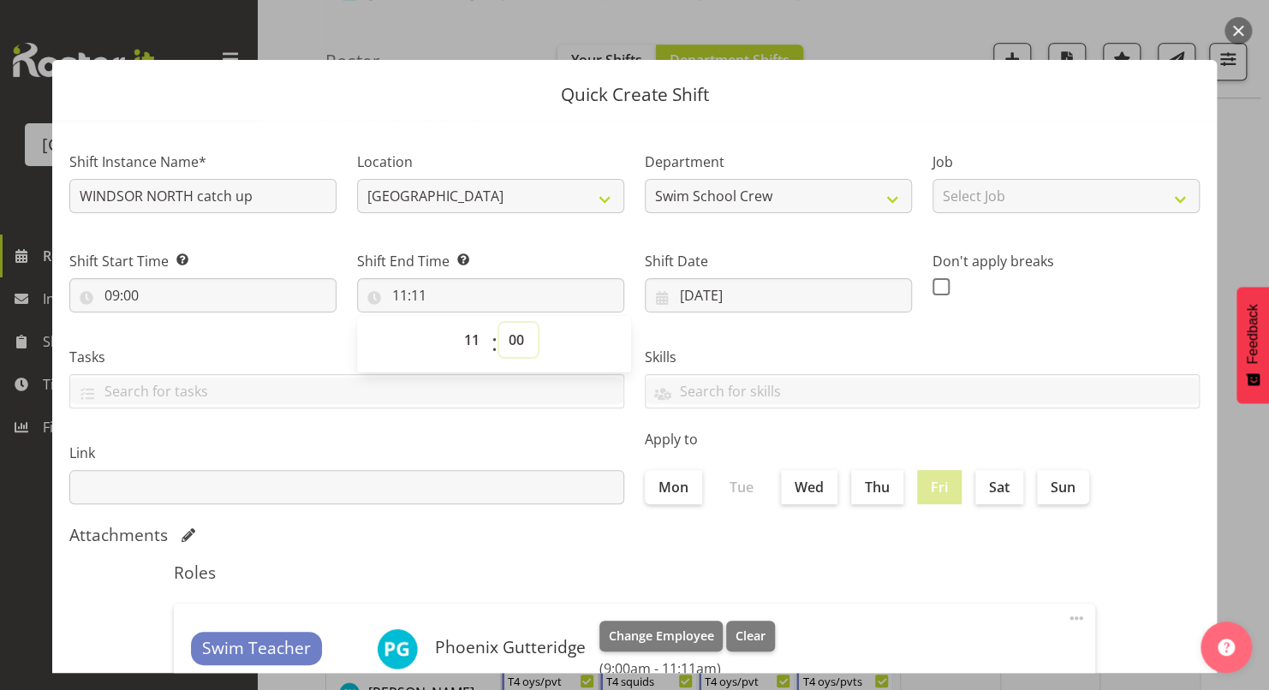
click at [499, 323] on select "00 01 02 03 04 05 06 07 08 09 10 11 12 13 14 15 16 17 18 19 20 21 22 23 24 25 2…" at bounding box center [518, 340] width 39 height 34
type input "11:00"
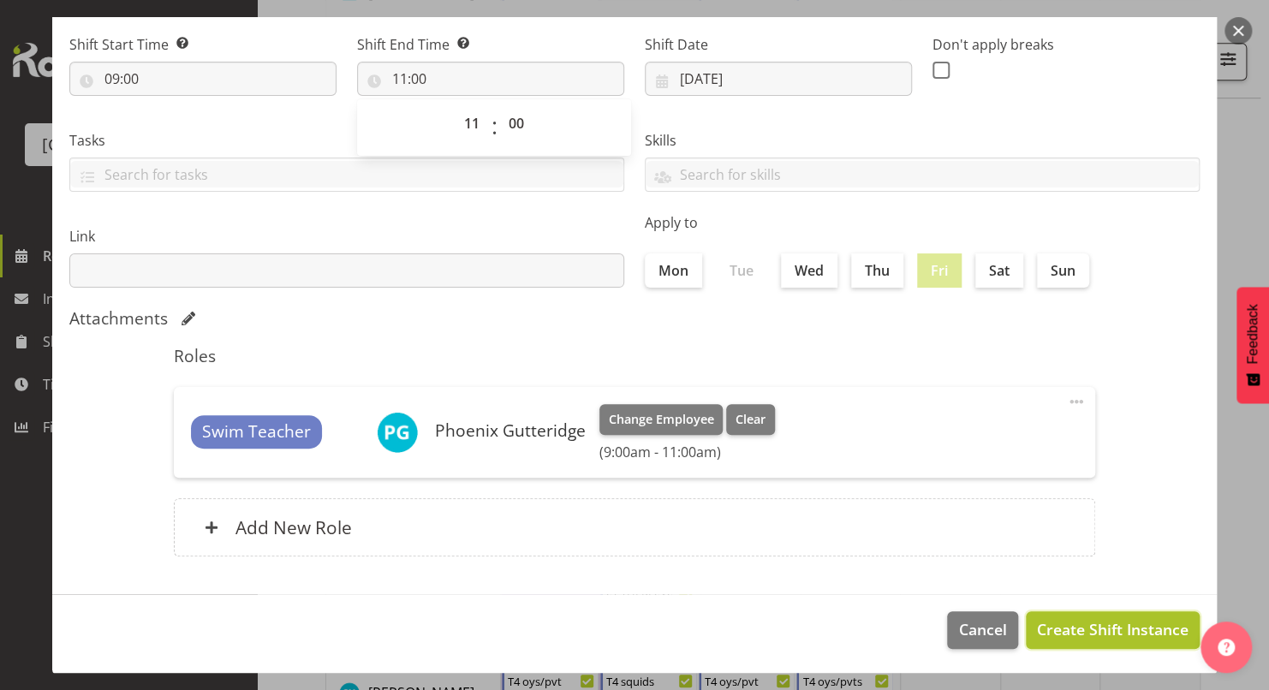
click at [1074, 626] on span "Create Shift Instance" at bounding box center [1113, 629] width 152 height 22
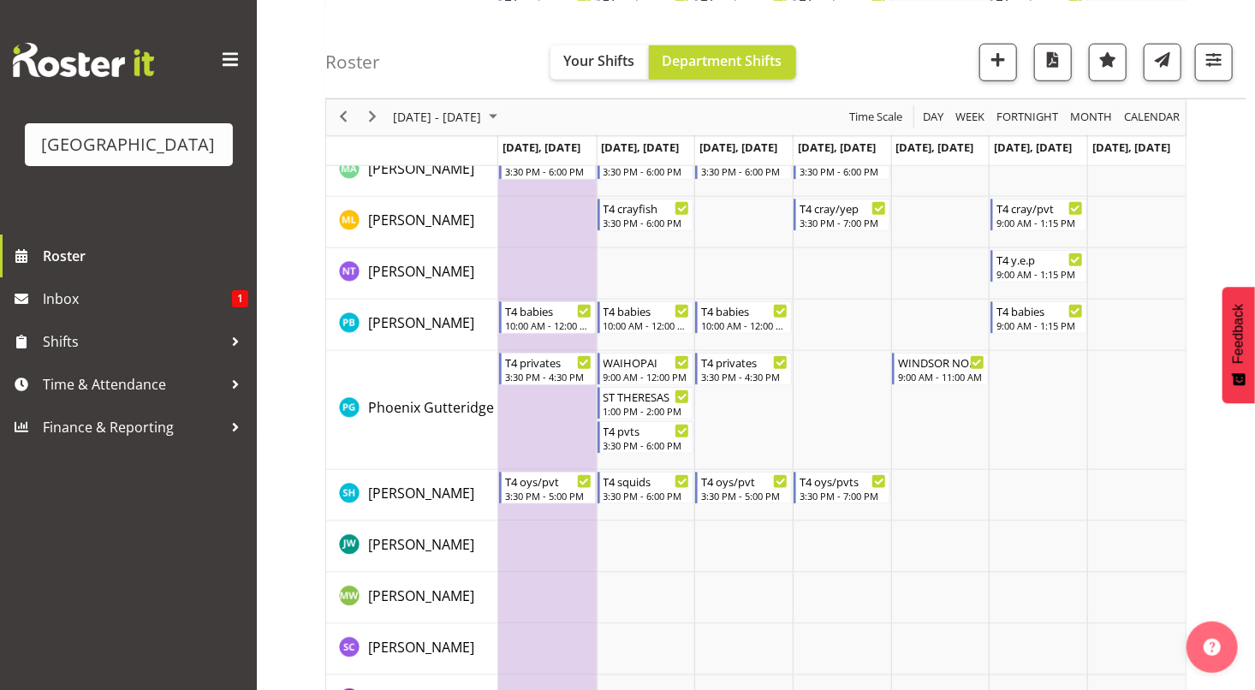
scroll to position [689, 0]
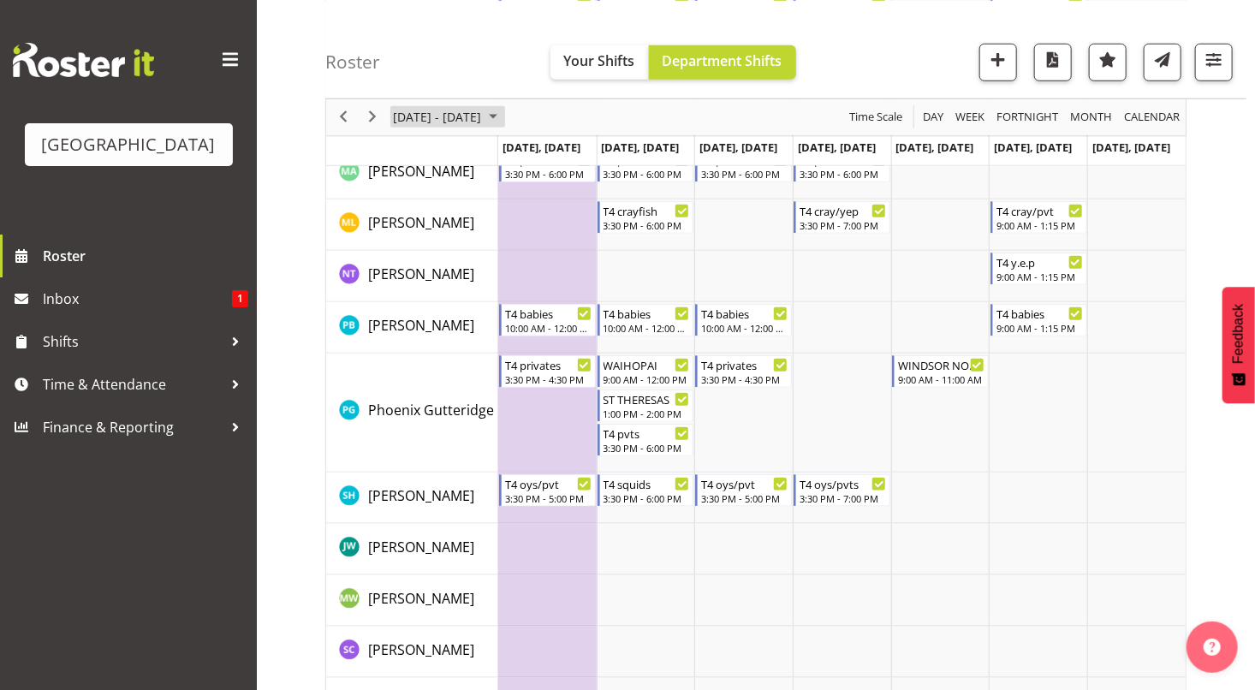
click at [470, 114] on span "[DATE] - [DATE]" at bounding box center [437, 116] width 92 height 21
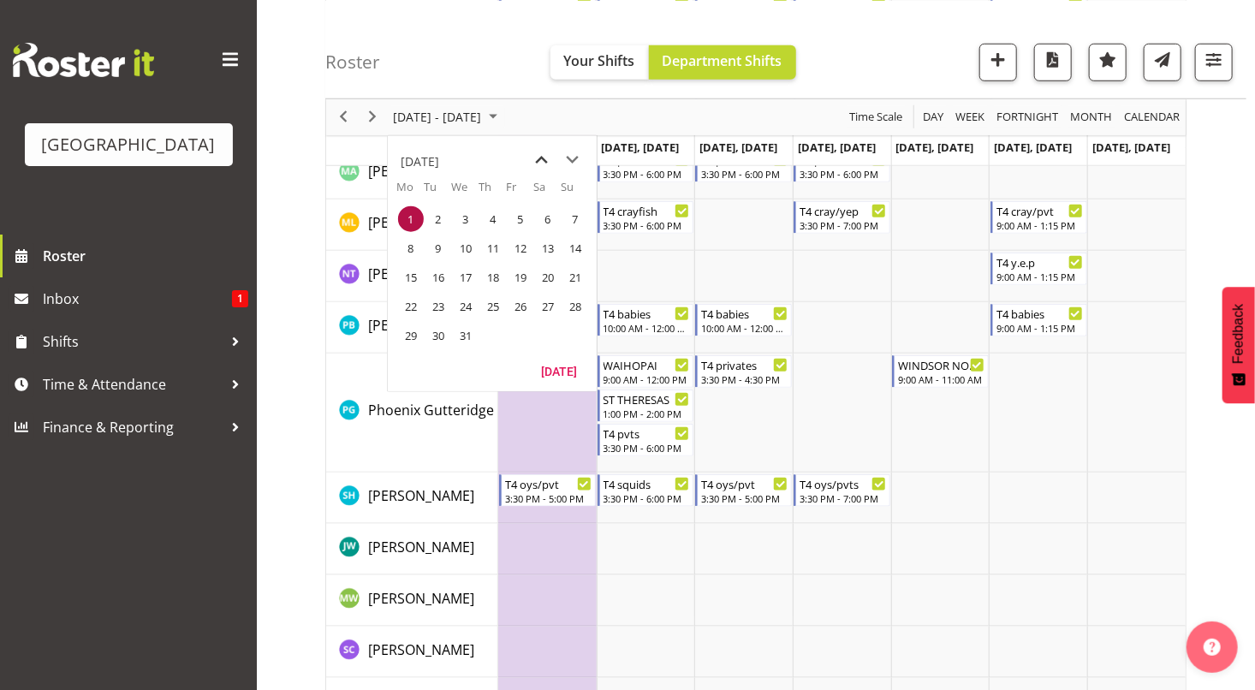
click at [541, 158] on span "previous month" at bounding box center [542, 159] width 30 height 31
click at [436, 332] on span "25" at bounding box center [439, 335] width 26 height 26
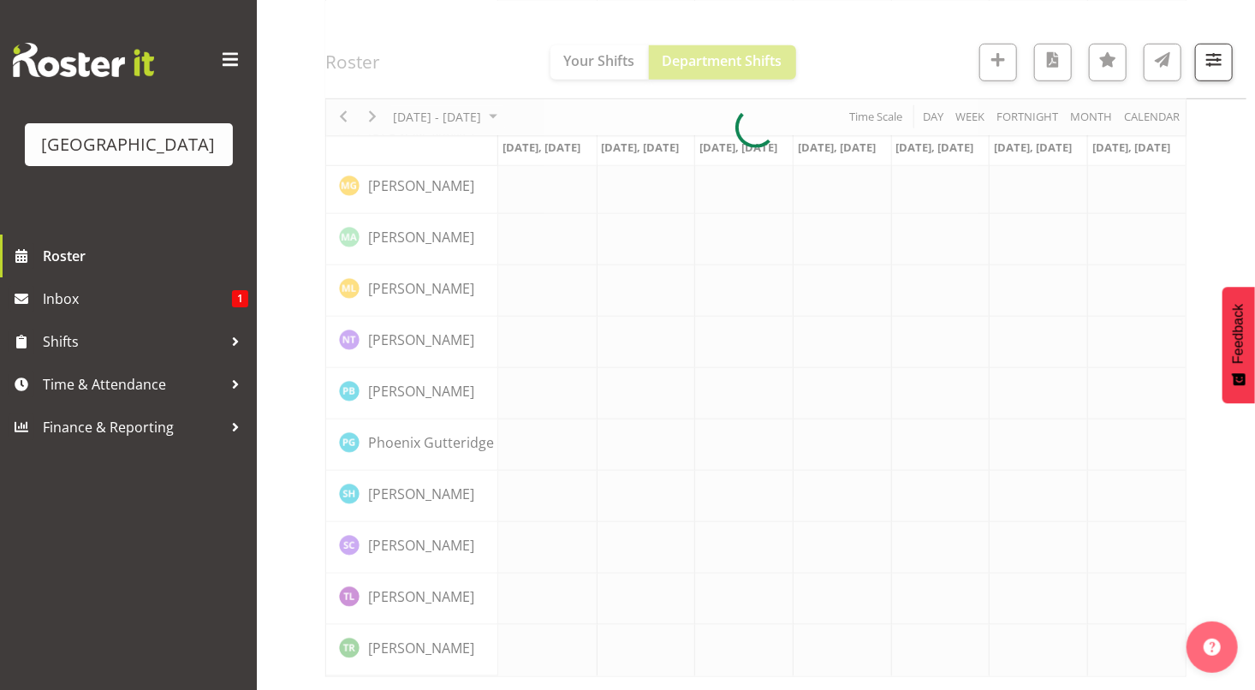
scroll to position [590, 0]
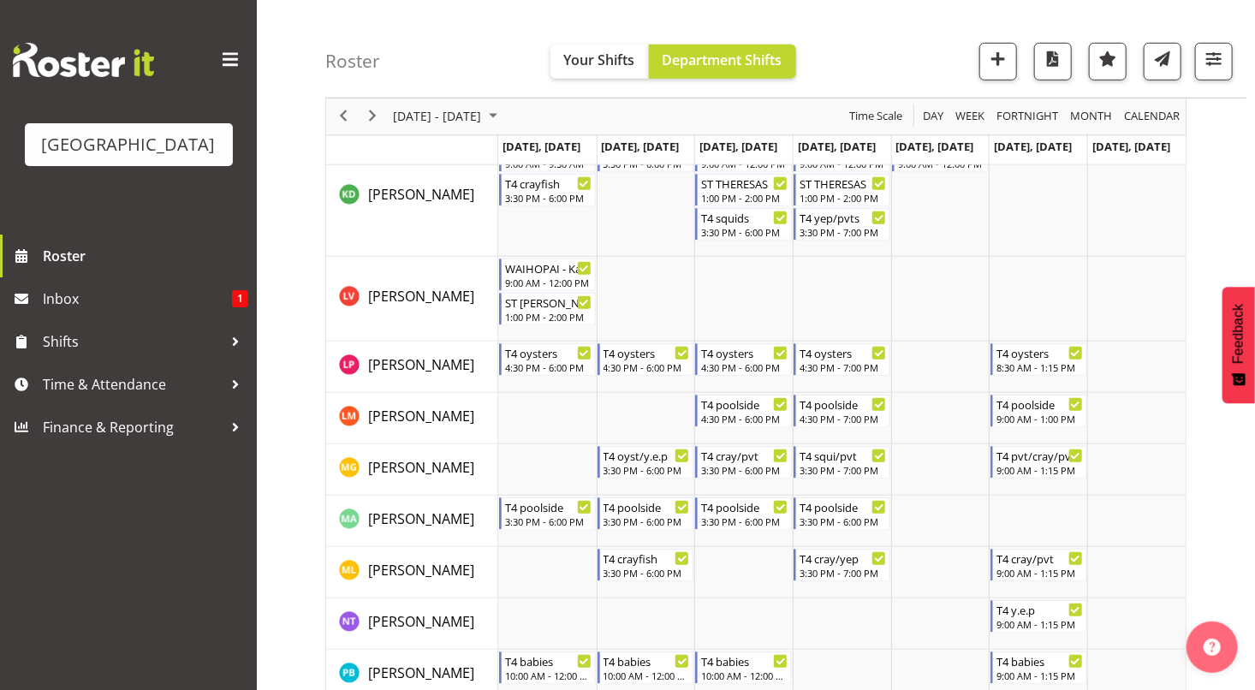
scroll to position [438, 0]
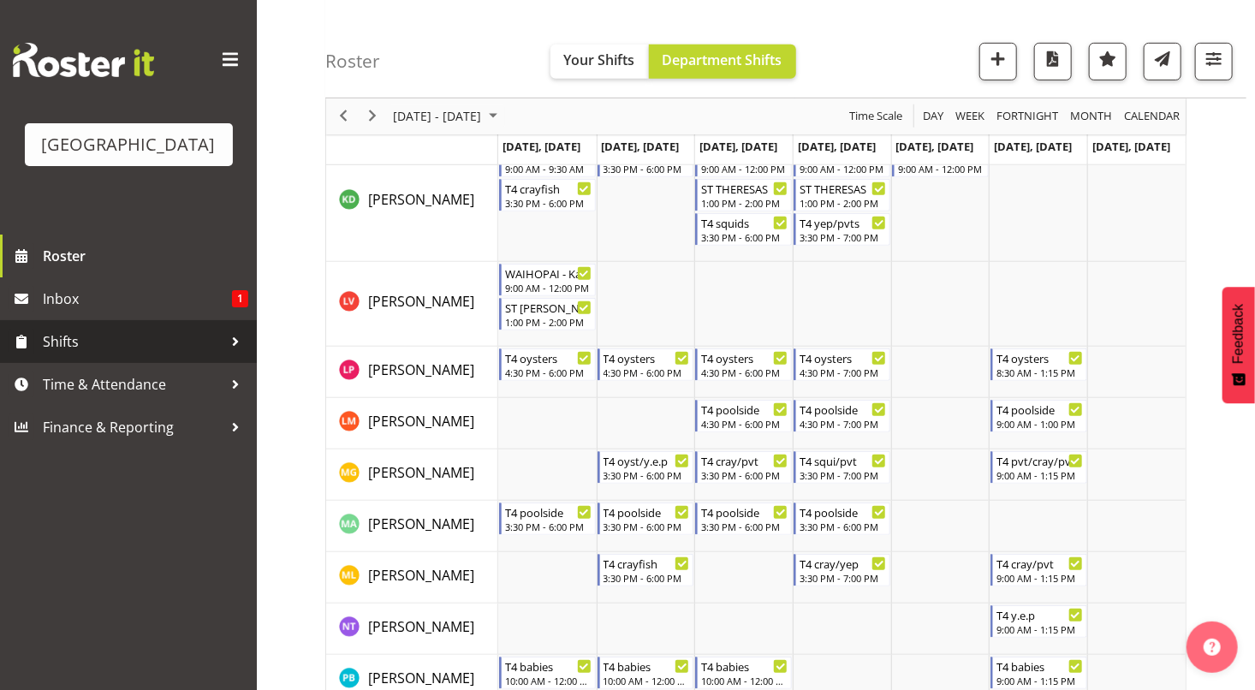
click at [143, 341] on span "Shifts" at bounding box center [133, 342] width 180 height 26
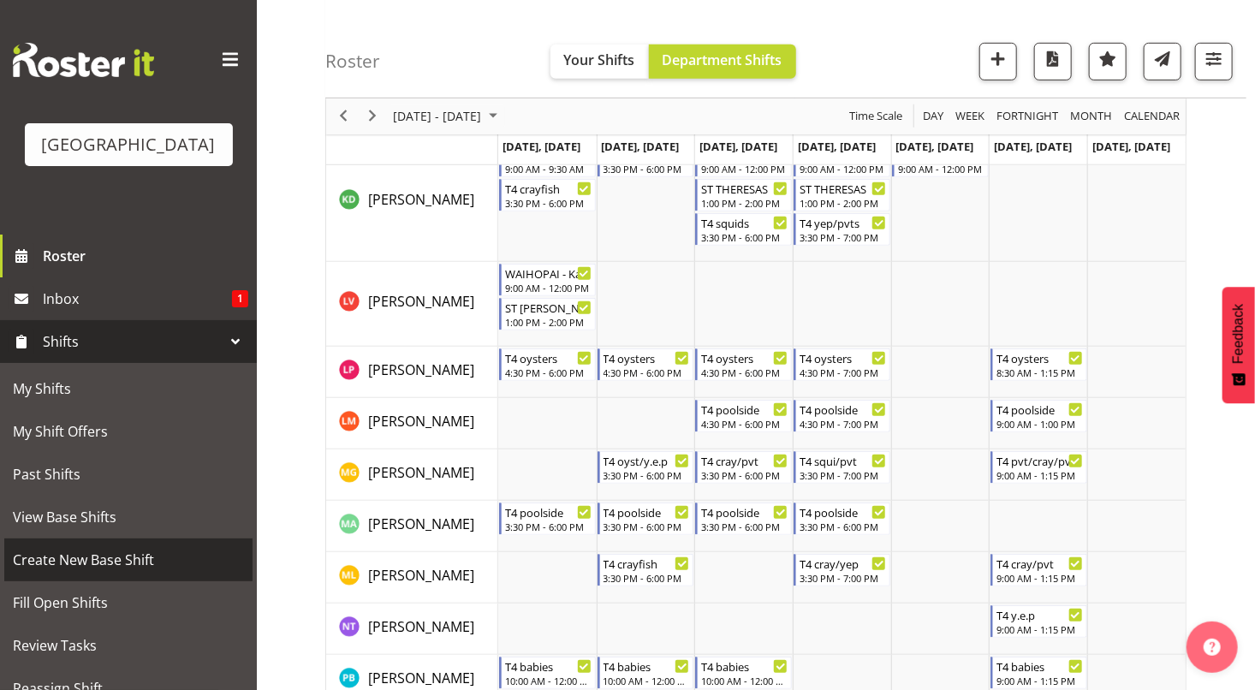
click at [76, 565] on span "Create New Base Shift" at bounding box center [128, 560] width 231 height 26
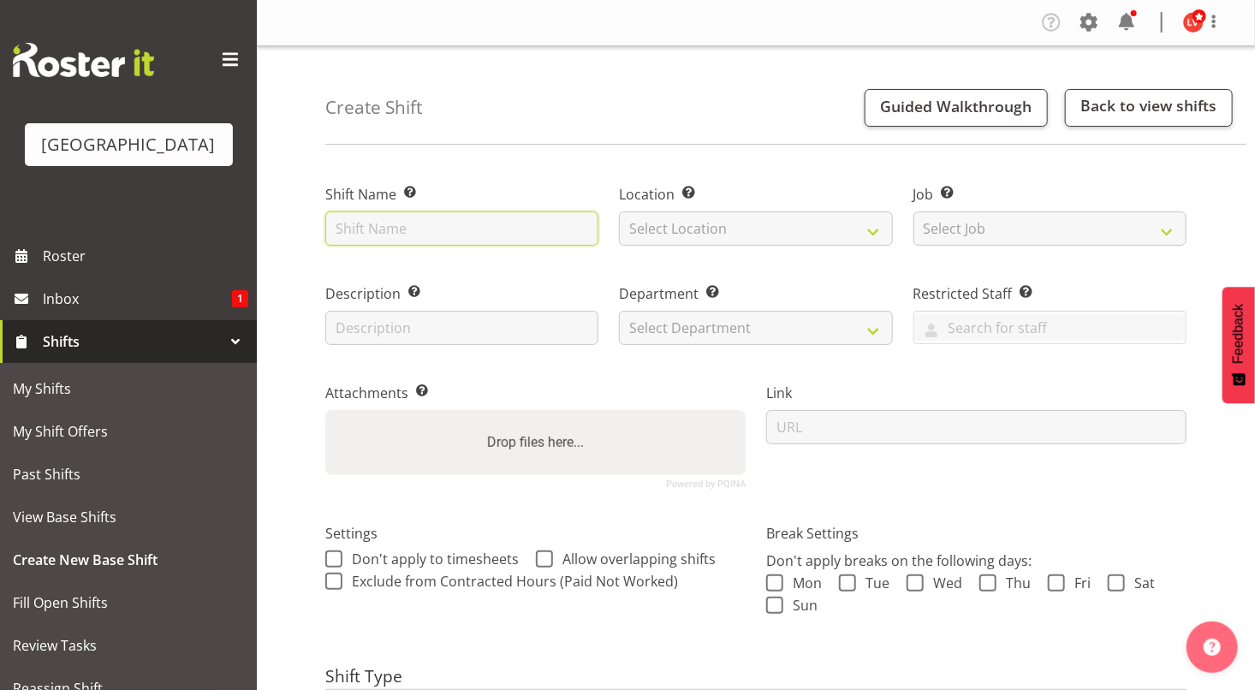
click at [404, 236] on input "text" at bounding box center [461, 228] width 273 height 34
type input "t"
click at [360, 229] on input "T4 Pipi's" at bounding box center [461, 228] width 273 height 34
type input "T4 pipi's"
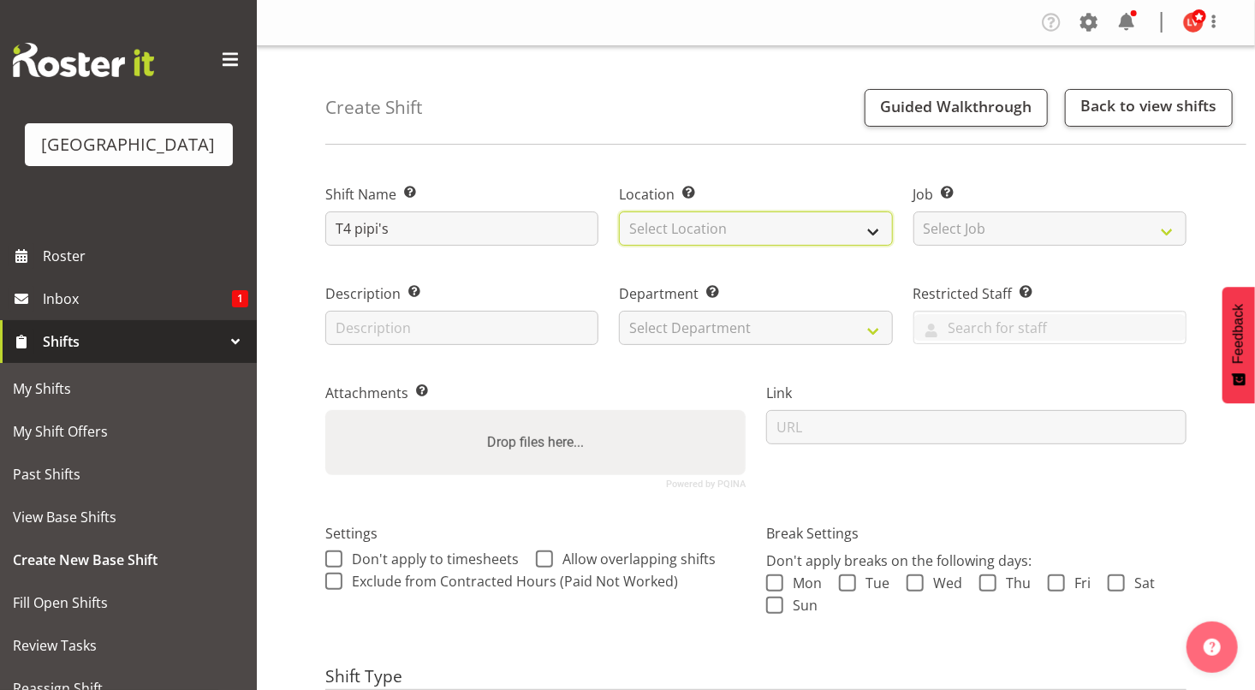
click at [631, 225] on select "Select Location [GEOGRAPHIC_DATA]" at bounding box center [755, 228] width 273 height 34
select select "83"
click at [619, 211] on select "Select Location [GEOGRAPHIC_DATA]" at bounding box center [755, 228] width 273 height 34
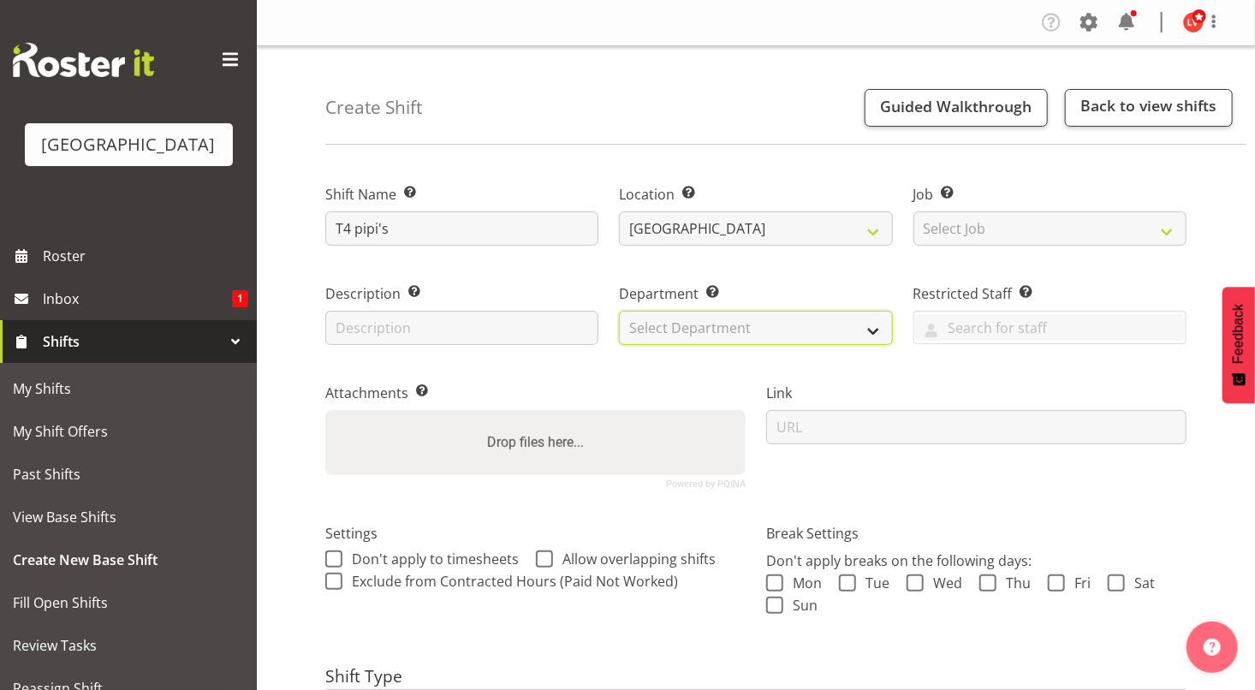
click at [644, 327] on select "Select Department Cleaning Crew Customer Services Crew Lifeguard Crew Maintenan…" at bounding box center [755, 328] width 273 height 34
select select "113"
click at [619, 311] on select "Select Department Cleaning Crew Customer Services Crew Lifeguard Crew Maintenan…" at bounding box center [755, 328] width 273 height 34
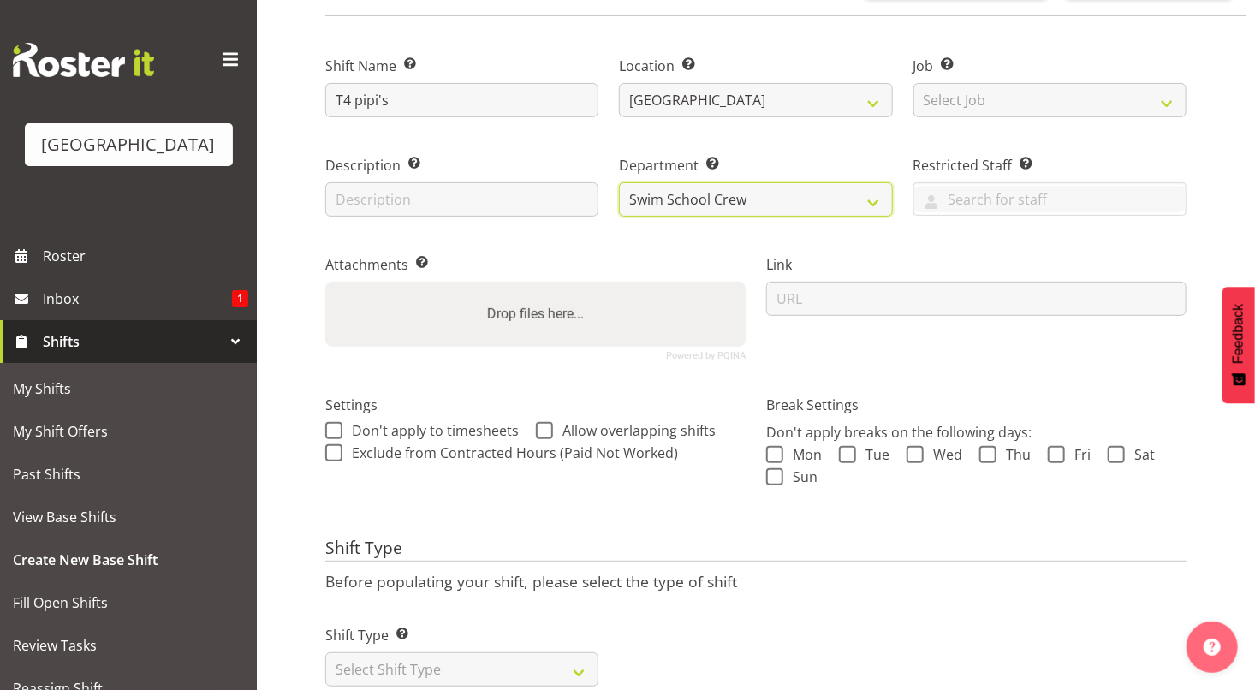
scroll to position [178, 0]
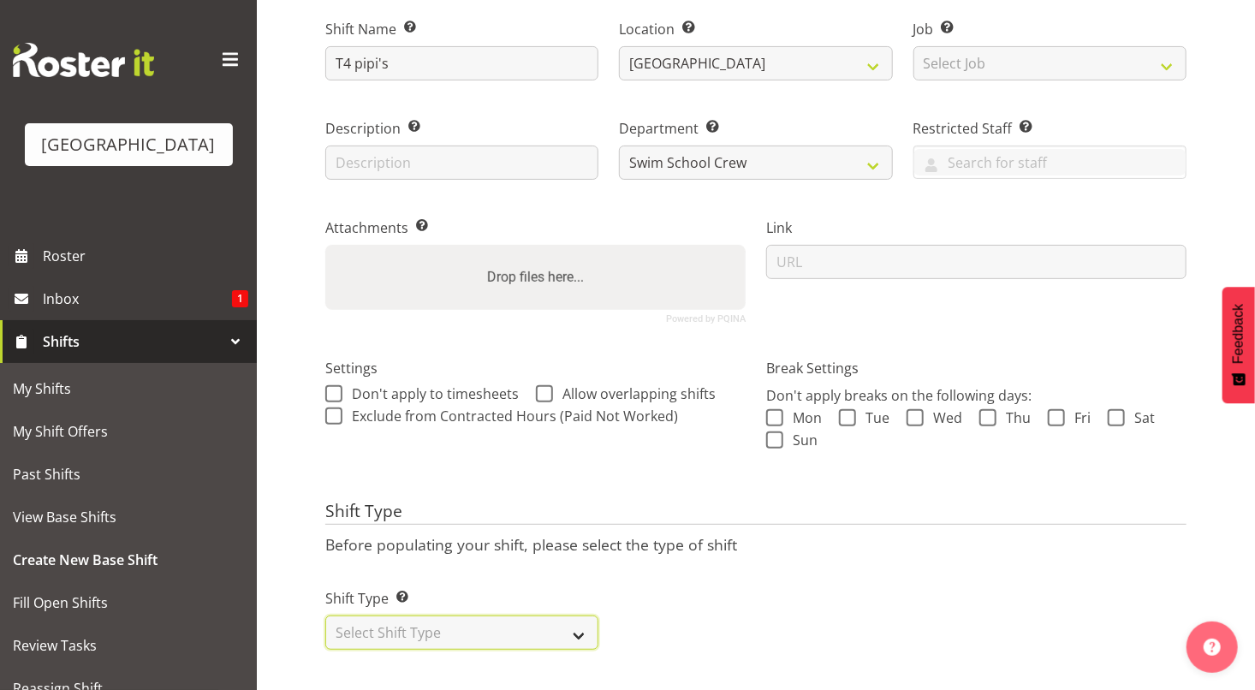
click at [552, 616] on select "Select Shift Type One Off Shift Recurring Shift Rotating Shift" at bounding box center [461, 633] width 273 height 34
select select "recurring"
click at [325, 616] on select "Select Shift Type One Off Shift Recurring Shift Rotating Shift" at bounding box center [461, 633] width 273 height 34
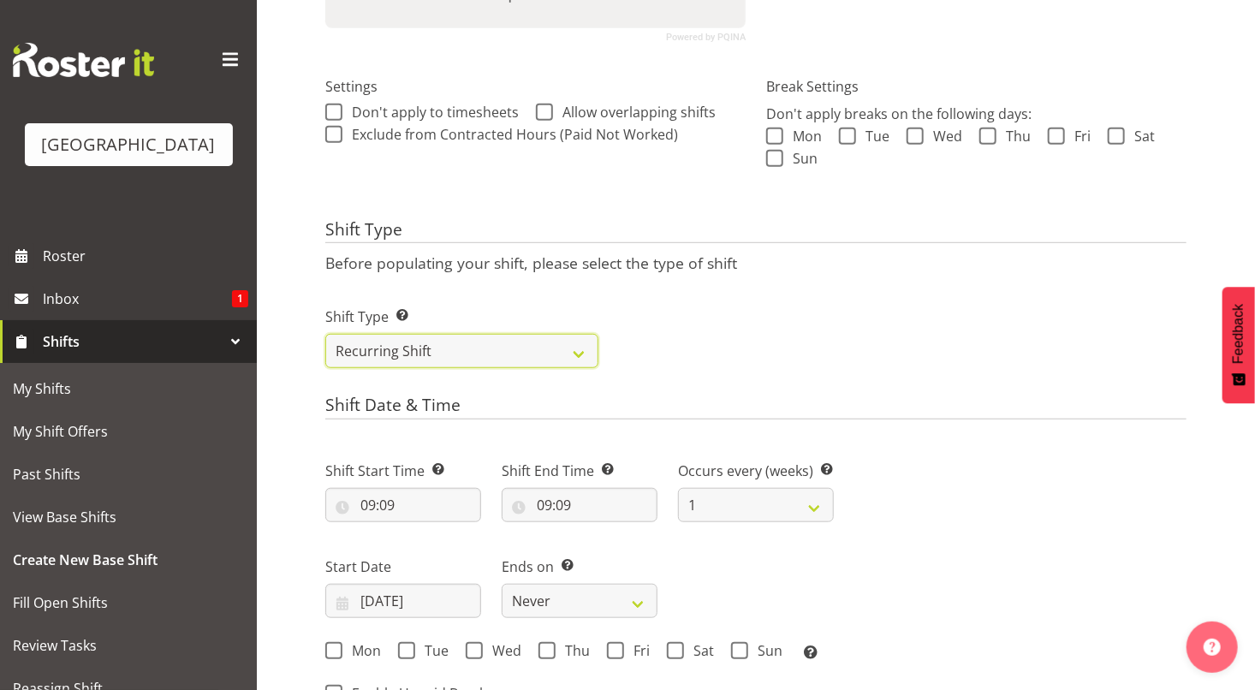
scroll to position [524, 0]
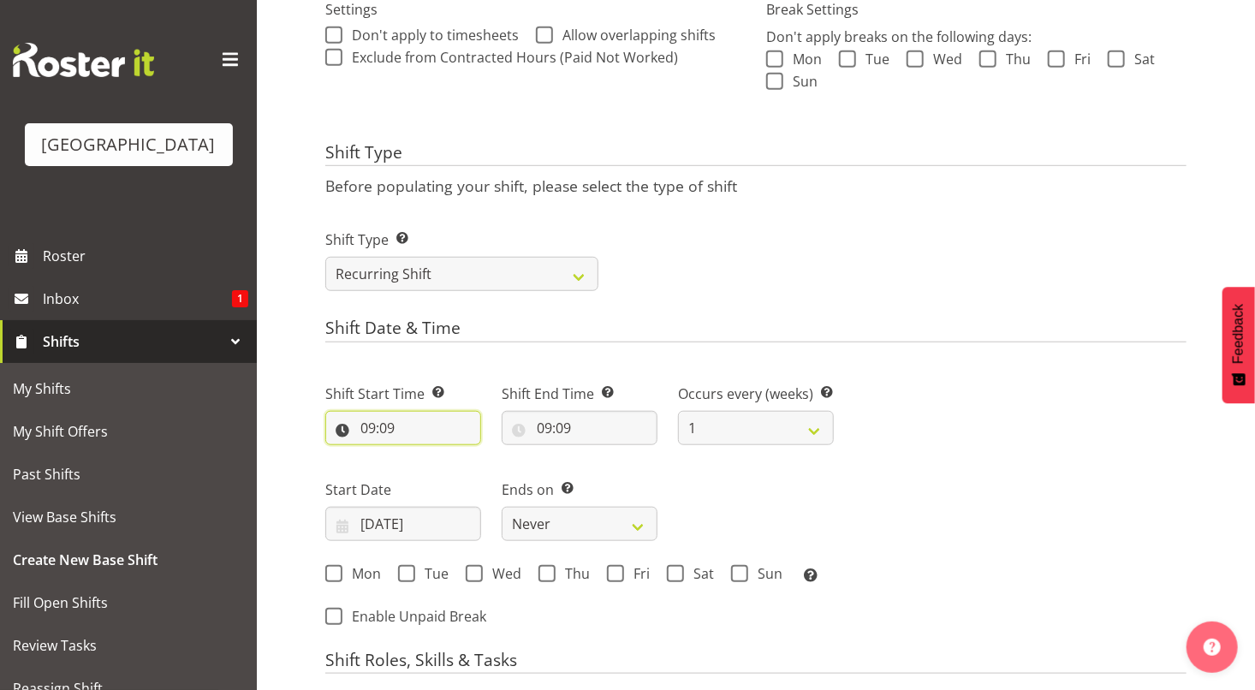
click at [375, 436] on input "09:09" at bounding box center [403, 428] width 156 height 34
click at [479, 475] on select "00 01 02 03 04 05 06 07 08 09 10 11 12 13 14 15 16 17 18 19 20 21 22 23 24 25 2…" at bounding box center [486, 472] width 39 height 34
select select "0"
click at [467, 455] on select "00 01 02 03 04 05 06 07 08 09 10 11 12 13 14 15 16 17 18 19 20 21 22 23 24 25 2…" at bounding box center [486, 472] width 39 height 34
type input "09:00"
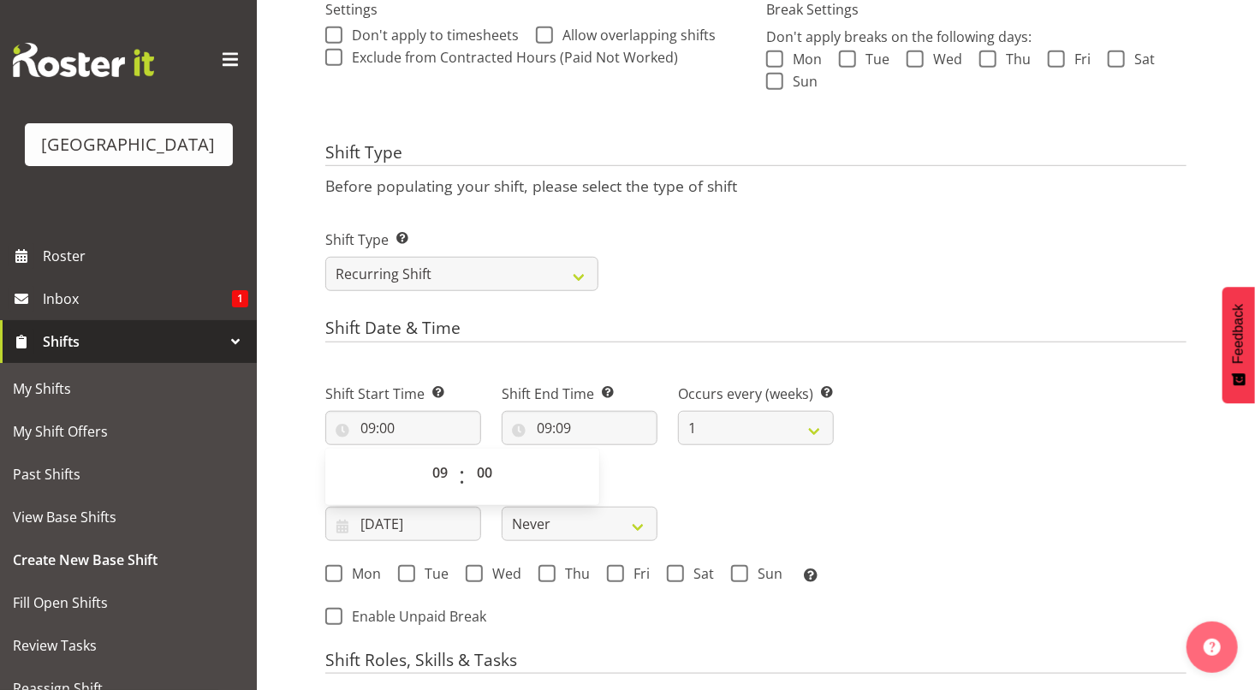
click at [640, 330] on h4 "Shift Date & Time" at bounding box center [755, 330] width 861 height 24
click at [565, 432] on input "09:09" at bounding box center [580, 428] width 156 height 34
click at [664, 478] on select "00 01 02 03 04 05 06 07 08 09 10 11 12 13 14 15 16 17 18 19 20 21 22 23 24 25 2…" at bounding box center [663, 472] width 39 height 34
select select "30"
click at [644, 455] on select "00 01 02 03 04 05 06 07 08 09 10 11 12 13 14 15 16 17 18 19 20 21 22 23 24 25 2…" at bounding box center [663, 472] width 39 height 34
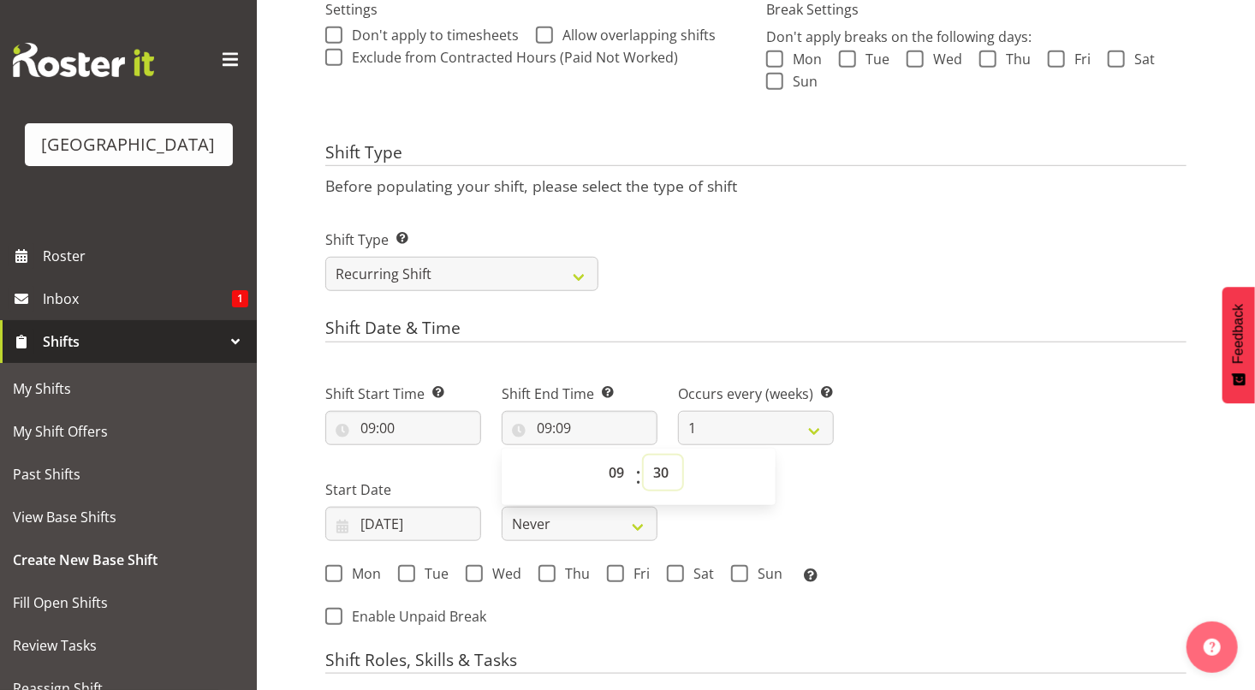
type input "09:30"
click at [911, 229] on div "Shift Type Shift Types: One Off – Select this if you would like a single shift …" at bounding box center [756, 253] width 882 height 96
click at [814, 435] on select "1 2 3 4 5 6 7 8 9 10 11 12" at bounding box center [756, 428] width 156 height 34
select select "2"
click at [678, 411] on select "1 2 3 4 5 6 7 8 9 10 11 12" at bounding box center [756, 428] width 156 height 34
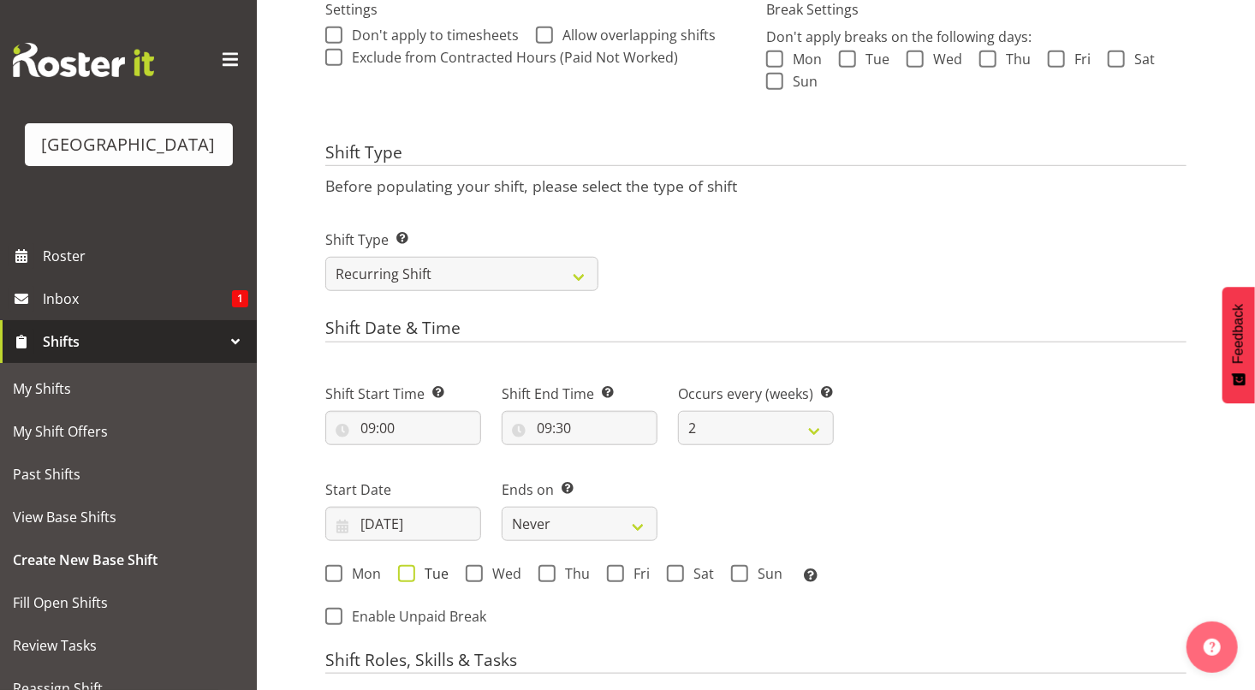
click at [406, 574] on span at bounding box center [406, 573] width 17 height 17
click at [406, 574] on input "Tue" at bounding box center [403, 573] width 11 height 11
checkbox input "true"
click at [676, 574] on span at bounding box center [675, 573] width 17 height 17
click at [676, 574] on input "Sat" at bounding box center [672, 573] width 11 height 11
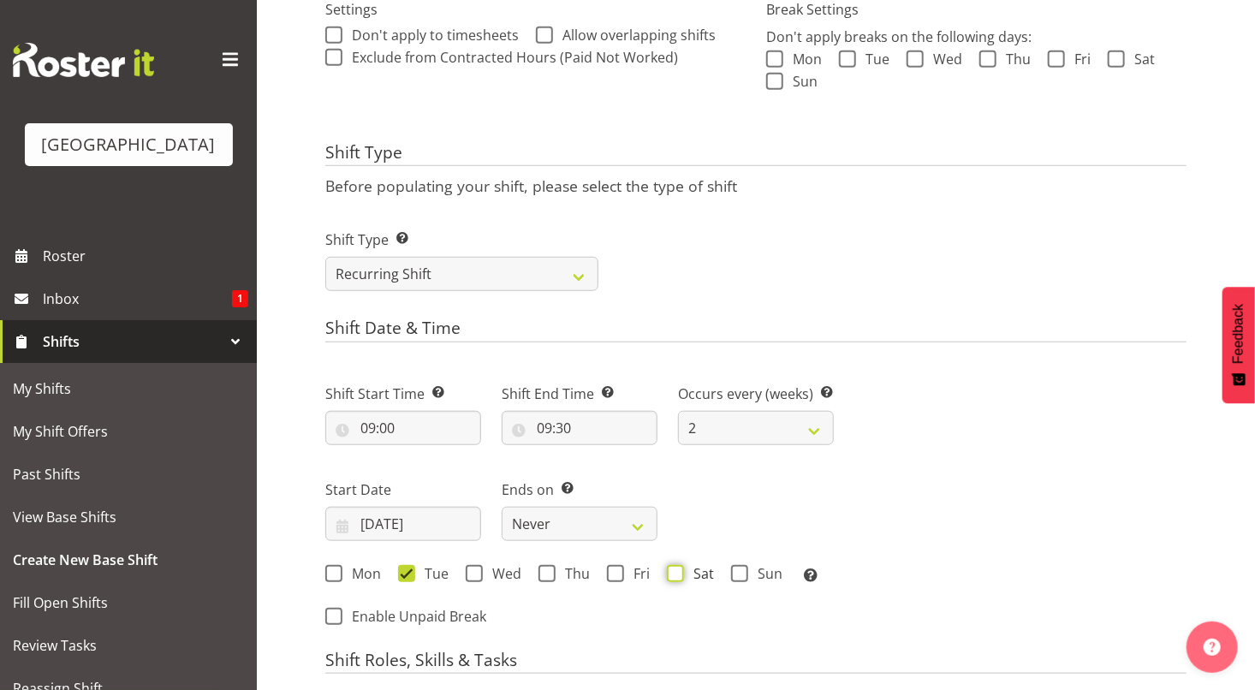
checkbox input "true"
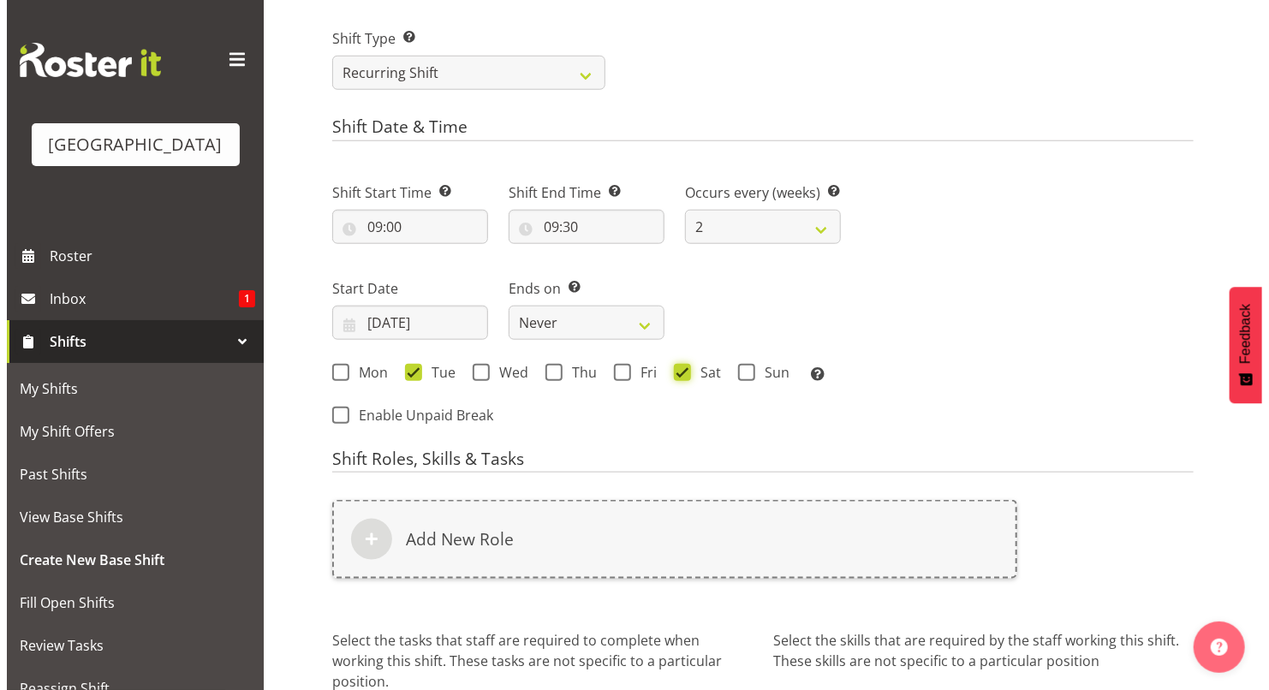
scroll to position [759, 0]
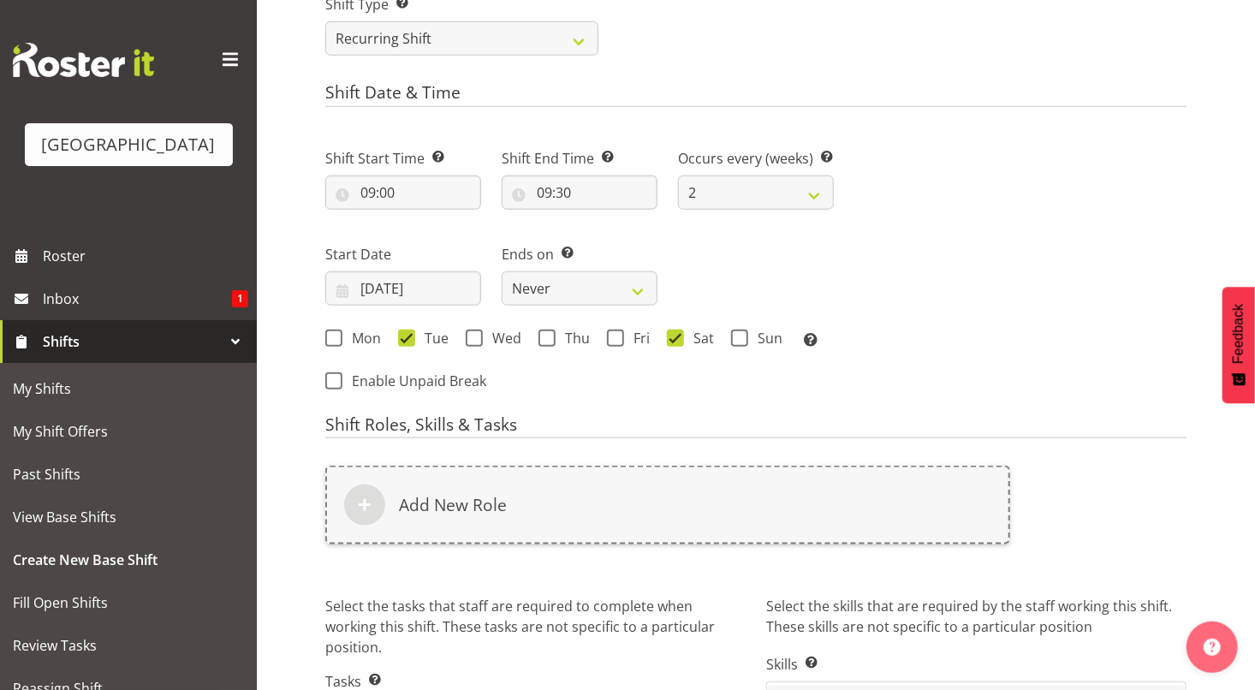
drag, startPoint x: 667, startPoint y: 524, endPoint x: 622, endPoint y: 407, distance: 125.5
click at [622, 407] on form "Shift Name Enter a name for the shift (e.g. Day Shift). T4 pipi's Location Ente…" at bounding box center [755, 88] width 861 height 1374
click at [640, 288] on select "Never On Date" at bounding box center [580, 288] width 156 height 34
select select "date"
click at [502, 271] on select "Never On Date" at bounding box center [580, 288] width 156 height 34
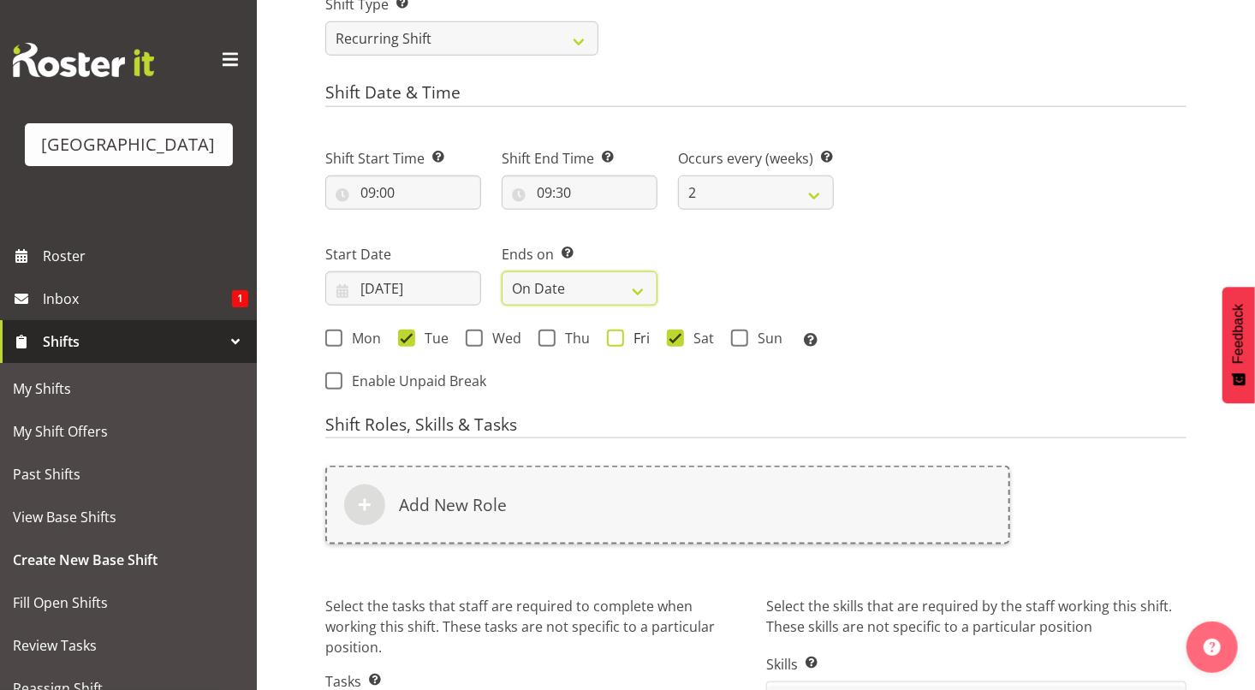
select select "9"
select select "2025"
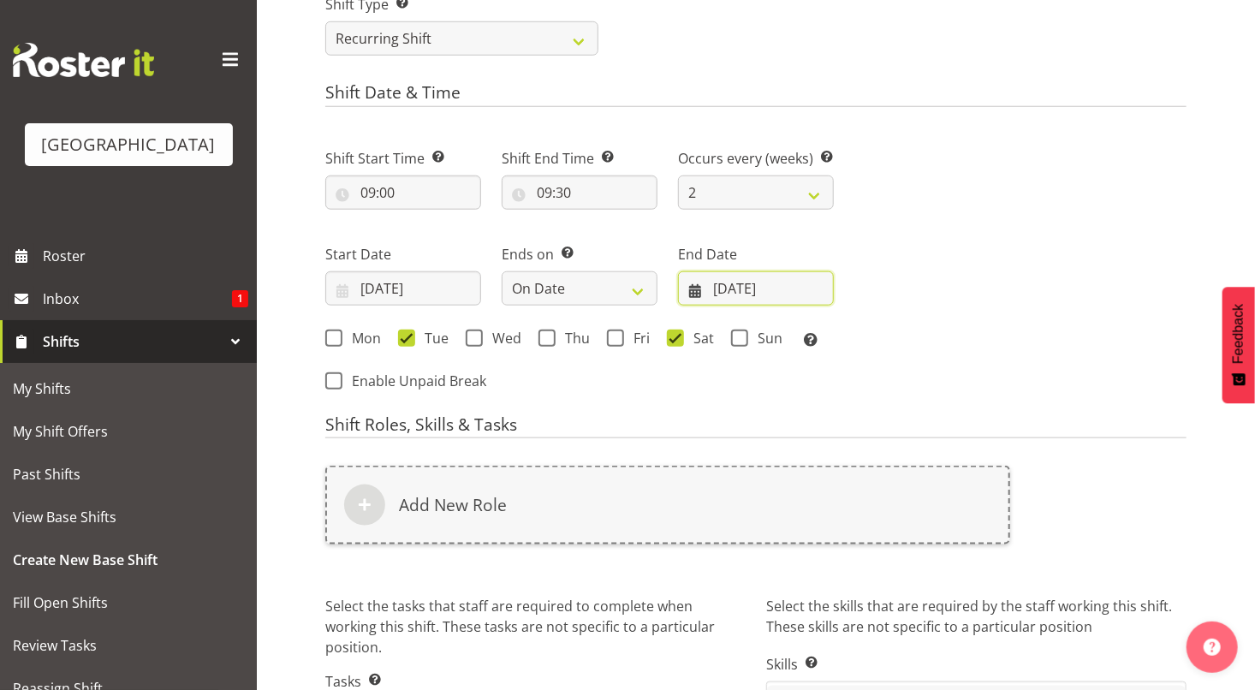
click at [737, 292] on input "05/10/2025" at bounding box center [756, 288] width 156 height 34
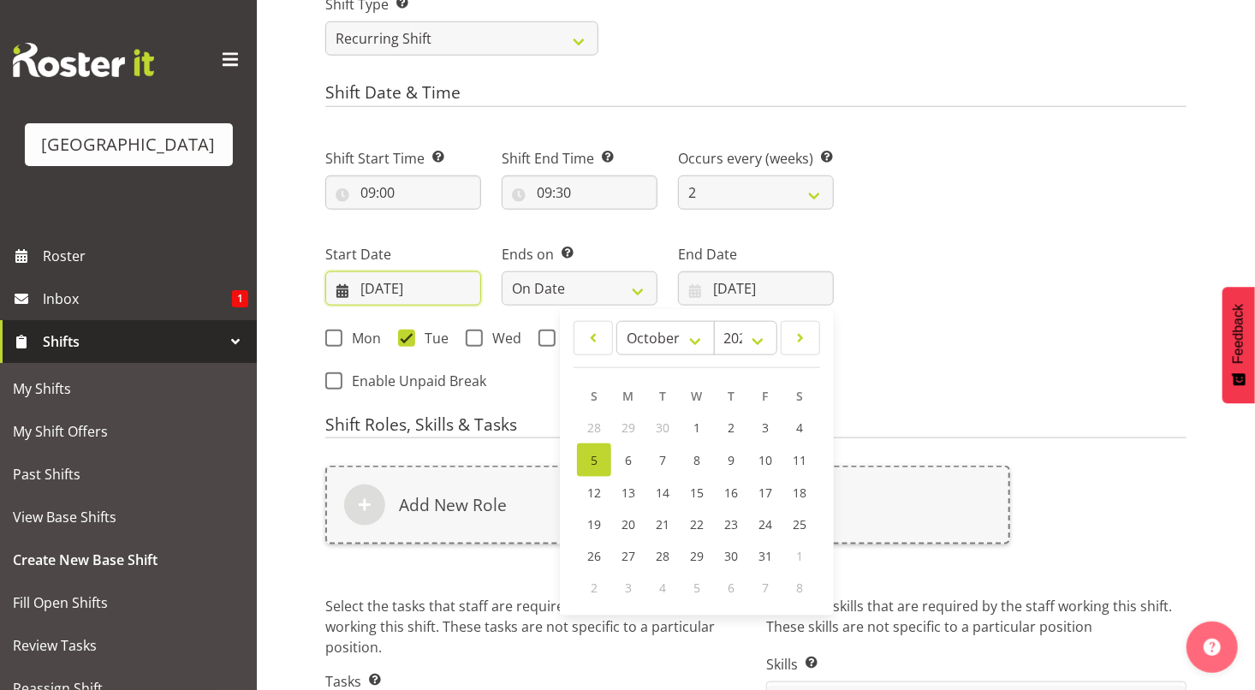
click at [423, 287] on input "05/10/2025" at bounding box center [403, 288] width 156 height 34
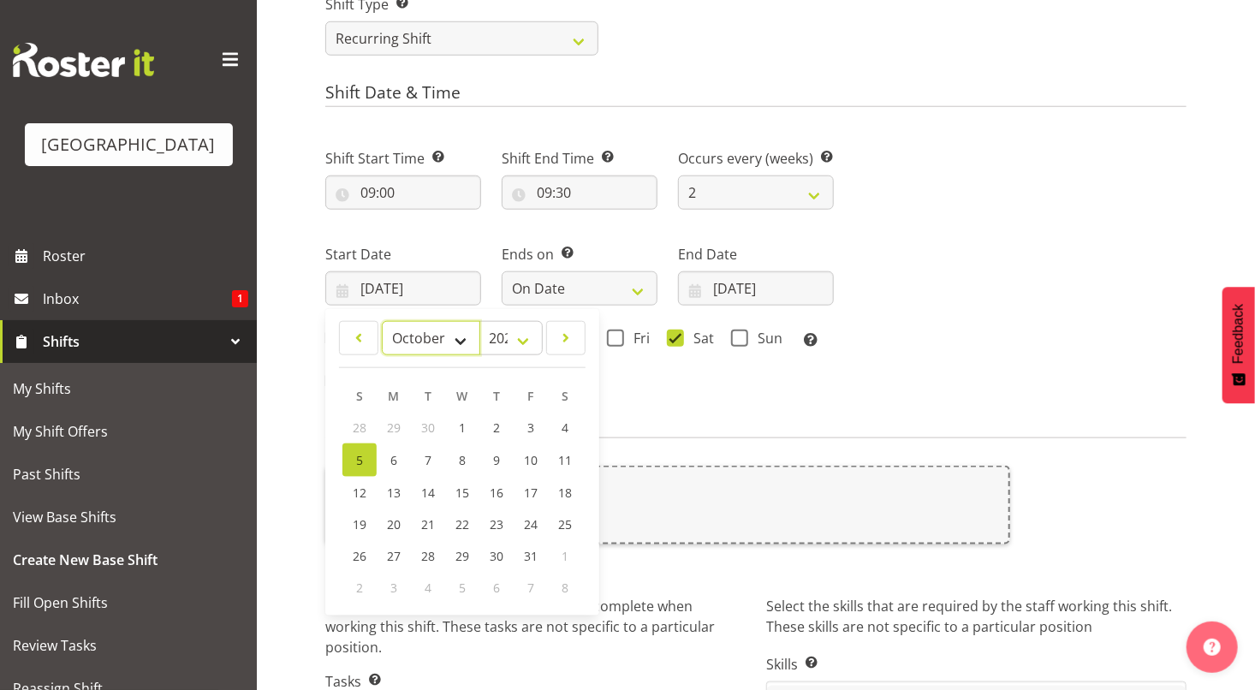
click at [460, 340] on select "January February March April May June July August September October November De…" at bounding box center [431, 338] width 98 height 34
select select "10"
click at [382, 321] on select "January February March April May June July August September October November De…" at bounding box center [431, 338] width 98 height 34
click at [430, 553] on span "25" at bounding box center [428, 554] width 14 height 16
type input "25/11/2025"
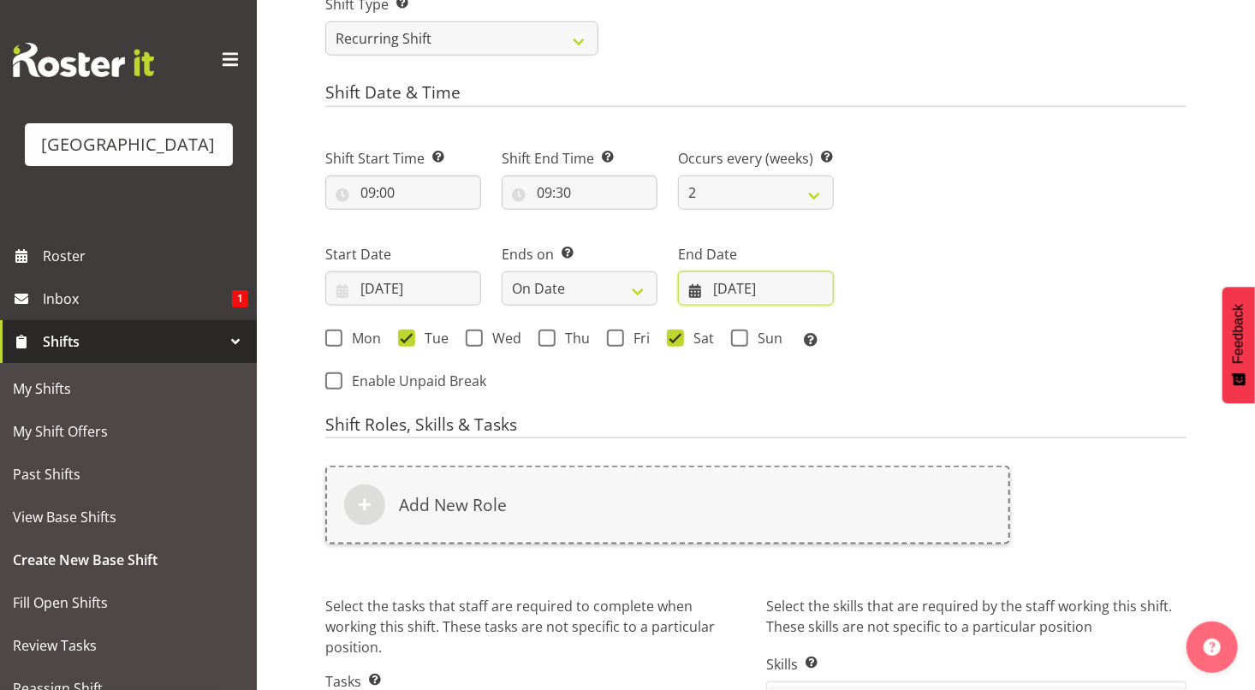
click at [727, 288] on input "05/10/2025" at bounding box center [756, 288] width 156 height 34
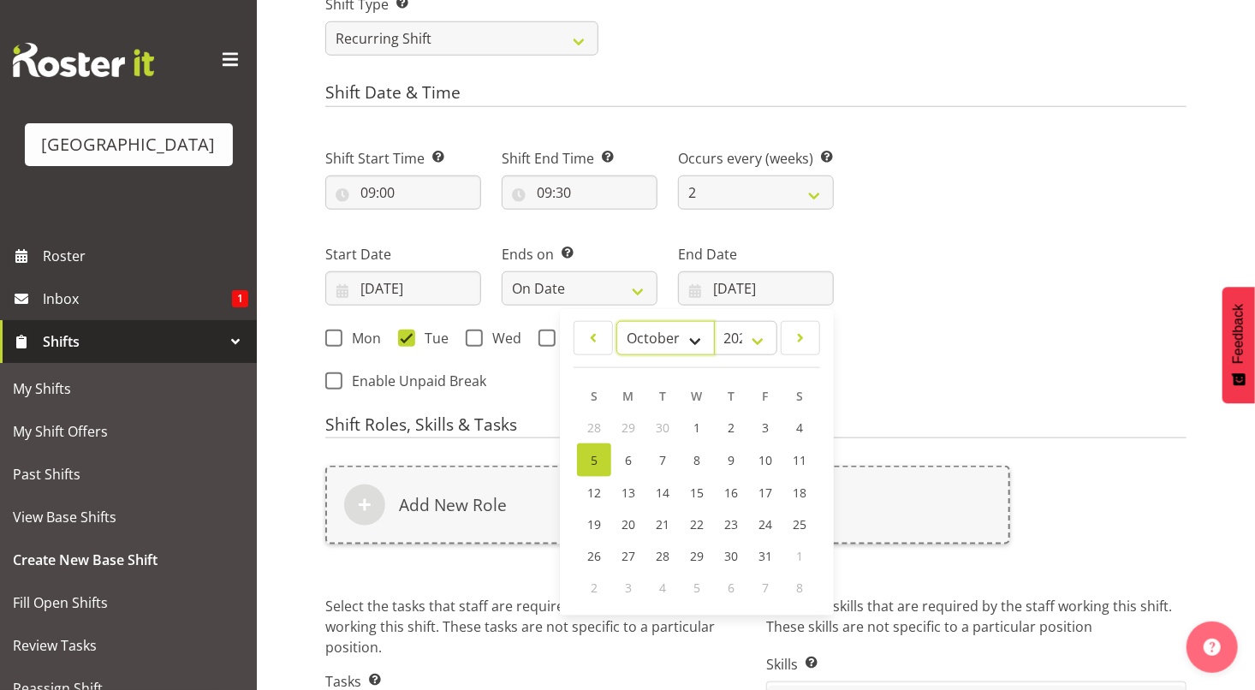
click at [701, 344] on select "January February March April May June July August September October November De…" at bounding box center [665, 338] width 98 height 34
select select "11"
click at [616, 321] on select "January February March April May June July August September October November De…" at bounding box center [665, 338] width 98 height 34
click at [798, 489] on span "20" at bounding box center [800, 491] width 14 height 16
type input "20/12/2025"
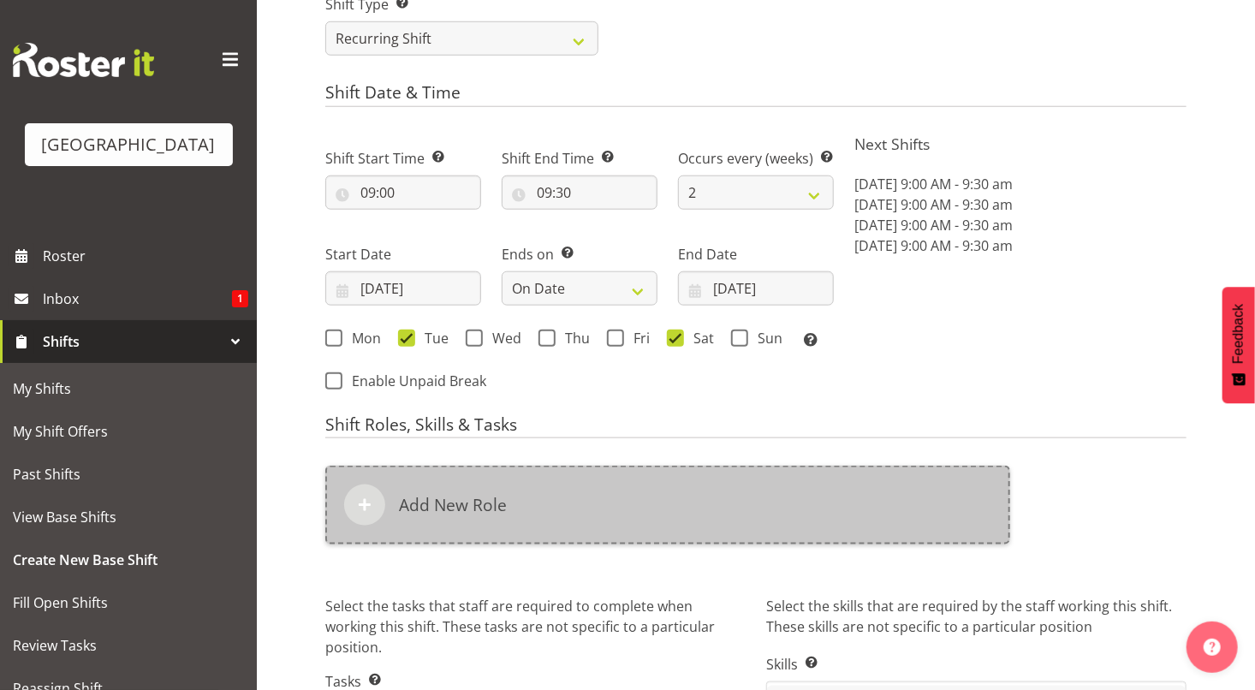
click at [778, 506] on div "Add New Role" at bounding box center [667, 505] width 685 height 79
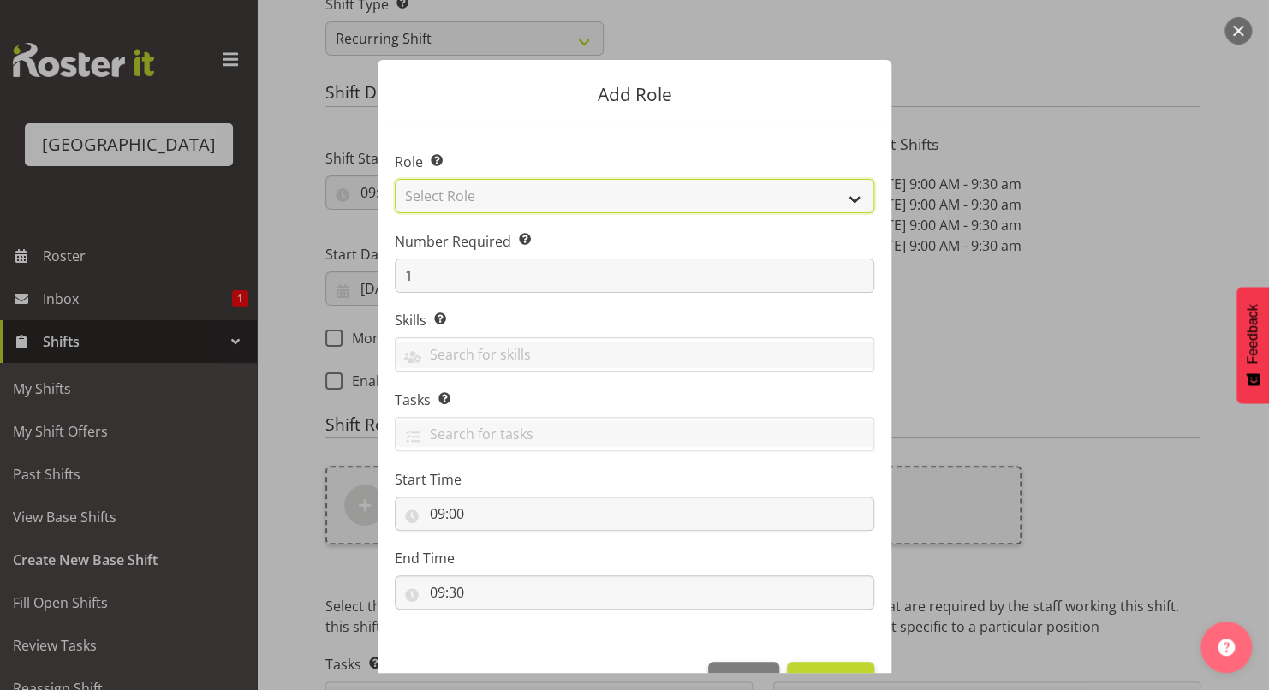
click at [631, 187] on select "Select Role Aquatic Customer Services Officer Cleaner - Splash Palace Facilties…" at bounding box center [634, 196] width 479 height 34
select select "98"
click at [395, 179] on select "Select Role Aquatic Customer Services Officer Cleaner - Splash Palace Facilties…" at bounding box center [634, 196] width 479 height 34
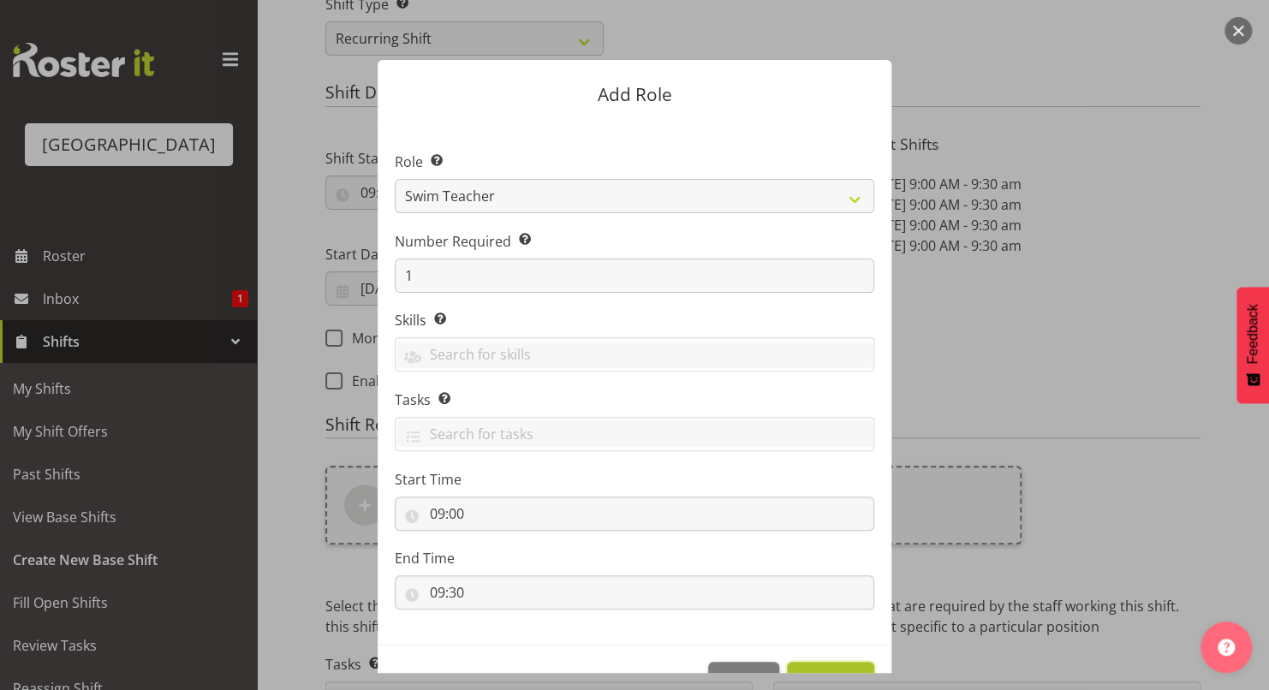
click at [799, 670] on span "Add Role" at bounding box center [830, 681] width 65 height 22
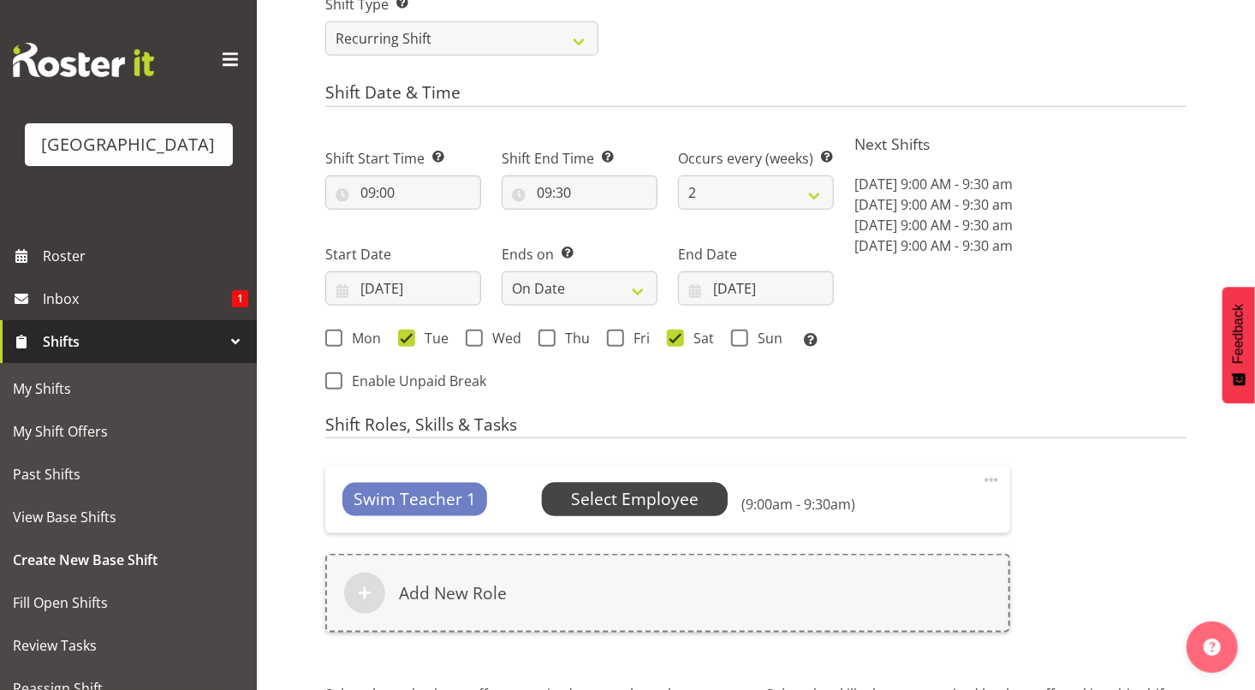
click at [655, 497] on span "Select Employee" at bounding box center [635, 499] width 128 height 25
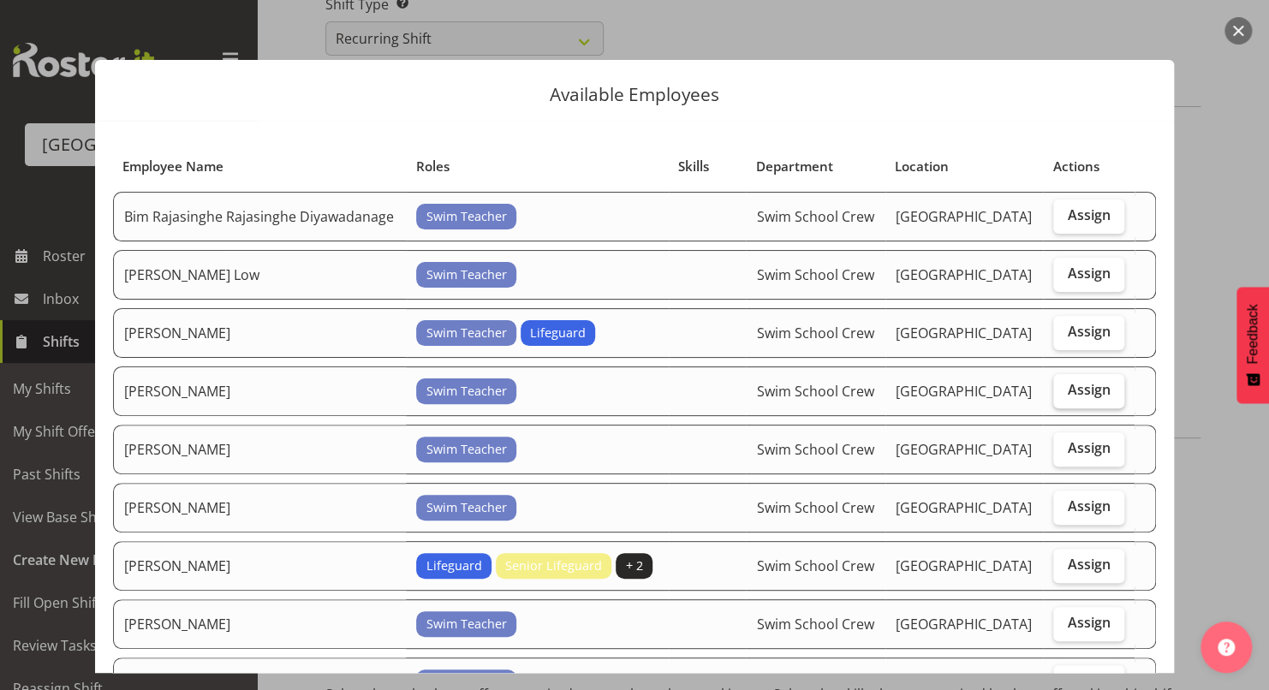
click at [1083, 385] on span "Assign" at bounding box center [1088, 389] width 43 height 17
click at [1064, 385] on input "Assign" at bounding box center [1058, 389] width 11 height 11
checkbox input "true"
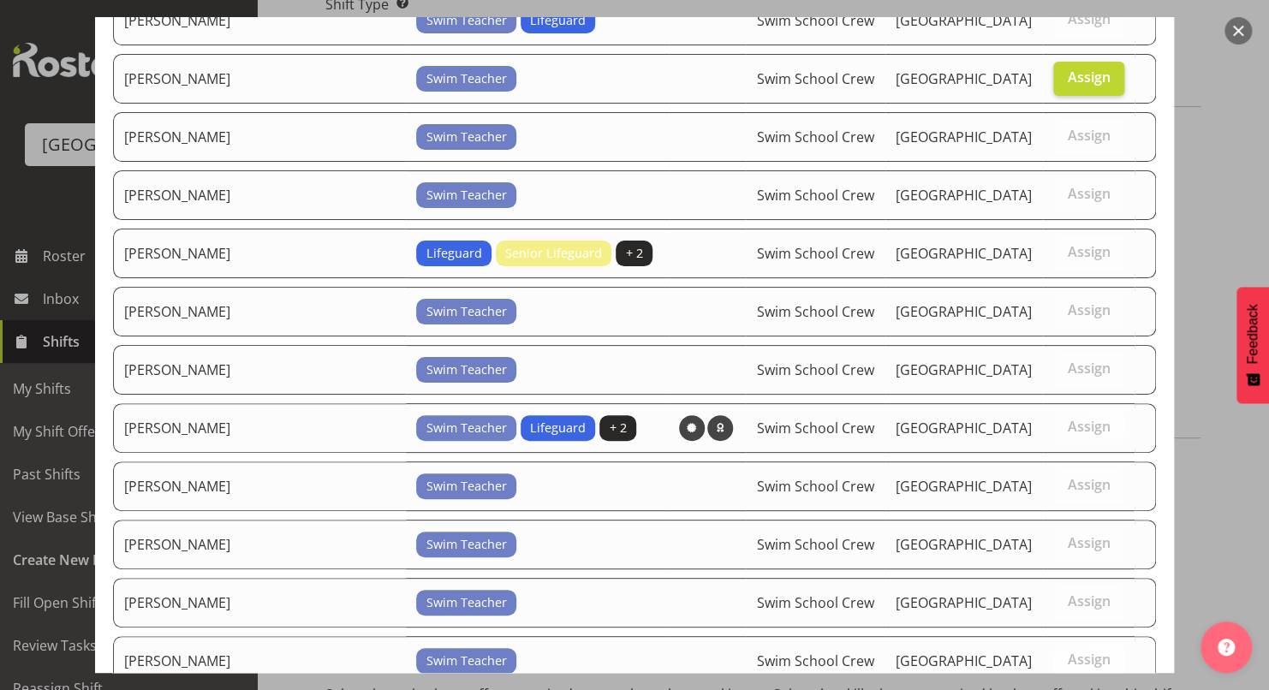
scroll to position [479, 0]
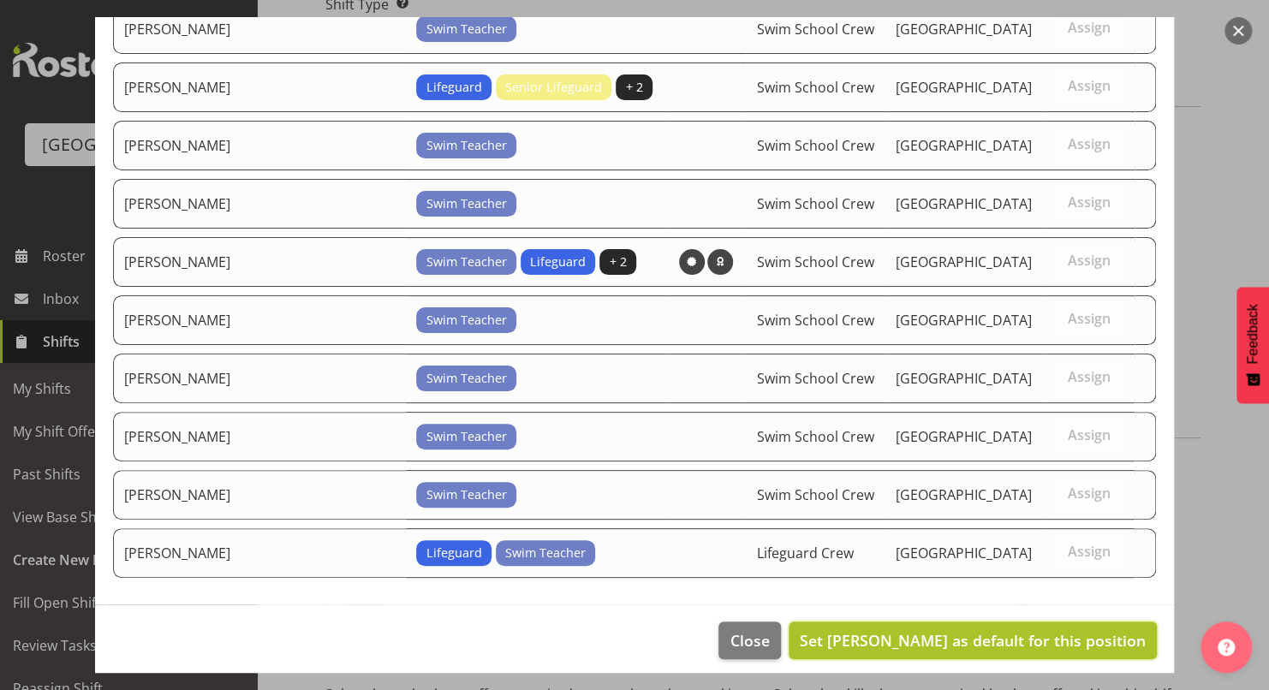
click at [1000, 630] on span "Set Lara Von Fintel as default for this position" at bounding box center [973, 640] width 346 height 21
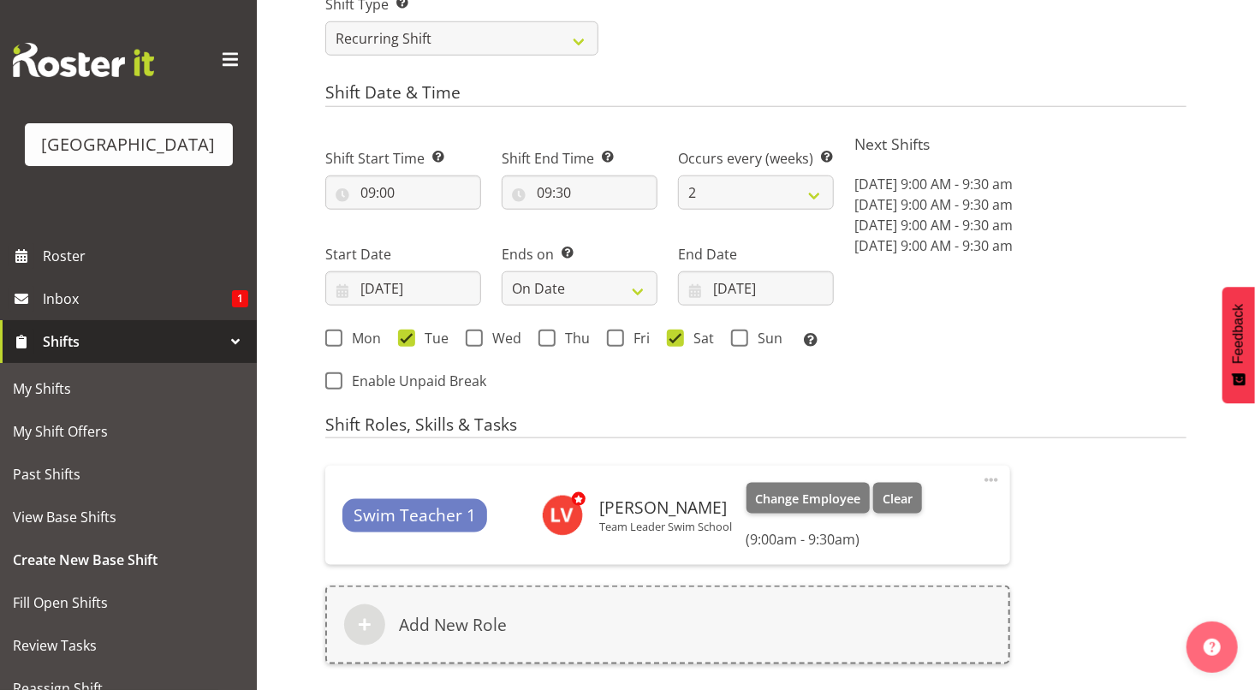
click at [709, 502] on h6 "[PERSON_NAME]" at bounding box center [666, 507] width 133 height 19
click at [887, 498] on span "Clear" at bounding box center [898, 499] width 30 height 19
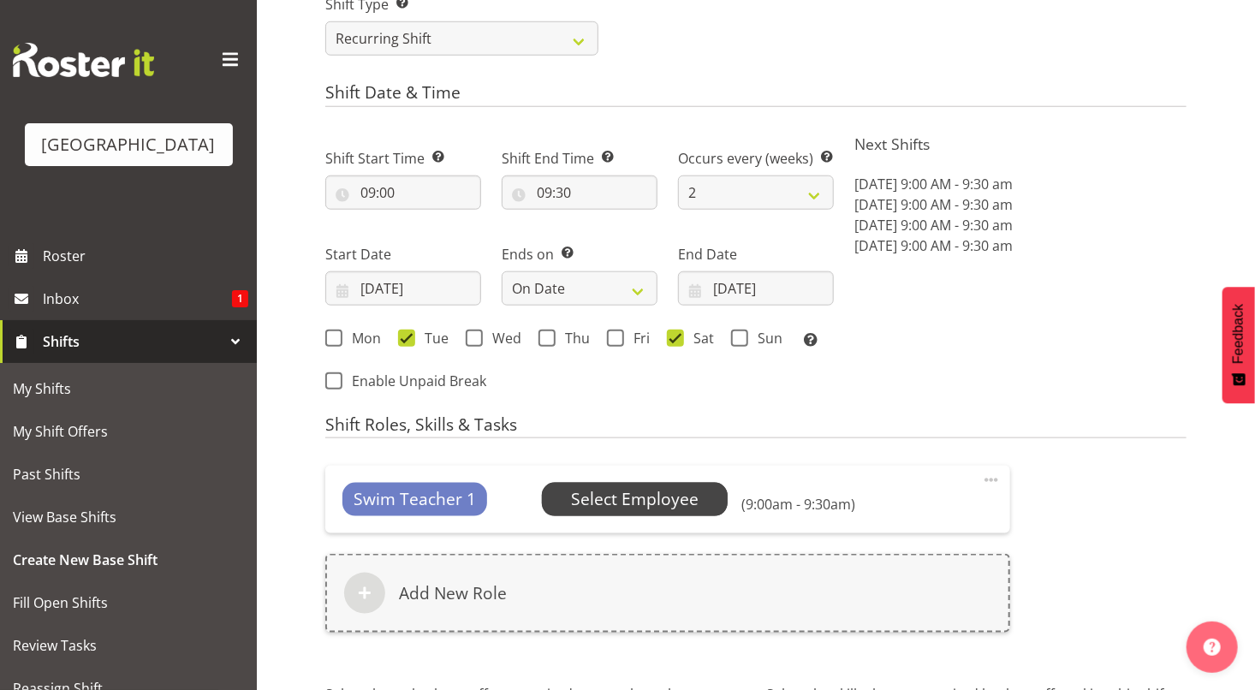
click at [693, 497] on span "Select Employee" at bounding box center [635, 499] width 128 height 25
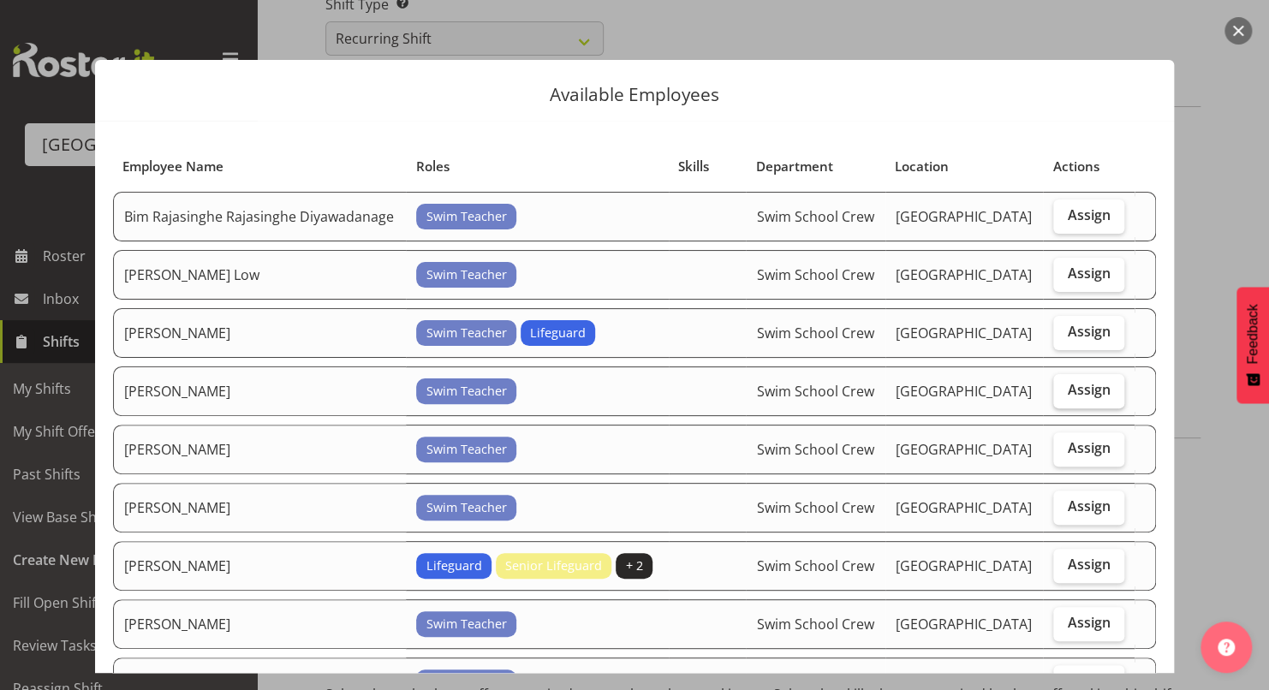
click at [1075, 391] on span "Assign" at bounding box center [1088, 389] width 43 height 17
click at [1064, 391] on input "Assign" at bounding box center [1058, 389] width 11 height 11
checkbox input "true"
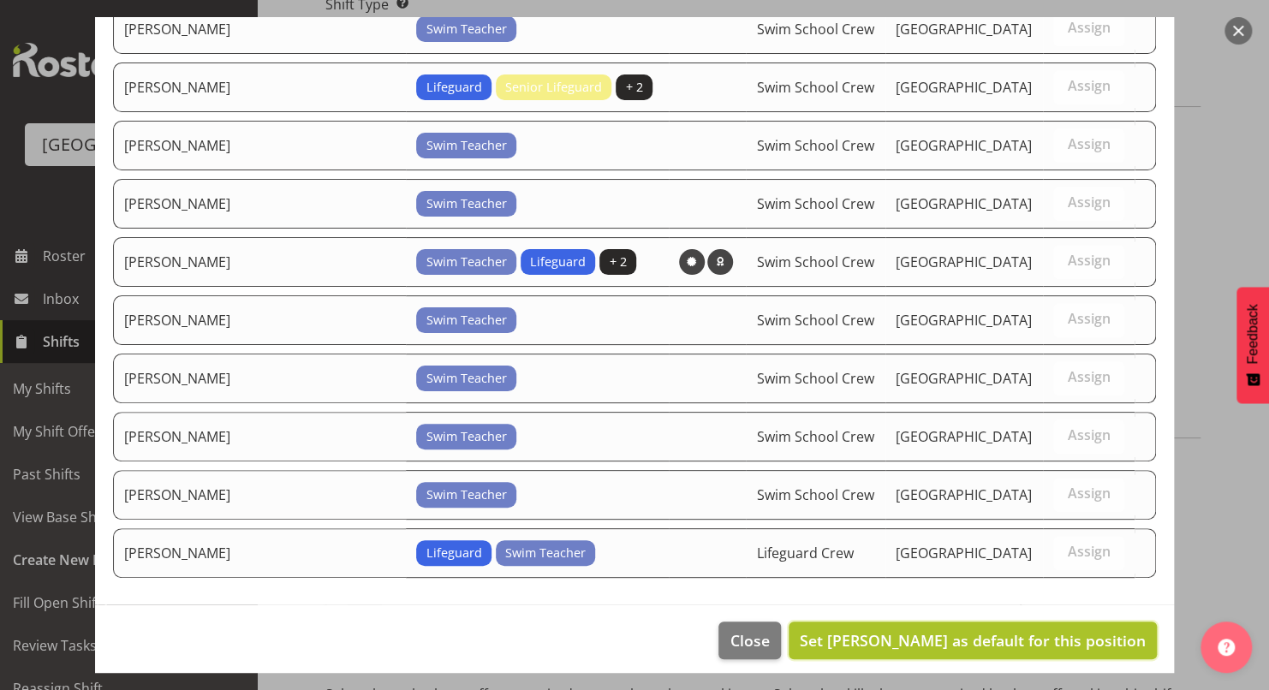
click at [1029, 635] on span "Set Lara Von Fintel as default for this position" at bounding box center [973, 640] width 346 height 21
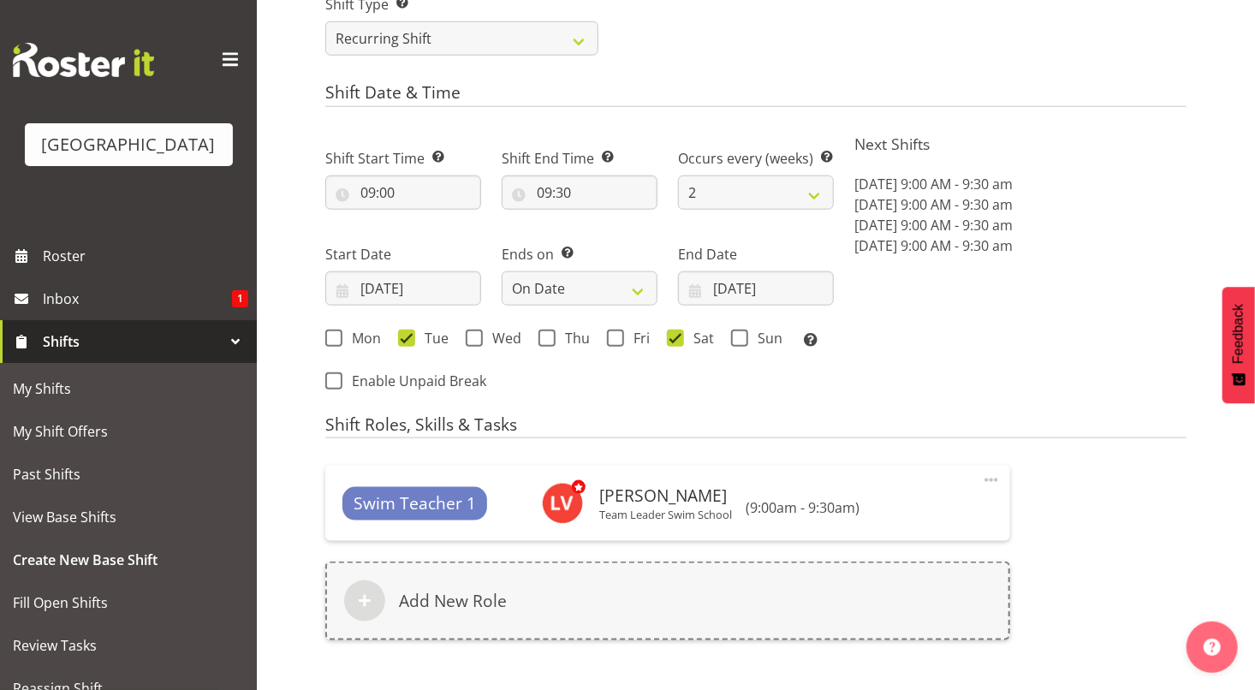
scroll to position [966, 0]
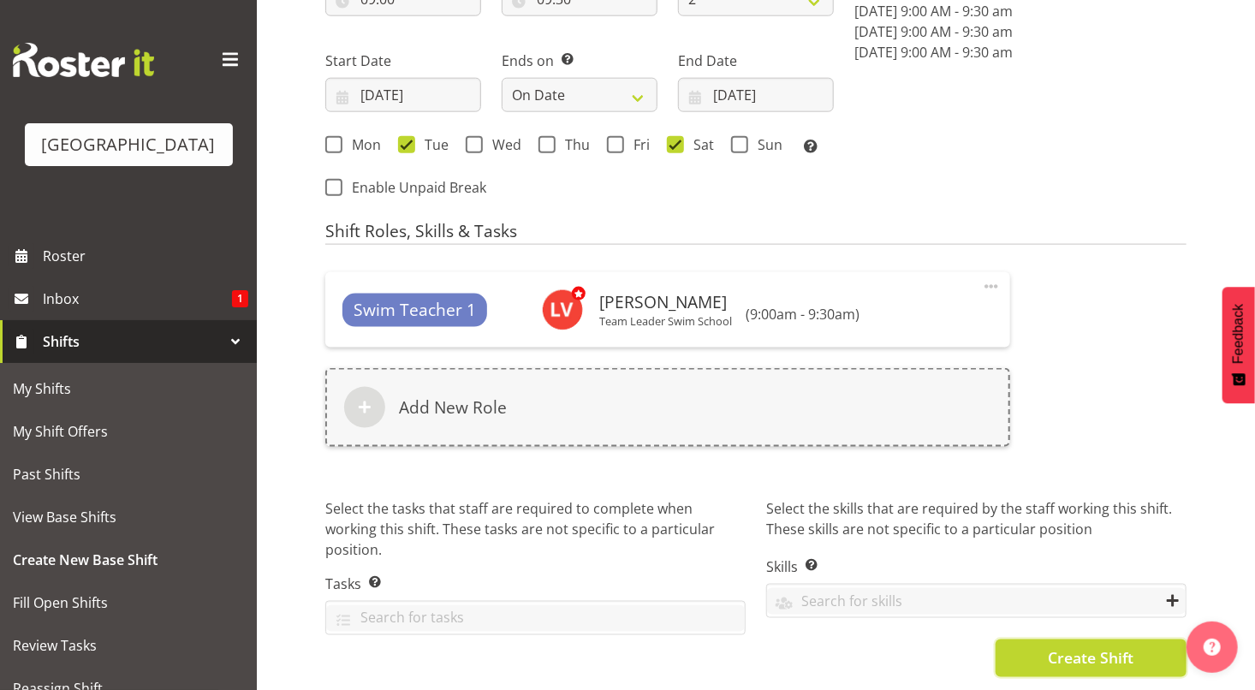
click at [1086, 649] on span "Create Shift" at bounding box center [1091, 658] width 86 height 22
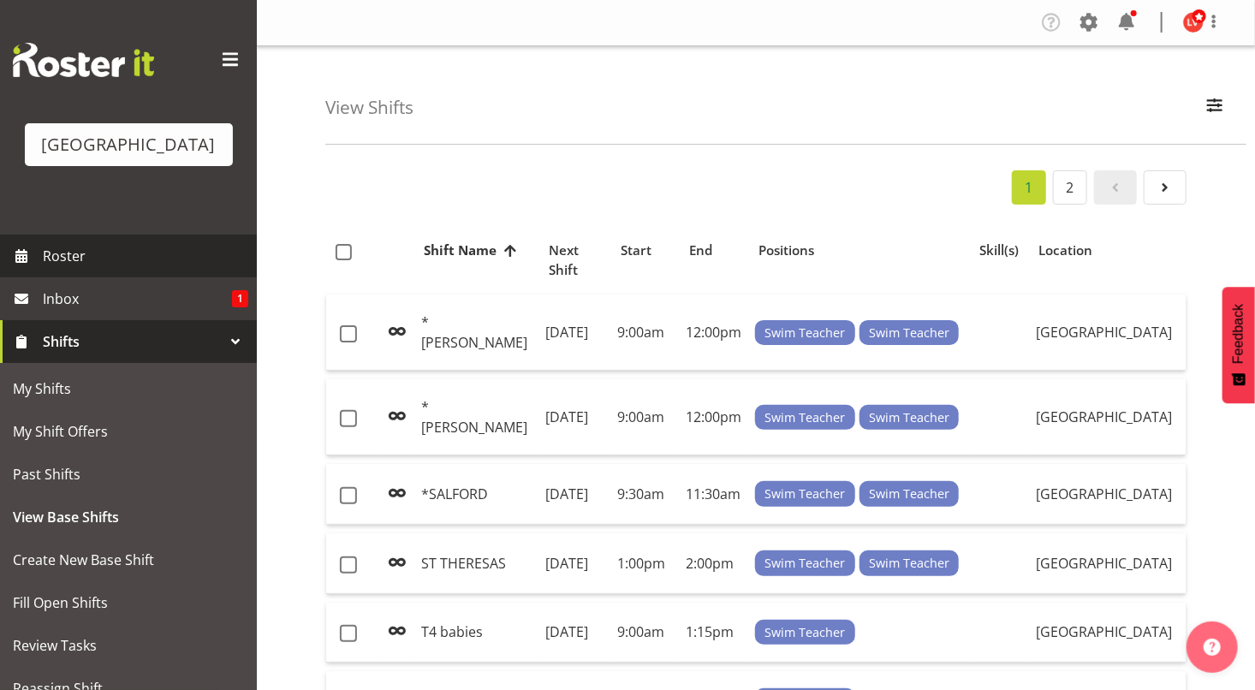
click at [126, 246] on span "Roster" at bounding box center [145, 256] width 205 height 26
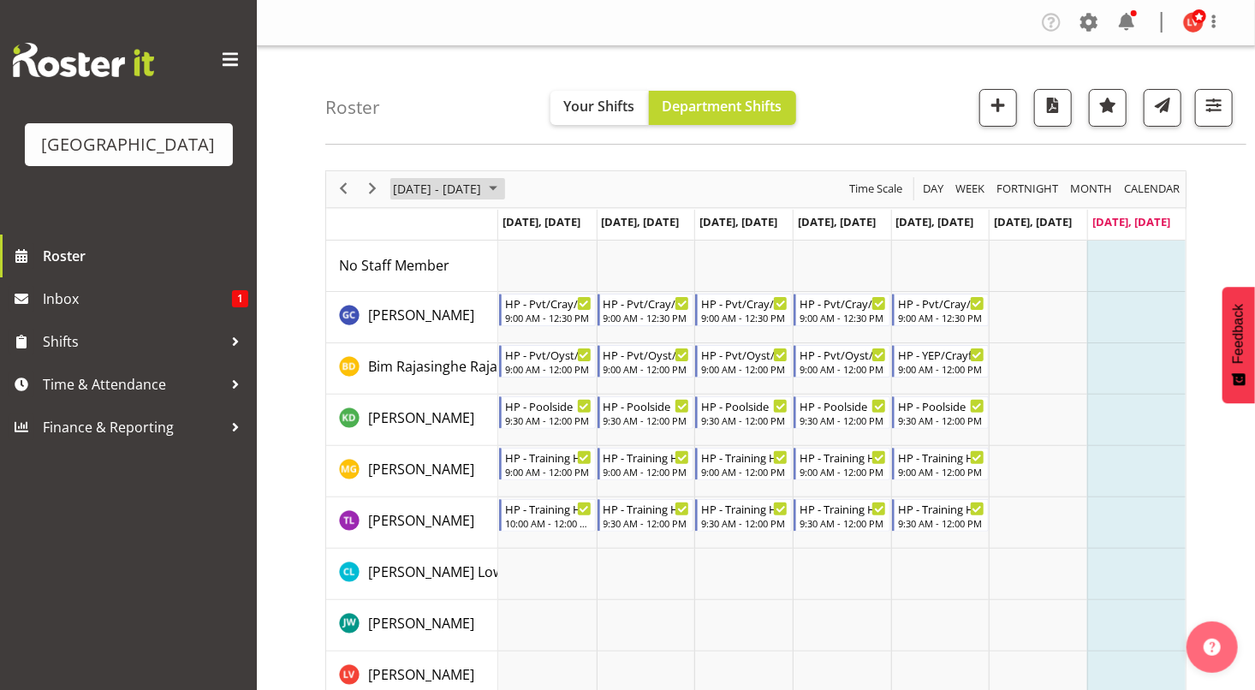
click at [503, 189] on span "October 2025" at bounding box center [493, 188] width 21 height 21
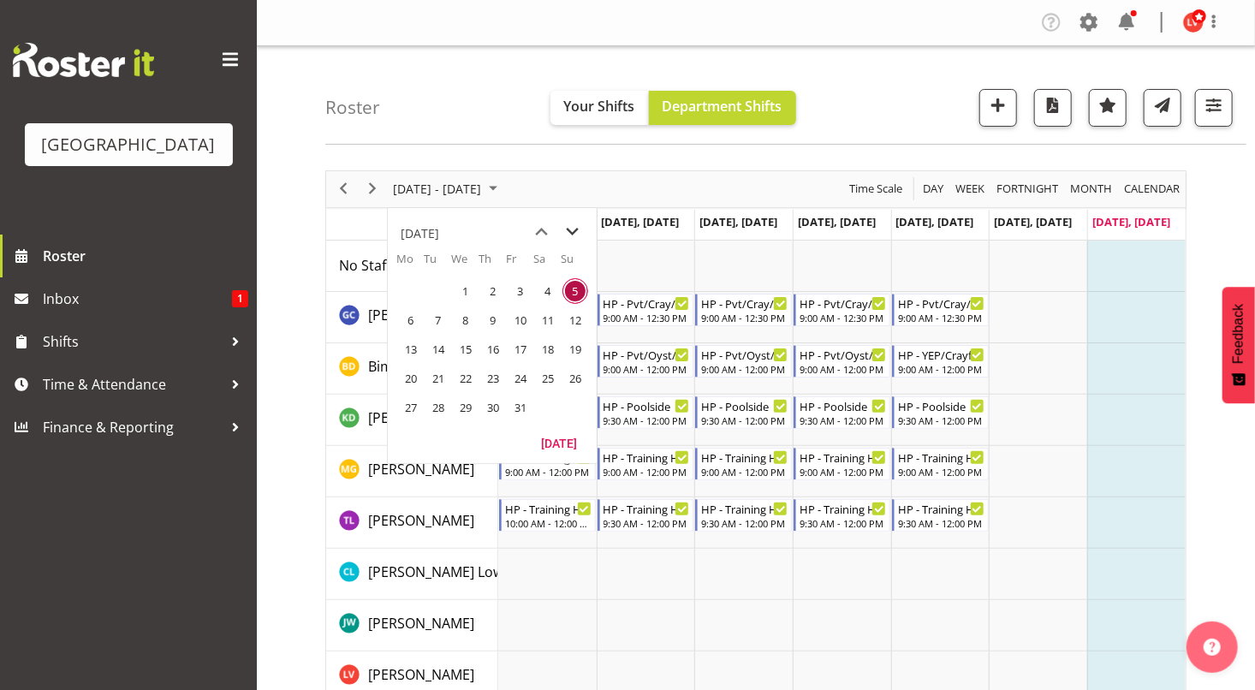
click at [572, 232] on span "next month" at bounding box center [573, 232] width 30 height 31
click at [542, 231] on span "previous month" at bounding box center [542, 232] width 30 height 31
click at [412, 376] on span "17" at bounding box center [411, 379] width 26 height 26
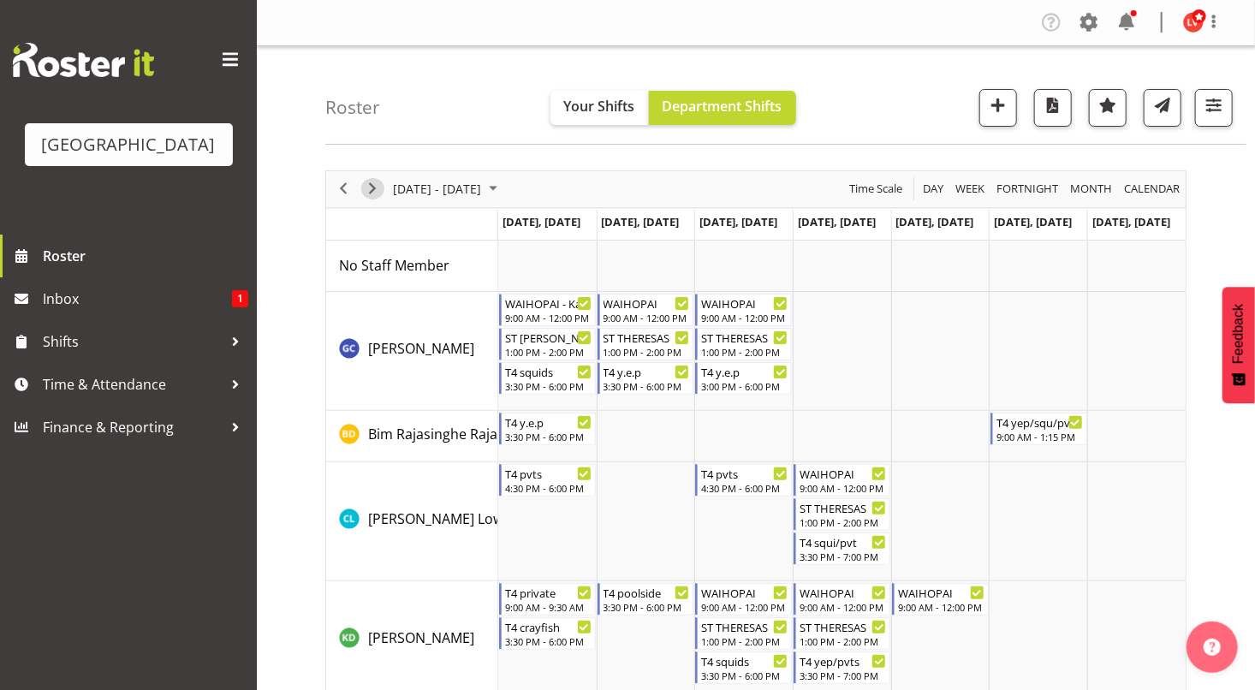
click at [369, 186] on span "Next" at bounding box center [372, 188] width 21 height 21
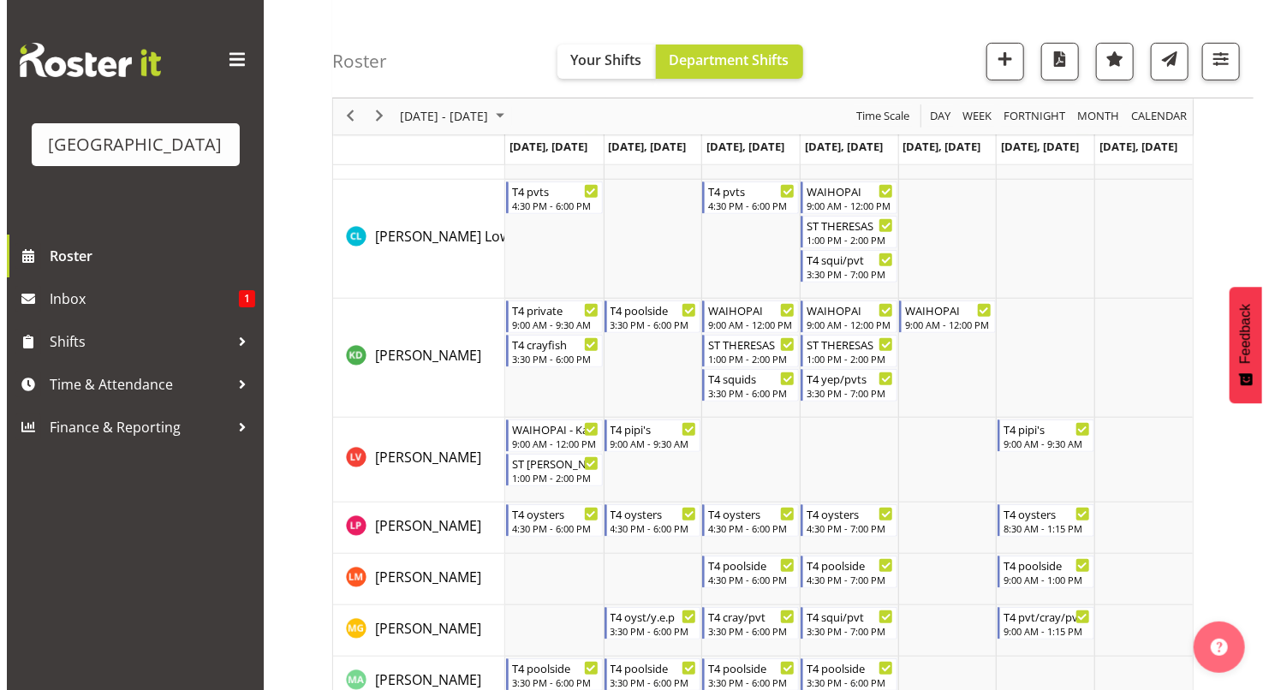
scroll to position [313, 0]
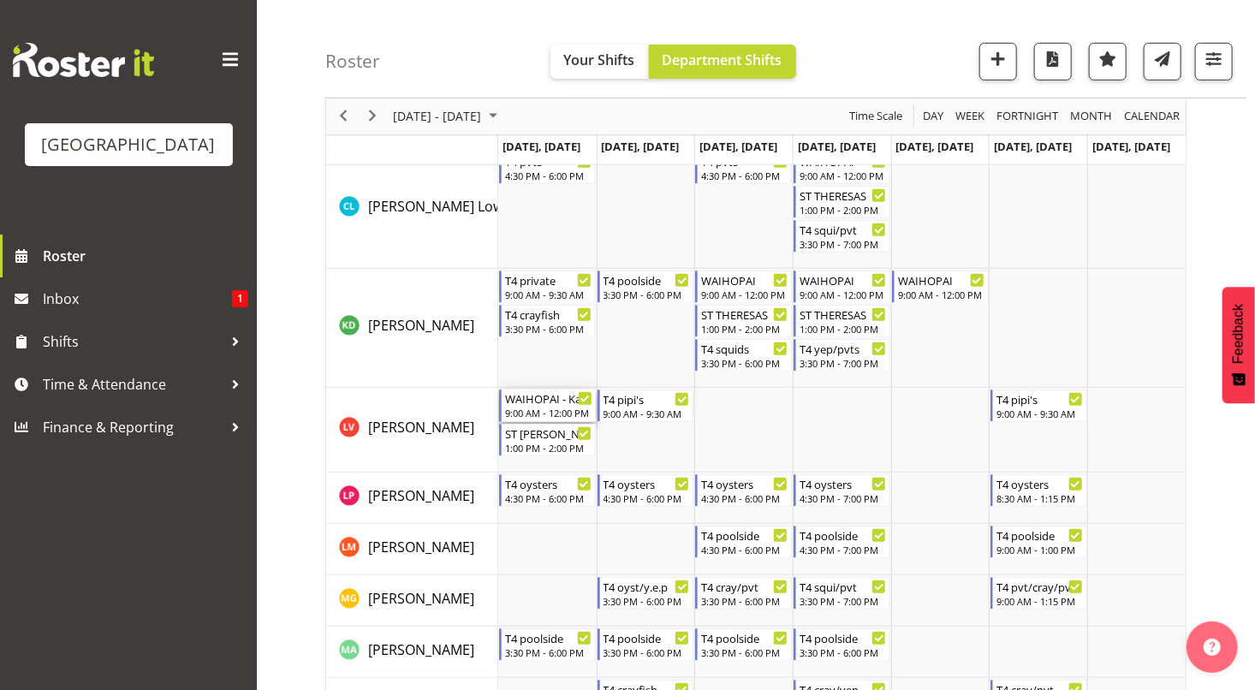
click at [552, 413] on div "9:00 AM - 12:00 PM" at bounding box center [548, 413] width 87 height 14
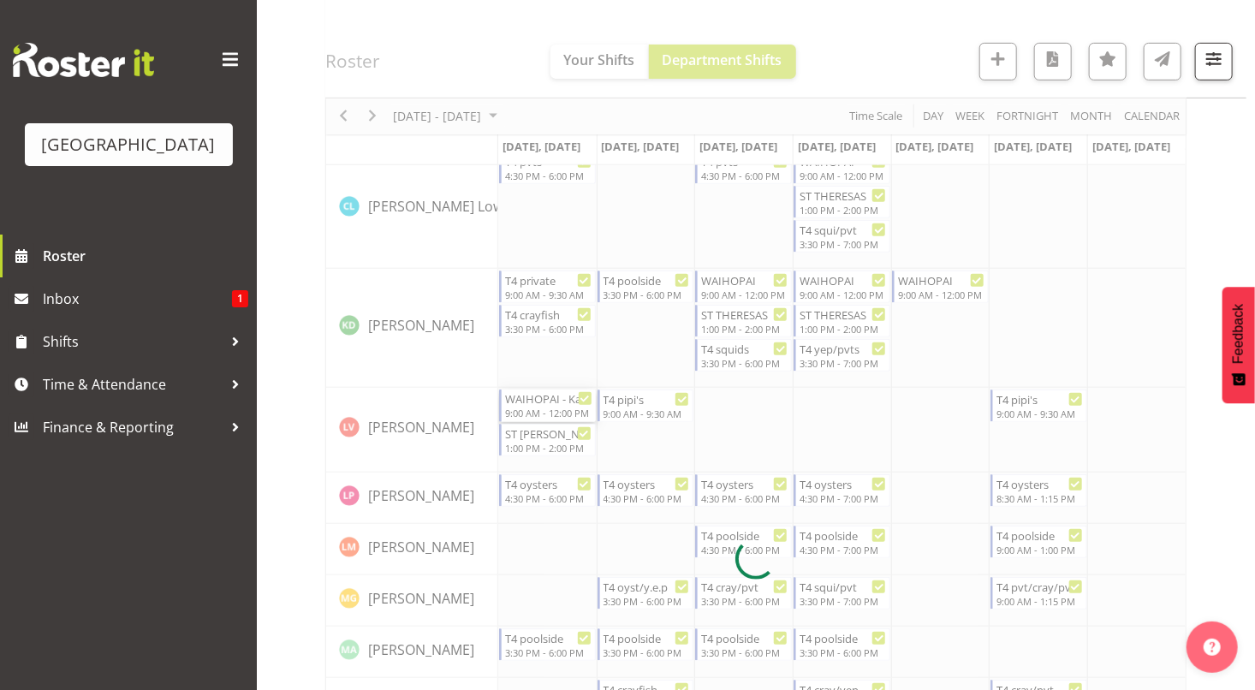
select select "10"
select select "2025"
select select "9"
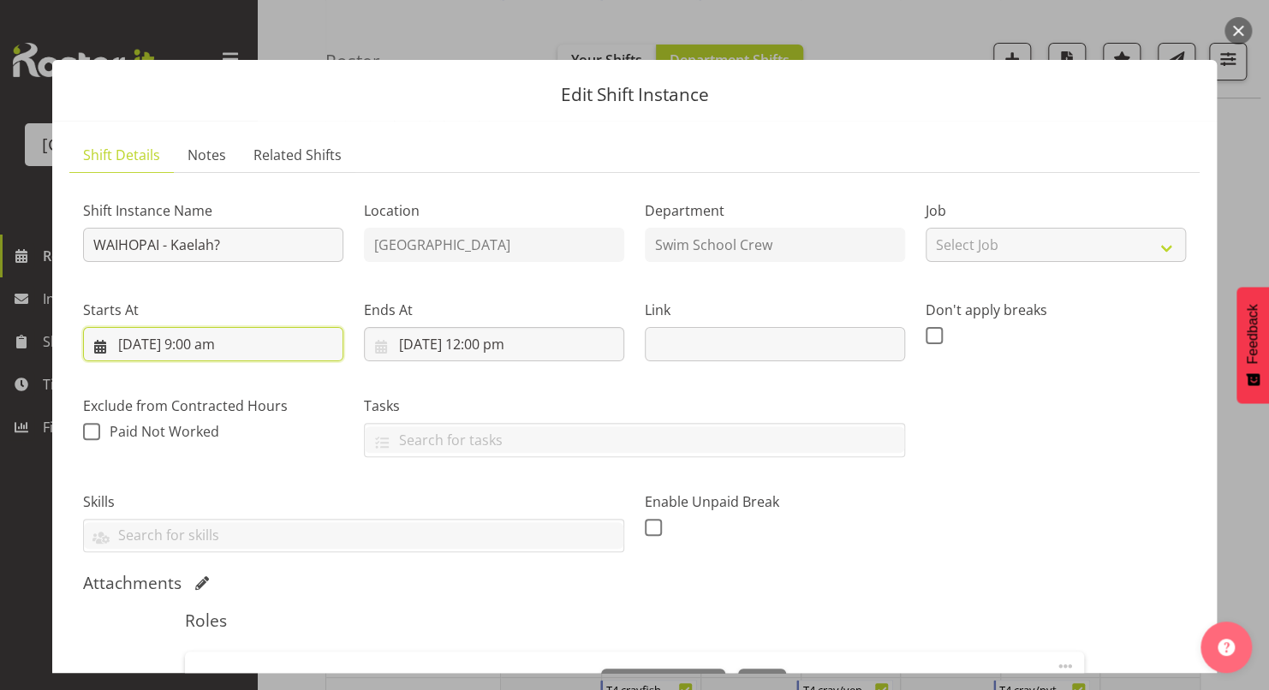
click at [212, 351] on input "[DATE] 9:00 am" at bounding box center [213, 344] width 260 height 34
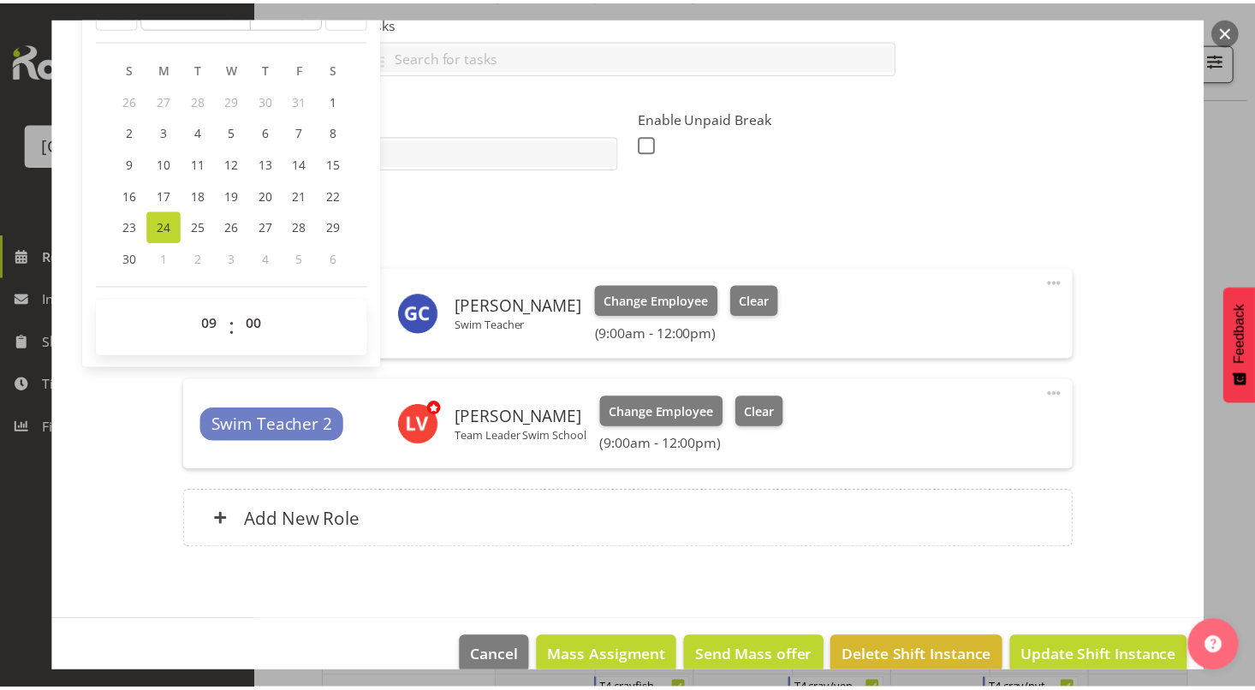
scroll to position [410, 0]
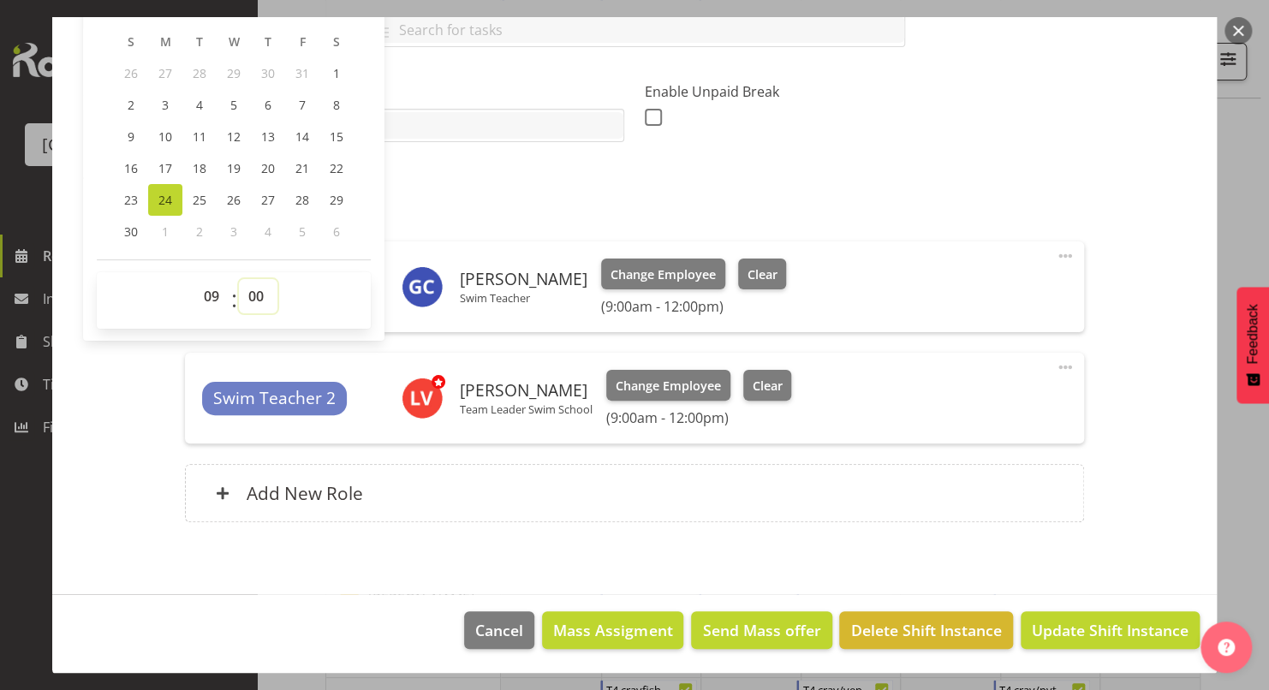
click at [258, 293] on select "00 01 02 03 04 05 06 07 08 09 10 11 12 13 14 15 16 17 18 19 20 21 22 23 24 25 2…" at bounding box center [258, 296] width 39 height 34
select select "30"
click at [239, 279] on select "00 01 02 03 04 05 06 07 08 09 10 11 12 13 14 15 16 17 18 19 20 21 22 23 24 25 2…" at bounding box center [258, 296] width 39 height 34
type input "[DATE] 9:30 am"
click at [807, 509] on div "Add New Role" at bounding box center [634, 493] width 898 height 58
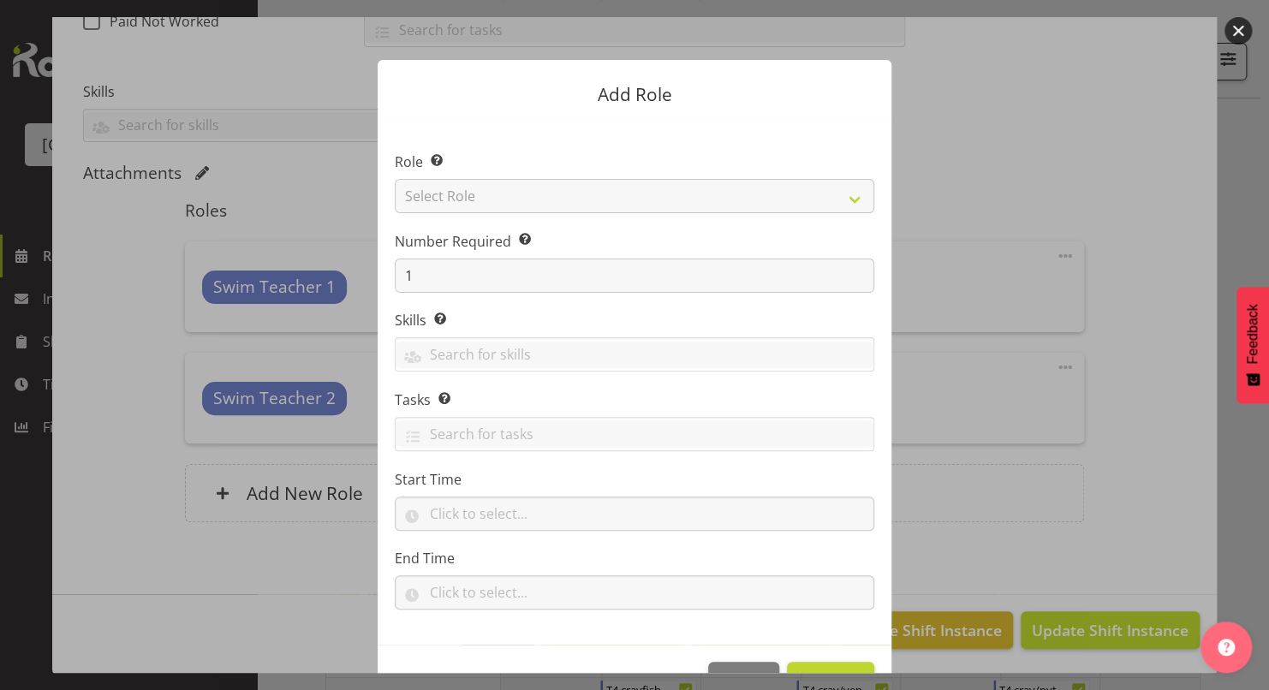
click at [1095, 143] on div at bounding box center [634, 345] width 1269 height 690
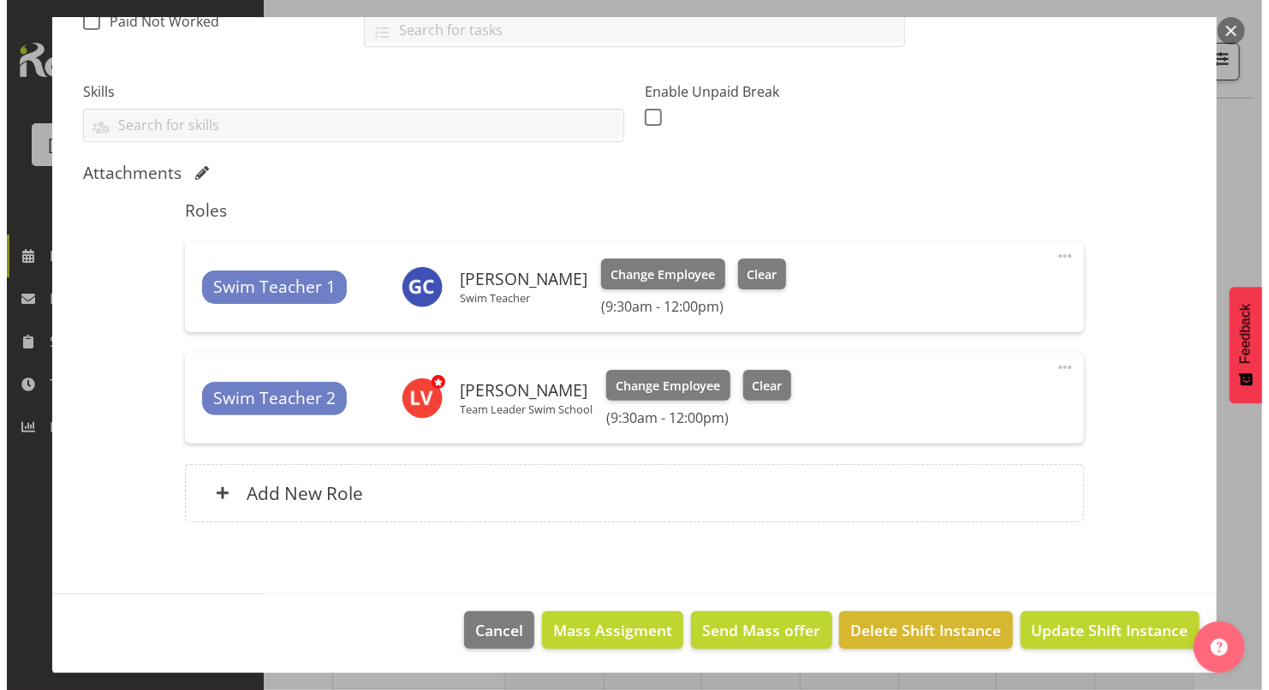
scroll to position [95, 0]
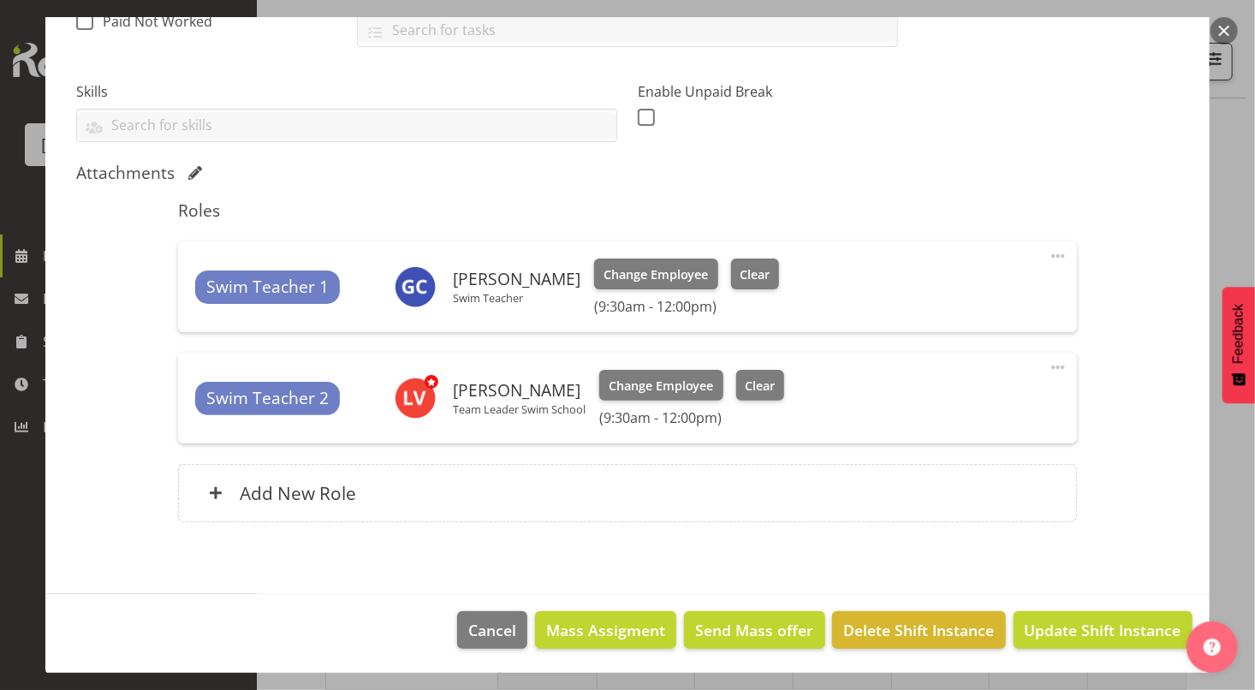
click at [1223, 27] on button "button" at bounding box center [1224, 30] width 27 height 27
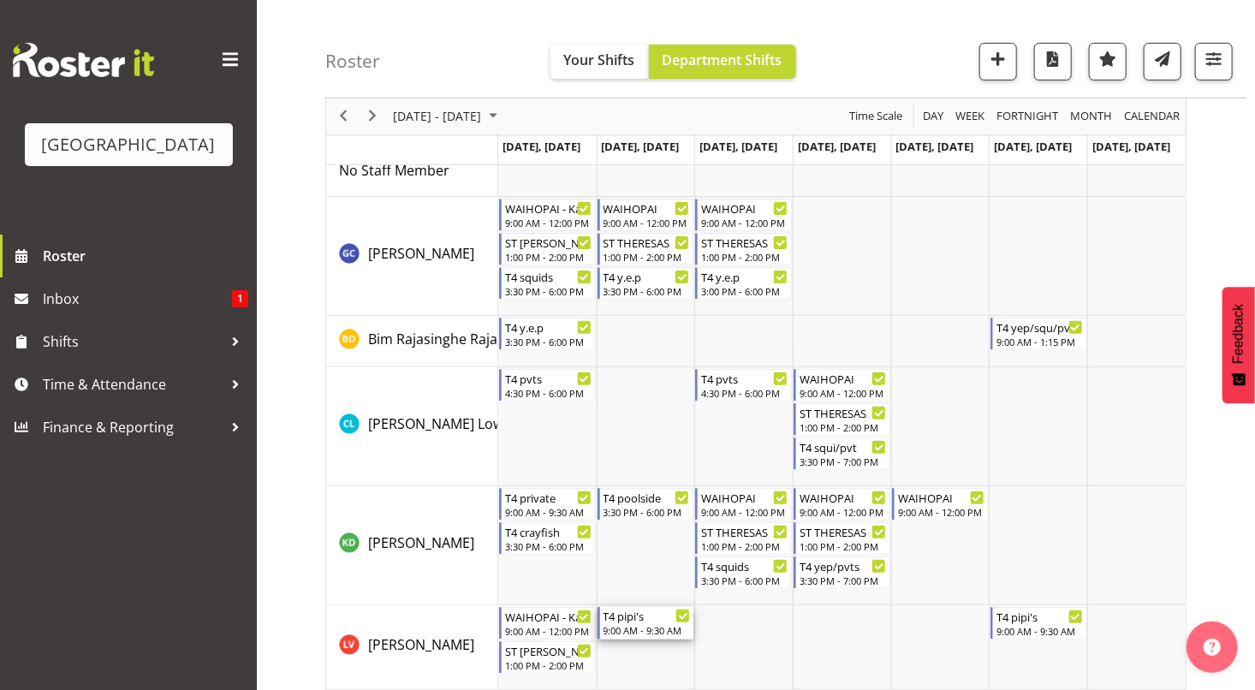
click at [630, 625] on div "9:00 AM - 9:30 AM" at bounding box center [647, 630] width 87 height 14
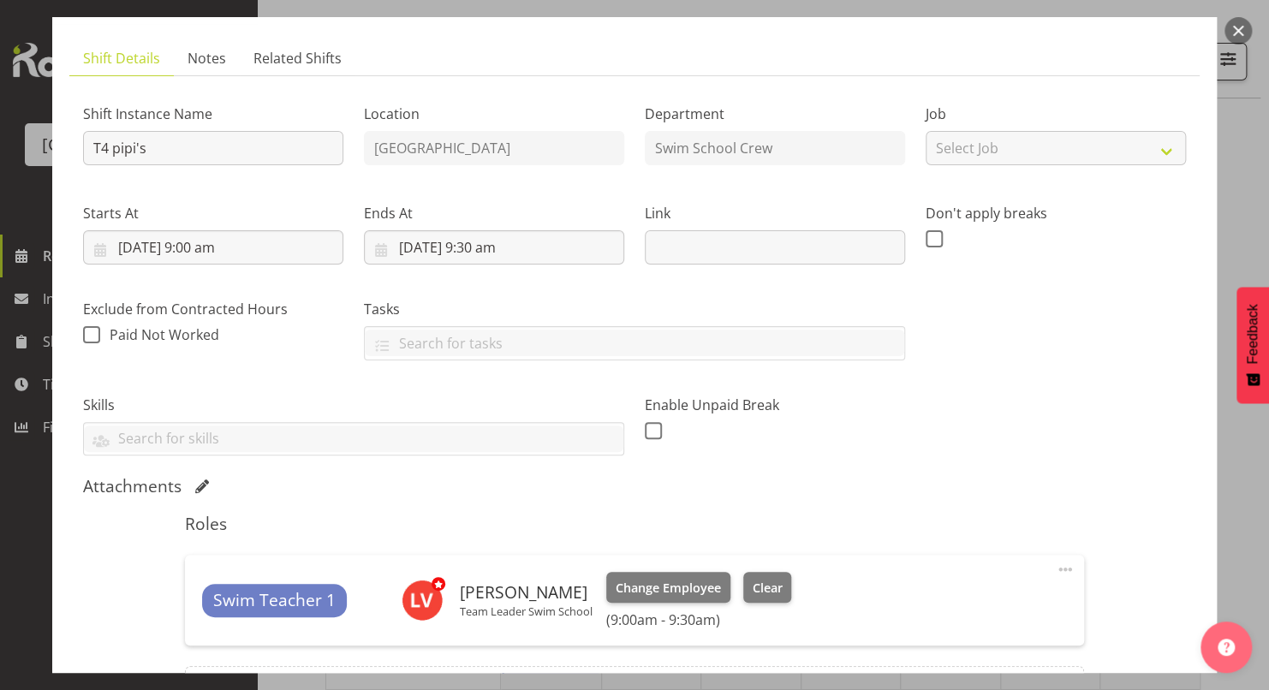
scroll to position [90, 0]
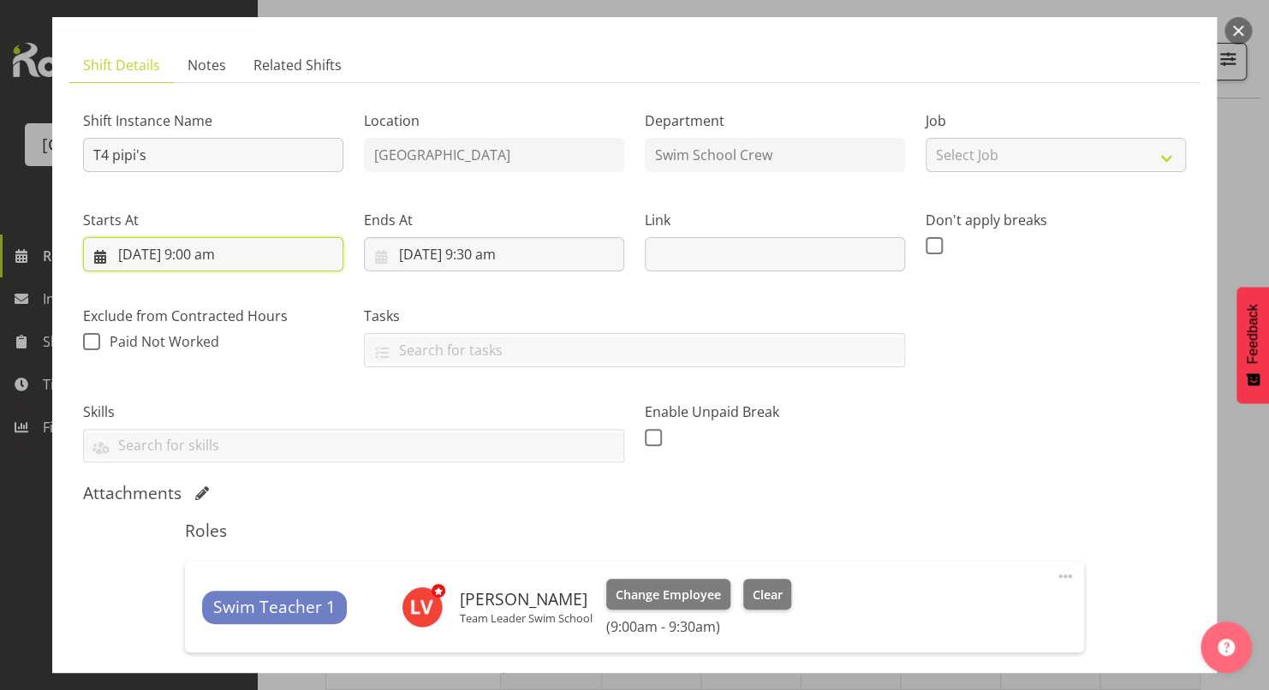
click at [214, 252] on input "[DATE] 9:00 am" at bounding box center [213, 254] width 260 height 34
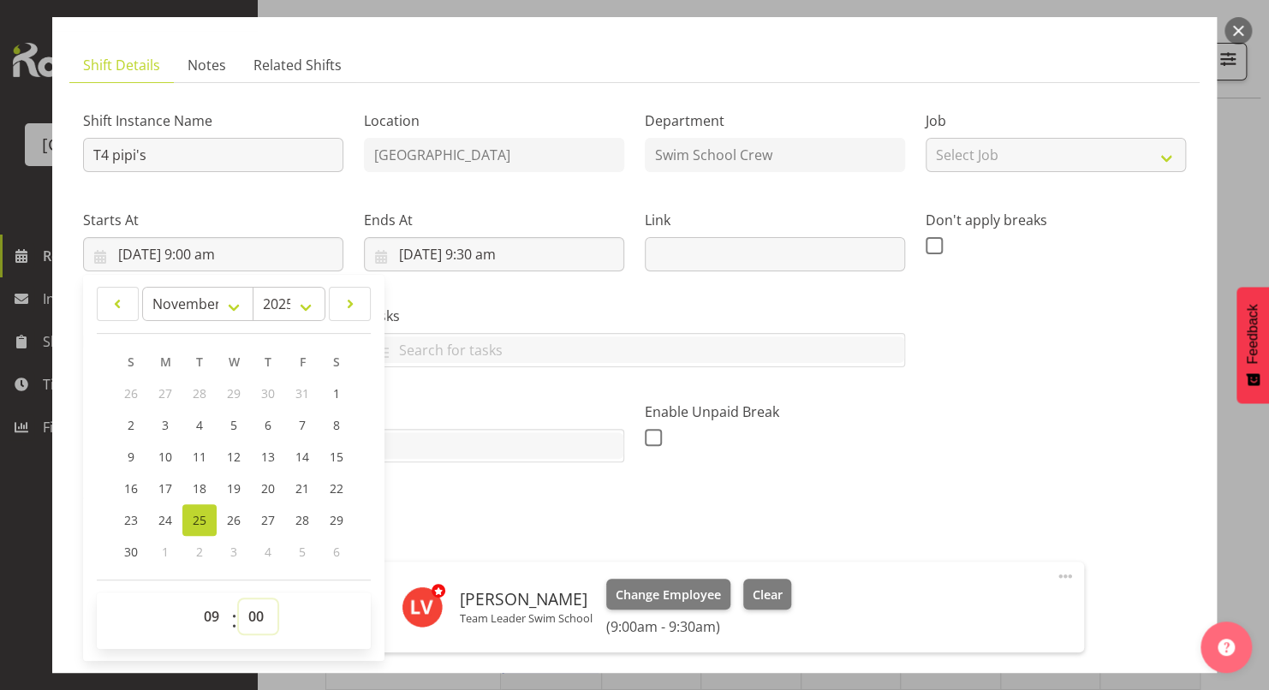
click at [260, 616] on select "00 01 02 03 04 05 06 07 08 09 10 11 12 13 14 15 16 17 18 19 20 21 22 23 24 25 2…" at bounding box center [258, 616] width 39 height 34
select select "30"
click at [239, 599] on select "00 01 02 03 04 05 06 07 08 09 10 11 12 13 14 15 16 17 18 19 20 21 22 23 24 25 2…" at bounding box center [258, 616] width 39 height 34
type input "25/11/2025, 9:30 am"
click at [834, 487] on div "Attachments" at bounding box center [634, 493] width 1103 height 21
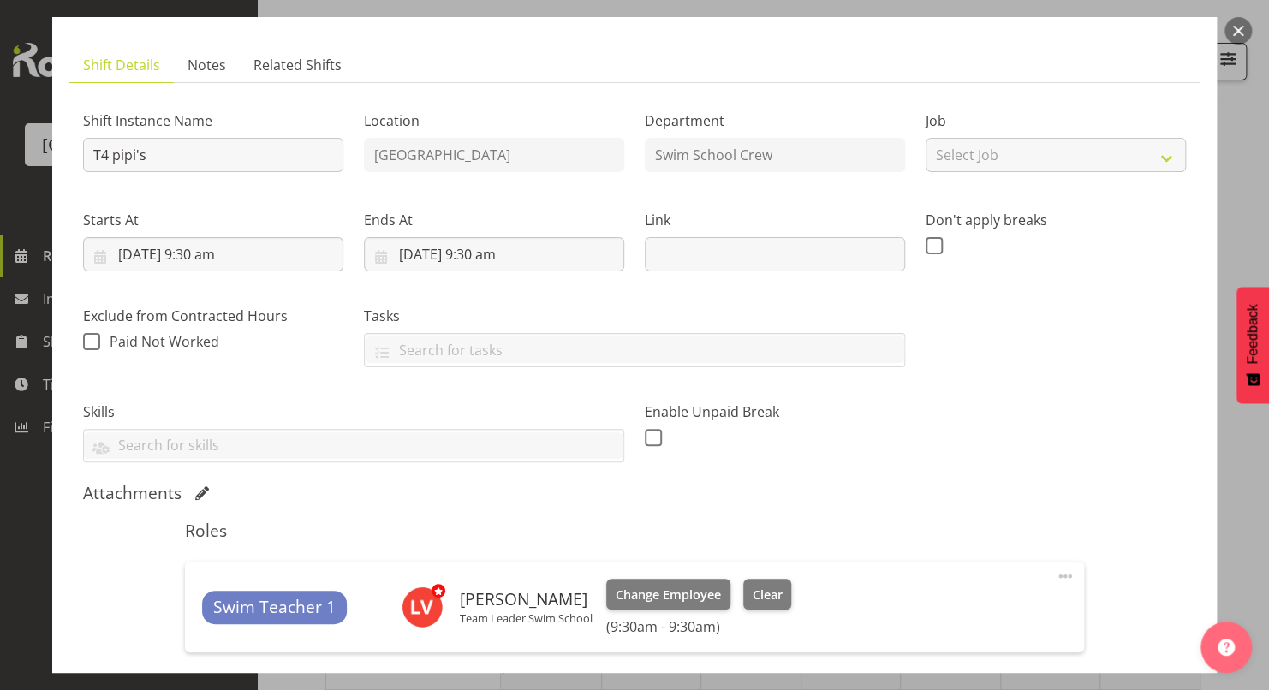
scroll to position [299, 0]
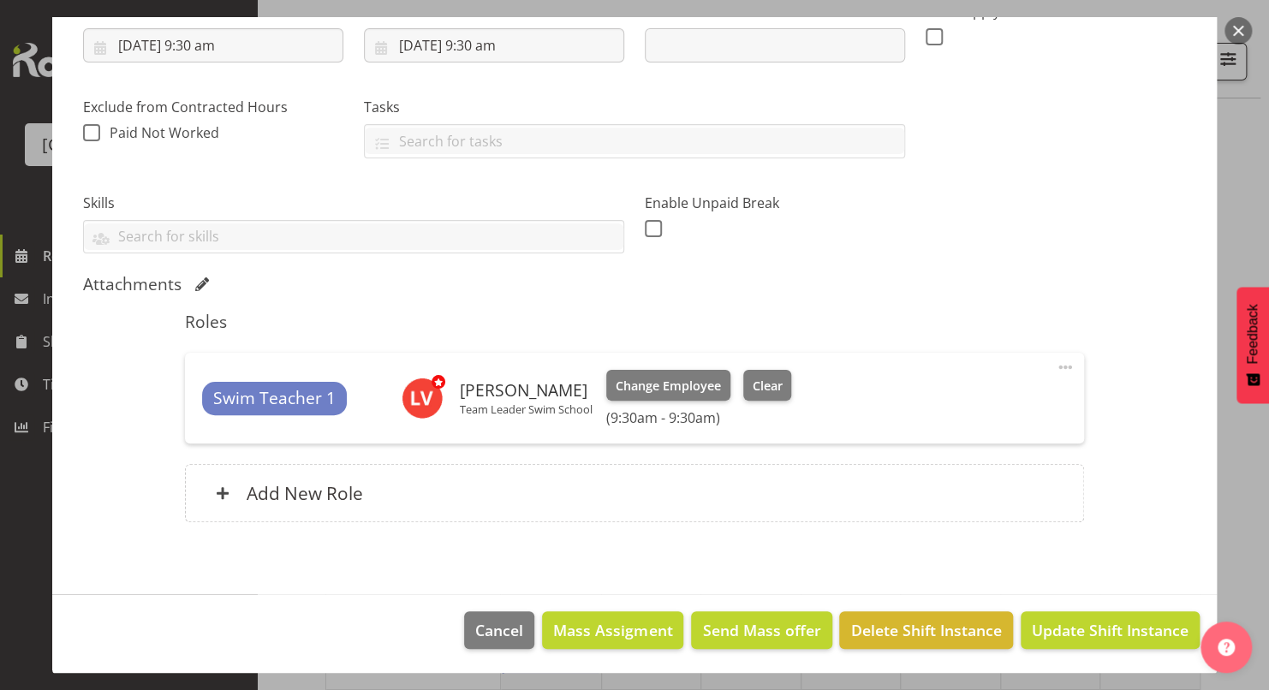
click at [641, 419] on h6 "(9:30am - 9:30am)" at bounding box center [698, 417] width 185 height 17
click at [1049, 634] on span "Update Shift Instance" at bounding box center [1110, 630] width 157 height 22
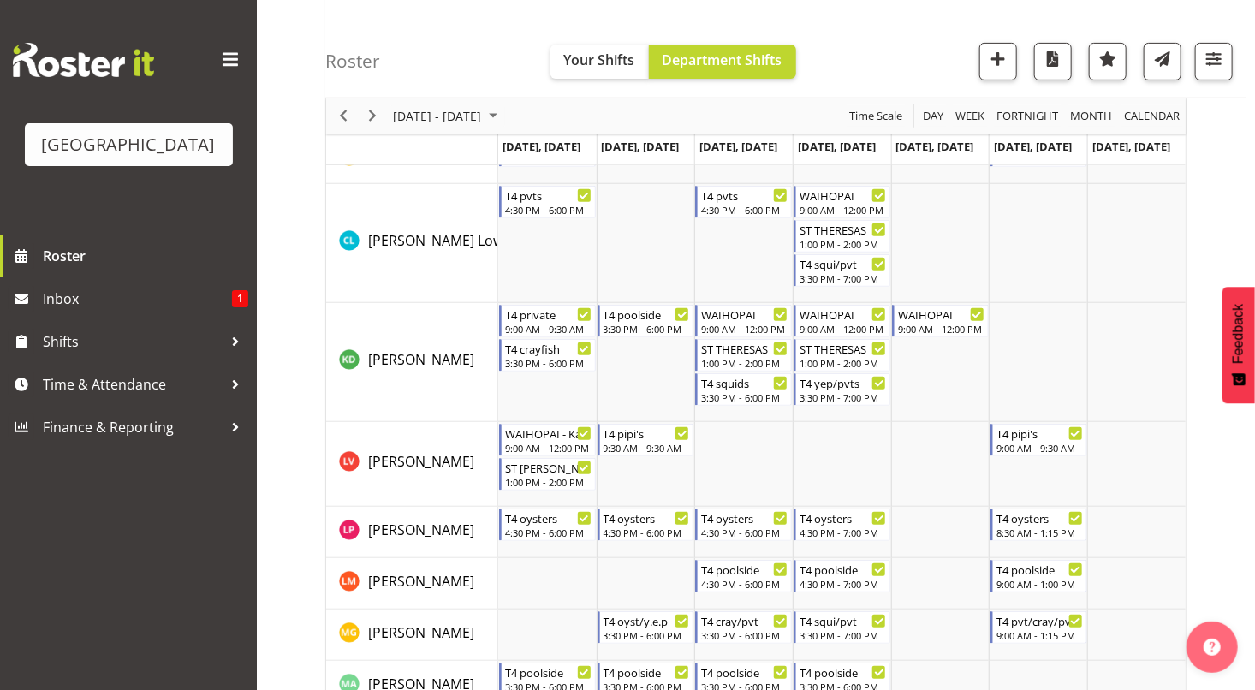
scroll to position [285, 0]
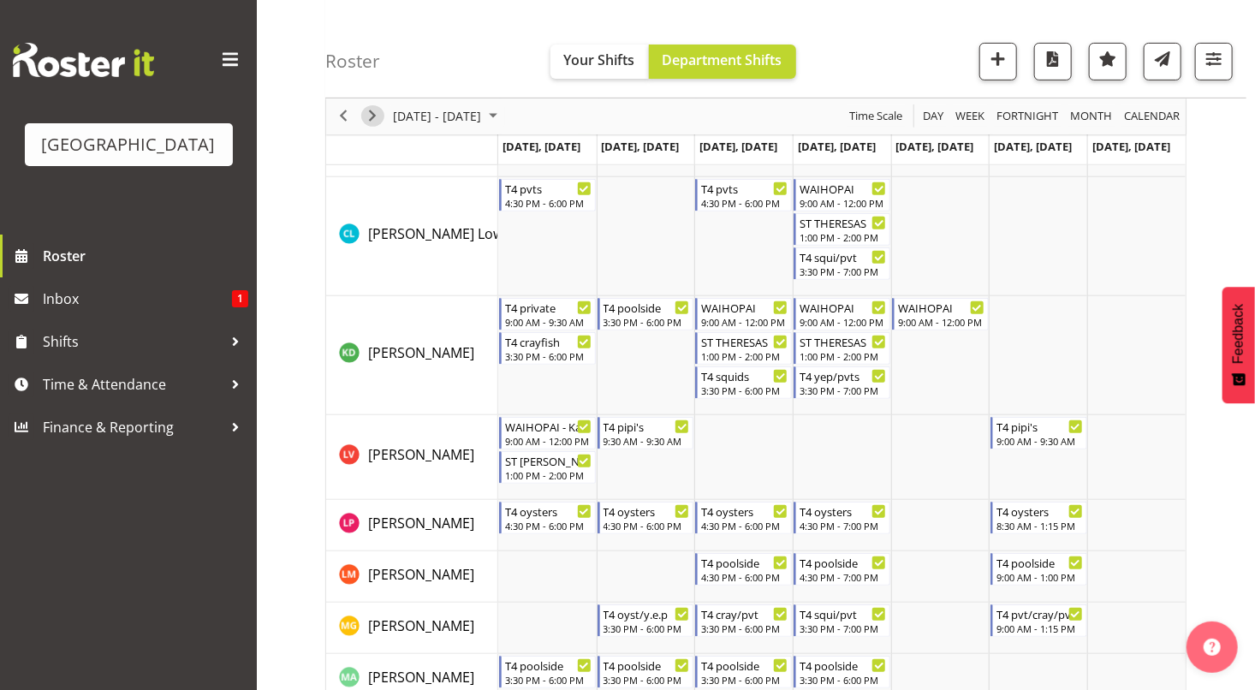
click at [375, 120] on span "Next" at bounding box center [372, 116] width 21 height 21
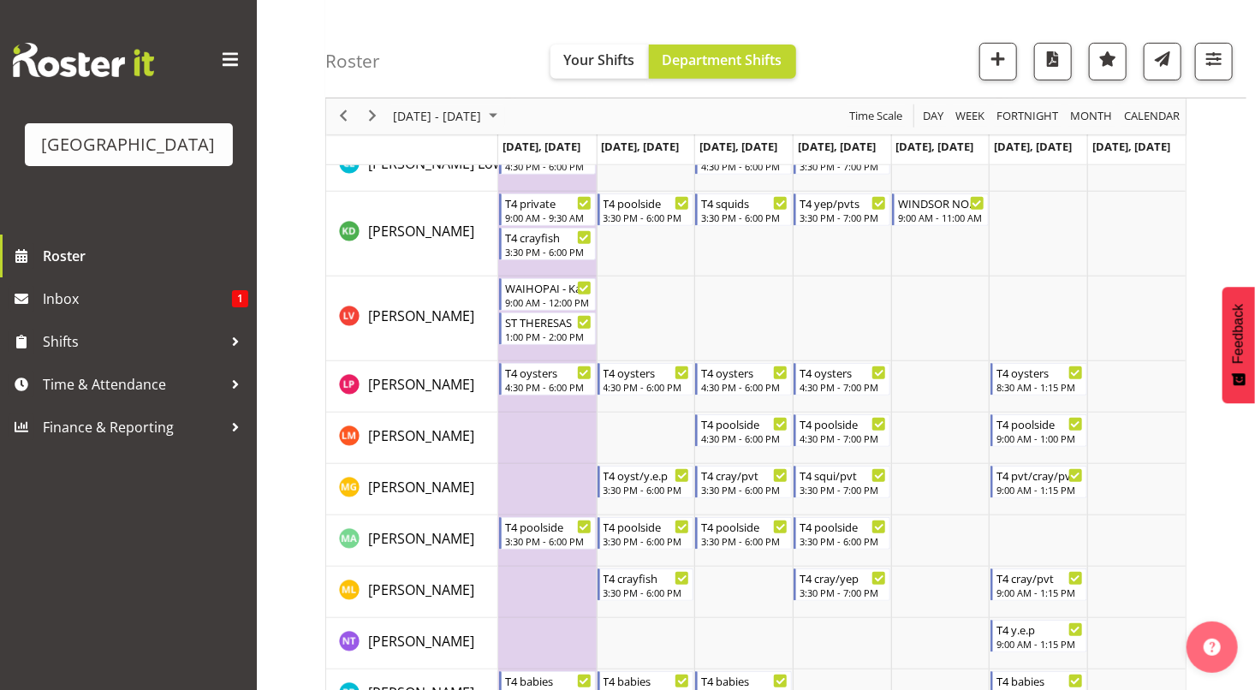
scroll to position [318, 0]
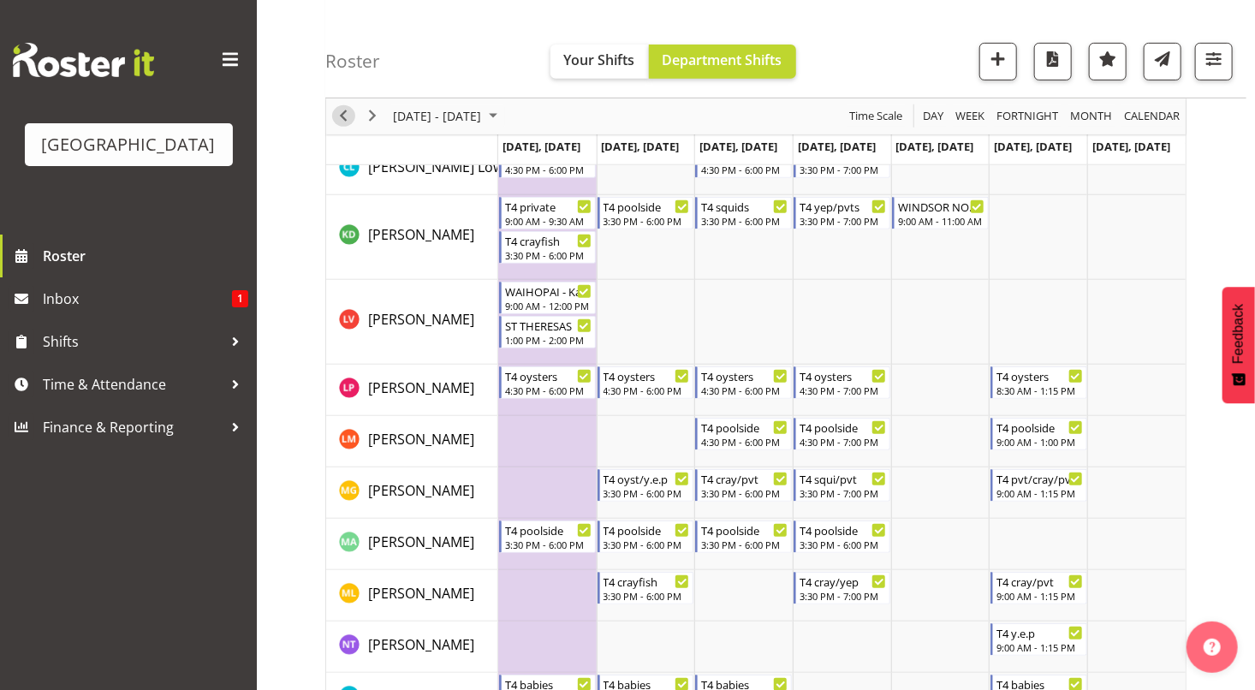
click at [342, 118] on span "Previous" at bounding box center [343, 116] width 21 height 21
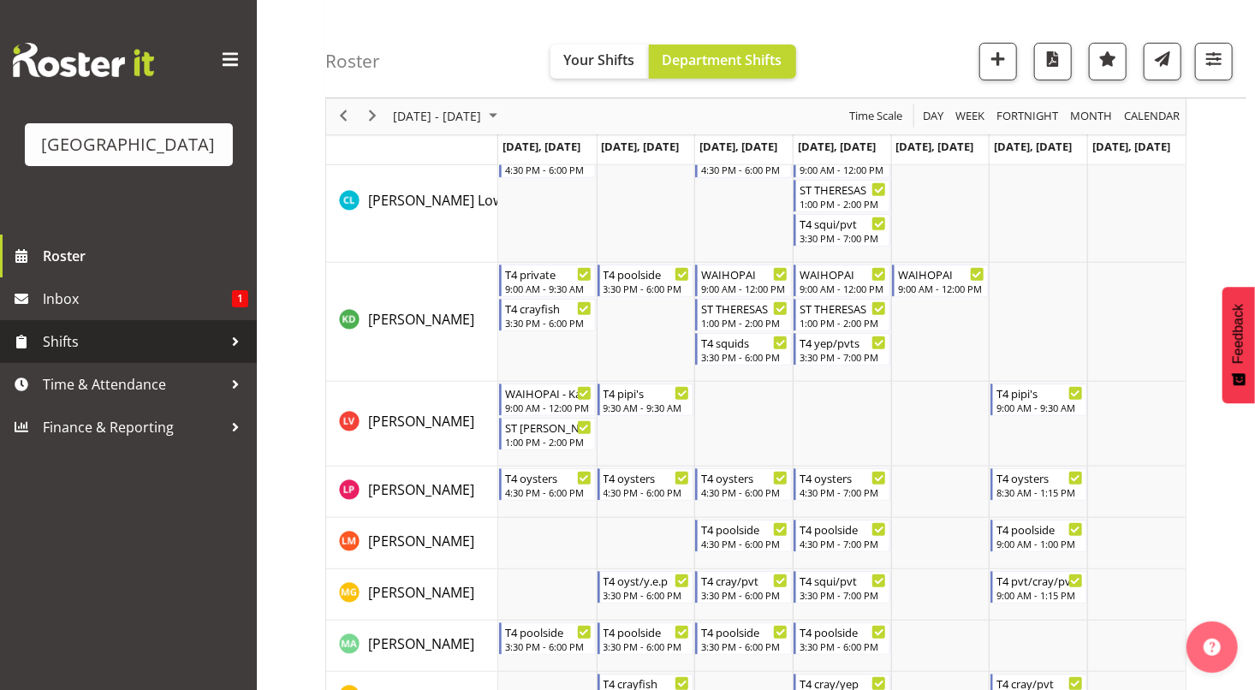
click at [119, 337] on span "Shifts" at bounding box center [133, 342] width 180 height 26
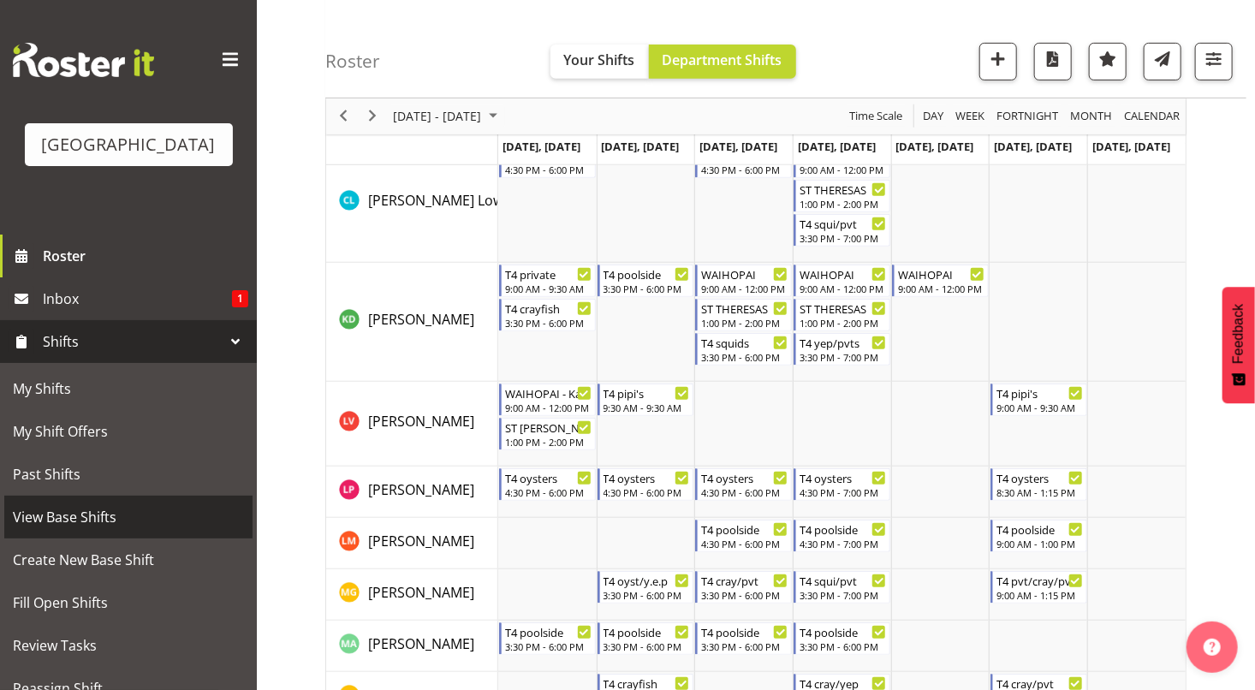
click at [89, 512] on span "View Base Shifts" at bounding box center [128, 517] width 231 height 26
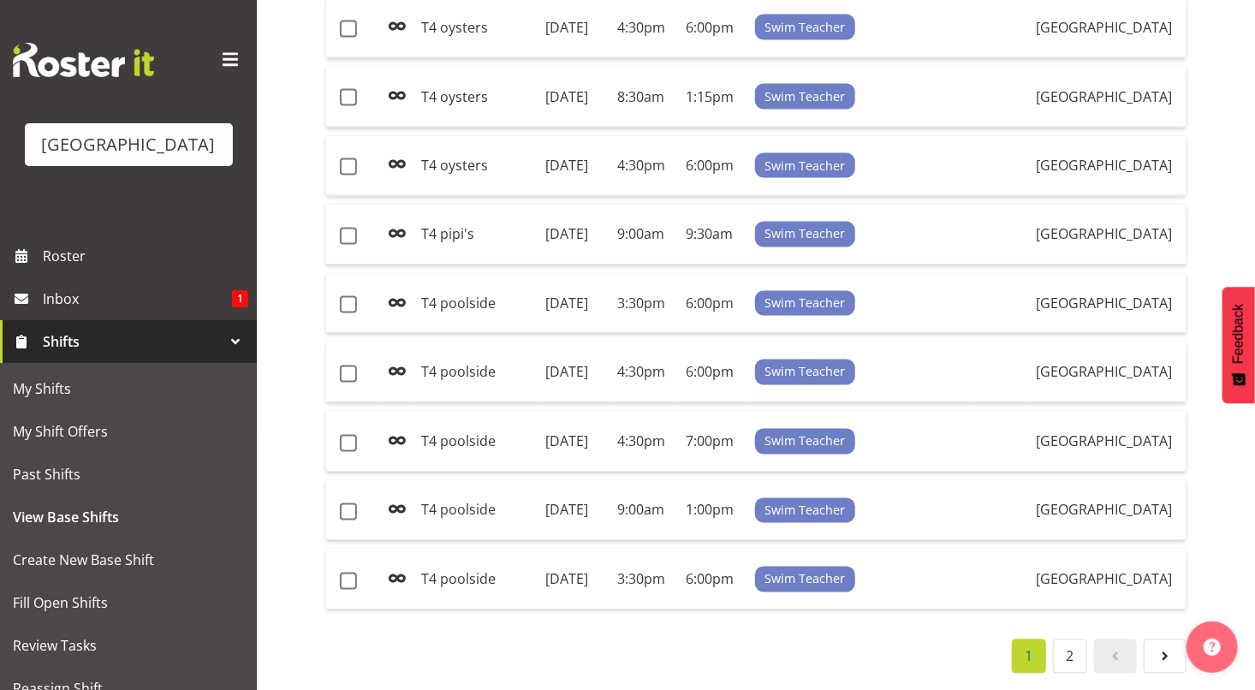
scroll to position [1690, 0]
click at [1069, 652] on link "2" at bounding box center [1070, 657] width 34 height 34
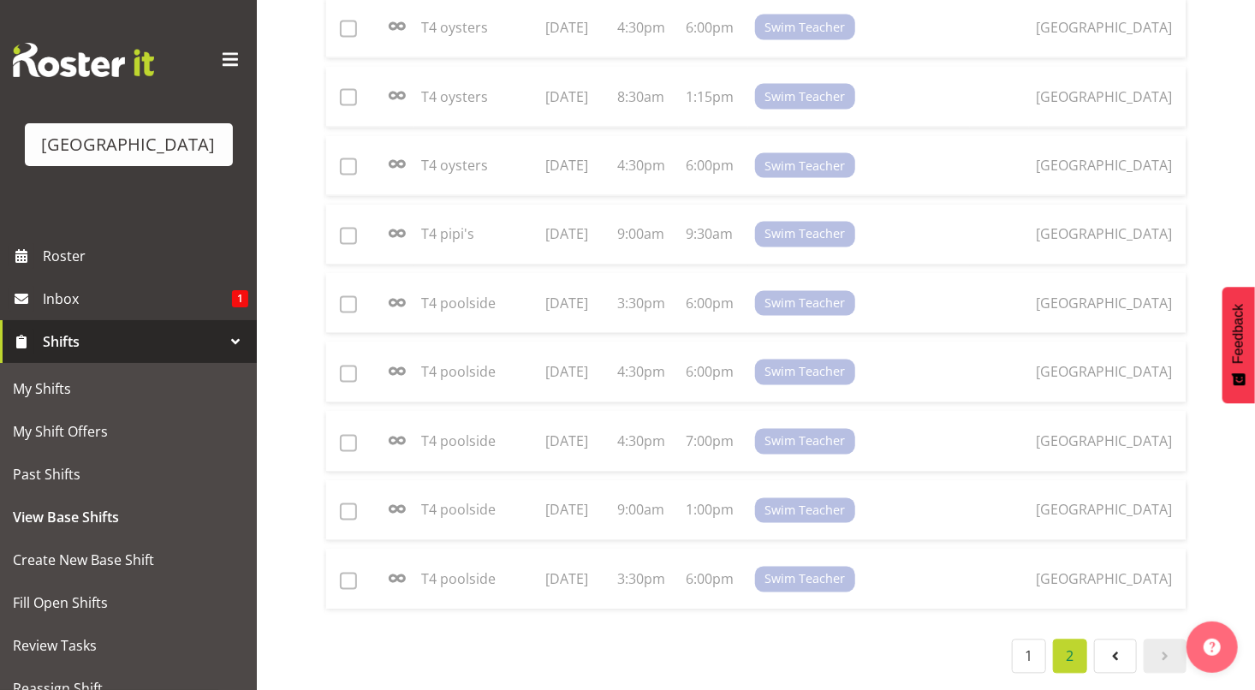
scroll to position [1100, 0]
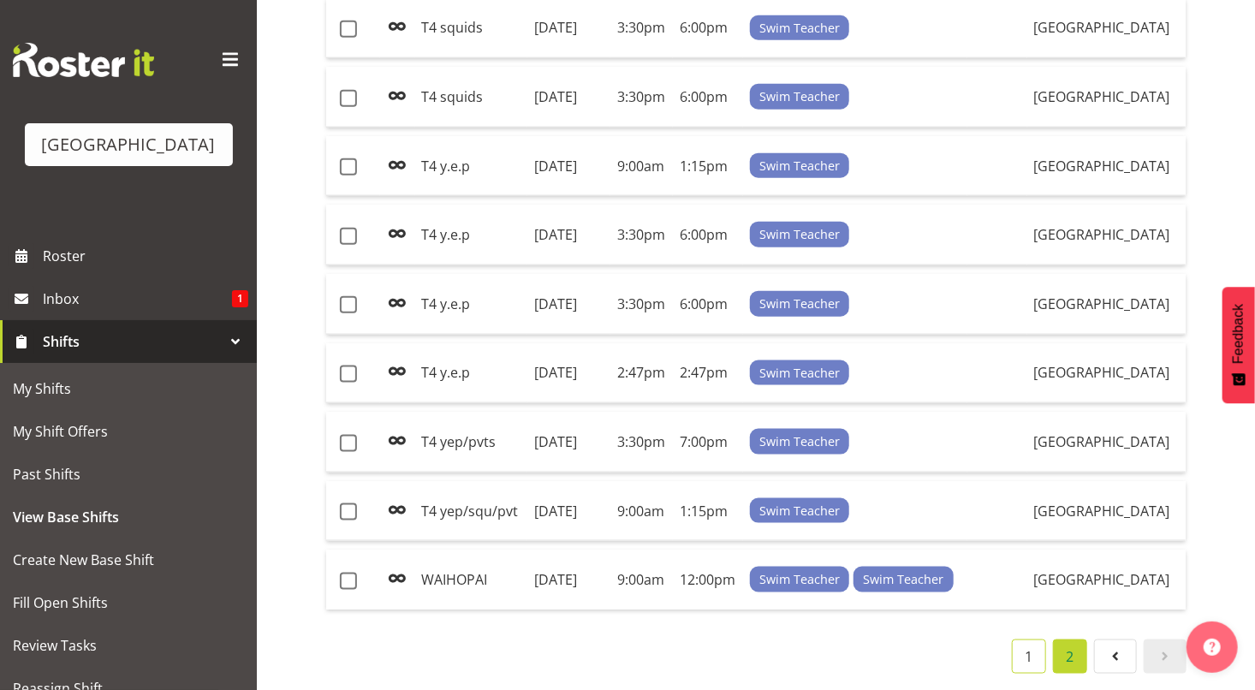
click at [1033, 646] on link "1" at bounding box center [1029, 657] width 34 height 34
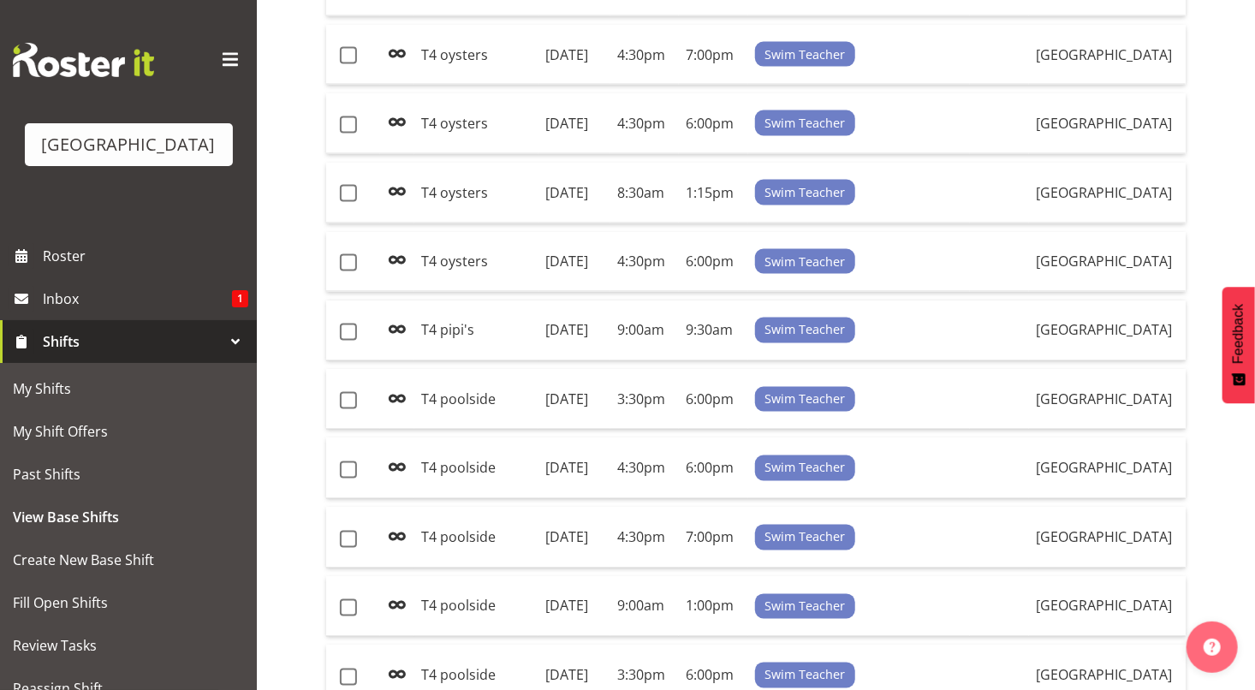
scroll to position [1273, 0]
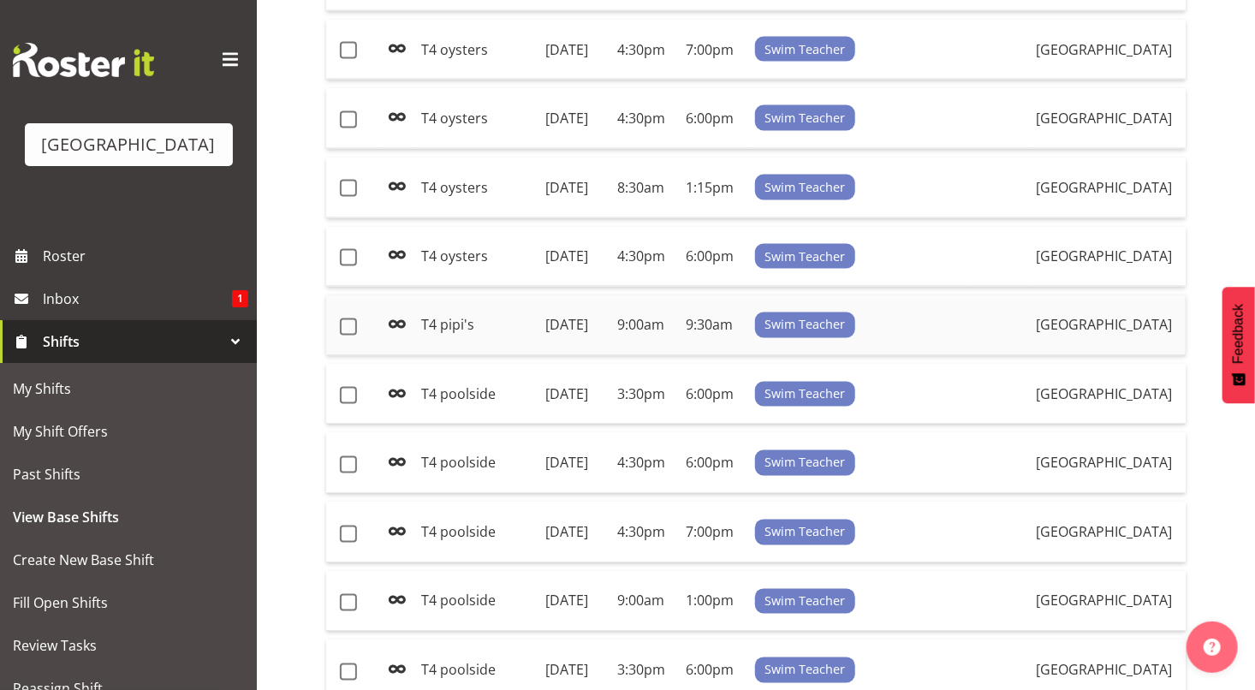
click at [598, 356] on td "[DATE]" at bounding box center [575, 325] width 72 height 61
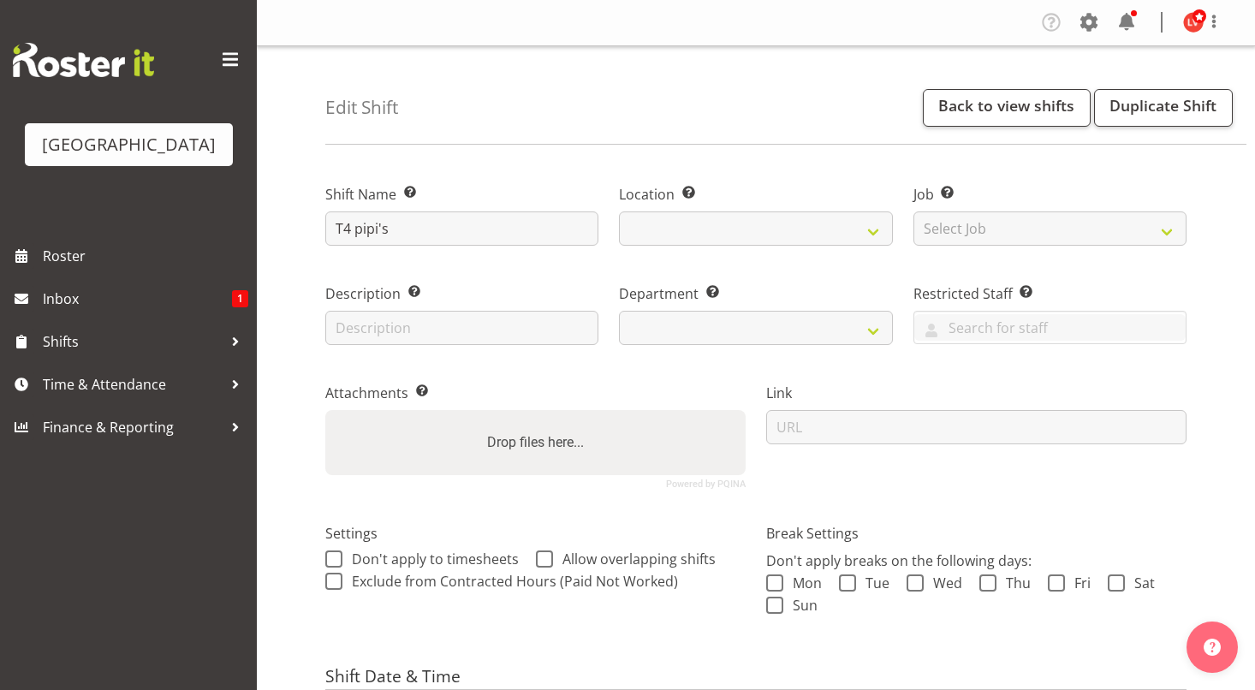
select select "2"
select select "date"
select select
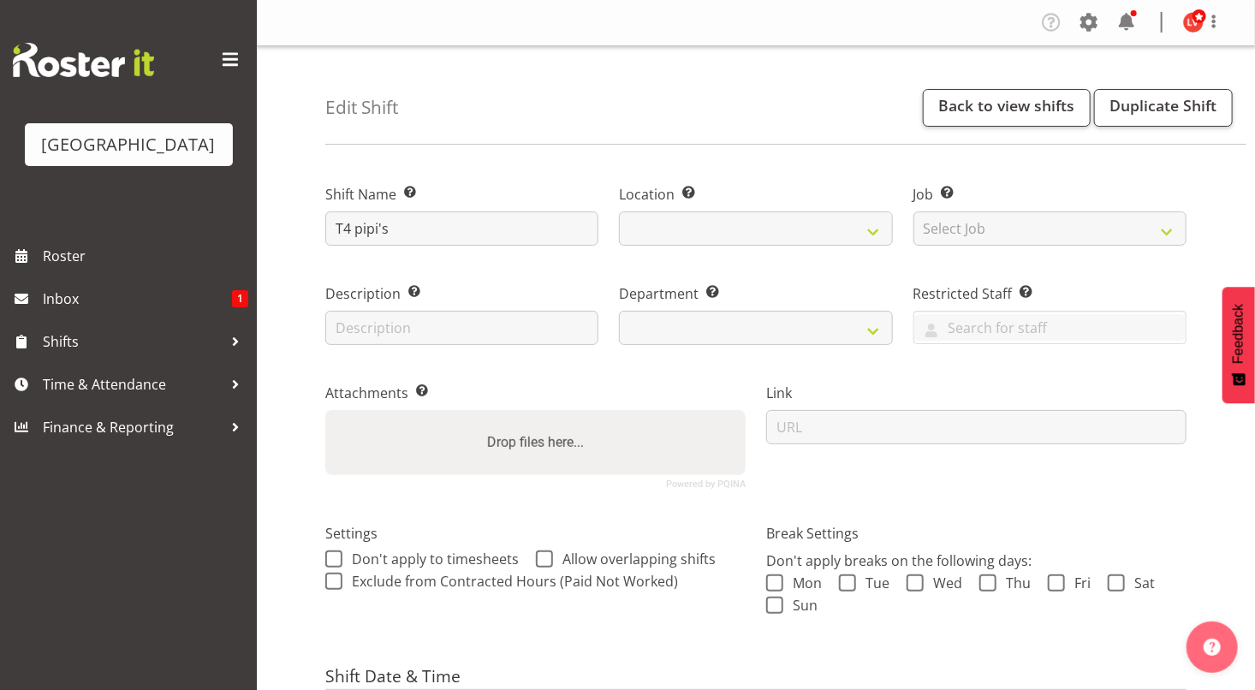
select select
select select "113"
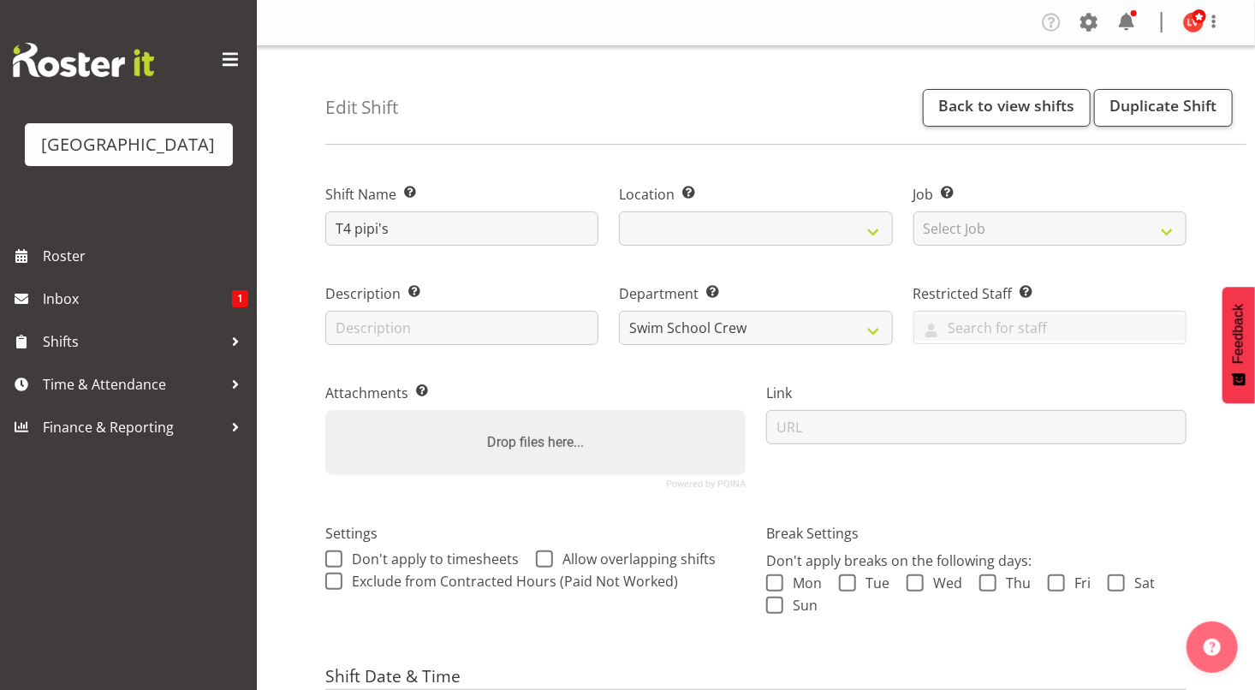
select select
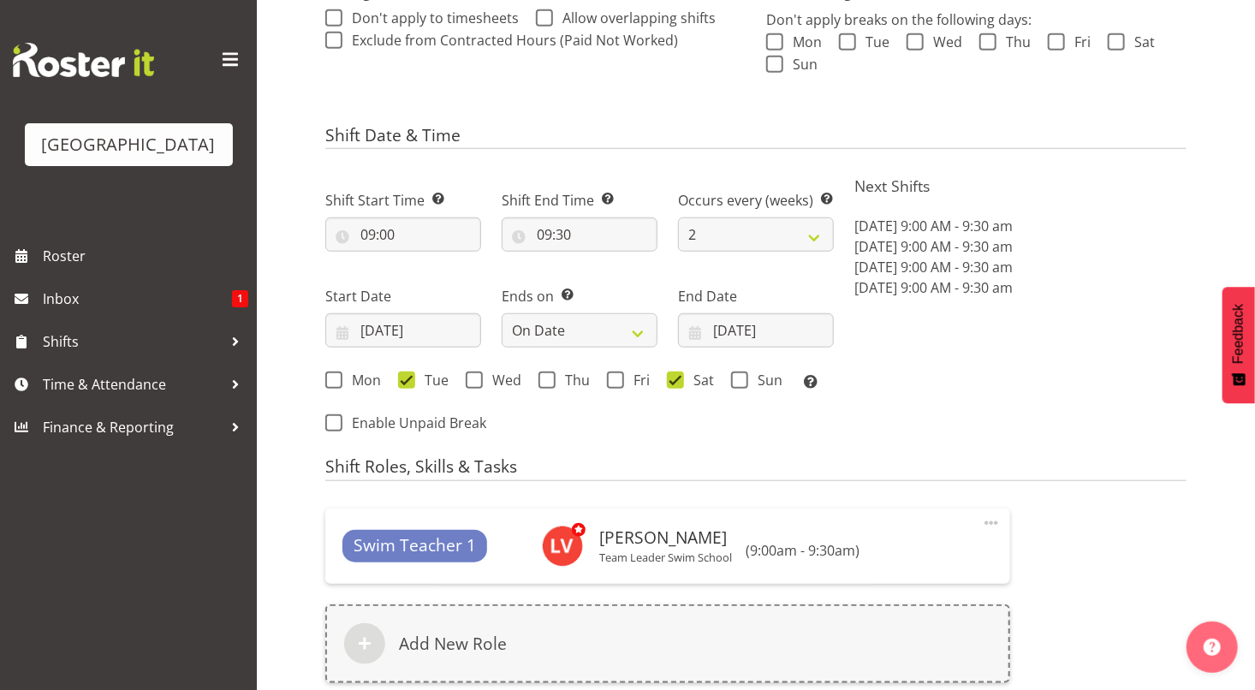
scroll to position [543, 0]
click at [810, 240] on select "1 2 3 4 5 6 7 8 9 10 11 12" at bounding box center [756, 233] width 156 height 34
select select "1"
click at [678, 216] on select "1 2 3 4 5 6 7 8 9 10 11 12" at bounding box center [756, 233] width 156 height 34
click at [902, 365] on div "Next Shifts [DATE] 9:00 AM - 9:30 am [DATE] 9:00 AM - 9:30 am [DATE] 9:00 AM - …" at bounding box center [1020, 304] width 353 height 281
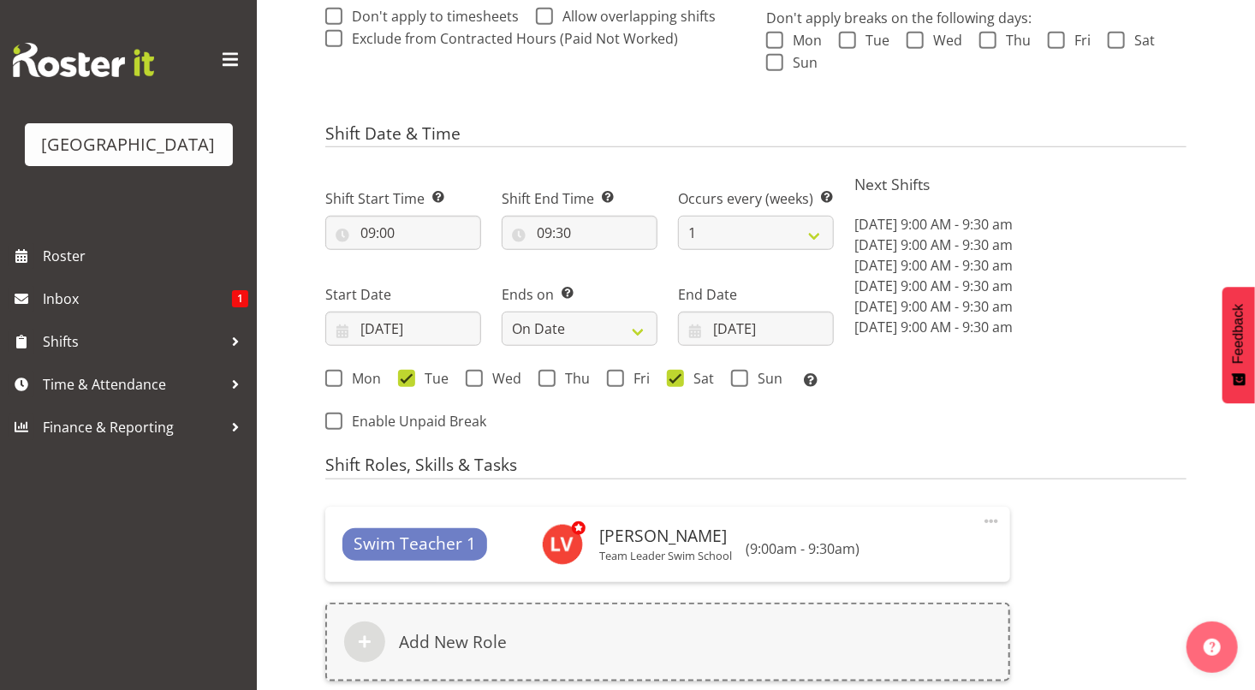
scroll to position [789, 0]
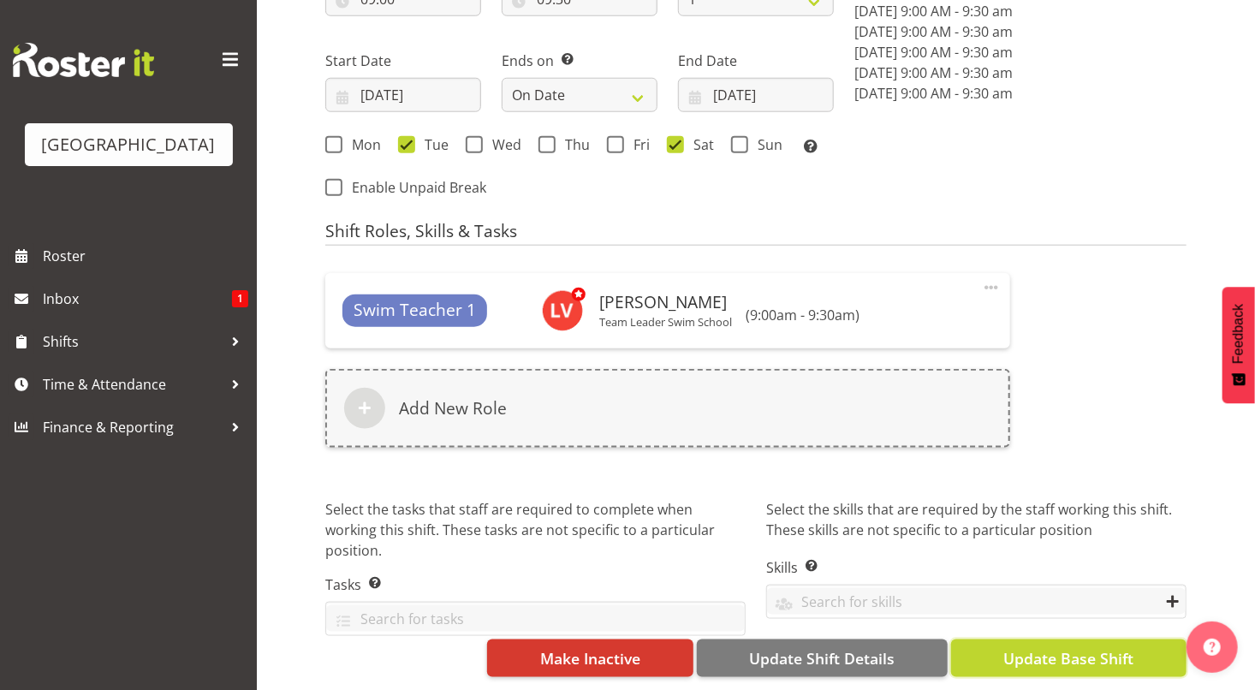
click at [1069, 647] on span "Update Base Shift" at bounding box center [1068, 658] width 130 height 22
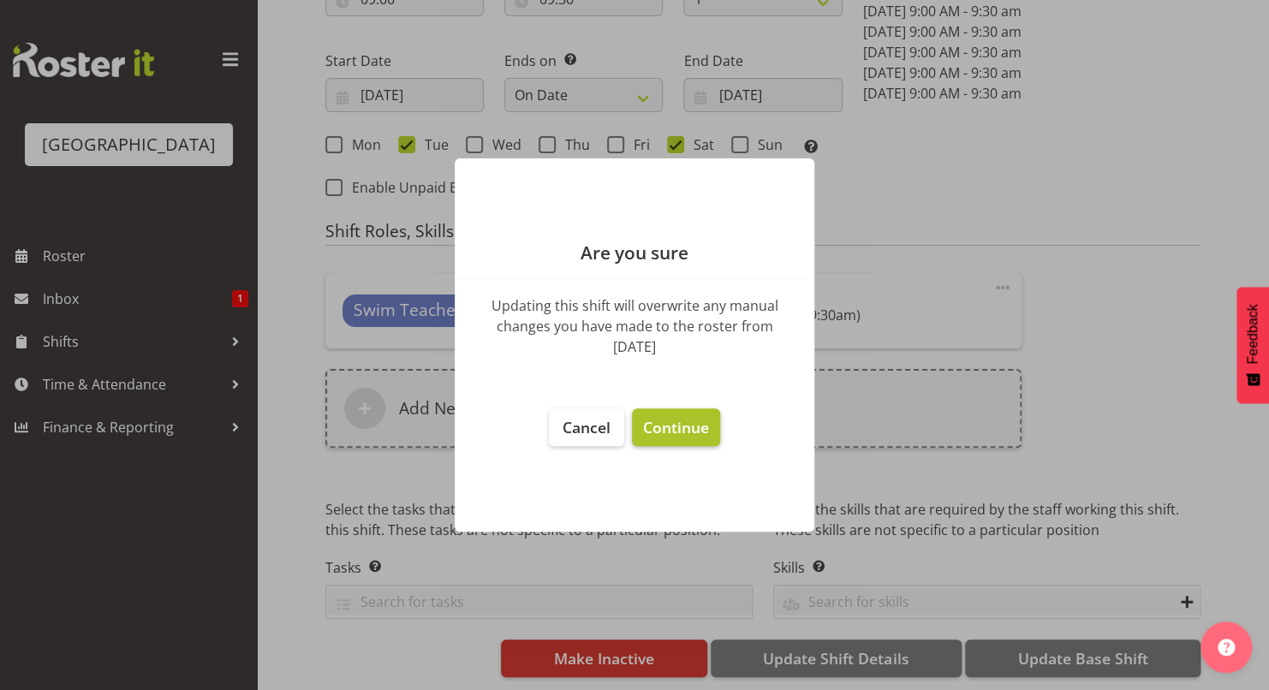
click at [688, 433] on span "Continue" at bounding box center [676, 427] width 66 height 21
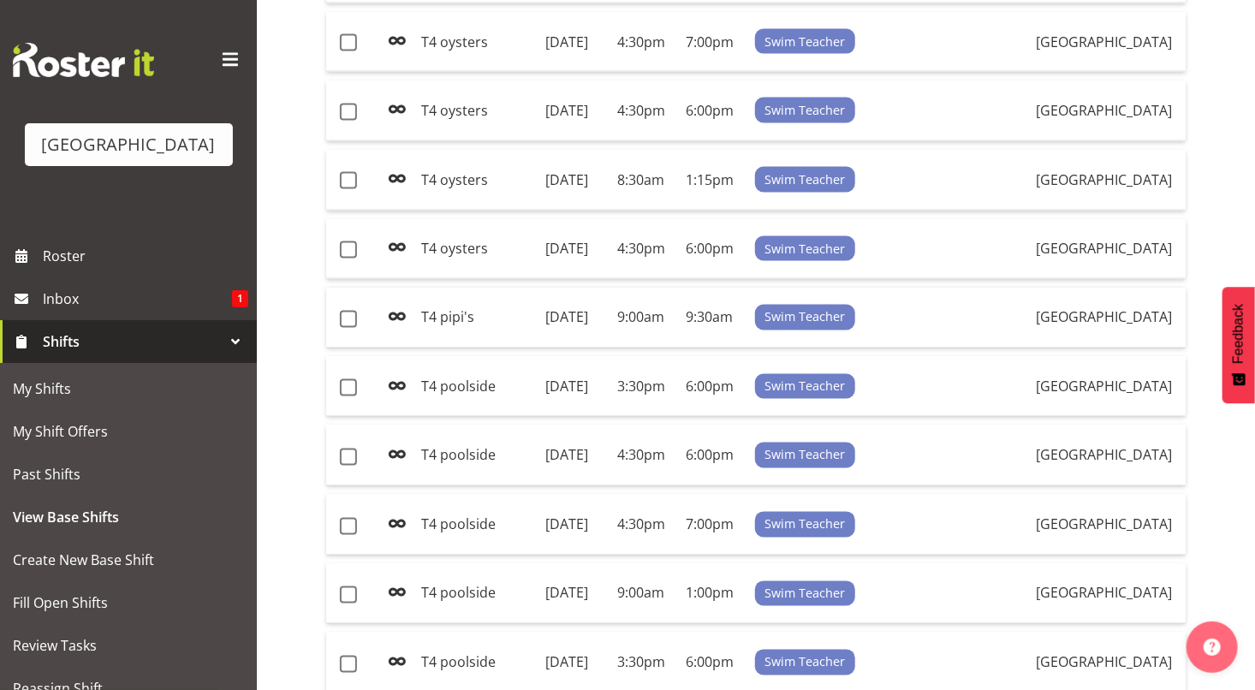
scroll to position [1333, 0]
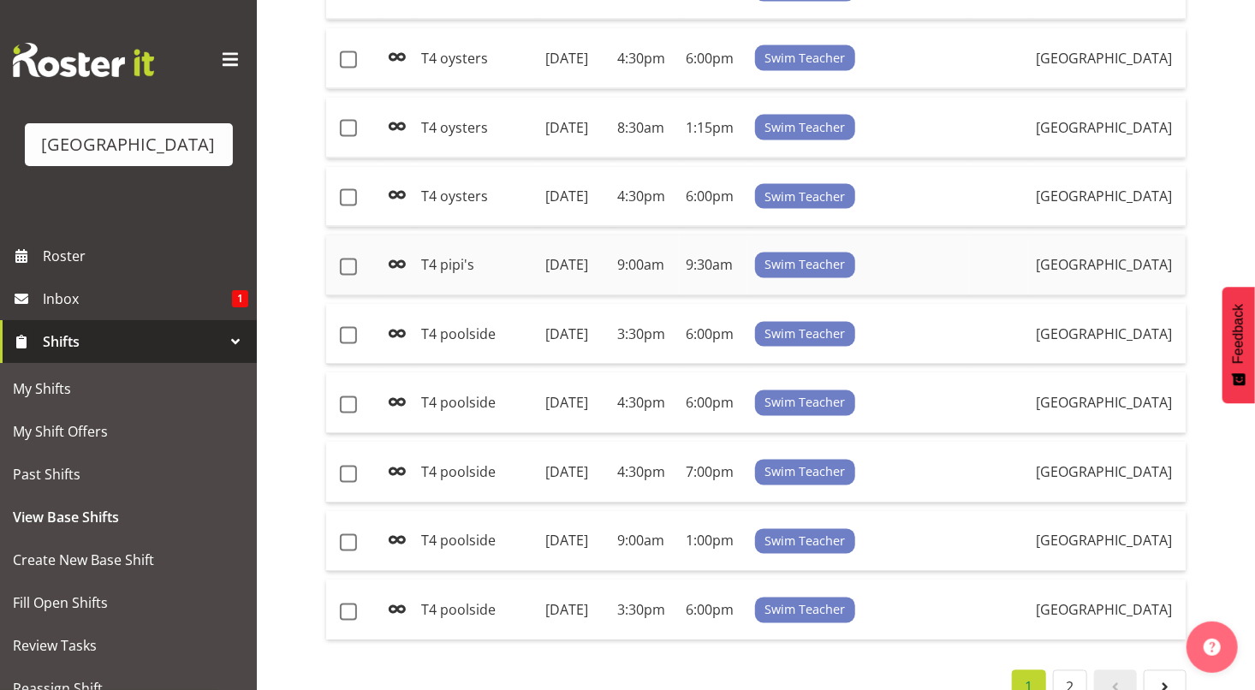
click at [610, 296] on td "[DATE]" at bounding box center [575, 265] width 72 height 61
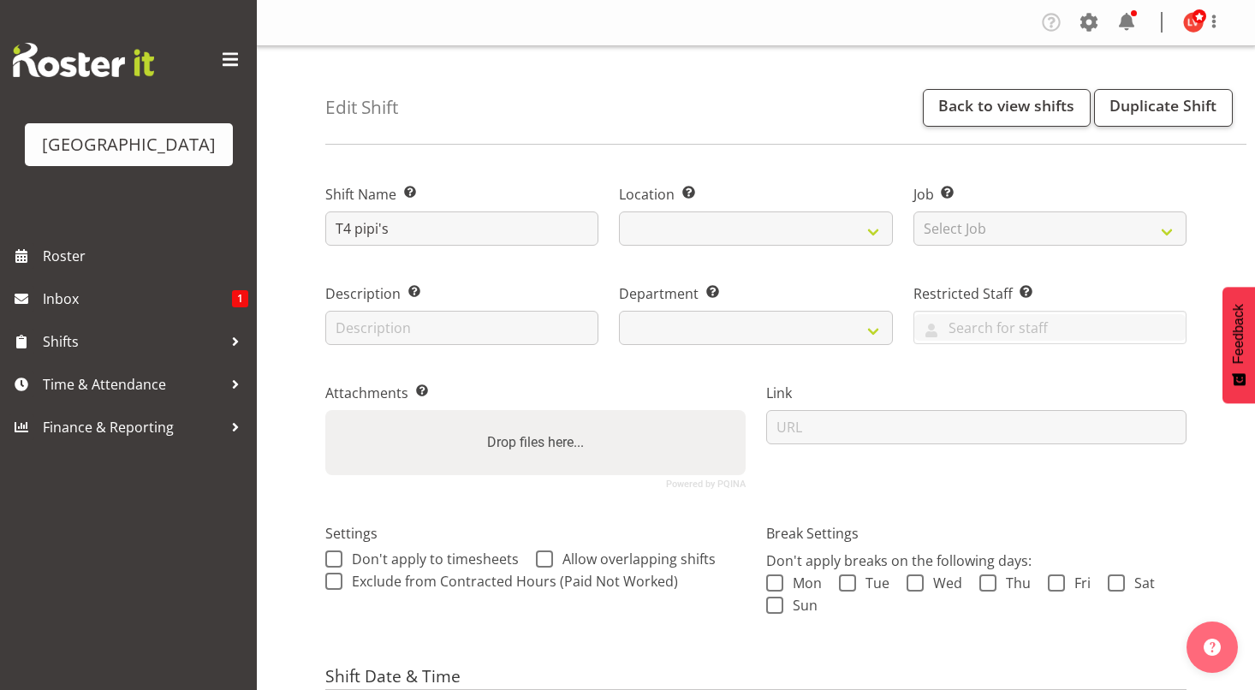
select select "date"
select select
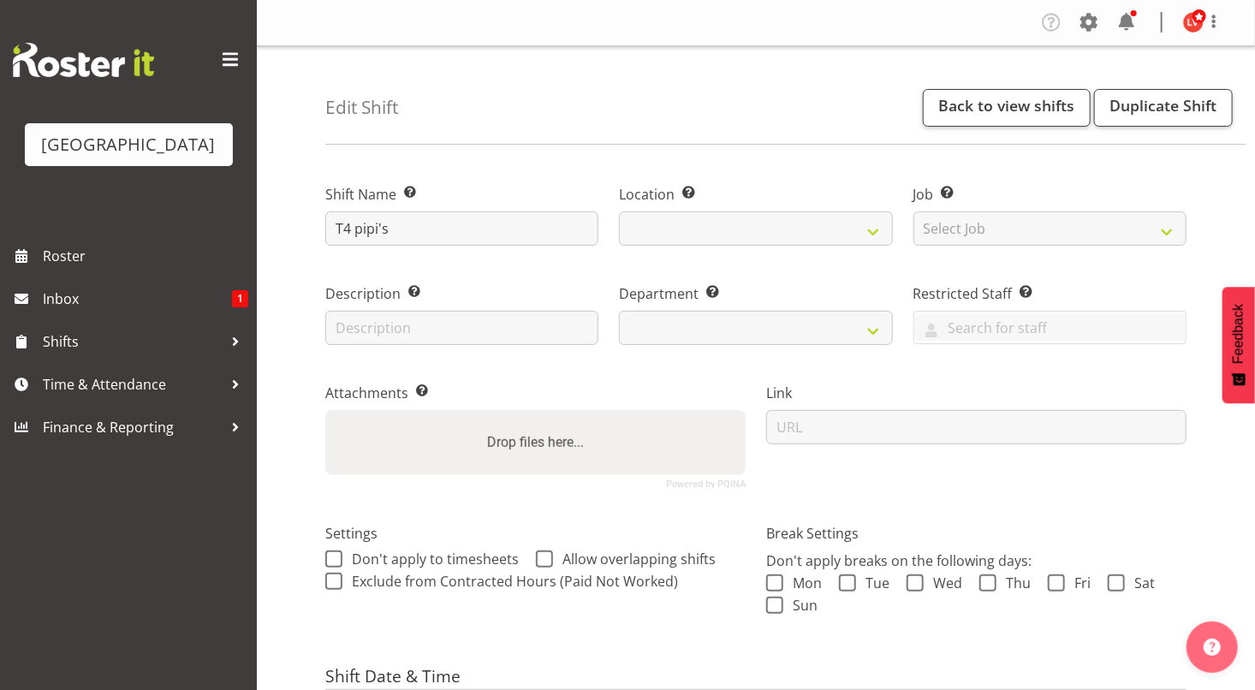
select select
select select "113"
select select
click at [97, 254] on span "Roster" at bounding box center [145, 256] width 205 height 26
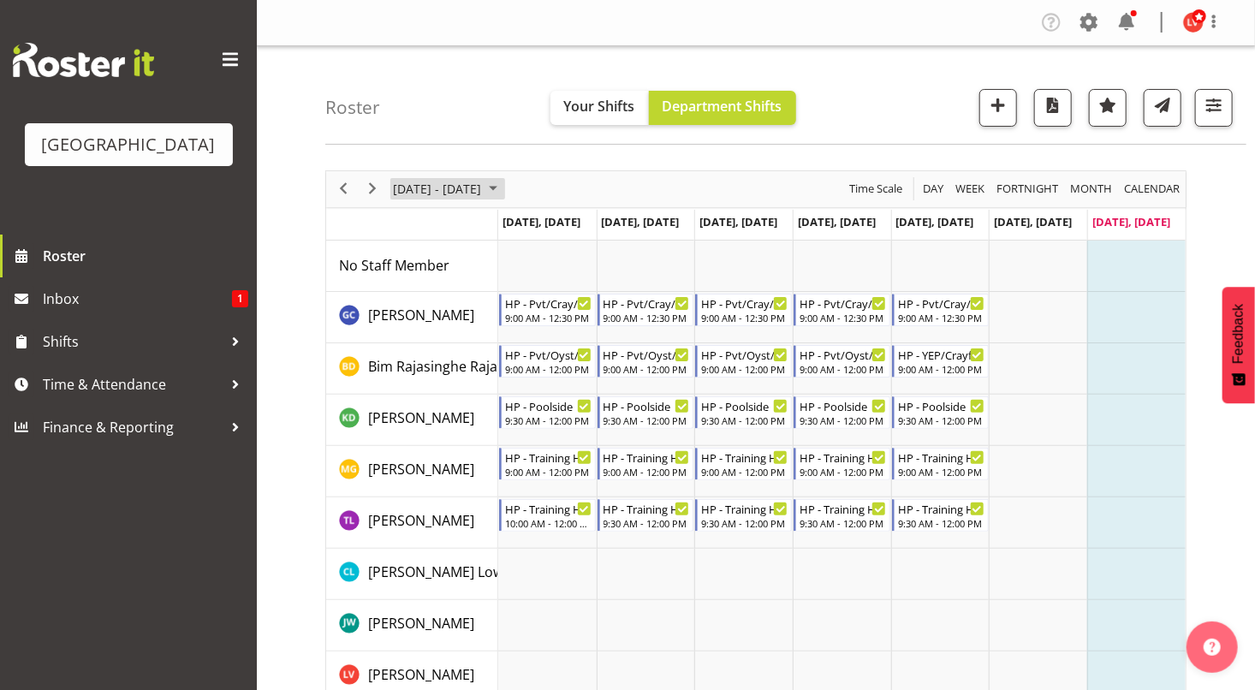
click at [483, 188] on span "[DATE] - [DATE]" at bounding box center [437, 188] width 92 height 21
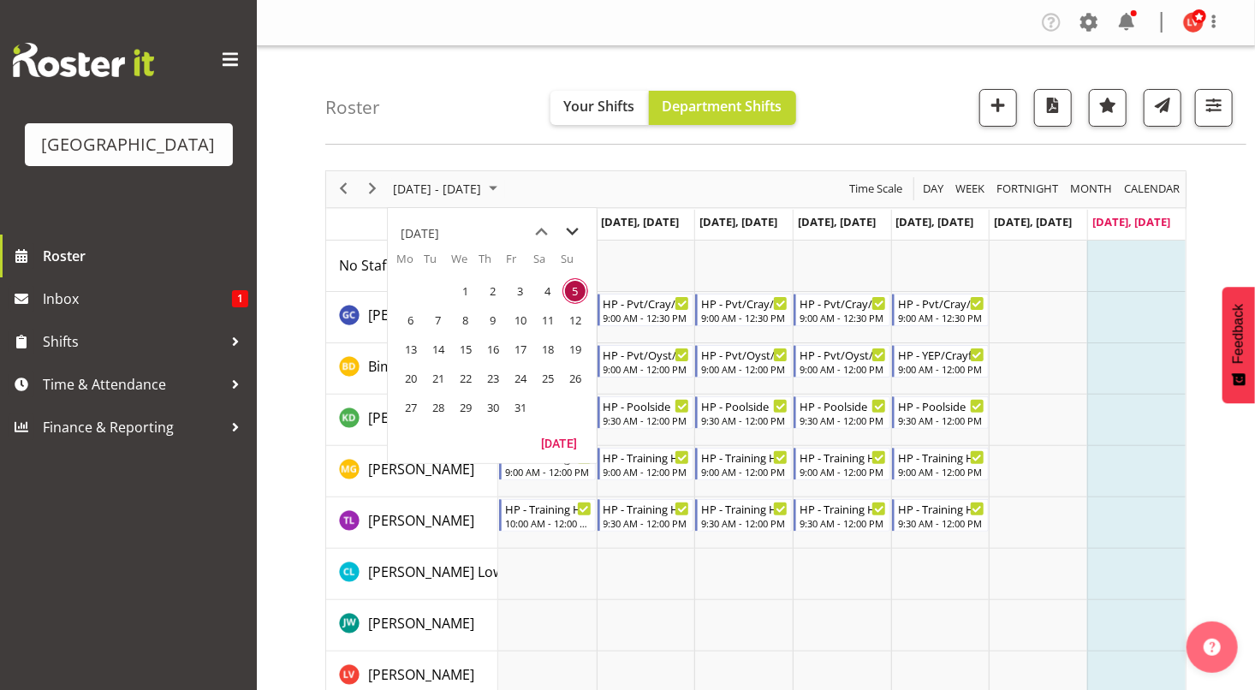
click at [574, 237] on span "next month" at bounding box center [573, 232] width 30 height 31
click at [435, 404] on span "25" at bounding box center [439, 408] width 26 height 26
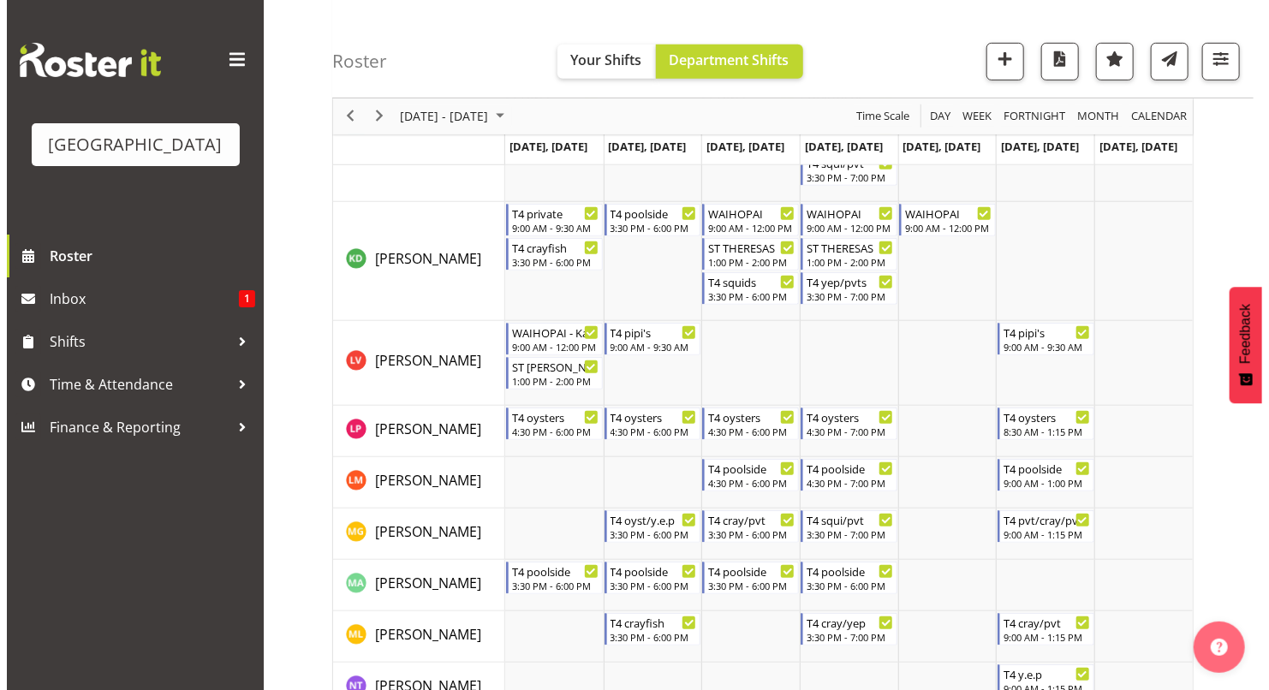
scroll to position [396, 0]
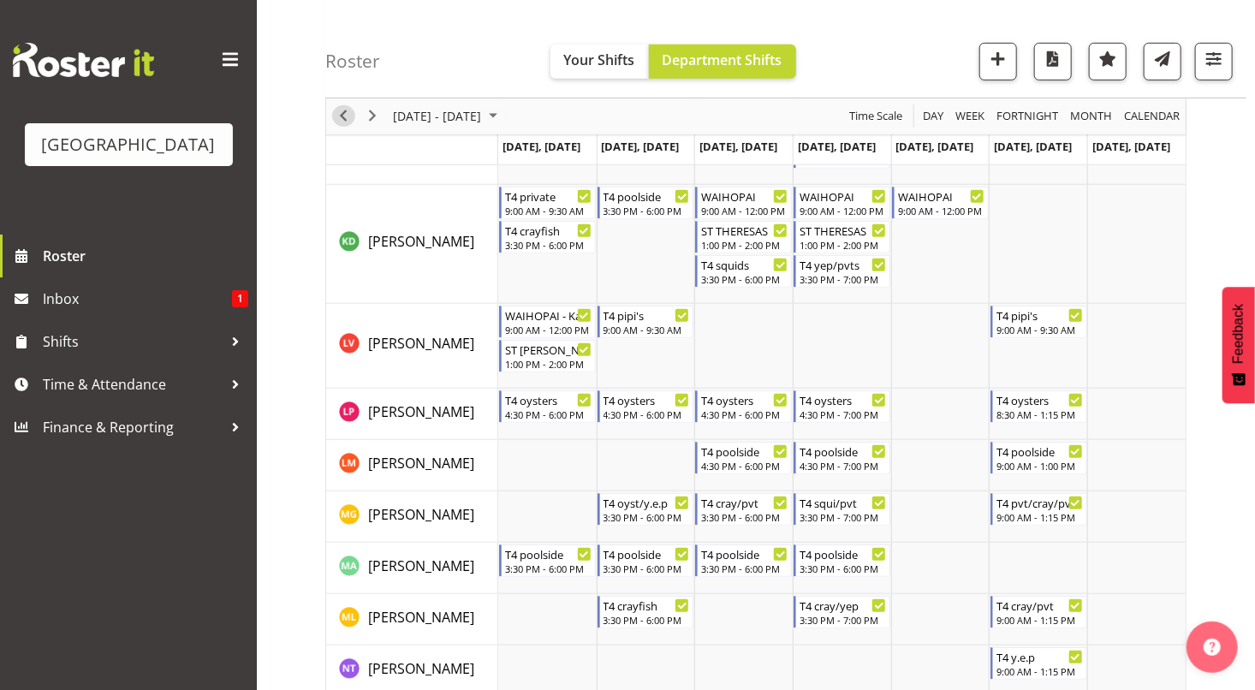
click at [337, 116] on span "Previous" at bounding box center [343, 116] width 21 height 21
click at [367, 112] on span "Next" at bounding box center [372, 116] width 21 height 21
click at [638, 325] on div "9:00 AM - 9:30 AM" at bounding box center [647, 329] width 87 height 14
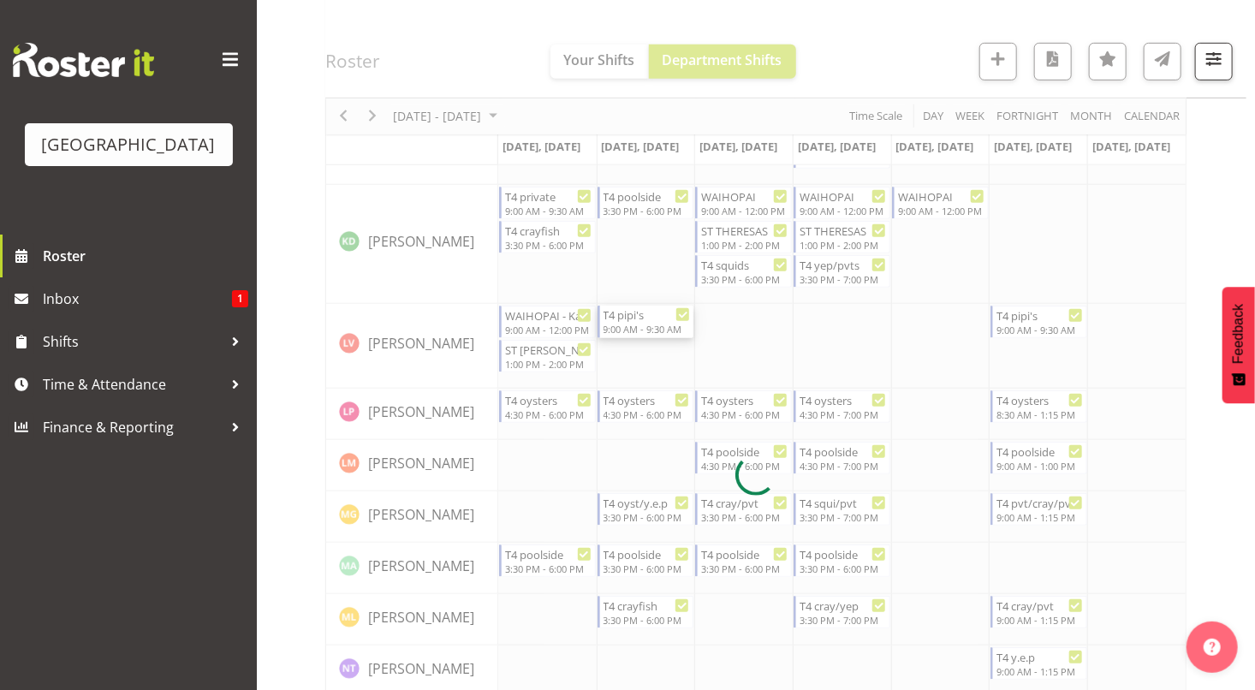
select select "10"
select select "2025"
select select "9"
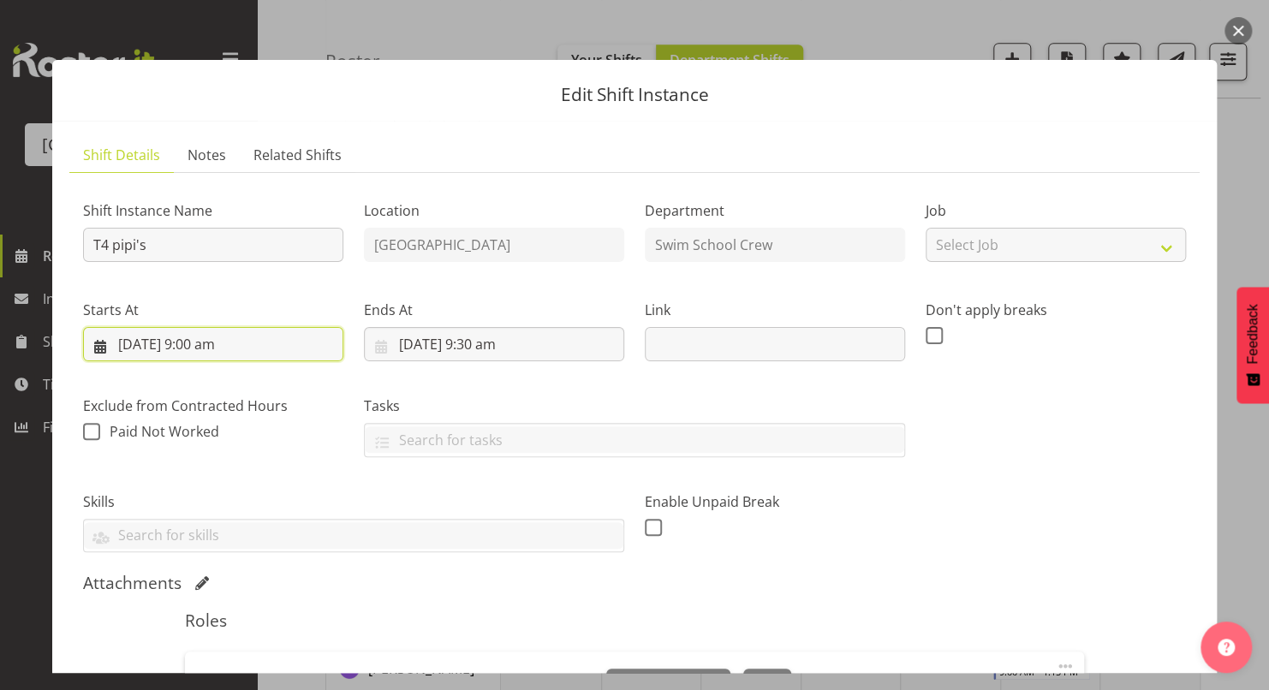
click at [217, 348] on input "25/11/2025, 9:00 am" at bounding box center [213, 344] width 260 height 34
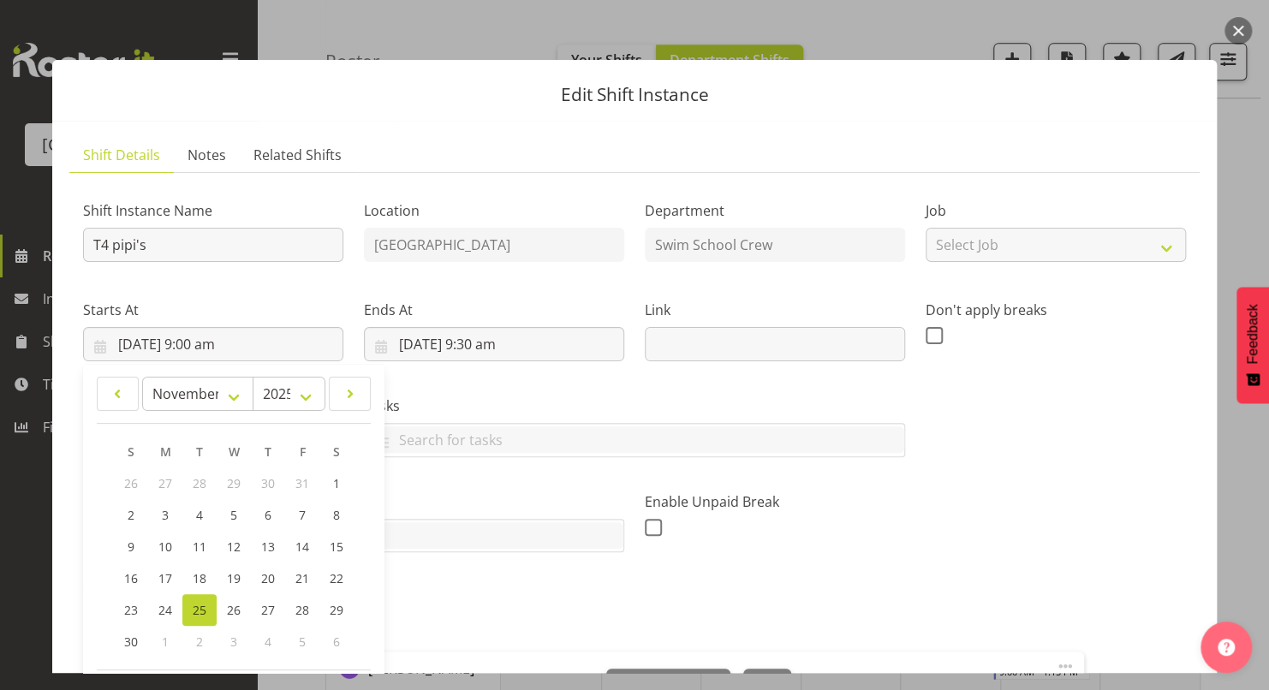
scroll to position [299, 0]
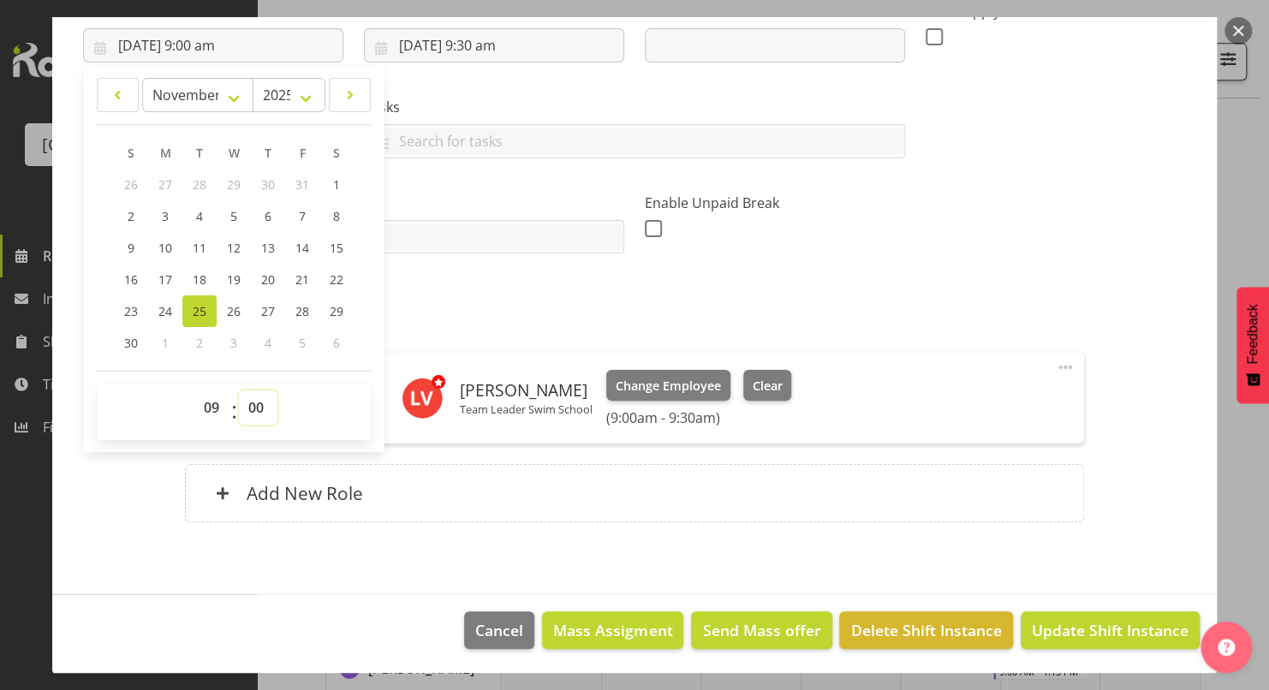
click at [257, 404] on select "00 01 02 03 04 05 06 07 08 09 10 11 12 13 14 15 16 17 18 19 20 21 22 23 24 25 2…" at bounding box center [258, 407] width 39 height 34
select select "30"
click at [239, 390] on select "00 01 02 03 04 05 06 07 08 09 10 11 12 13 14 15 16 17 18 19 20 21 22 23 24 25 2…" at bounding box center [258, 407] width 39 height 34
type input "25/11/2025, 9:30 am"
click at [1046, 626] on span "Update Shift Instance" at bounding box center [1110, 630] width 157 height 22
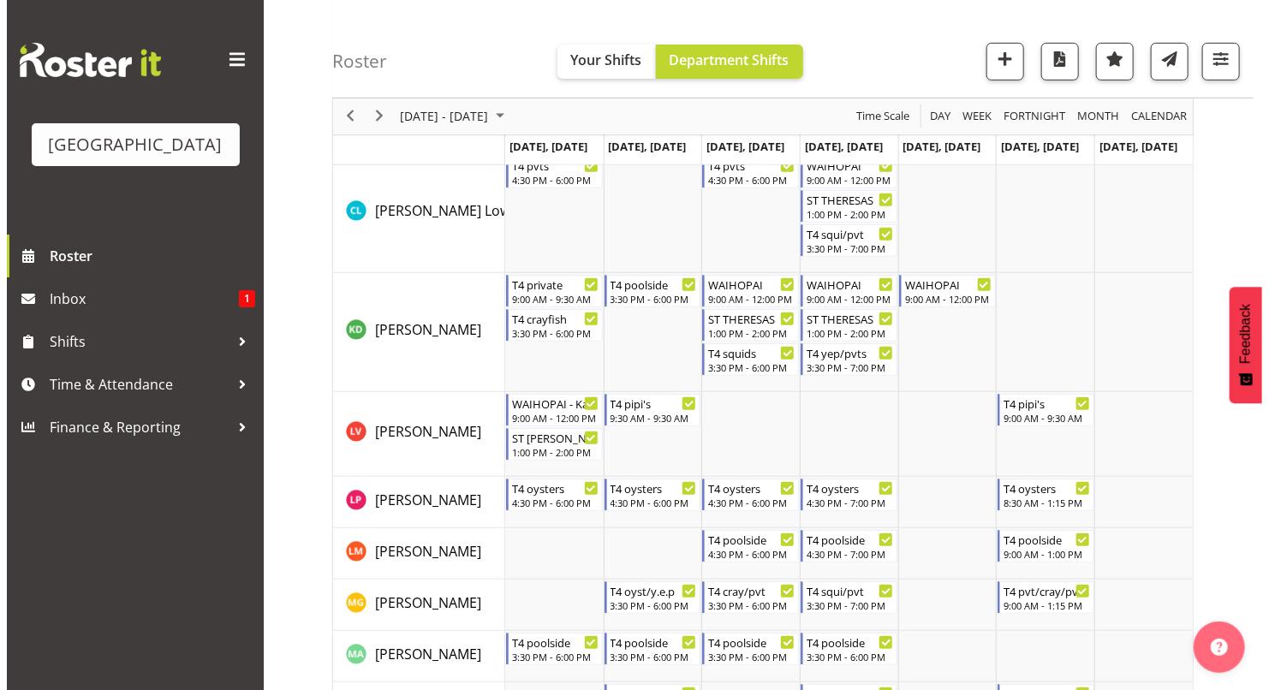
scroll to position [311, 0]
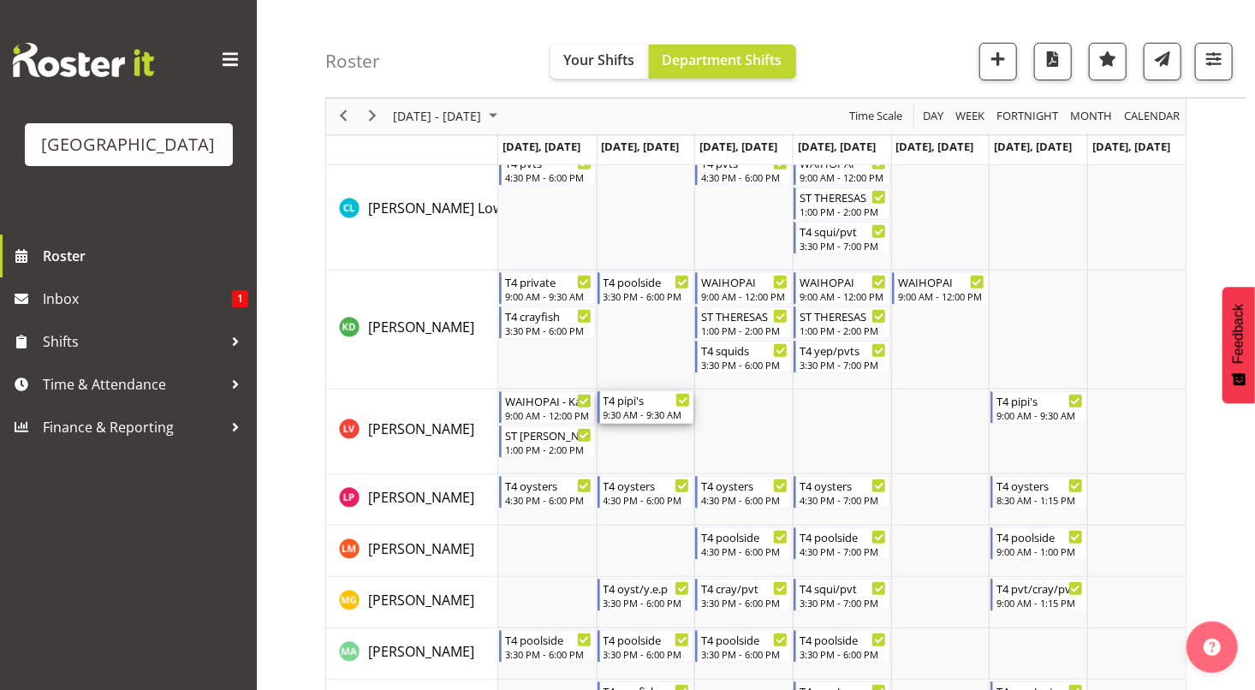
click at [647, 399] on div "T4 pipi's" at bounding box center [647, 399] width 87 height 17
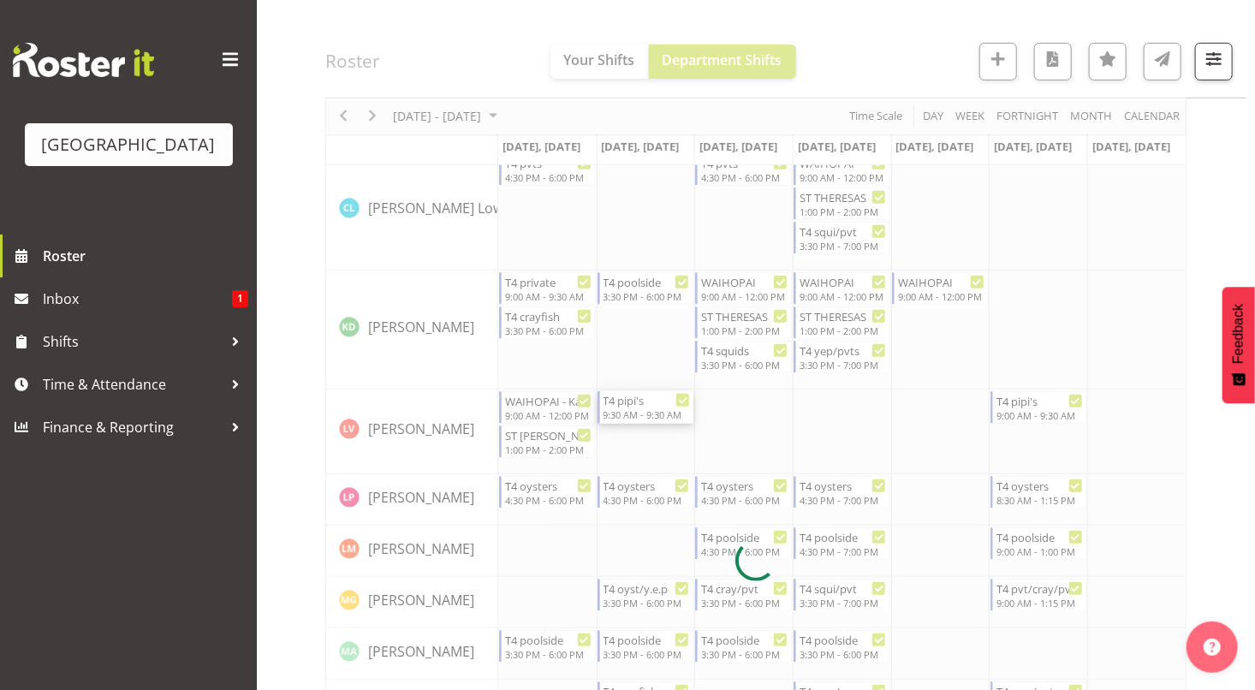
select select "10"
select select "2025"
select select "9"
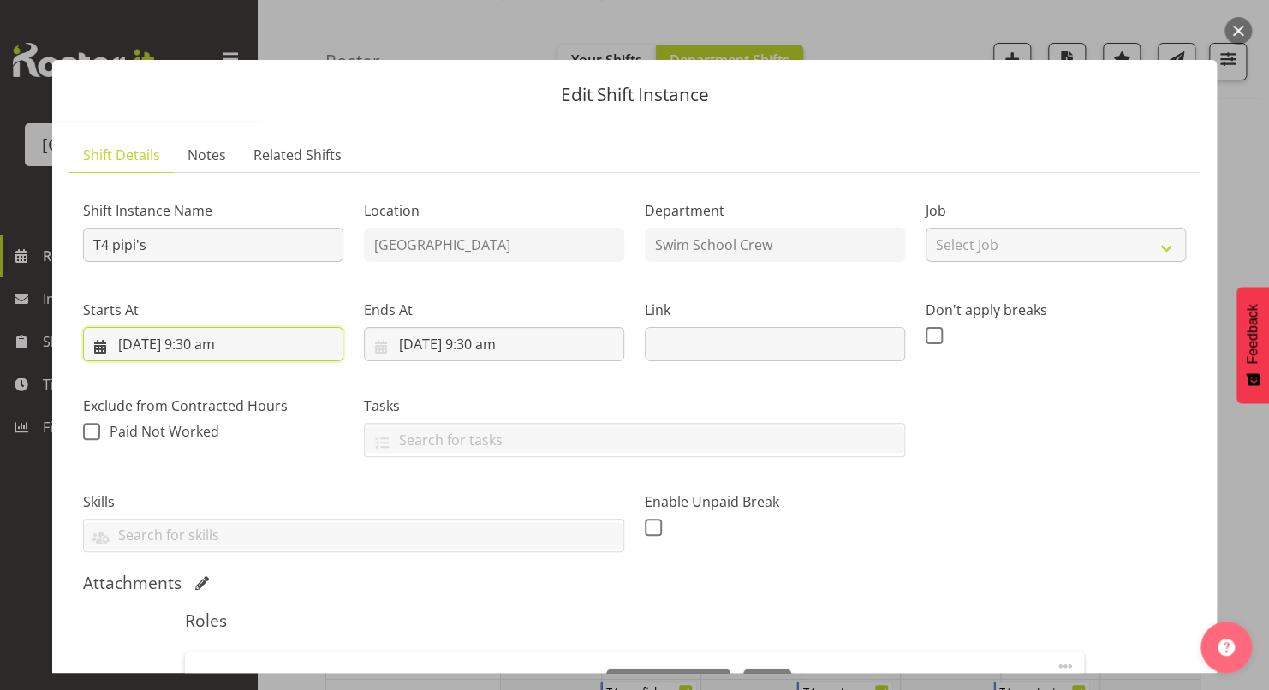
click at [214, 343] on input "25/11/2025, 9:30 am" at bounding box center [213, 344] width 260 height 34
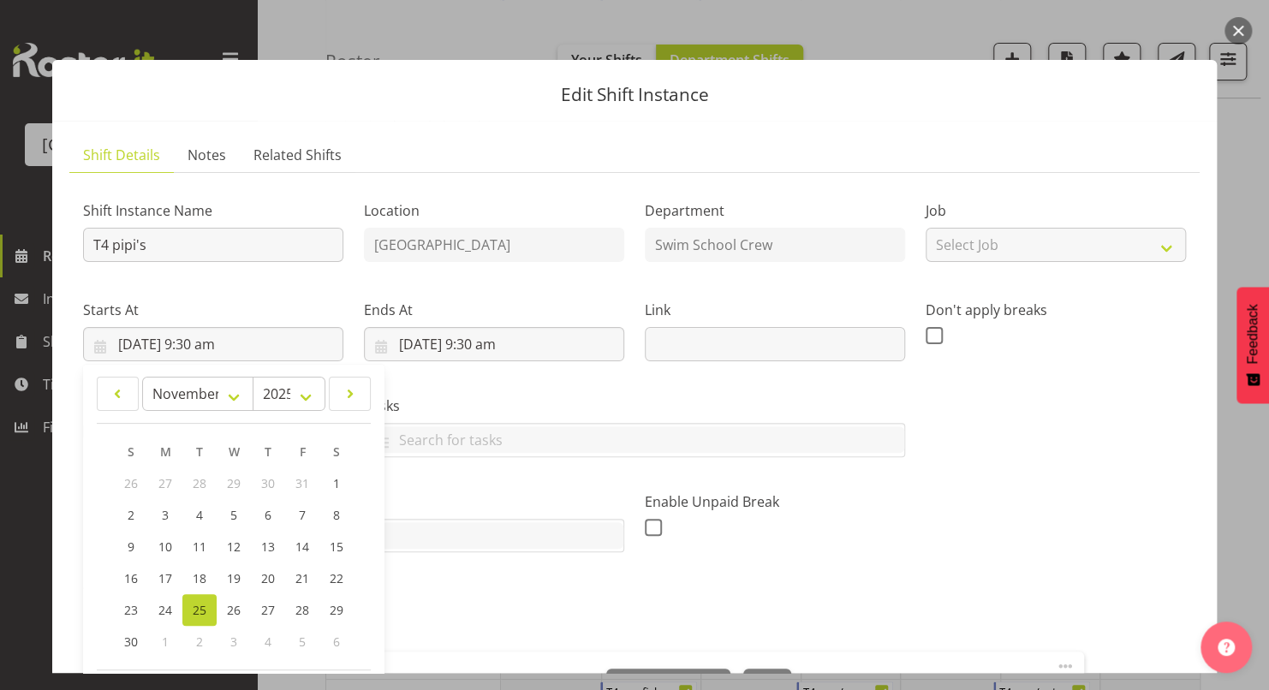
scroll to position [283, 0]
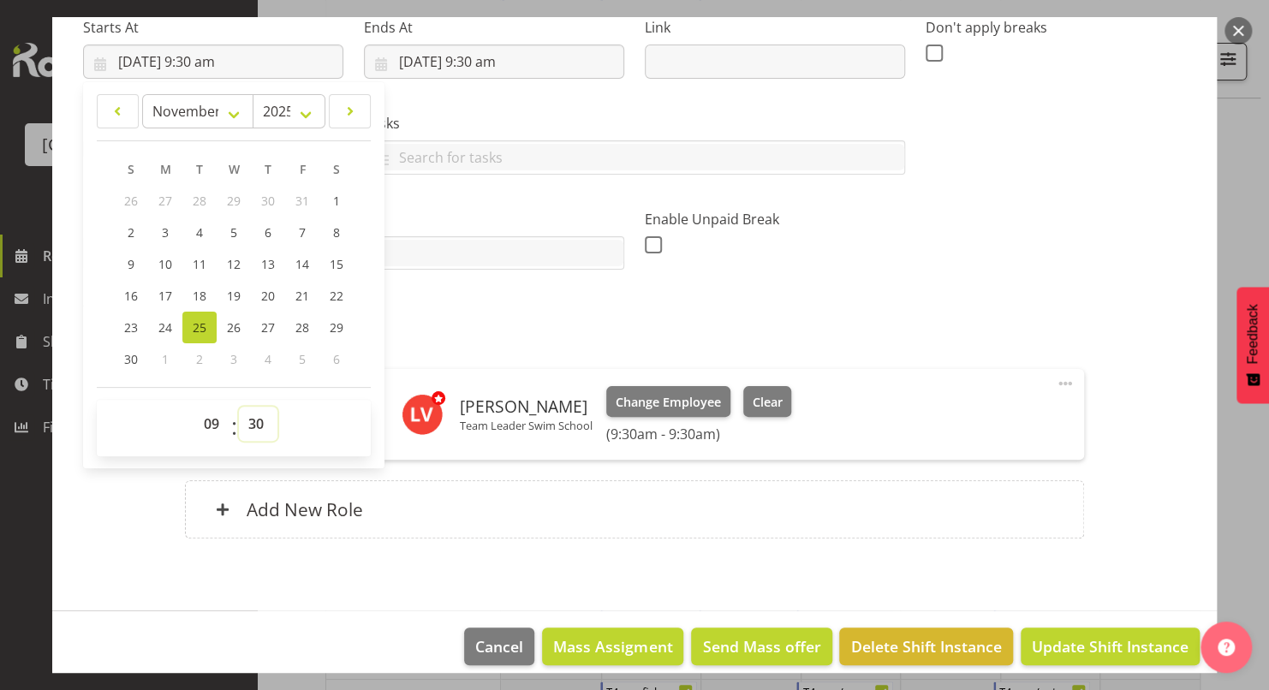
click at [254, 426] on select "00 01 02 03 04 05 06 07 08 09 10 11 12 13 14 15 16 17 18 19 20 21 22 23 24 25 2…" at bounding box center [258, 424] width 39 height 34
select select "0"
click at [239, 407] on select "00 01 02 03 04 05 06 07 08 09 10 11 12 13 14 15 16 17 18 19 20 21 22 23 24 25 2…" at bounding box center [258, 424] width 39 height 34
type input "25/11/2025, 9:00 am"
click at [1052, 640] on span "Update Shift Instance" at bounding box center [1110, 646] width 157 height 22
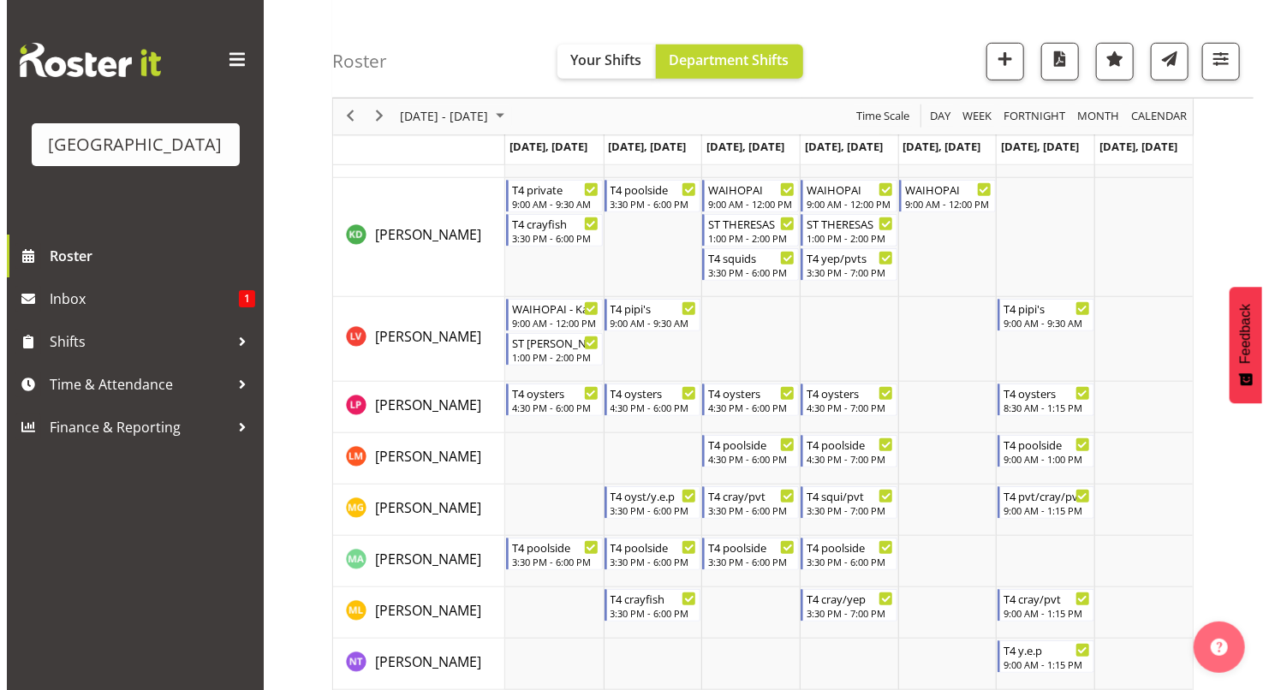
scroll to position [374, 0]
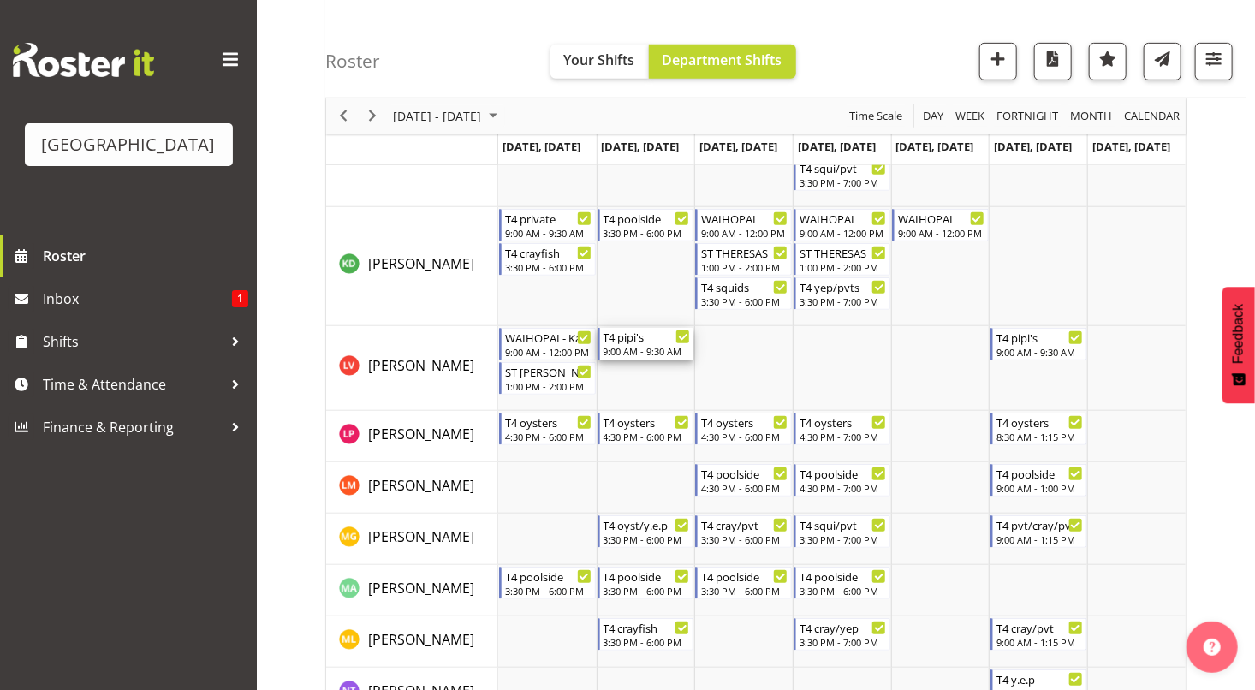
click at [640, 356] on div "9:00 AM - 9:30 AM" at bounding box center [647, 351] width 87 height 14
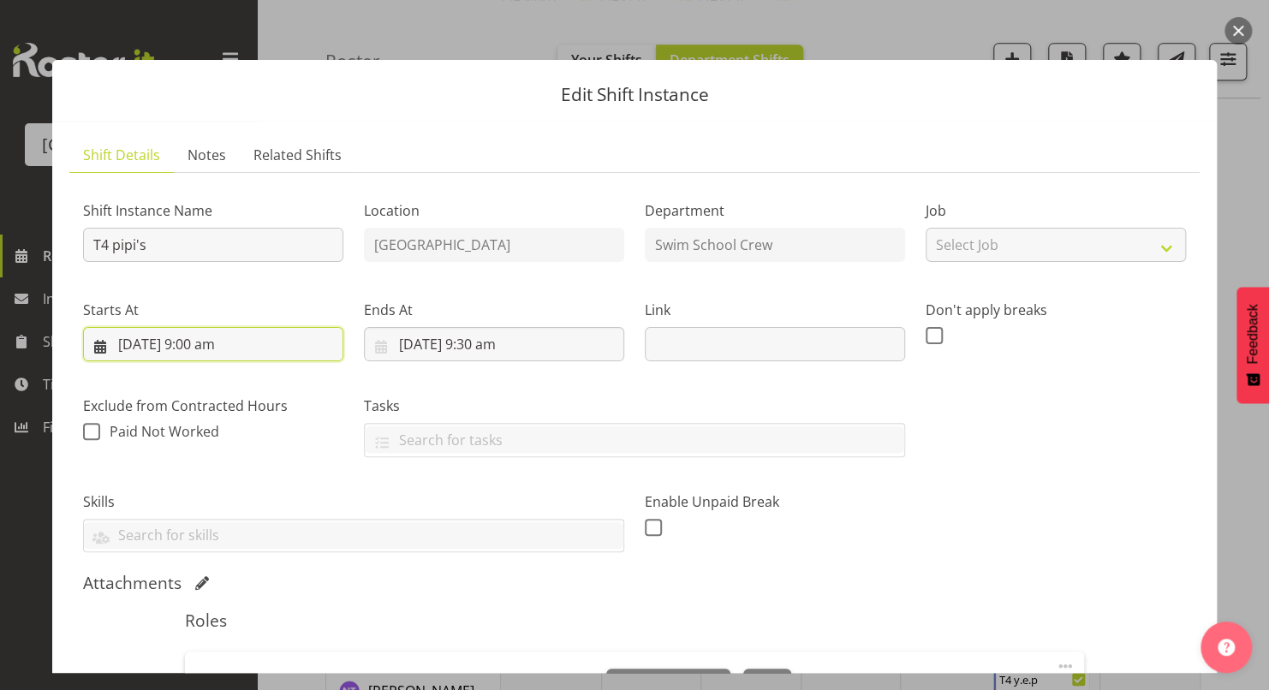
click at [211, 342] on input "25/11/2025, 9:00 am" at bounding box center [213, 344] width 260 height 34
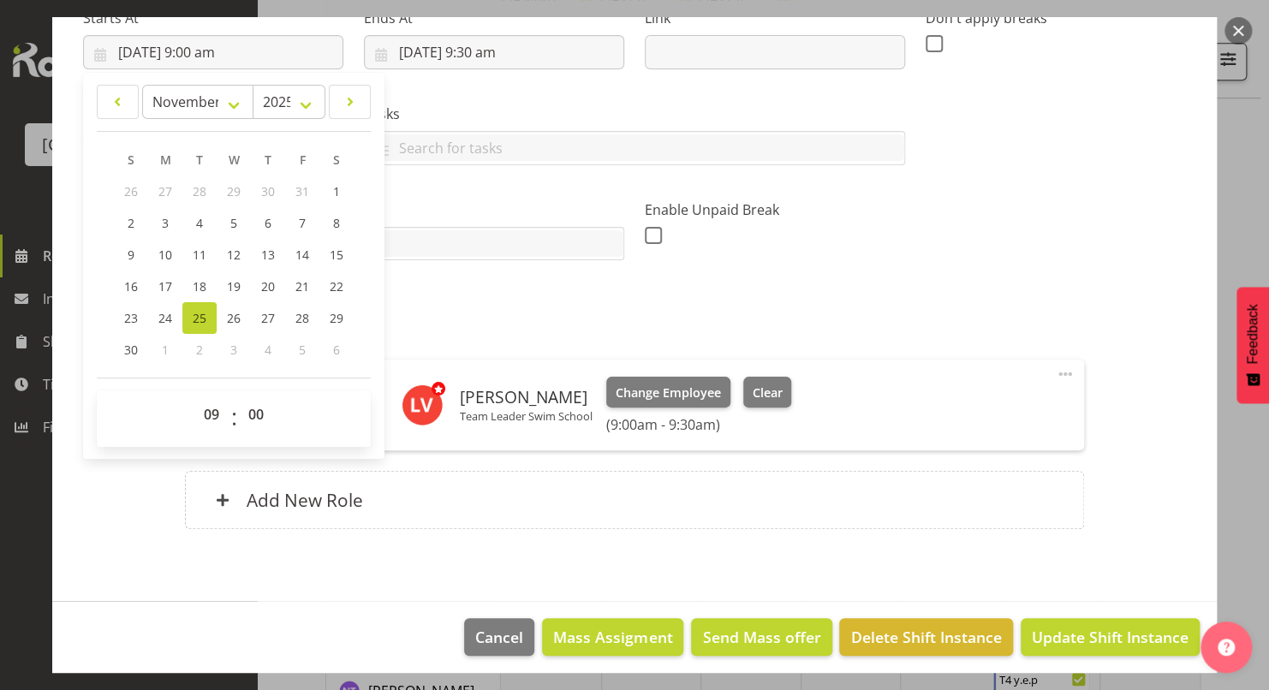
scroll to position [299, 0]
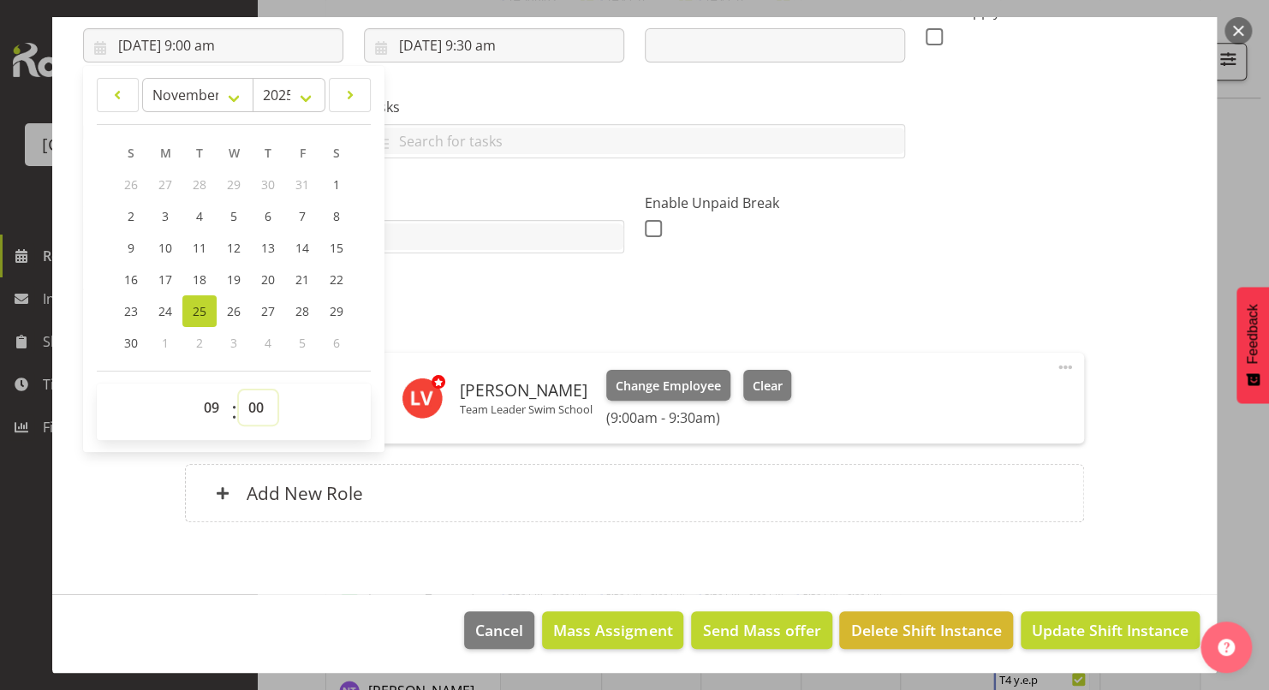
click at [254, 406] on select "00 01 02 03 04 05 06 07 08 09 10 11 12 13 14 15 16 17 18 19 20 21 22 23 24 25 2…" at bounding box center [258, 407] width 39 height 34
select select "30"
click at [239, 390] on select "00 01 02 03 04 05 06 07 08 09 10 11 12 13 14 15 16 17 18 19 20 21 22 23 24 25 2…" at bounding box center [258, 407] width 39 height 34
type input "25/11/2025, 9:30 am"
click at [614, 253] on div "Skills PLPC PLSA" at bounding box center [354, 217] width 562 height 96
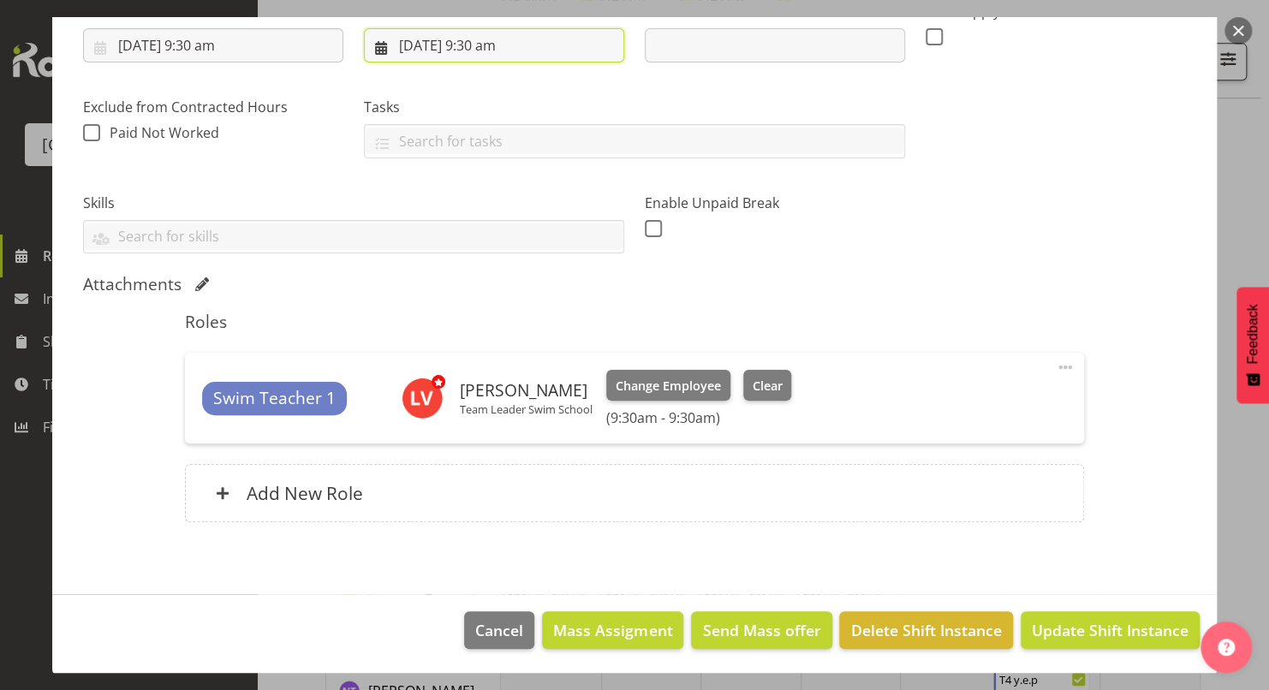
click at [484, 41] on input "25/11/2025, 9:30 am" at bounding box center [494, 45] width 260 height 34
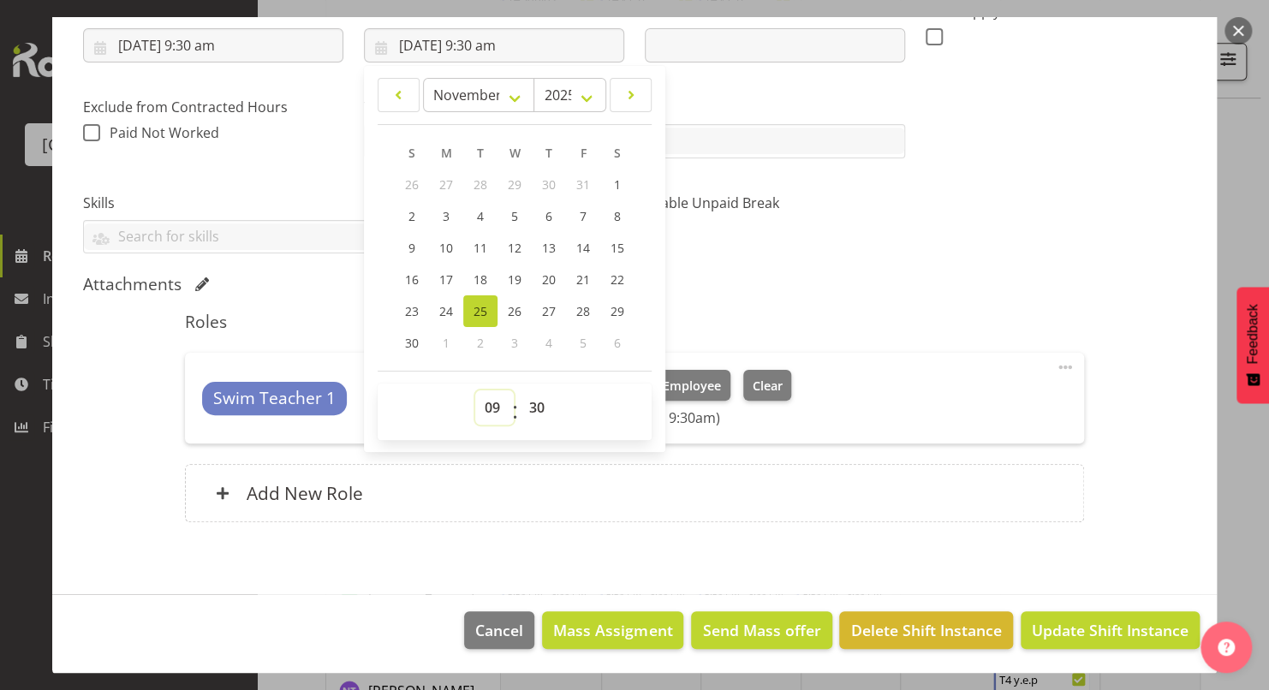
click at [489, 407] on select "00 01 02 03 04 05 06 07 08 09 10 11 12 13 14 15 16 17 18 19 20 21 22 23" at bounding box center [494, 407] width 39 height 34
select select "10"
click at [475, 390] on select "00 01 02 03 04 05 06 07 08 09 10 11 12 13 14 15 16 17 18 19 20 21 22 23" at bounding box center [494, 407] width 39 height 34
type input "25/11/2025, 10:30 am"
click at [525, 407] on select "00 01 02 03 04 05 06 07 08 09 10 11 12 13 14 15 16 17 18 19 20 21 22 23 24 25 2…" at bounding box center [539, 407] width 39 height 34
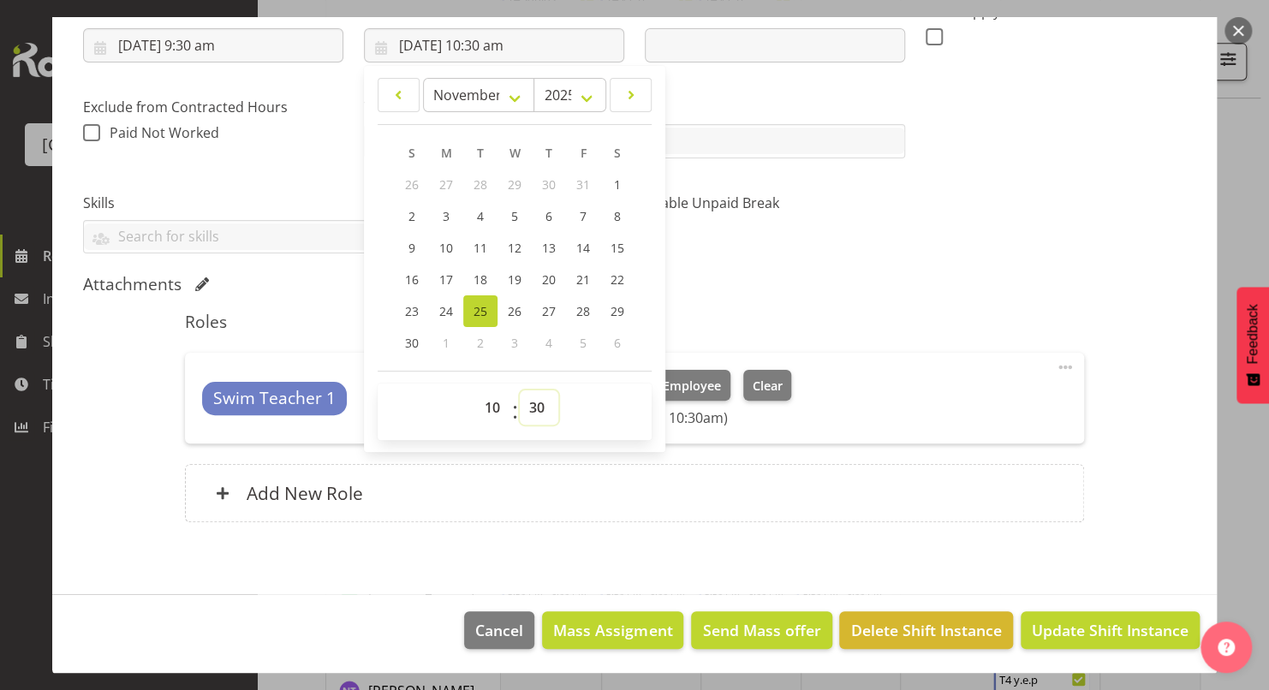
select select "50"
type input "25/11/2025, 10:50 am"
click at [539, 398] on select "00 01 02 03 04 05 06 07 08 09 10 11 12 13 14 15 16 17 18 19 20 21 22 23 24 25 2…" at bounding box center [539, 407] width 39 height 34
select select "0"
type input "25/11/2025, 10:00 am"
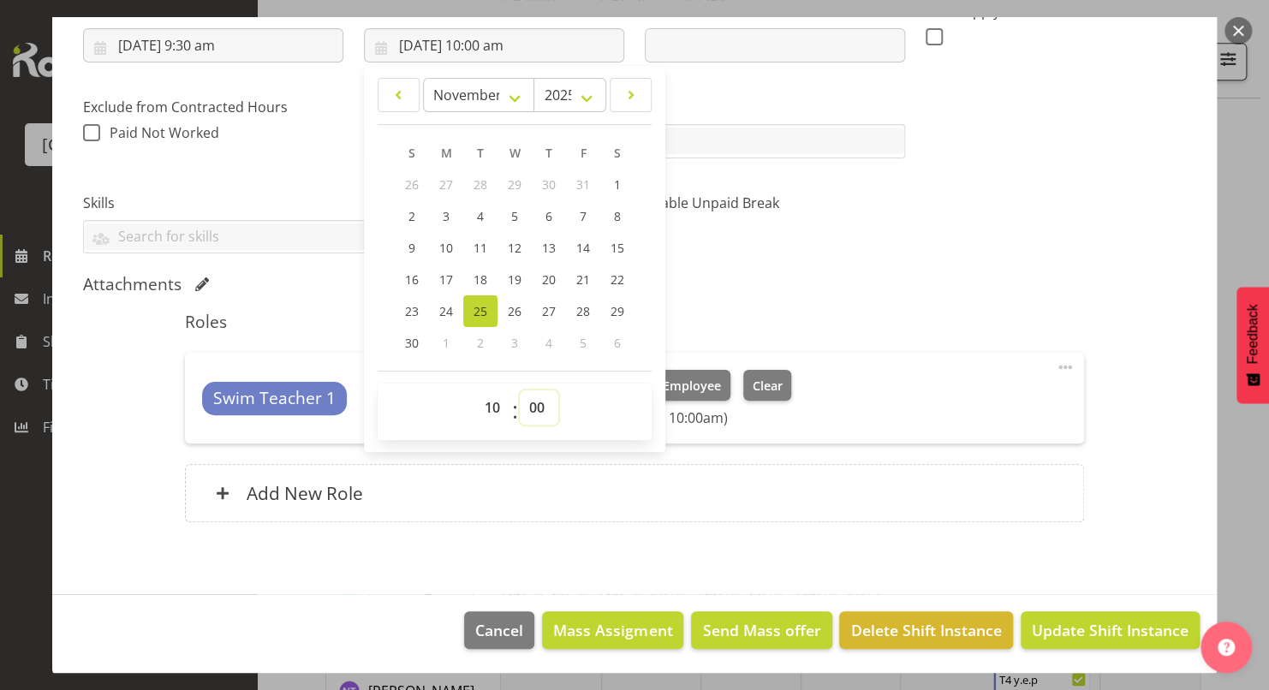
select select "1"
type input "25/11/2025, 10:01 am"
click at [968, 573] on section "Shift Details Notes Related Shifts Shift Instance Name T4 pipi's Location Splas…" at bounding box center [634, 208] width 1164 height 773
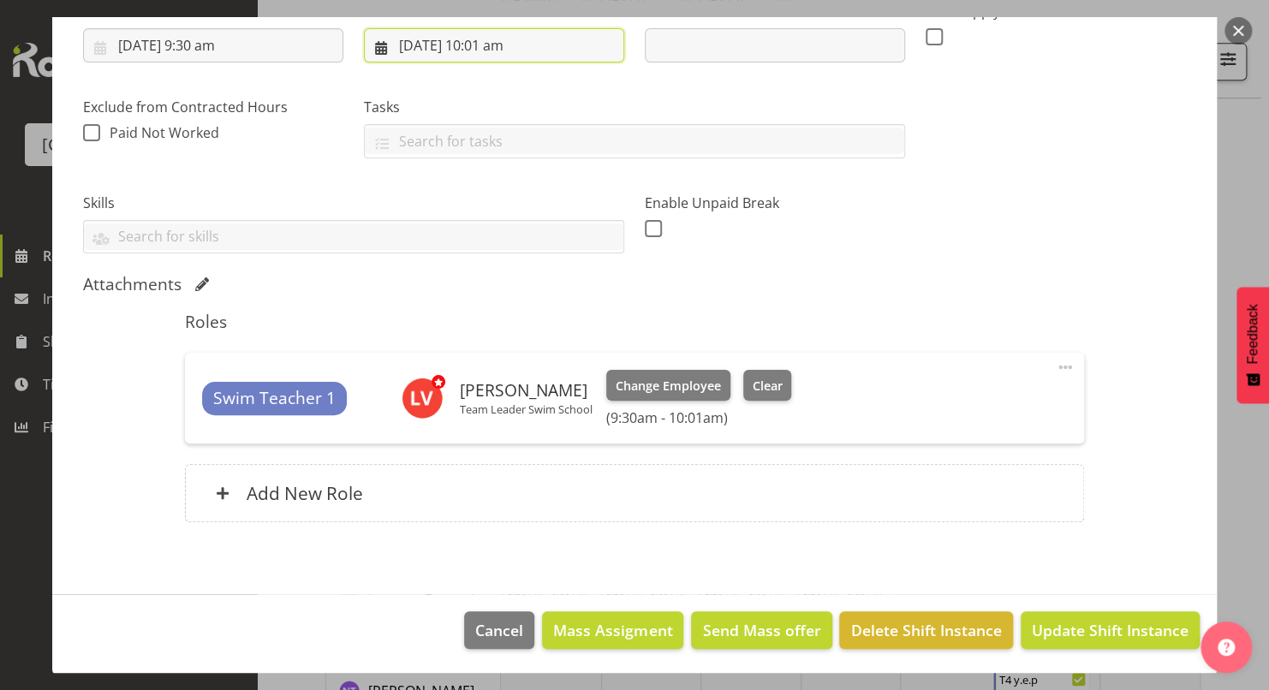
click at [493, 48] on input "25/11/2025, 10:01 am" at bounding box center [494, 45] width 260 height 34
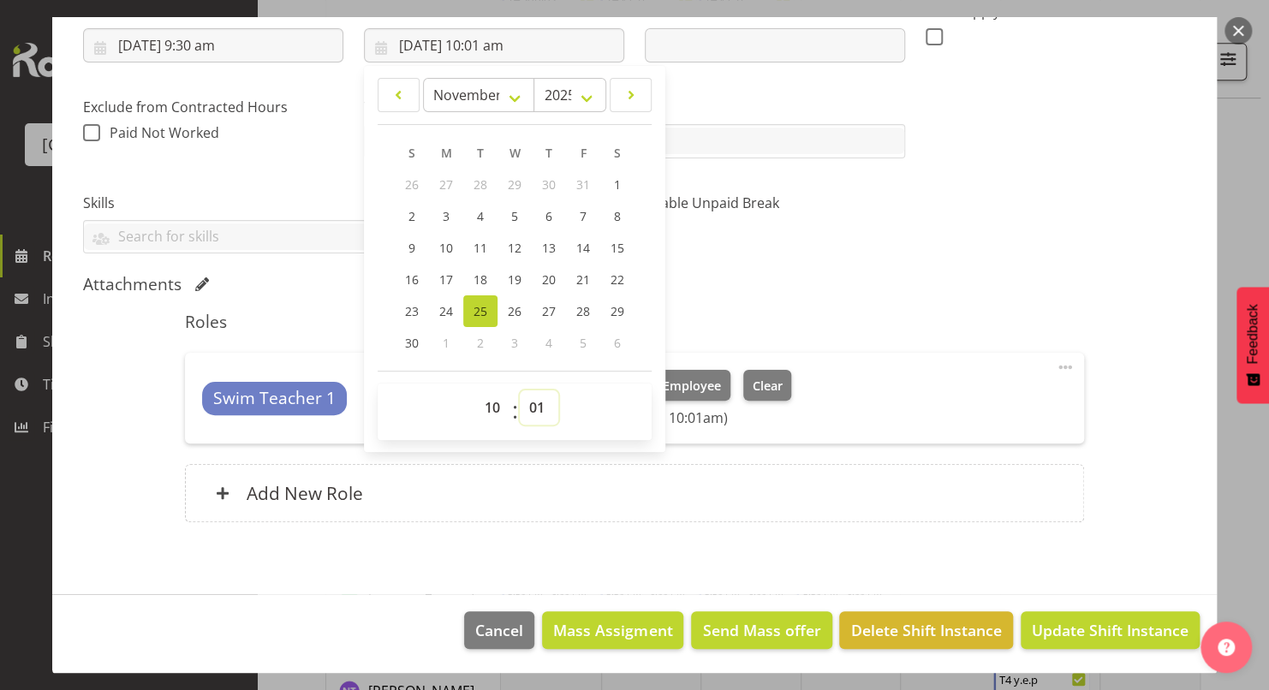
click at [529, 406] on select "00 01 02 03 04 05 06 07 08 09 10 11 12 13 14 15 16 17 18 19 20 21 22 23 24 25 2…" at bounding box center [539, 407] width 39 height 34
select select "0"
click at [520, 390] on select "00 01 02 03 04 05 06 07 08 09 10 11 12 13 14 15 16 17 18 19 20 21 22 23 24 25 2…" at bounding box center [539, 407] width 39 height 34
type input "25/11/2025, 10:00 am"
click at [1116, 623] on span "Update Shift Instance" at bounding box center [1110, 630] width 157 height 22
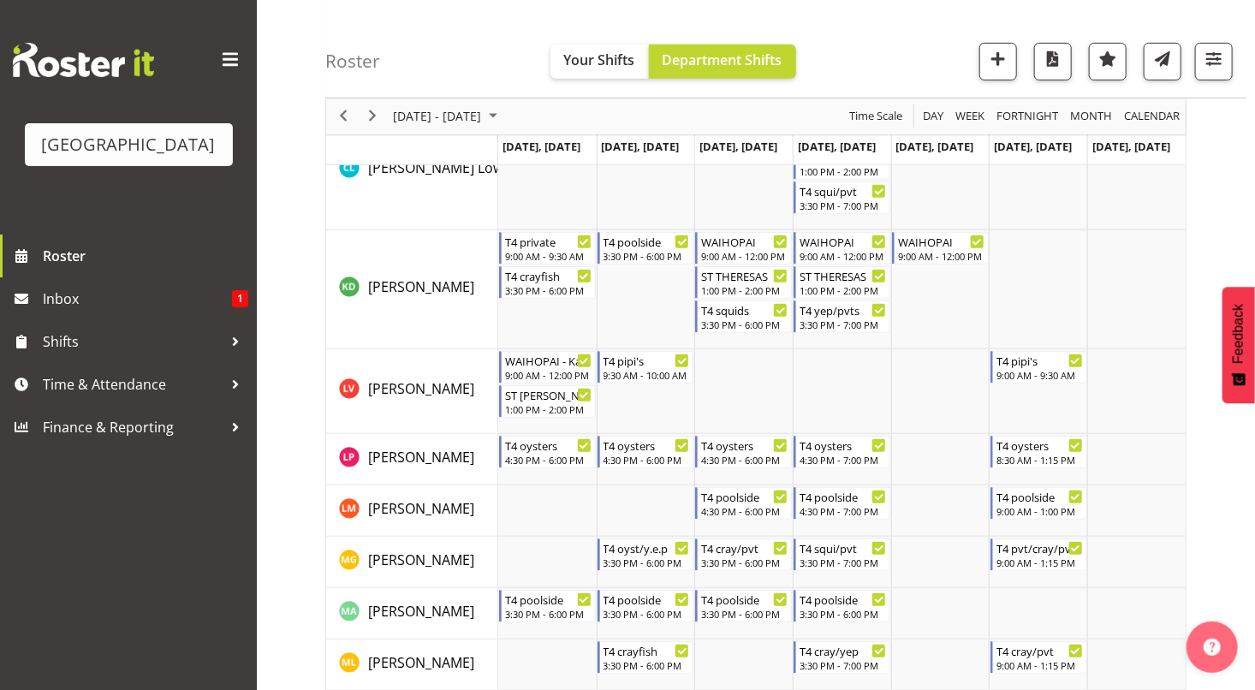
scroll to position [348, 0]
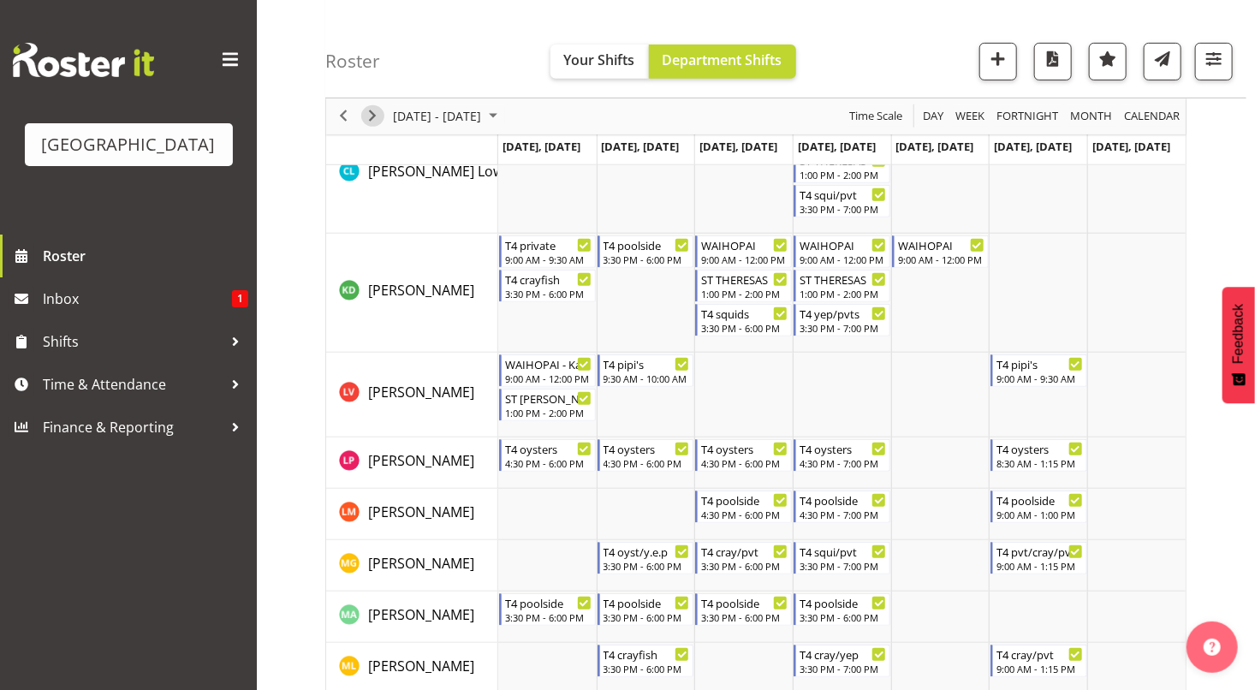
click at [368, 115] on span "Next" at bounding box center [372, 116] width 21 height 21
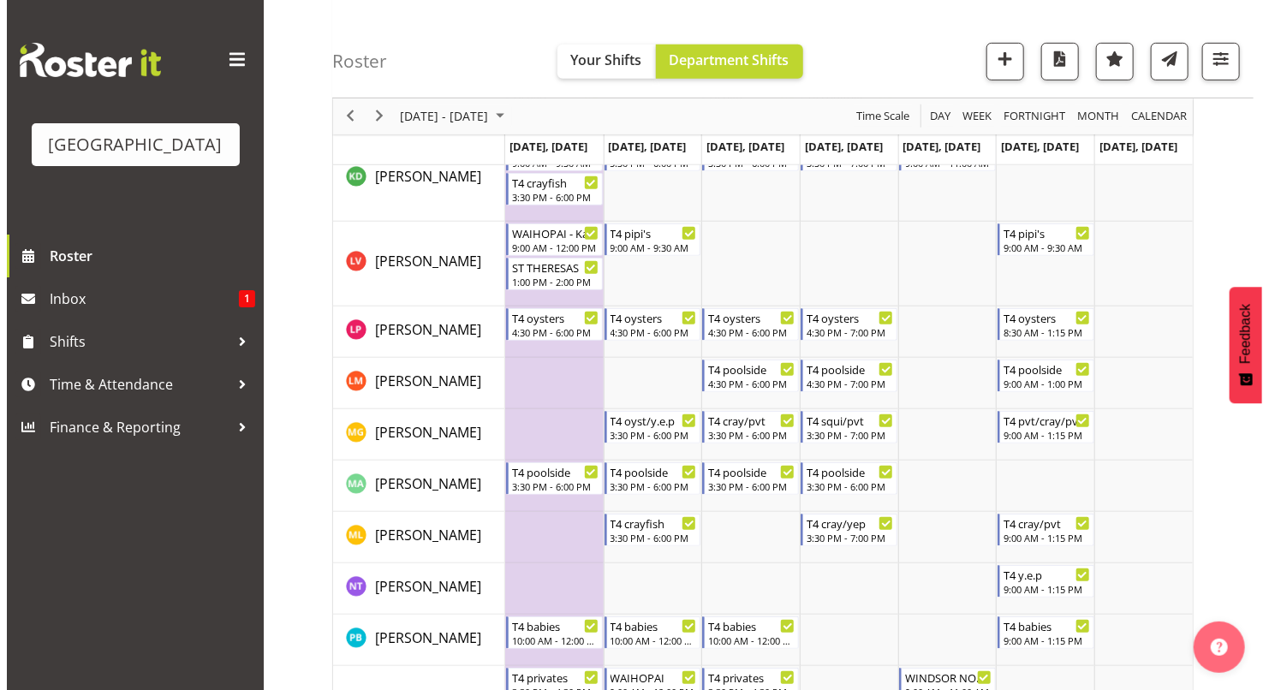
scroll to position [370, 0]
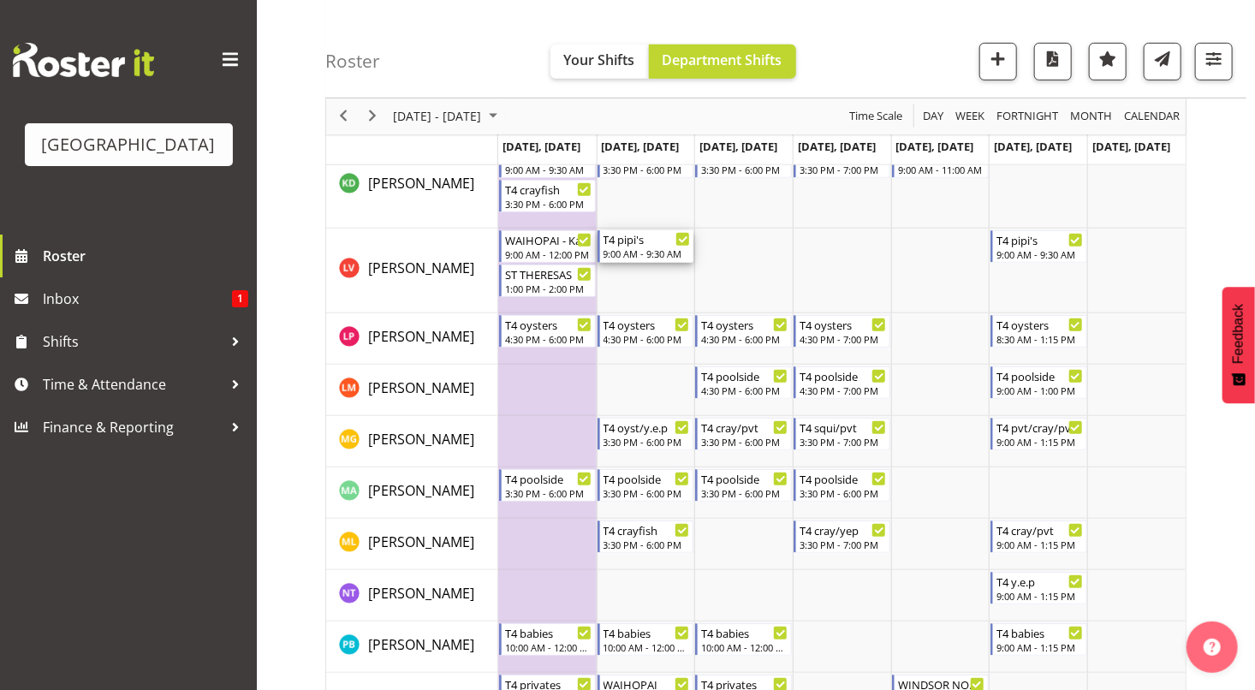
click at [647, 245] on div "T4 pipi's" at bounding box center [647, 238] width 87 height 17
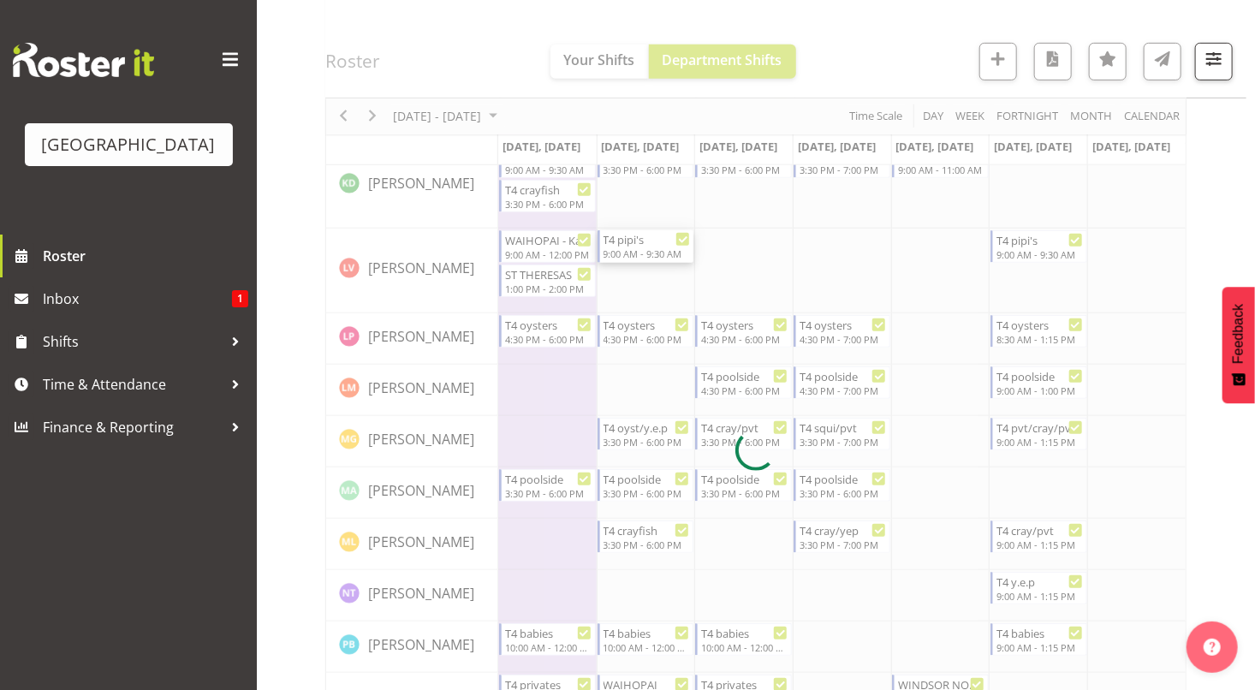
select select "11"
select select "2025"
select select "9"
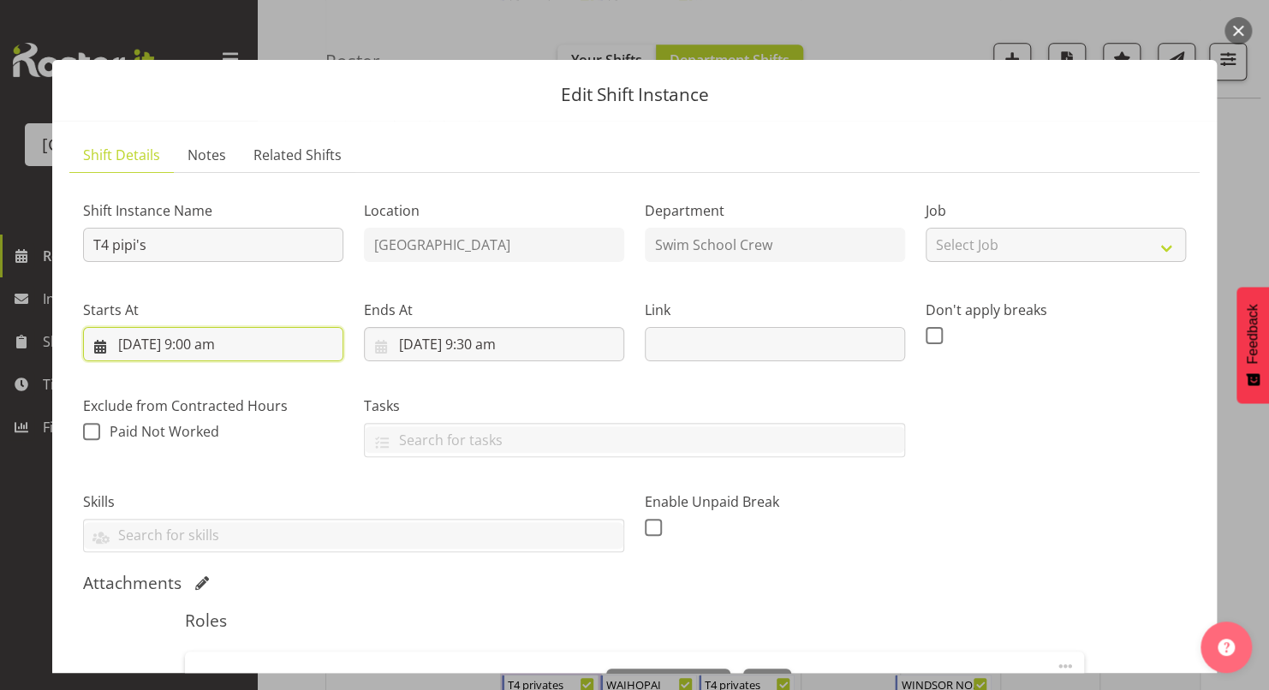
click at [206, 344] on input "2/12/2025, 9:00 am" at bounding box center [213, 344] width 260 height 34
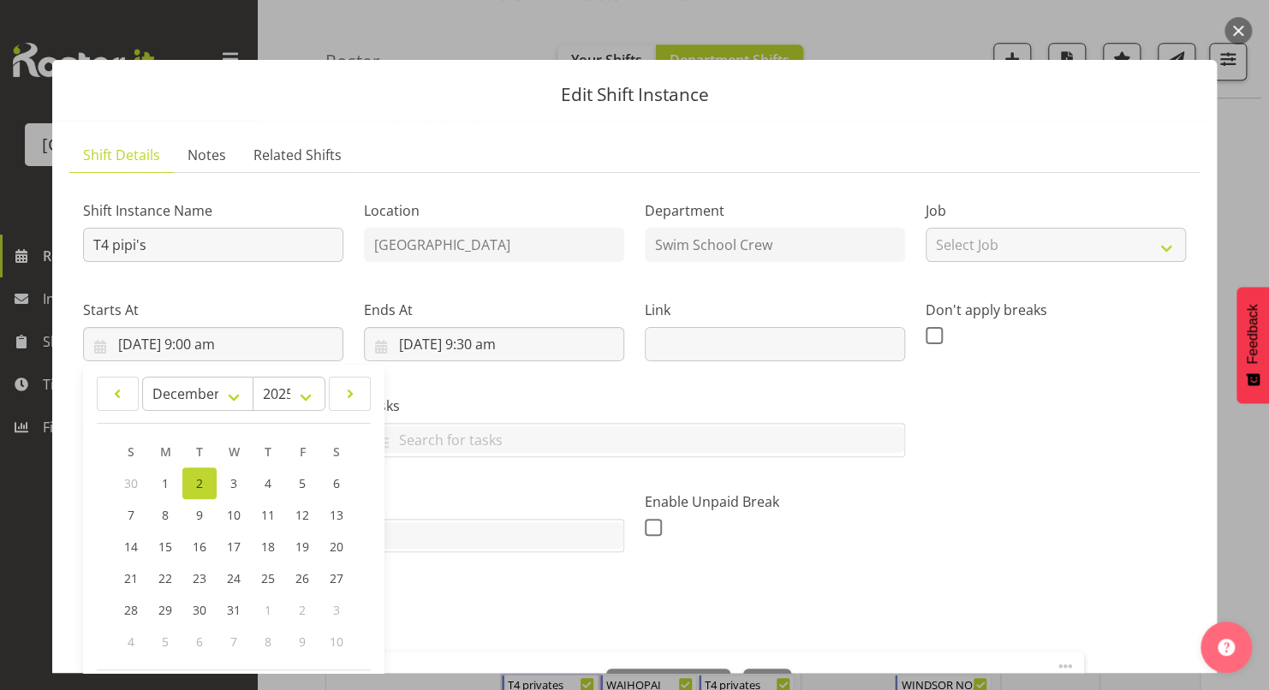
scroll to position [149, 0]
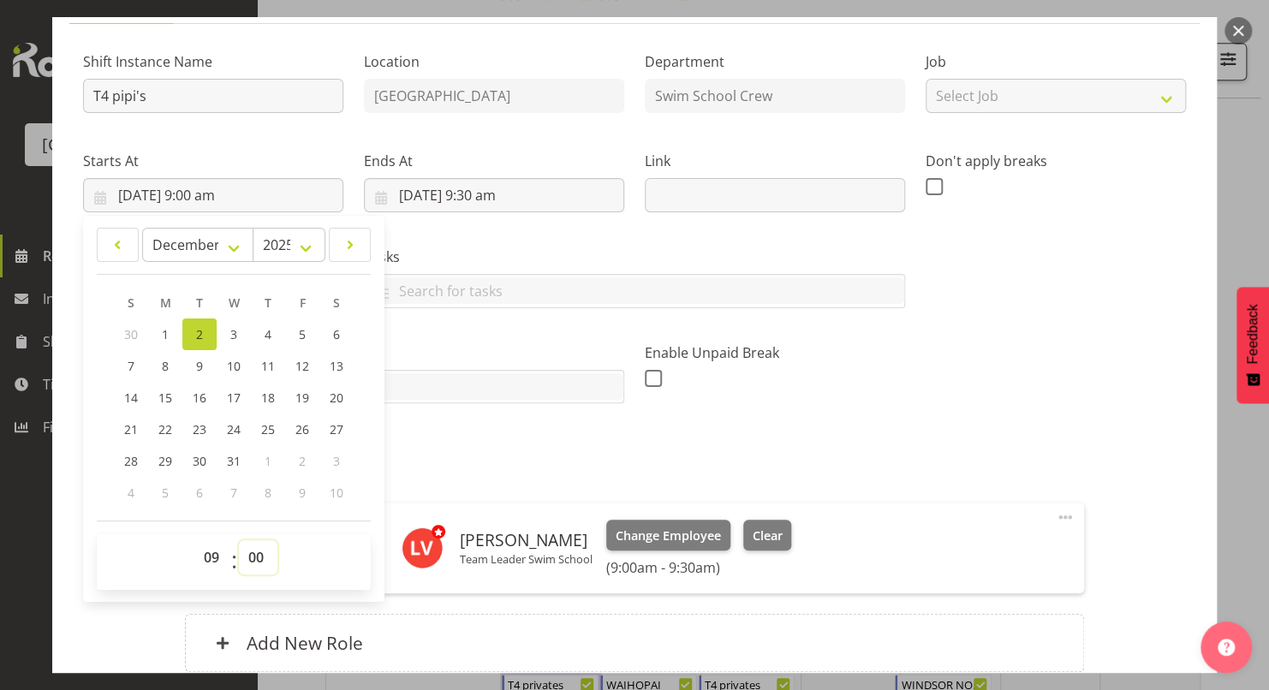
click at [256, 558] on select "00 01 02 03 04 05 06 07 08 09 10 11 12 13 14 15 16 17 18 19 20 21 22 23 24 25 2…" at bounding box center [258, 557] width 39 height 34
select select "10"
type input "2/12/2025, 9:10 am"
click at [256, 558] on select "00 01 02 03 04 05 06 07 08 09 10 11 12 13 14 15 16 17 18 19 20 21 22 23 24 25 2…" at bounding box center [258, 557] width 39 height 34
click at [211, 554] on select "00 01 02 03 04 05 06 07 08 09 10 11 12 13 14 15 16 17 18 19 20 21 22 23" at bounding box center [213, 557] width 39 height 34
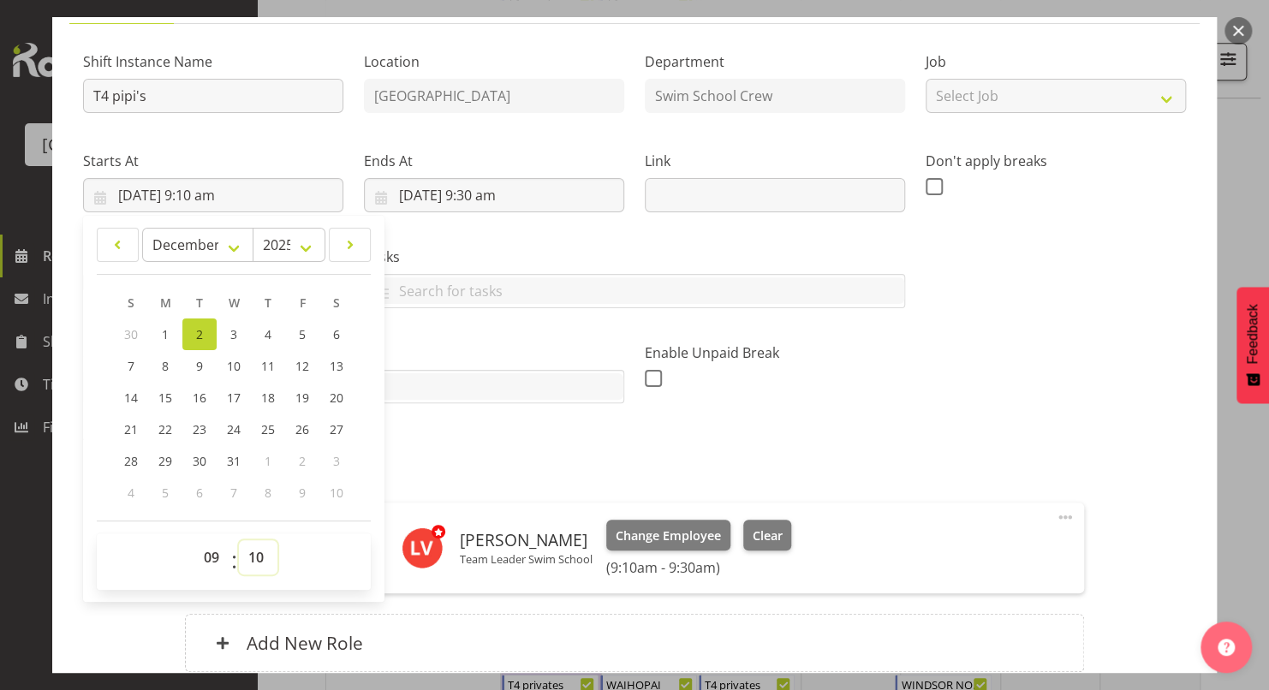
click at [254, 557] on select "00 01 02 03 04 05 06 07 08 09 10 11 12 13 14 15 16 17 18 19 20 21 22 23 24 25 2…" at bounding box center [258, 557] width 39 height 34
select select "30"
type input "2/12/2025, 9:30 am"
click at [253, 553] on select "00 01 02 03 04 05 06 07 08 09 10 11 12 13 14 15 16 17 18 19 20 21 22 23 24 25 2…" at bounding box center [258, 557] width 39 height 34
click at [484, 456] on div "Roles Swim Teacher 1 Lara Von Fintel Team Leader Swim School Change Employee Cl…" at bounding box center [634, 571] width 919 height 241
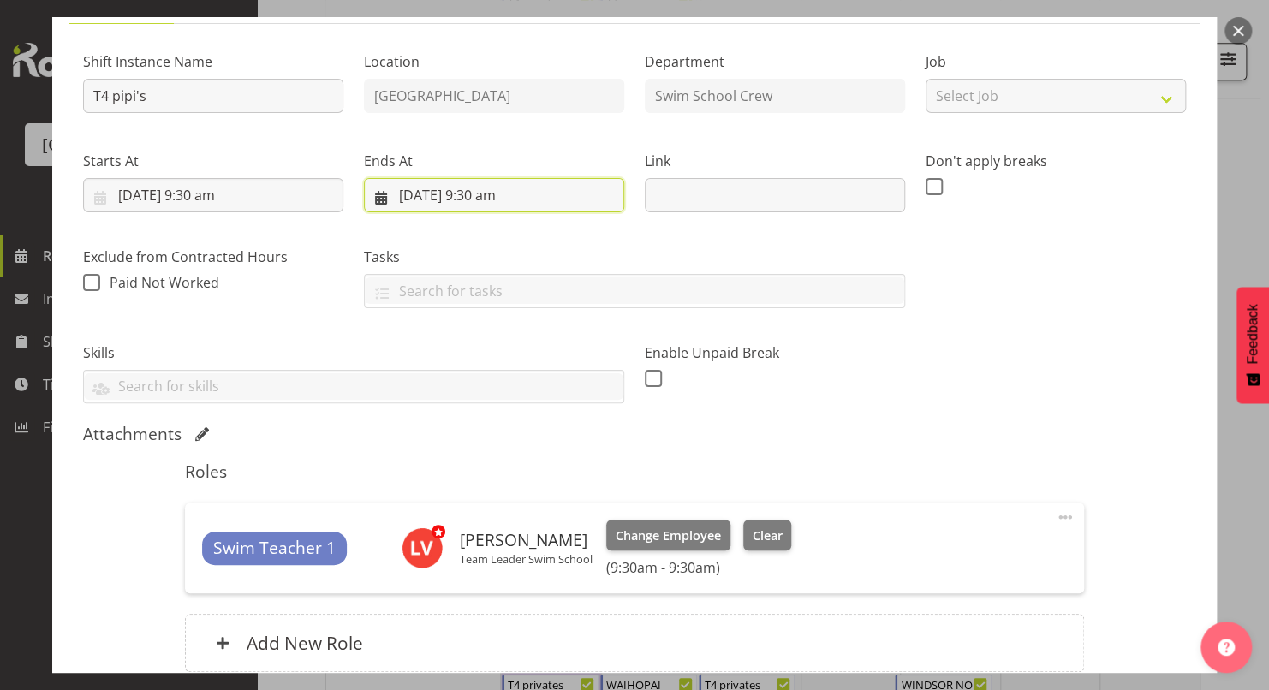
click at [472, 193] on input "2/12/2025, 9:30 am" at bounding box center [494, 195] width 260 height 34
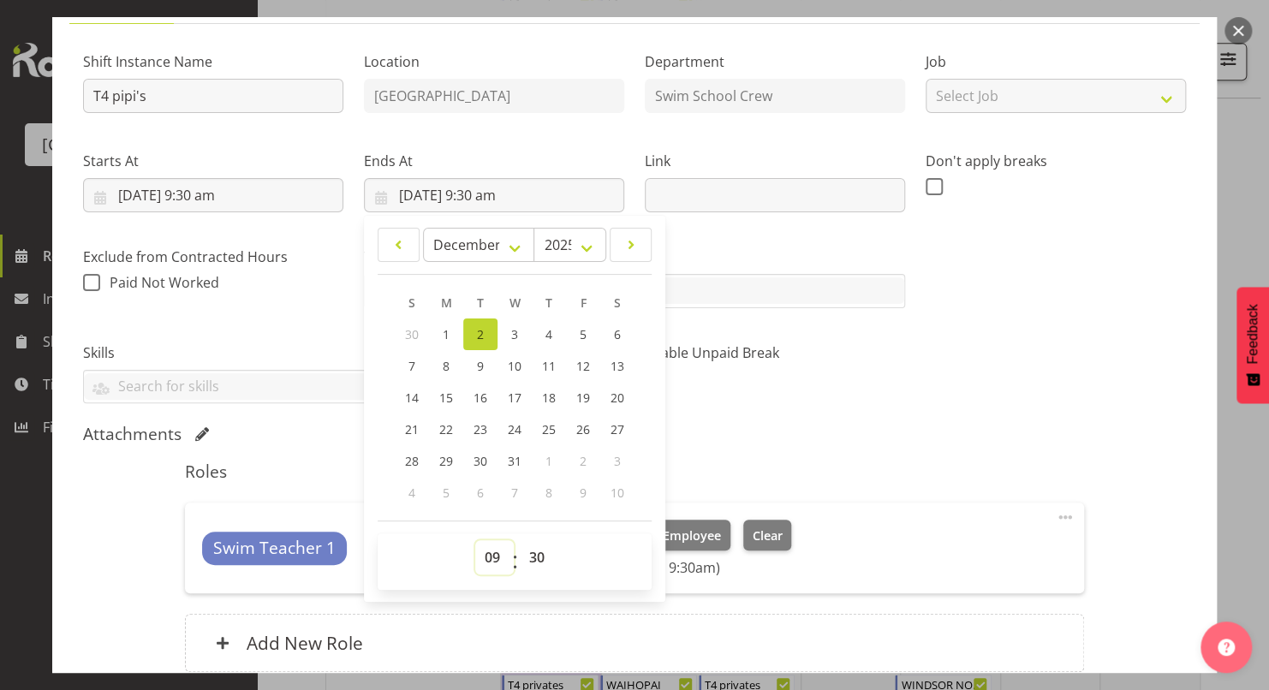
click at [485, 546] on select "00 01 02 03 04 05 06 07 08 09 10 11 12 13 14 15 16 17 18 19 20 21 22 23" at bounding box center [494, 557] width 39 height 34
select select "10"
click at [475, 540] on select "00 01 02 03 04 05 06 07 08 09 10 11 12 13 14 15 16 17 18 19 20 21 22 23" at bounding box center [494, 557] width 39 height 34
type input "2/12/2025, 10:30 am"
click at [530, 548] on select "00 01 02 03 04 05 06 07 08 09 10 11 12 13 14 15 16 17 18 19 20 21 22 23 24 25 2…" at bounding box center [539, 557] width 39 height 34
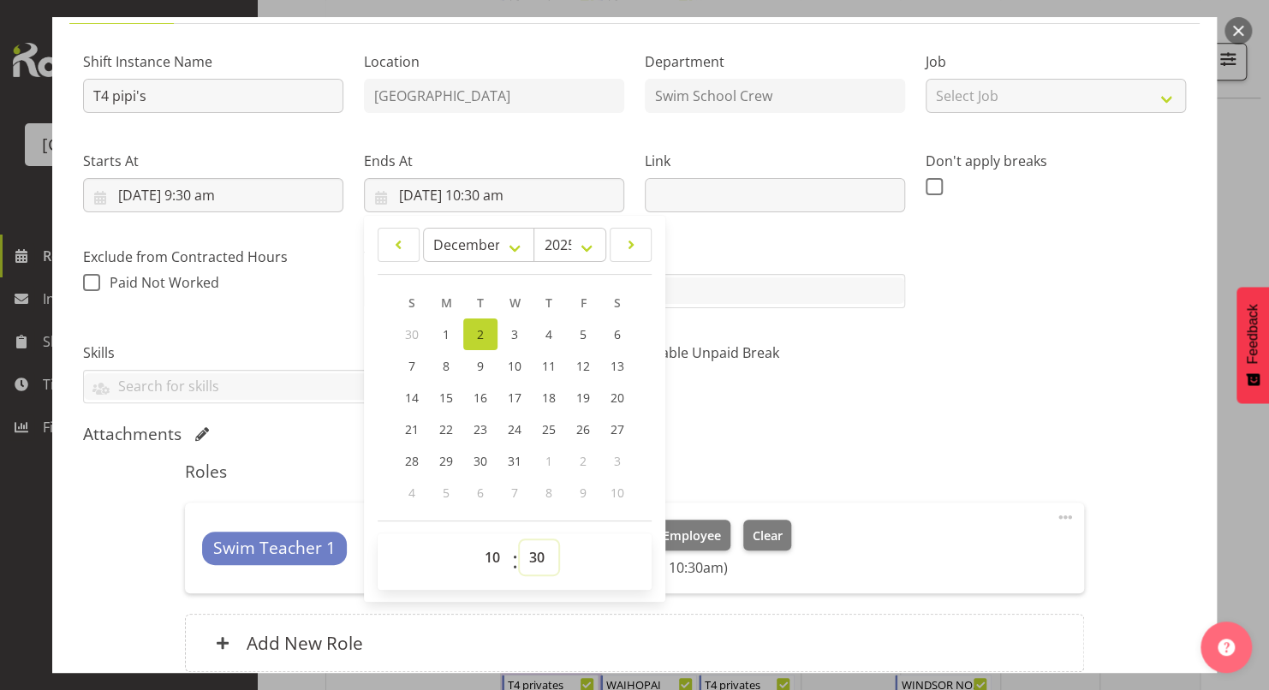
select select "0"
click at [520, 540] on select "00 01 02 03 04 05 06 07 08 09 10 11 12 13 14 15 16 17 18 19 20 21 22 23 24 25 2…" at bounding box center [539, 557] width 39 height 34
type input "2/12/2025, 10:00 am"
click at [973, 307] on div "Shift Instance Name T4 pipi's Location Splash Palace Department Swim School Cre…" at bounding box center [634, 220] width 1123 height 387
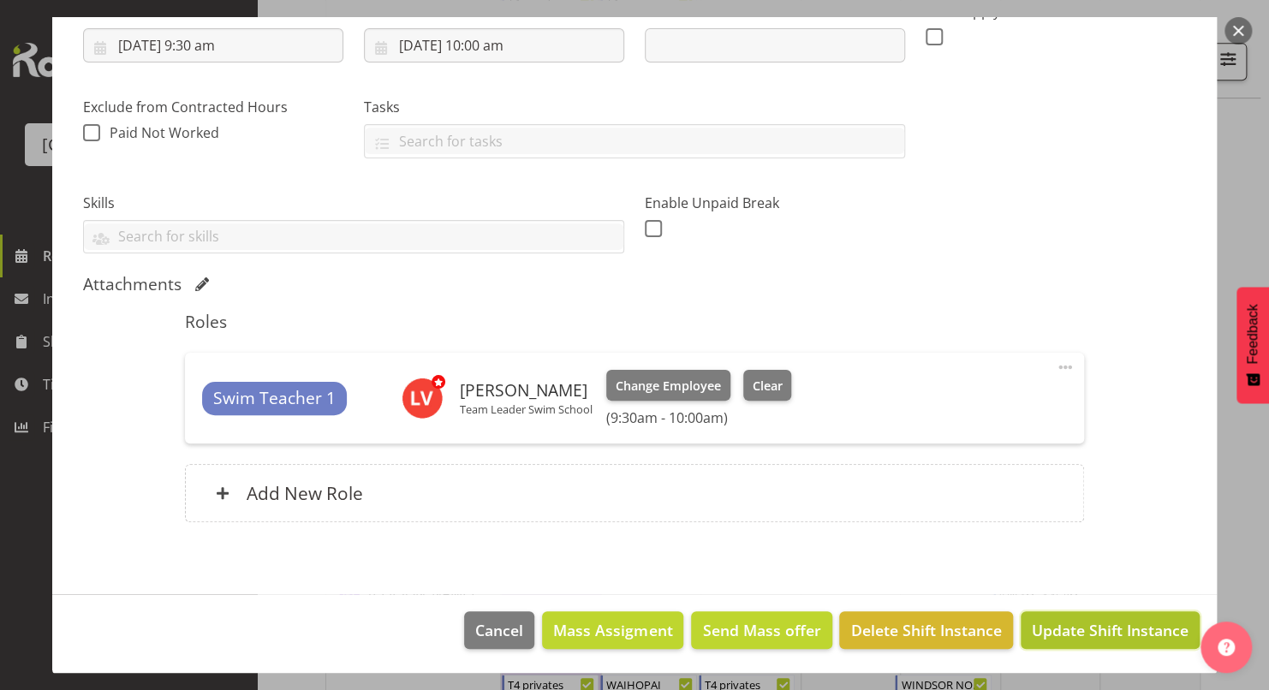
click at [1067, 627] on span "Update Shift Instance" at bounding box center [1110, 630] width 157 height 22
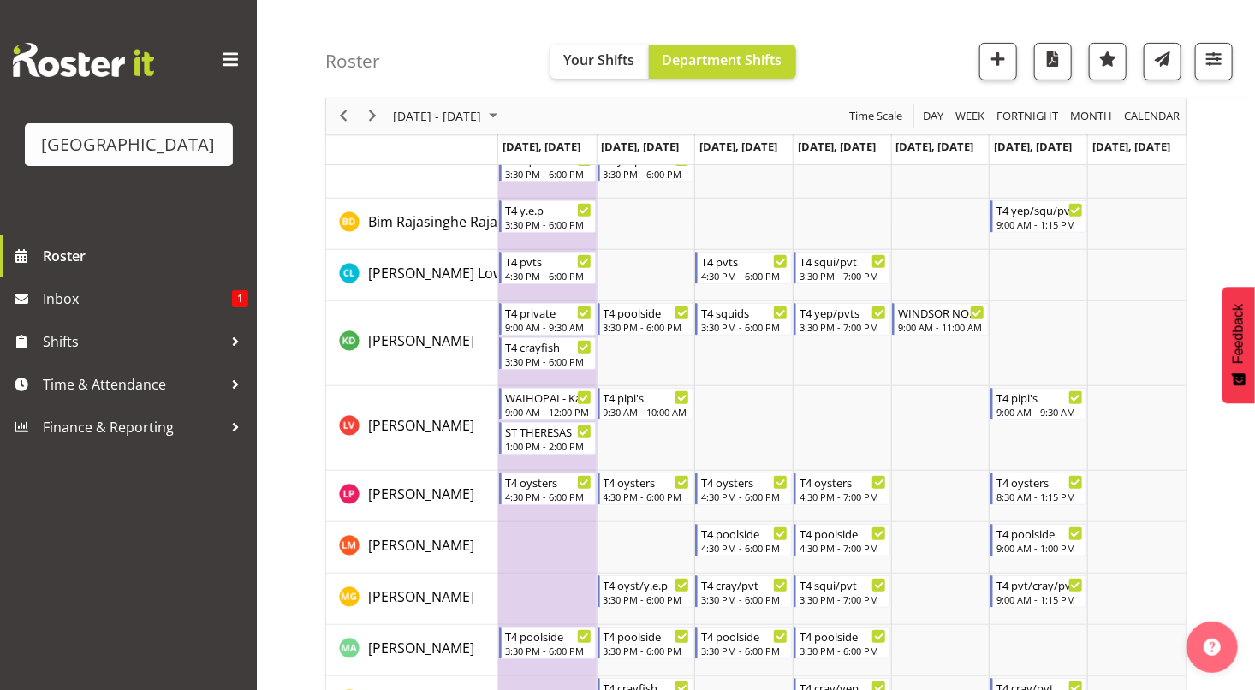
scroll to position [0, 0]
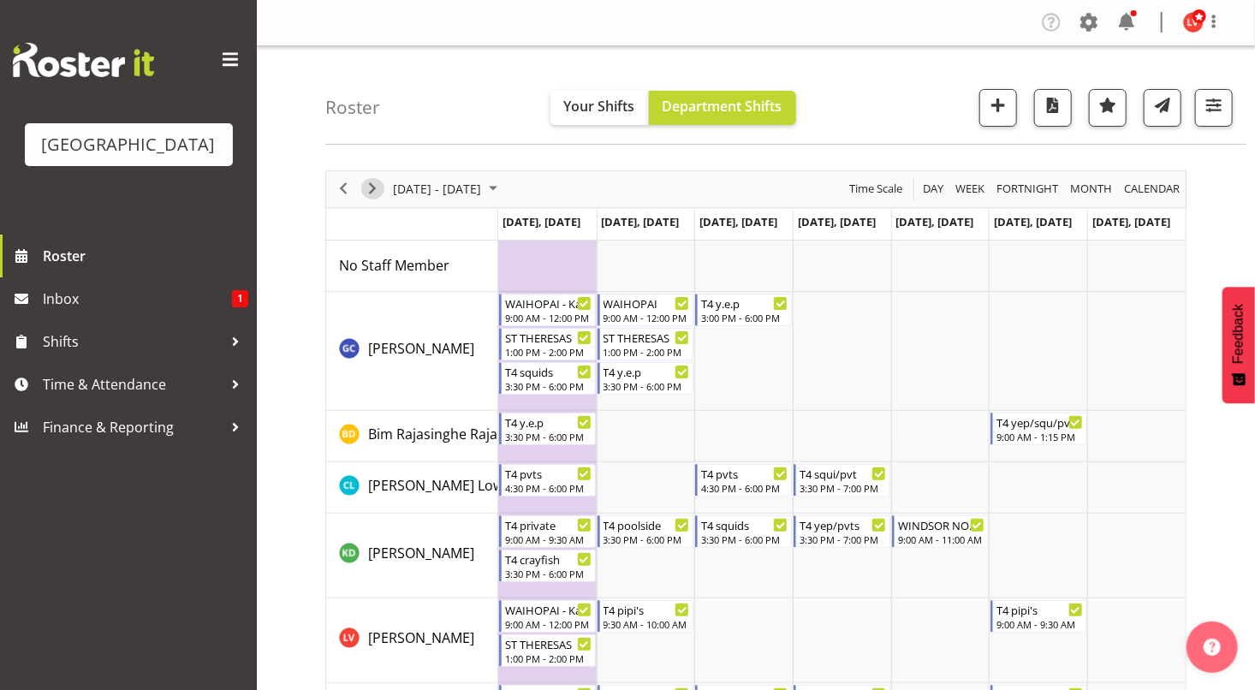
click at [370, 191] on span "Next" at bounding box center [372, 188] width 21 height 21
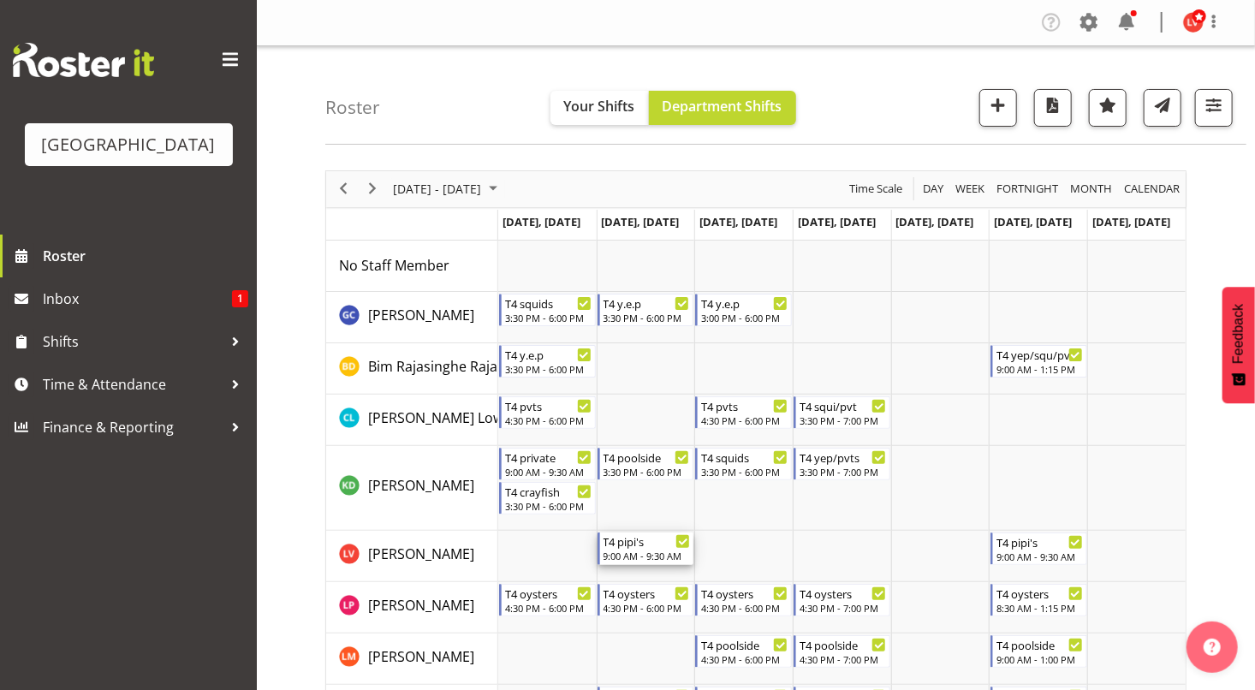
click at [657, 558] on div "9:00 AM - 9:30 AM" at bounding box center [647, 556] width 87 height 14
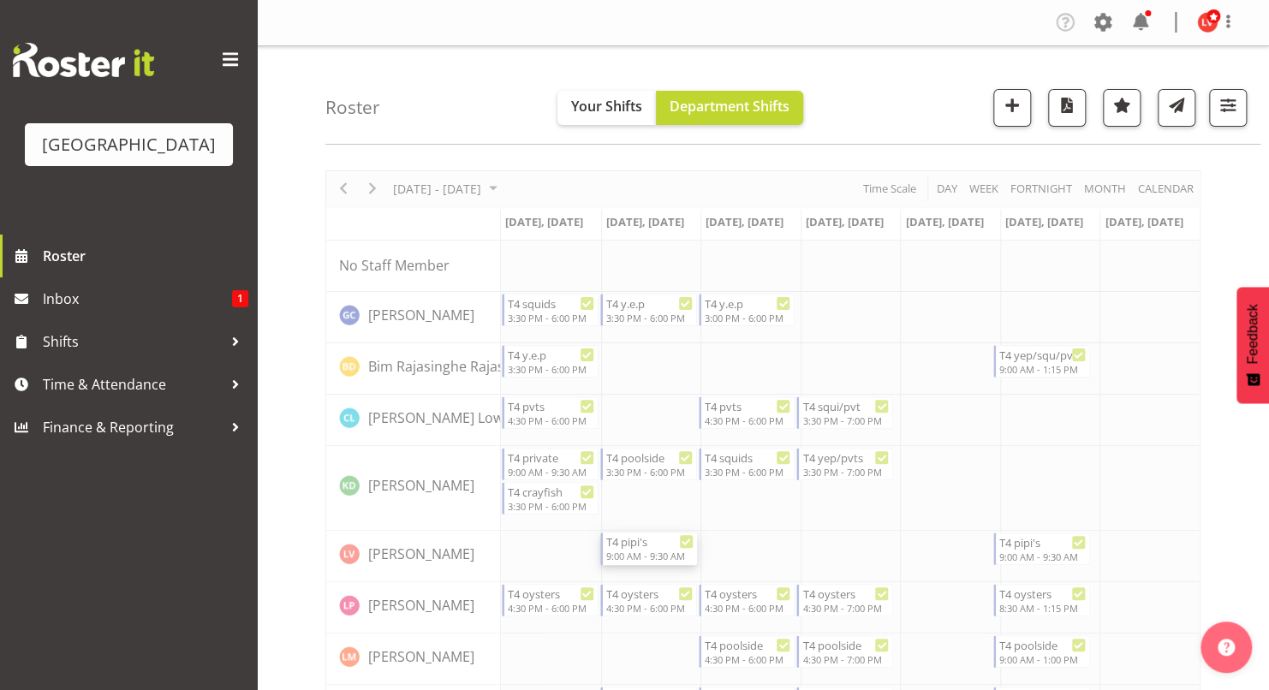
select select "11"
select select "2025"
select select "9"
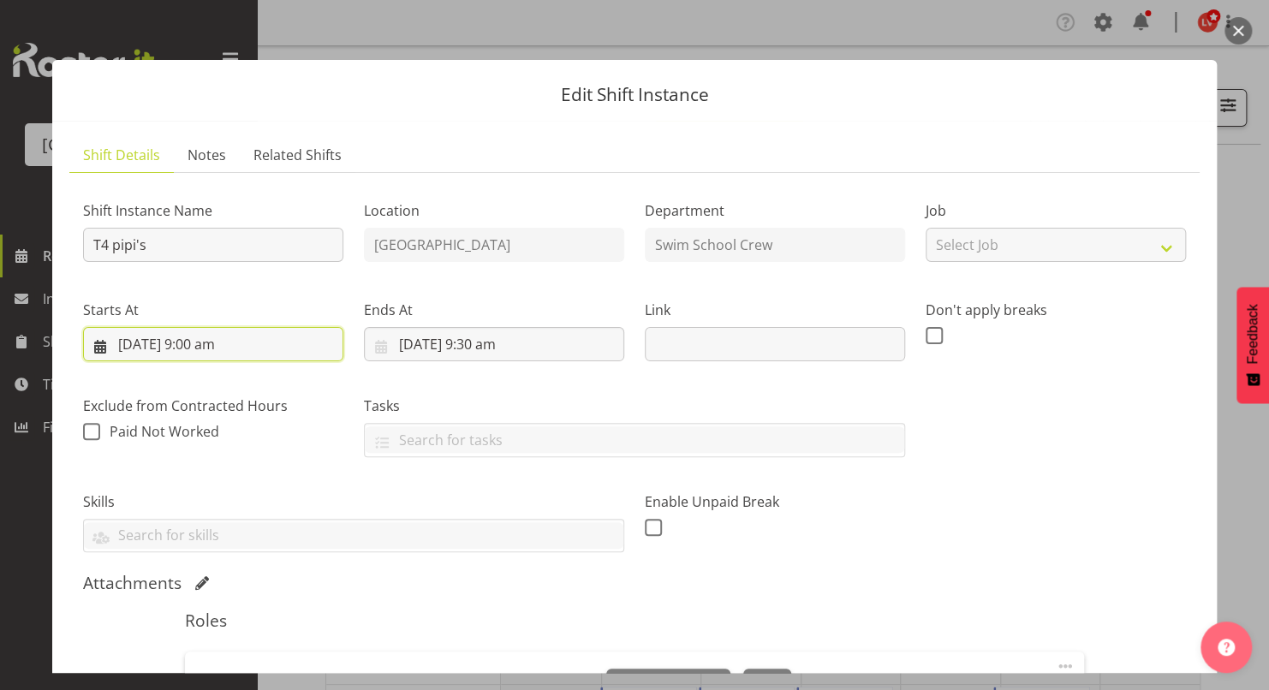
click at [194, 343] on input "9/12/2025, 9:00 am" at bounding box center [213, 344] width 260 height 34
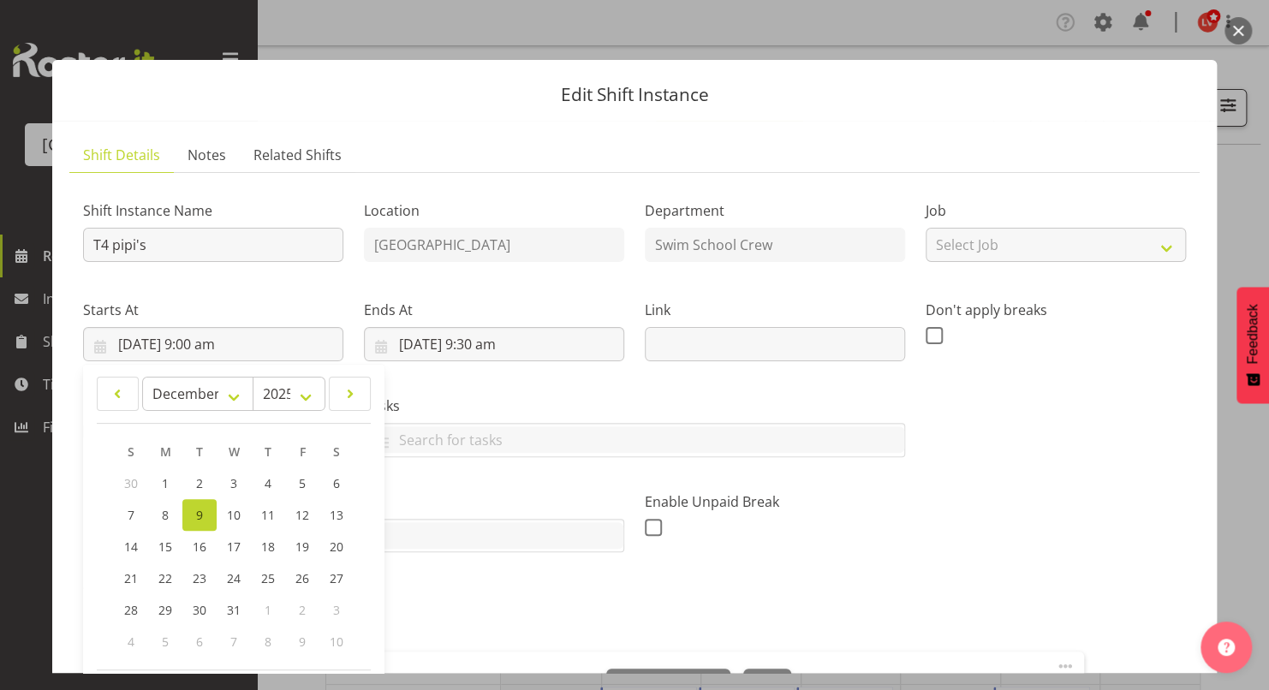
scroll to position [211, 0]
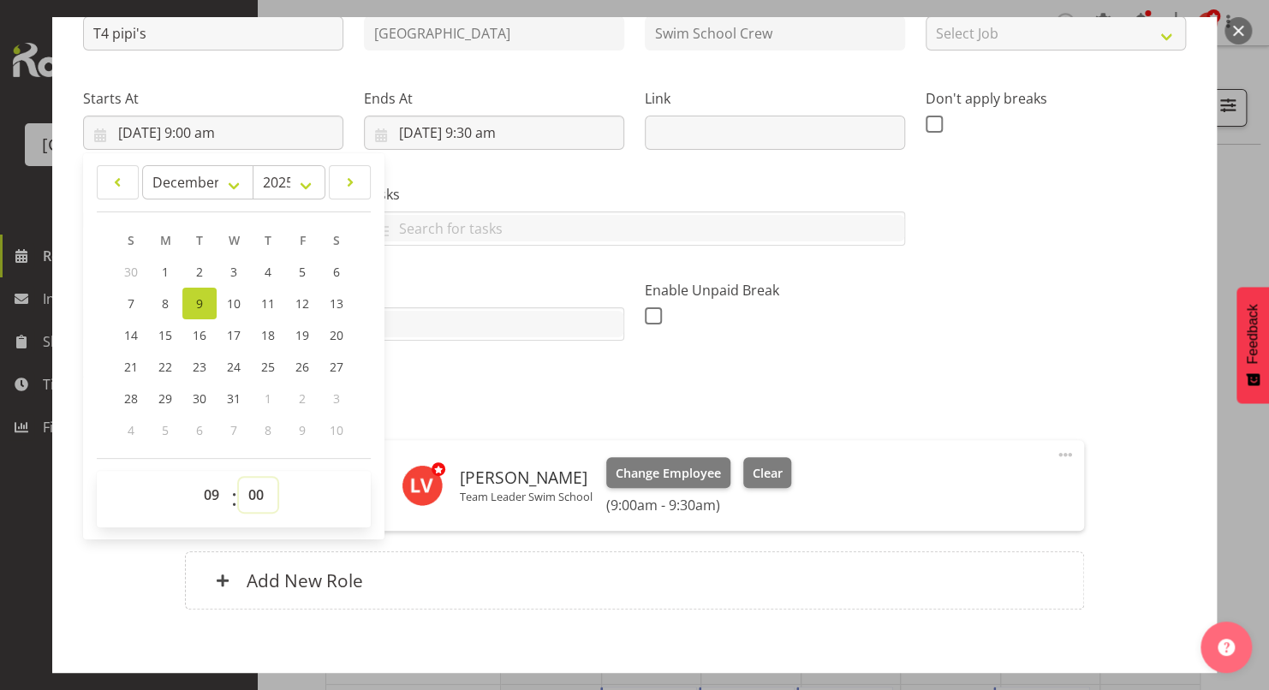
click at [259, 503] on select "00 01 02 03 04 05 06 07 08 09 10 11 12 13 14 15 16 17 18 19 20 21 22 23 24 25 2…" at bounding box center [258, 495] width 39 height 34
select select "30"
type input "9/12/2025, 9:30 am"
click at [259, 503] on select "00 01 02 03 04 05 06 07 08 09 10 11 12 13 14 15 16 17 18 19 20 21 22 23 24 25 2…" at bounding box center [258, 495] width 39 height 34
click at [473, 382] on div "Attachments" at bounding box center [634, 373] width 1103 height 24
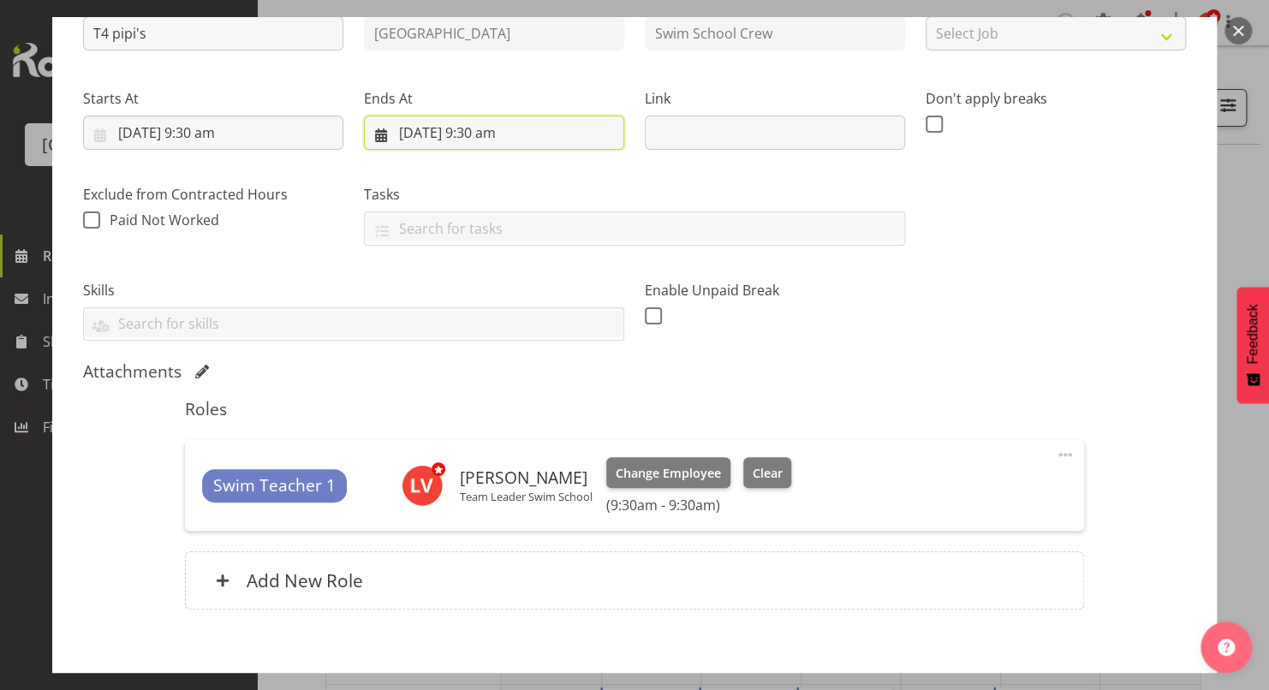
click at [478, 139] on input "9/12/2025, 9:30 am" at bounding box center [494, 133] width 260 height 34
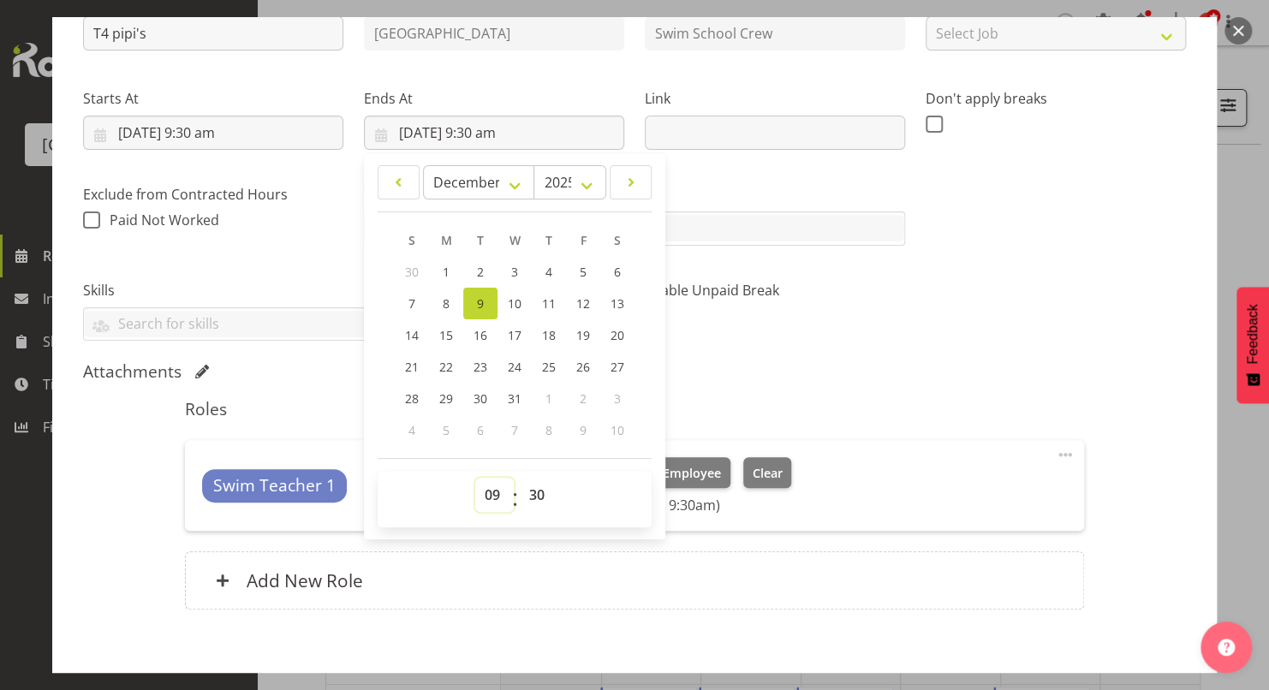
click at [488, 497] on select "00 01 02 03 04 05 06 07 08 09 10 11 12 13 14 15 16 17 18 19 20 21 22 23" at bounding box center [494, 495] width 39 height 34
select select "10"
click at [475, 478] on select "00 01 02 03 04 05 06 07 08 09 10 11 12 13 14 15 16 17 18 19 20 21 22 23" at bounding box center [494, 495] width 39 height 34
type input "9/12/2025, 10:30 am"
click at [539, 494] on select "00 01 02 03 04 05 06 07 08 09 10 11 12 13 14 15 16 17 18 19 20 21 22 23 24 25 2…" at bounding box center [539, 495] width 39 height 34
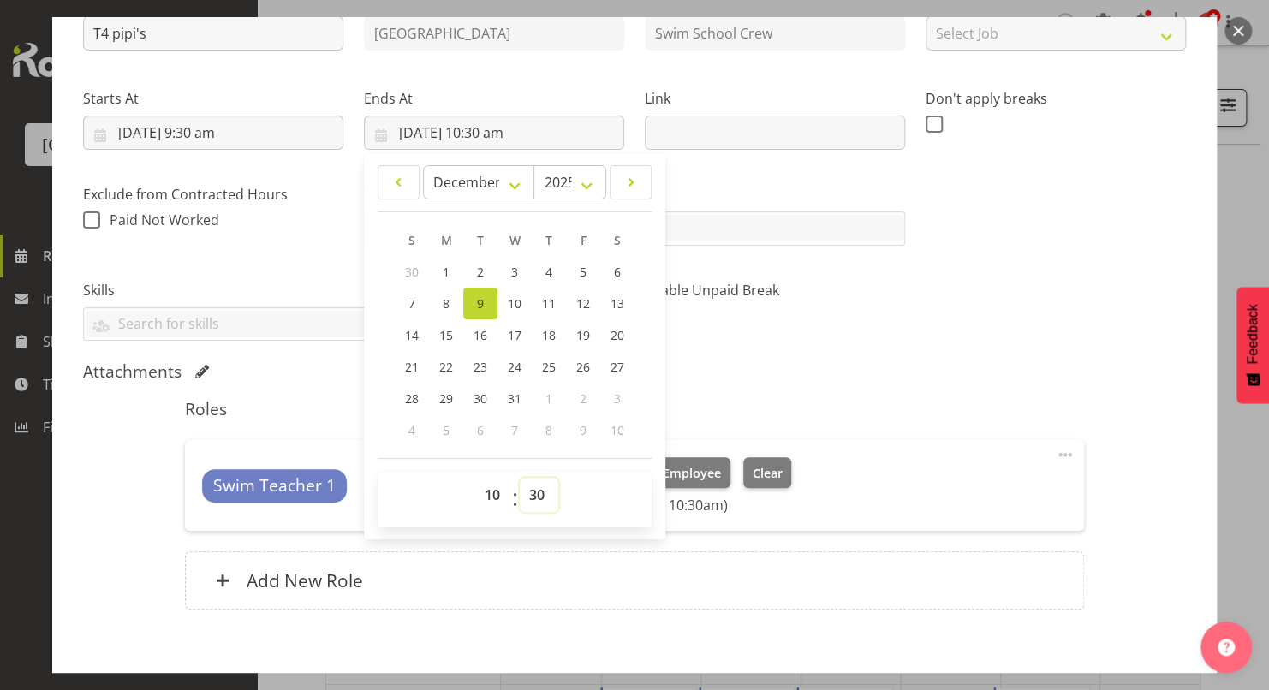
select select "0"
click at [520, 478] on select "00 01 02 03 04 05 06 07 08 09 10 11 12 13 14 15 16 17 18 19 20 21 22 23 24 25 2…" at bounding box center [539, 495] width 39 height 34
type input "9/12/2025, 10:00 am"
click at [902, 265] on div "Enable Unpaid Break" at bounding box center [774, 304] width 281 height 96
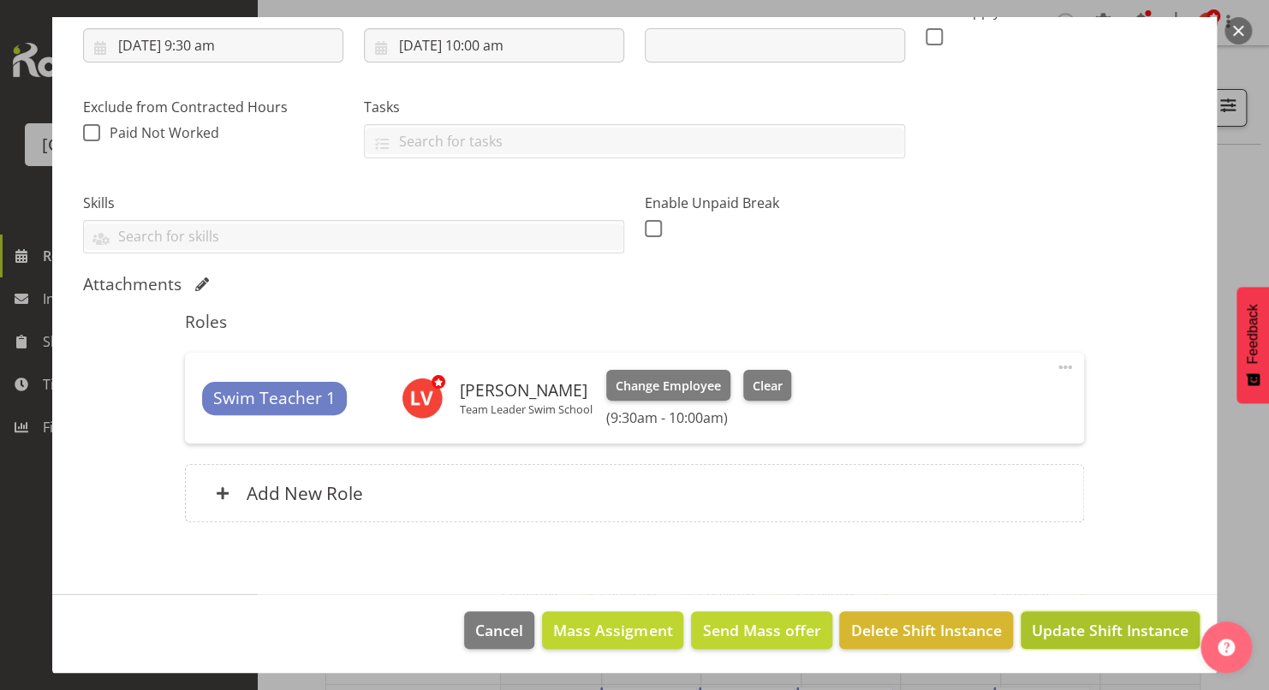
click at [1086, 628] on span "Update Shift Instance" at bounding box center [1110, 630] width 157 height 22
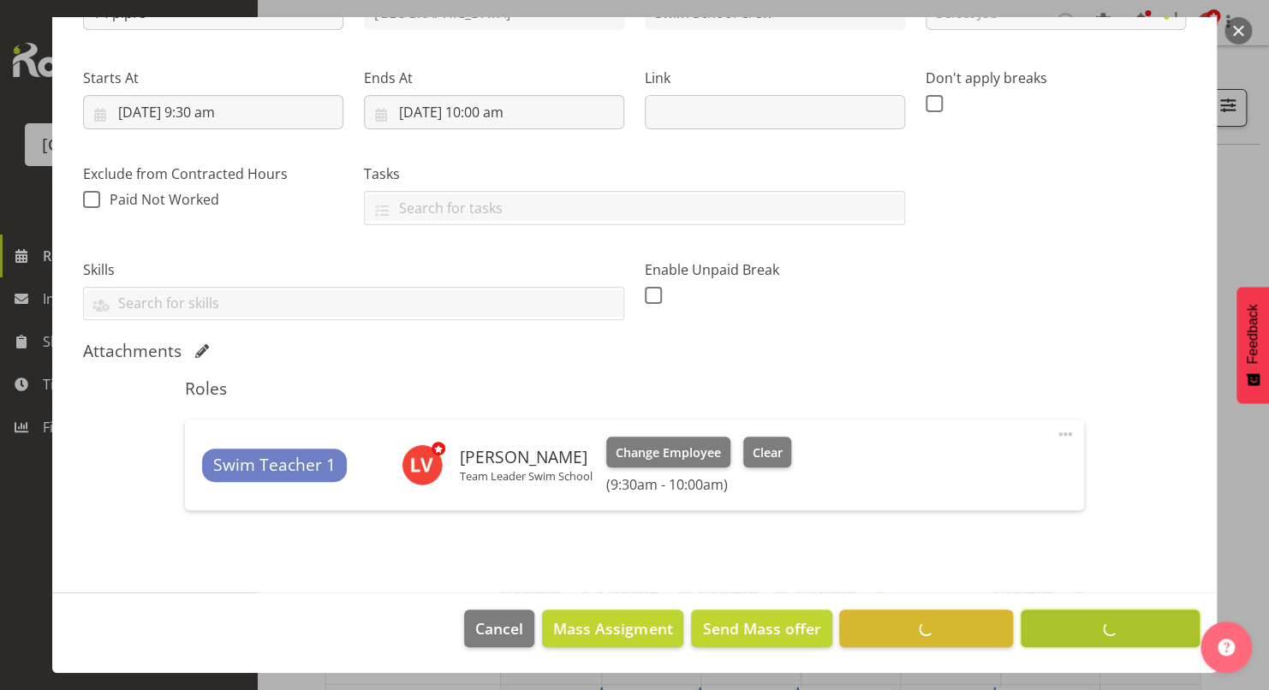
scroll to position [230, 0]
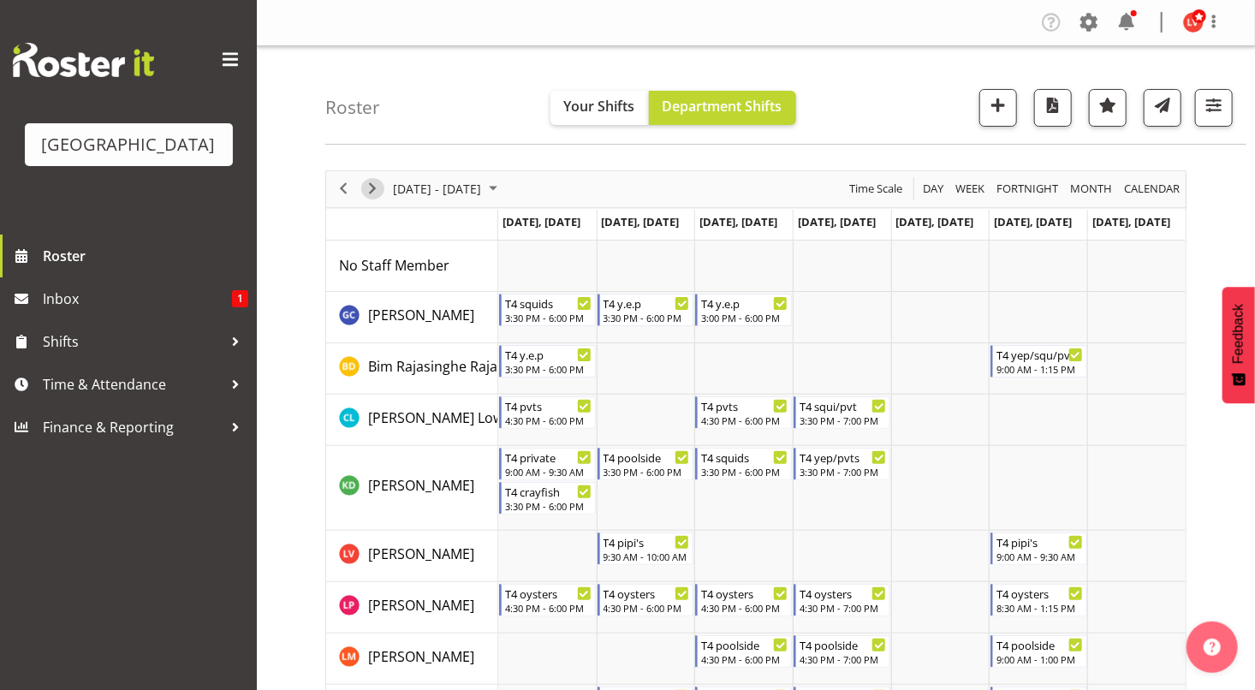
click at [367, 193] on span "Next" at bounding box center [372, 188] width 21 height 21
click at [665, 531] on td "Timeline Week of December 16, 2025" at bounding box center [646, 556] width 98 height 51
select select "9"
select select "19"
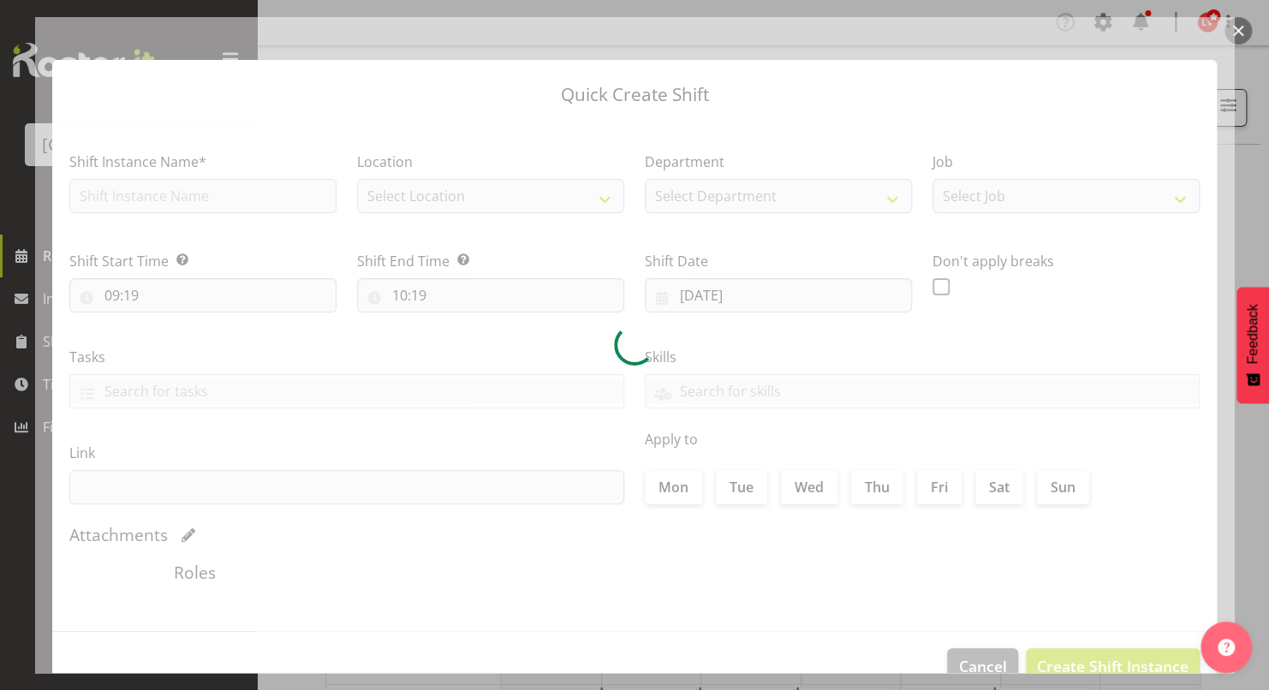
type input "16/12/2025"
checkbox input "true"
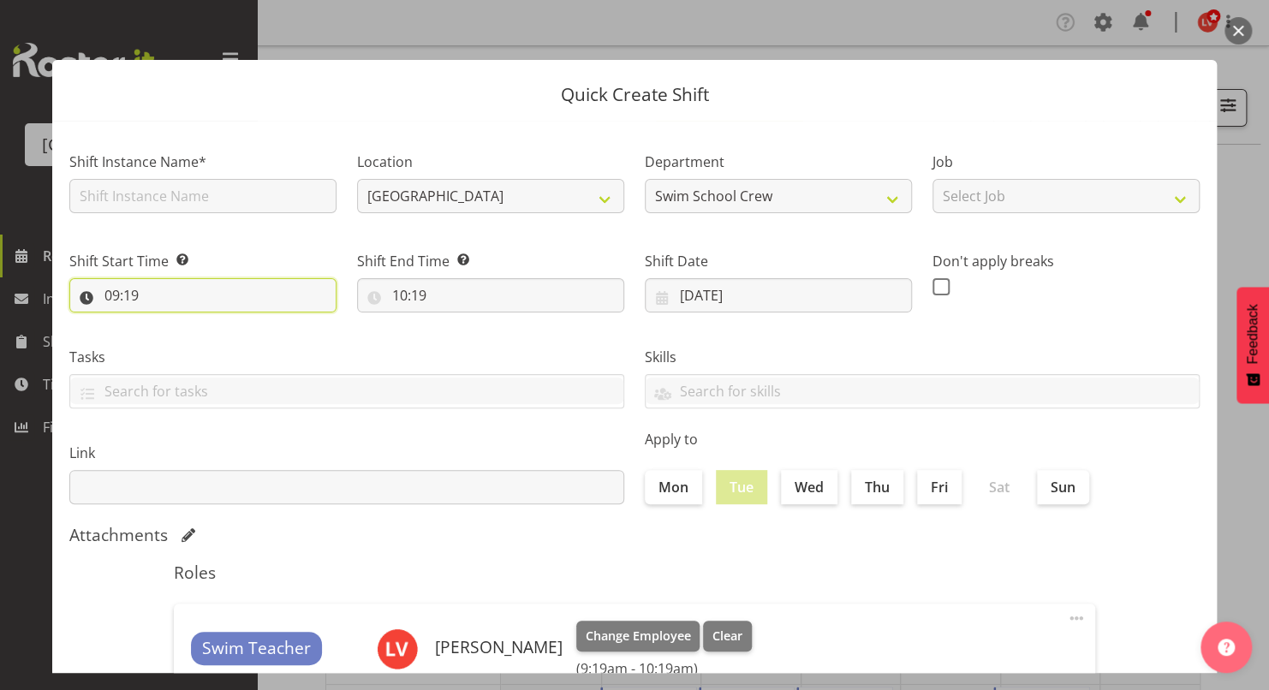
click at [115, 302] on input "09:19" at bounding box center [202, 295] width 267 height 34
click at [225, 342] on select "00 01 02 03 04 05 06 07 08 09 10 11 12 13 14 15 16 17 18 19 20 21 22 23 24 25 2…" at bounding box center [230, 340] width 39 height 34
select select "30"
type input "09:30"
click at [231, 349] on select "00 01 02 03 04 05 06 07 08 09 10 11 12 13 14 15 16 17 18 19 20 21 22 23 24 25 2…" at bounding box center [230, 340] width 39 height 34
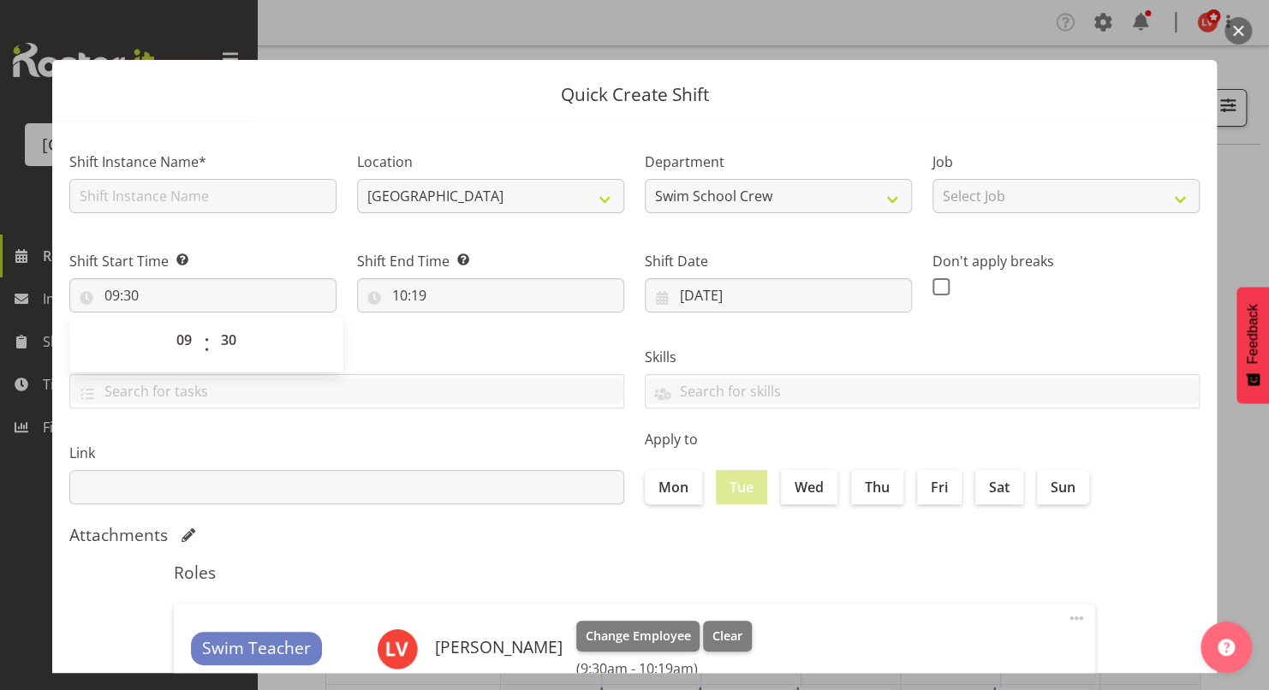
click at [447, 348] on label "Tasks" at bounding box center [346, 357] width 555 height 21
click at [415, 298] on input "10:19" at bounding box center [490, 295] width 267 height 34
click at [506, 337] on select "00 01 02 03 04 05 06 07 08 09 10 11 12 13 14 15 16 17 18 19 20 21 22 23 24 25 2…" at bounding box center [518, 340] width 39 height 34
select select "0"
click at [499, 323] on select "00 01 02 03 04 05 06 07 08 09 10 11 12 13 14 15 16 17 18 19 20 21 22 23 24 25 2…" at bounding box center [518, 340] width 39 height 34
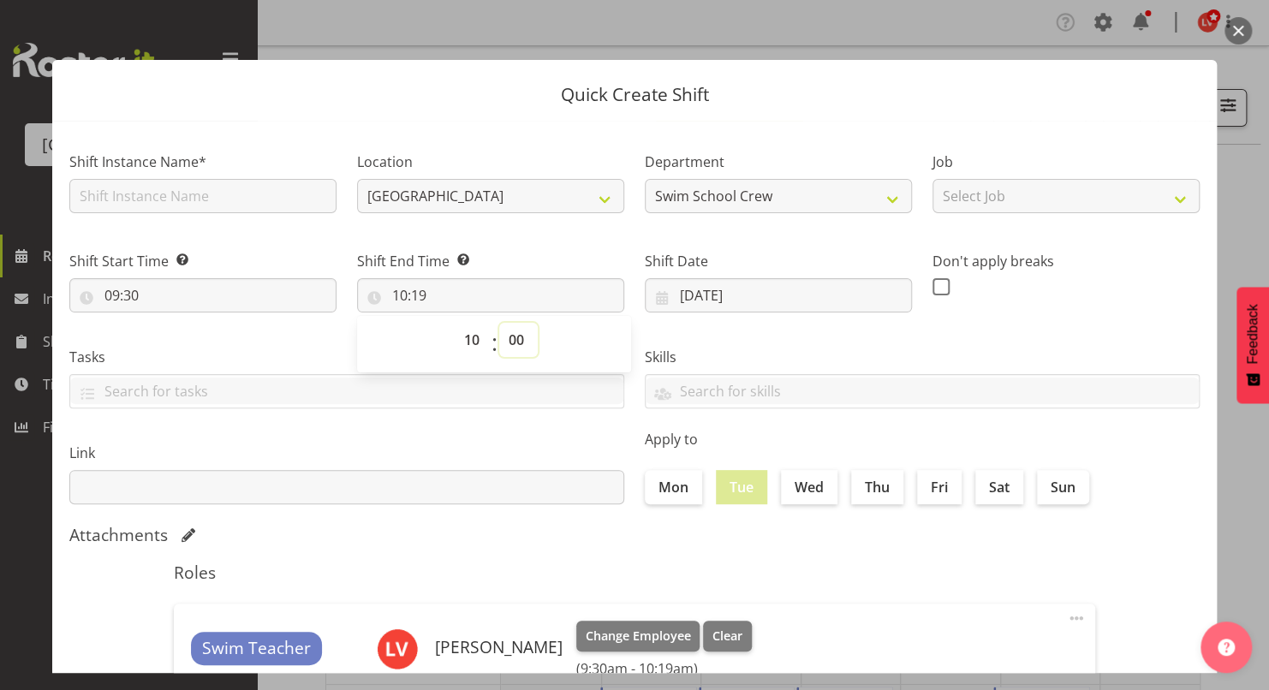
type input "10:00"
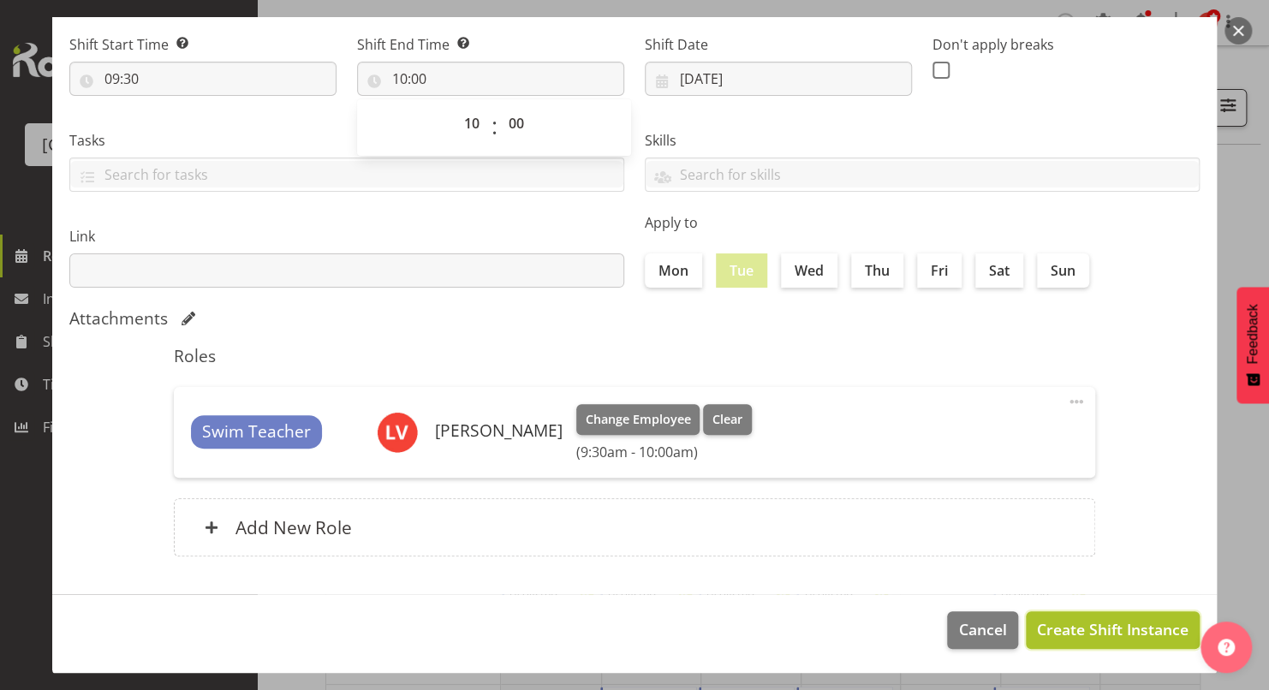
click at [1055, 620] on span "Create Shift Instance" at bounding box center [1113, 629] width 152 height 22
drag, startPoint x: 1055, startPoint y: 620, endPoint x: 1062, endPoint y: 641, distance: 22.5
drag, startPoint x: 1062, startPoint y: 641, endPoint x: 843, endPoint y: 449, distance: 290.6
click at [843, 449] on div "Swim Teacher Lara Von Fintel Change Employee Clear (9:30am - 10:00am)" at bounding box center [634, 432] width 887 height 57
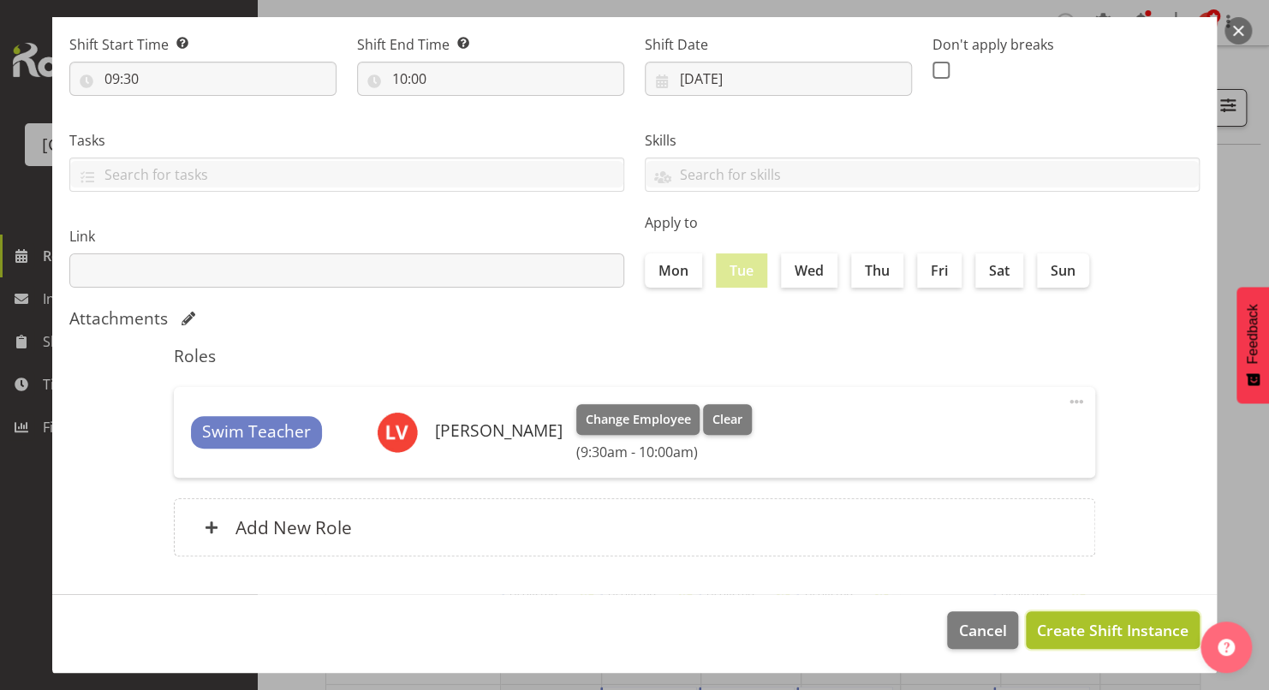
click at [1066, 623] on span "Create Shift Instance" at bounding box center [1113, 630] width 152 height 22
drag, startPoint x: 1234, startPoint y: 491, endPoint x: 1234, endPoint y: 307, distance: 183.2
click at [1234, 307] on div at bounding box center [634, 345] width 1269 height 690
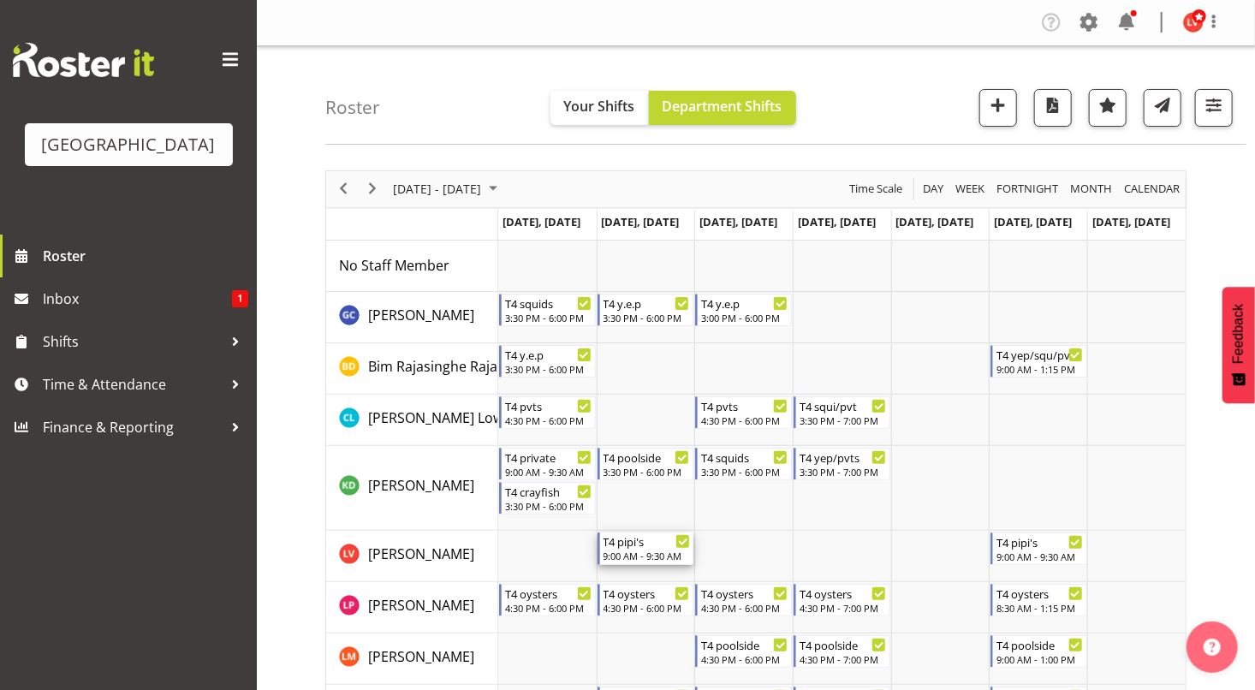
click at [646, 563] on div "T4 pipi's 9:00 AM - 9:30 AM" at bounding box center [647, 549] width 87 height 33
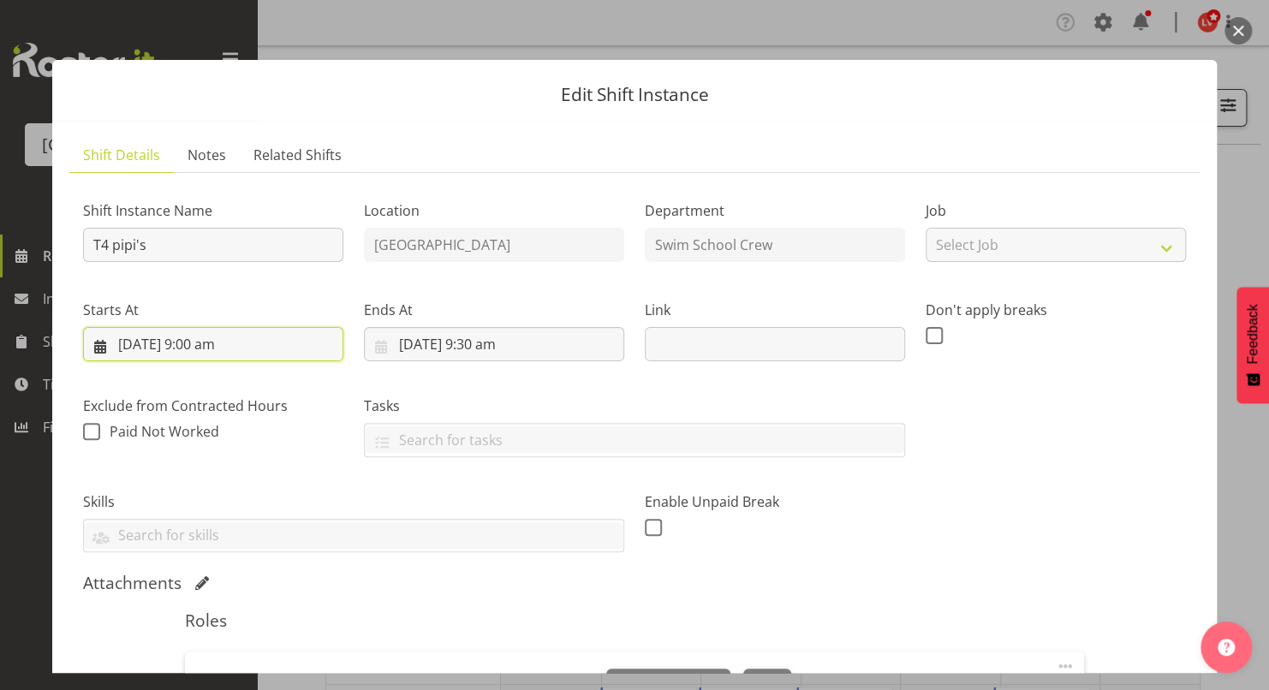
click at [208, 354] on input "16/12/2025, 9:00 am" at bounding box center [213, 344] width 260 height 34
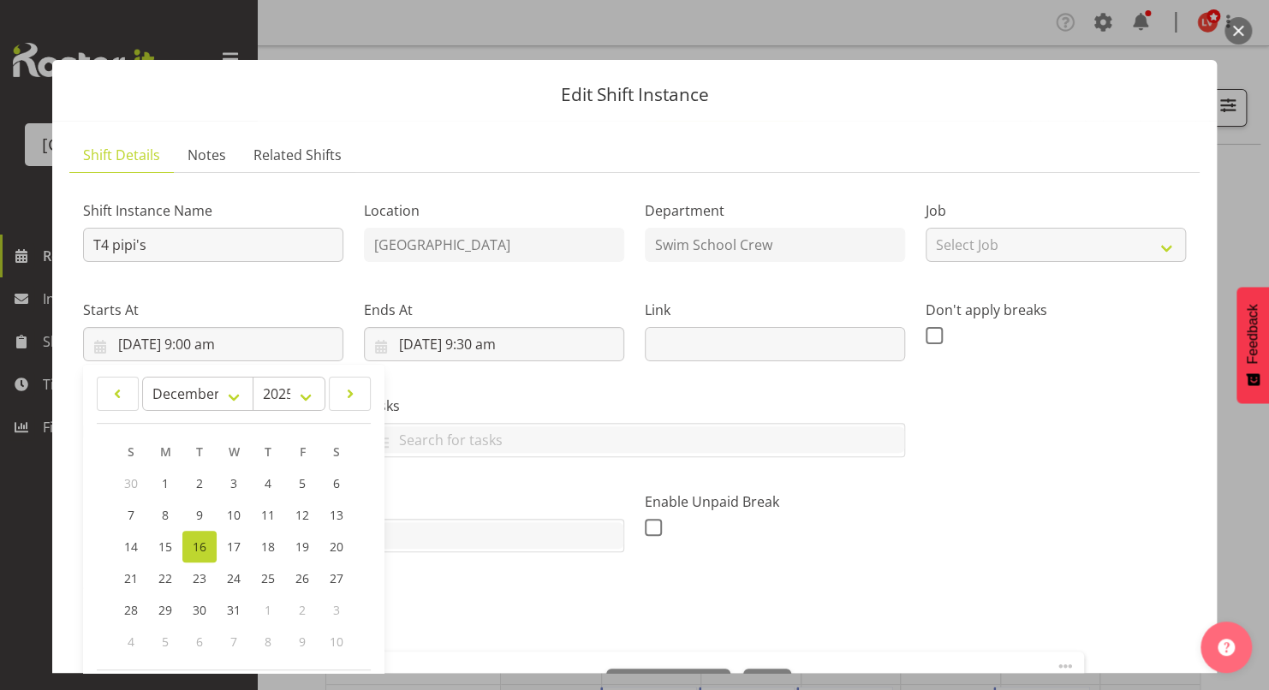
scroll to position [299, 0]
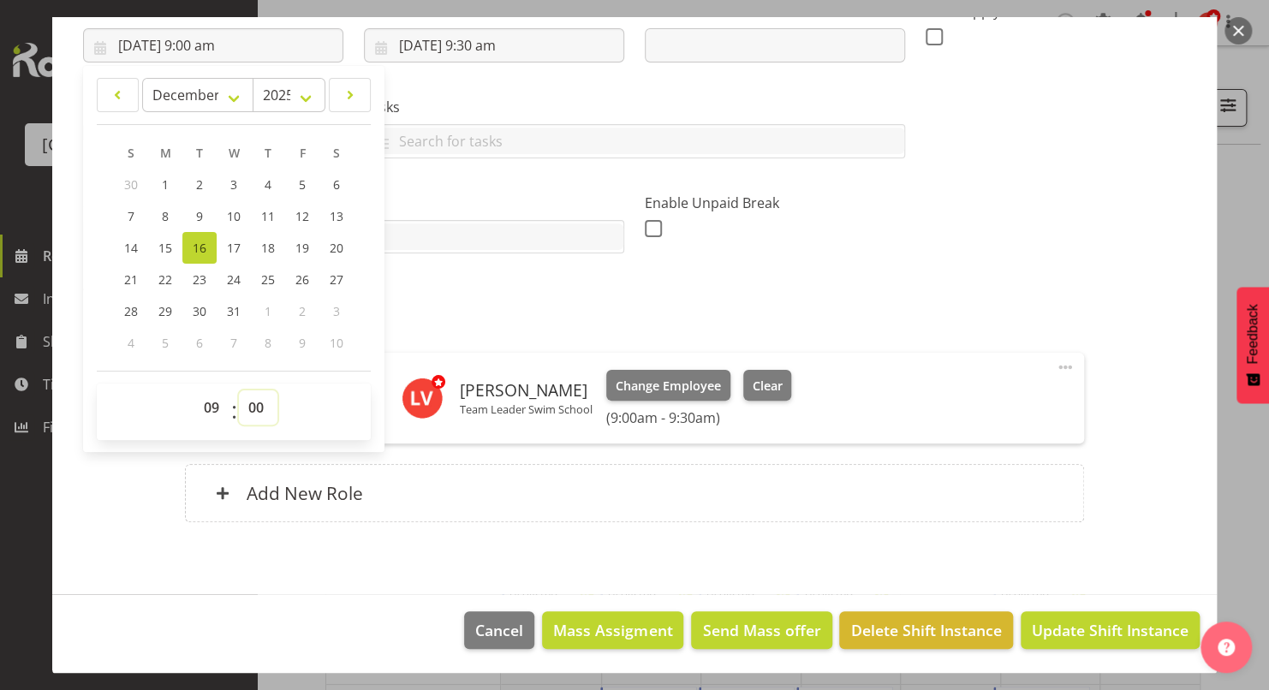
click at [258, 403] on select "00 01 02 03 04 05 06 07 08 09 10 11 12 13 14 15 16 17 18 19 20 21 22 23 24 25 2…" at bounding box center [258, 407] width 39 height 34
select select "30"
type input "16/12/2025, 9:30 am"
click at [252, 408] on select "00 01 02 03 04 05 06 07 08 09 10 11 12 13 14 15 16 17 18 19 20 21 22 23 24 25 2…" at bounding box center [258, 407] width 39 height 34
click at [566, 259] on div "Skills PLPC PLSA" at bounding box center [354, 217] width 562 height 96
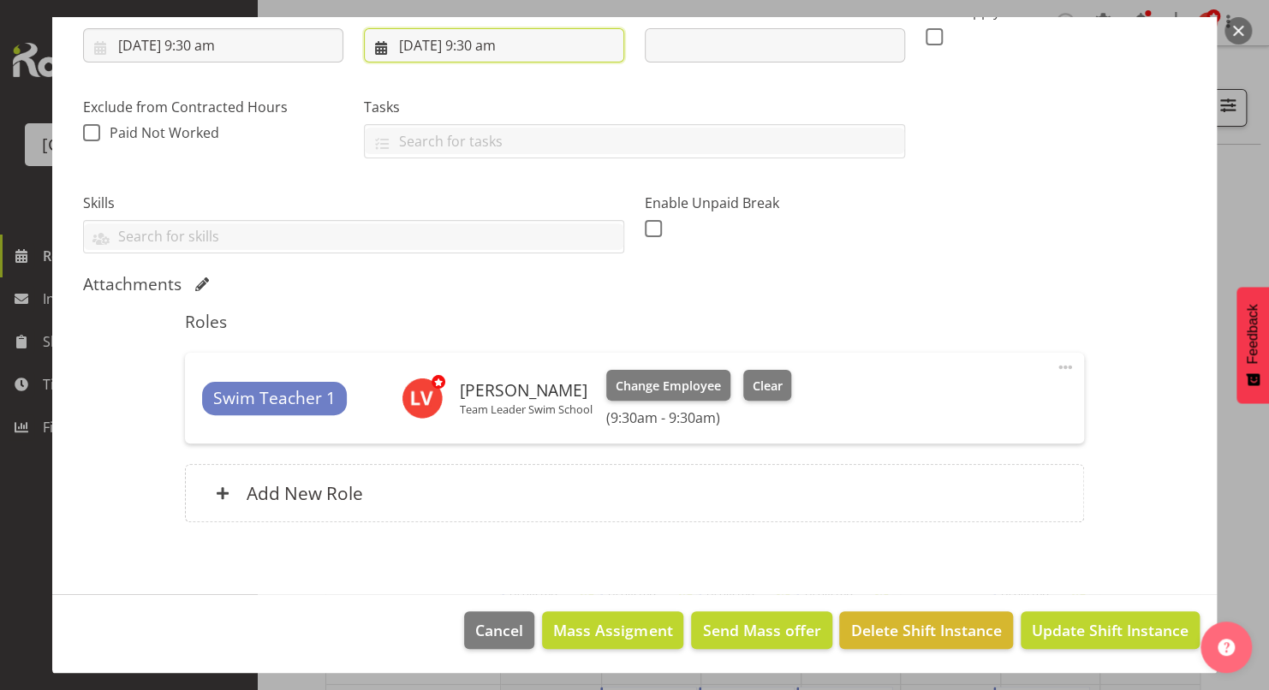
click at [489, 51] on input "16/12/2025, 9:30 am" at bounding box center [494, 45] width 260 height 34
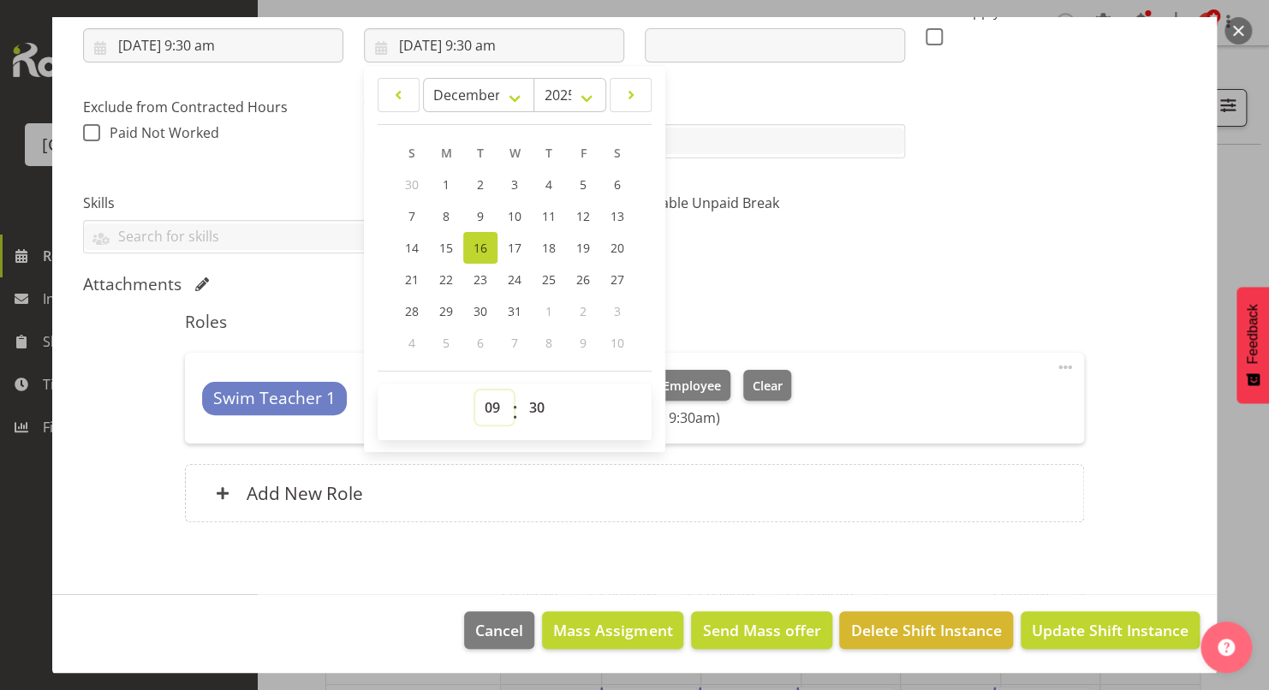
click at [490, 403] on select "00 01 02 03 04 05 06 07 08 09 10 11 12 13 14 15 16 17 18 19 20 21 22 23" at bounding box center [494, 407] width 39 height 34
select select "10"
click at [475, 390] on select "00 01 02 03 04 05 06 07 08 09 10 11 12 13 14 15 16 17 18 19 20 21 22 23" at bounding box center [494, 407] width 39 height 34
type input "16/12/2025, 10:30 am"
click at [535, 410] on select "00 01 02 03 04 05 06 07 08 09 10 11 12 13 14 15 16 17 18 19 20 21 22 23 24 25 2…" at bounding box center [539, 407] width 39 height 34
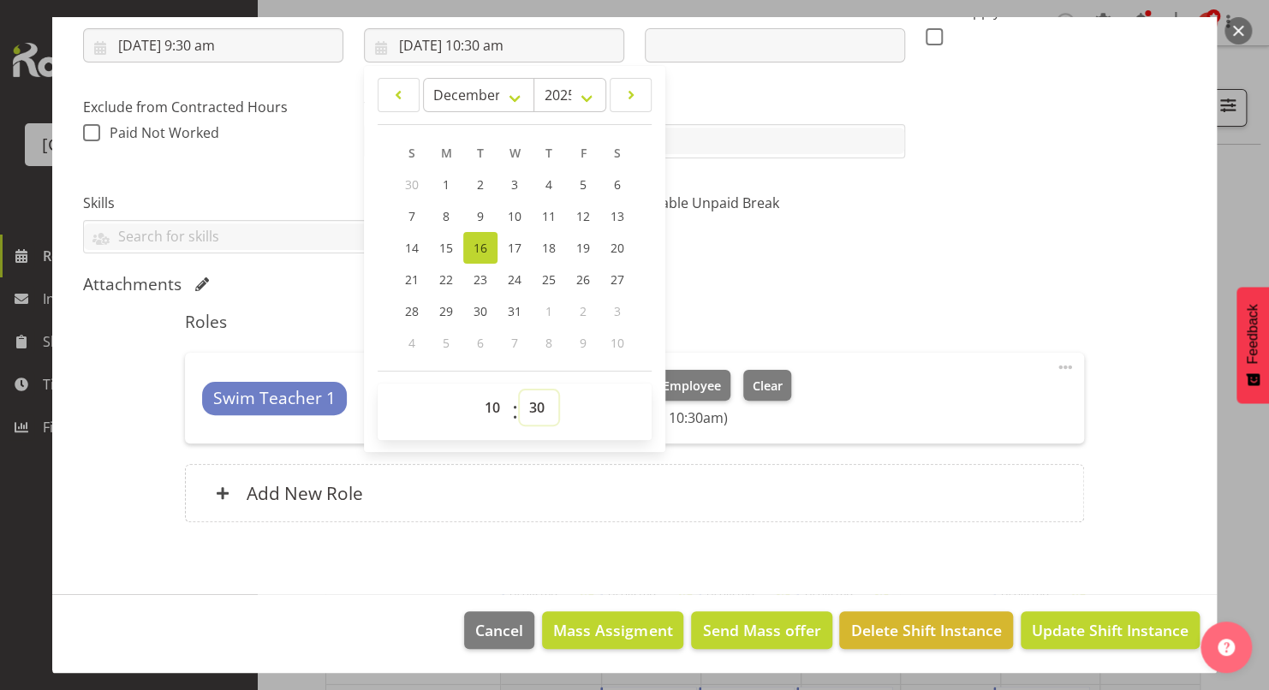
select select "0"
click at [520, 390] on select "00 01 02 03 04 05 06 07 08 09 10 11 12 13 14 15 16 17 18 19 20 21 22 23 24 25 2…" at bounding box center [539, 407] width 39 height 34
type input "16/12/2025, 10:00 am"
click at [1015, 235] on div "Shift Instance Name T4 pipi's Location Splash Palace Department Swim School Cre…" at bounding box center [634, 71] width 1123 height 387
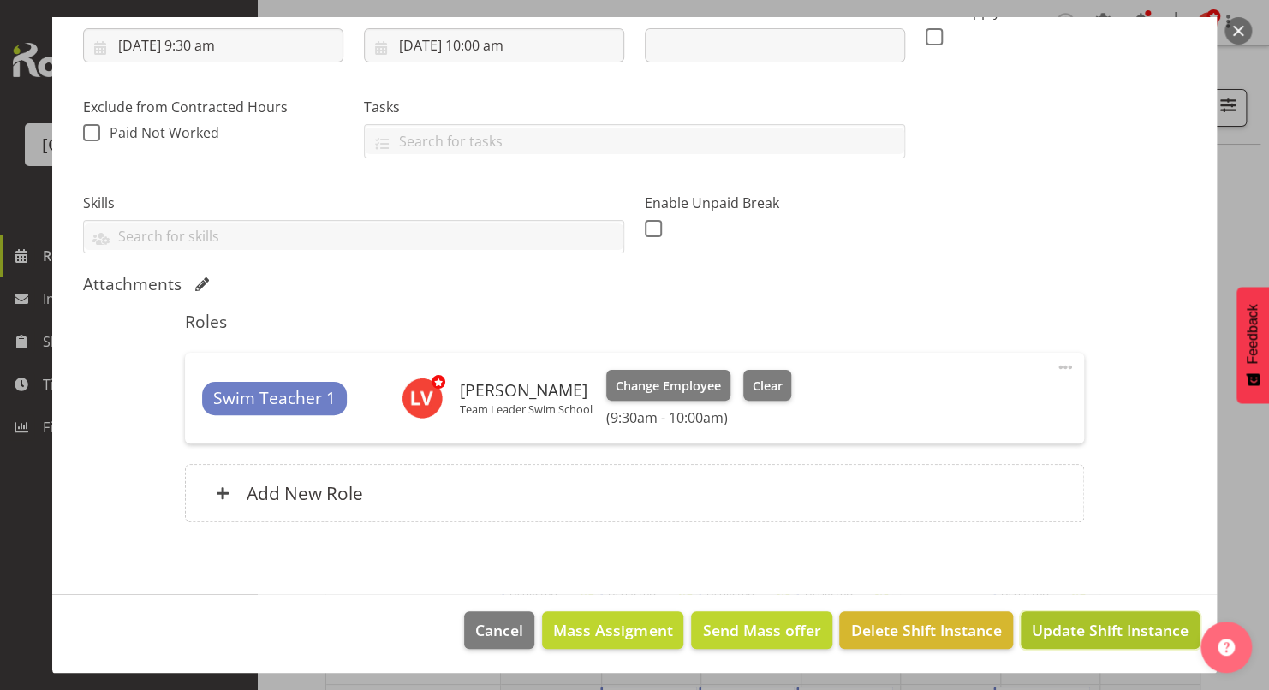
click at [1093, 625] on span "Update Shift Instance" at bounding box center [1110, 630] width 157 height 22
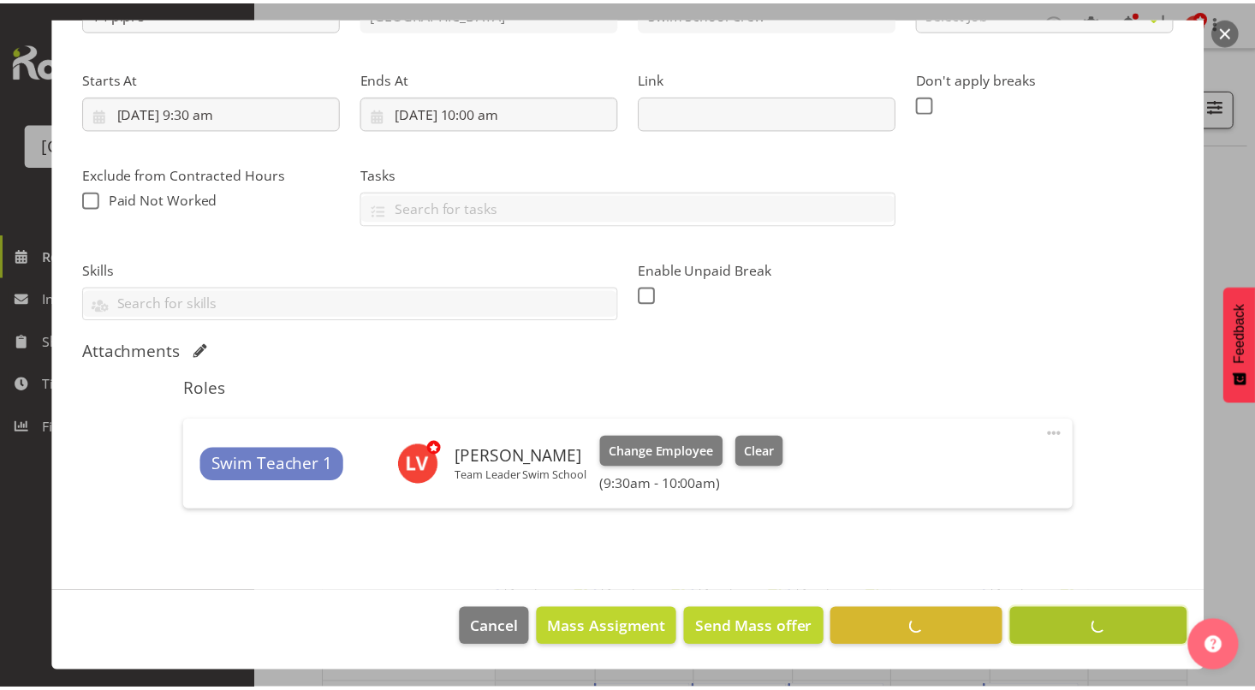
scroll to position [230, 0]
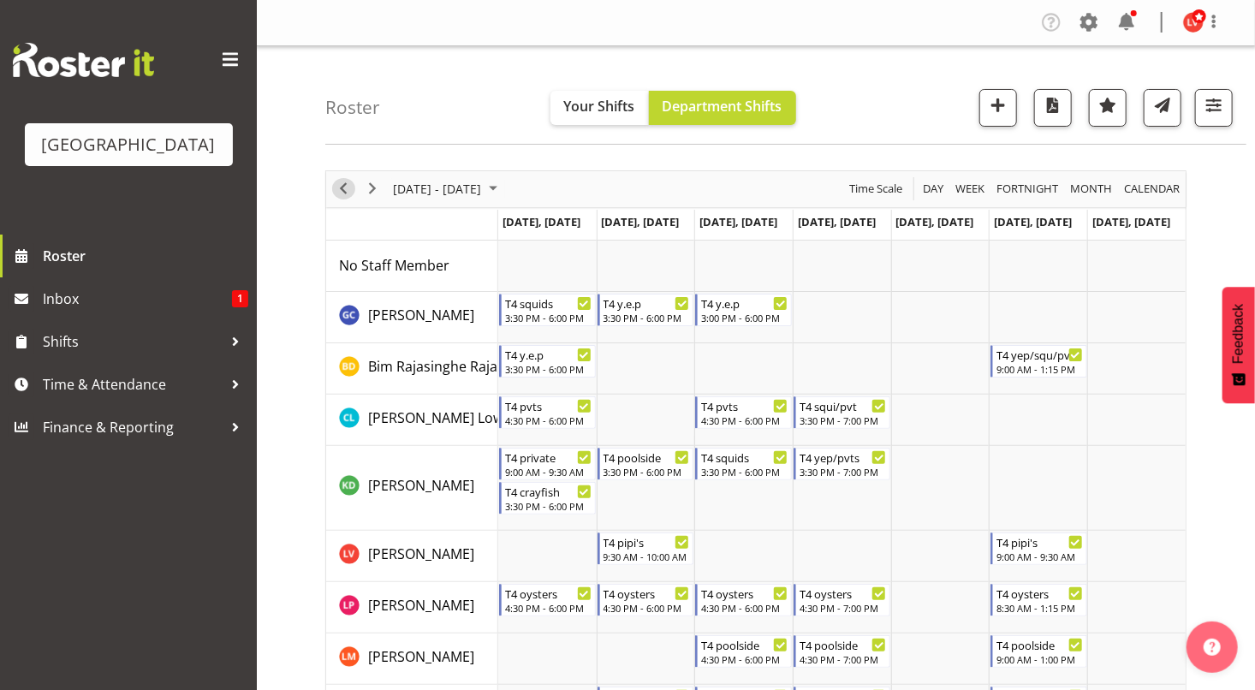
click at [343, 188] on span "Previous" at bounding box center [343, 188] width 21 height 21
click at [368, 191] on span "Next" at bounding box center [372, 188] width 21 height 21
click at [126, 258] on span "Roster" at bounding box center [145, 256] width 205 height 26
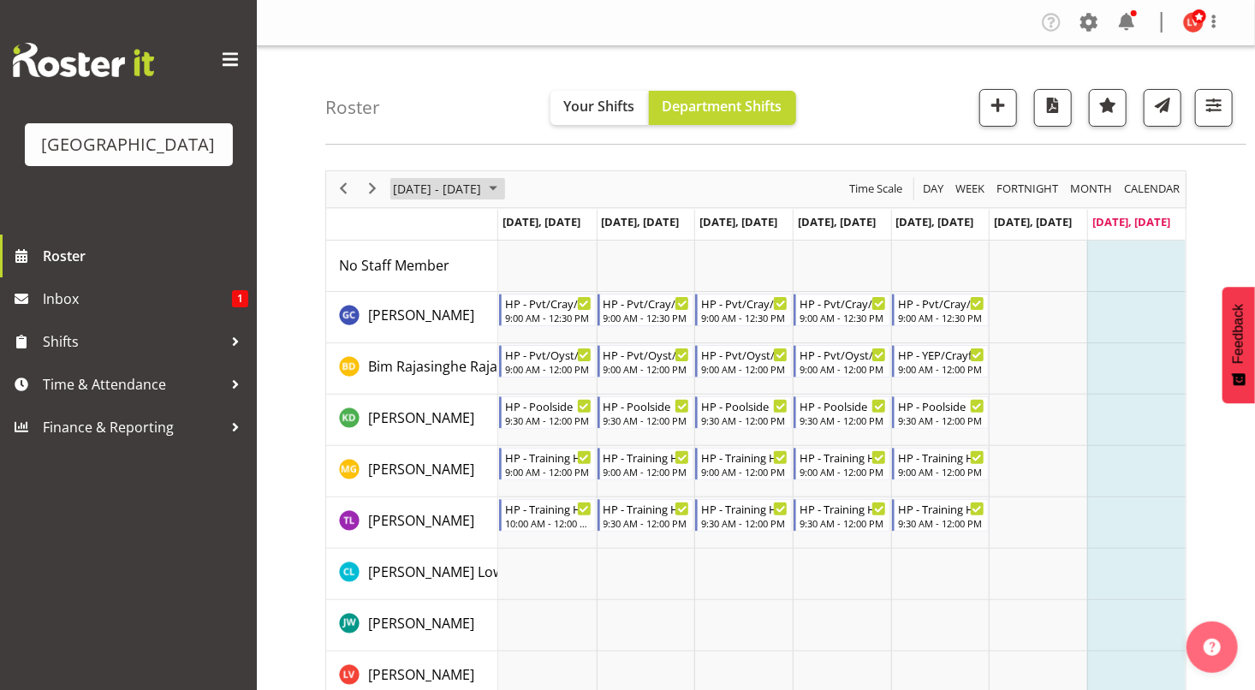
click at [391, 192] on span "[DATE] - [DATE]" at bounding box center [437, 188] width 92 height 21
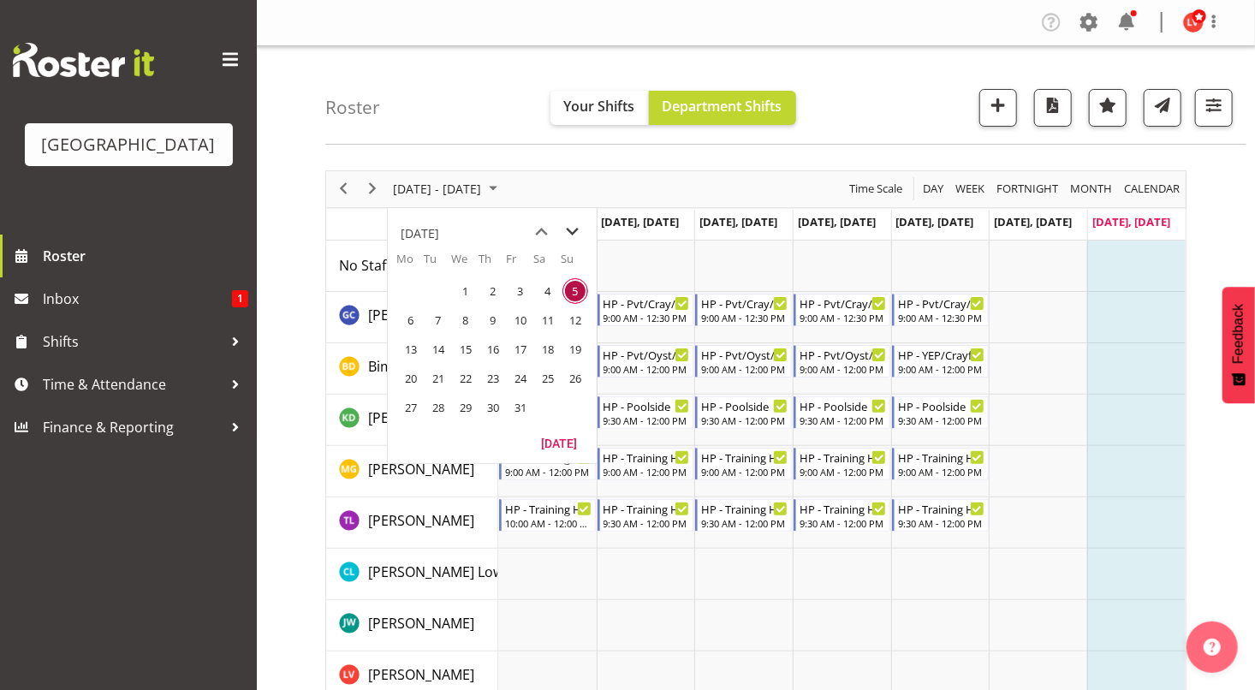
click at [572, 239] on span "next month" at bounding box center [573, 232] width 30 height 31
click at [575, 227] on span "next month" at bounding box center [573, 232] width 30 height 31
click at [575, 228] on span "next month" at bounding box center [573, 232] width 30 height 31
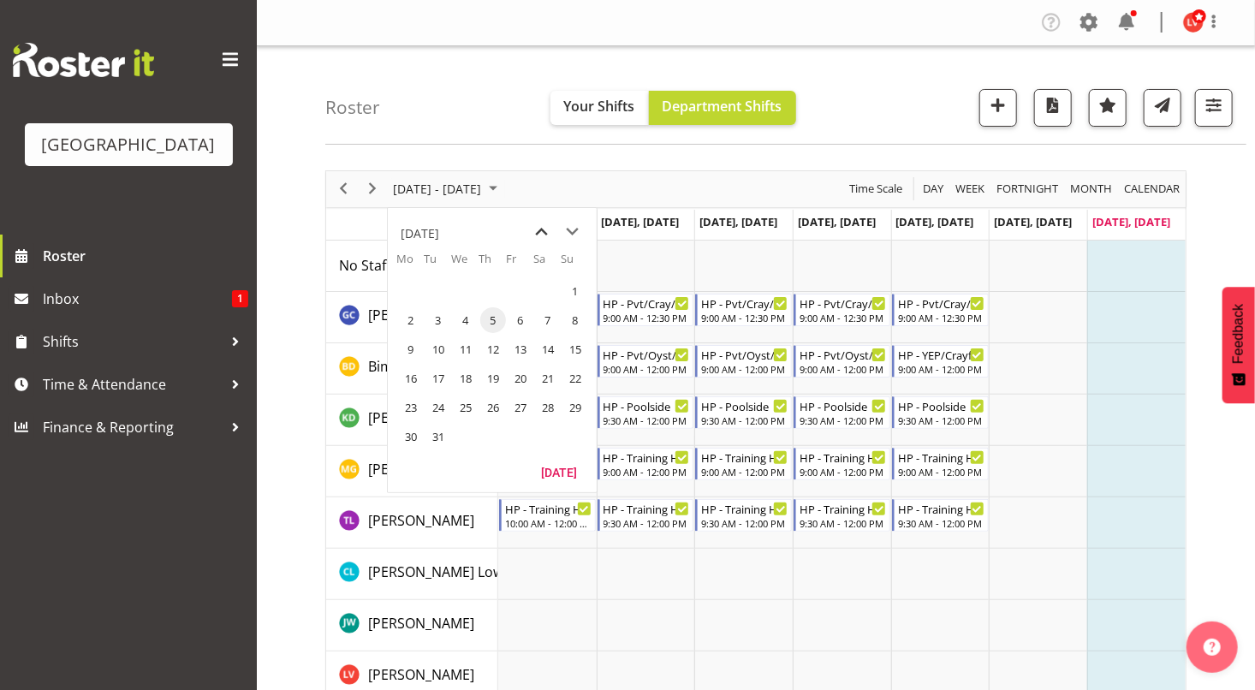
click at [547, 230] on span "previous month" at bounding box center [542, 232] width 30 height 31
click at [412, 353] on span "15" at bounding box center [411, 349] width 26 height 26
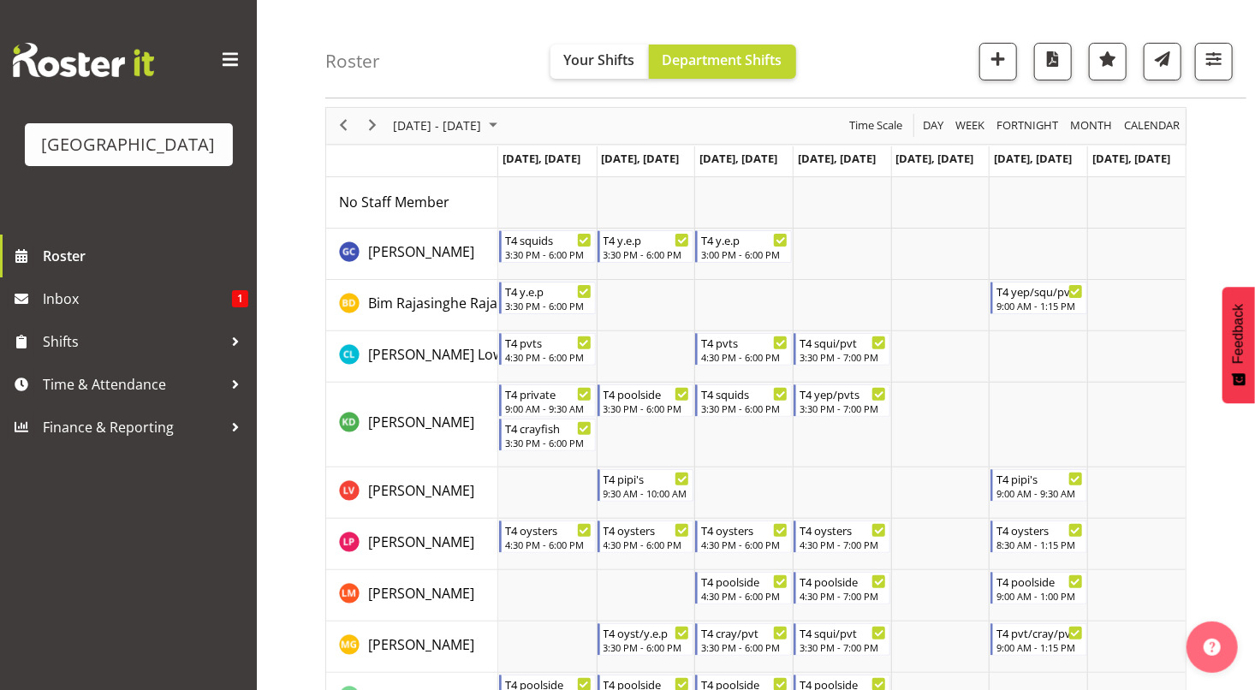
scroll to position [30, 0]
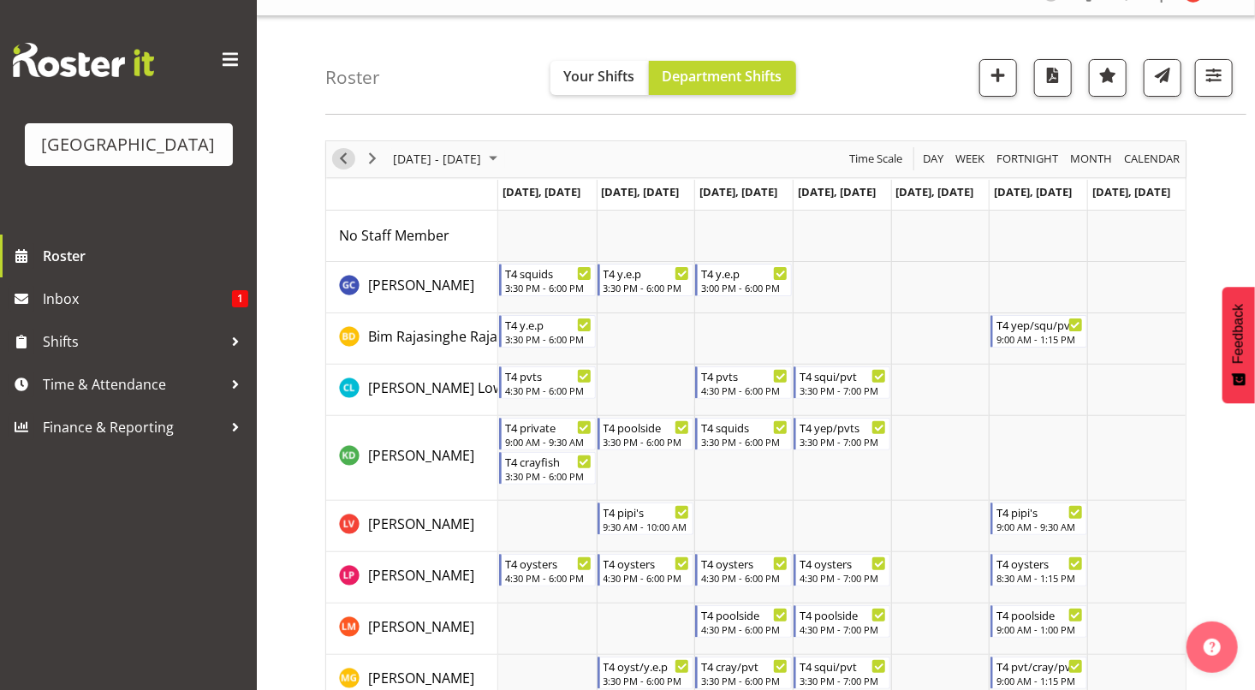
click at [349, 157] on span "Previous" at bounding box center [343, 158] width 21 height 21
click at [342, 162] on span "Previous" at bounding box center [343, 158] width 21 height 21
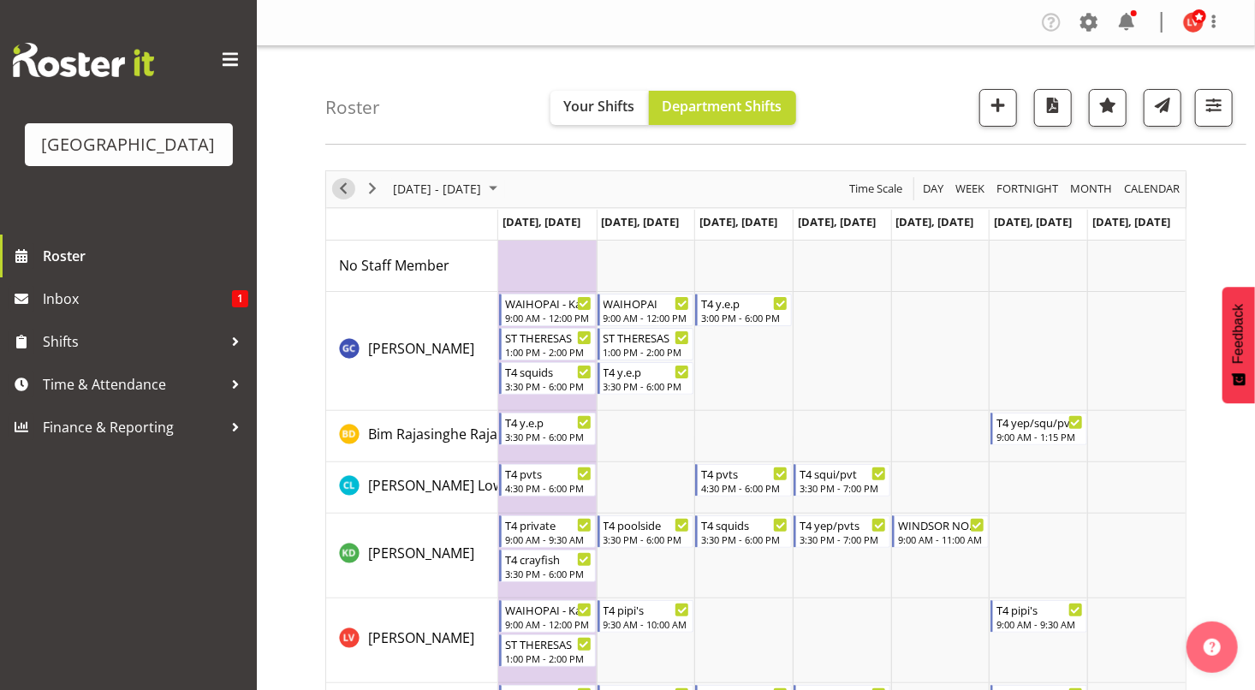
click at [340, 187] on span "Previous" at bounding box center [343, 188] width 21 height 21
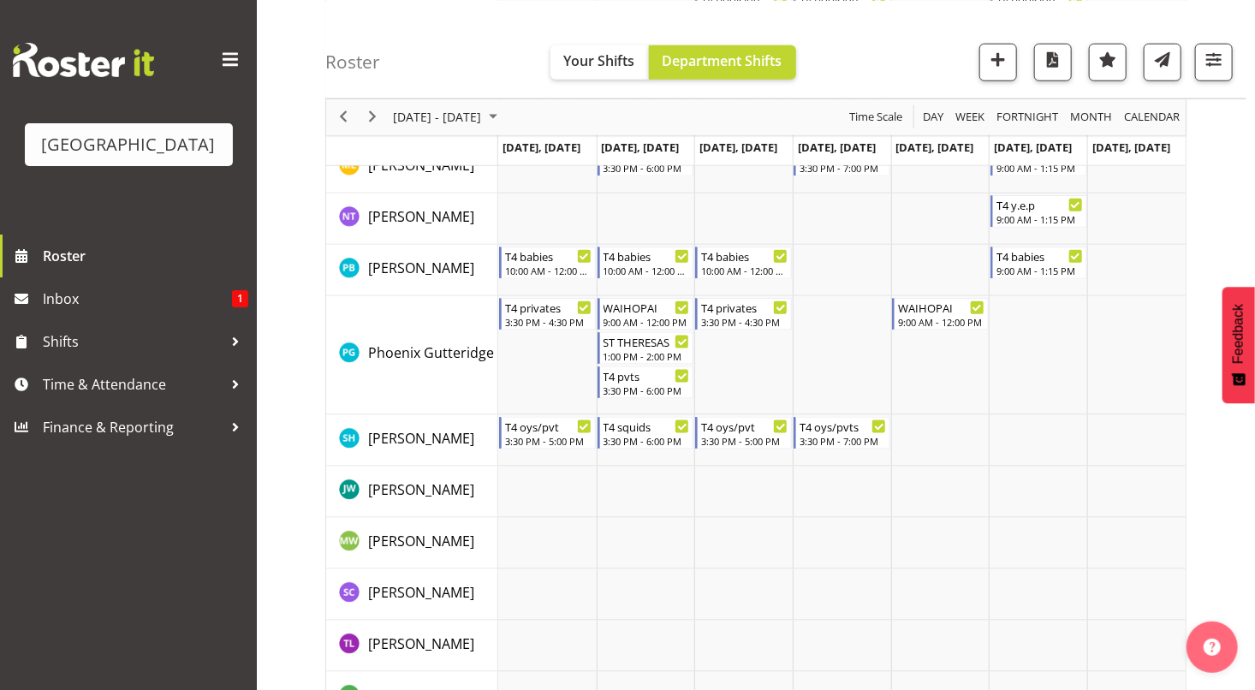
scroll to position [894, 0]
